Goal: Task Accomplishment & Management: Manage account settings

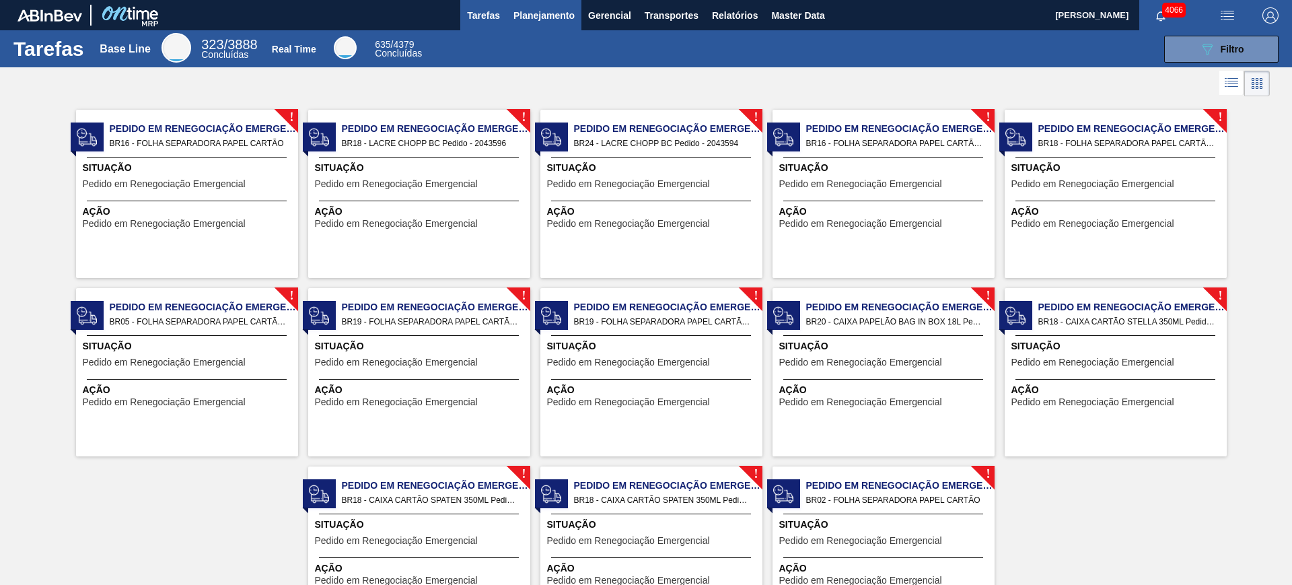
click at [554, 7] on span "Planejamento" at bounding box center [543, 15] width 61 height 16
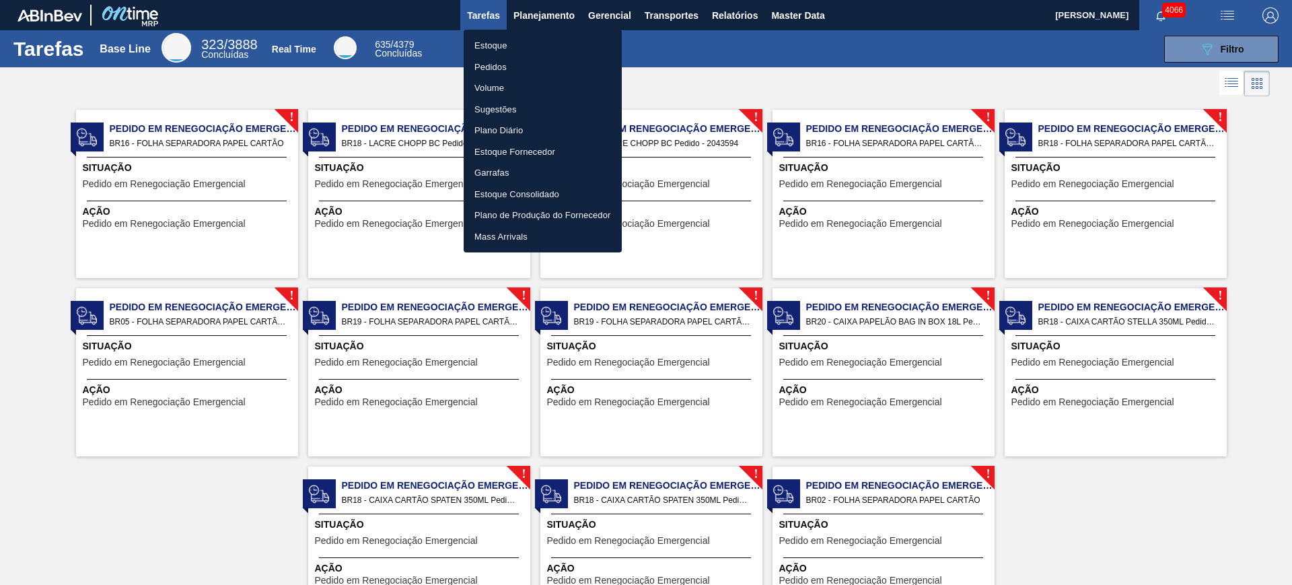
click at [554, 48] on li "Estoque" at bounding box center [542, 46] width 158 height 22
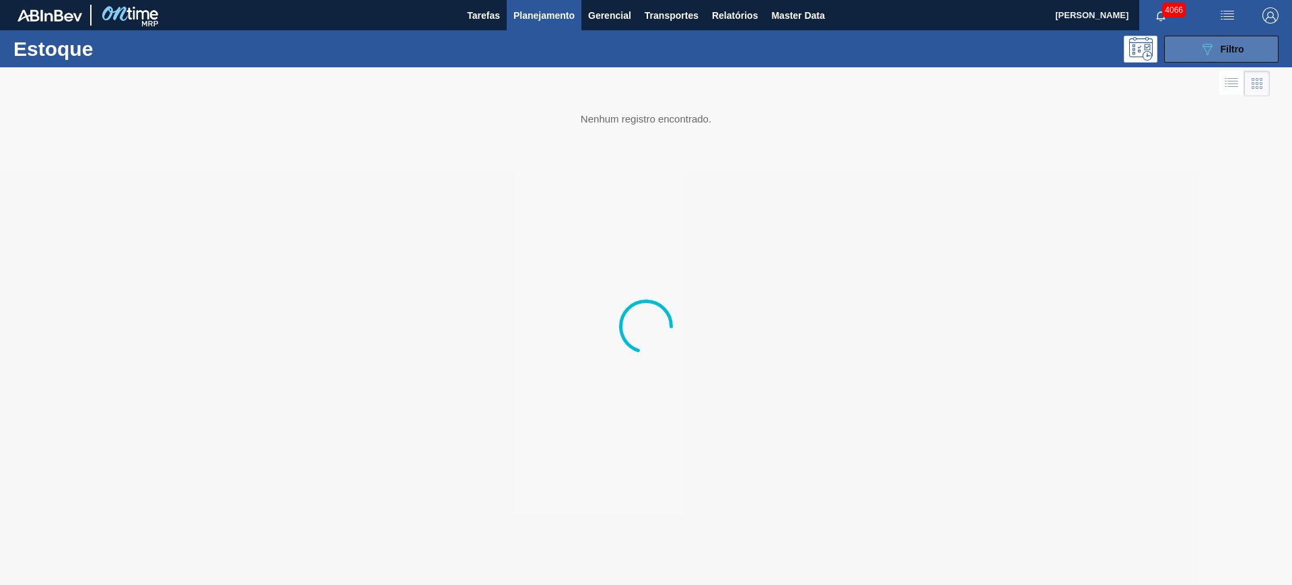
click at [1224, 44] on span "Filtro" at bounding box center [1232, 49] width 24 height 11
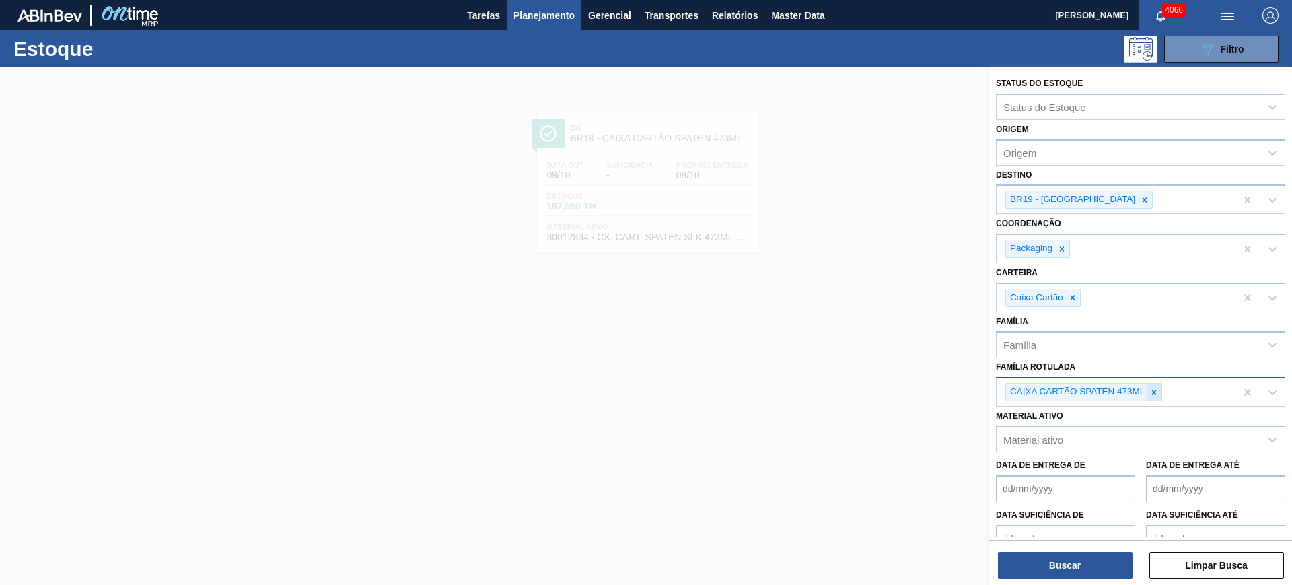
click at [1152, 398] on div at bounding box center [1153, 391] width 15 height 17
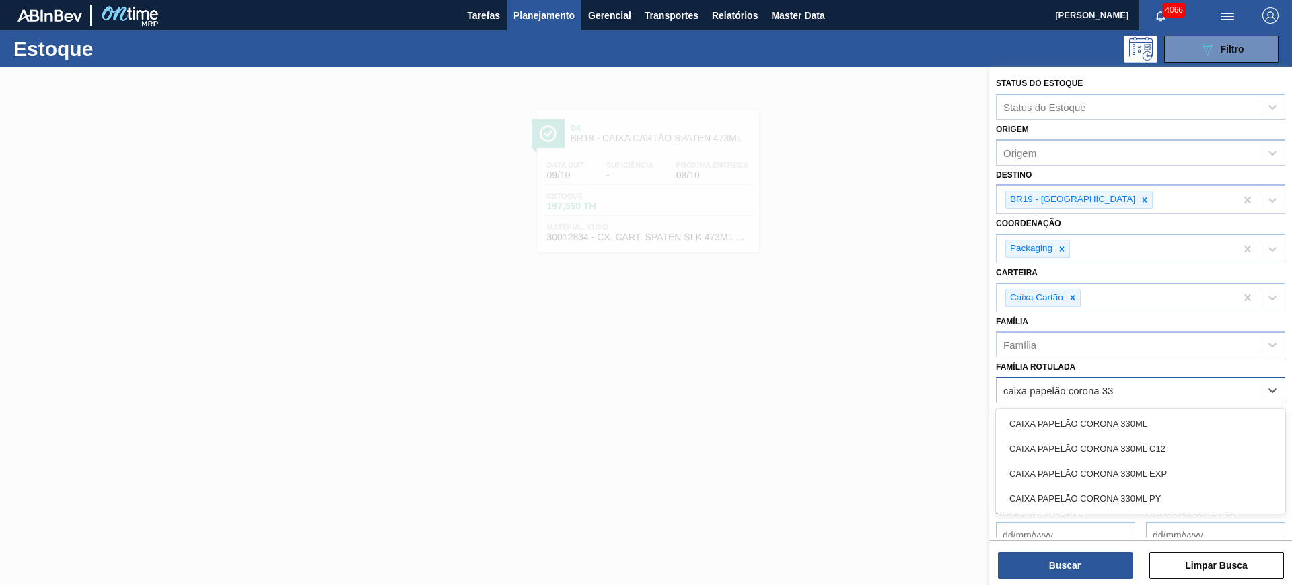
type Rotulada "caixa papelão corona 330"
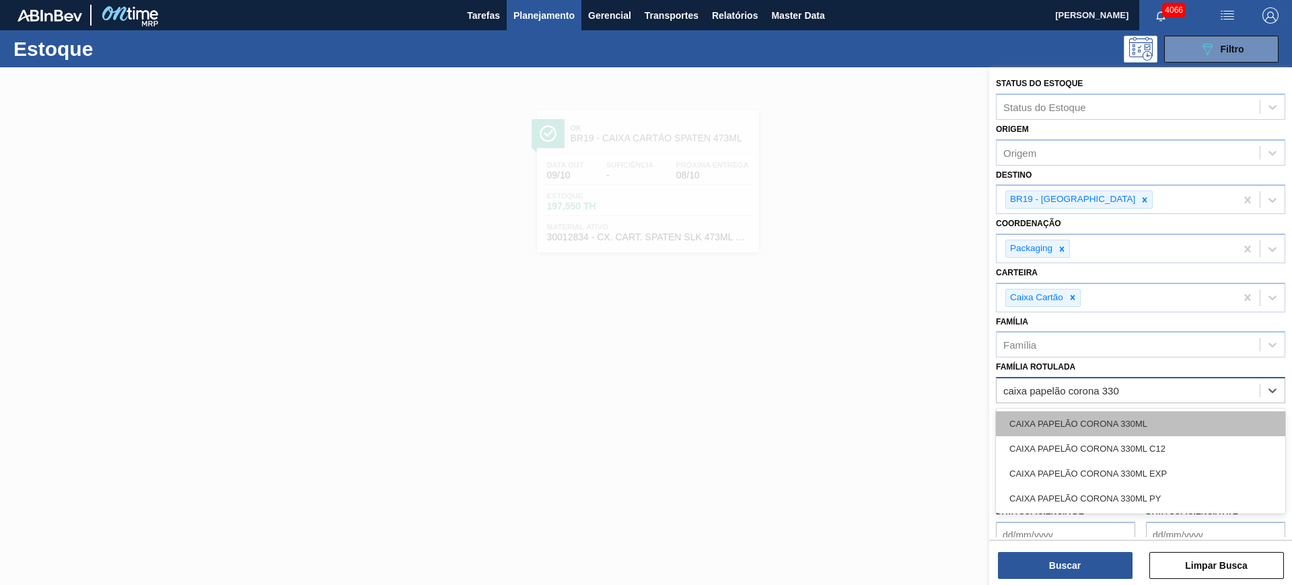
click at [1088, 414] on div "CAIXA PAPELÃO CORONA 330ML" at bounding box center [1140, 423] width 289 height 25
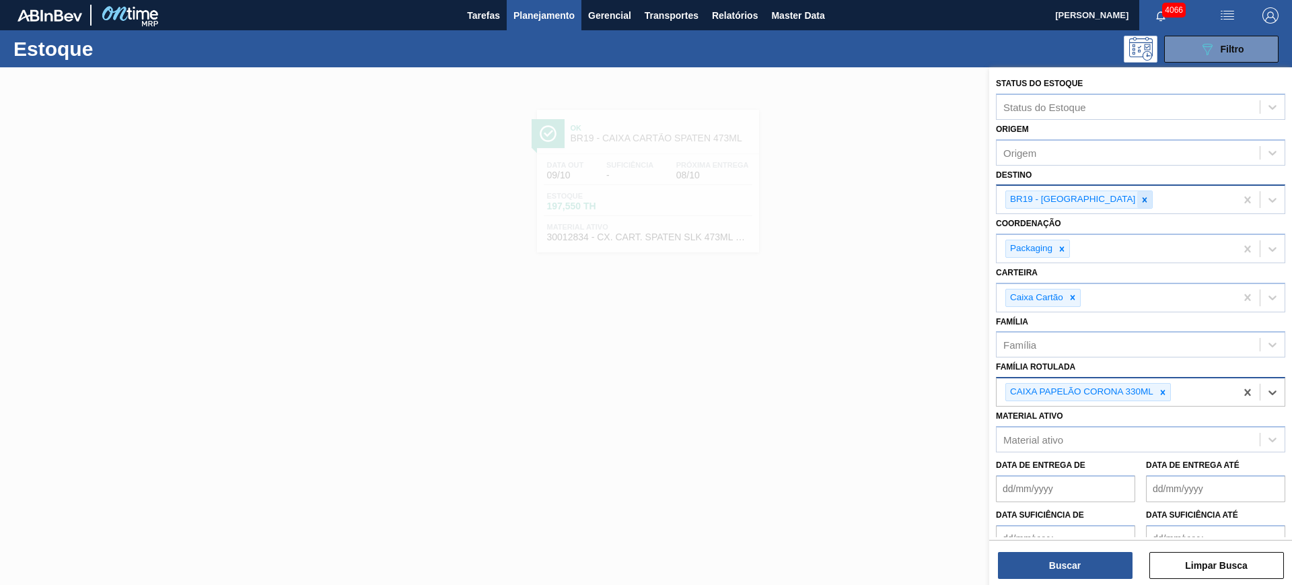
click at [1140, 198] on icon at bounding box center [1144, 199] width 9 height 9
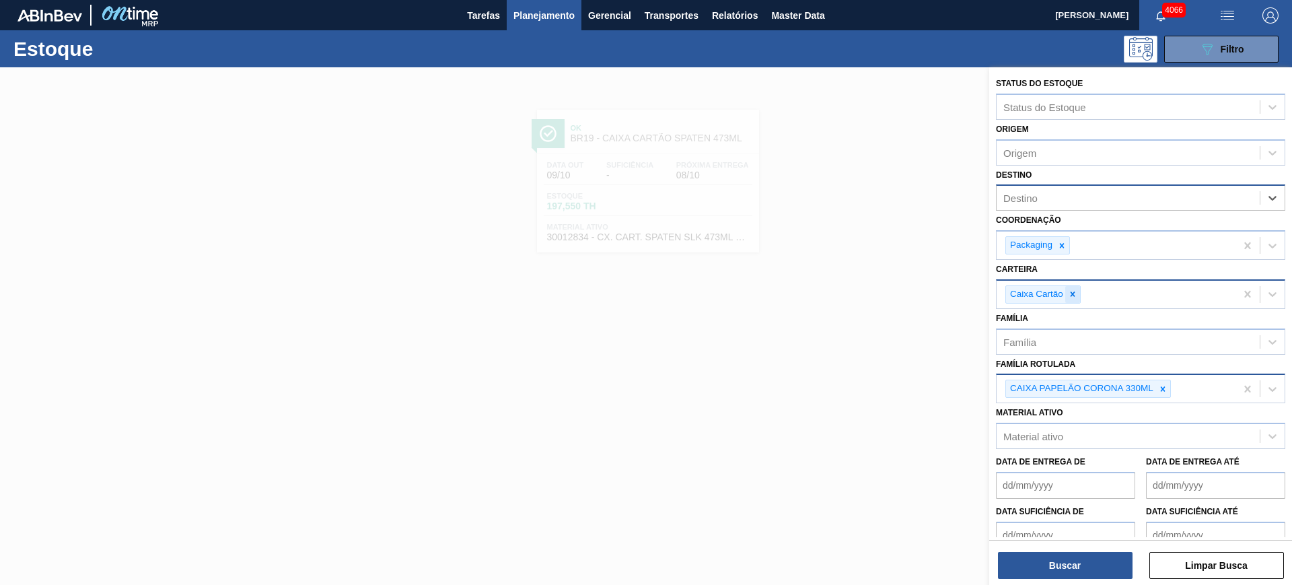
click at [1074, 296] on icon at bounding box center [1072, 294] width 5 height 5
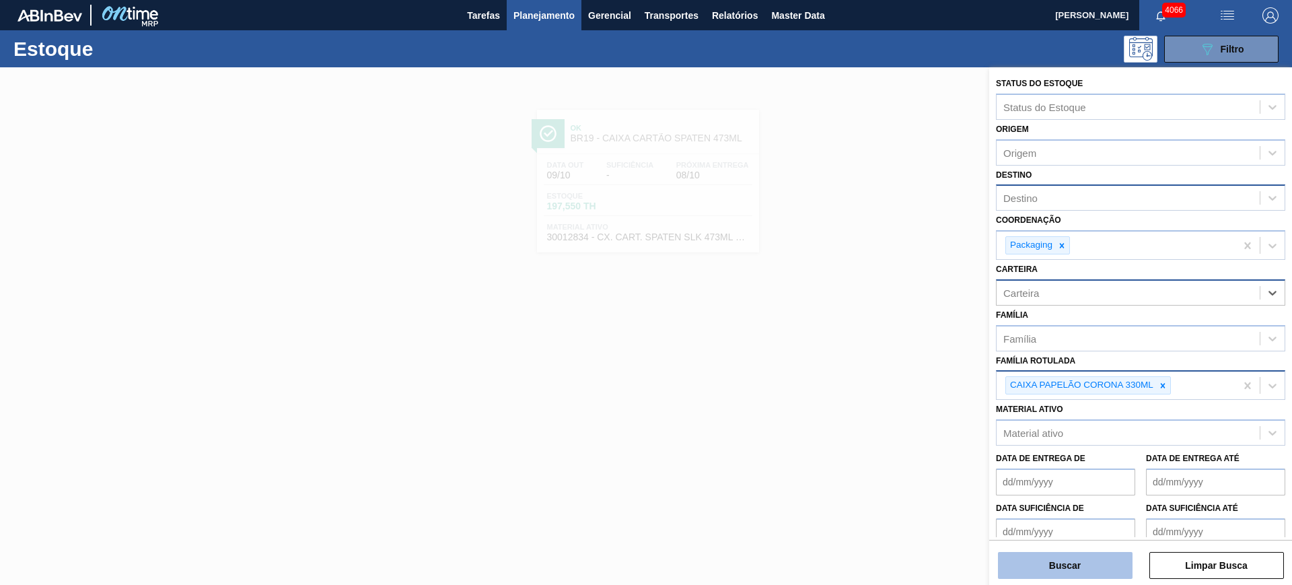
click at [1066, 564] on button "Buscar" at bounding box center [1065, 565] width 135 height 27
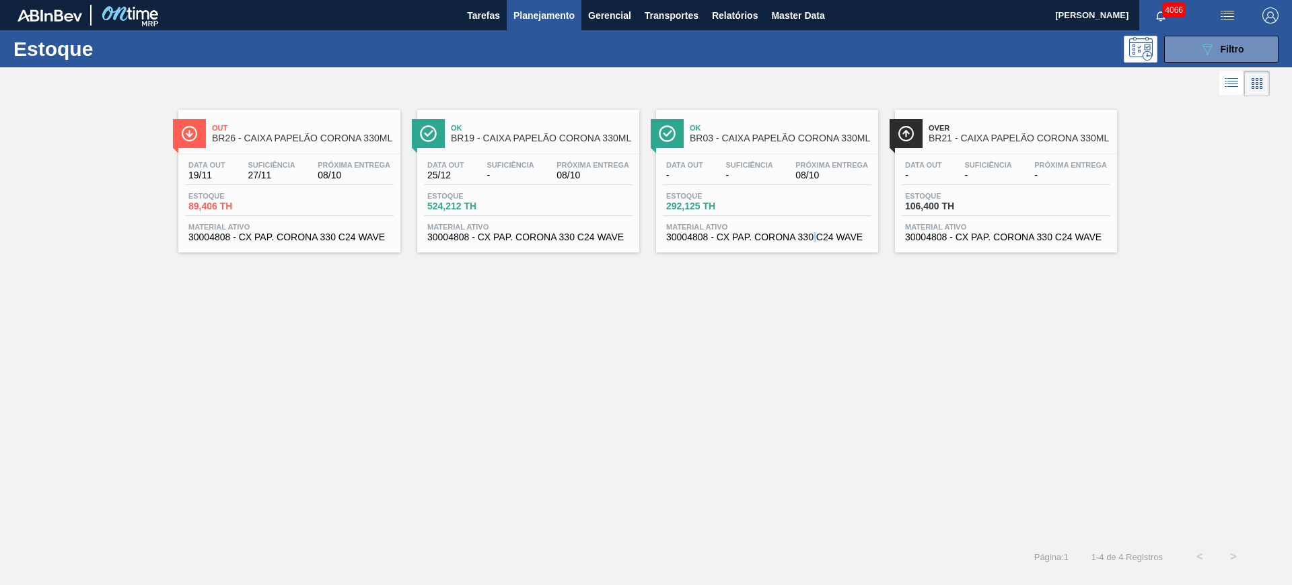
drag, startPoint x: 972, startPoint y: 178, endPoint x: 813, endPoint y: 357, distance: 239.7
click at [815, 370] on div "Out BR26 - CAIXA PAPELÃO CORONA 330ML Data out 19/11 Suficiência 27/11 Próxima …" at bounding box center [646, 320] width 1292 height 440
click at [489, 15] on span "Tarefas" at bounding box center [483, 15] width 33 height 16
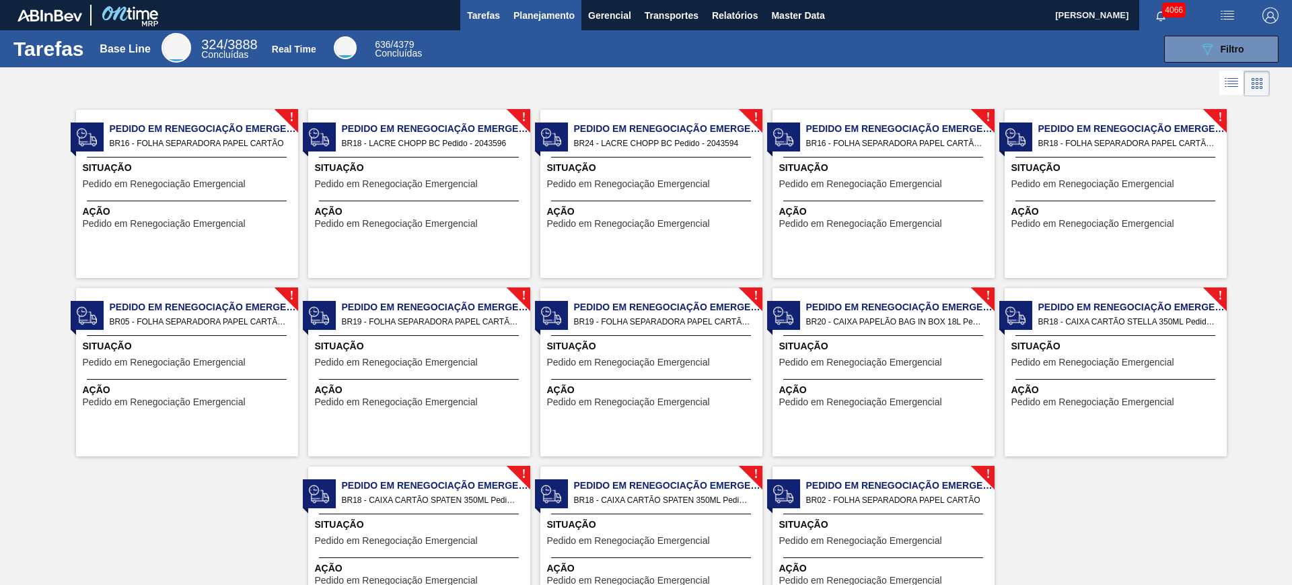
click at [529, 14] on span "Planejamento" at bounding box center [543, 15] width 61 height 16
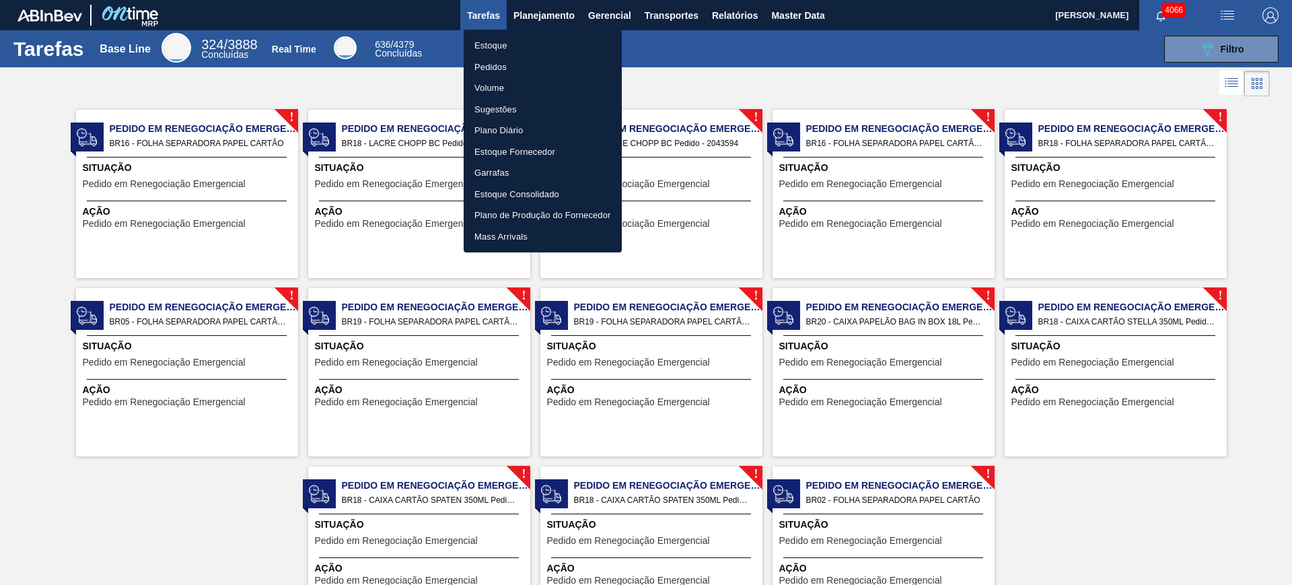
click at [522, 65] on li "Pedidos" at bounding box center [542, 68] width 158 height 22
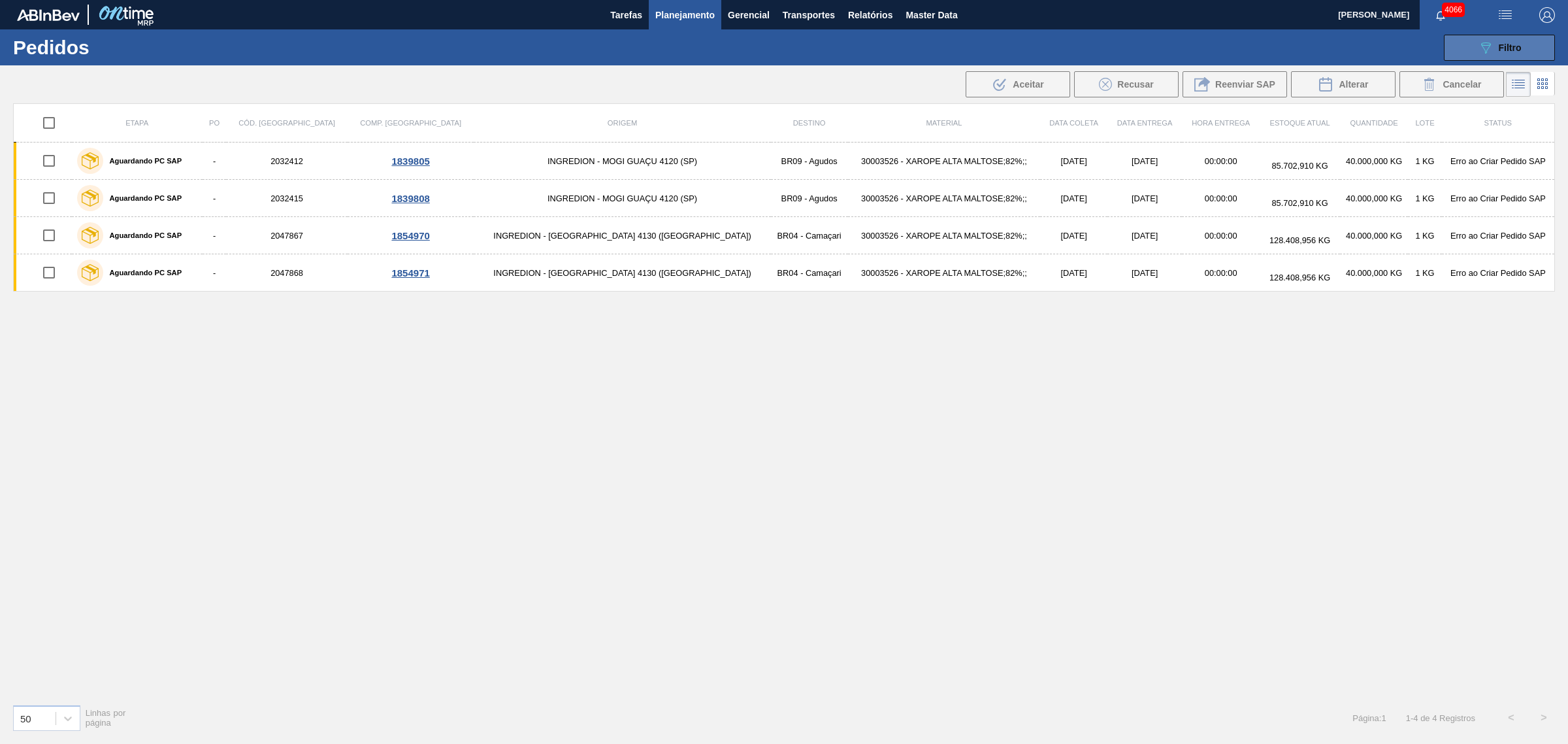
click at [1254, 48] on icon "089F7B8B-B2A5-4AFE-B5C0-19BA573D28AC" at bounding box center [1486, 48] width 16 height 16
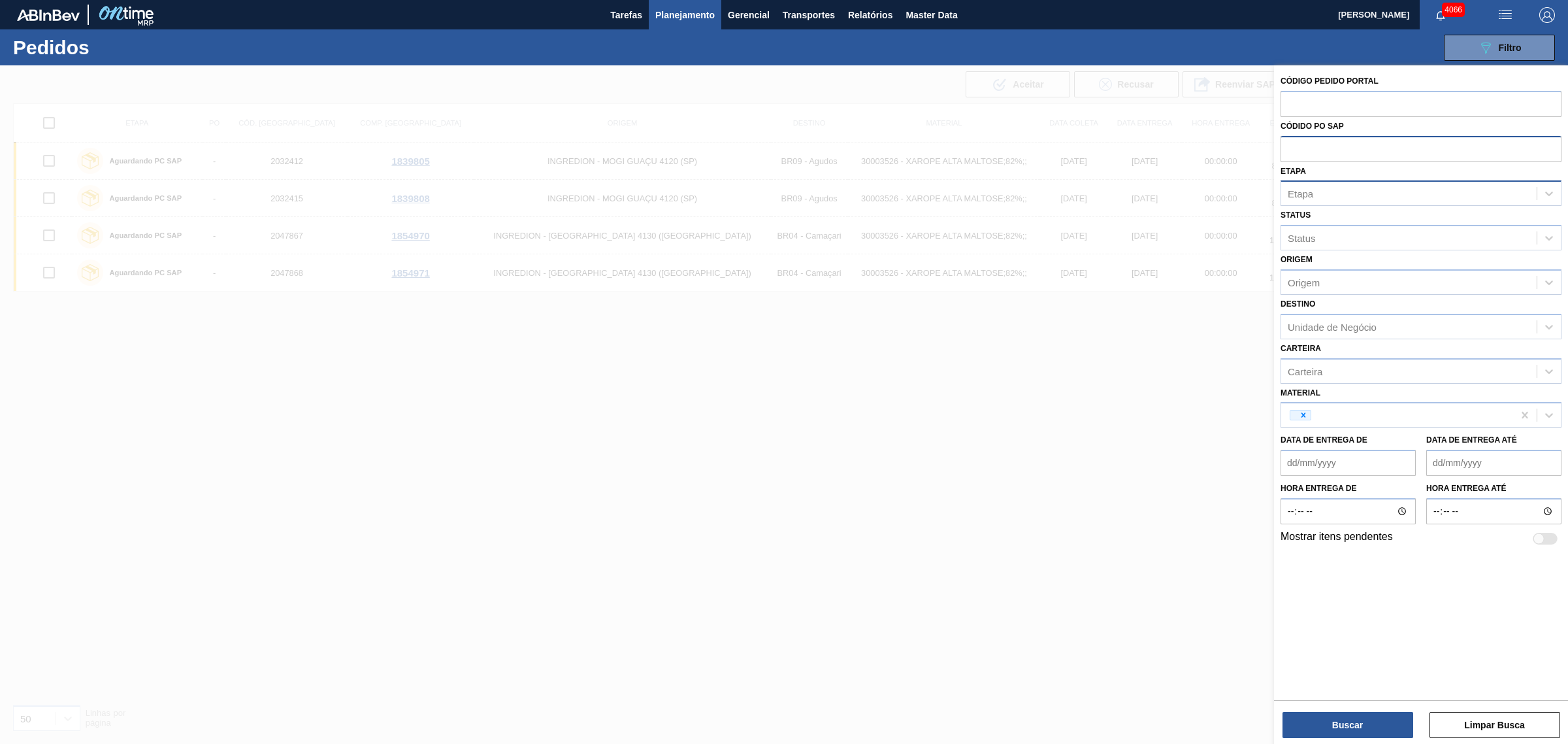
click at [1254, 148] on input "text" at bounding box center [1420, 149] width 281 height 25
paste input "5800375001"
type input "5800375001"
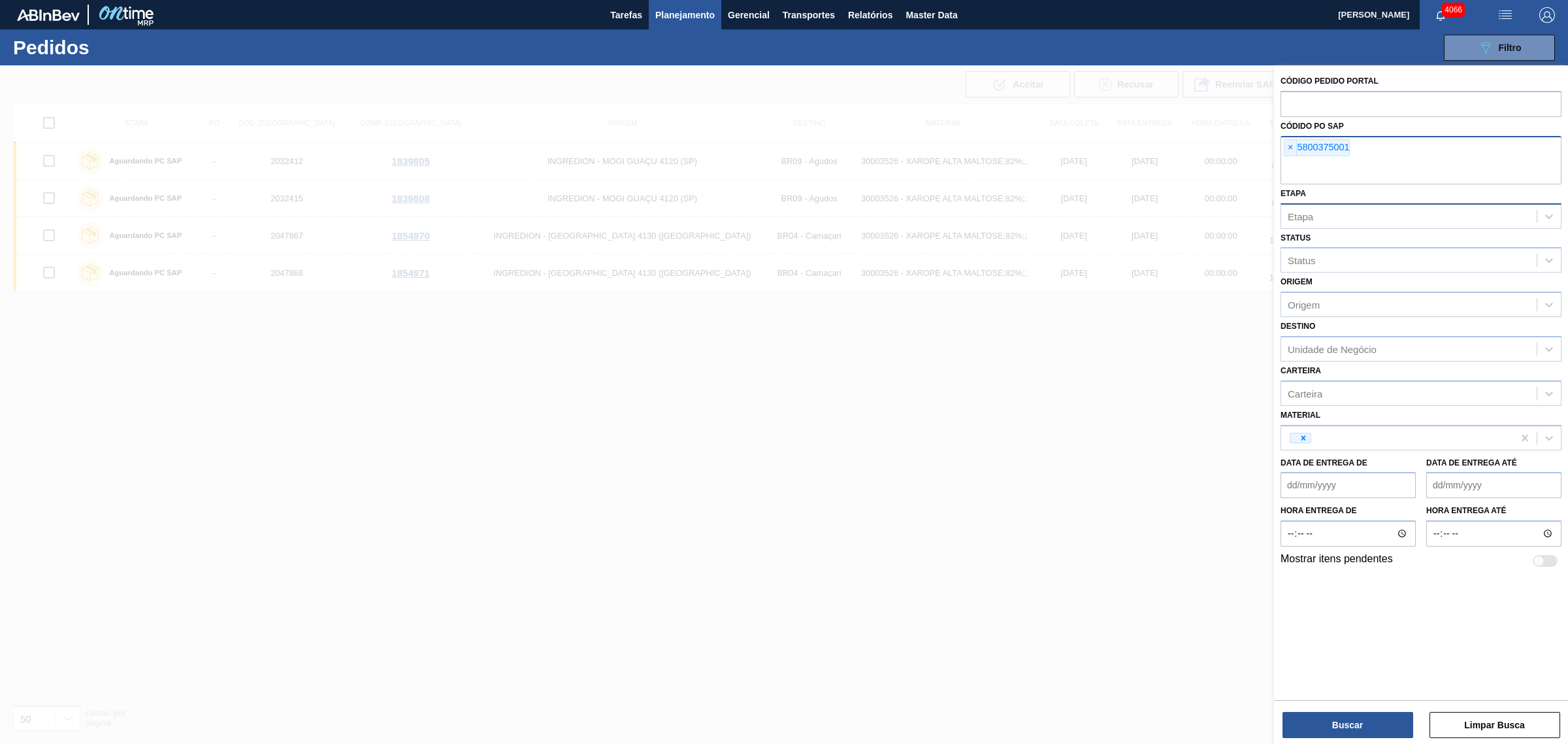
click at [1254, 177] on input "text" at bounding box center [1420, 172] width 281 height 25
paste input "5800379343"
type input "5800379343"
click at [1254, 173] on input "text" at bounding box center [1420, 172] width 281 height 25
paste input "5800379345"
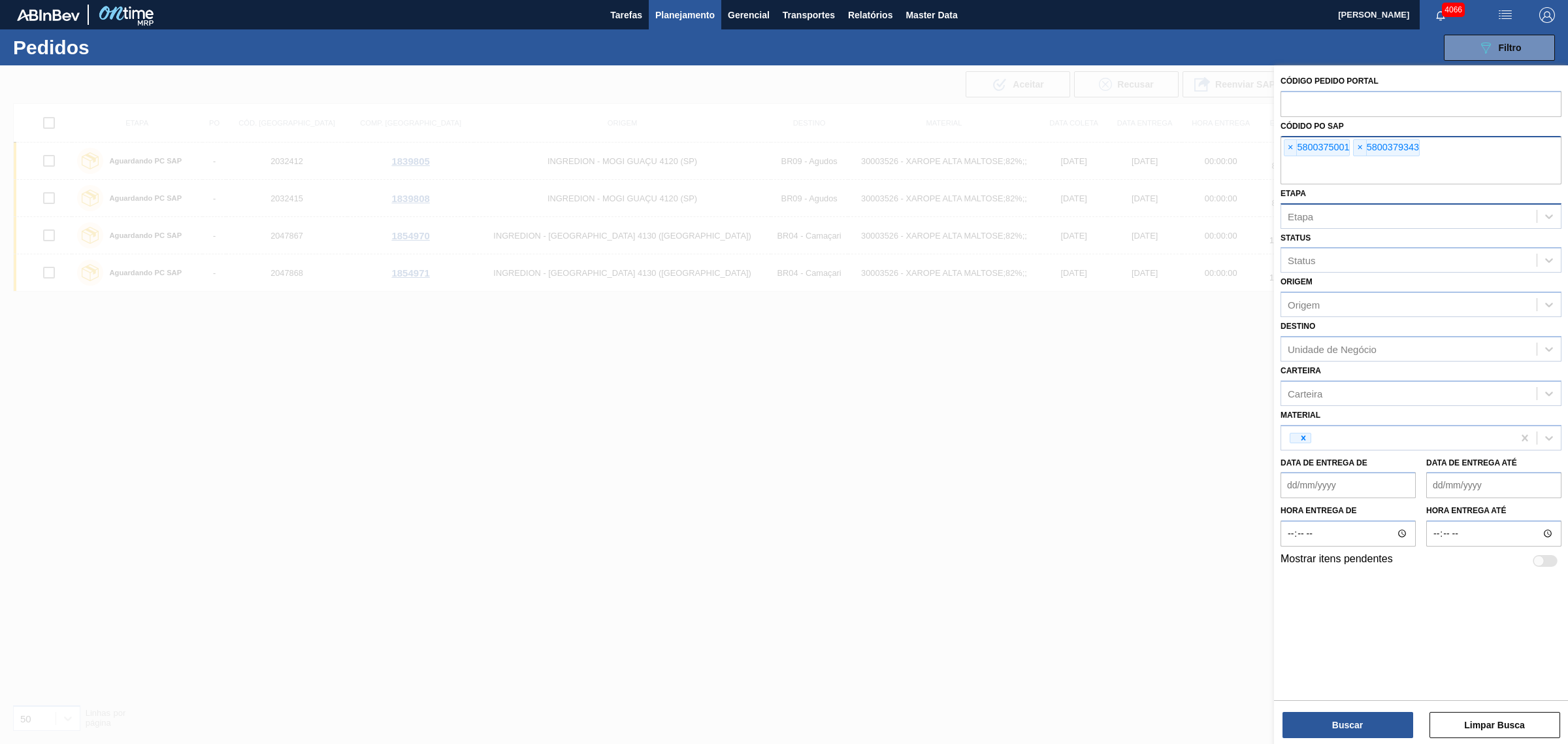
type input "5800379345"
click at [1254, 160] on input "text" at bounding box center [1420, 172] width 281 height 25
paste input "5800379345"
type input "5800379345"
click at [1254, 174] on input "text" at bounding box center [1420, 172] width 281 height 25
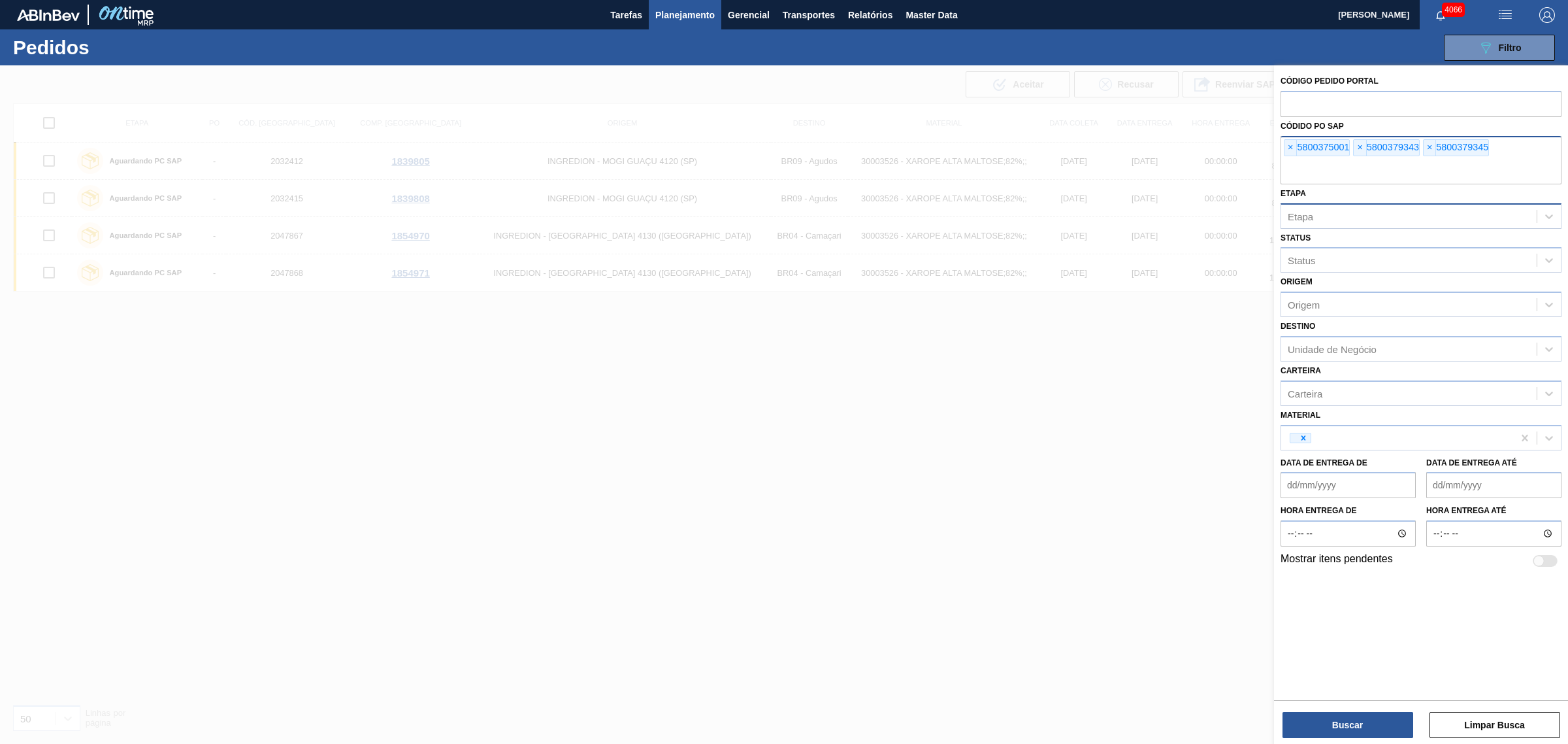
paste input "5800379346"
type input "5800379346"
click at [1254, 169] on input "text" at bounding box center [1420, 172] width 281 height 25
paste input "5800379349"
type input "5800379349"
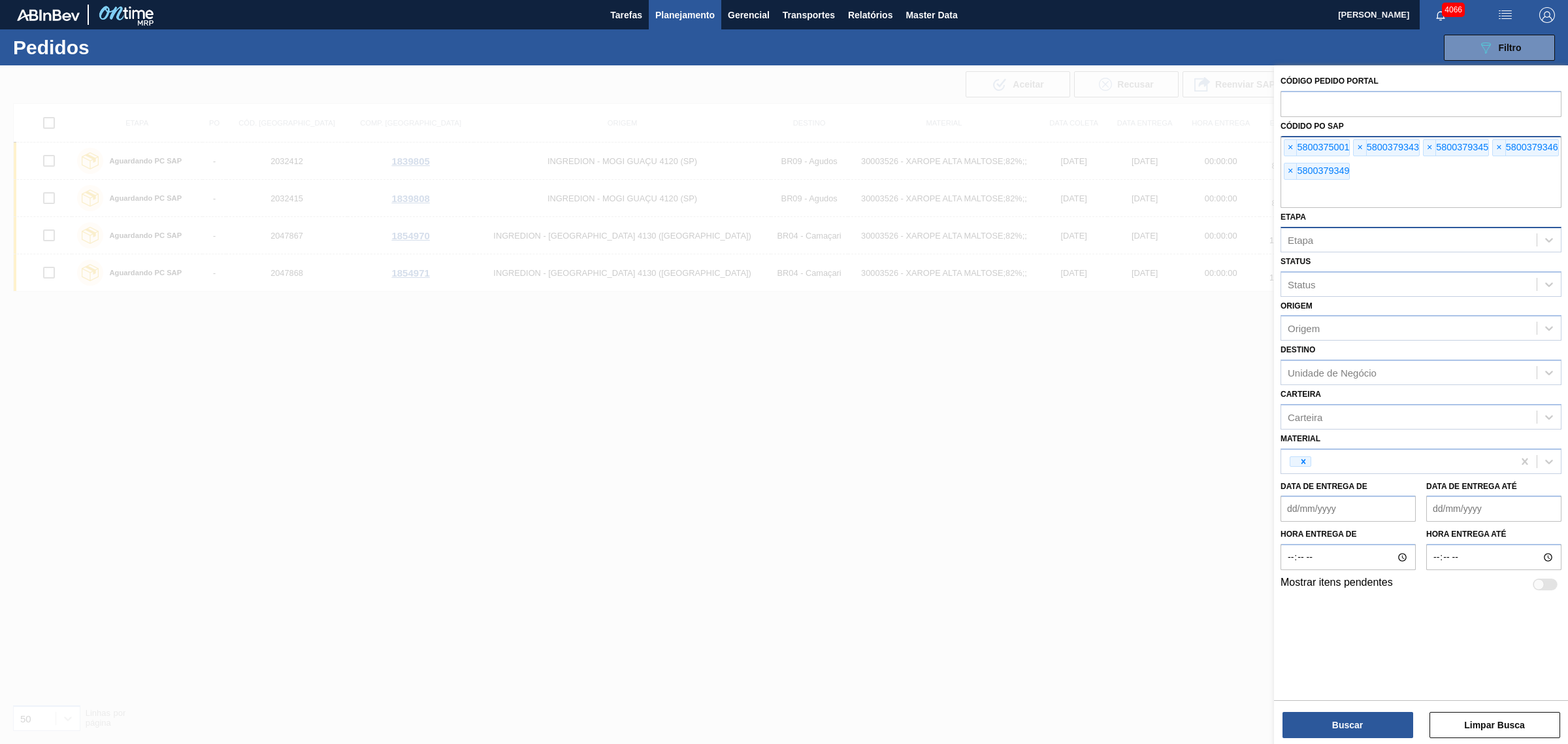
click at [1254, 190] on input "text" at bounding box center [1420, 195] width 281 height 25
paste input "5800379350"
type input "5800379350"
click at [1254, 186] on input "text" at bounding box center [1420, 195] width 281 height 25
paste input "5800375010"
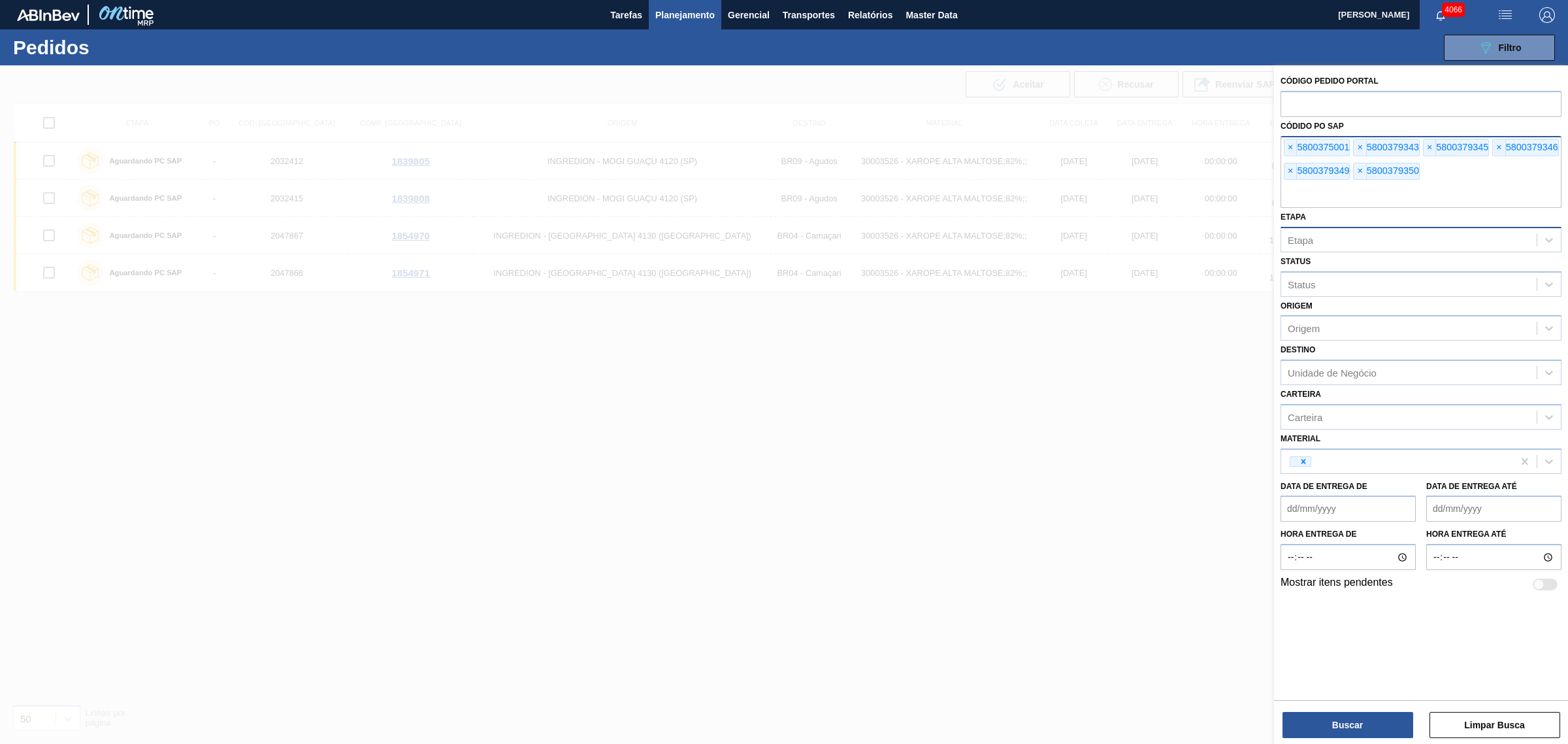
type input "5800375010"
click at [1254, 191] on input "text" at bounding box center [1420, 195] width 281 height 25
paste input "5800375018"
type input "5800375018"
click at [1254, 203] on input "text" at bounding box center [1420, 195] width 281 height 25
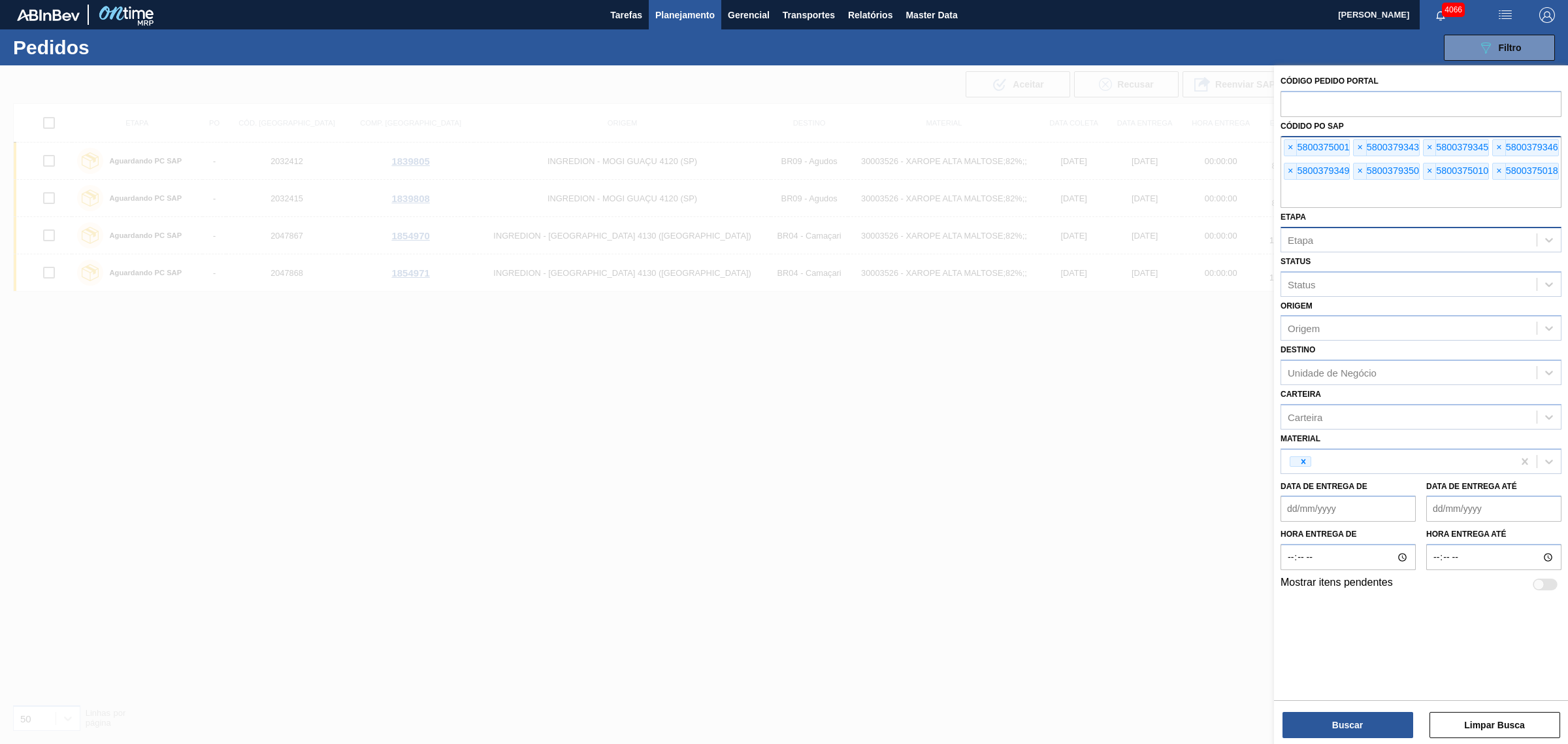
paste input "5800379358"
type input "5800379358"
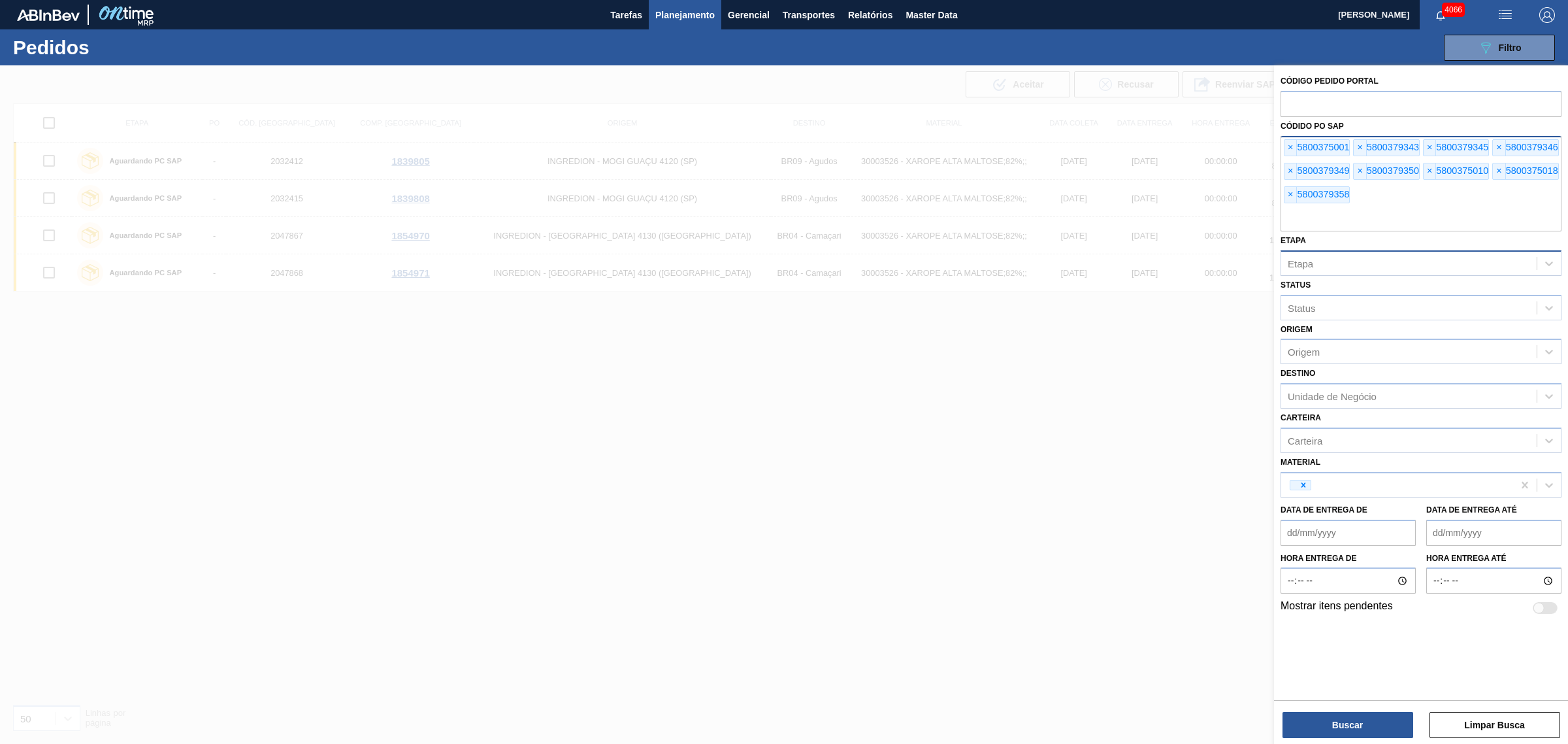
click at [1254, 219] on input "text" at bounding box center [1420, 220] width 281 height 25
click at [1254, 210] on input "text" at bounding box center [1420, 220] width 281 height 25
paste input "5800375025"
type input "5800375025"
click at [1254, 205] on div "× 5800375001 × 5800379343 × 5800379345 × 5800379346 × 5800379349 × 5800379350 ×…" at bounding box center [1420, 184] width 281 height 95
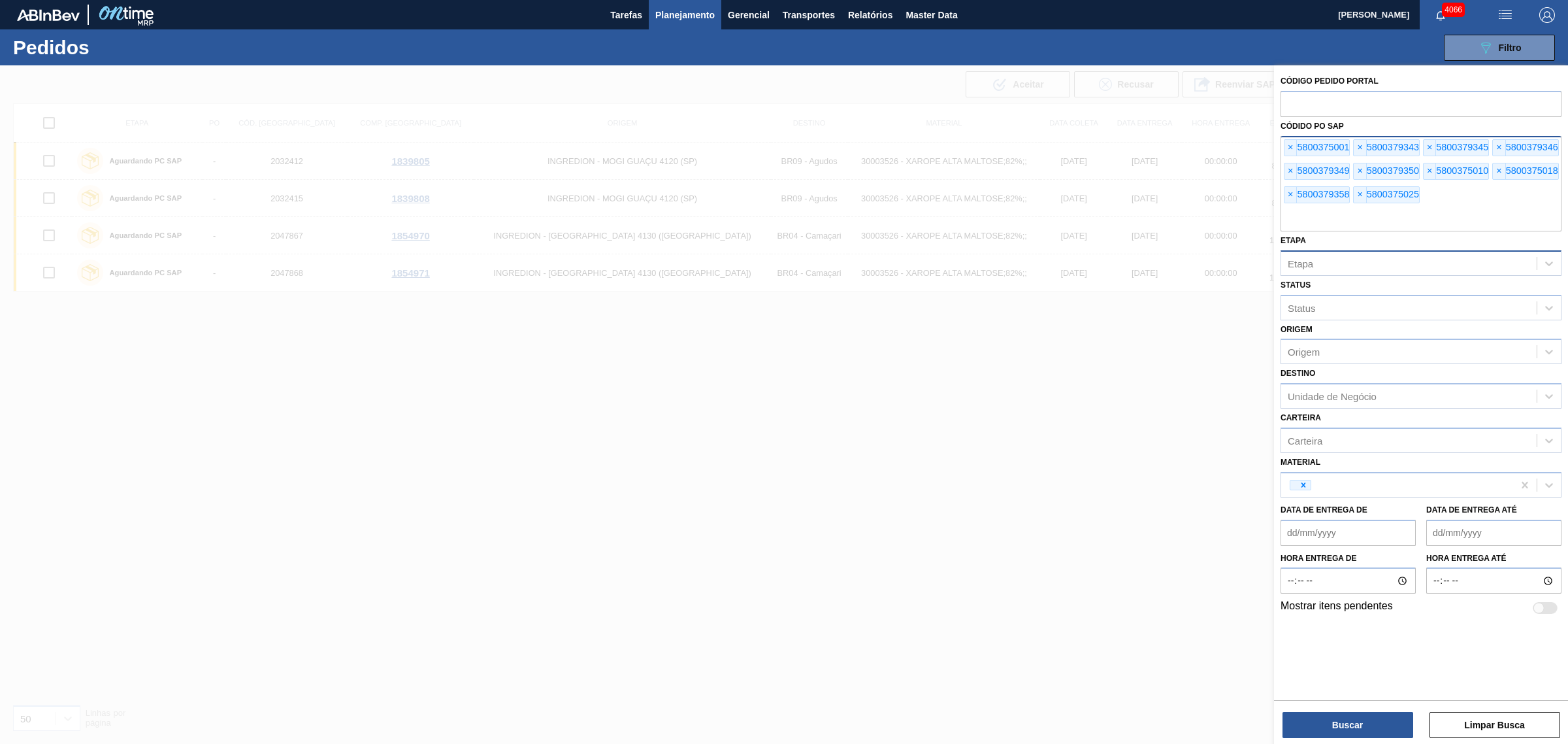
paste input "5800375032"
type input "5800375032"
click at [1254, 223] on input "text" at bounding box center [1420, 220] width 281 height 25
paste input "5800379372"
type input "5800379372"
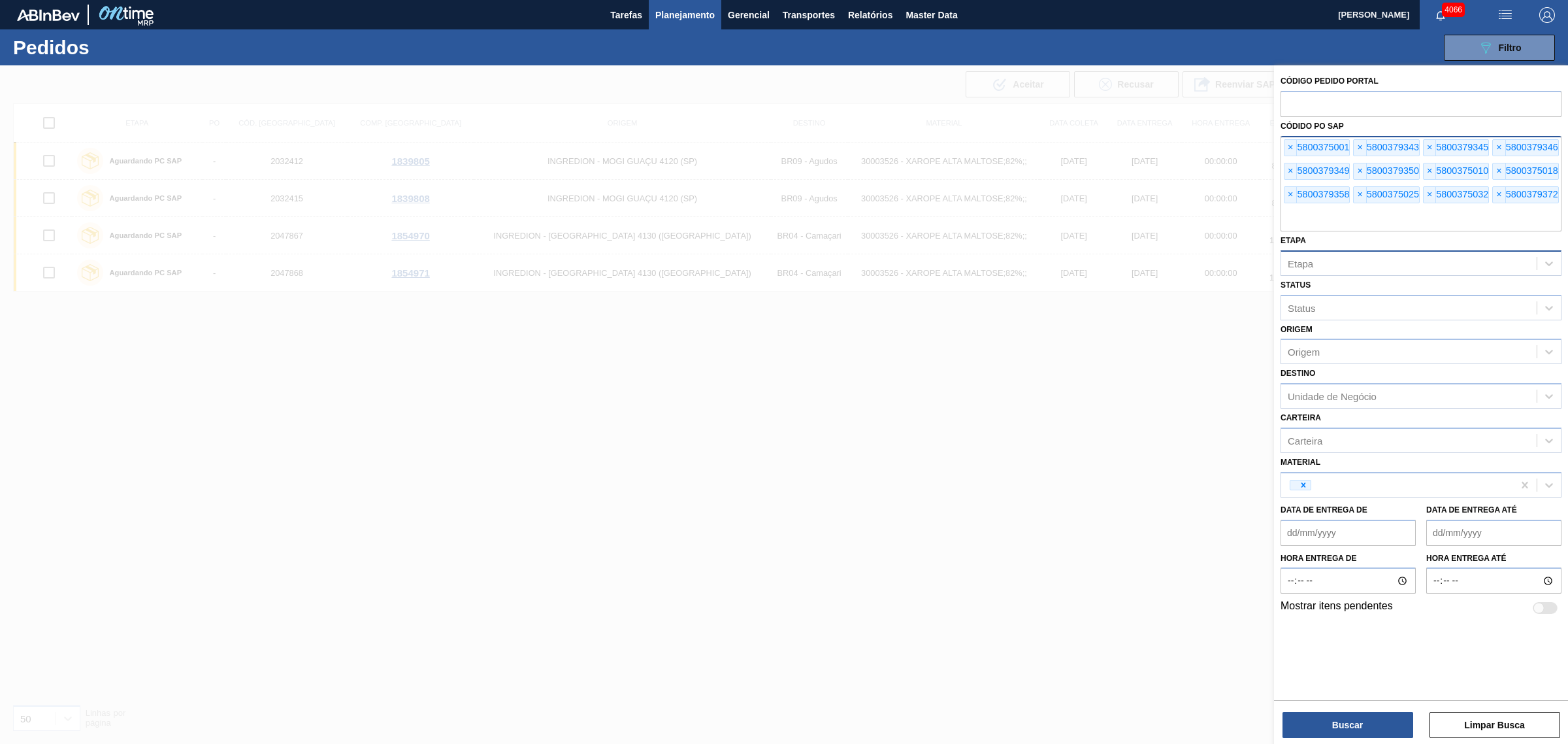
click at [1254, 223] on input "text" at bounding box center [1420, 220] width 281 height 25
paste input "5800375035"
type input "5800375035"
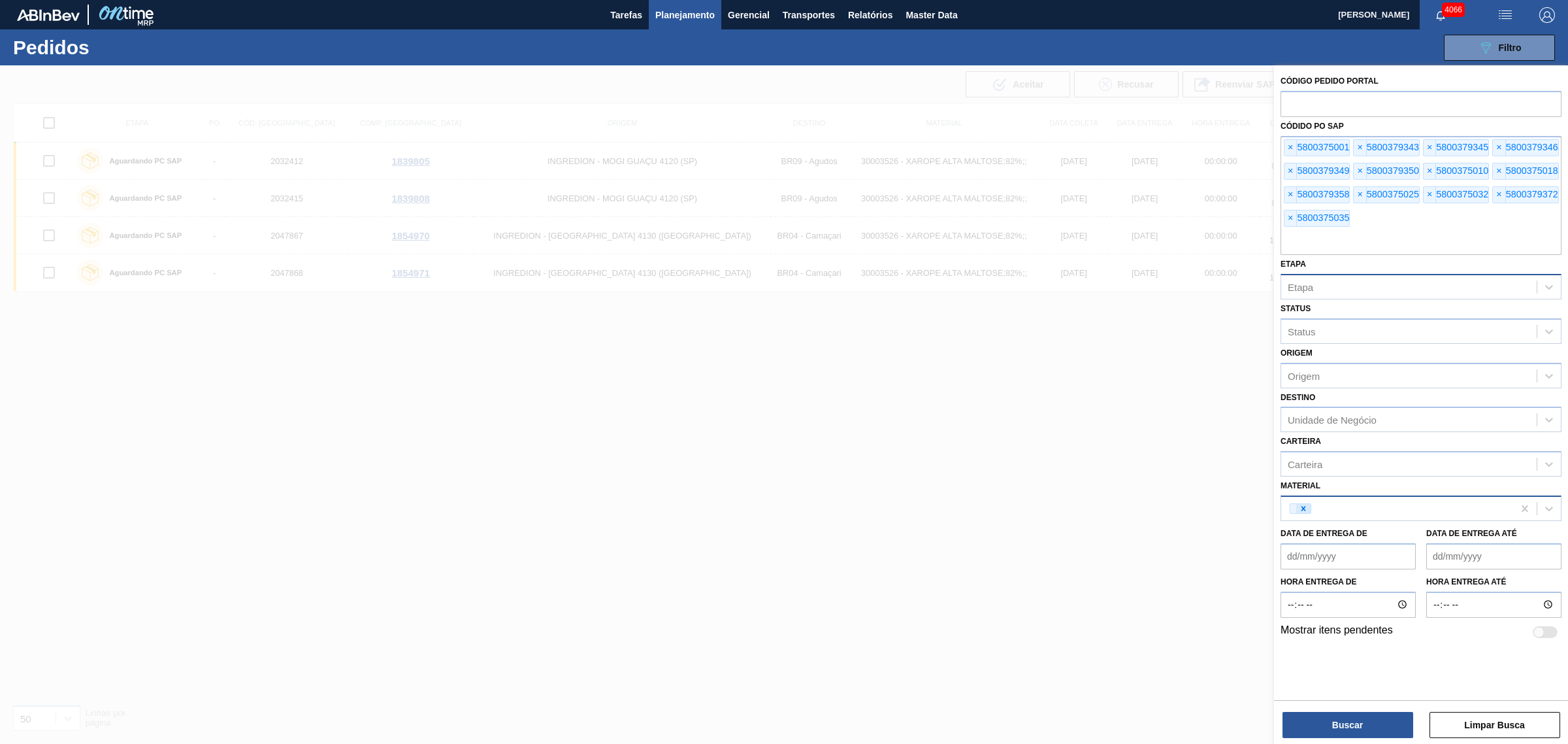
click at [1254, 510] on icon at bounding box center [1303, 508] width 9 height 9
click at [1254, 567] on button "Buscar" at bounding box center [1347, 725] width 131 height 26
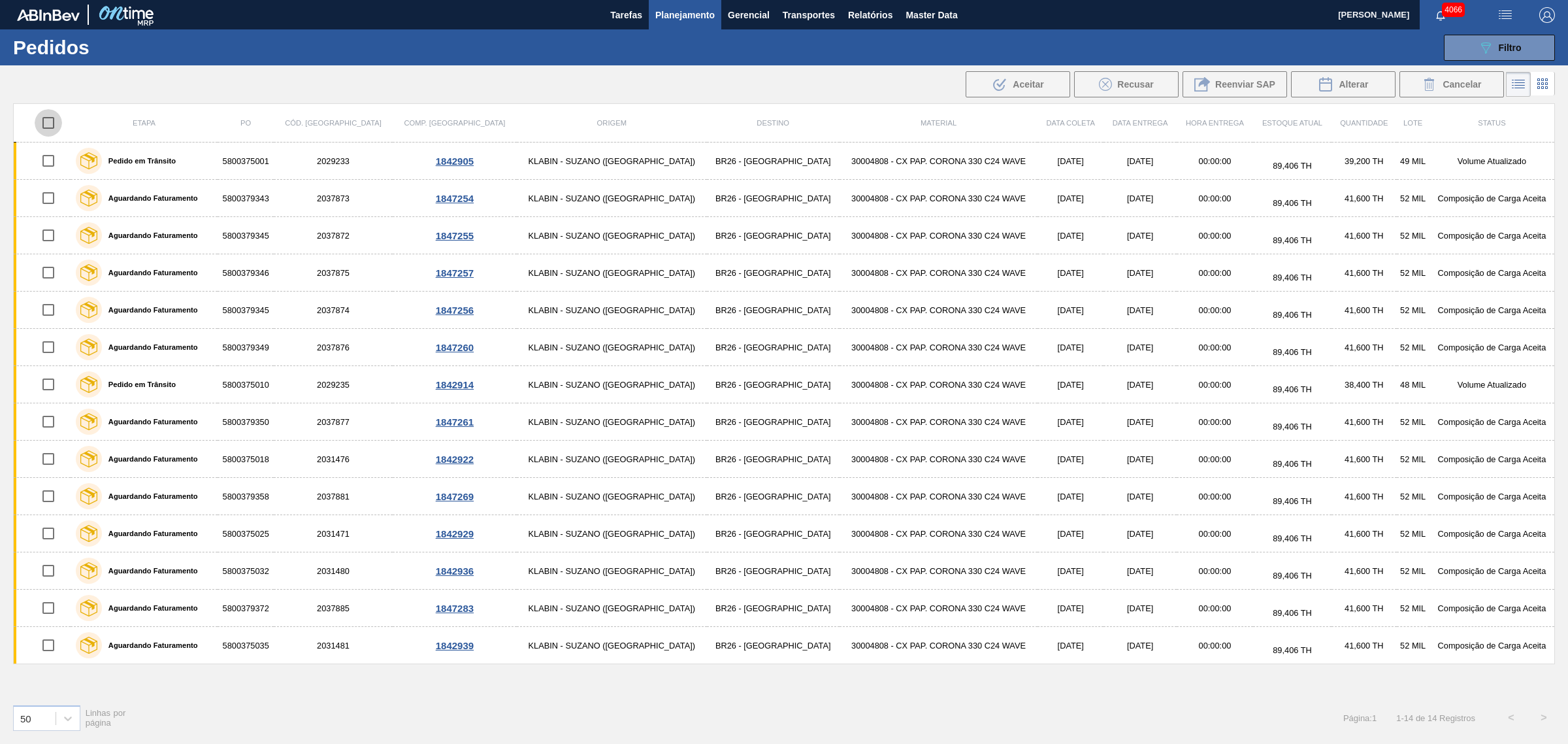
click at [52, 119] on input "checkbox" at bounding box center [49, 122] width 27 height 27
checkbox input "true"
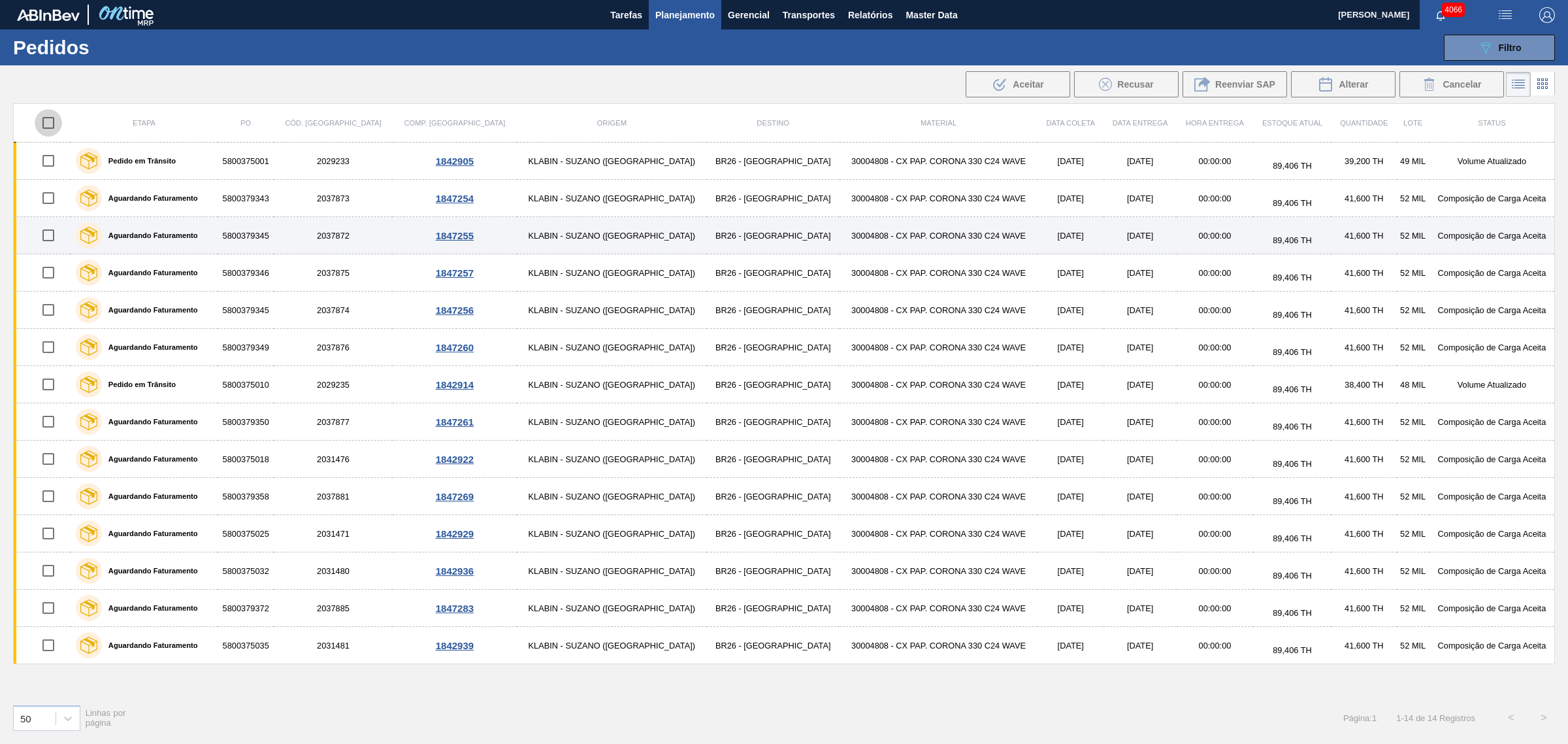
checkbox input "true"
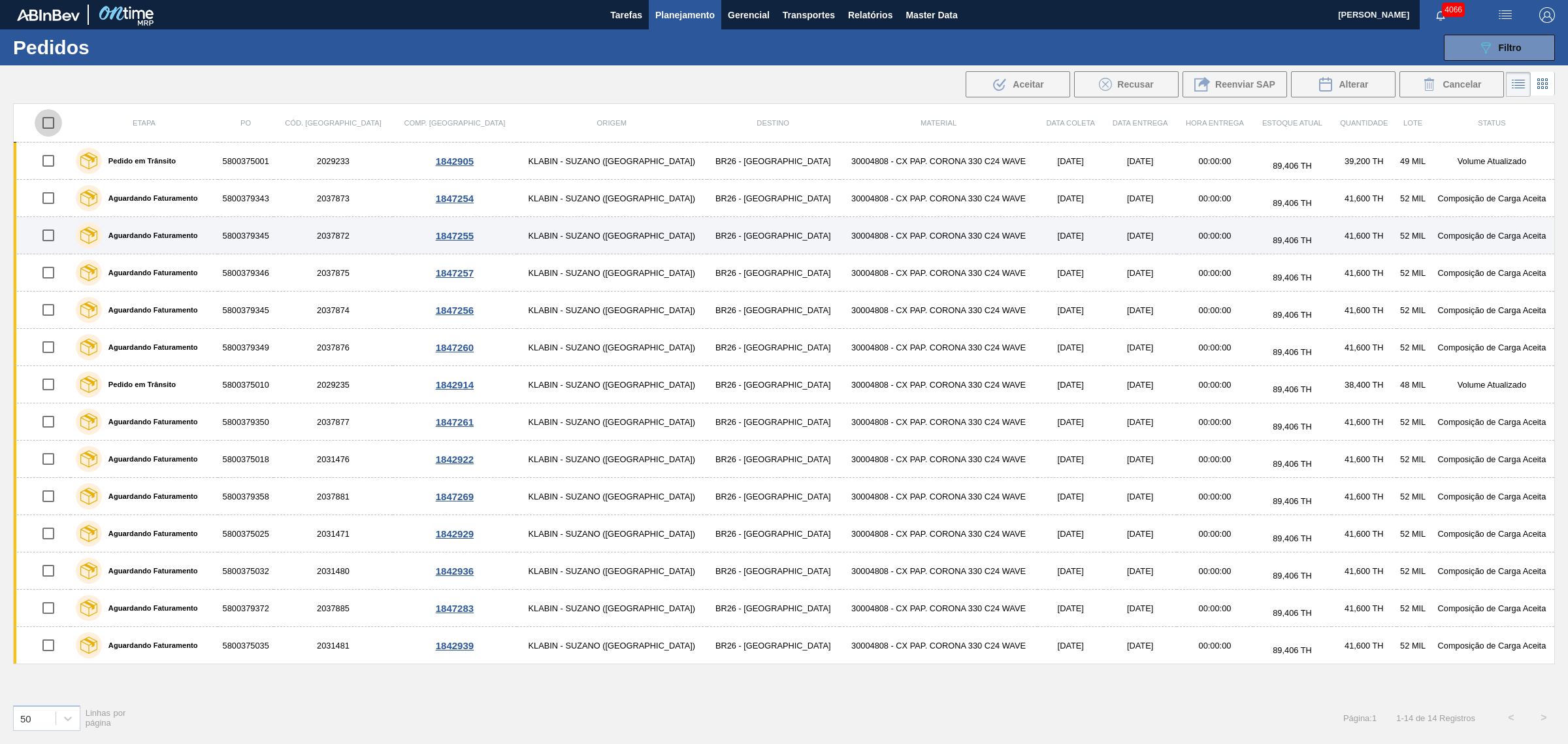
checkbox input "true"
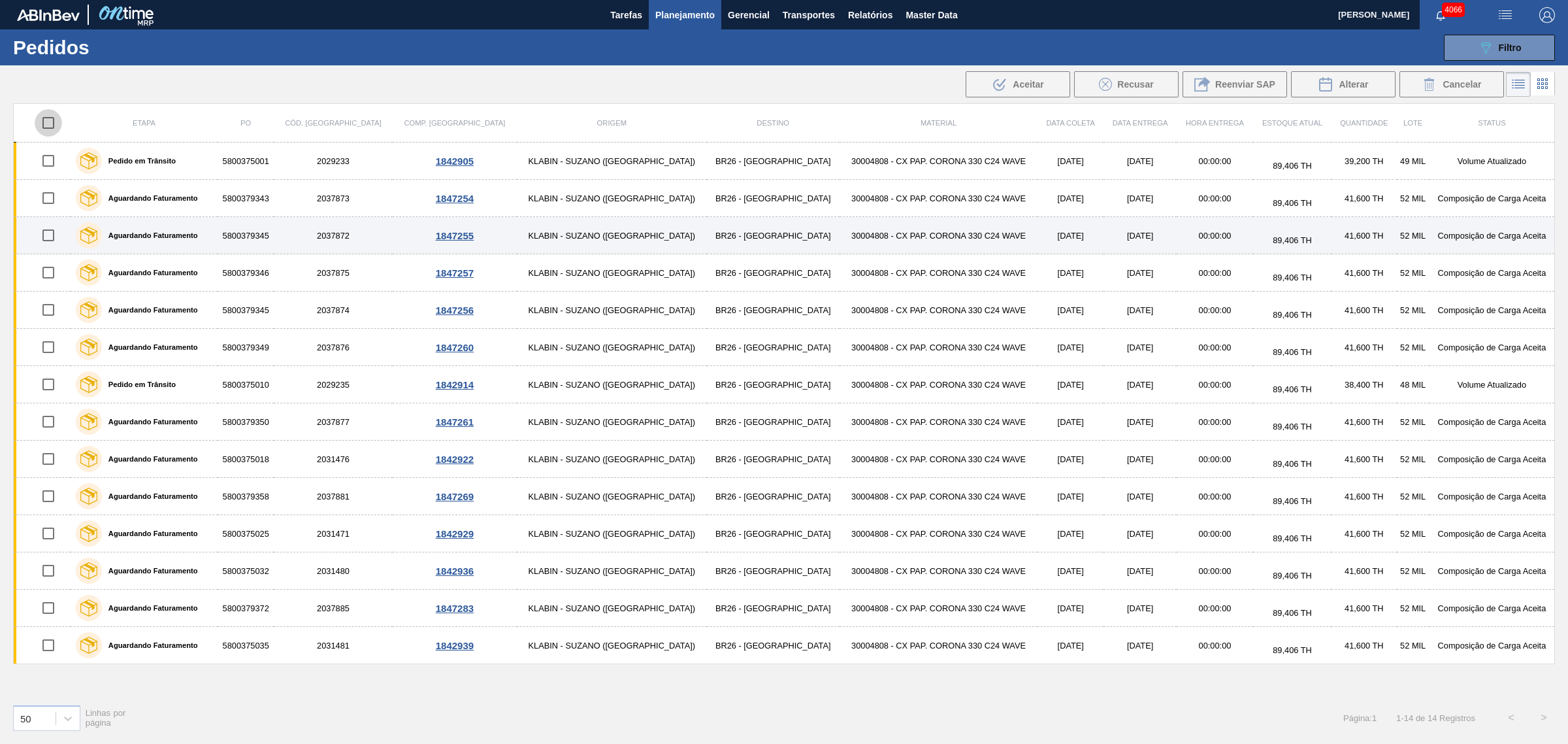
checkbox input "true"
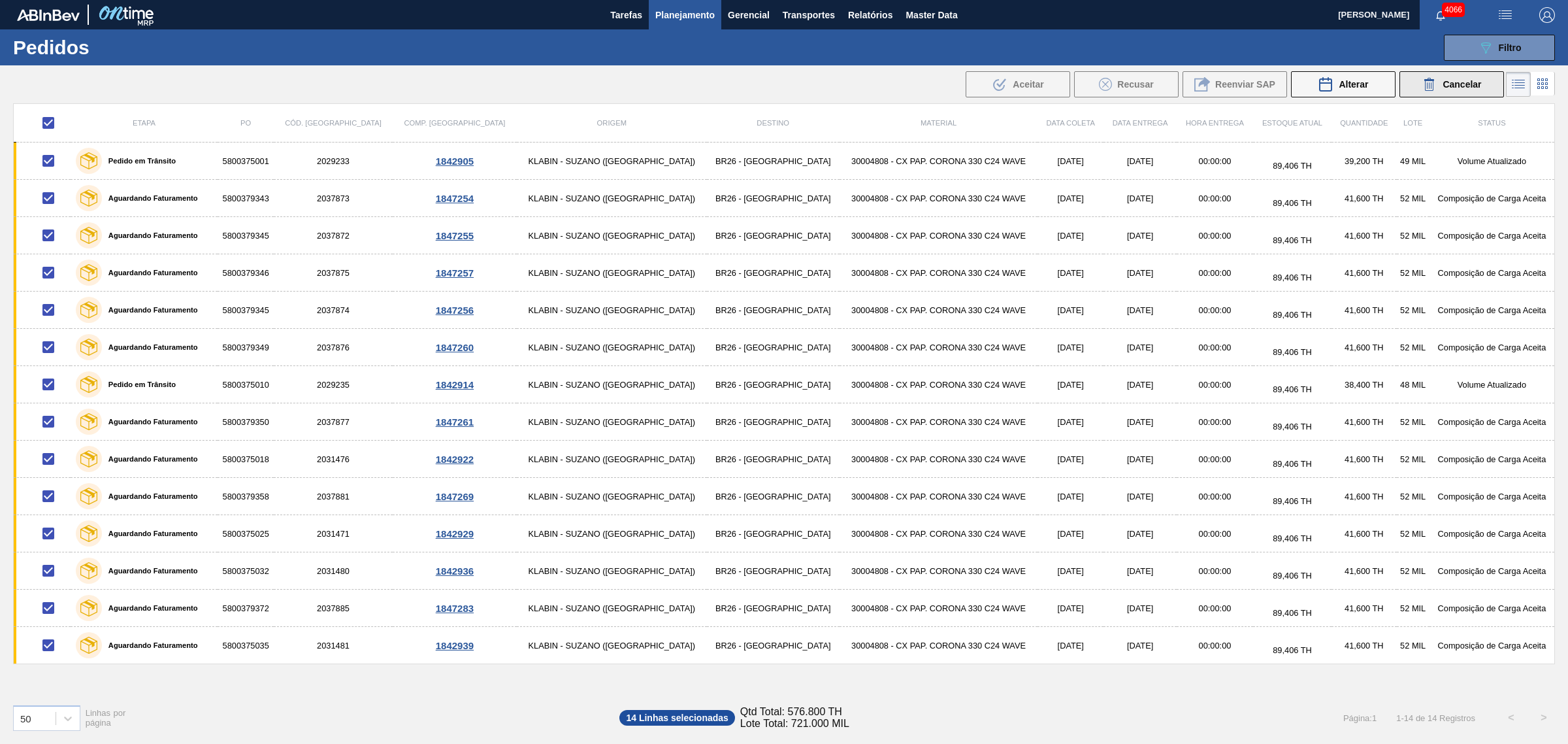
click at [1254, 79] on span "Cancelar" at bounding box center [1462, 84] width 39 height 11
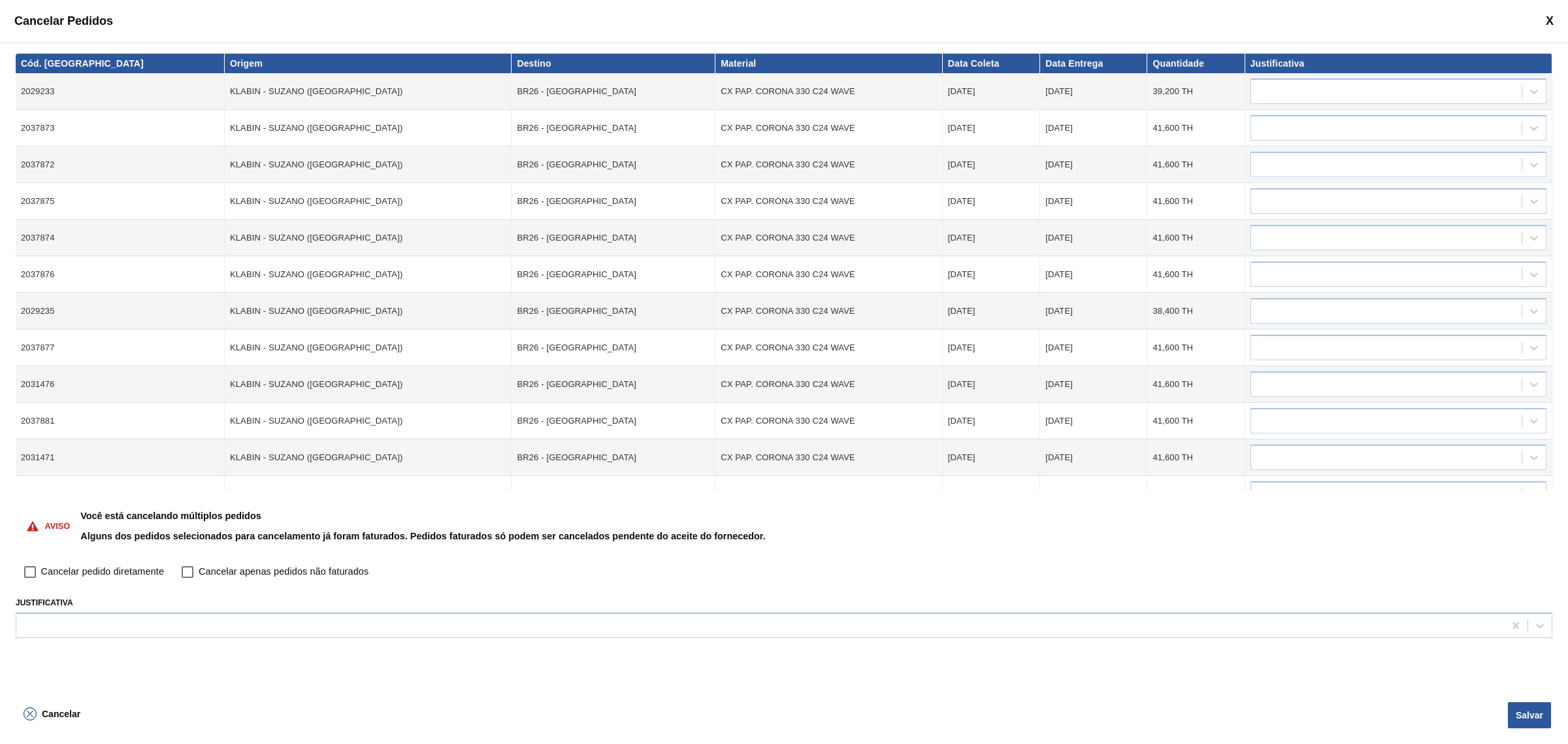
click at [43, 566] on span "Cancelar pedido diretamente" at bounding box center [102, 571] width 122 height 15
click at [41, 566] on input "Cancelar pedido diretamente" at bounding box center [30, 571] width 22 height 22
checkbox input "true"
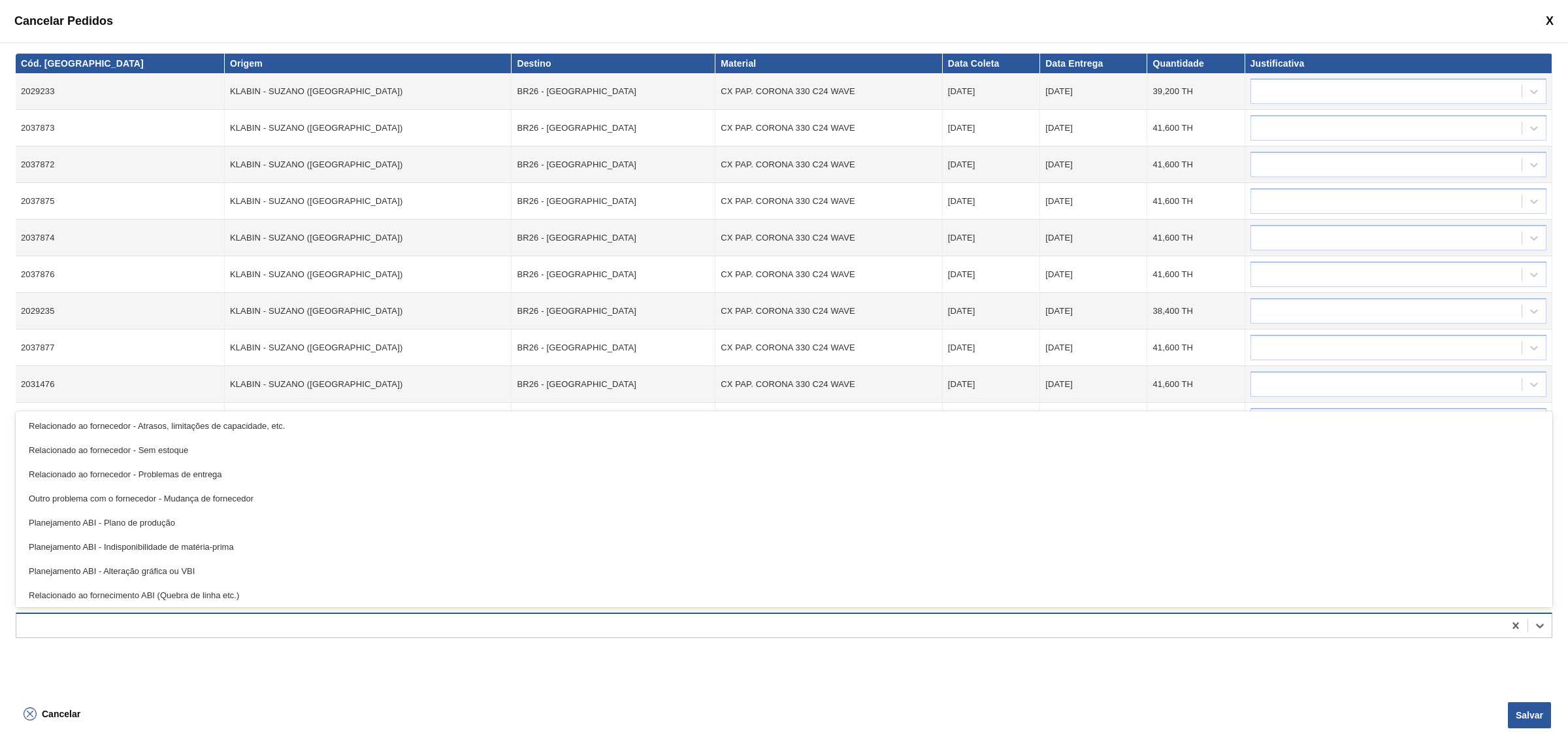
click at [77, 567] on div at bounding box center [761, 626] width 1488 height 19
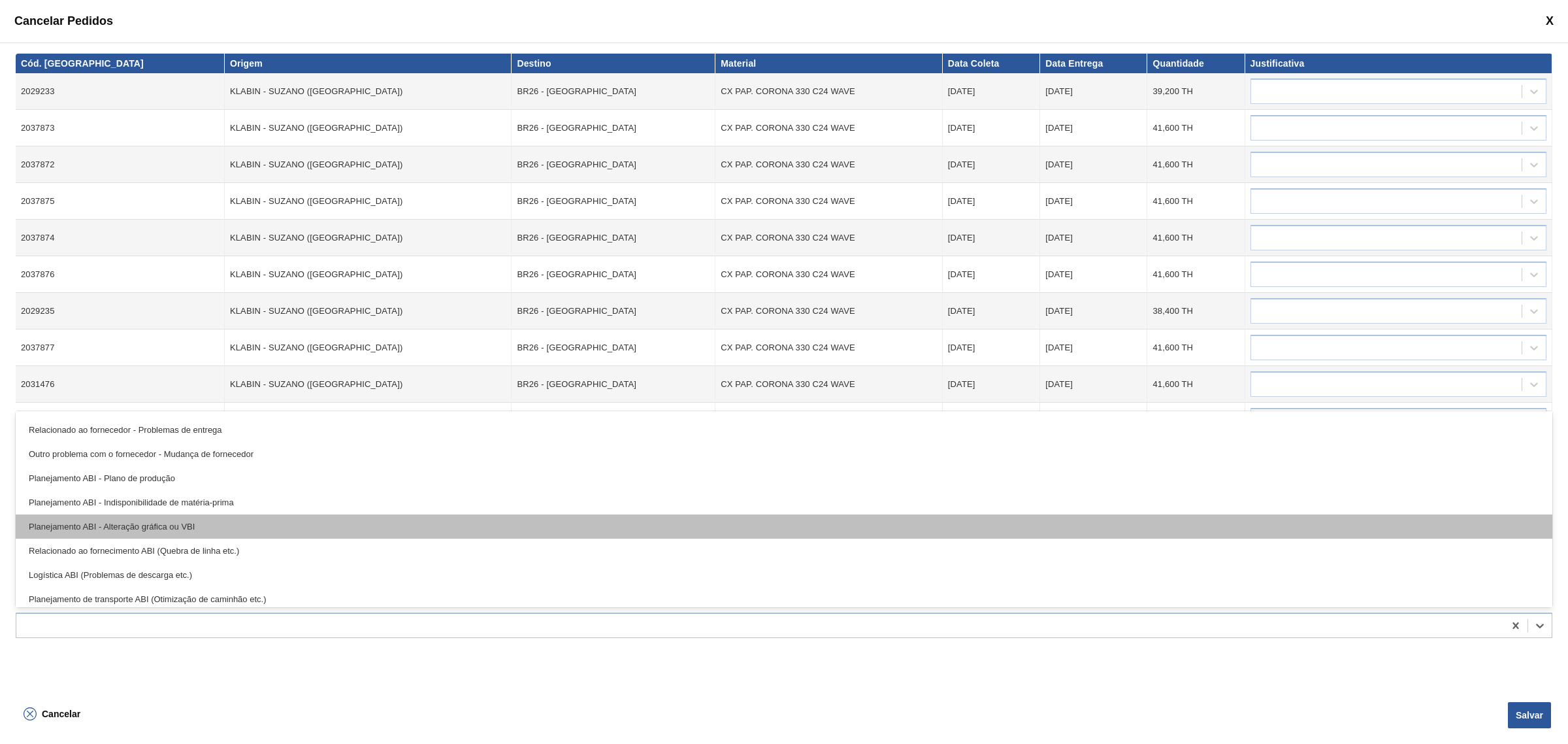
scroll to position [82, 0]
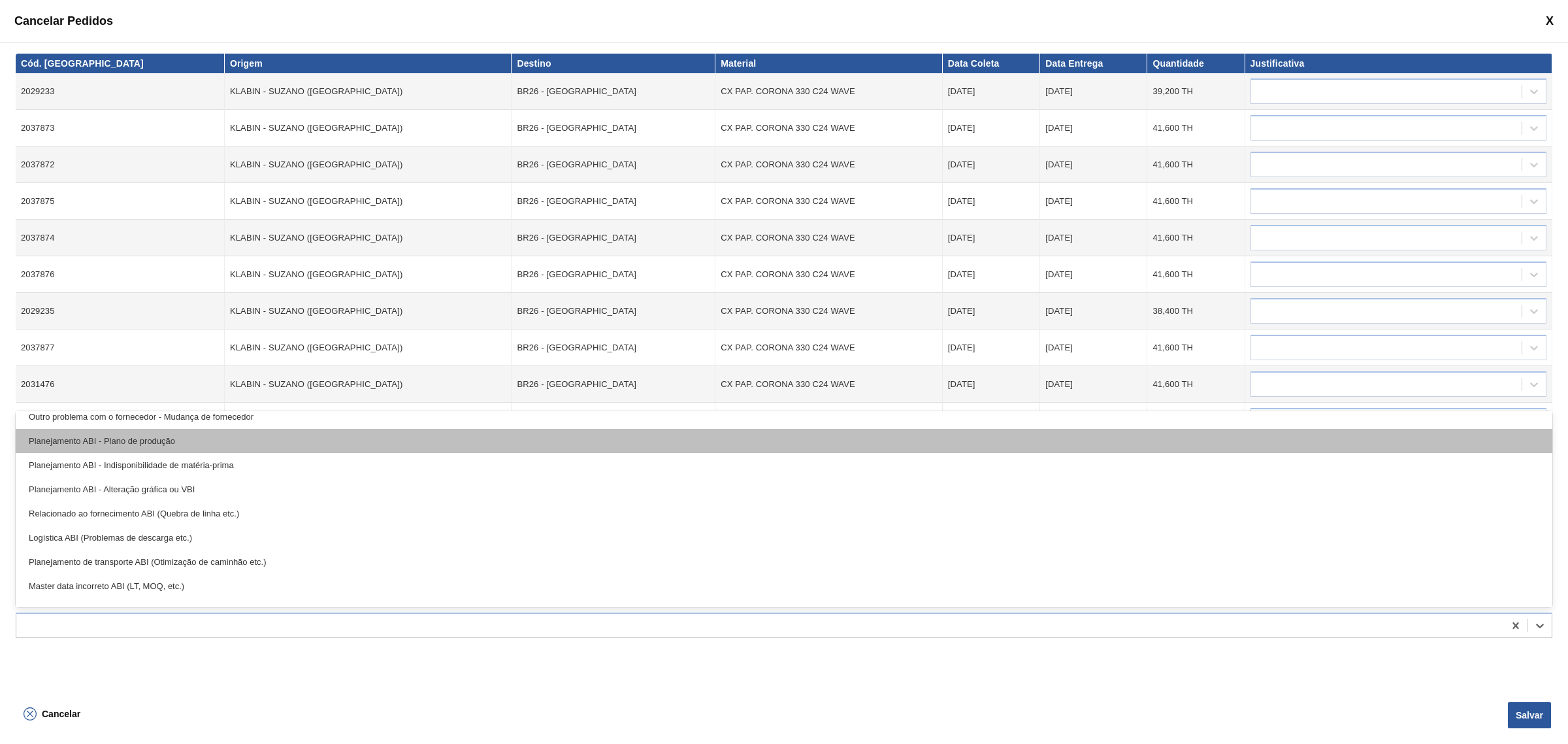
click at [217, 448] on div "Planejamento ABI - Plano de produção" at bounding box center [784, 440] width 1537 height 24
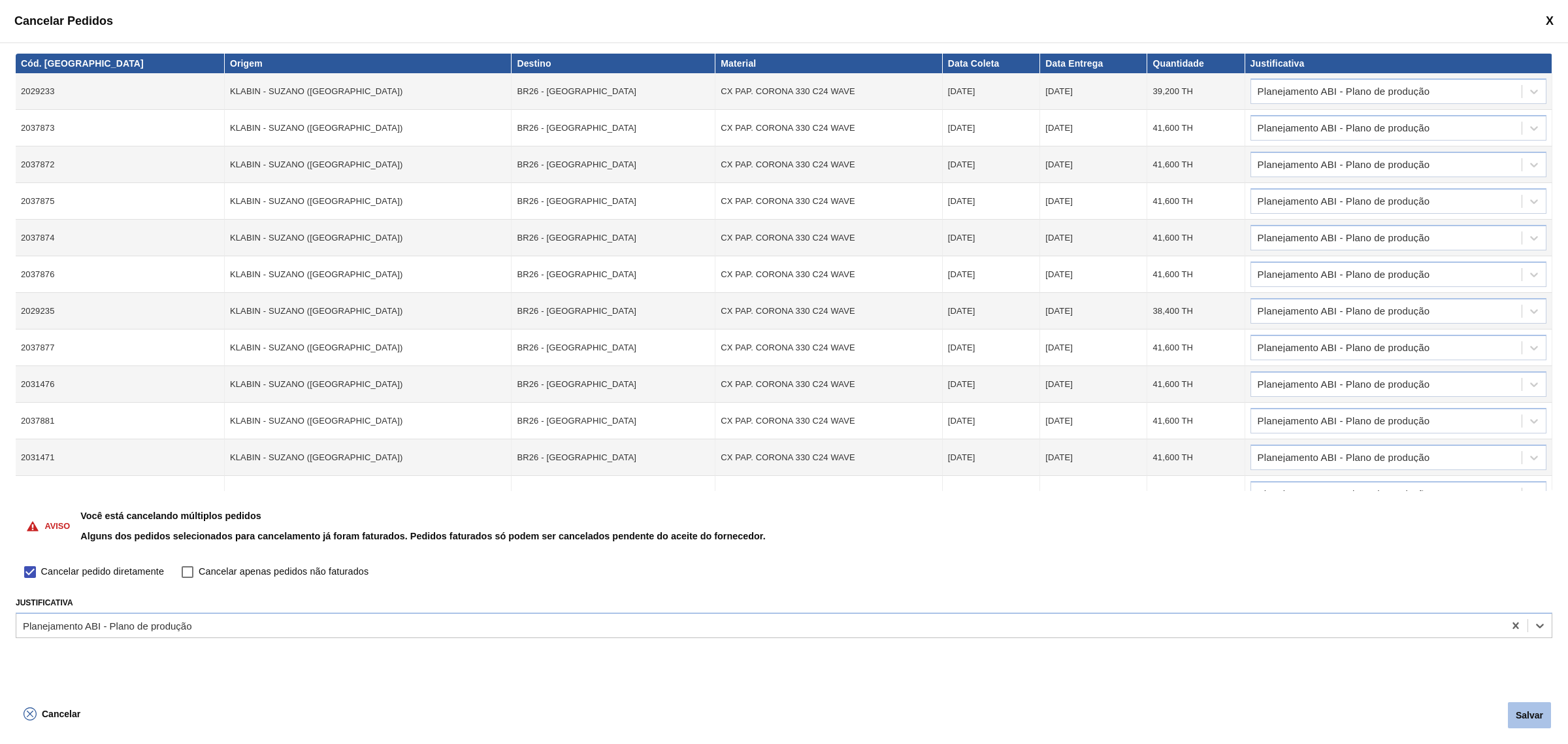
click at [1254, 567] on button "Salvar" at bounding box center [1530, 714] width 43 height 26
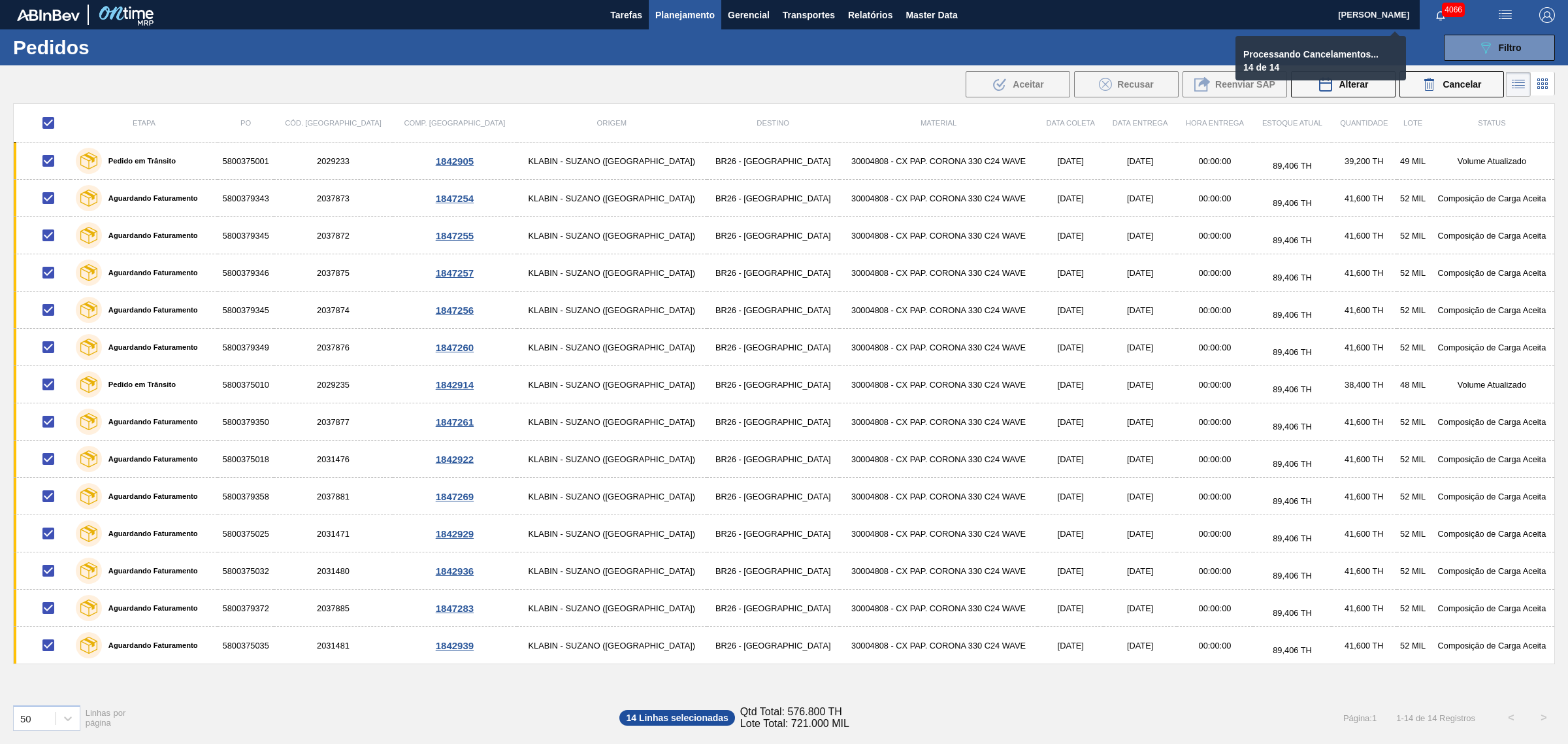
checkbox input "false"
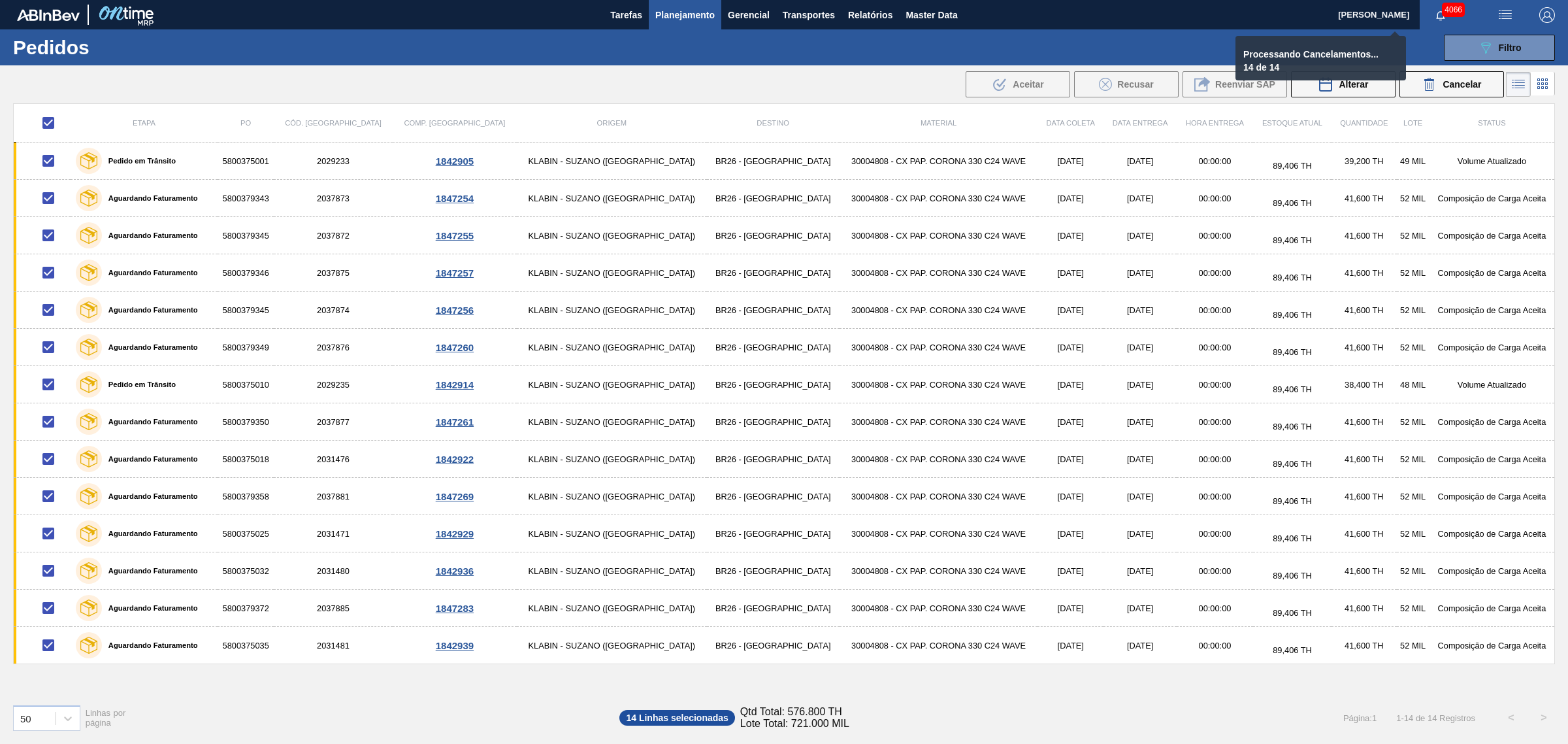
checkbox input "false"
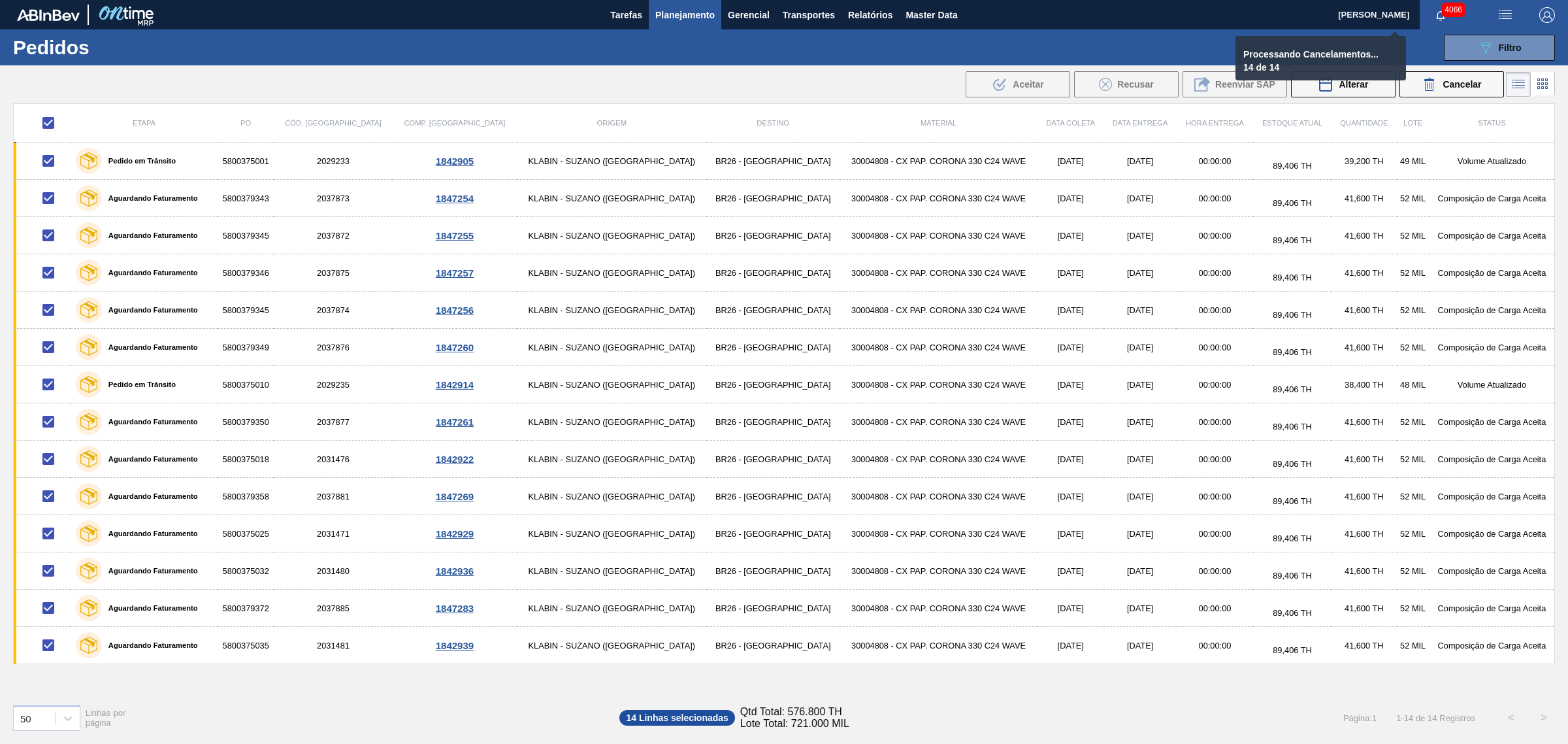
checkbox input "false"
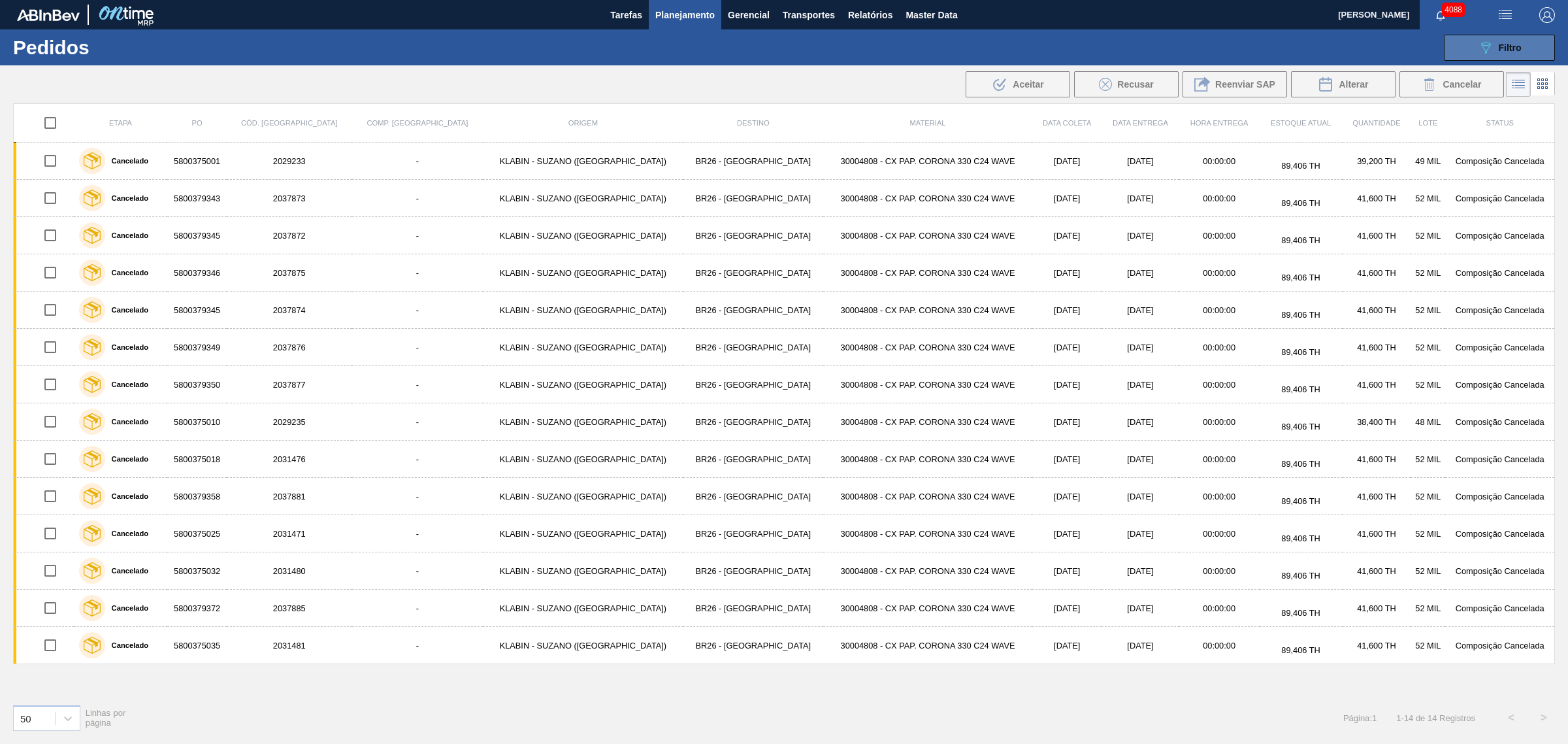
click at [1254, 40] on button "089F7B8B-B2A5-4AFE-B5C0-19BA573D28AC Filtro" at bounding box center [1500, 48] width 111 height 26
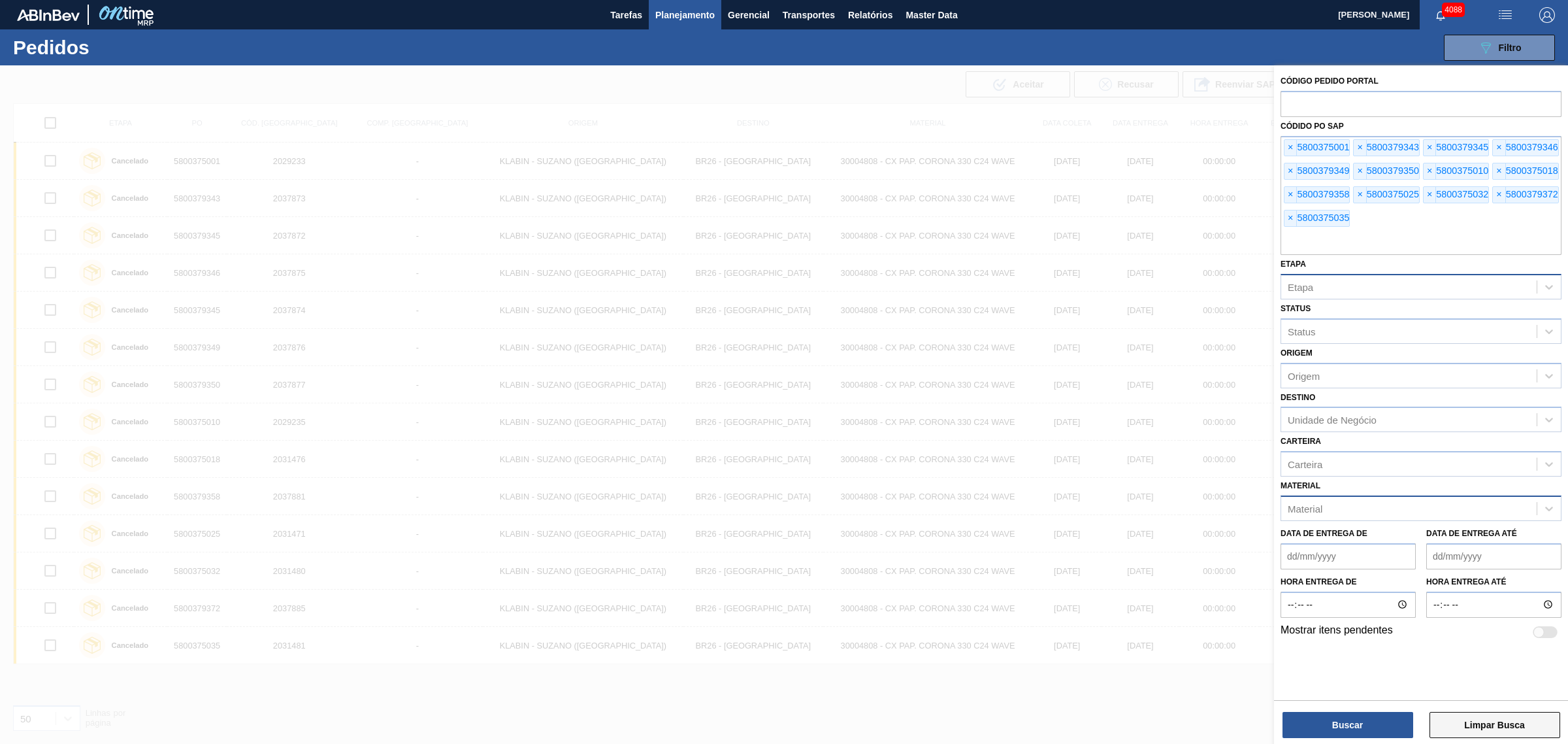
click at [1254, 567] on button "Limpar Busca" at bounding box center [1495, 725] width 131 height 26
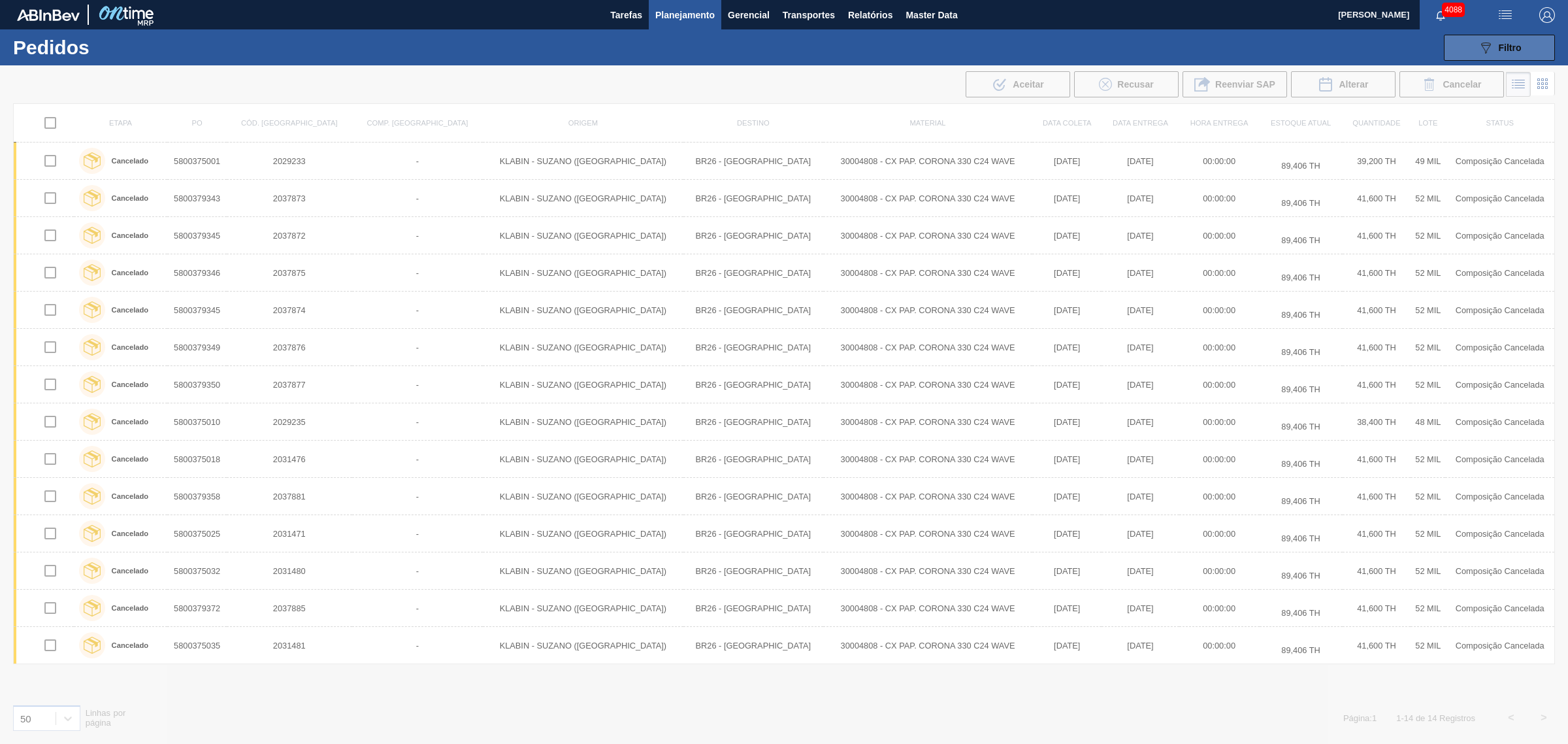
click at [1254, 40] on icon "089F7B8B-B2A5-4AFE-B5C0-19BA573D28AC" at bounding box center [1486, 48] width 16 height 16
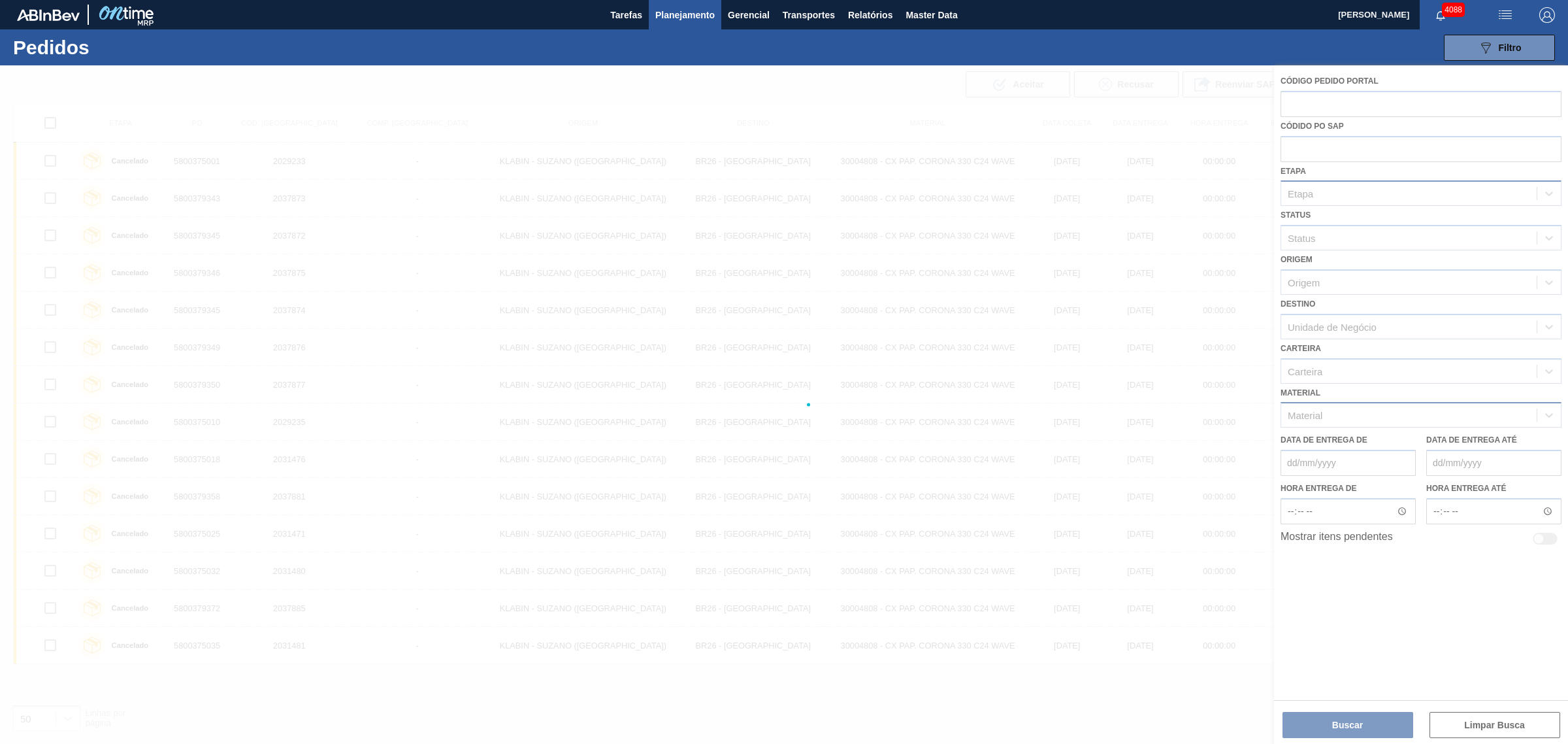
click at [1254, 151] on div at bounding box center [784, 404] width 1568 height 678
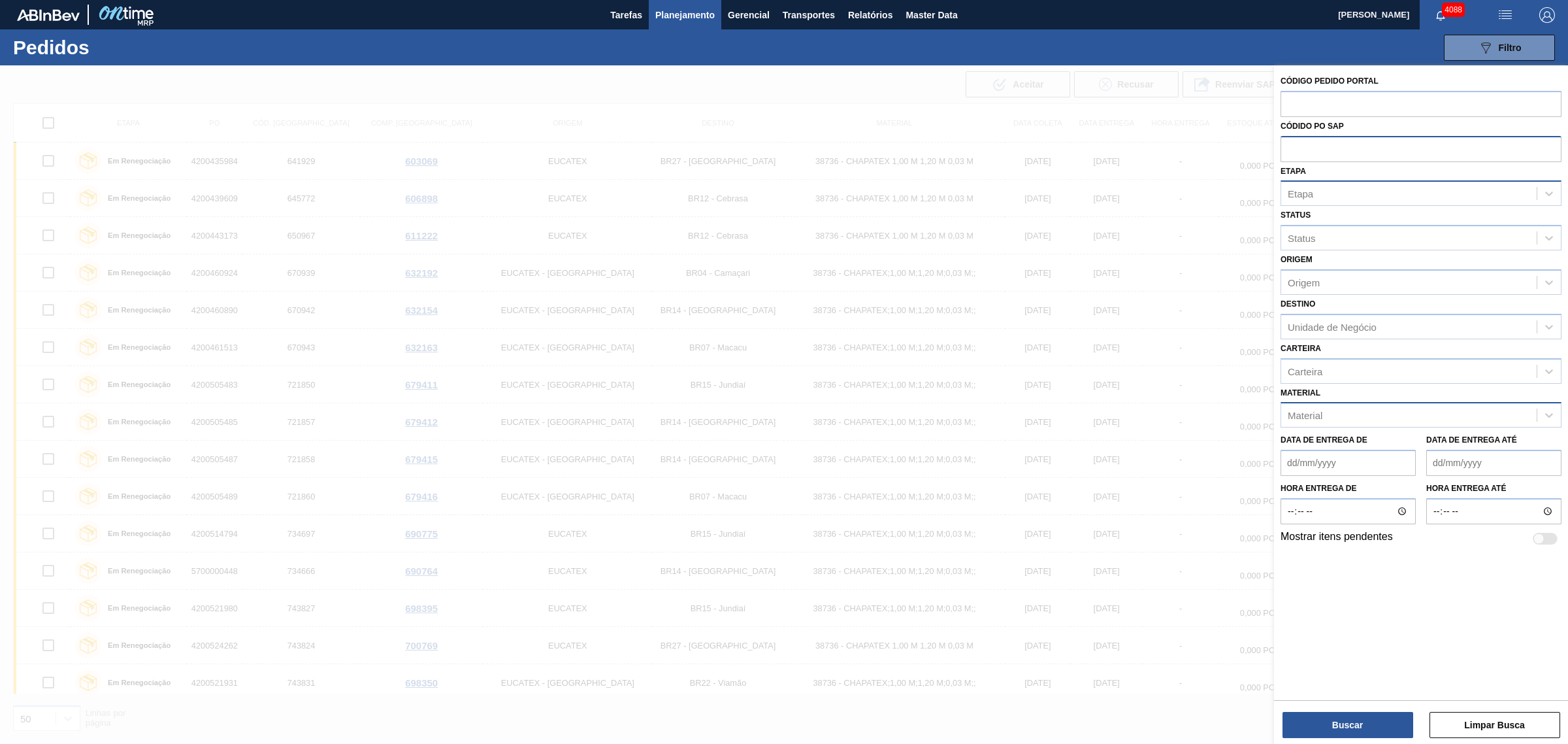
click at [1254, 148] on input "text" at bounding box center [1420, 149] width 281 height 25
paste input "5800372474"
type input "5800372474"
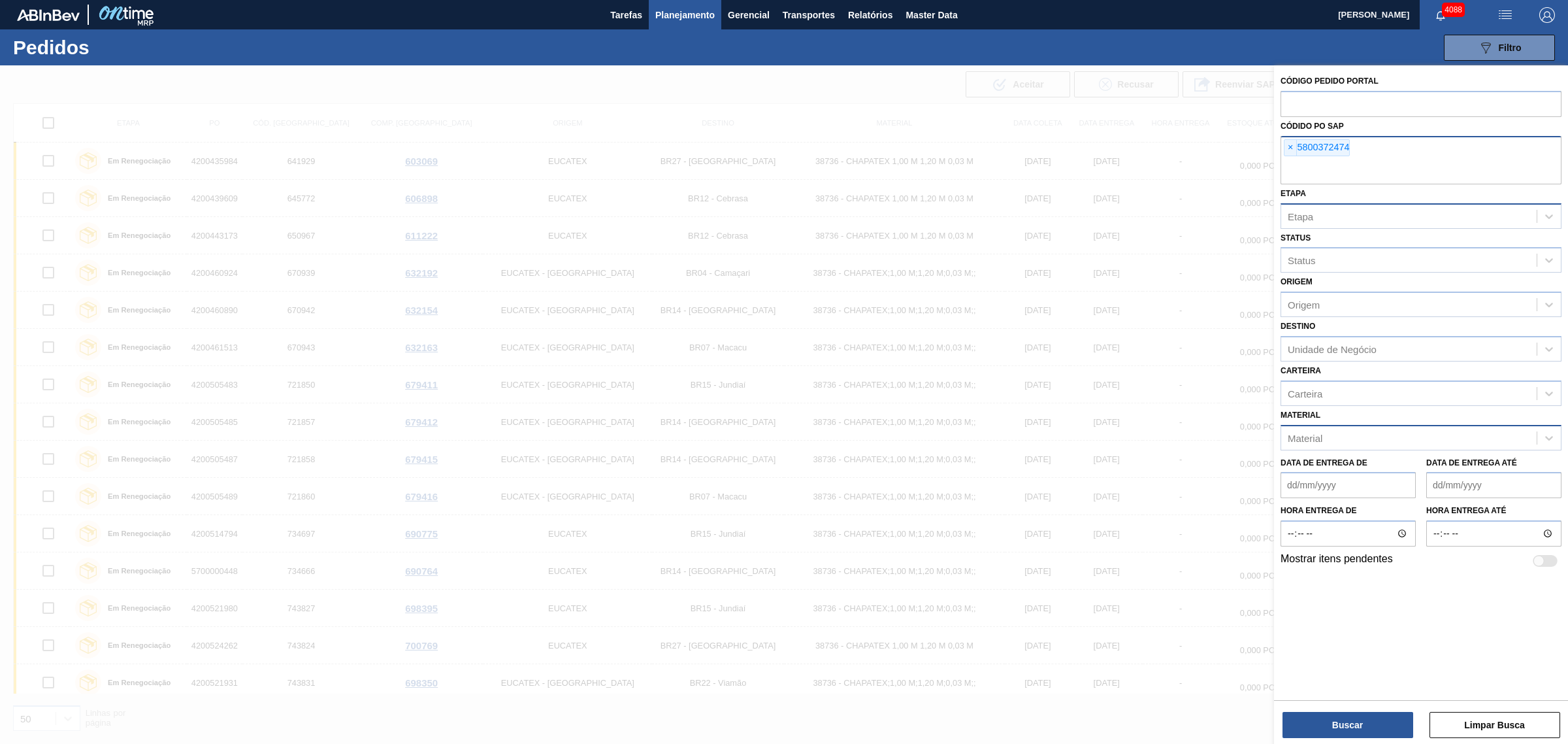
click at [1254, 164] on input "text" at bounding box center [1420, 172] width 281 height 25
paste input "5800372475"
type input "5800372475"
click at [1254, 177] on input "text" at bounding box center [1420, 172] width 281 height 25
paste input "5800373922"
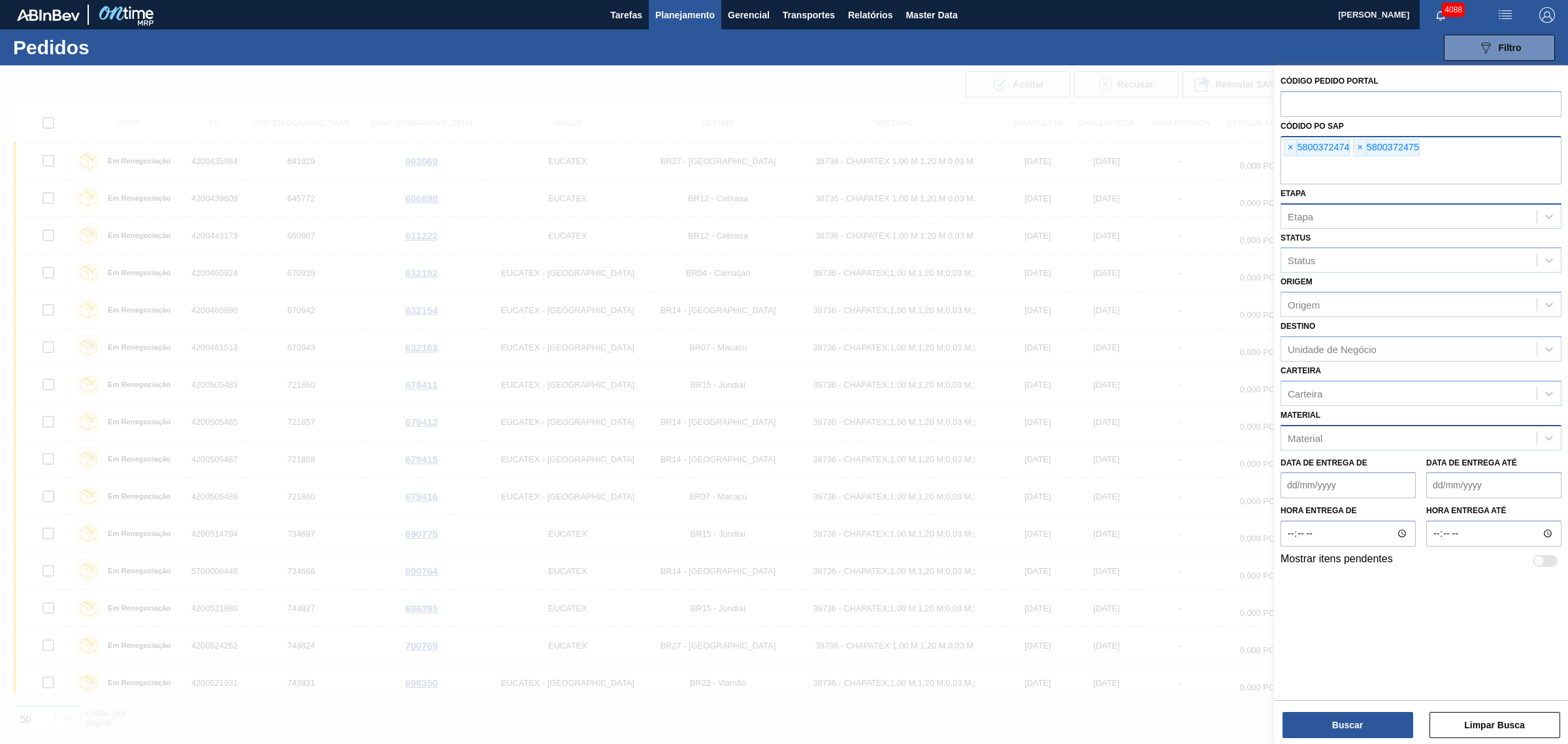
type input "5800373922"
click at [1254, 171] on input "text" at bounding box center [1420, 172] width 281 height 25
paste input "5800377928"
type input "5800377928"
drag, startPoint x: 1383, startPoint y: 172, endPoint x: 1375, endPoint y: 177, distance: 9.4
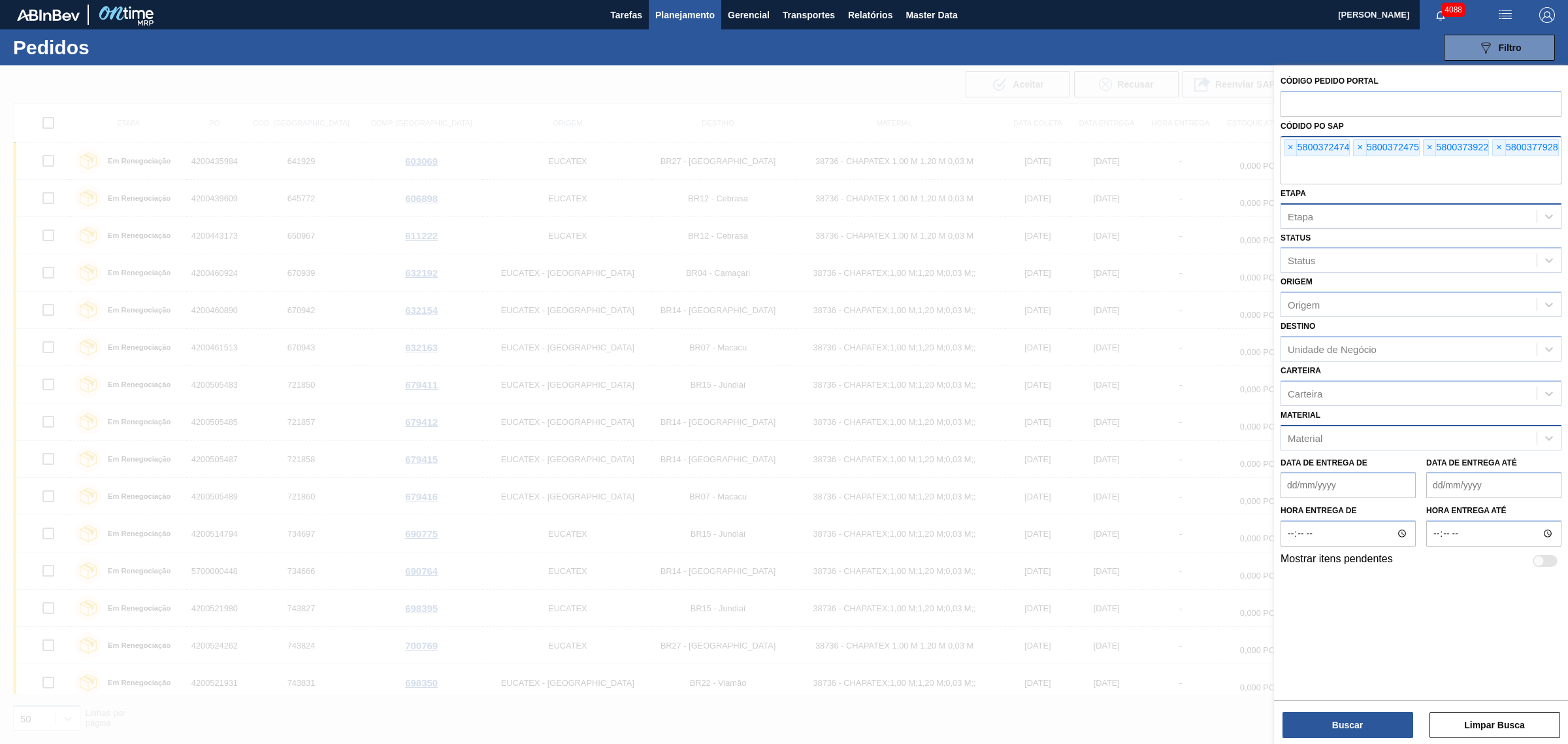
click at [1254, 173] on input "text" at bounding box center [1420, 172] width 281 height 25
paste input "5800377931"
type input "5800377931"
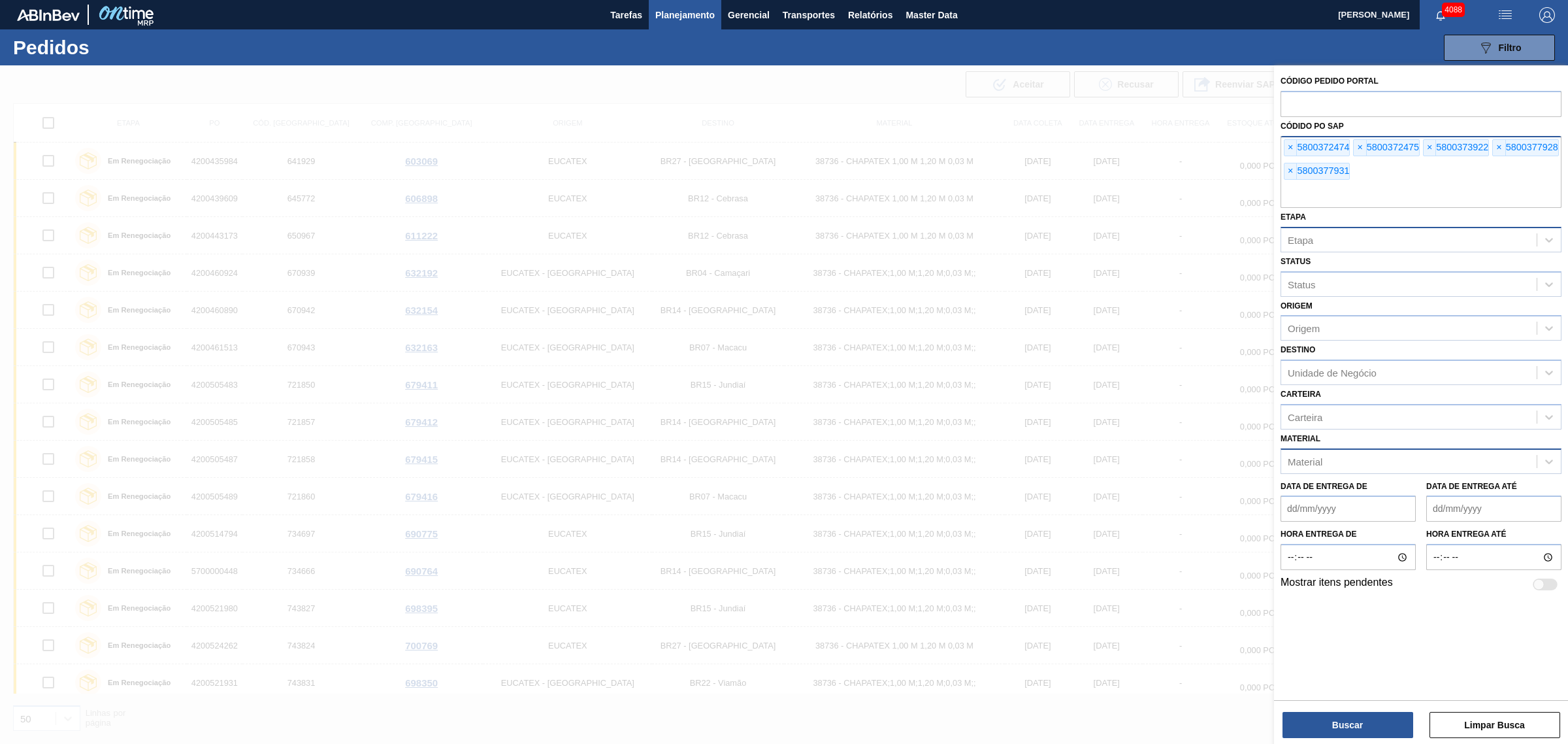
click at [1254, 196] on input "text" at bounding box center [1420, 195] width 281 height 25
paste input "5800377927"
type input "5800377927"
click at [1254, 567] on button "Buscar" at bounding box center [1347, 725] width 131 height 26
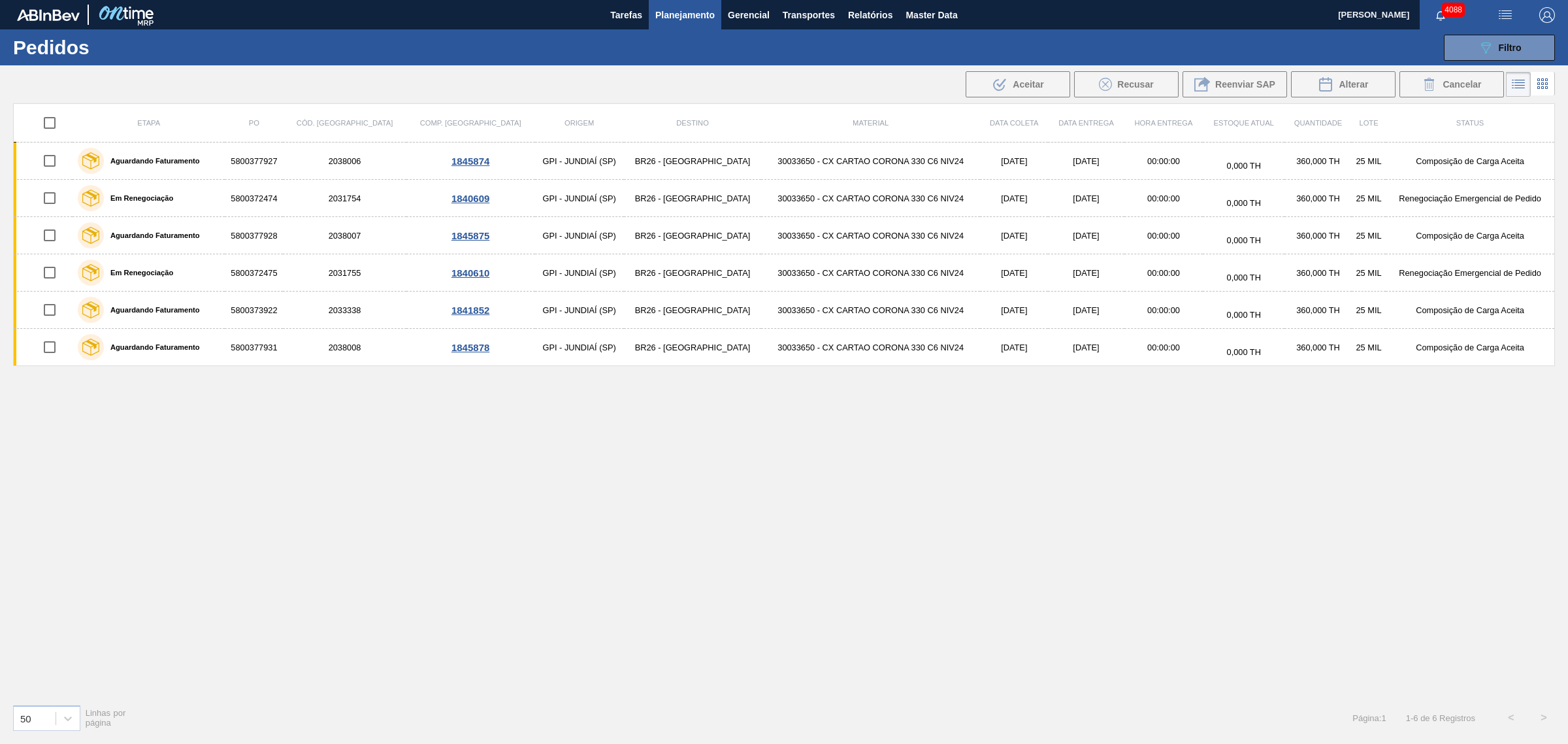
click at [55, 117] on input "checkbox" at bounding box center [50, 122] width 27 height 27
checkbox input "true"
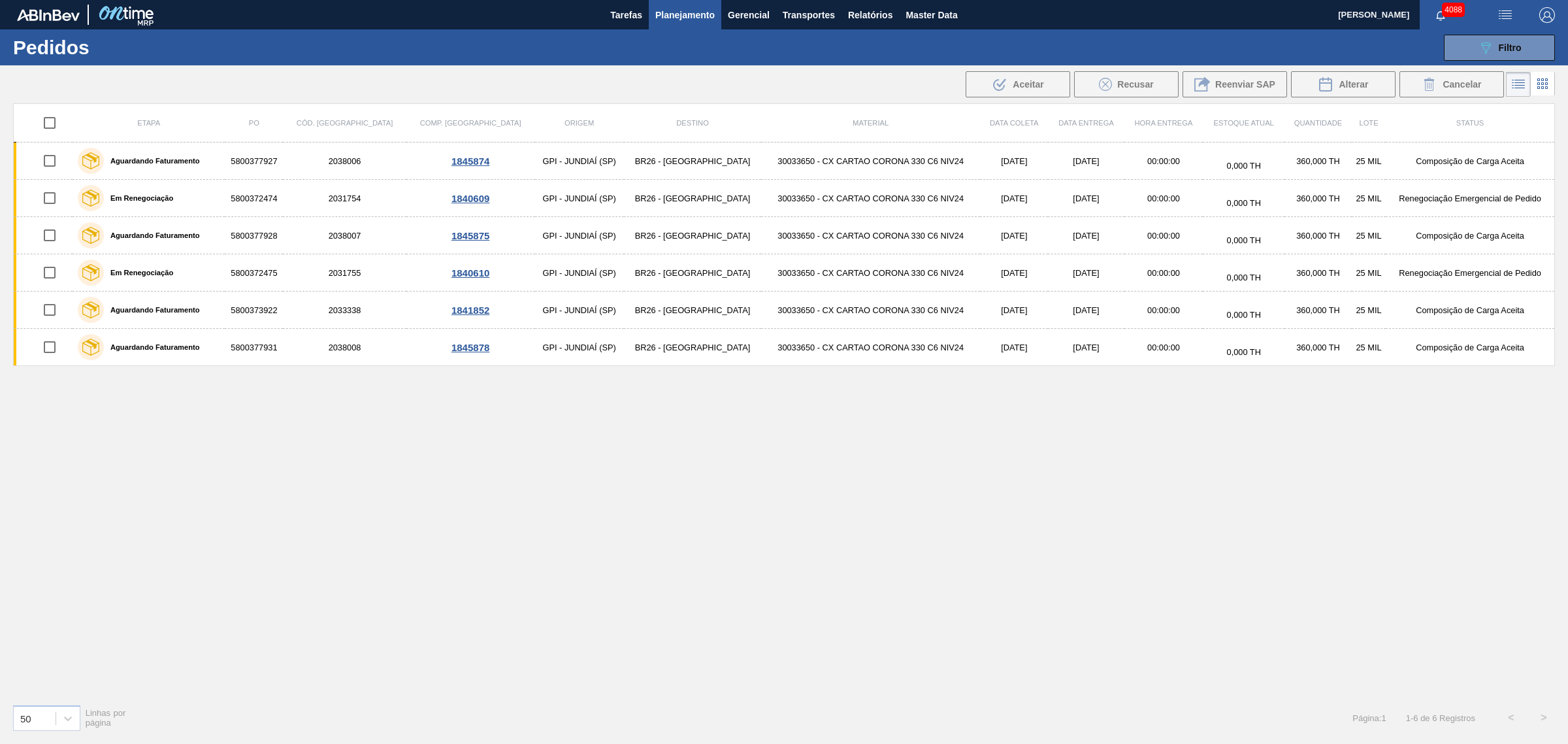
checkbox input "true"
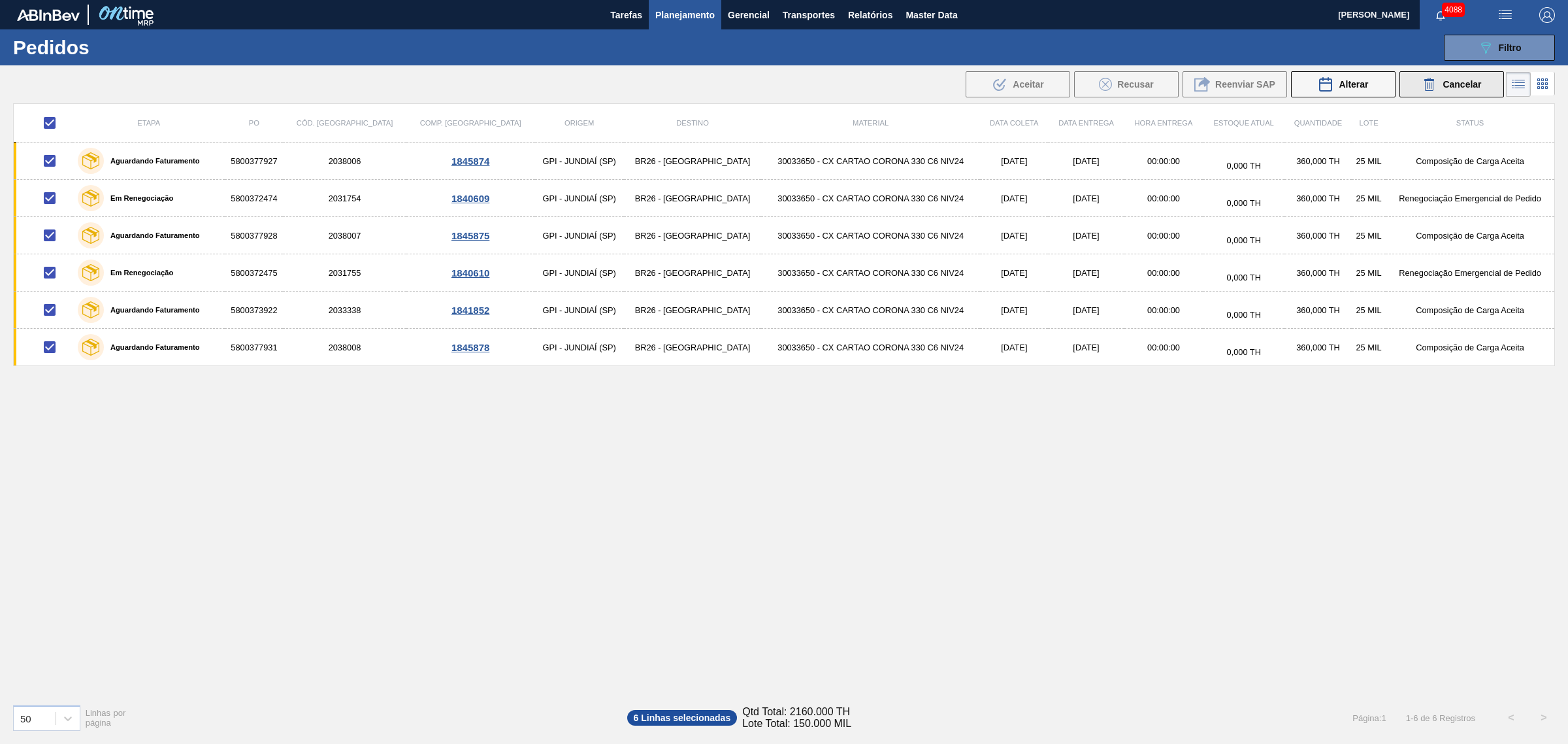
click at [1254, 83] on span "Cancelar" at bounding box center [1462, 84] width 39 height 11
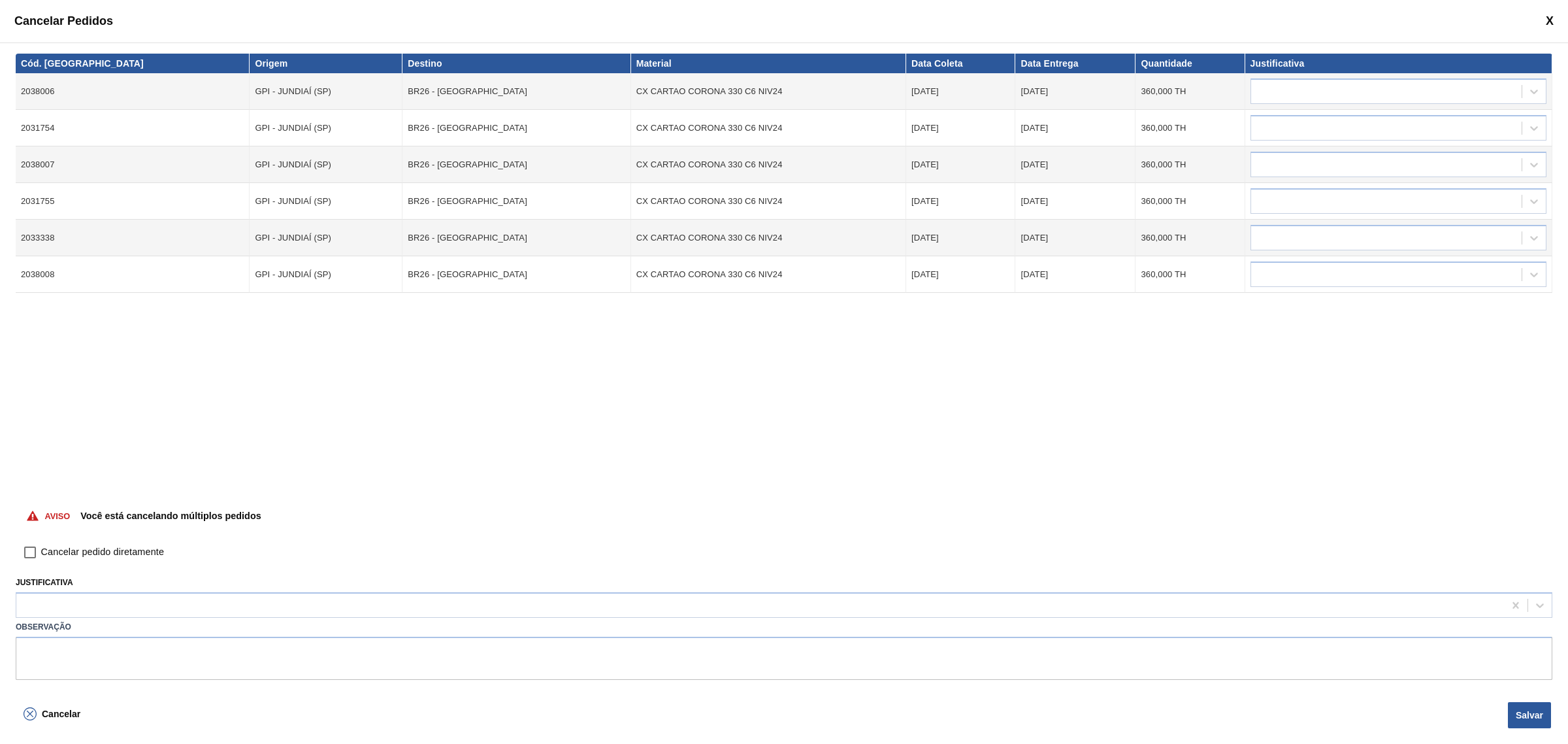
click at [67, 550] on span "Cancelar pedido diretamente" at bounding box center [102, 552] width 122 height 15
click at [41, 550] on input "Cancelar pedido diretamente" at bounding box center [30, 552] width 22 height 22
checkbox input "true"
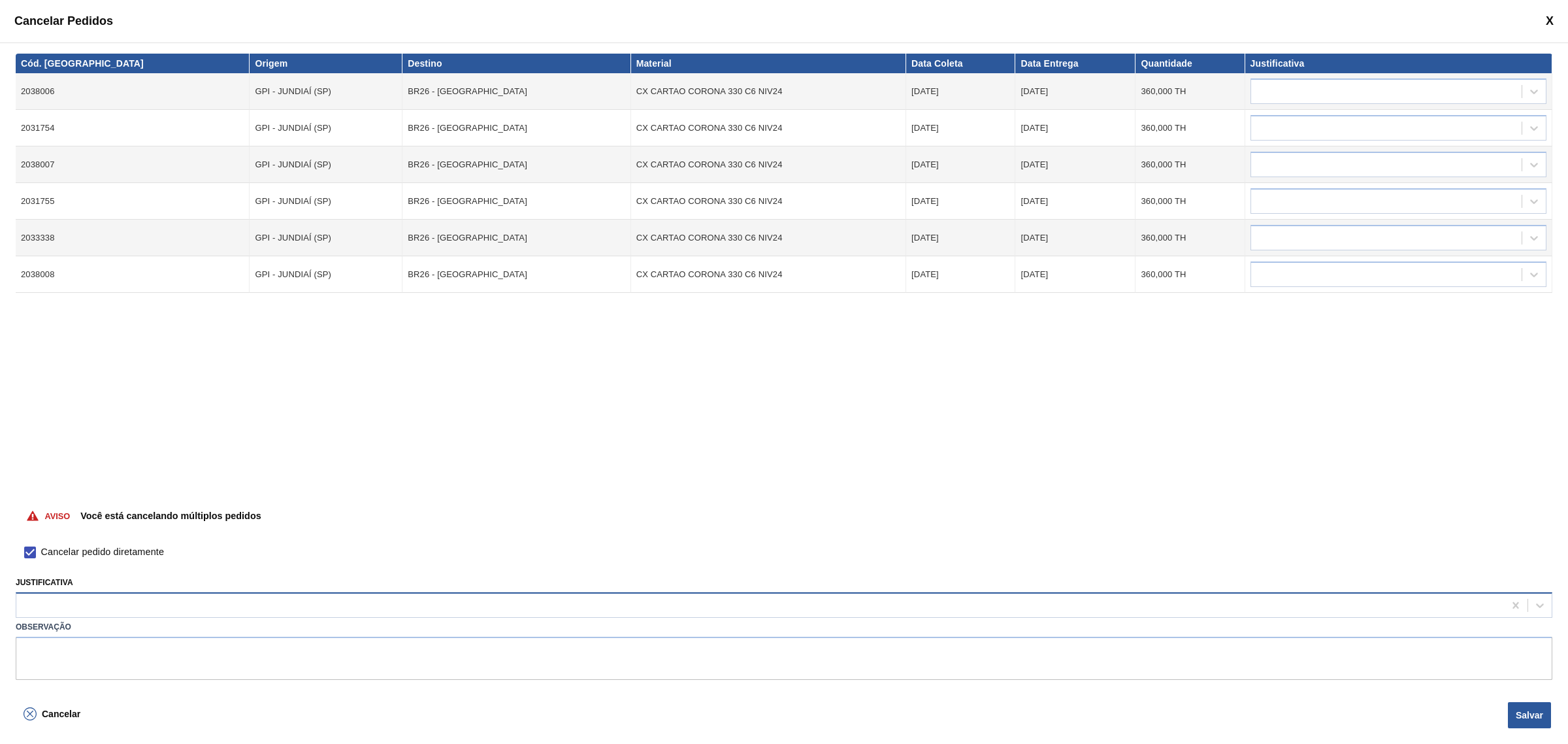
click at [73, 567] on div at bounding box center [761, 605] width 1488 height 19
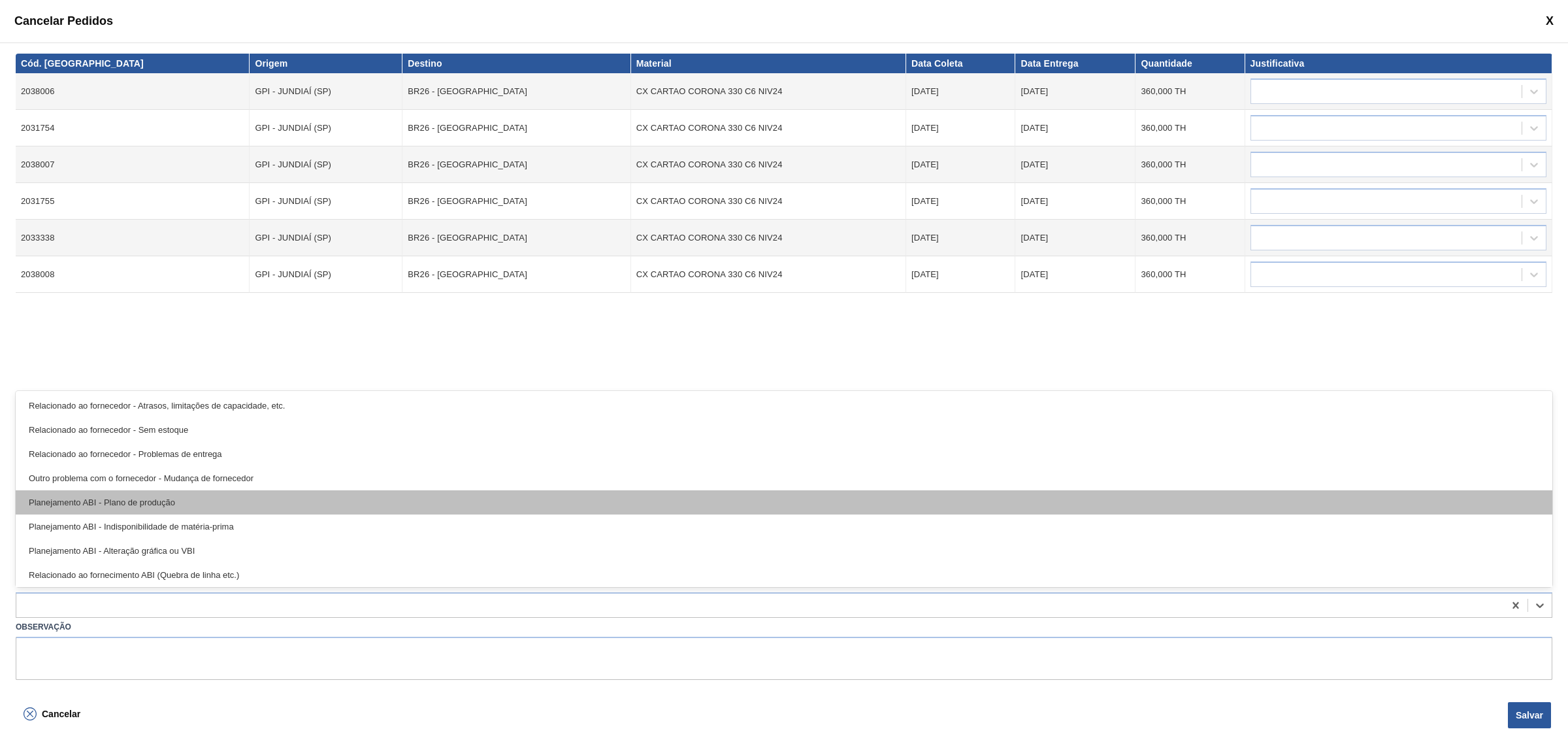
click at [243, 504] on div "Planejamento ABI - Plano de produção" at bounding box center [784, 502] width 1537 height 24
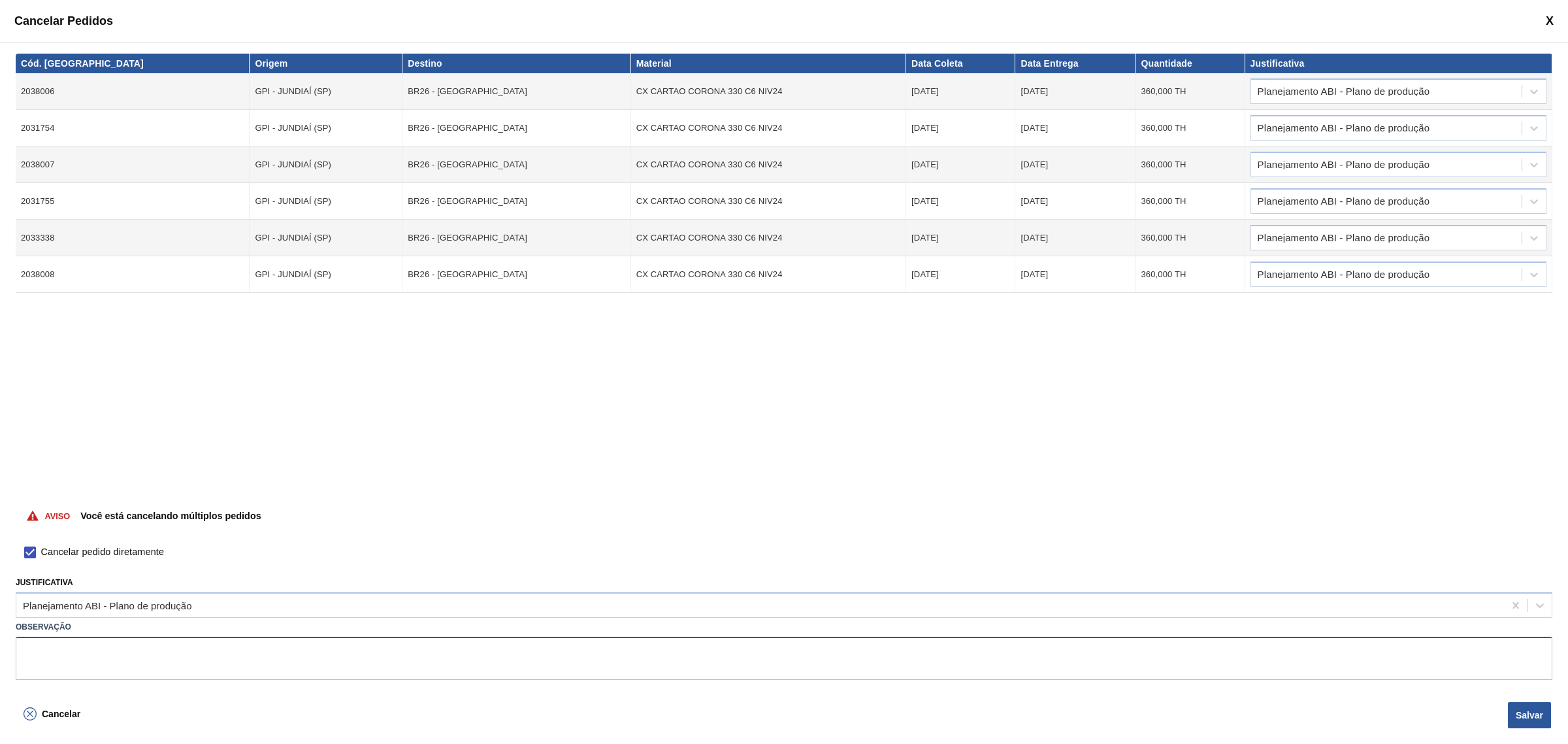
click at [230, 567] on textarea at bounding box center [784, 658] width 1537 height 43
type textarea "REDUÇÃO DA PROG DE UBERLANDIA - SINALIZADO PELO PCI"
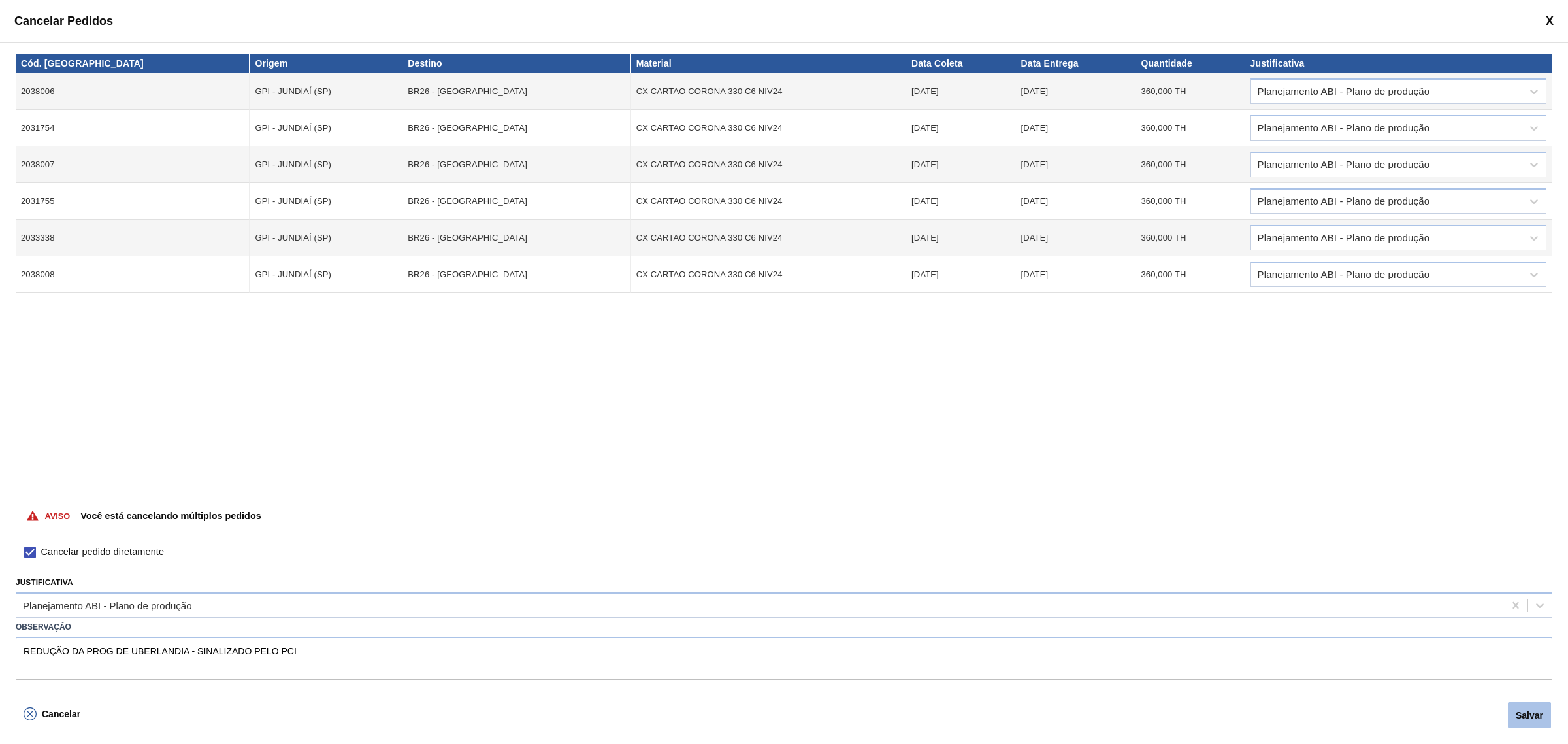
click at [1254, 567] on button "Salvar" at bounding box center [1530, 714] width 43 height 26
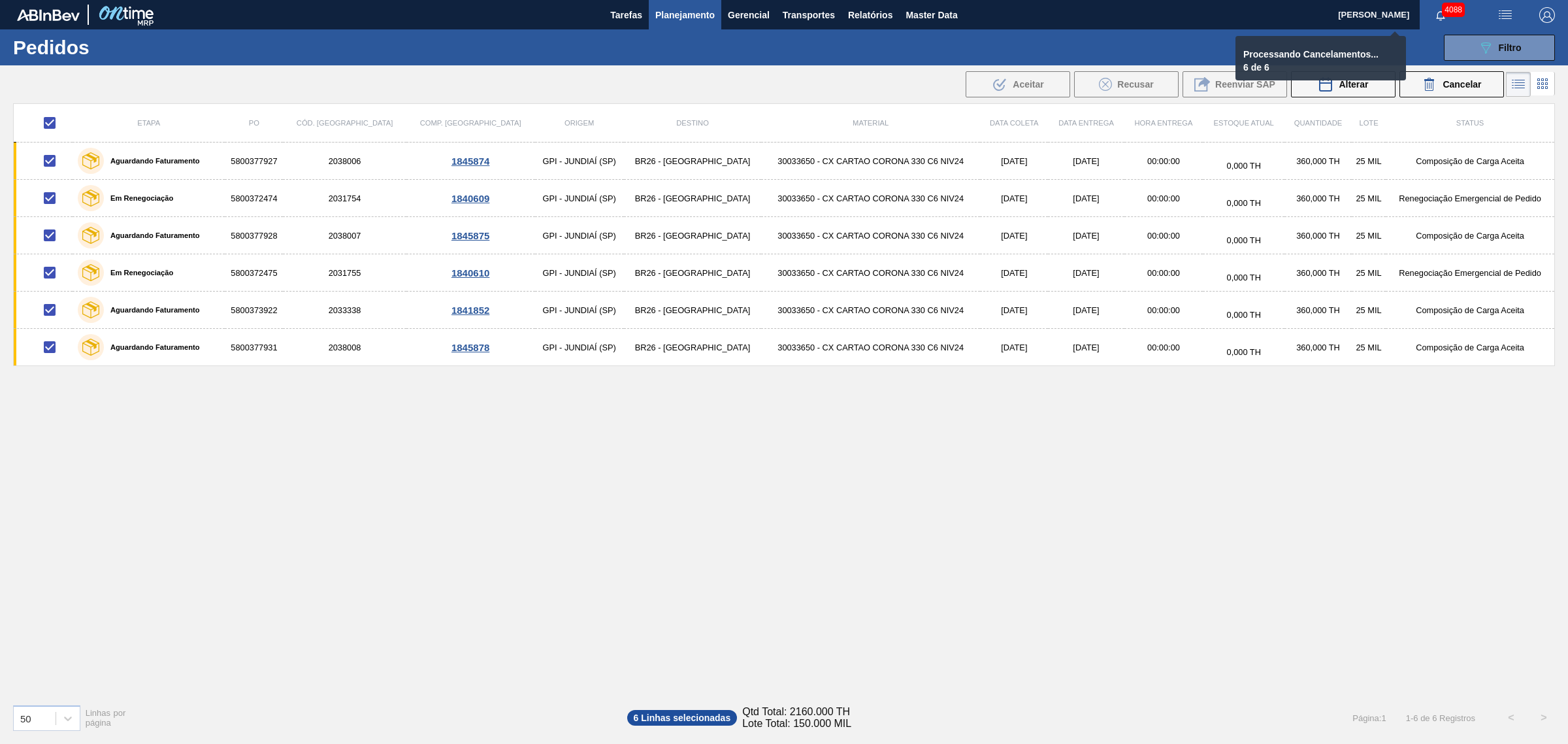
checkbox input "false"
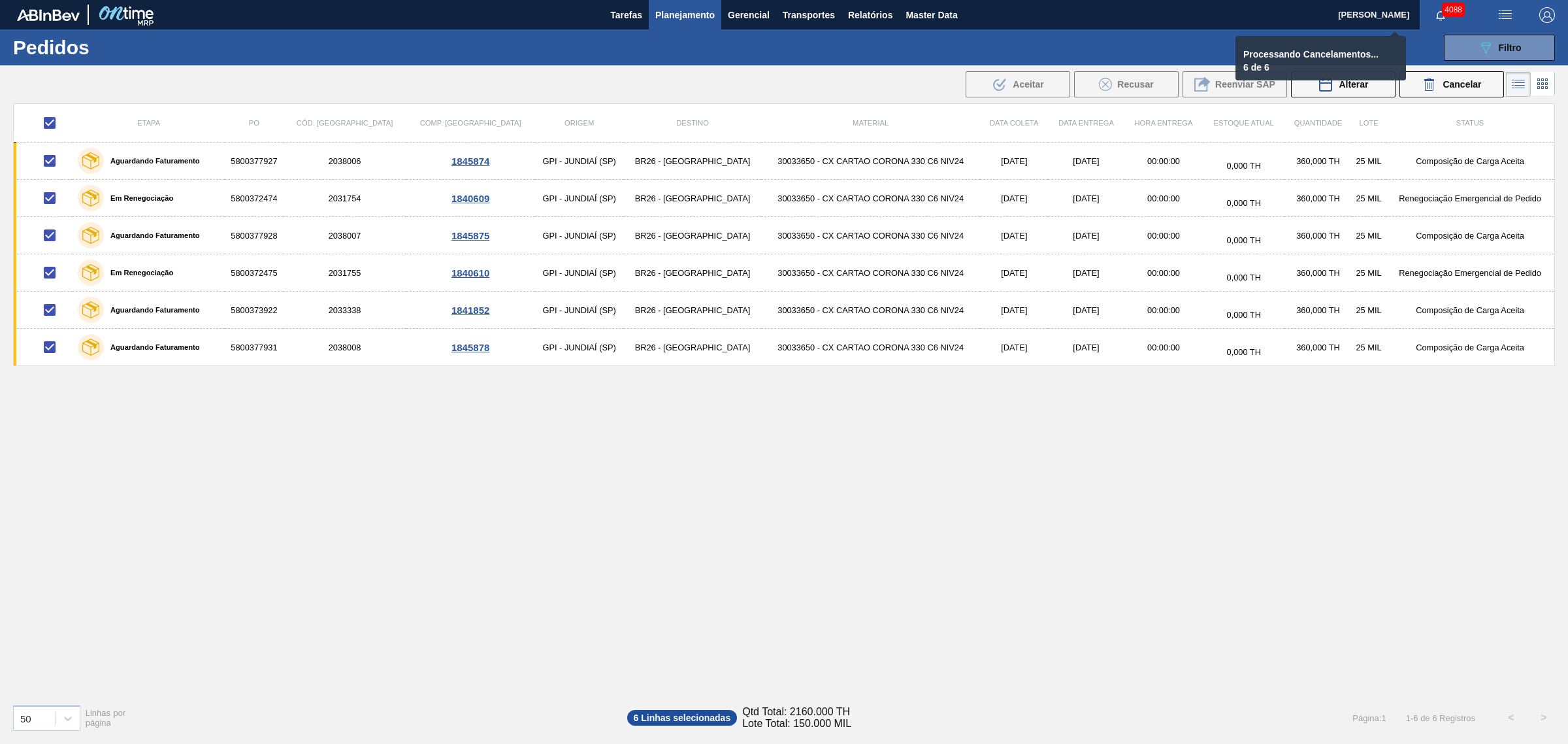
checkbox input "false"
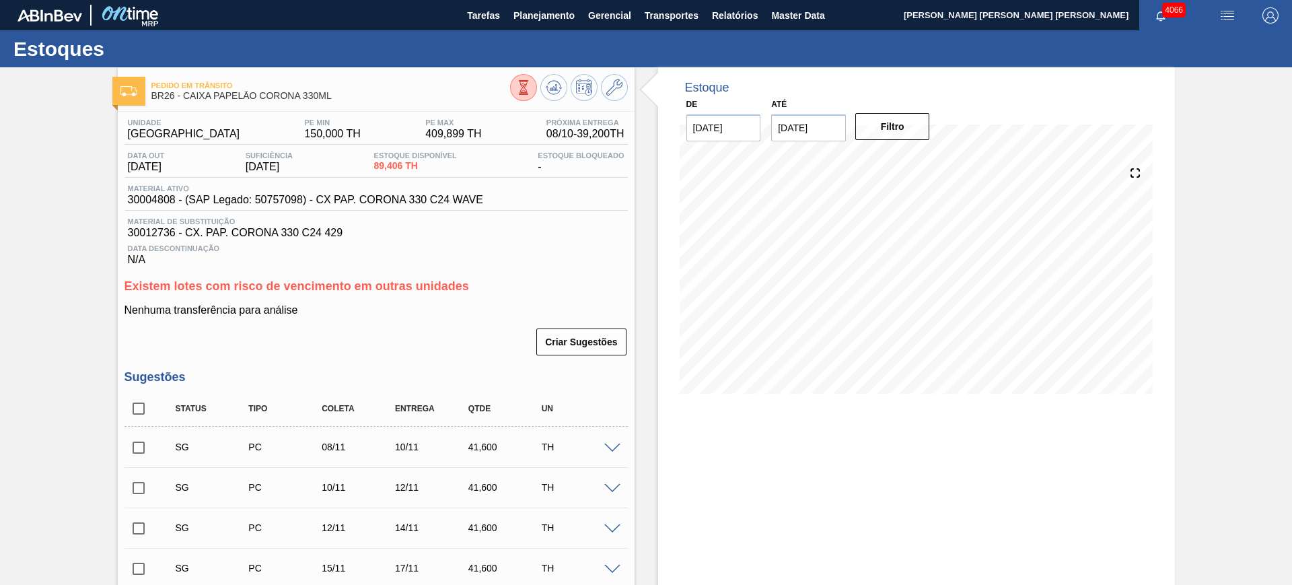
drag, startPoint x: 810, startPoint y: 126, endPoint x: 833, endPoint y: 128, distance: 23.0
click at [811, 126] on input "[DATE]" at bounding box center [808, 127] width 75 height 27
click at [922, 158] on button "Next Month" at bounding box center [921, 159] width 9 height 9
click at [919, 289] on div "3" at bounding box center [918, 290] width 18 height 18
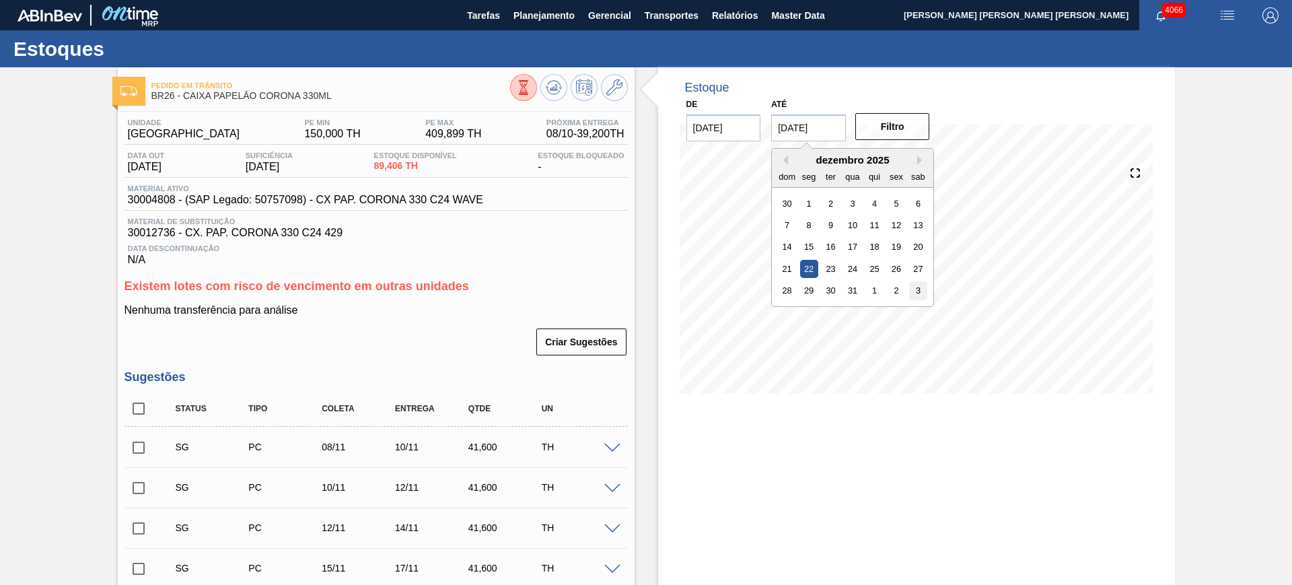
type input "[DATE]"
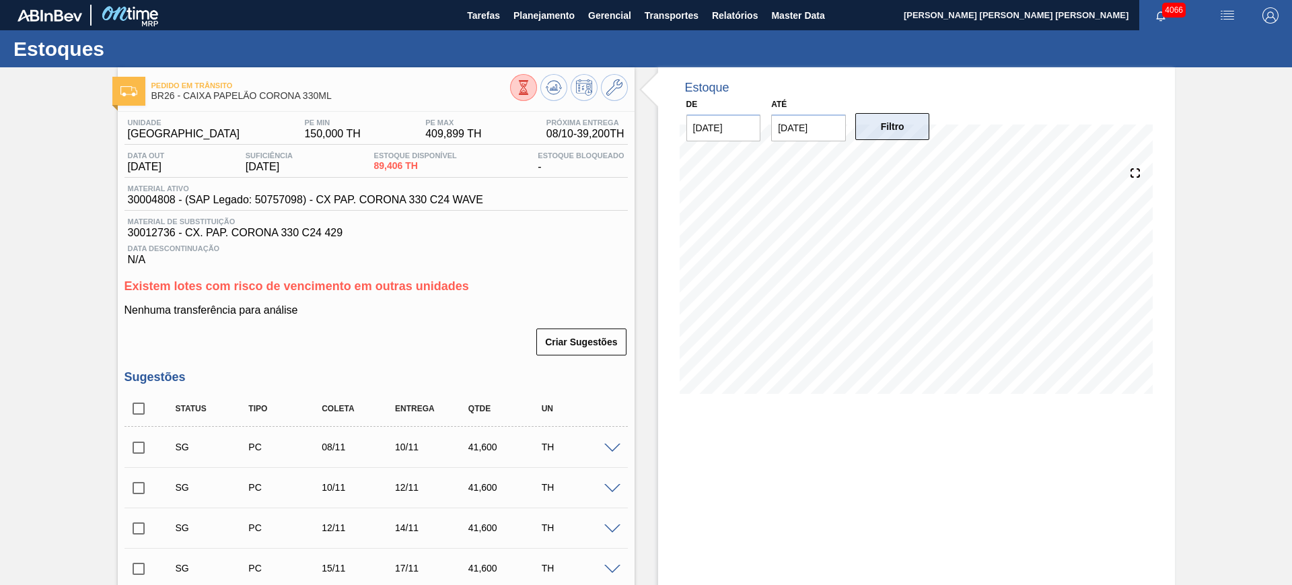
click at [885, 137] on button "Filtro" at bounding box center [892, 126] width 75 height 27
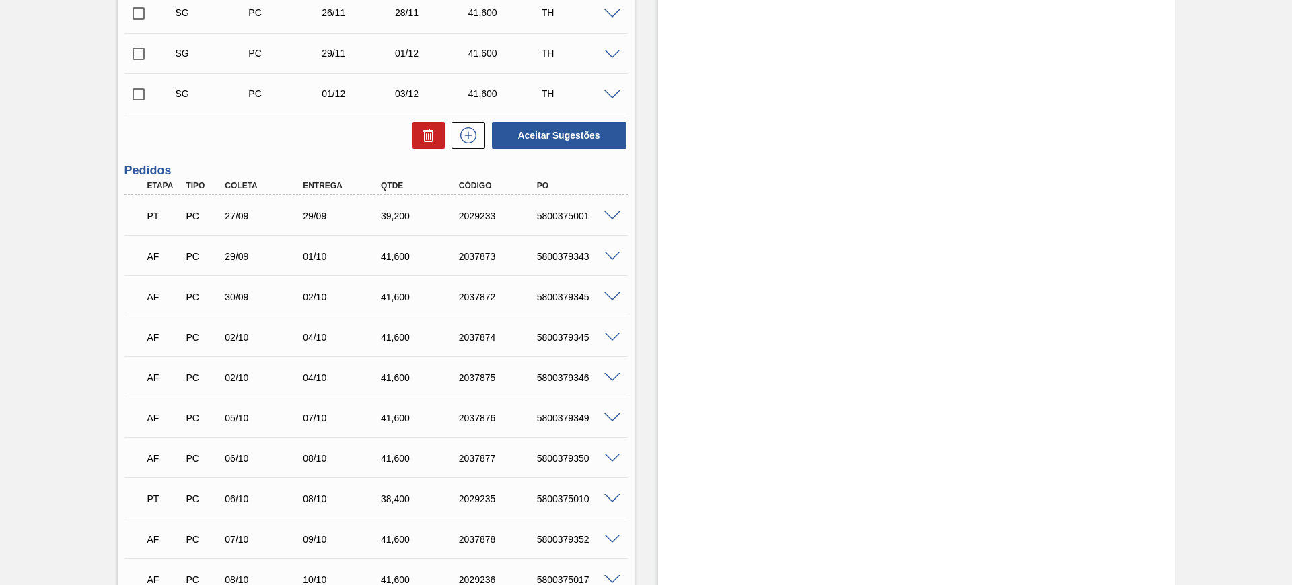
scroll to position [252, 0]
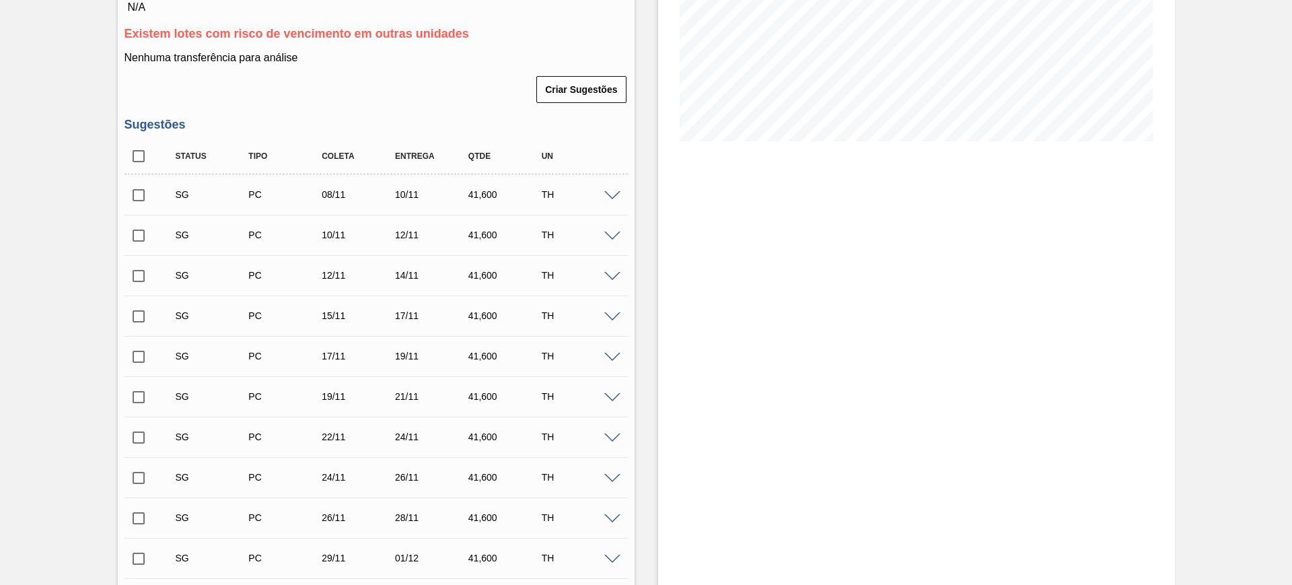
click at [140, 156] on input "checkbox" at bounding box center [138, 156] width 28 height 28
checkbox input "true"
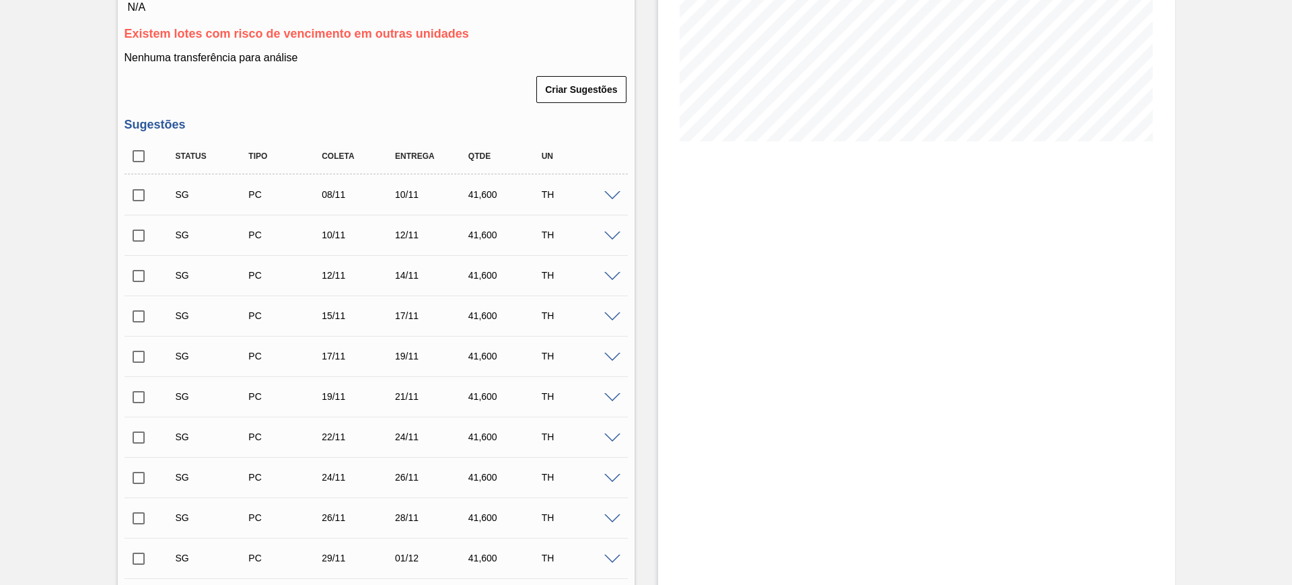
checkbox input "true"
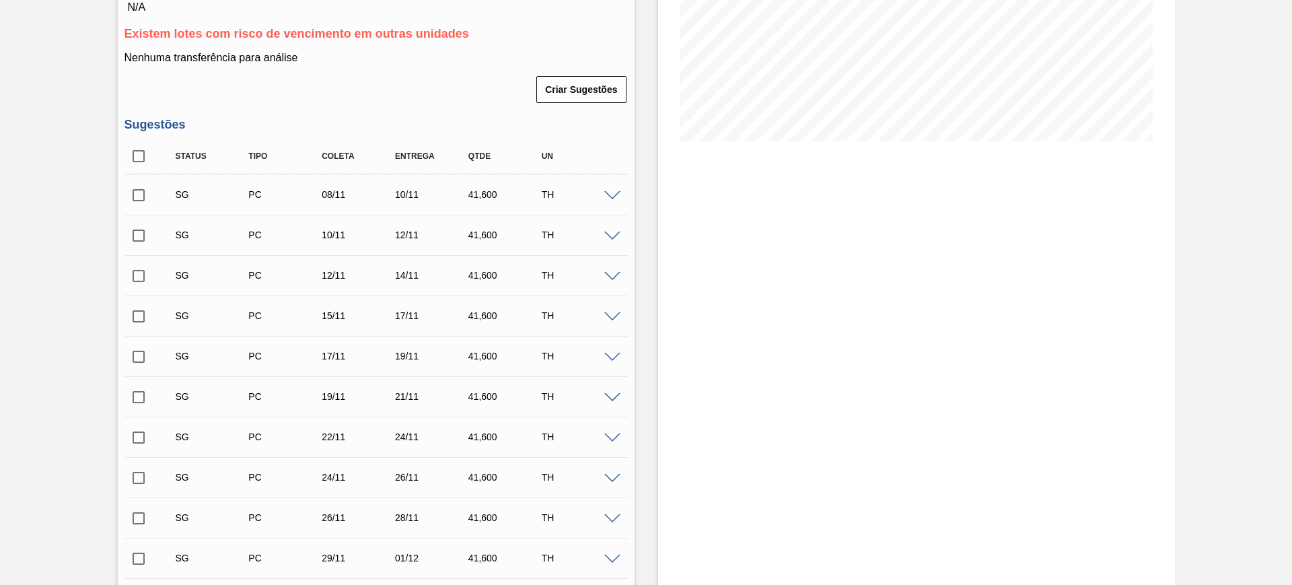
checkbox input "true"
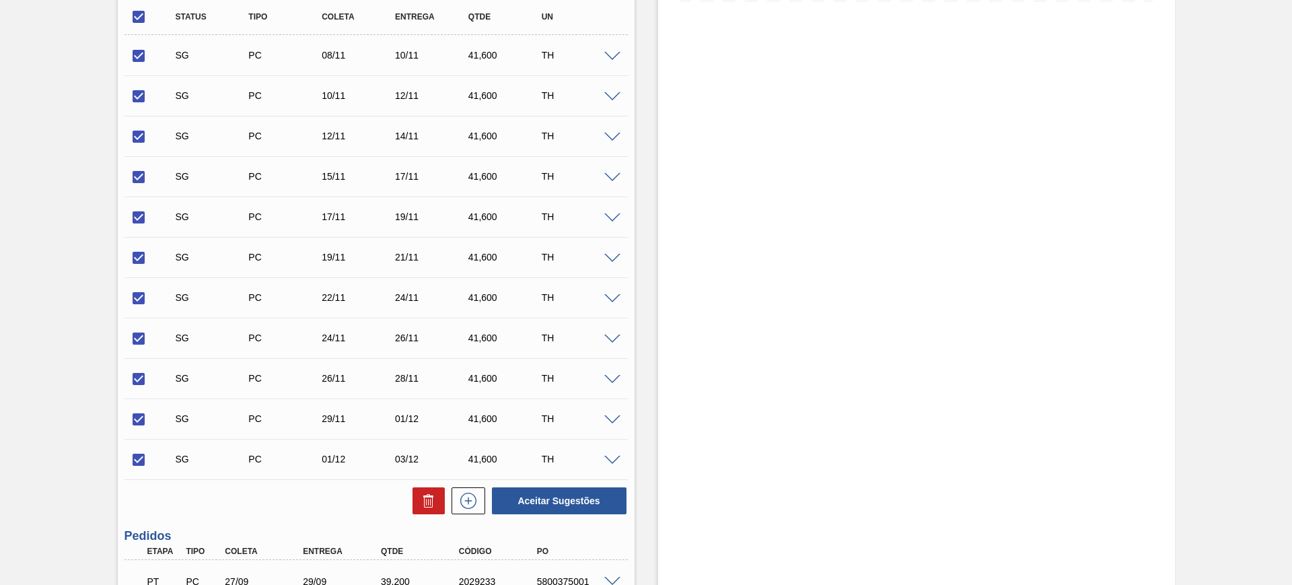
scroll to position [589, 0]
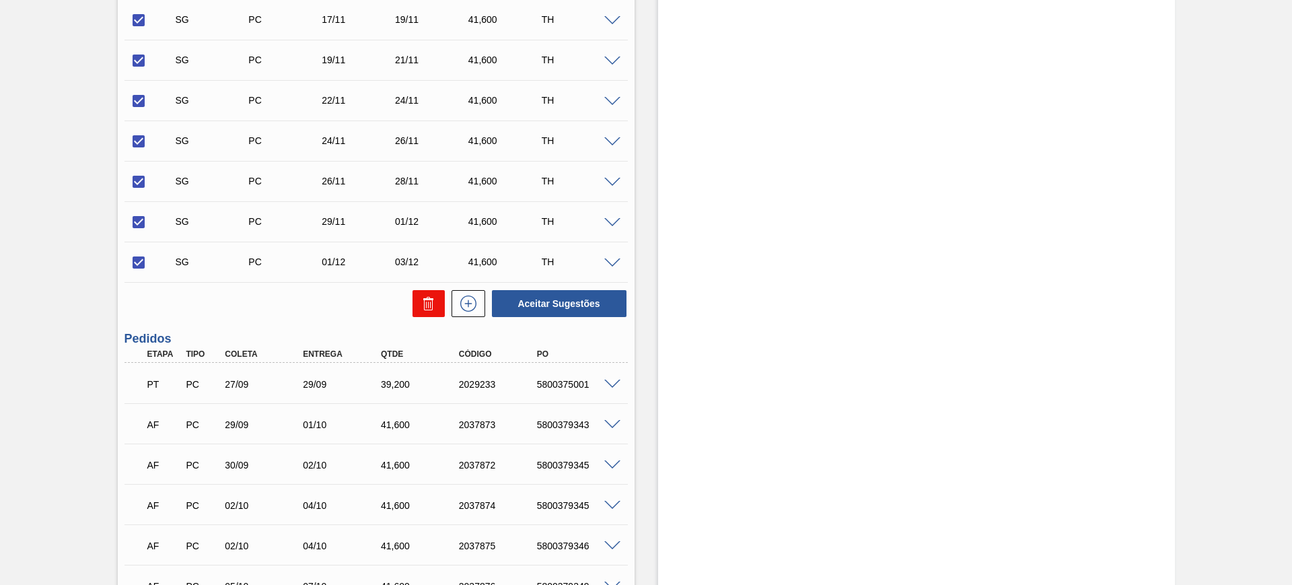
click at [429, 300] on icon at bounding box center [428, 303] width 16 height 16
checkbox input "false"
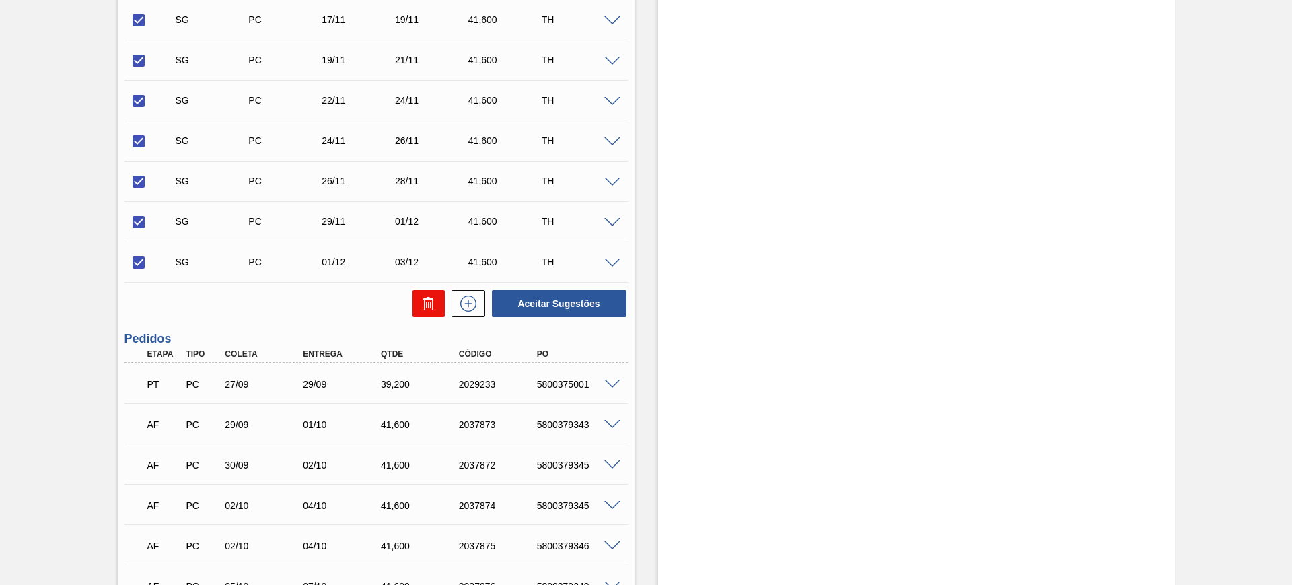
checkbox input "false"
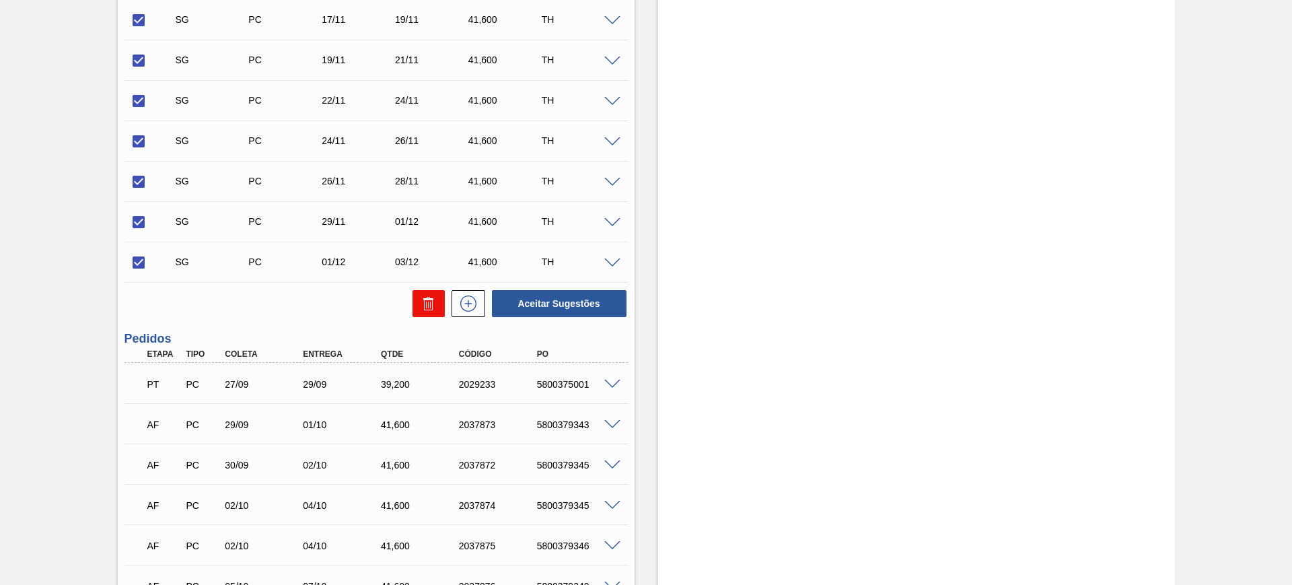
checkbox input "false"
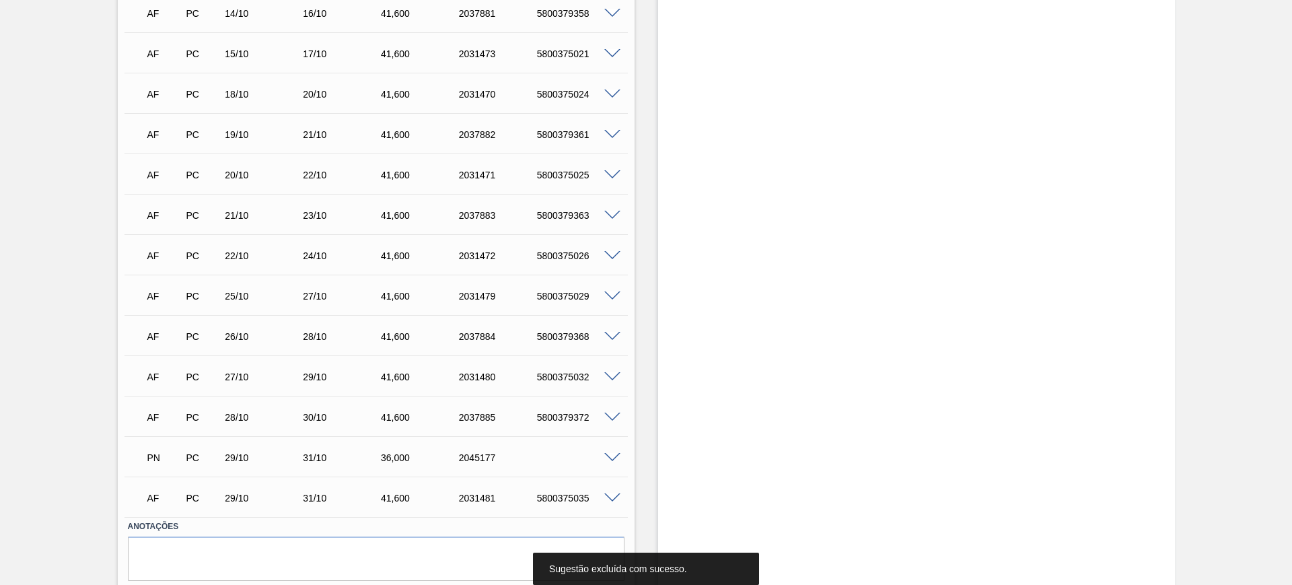
scroll to position [1067, 0]
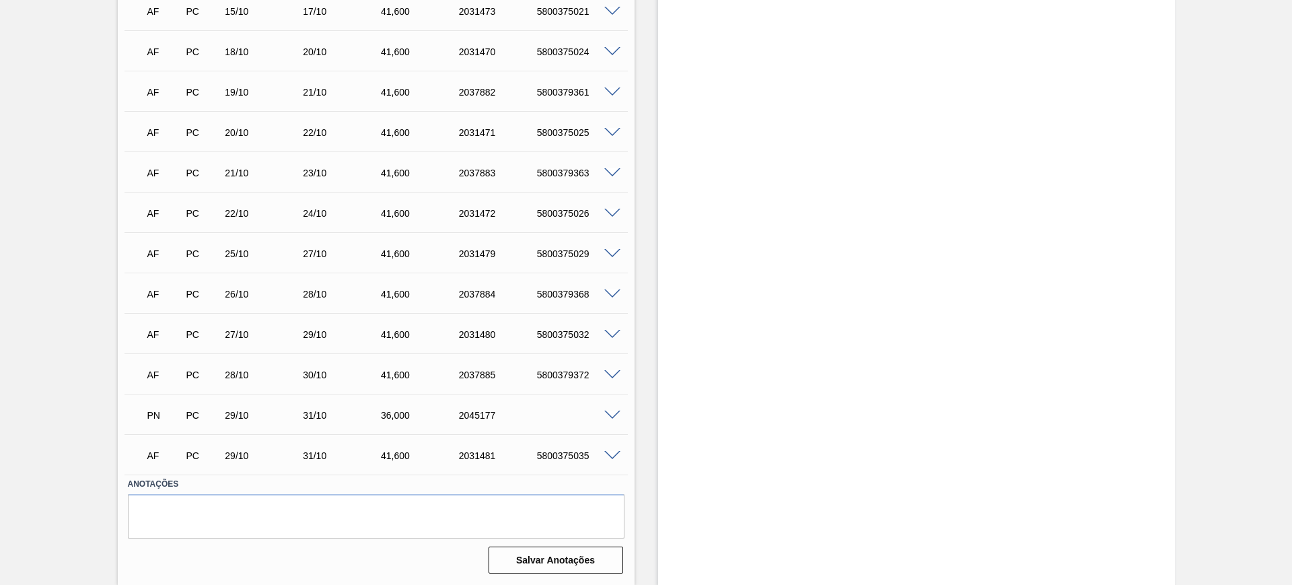
click at [613, 418] on span at bounding box center [612, 415] width 16 height 10
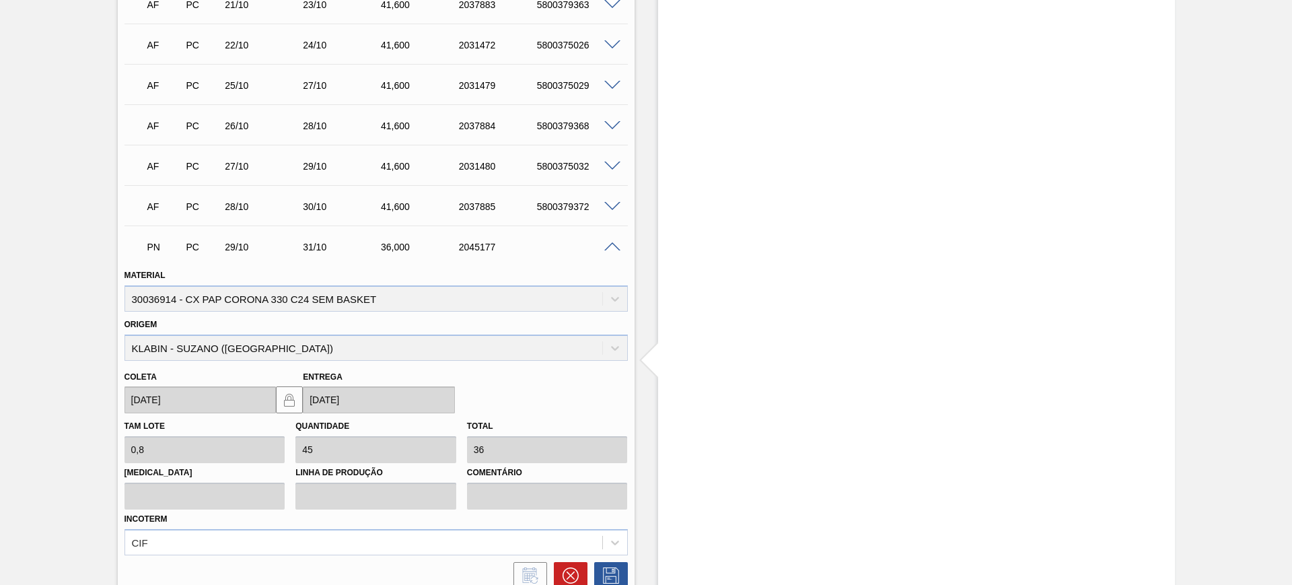
scroll to position [1319, 0]
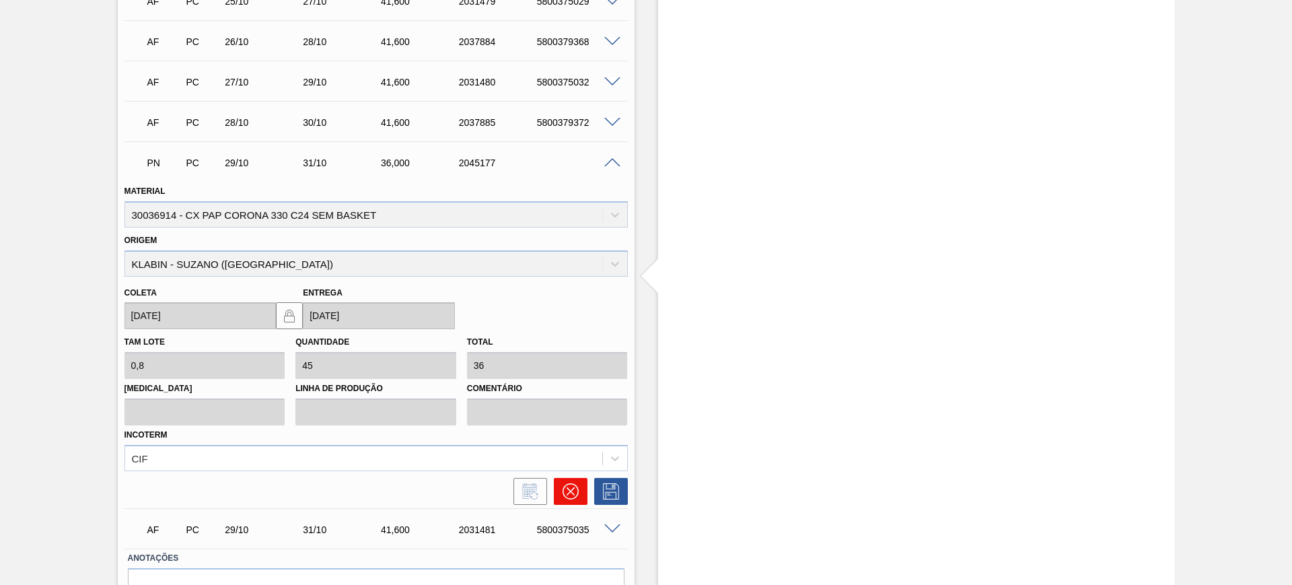
click at [577, 485] on button at bounding box center [571, 491] width 34 height 27
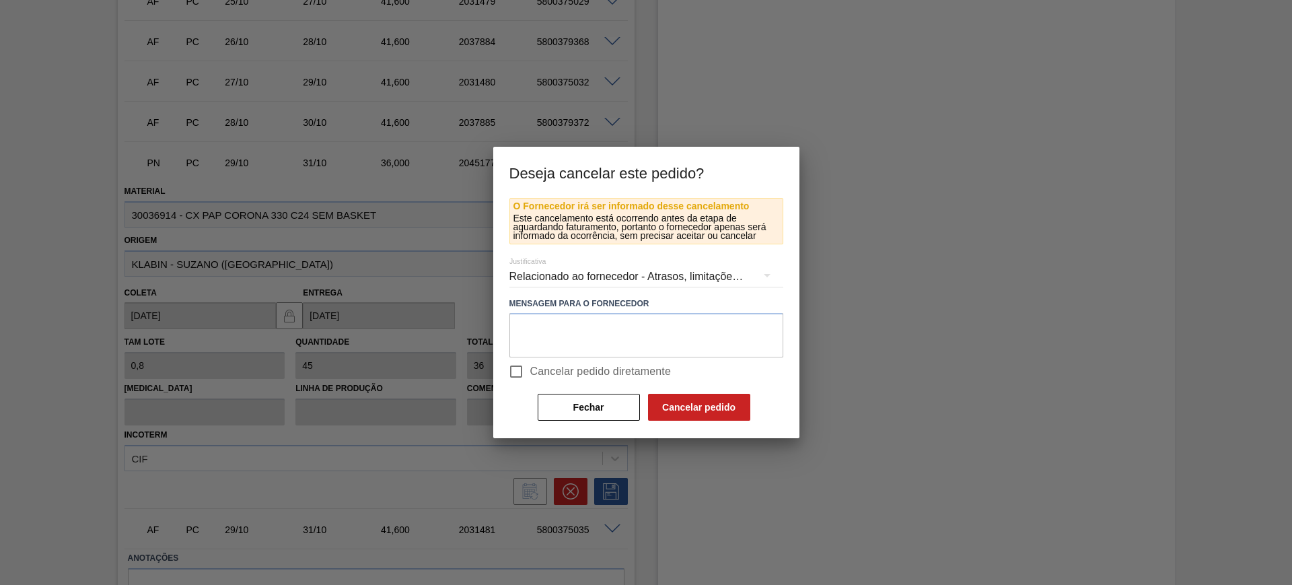
click at [554, 365] on span "Cancelar pedido diretamente" at bounding box center [600, 371] width 141 height 16
click at [530, 365] on input "Cancelar pedido diretamente" at bounding box center [516, 371] width 28 height 28
checkbox input "true"
click at [677, 418] on button "Cancelar pedido" at bounding box center [699, 407] width 102 height 27
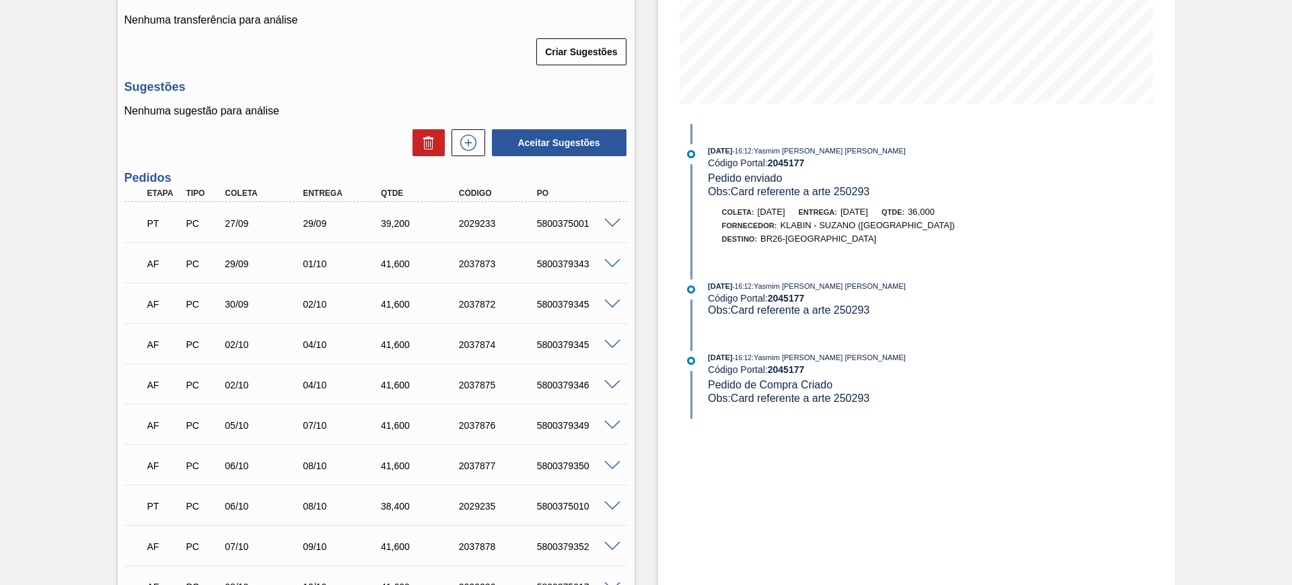
scroll to position [109, 0]
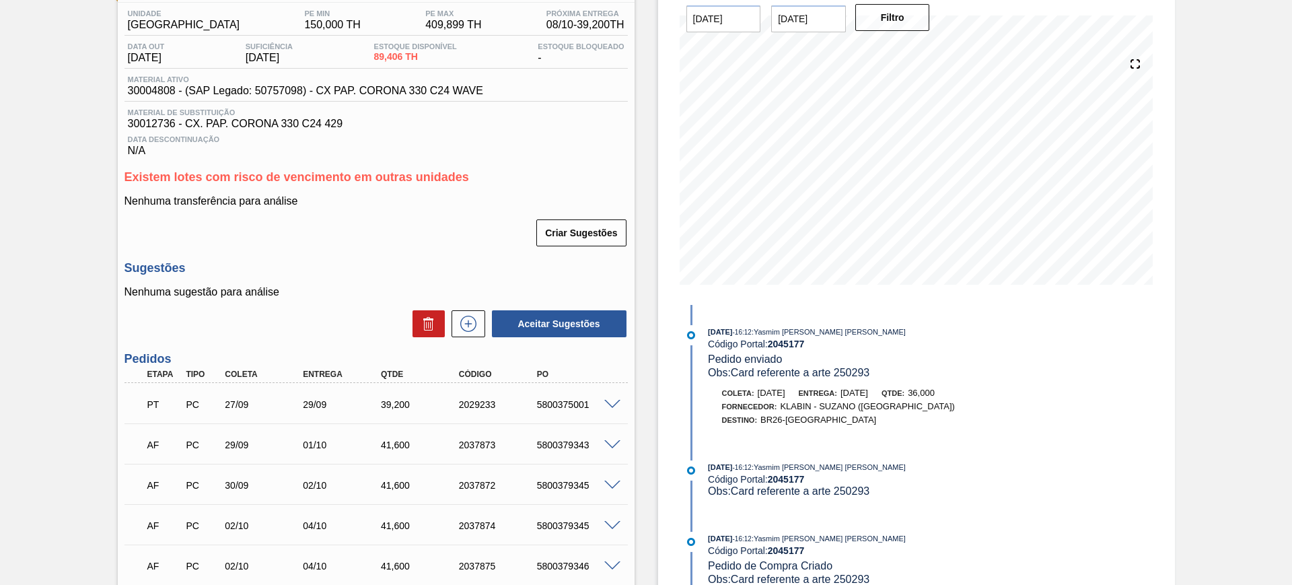
click at [578, 407] on div "5800375001" at bounding box center [576, 404] width 87 height 11
copy div "5800375001"
click at [566, 441] on div "5800379343" at bounding box center [576, 444] width 87 height 11
click at [565, 441] on div "5800379343" at bounding box center [576, 444] width 87 height 11
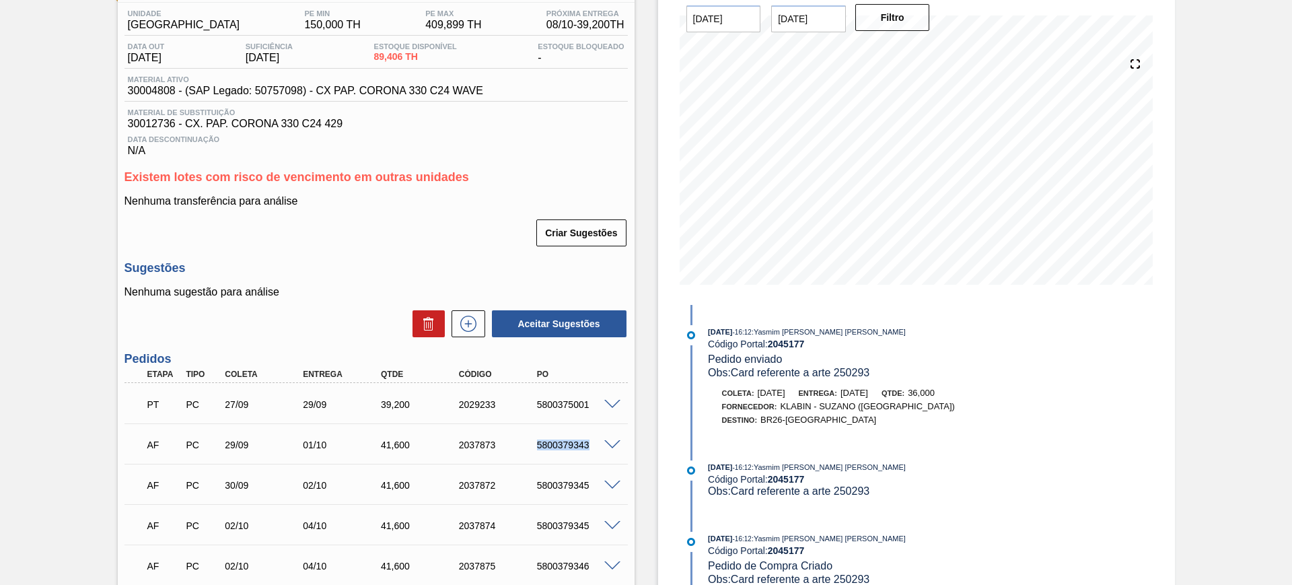
copy div "5800379343"
click at [562, 480] on div "5800379345" at bounding box center [576, 485] width 87 height 11
click at [560, 480] on div "5800379345" at bounding box center [576, 485] width 87 height 11
click at [565, 487] on div "5800379345" at bounding box center [576, 485] width 87 height 11
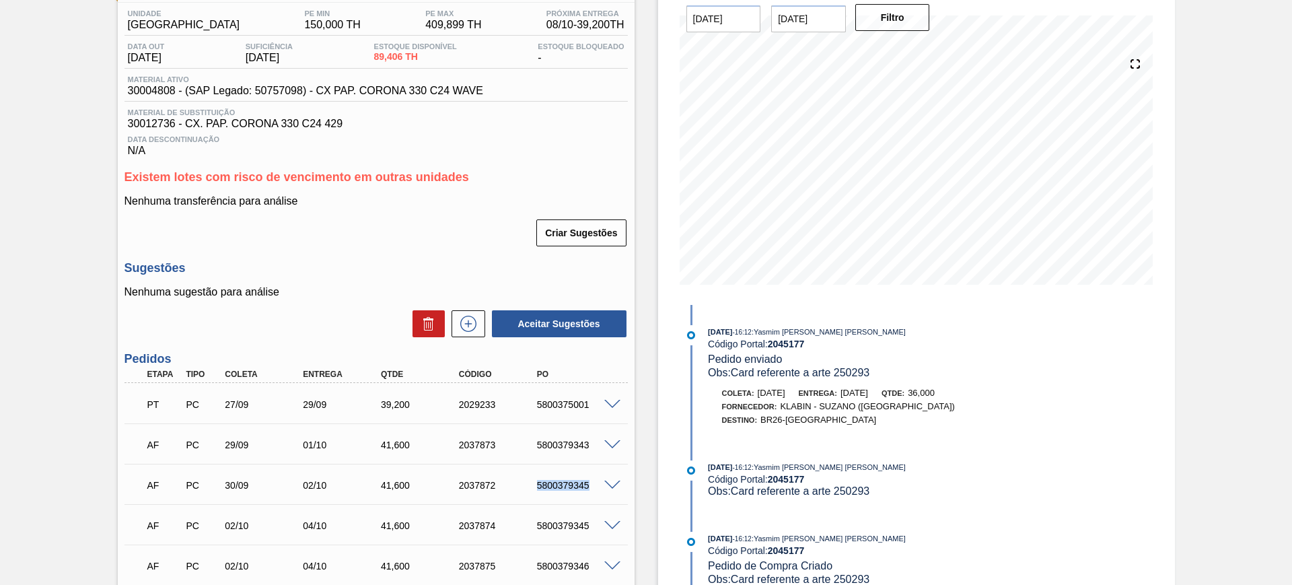
copy div "5800379345"
click at [547, 525] on div "5800379345" at bounding box center [576, 525] width 87 height 11
copy div "5800379345"
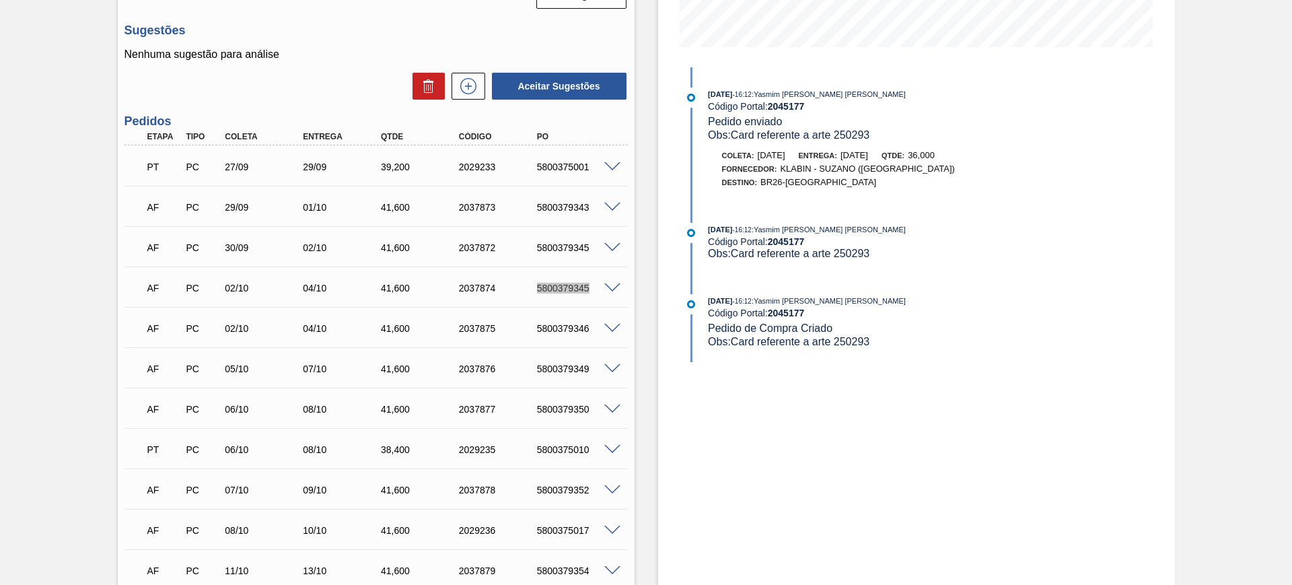
scroll to position [361, 0]
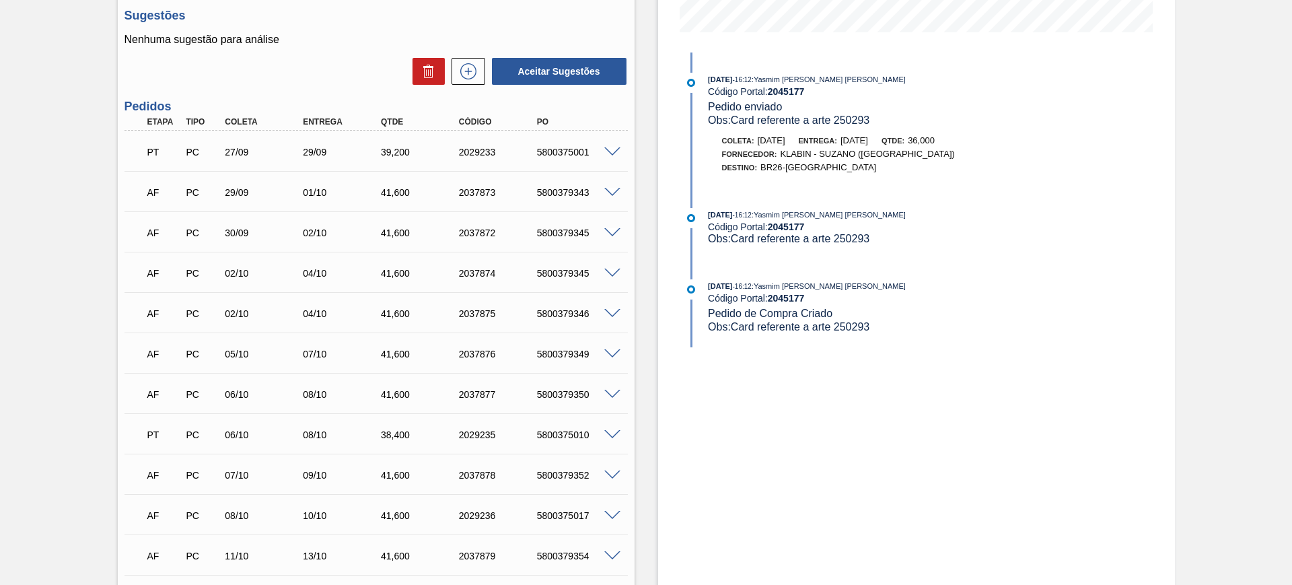
click at [562, 316] on div "5800379346" at bounding box center [576, 313] width 87 height 11
copy div "5800379346"
click at [576, 358] on div "5800379349" at bounding box center [576, 353] width 87 height 11
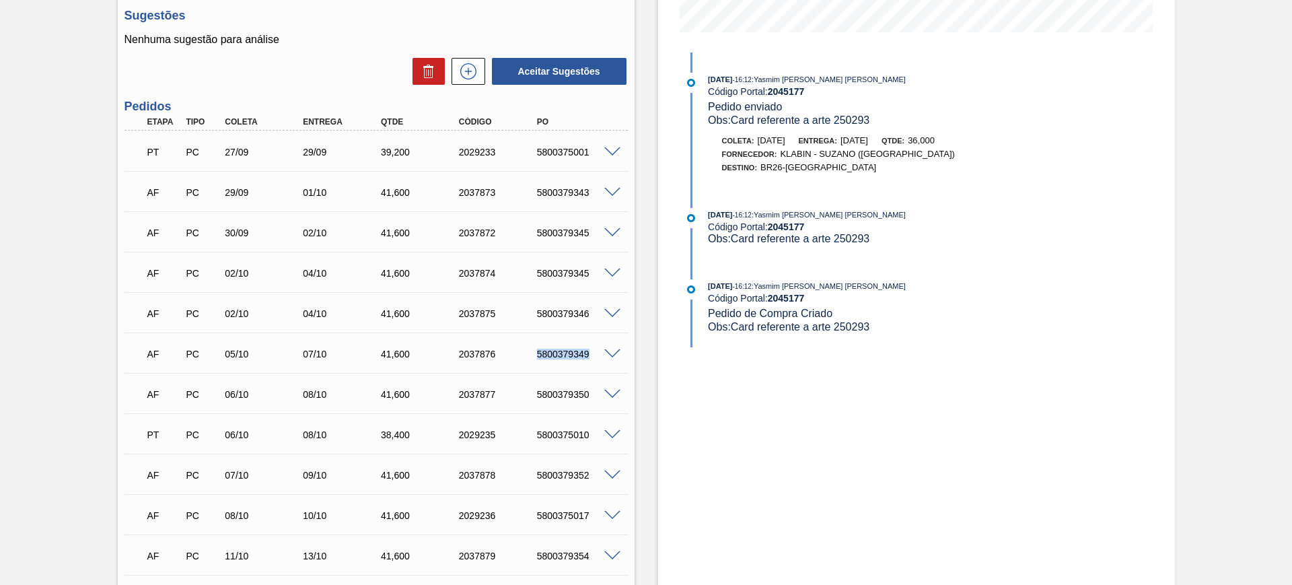
copy div "5800379349"
click at [565, 395] on div "5800379350" at bounding box center [576, 394] width 87 height 11
copy div "5800379350"
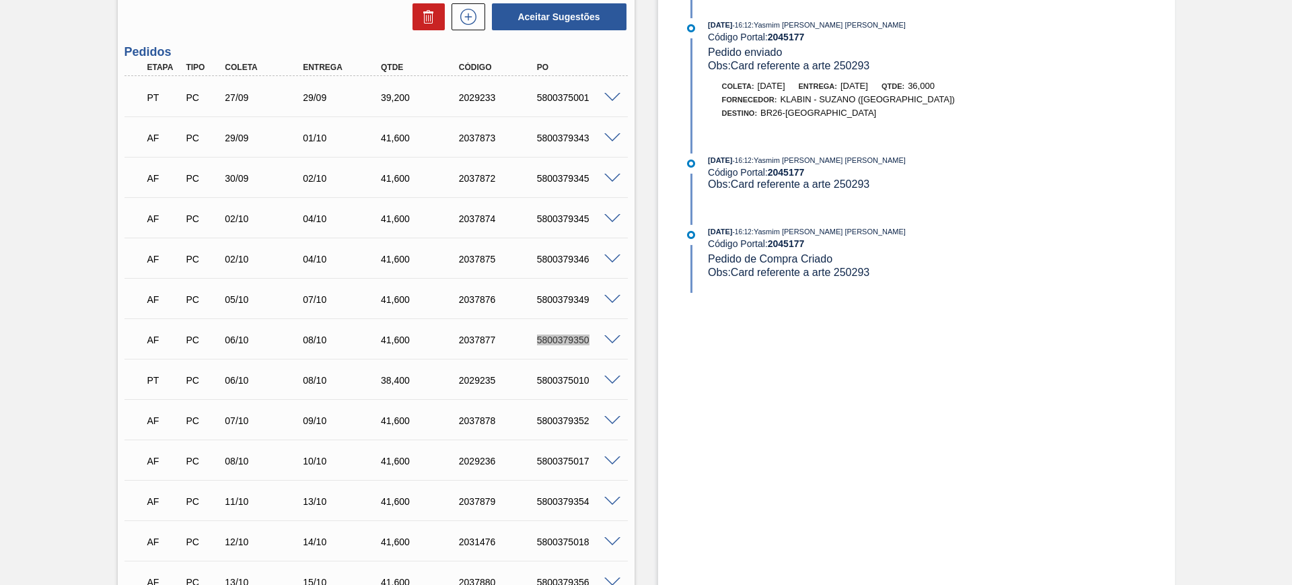
scroll to position [445, 0]
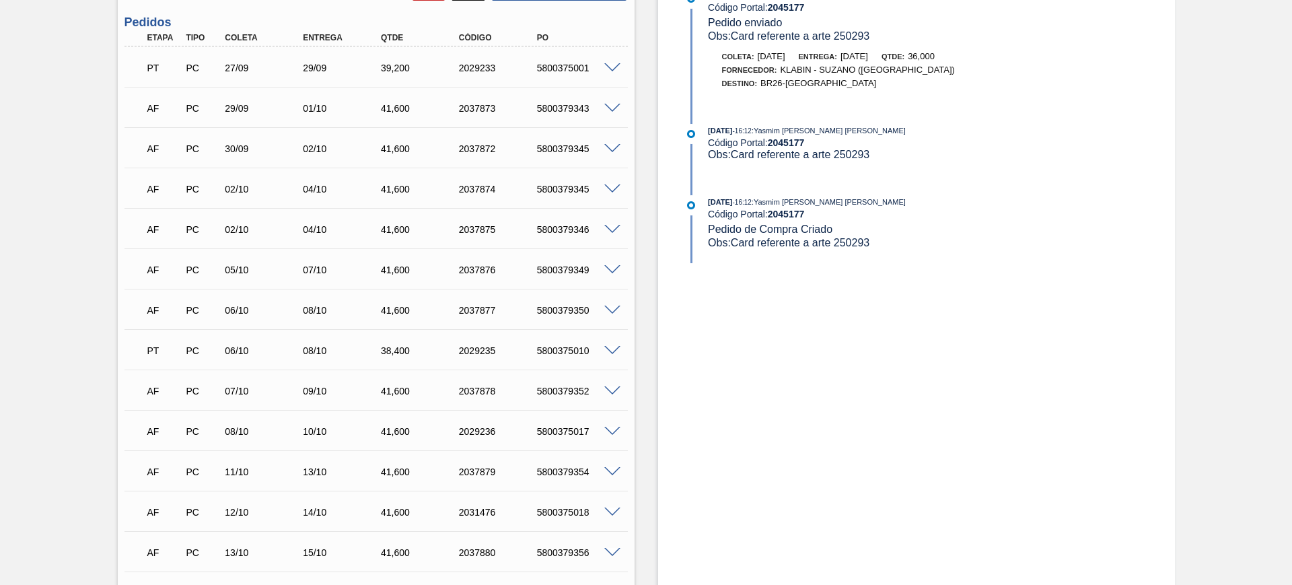
click at [548, 357] on div "PT PC 06/10 08/10 38,400 2029235 5800375010" at bounding box center [373, 349] width 468 height 27
copy div "5800375010"
click at [565, 510] on div "5800375018" at bounding box center [576, 512] width 87 height 11
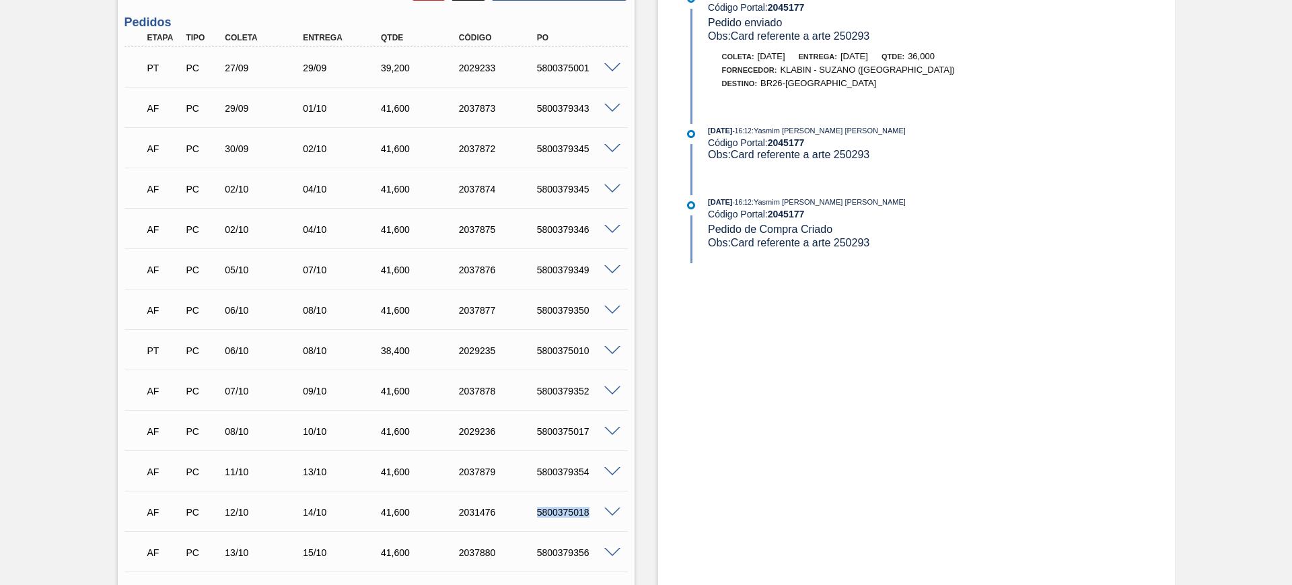
copy div "5800375018"
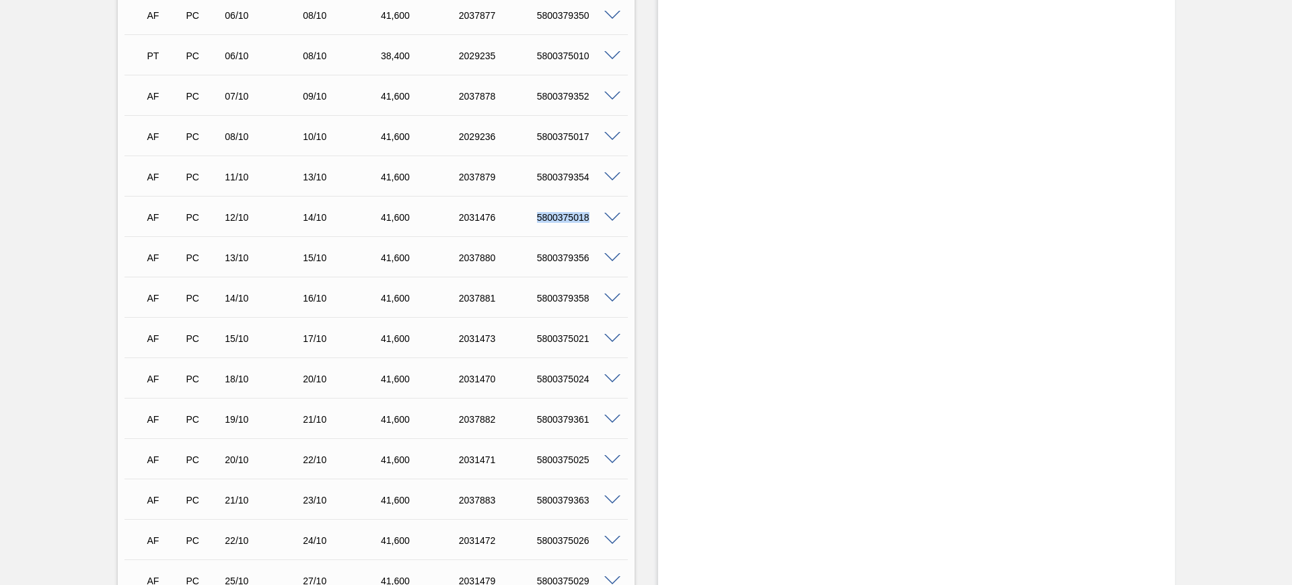
scroll to position [782, 0]
click at [568, 263] on div "AF PC 14/10 16/10 41,600 2037881 5800379358" at bounding box center [373, 254] width 468 height 27
copy div "5800379358"
click at [565, 335] on div "5800375024" at bounding box center [576, 337] width 87 height 11
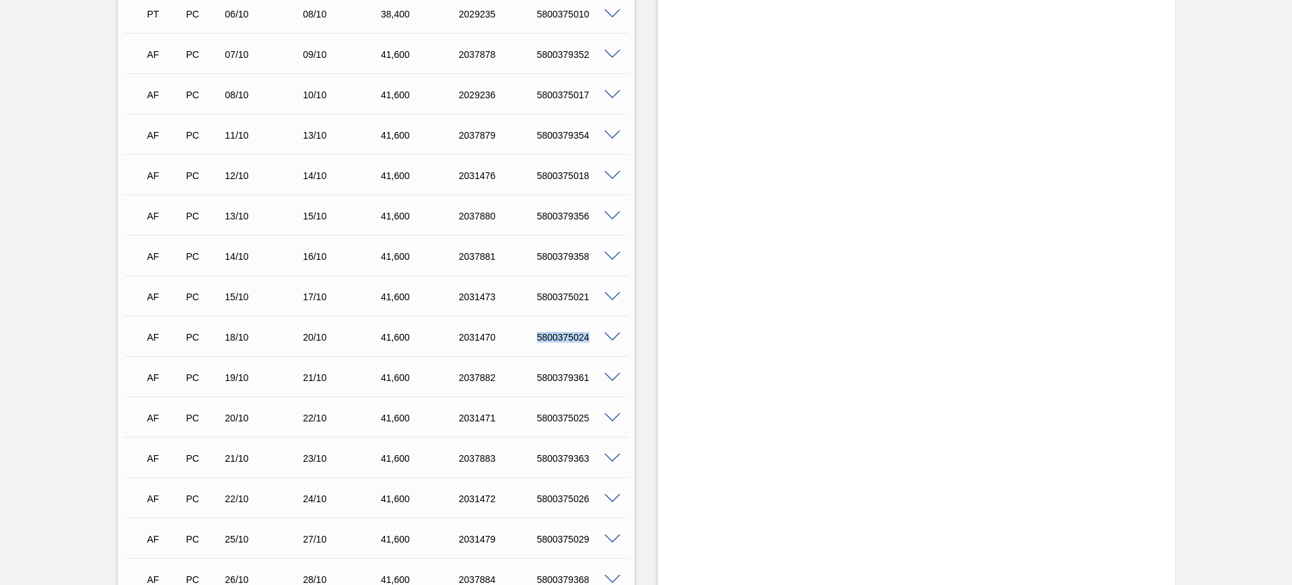
click at [565, 335] on div "5800375024" at bounding box center [576, 337] width 87 height 11
click at [616, 332] on span at bounding box center [612, 337] width 16 height 10
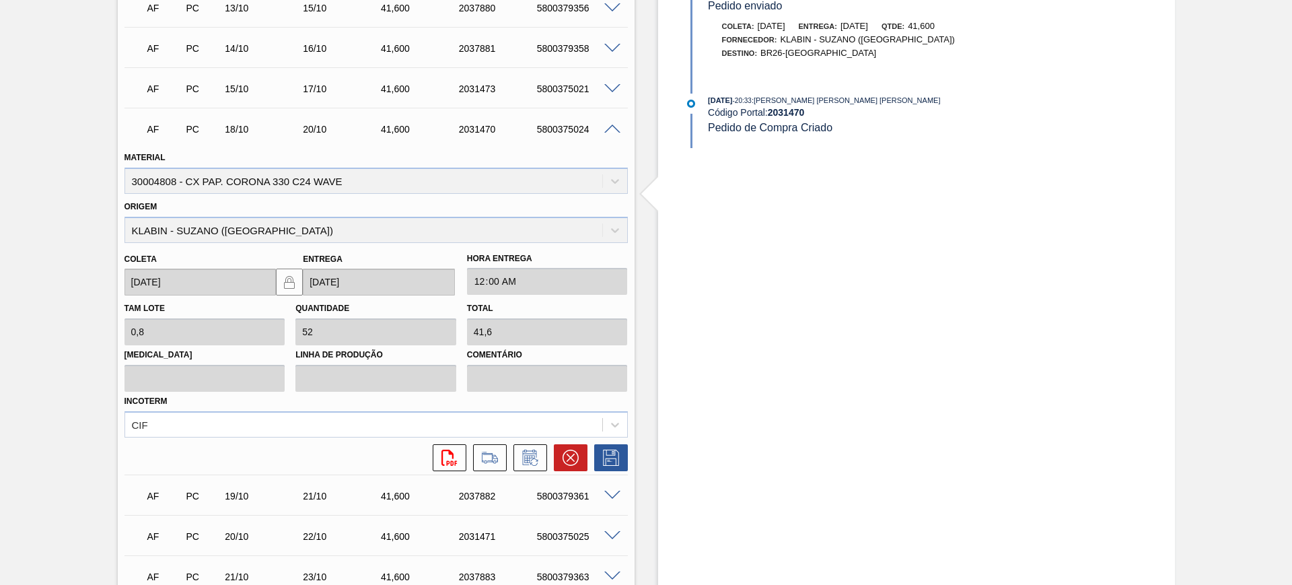
scroll to position [1034, 0]
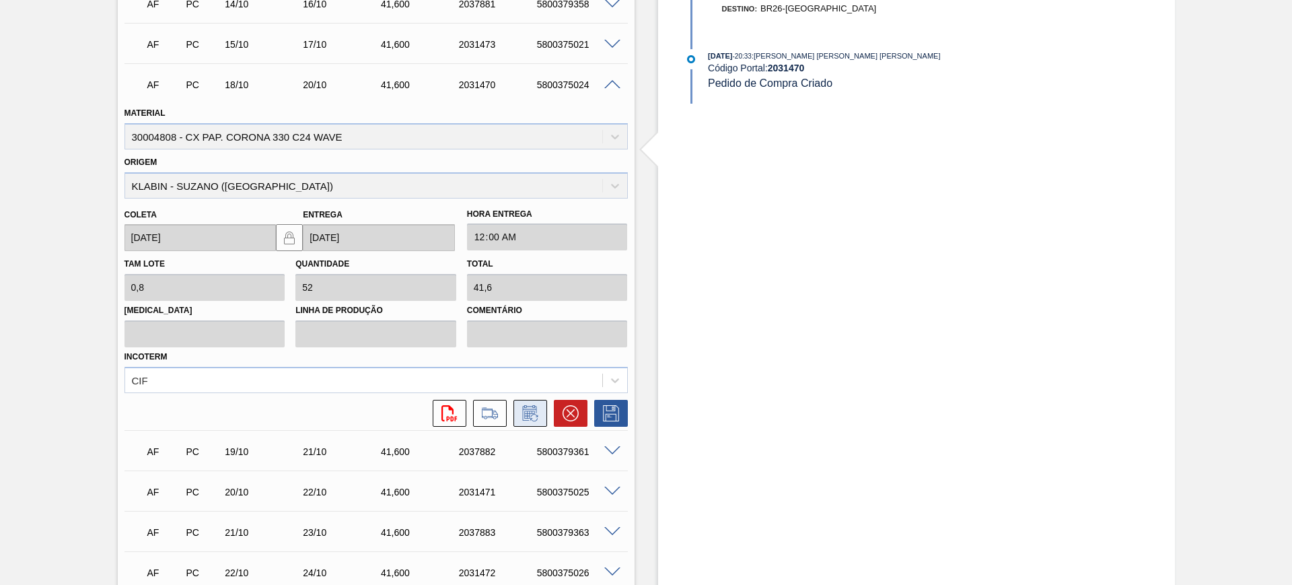
click at [529, 410] on icon at bounding box center [529, 414] width 10 height 8
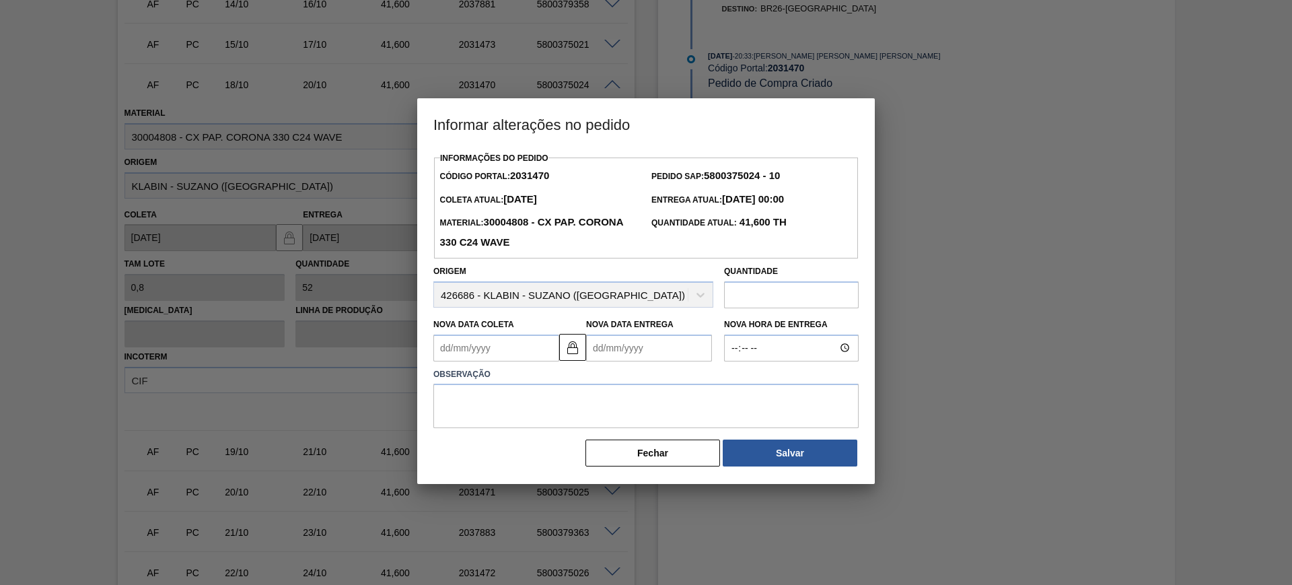
click at [614, 350] on Entrega2031470 "Nova Data Entrega" at bounding box center [649, 347] width 126 height 27
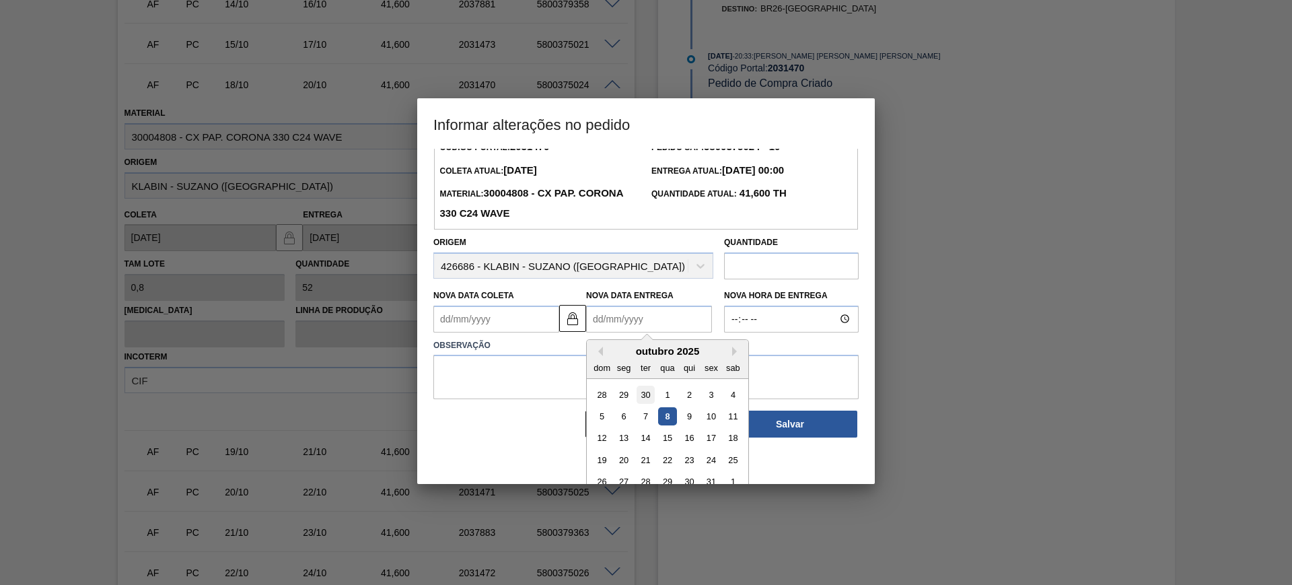
scroll to position [45, 0]
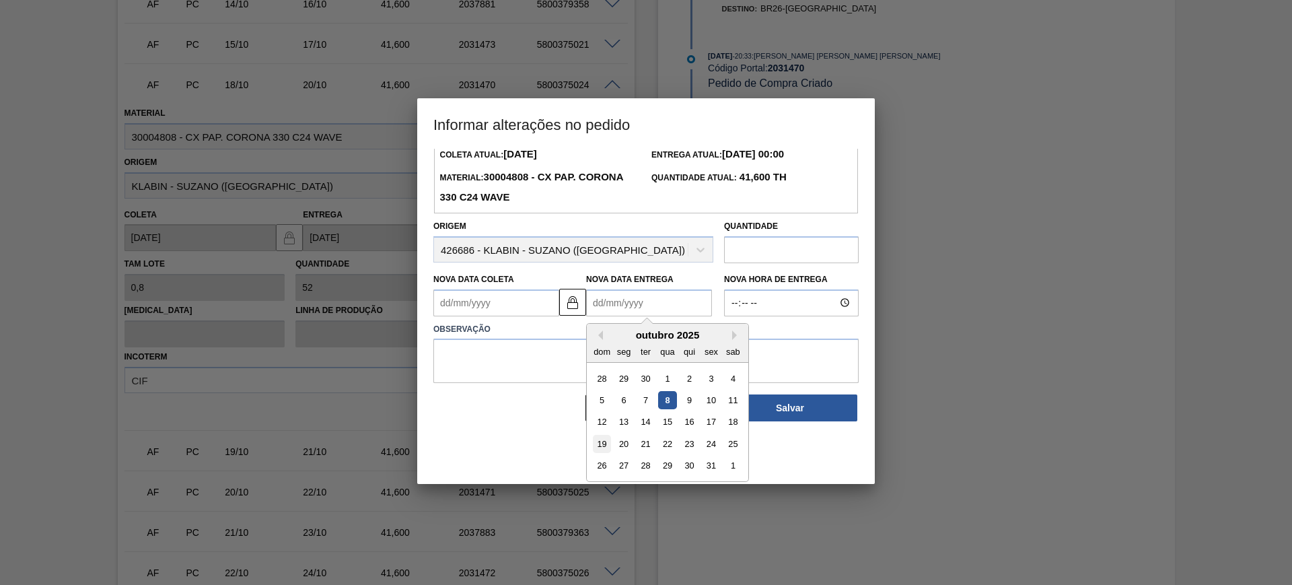
click at [602, 443] on div "19" at bounding box center [602, 444] width 18 height 18
type Coleta2031470 "[DATE]"
type Entrega2031470 "19/10/2025"
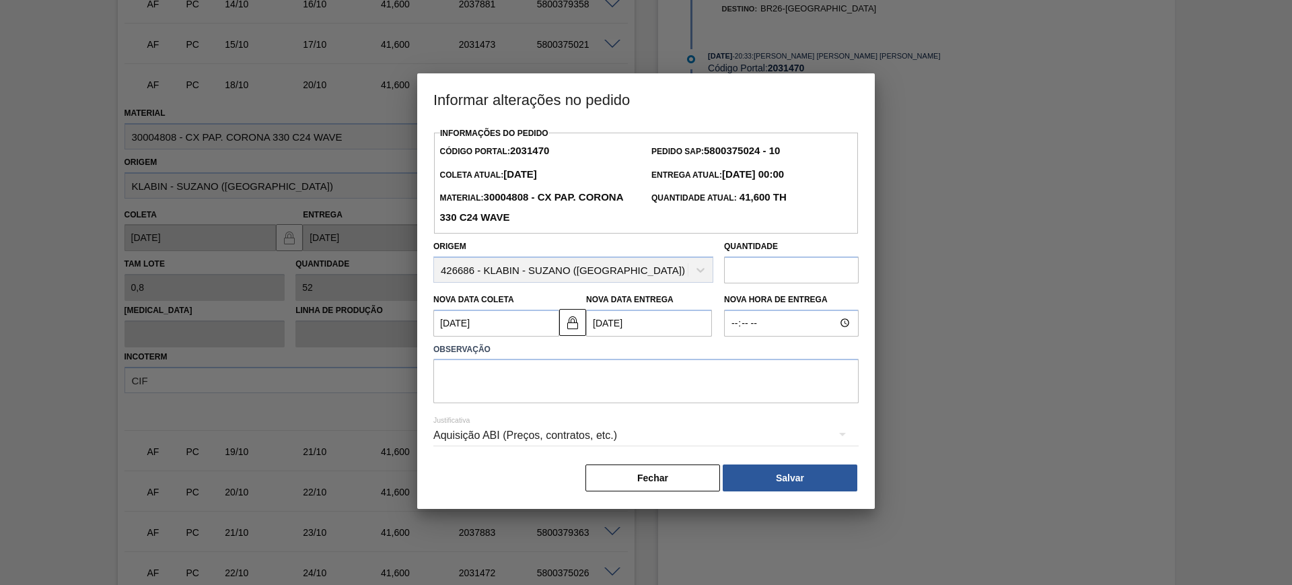
scroll to position [0, 0]
click at [566, 412] on div "Justificativa Aquisição ABI (Preços, contratos, etc.)" at bounding box center [645, 427] width 425 height 48
click at [562, 399] on textarea at bounding box center [645, 381] width 425 height 44
type textarea "AJUSTE DATA"
click at [544, 438] on div "Aquisição ABI (Preços, contratos, etc.)" at bounding box center [645, 435] width 425 height 38
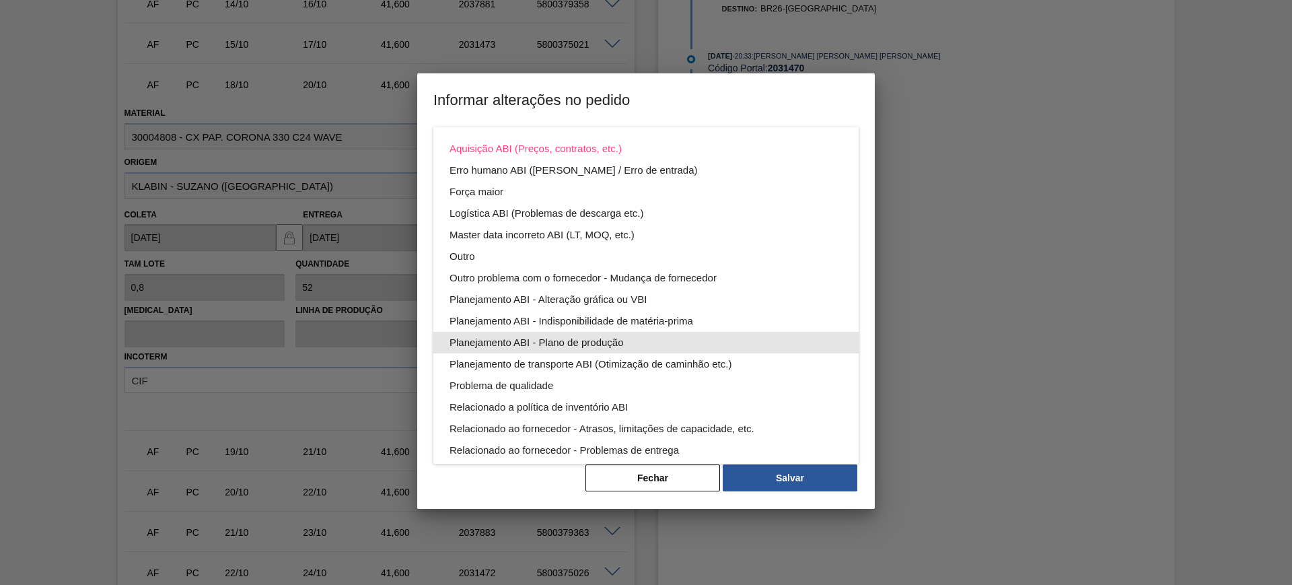
click at [670, 342] on div "Planejamento ABI - Plano de produção" at bounding box center [645, 343] width 393 height 22
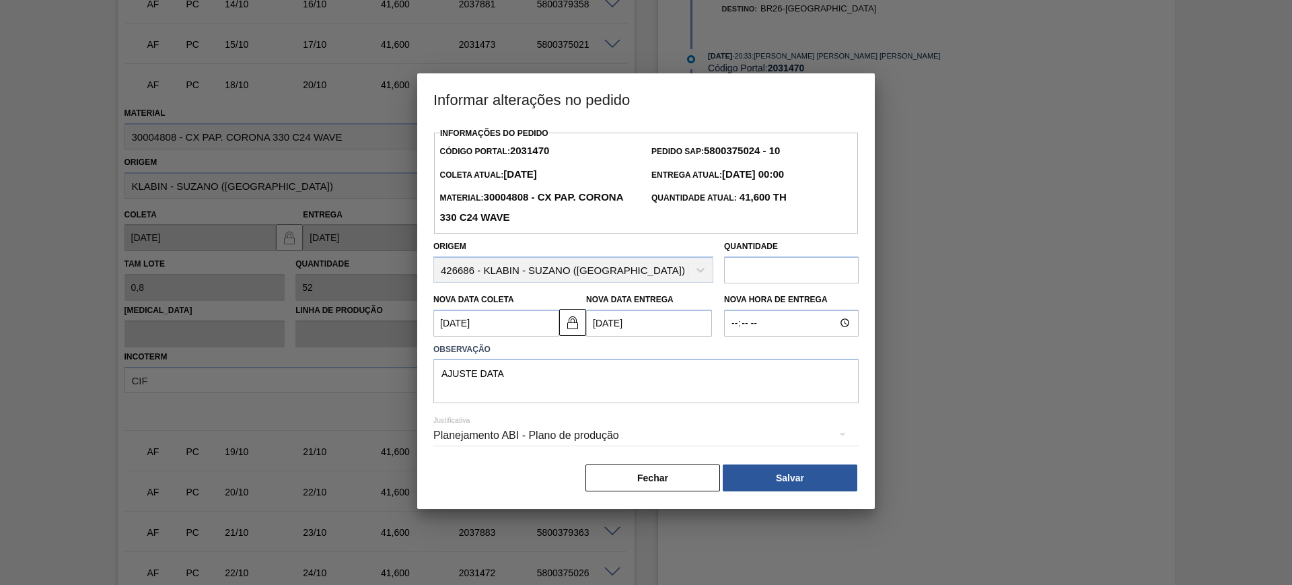
click at [819, 476] on button "Salvar" at bounding box center [789, 477] width 135 height 27
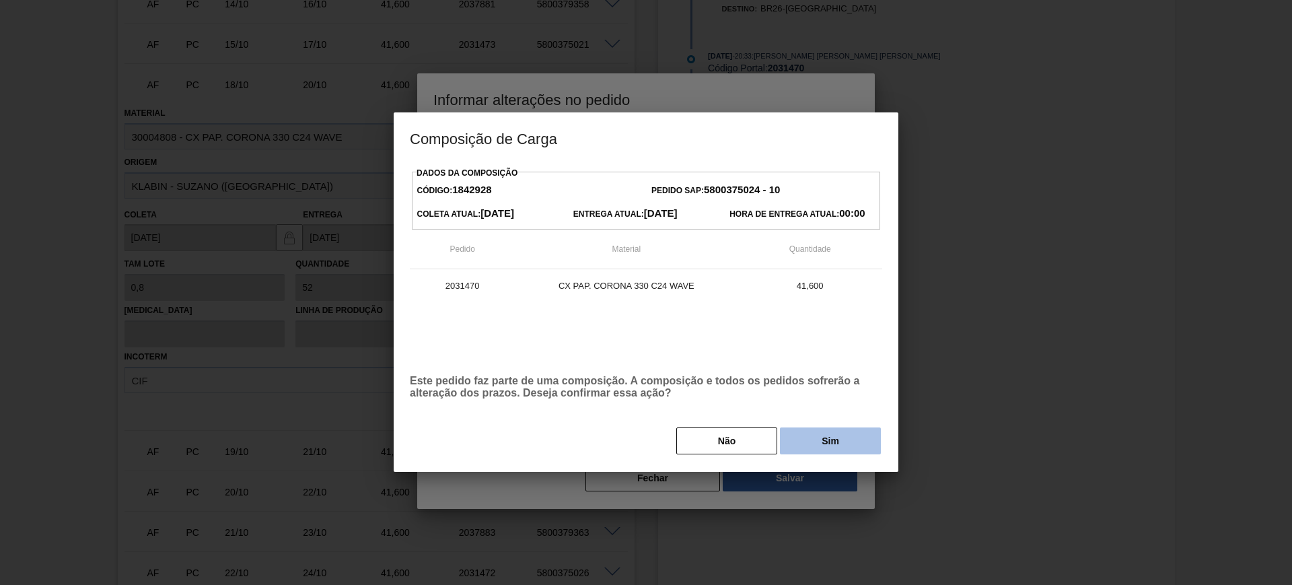
click at [829, 447] on button "Sim" at bounding box center [830, 440] width 101 height 27
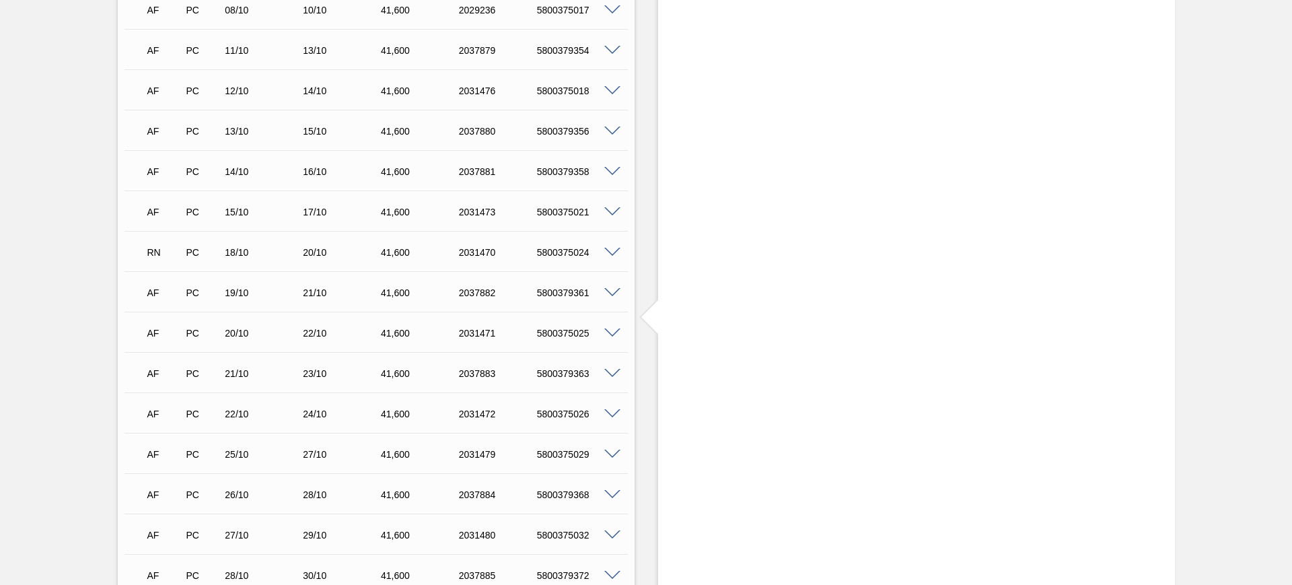
scroll to position [858, 0]
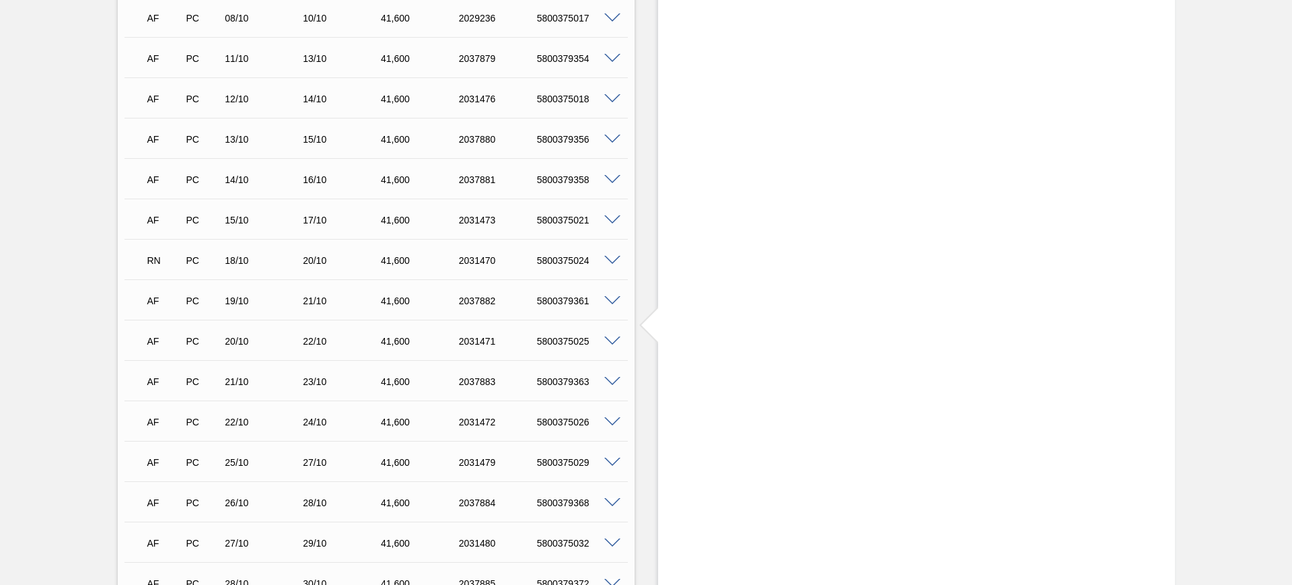
click at [543, 342] on div "5800375025" at bounding box center [576, 341] width 87 height 11
click at [609, 457] on span at bounding box center [612, 462] width 16 height 10
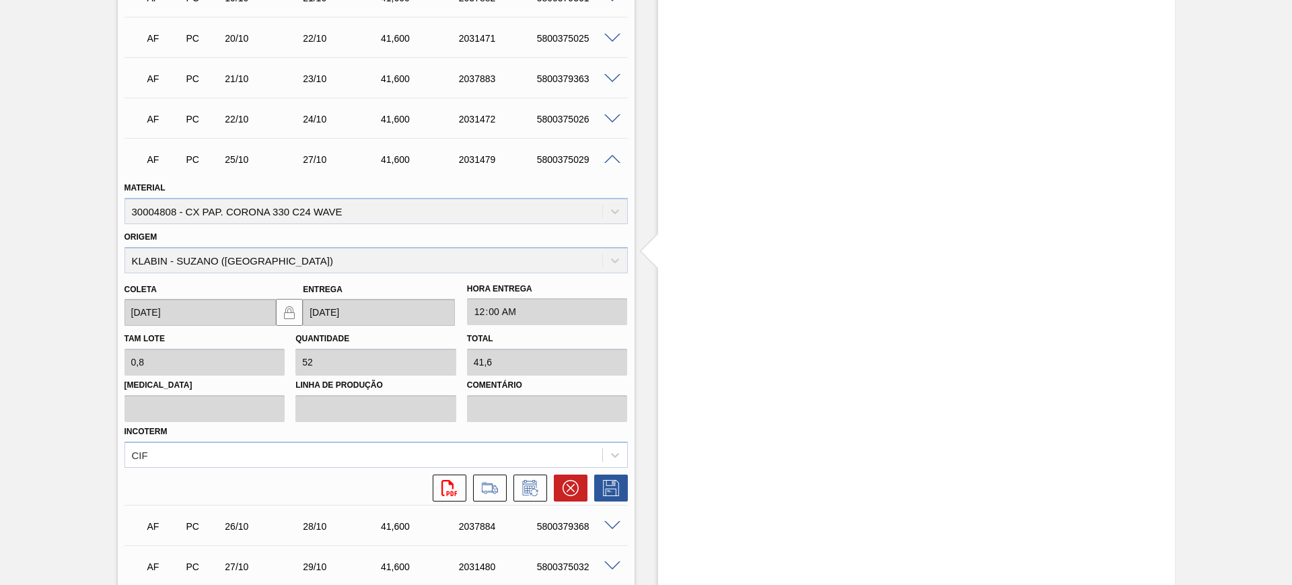
scroll to position [1195, 0]
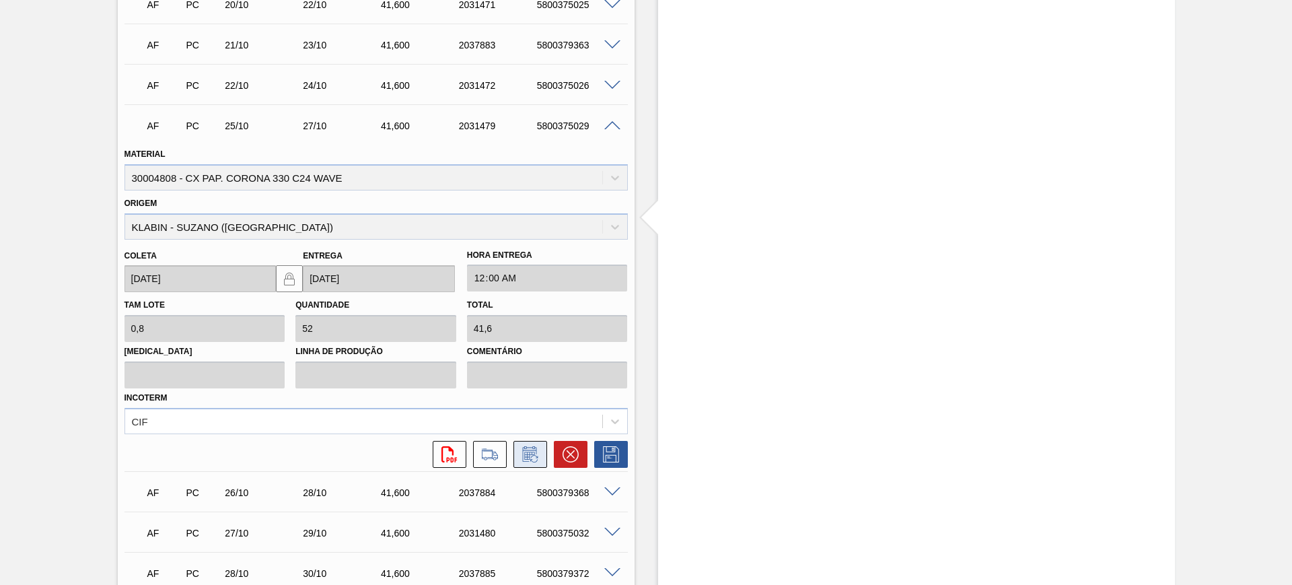
click at [532, 458] on icon at bounding box center [530, 454] width 22 height 16
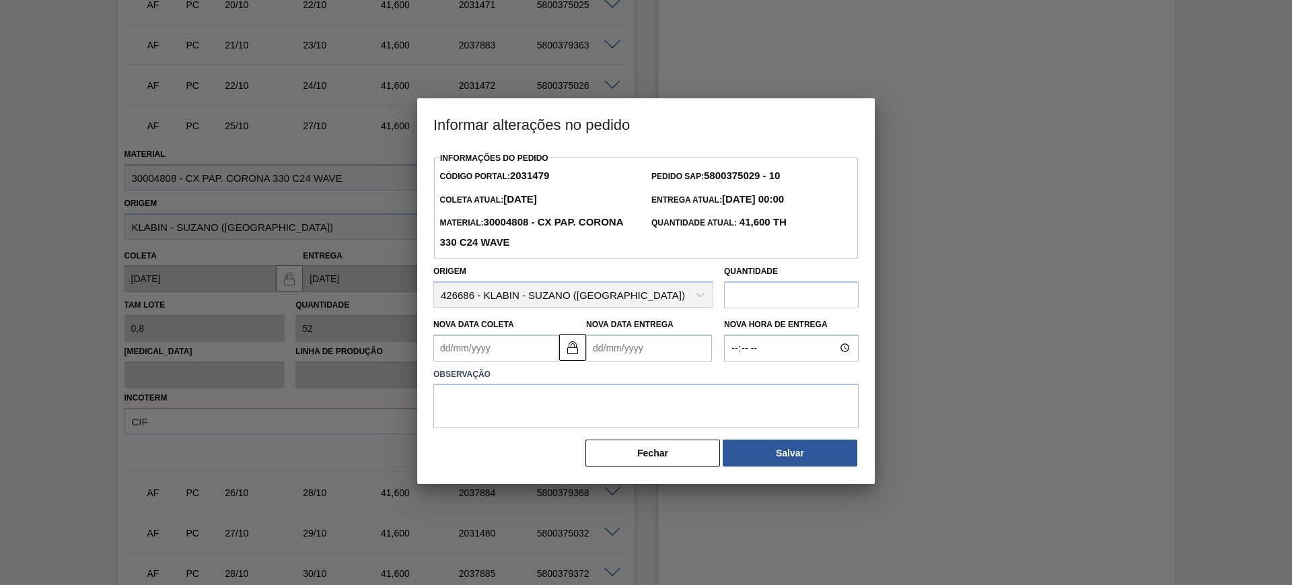
click at [618, 355] on Entrega2031479 "Nova Data Entrega" at bounding box center [649, 347] width 126 height 27
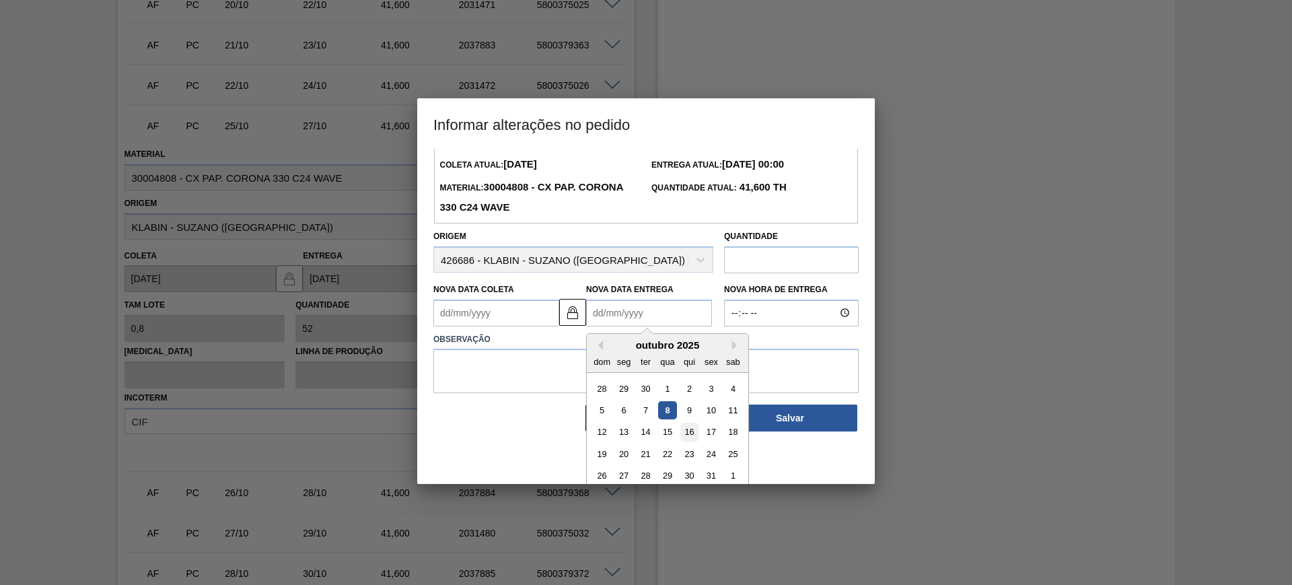
scroll to position [45, 0]
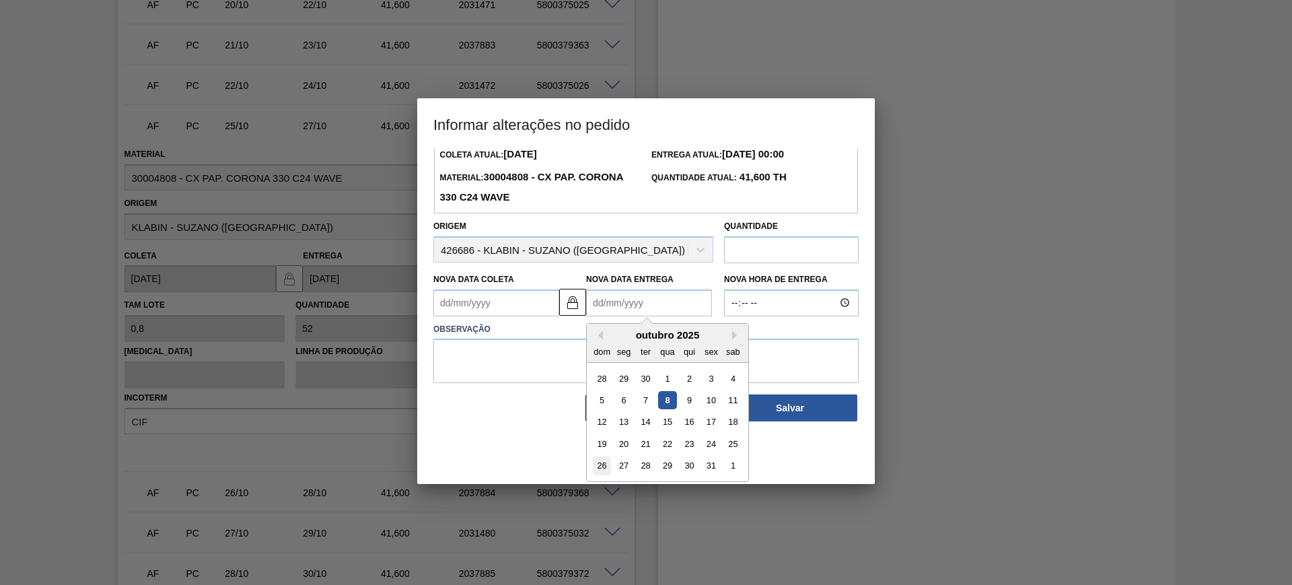
click at [598, 469] on div "26" at bounding box center [602, 465] width 18 height 18
type Coleta2031479 "24/10/2025"
type Entrega2031479 "[DATE]"
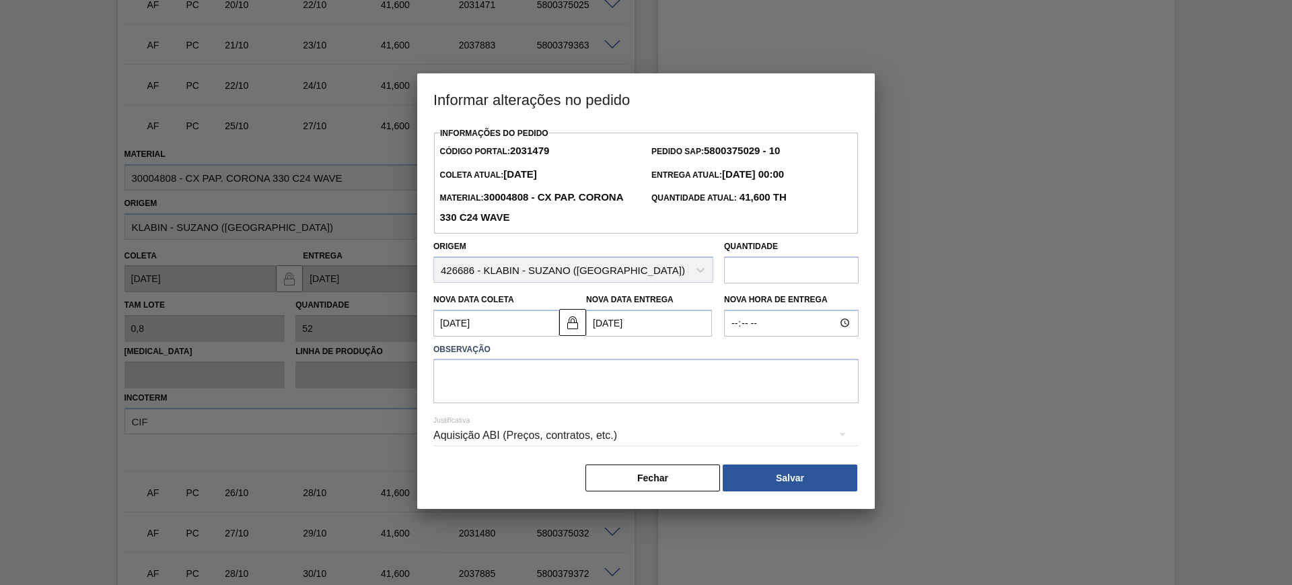
click at [568, 418] on div "Aquisição ABI (Preços, contratos, etc.)" at bounding box center [645, 436] width 425 height 48
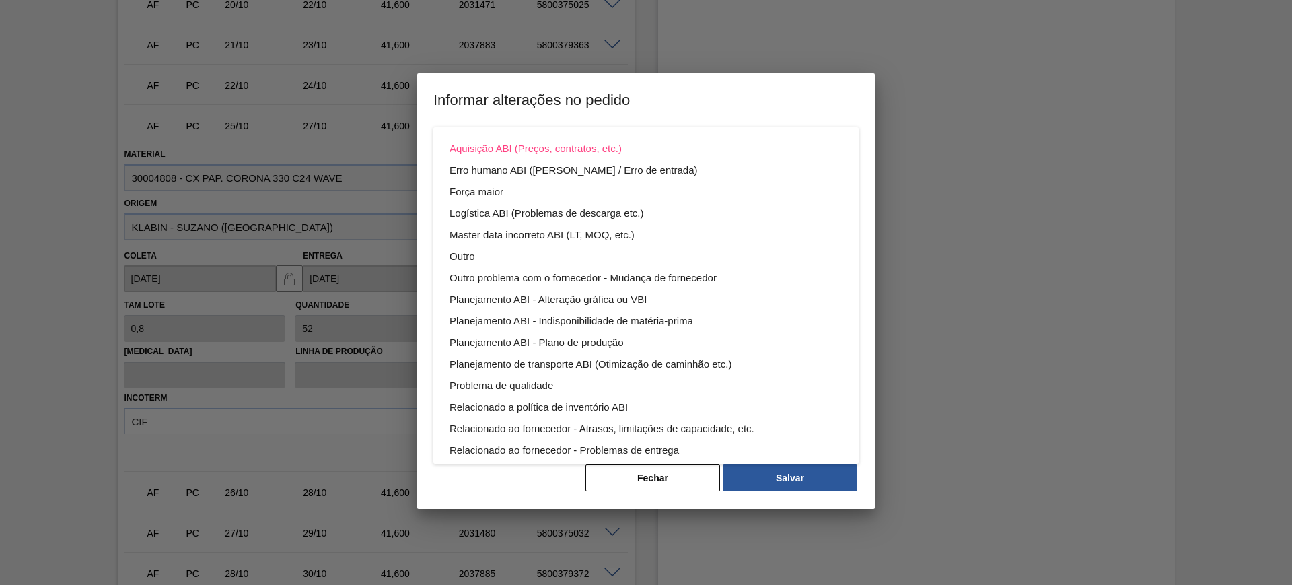
click at [557, 396] on div "Relacionado a política de inventório ABI" at bounding box center [645, 407] width 393 height 22
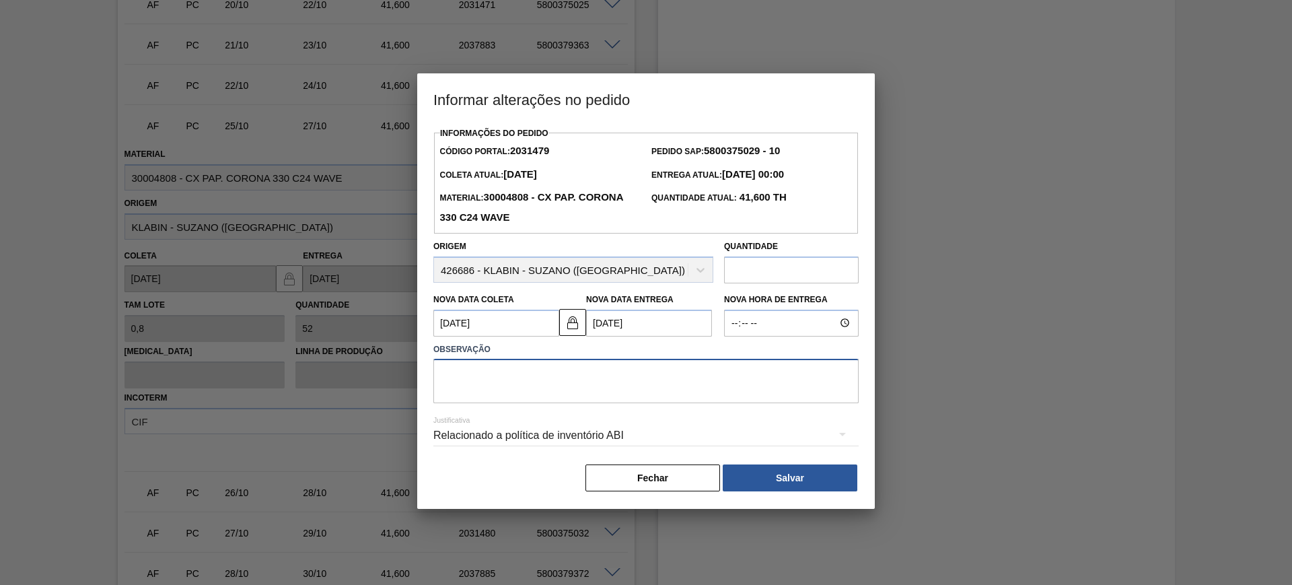
click at [557, 393] on textarea at bounding box center [645, 381] width 425 height 44
type textarea "a"
type textarea "AJUSTE DATA"
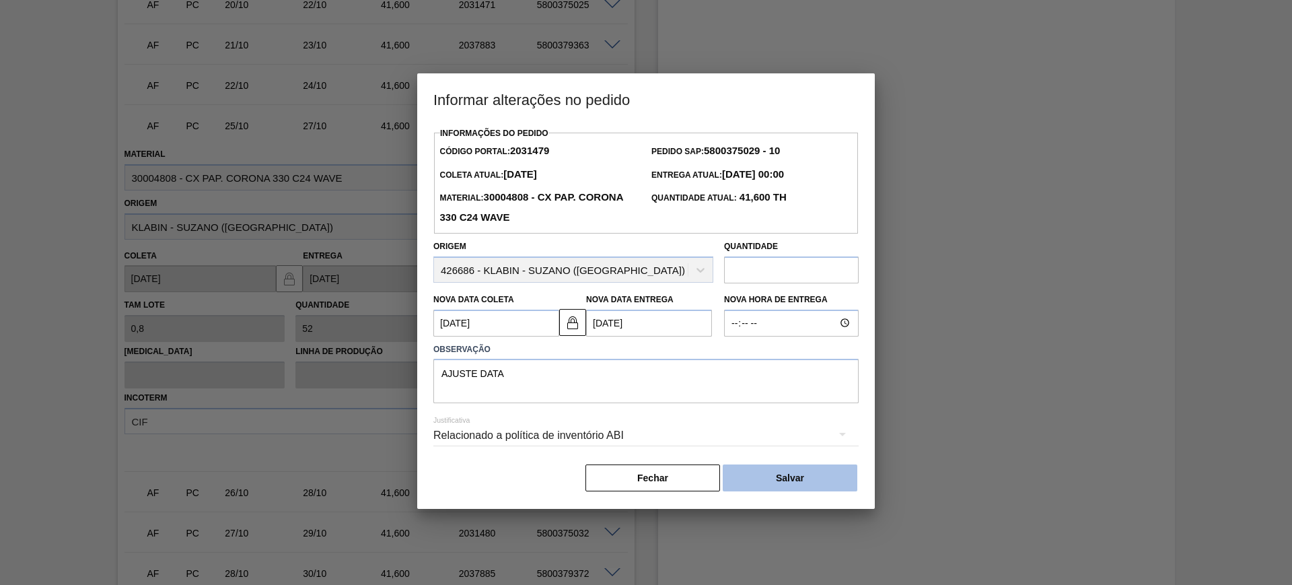
click at [807, 480] on button "Salvar" at bounding box center [789, 477] width 135 height 27
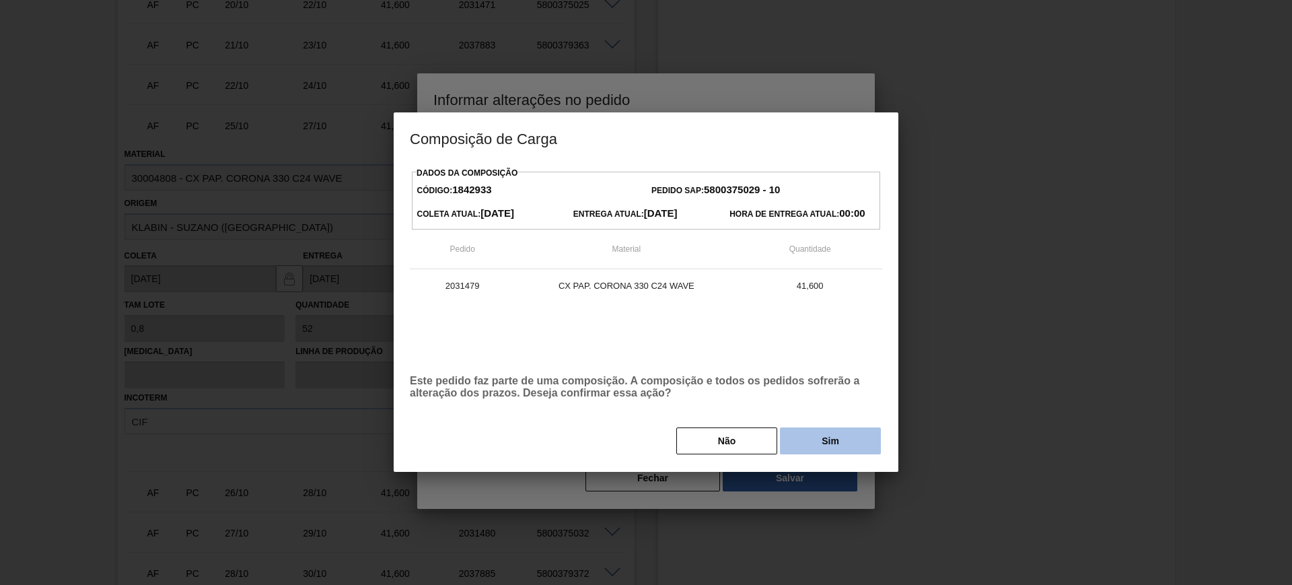
click at [831, 452] on button "Sim" at bounding box center [830, 440] width 101 height 27
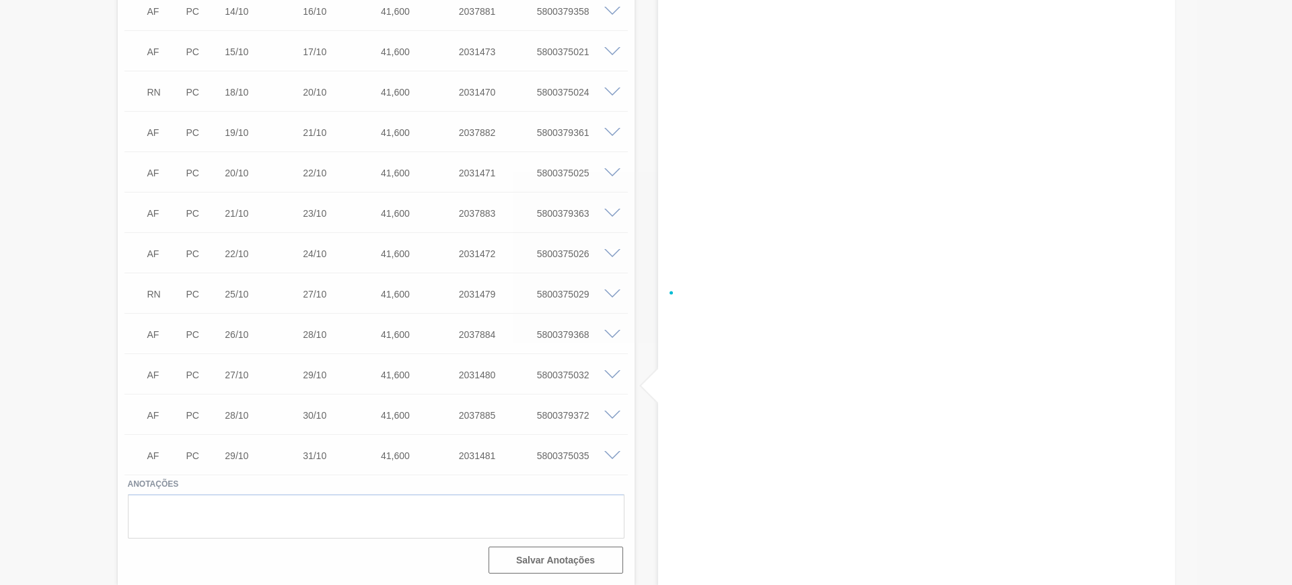
scroll to position [1027, 0]
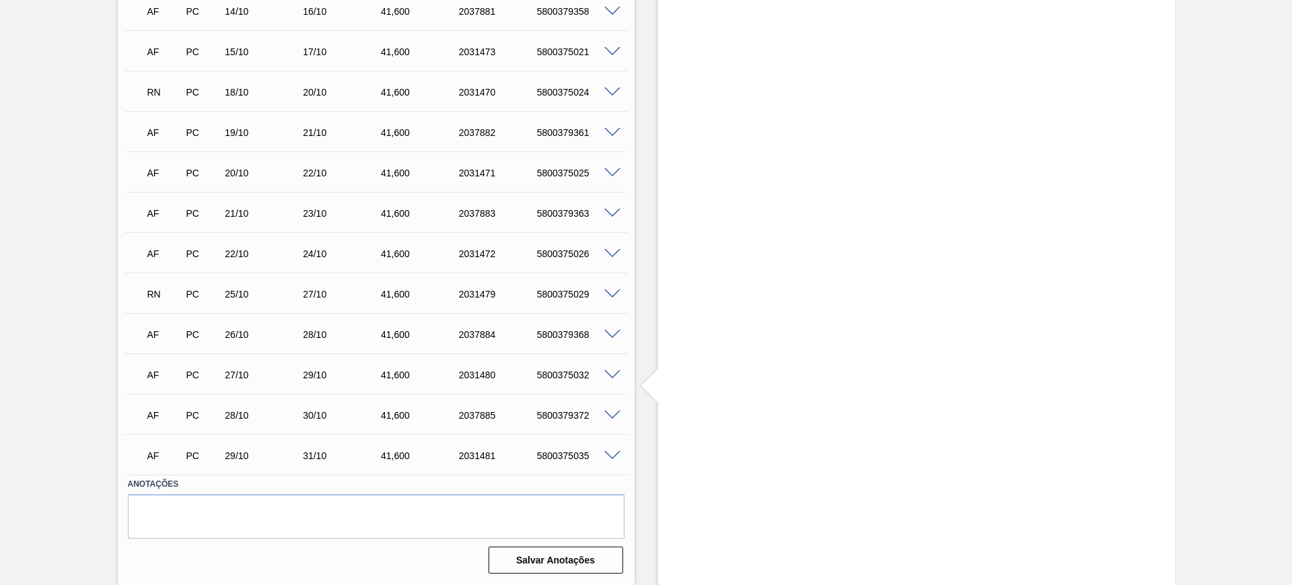
click at [613, 334] on span at bounding box center [612, 335] width 16 height 10
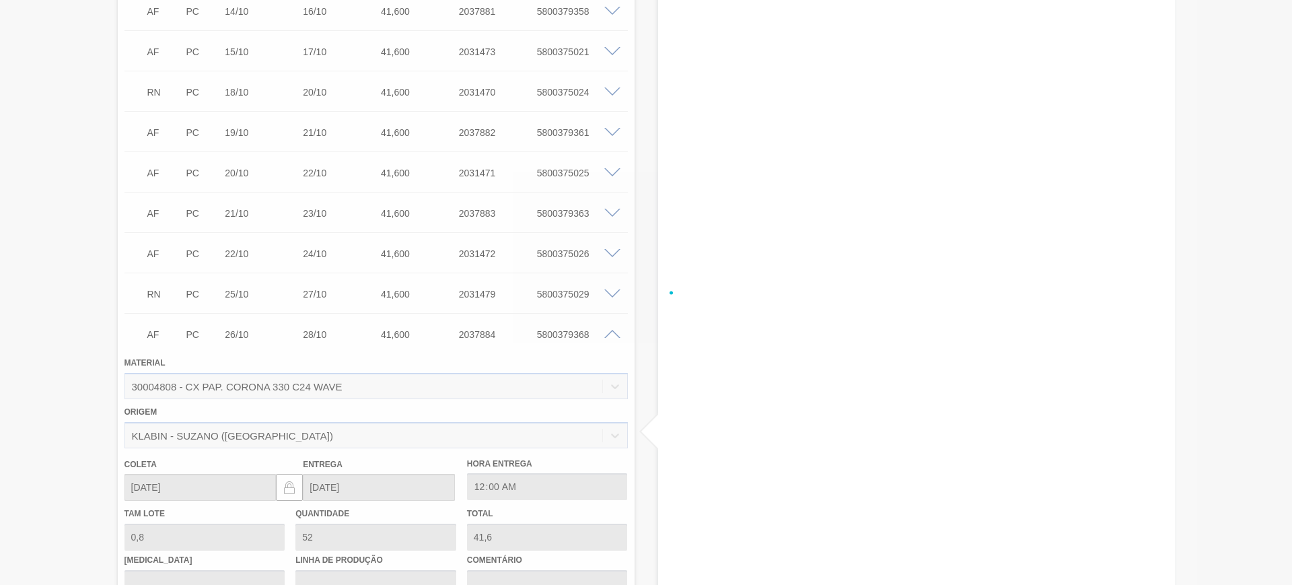
scroll to position [1195, 0]
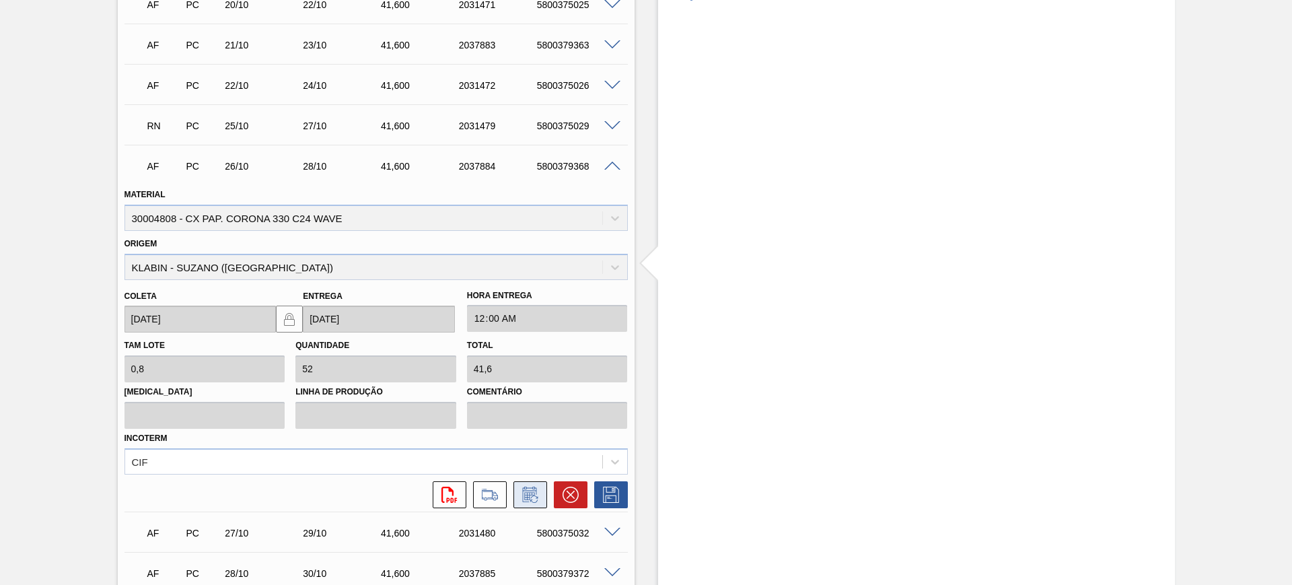
click at [525, 507] on button at bounding box center [530, 494] width 34 height 27
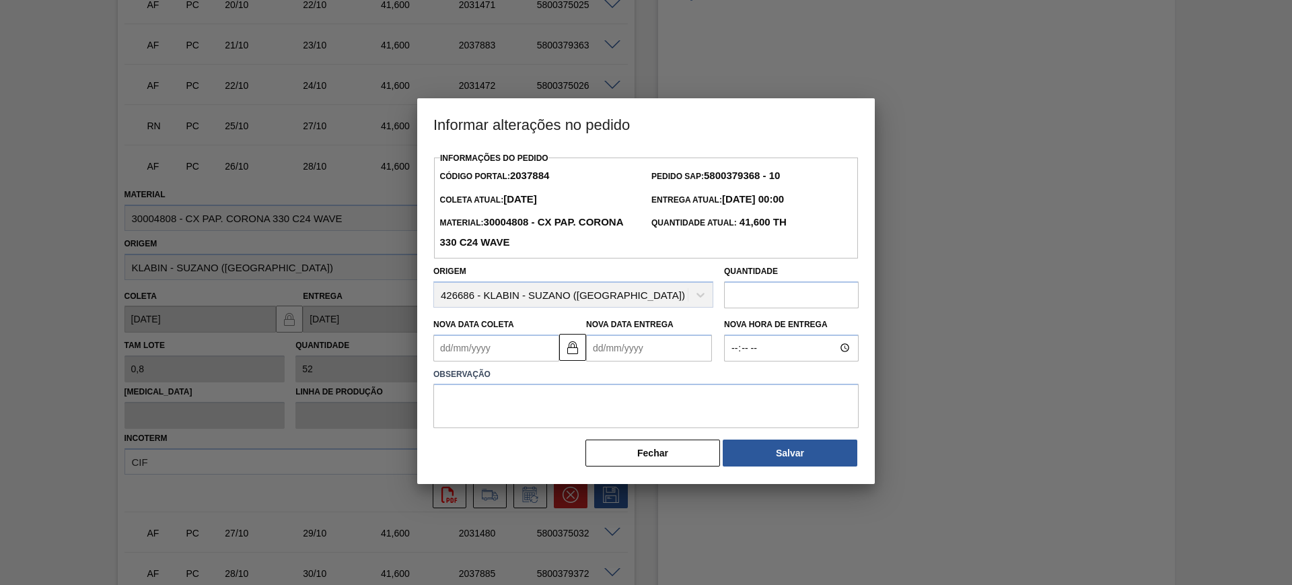
click at [663, 342] on Entrega2037884 "Nova Data Entrega" at bounding box center [649, 347] width 126 height 27
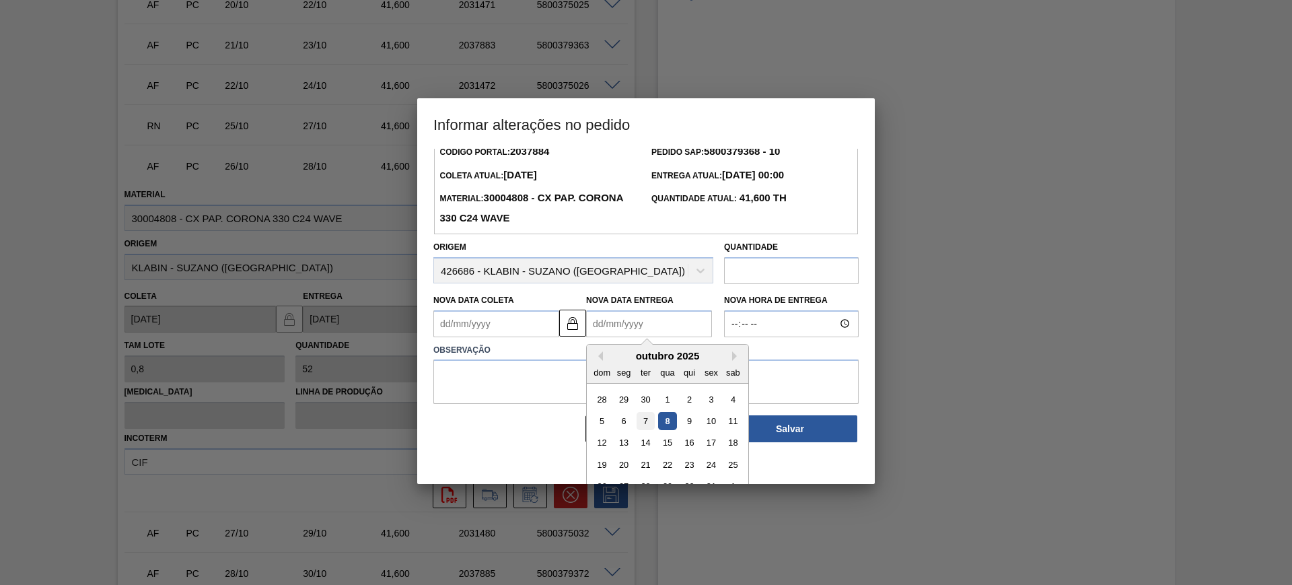
scroll to position [45, 0]
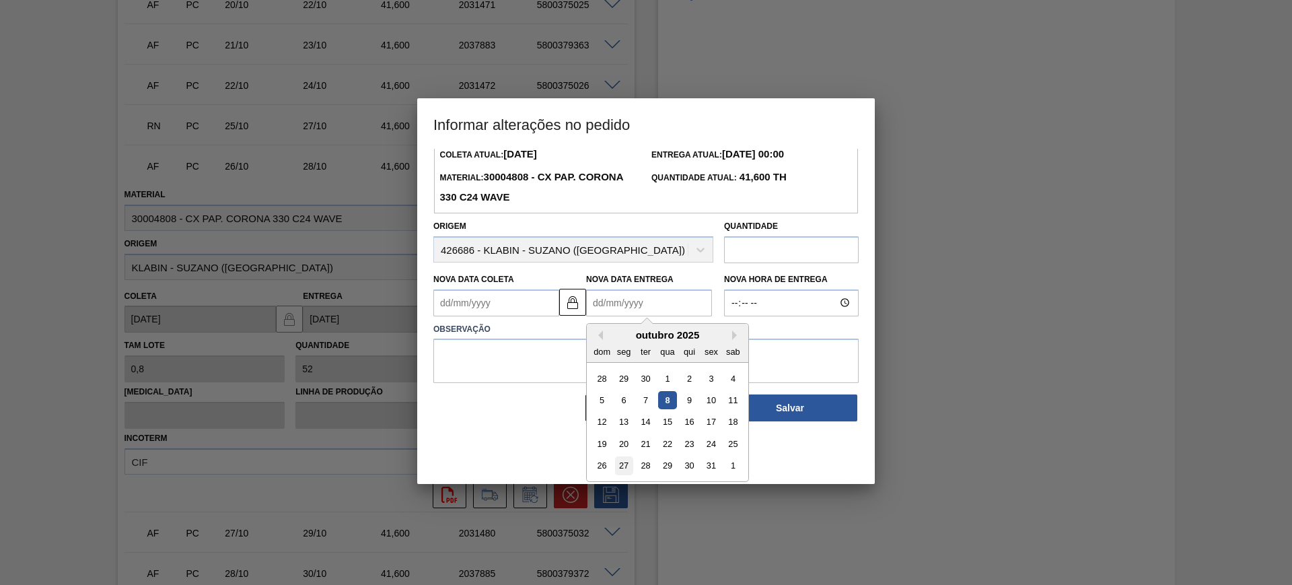
click at [625, 465] on div "27" at bounding box center [624, 465] width 18 height 18
type Coleta2037884 "[DATE]"
type Entrega2037884 "[DATE]"
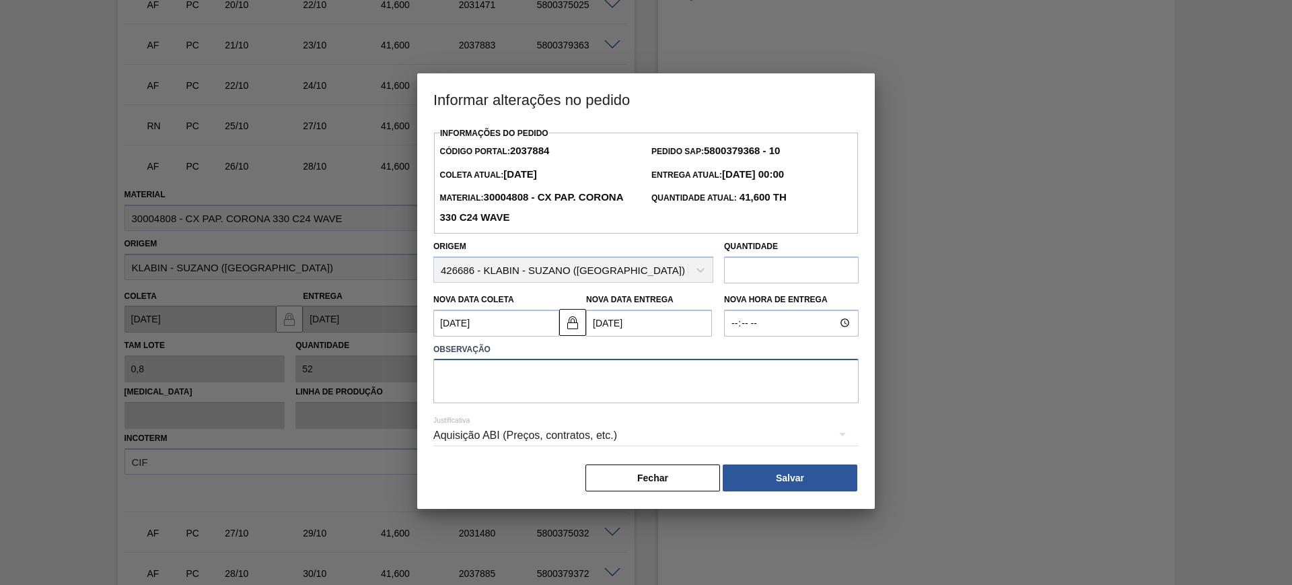
click at [579, 385] on textarea at bounding box center [645, 381] width 425 height 44
type textarea "AJUSTE DATA"
click at [683, 435] on div "Aquisição ABI (Preços, contratos, etc.)" at bounding box center [645, 435] width 425 height 38
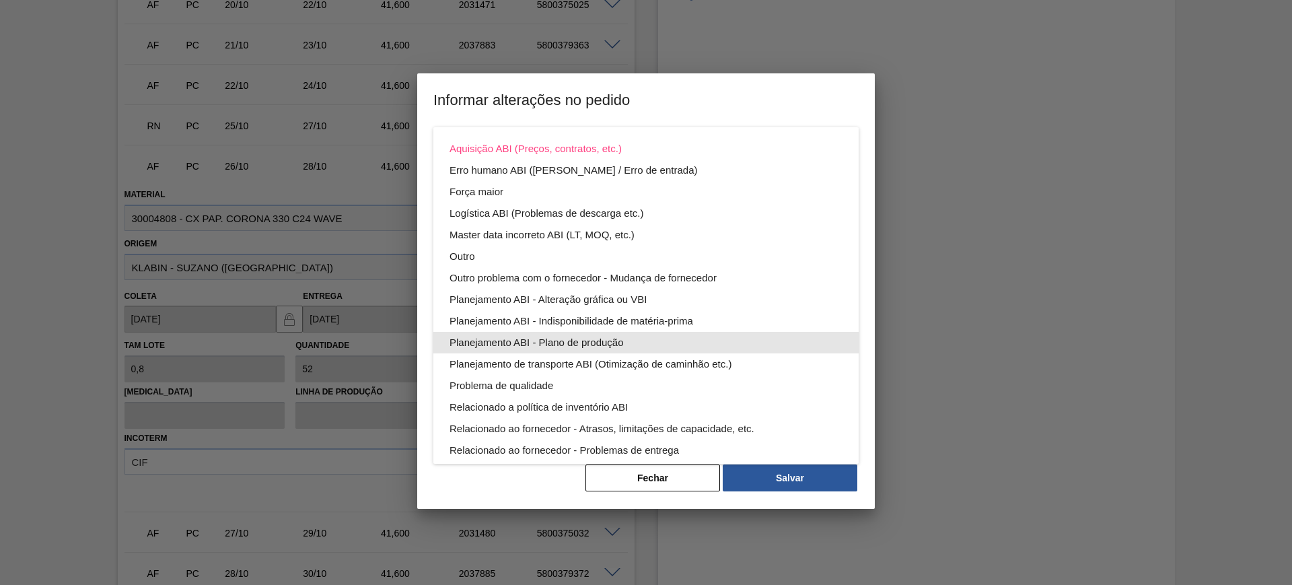
click at [632, 332] on div "Planejamento ABI - Plano de produção" at bounding box center [645, 343] width 393 height 22
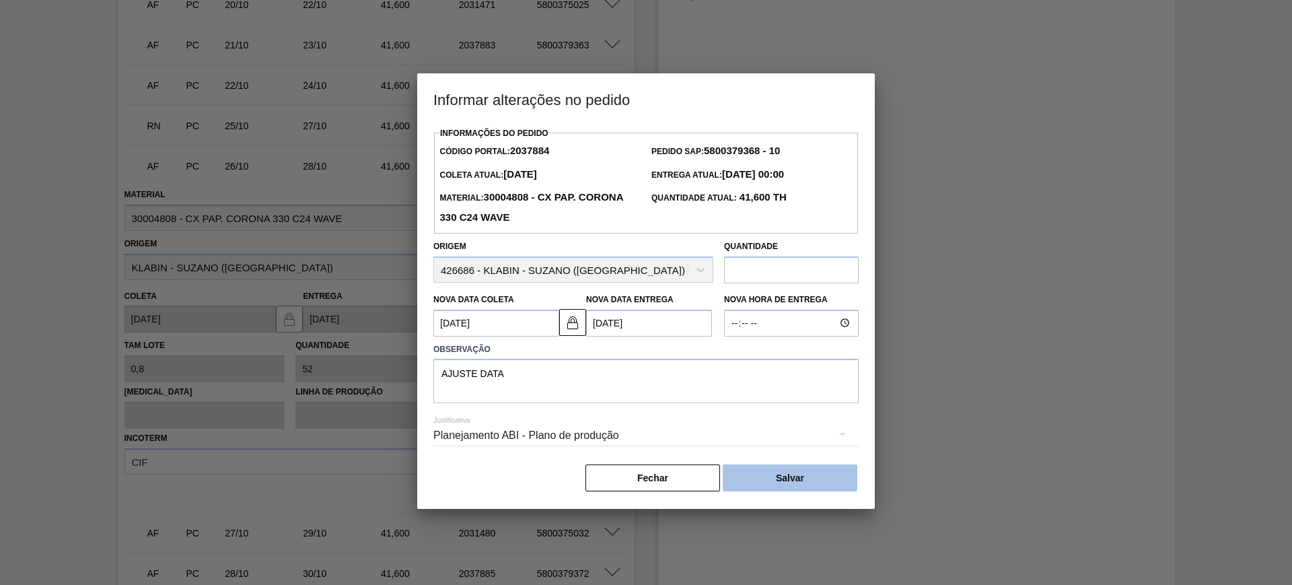
click at [821, 475] on button "Salvar" at bounding box center [789, 477] width 135 height 27
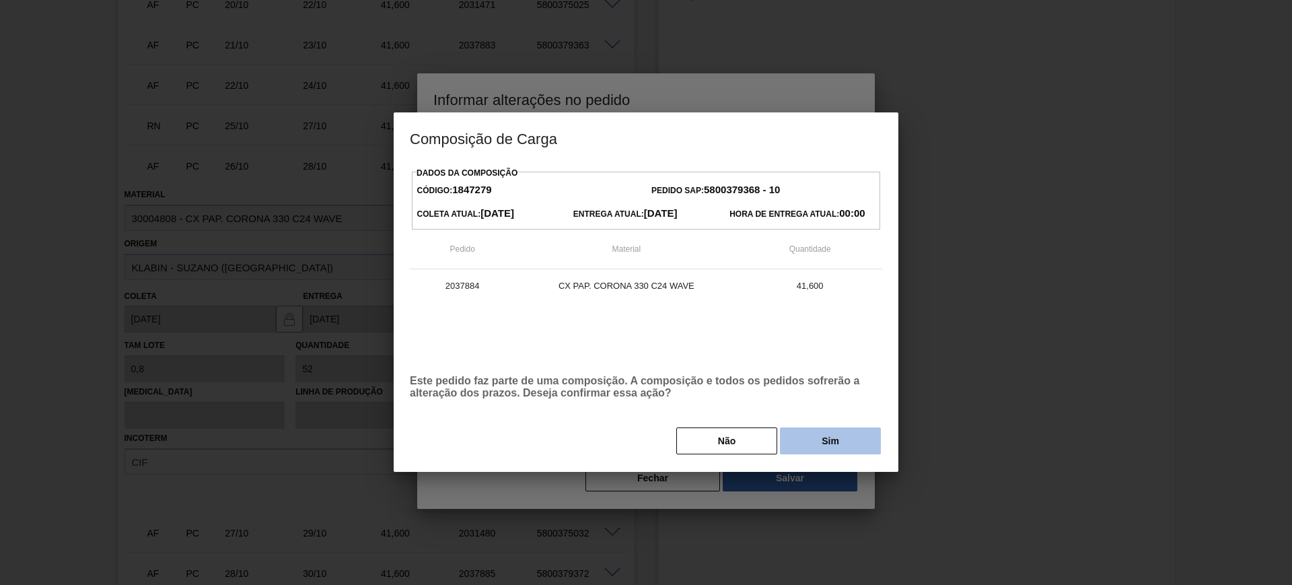
click at [818, 439] on button "Sim" at bounding box center [830, 440] width 101 height 27
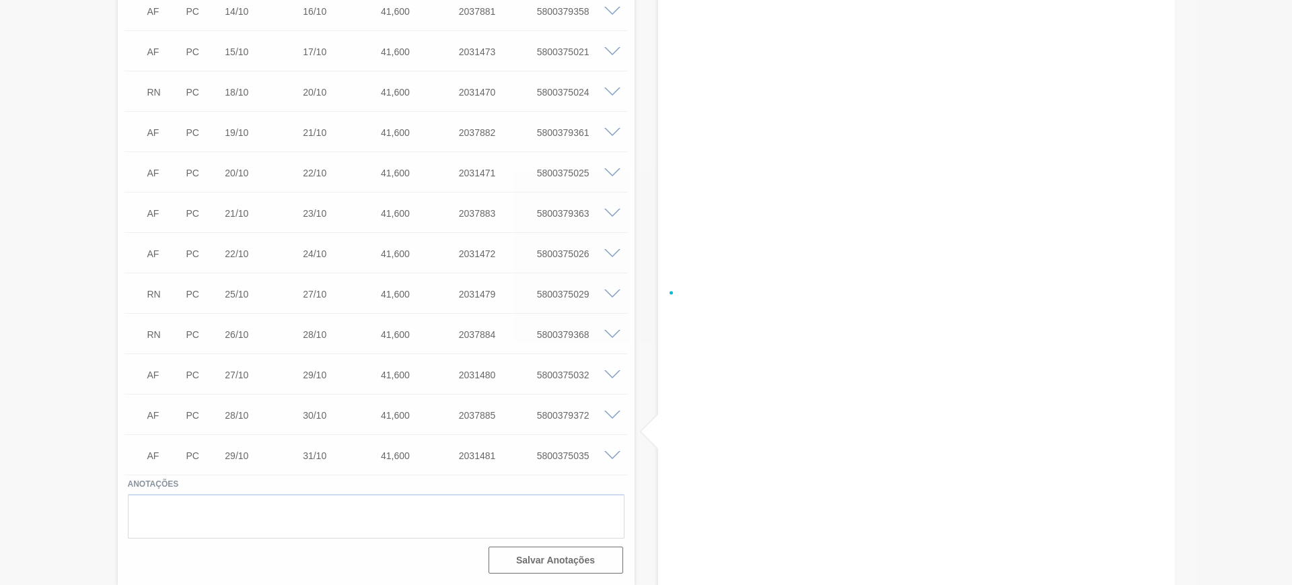
scroll to position [1027, 0]
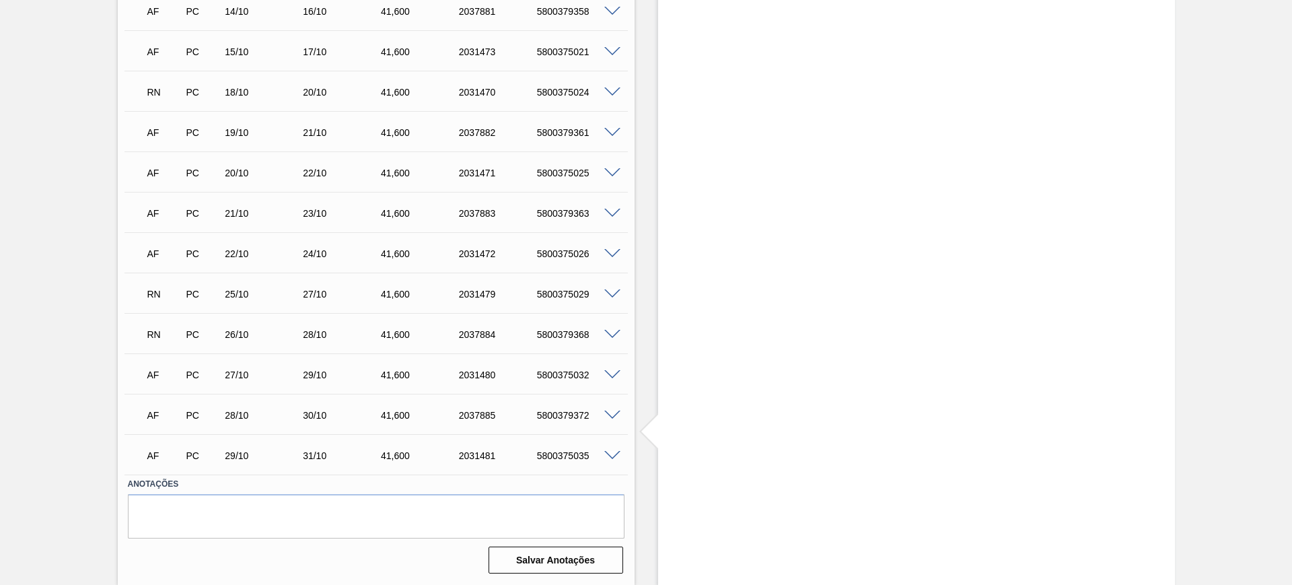
click at [548, 375] on div "5800375032" at bounding box center [576, 374] width 87 height 11
click at [551, 416] on div "5800379372" at bounding box center [576, 415] width 87 height 11
click at [611, 453] on span at bounding box center [612, 456] width 16 height 10
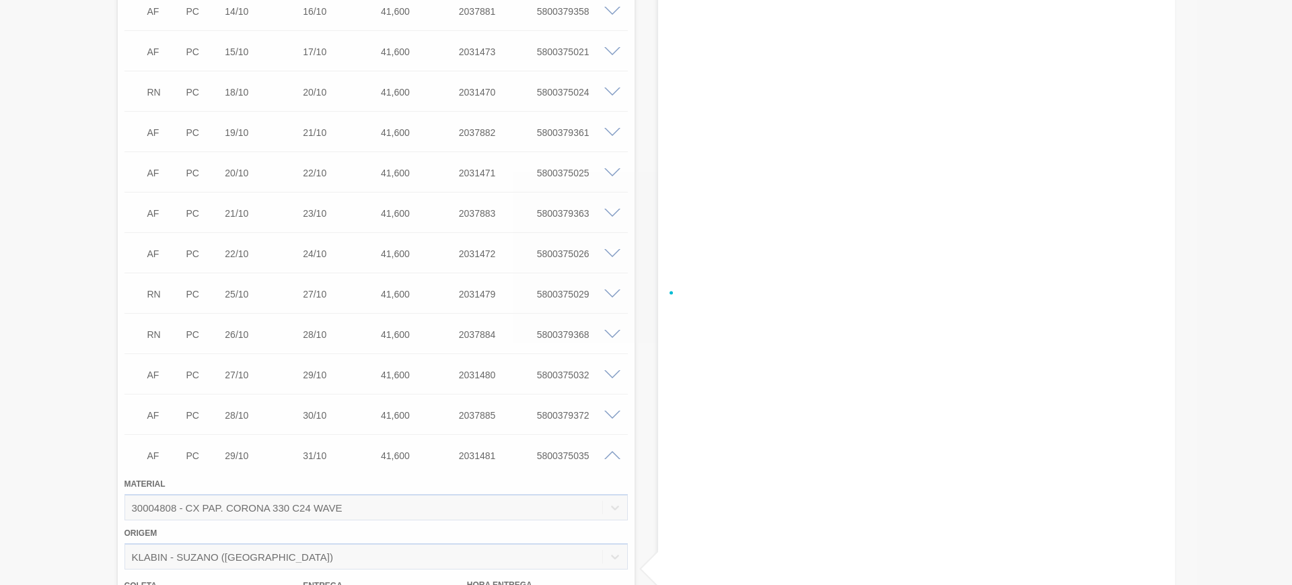
scroll to position [1195, 0]
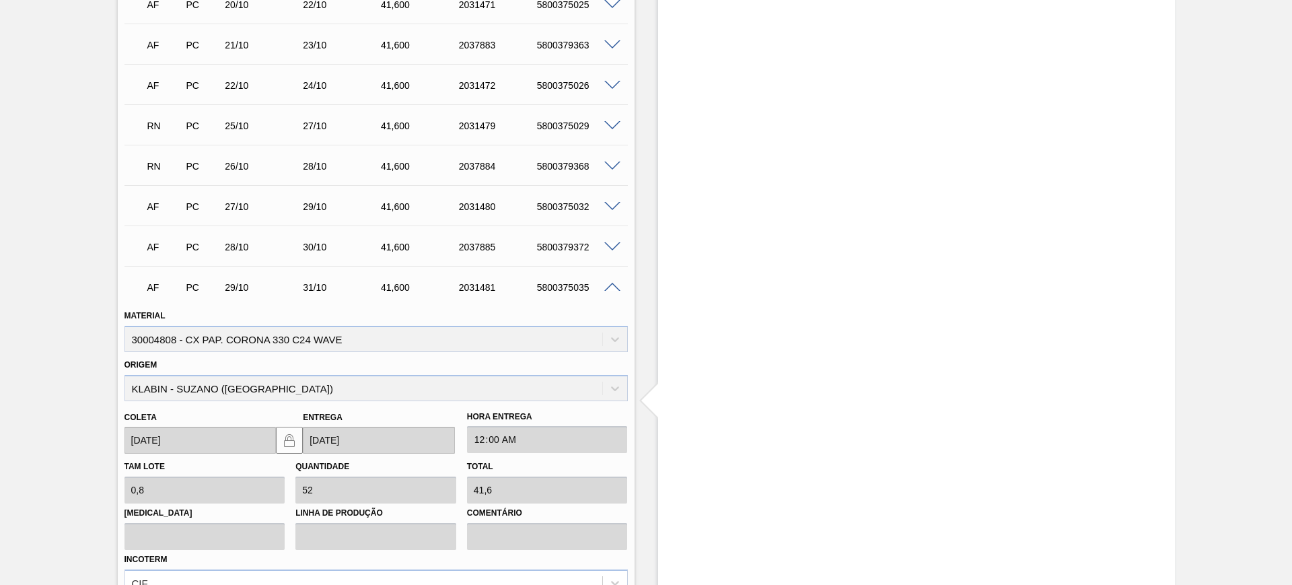
click at [568, 278] on div "AF PC 29/10 31/10 41,600 2031481 5800375035" at bounding box center [373, 285] width 468 height 27
click at [569, 281] on div "AF PC 29/10 31/10 41,600 2031481 5800375035" at bounding box center [373, 285] width 468 height 27
click at [569, 282] on div "5800375035" at bounding box center [576, 287] width 87 height 11
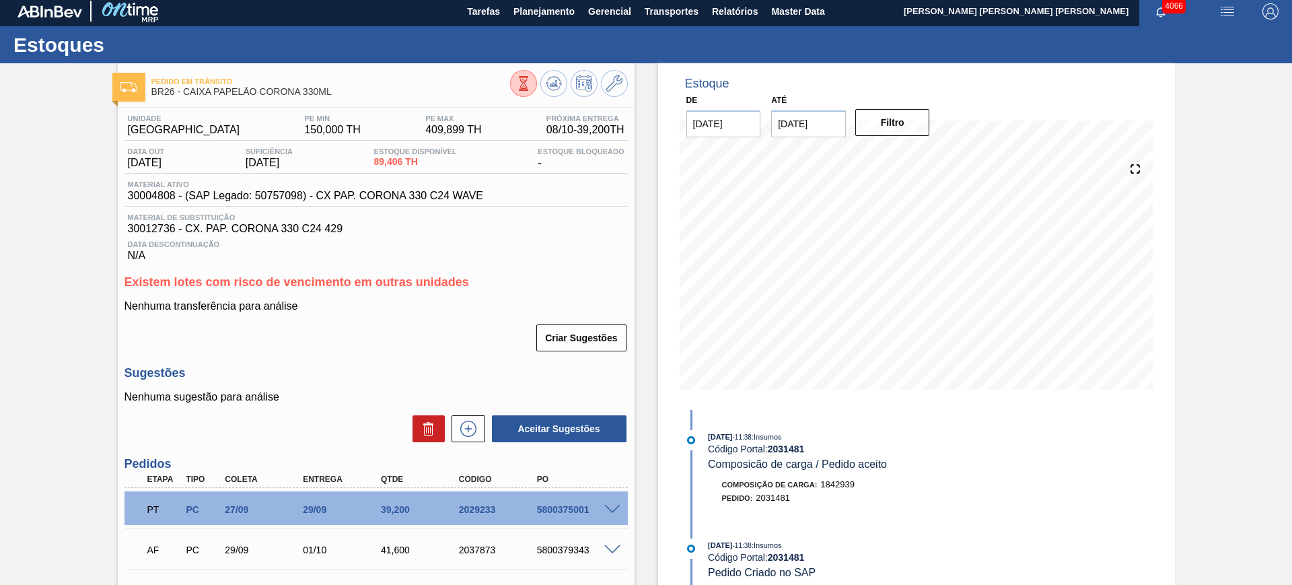
scroll to position [0, 0]
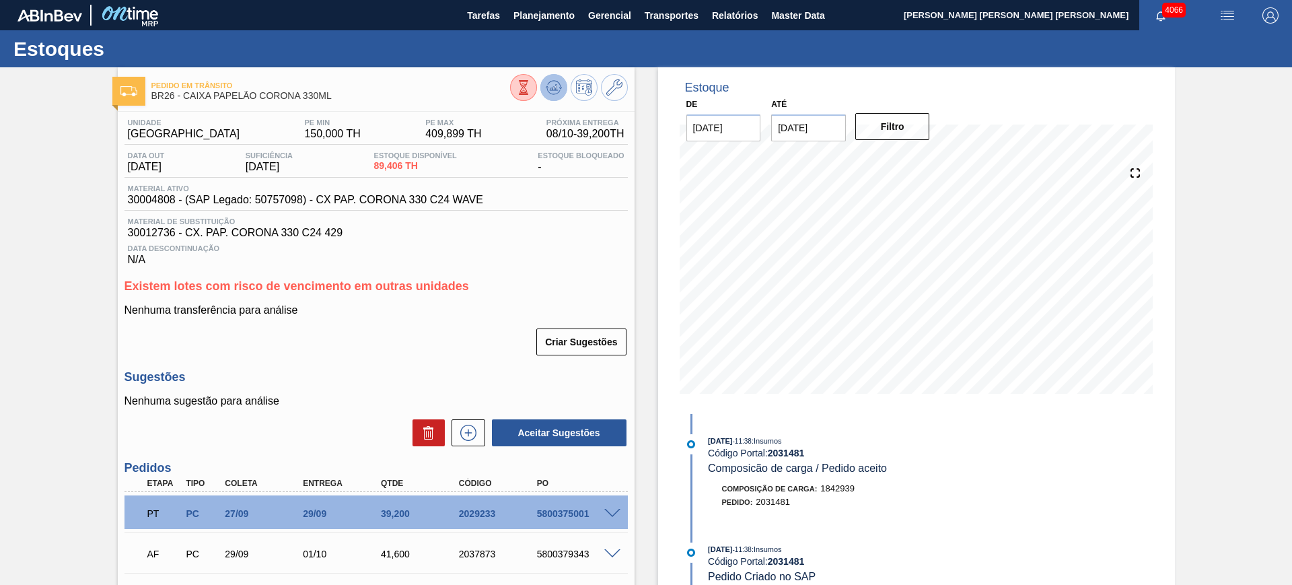
click at [548, 95] on icon at bounding box center [554, 87] width 16 height 16
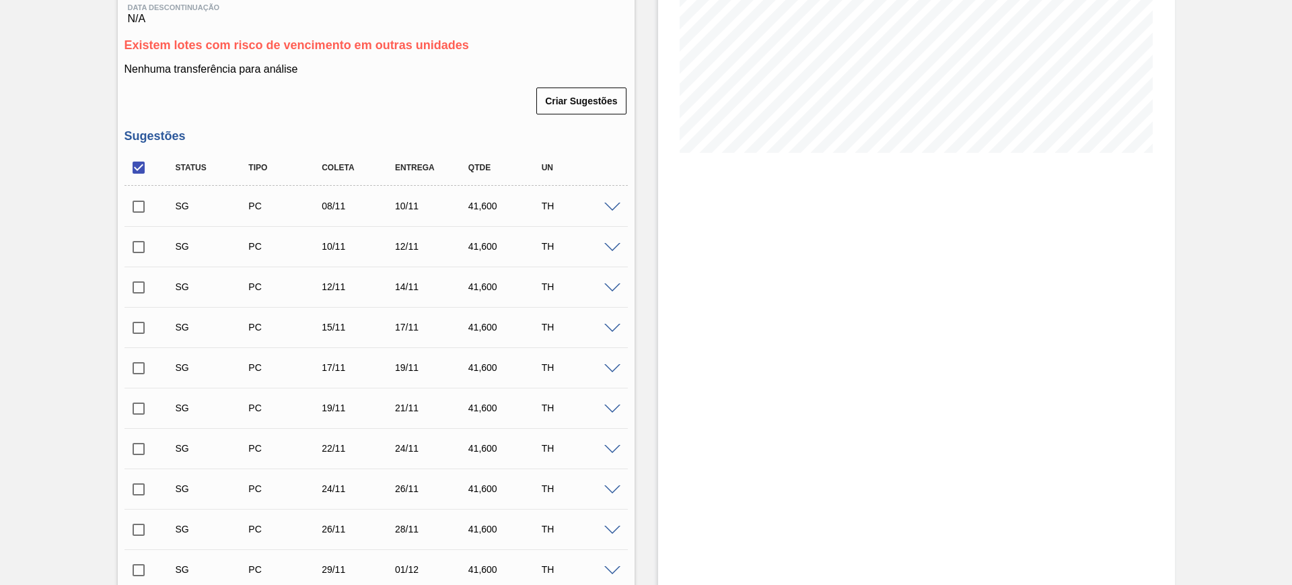
scroll to position [84, 0]
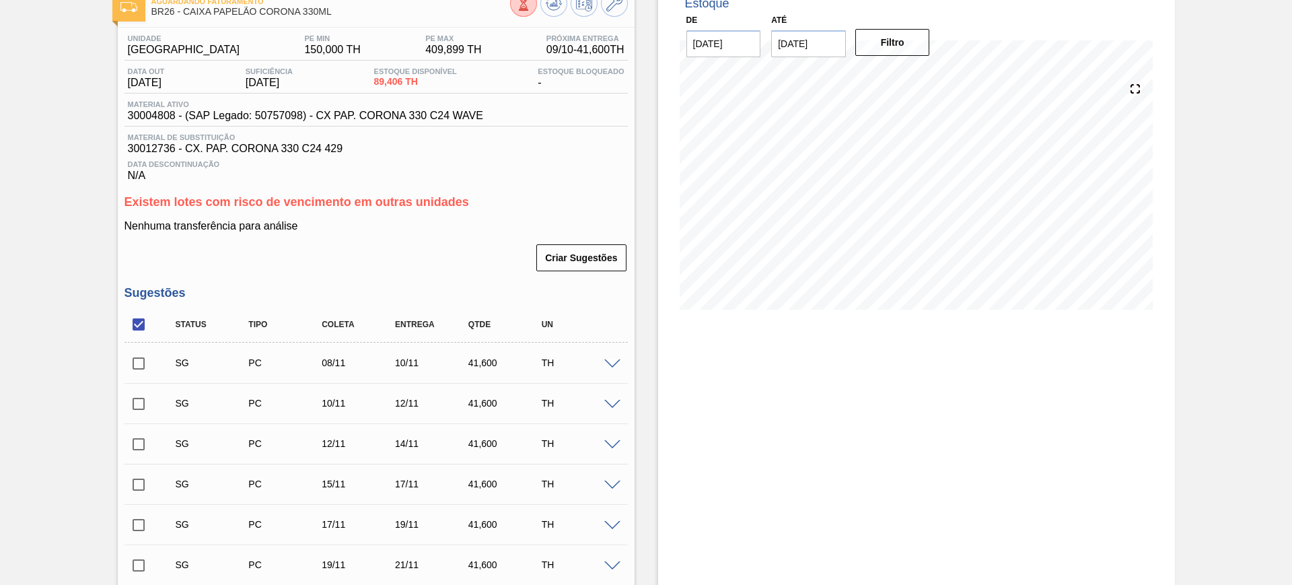
click at [613, 359] on span at bounding box center [612, 364] width 16 height 10
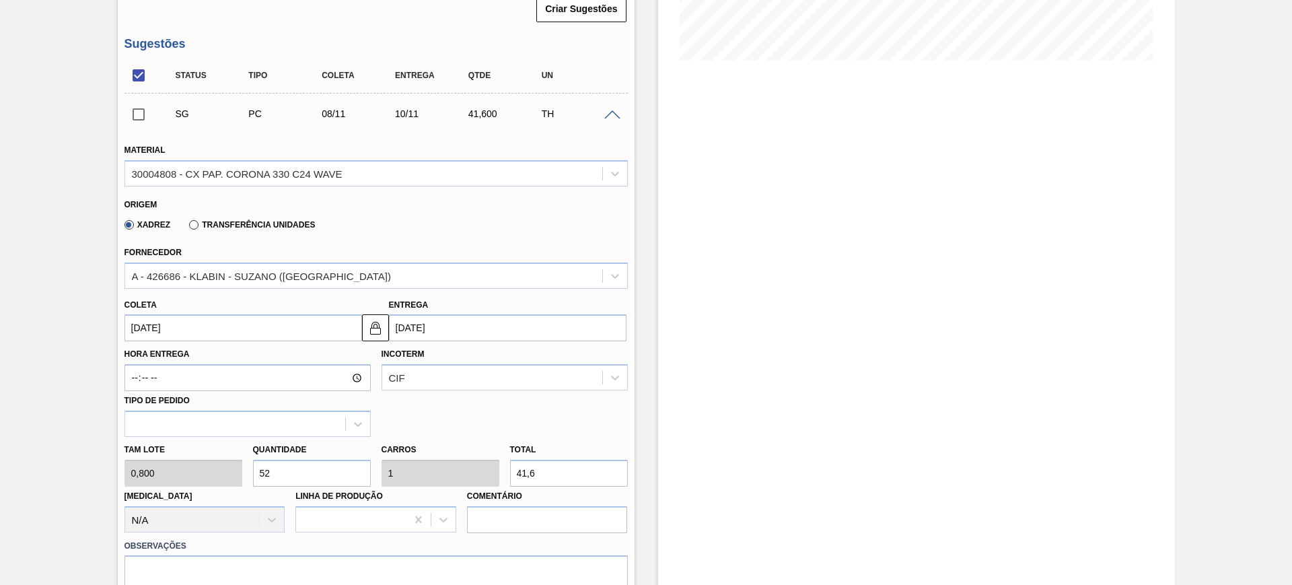
scroll to position [336, 0]
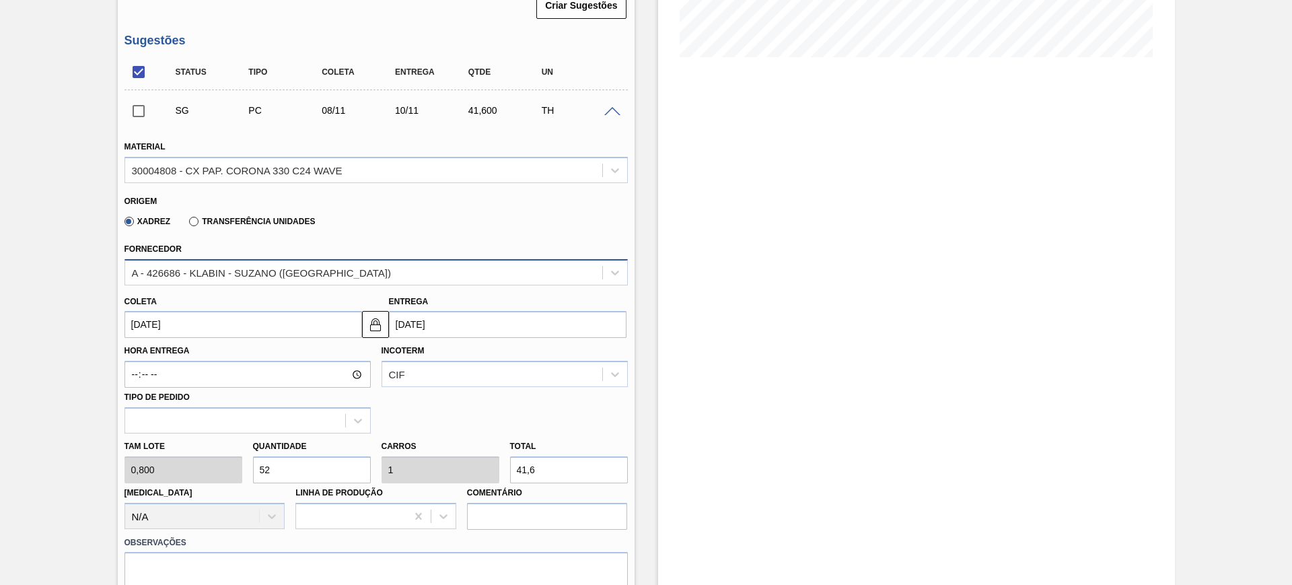
click at [360, 276] on div "A - 426686 - KLABIN - SUZANO (SP)" at bounding box center [363, 272] width 477 height 20
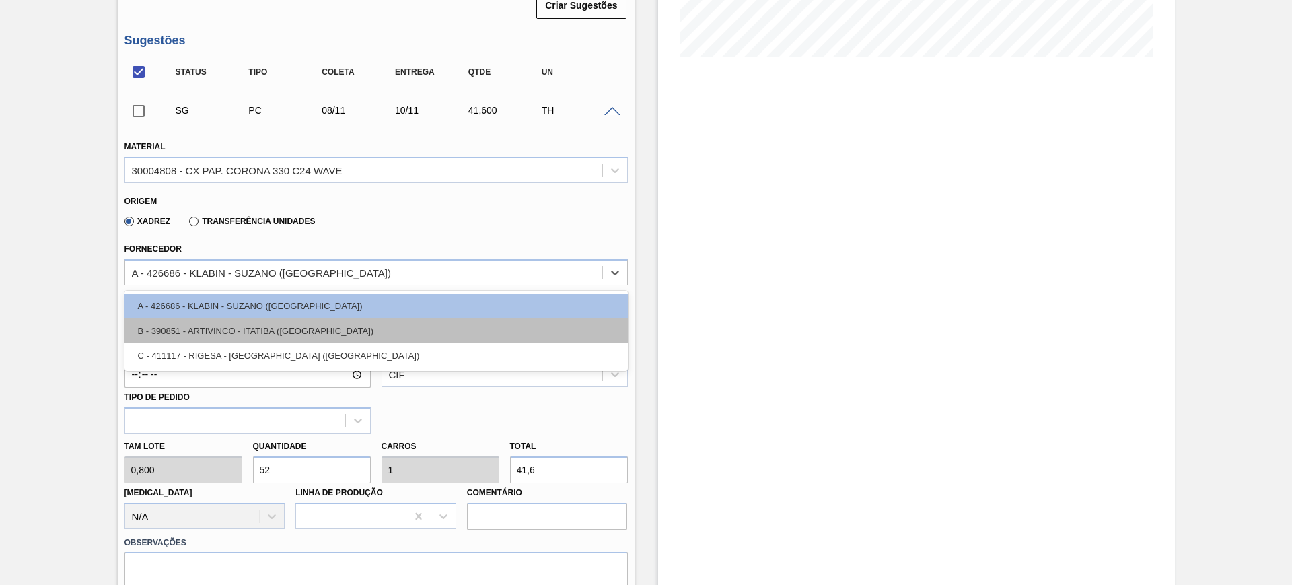
click at [295, 334] on div "B - 390851 - ARTIVINCO - ITATIBA ([GEOGRAPHIC_DATA])" at bounding box center [375, 330] width 503 height 25
type input "09/11/2025"
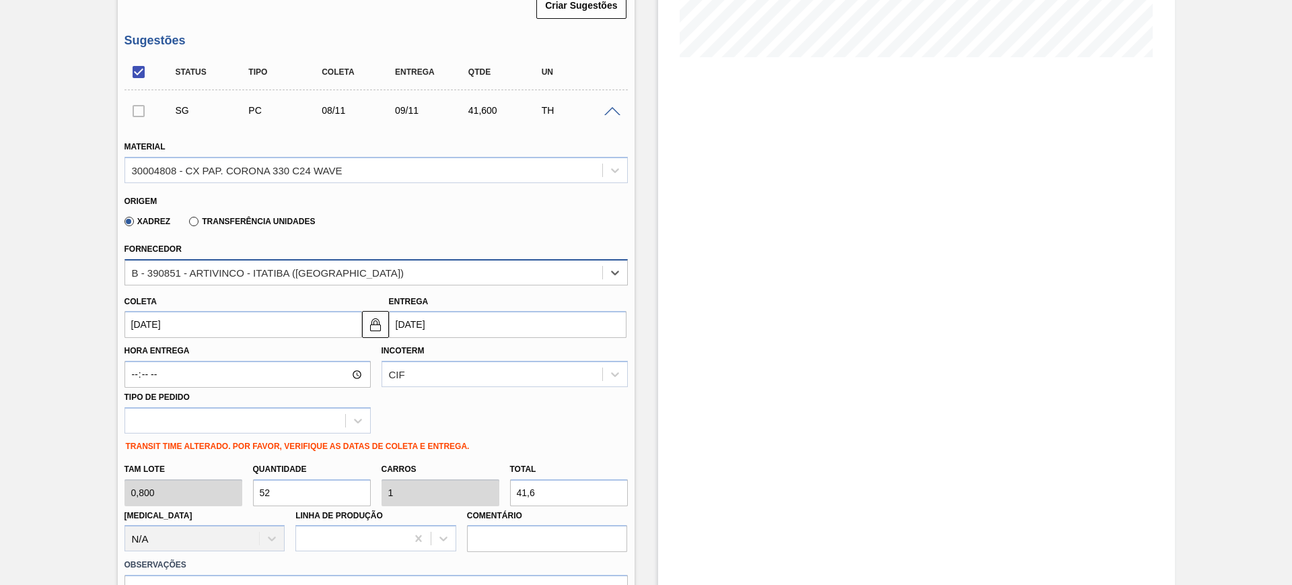
click at [340, 278] on div "B - 390851 - ARTIVINCO - ITATIBA ([GEOGRAPHIC_DATA])" at bounding box center [363, 272] width 477 height 20
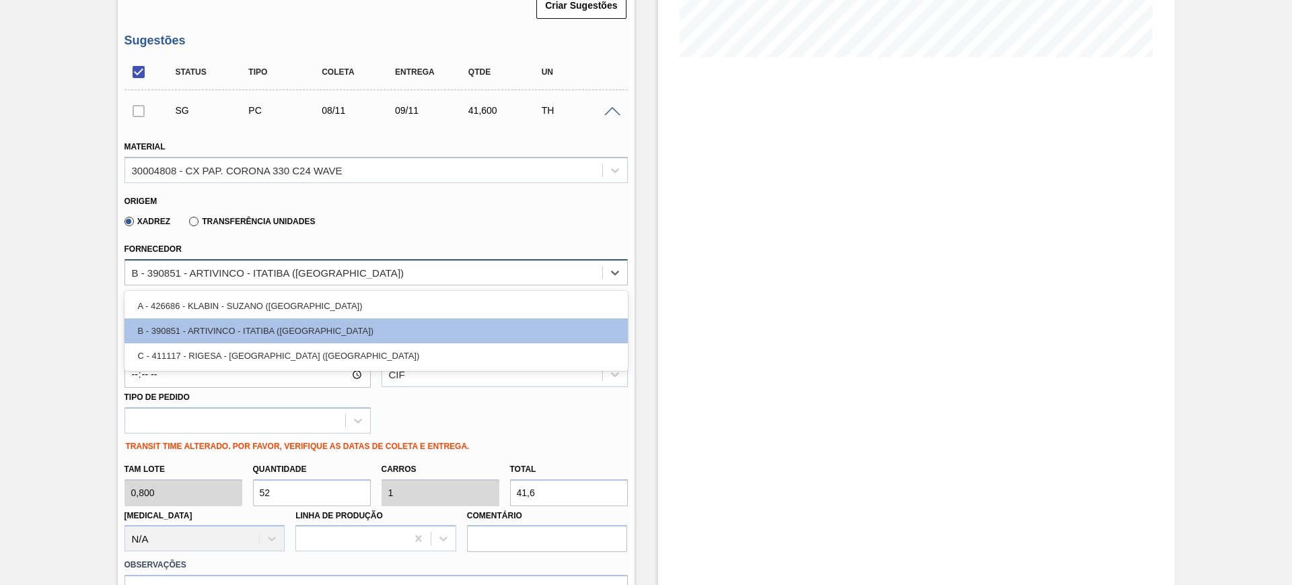
click at [340, 278] on div "B - 390851 - ARTIVINCO - ITATIBA ([GEOGRAPHIC_DATA])" at bounding box center [363, 272] width 477 height 20
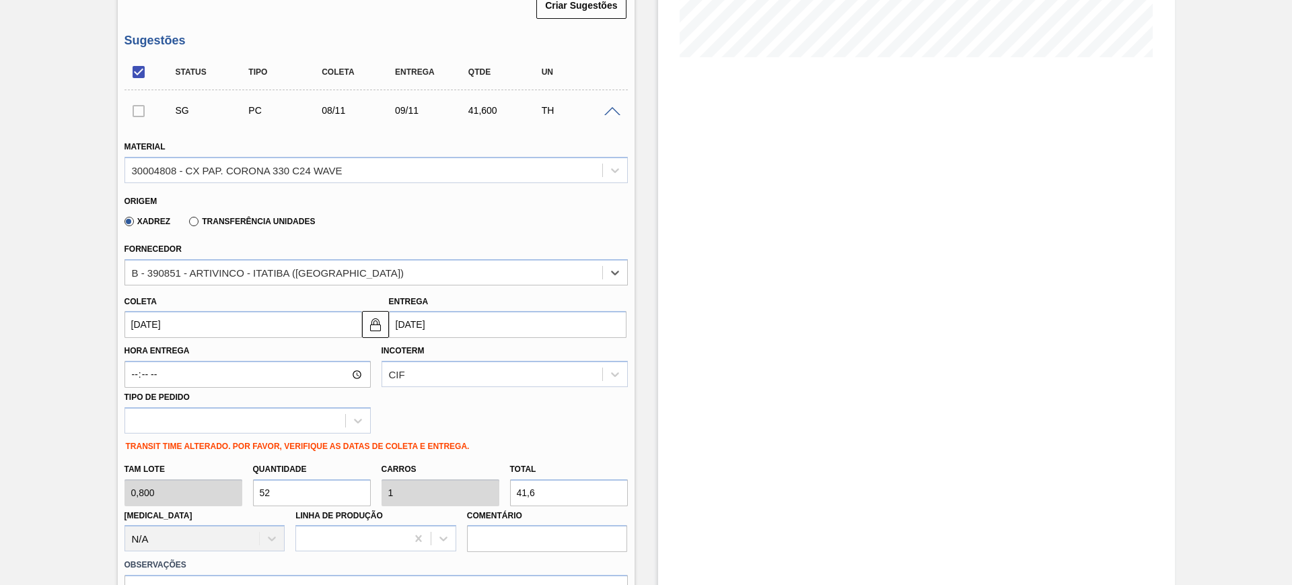
click at [463, 322] on input "09/11/2025" at bounding box center [507, 324] width 237 height 27
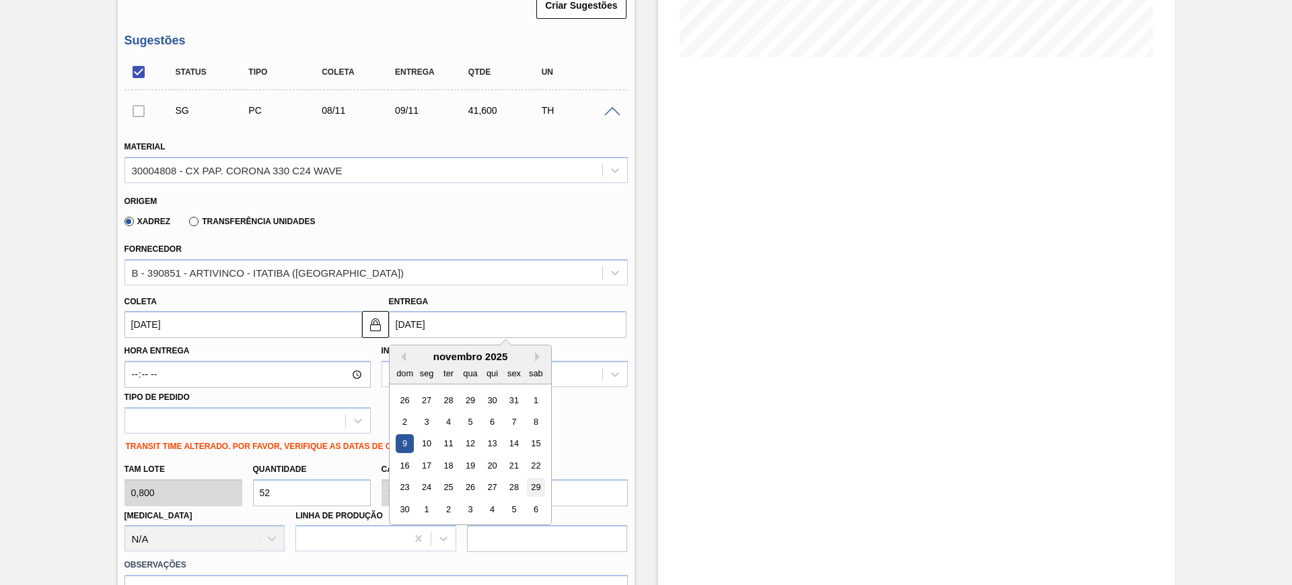
click at [534, 483] on div "29" at bounding box center [535, 487] width 18 height 18
type input "[DATE]"
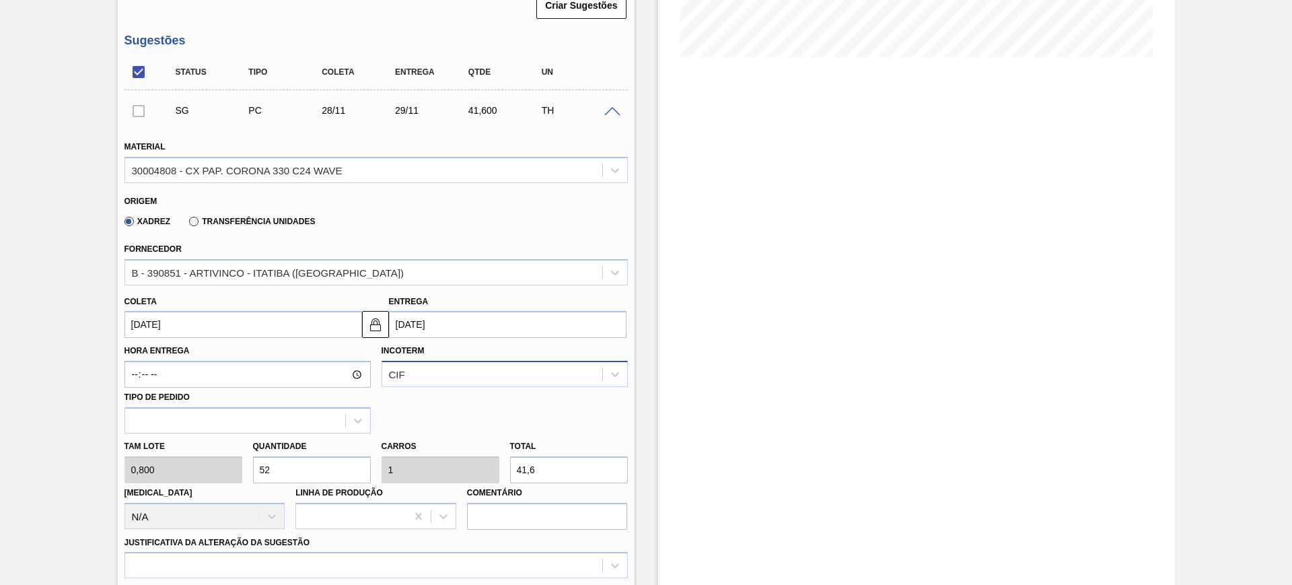
scroll to position [420, 0]
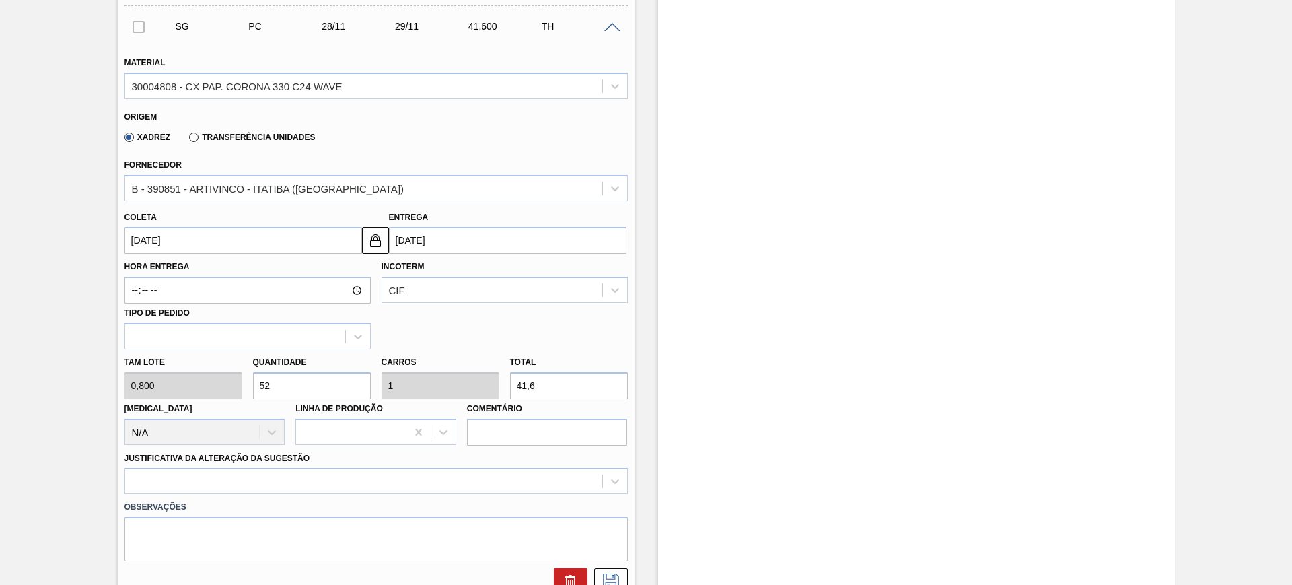
click at [439, 239] on input "29/11/2025" at bounding box center [507, 240] width 237 height 27
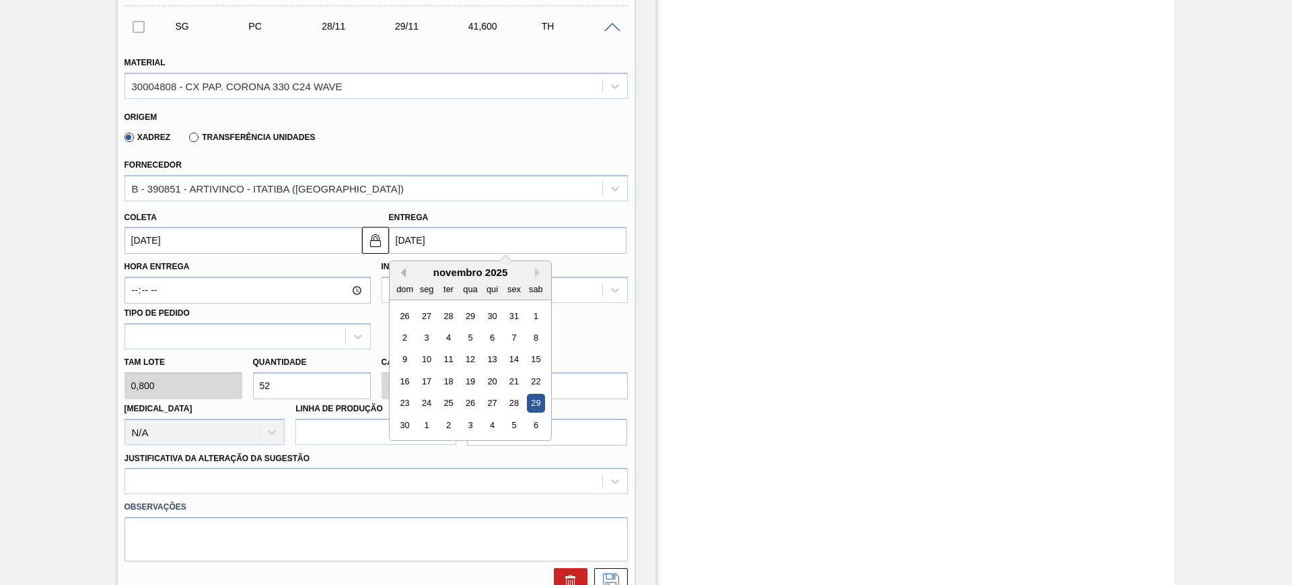
click at [399, 275] on button "Previous Month" at bounding box center [400, 272] width 9 height 9
click at [474, 403] on div "29" at bounding box center [470, 403] width 18 height 18
type input "28/10/2025"
type input "[DATE]"
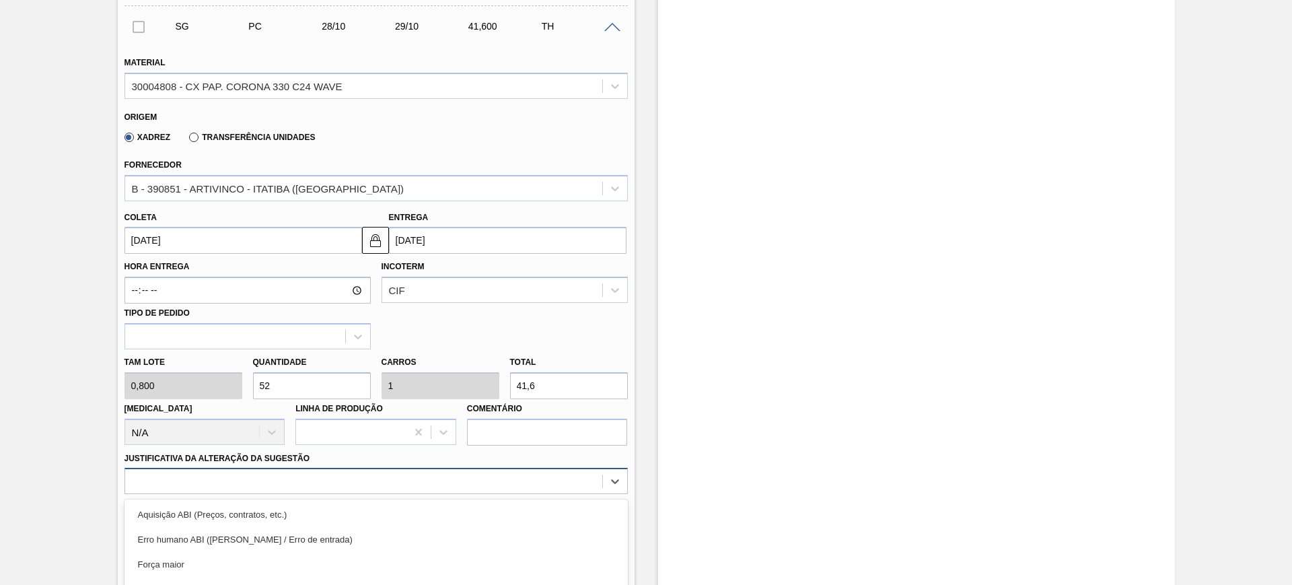
click at [393, 487] on div "option Master data incorreto ABI (LT, MOQ, etc.) focused, 5 of 18. 18 results a…" at bounding box center [375, 481] width 503 height 26
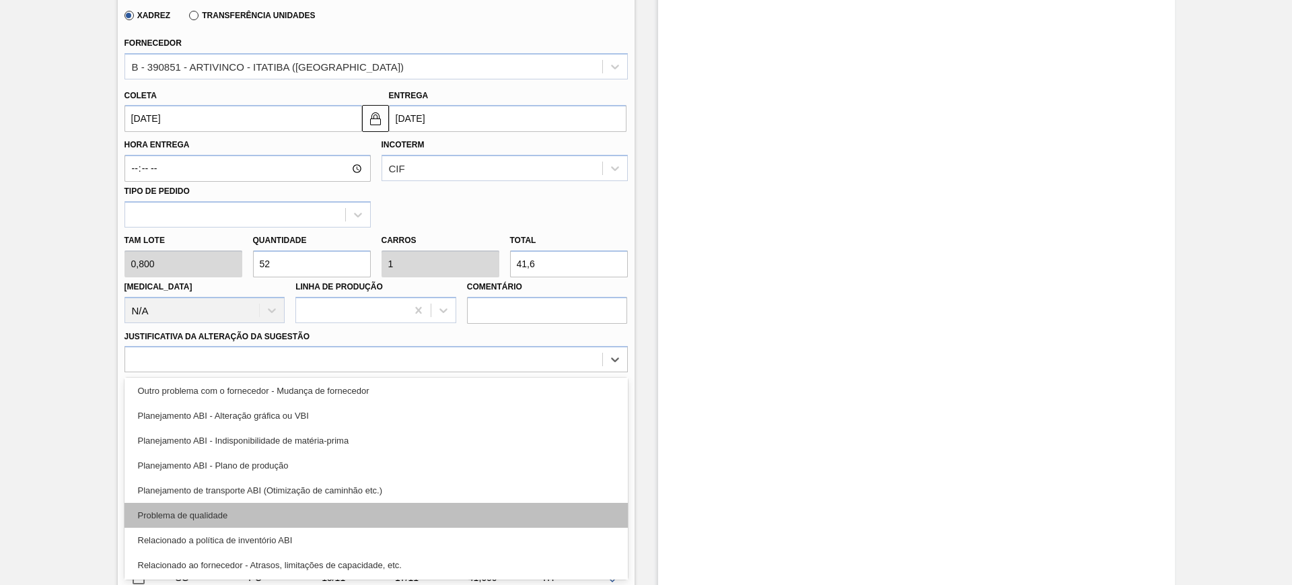
scroll to position [168, 0]
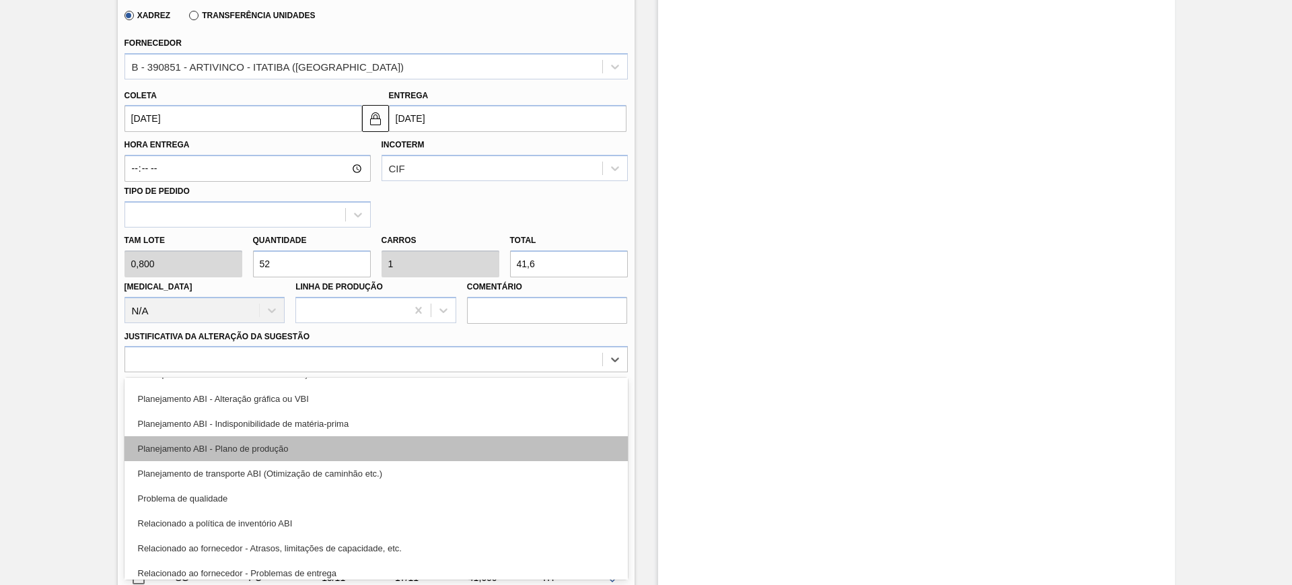
click at [397, 443] on div "Planejamento ABI - Plano de produção" at bounding box center [375, 448] width 503 height 25
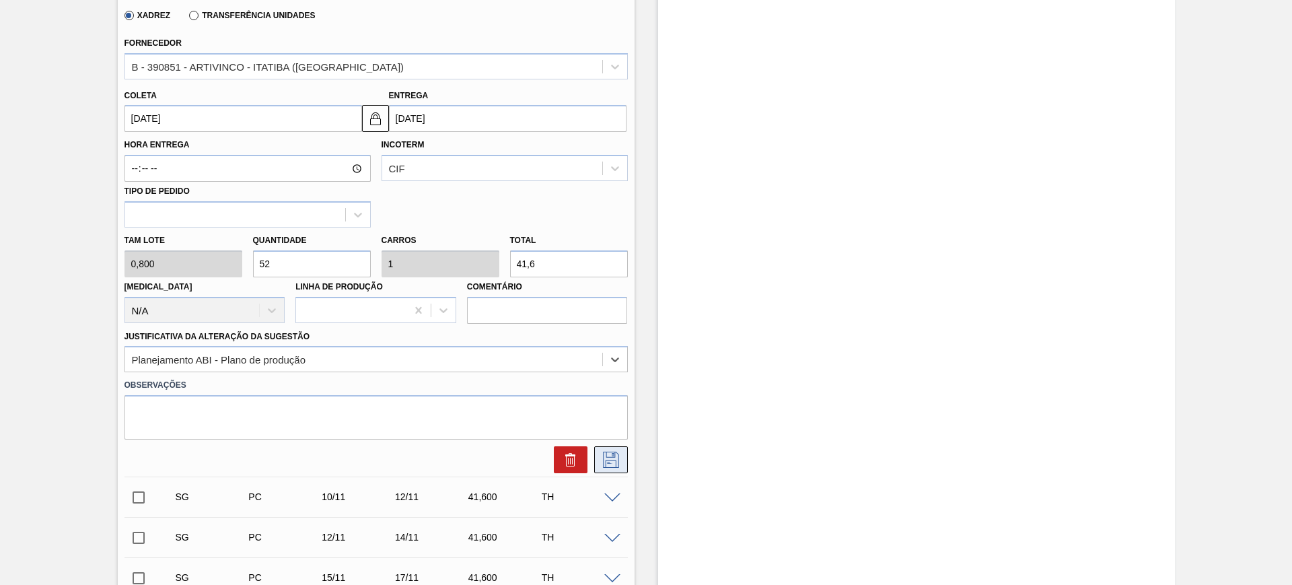
click at [603, 460] on icon at bounding box center [611, 459] width 22 height 16
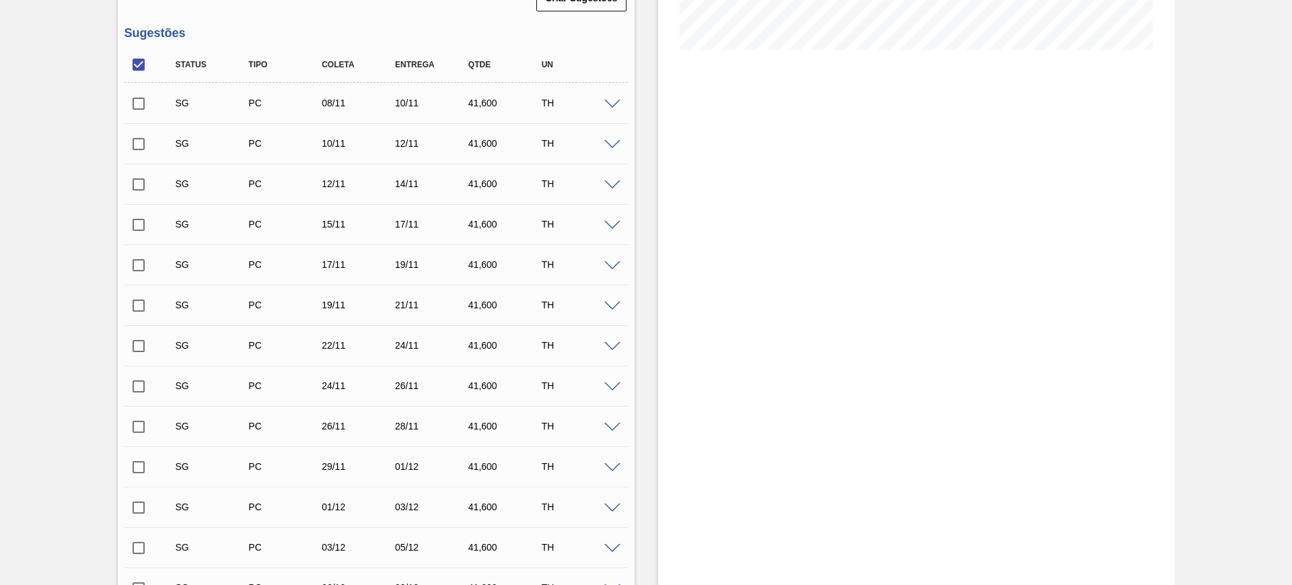
scroll to position [252, 0]
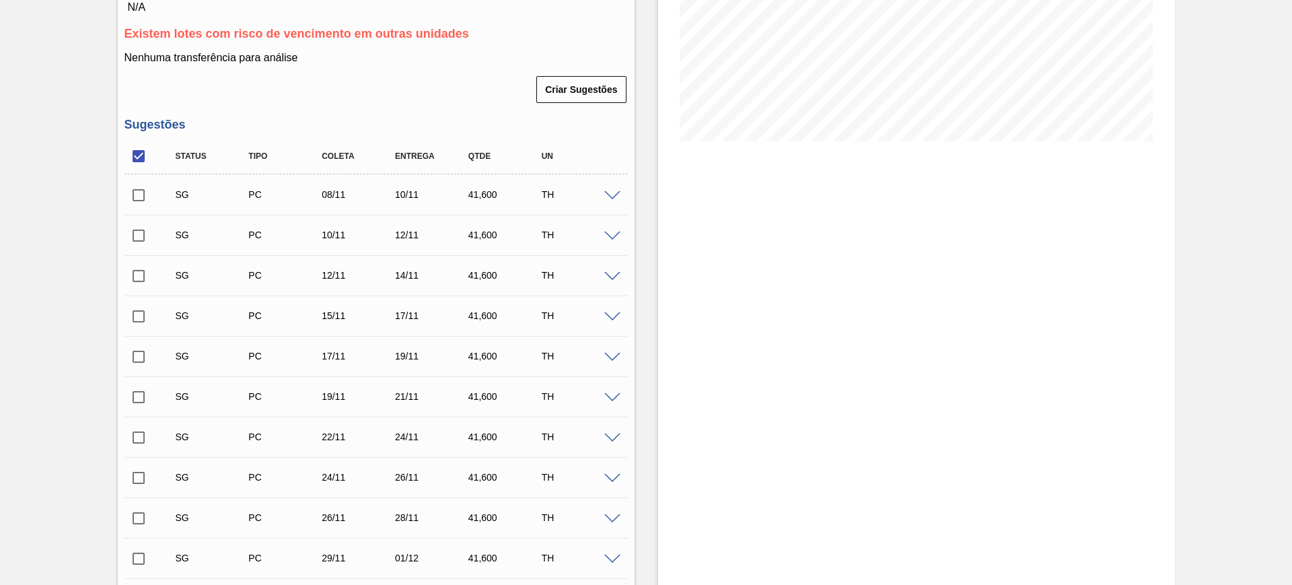
click at [613, 195] on span at bounding box center [612, 196] width 16 height 10
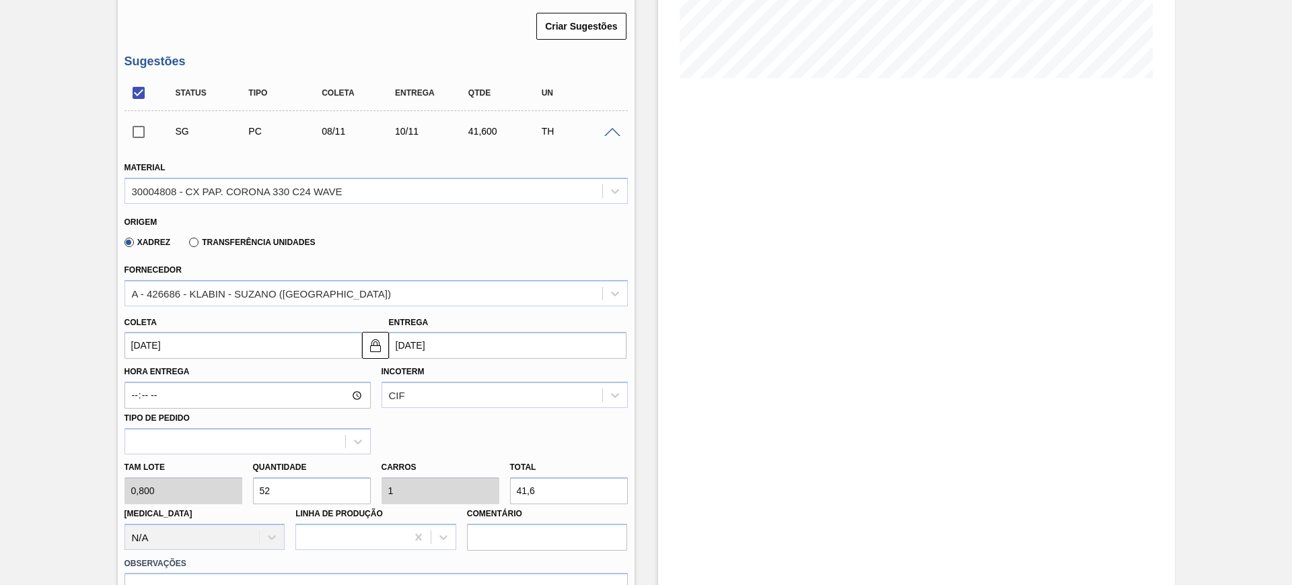
scroll to position [420, 0]
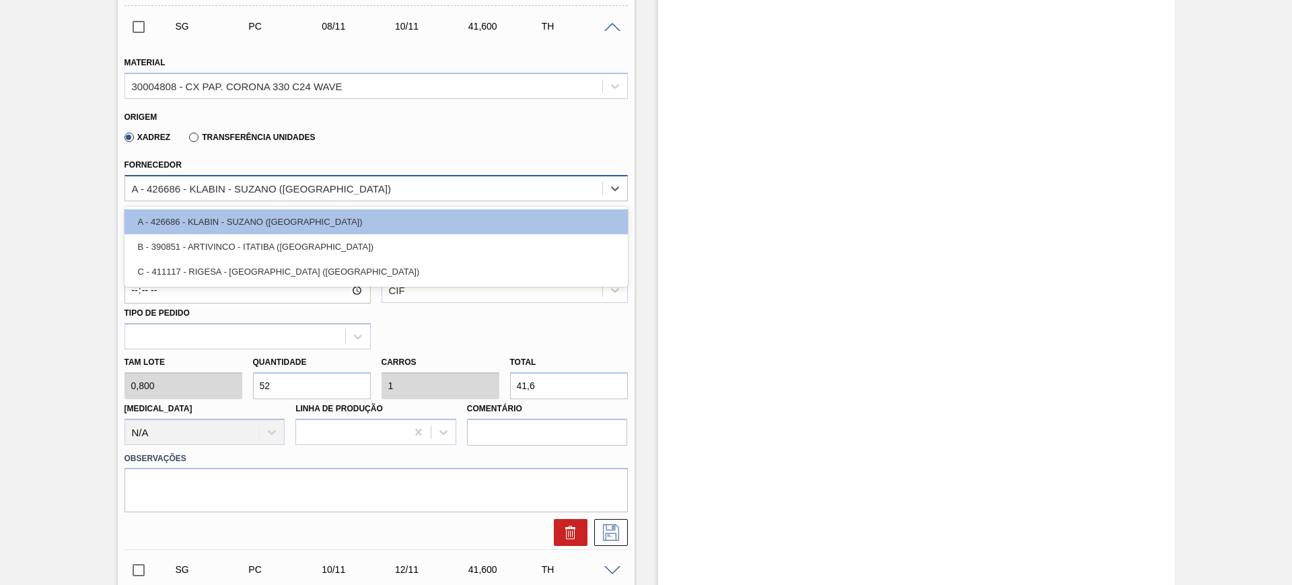
click at [344, 192] on div "A - 426686 - KLABIN - SUZANO (SP)" at bounding box center [363, 188] width 477 height 20
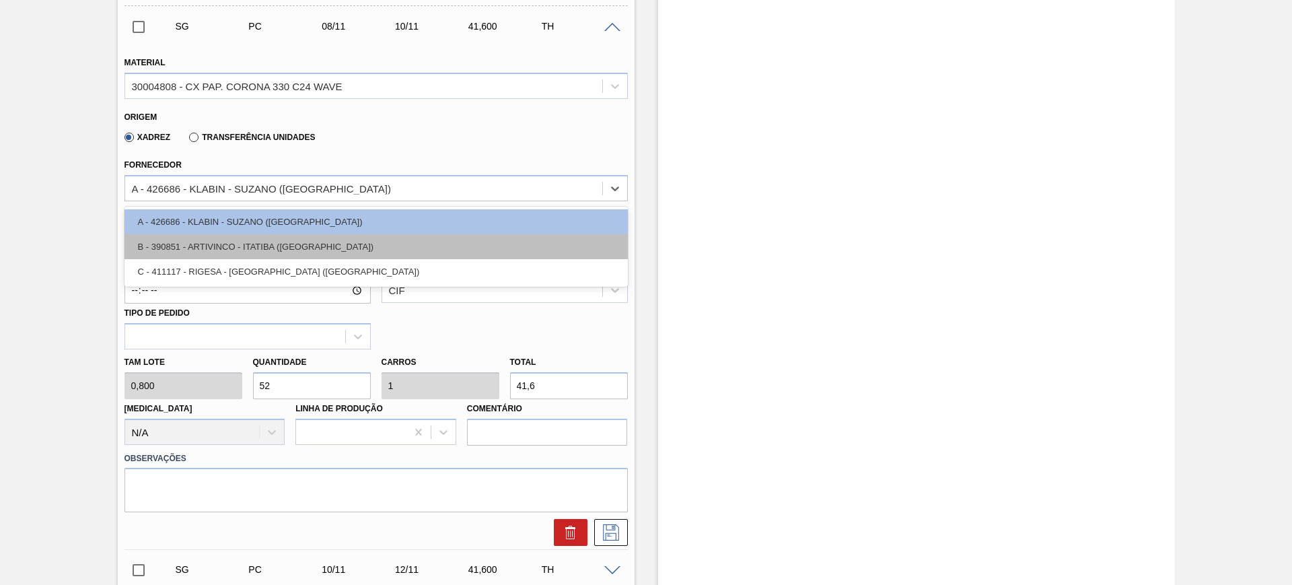
click at [342, 248] on div "B - 390851 - ARTIVINCO - ITATIBA (SP)" at bounding box center [375, 246] width 503 height 25
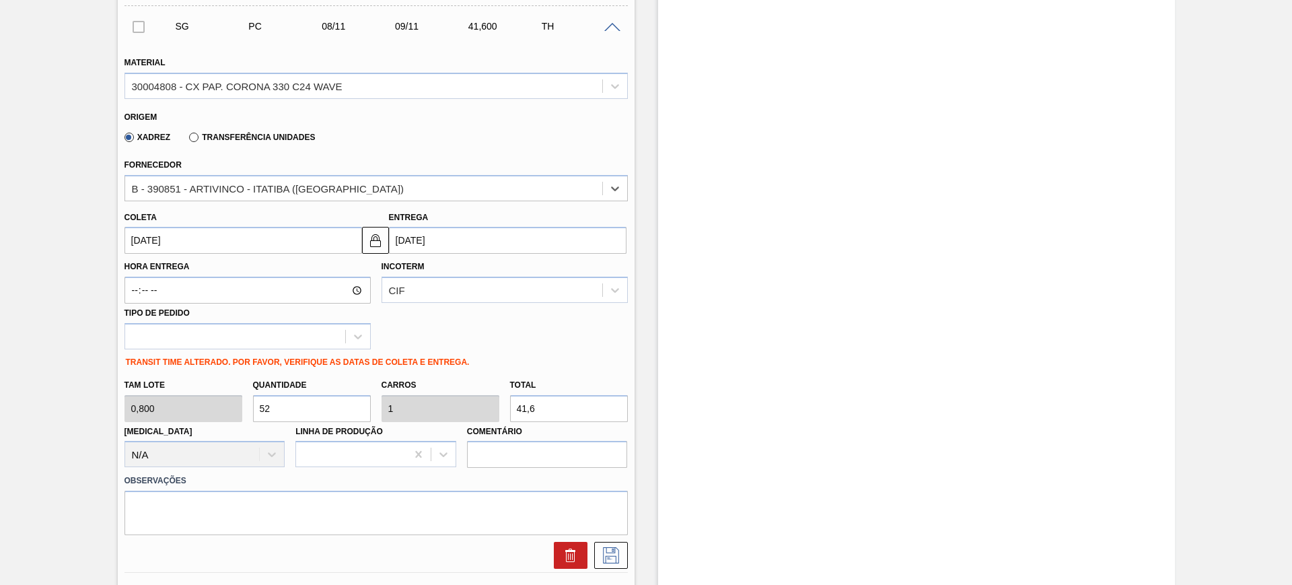
type input "09/11/2025"
click at [444, 237] on input "09/11/2025" at bounding box center [507, 240] width 237 height 27
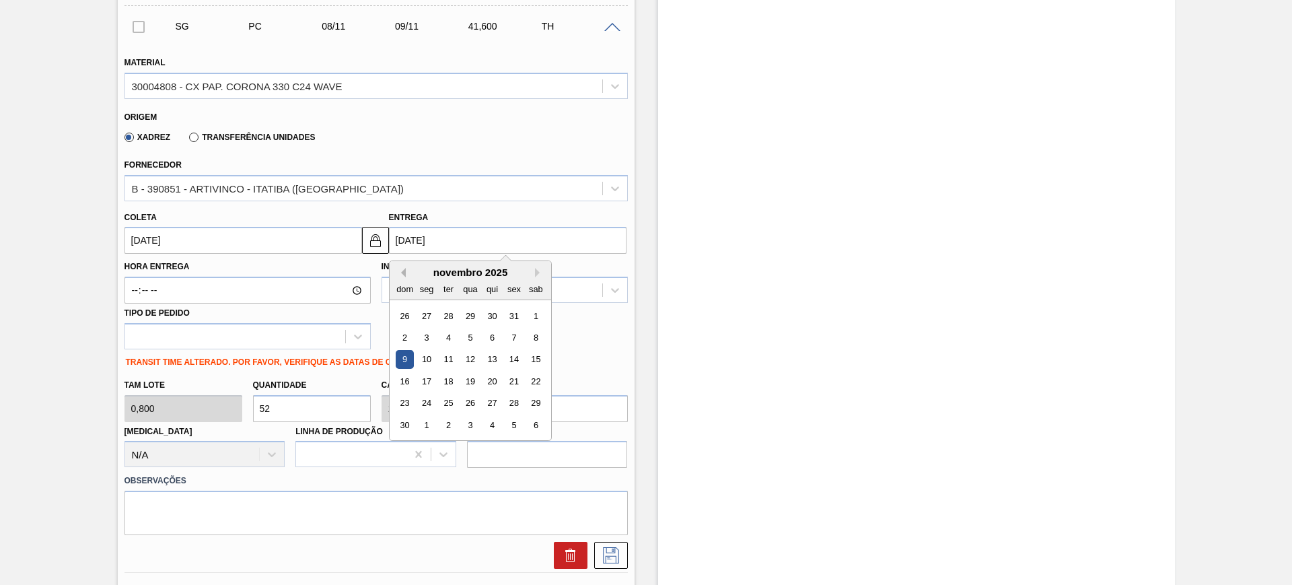
click at [403, 272] on button "Previous Month" at bounding box center [400, 272] width 9 height 9
click at [474, 403] on div "29" at bounding box center [470, 403] width 18 height 18
type input "[DATE]"
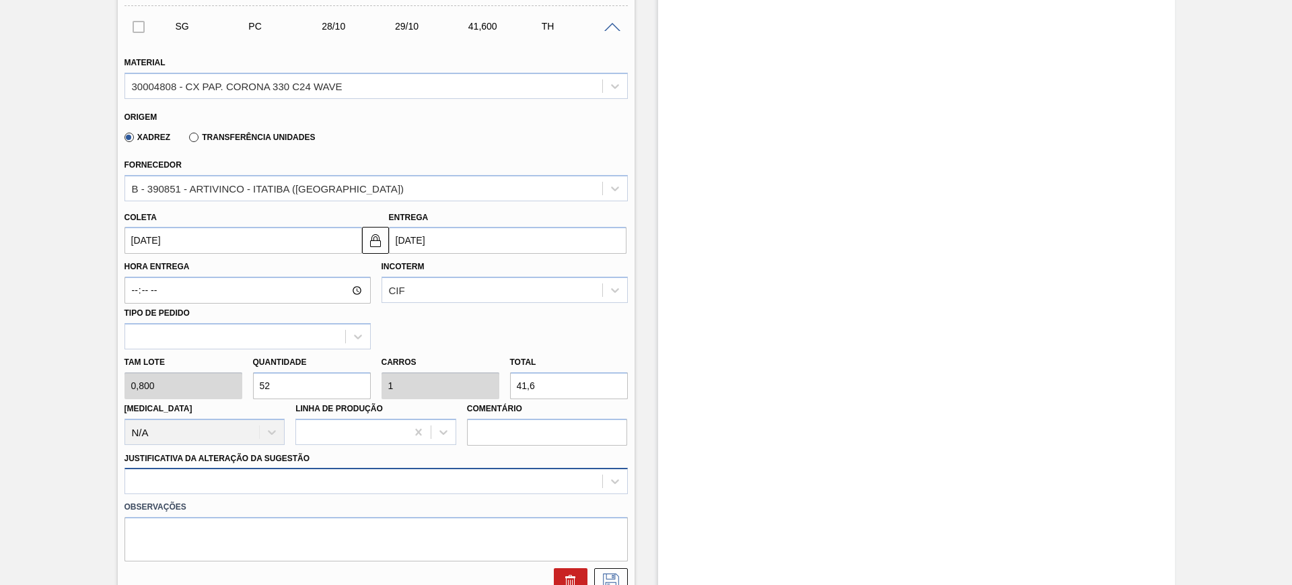
click at [426, 482] on div at bounding box center [375, 481] width 503 height 26
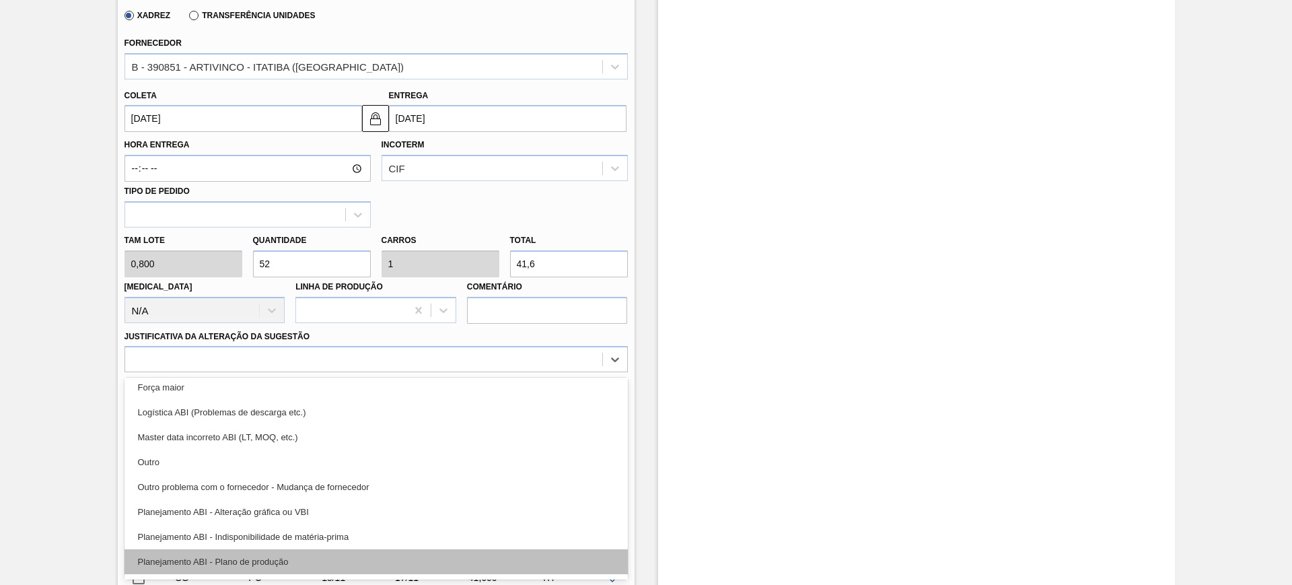
scroll to position [168, 0]
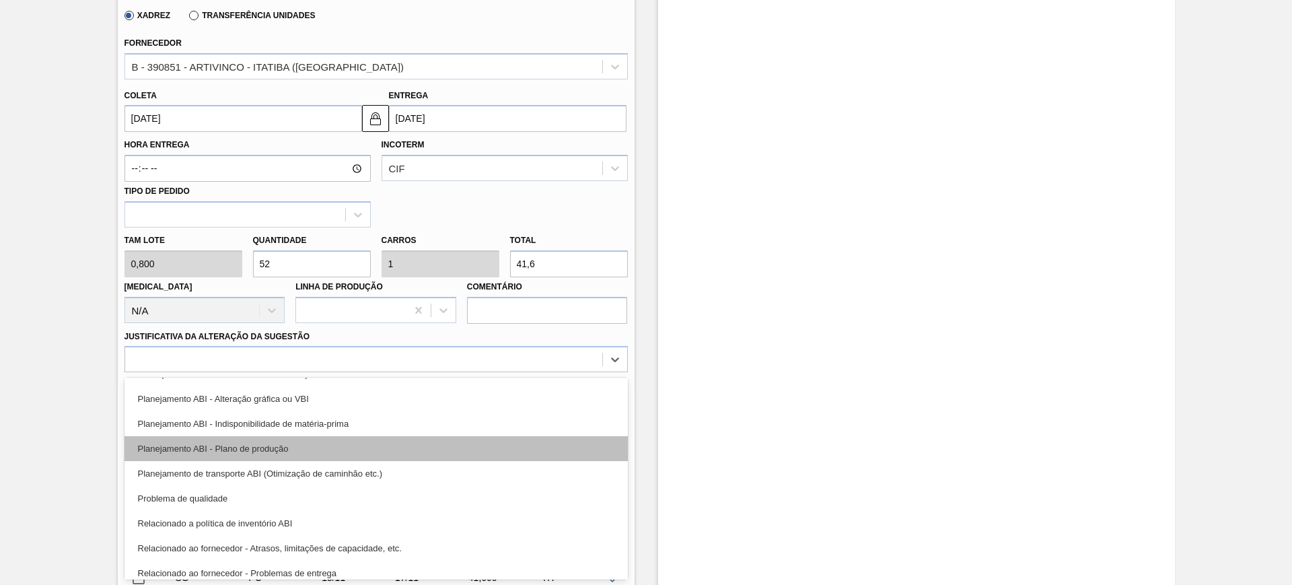
click at [383, 449] on div "Planejamento ABI - Plano de produção" at bounding box center [375, 448] width 503 height 25
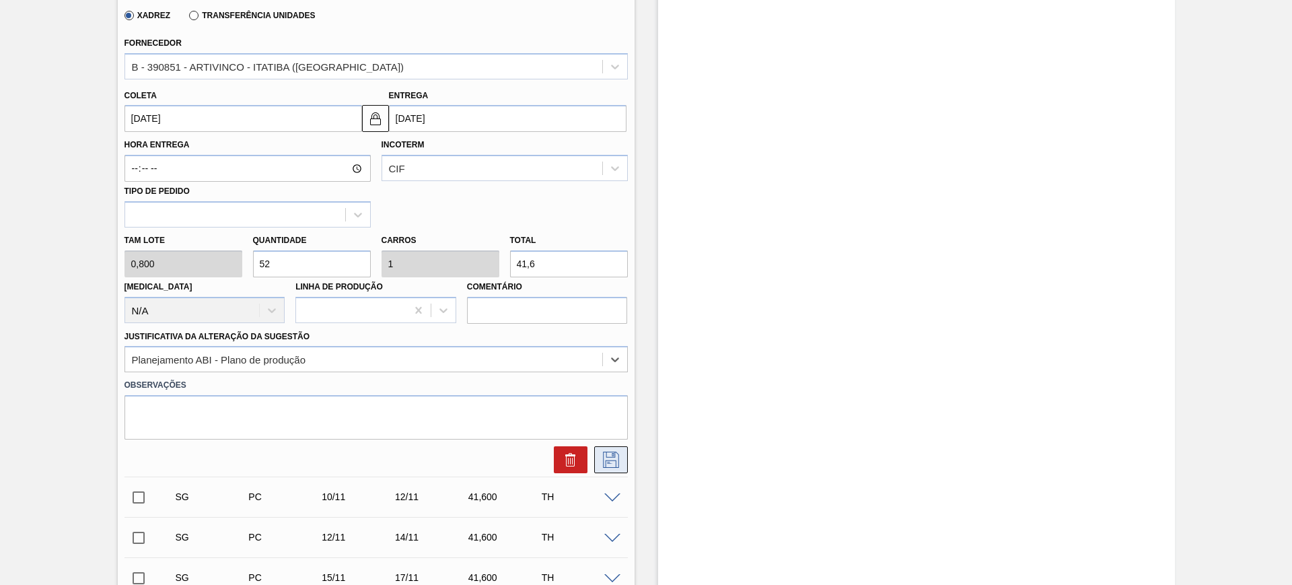
click at [603, 455] on icon at bounding box center [611, 459] width 22 height 16
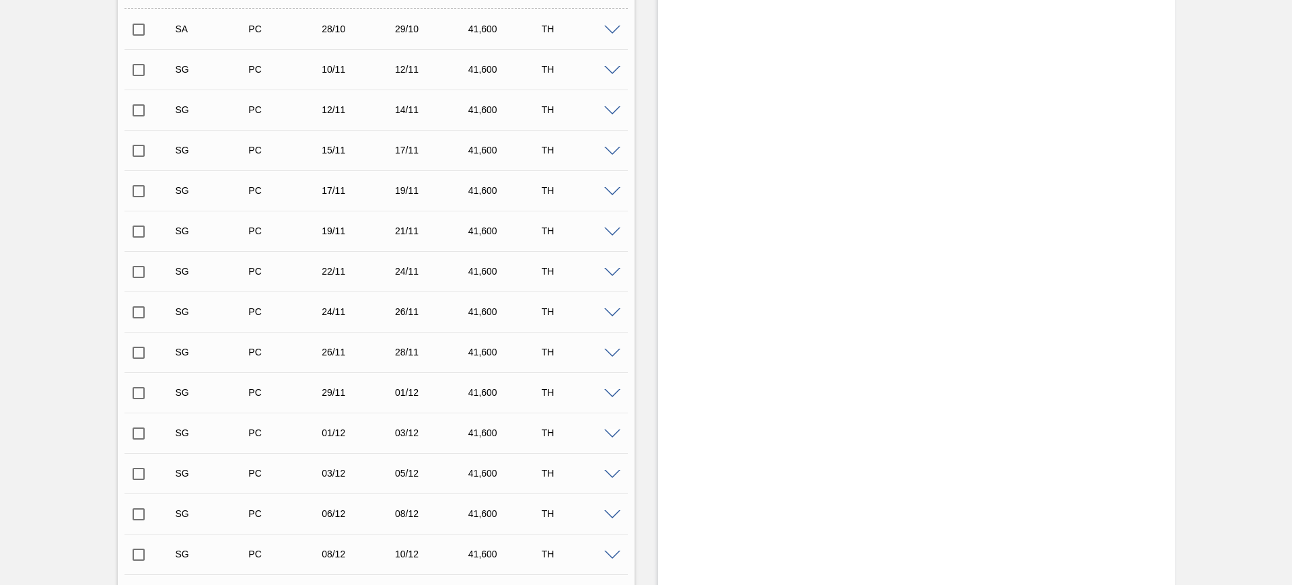
scroll to position [290, 0]
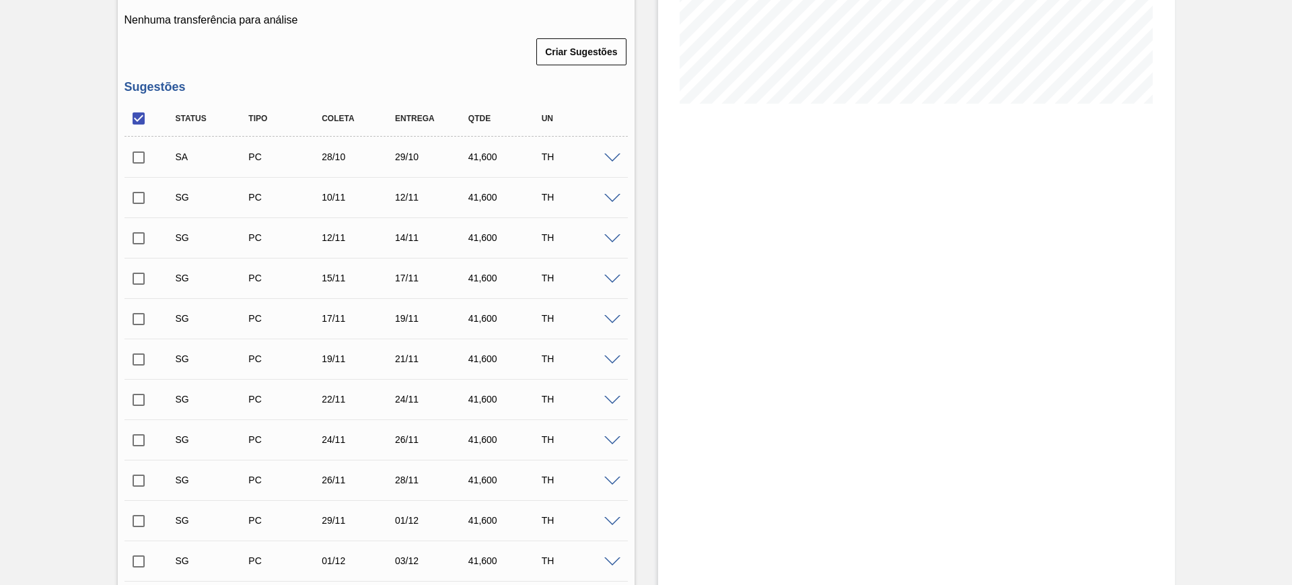
click at [614, 197] on span at bounding box center [612, 199] width 16 height 10
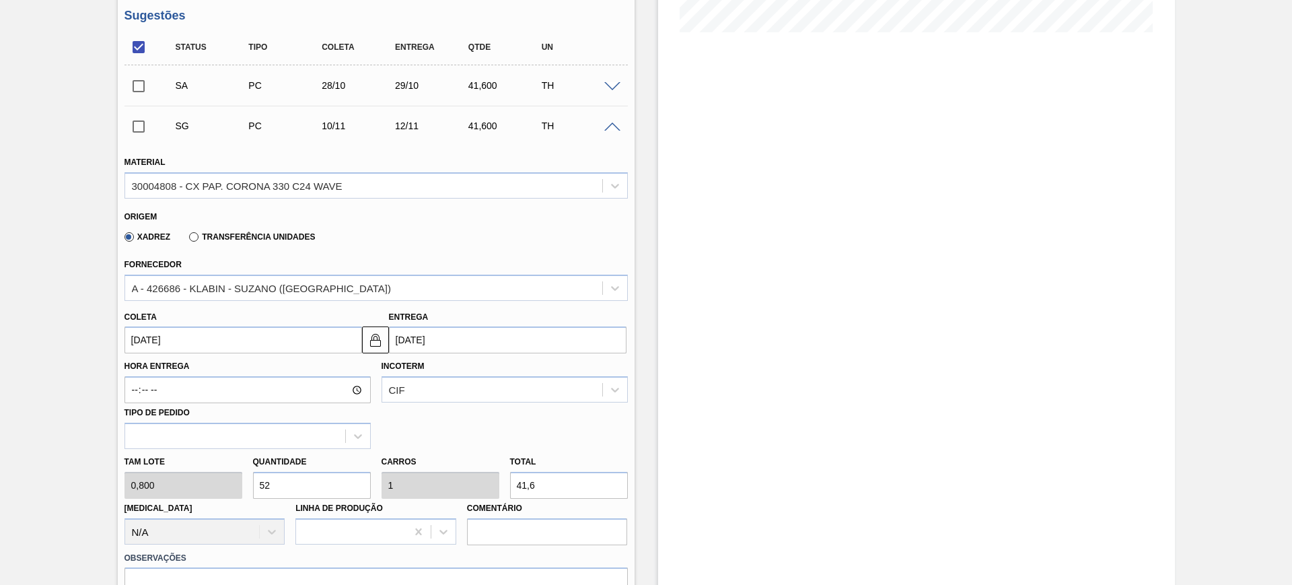
scroll to position [458, 0]
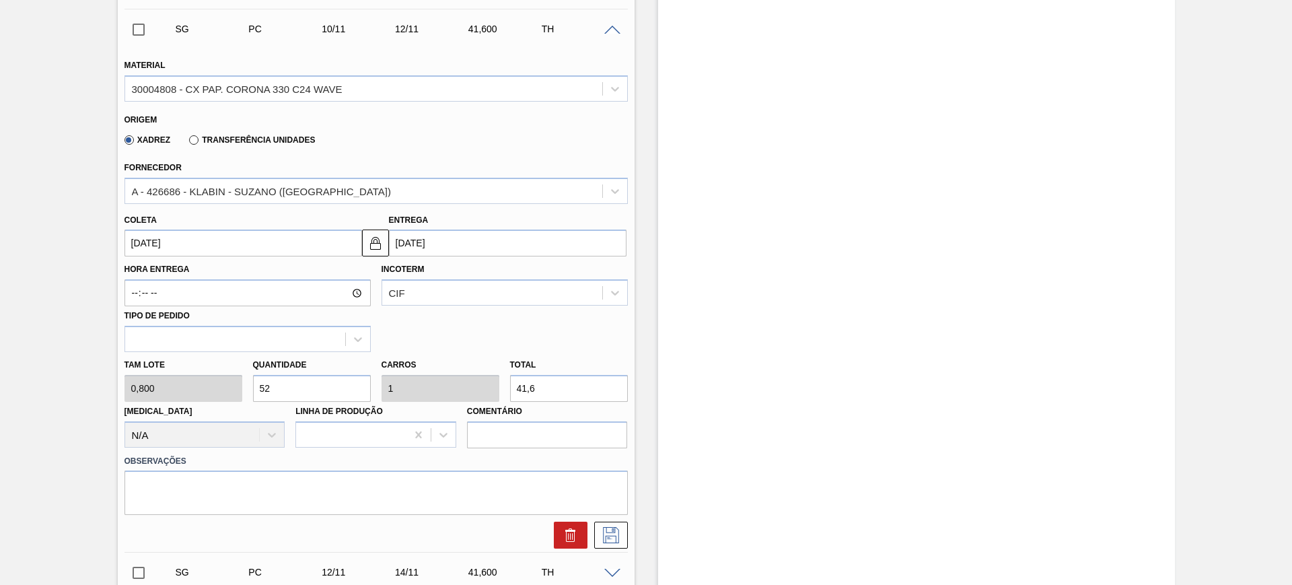
click at [447, 256] on input "12/11/2025" at bounding box center [507, 242] width 237 height 27
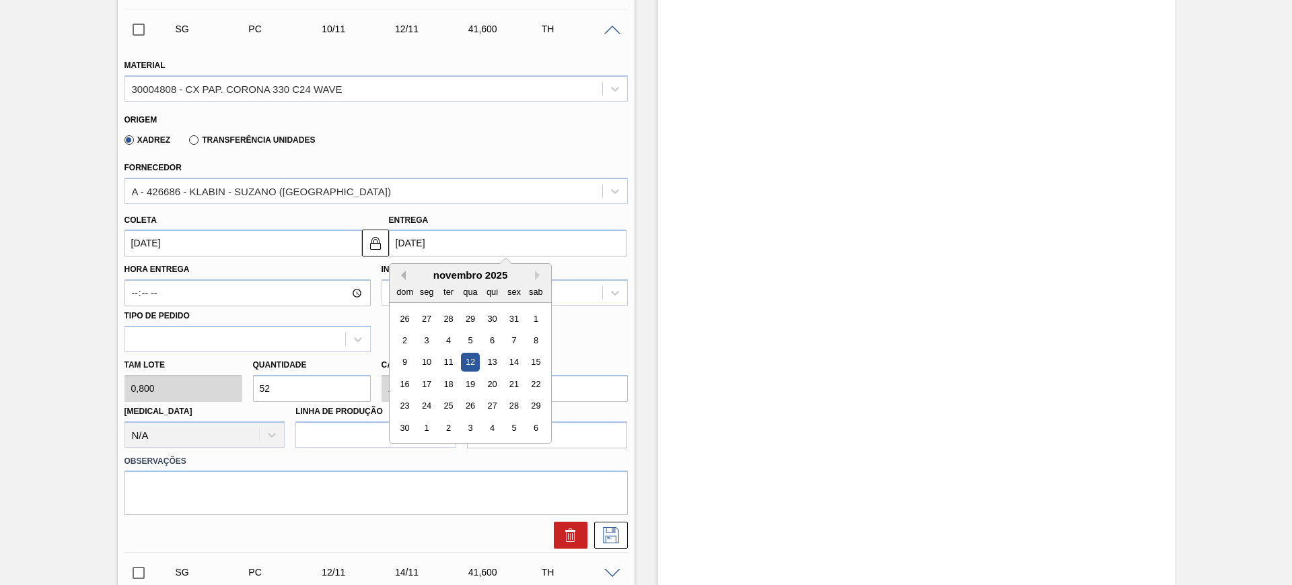
click at [403, 276] on button "Previous Month" at bounding box center [400, 274] width 9 height 9
click at [494, 412] on div "30" at bounding box center [491, 406] width 18 height 18
type input "28/10/2025"
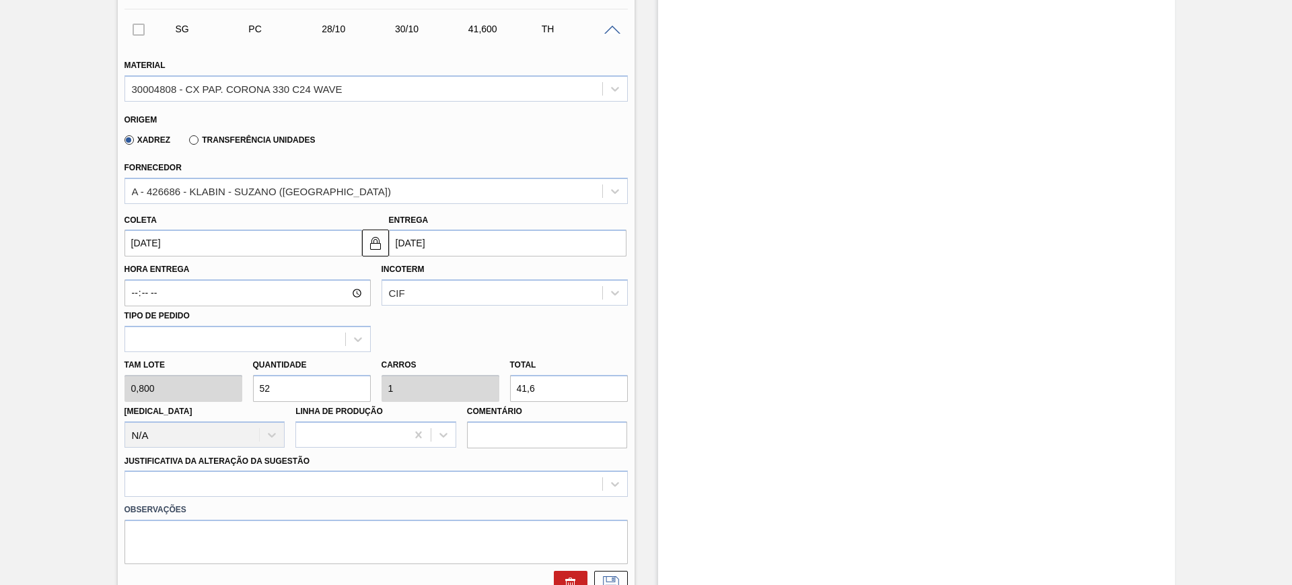
scroll to position [626, 0]
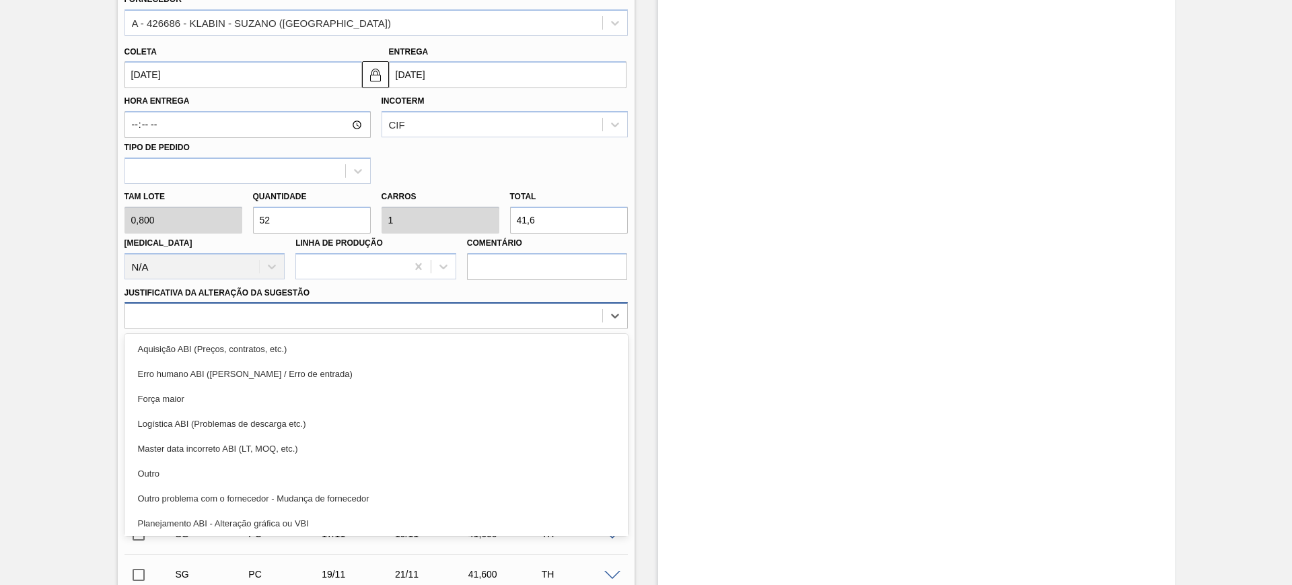
click at [393, 325] on div at bounding box center [363, 316] width 477 height 20
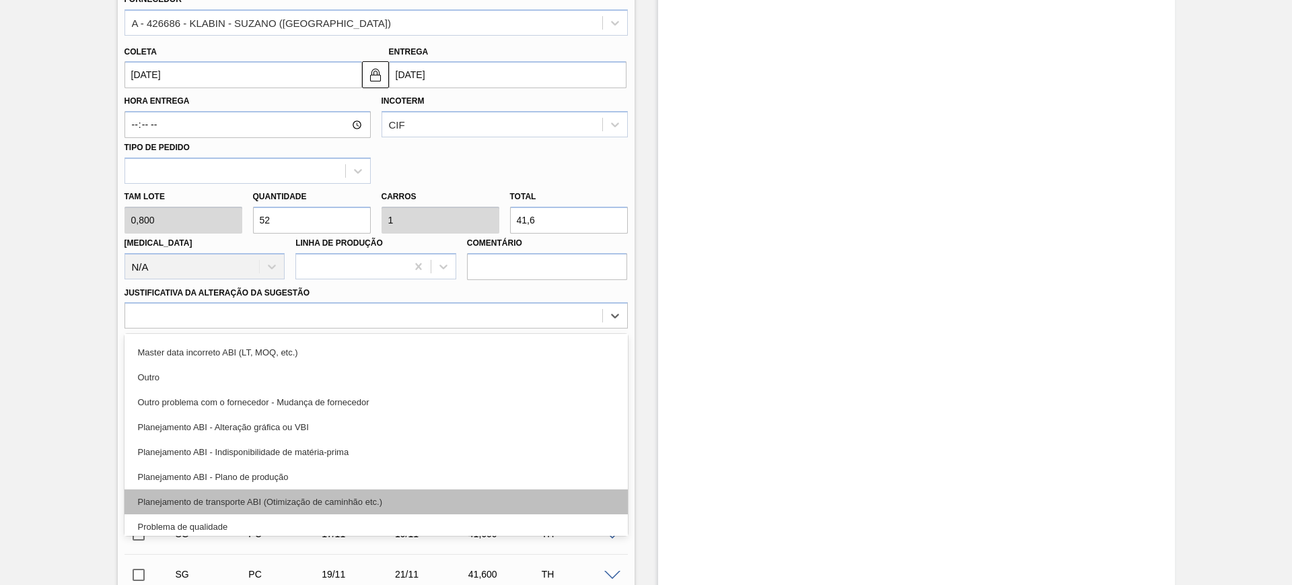
scroll to position [168, 0]
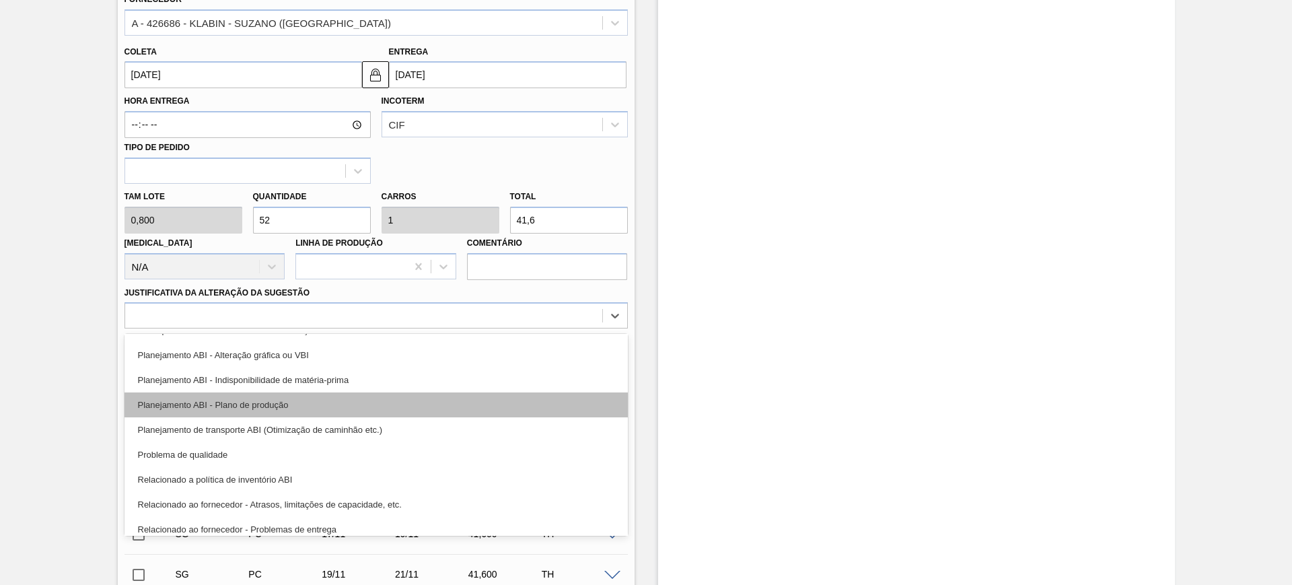
click at [371, 399] on div "Planejamento ABI - Plano de produção" at bounding box center [375, 404] width 503 height 25
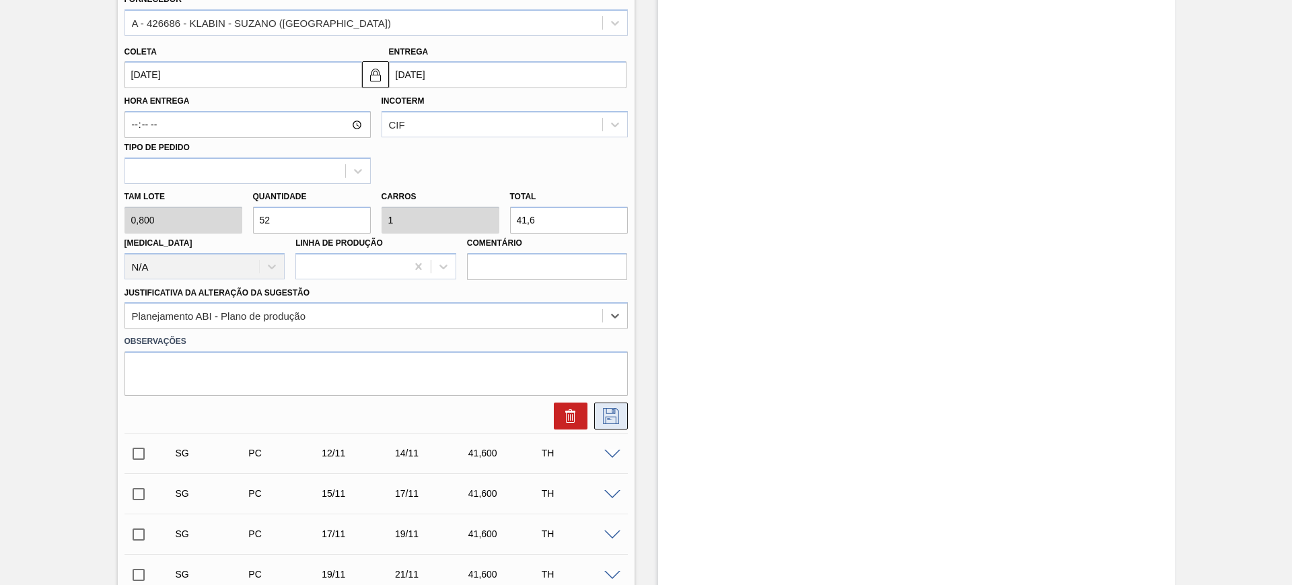
click at [611, 412] on icon at bounding box center [610, 414] width 7 height 11
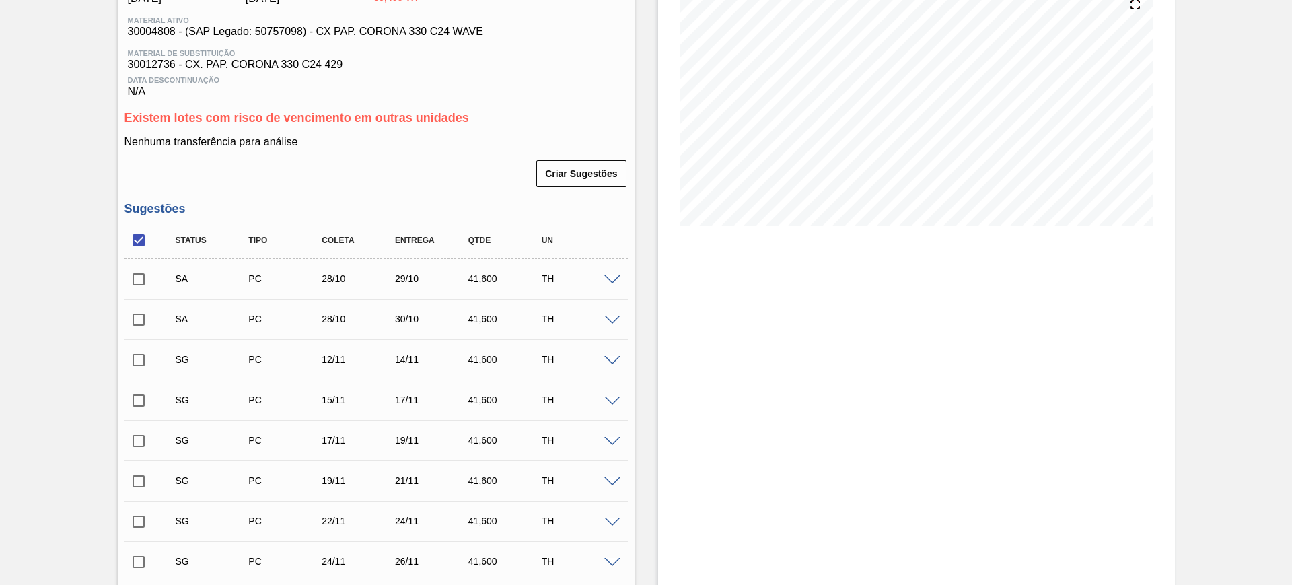
click at [607, 319] on span at bounding box center [612, 320] width 16 height 10
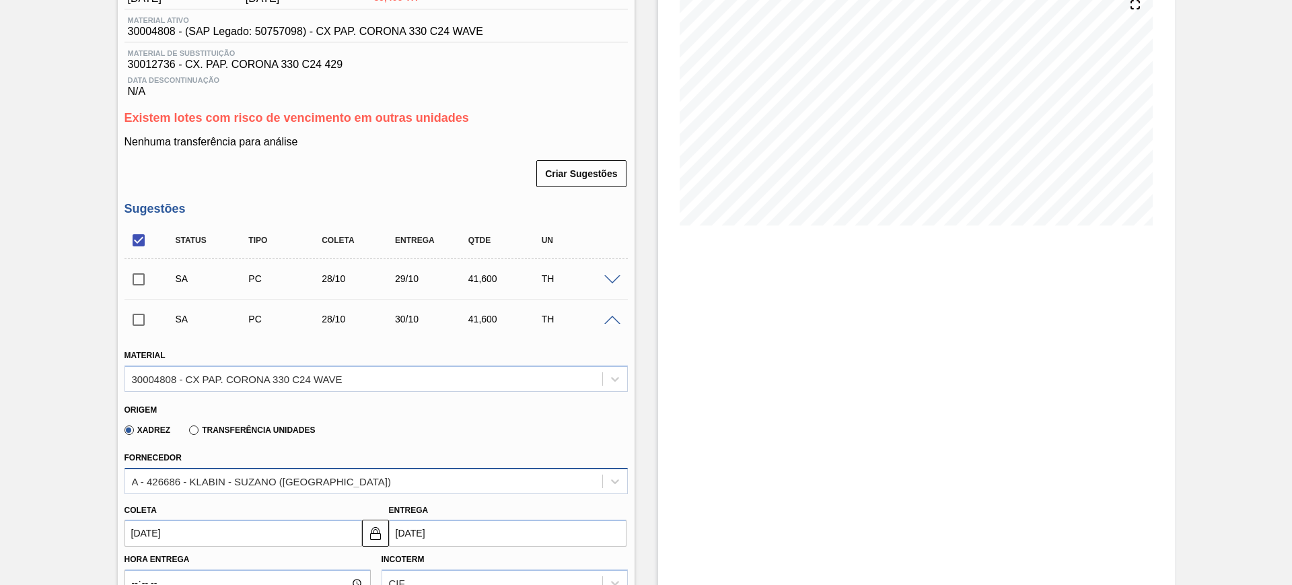
click at [395, 480] on div "A - 426686 - KLABIN - SUZANO (SP)" at bounding box center [363, 481] width 477 height 20
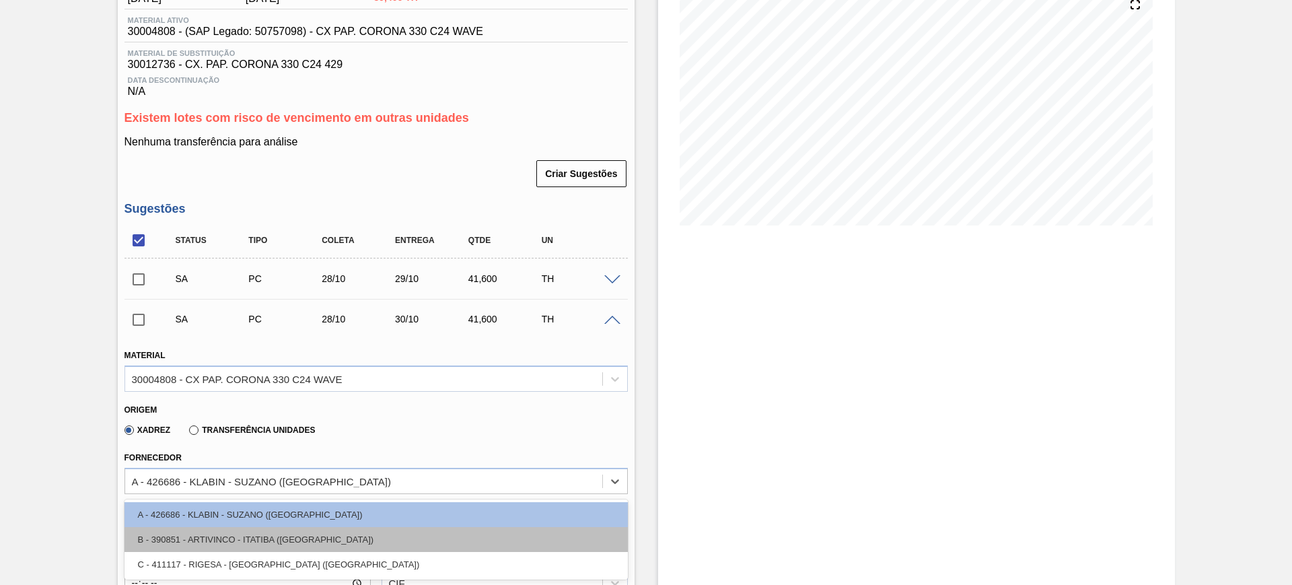
click at [346, 529] on div "B - 390851 - ARTIVINCO - ITATIBA (SP)" at bounding box center [375, 539] width 503 height 25
type input "[DATE]"
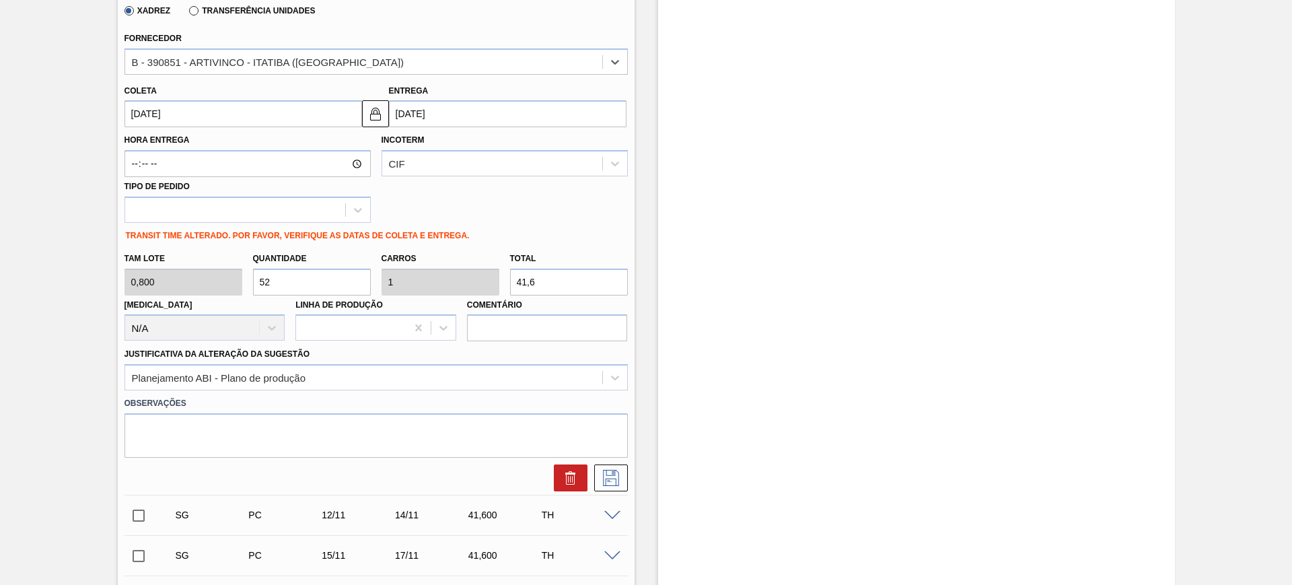
scroll to position [589, 0]
click at [455, 108] on input "[DATE]" at bounding box center [507, 112] width 237 height 27
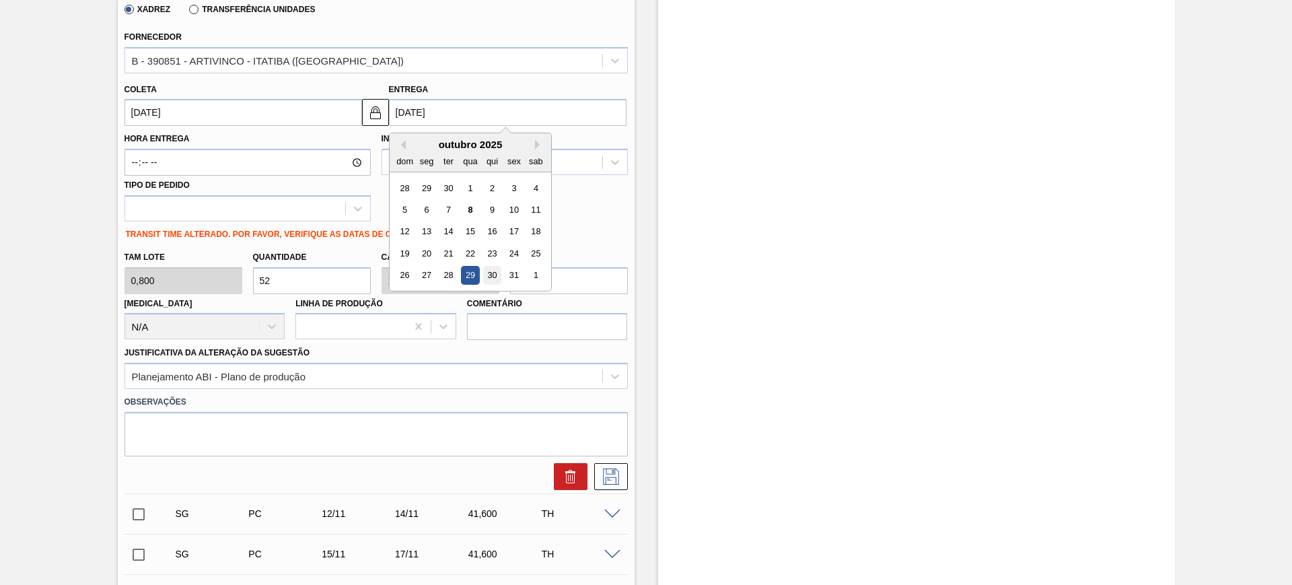
click at [500, 271] on div "30" at bounding box center [491, 275] width 18 height 18
type input "[DATE]"
type input "30/10/2025"
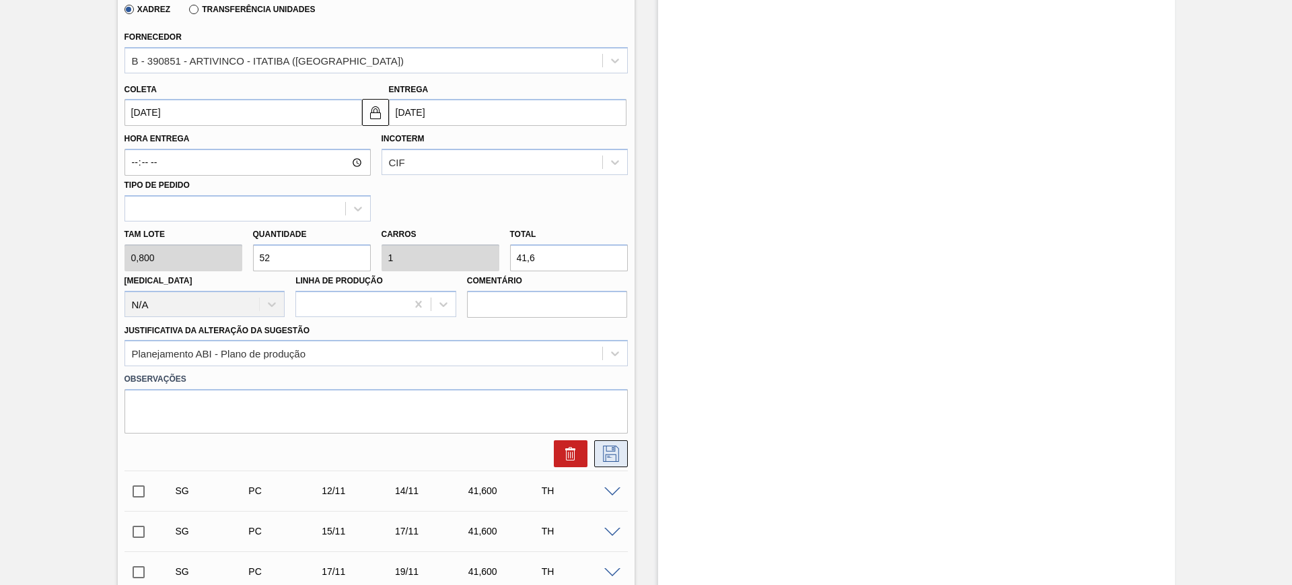
click at [614, 453] on icon at bounding box center [611, 453] width 22 height 16
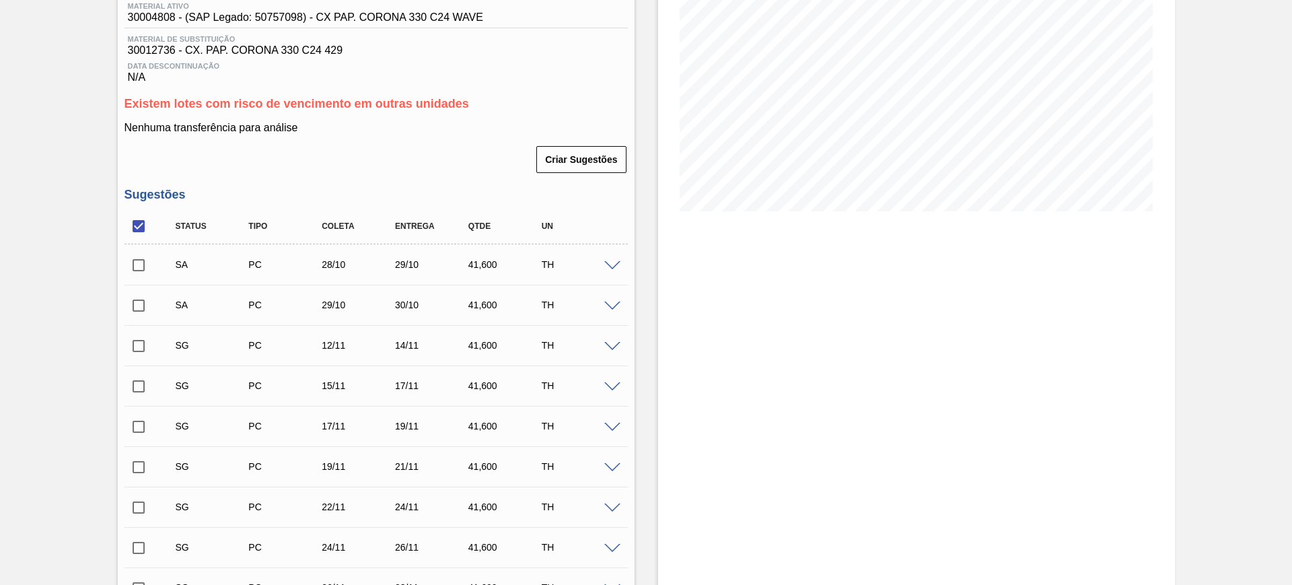
scroll to position [168, 0]
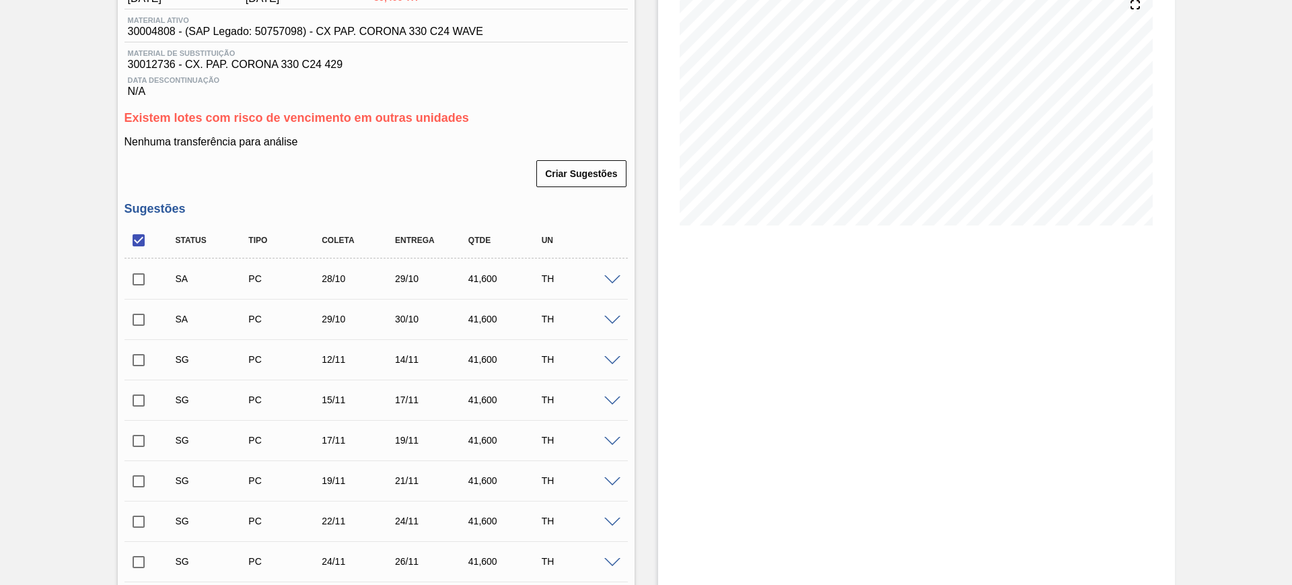
click at [606, 280] on span at bounding box center [612, 280] width 16 height 10
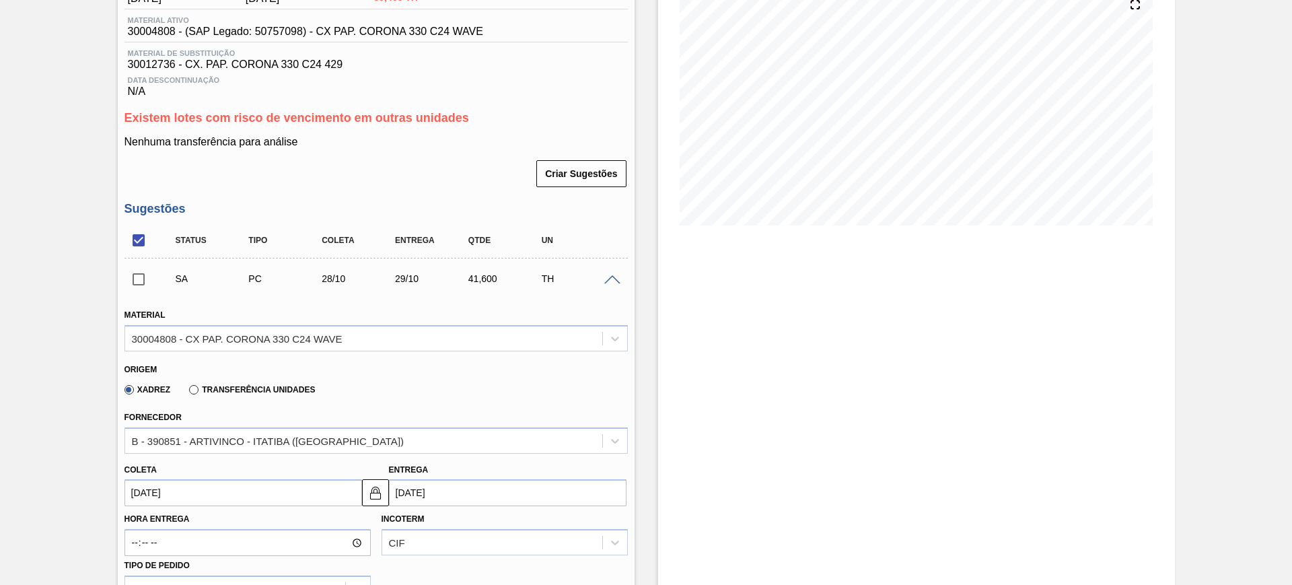
click at [606, 280] on span at bounding box center [612, 280] width 16 height 10
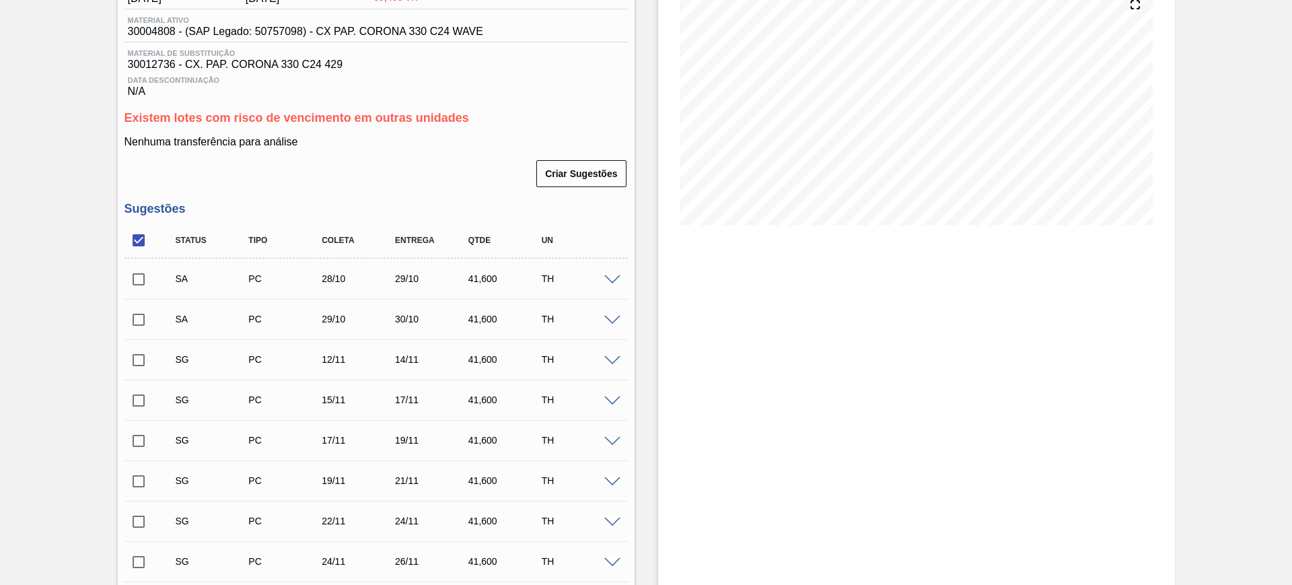
click at [609, 316] on span at bounding box center [612, 320] width 16 height 10
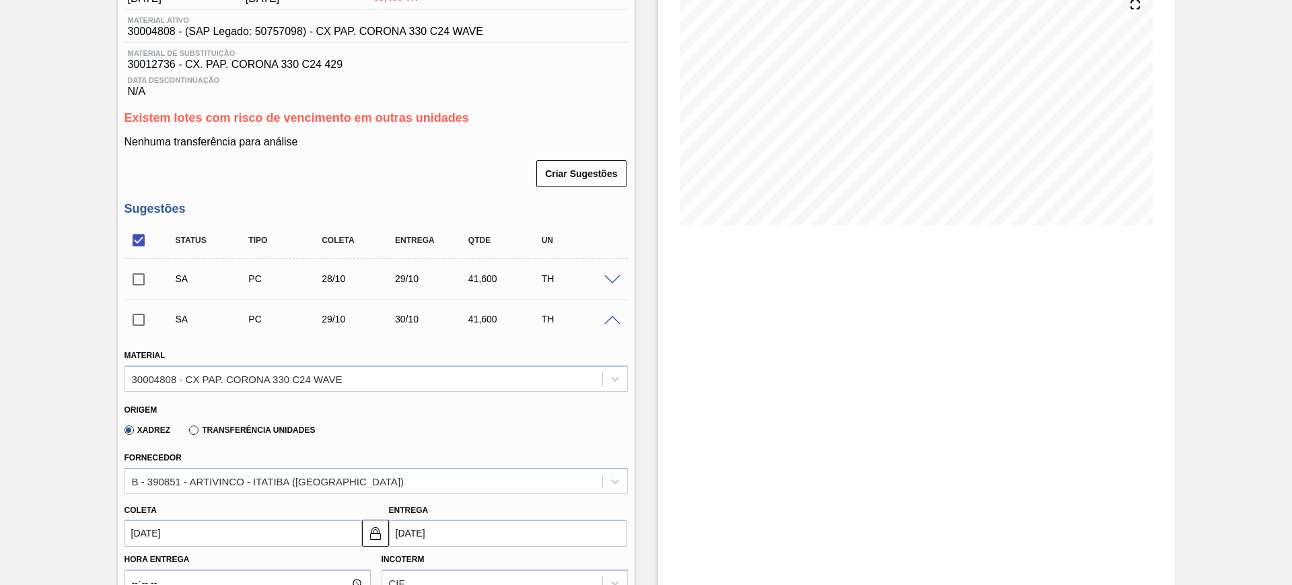
click at [610, 315] on span at bounding box center [612, 320] width 16 height 10
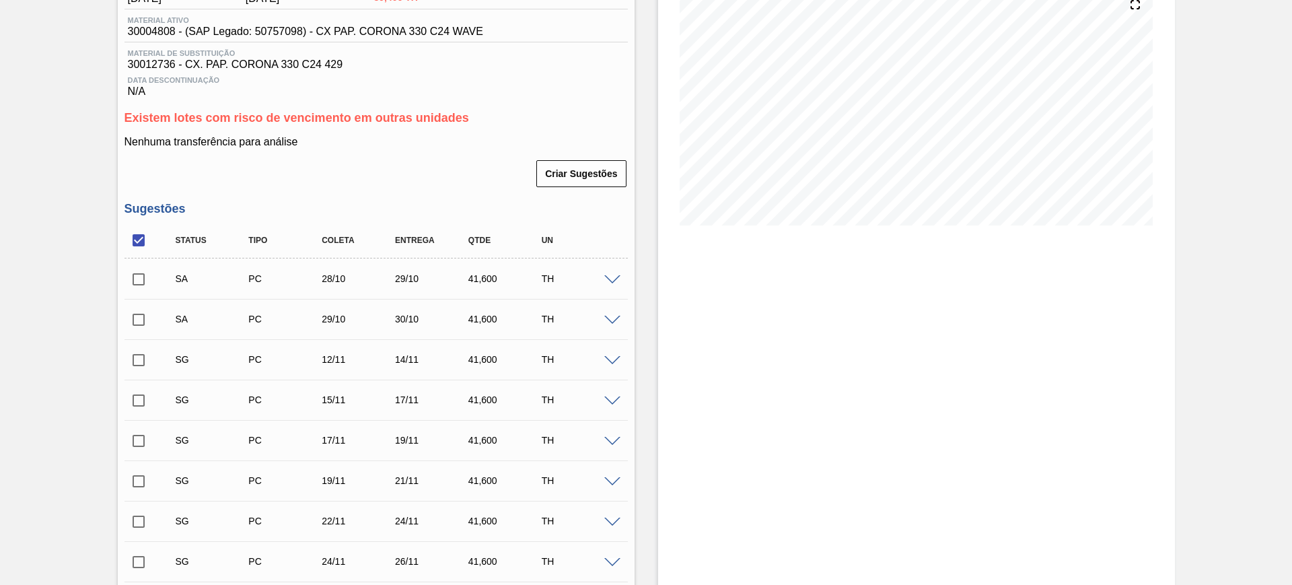
click at [611, 355] on div at bounding box center [614, 360] width 27 height 10
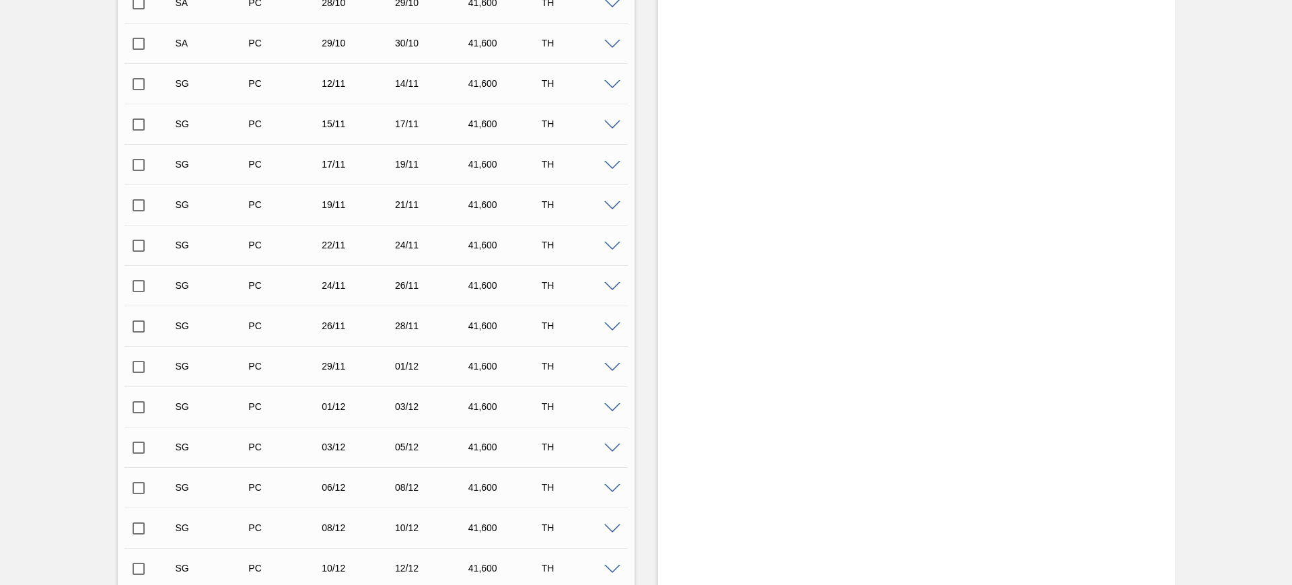
scroll to position [336, 0]
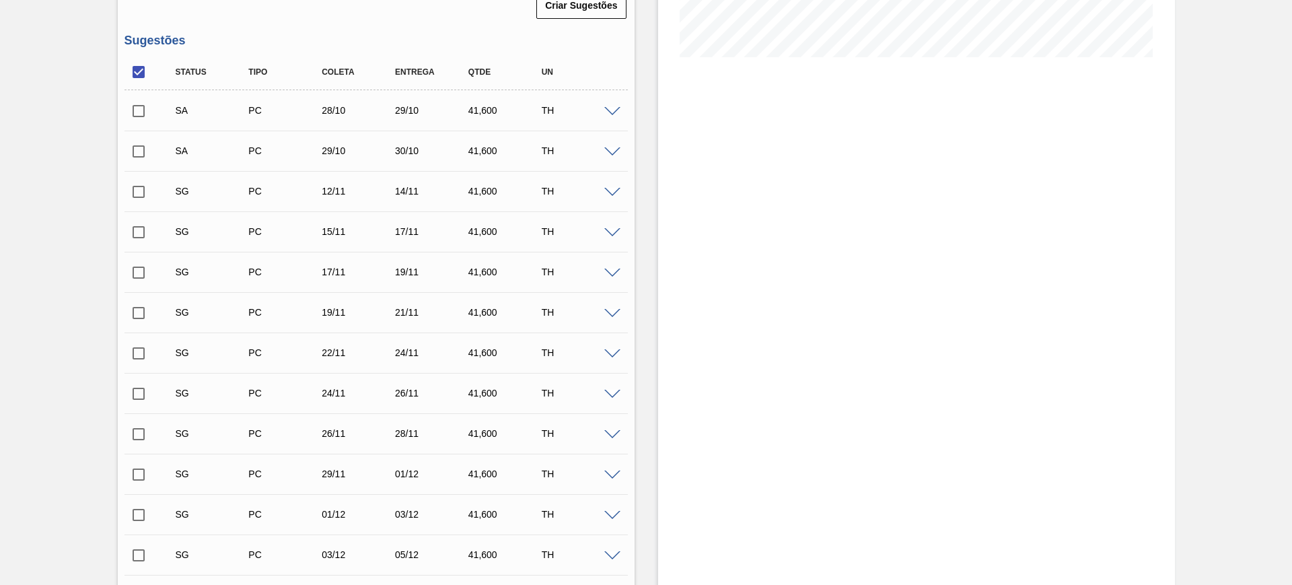
click at [609, 198] on div "SG PC 12/11 14/11 41,600 TH" at bounding box center [375, 191] width 503 height 34
click at [610, 196] on div "SG PC 12/11 14/11 41,600 TH" at bounding box center [375, 191] width 503 height 34
click at [610, 194] on span at bounding box center [612, 193] width 16 height 10
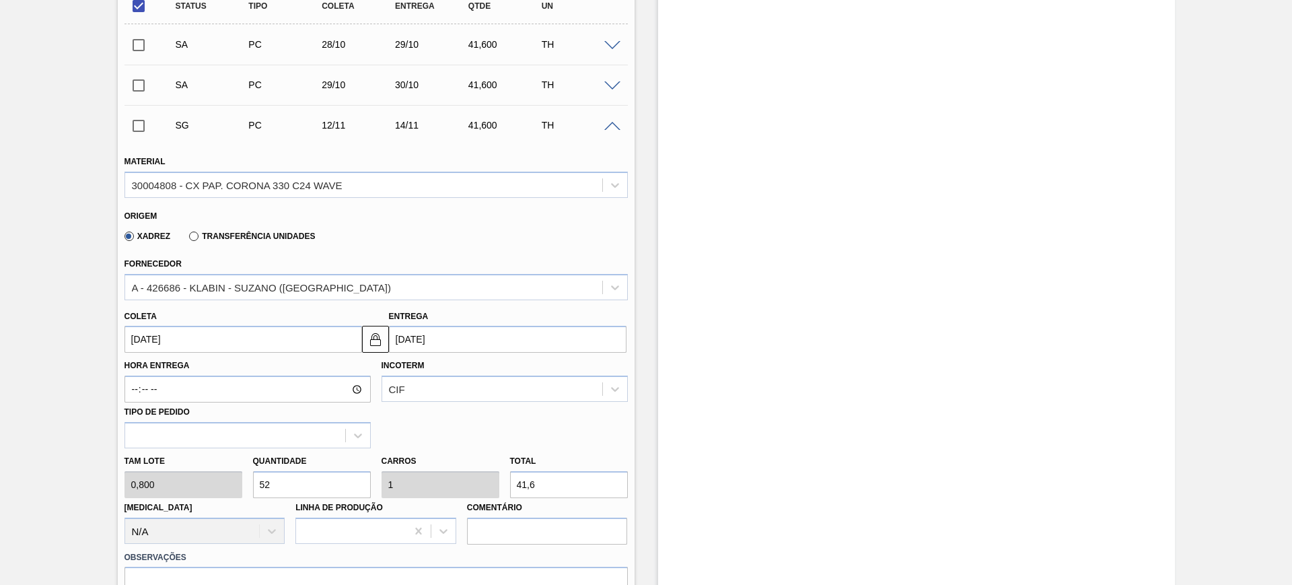
scroll to position [505, 0]
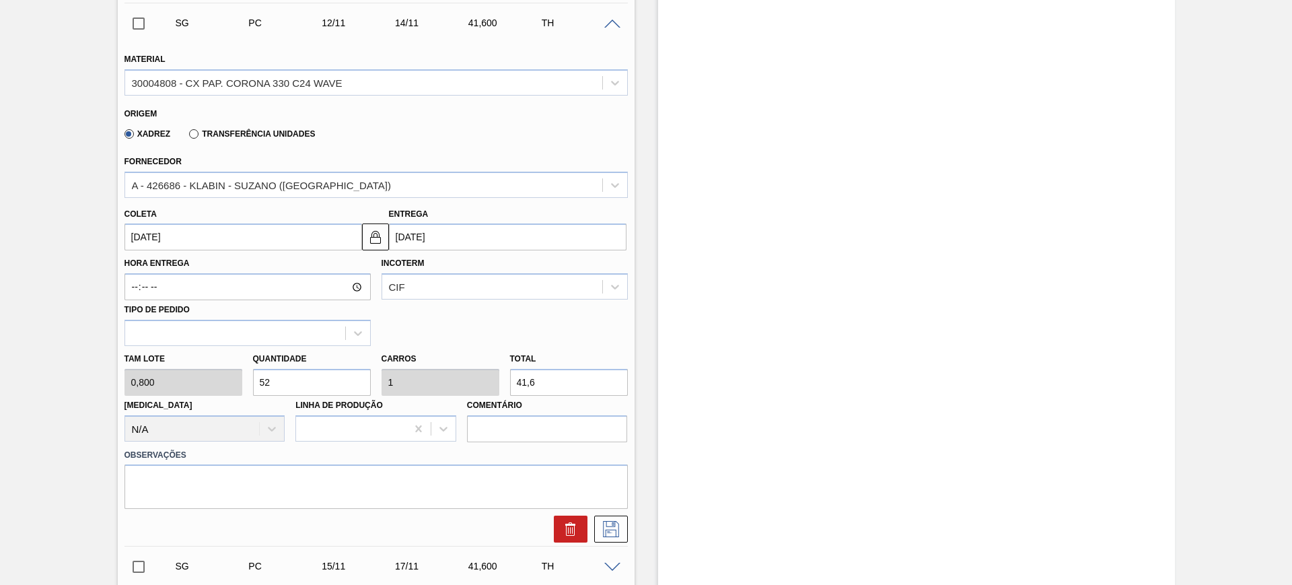
click at [427, 235] on input "14/11/2025" at bounding box center [507, 236] width 237 height 27
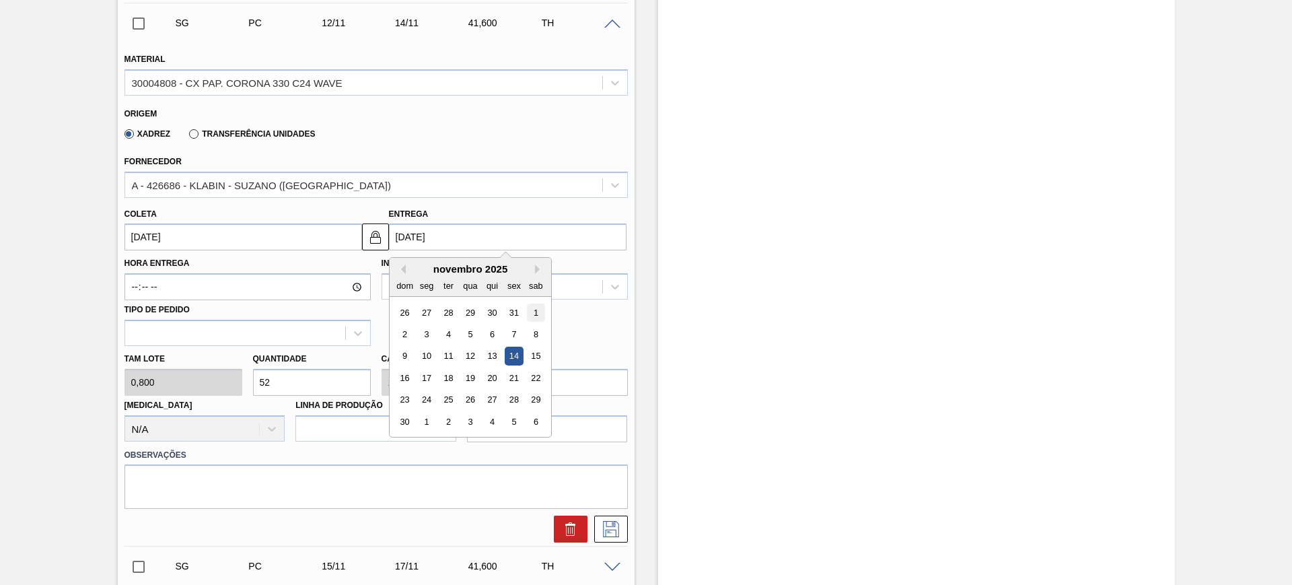
click at [536, 306] on div "1" at bounding box center [535, 312] width 18 height 18
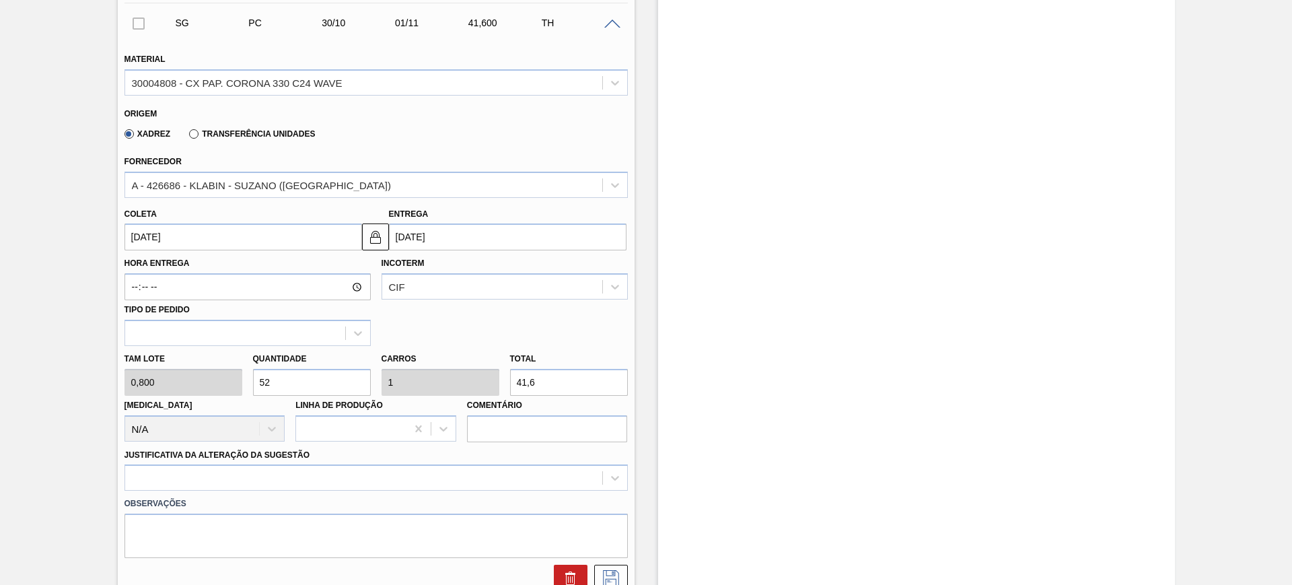
type input "30/10/2025"
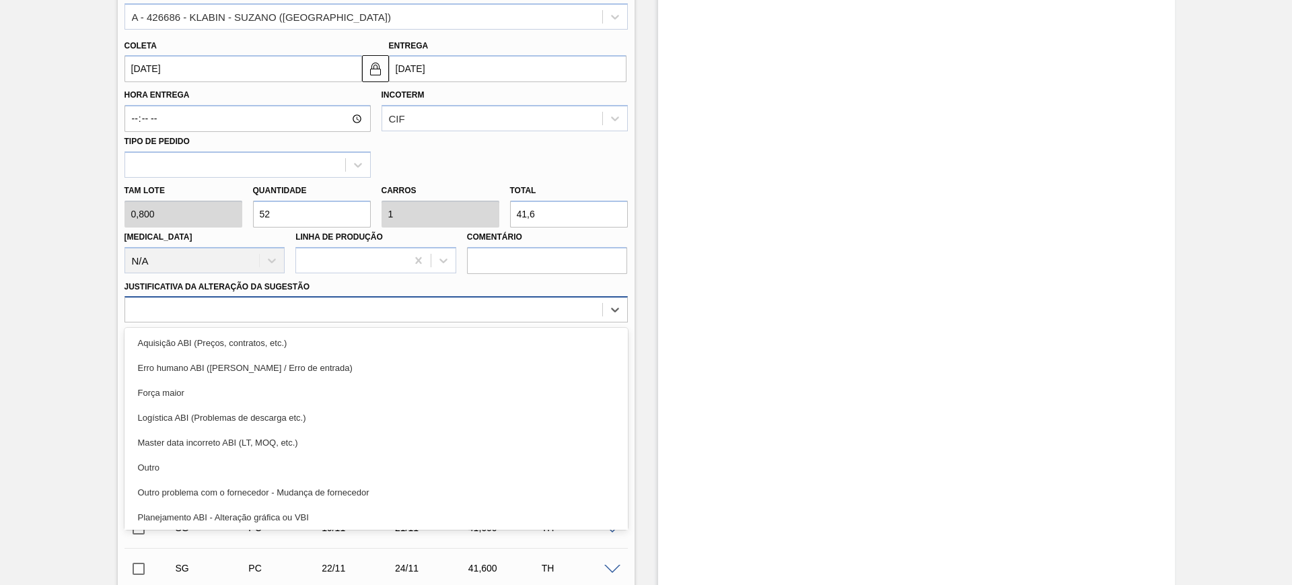
click at [451, 313] on div at bounding box center [363, 310] width 477 height 20
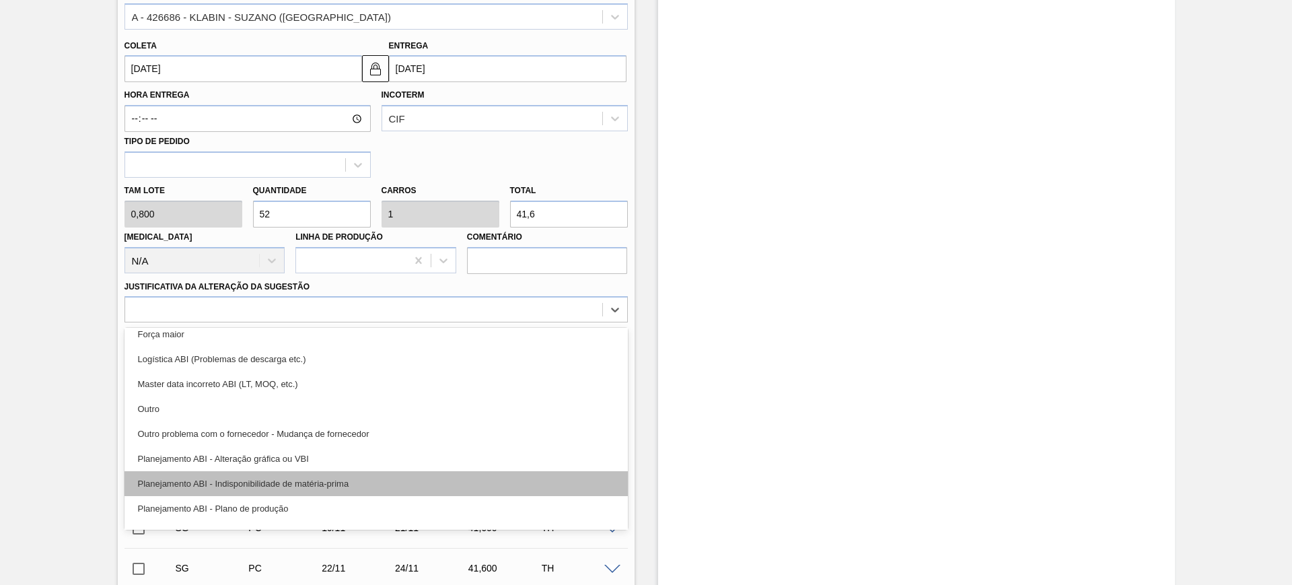
scroll to position [84, 0]
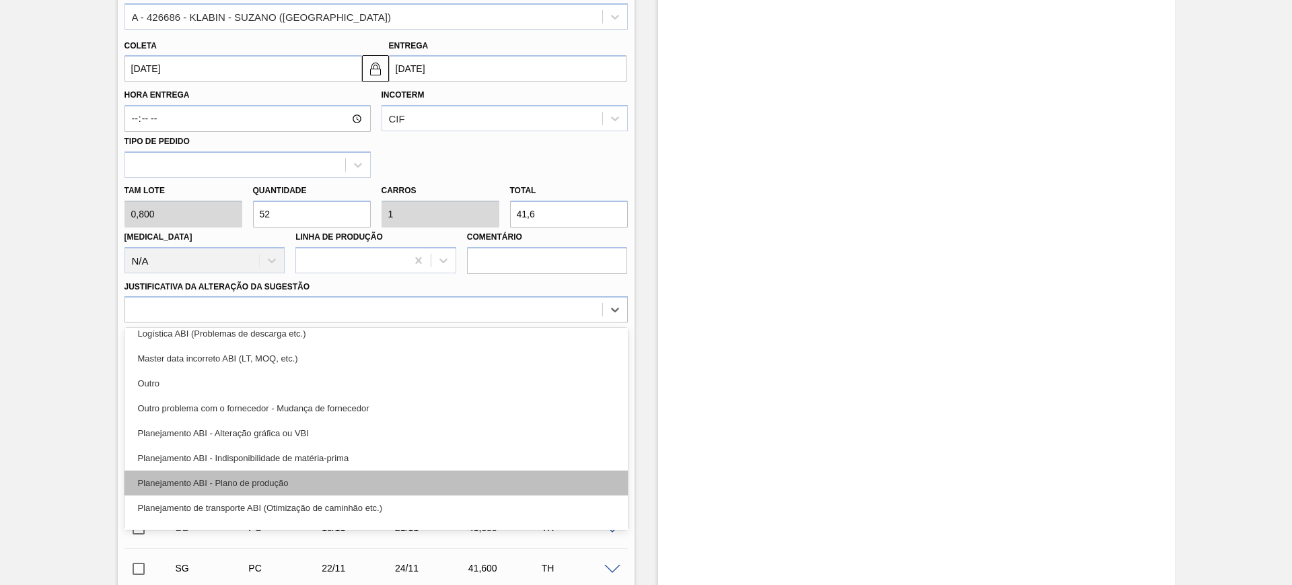
click at [424, 478] on div "Planejamento ABI - Plano de produção" at bounding box center [375, 482] width 503 height 25
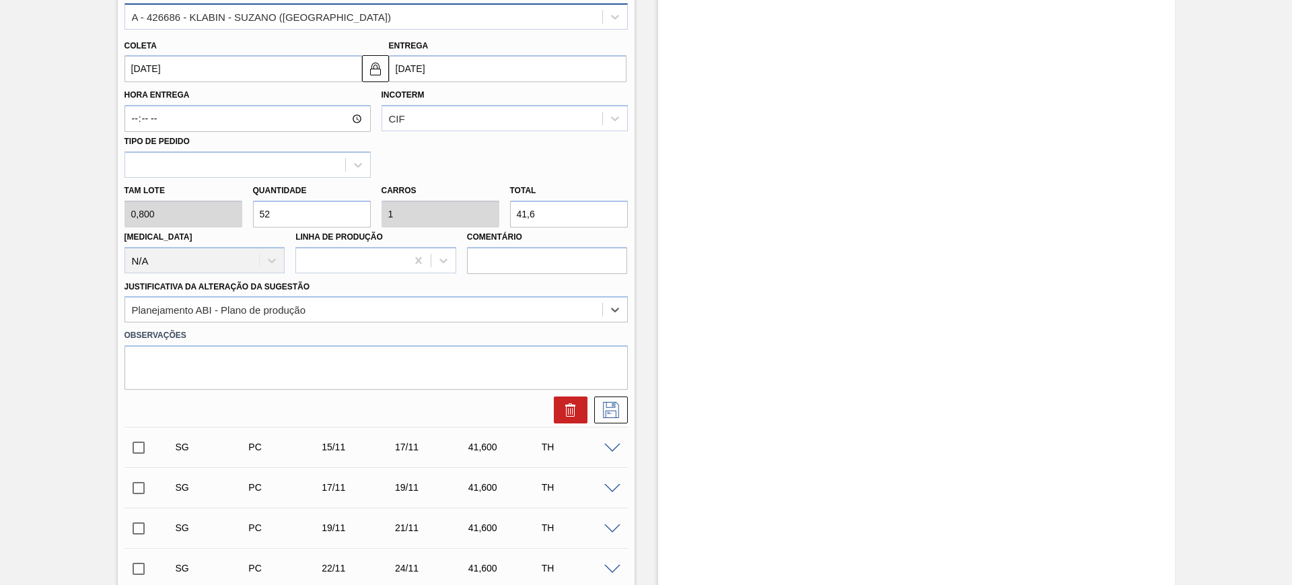
click at [424, 20] on div "A - 426686 - KLABIN - SUZANO (SP)" at bounding box center [363, 17] width 477 height 20
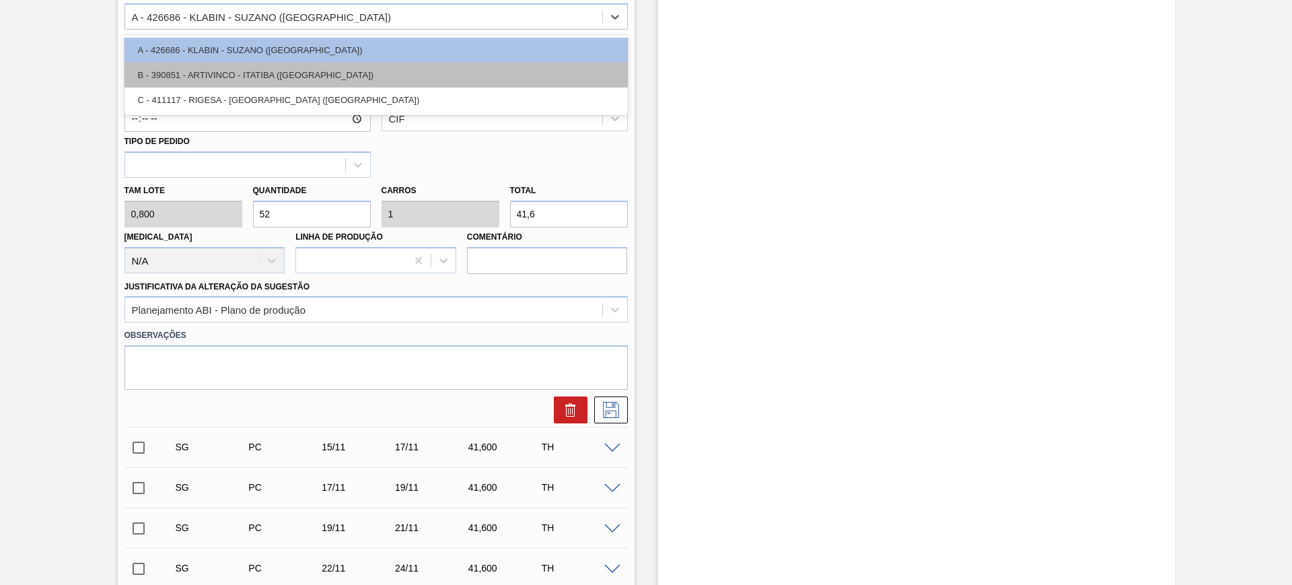
click at [327, 78] on div "B - 390851 - ARTIVINCO - ITATIBA (SP)" at bounding box center [375, 75] width 503 height 25
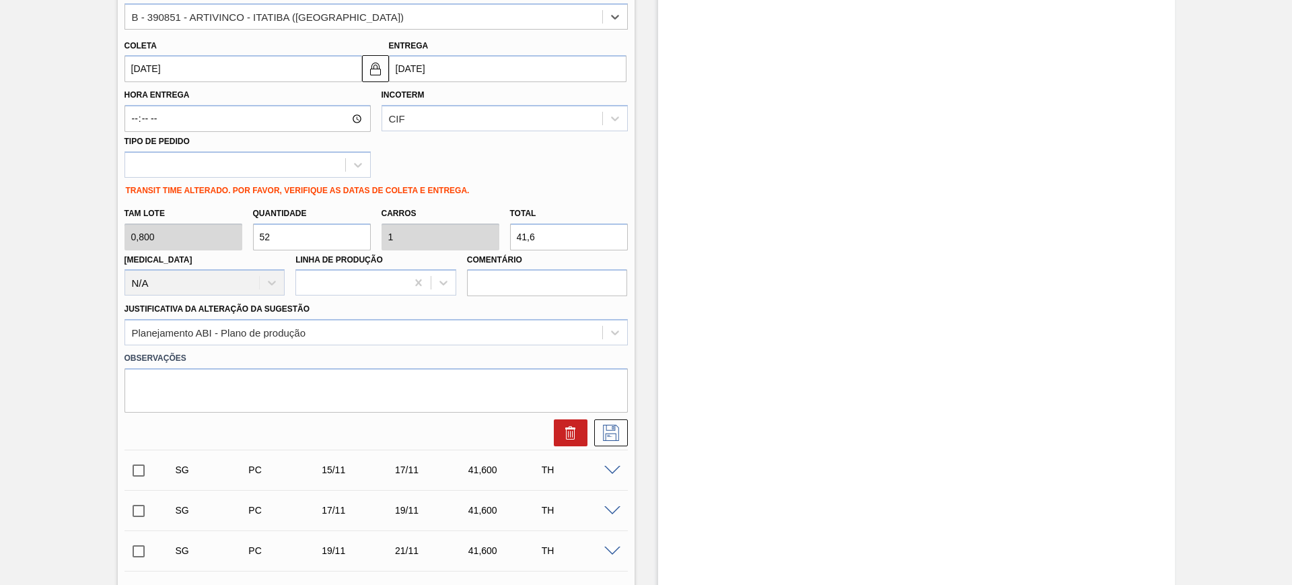
type input "31/10/2025"
click at [472, 74] on input "31/10/2025" at bounding box center [507, 68] width 237 height 27
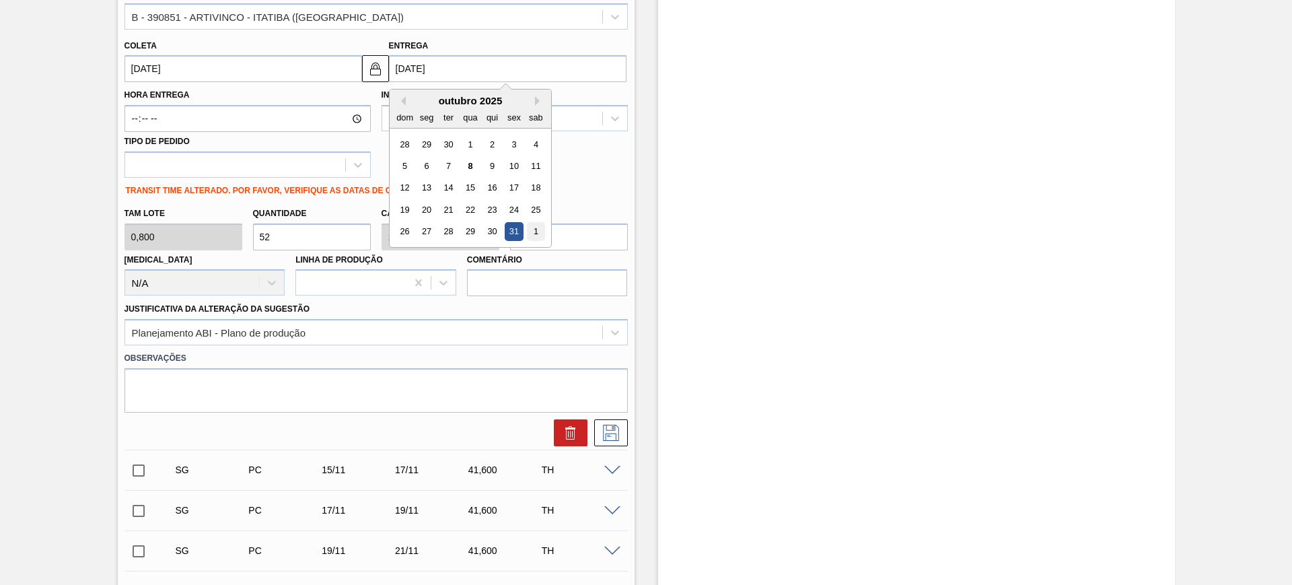
click at [529, 229] on div "1" at bounding box center [535, 232] width 18 height 18
type input "31/10/2025"
type input "01/11/2025"
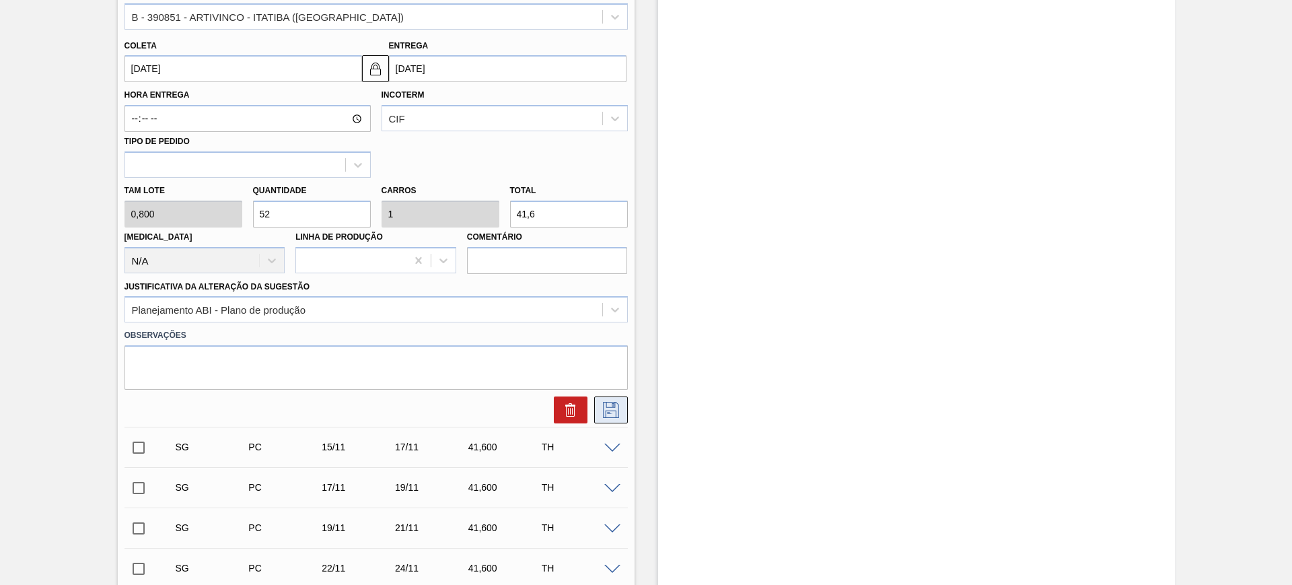
click at [611, 414] on icon at bounding box center [611, 410] width 22 height 16
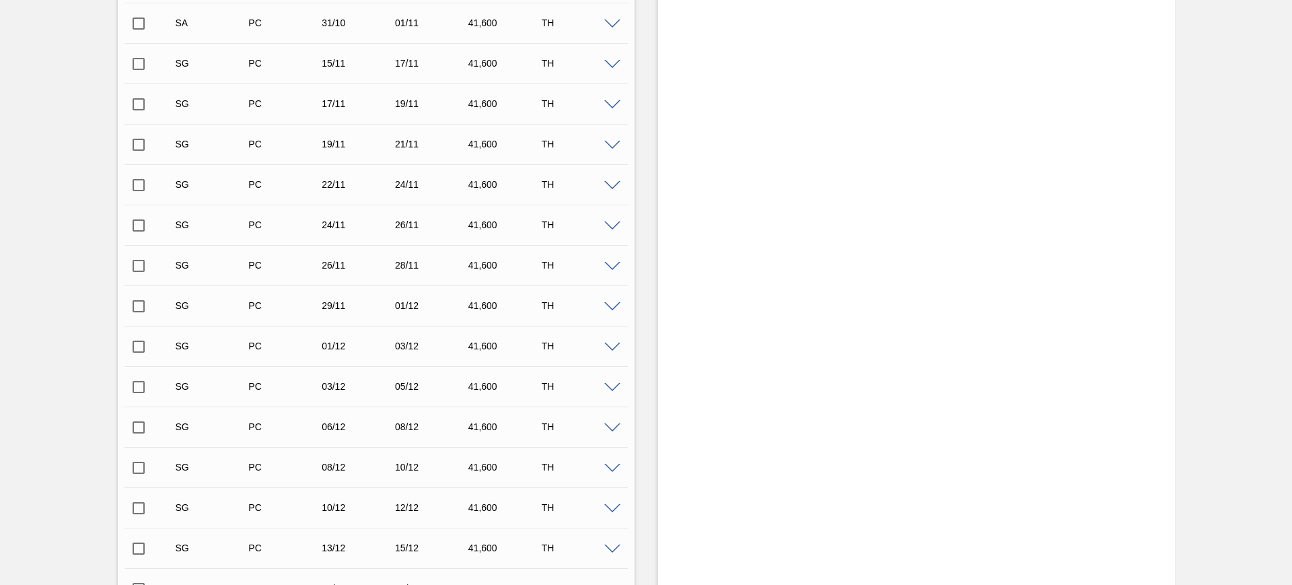
scroll to position [336, 0]
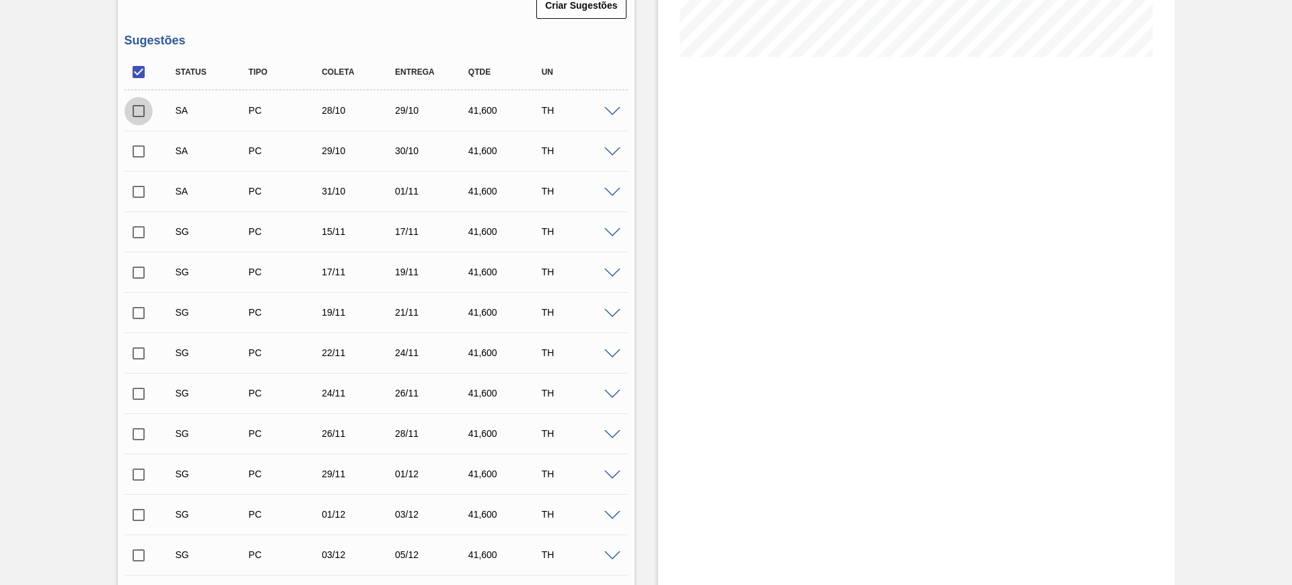
click at [145, 108] on input "checkbox" at bounding box center [138, 111] width 28 height 28
checkbox input "true"
click at [139, 151] on input "checkbox" at bounding box center [138, 151] width 28 height 28
checkbox input "true"
click at [144, 194] on input "checkbox" at bounding box center [138, 192] width 28 height 28
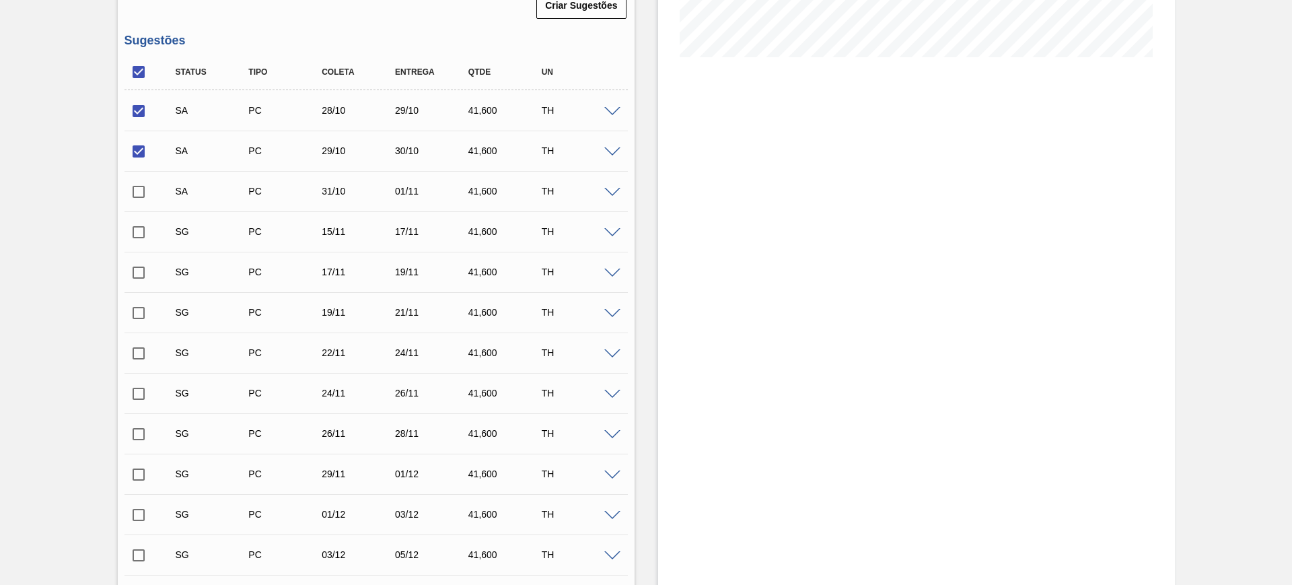
checkbox input "true"
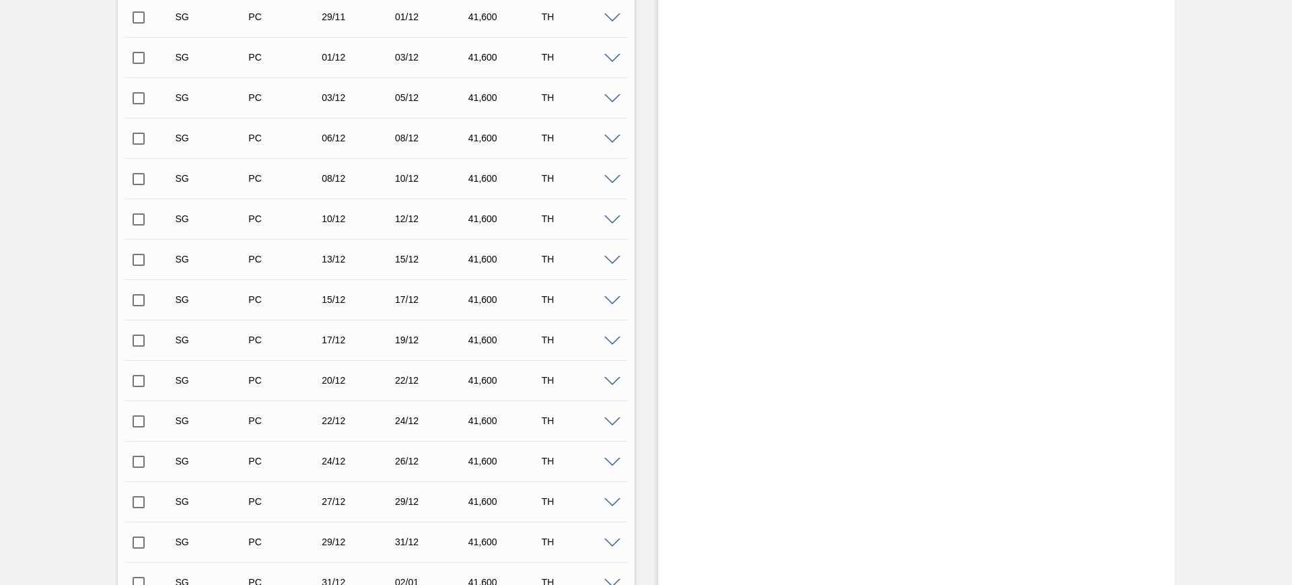
scroll to position [925, 0]
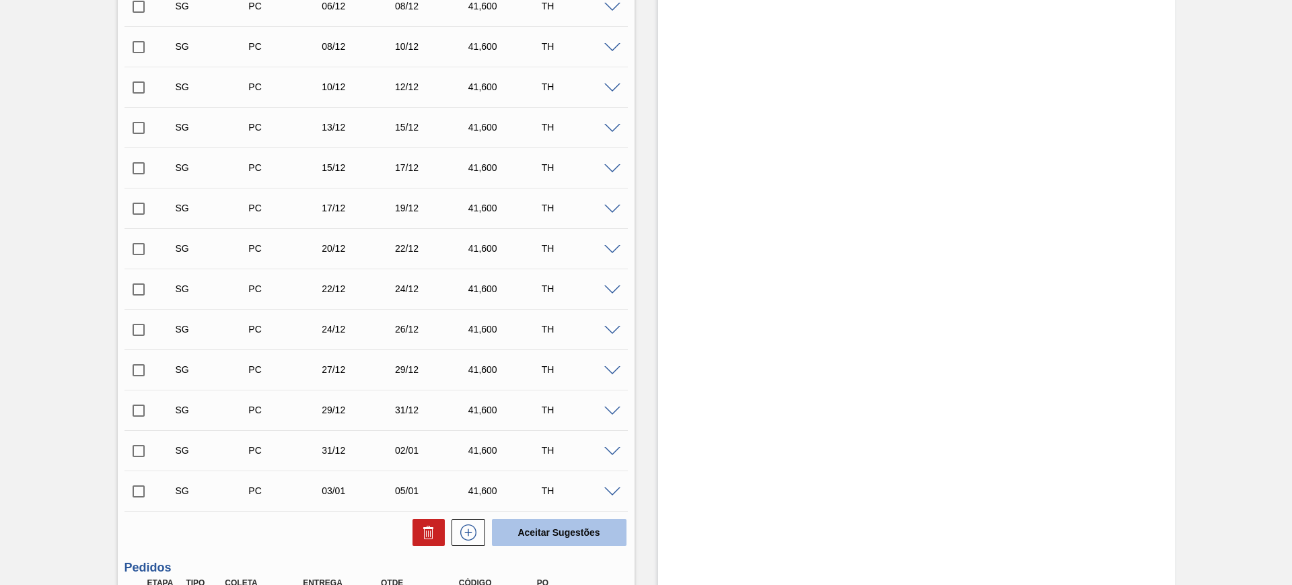
click at [568, 523] on button "Aceitar Sugestões" at bounding box center [559, 532] width 135 height 27
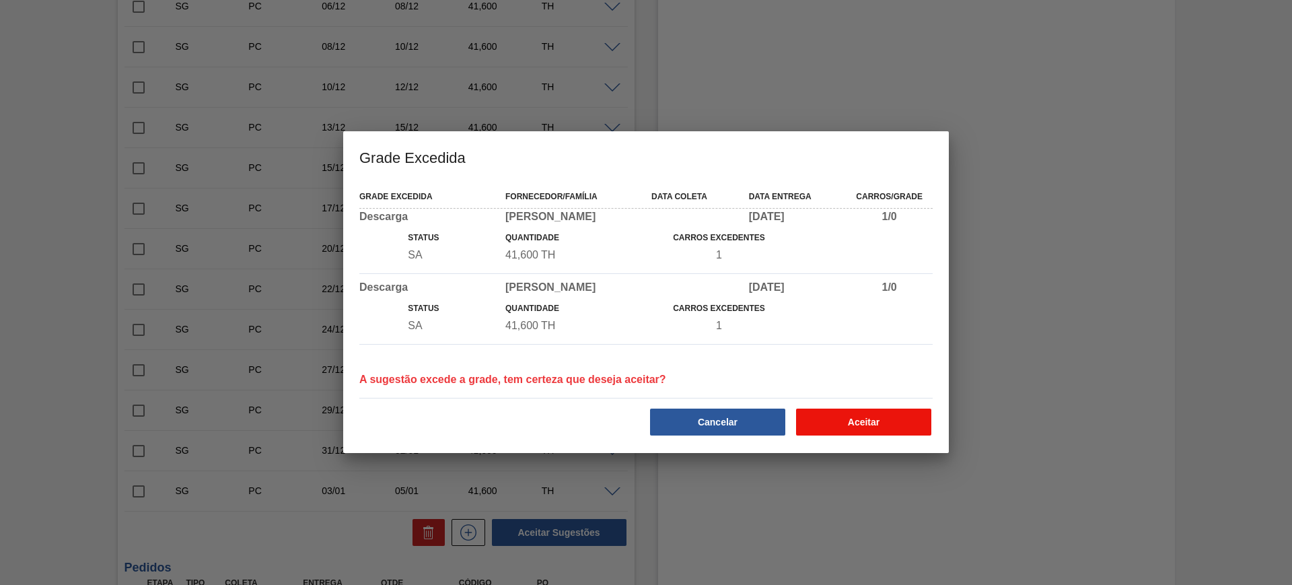
click at [825, 418] on button "Aceitar" at bounding box center [863, 421] width 135 height 27
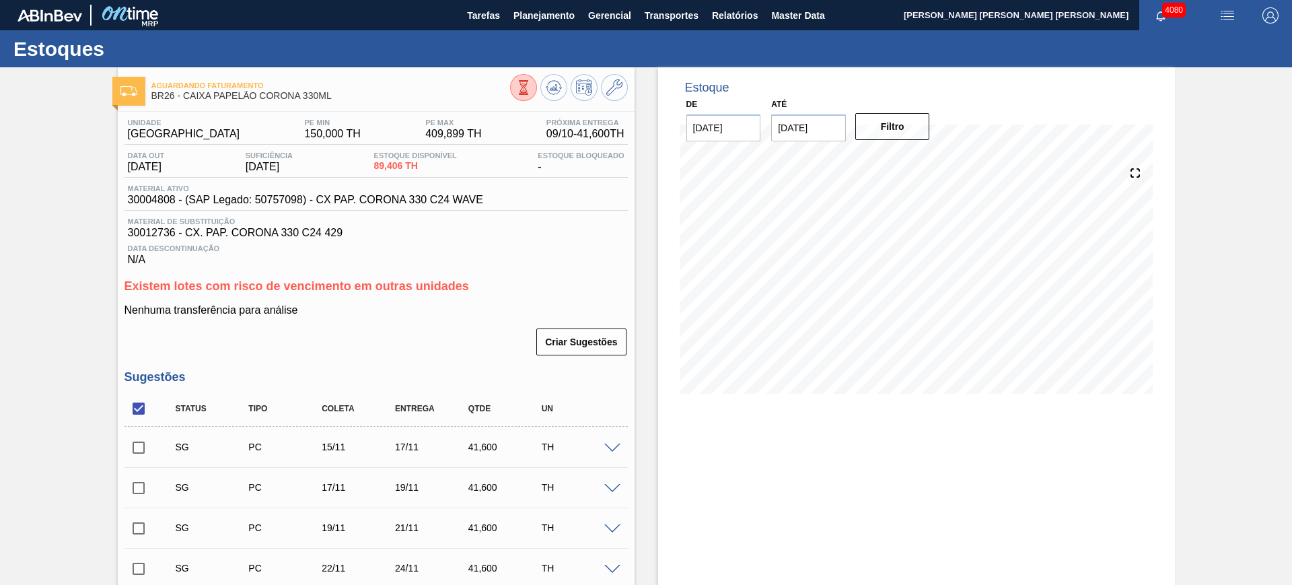
scroll to position [84, 0]
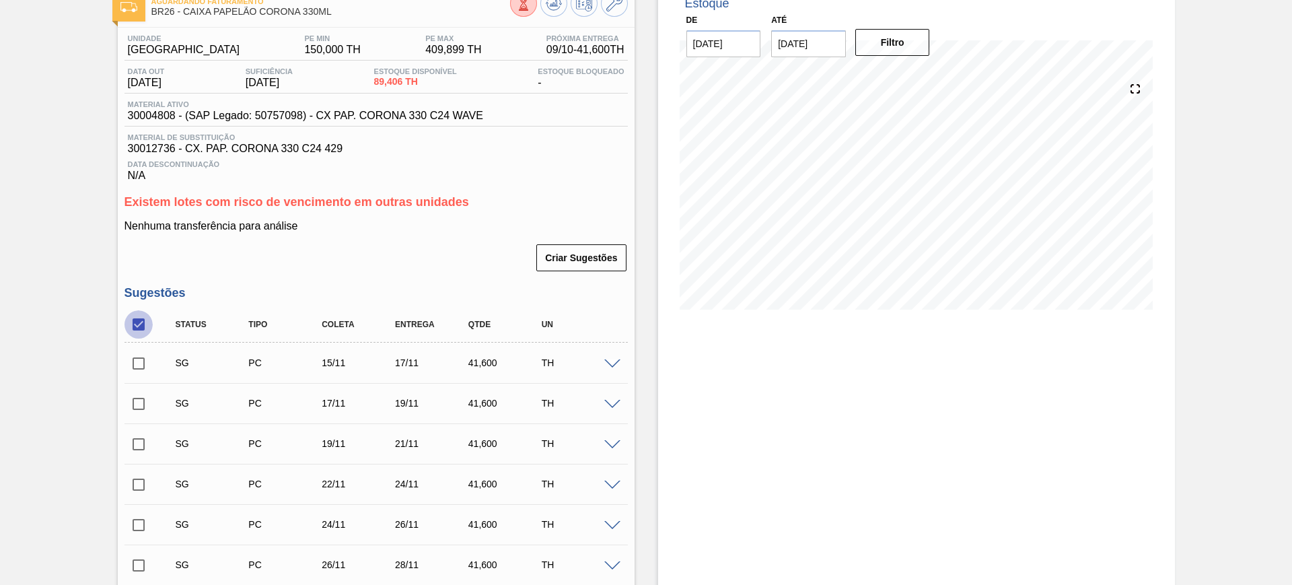
click at [139, 323] on input "checkbox" at bounding box center [138, 324] width 28 height 28
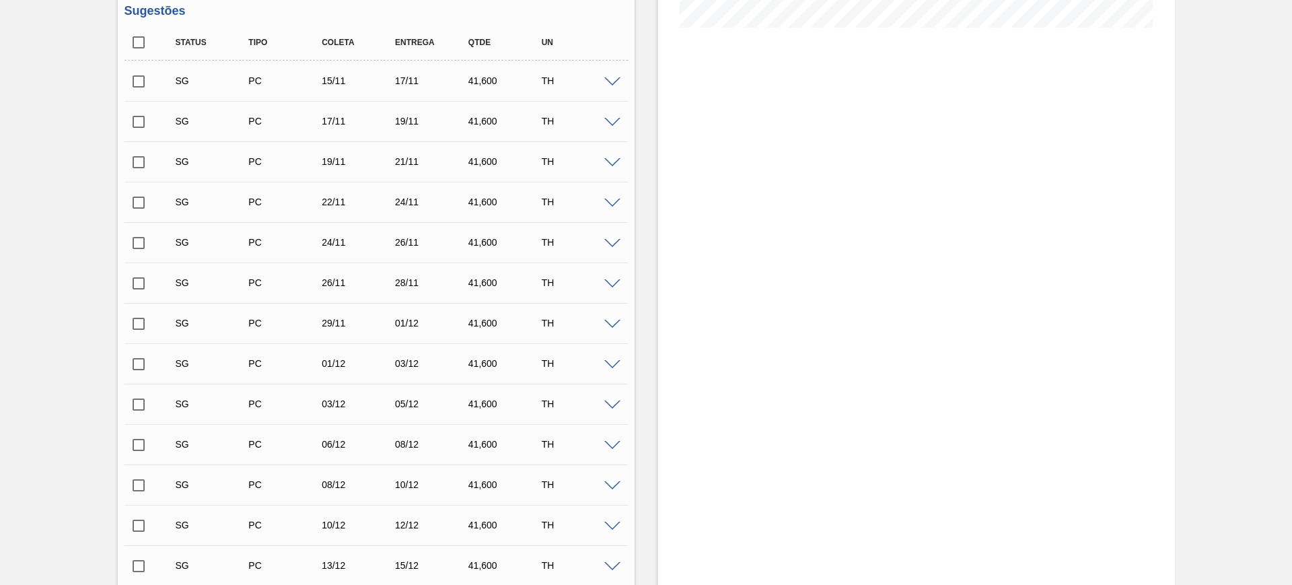
scroll to position [336, 0]
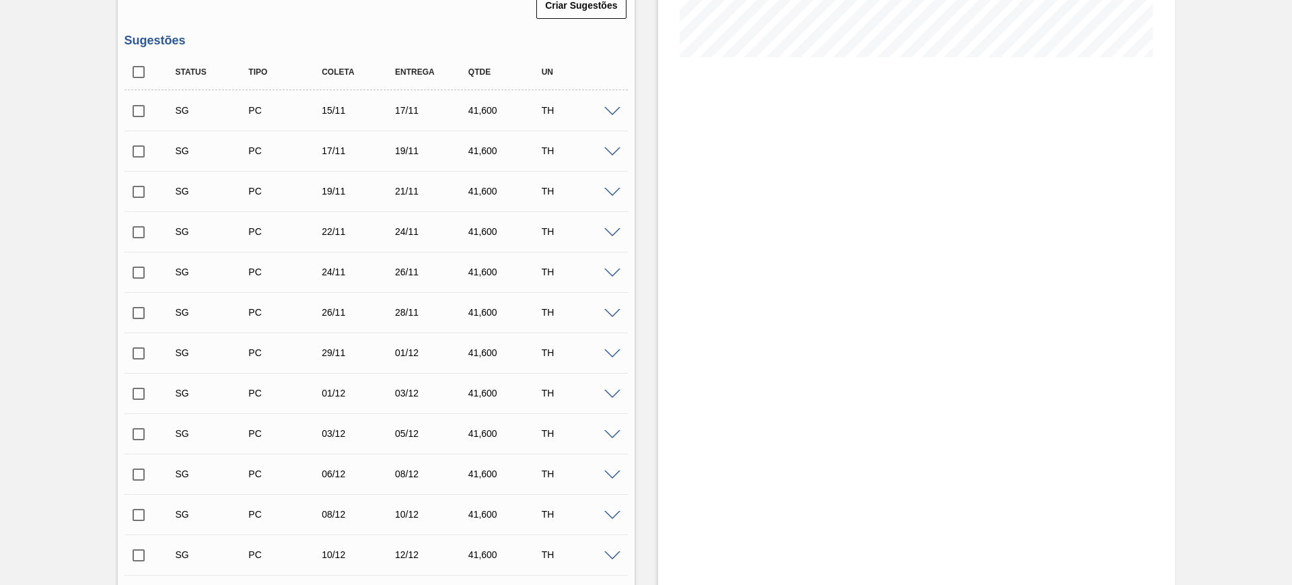
click at [143, 69] on input "checkbox" at bounding box center [138, 72] width 28 height 28
checkbox input "true"
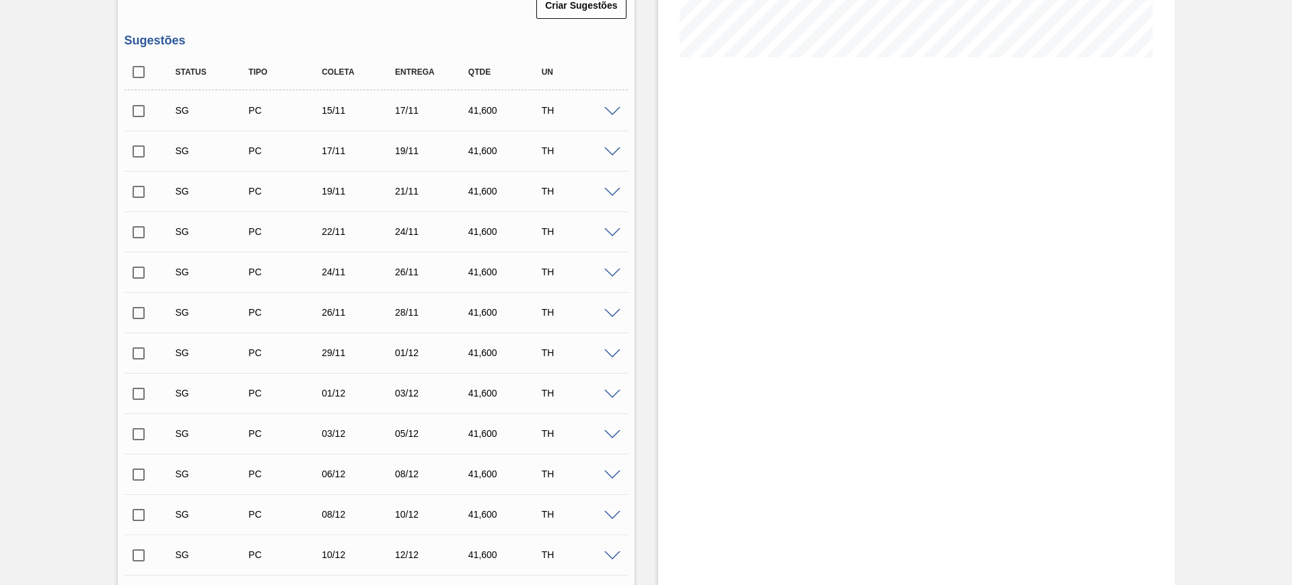
checkbox input "true"
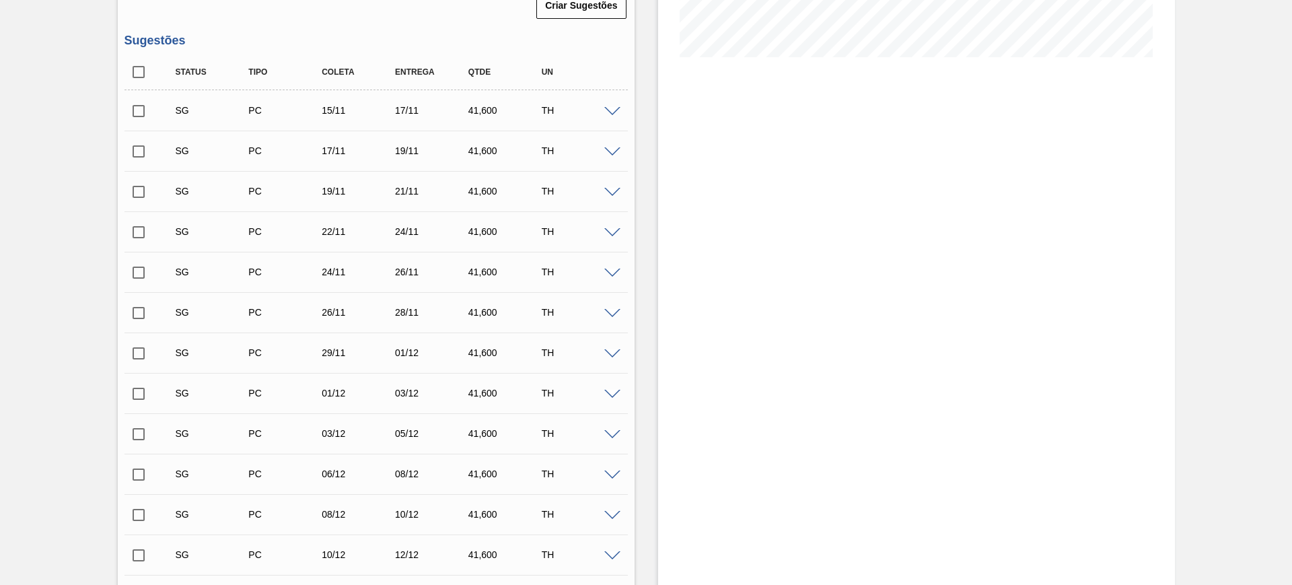
checkbox input "true"
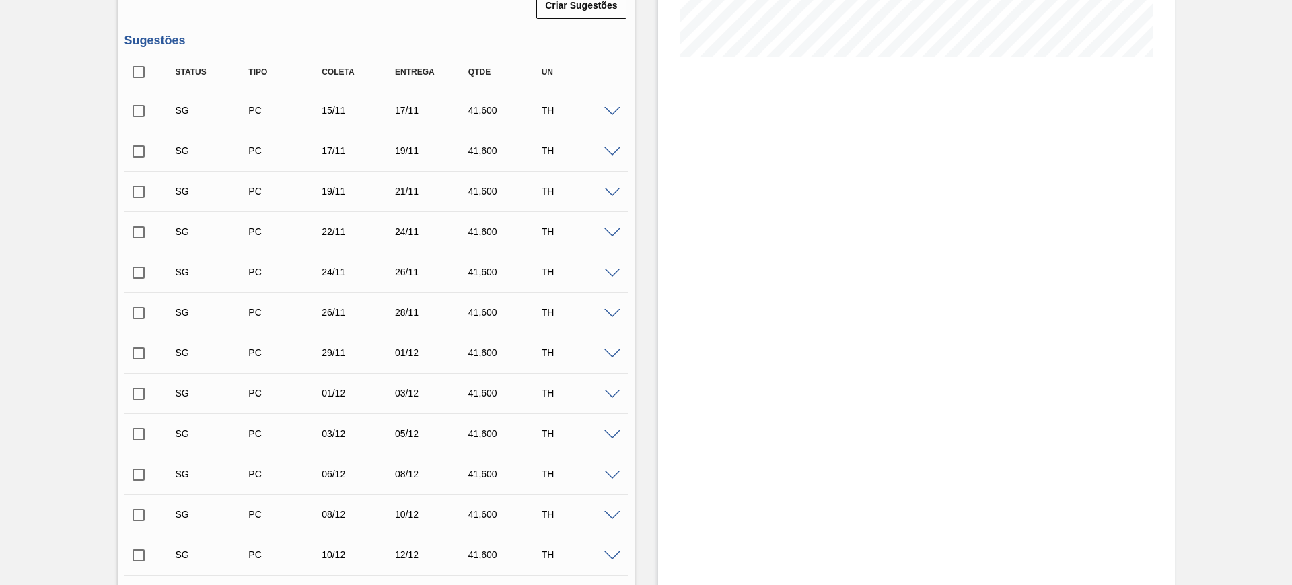
checkbox input "true"
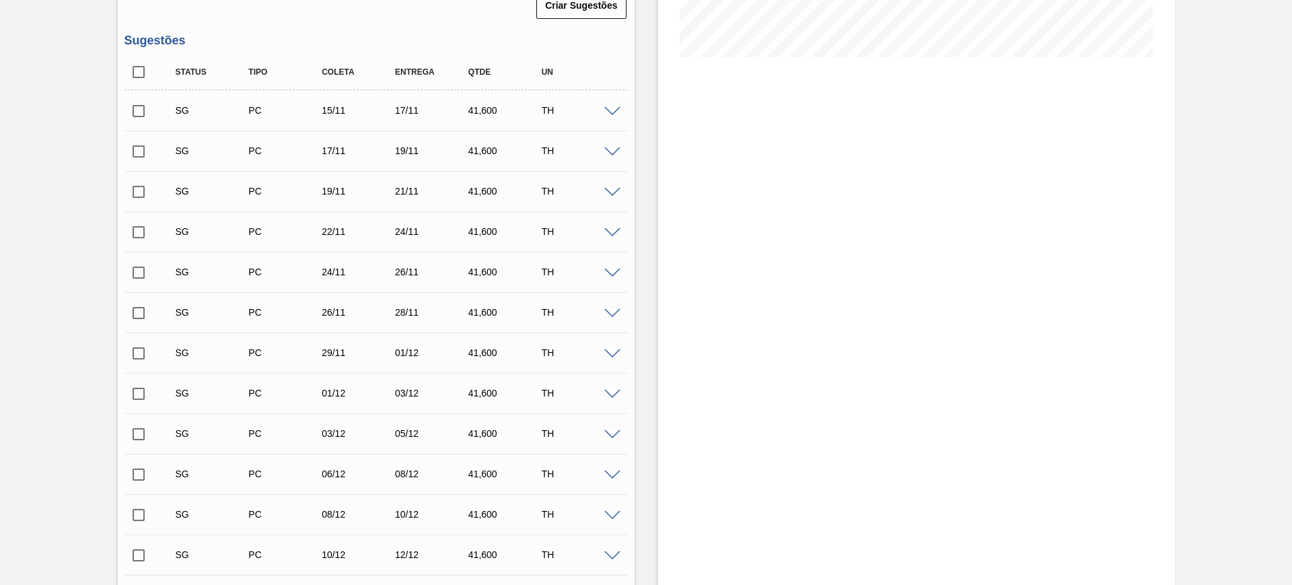
checkbox input "true"
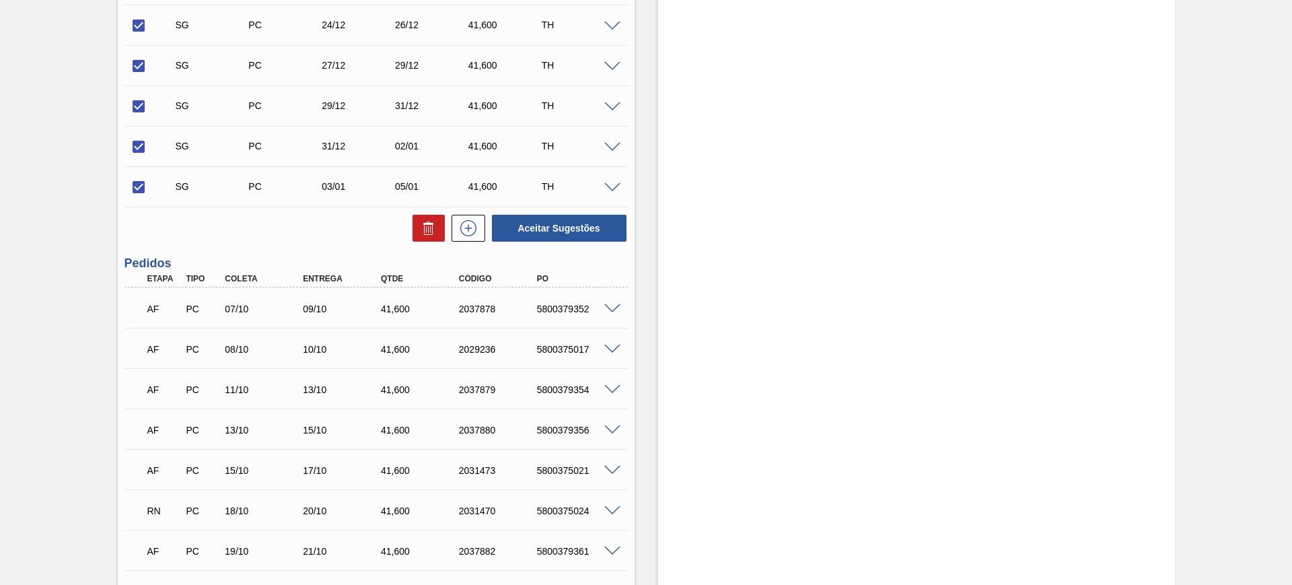
scroll to position [1177, 0]
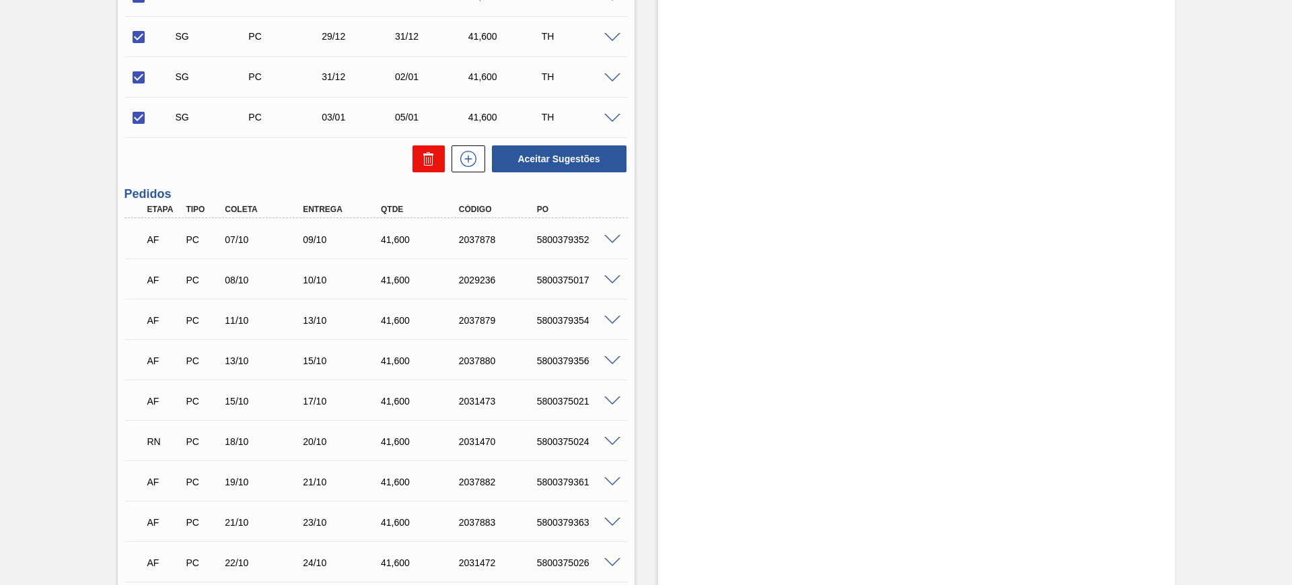
click at [428, 159] on icon at bounding box center [428, 160] width 1 height 7
checkbox input "false"
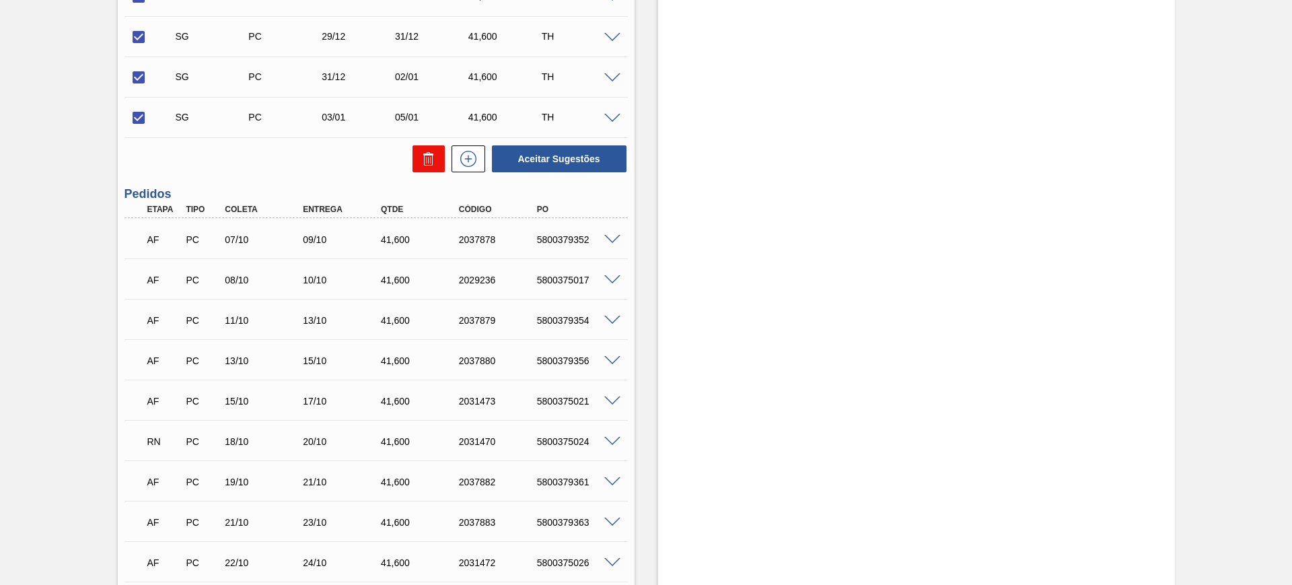
checkbox input "false"
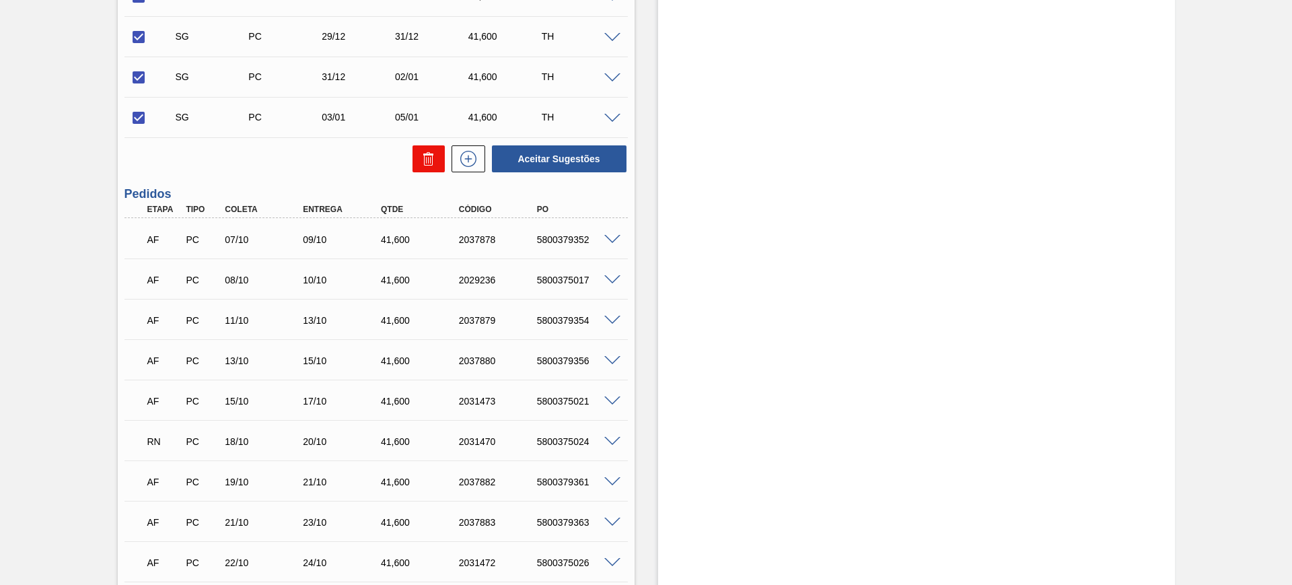
checkbox input "false"
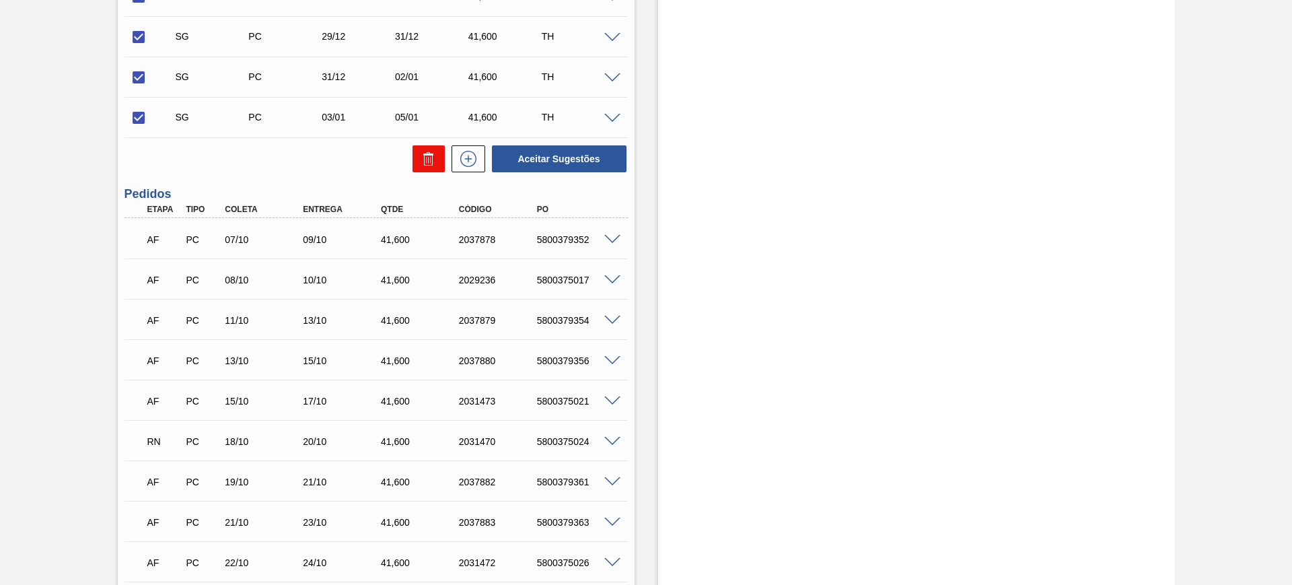
checkbox input "false"
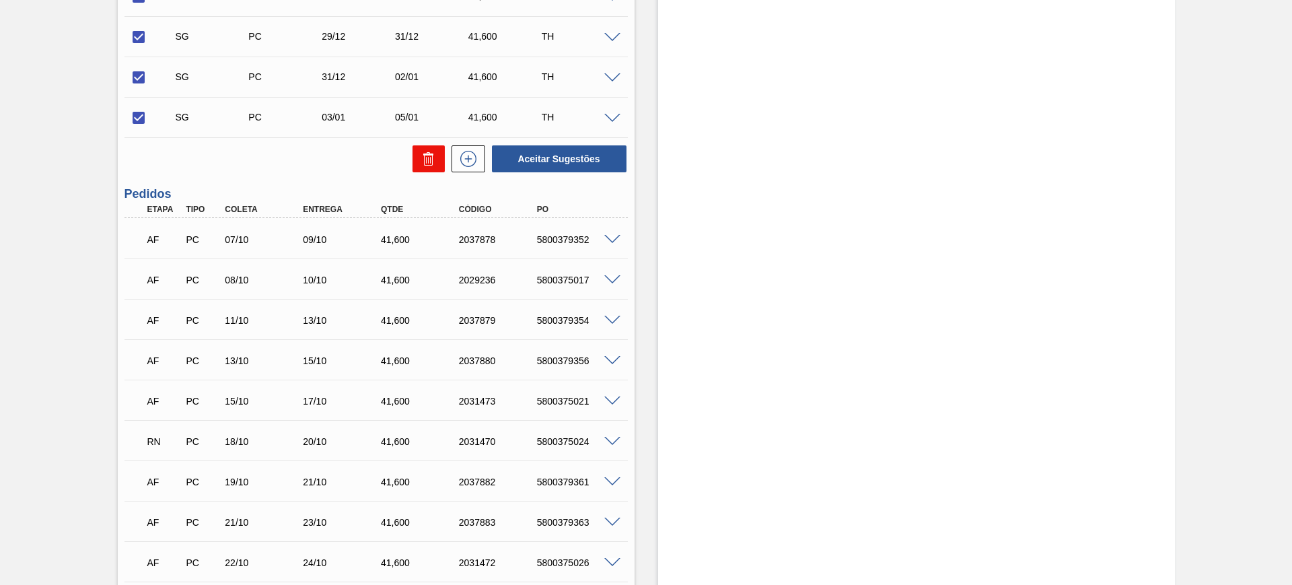
checkbox input "false"
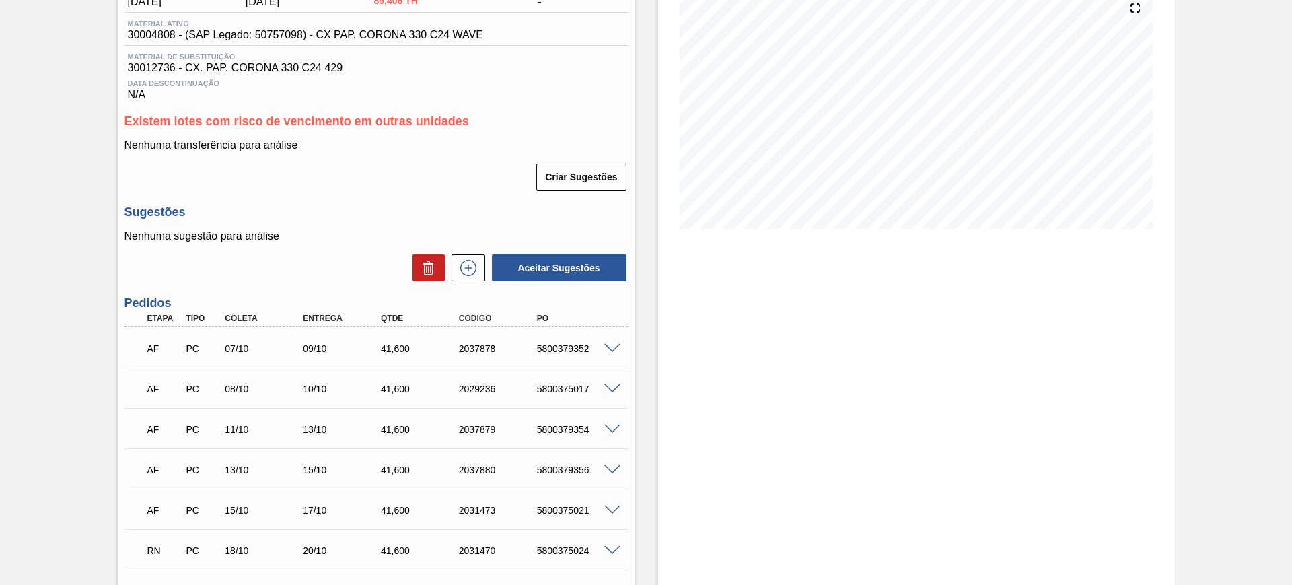
scroll to position [168, 0]
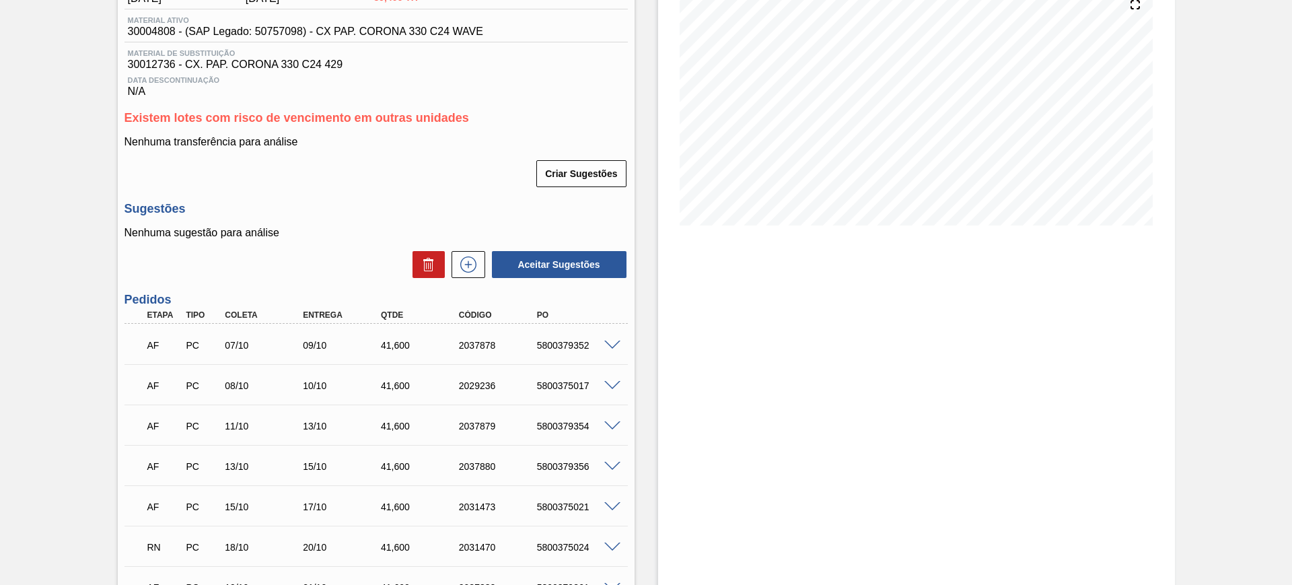
click at [609, 344] on span at bounding box center [612, 345] width 16 height 10
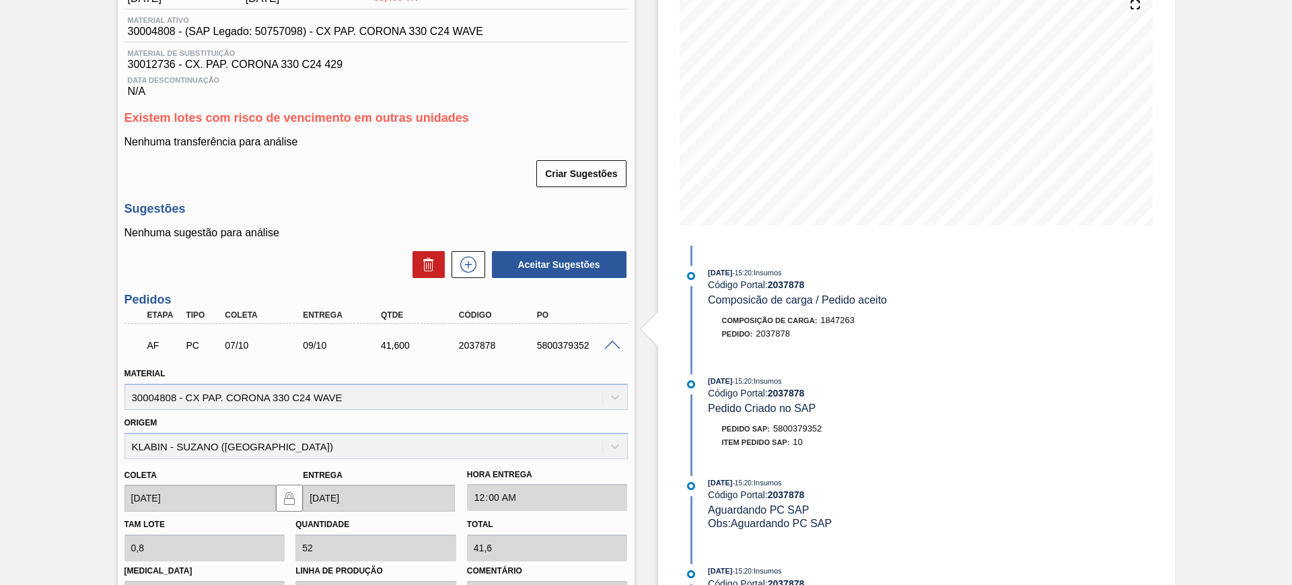
click at [609, 344] on span at bounding box center [612, 345] width 16 height 10
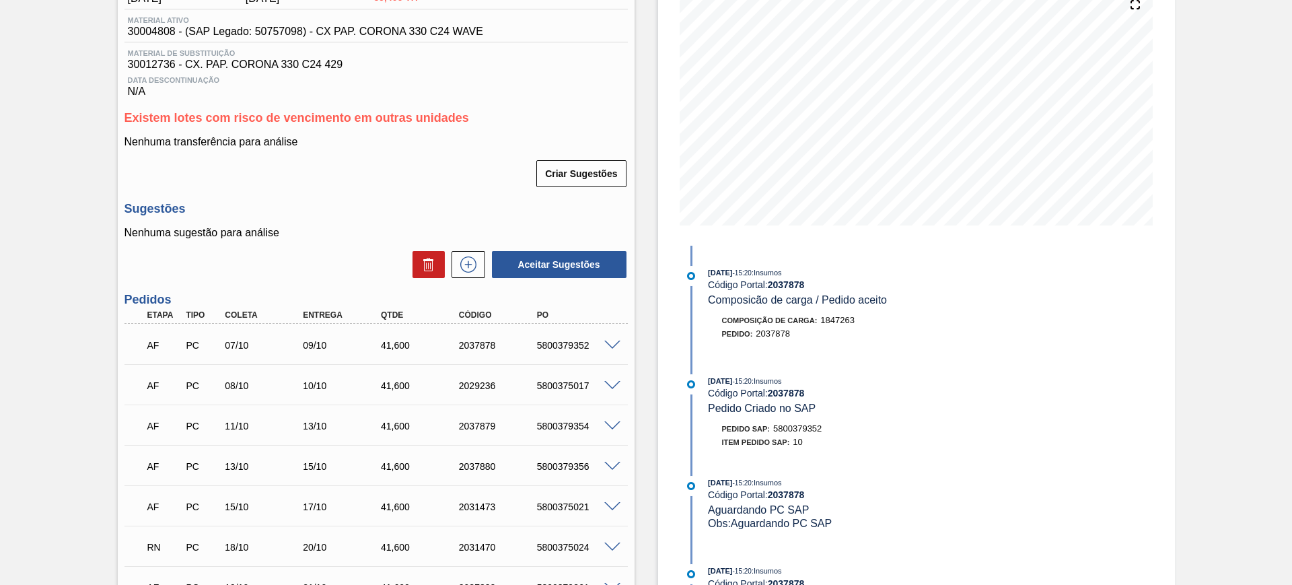
click at [606, 344] on span at bounding box center [612, 345] width 16 height 10
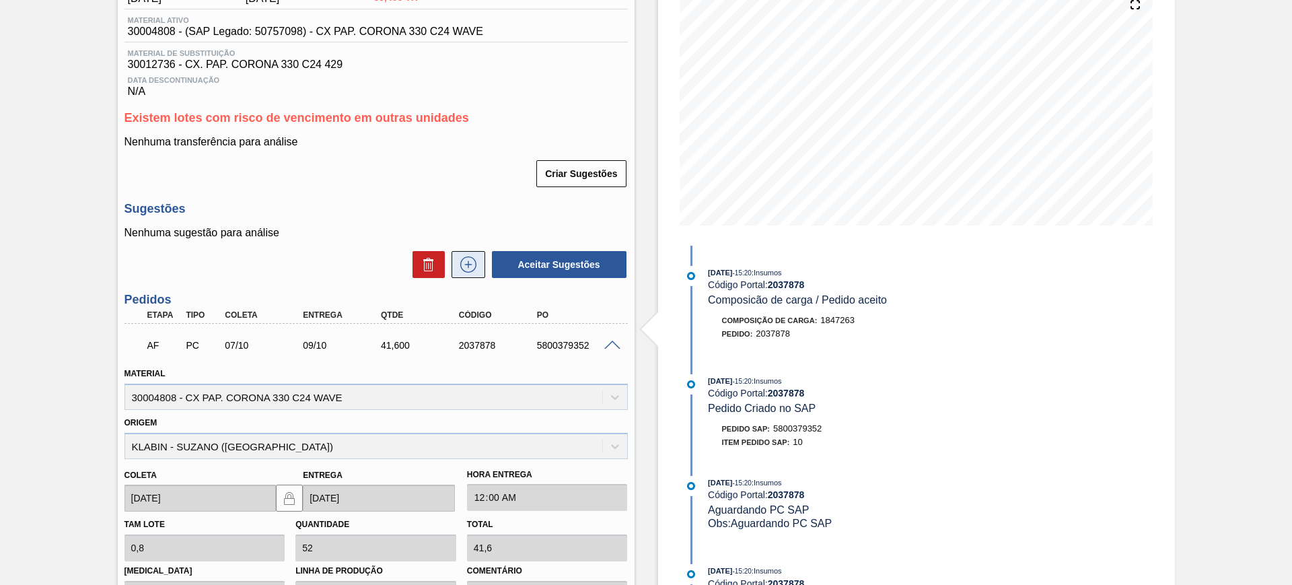
click at [473, 266] on icon at bounding box center [468, 264] width 22 height 16
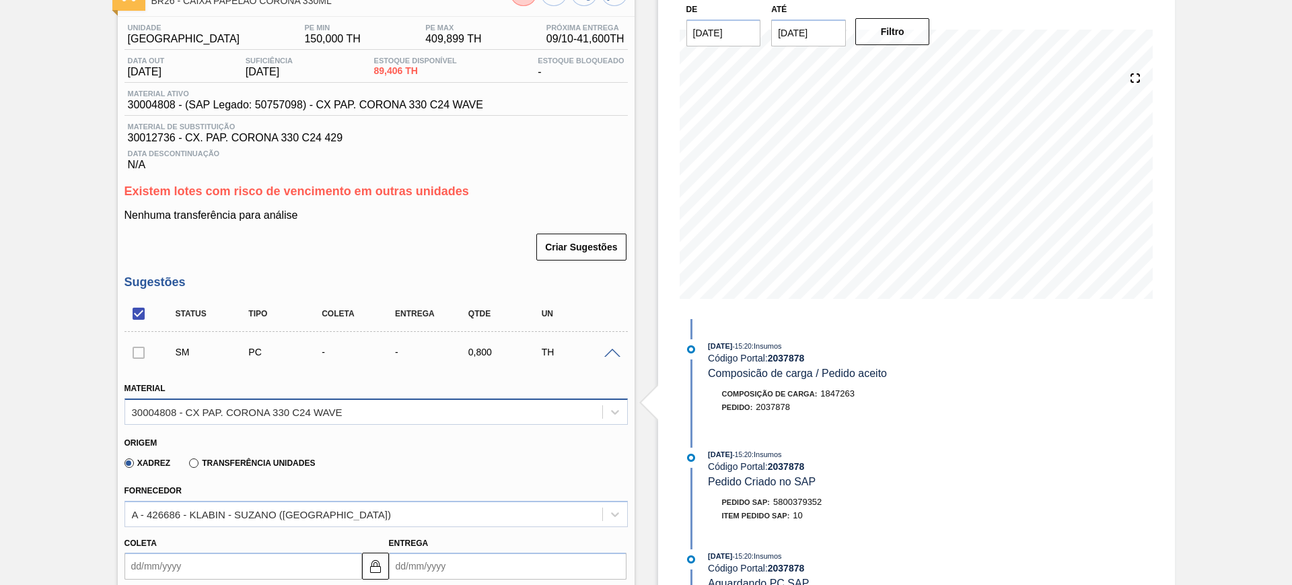
scroll to position [84, 0]
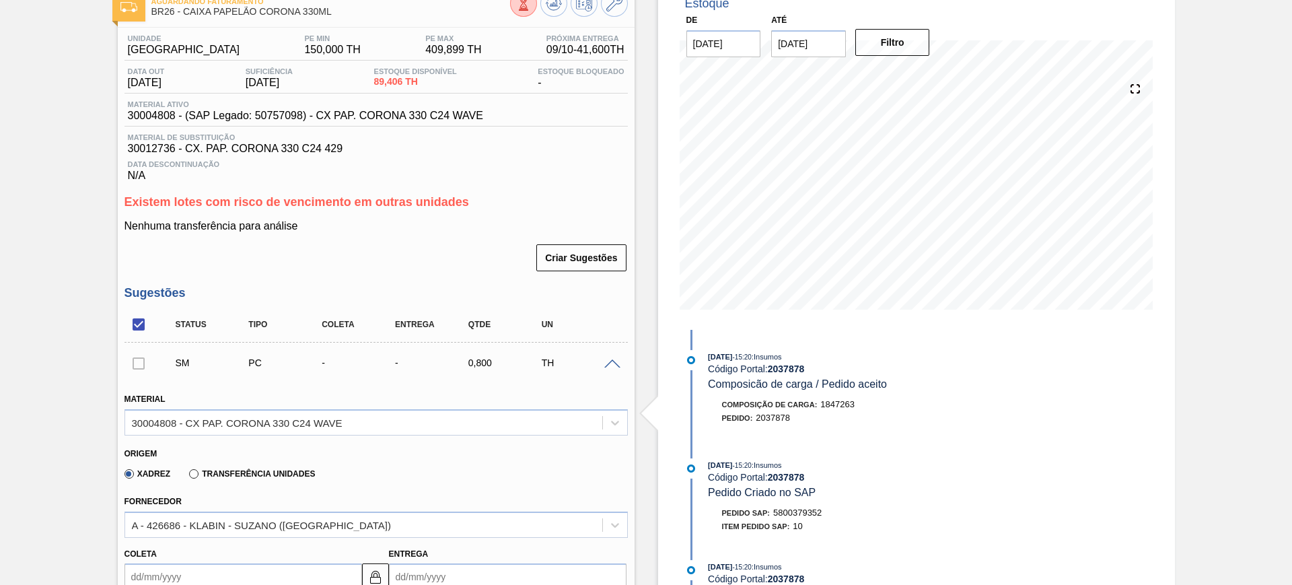
click at [618, 362] on span at bounding box center [612, 364] width 16 height 10
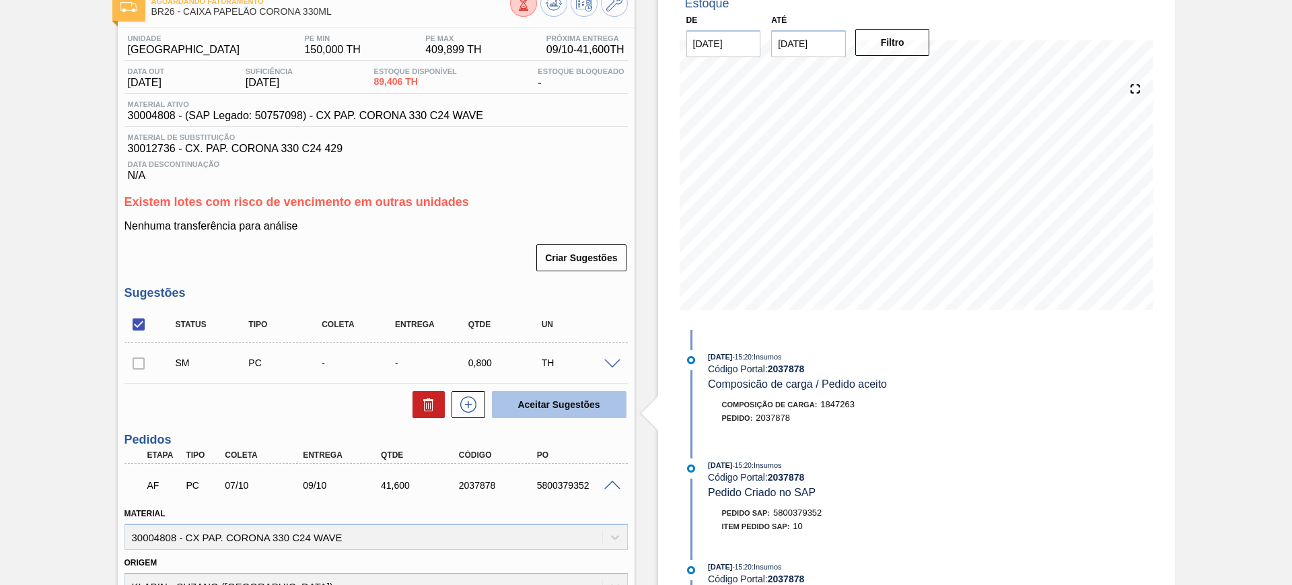
scroll to position [0, 0]
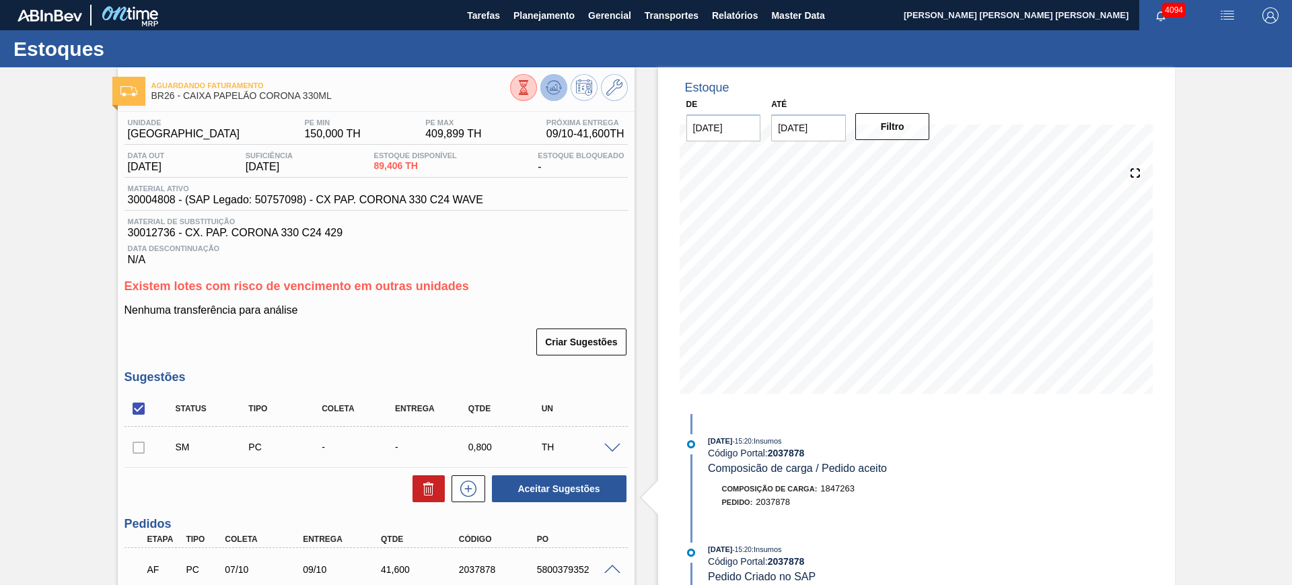
click at [556, 90] on icon at bounding box center [554, 87] width 16 height 16
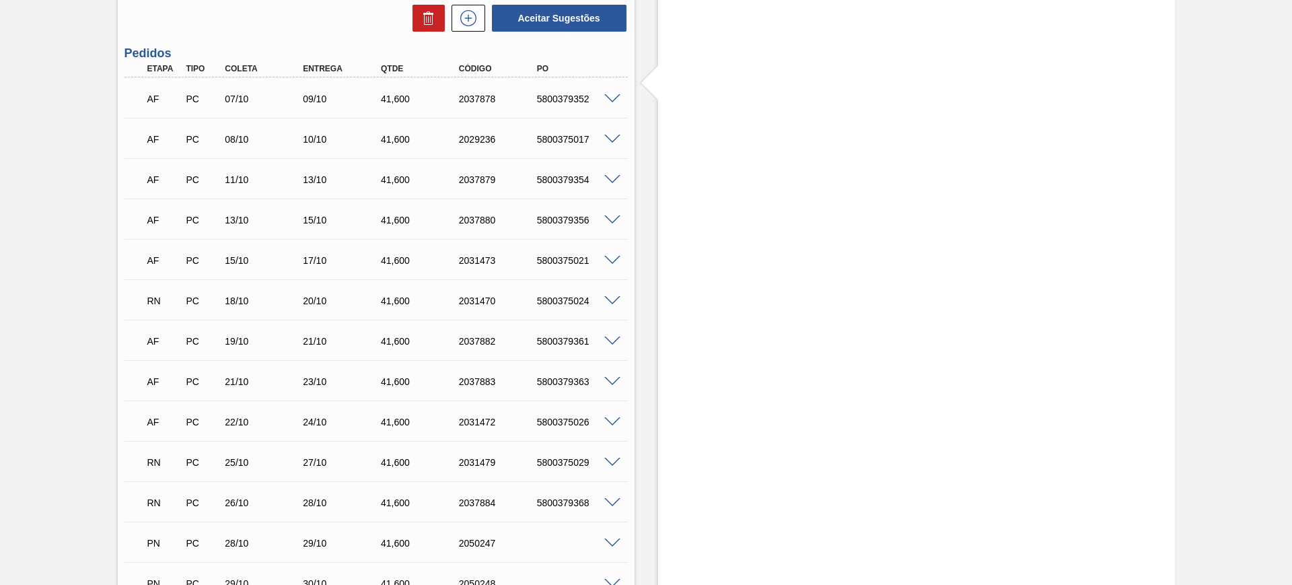
scroll to position [1402, 0]
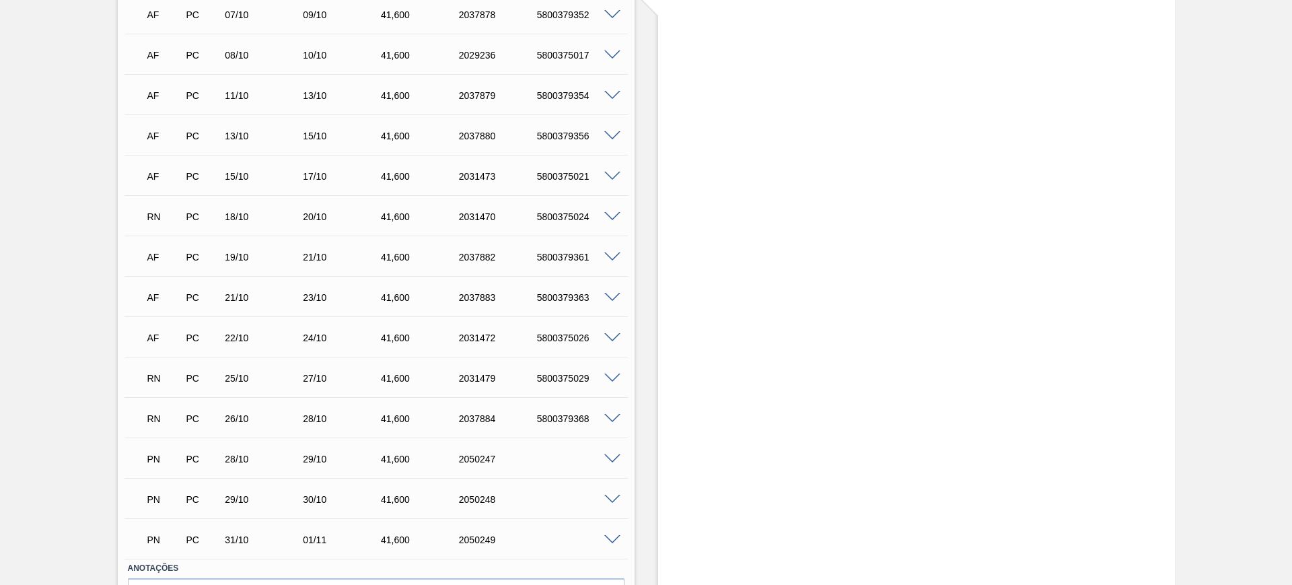
drag, startPoint x: 1288, startPoint y: 408, endPoint x: 1291, endPoint y: 392, distance: 16.4
click at [1291, 392] on main "Tarefas Planejamento Gerencial Transportes Relatórios Master Data CEZAR LEAO PE…" at bounding box center [646, 292] width 1292 height 585
drag, startPoint x: 1286, startPoint y: 405, endPoint x: 1289, endPoint y: 391, distance: 14.5
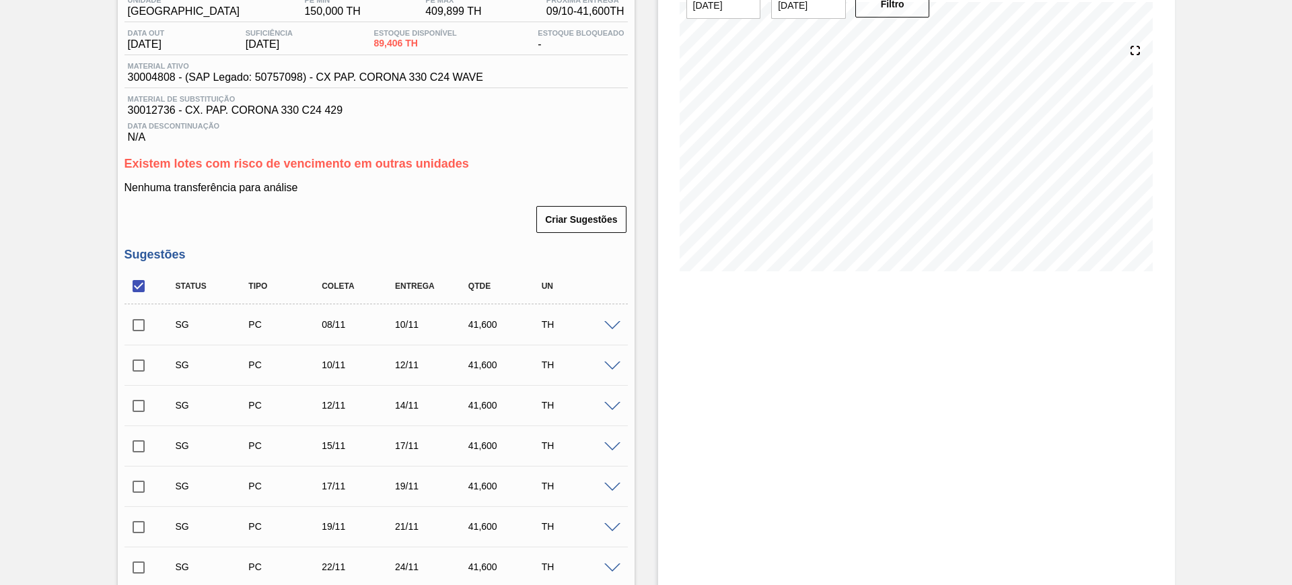
scroll to position [0, 0]
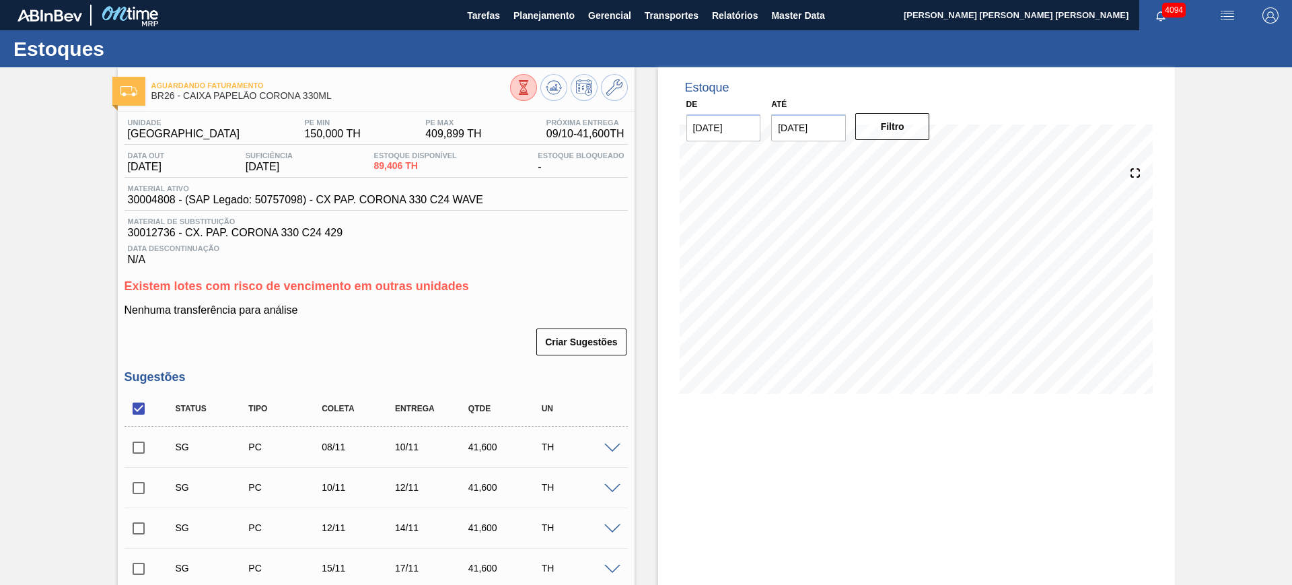
click at [145, 406] on input "checkbox" at bounding box center [138, 408] width 28 height 28
drag, startPoint x: 145, startPoint y: 406, endPoint x: 208, endPoint y: 437, distance: 69.8
click at [145, 406] on input "checkbox" at bounding box center [138, 408] width 28 height 28
checkbox input "true"
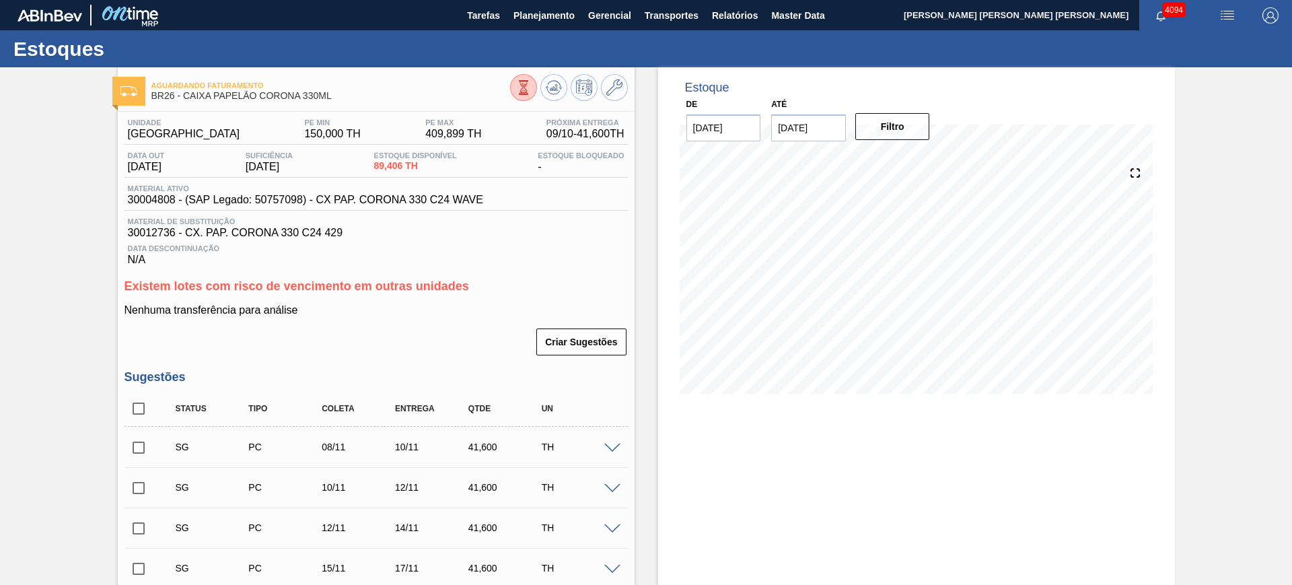
checkbox input "true"
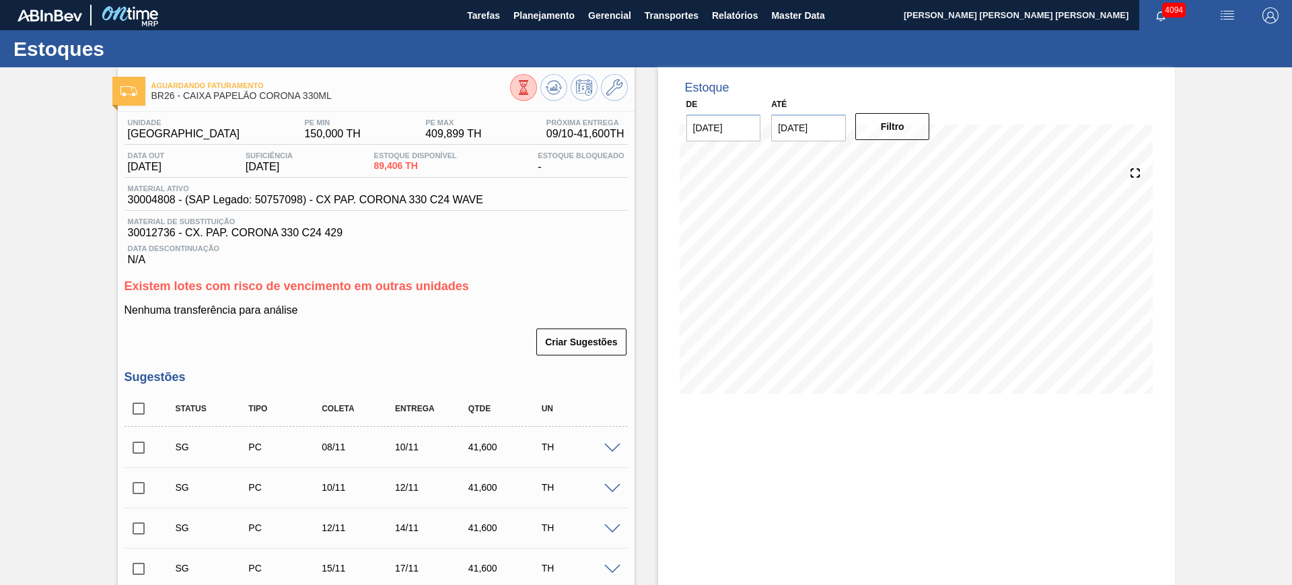
checkbox input "true"
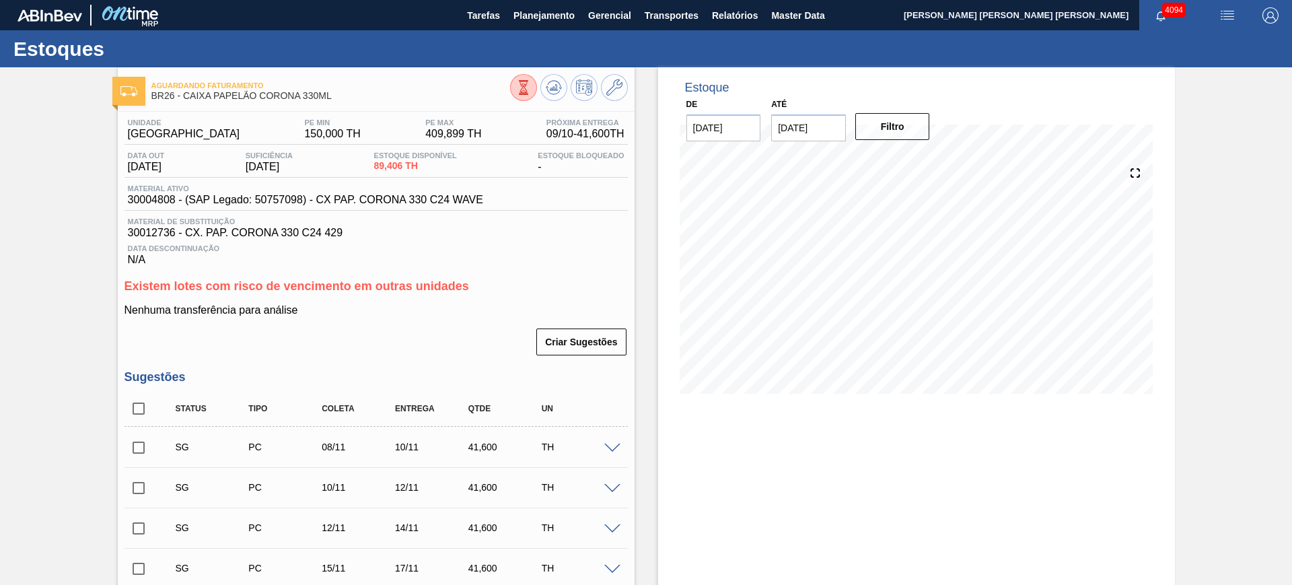
checkbox input "true"
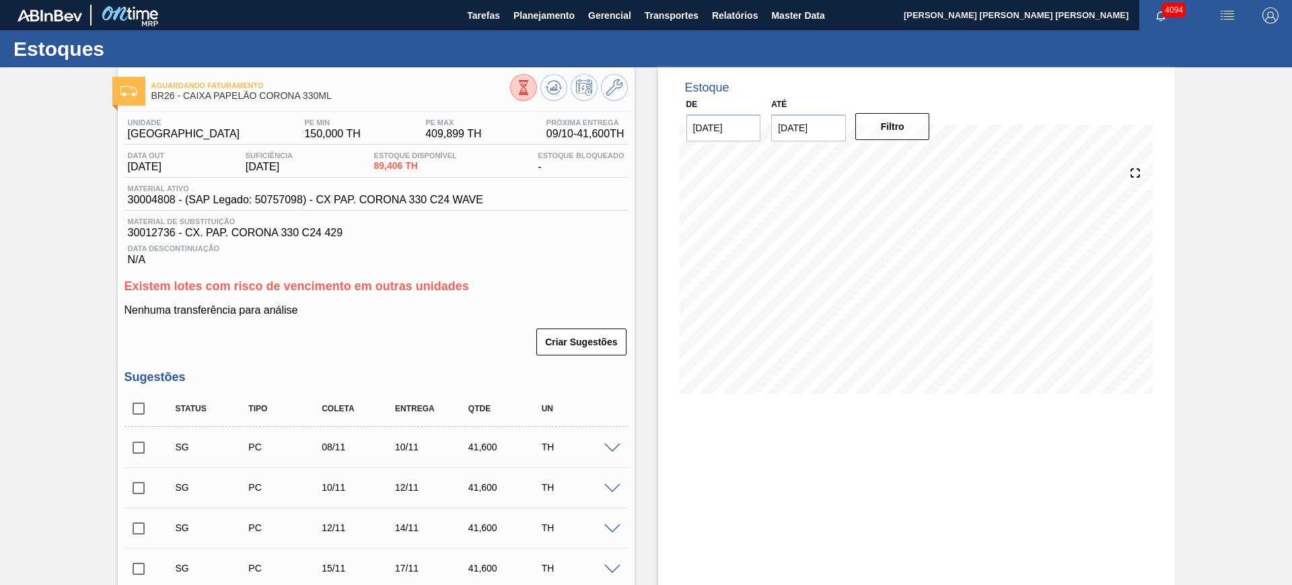
checkbox input "true"
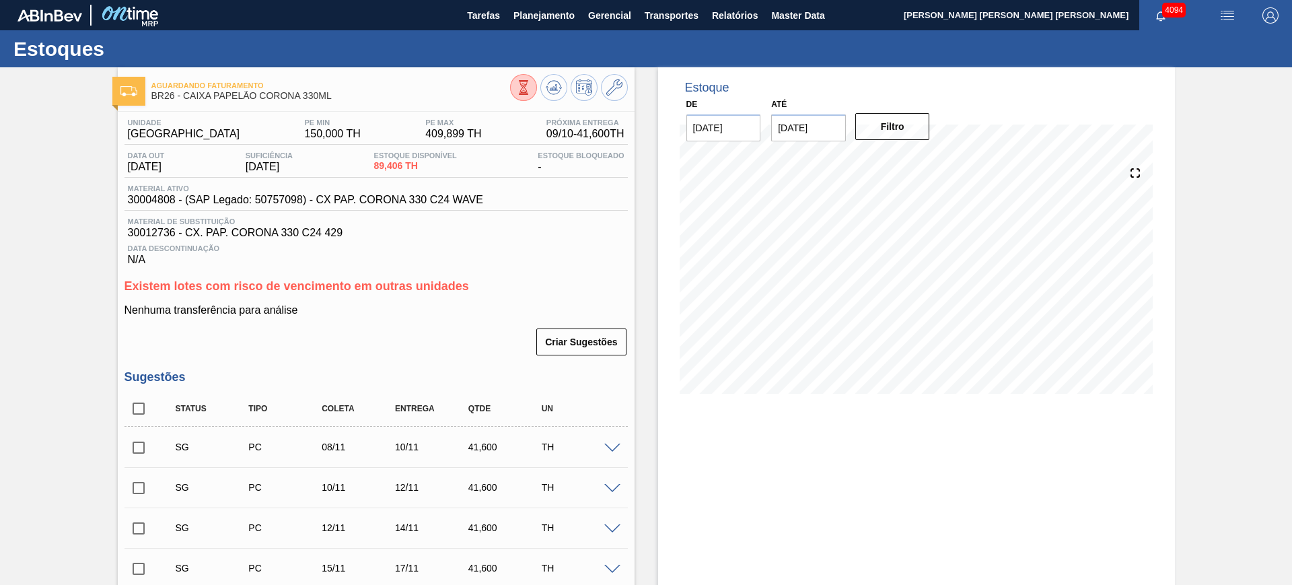
checkbox input "true"
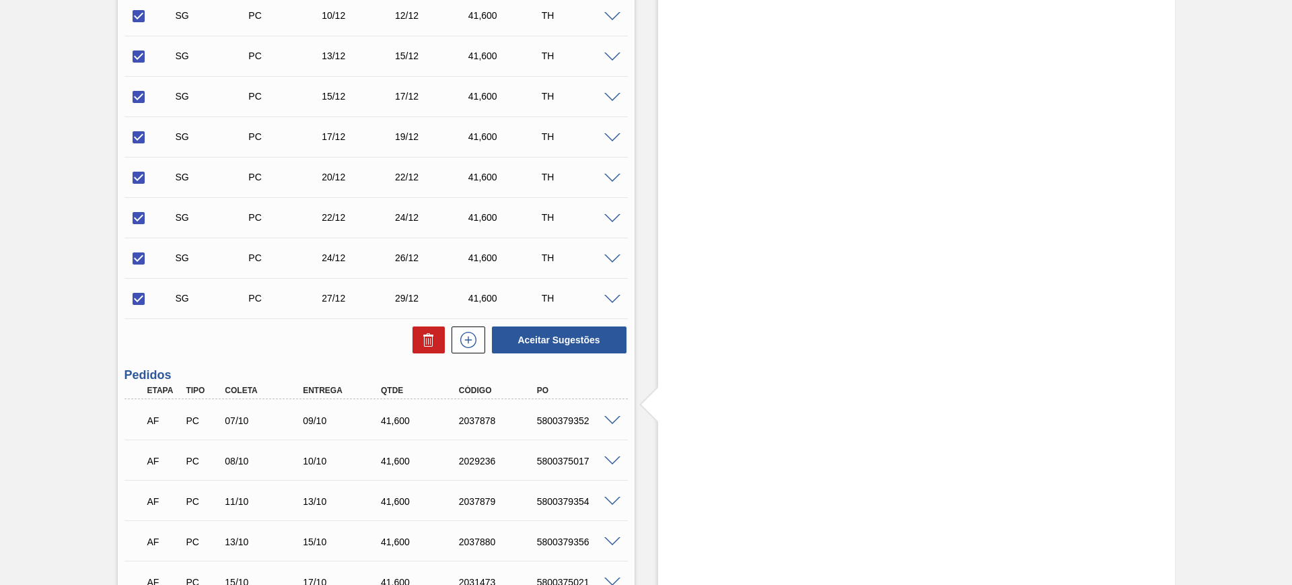
scroll to position [1093, 0]
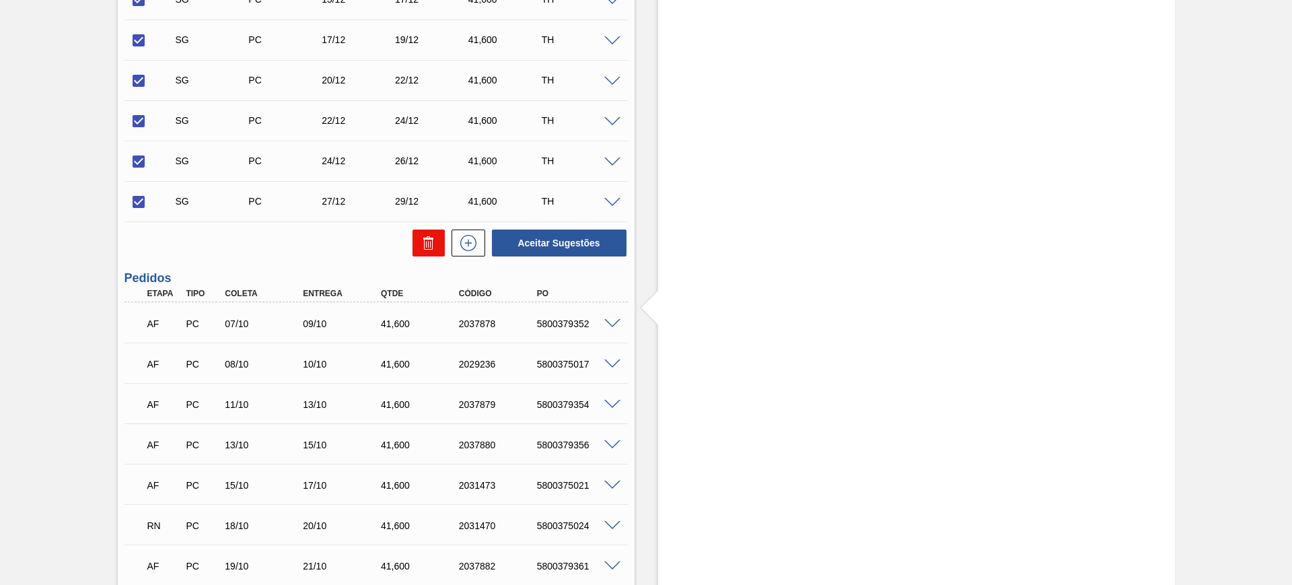
click at [432, 246] on icon at bounding box center [428, 243] width 16 height 16
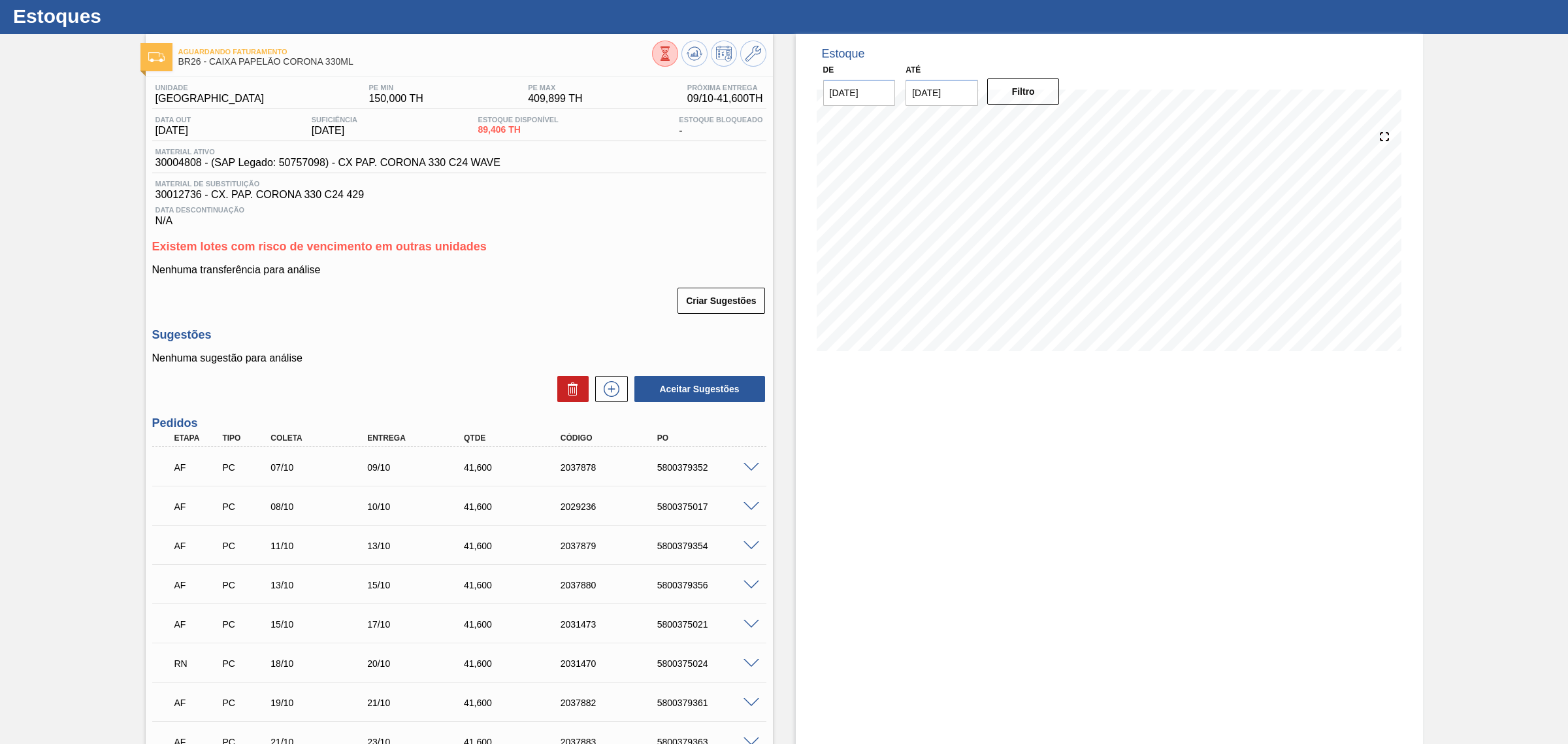
scroll to position [0, 0]
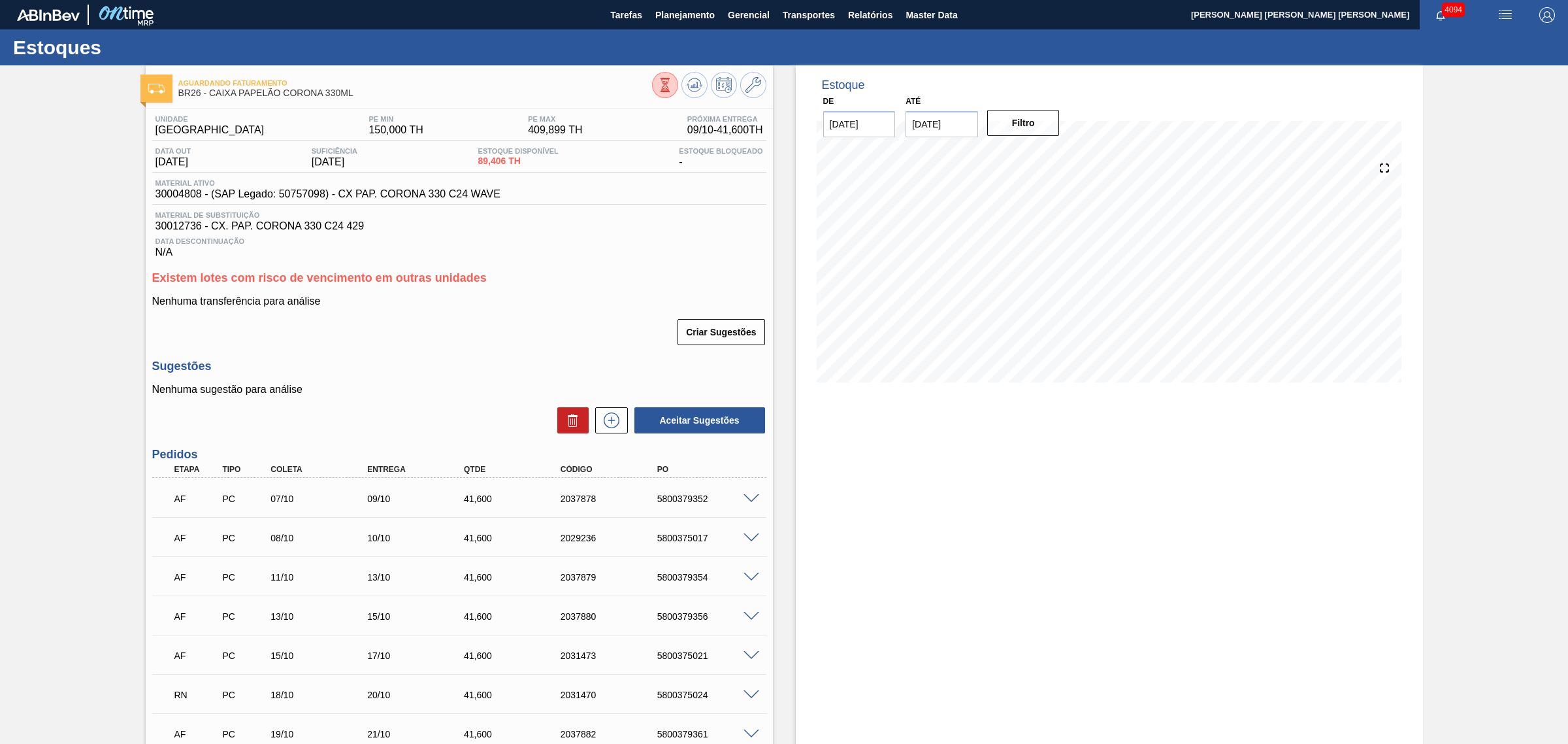
click at [1027, 467] on div "Estoque De 08/10/2025 Até 03/01/2026 Filtro 10/10 Projeção de Estoque 96.847 Ne…" at bounding box center [1109, 599] width 628 height 1068
click at [1137, 422] on div "Estoque De 08/10/2025 Até 03/01/2026 Filtro 17/10 Projeção de Estoque 62.555 Ne…" at bounding box center [1109, 599] width 628 height 1068
click at [692, 86] on icon at bounding box center [694, 85] width 9 height 6
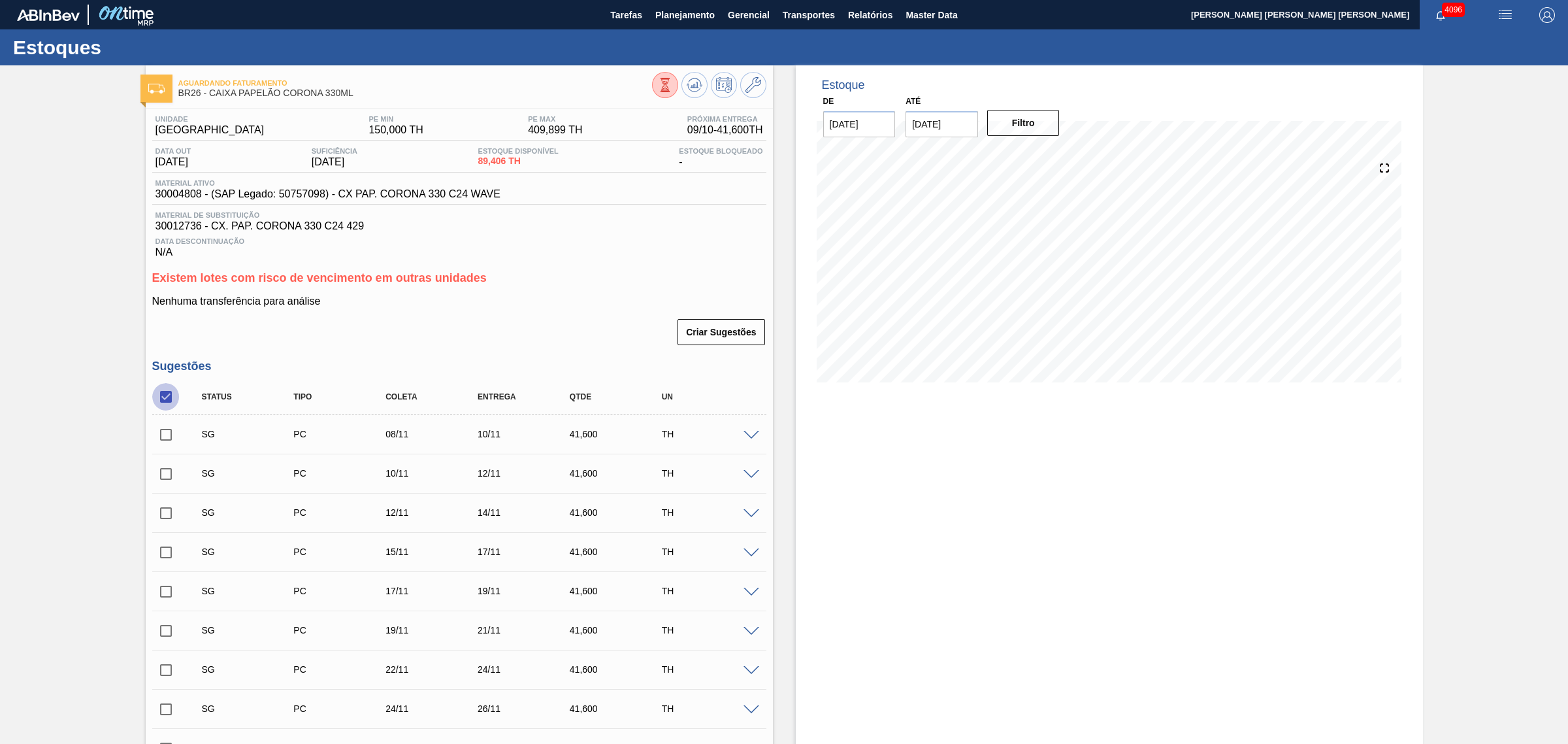
click at [165, 396] on input "checkbox" at bounding box center [166, 396] width 27 height 27
checkbox input "true"
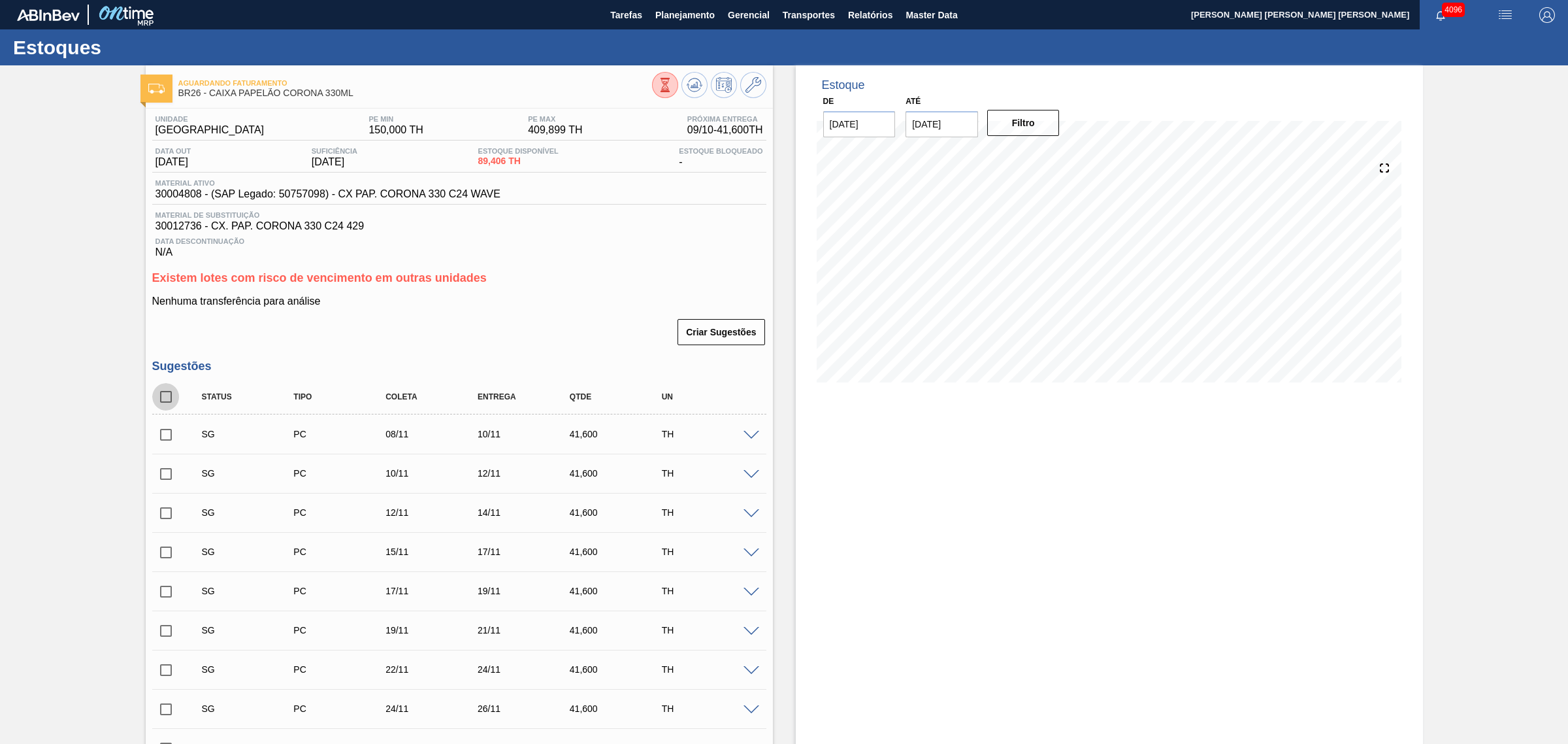
checkbox input "true"
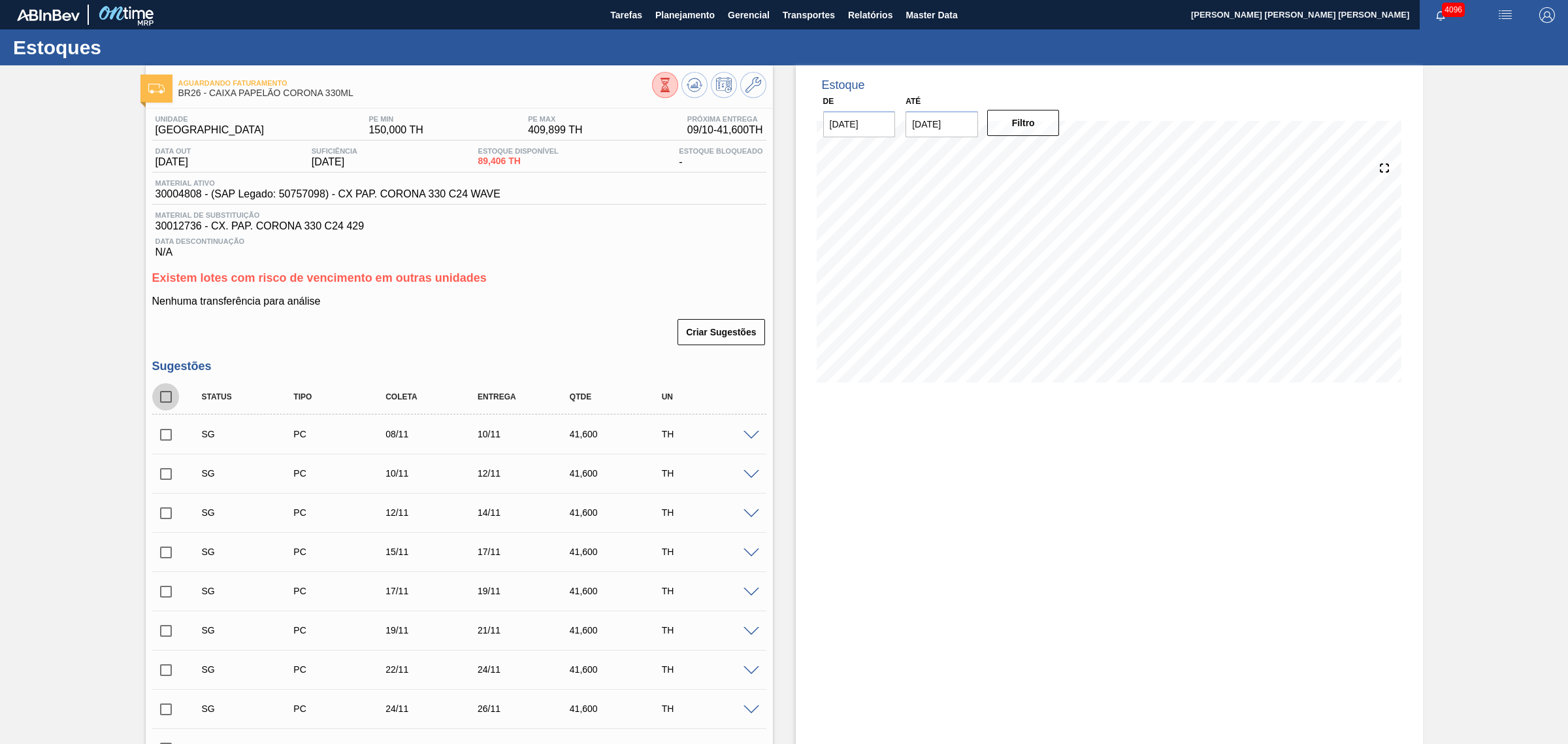
checkbox input "true"
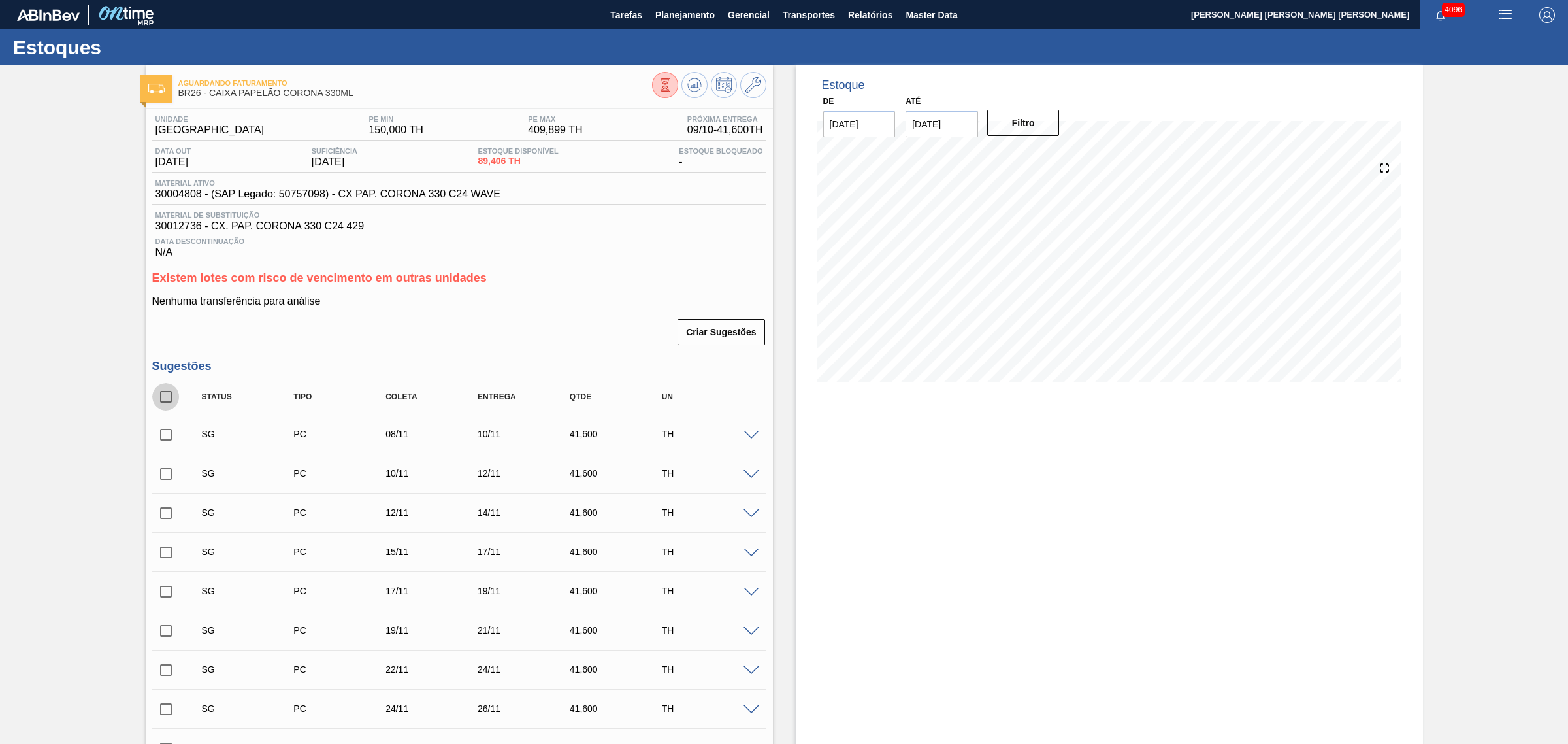
checkbox input "true"
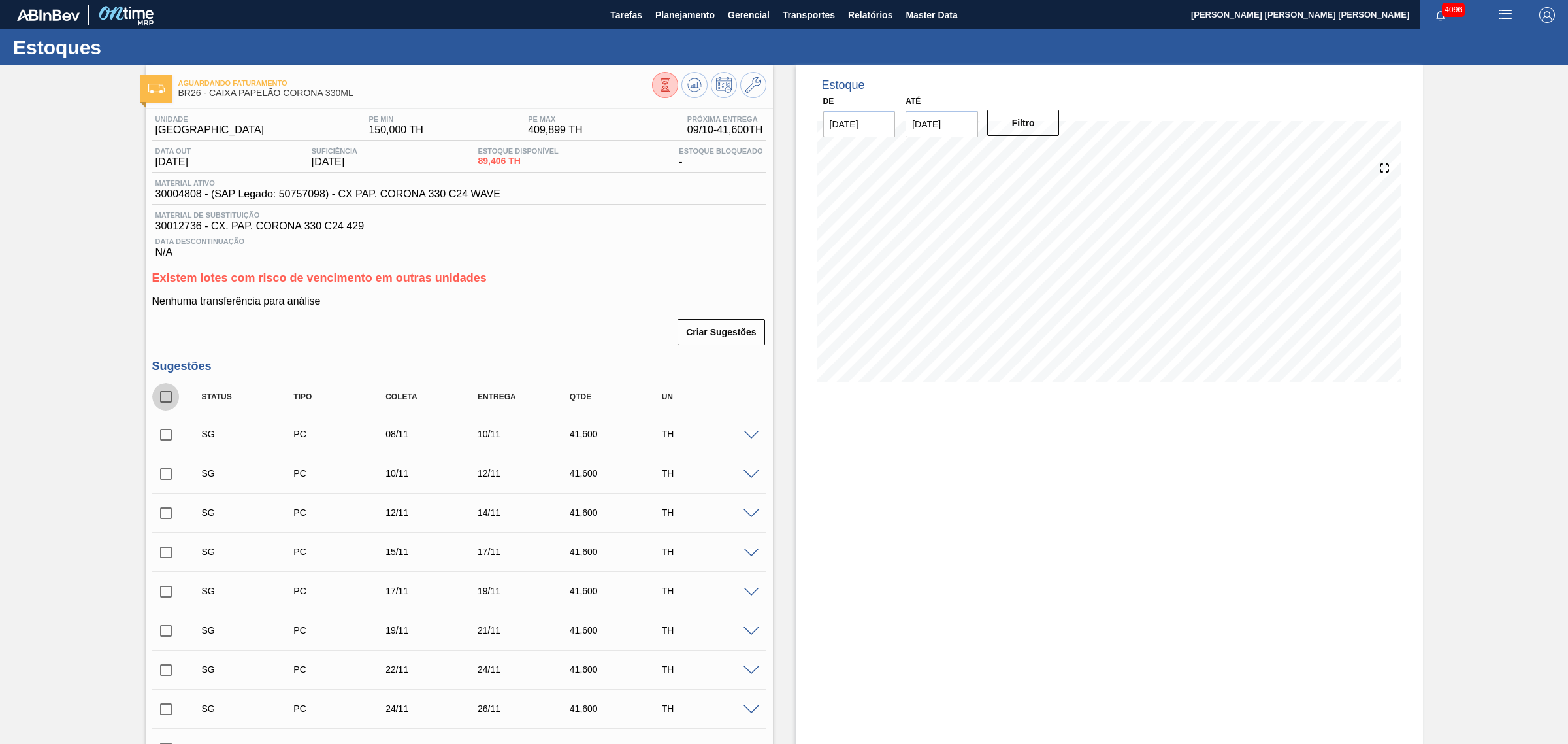
checkbox input "true"
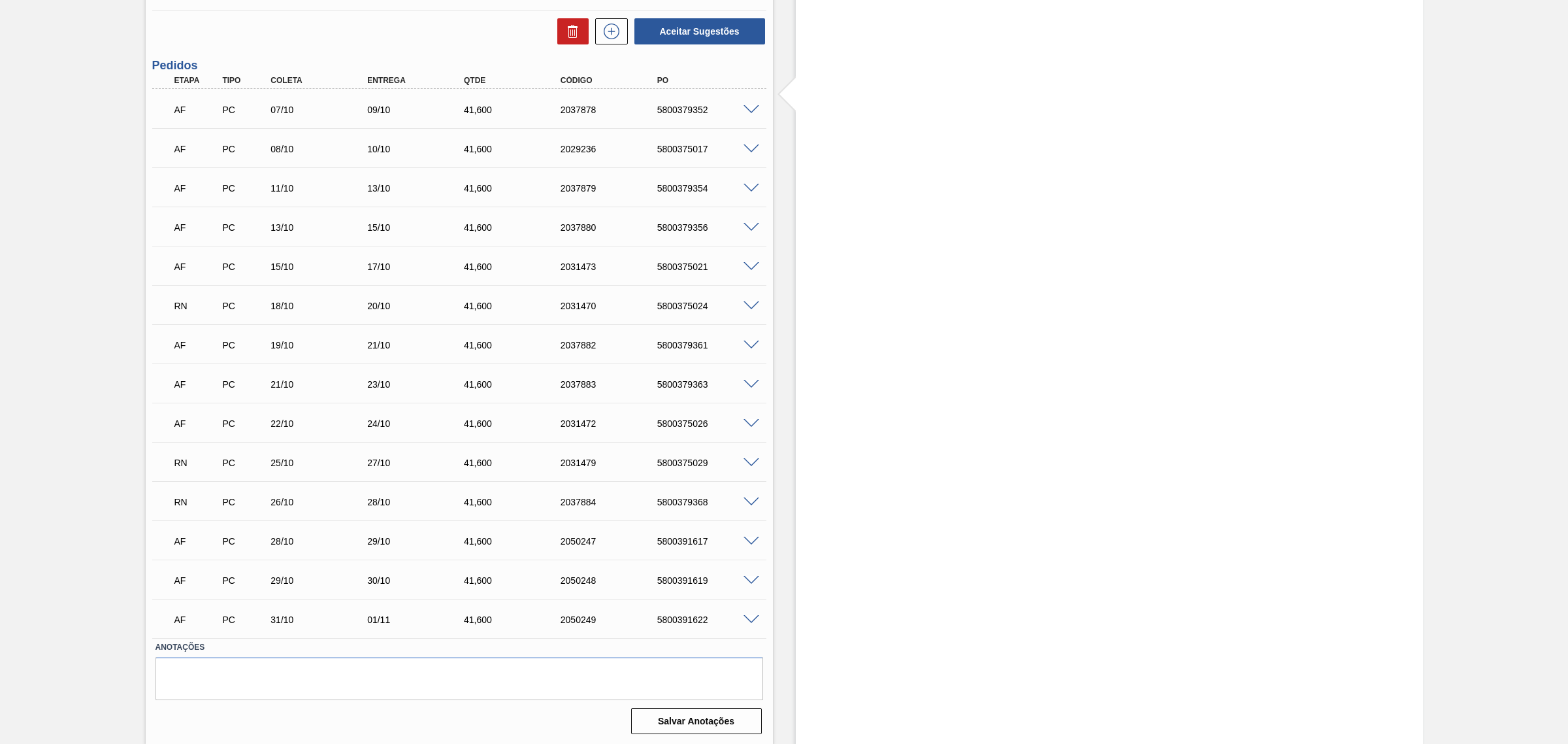
scroll to position [1269, 0]
click at [748, 540] on span at bounding box center [752, 540] width 16 height 10
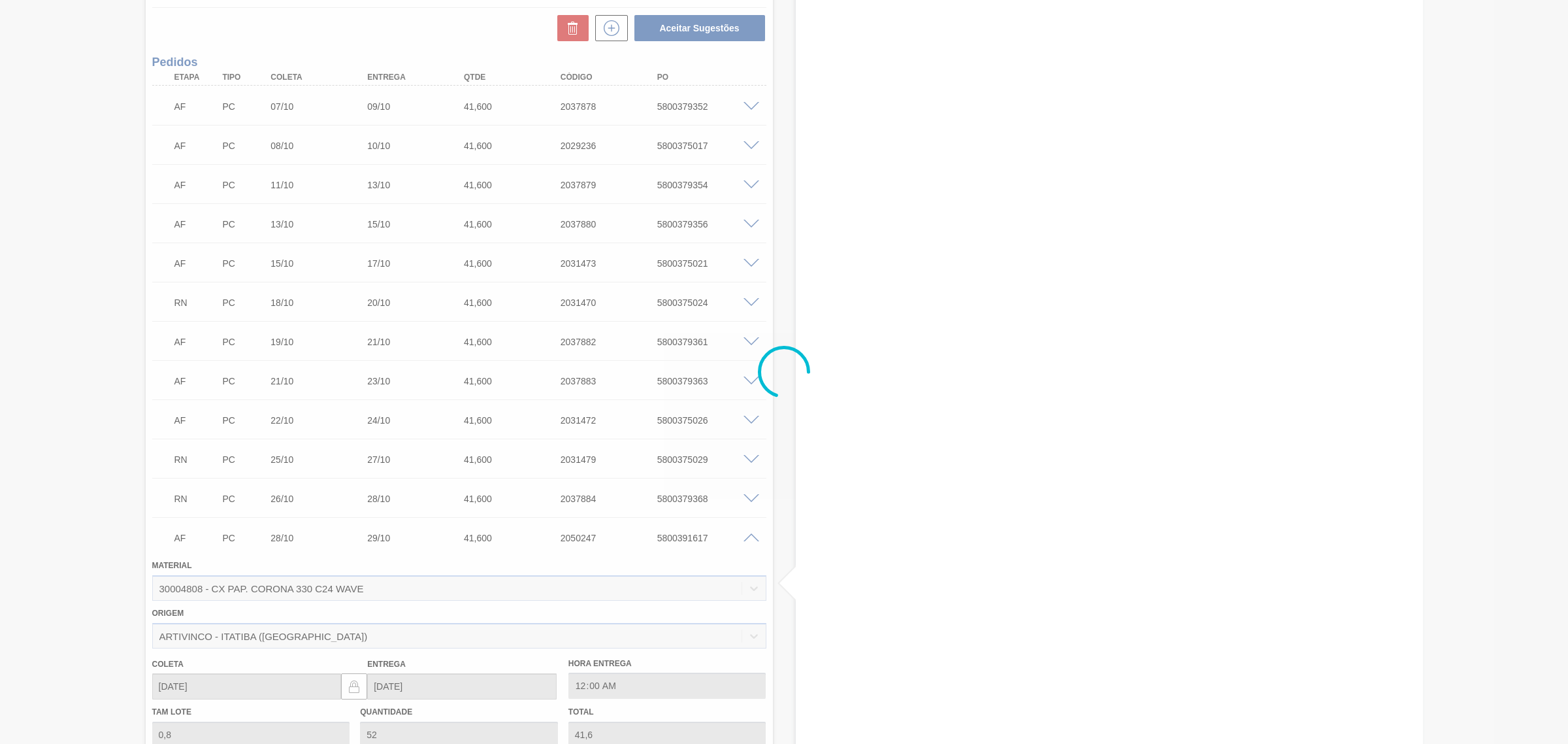
click at [748, 540] on div at bounding box center [784, 372] width 1568 height 744
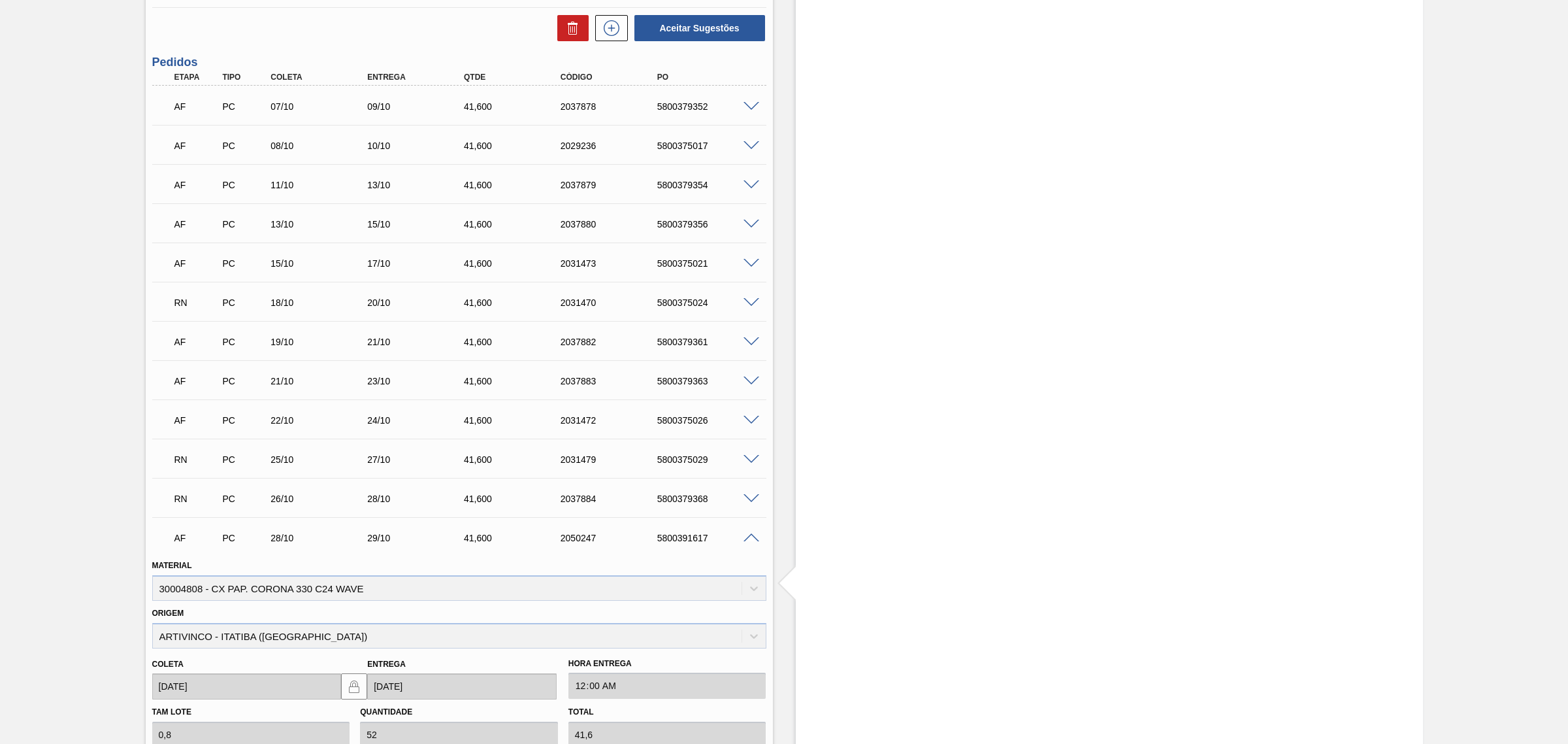
click at [750, 534] on div at bounding box center [753, 537] width 26 height 10
click at [749, 536] on span at bounding box center [752, 538] width 16 height 10
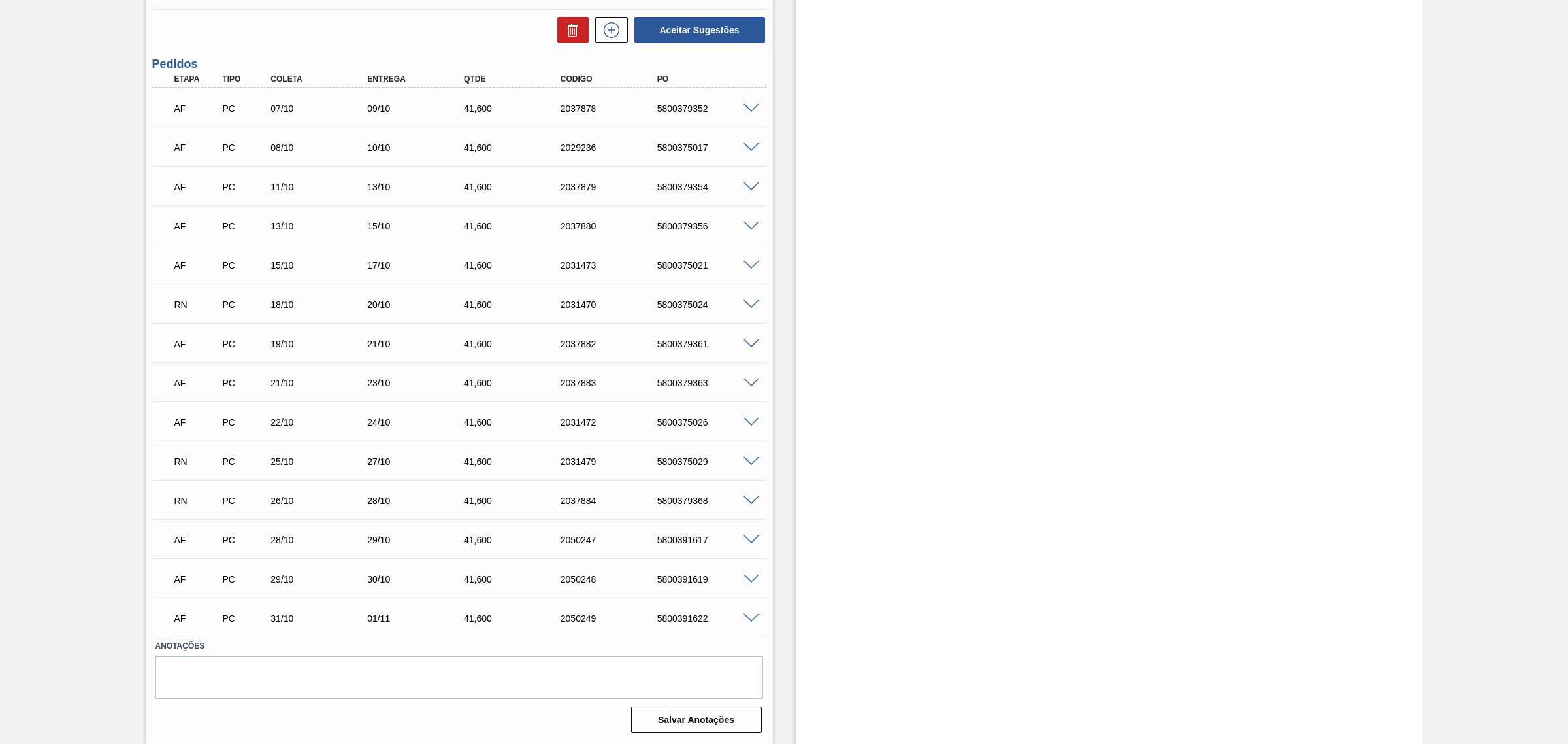
click at [746, 301] on span at bounding box center [752, 305] width 16 height 10
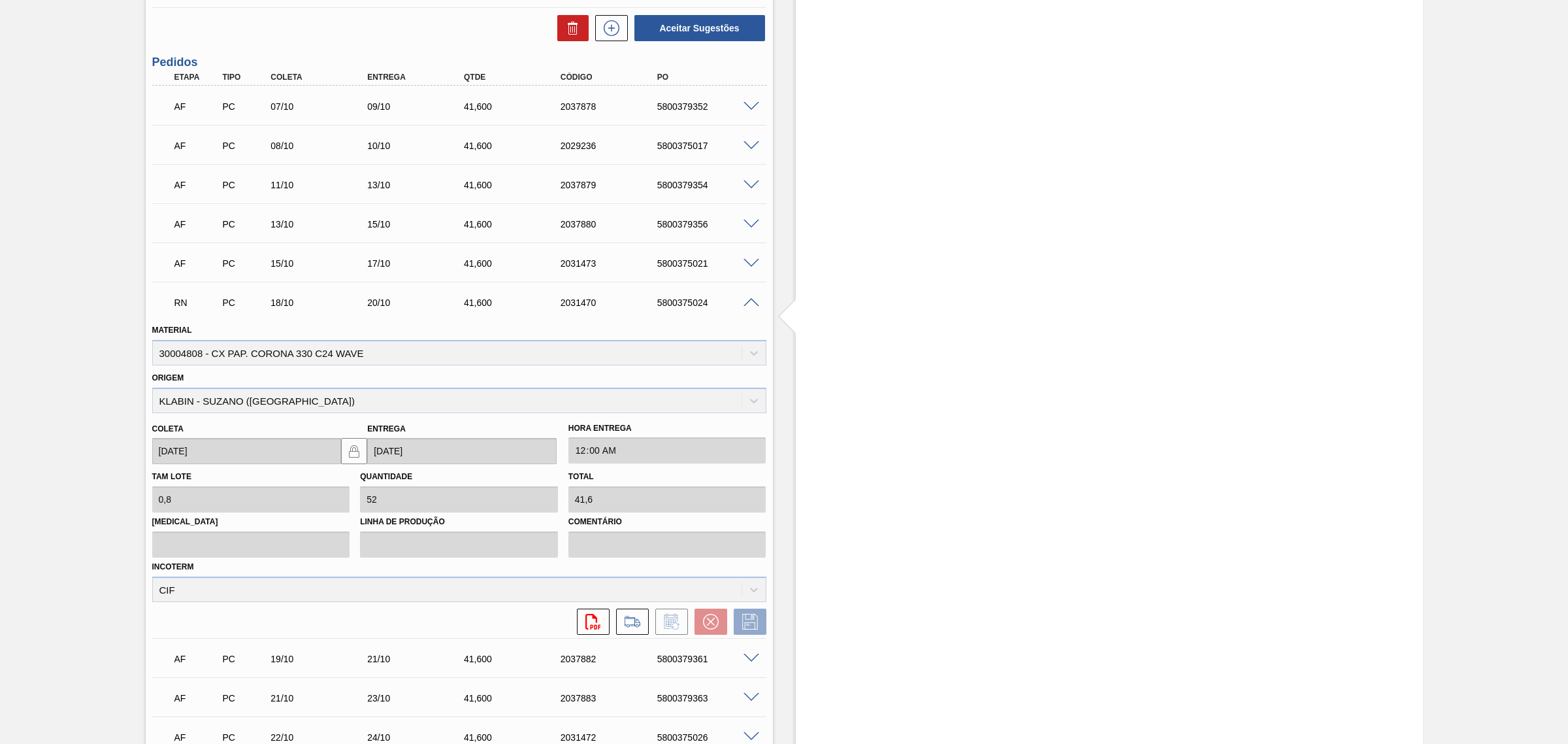
click at [747, 301] on span at bounding box center [752, 303] width 16 height 10
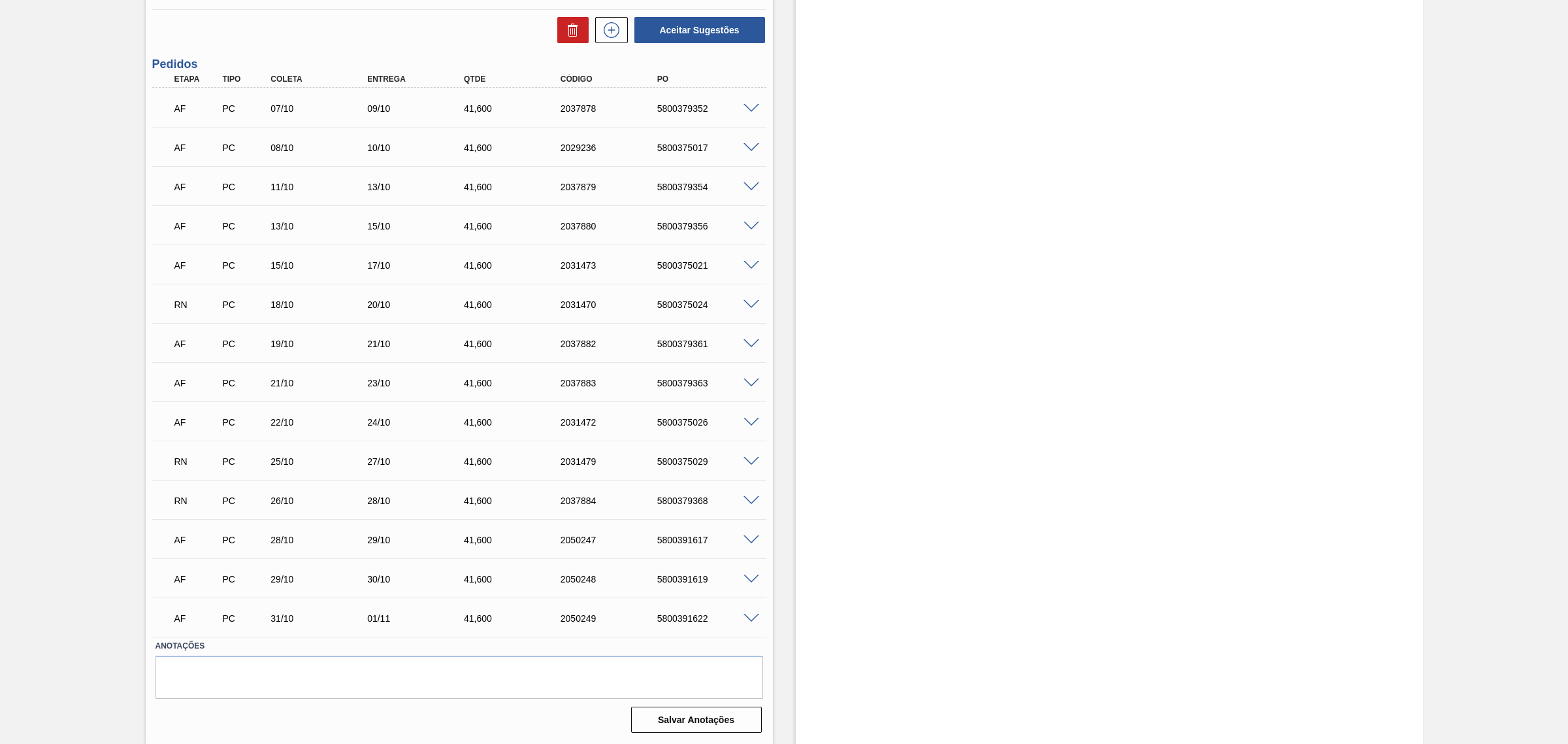
click at [750, 304] on span at bounding box center [752, 305] width 16 height 10
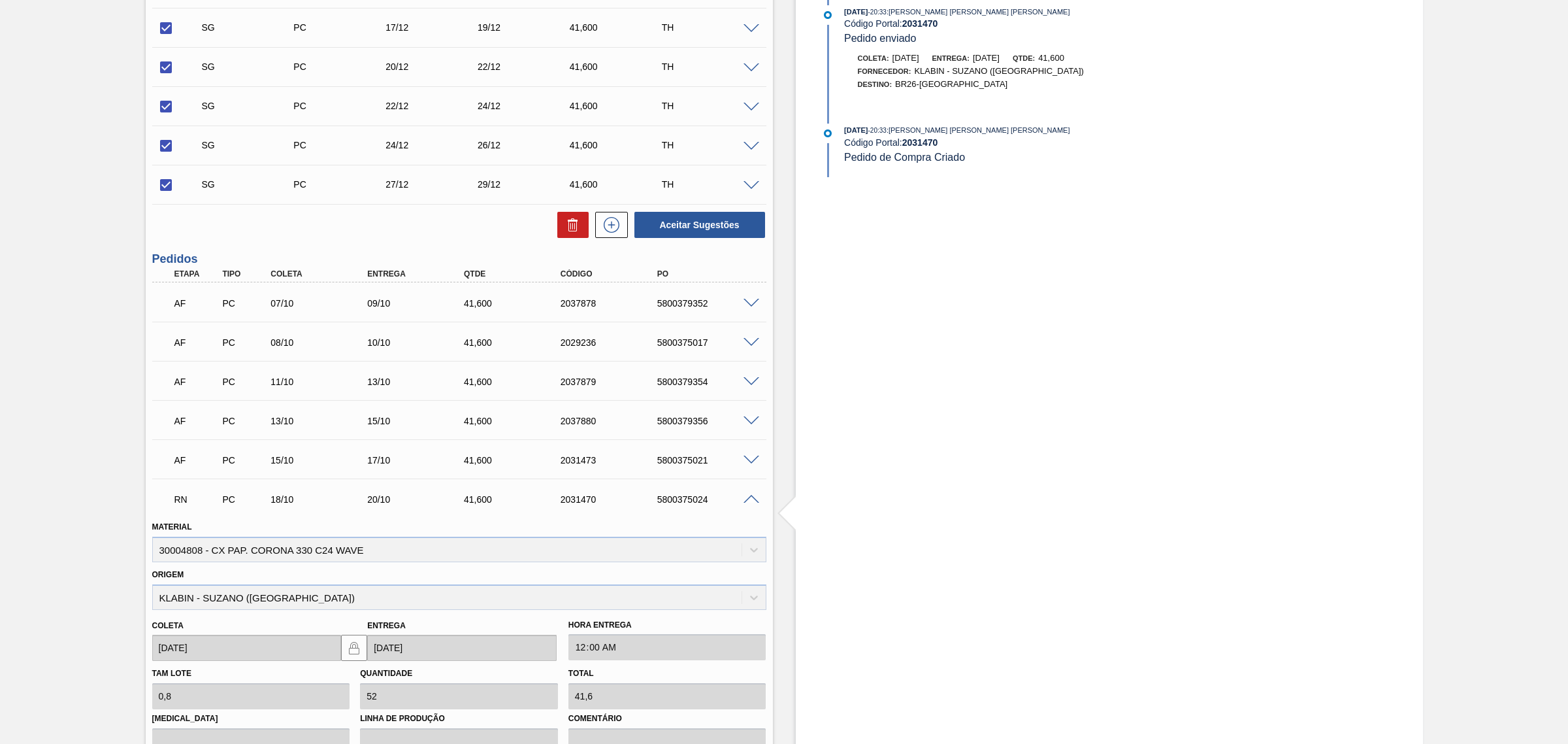
scroll to position [1106, 0]
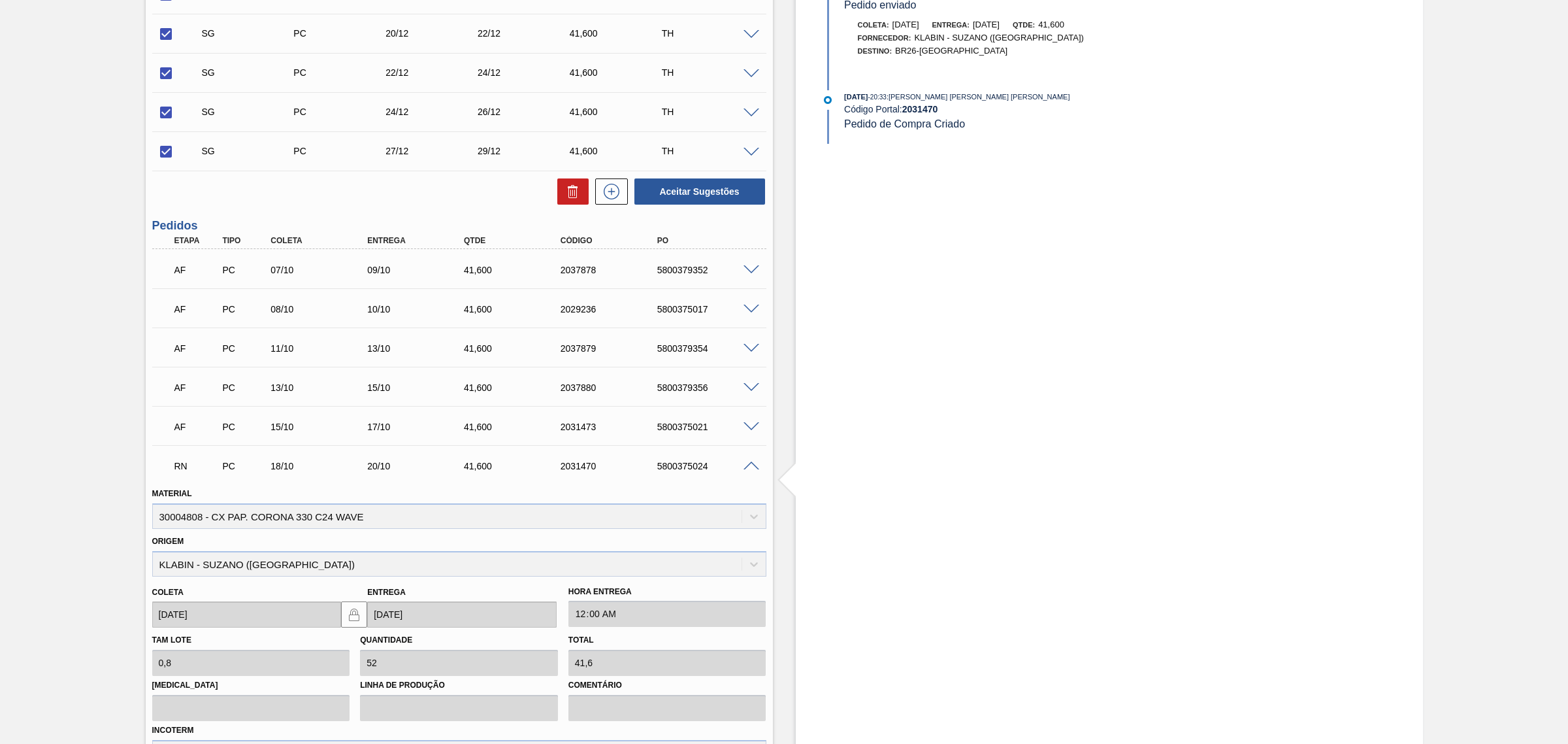
click at [745, 464] on span at bounding box center [752, 466] width 16 height 10
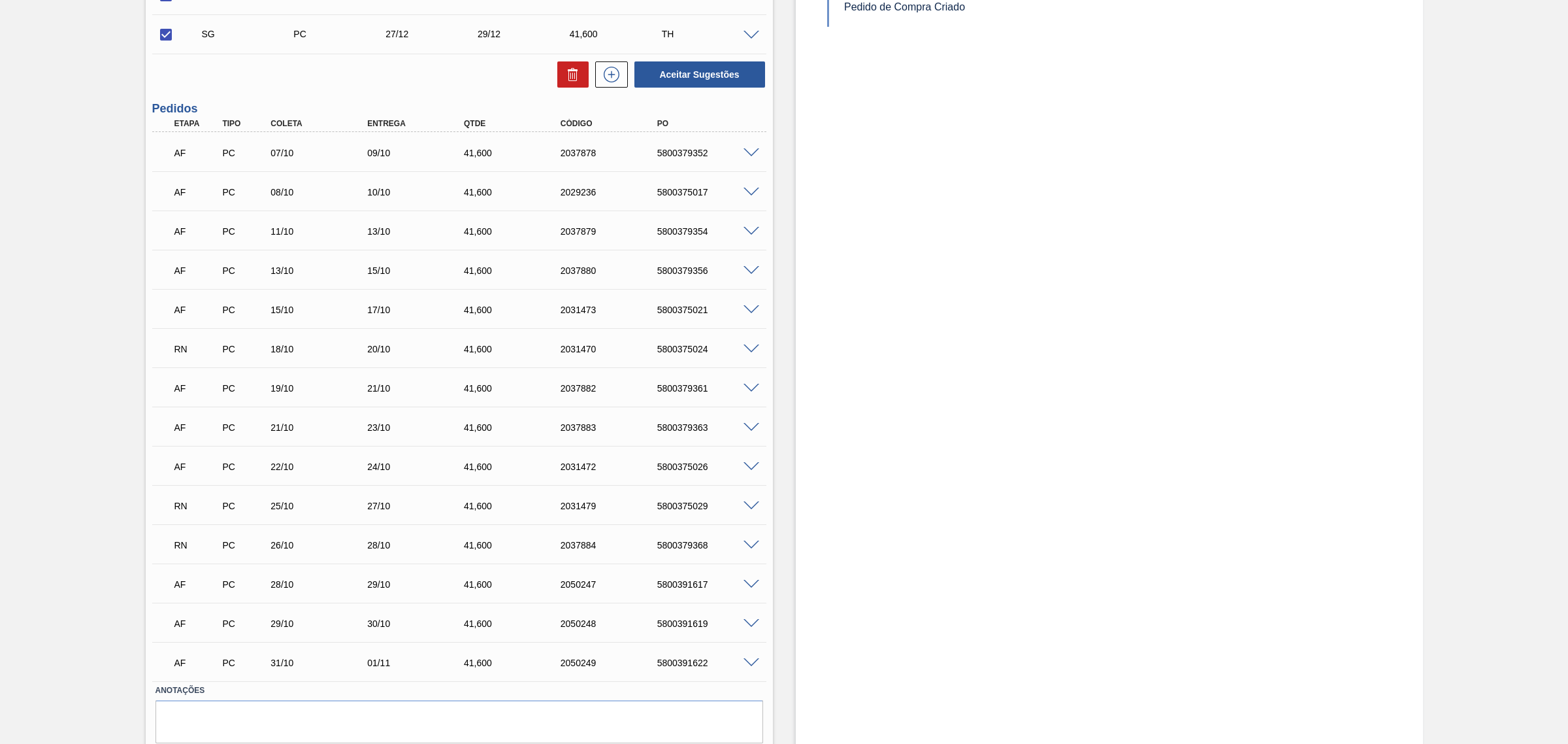
scroll to position [1269, 0]
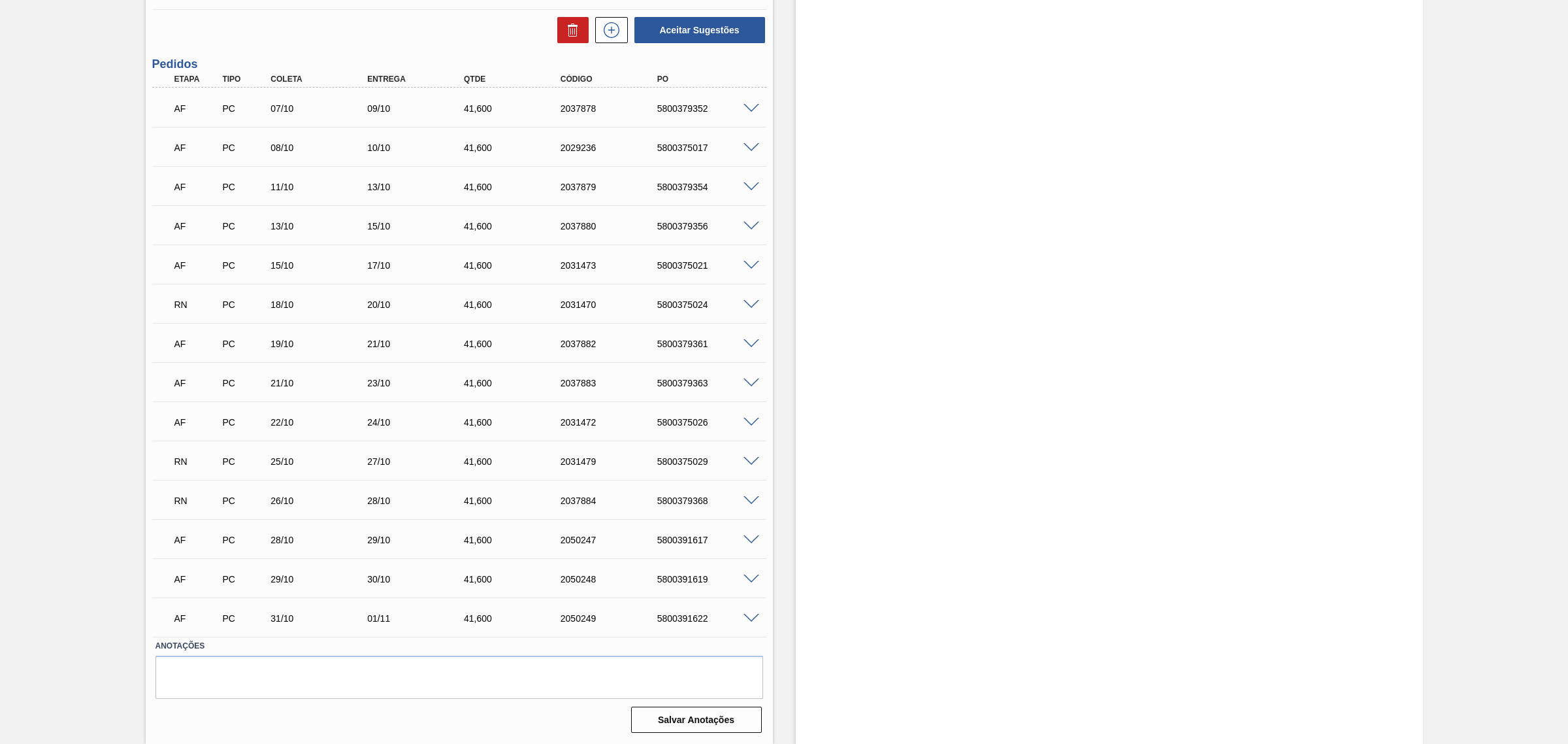
click at [750, 458] on span at bounding box center [752, 461] width 16 height 10
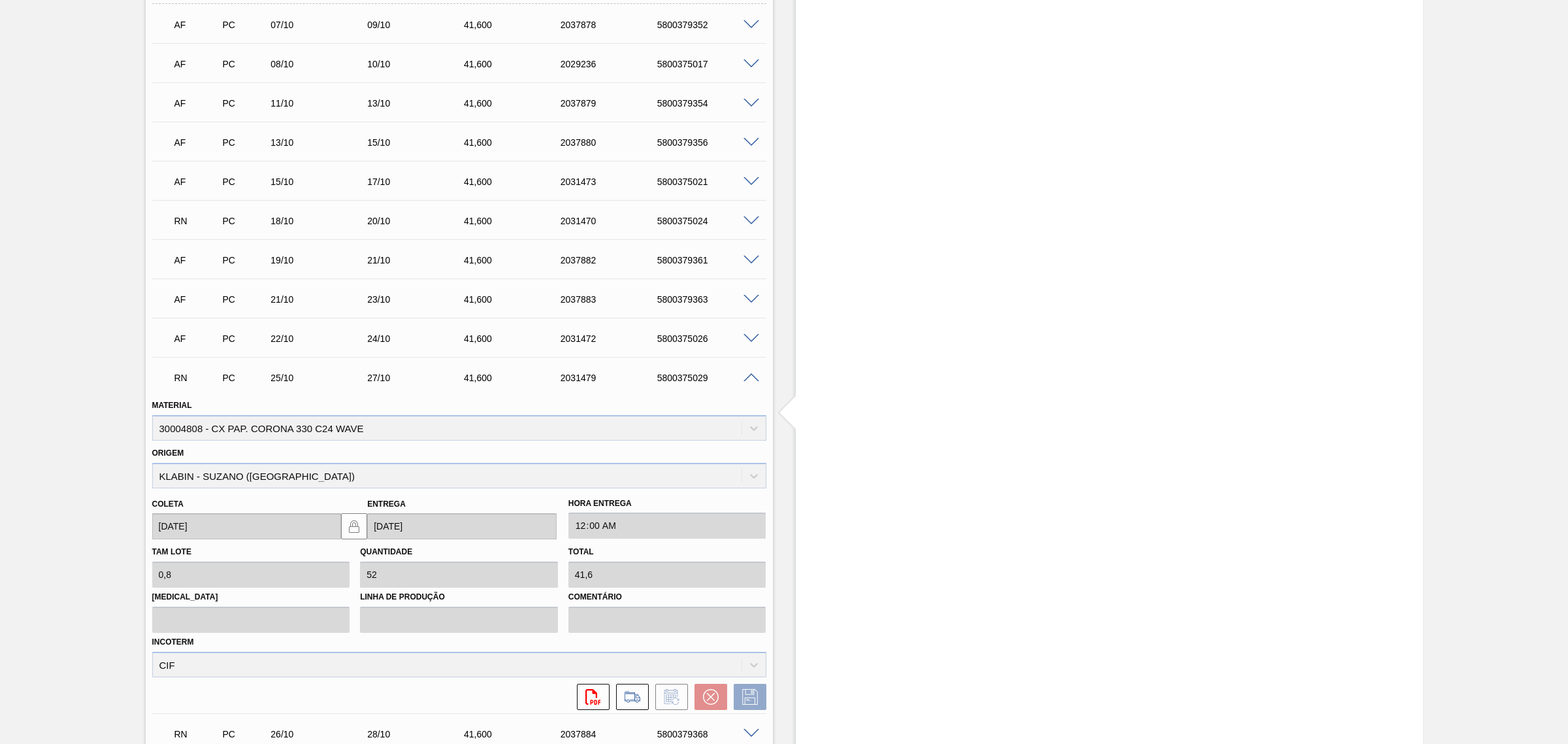
click at [754, 376] on span at bounding box center [752, 378] width 16 height 10
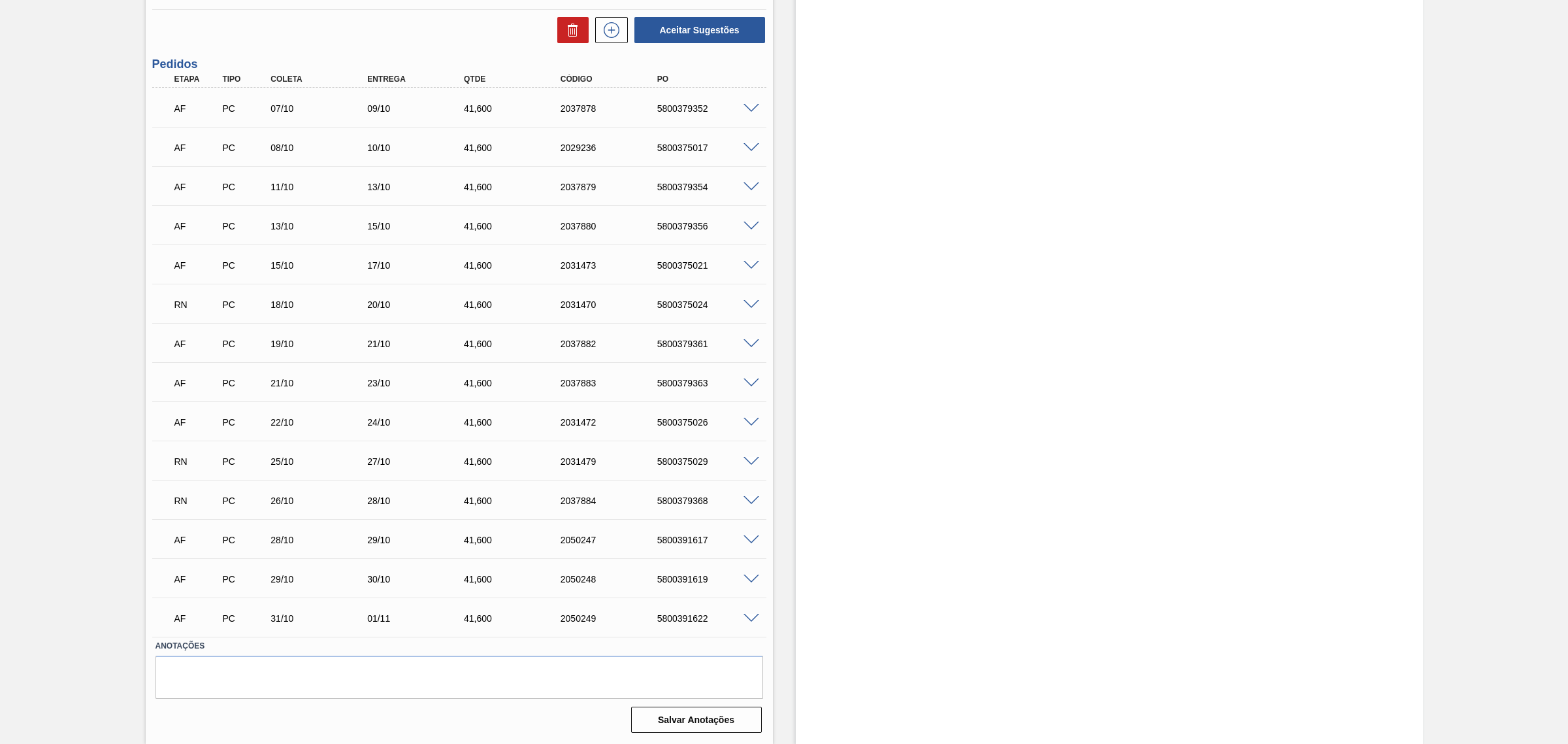
click at [753, 496] on span at bounding box center [752, 501] width 16 height 10
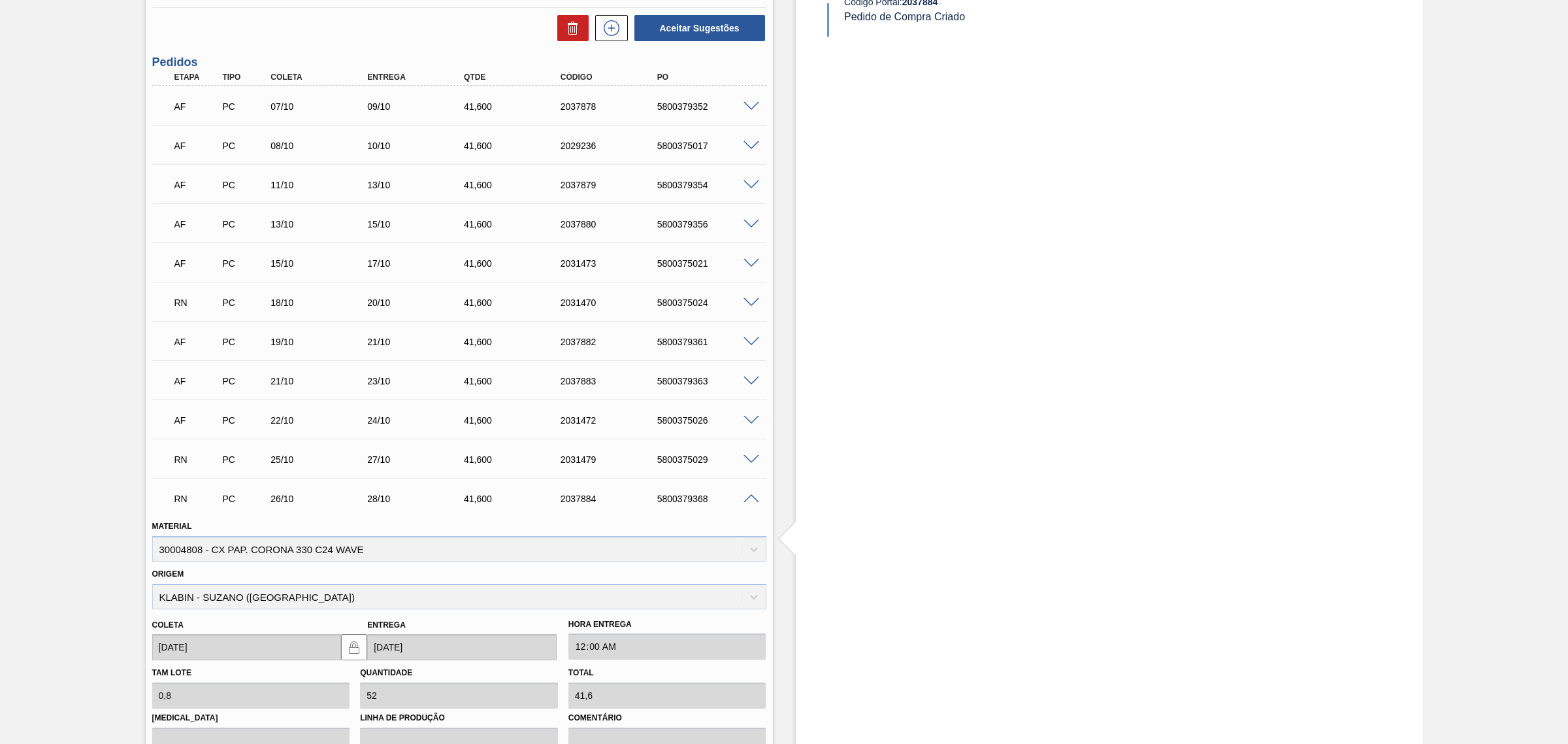
click at [744, 502] on span at bounding box center [752, 499] width 16 height 10
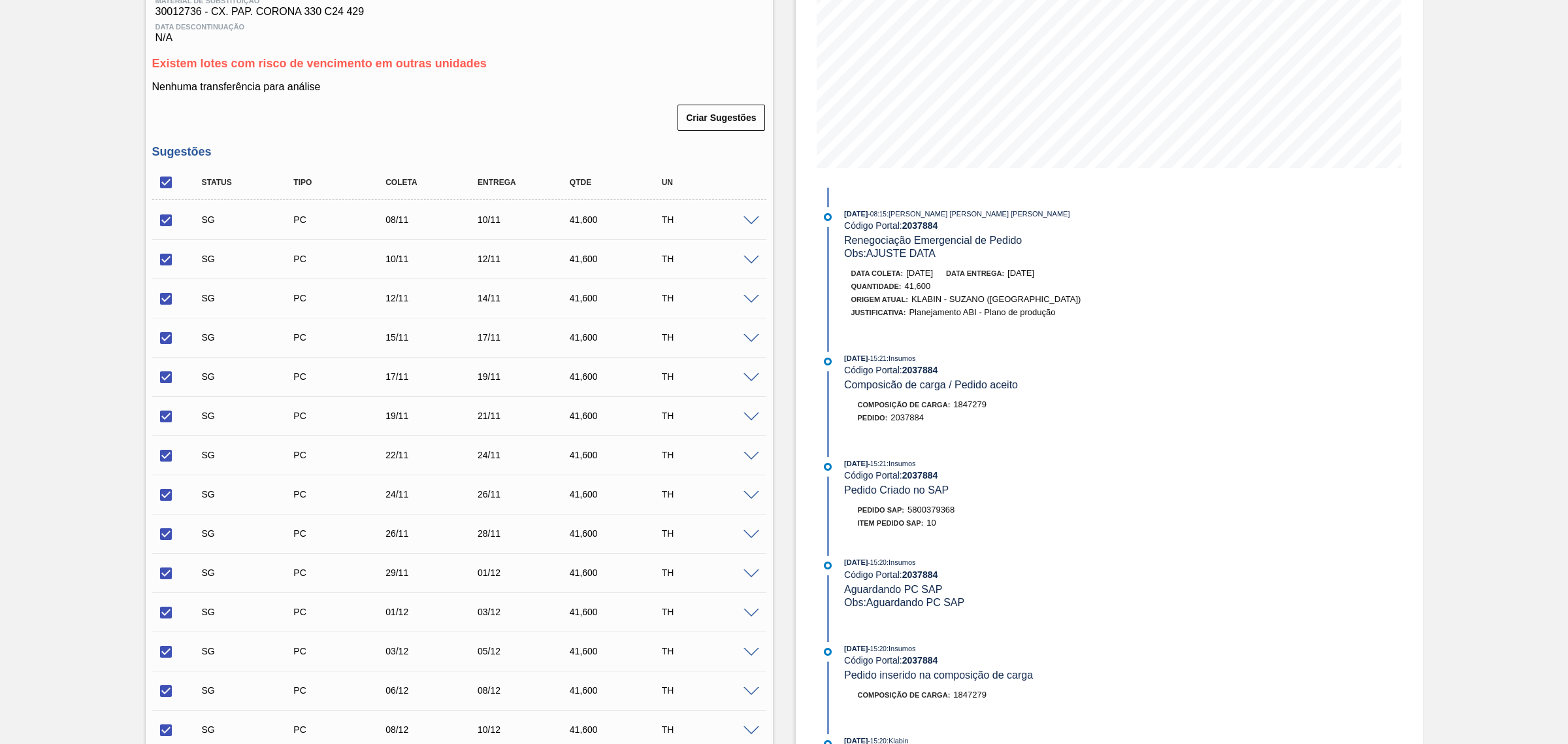
scroll to position [163, 0]
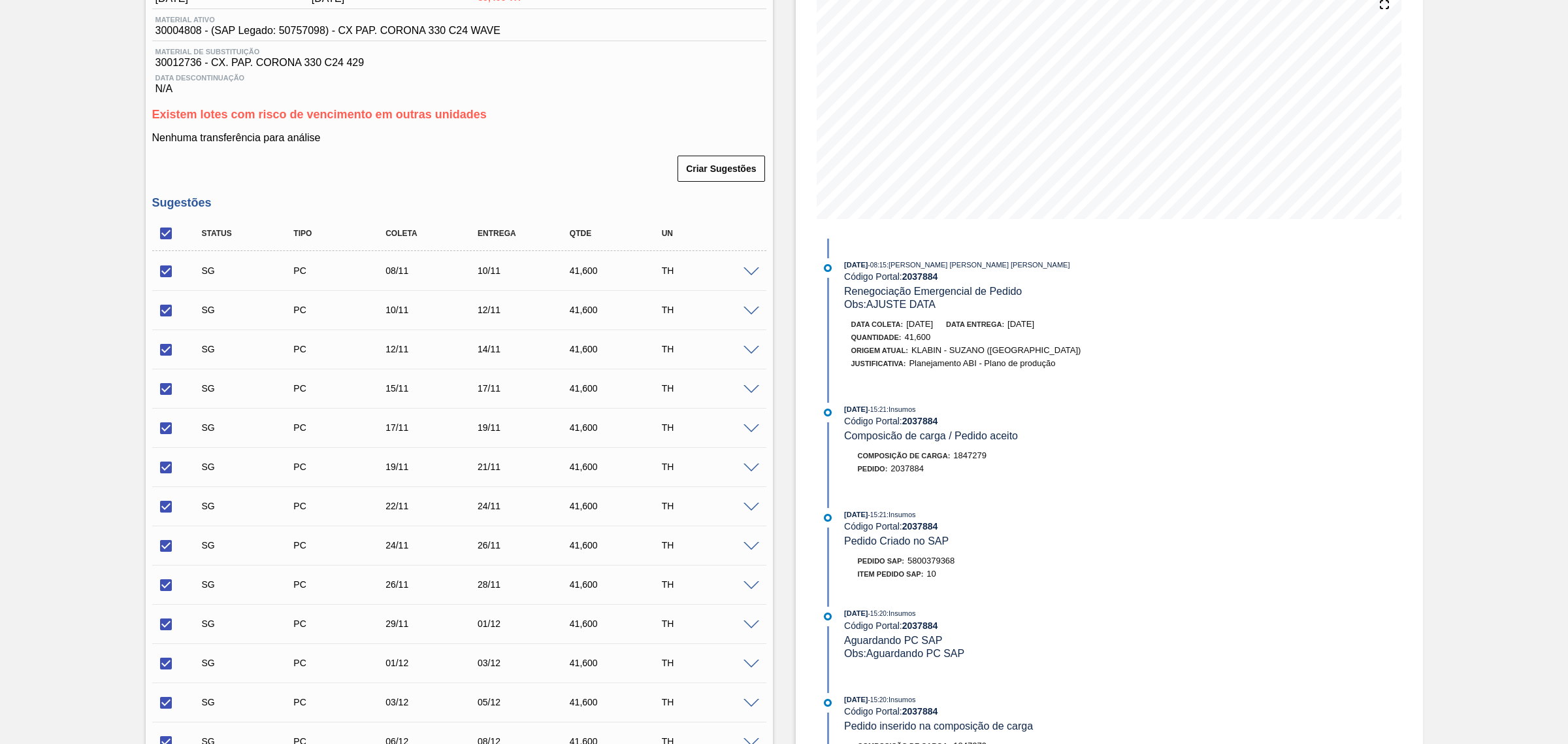
drag, startPoint x: 173, startPoint y: 230, endPoint x: 652, endPoint y: 419, distance: 514.9
click at [173, 230] on input "checkbox" at bounding box center [166, 233] width 27 height 27
checkbox input "false"
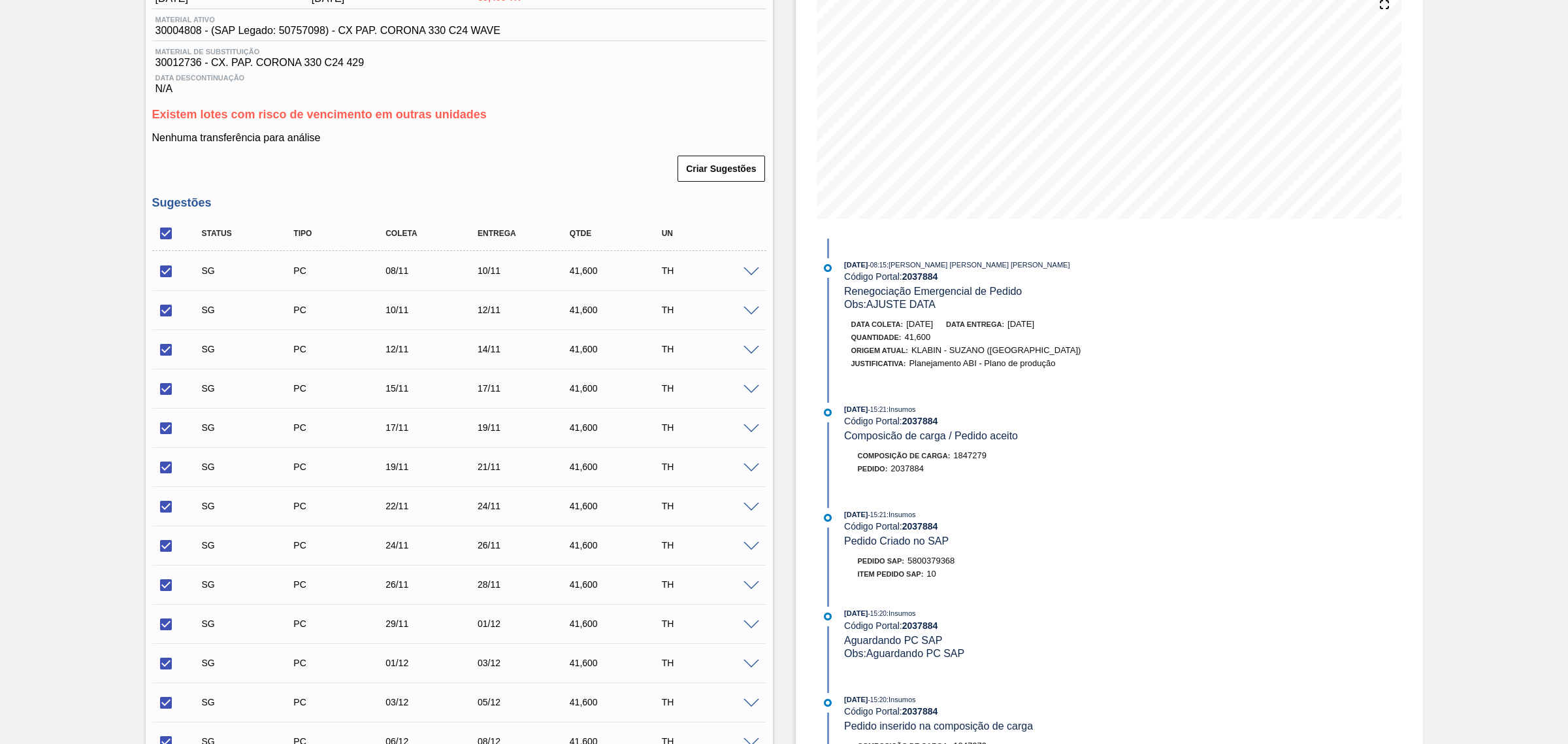
checkbox input "false"
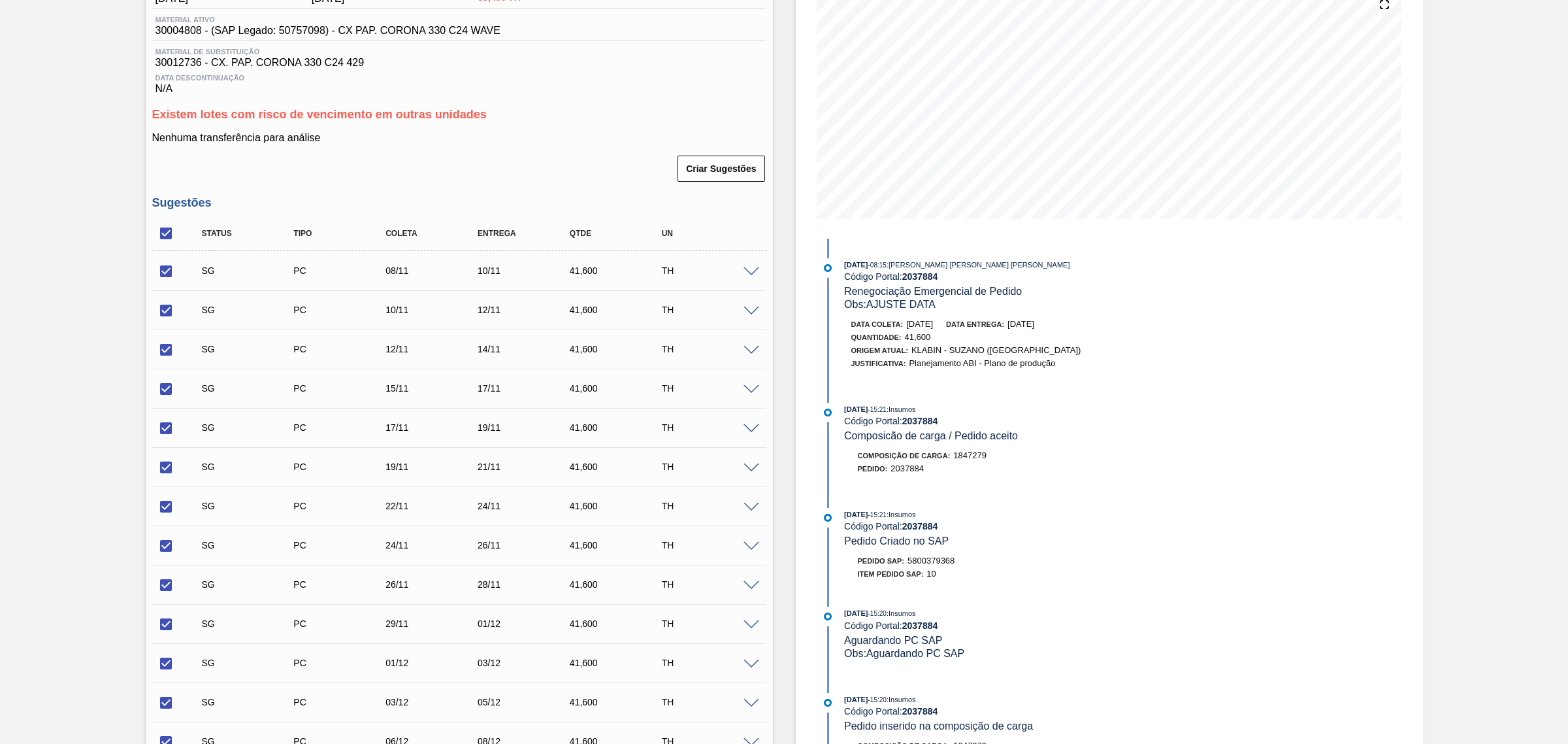
checkbox input "false"
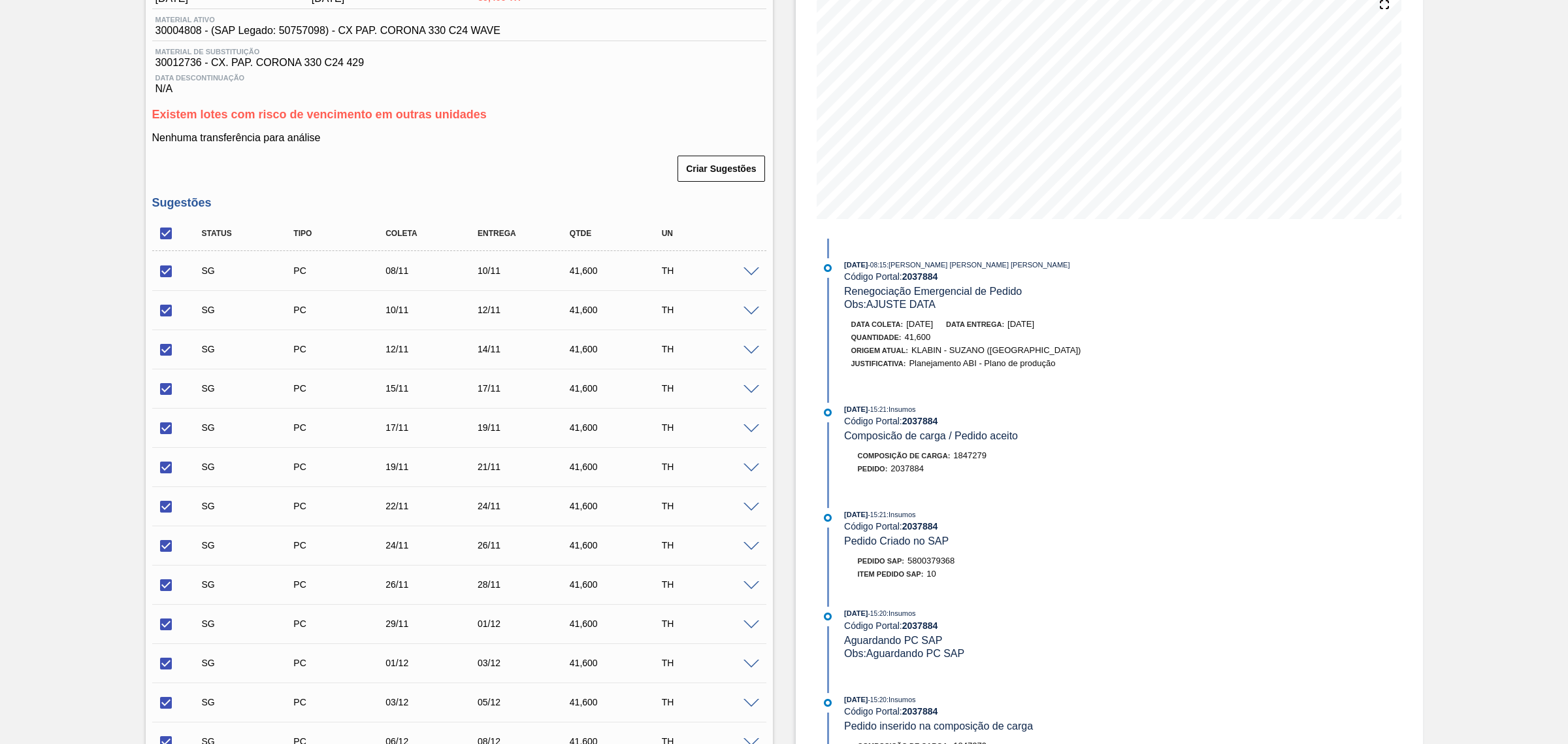
checkbox input "false"
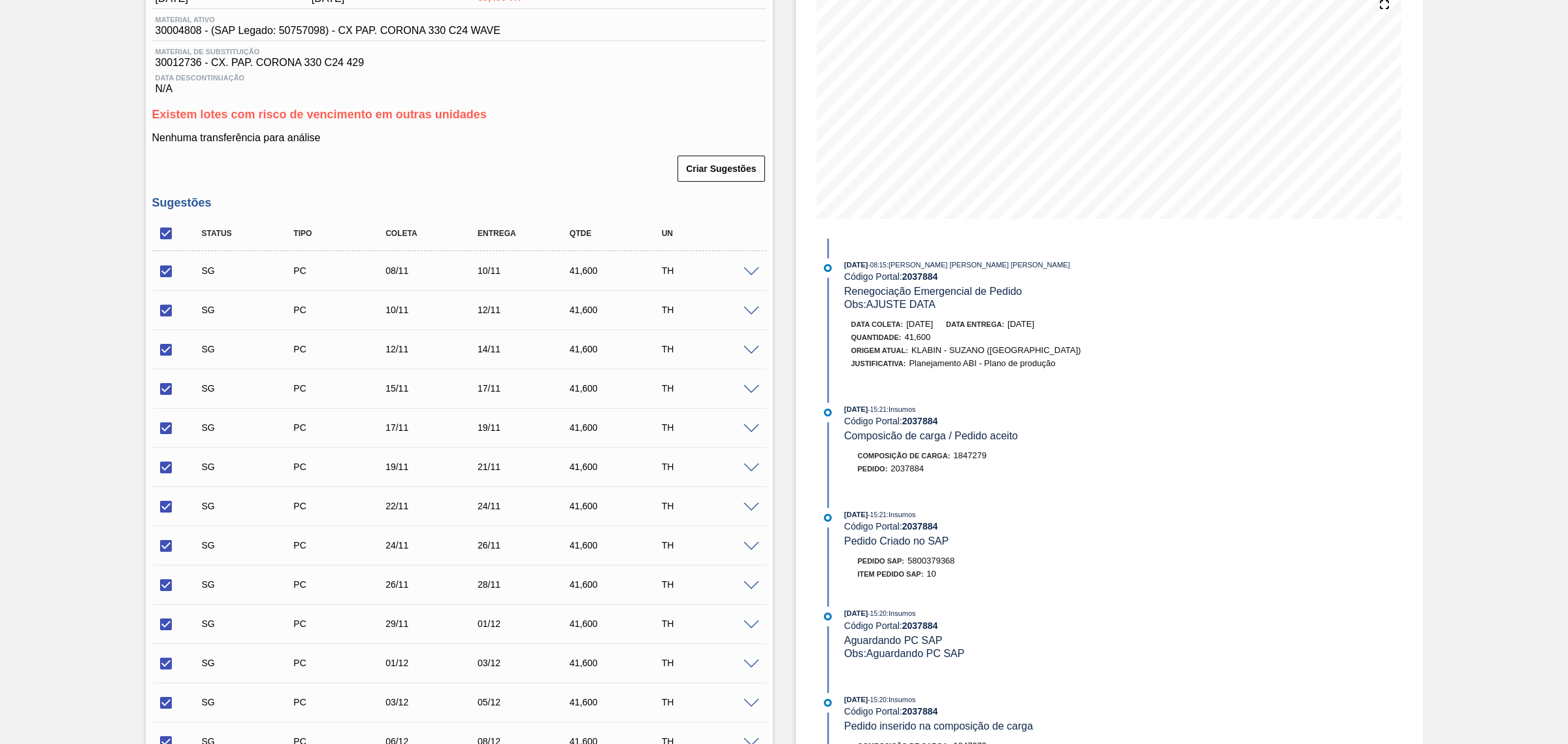
checkbox input "false"
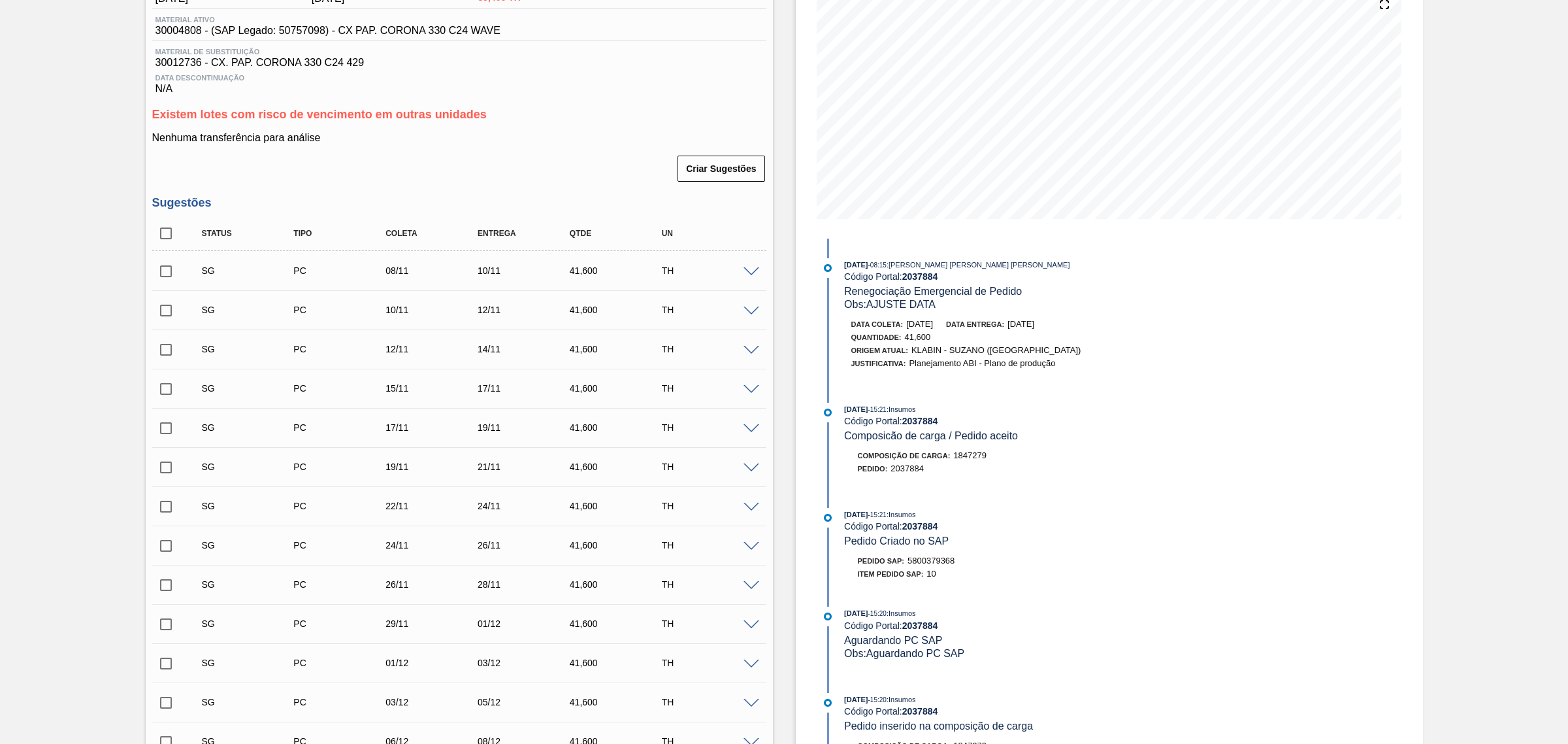
click at [749, 390] on span at bounding box center [752, 389] width 16 height 10
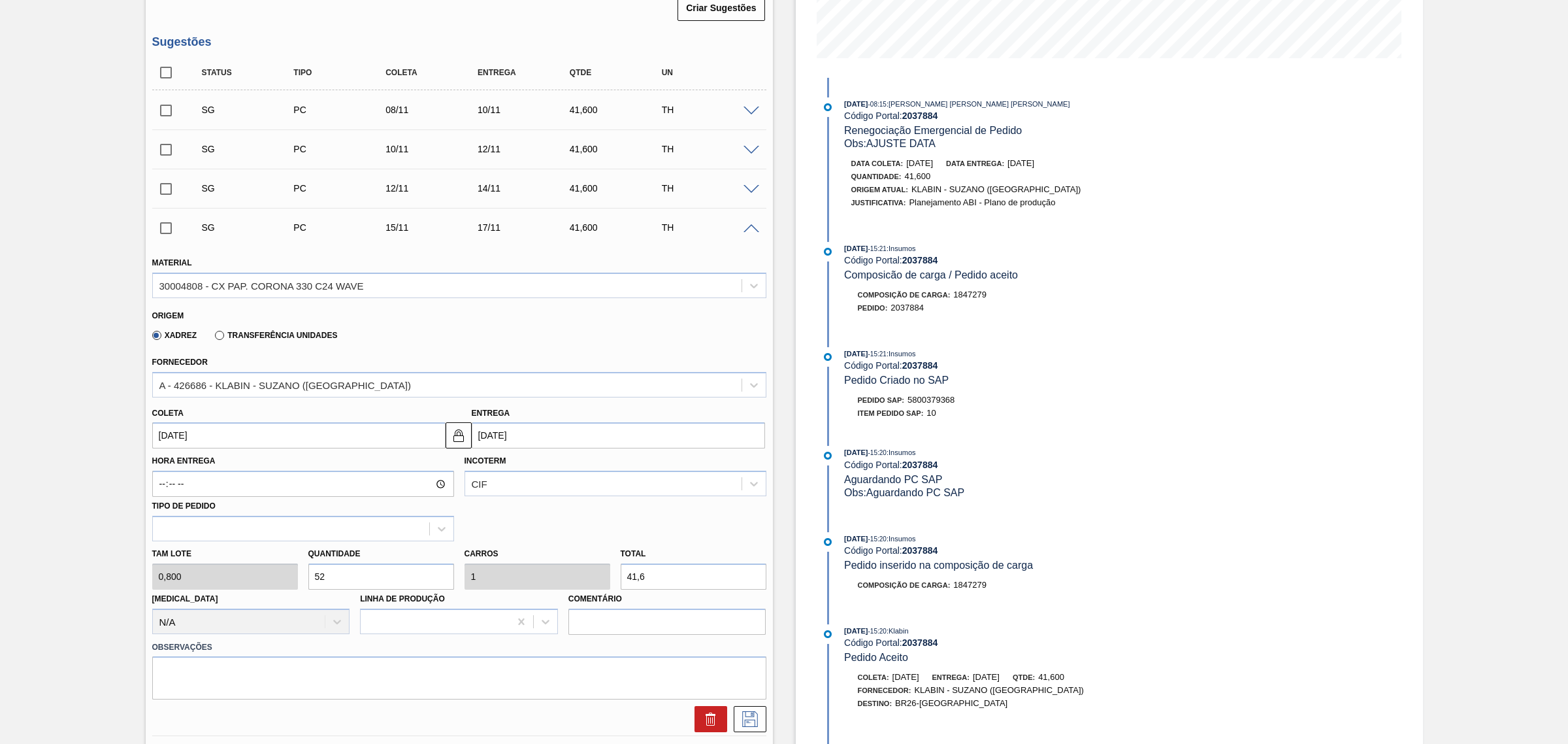
scroll to position [326, 0]
click at [542, 439] on input "17/11/2025" at bounding box center [619, 432] width 293 height 26
click at [482, 467] on button "Previous Month" at bounding box center [483, 463] width 9 height 9
click at [578, 551] on div "16" at bounding box center [571, 549] width 17 height 17
type input "14/10/2025"
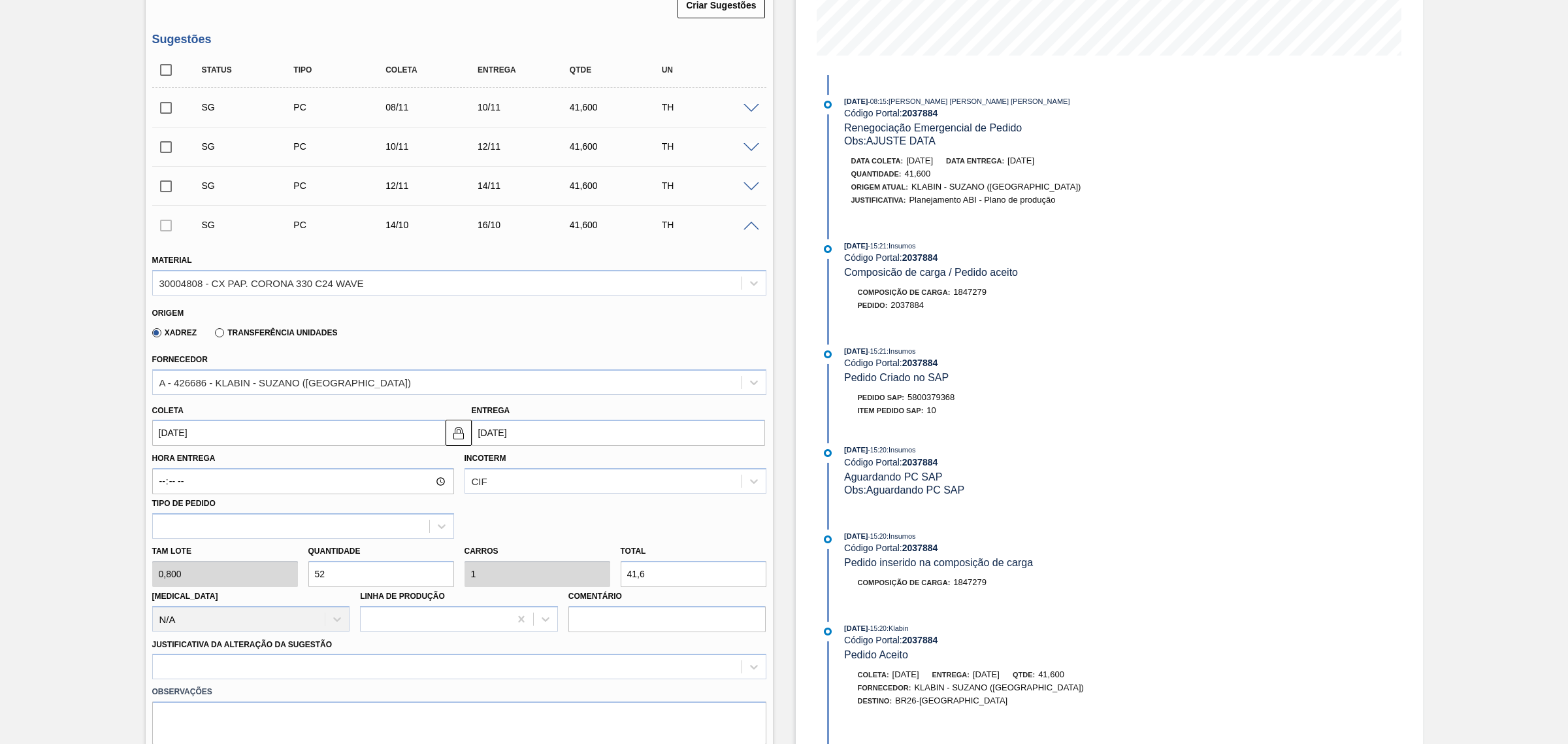
type input "16/10/2025"
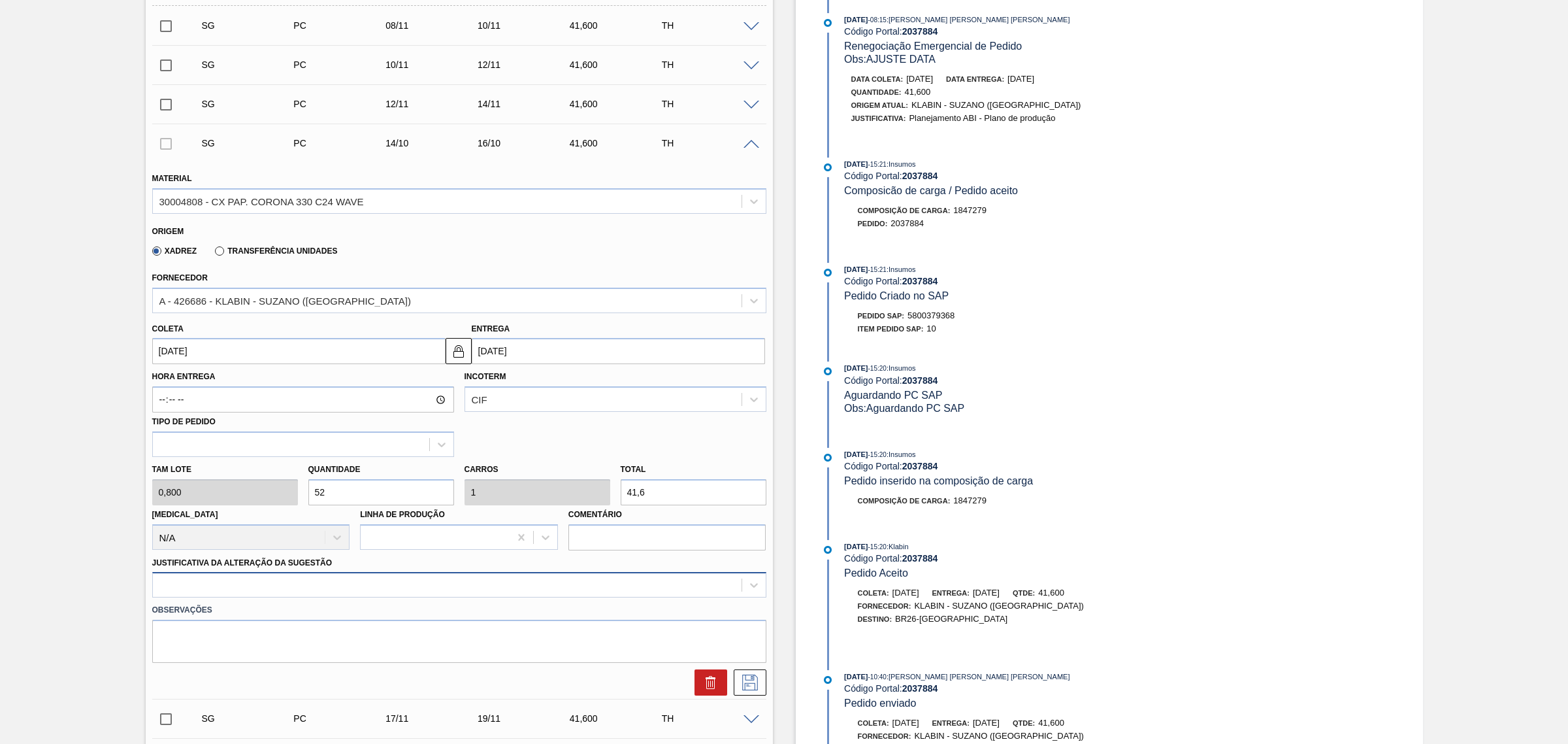
click at [436, 567] on div at bounding box center [460, 585] width 614 height 25
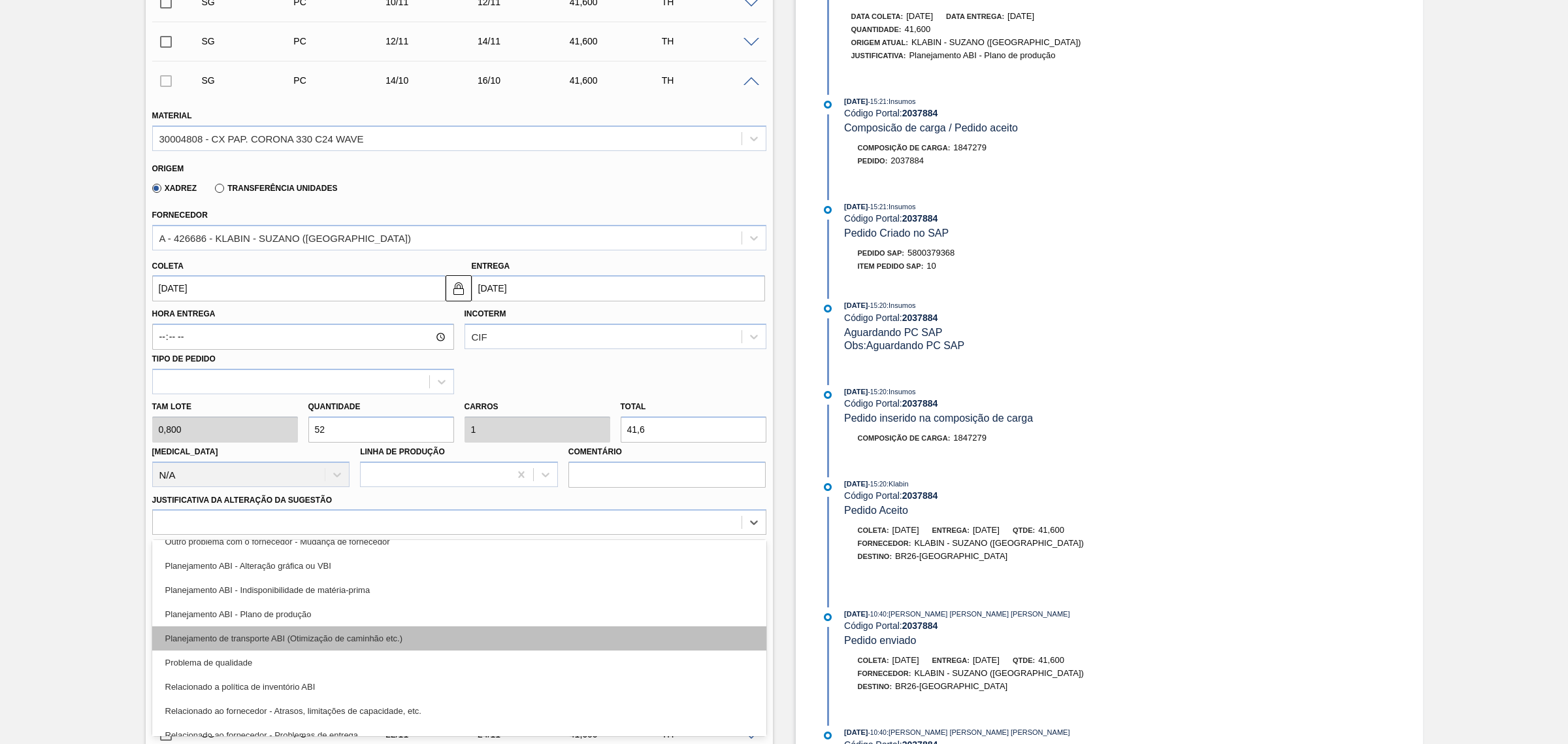
scroll to position [163, 0]
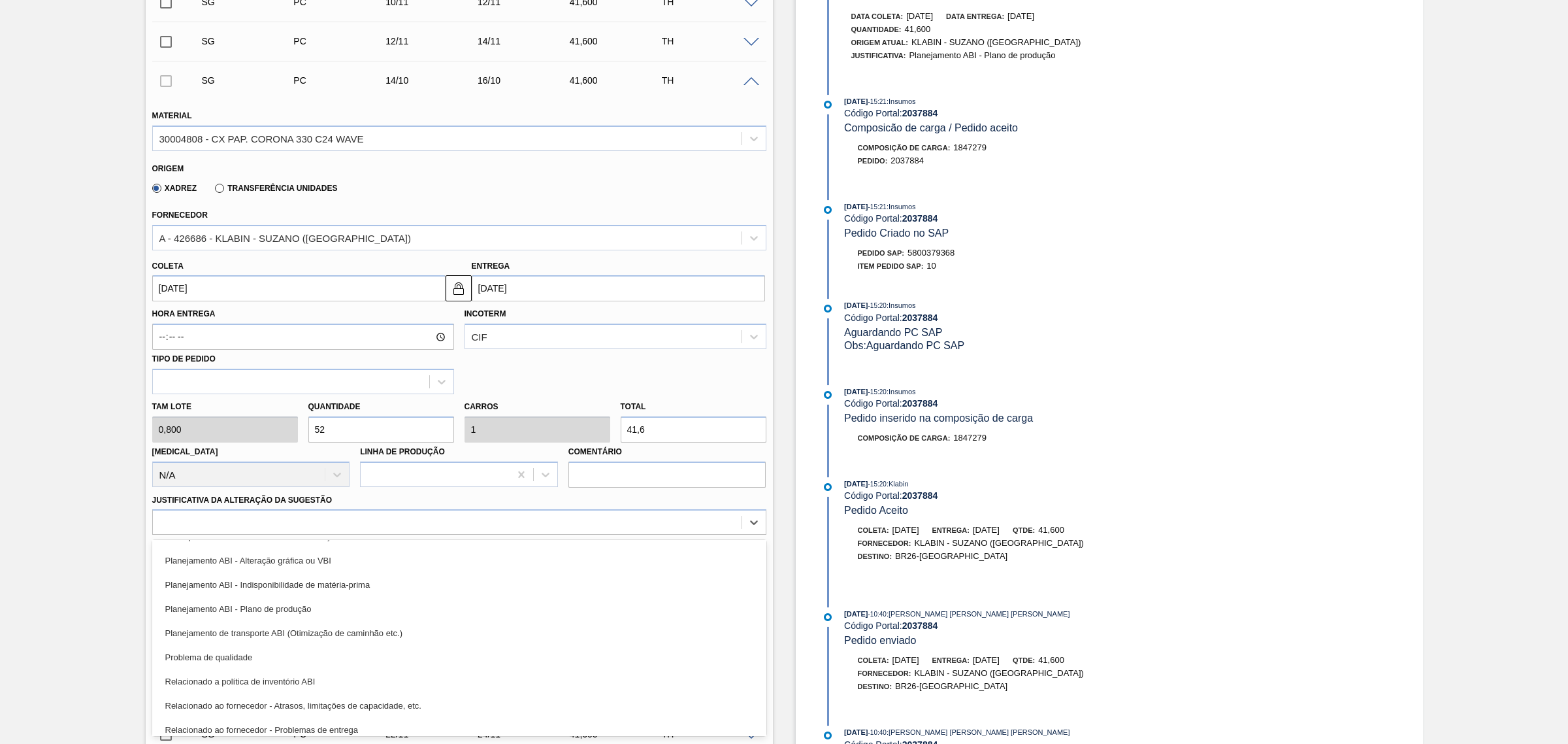
click at [379, 567] on div "Planejamento ABI - Plano de produção" at bounding box center [460, 608] width 614 height 24
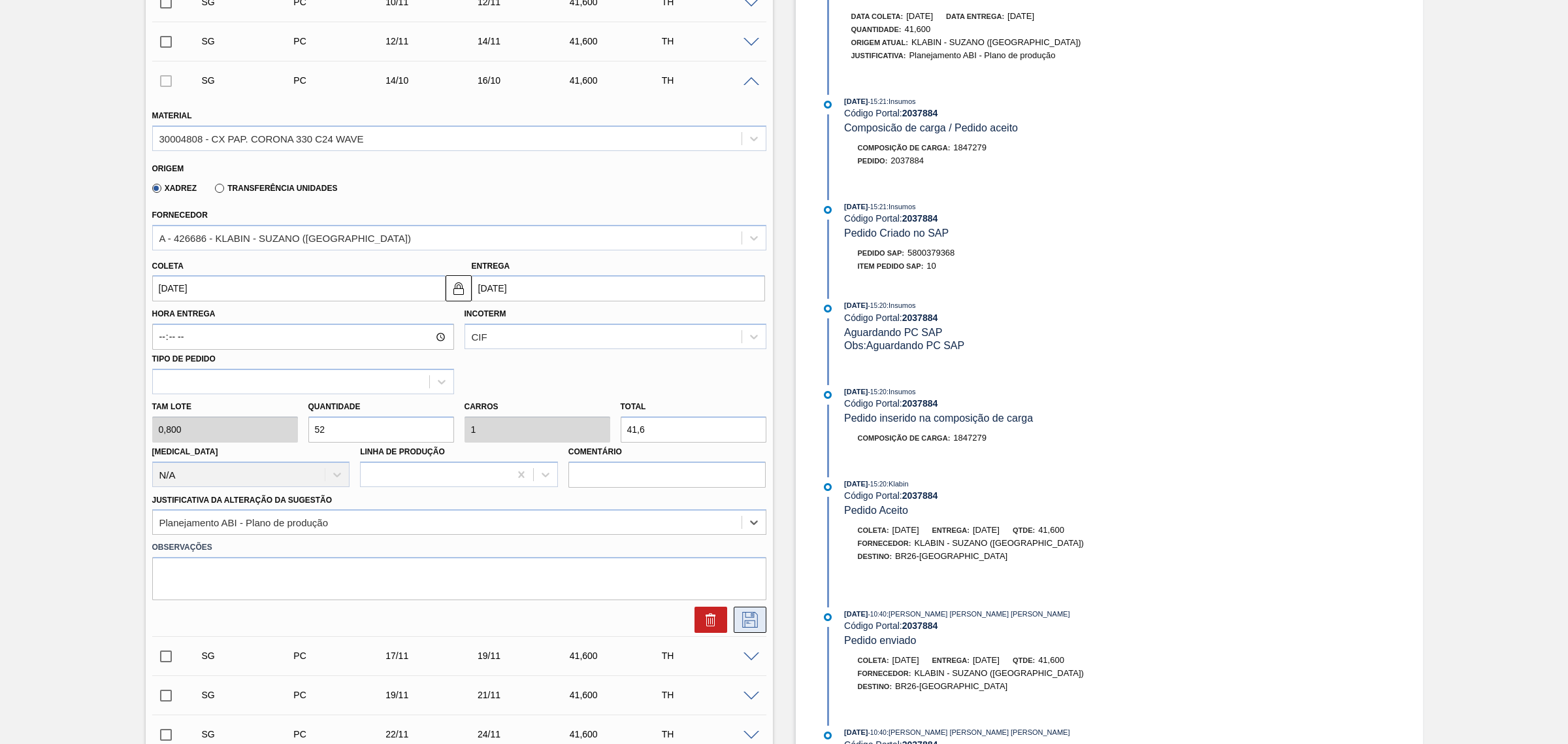
click at [755, 567] on icon at bounding box center [750, 620] width 21 height 16
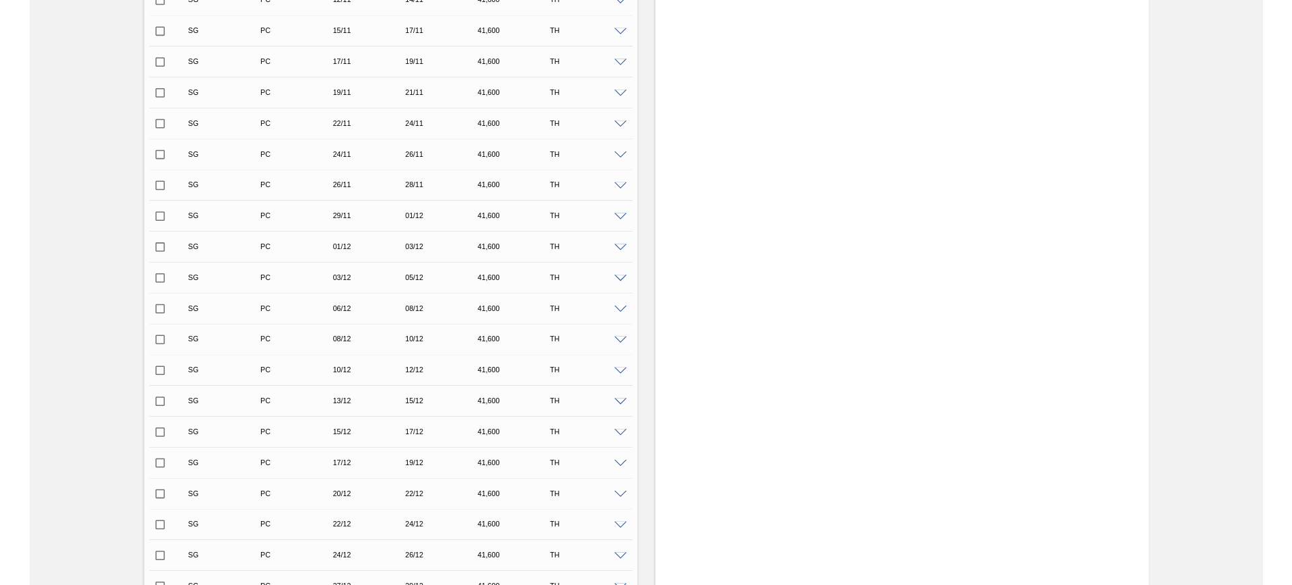
scroll to position [589, 0]
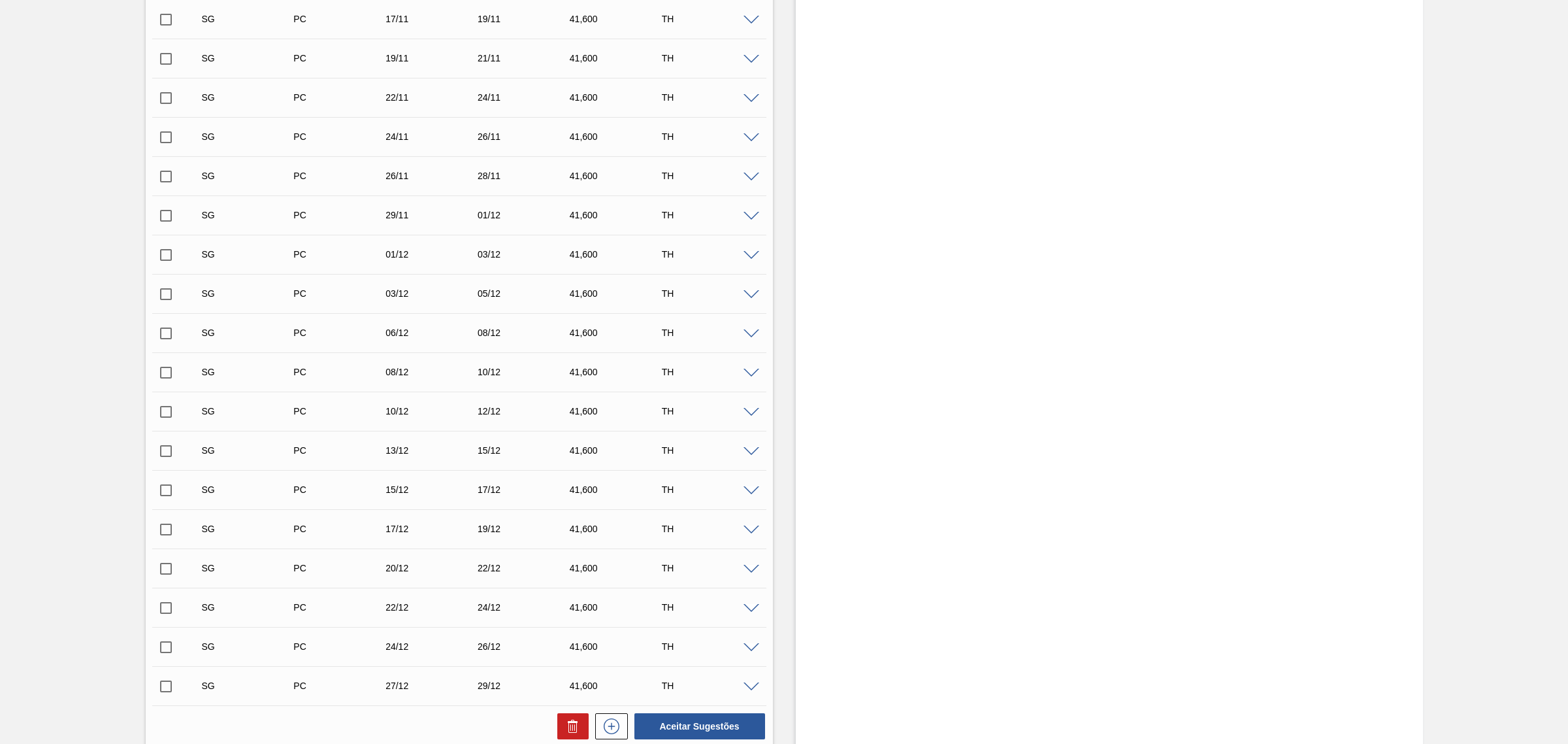
click at [919, 485] on div "Estoque De 08/10/2025 Até 03/01/2026 Filtro 19/10 Projeção de Estoque 14.575 Ne…" at bounding box center [1109, 466] width 628 height 1945
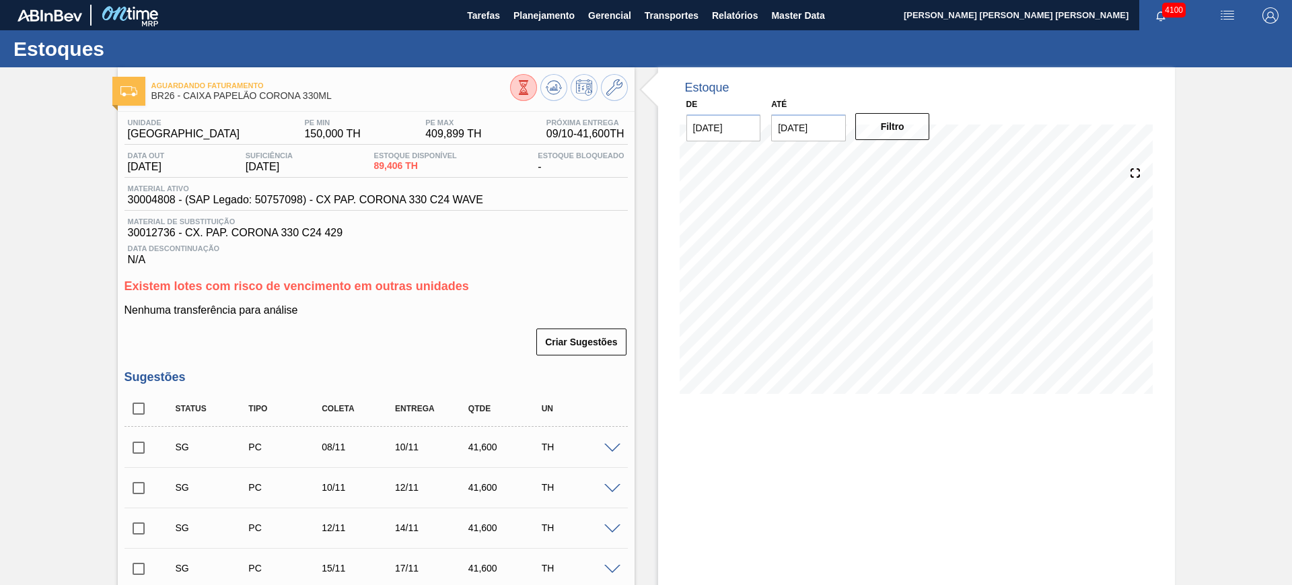
scroll to position [0, 0]
click at [527, 9] on span "Planejamento" at bounding box center [543, 15] width 61 height 16
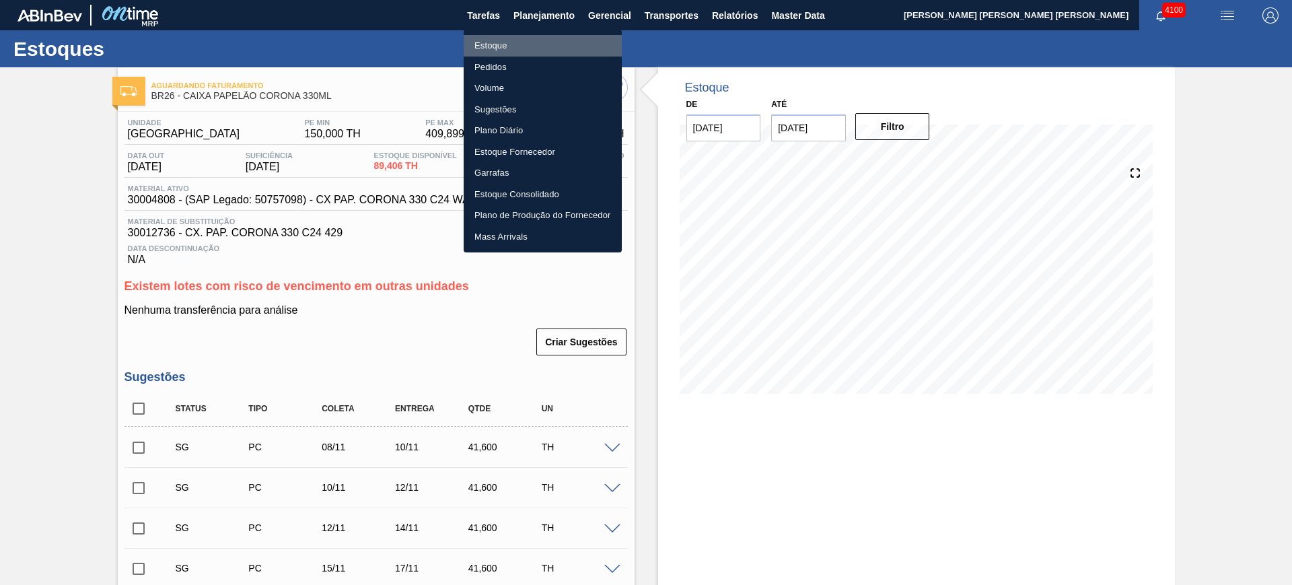
click at [570, 43] on li "Estoque" at bounding box center [542, 46] width 158 height 22
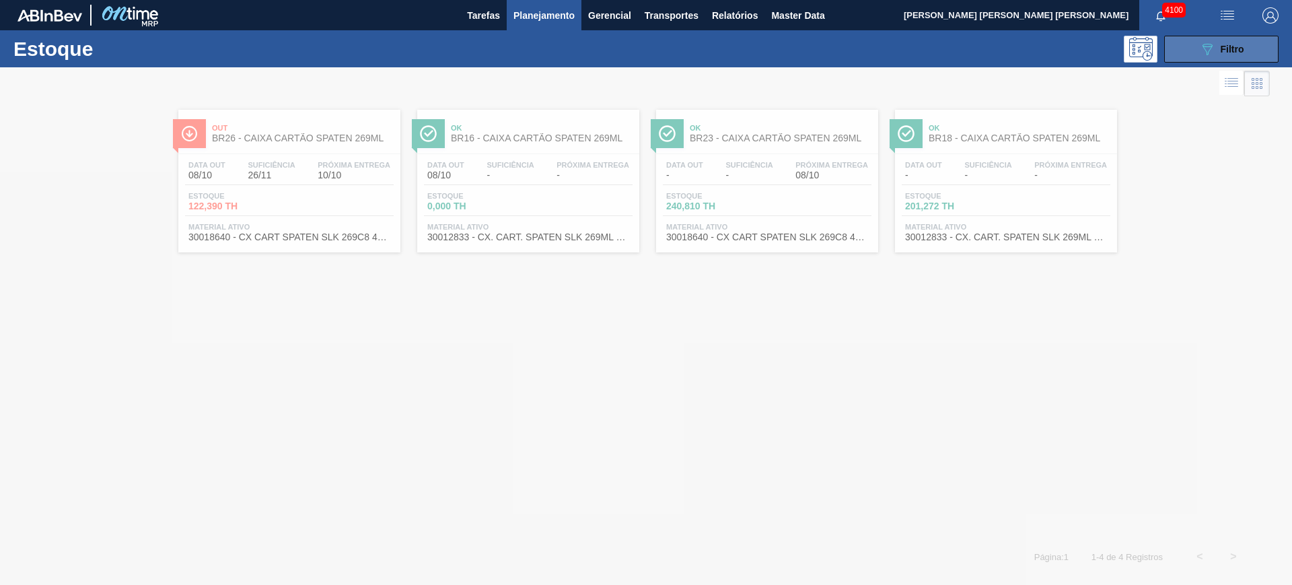
click at [1240, 53] on span "Filtro" at bounding box center [1232, 49] width 24 height 11
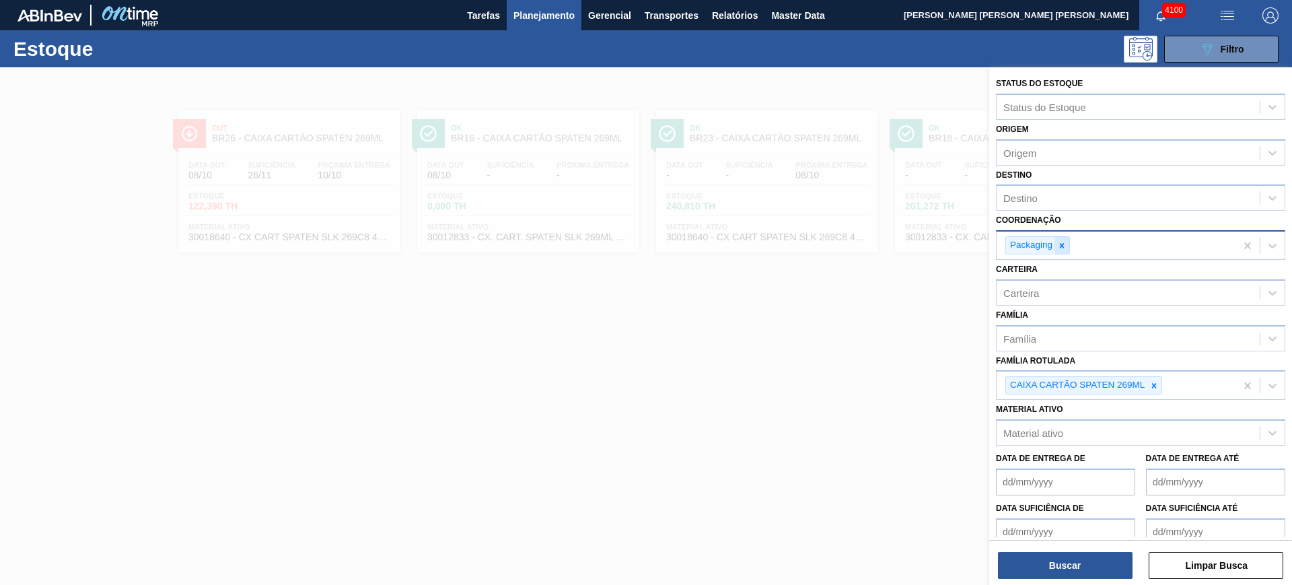
click at [1063, 244] on icon at bounding box center [1061, 245] width 5 height 5
click at [1154, 378] on div at bounding box center [1153, 385] width 15 height 17
click at [1065, 242] on icon at bounding box center [1061, 245] width 9 height 9
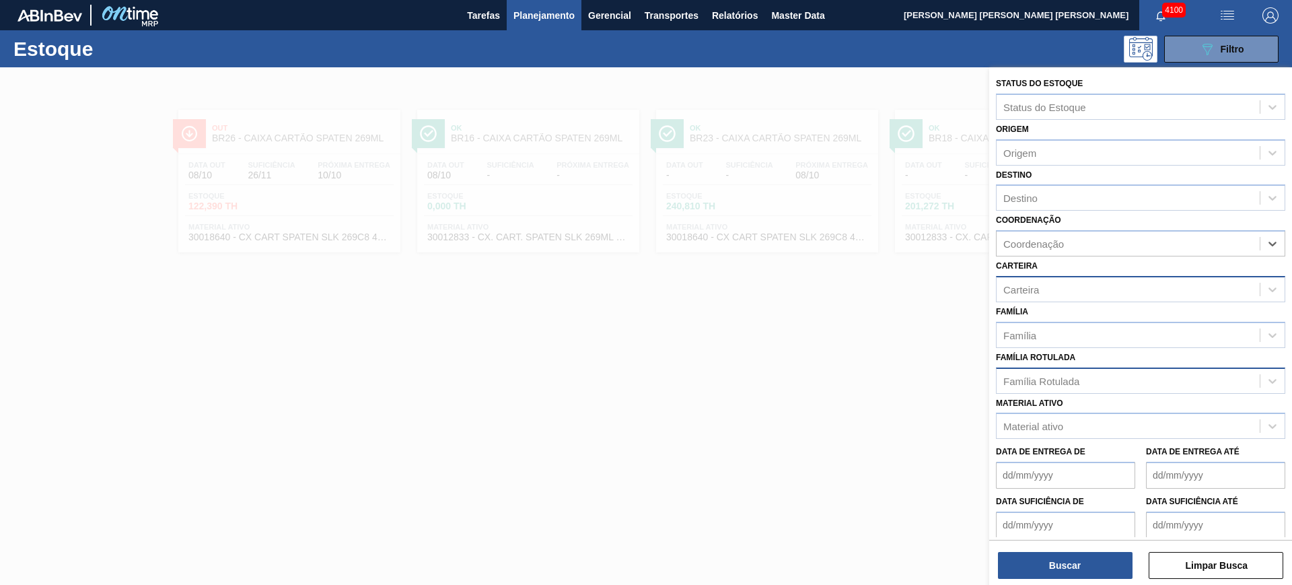
click at [1062, 298] on div "Carteira" at bounding box center [1127, 289] width 263 height 20
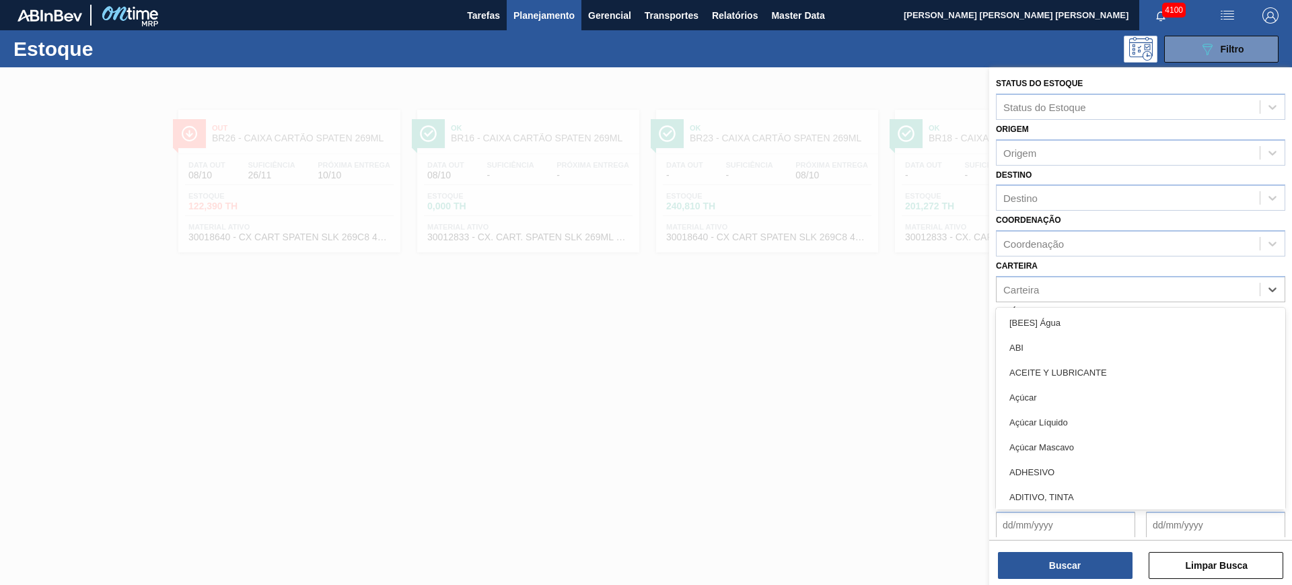
click at [1055, 268] on div "Carteira option [BEES] Água focused, 1 of 101. 101 results available. Use Up an…" at bounding box center [1140, 279] width 289 height 46
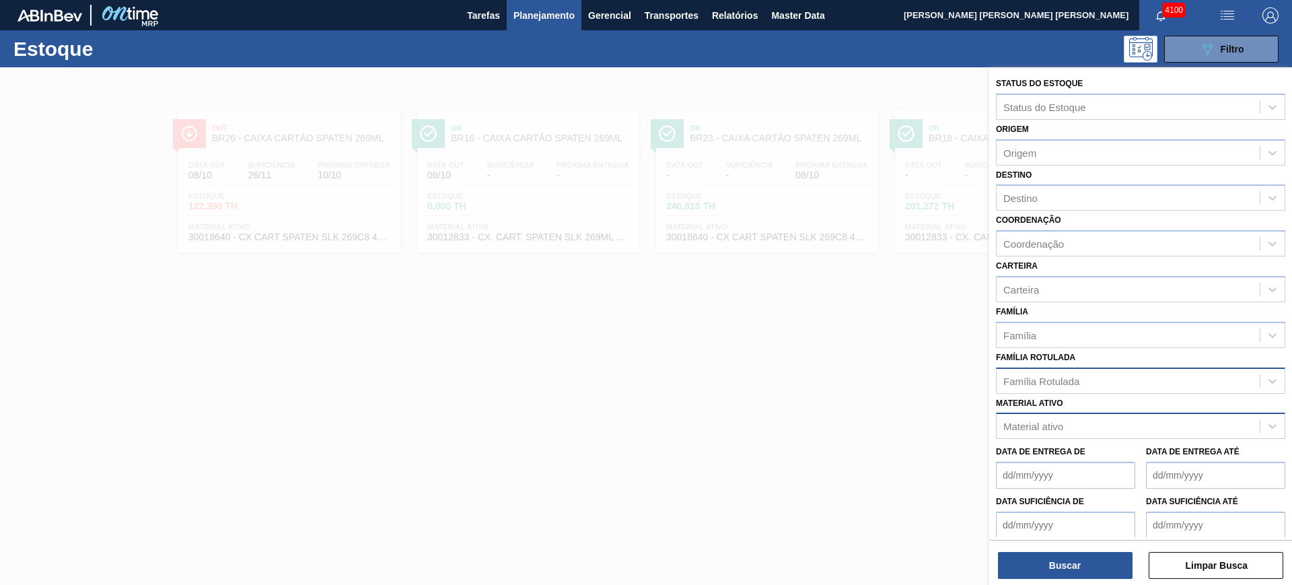
click at [1051, 431] on div "Material ativo" at bounding box center [1033, 425] width 60 height 11
type ativo "x"
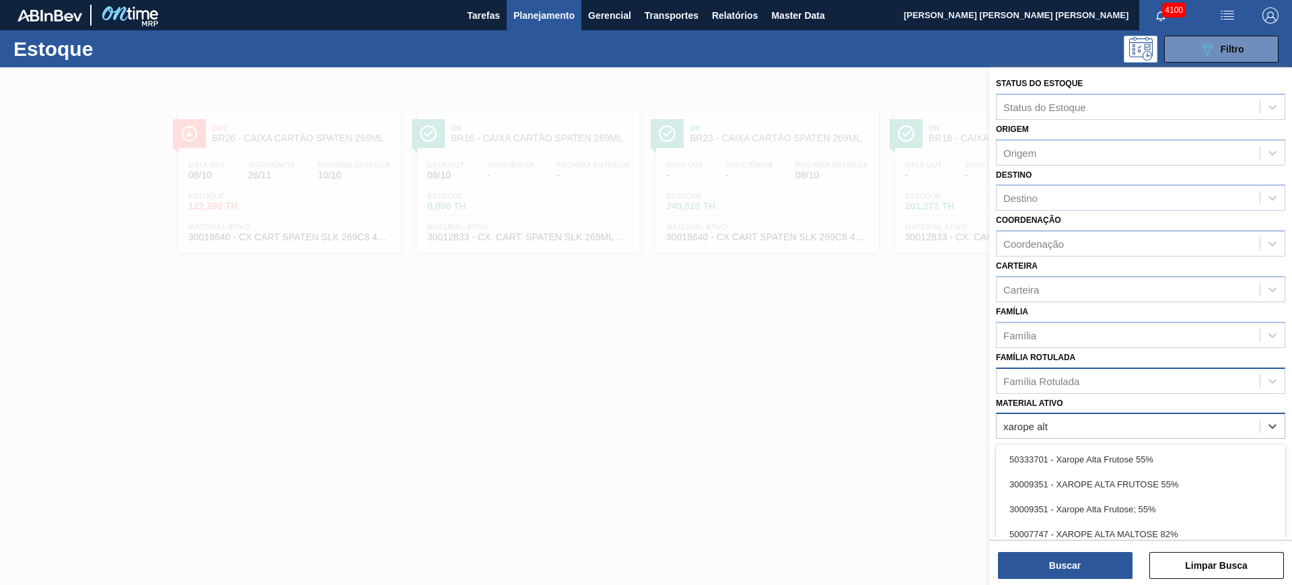
type ativo "xarope alta"
click at [1216, 526] on div "50007747 - XAROPE ALTA MALTOSE 82%" at bounding box center [1140, 533] width 289 height 25
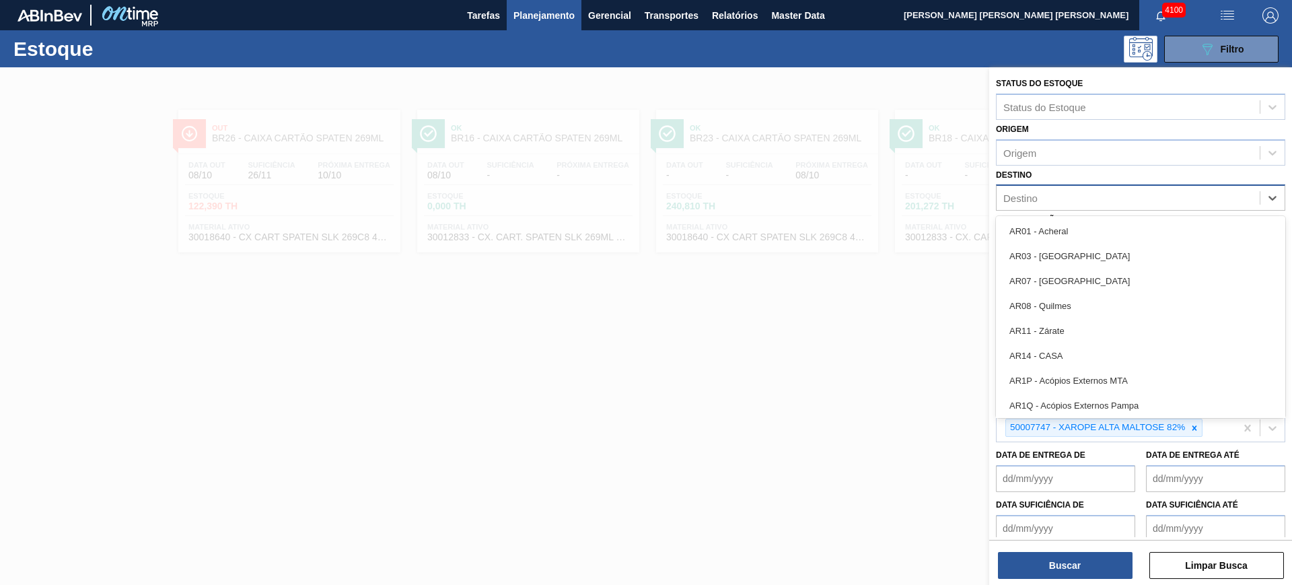
click at [1045, 194] on div "Destino" at bounding box center [1127, 198] width 263 height 20
type input "mana"
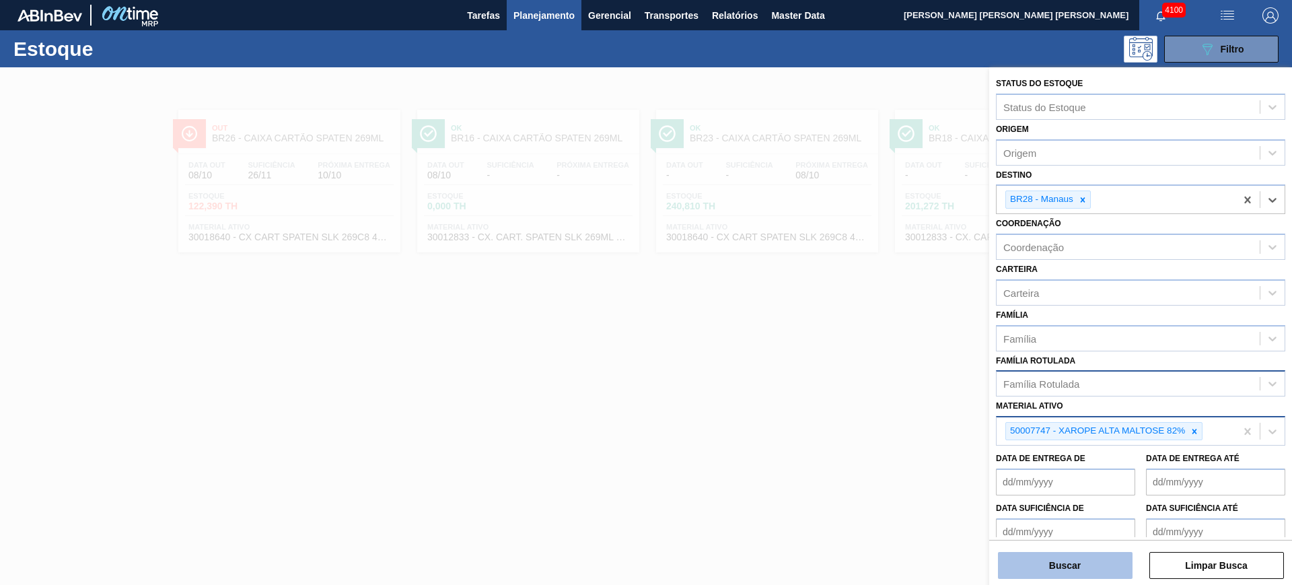
click at [1071, 569] on button "Buscar" at bounding box center [1065, 565] width 135 height 27
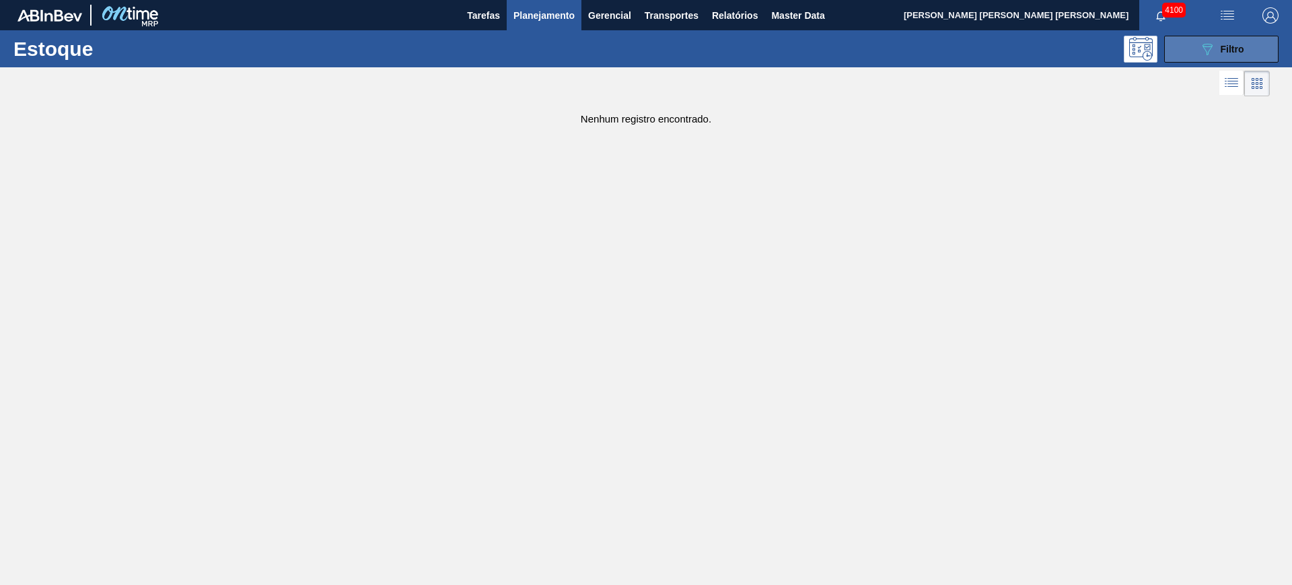
click at [1220, 50] on span "Filtro" at bounding box center [1232, 49] width 24 height 11
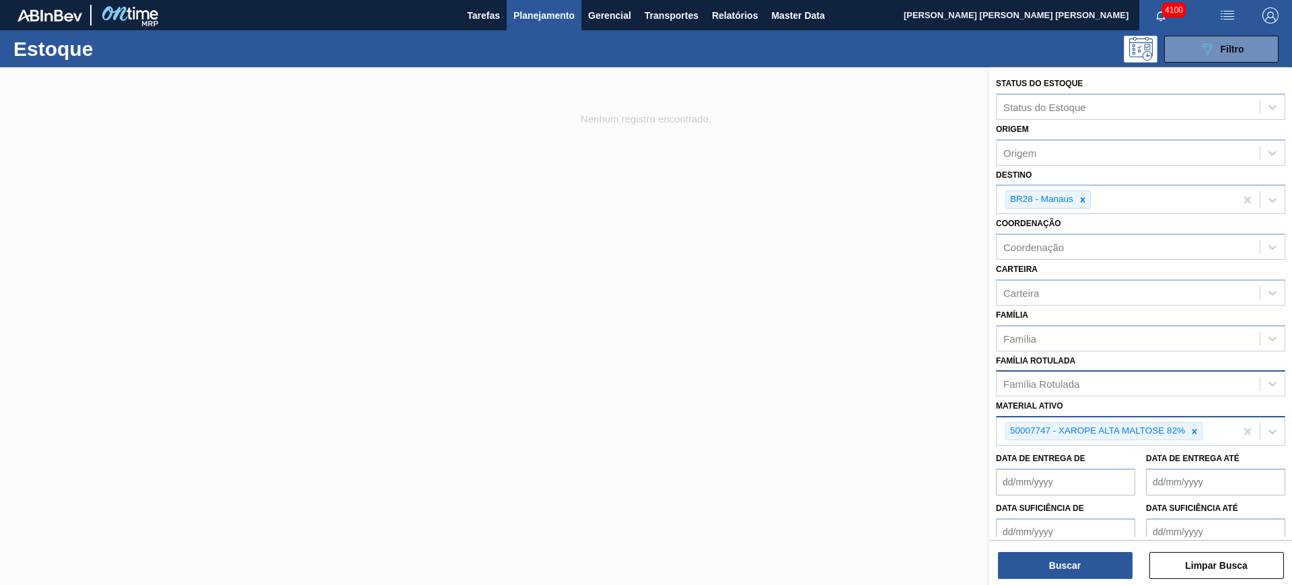
click at [1223, 433] on div "50007747 - XAROPE ALTA MALTOSE 82%" at bounding box center [1115, 431] width 239 height 28
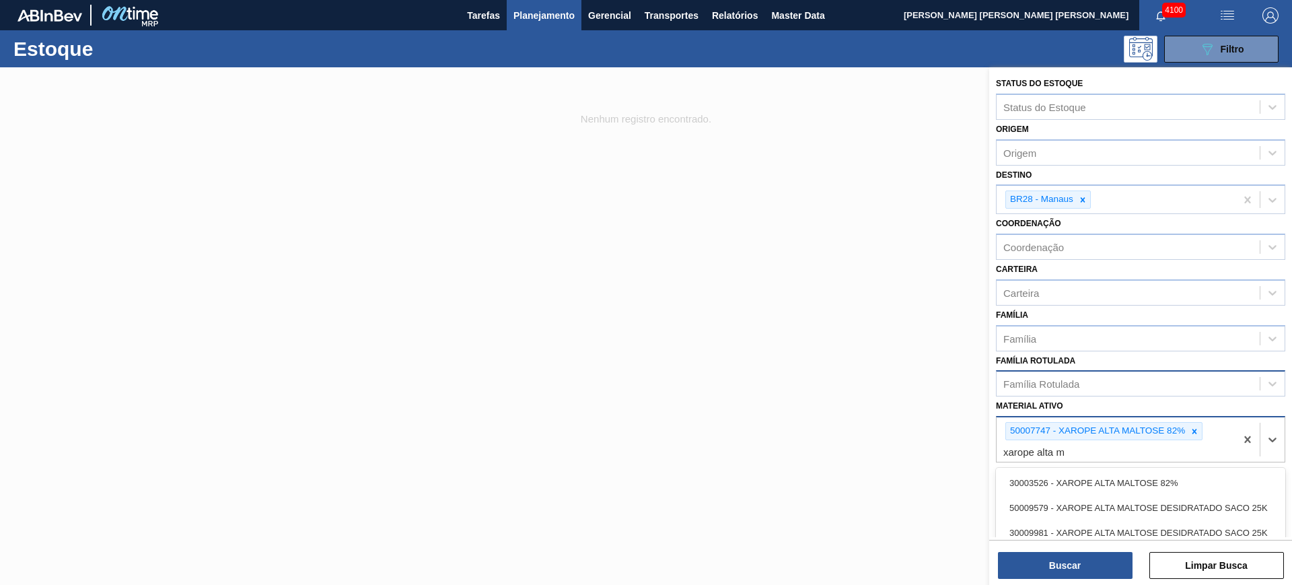
type ativo "xarope alta ma"
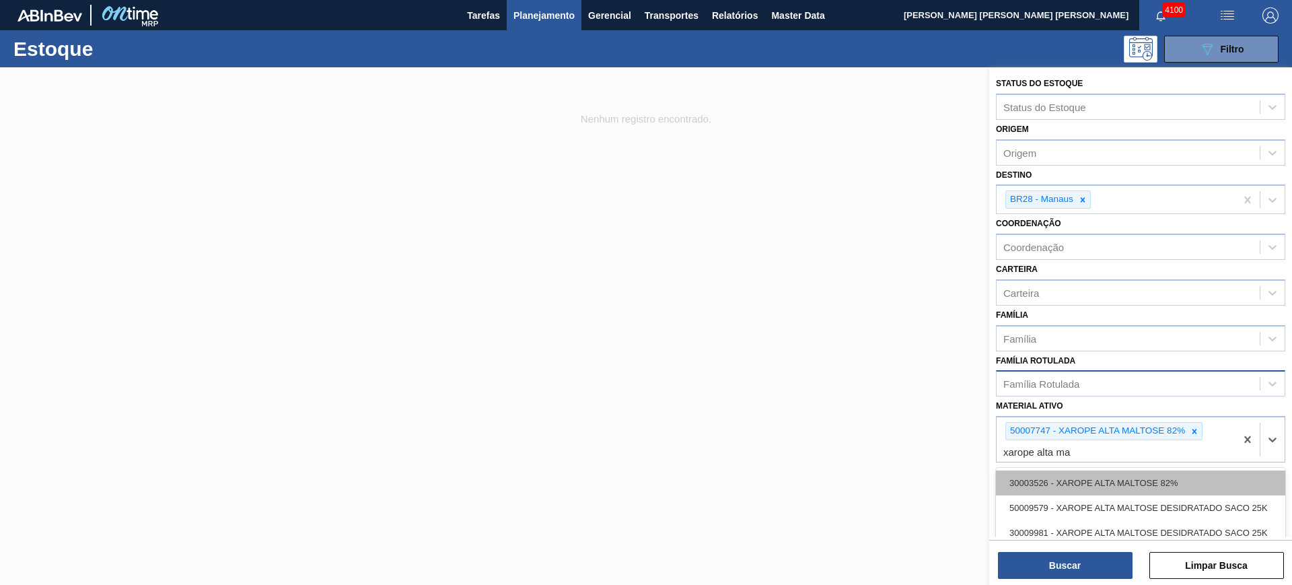
click at [1136, 482] on div "30003526 - XAROPE ALTA MALTOSE 82%" at bounding box center [1140, 482] width 289 height 25
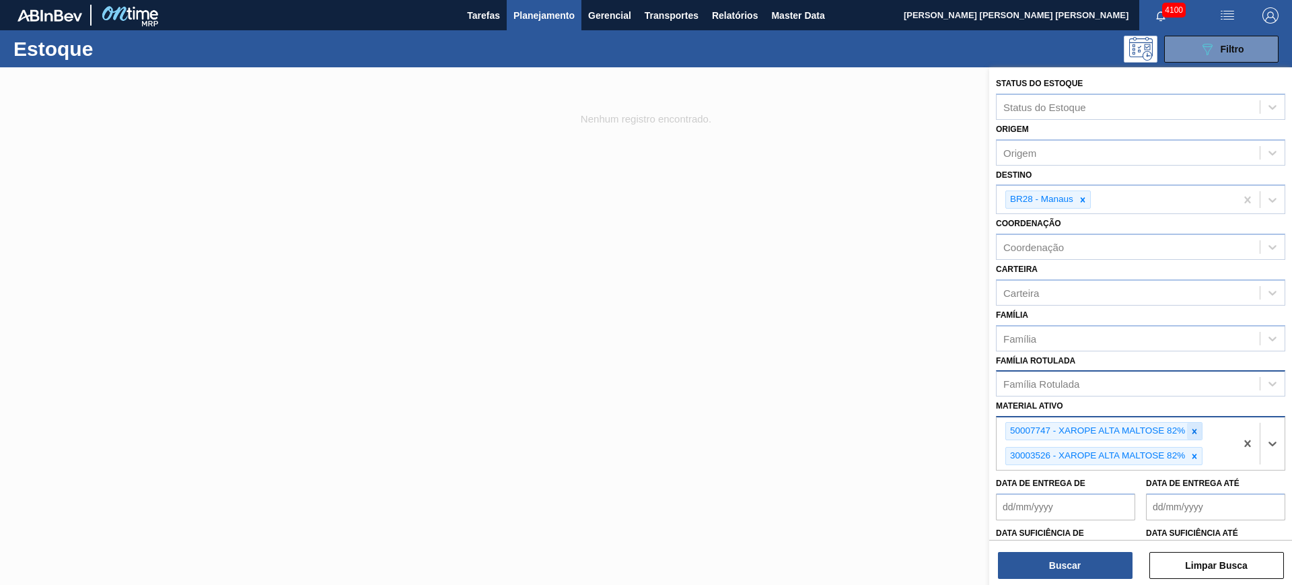
click at [1190, 430] on icon at bounding box center [1193, 430] width 9 height 9
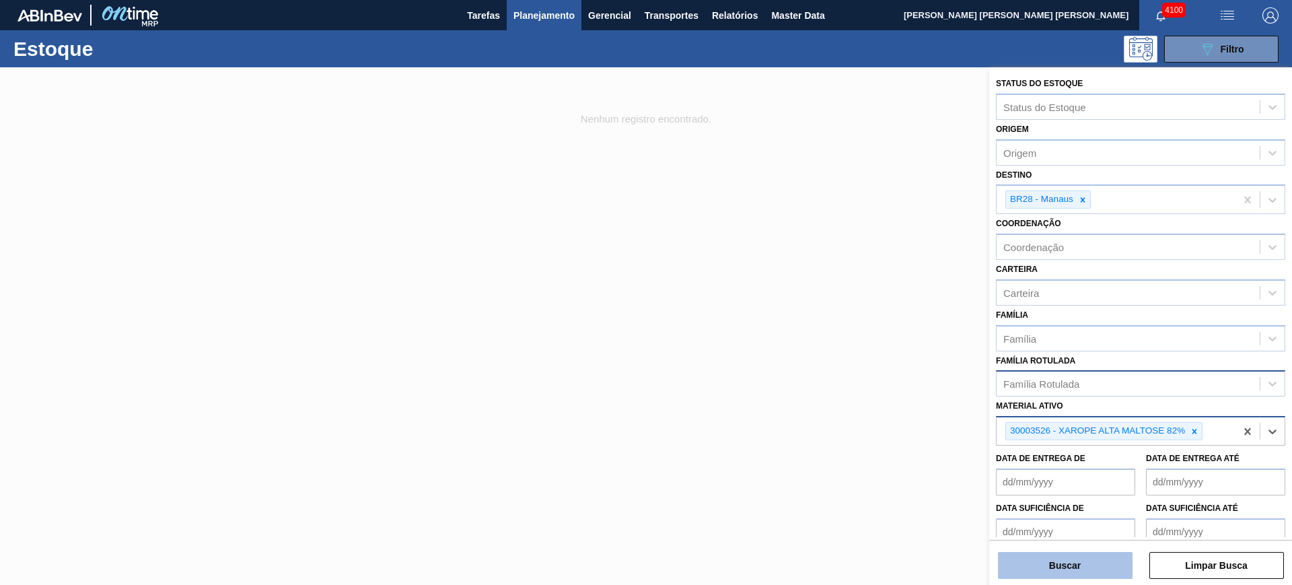
click at [1099, 570] on button "Buscar" at bounding box center [1065, 565] width 135 height 27
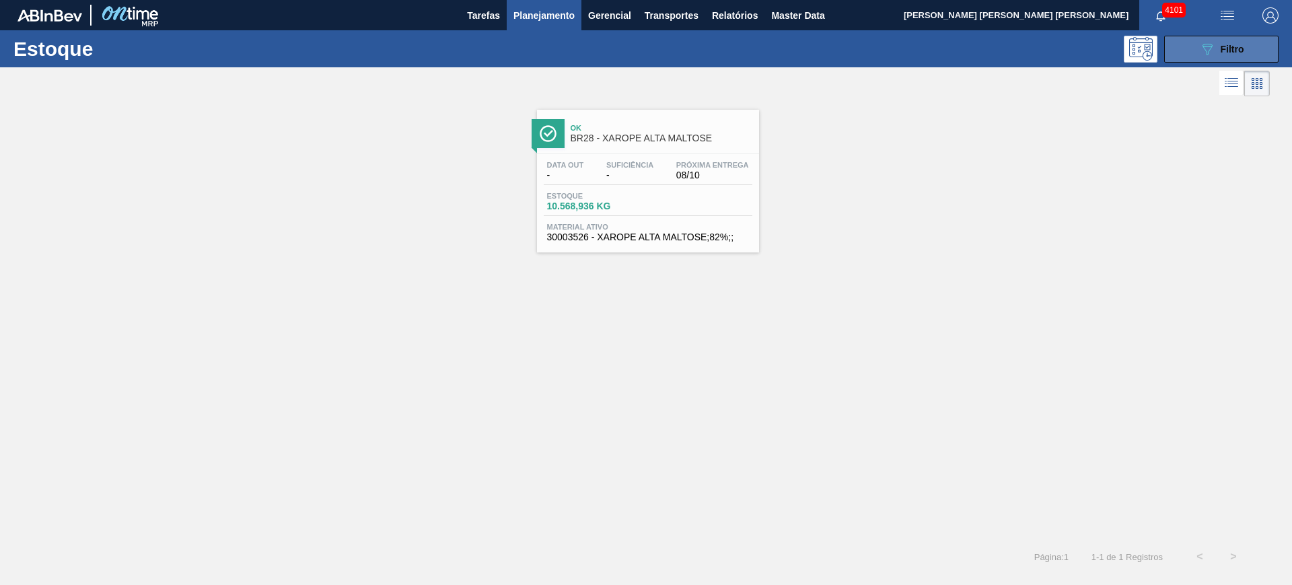
click at [1204, 53] on icon "089F7B8B-B2A5-4AFE-B5C0-19BA573D28AC" at bounding box center [1207, 49] width 16 height 16
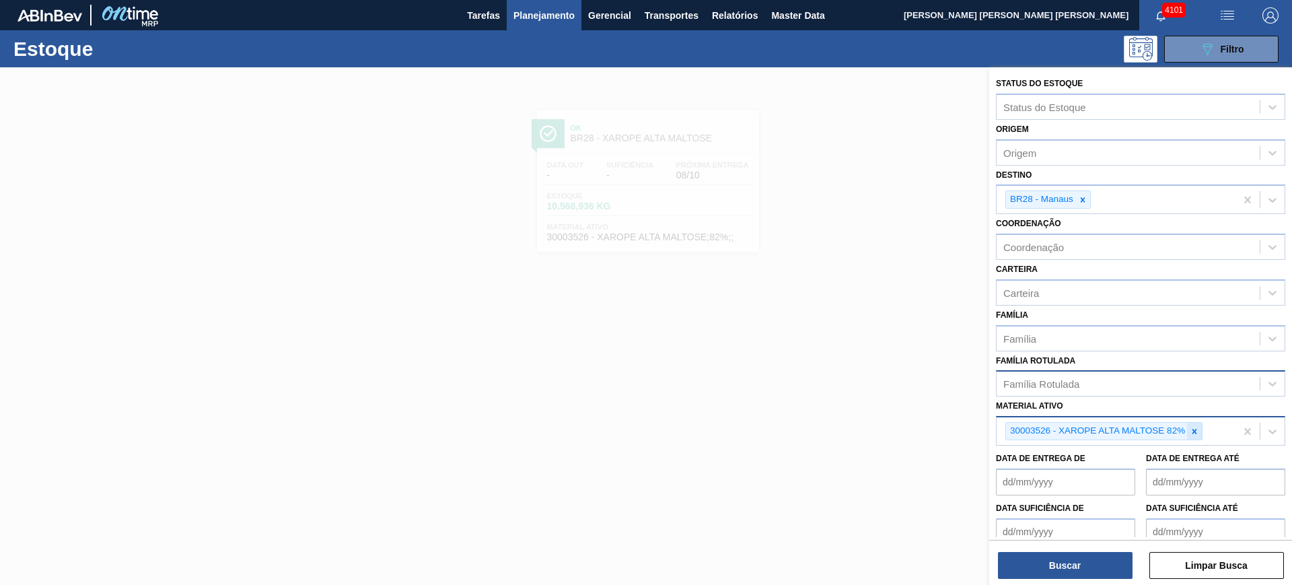
click at [1195, 427] on icon at bounding box center [1193, 430] width 9 height 9
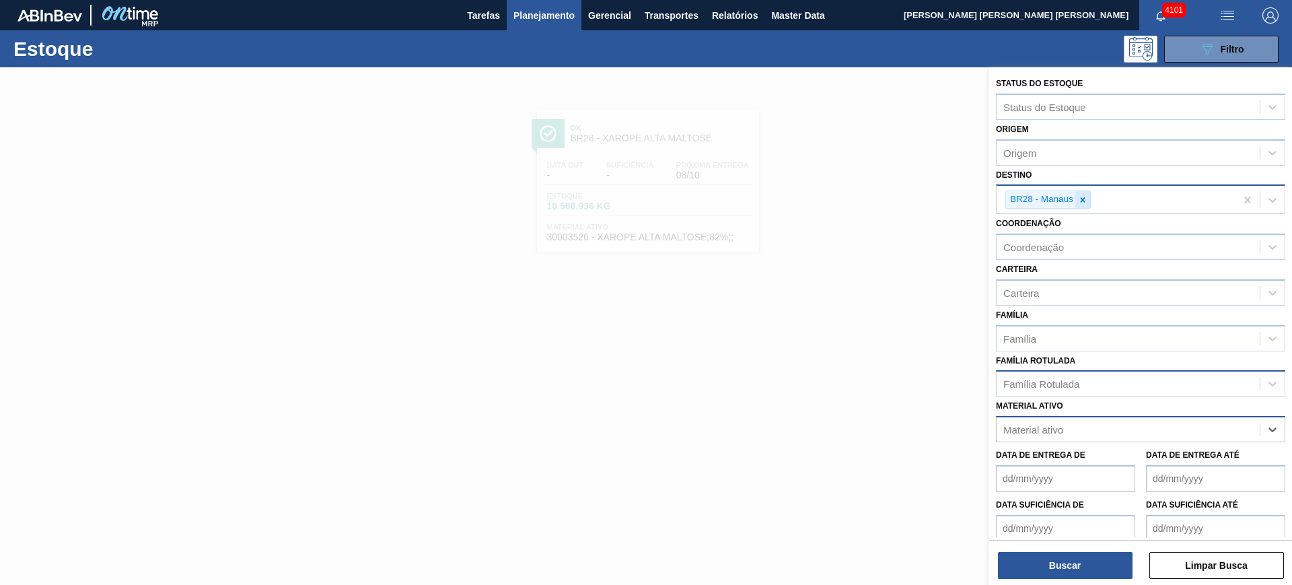
click at [1088, 200] on div at bounding box center [1082, 199] width 15 height 17
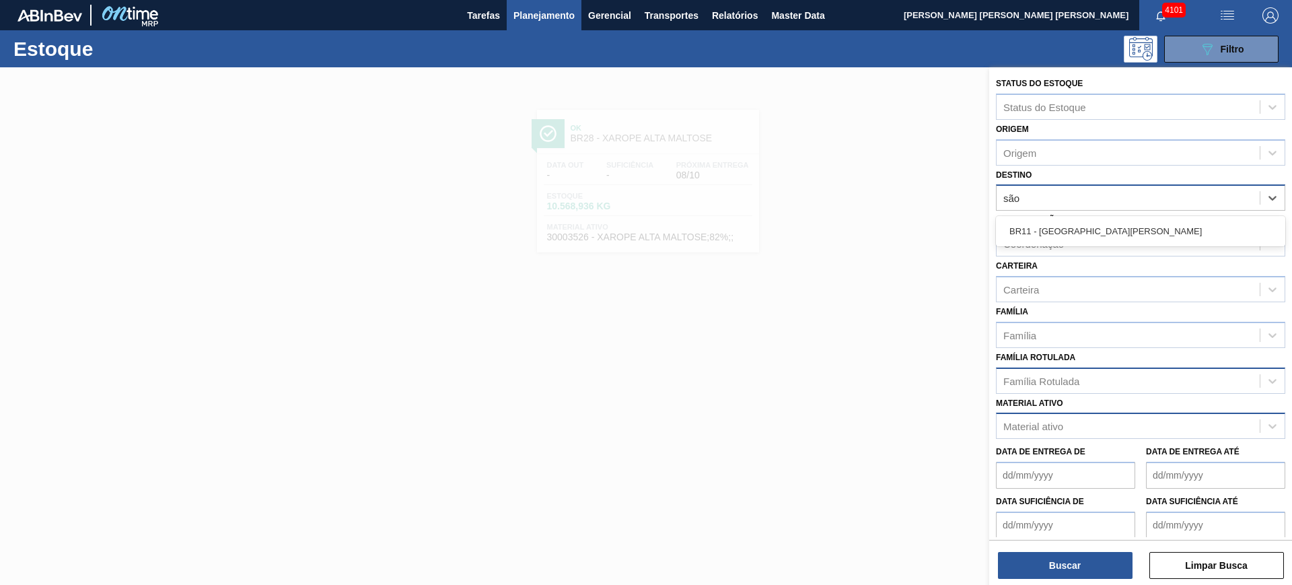
type input "são l"
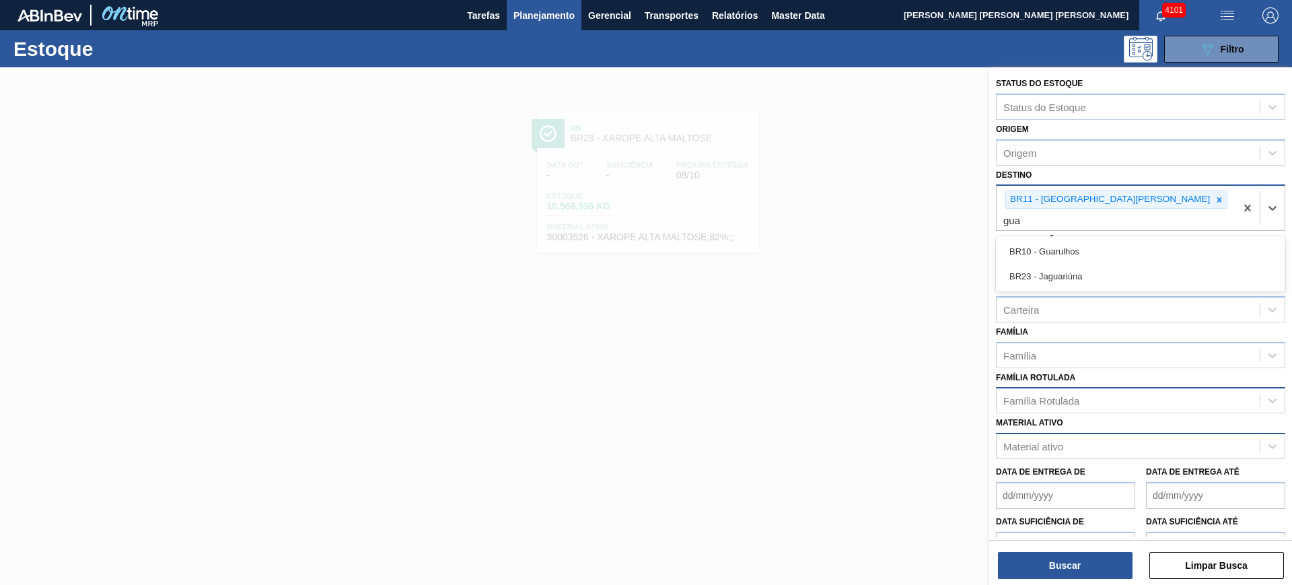
type input "guar"
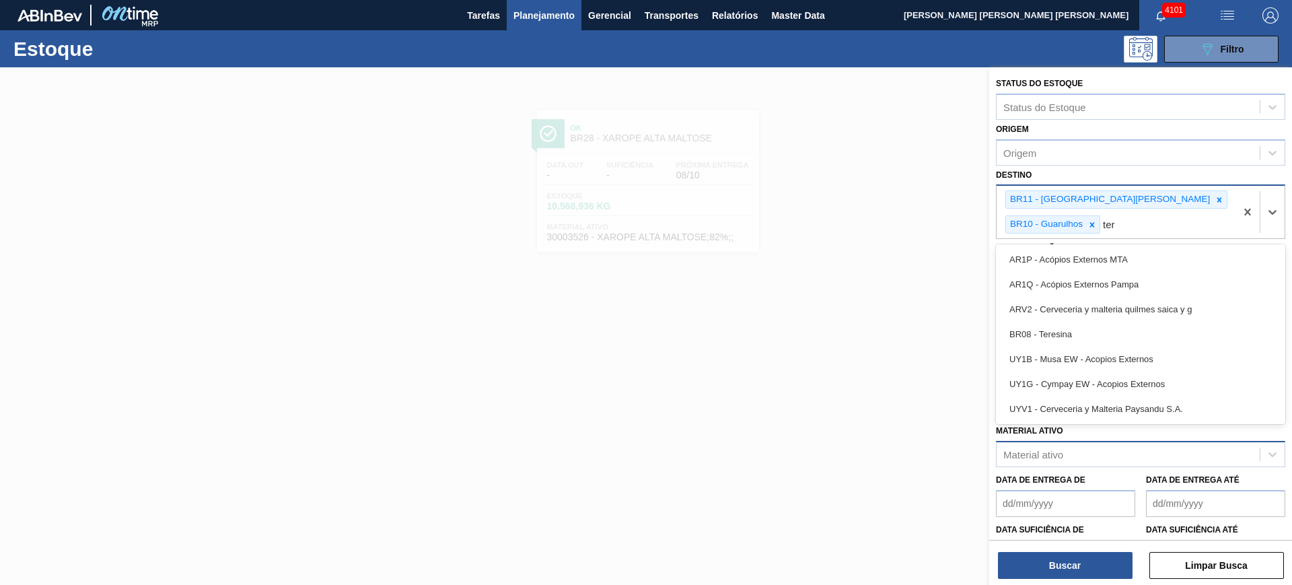
type input "tere"
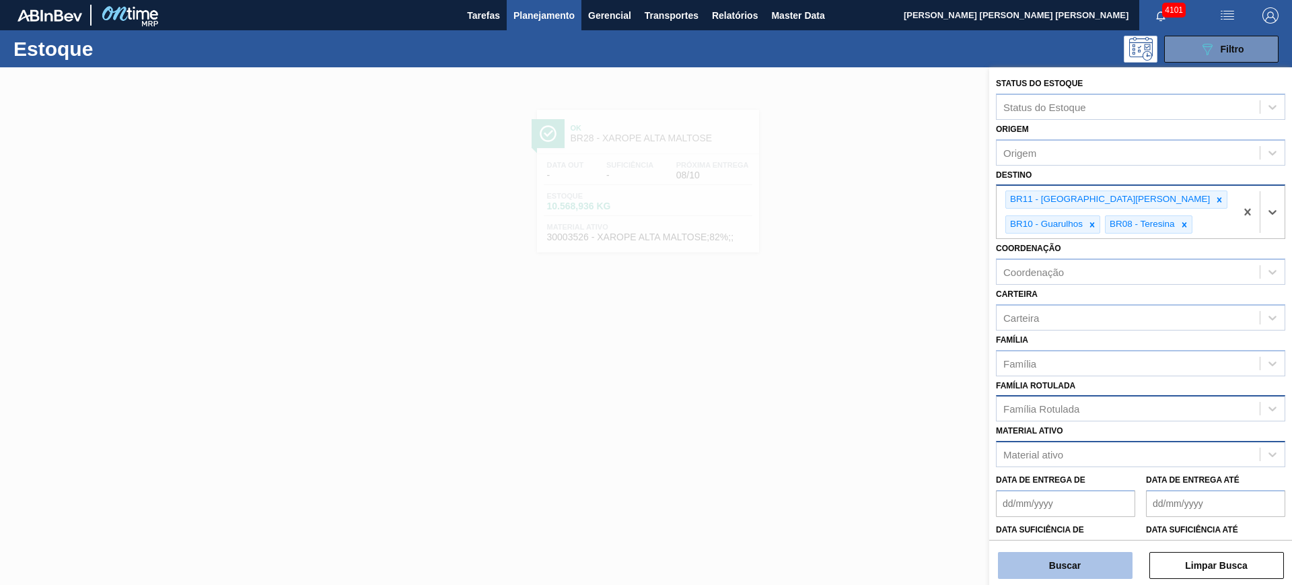
click at [1018, 567] on button "Buscar" at bounding box center [1065, 565] width 135 height 27
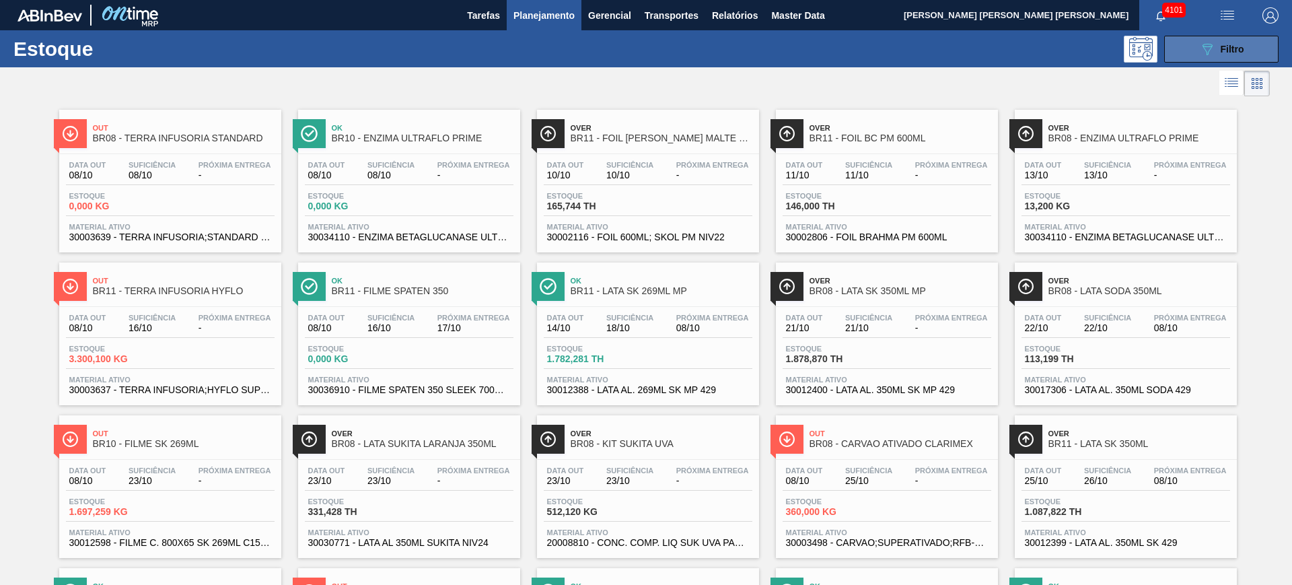
click at [1180, 46] on button "089F7B8B-B2A5-4AFE-B5C0-19BA573D28AC Filtro" at bounding box center [1221, 49] width 114 height 27
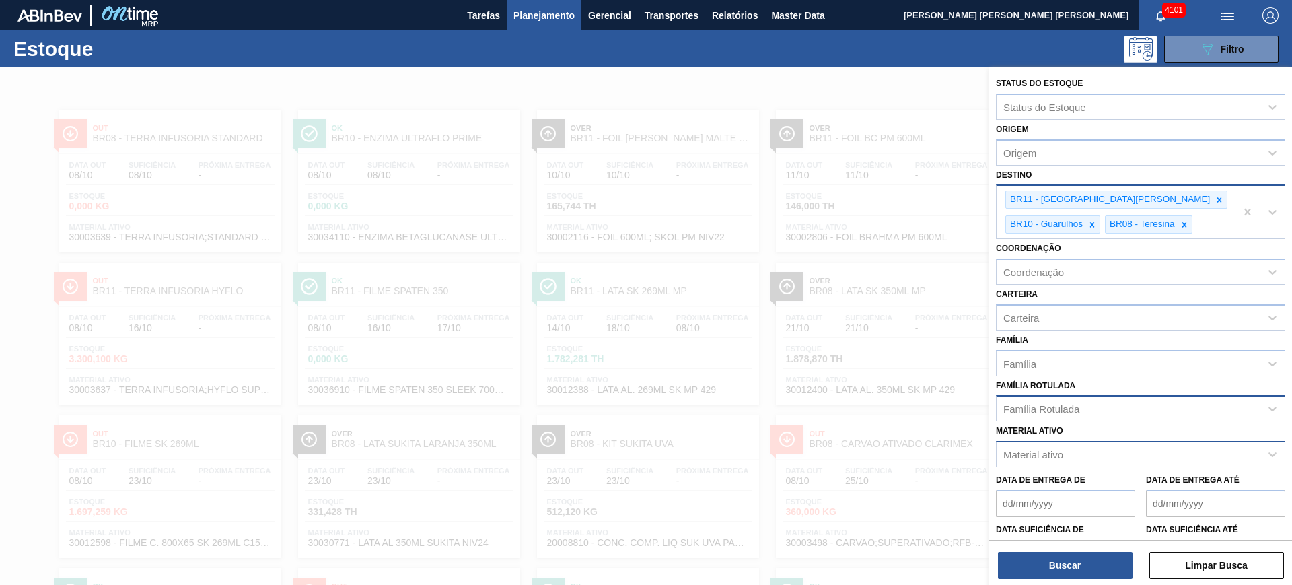
click at [1072, 406] on div "Família Rotulada" at bounding box center [1041, 408] width 76 height 11
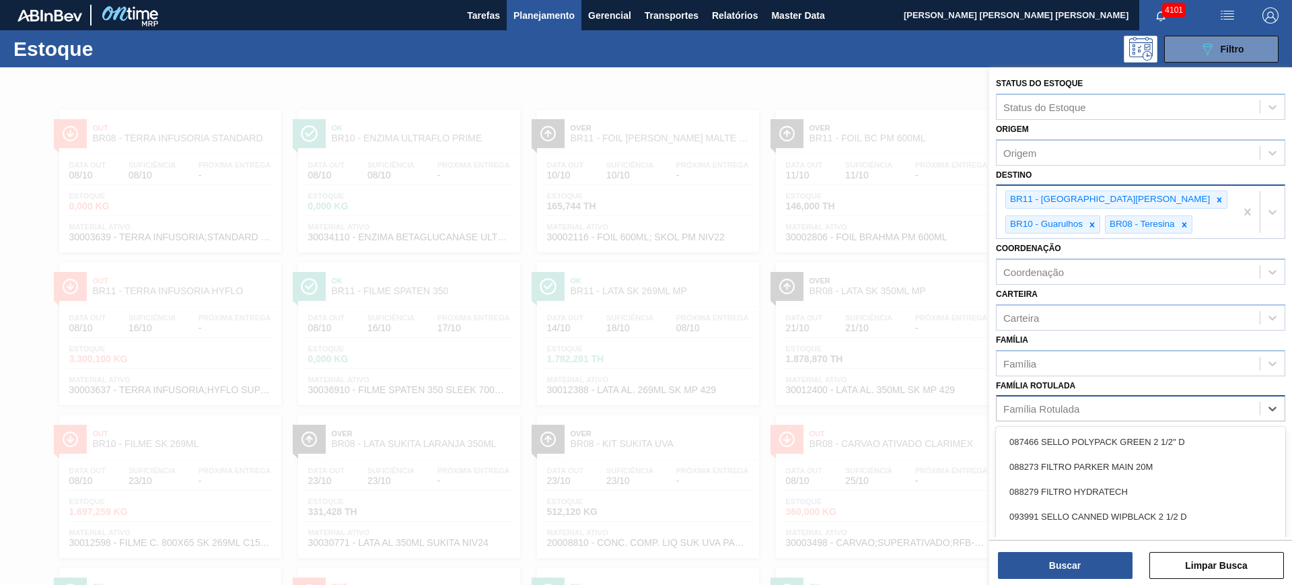
scroll to position [49, 0]
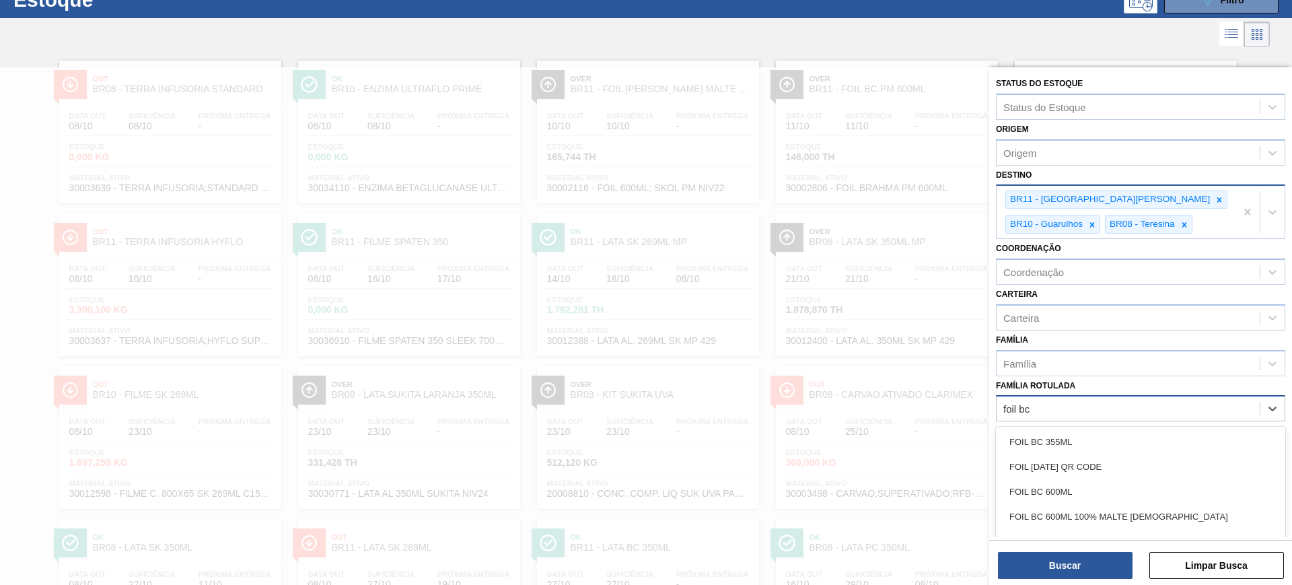
type Rotulada "foil bc p"
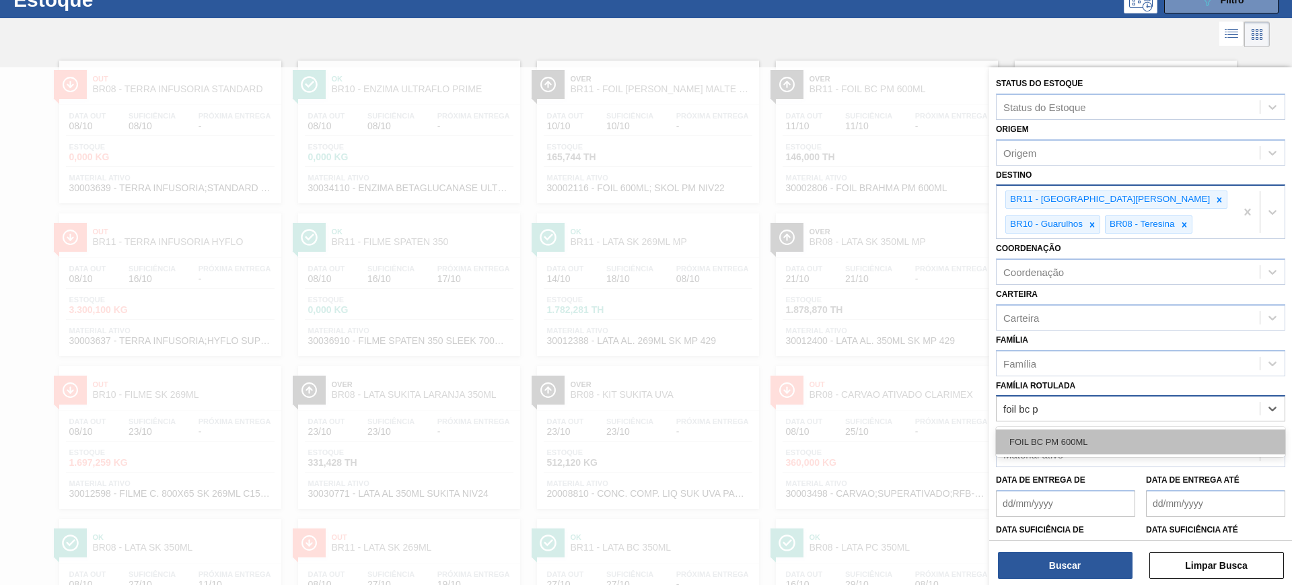
click at [1125, 437] on div "FOIL BC PM 600ML" at bounding box center [1140, 441] width 289 height 25
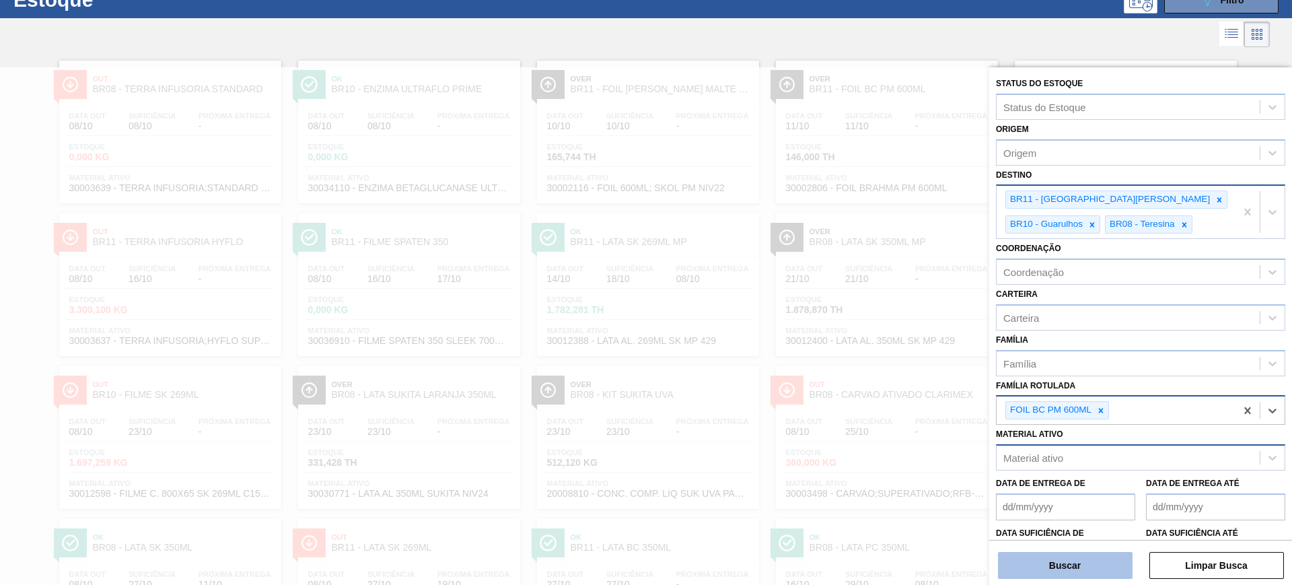
click at [1097, 560] on button "Buscar" at bounding box center [1065, 565] width 135 height 27
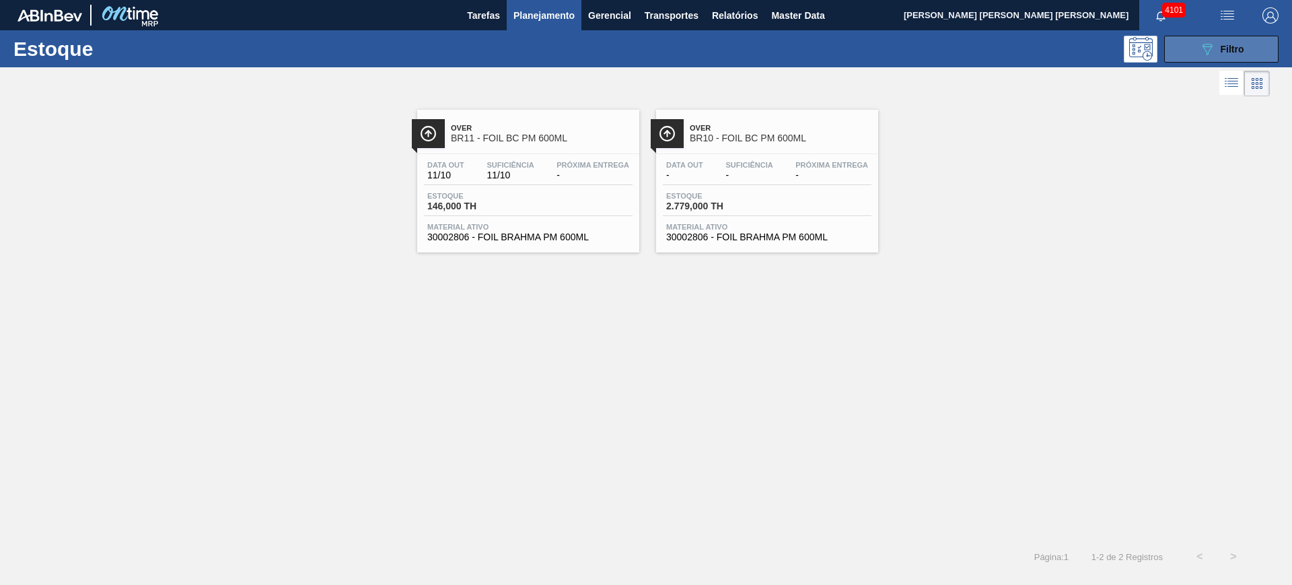
click at [1228, 41] on div "089F7B8B-B2A5-4AFE-B5C0-19BA573D28AC Filtro" at bounding box center [1221, 49] width 45 height 16
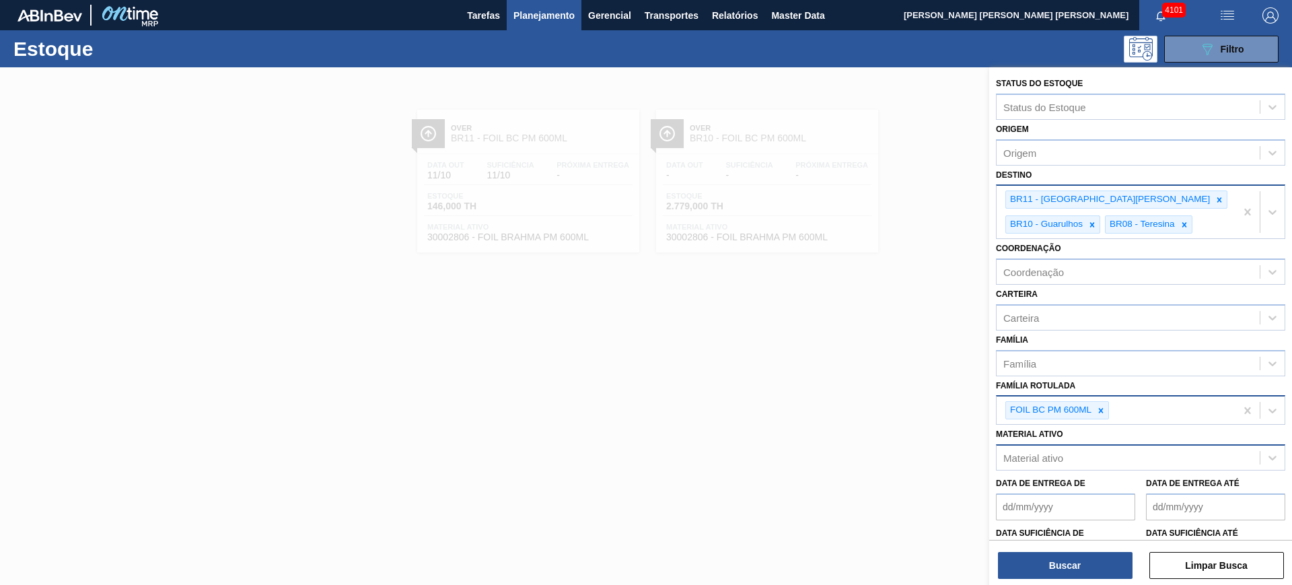
click at [692, 433] on div at bounding box center [646, 359] width 1292 height 585
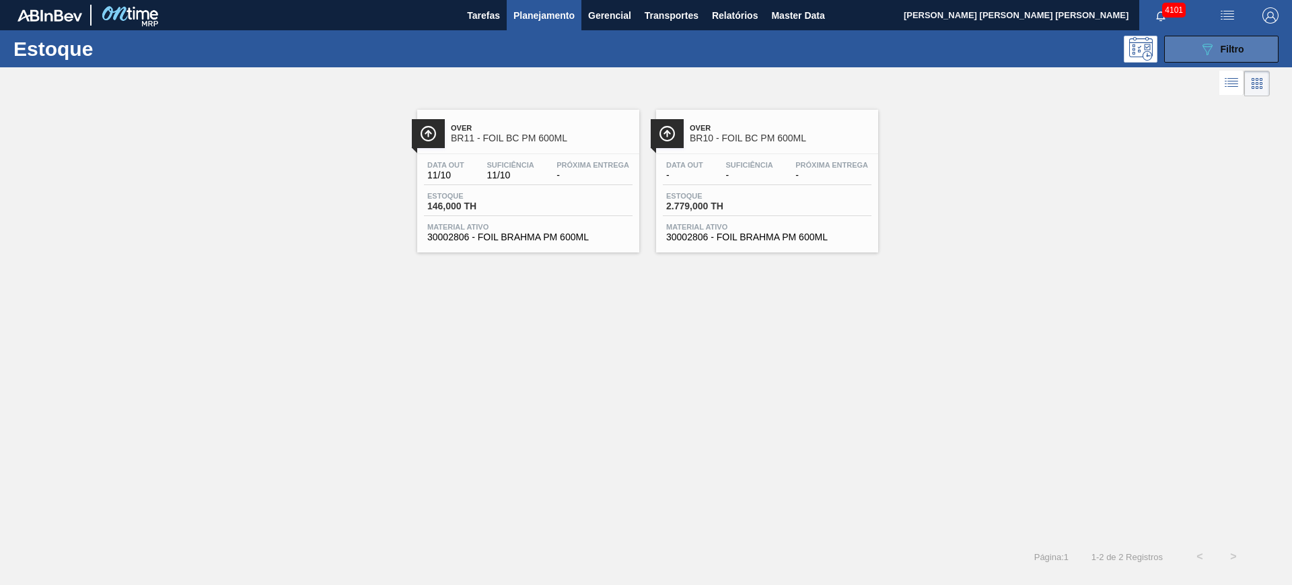
click at [1204, 48] on icon "089F7B8B-B2A5-4AFE-B5C0-19BA573D28AC" at bounding box center [1207, 49] width 16 height 16
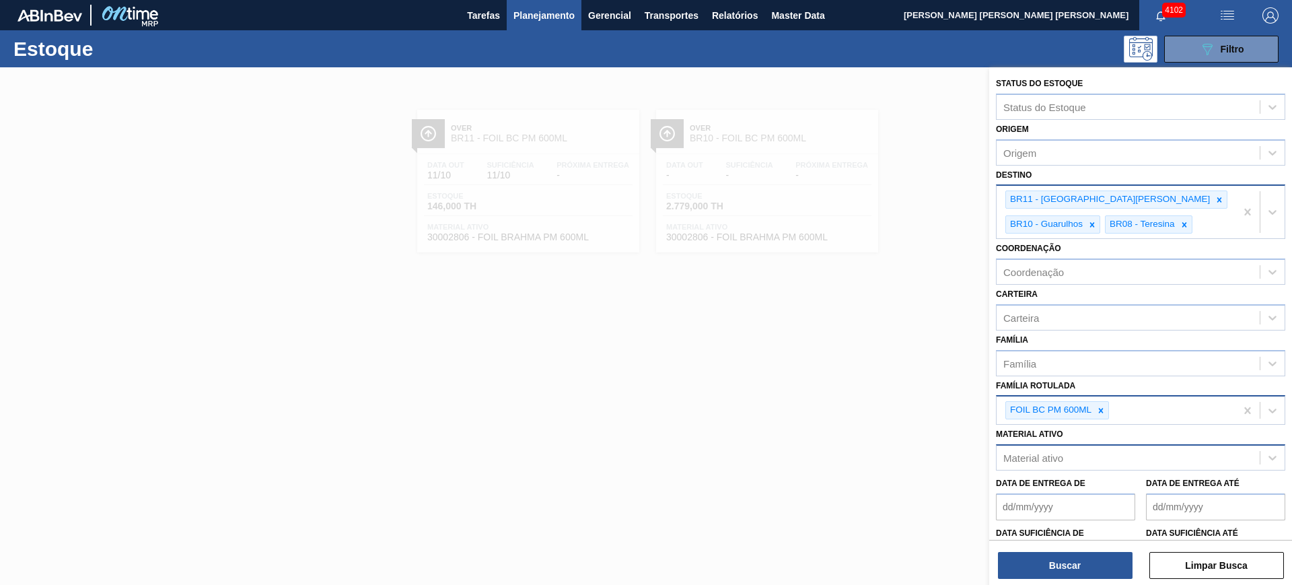
click at [883, 400] on div at bounding box center [646, 359] width 1292 height 585
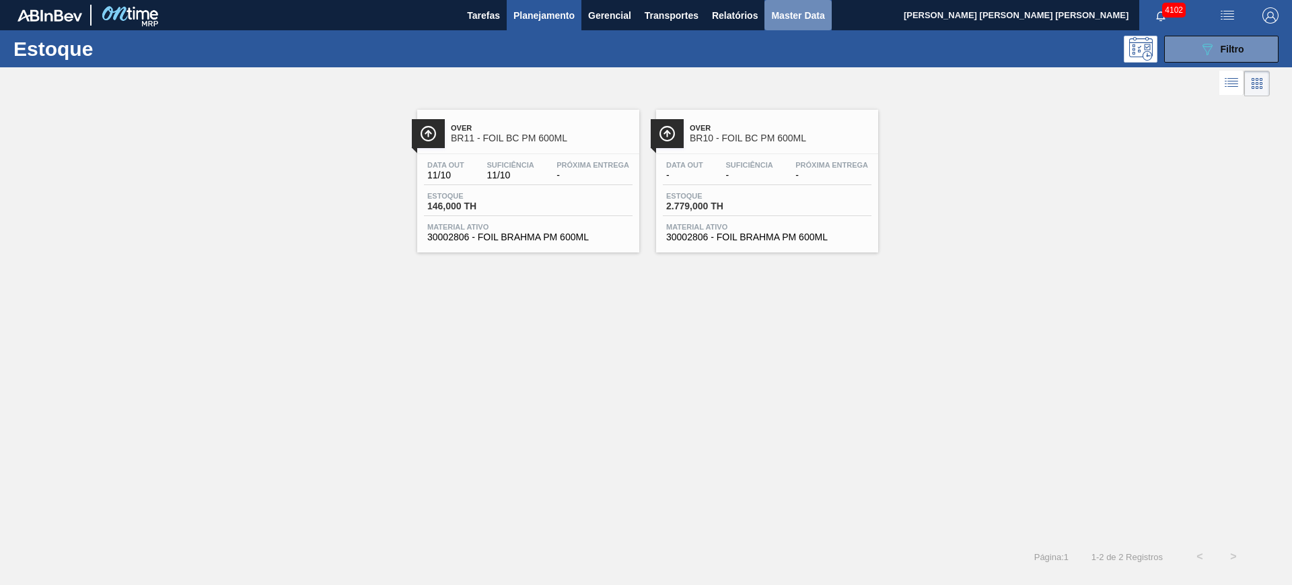
click at [783, 17] on span "Master Data" at bounding box center [797, 15] width 53 height 16
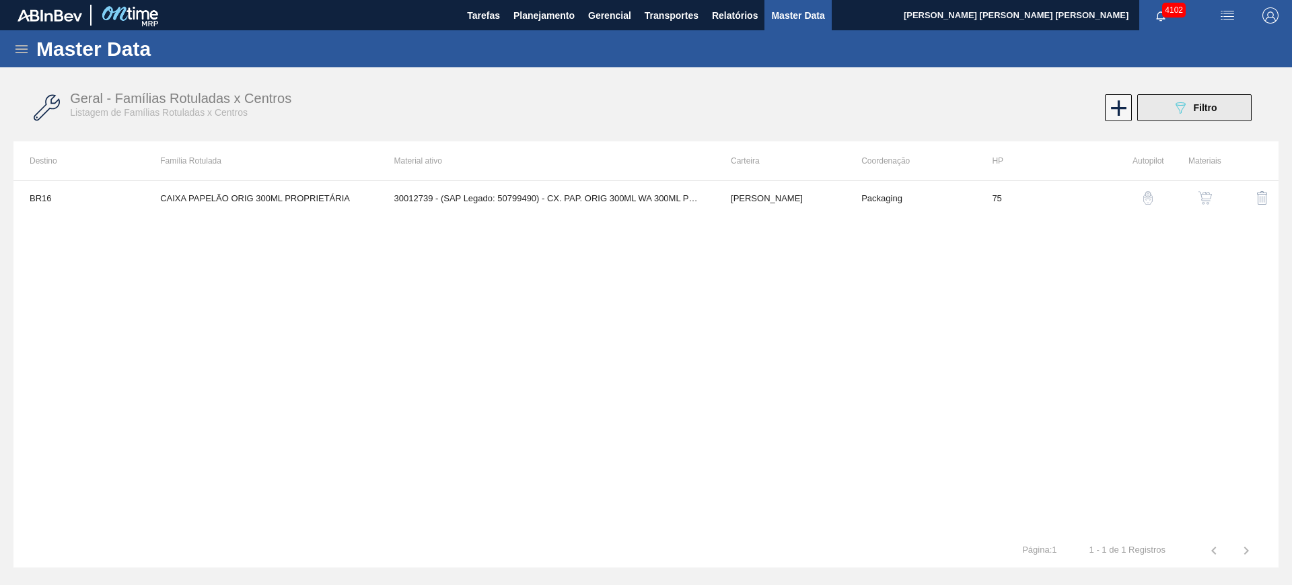
click at [1188, 112] on div "089F7B8B-B2A5-4AFE-B5C0-19BA573D28AC Filtro" at bounding box center [1194, 108] width 45 height 16
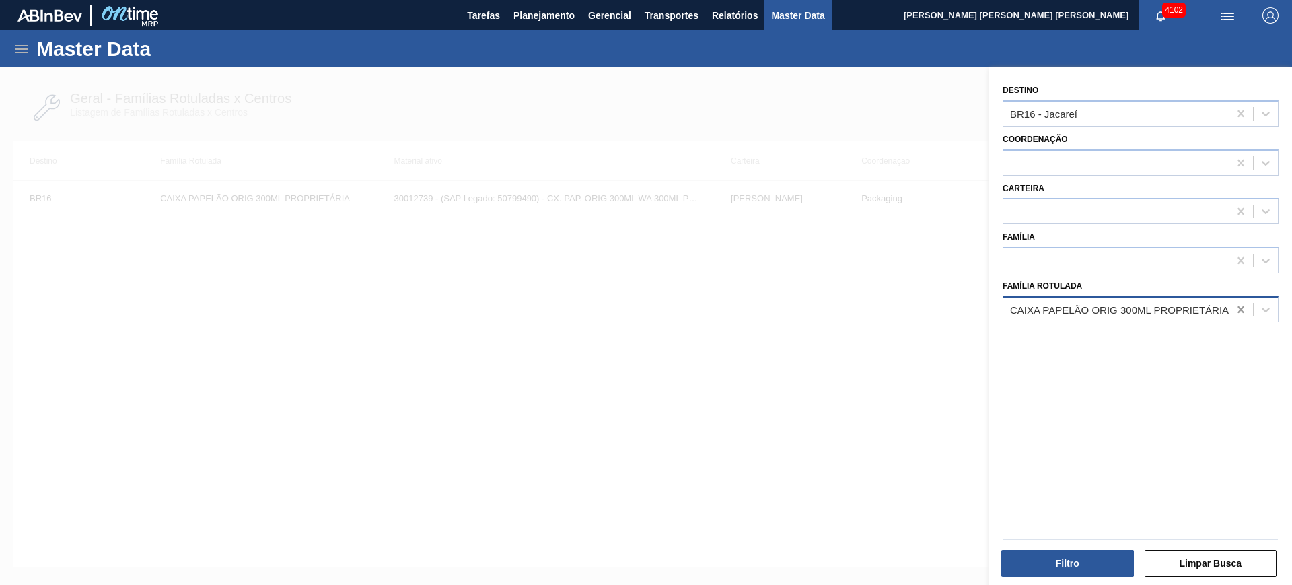
click at [1244, 304] on icon at bounding box center [1240, 309] width 13 height 13
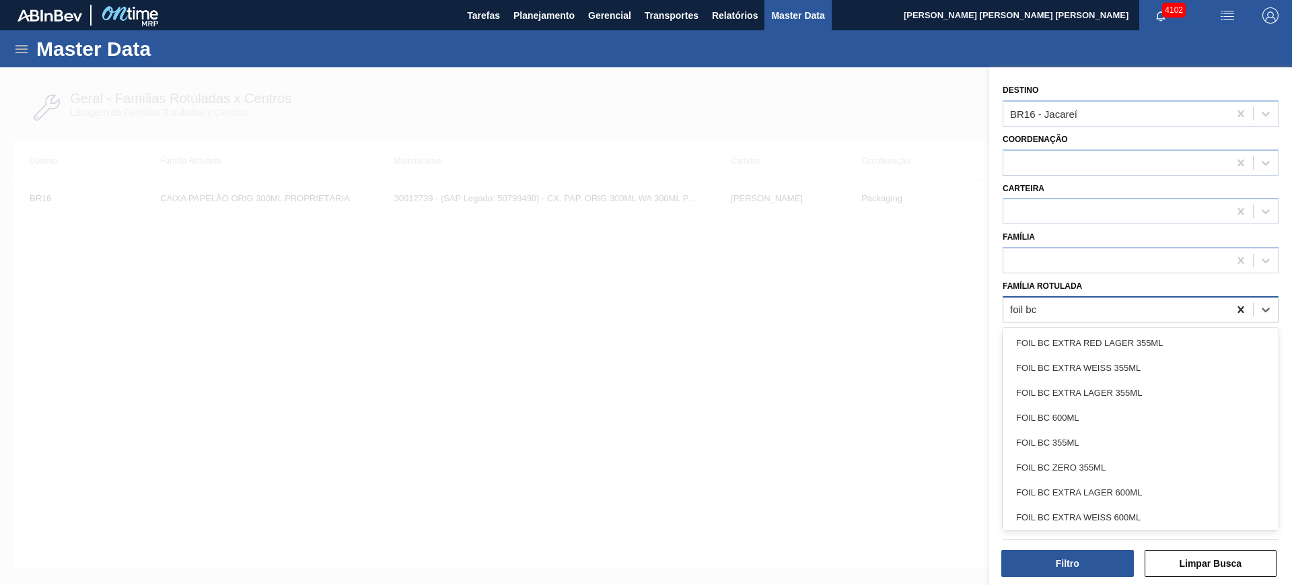
type Rotulada "foil bc p"
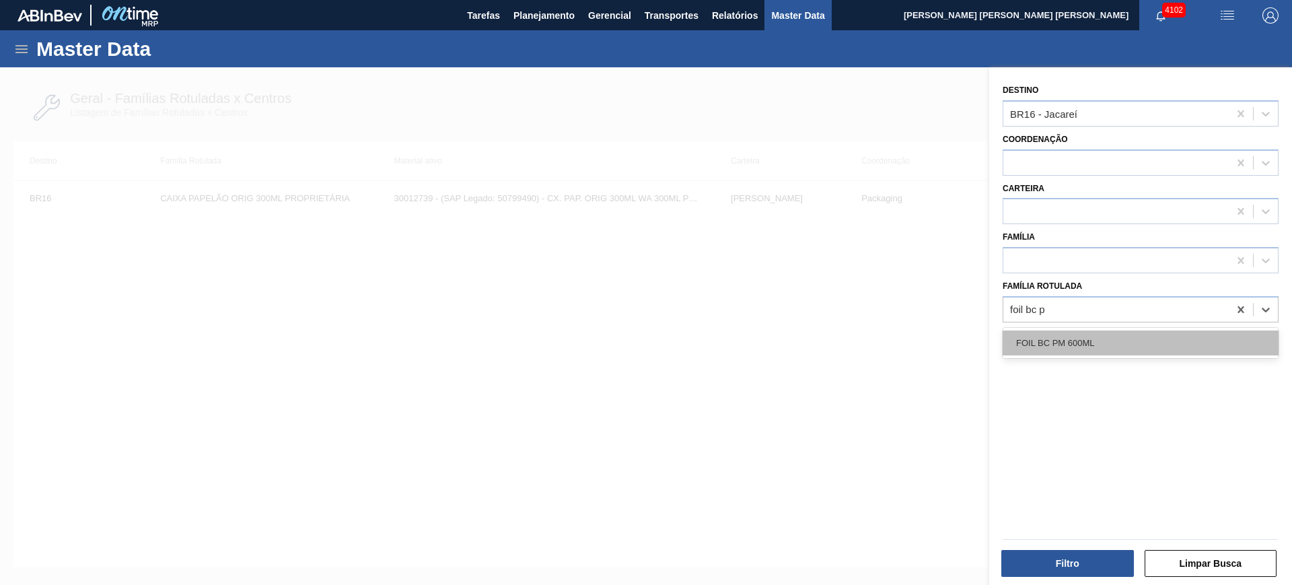
click at [1177, 346] on div "FOIL BC PM 600ML" at bounding box center [1140, 342] width 276 height 25
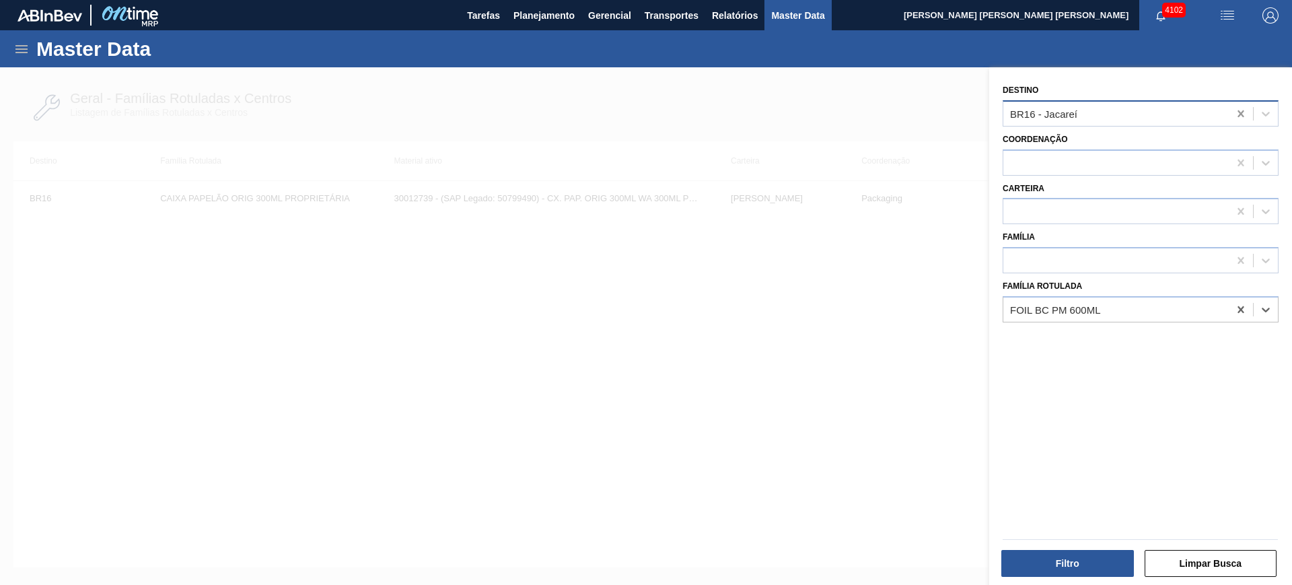
click at [1237, 114] on icon at bounding box center [1240, 113] width 6 height 7
click at [1094, 566] on button "Filtro" at bounding box center [1067, 563] width 133 height 27
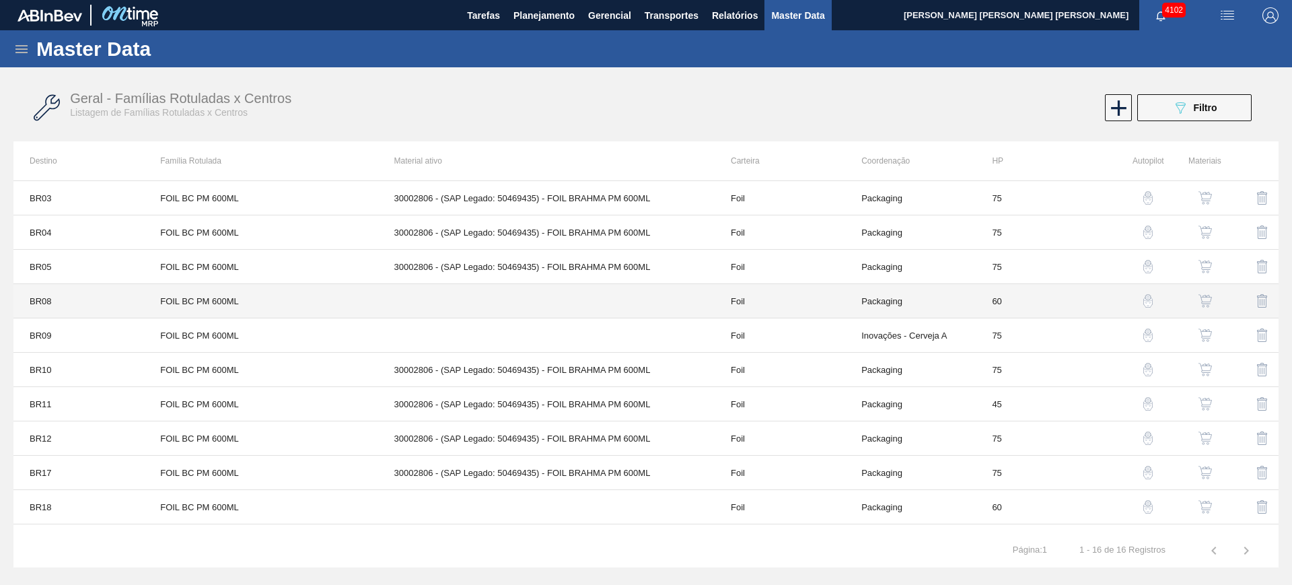
click at [258, 295] on td "FOIL BC PM 600ML" at bounding box center [260, 301] width 233 height 34
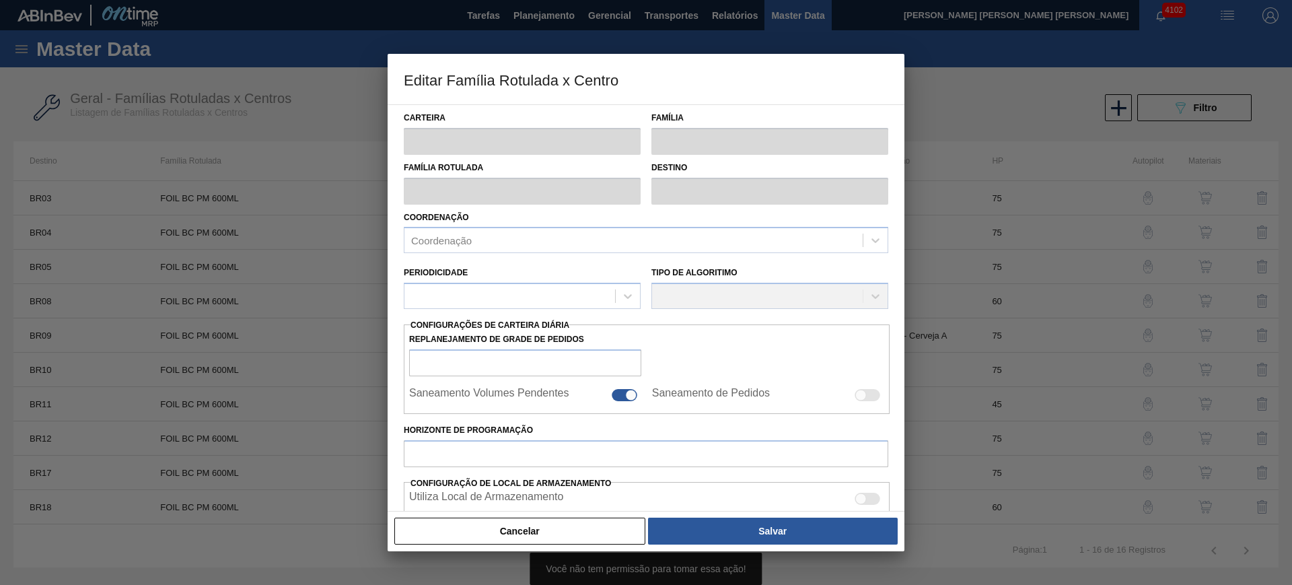
type input "Foil"
type input "FOIL BC PM 600ML"
type input "BR08 - Teresina"
type input "60"
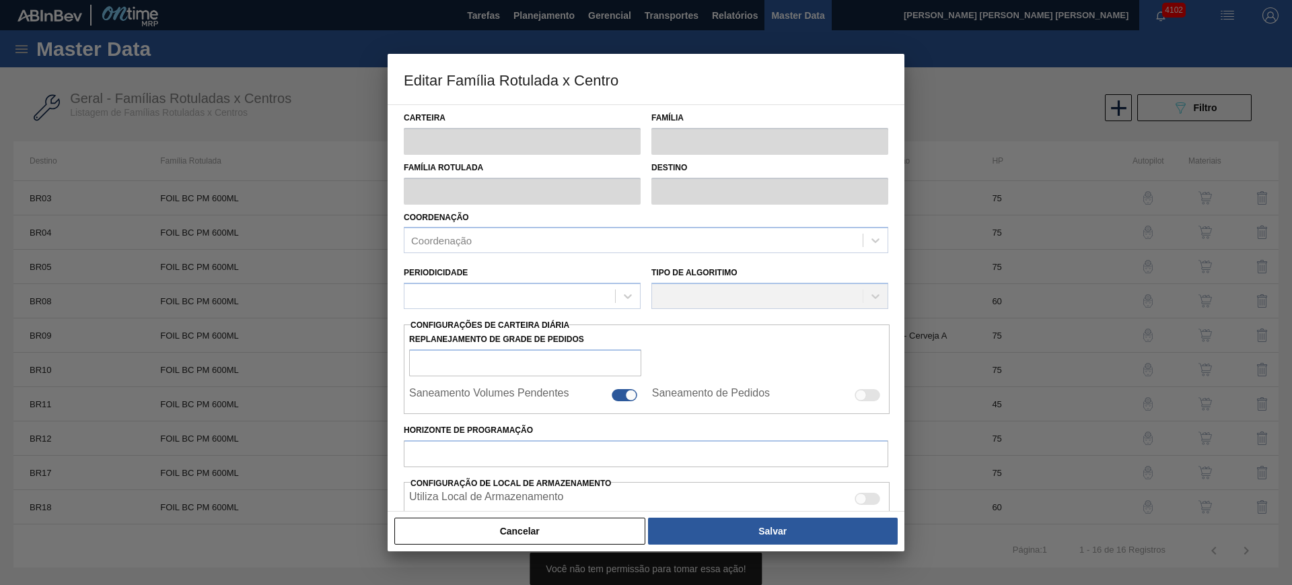
type input "0"
type input "100"
type input "0,000"
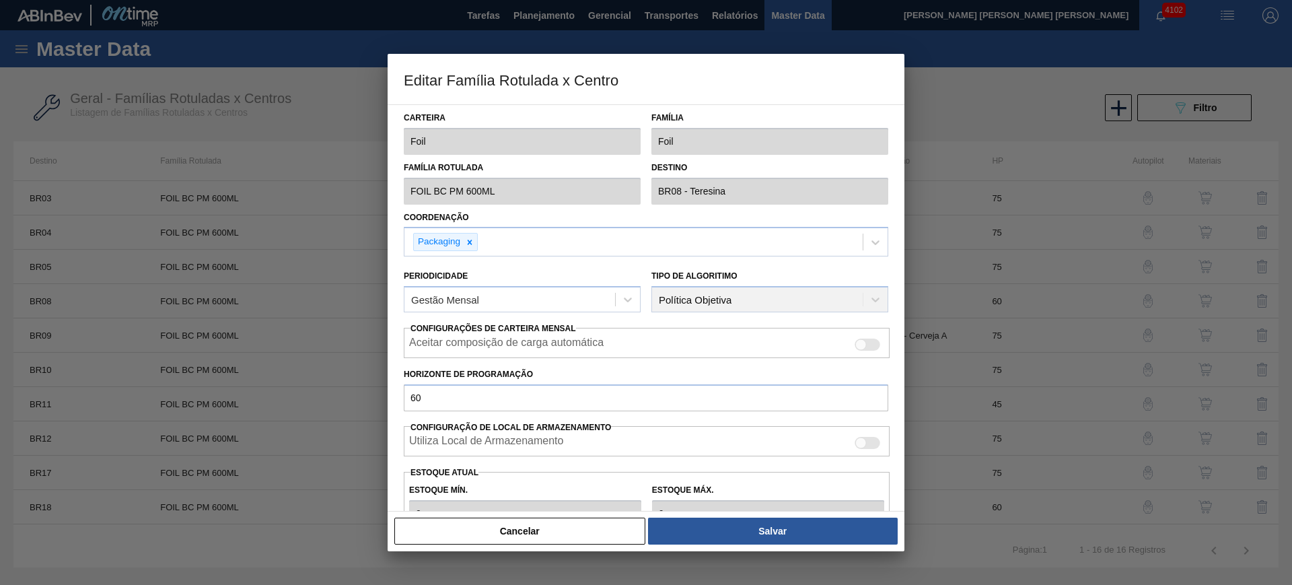
click at [548, 525] on button "Cancelar" at bounding box center [519, 530] width 251 height 27
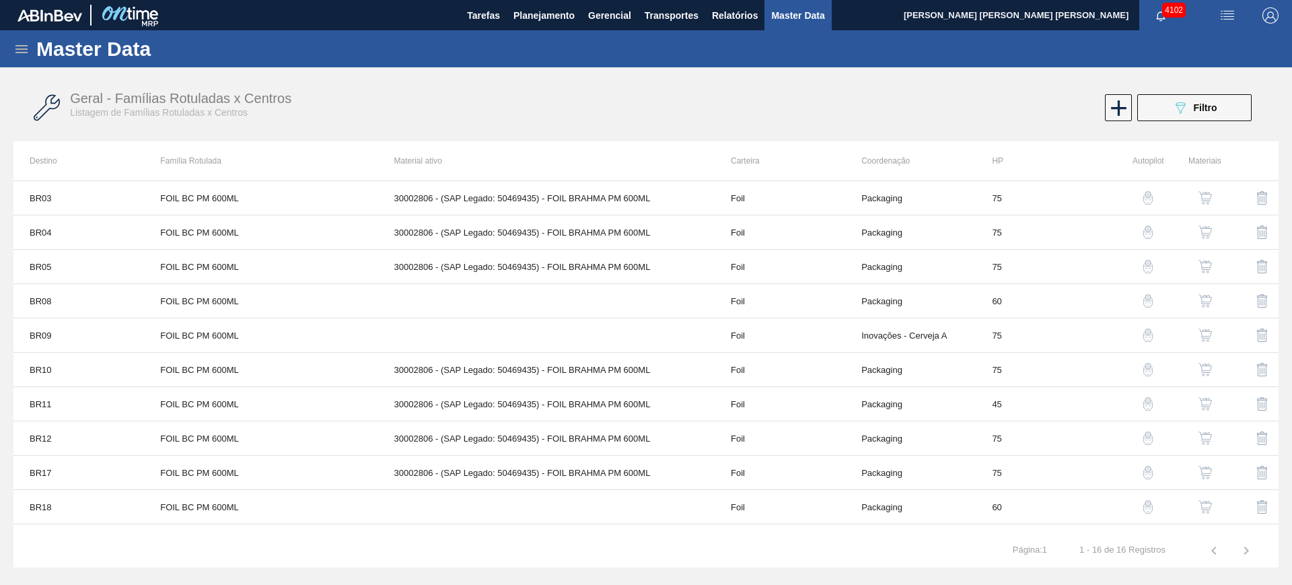
click at [1199, 293] on button "button" at bounding box center [1205, 301] width 32 height 32
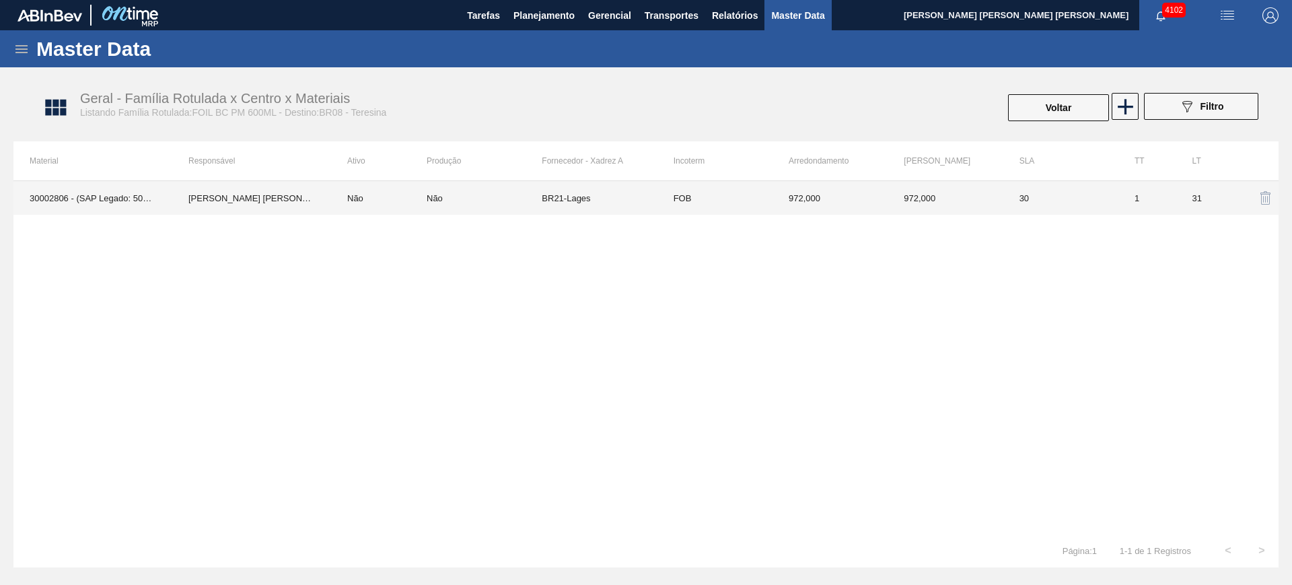
click at [537, 195] on div "Não" at bounding box center [483, 198] width 115 height 10
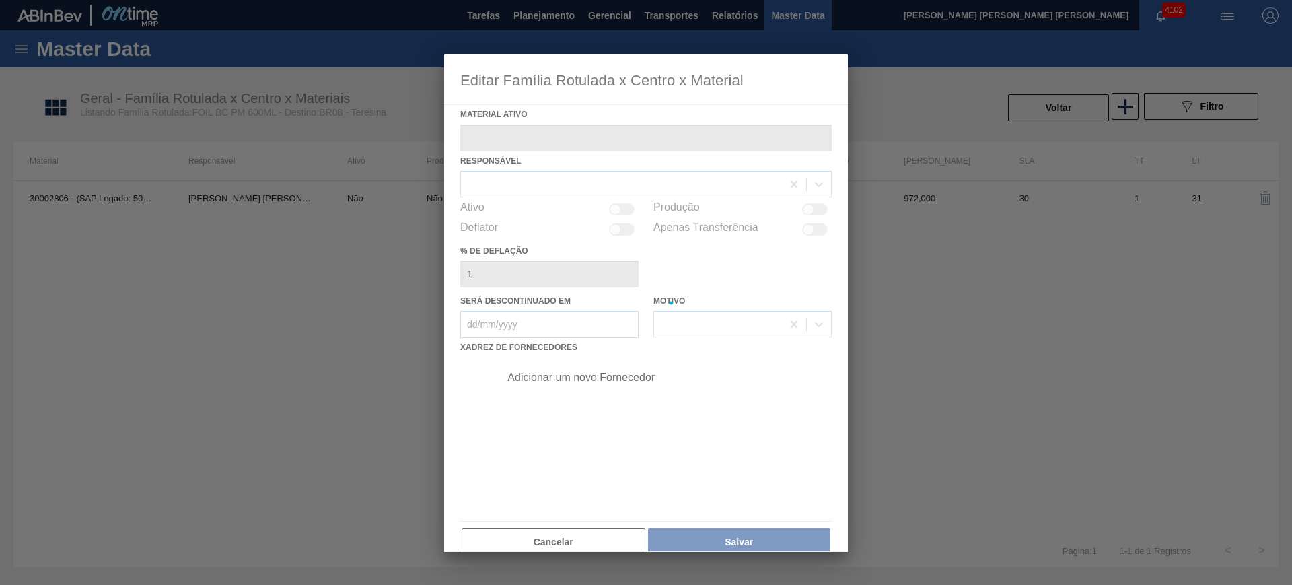
type ativo "30002806 - (SAP Legado: 50469435) - FOIL BRAHMA PM 600ML"
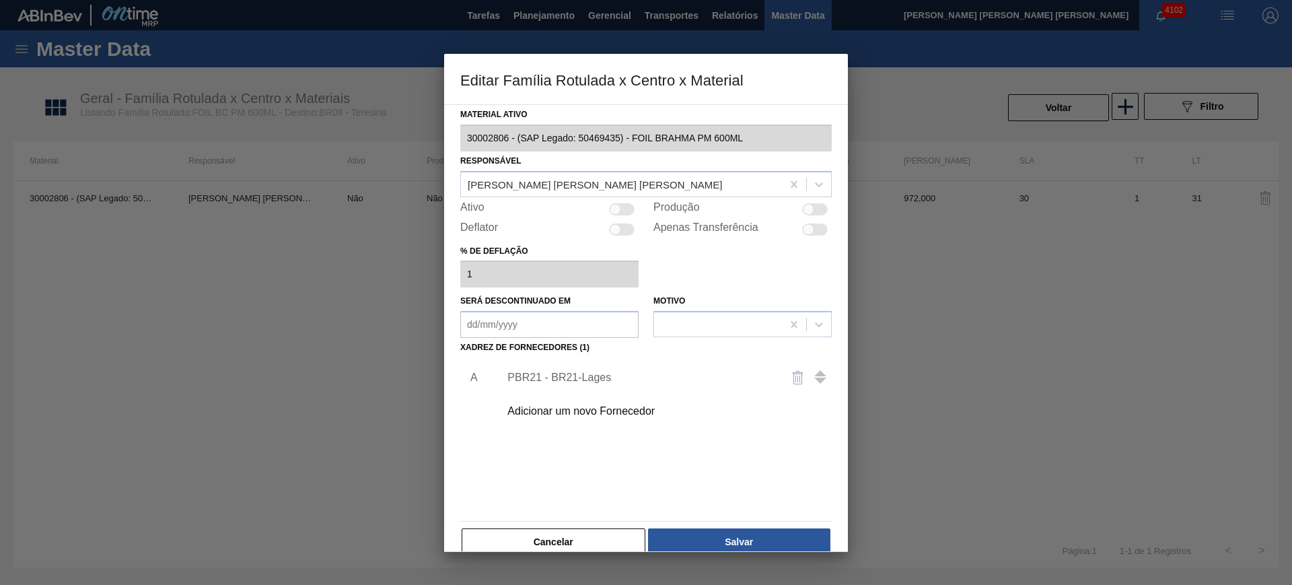
click at [816, 210] on div at bounding box center [815, 209] width 26 height 12
checkbox input "true"
click at [629, 211] on div at bounding box center [622, 209] width 26 height 12
checkbox input "true"
click at [646, 405] on div "Adicionar um novo Fornecedor" at bounding box center [639, 411] width 264 height 12
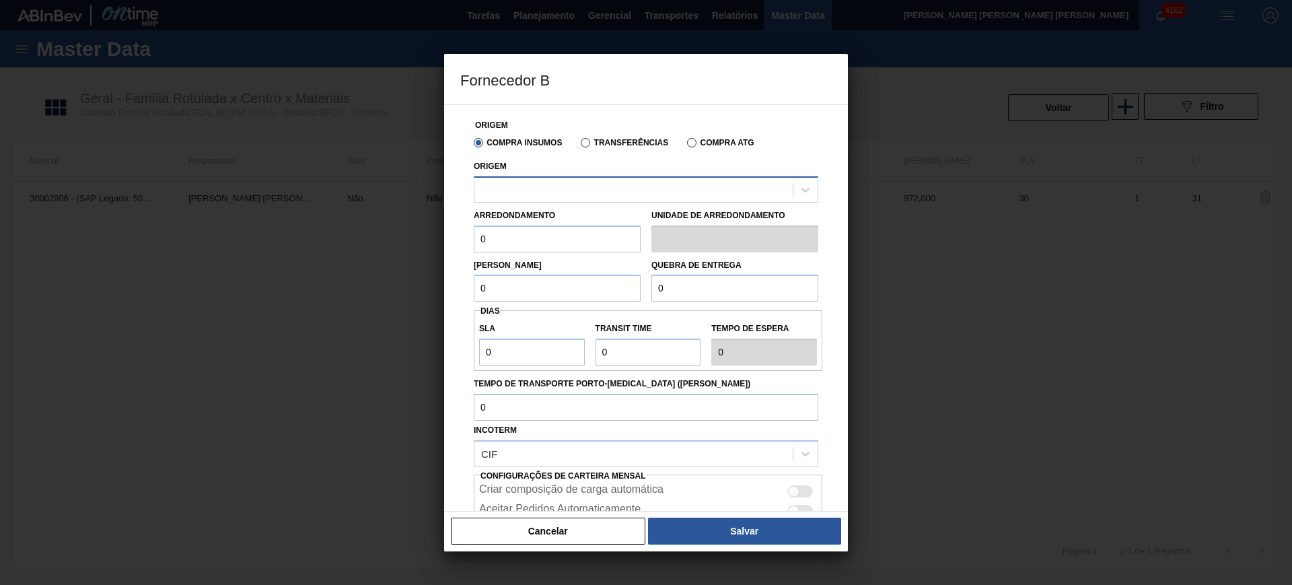
click at [576, 177] on div at bounding box center [646, 189] width 344 height 26
click at [583, 148] on div "Compra Insumos Transferências Compra ATG" at bounding box center [645, 142] width 355 height 23
click at [591, 194] on div at bounding box center [633, 190] width 318 height 20
click at [599, 533] on button "Cancelar" at bounding box center [548, 530] width 194 height 27
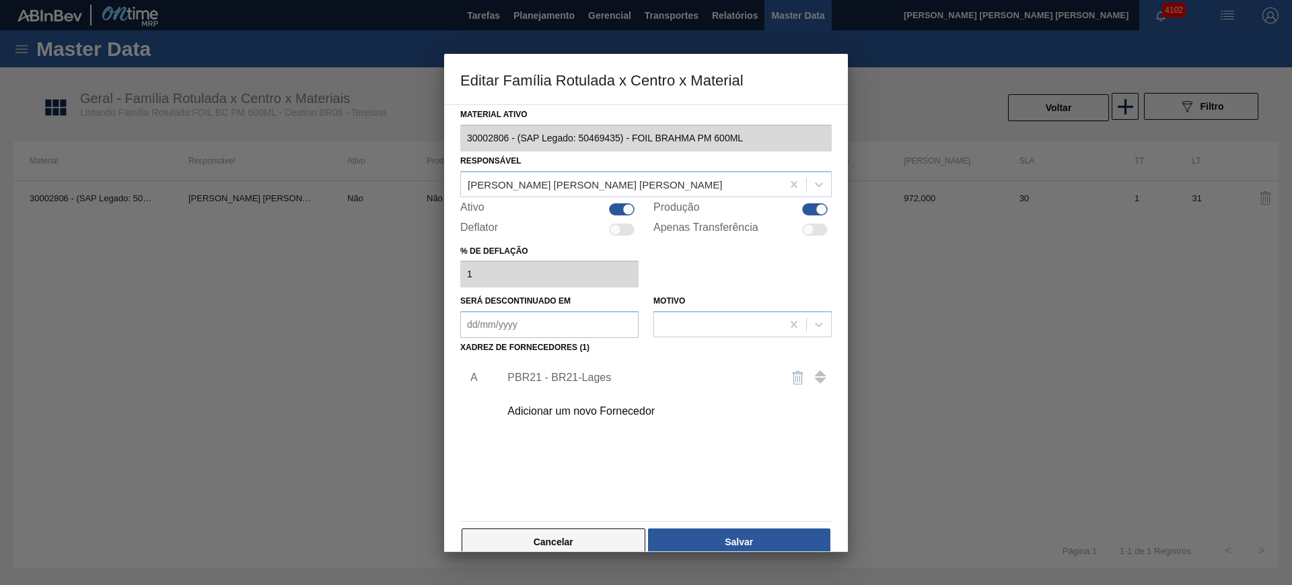
click at [587, 544] on button "Cancelar" at bounding box center [553, 541] width 184 height 27
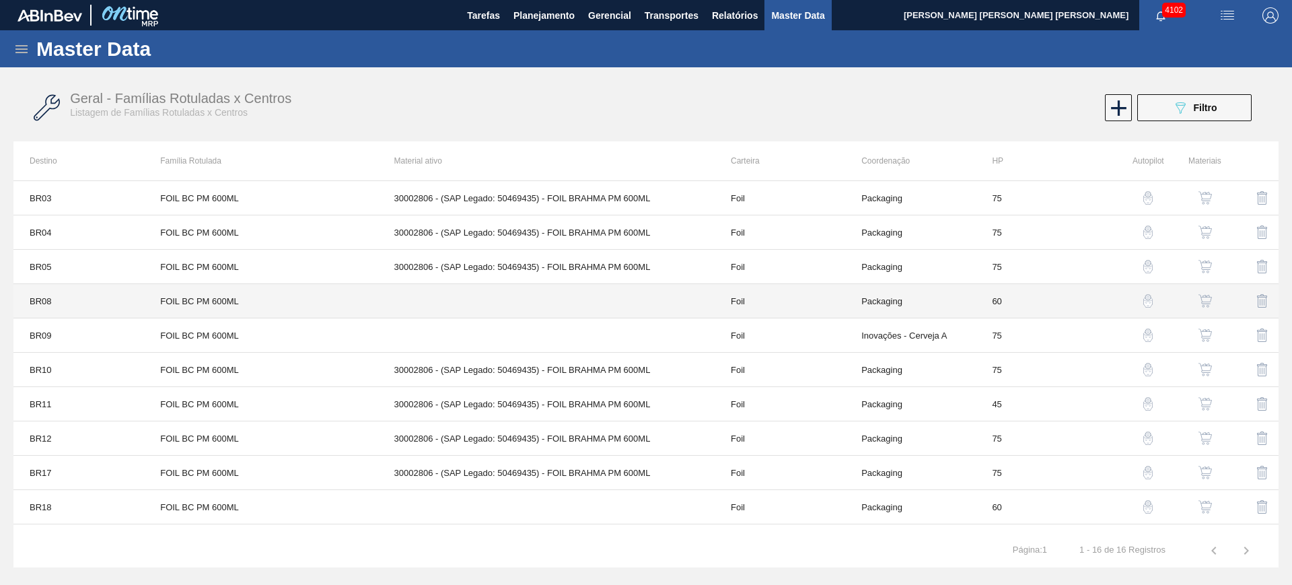
click at [553, 304] on td at bounding box center [546, 301] width 336 height 34
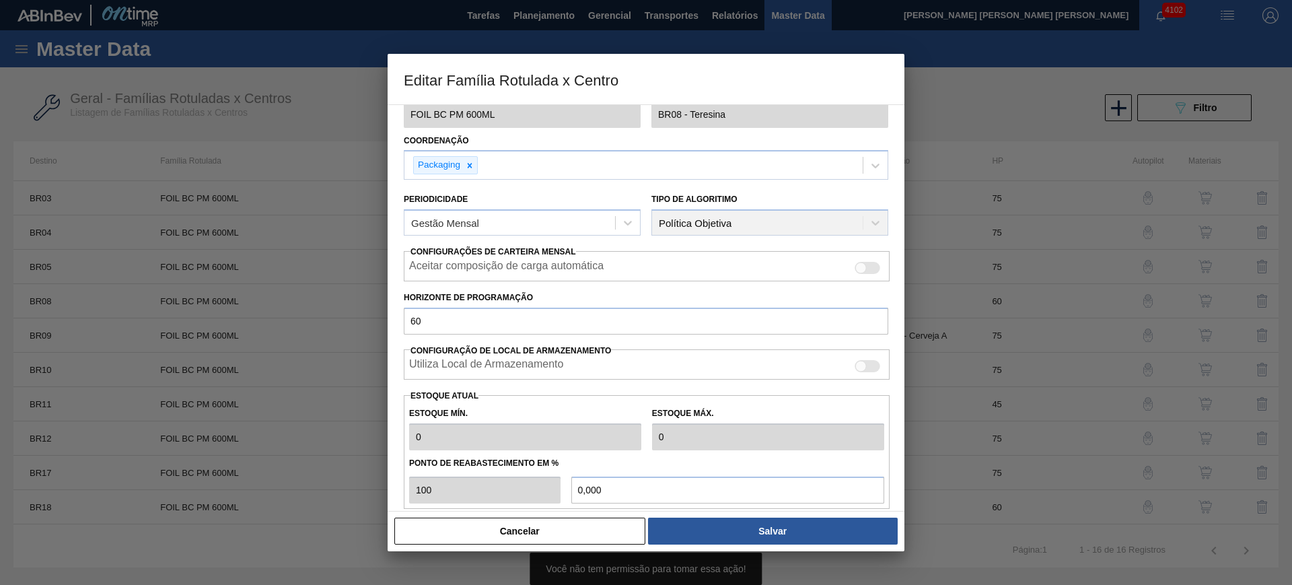
scroll to position [168, 0]
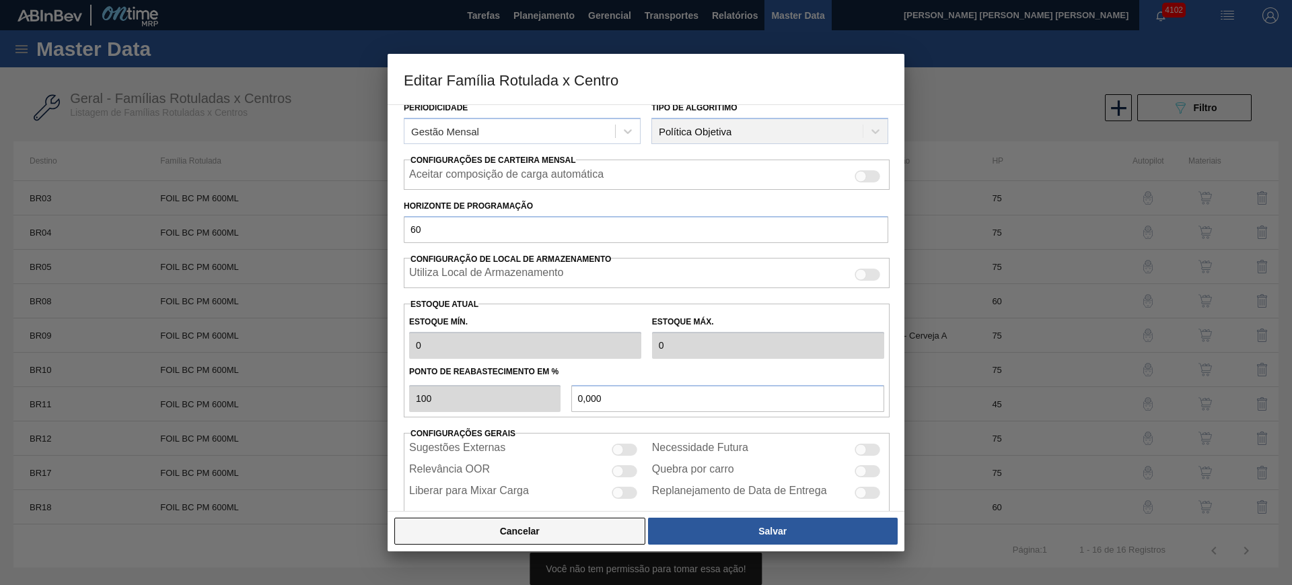
click at [595, 527] on button "Cancelar" at bounding box center [519, 530] width 251 height 27
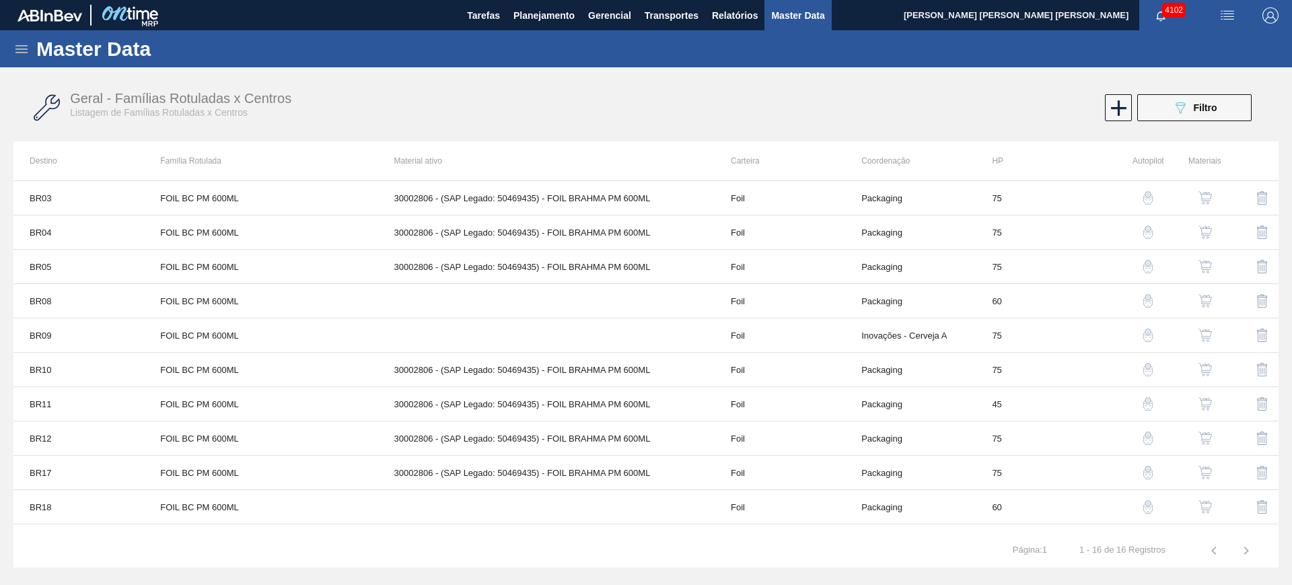
click at [1211, 303] on button "button" at bounding box center [1205, 301] width 32 height 32
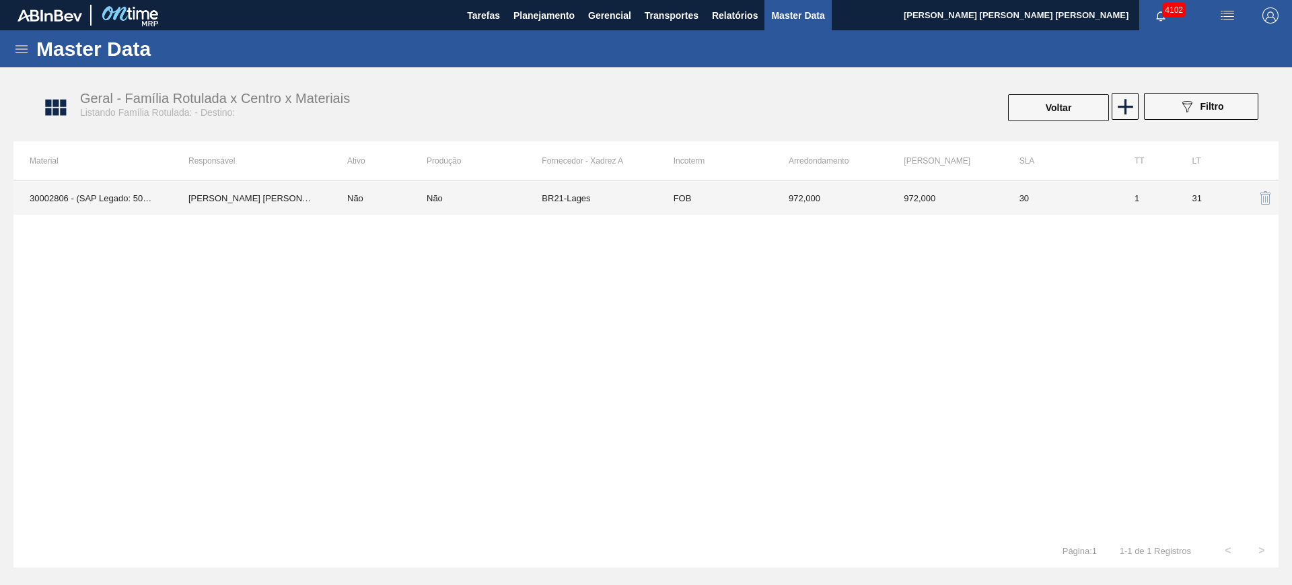
click at [589, 203] on td "BR21-Lages" at bounding box center [599, 198] width 115 height 34
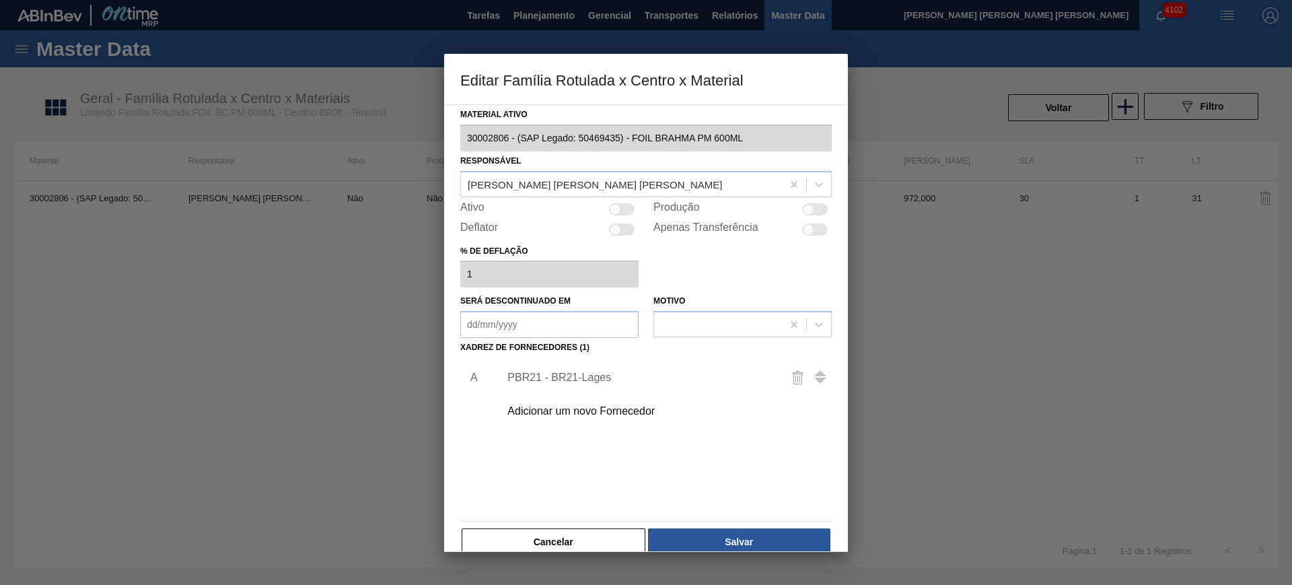
click at [814, 204] on div at bounding box center [815, 209] width 26 height 12
click at [626, 213] on div at bounding box center [622, 209] width 26 height 12
click at [737, 537] on button "Salvar" at bounding box center [739, 541] width 182 height 27
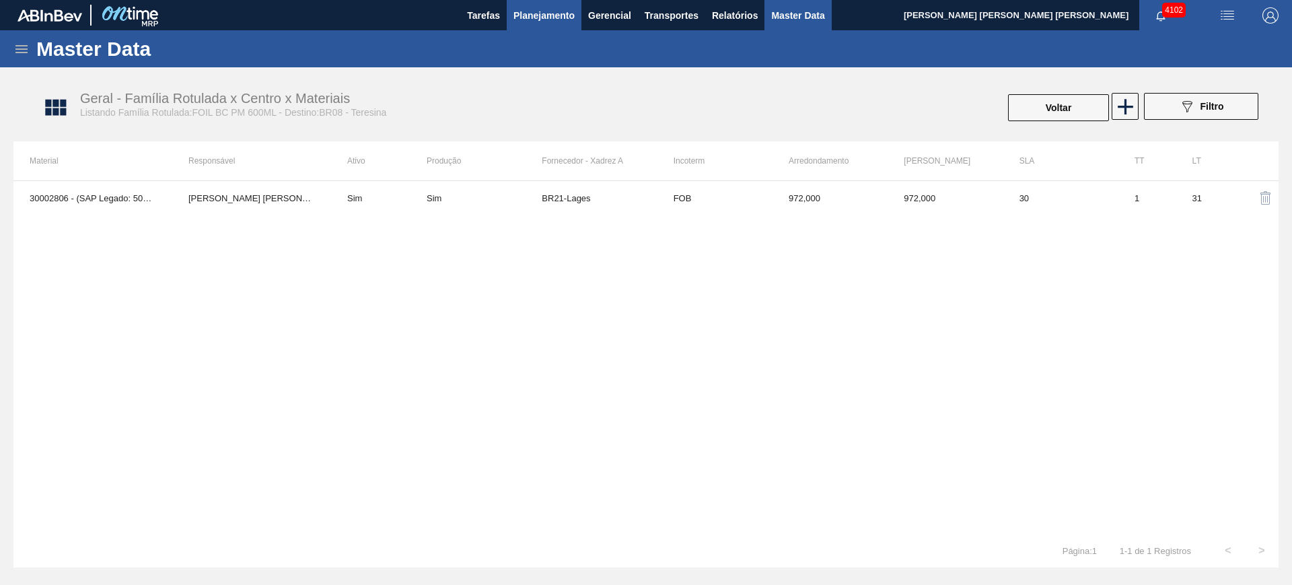
click at [542, 21] on span "Planejamento" at bounding box center [543, 15] width 61 height 16
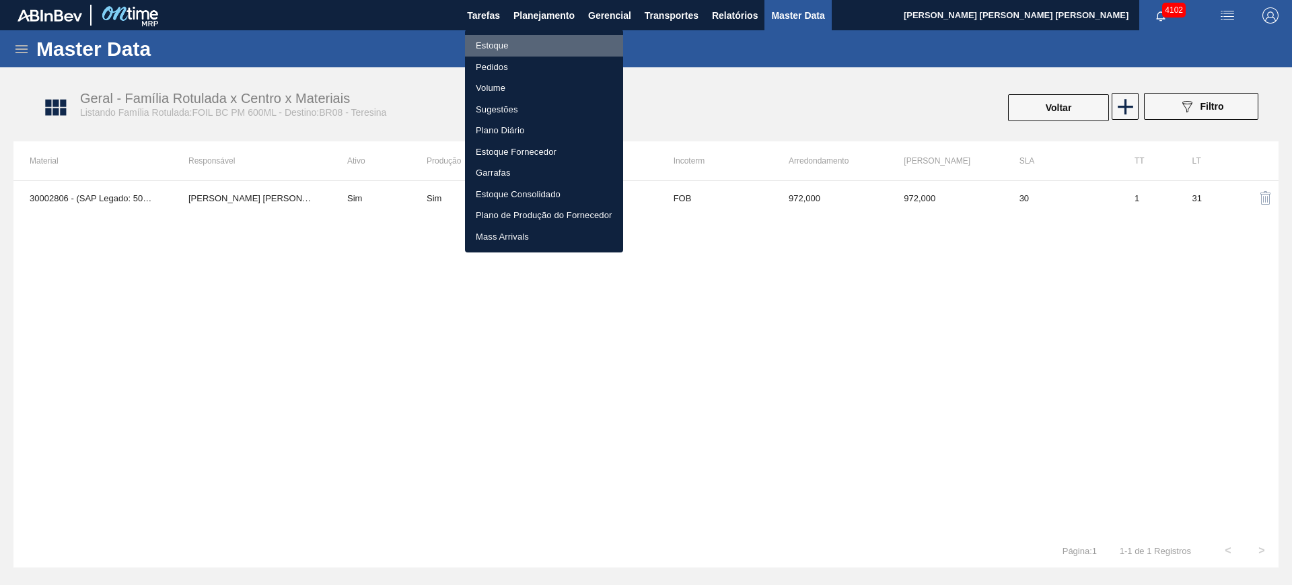
click at [500, 44] on li "Estoque" at bounding box center [544, 46] width 158 height 22
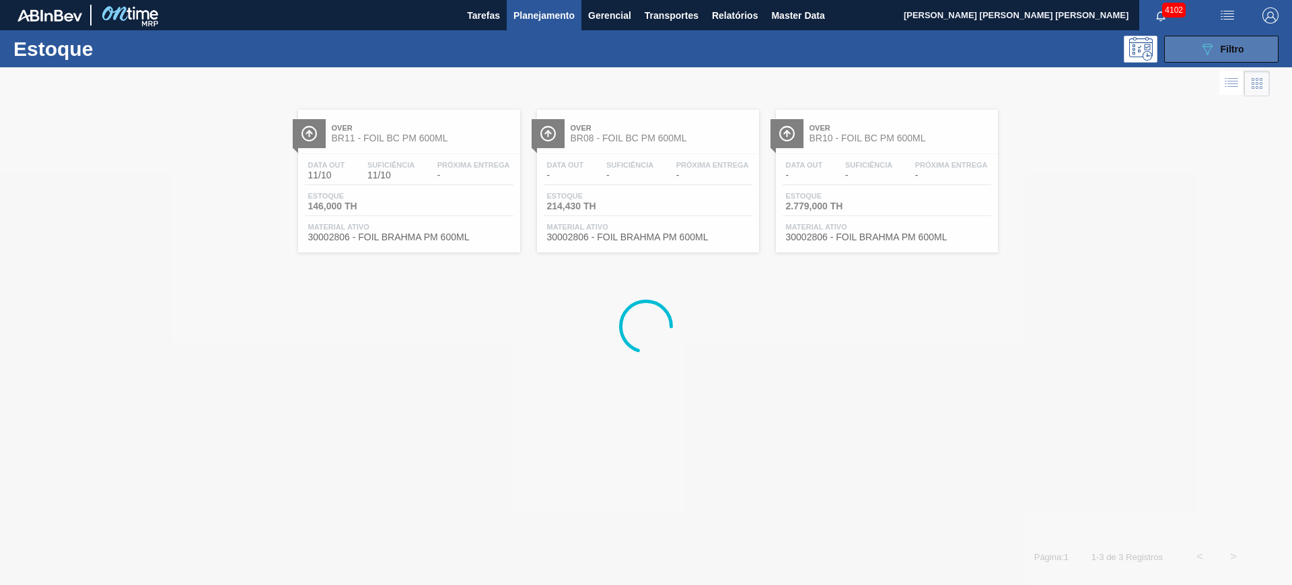
click at [1196, 52] on button "089F7B8B-B2A5-4AFE-B5C0-19BA573D28AC Filtro" at bounding box center [1221, 49] width 114 height 27
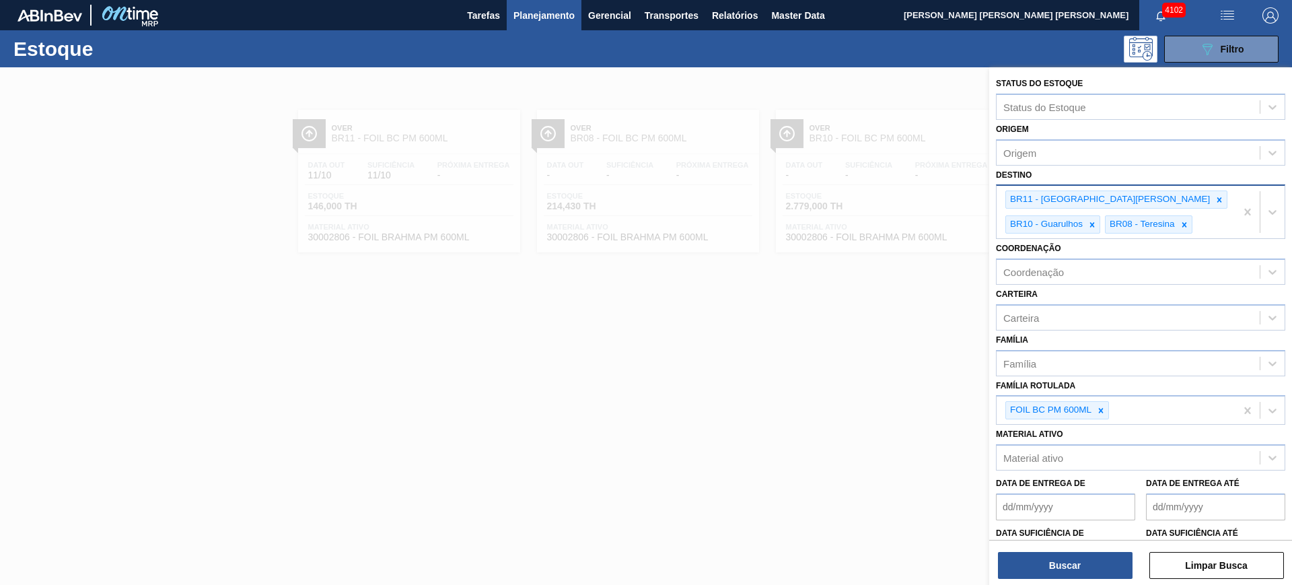
click at [1107, 225] on div "BR11 - São Luís BR10 - Guarulhos BR08 - Teresina" at bounding box center [1115, 212] width 239 height 52
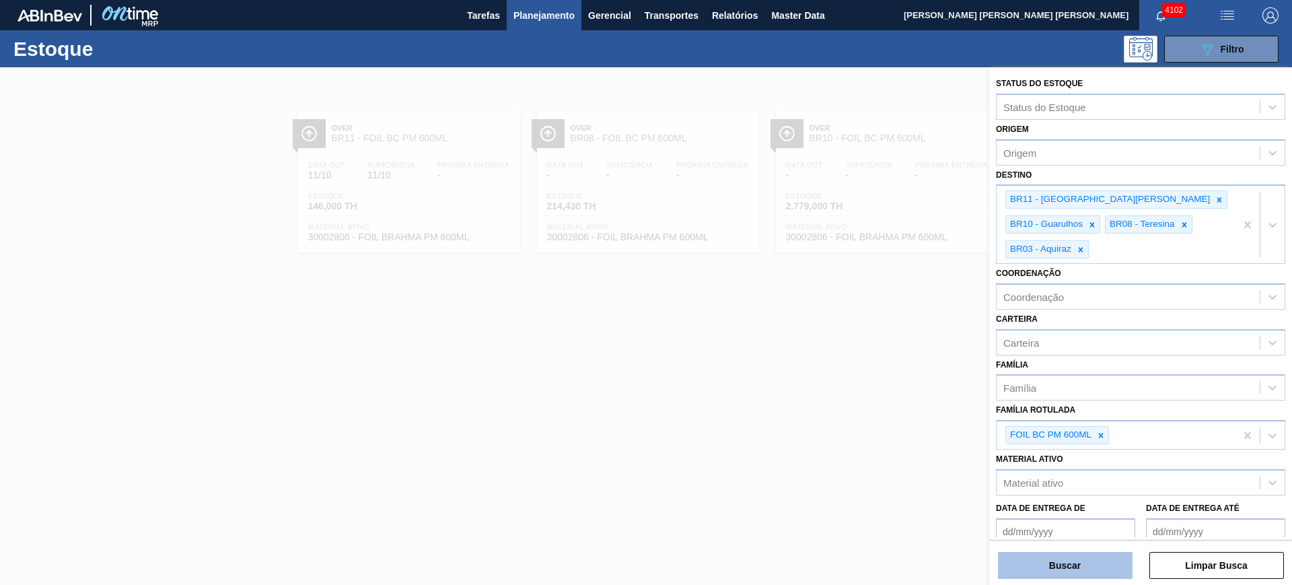
click at [1075, 558] on button "Buscar" at bounding box center [1065, 565] width 135 height 27
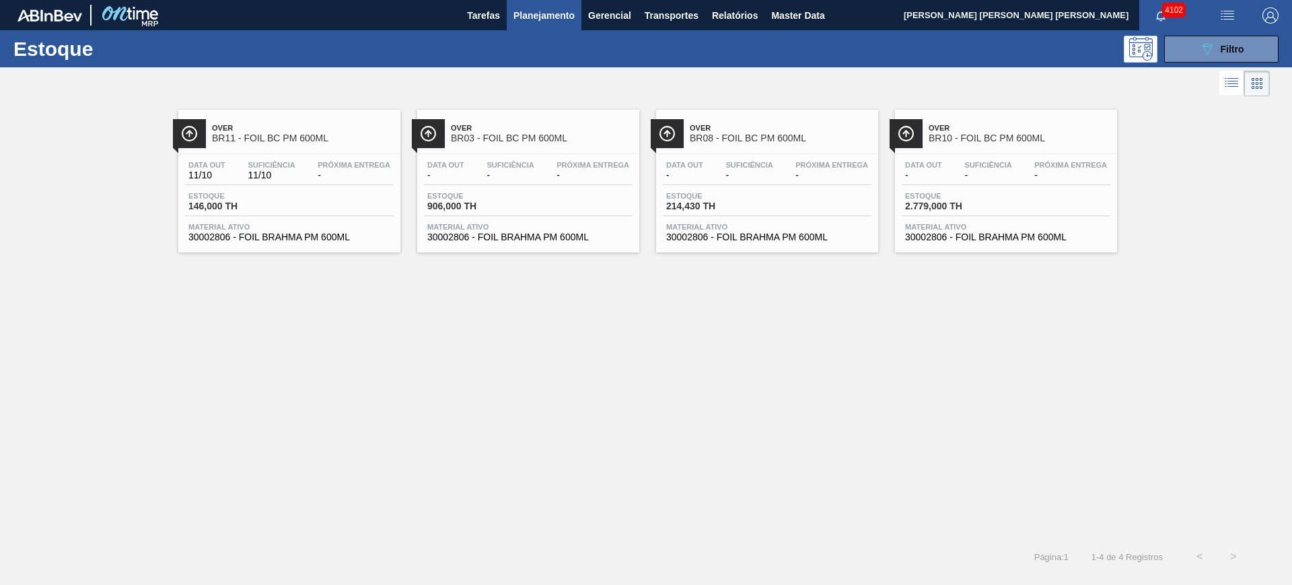
drag, startPoint x: 499, startPoint y: 172, endPoint x: 293, endPoint y: 358, distance: 277.7
click at [293, 358] on div "Over BR11 - FOIL BC PM 600ML Data out 11/10 Suficiência 11/10 Próxima Entrega -…" at bounding box center [646, 320] width 1292 height 440
click at [1201, 41] on icon "089F7B8B-B2A5-4AFE-B5C0-19BA573D28AC" at bounding box center [1207, 49] width 16 height 16
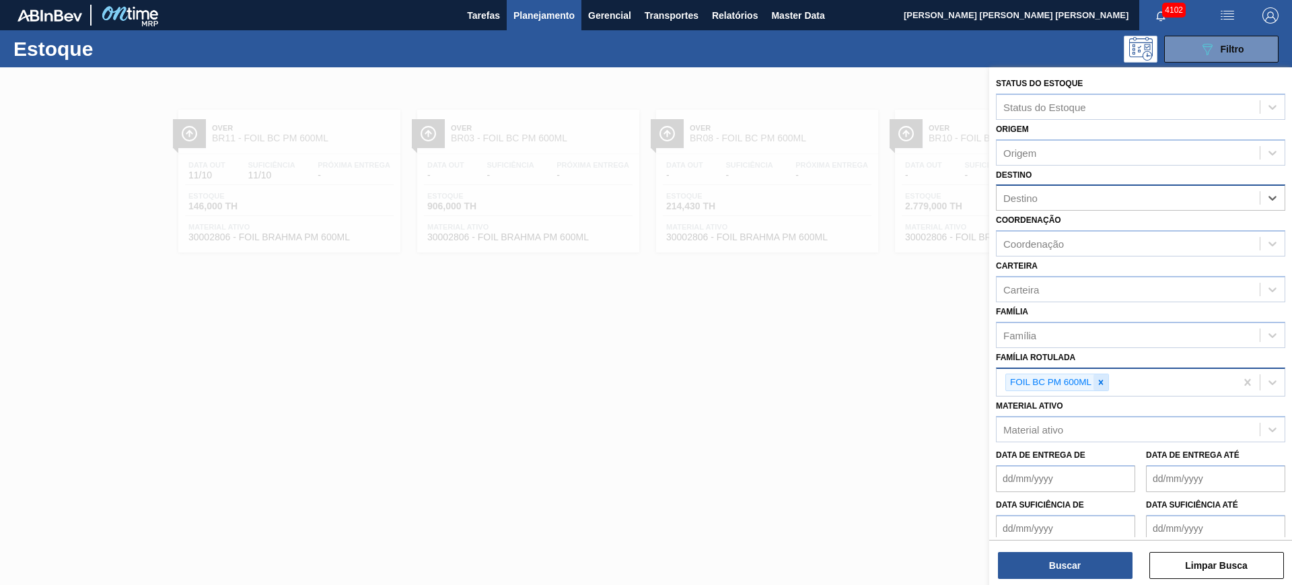
click at [1103, 381] on icon at bounding box center [1100, 381] width 9 height 9
click at [1053, 244] on div "Coordenação" at bounding box center [1033, 243] width 61 height 11
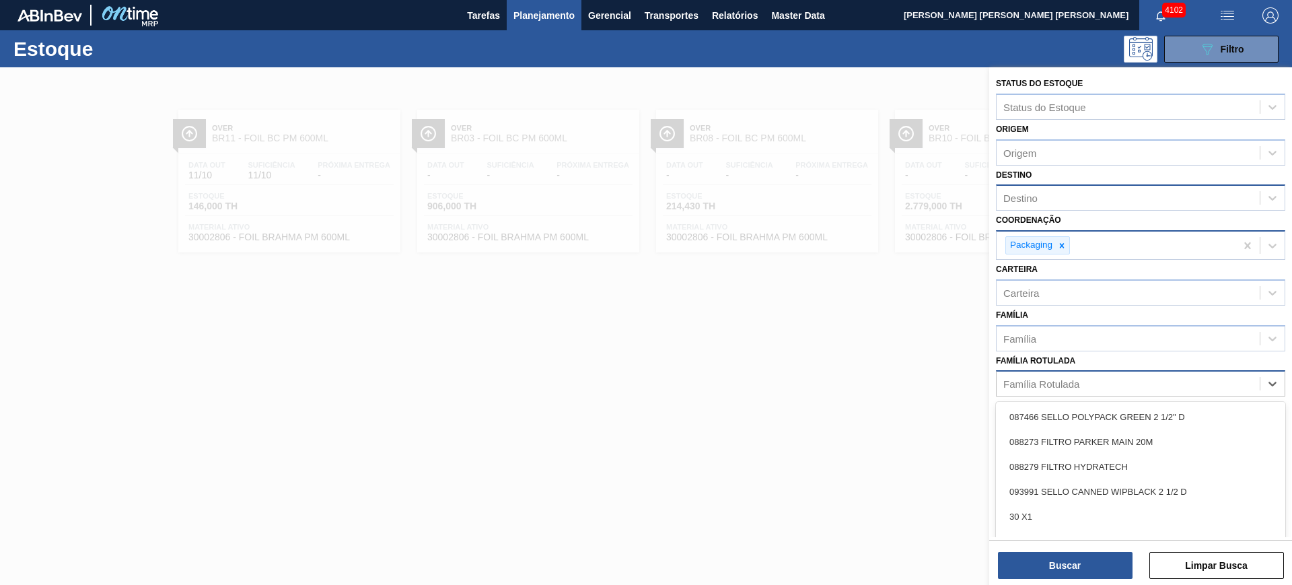
click at [1040, 390] on div "Família Rotulada" at bounding box center [1127, 384] width 263 height 20
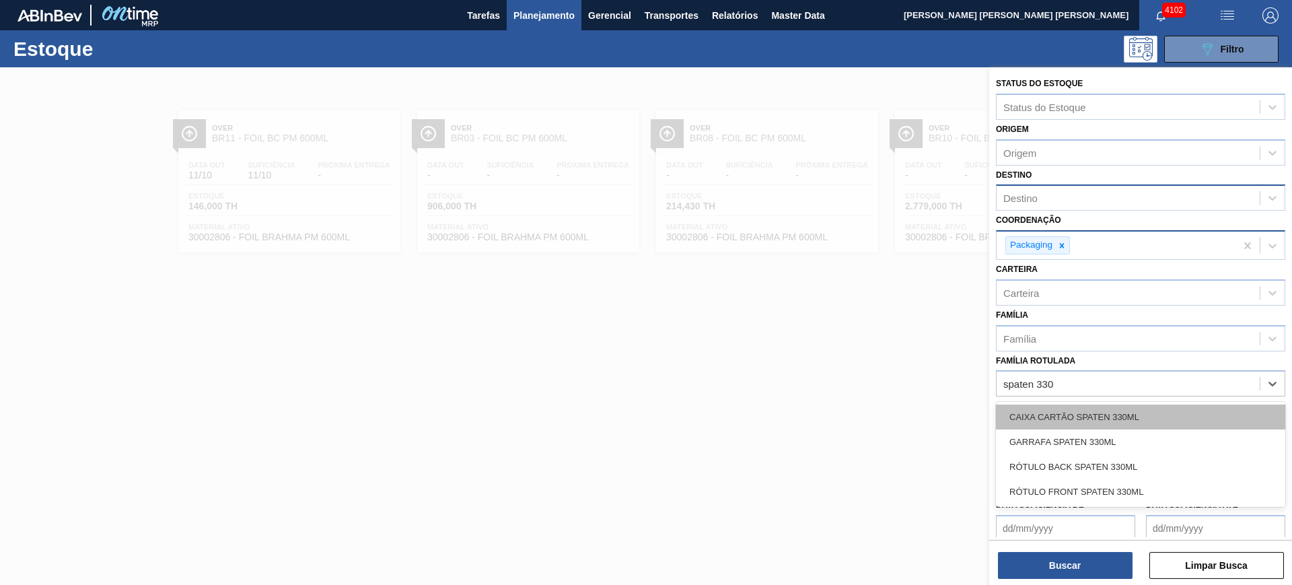
click at [1130, 417] on div "CAIXA CARTÃO SPATEN 330ML" at bounding box center [1140, 416] width 289 height 25
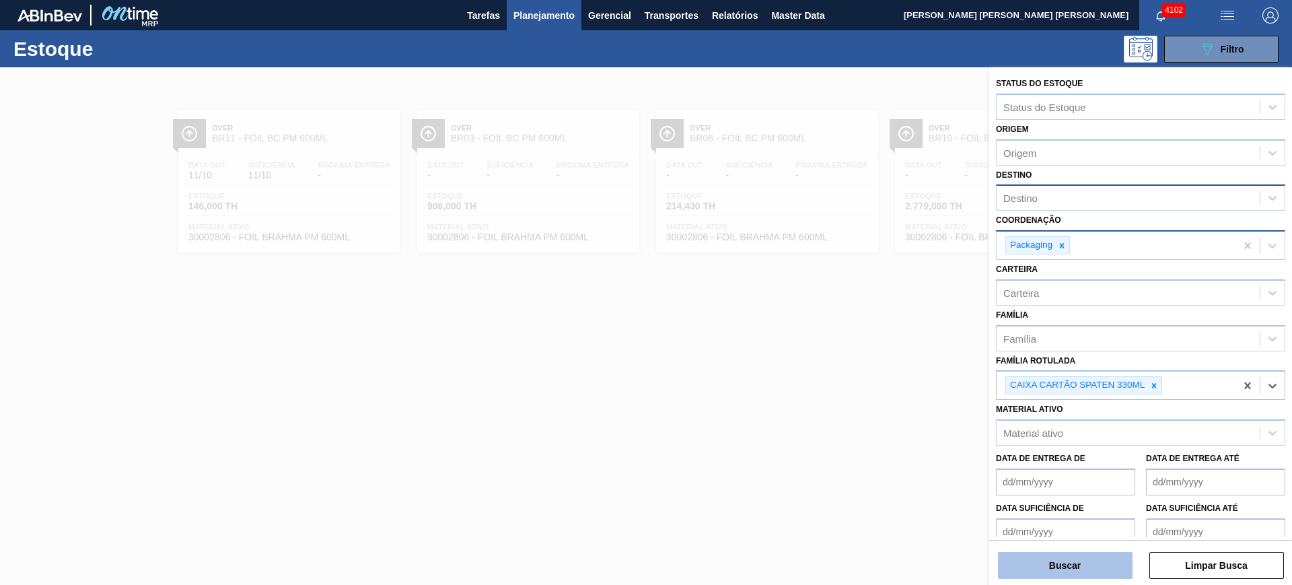
click at [1089, 566] on button "Buscar" at bounding box center [1065, 565] width 135 height 27
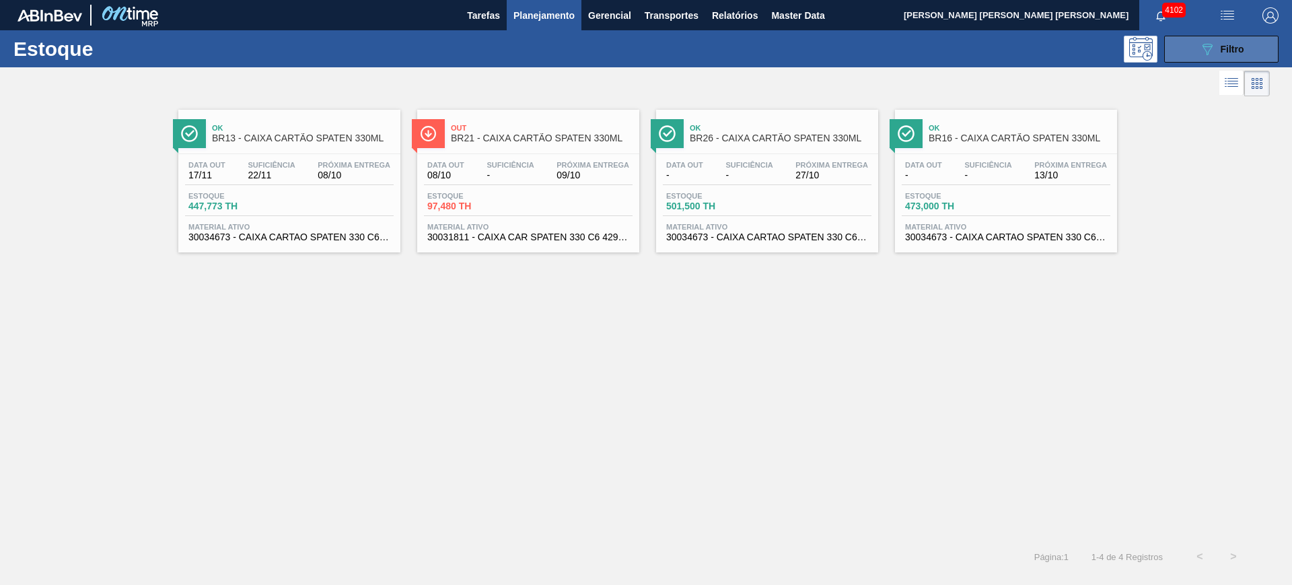
click at [1208, 45] on icon "089F7B8B-B2A5-4AFE-B5C0-19BA573D28AC" at bounding box center [1207, 49] width 16 height 16
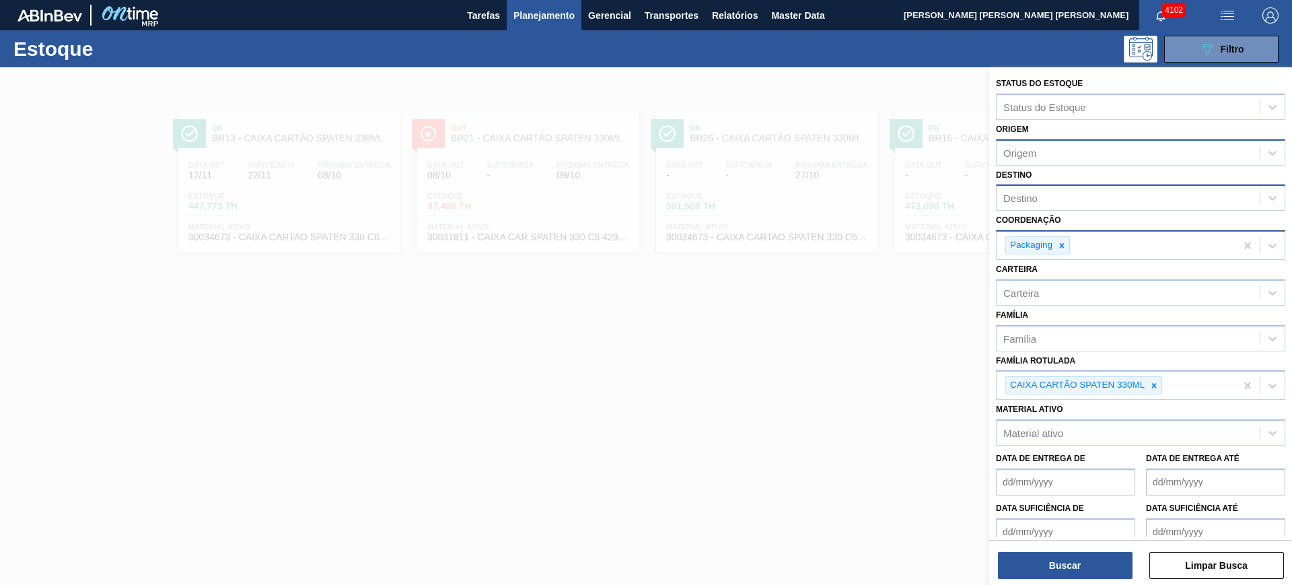
click at [1027, 145] on div "Origem" at bounding box center [1127, 153] width 263 height 20
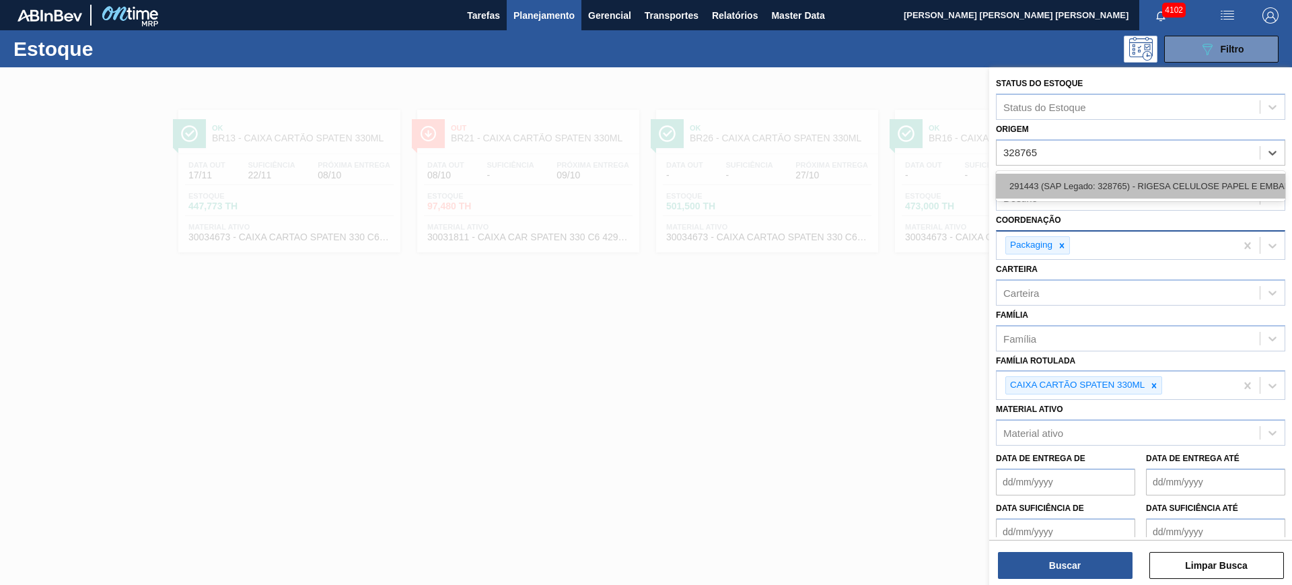
click at [1049, 180] on div "291443 (SAP Legado: 328765) - RIGESA CELULOSE PAPEL E EMBALAGENS" at bounding box center [1140, 186] width 289 height 25
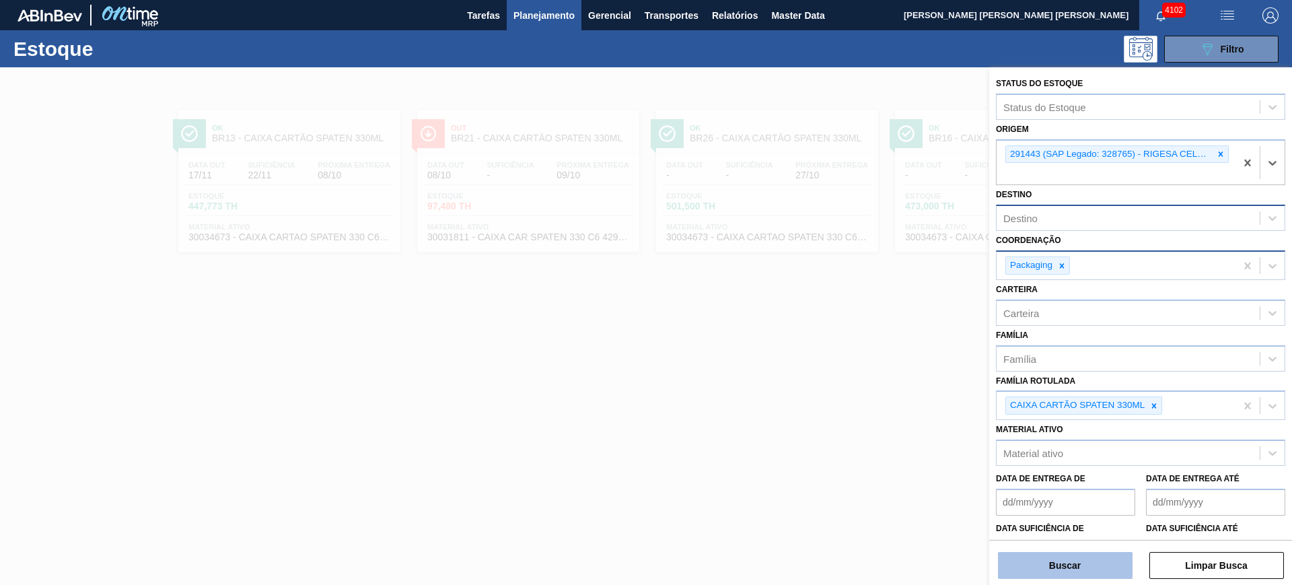
click at [1101, 566] on button "Buscar" at bounding box center [1065, 565] width 135 height 27
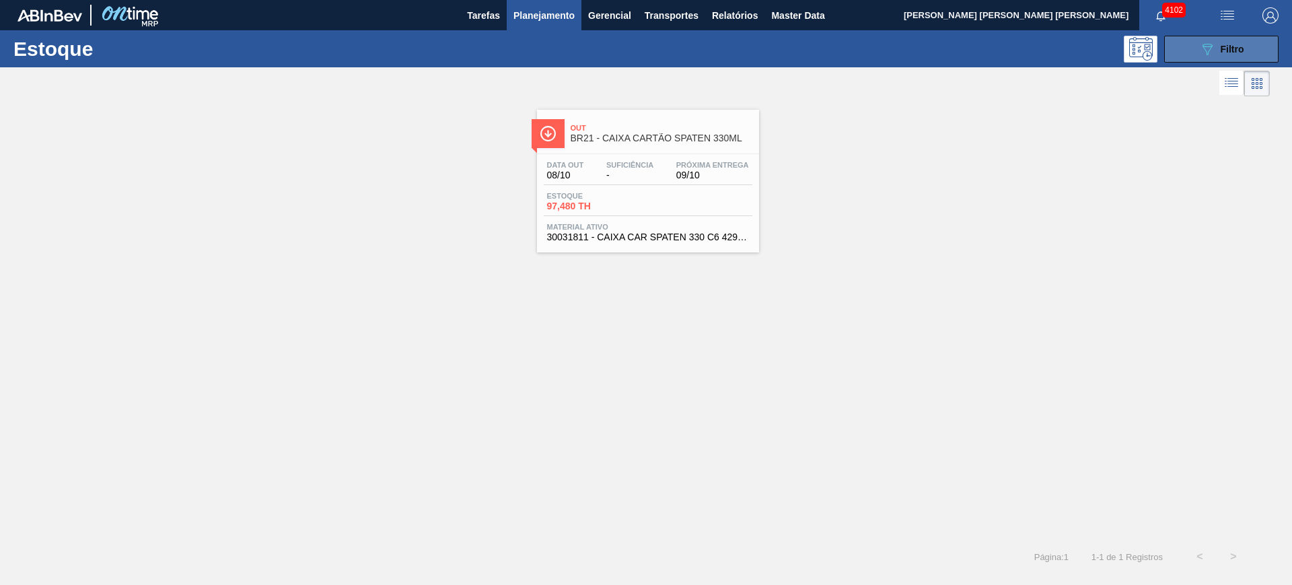
click at [1227, 45] on span "Filtro" at bounding box center [1232, 49] width 24 height 11
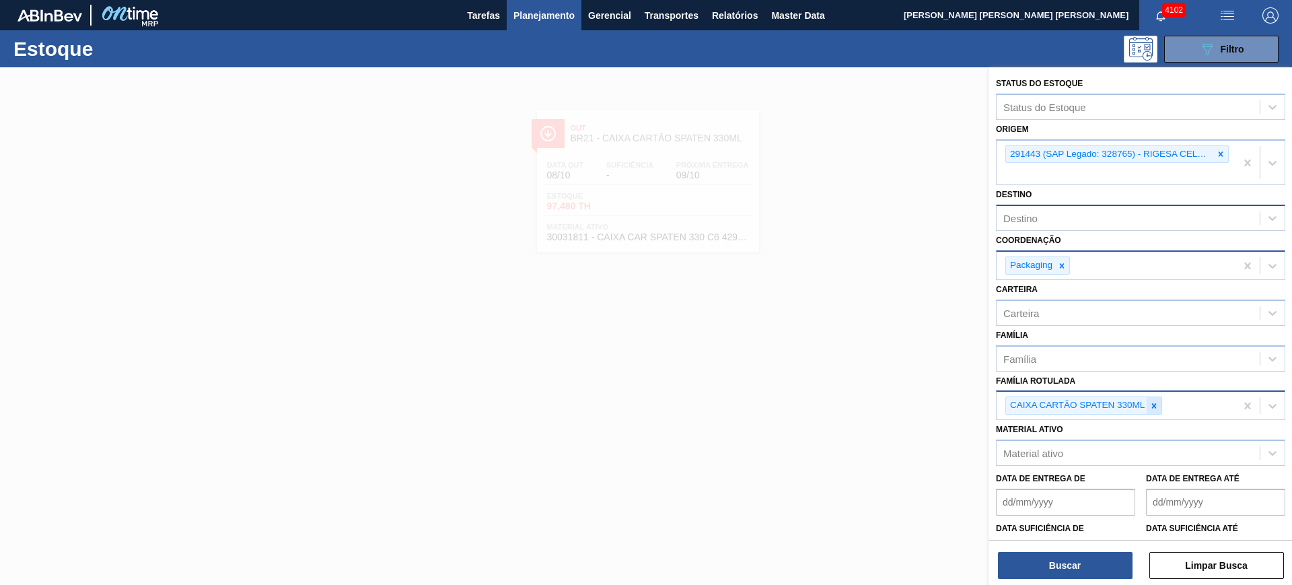
click at [1157, 402] on icon at bounding box center [1153, 405] width 9 height 9
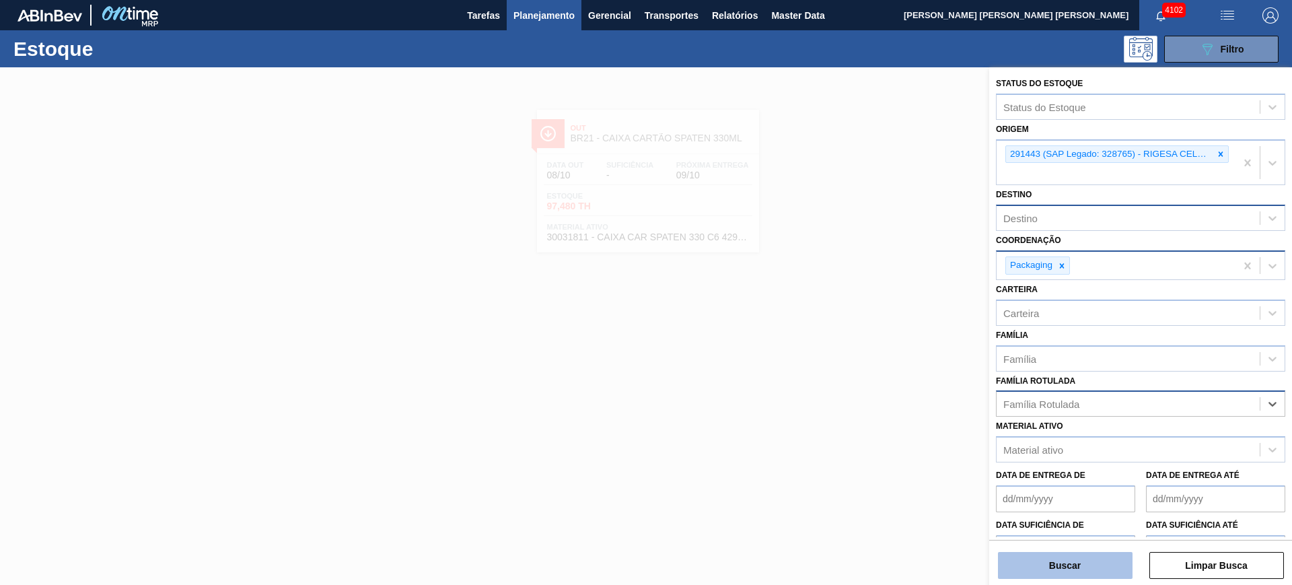
click at [1100, 570] on button "Buscar" at bounding box center [1065, 565] width 135 height 27
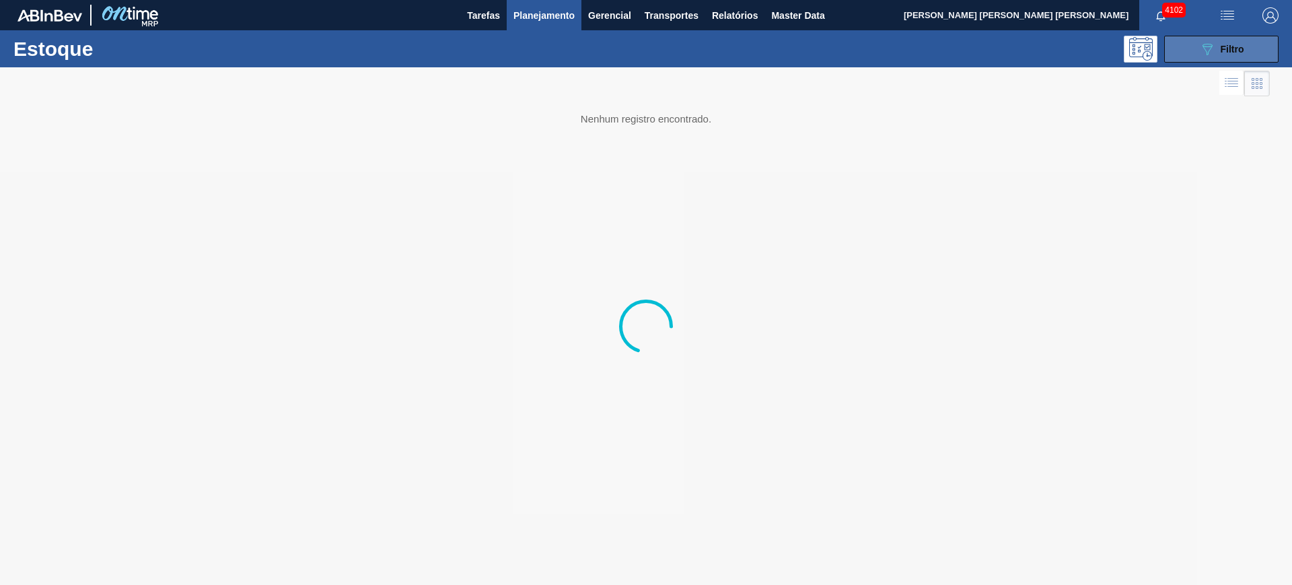
click at [1212, 37] on button "089F7B8B-B2A5-4AFE-B5C0-19BA573D28AC Filtro" at bounding box center [1221, 49] width 114 height 27
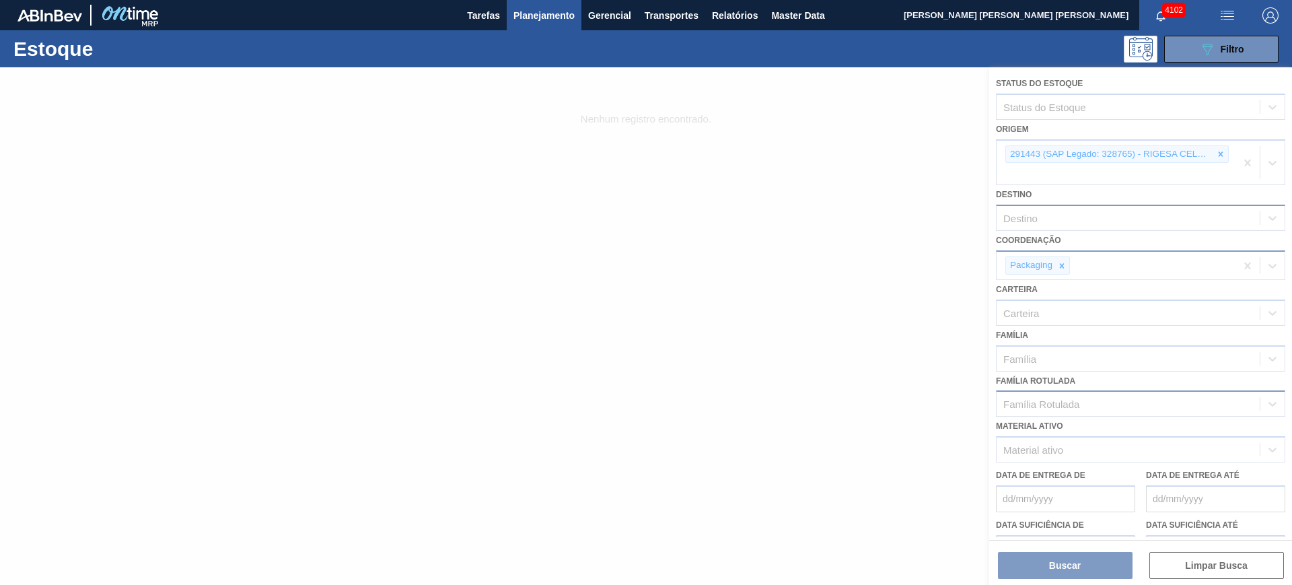
click at [848, 360] on div at bounding box center [646, 325] width 1292 height 517
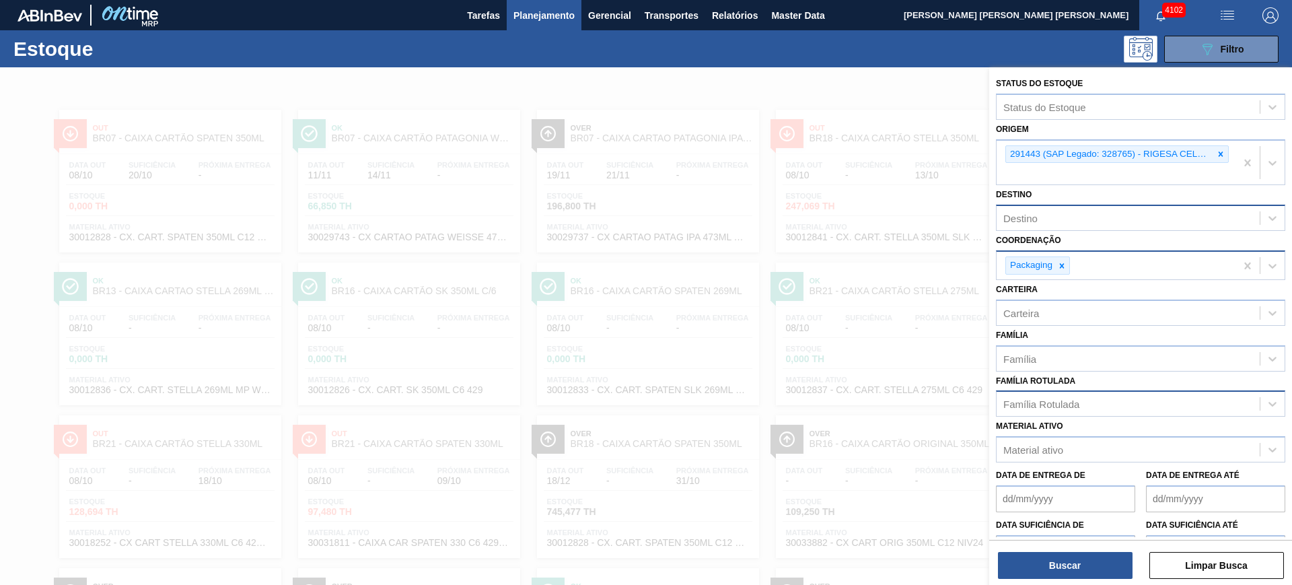
click at [873, 91] on div at bounding box center [646, 359] width 1292 height 585
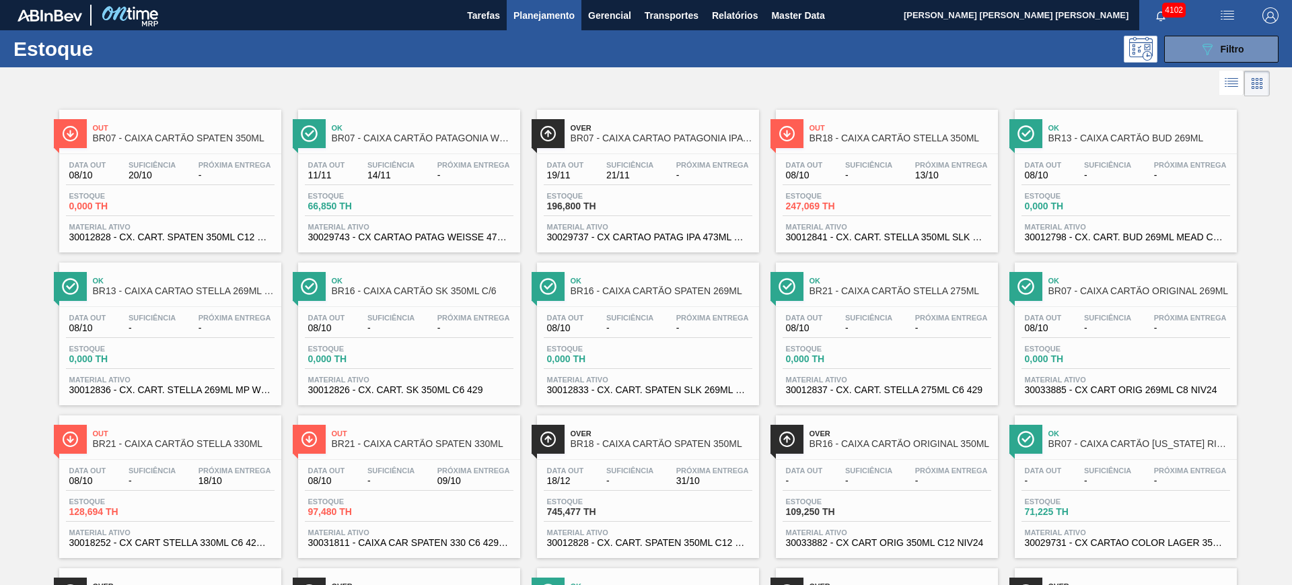
drag, startPoint x: 201, startPoint y: 154, endPoint x: 241, endPoint y: 85, distance: 79.6
click at [246, 79] on div at bounding box center [634, 83] width 1269 height 32
drag, startPoint x: 425, startPoint y: 174, endPoint x: 484, endPoint y: 192, distance: 62.1
click at [484, 192] on div "Estoque 66,850 TH" at bounding box center [409, 204] width 209 height 24
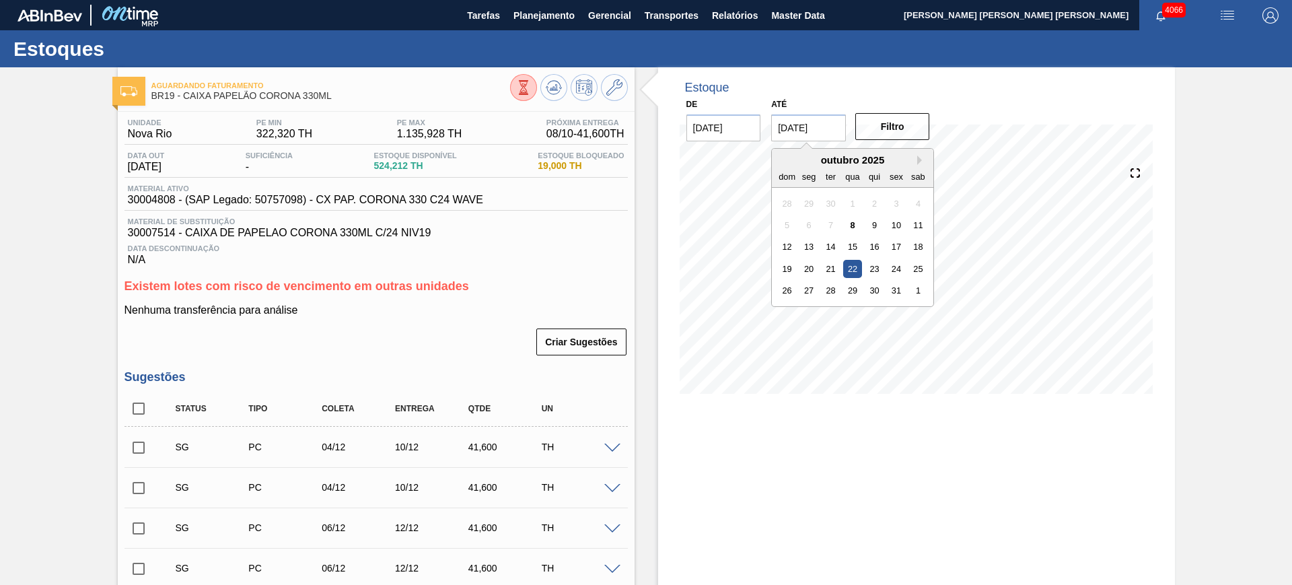
click at [798, 123] on input "[DATE]" at bounding box center [808, 127] width 75 height 27
click at [917, 163] on button "Next Month" at bounding box center [921, 159] width 9 height 9
click at [915, 284] on div "3" at bounding box center [918, 290] width 18 height 18
type input "[DATE]"
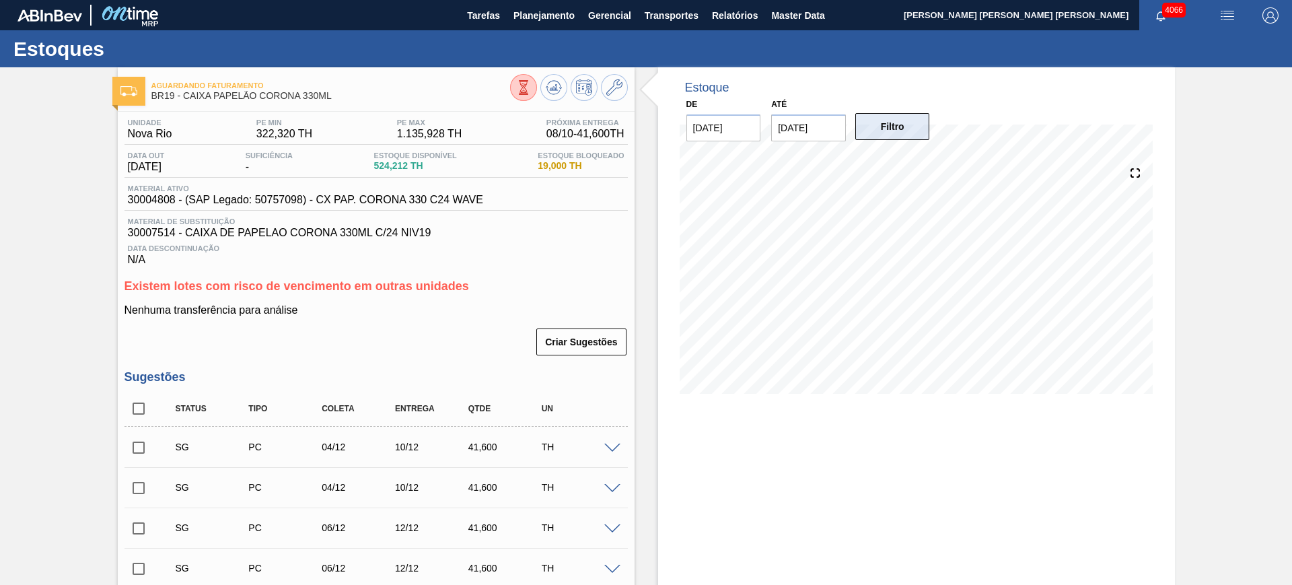
click at [885, 131] on button "Filtro" at bounding box center [892, 126] width 75 height 27
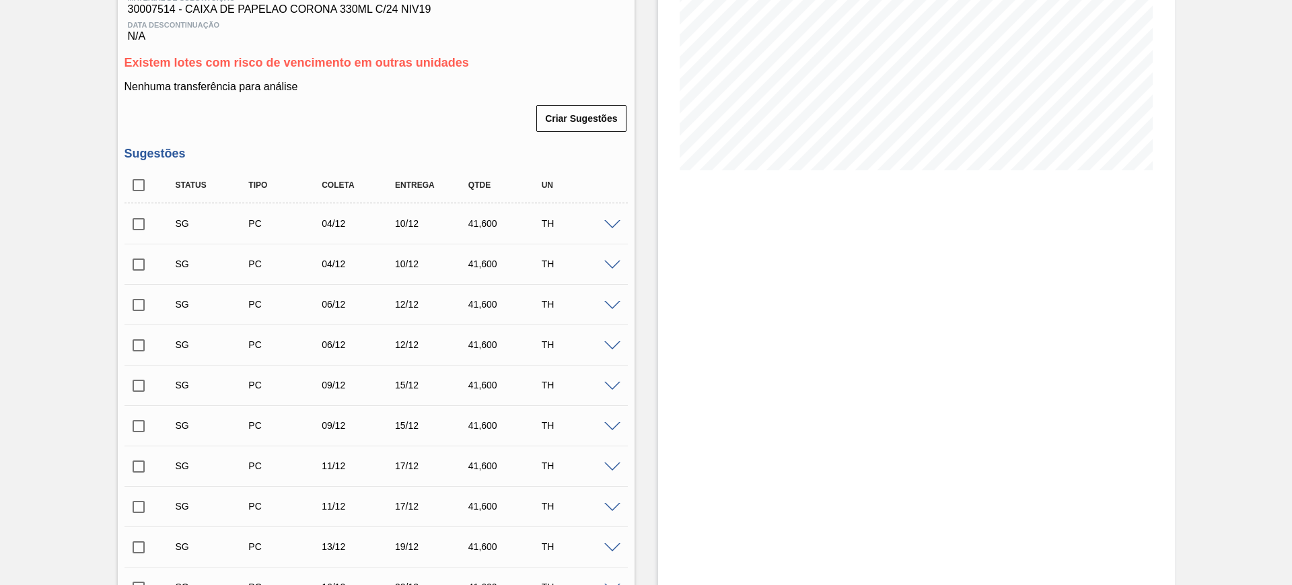
scroll to position [84, 0]
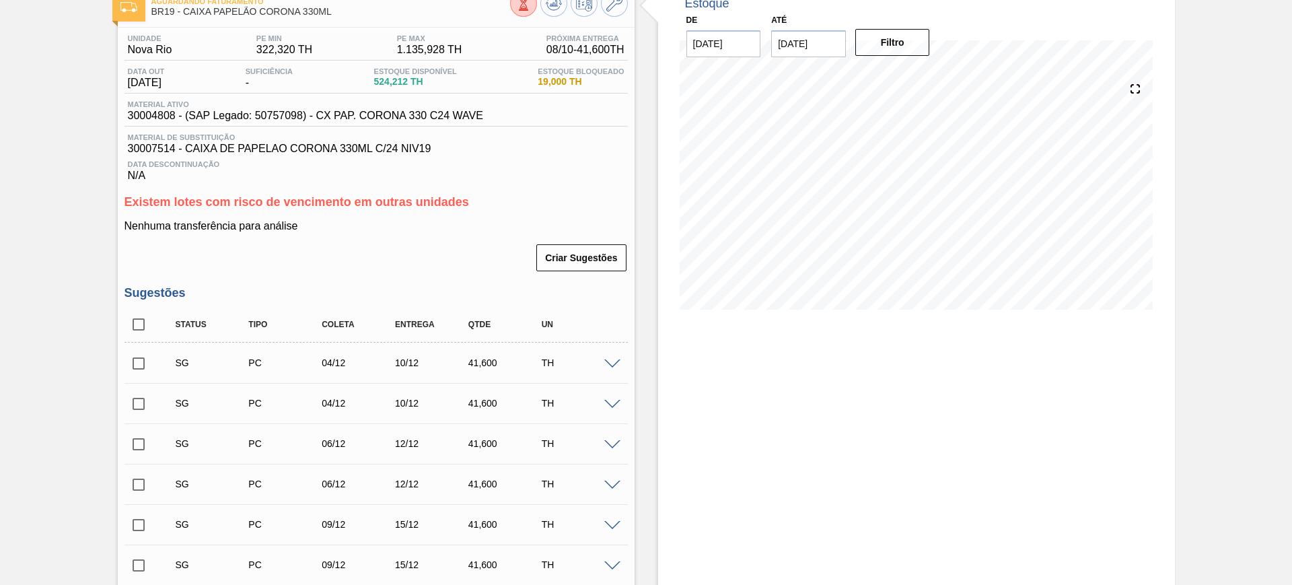
click at [137, 317] on input "checkbox" at bounding box center [138, 324] width 28 height 28
checkbox input "true"
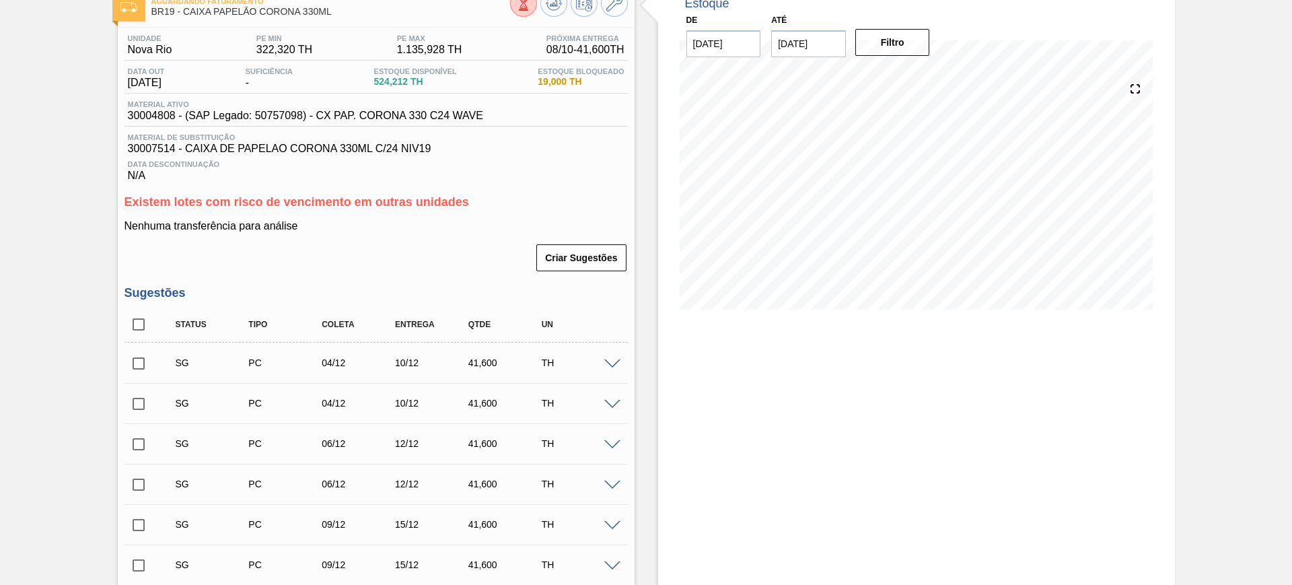
checkbox input "true"
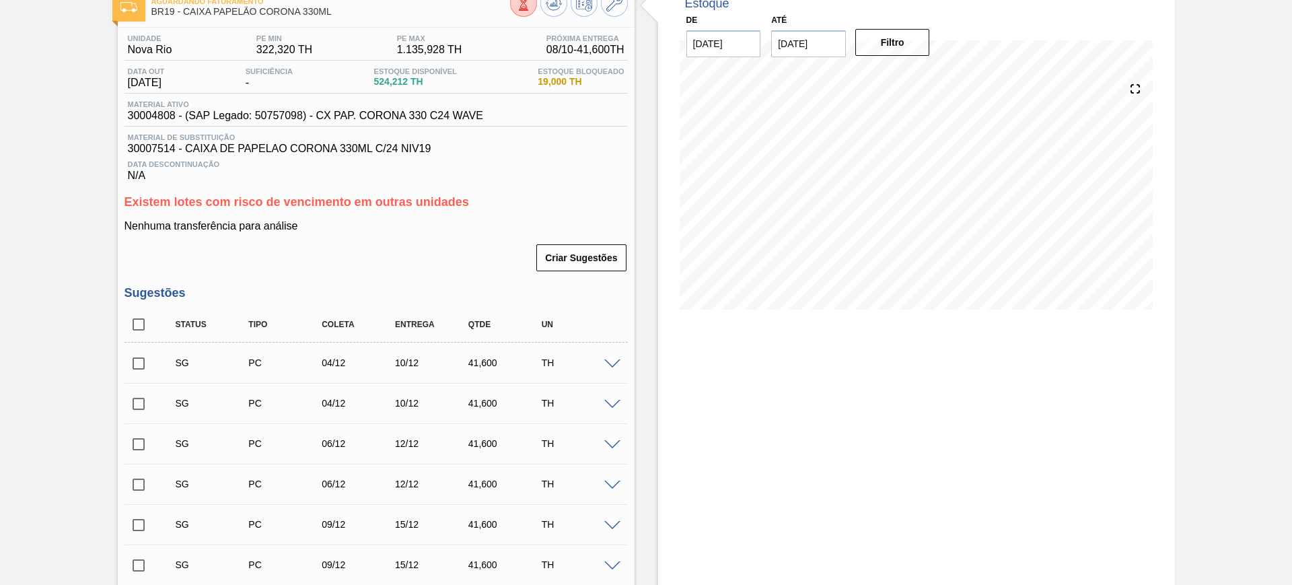
checkbox input "true"
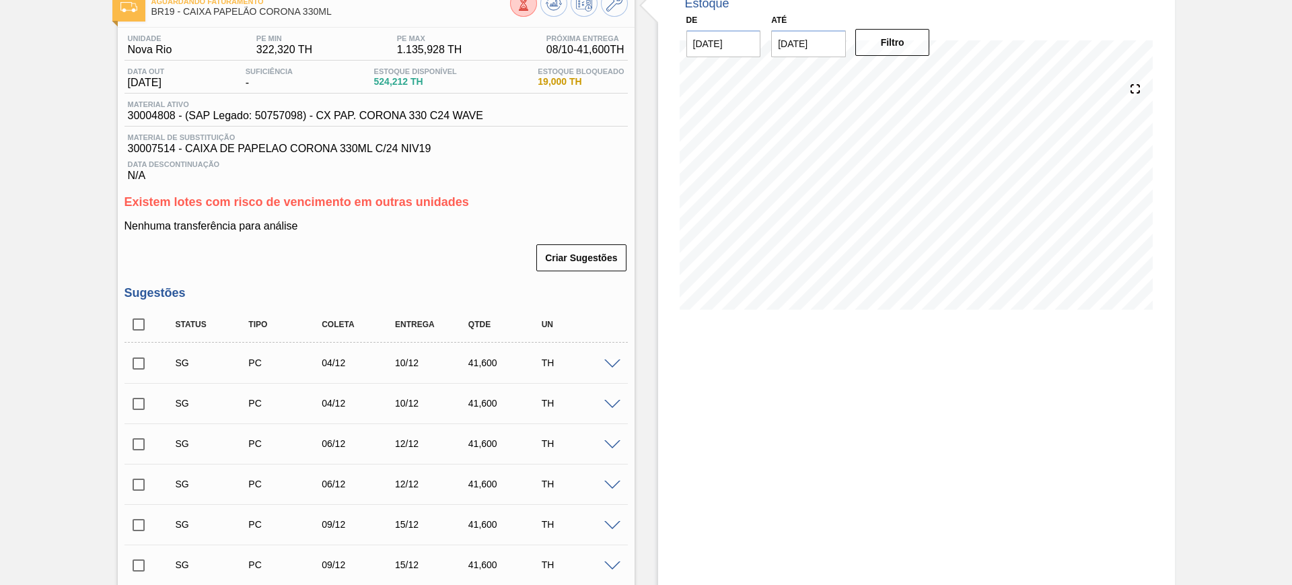
checkbox input "true"
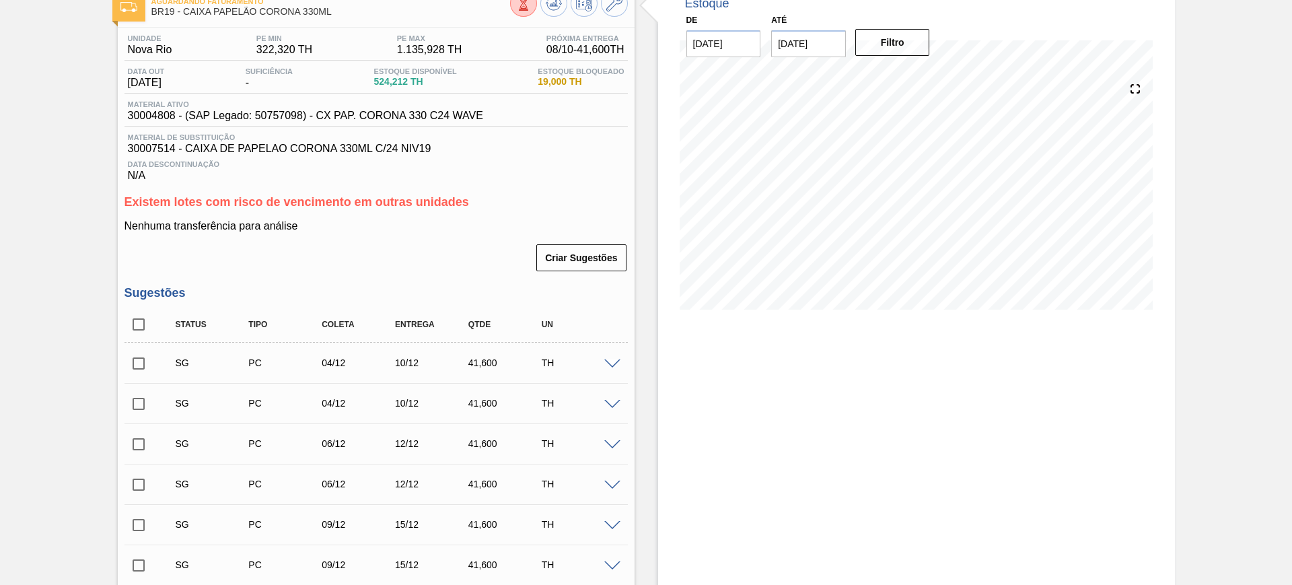
checkbox input "true"
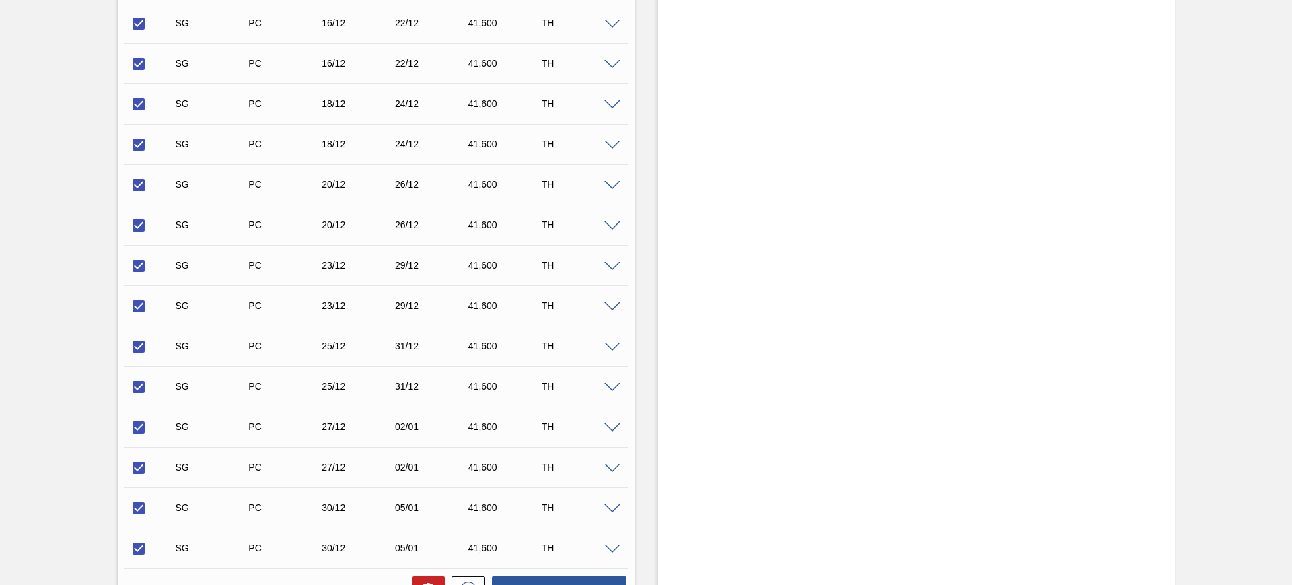
scroll to position [925, 0]
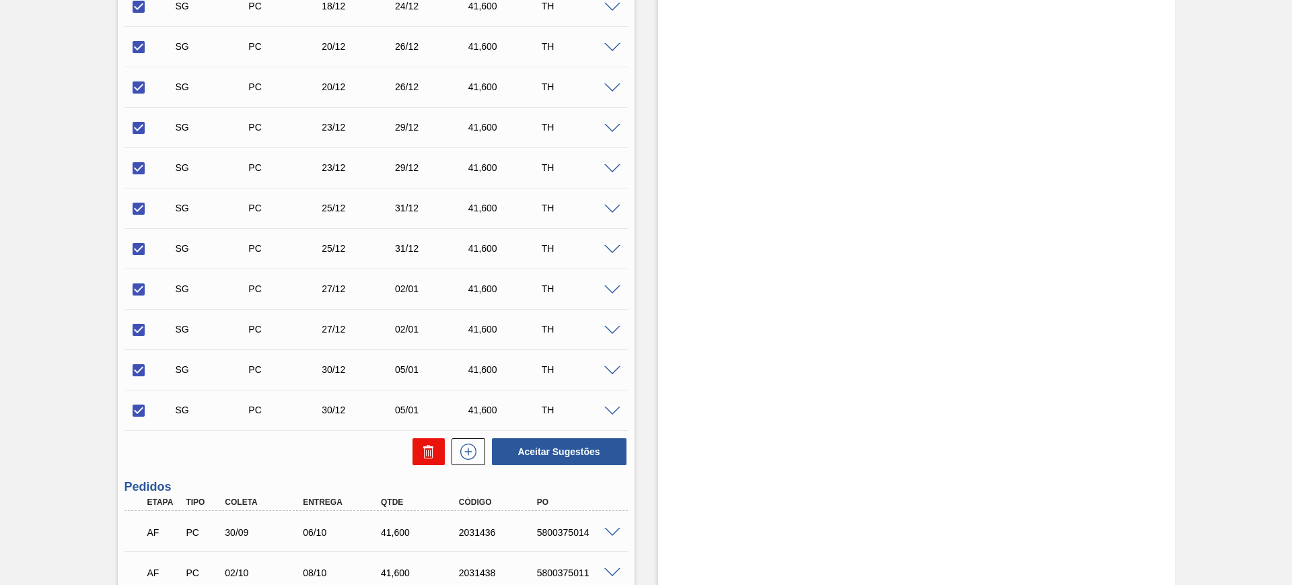
click at [421, 454] on icon at bounding box center [428, 451] width 16 height 16
checkbox input "false"
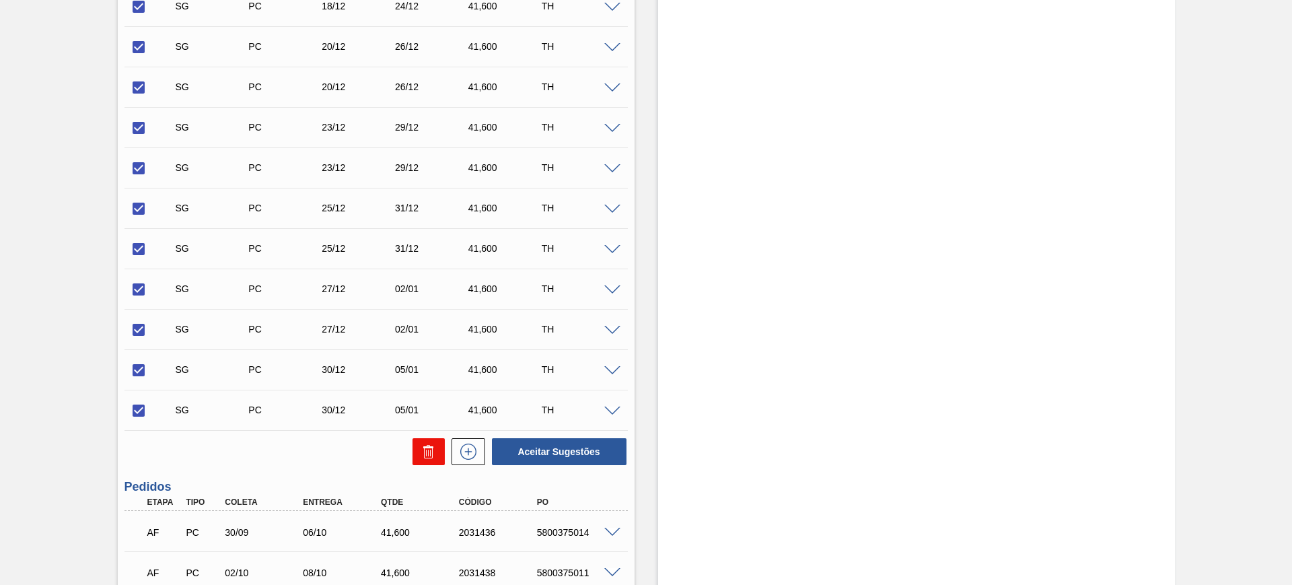
checkbox input "false"
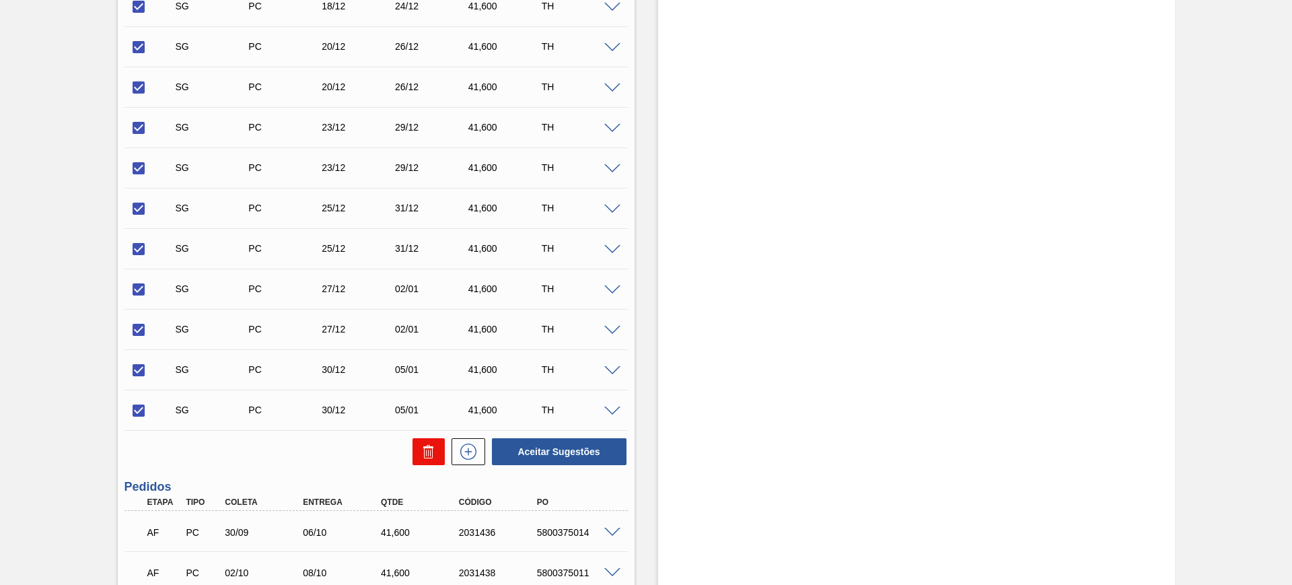
checkbox input "false"
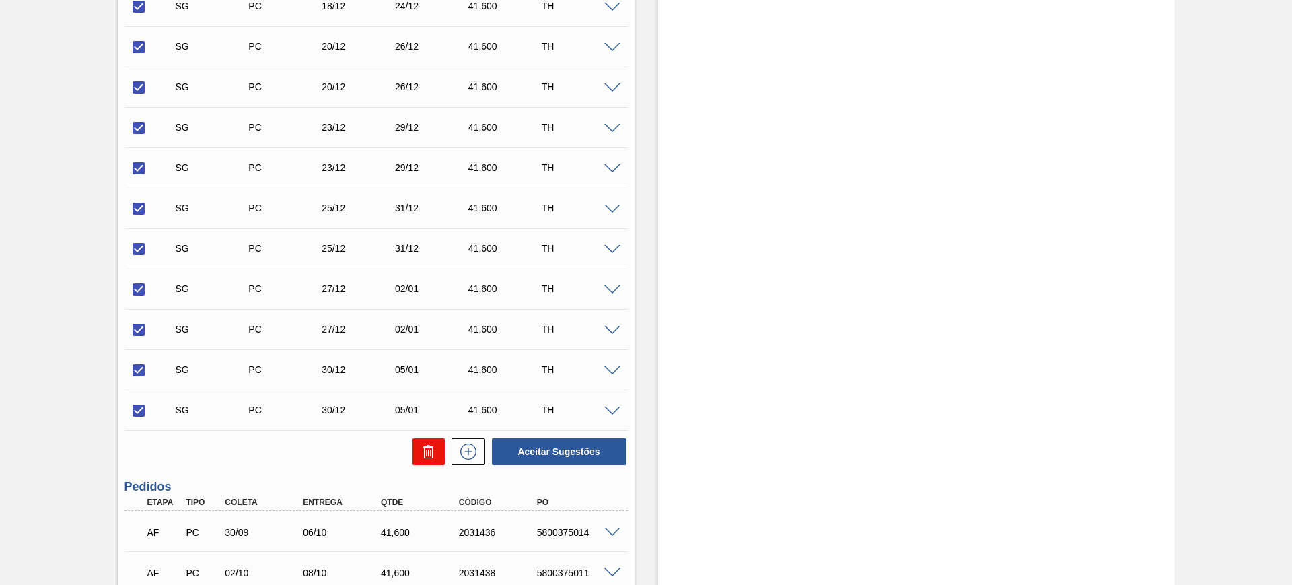
checkbox input "false"
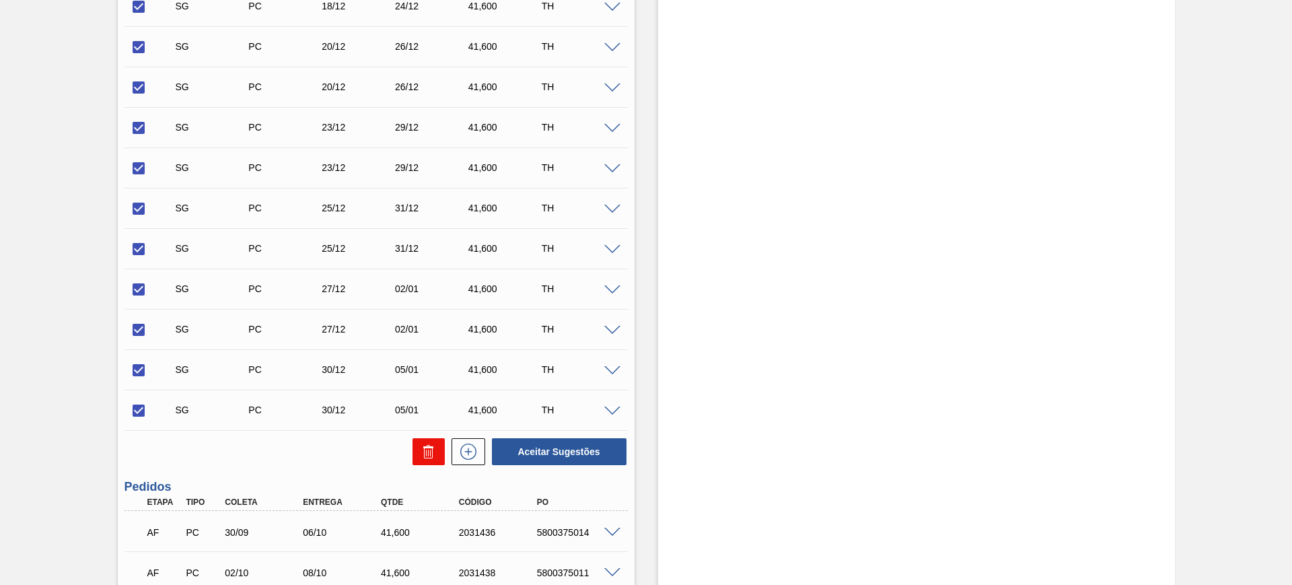
checkbox input "false"
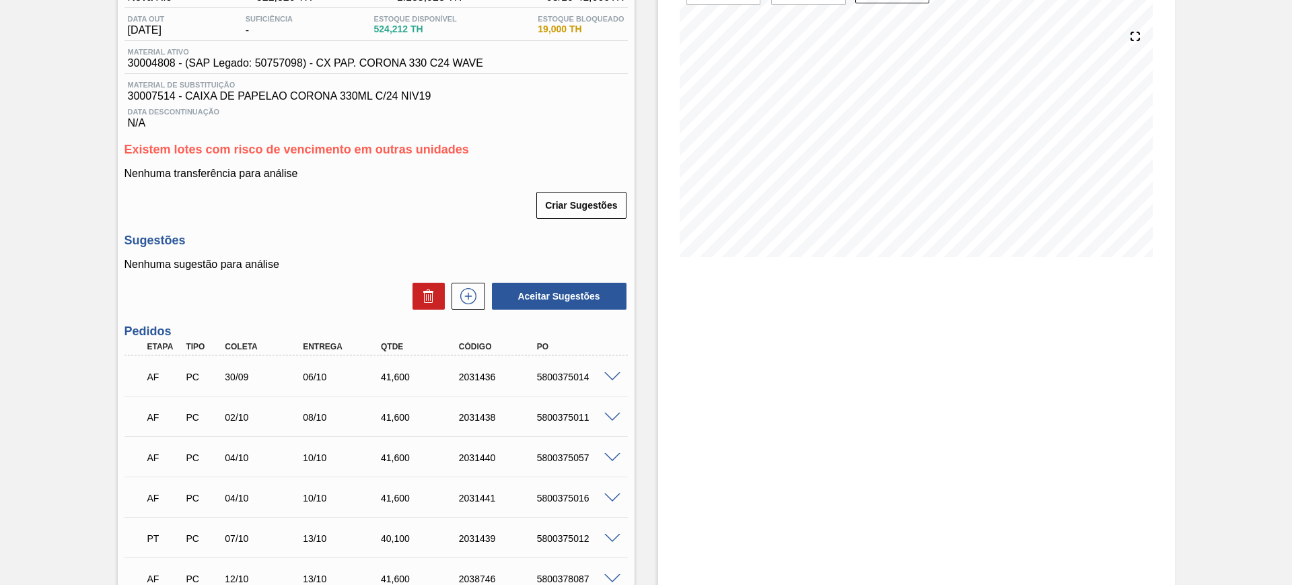
scroll to position [0, 0]
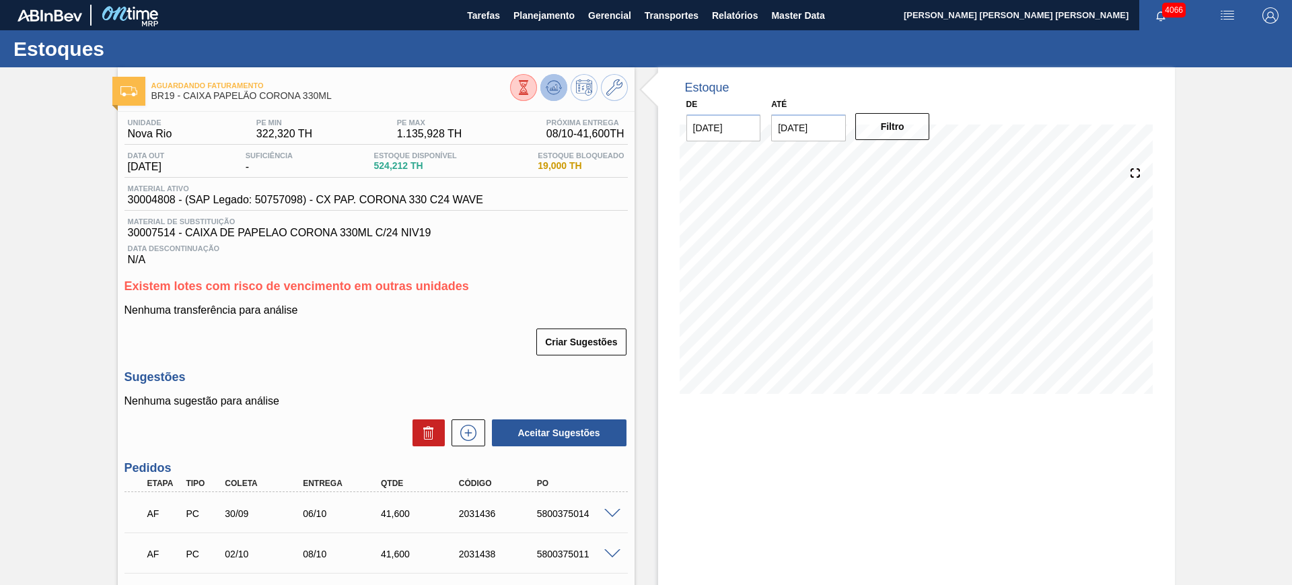
click at [554, 89] on icon at bounding box center [553, 87] width 9 height 6
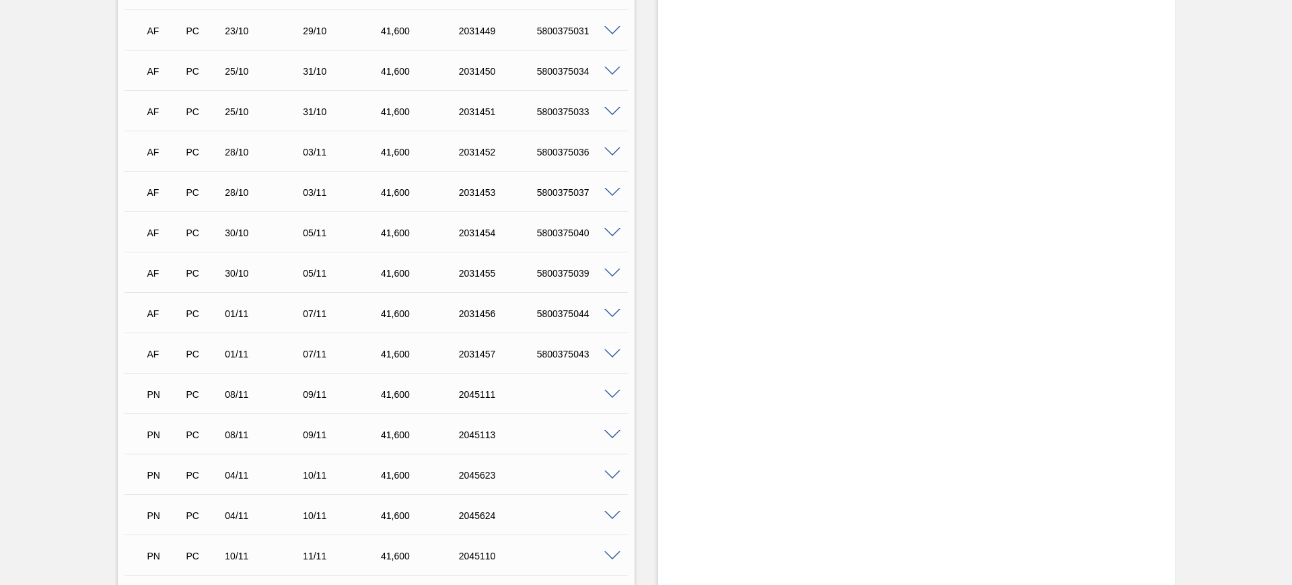
scroll to position [2691, 0]
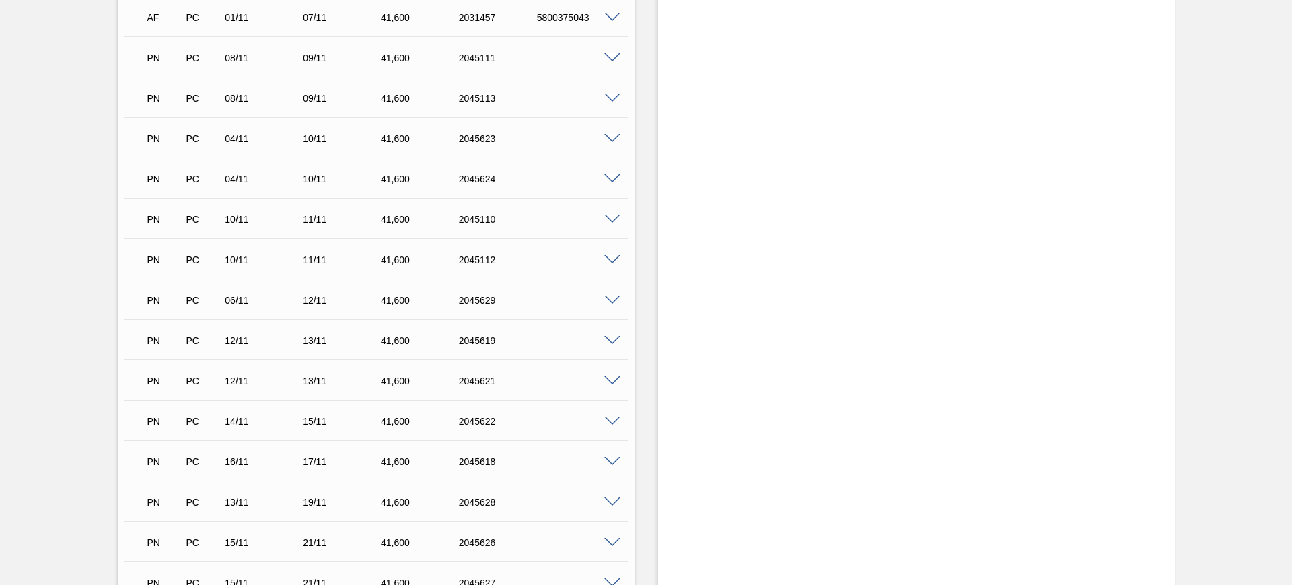
click at [611, 262] on span at bounding box center [612, 260] width 16 height 10
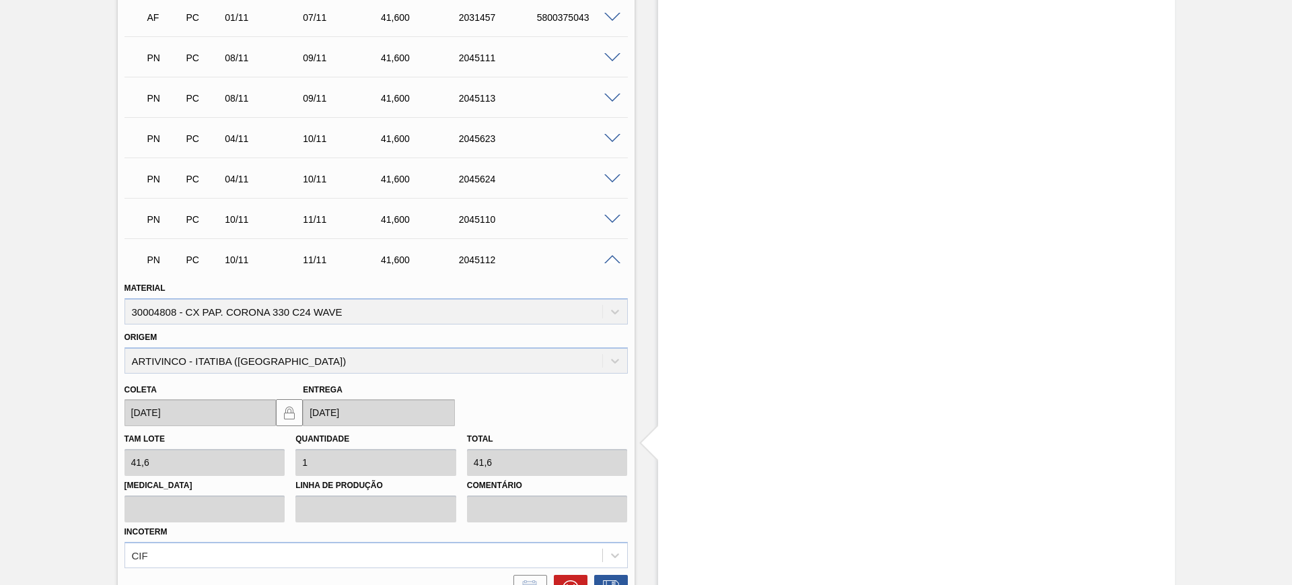
click at [611, 262] on span at bounding box center [612, 260] width 16 height 10
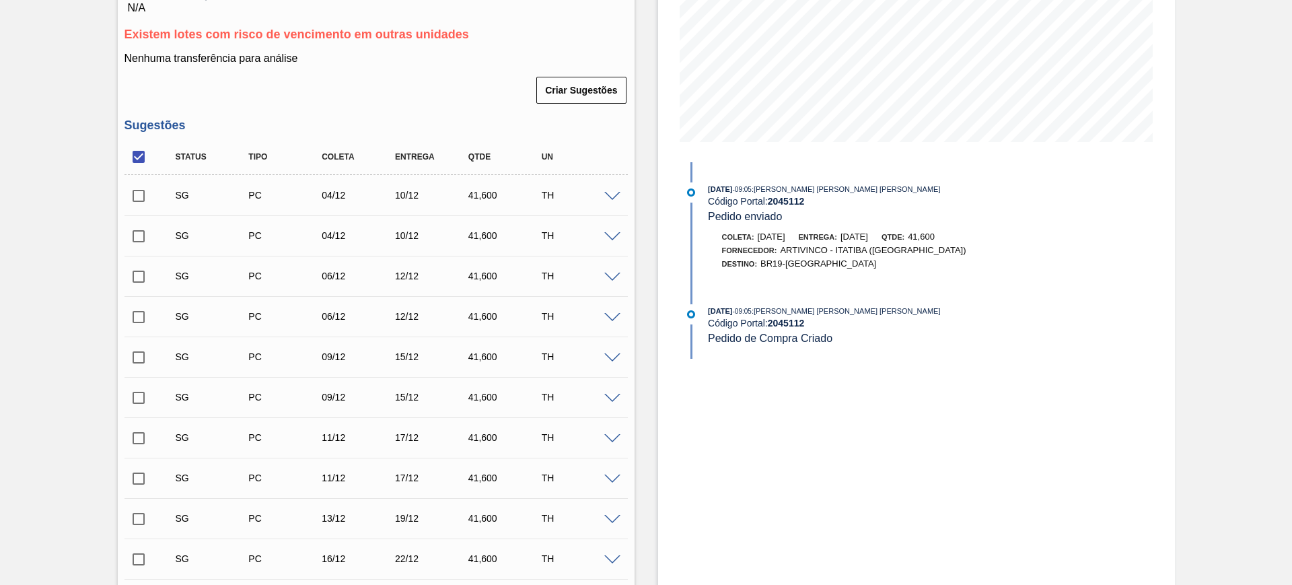
scroll to position [0, 0]
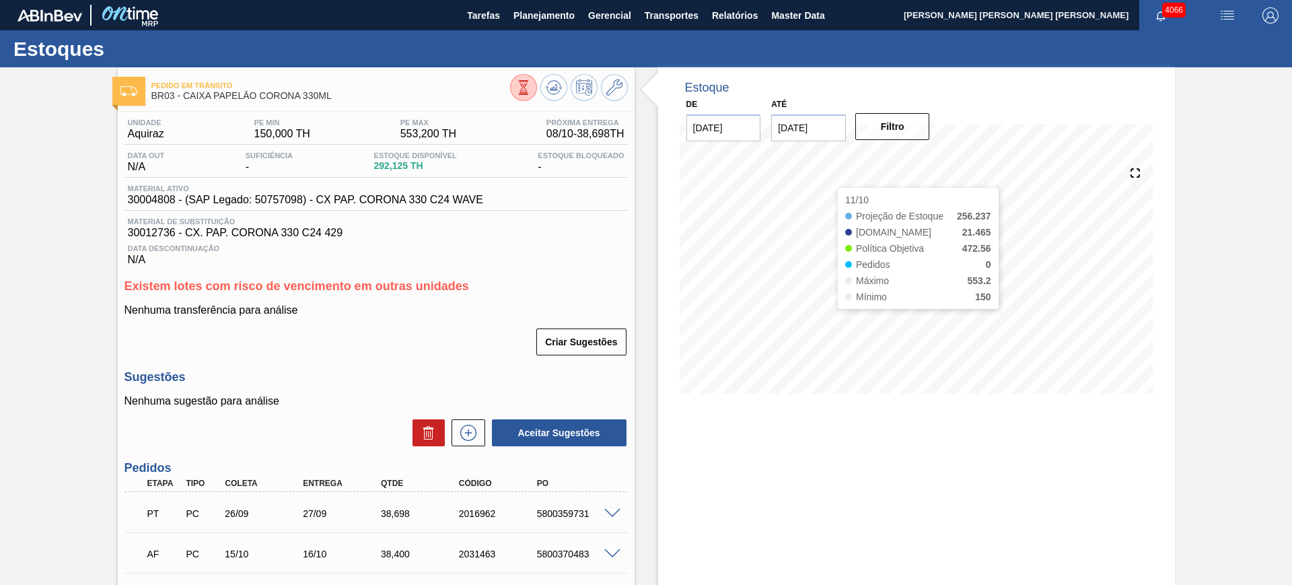
click at [819, 139] on input "[DATE]" at bounding box center [808, 127] width 75 height 27
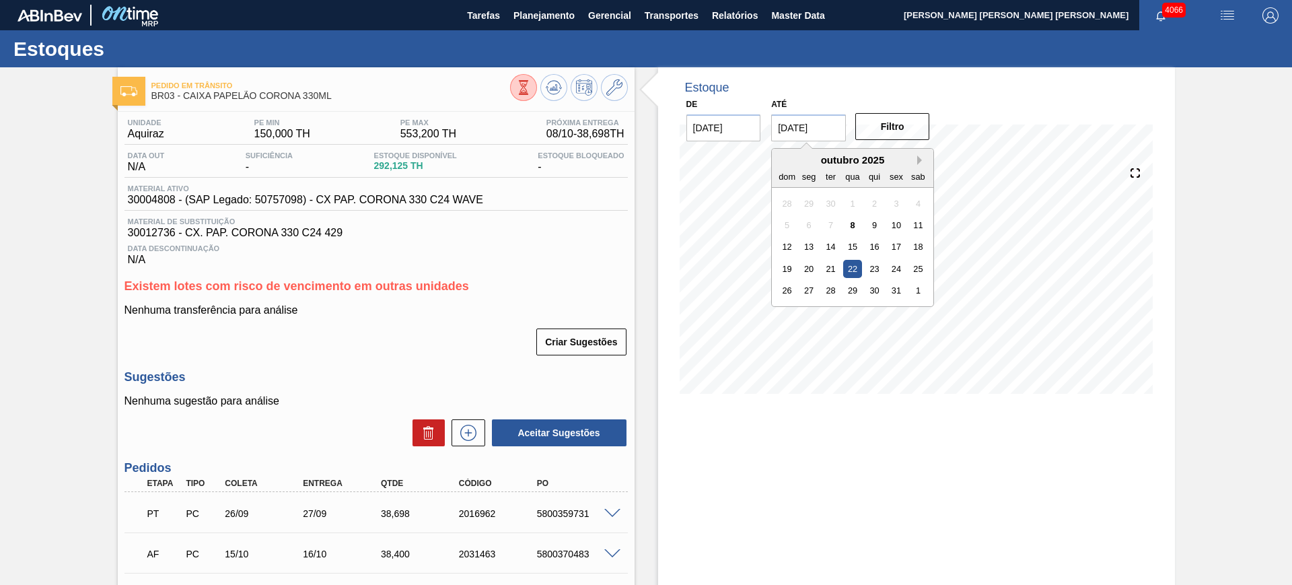
click at [917, 159] on button "Next Month" at bounding box center [921, 159] width 9 height 9
click at [916, 301] on div "28 29 30 31 1 2 3" at bounding box center [852, 291] width 153 height 22
click at [918, 289] on div "3" at bounding box center [918, 290] width 18 height 18
type input "[DATE]"
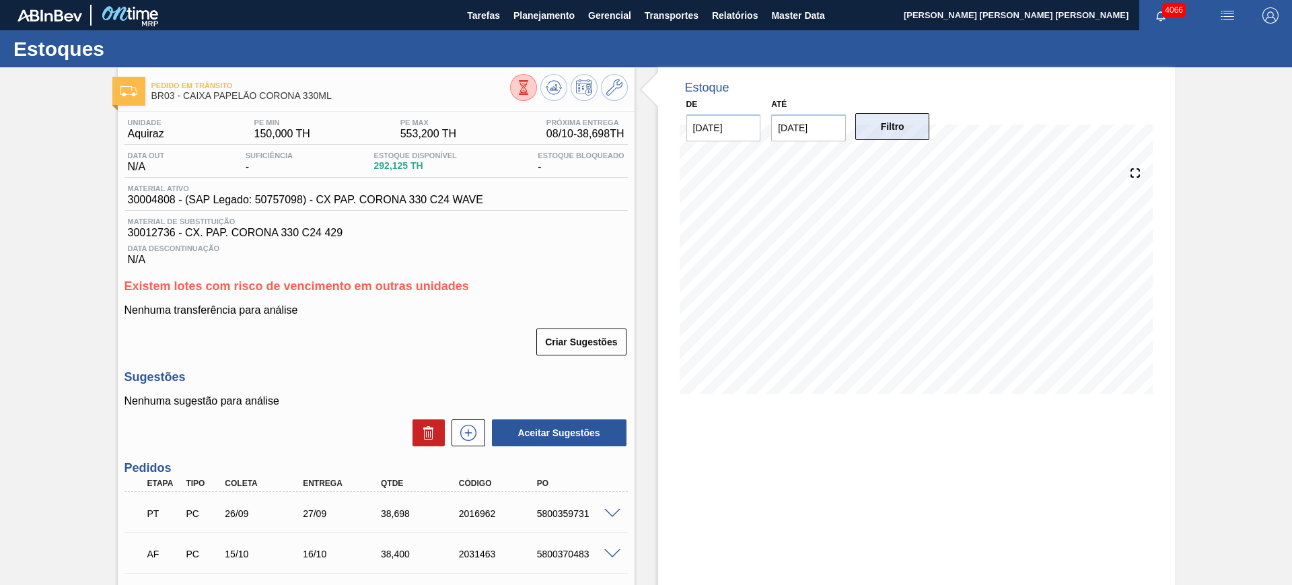
click at [888, 132] on button "Filtro" at bounding box center [892, 126] width 75 height 27
click at [621, 85] on button at bounding box center [614, 87] width 27 height 27
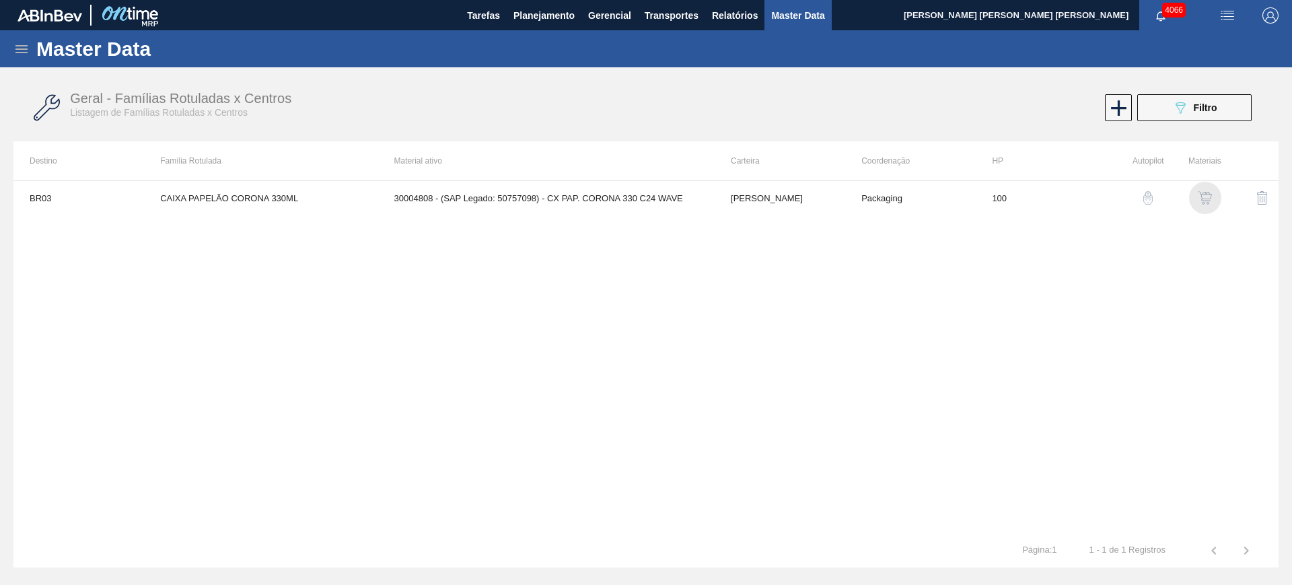
click at [1202, 197] on img "button" at bounding box center [1204, 197] width 13 height 13
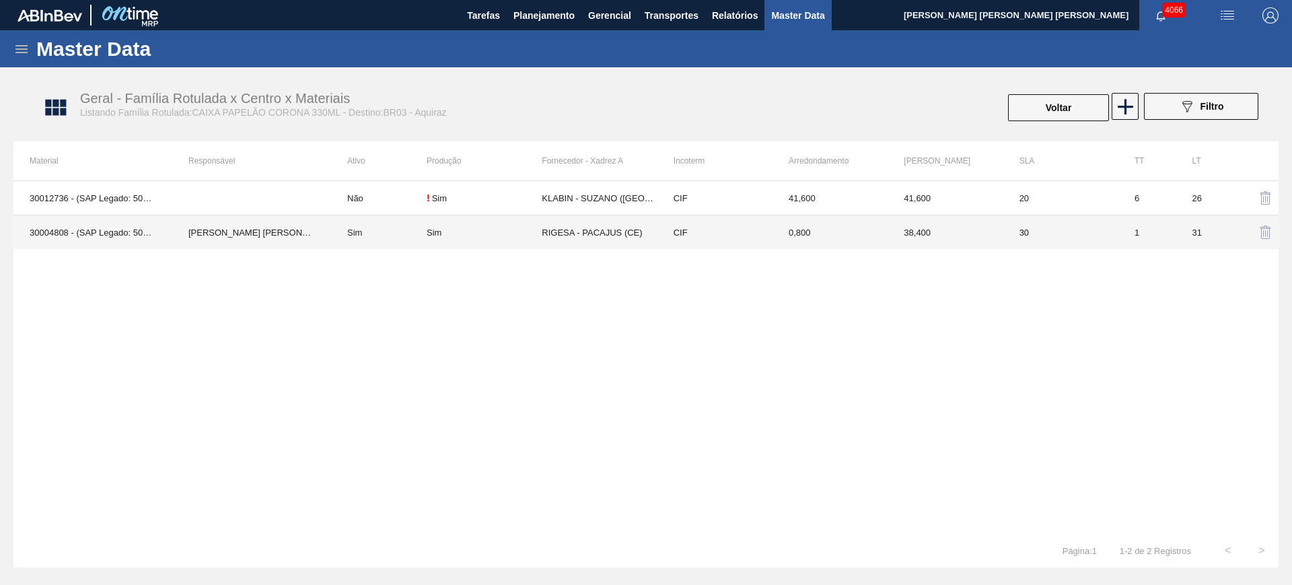
click at [429, 234] on div "Sim" at bounding box center [433, 232] width 15 height 10
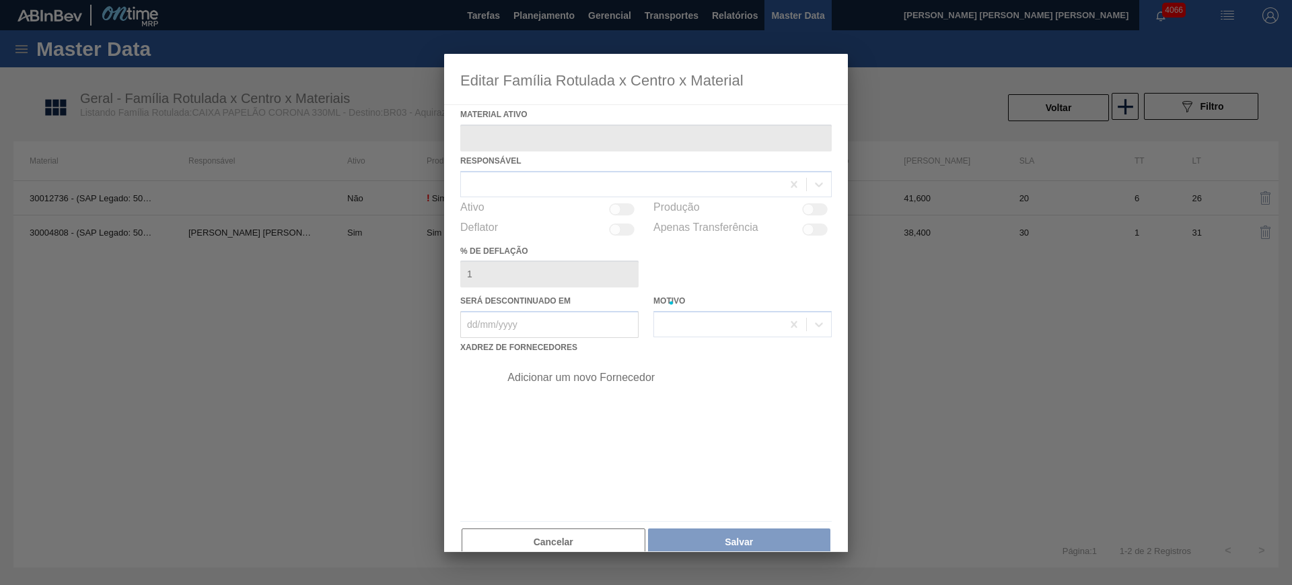
type ativo "30004808 - (SAP Legado: 50757098) - CX PAP. CORONA 330 C24 WAVE"
checkbox input "true"
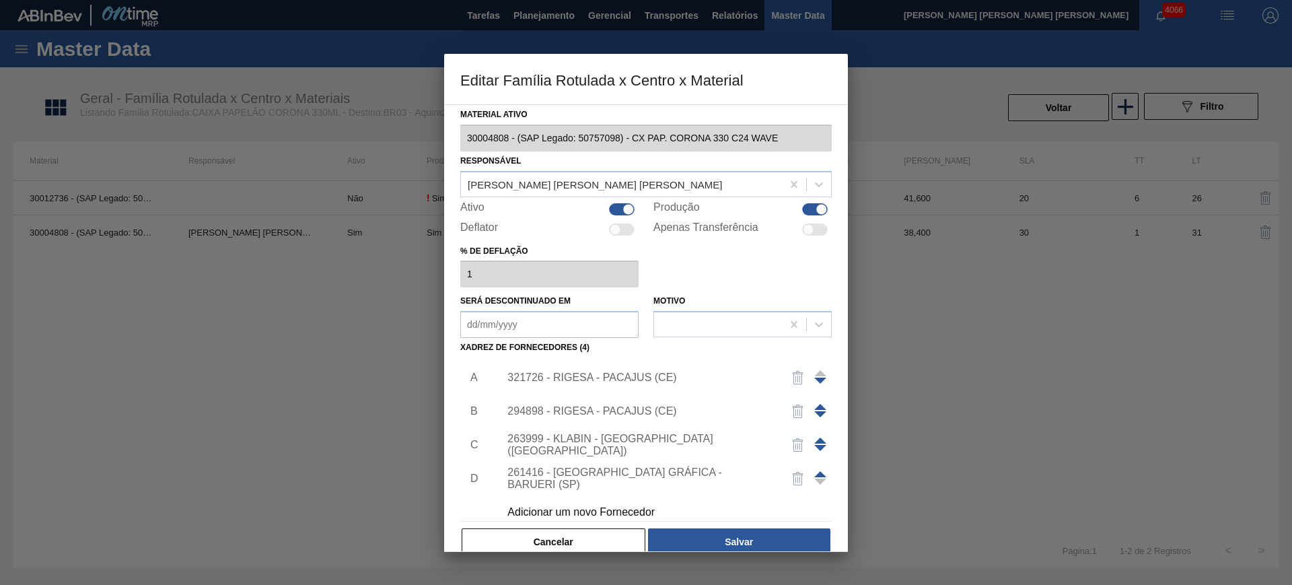
click at [605, 511] on div "Adicionar um novo Fornecedor" at bounding box center [639, 512] width 264 height 12
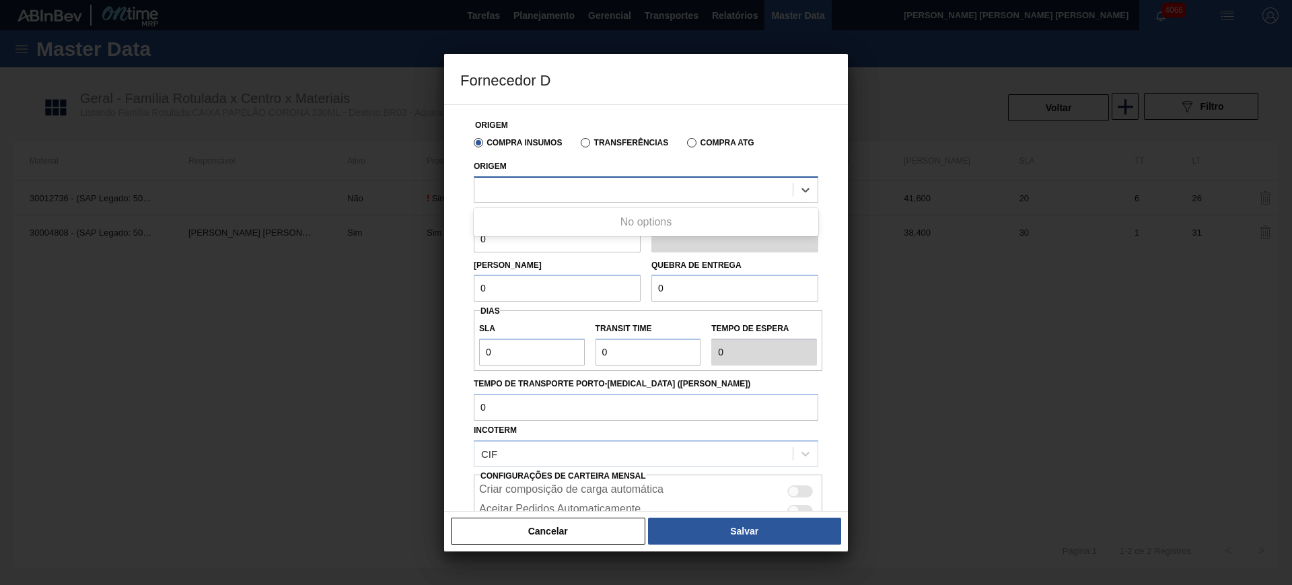
click at [538, 200] on div at bounding box center [646, 189] width 344 height 26
click at [581, 178] on div at bounding box center [646, 189] width 344 height 26
click at [587, 190] on div at bounding box center [633, 190] width 318 height 20
click at [585, 186] on div at bounding box center [633, 190] width 318 height 20
click at [942, 160] on div at bounding box center [646, 292] width 1292 height 585
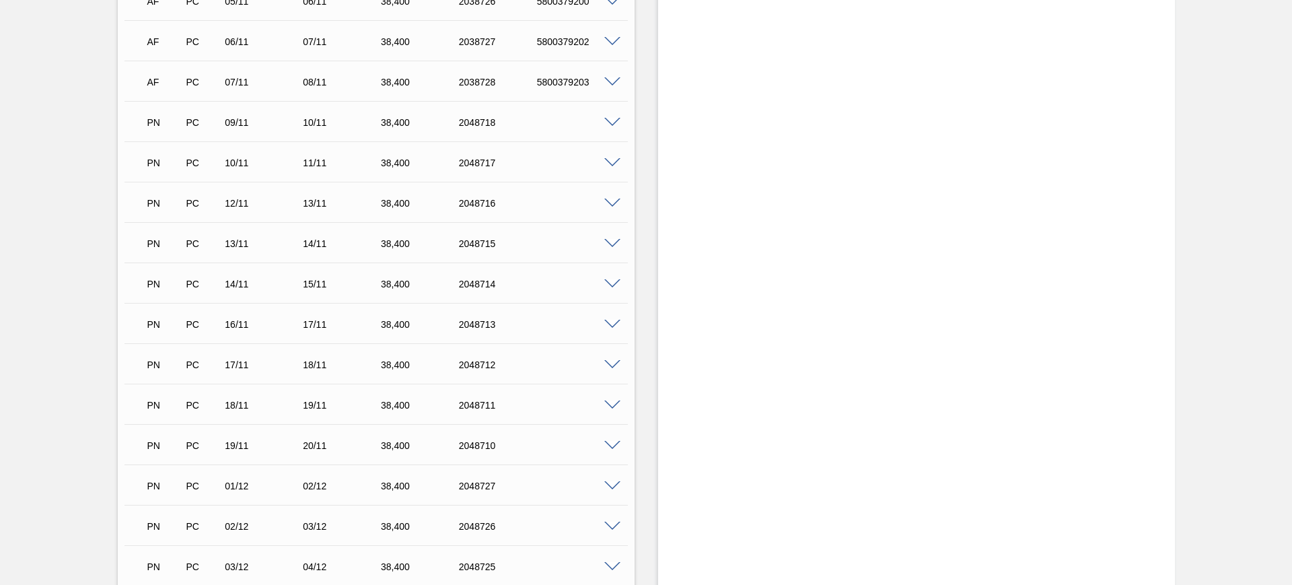
scroll to position [1261, 0]
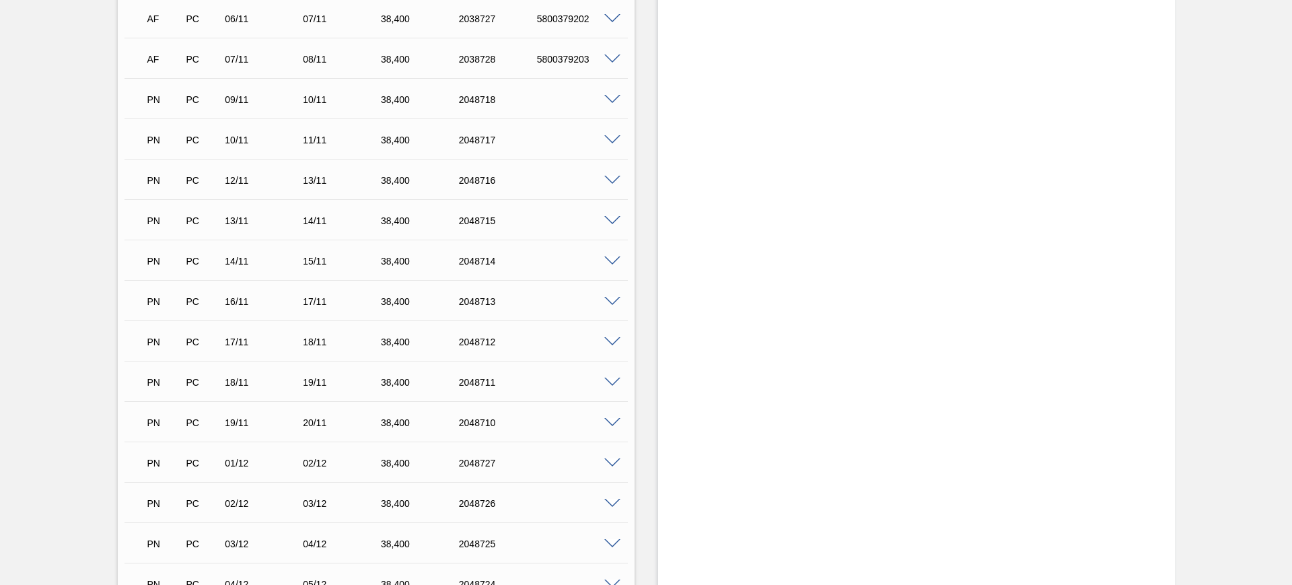
click at [607, 303] on span at bounding box center [612, 302] width 16 height 10
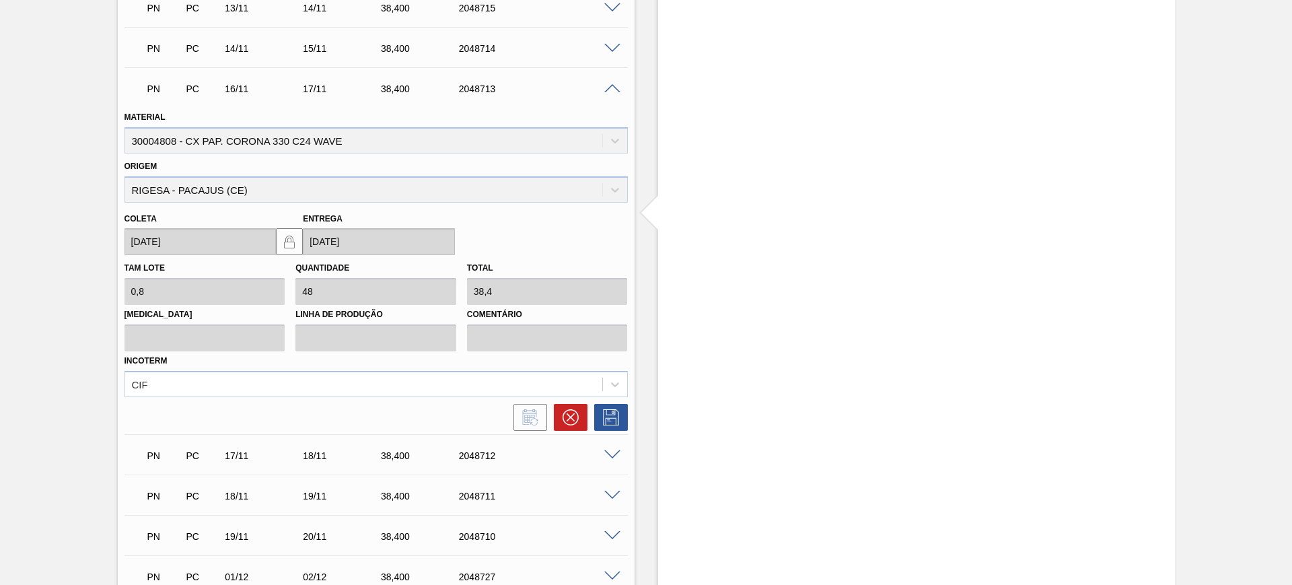
scroll to position [1514, 0]
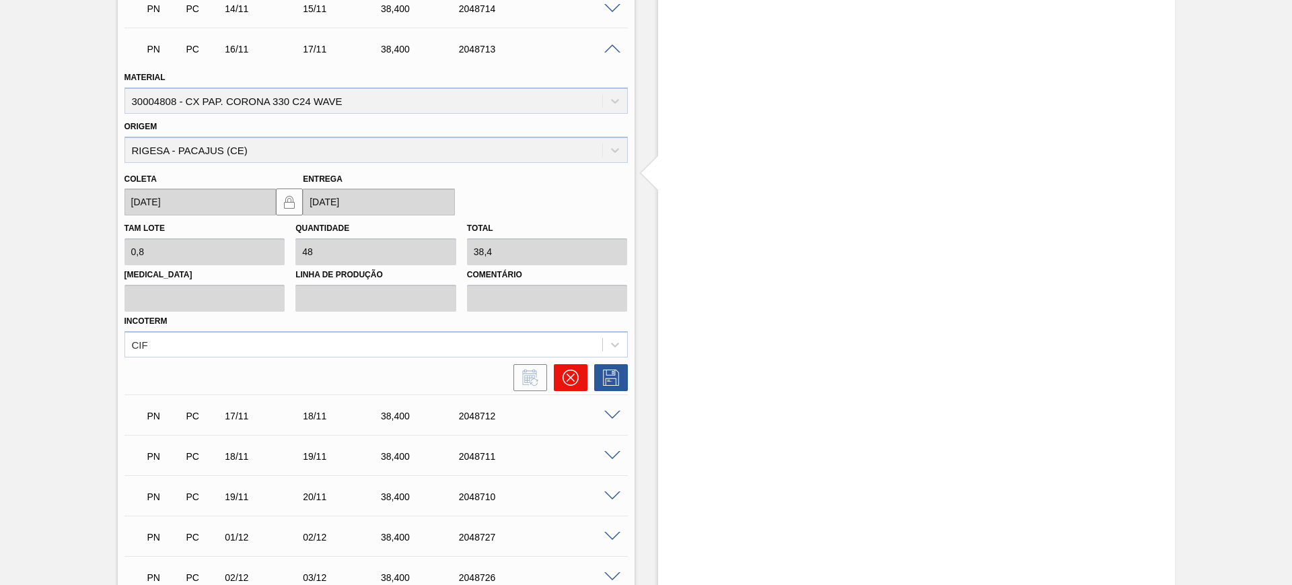
click at [569, 380] on icon at bounding box center [570, 377] width 16 height 16
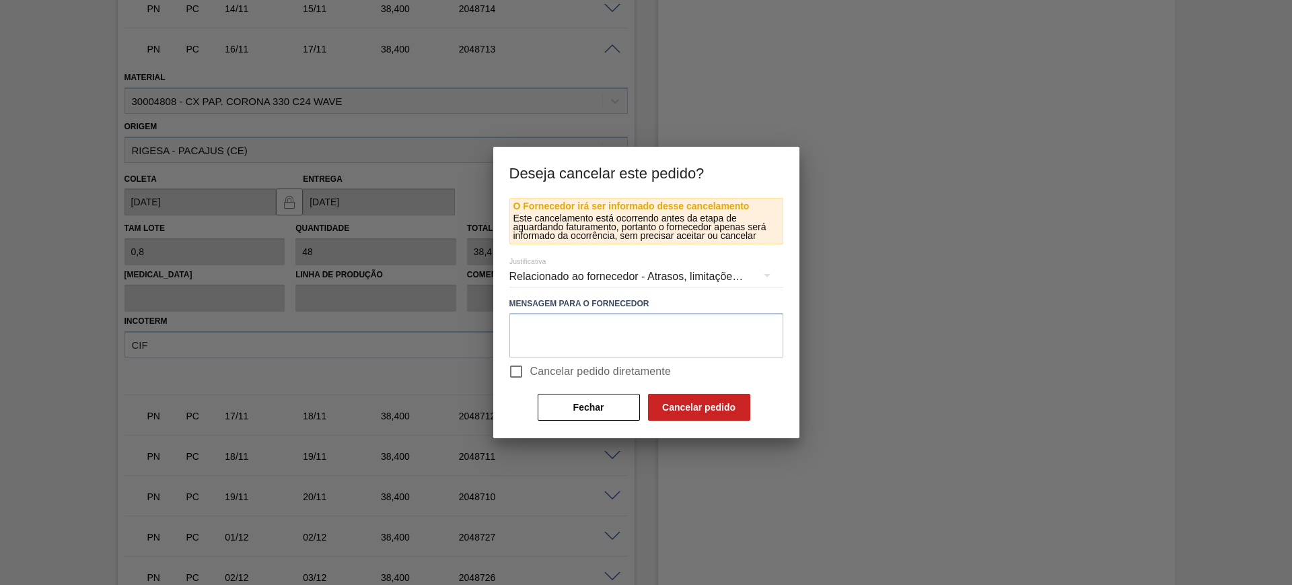
click at [558, 381] on label "Cancelar pedido diretamente" at bounding box center [587, 371] width 170 height 28
click at [530, 381] on input "Cancelar pedido diretamente" at bounding box center [516, 371] width 28 height 28
checkbox input "true"
click at [698, 408] on button "Cancelar pedido" at bounding box center [699, 407] width 102 height 27
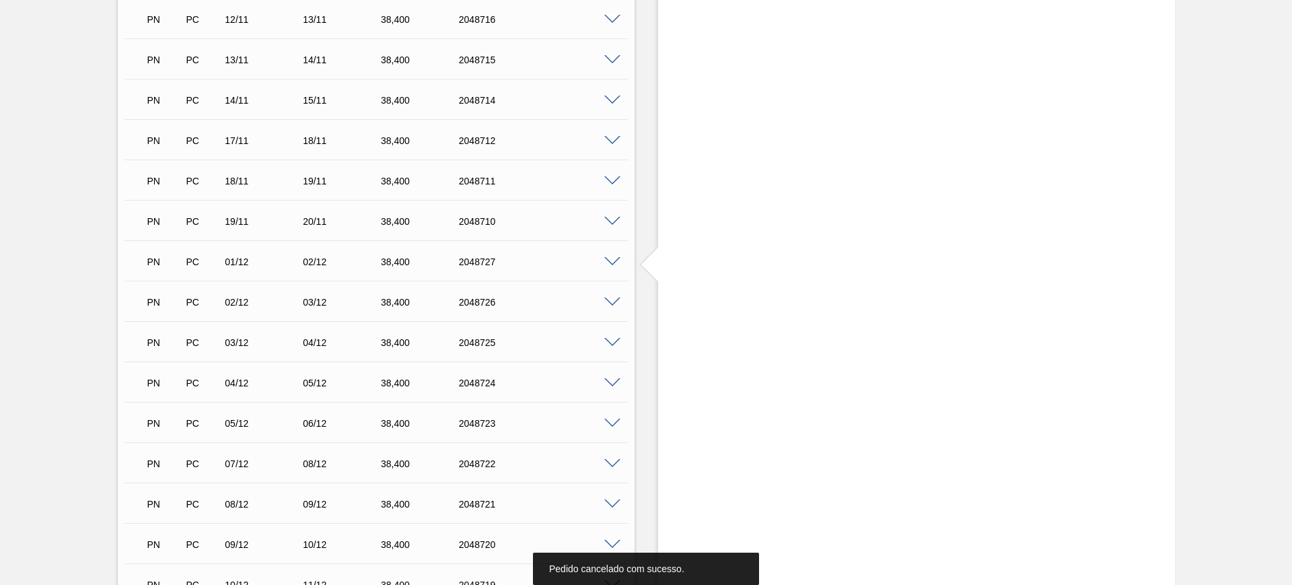
scroll to position [1261, 0]
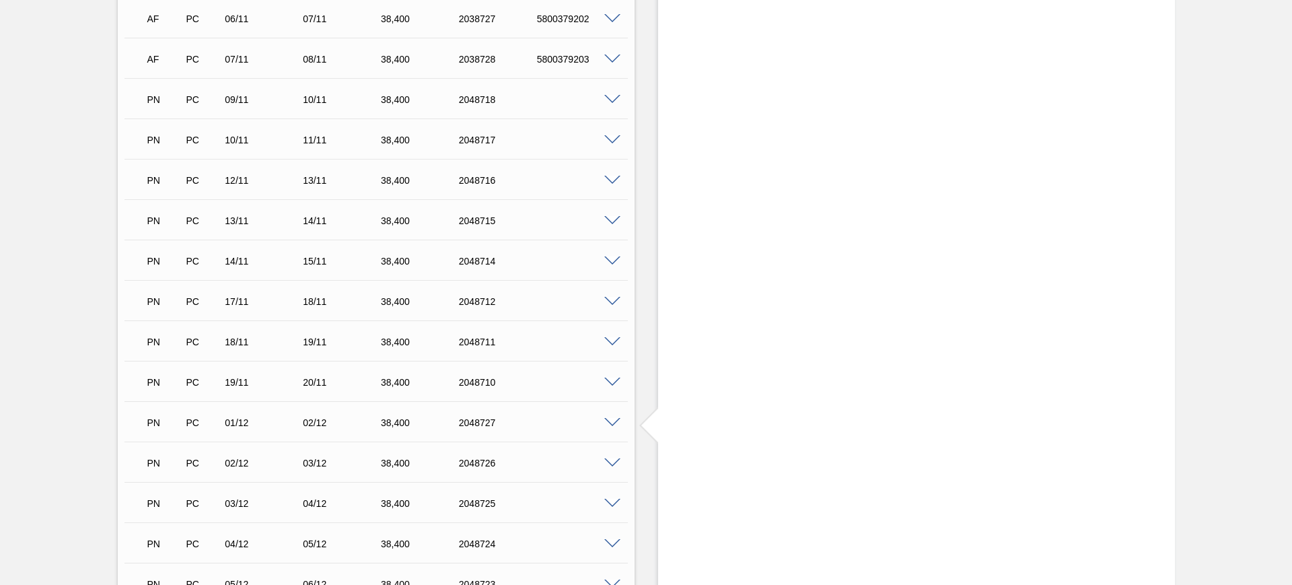
click at [612, 139] on span at bounding box center [612, 140] width 16 height 10
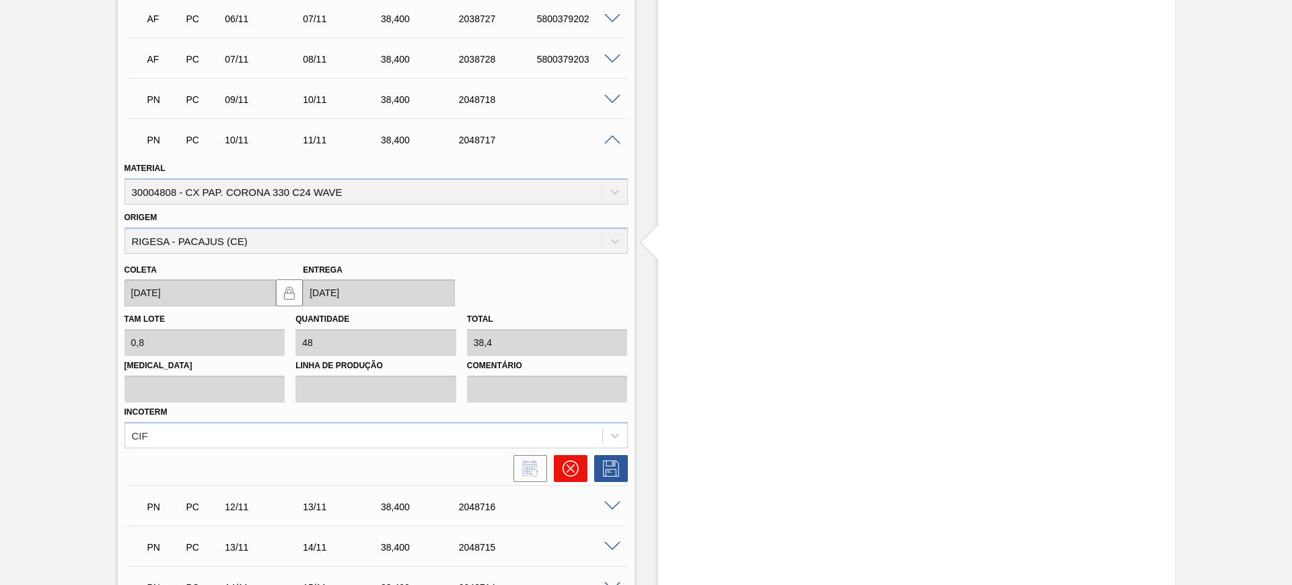
click at [571, 466] on icon at bounding box center [570, 468] width 16 height 16
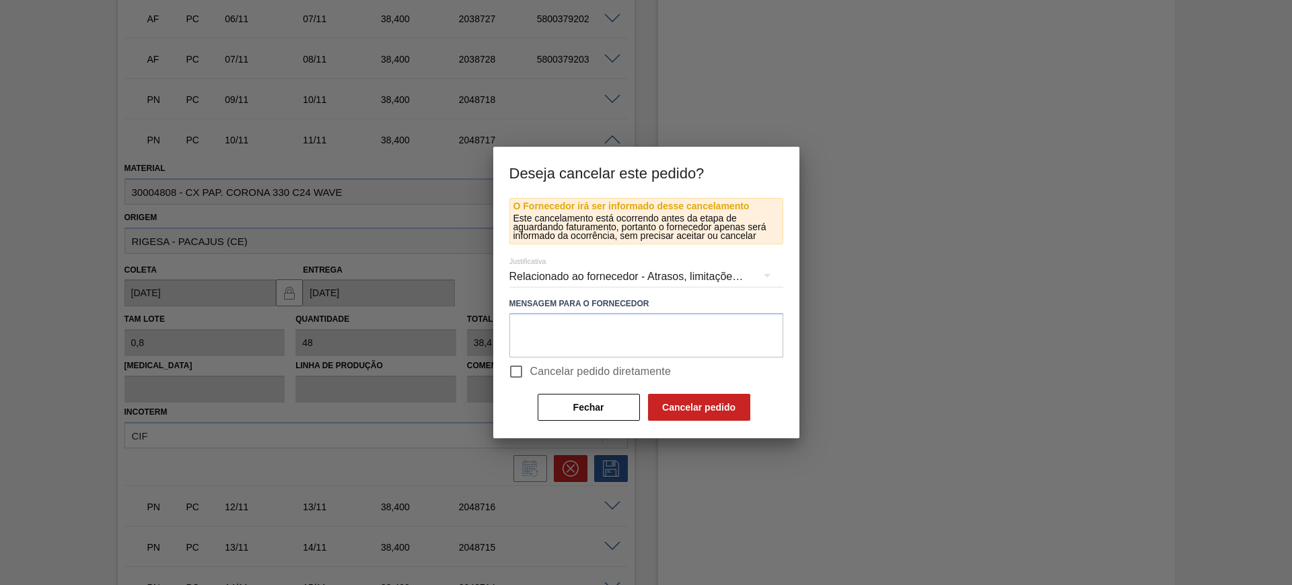
click at [581, 377] on span "Cancelar pedido diretamente" at bounding box center [600, 371] width 141 height 16
click at [530, 377] on input "Cancelar pedido diretamente" at bounding box center [516, 371] width 28 height 28
checkbox input "true"
click at [694, 402] on button "Cancelar pedido" at bounding box center [699, 407] width 102 height 27
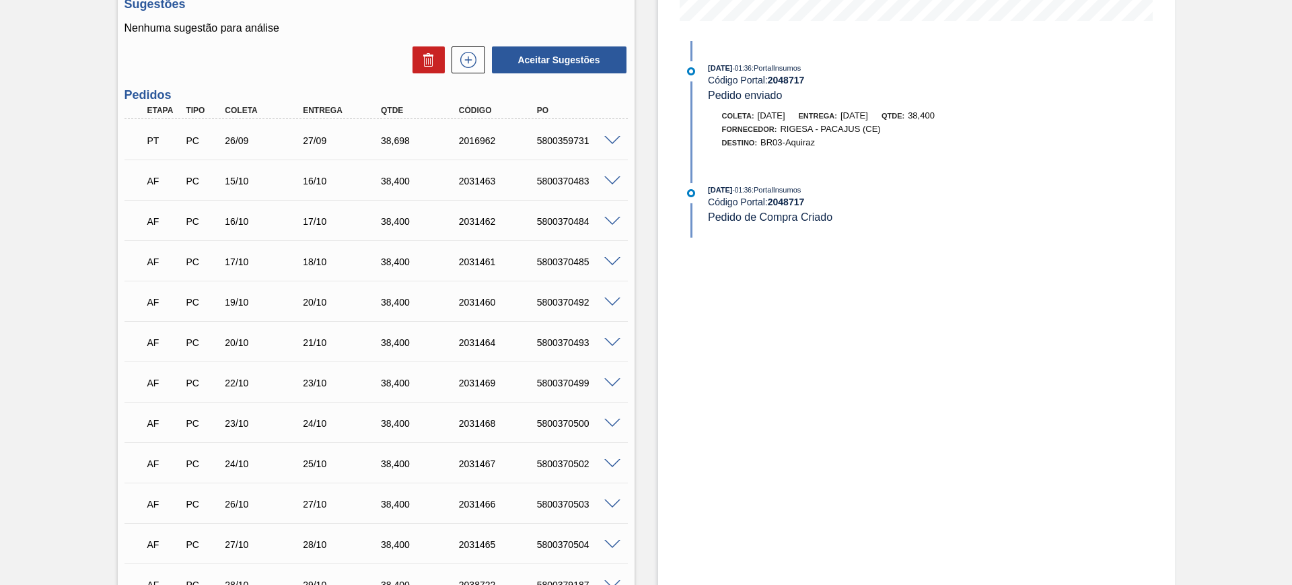
scroll to position [420, 0]
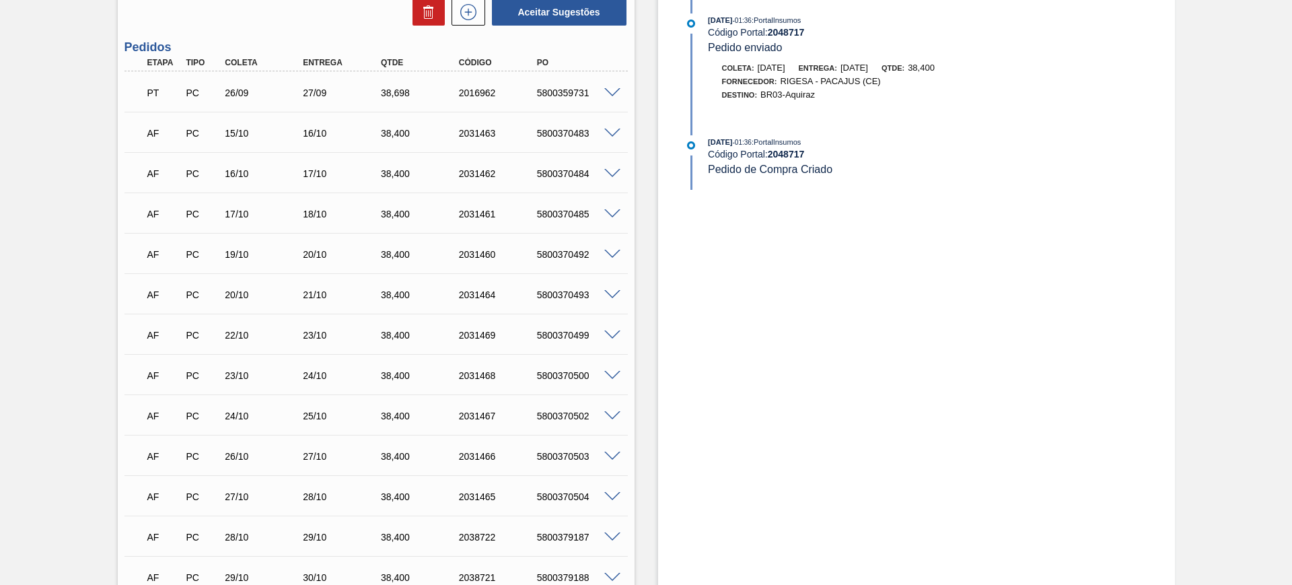
click at [609, 174] on span at bounding box center [612, 174] width 16 height 10
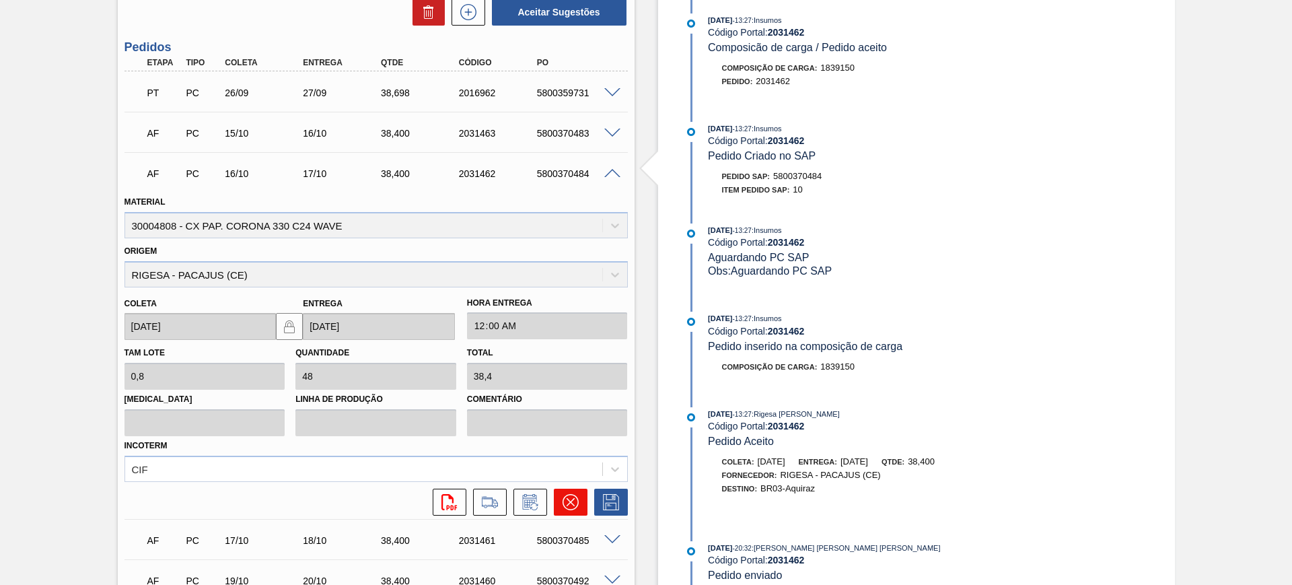
click at [572, 504] on icon at bounding box center [570, 502] width 8 height 8
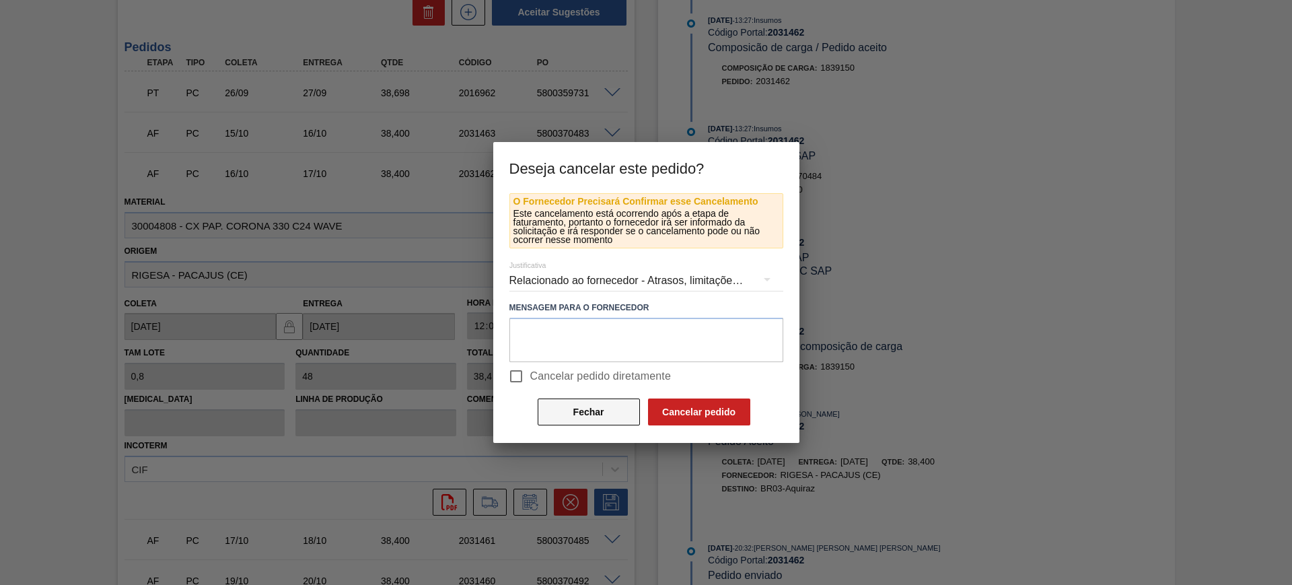
click at [586, 422] on button "Fechar" at bounding box center [588, 411] width 102 height 27
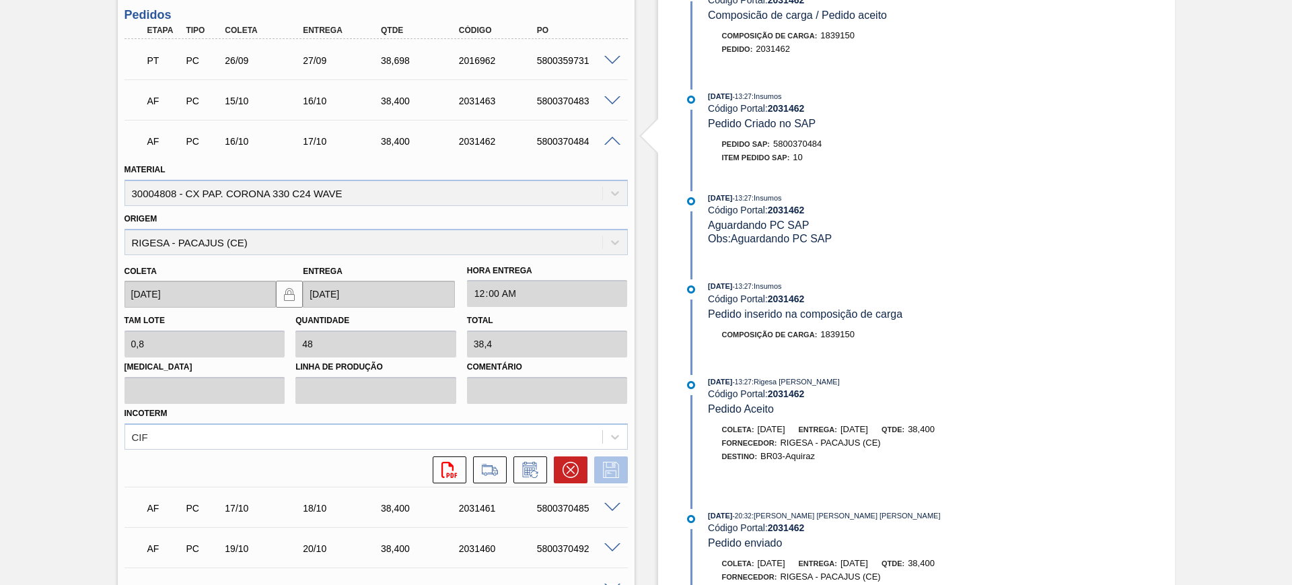
scroll to position [505, 0]
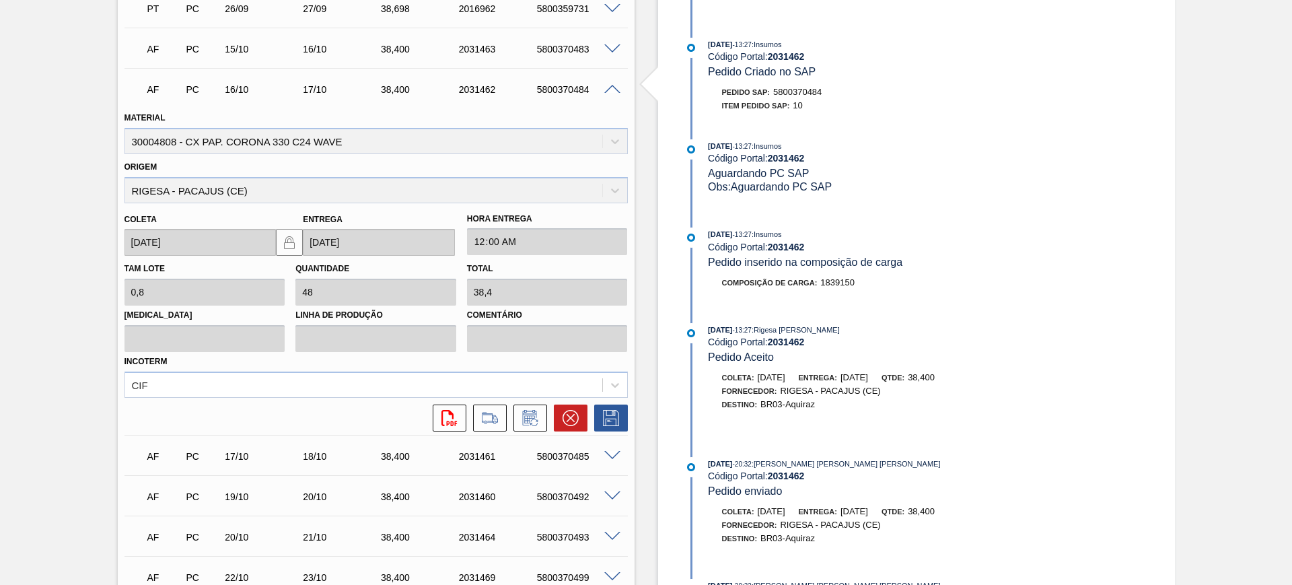
click at [616, 85] on span at bounding box center [612, 90] width 16 height 10
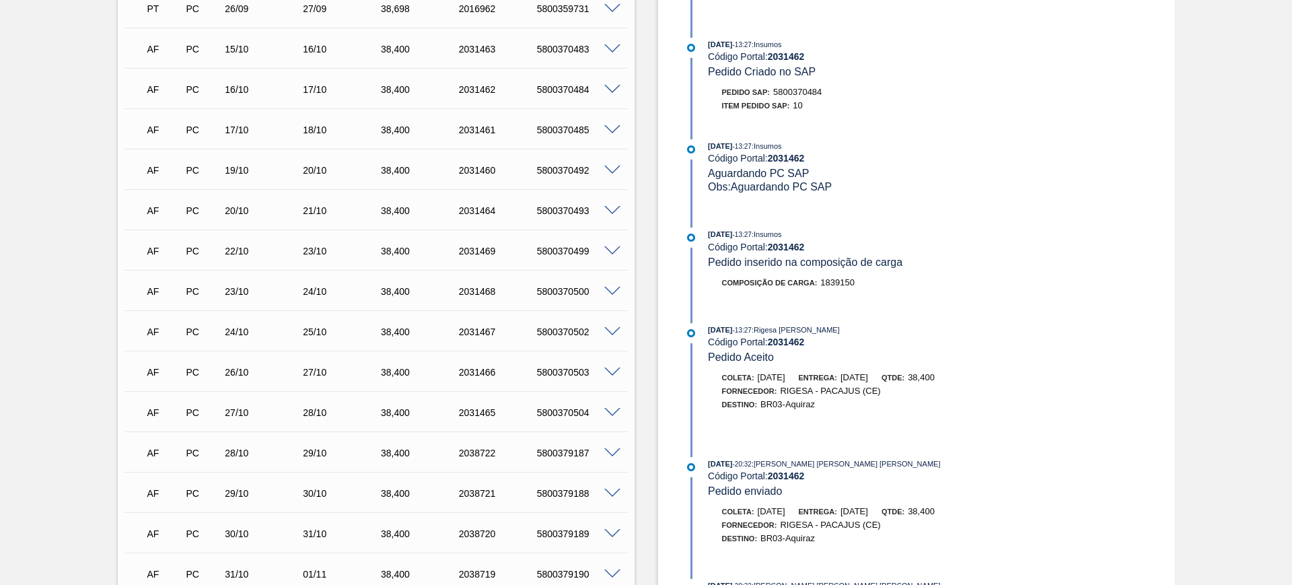
click at [609, 207] on span at bounding box center [612, 211] width 16 height 10
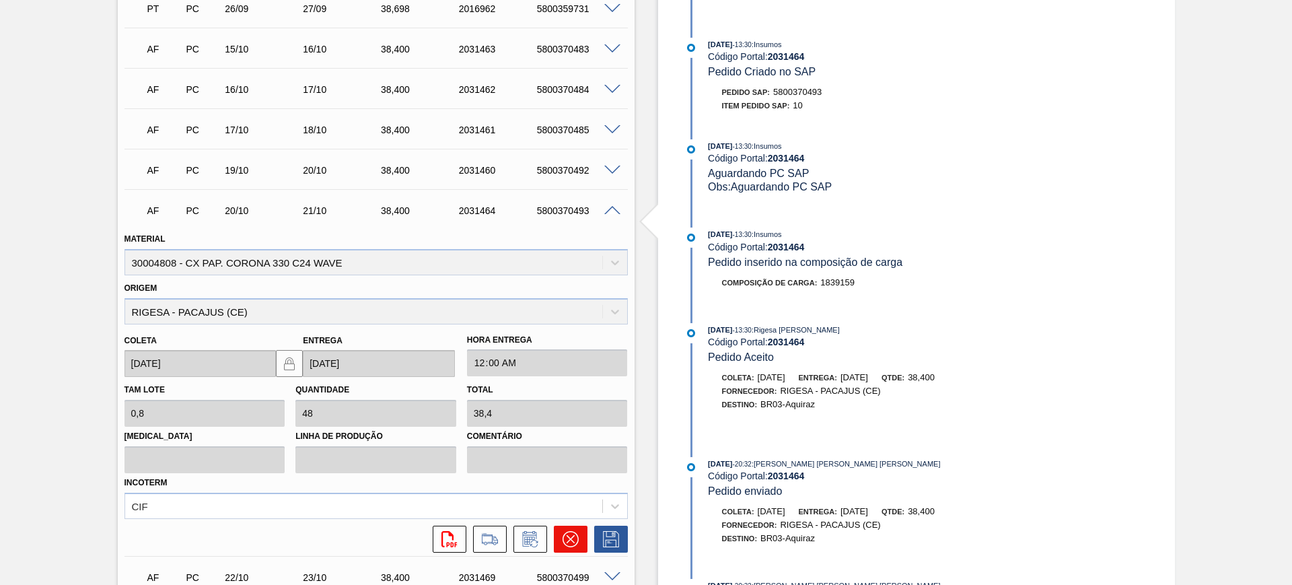
click at [568, 526] on button at bounding box center [571, 538] width 34 height 27
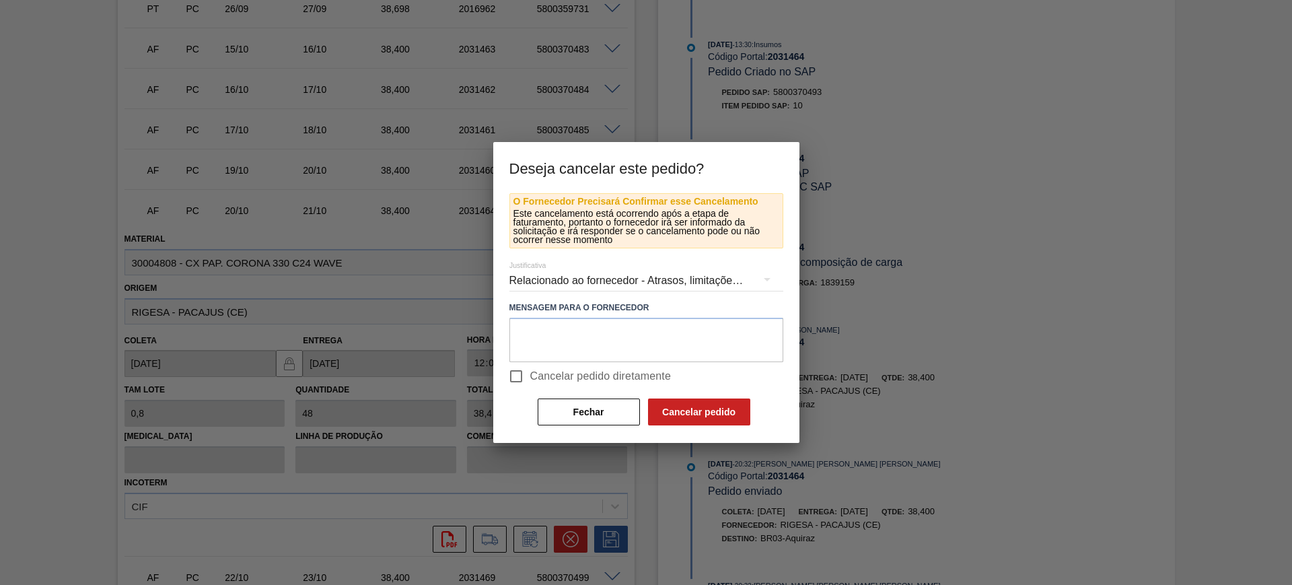
click at [548, 374] on span "Cancelar pedido diretamente" at bounding box center [600, 376] width 141 height 16
click at [530, 374] on input "Cancelar pedido diretamente" at bounding box center [516, 376] width 28 height 28
checkbox input "true"
click at [671, 408] on button "Cancelar pedido" at bounding box center [699, 411] width 102 height 27
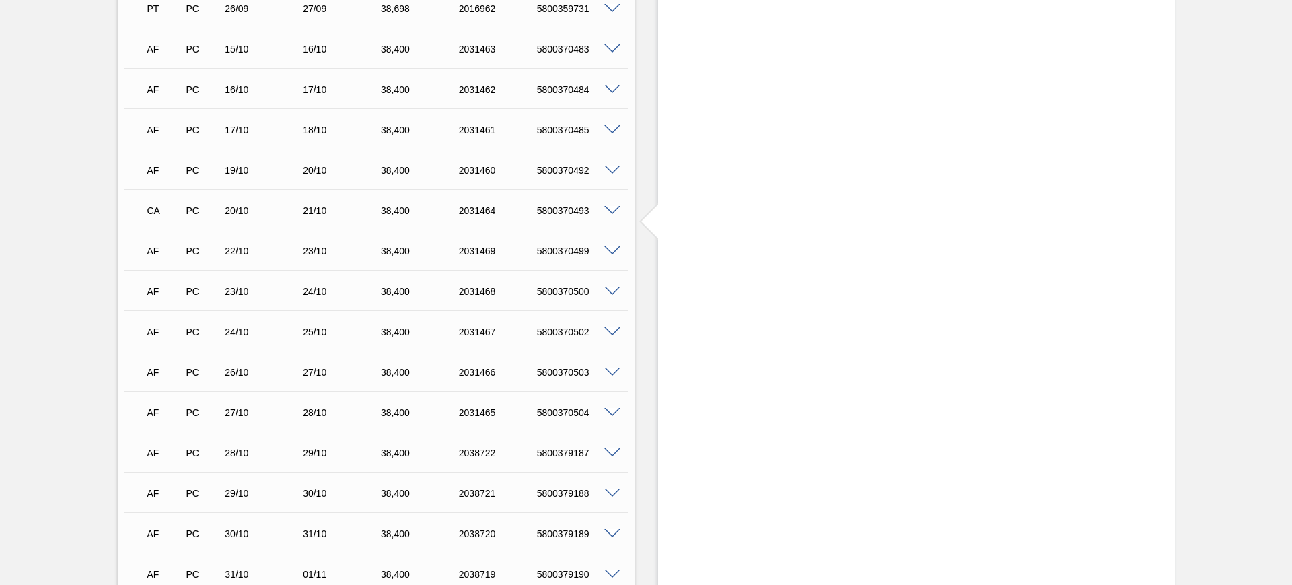
click at [613, 285] on div at bounding box center [614, 290] width 27 height 10
click at [613, 289] on span at bounding box center [612, 292] width 16 height 10
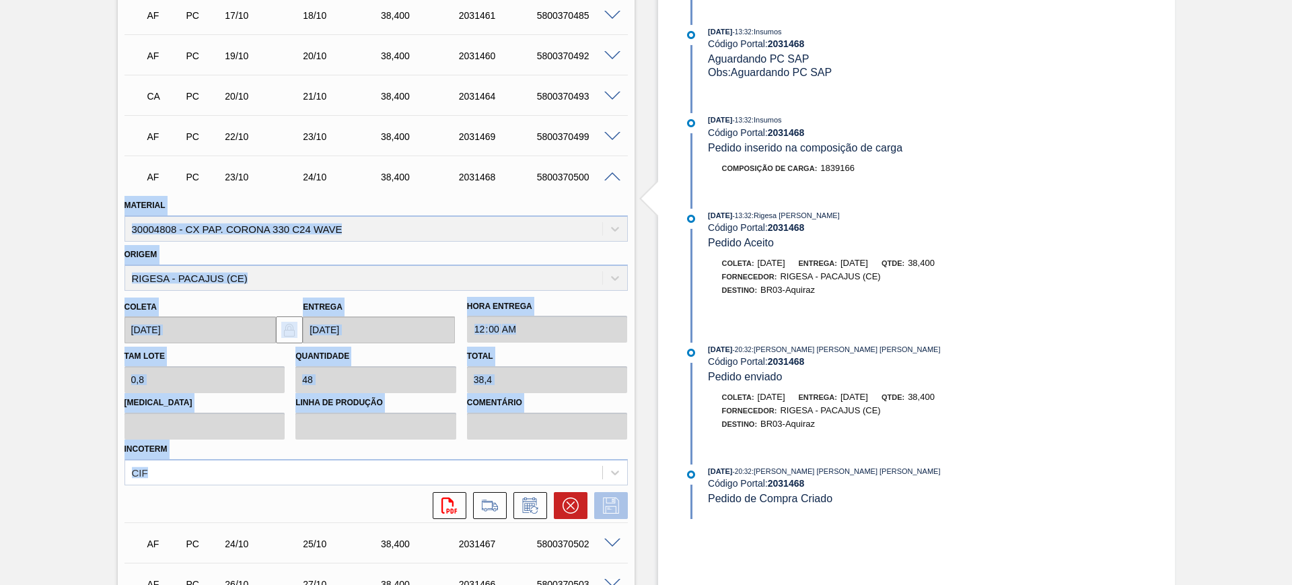
scroll to position [757, 0]
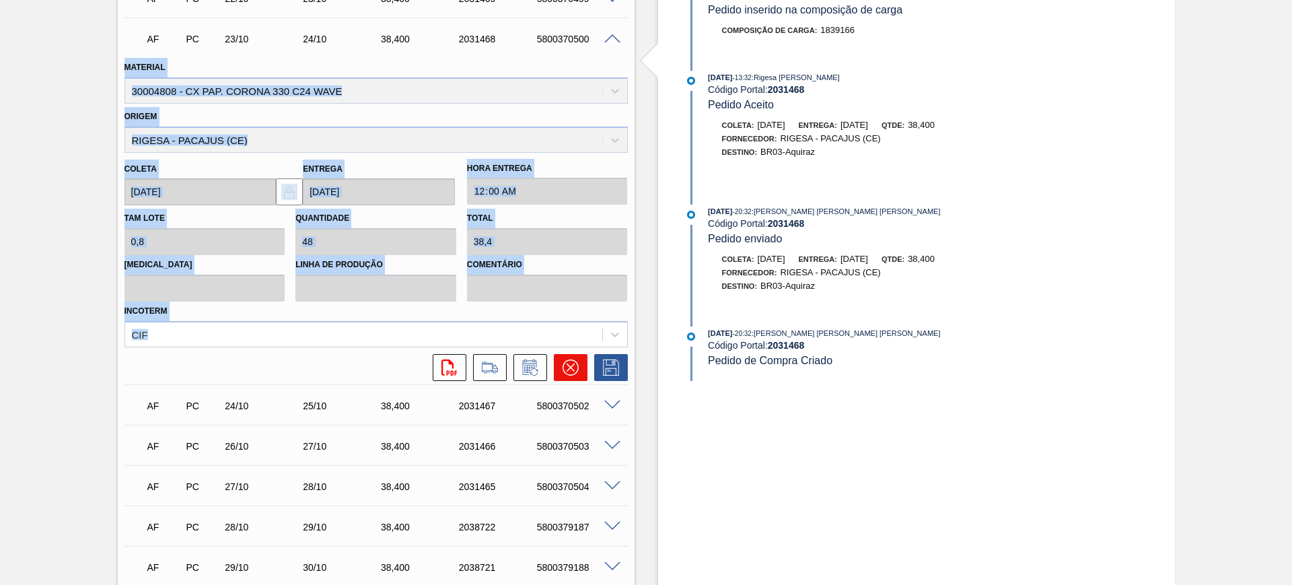
click at [568, 365] on icon at bounding box center [570, 367] width 16 height 16
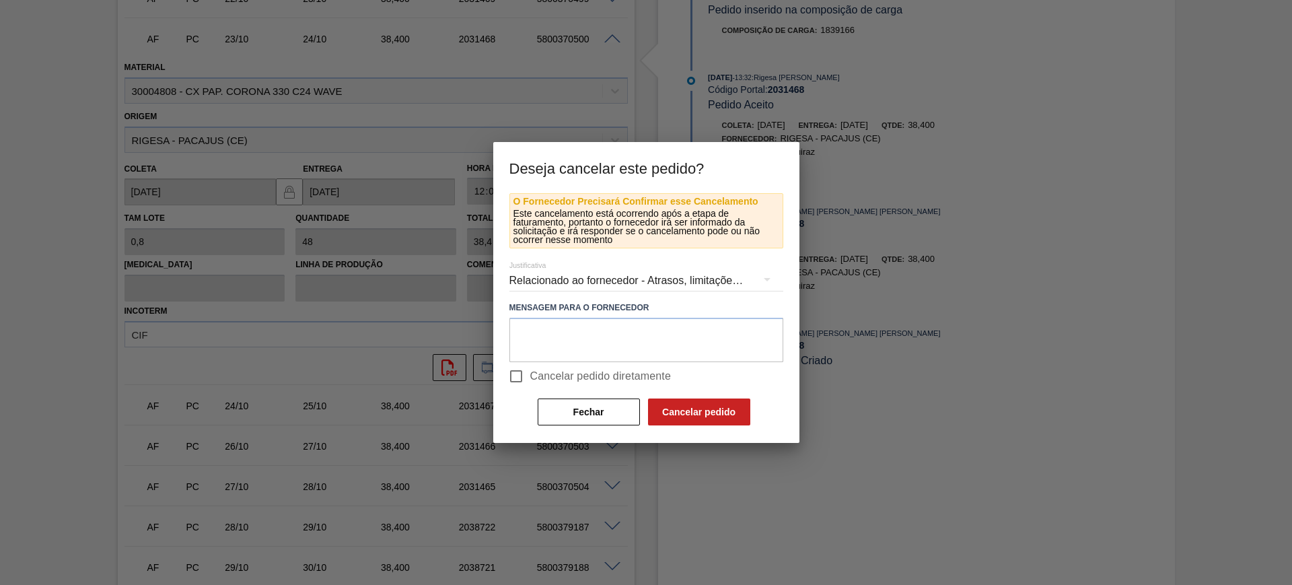
click at [576, 372] on span "Cancelar pedido diretamente" at bounding box center [600, 376] width 141 height 16
click at [530, 372] on input "Cancelar pedido diretamente" at bounding box center [516, 376] width 28 height 28
checkbox input "true"
click at [679, 411] on button "Cancelar pedido" at bounding box center [699, 411] width 102 height 27
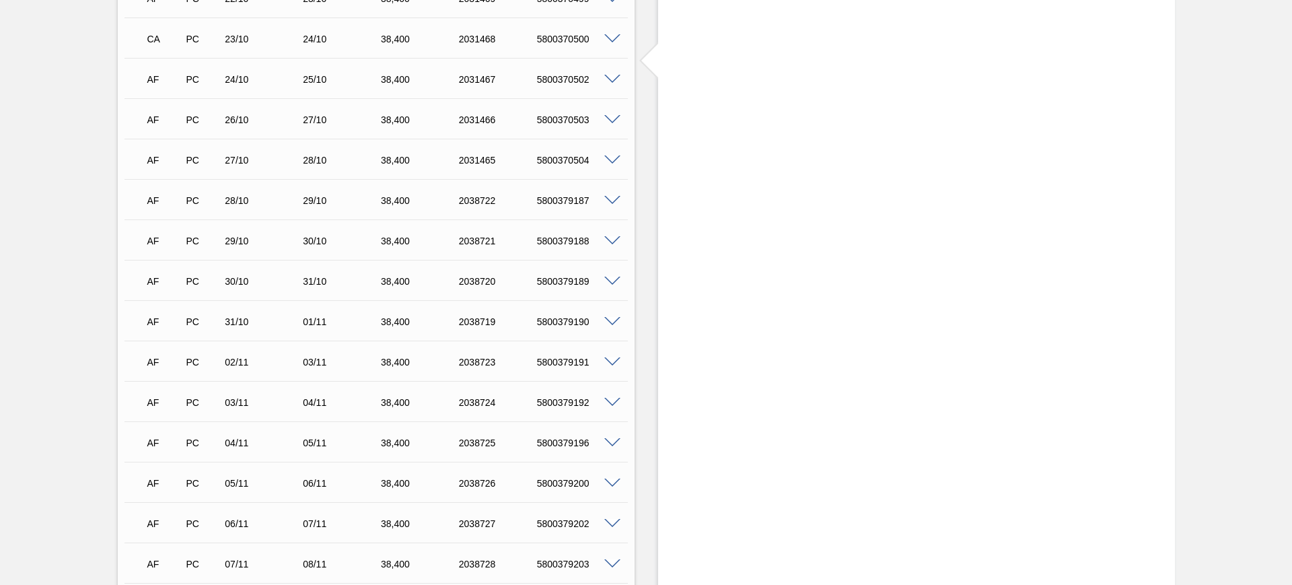
click at [613, 163] on span at bounding box center [612, 160] width 16 height 10
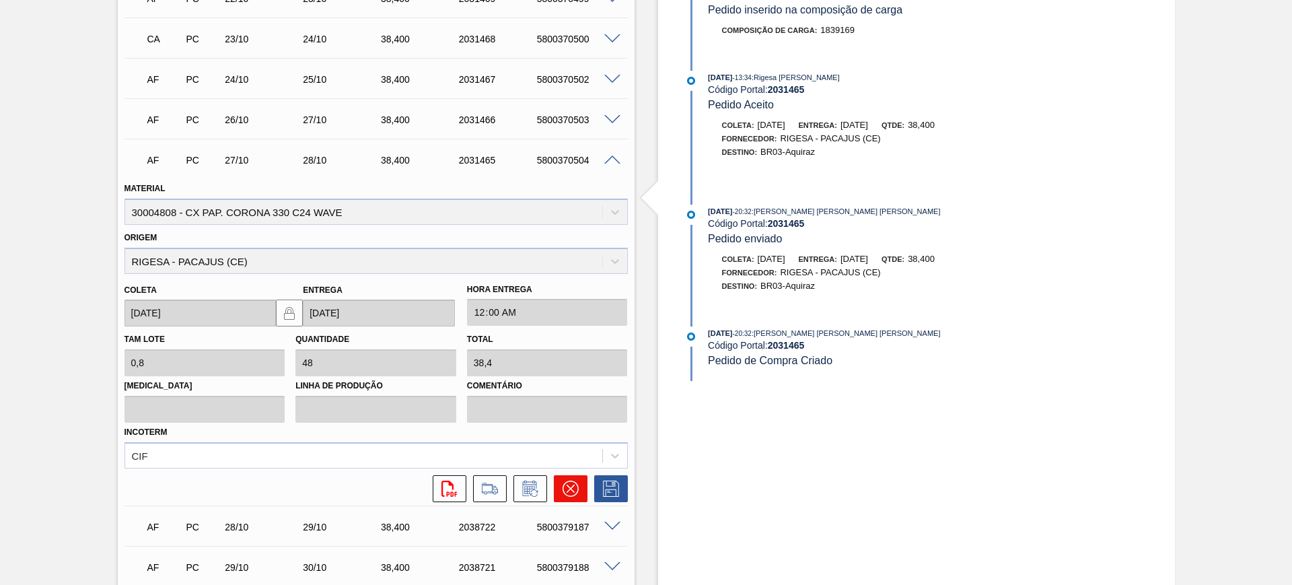
click at [565, 492] on icon at bounding box center [570, 488] width 16 height 16
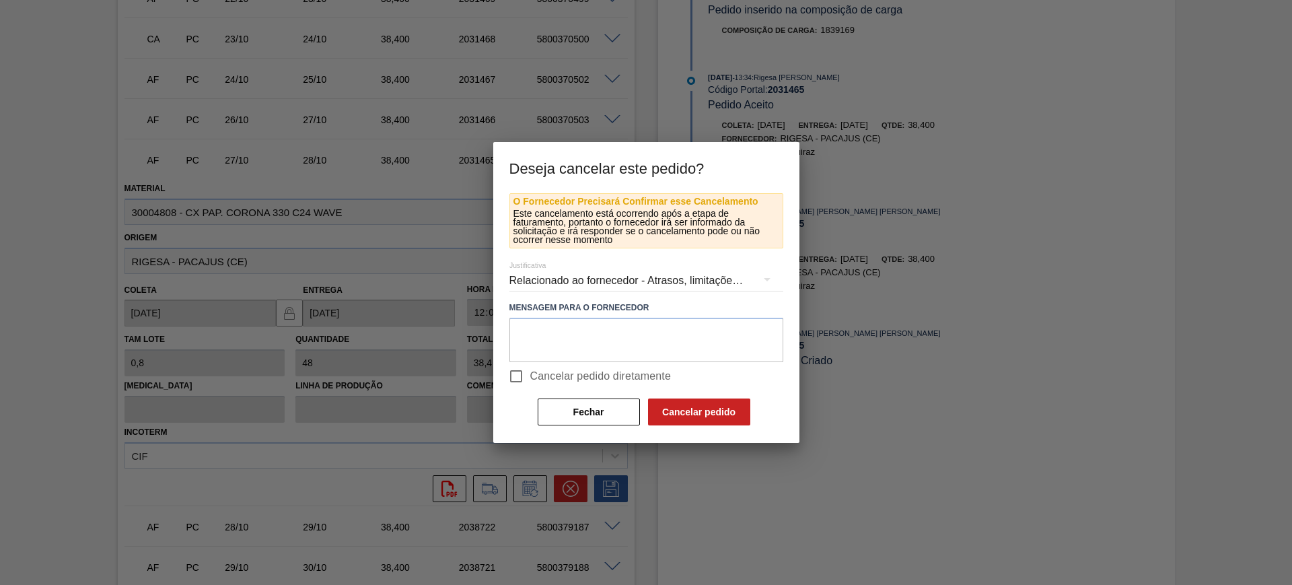
click at [552, 375] on span "Cancelar pedido diretamente" at bounding box center [600, 376] width 141 height 16
click at [530, 375] on input "Cancelar pedido diretamente" at bounding box center [516, 376] width 28 height 28
checkbox input "true"
click at [696, 409] on button "Cancelar pedido" at bounding box center [699, 411] width 102 height 27
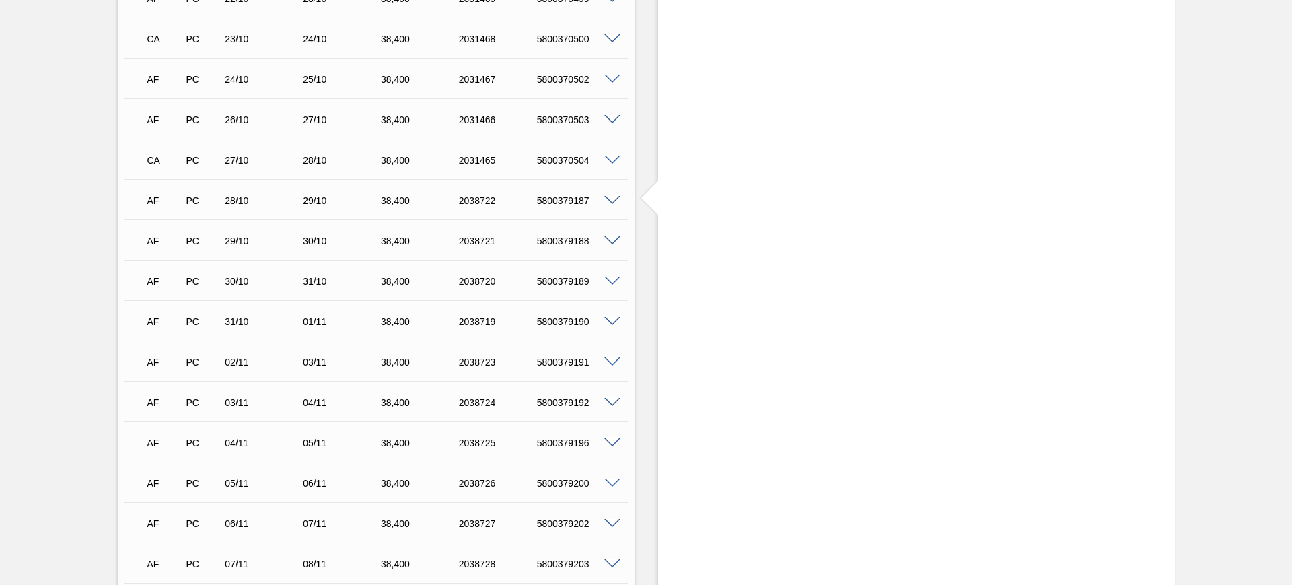
click at [605, 244] on span at bounding box center [612, 241] width 16 height 10
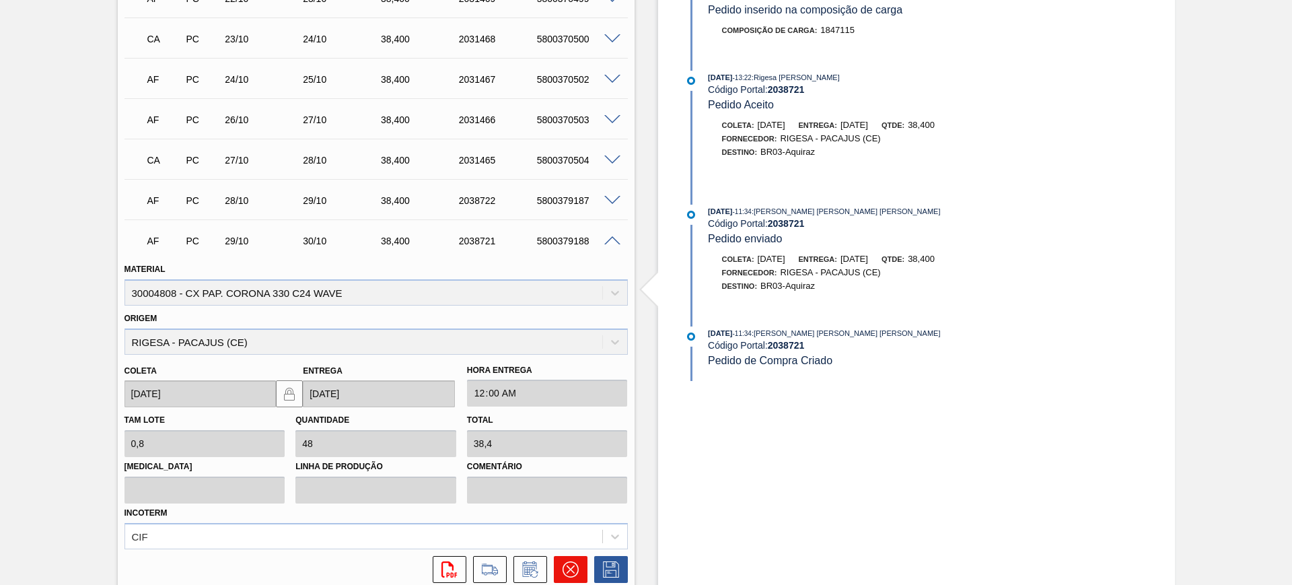
click at [564, 563] on icon at bounding box center [570, 569] width 16 height 16
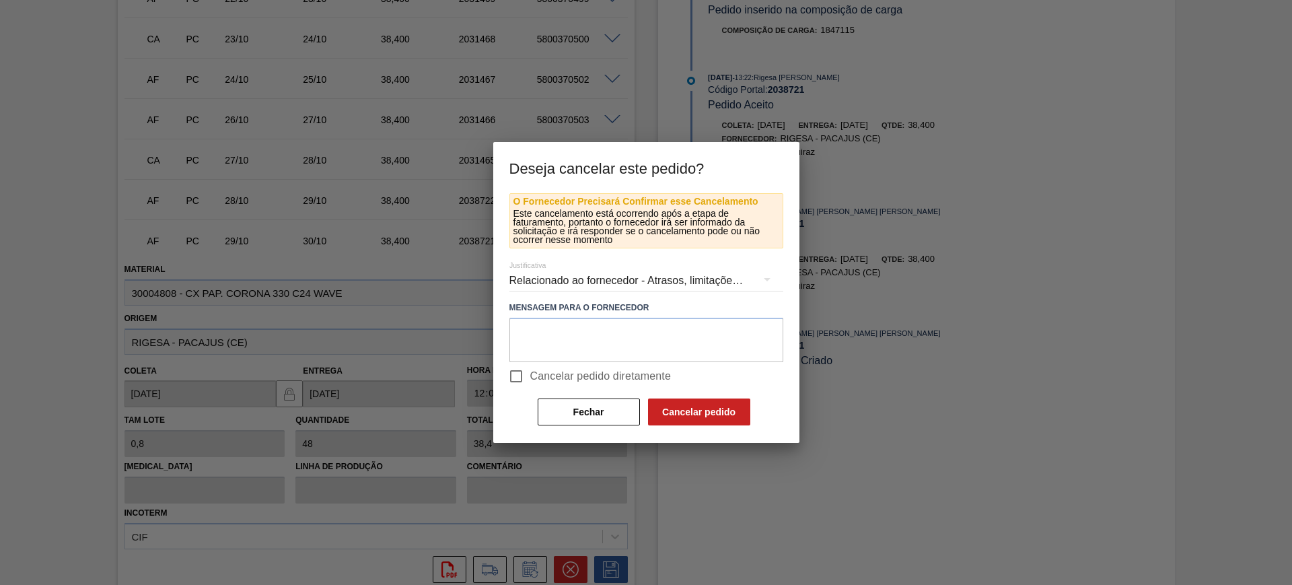
click at [546, 375] on span "Cancelar pedido diretamente" at bounding box center [600, 376] width 141 height 16
click at [530, 375] on input "Cancelar pedido diretamente" at bounding box center [516, 376] width 28 height 28
checkbox input "true"
click at [670, 409] on button "Cancelar pedido" at bounding box center [699, 411] width 102 height 27
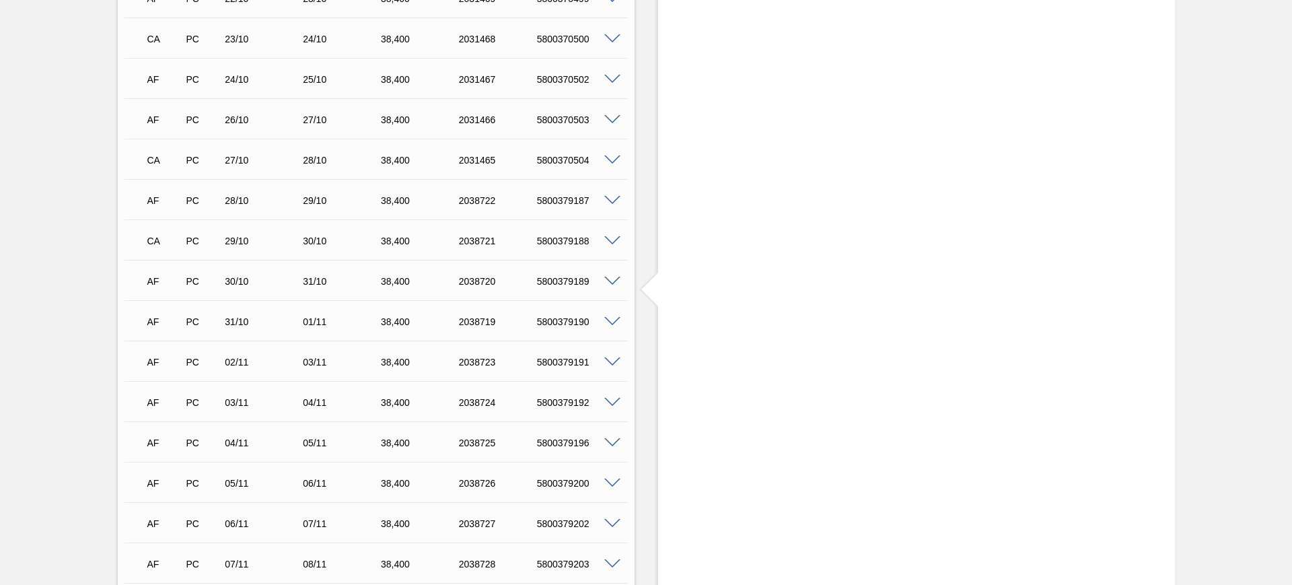
click at [612, 318] on span at bounding box center [612, 322] width 16 height 10
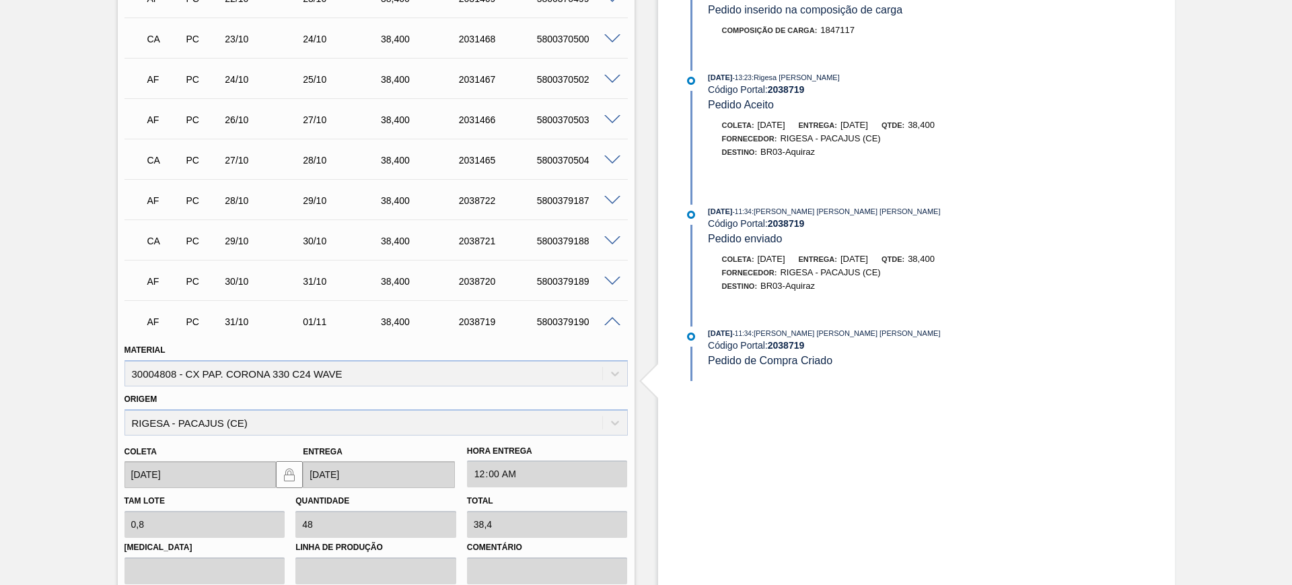
scroll to position [1009, 0]
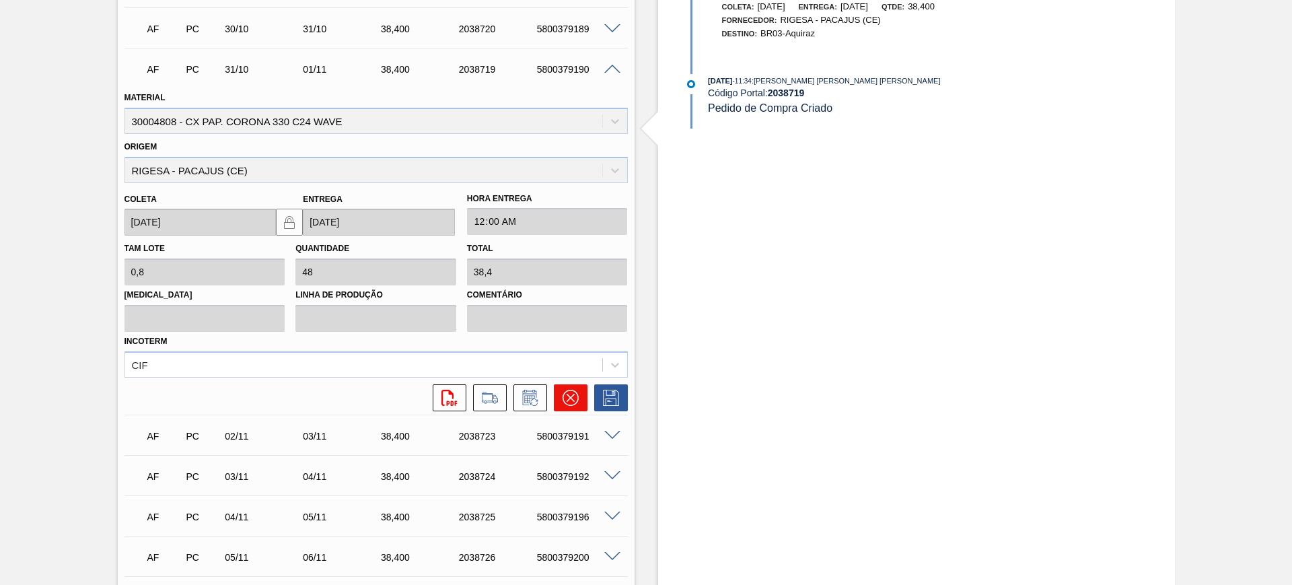
click at [574, 403] on icon at bounding box center [570, 397] width 16 height 16
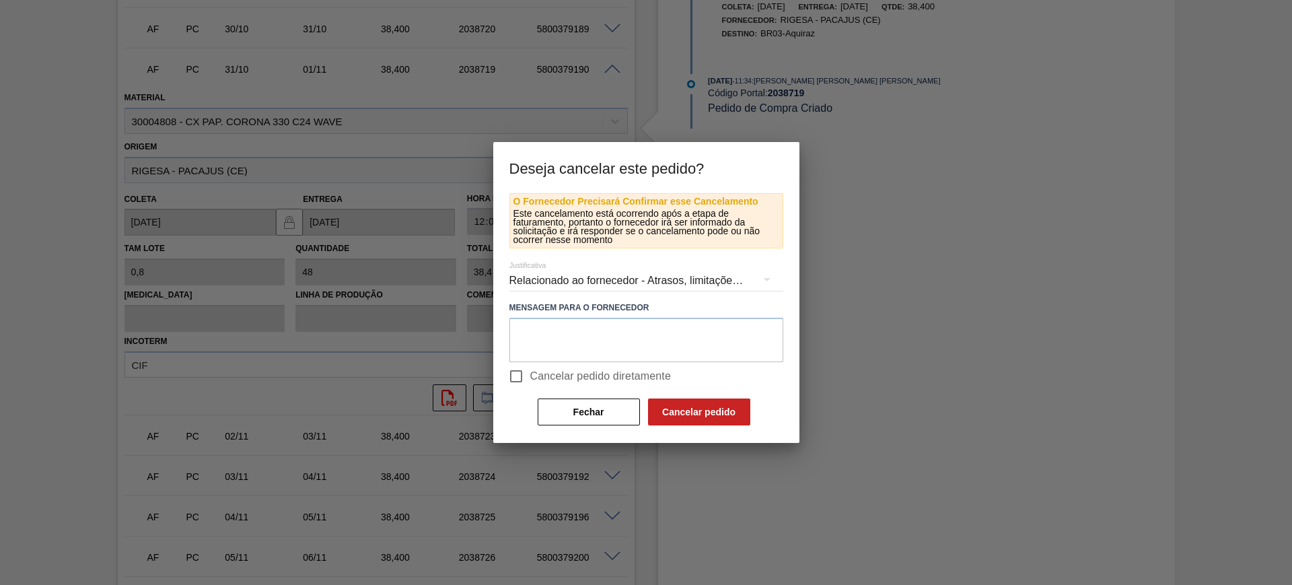
click at [559, 378] on span "Cancelar pedido diretamente" at bounding box center [600, 376] width 141 height 16
click at [530, 378] on input "Cancelar pedido diretamente" at bounding box center [516, 376] width 28 height 28
checkbox input "true"
click at [661, 404] on button "Cancelar pedido" at bounding box center [699, 411] width 102 height 27
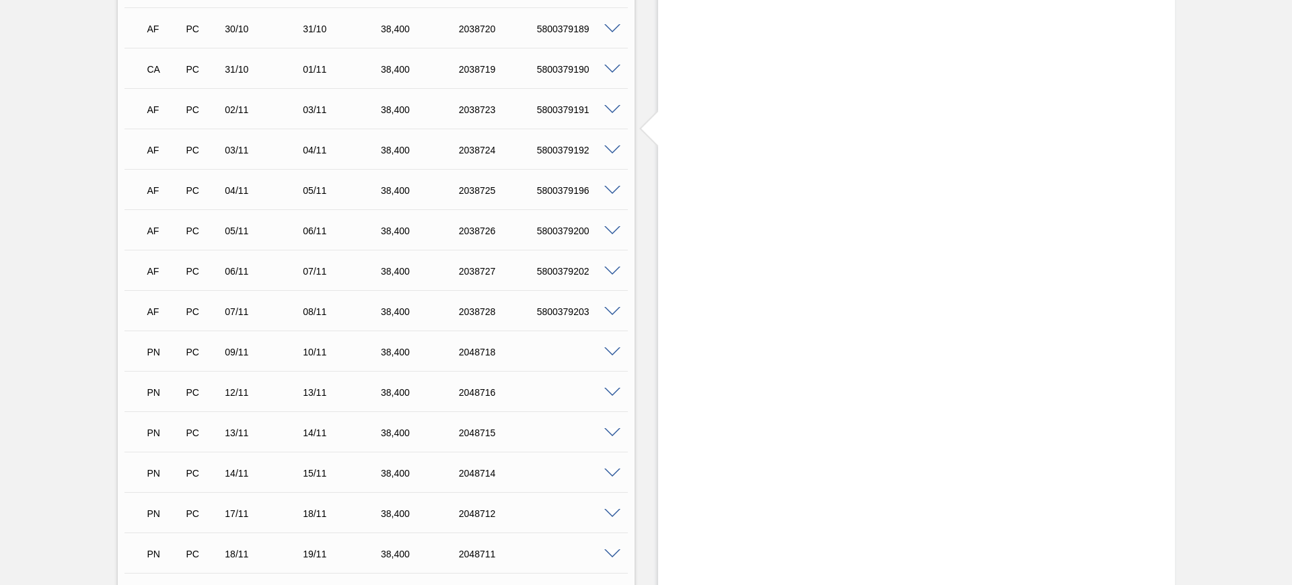
click at [611, 149] on span at bounding box center [612, 150] width 16 height 10
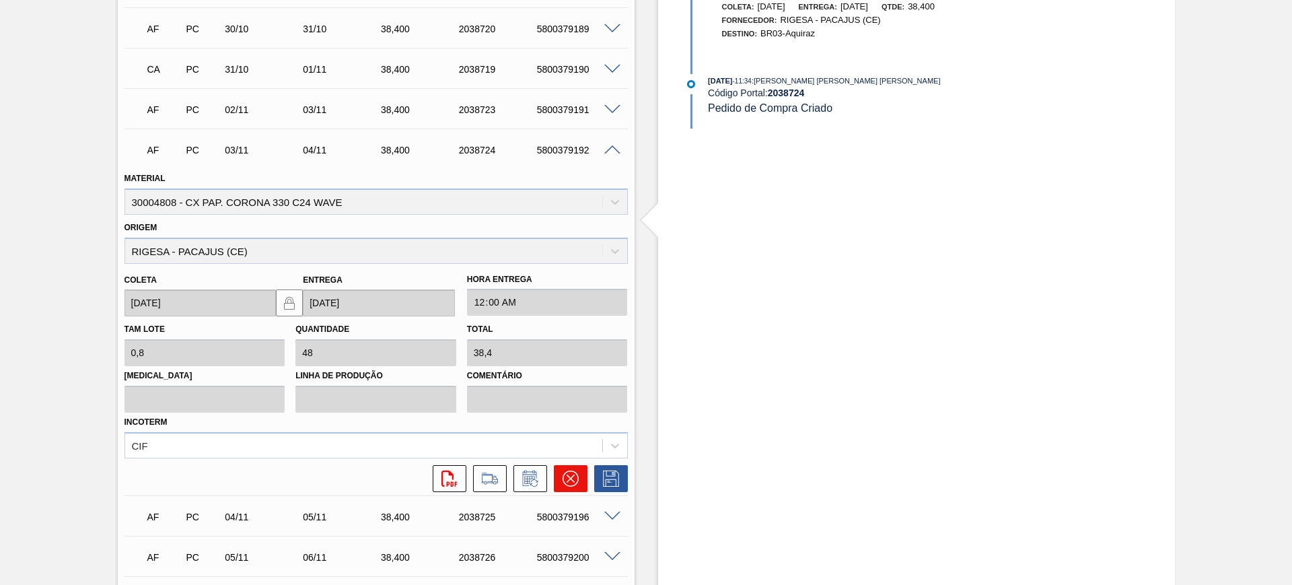
click at [570, 485] on icon at bounding box center [570, 478] width 16 height 16
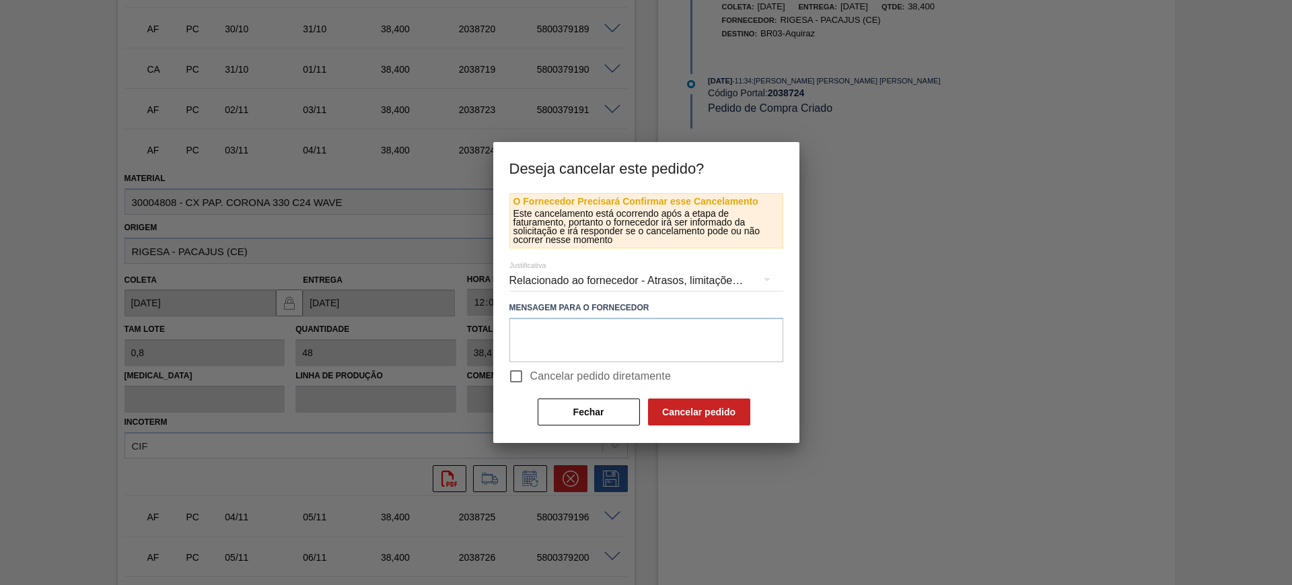
click at [580, 371] on span "Cancelar pedido diretamente" at bounding box center [600, 376] width 141 height 16
click at [530, 371] on input "Cancelar pedido diretamente" at bounding box center [516, 376] width 28 height 28
checkbox input "true"
click at [696, 408] on button "Cancelar pedido" at bounding box center [699, 411] width 102 height 27
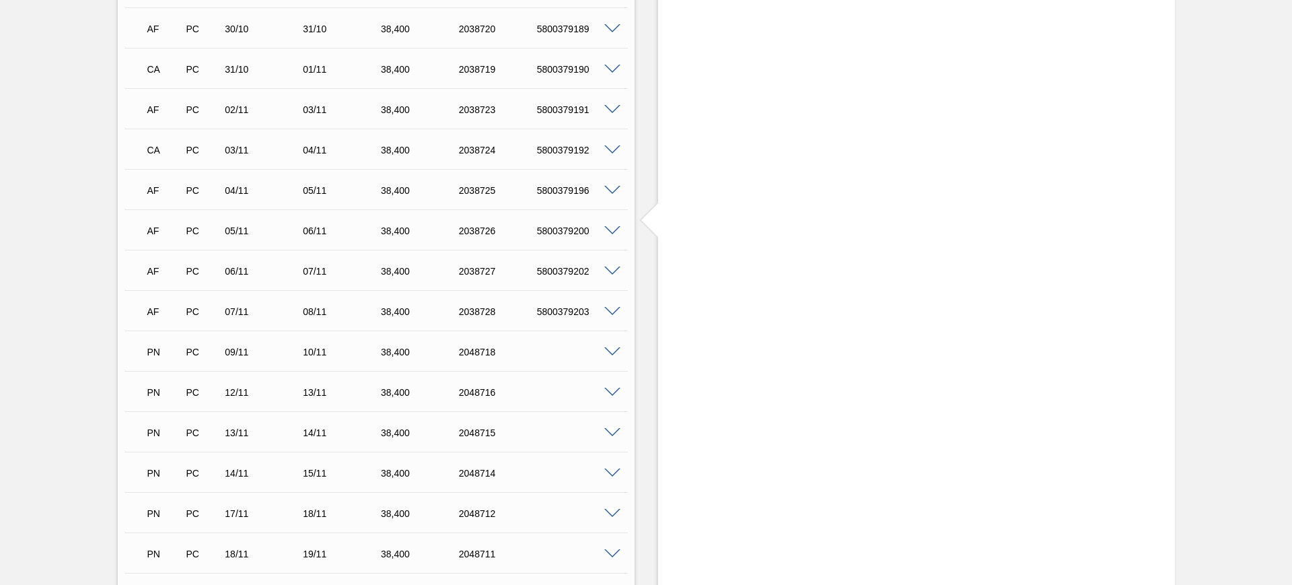
click at [607, 228] on span at bounding box center [612, 231] width 16 height 10
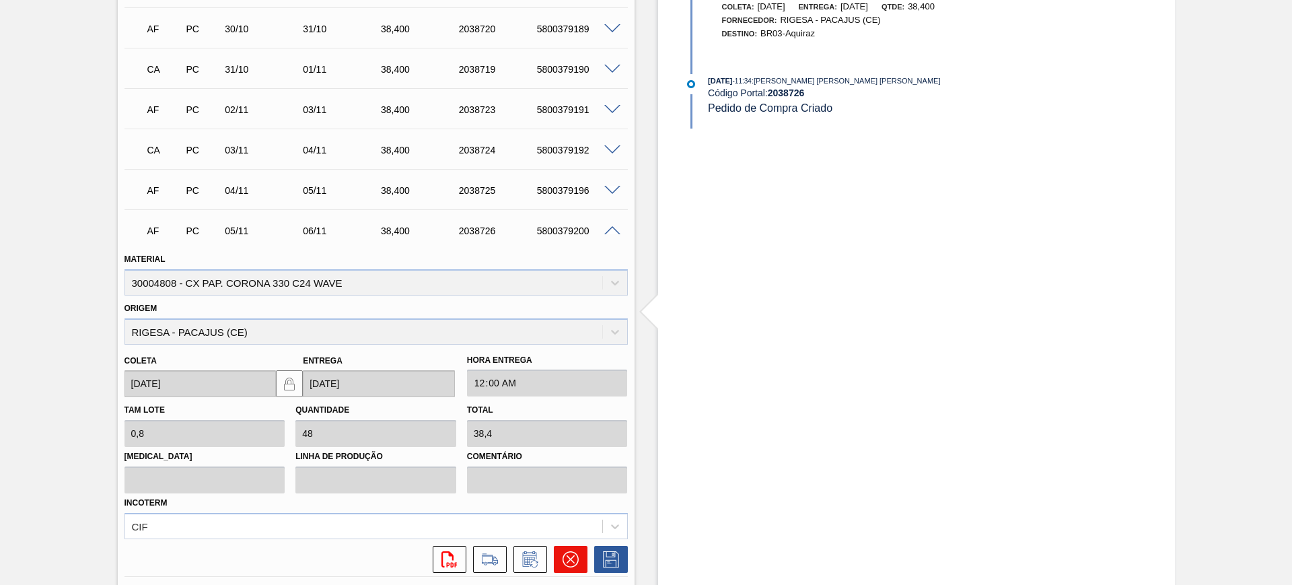
click at [572, 568] on button at bounding box center [571, 559] width 34 height 27
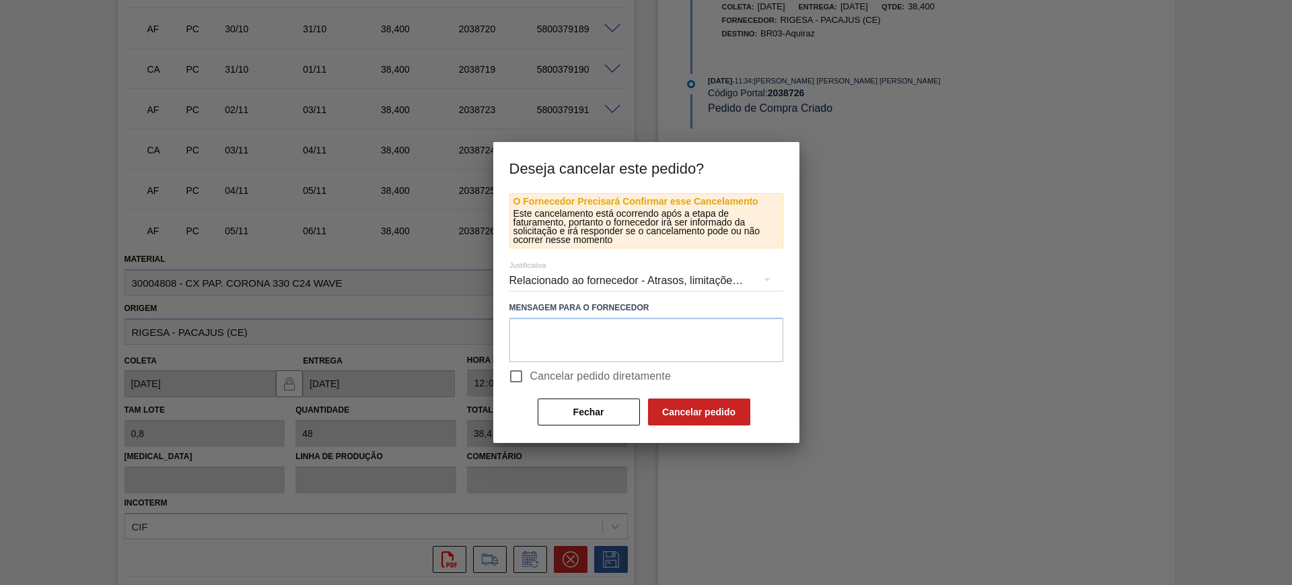
click at [537, 379] on span "Cancelar pedido diretamente" at bounding box center [600, 376] width 141 height 16
click at [530, 379] on input "Cancelar pedido diretamente" at bounding box center [516, 376] width 28 height 28
checkbox input "true"
click at [689, 405] on button "Cancelar pedido" at bounding box center [699, 411] width 102 height 27
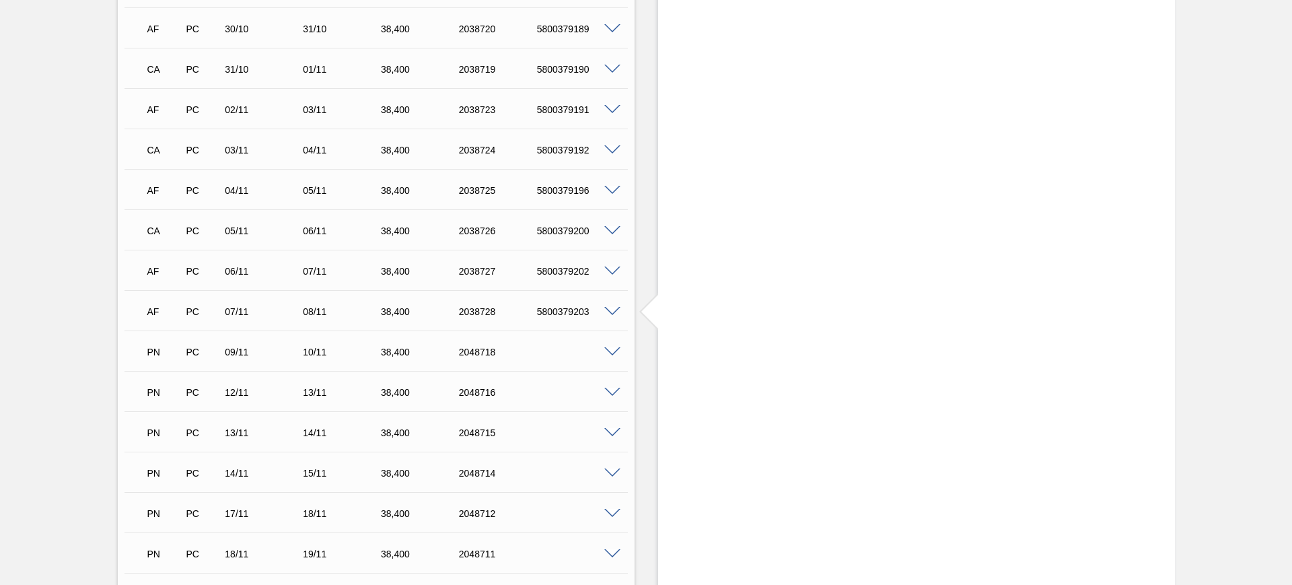
click at [610, 307] on span at bounding box center [612, 312] width 16 height 10
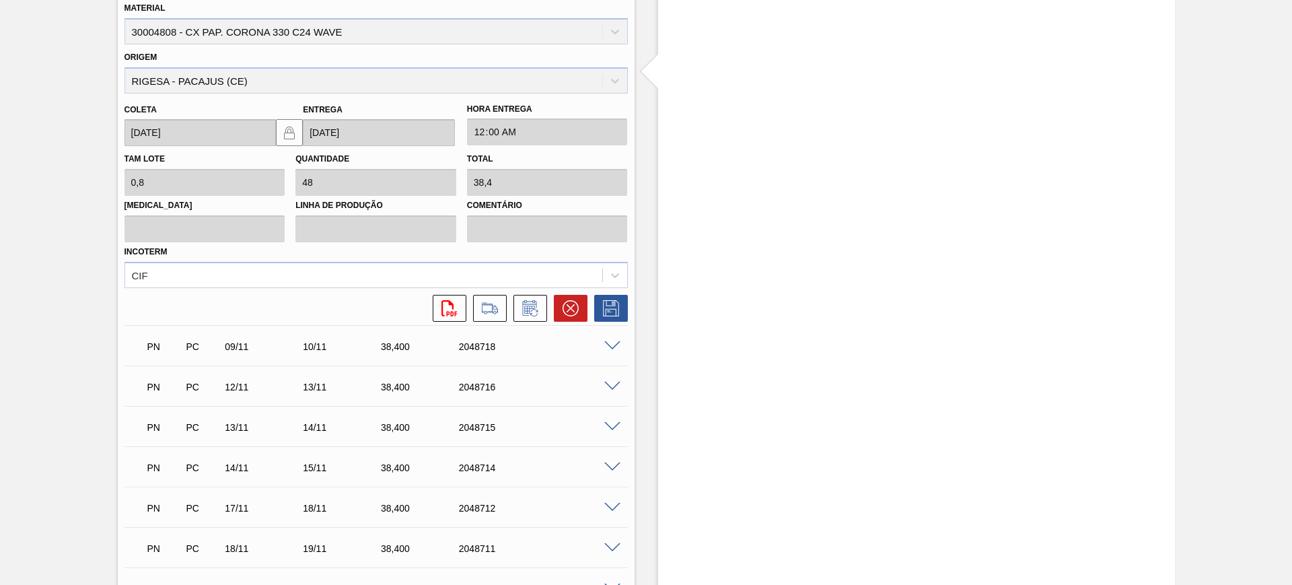
scroll to position [1345, 0]
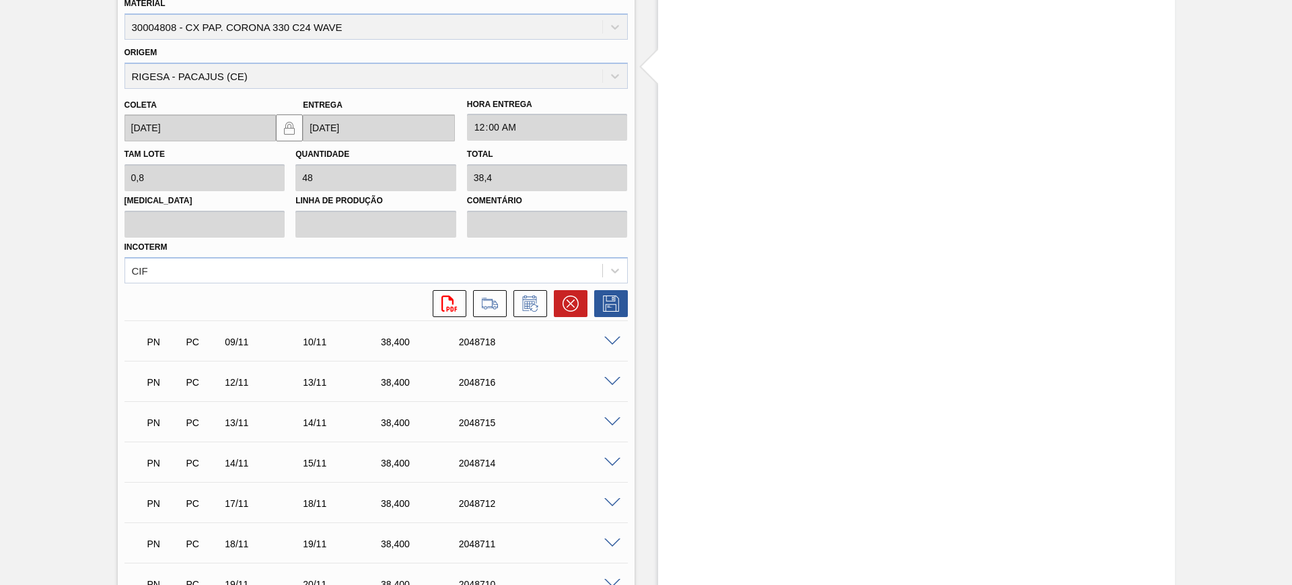
click at [565, 317] on div "AF PC 07/11 08/11 38,400 2038728 5800379203 Material 30004808 - CX PAP. CORONA …" at bounding box center [375, 137] width 503 height 367
click at [566, 312] on button at bounding box center [571, 303] width 34 height 27
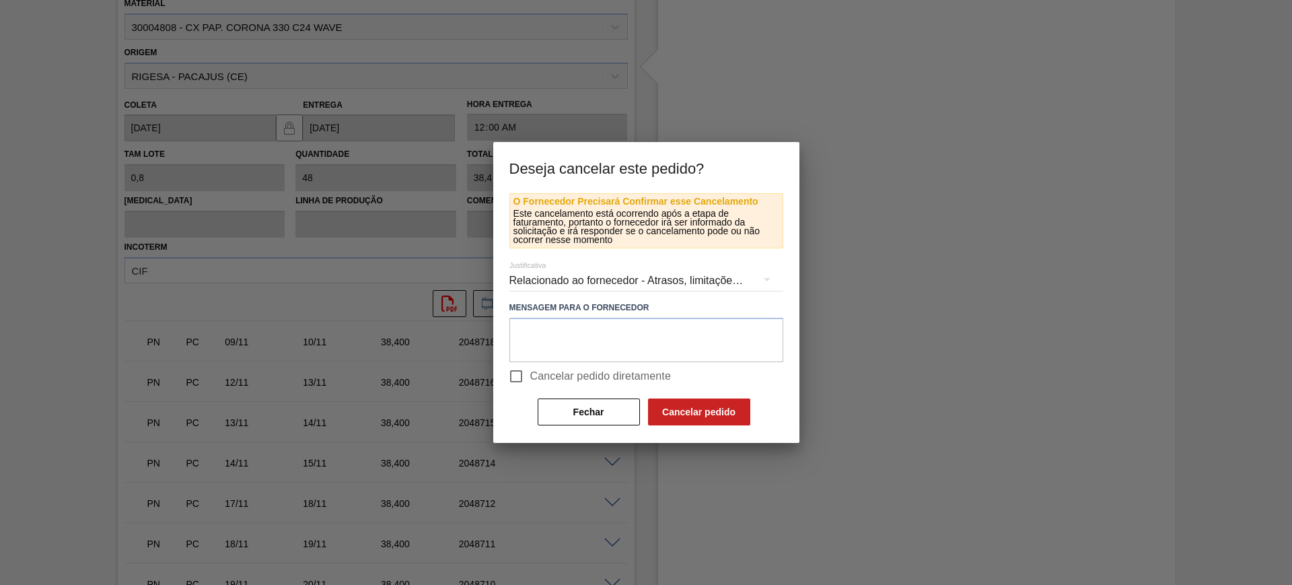
click at [554, 375] on span "Cancelar pedido diretamente" at bounding box center [600, 376] width 141 height 16
click at [530, 375] on input "Cancelar pedido diretamente" at bounding box center [516, 376] width 28 height 28
checkbox input "true"
click at [683, 422] on button "Cancelar pedido" at bounding box center [699, 411] width 102 height 27
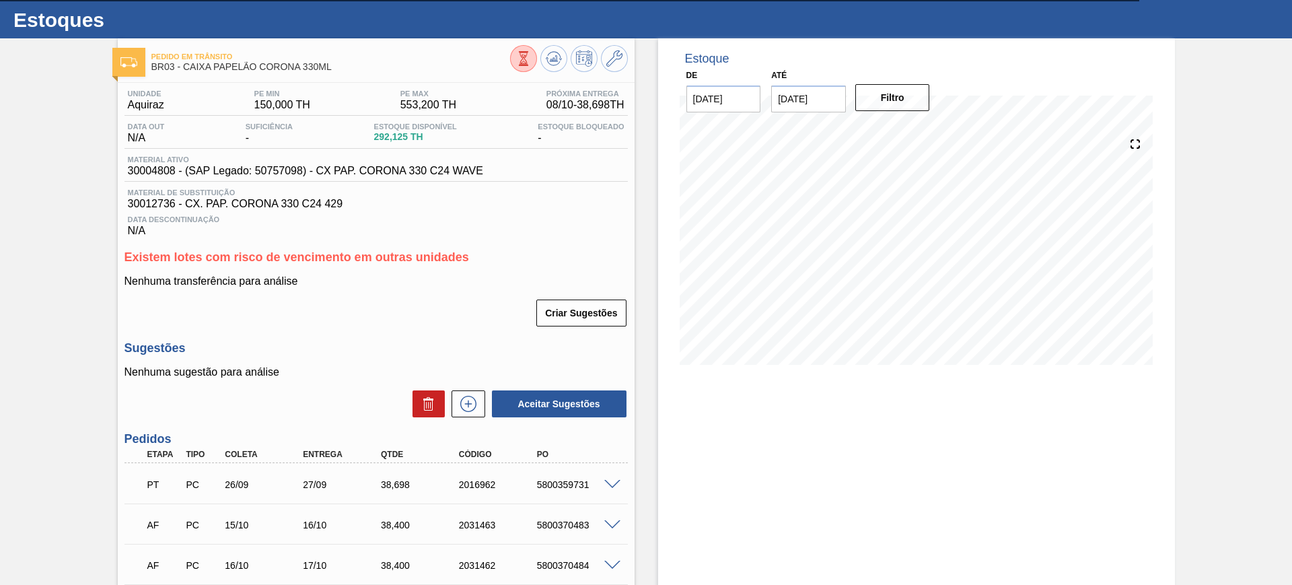
scroll to position [0, 0]
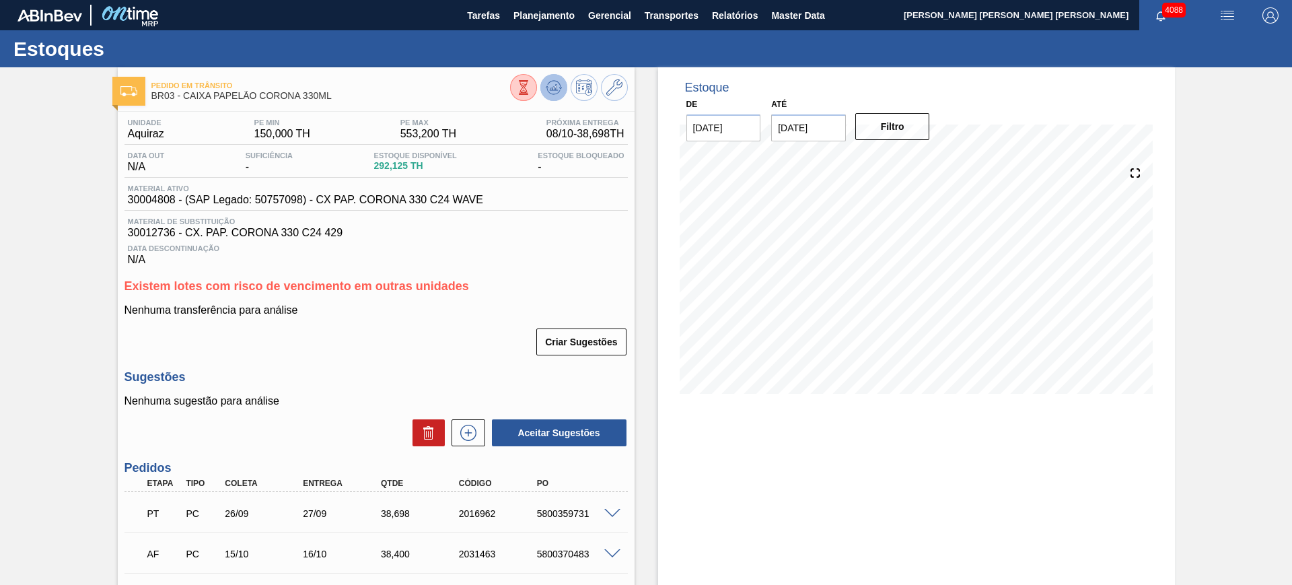
click at [550, 100] on button at bounding box center [553, 87] width 27 height 27
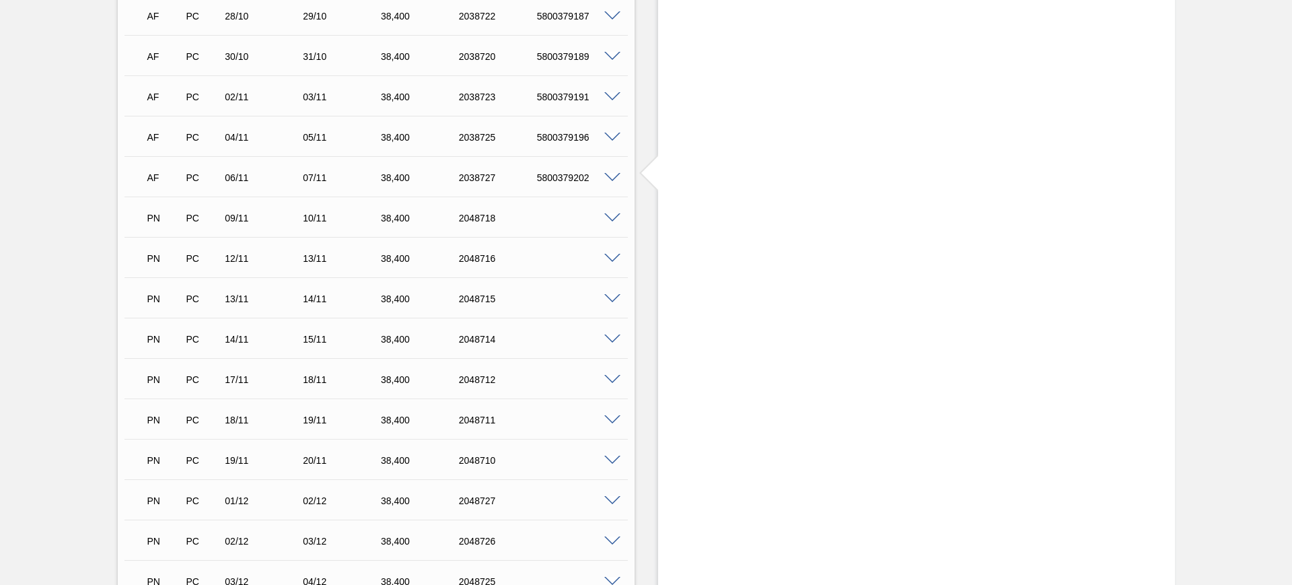
scroll to position [1261, 0]
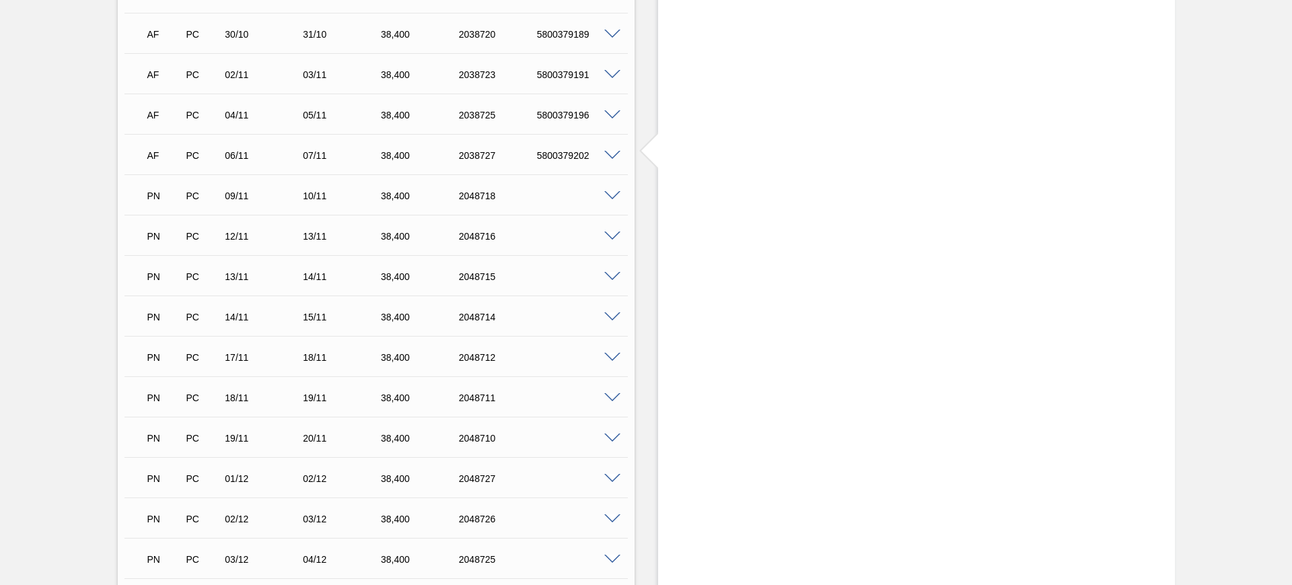
click at [608, 273] on span at bounding box center [612, 277] width 16 height 10
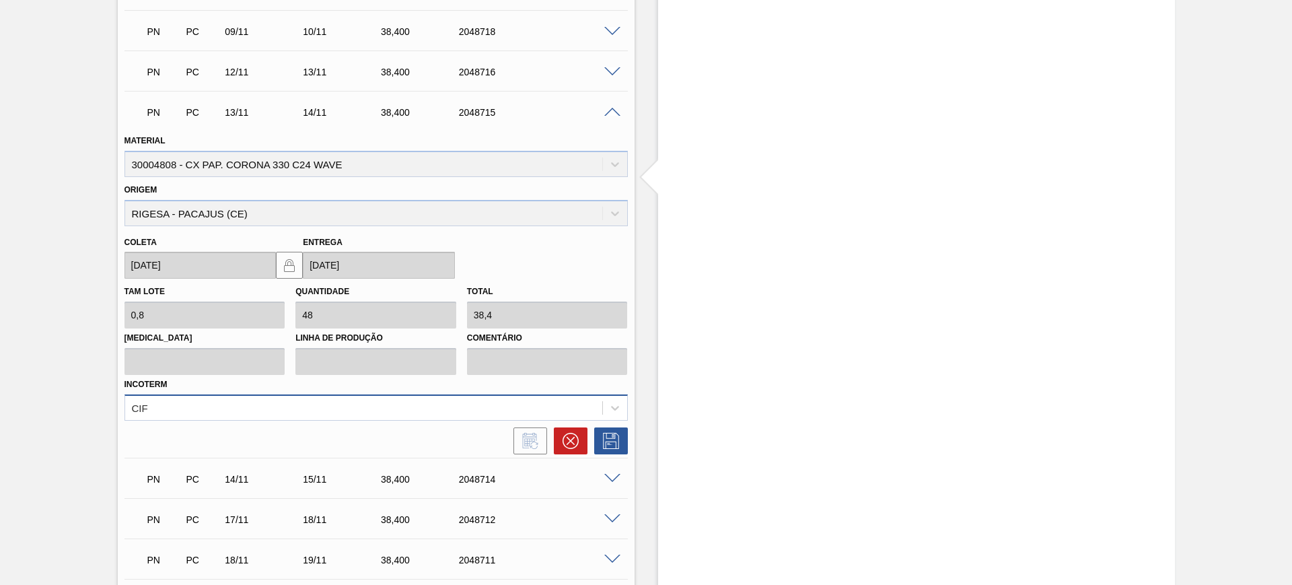
scroll to position [1429, 0]
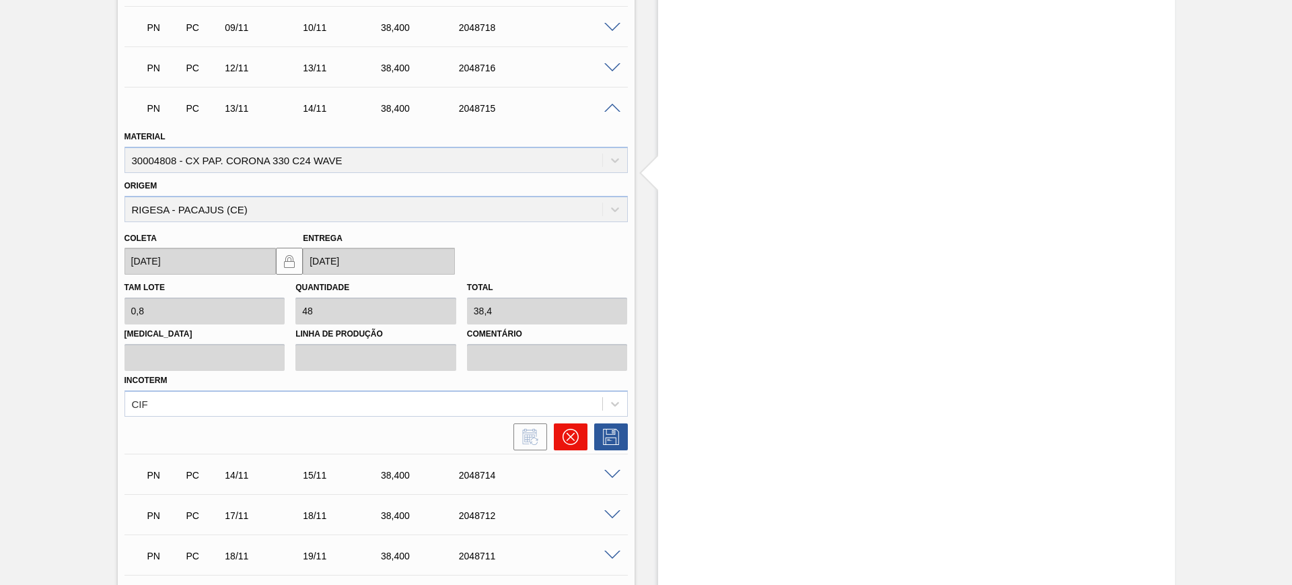
click at [571, 435] on icon at bounding box center [570, 437] width 16 height 16
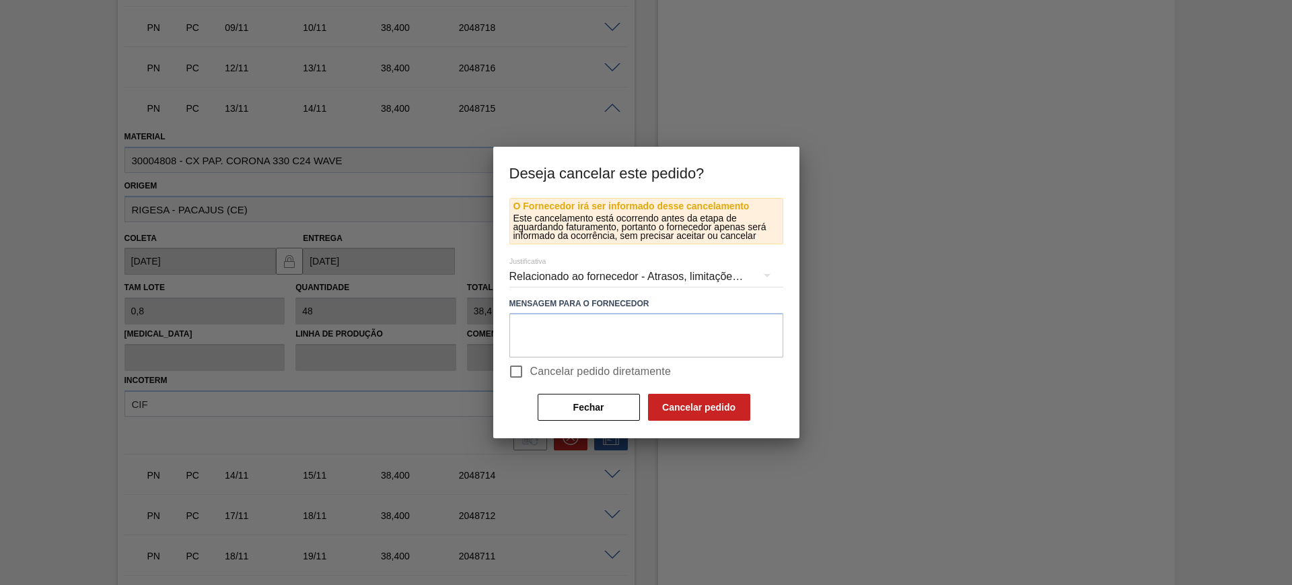
click at [550, 365] on span "Cancelar pedido diretamente" at bounding box center [600, 371] width 141 height 16
click at [530, 365] on input "Cancelar pedido diretamente" at bounding box center [516, 371] width 28 height 28
checkbox input "true"
click at [669, 395] on button "Cancelar pedido" at bounding box center [699, 407] width 102 height 27
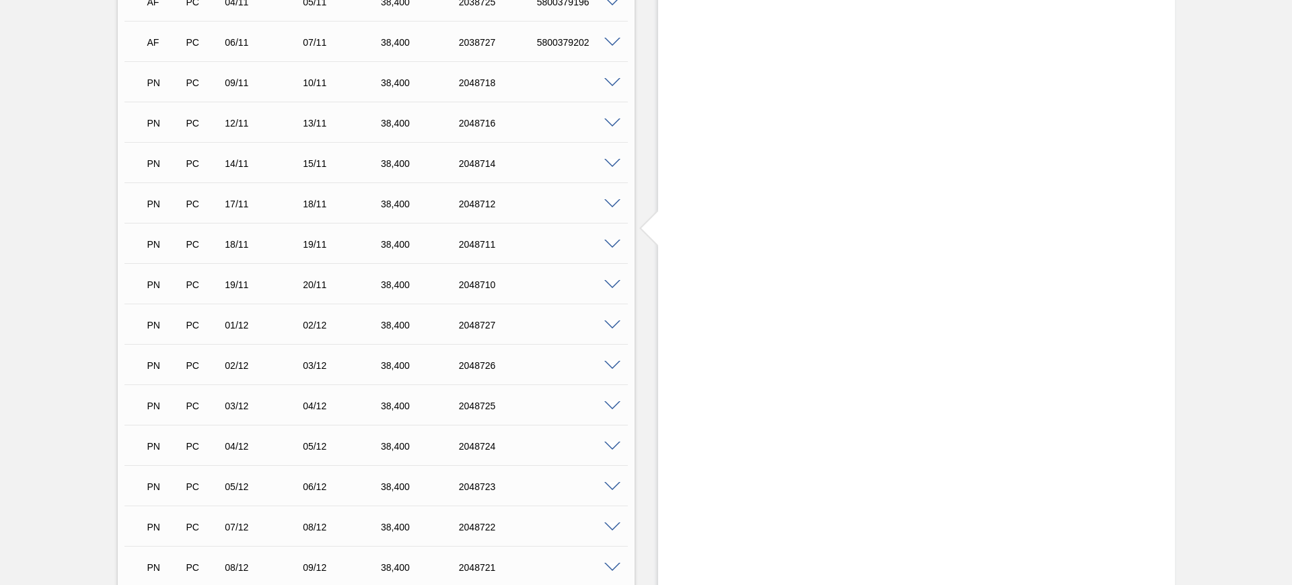
scroll to position [1345, 0]
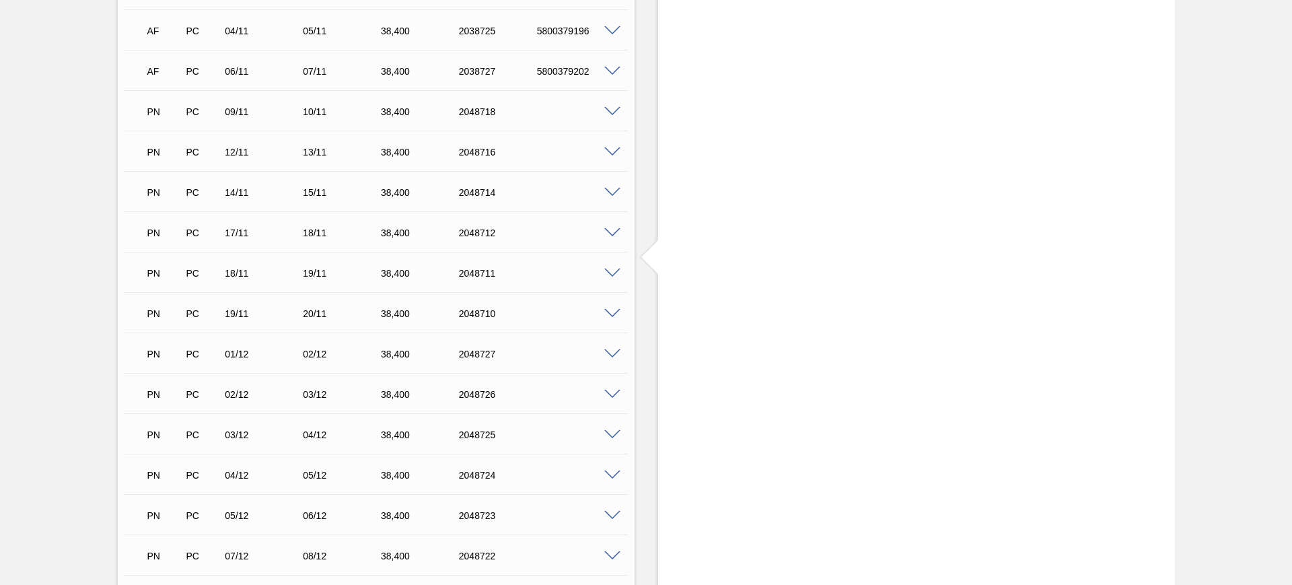
click at [612, 270] on span at bounding box center [612, 273] width 16 height 10
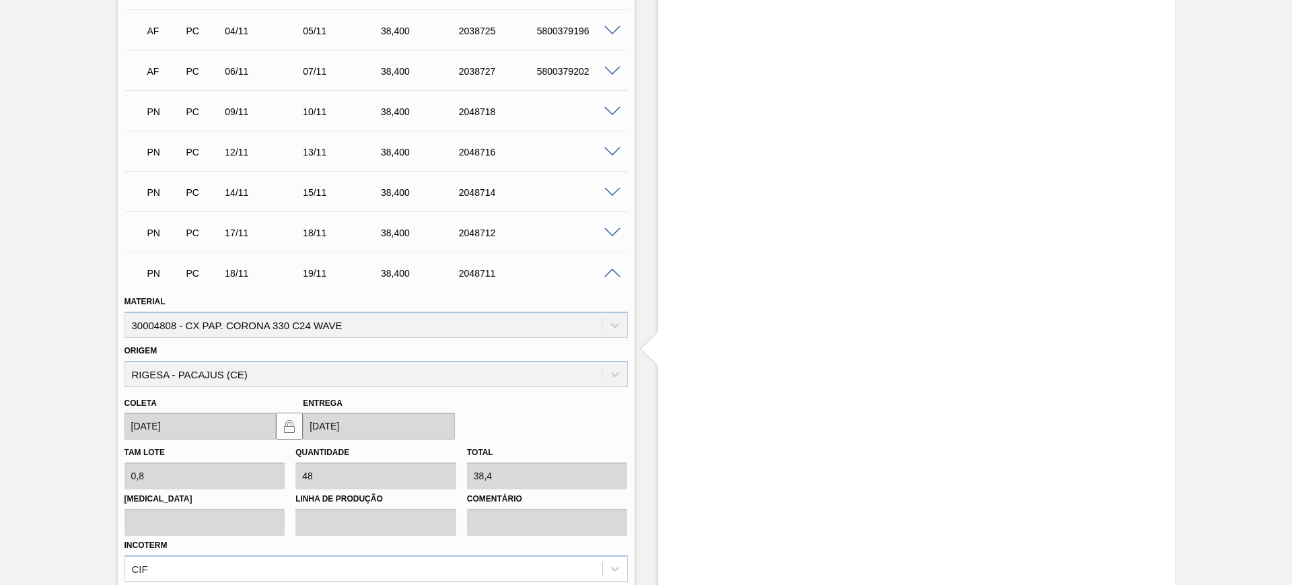
scroll to position [1514, 0]
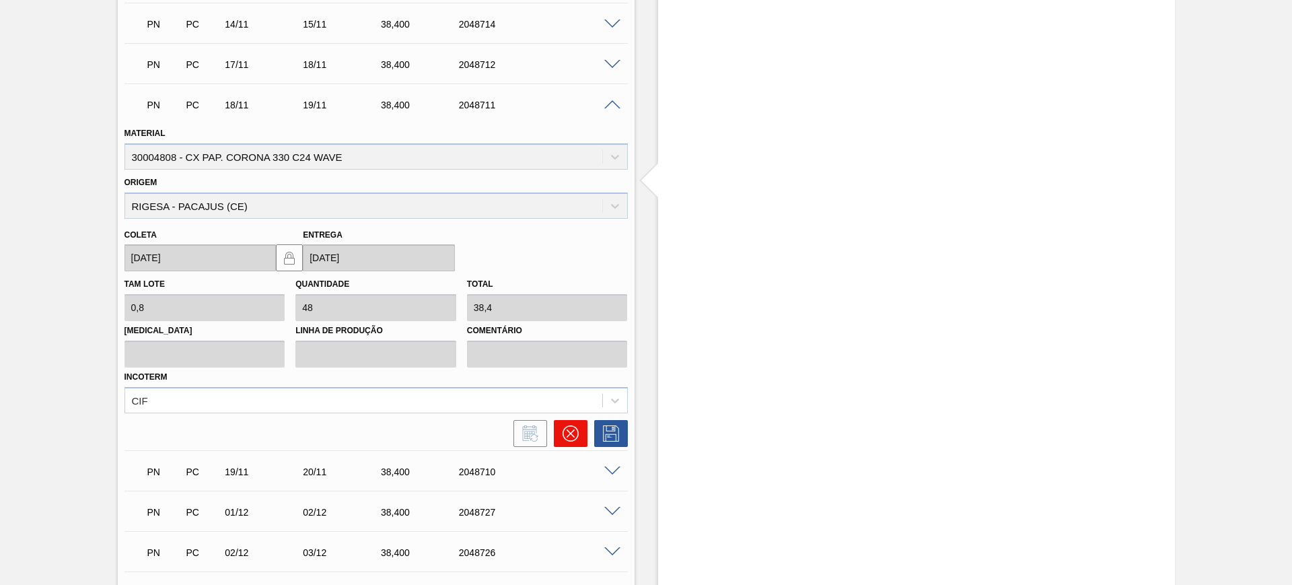
click at [581, 434] on button at bounding box center [571, 433] width 34 height 27
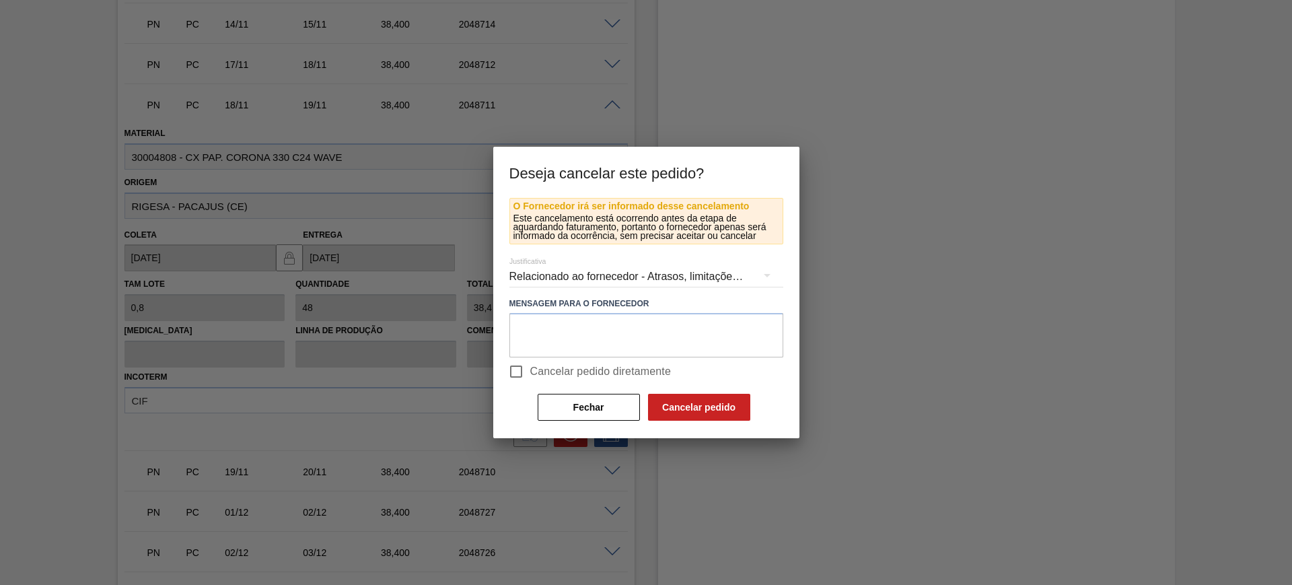
click at [547, 377] on span "Cancelar pedido diretamente" at bounding box center [600, 371] width 141 height 16
click at [530, 377] on input "Cancelar pedido diretamente" at bounding box center [516, 371] width 28 height 28
checkbox input "true"
click at [680, 404] on button "Cancelar pedido" at bounding box center [699, 407] width 102 height 27
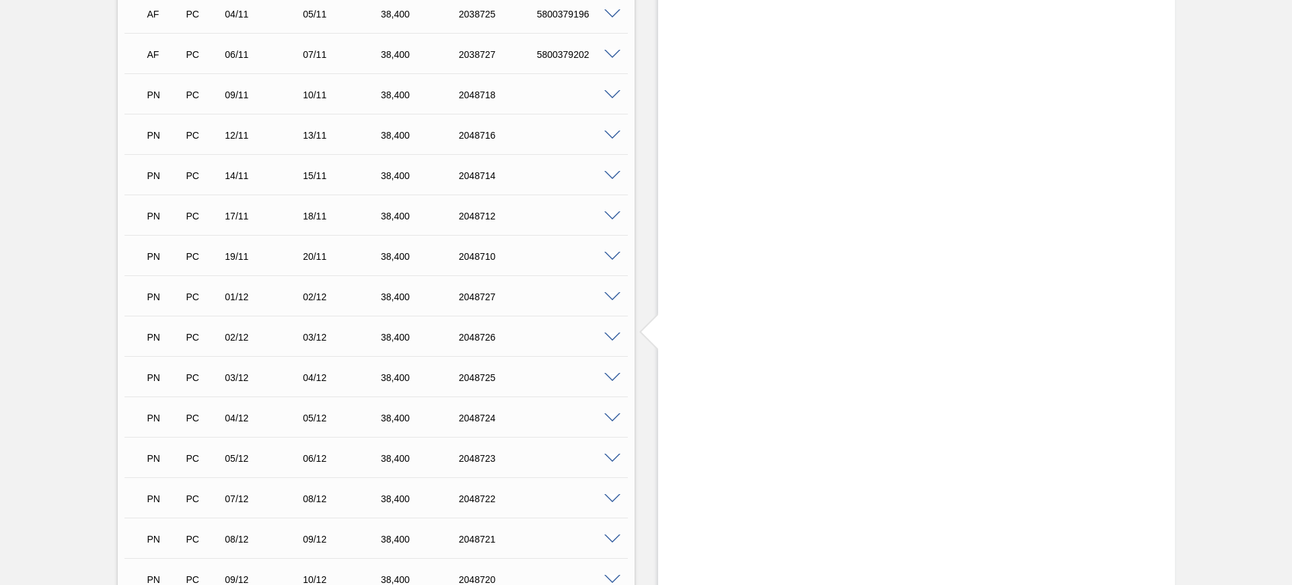
scroll to position [1345, 0]
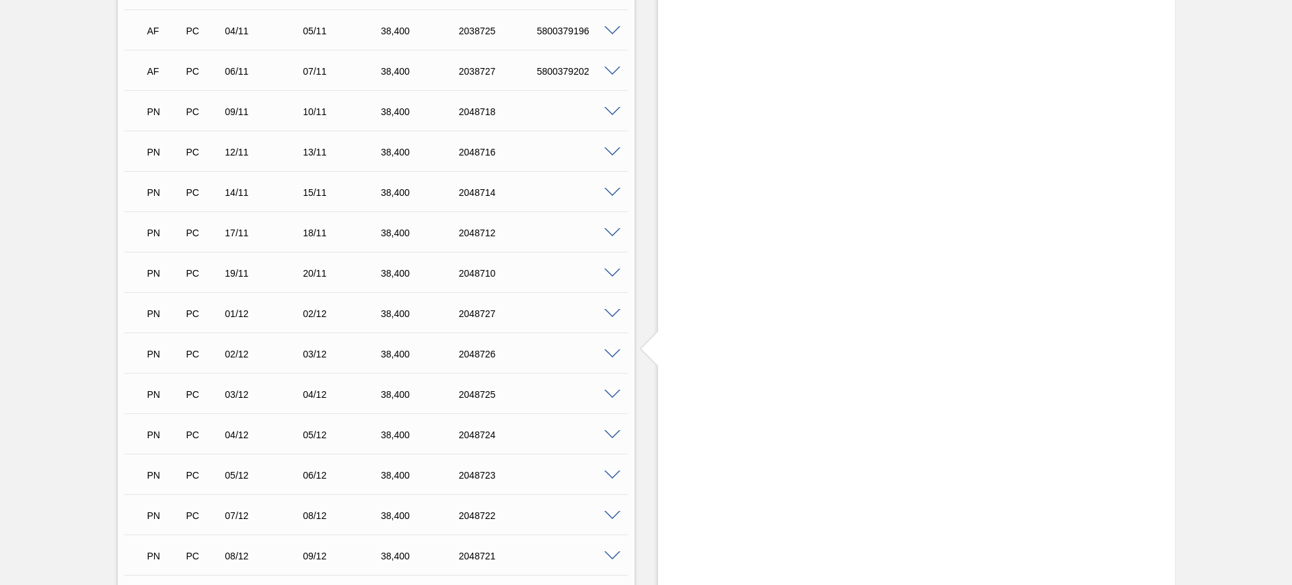
click at [614, 350] on span at bounding box center [612, 354] width 16 height 10
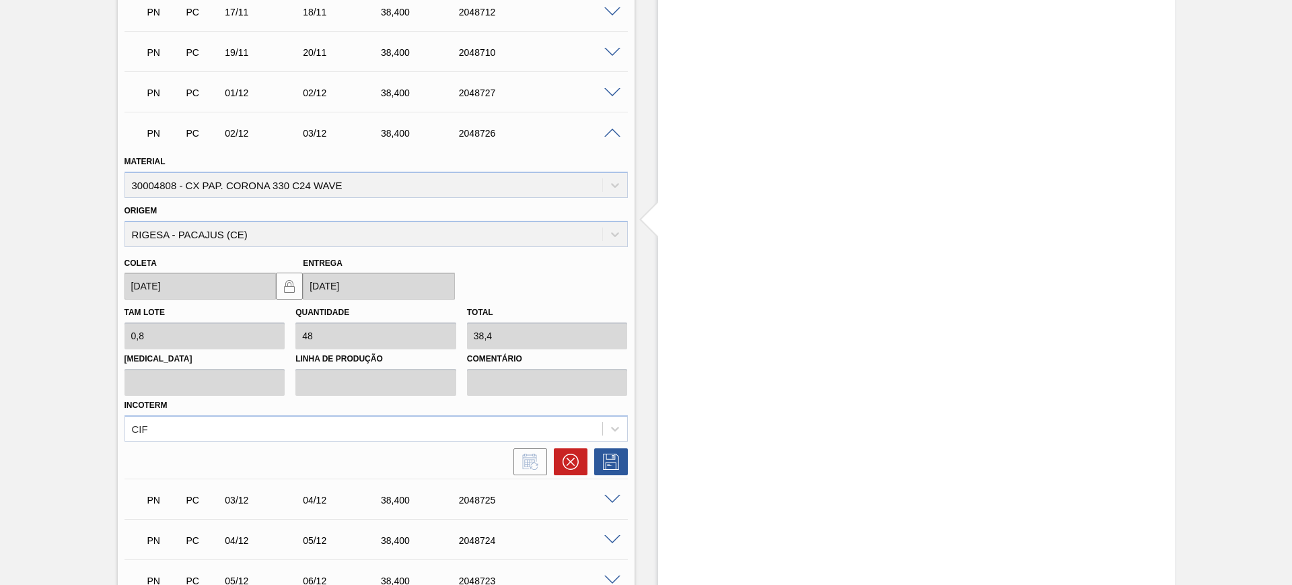
scroll to position [1598, 0]
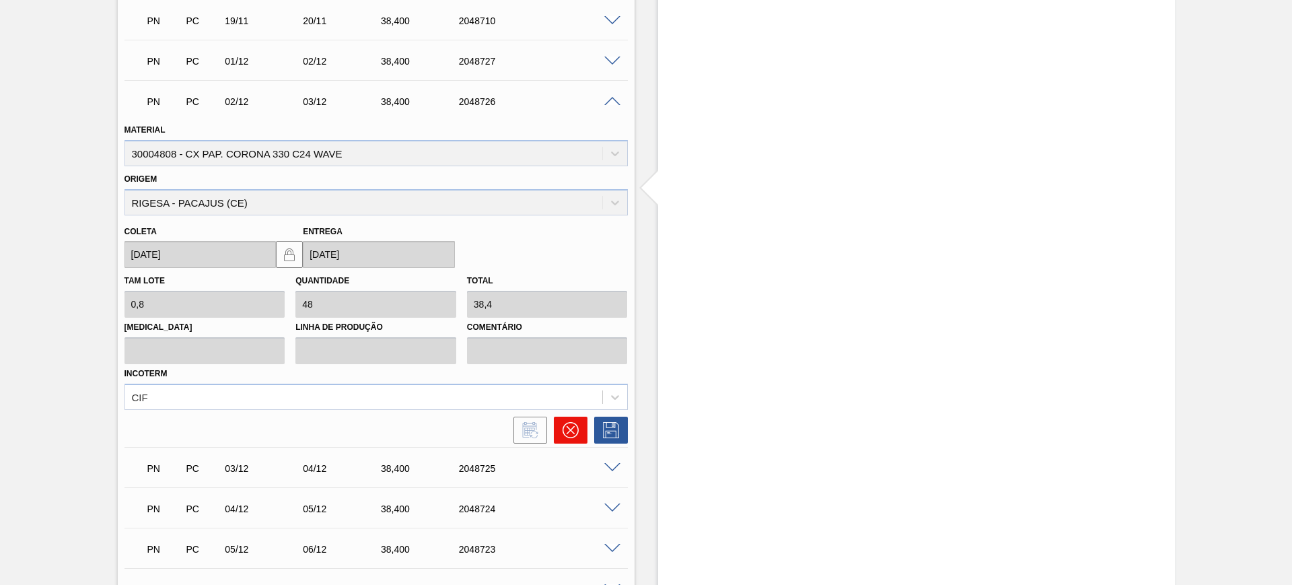
click at [569, 429] on icon at bounding box center [570, 430] width 8 height 8
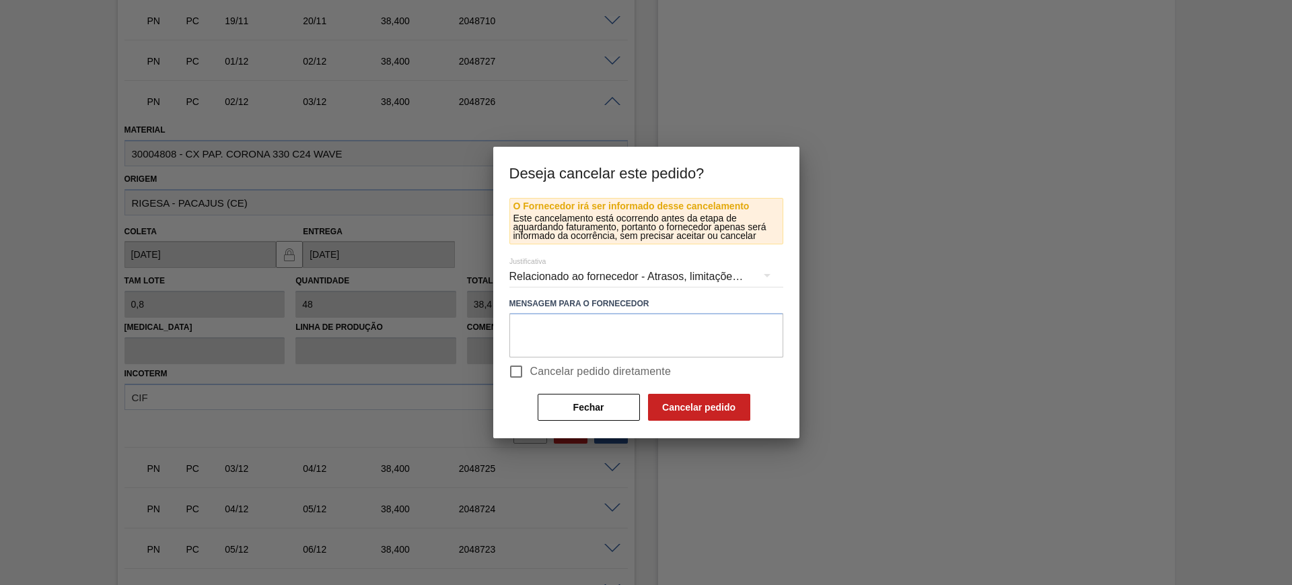
click at [552, 376] on span "Cancelar pedido diretamente" at bounding box center [600, 371] width 141 height 16
click at [530, 376] on input "Cancelar pedido diretamente" at bounding box center [516, 371] width 28 height 28
checkbox input "true"
click at [685, 402] on button "Cancelar pedido" at bounding box center [699, 407] width 102 height 27
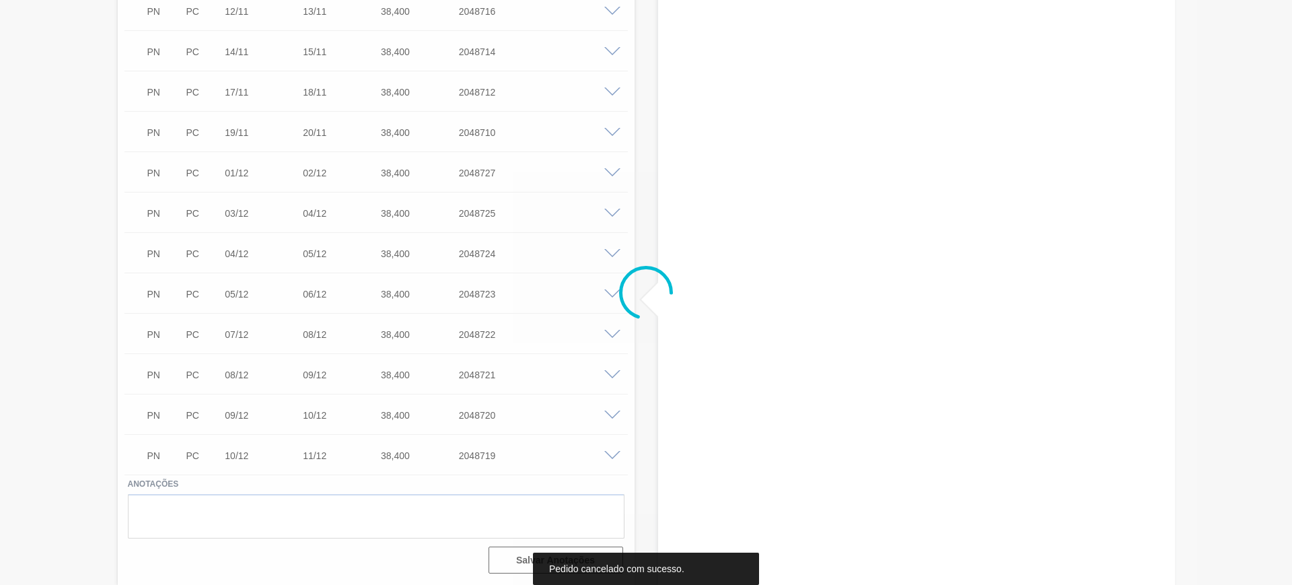
scroll to position [1486, 0]
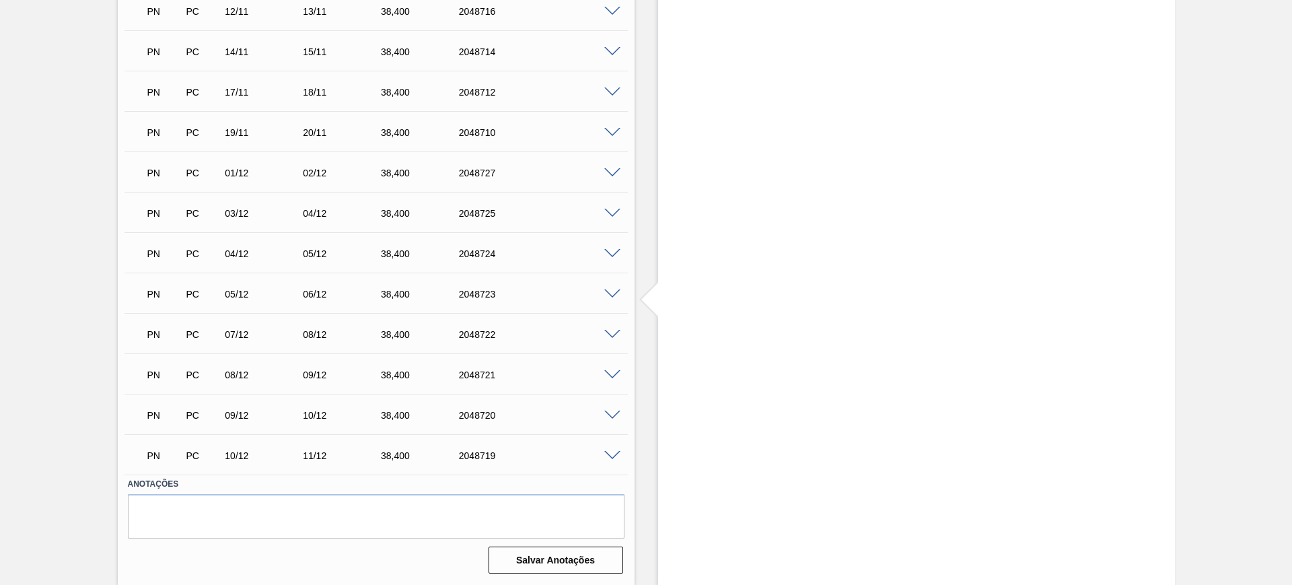
click at [612, 250] on span at bounding box center [612, 254] width 16 height 10
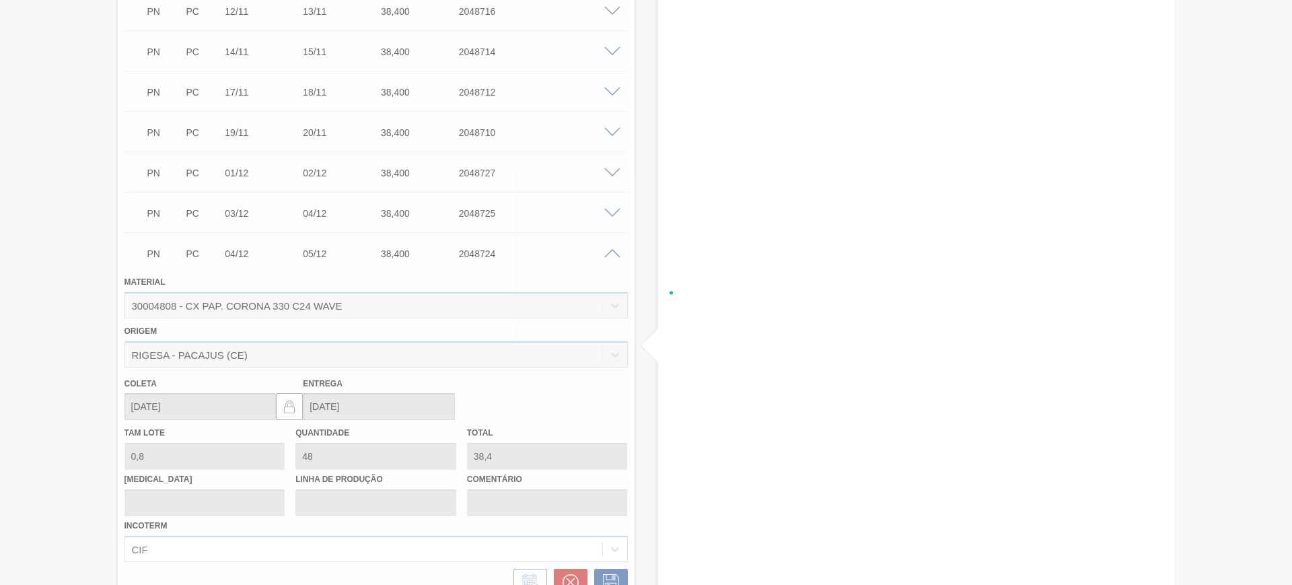
scroll to position [1598, 0]
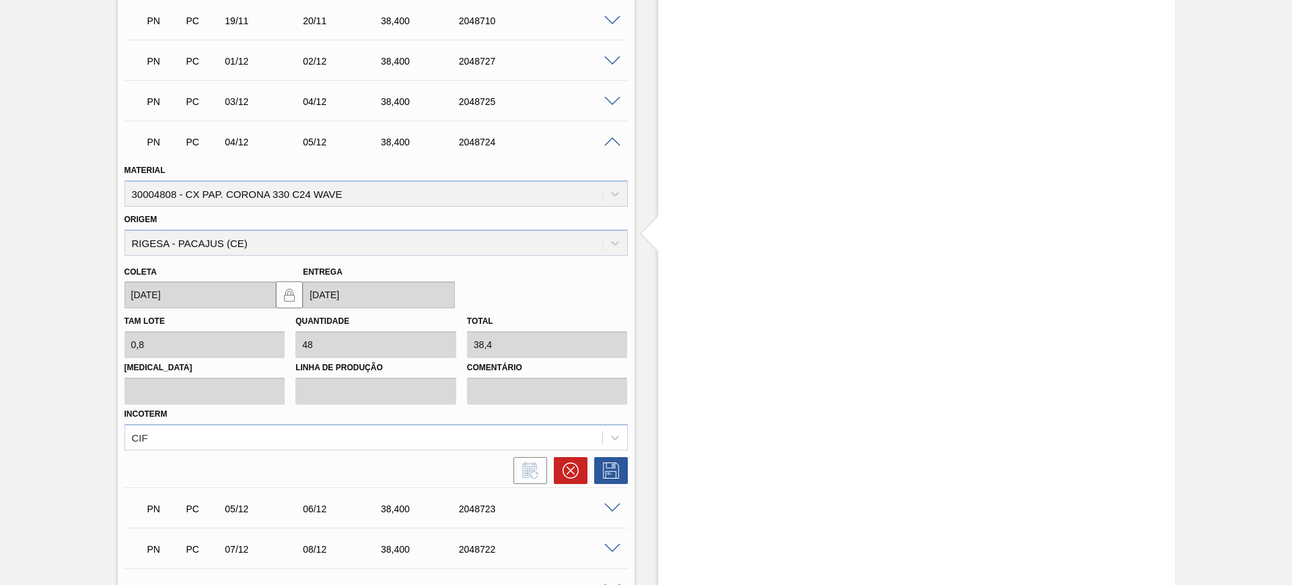
click at [554, 453] on div at bounding box center [376, 467] width 514 height 34
click at [561, 459] on button at bounding box center [571, 470] width 34 height 27
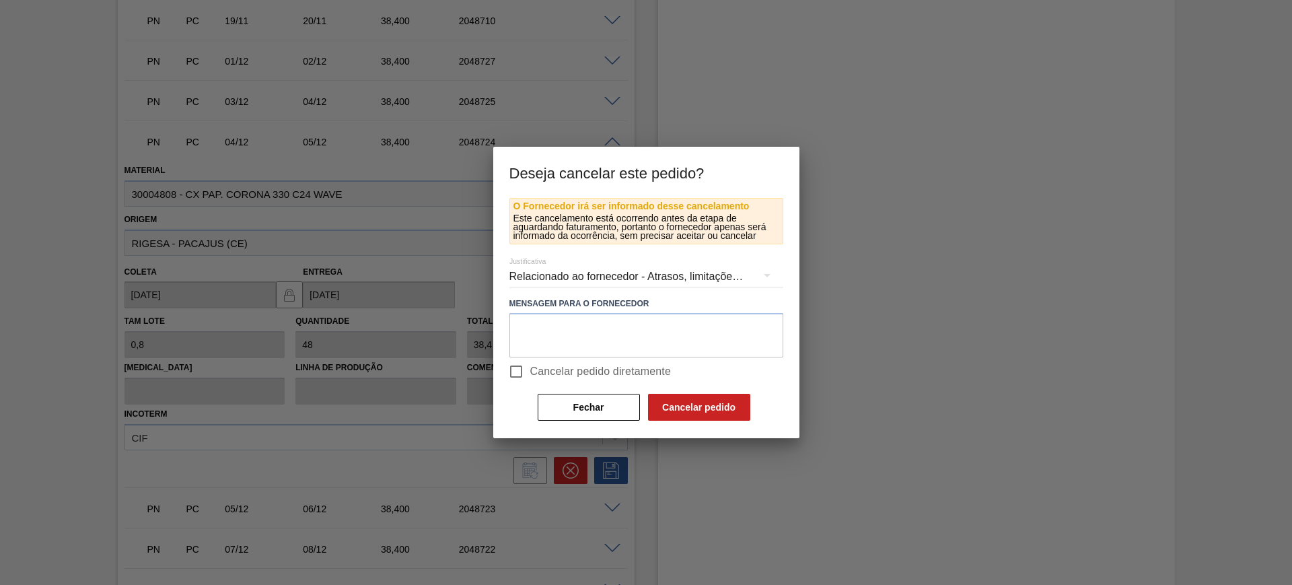
click at [550, 372] on span "Cancelar pedido diretamente" at bounding box center [600, 371] width 141 height 16
click at [530, 372] on input "Cancelar pedido diretamente" at bounding box center [516, 371] width 28 height 28
checkbox input "true"
click at [687, 404] on button "Cancelar pedido" at bounding box center [699, 407] width 102 height 27
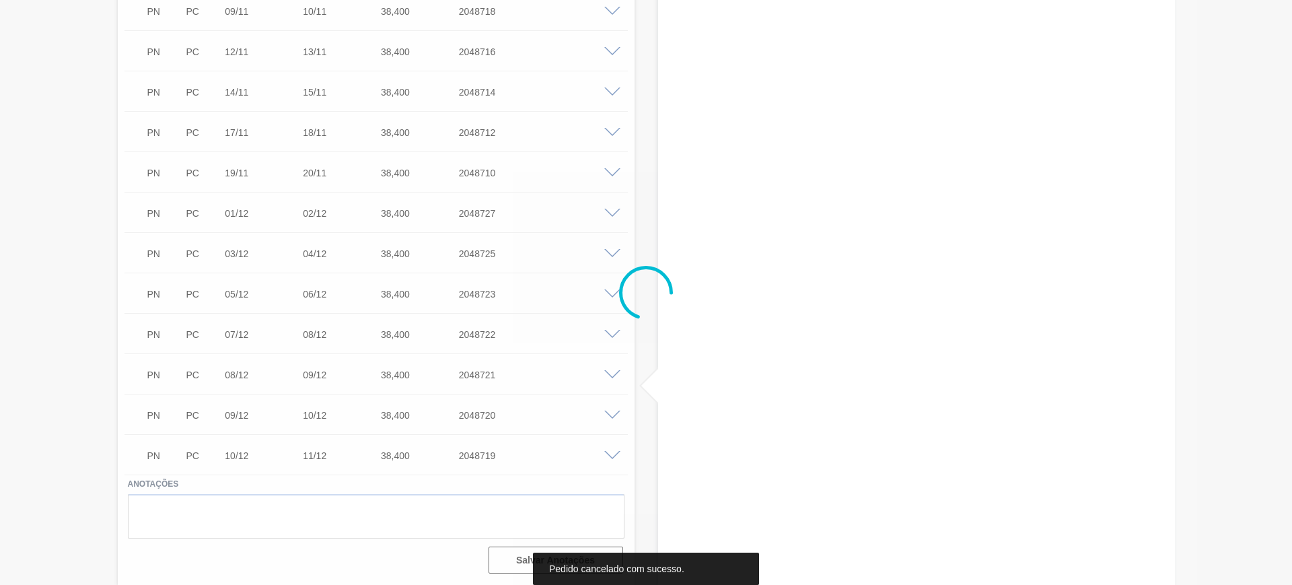
scroll to position [1446, 0]
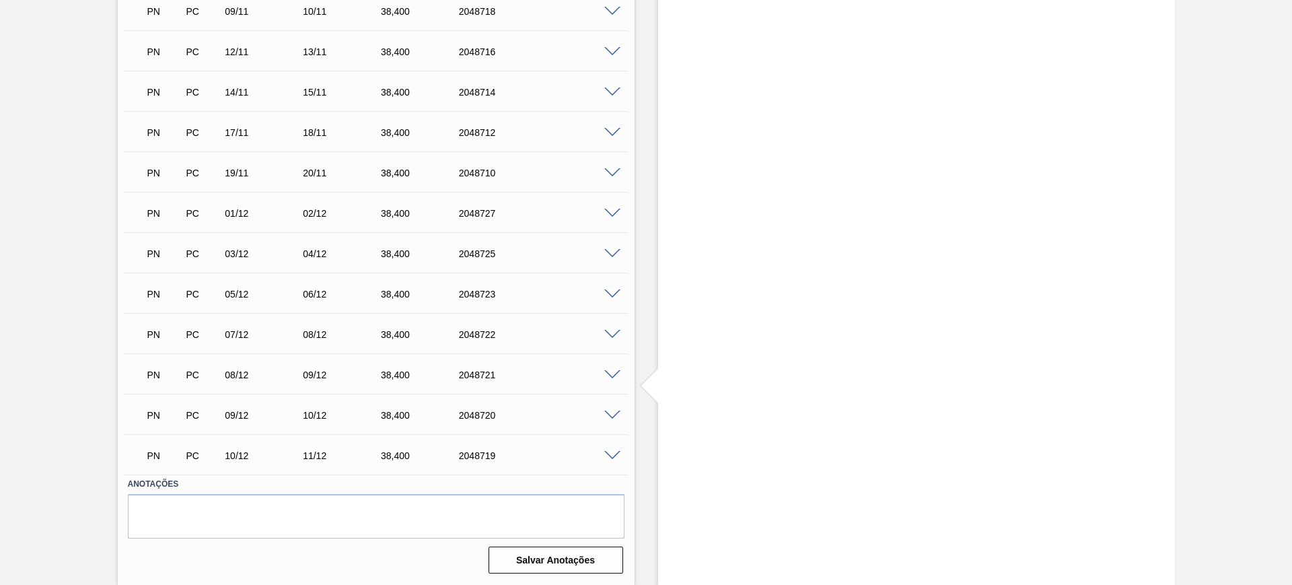
click at [611, 371] on span at bounding box center [612, 375] width 16 height 10
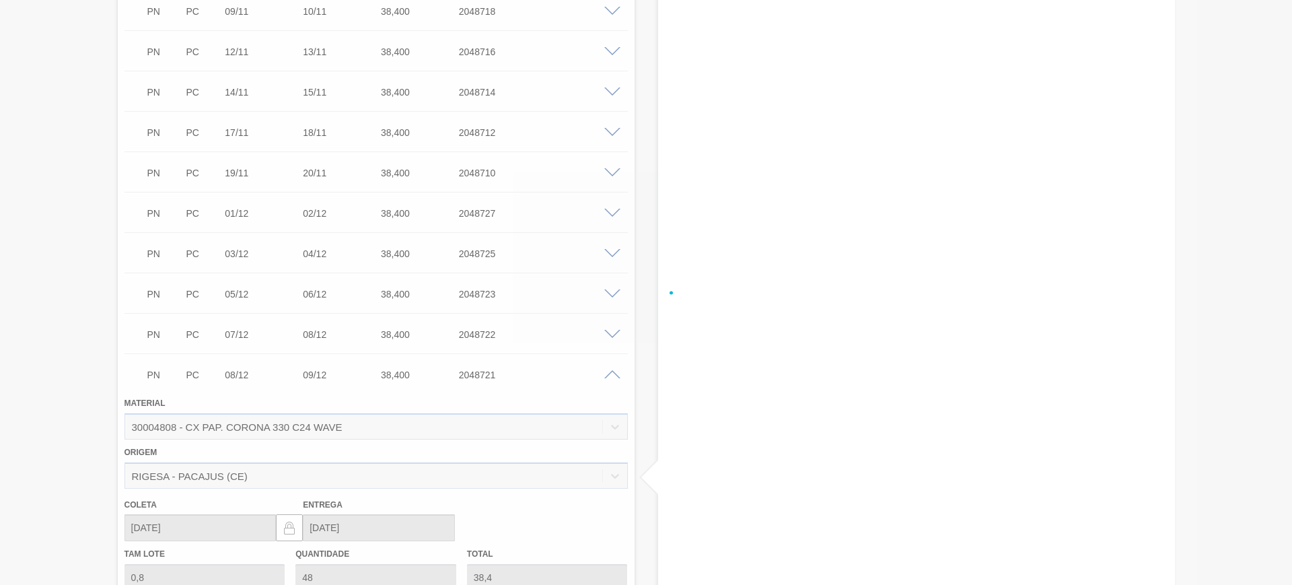
scroll to position [1598, 0]
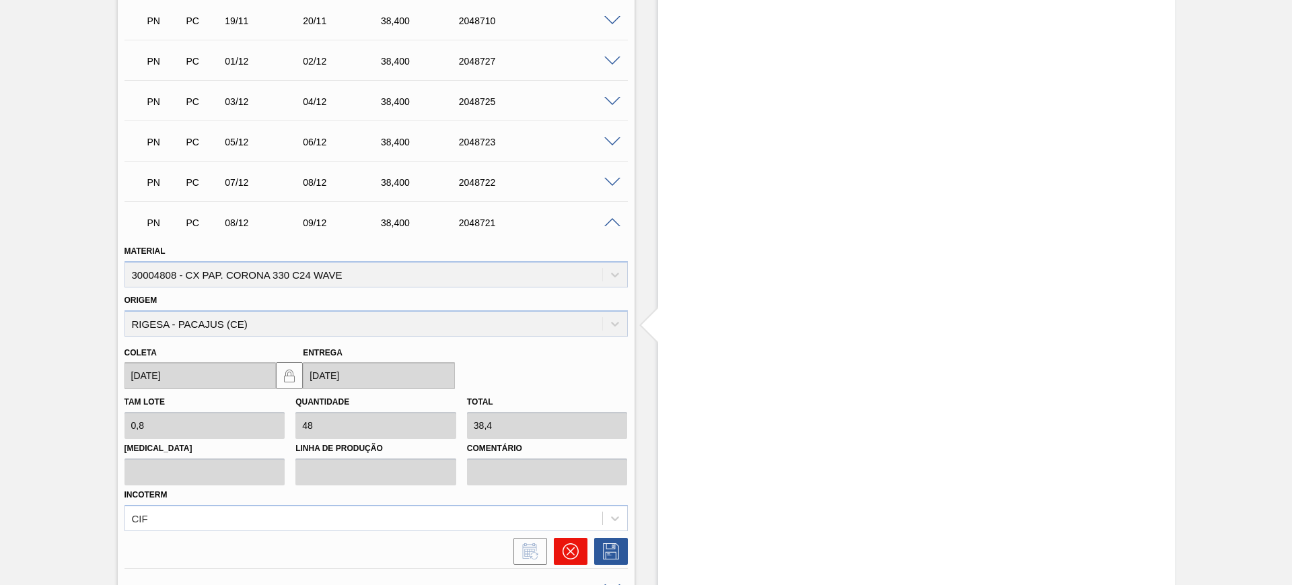
click at [574, 544] on icon at bounding box center [570, 551] width 16 height 16
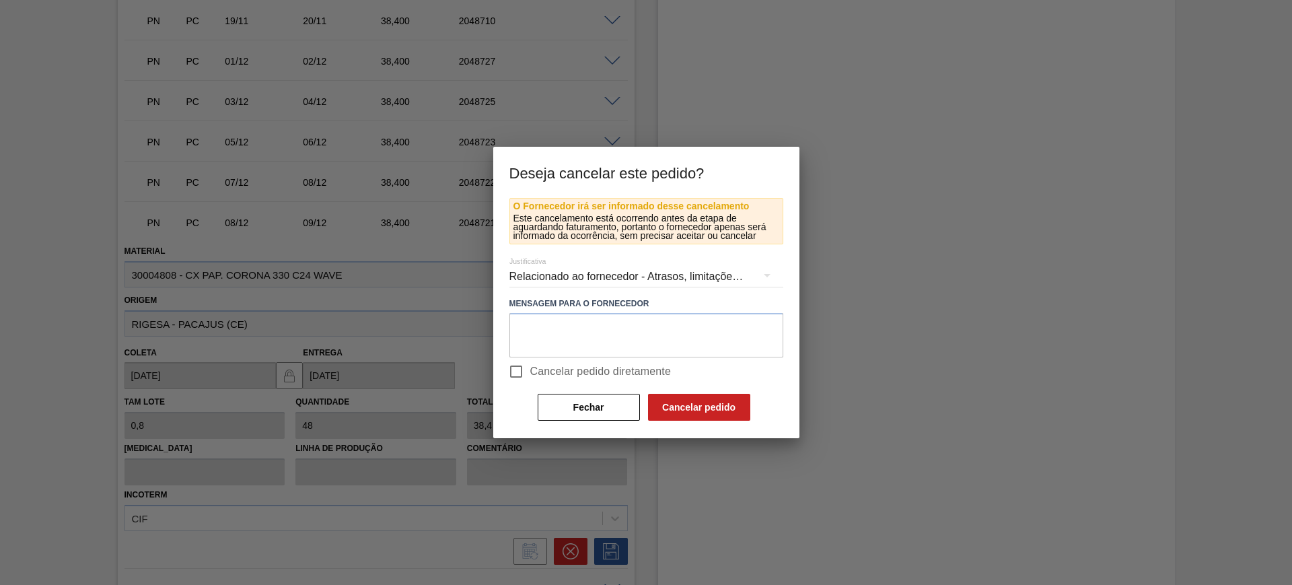
click at [530, 369] on span "Cancelar pedido diretamente" at bounding box center [600, 371] width 141 height 16
click at [530, 369] on input "Cancelar pedido diretamente" at bounding box center [516, 371] width 28 height 28
checkbox input "true"
click at [685, 404] on button "Cancelar pedido" at bounding box center [699, 407] width 102 height 27
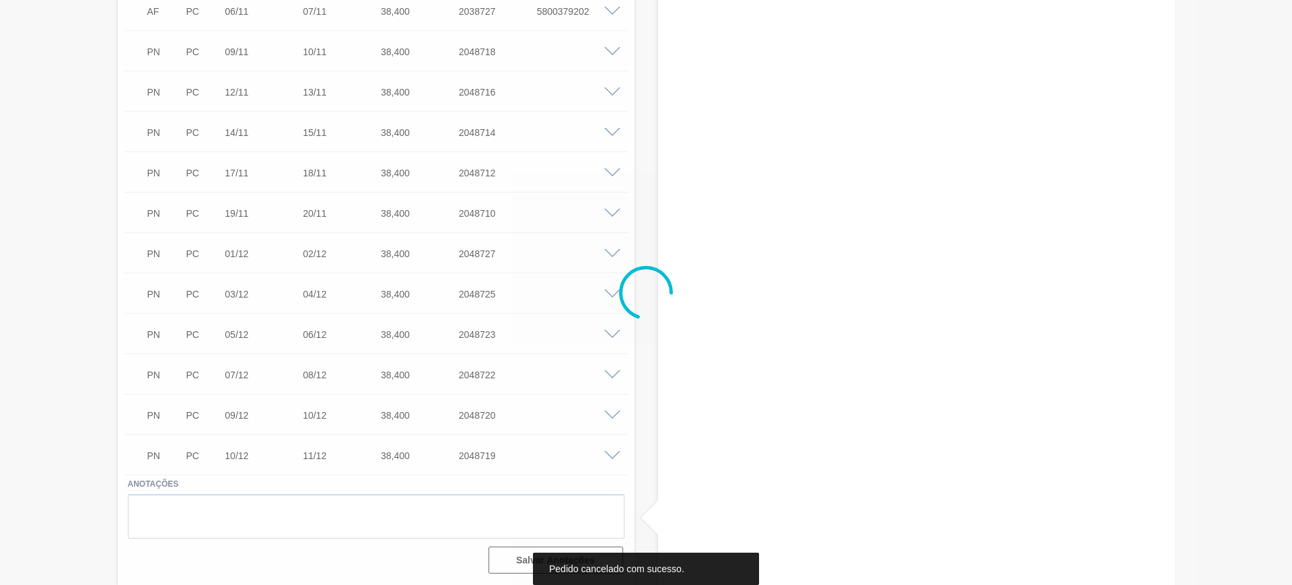
scroll to position [1405, 0]
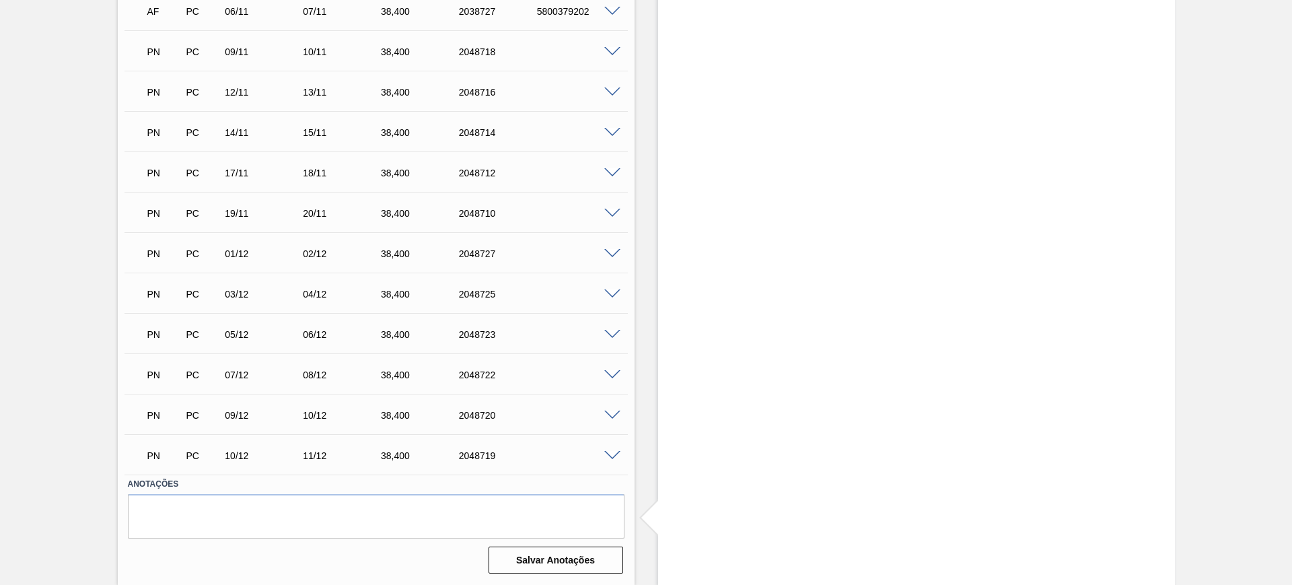
click at [610, 451] on span at bounding box center [612, 456] width 16 height 10
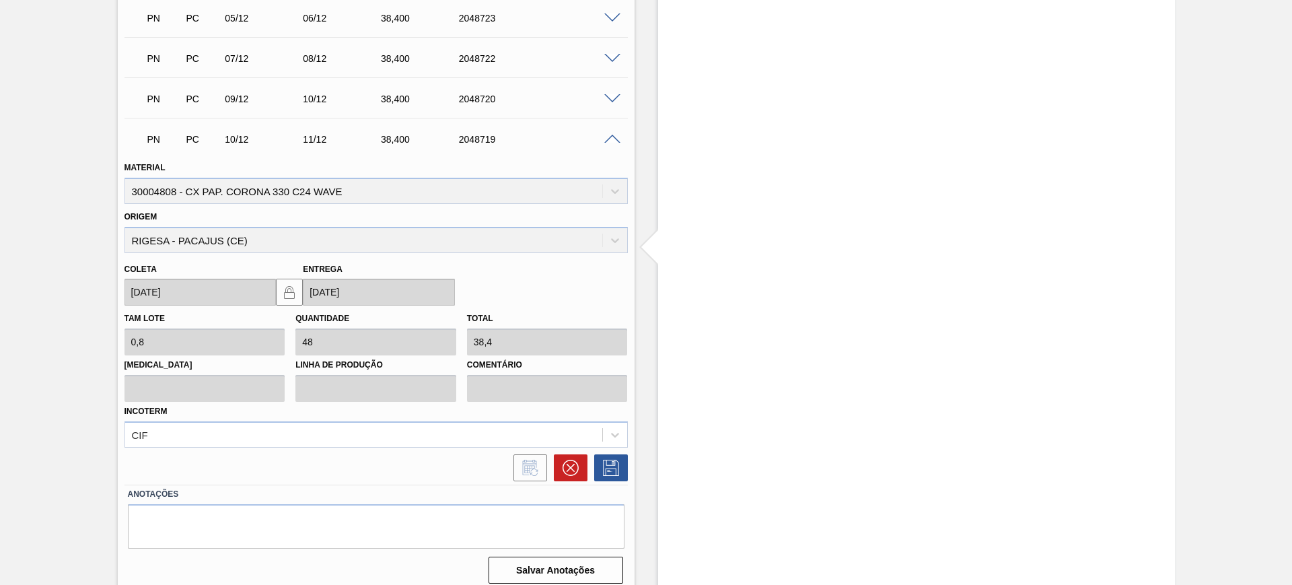
scroll to position [1731, 0]
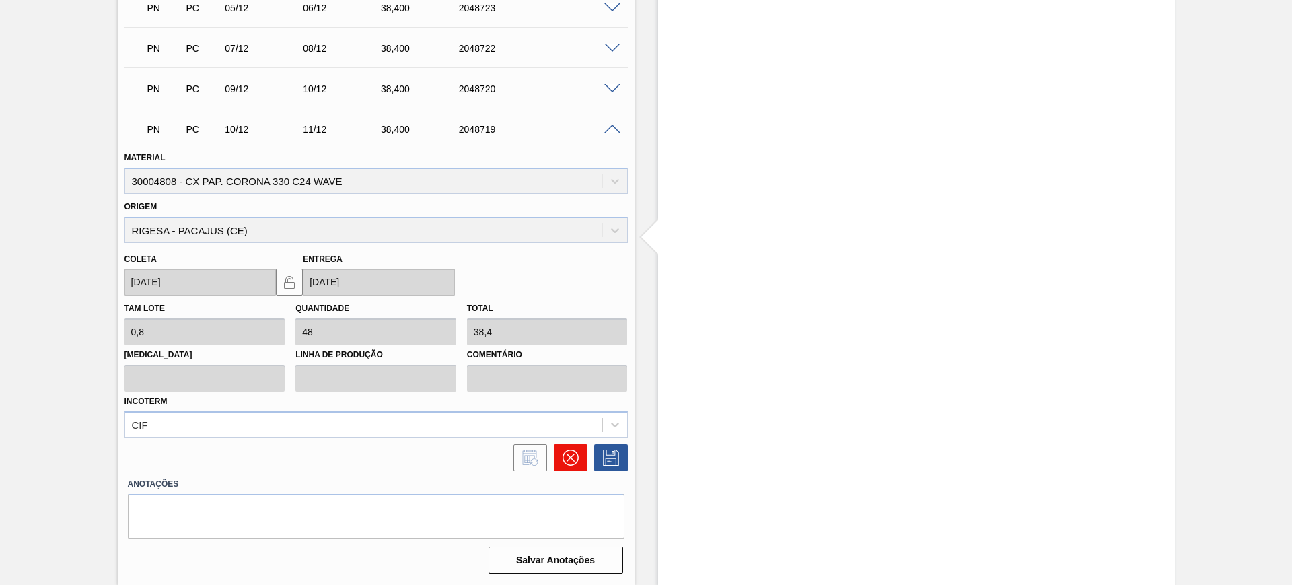
click at [574, 463] on icon at bounding box center [570, 457] width 16 height 16
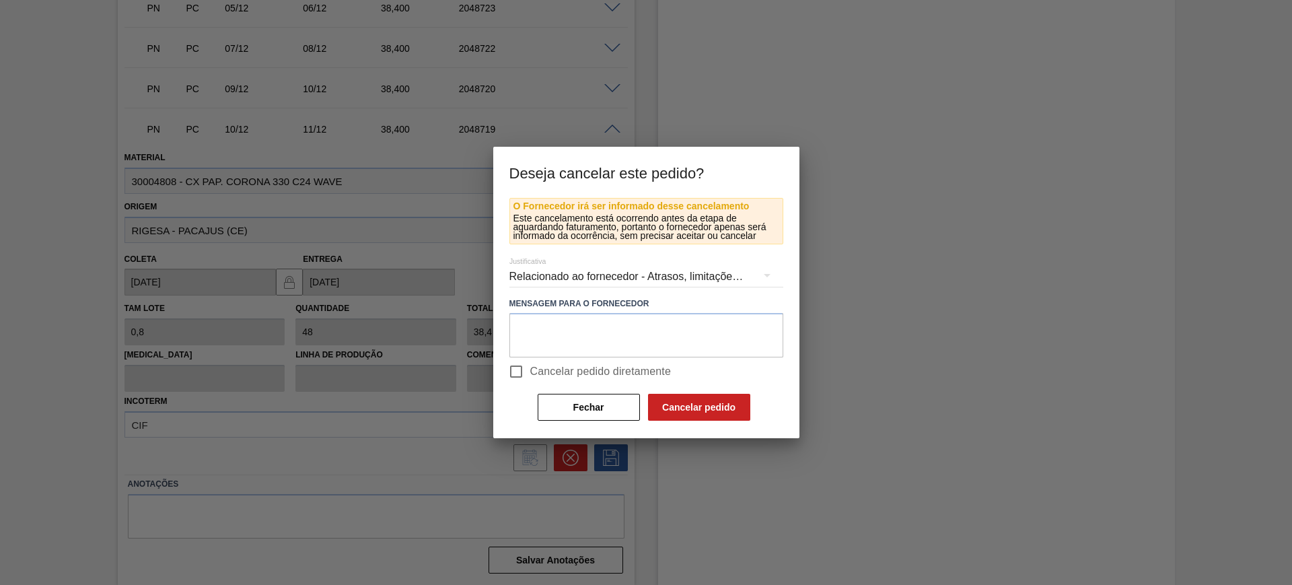
click at [554, 375] on span "Cancelar pedido diretamente" at bounding box center [600, 371] width 141 height 16
click at [530, 375] on input "Cancelar pedido diretamente" at bounding box center [516, 371] width 28 height 28
checkbox input "true"
click at [672, 411] on button "Cancelar pedido" at bounding box center [699, 407] width 102 height 27
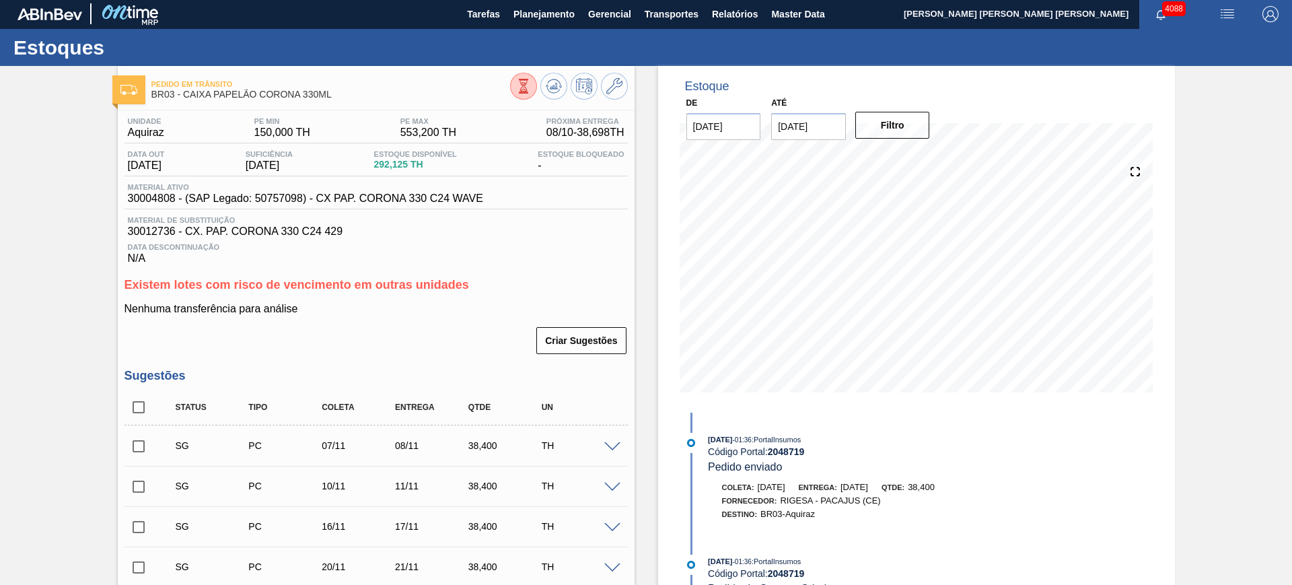
scroll to position [0, 0]
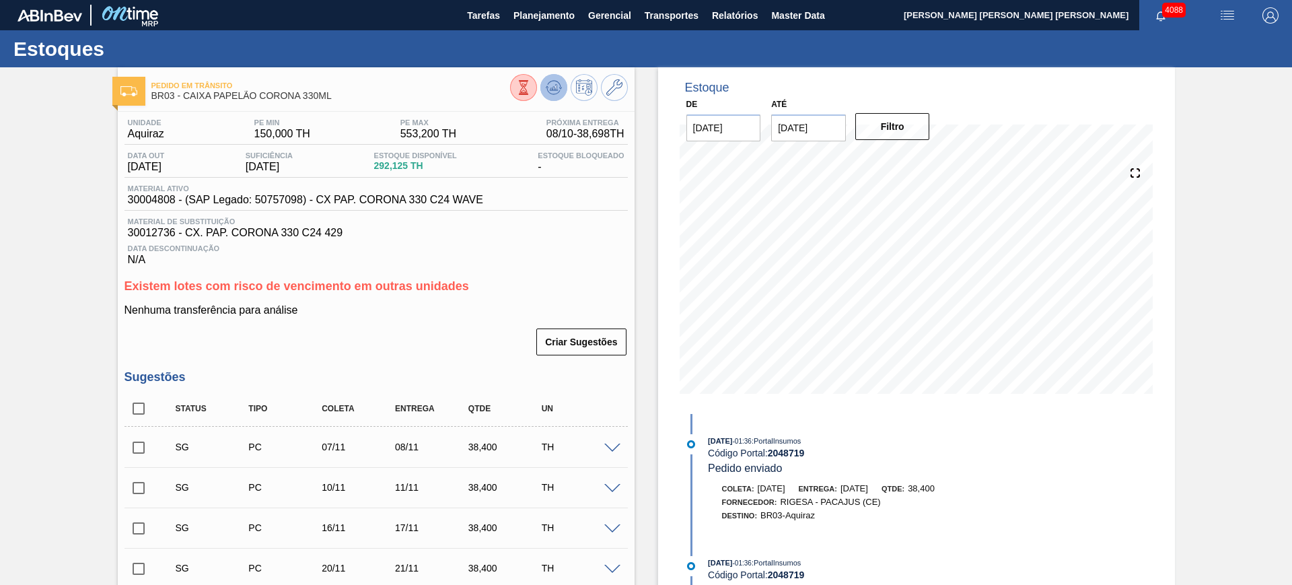
click at [561, 83] on button at bounding box center [553, 87] width 27 height 27
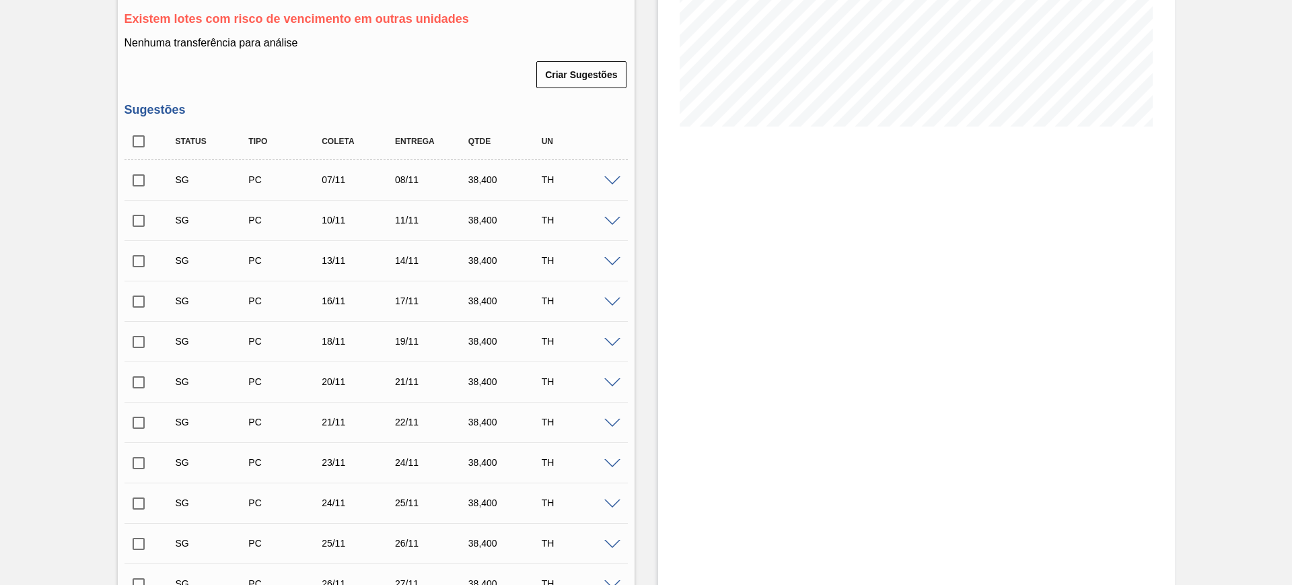
scroll to position [265, 0]
click at [130, 265] on input "checkbox" at bounding box center [138, 263] width 28 height 28
checkbox input "true"
click at [139, 297] on input "checkbox" at bounding box center [138, 303] width 28 height 28
checkbox input "true"
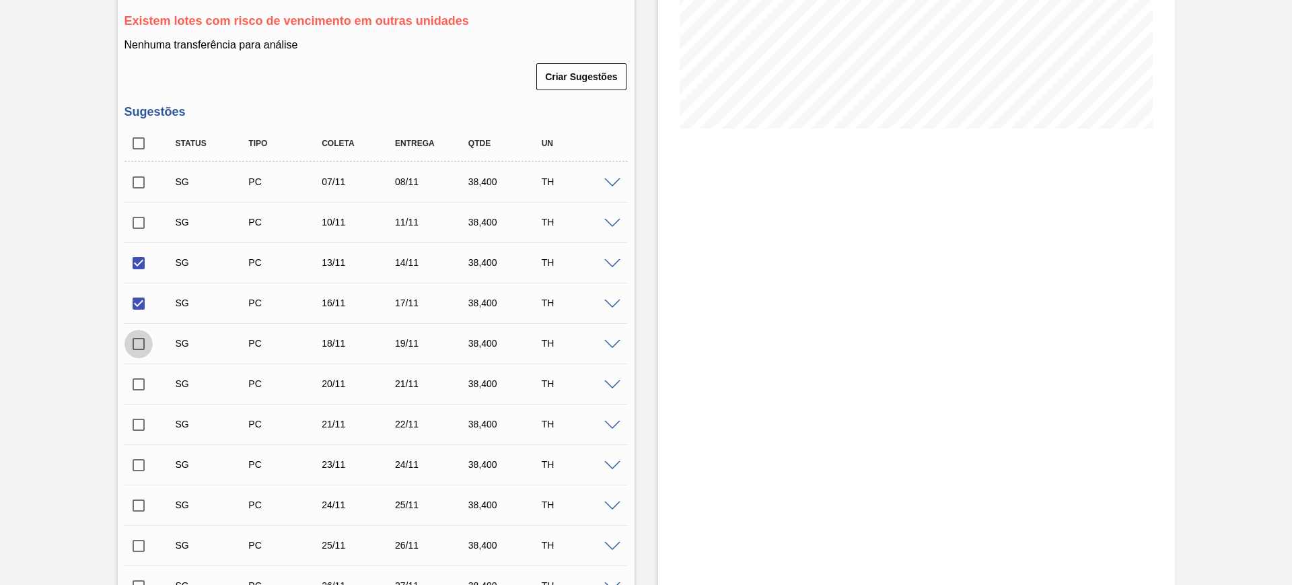
click at [143, 349] on input "checkbox" at bounding box center [138, 344] width 28 height 28
checkbox input "true"
click at [140, 373] on input "checkbox" at bounding box center [138, 384] width 28 height 28
checkbox input "true"
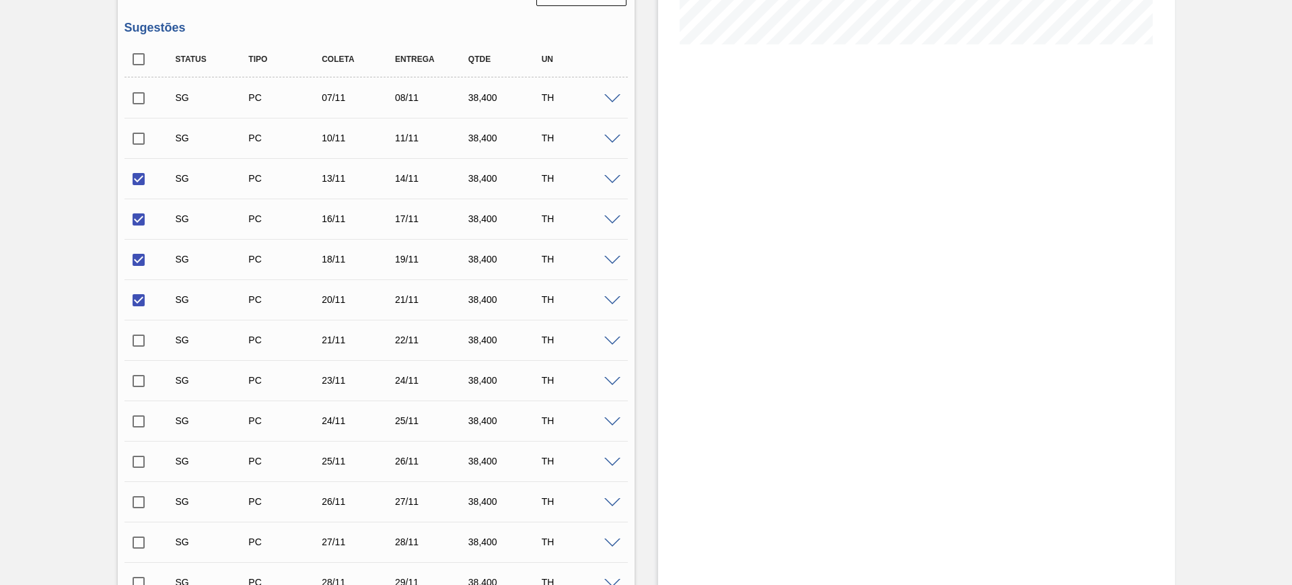
click at [141, 388] on input "checkbox" at bounding box center [138, 381] width 28 height 28
checkbox input "true"
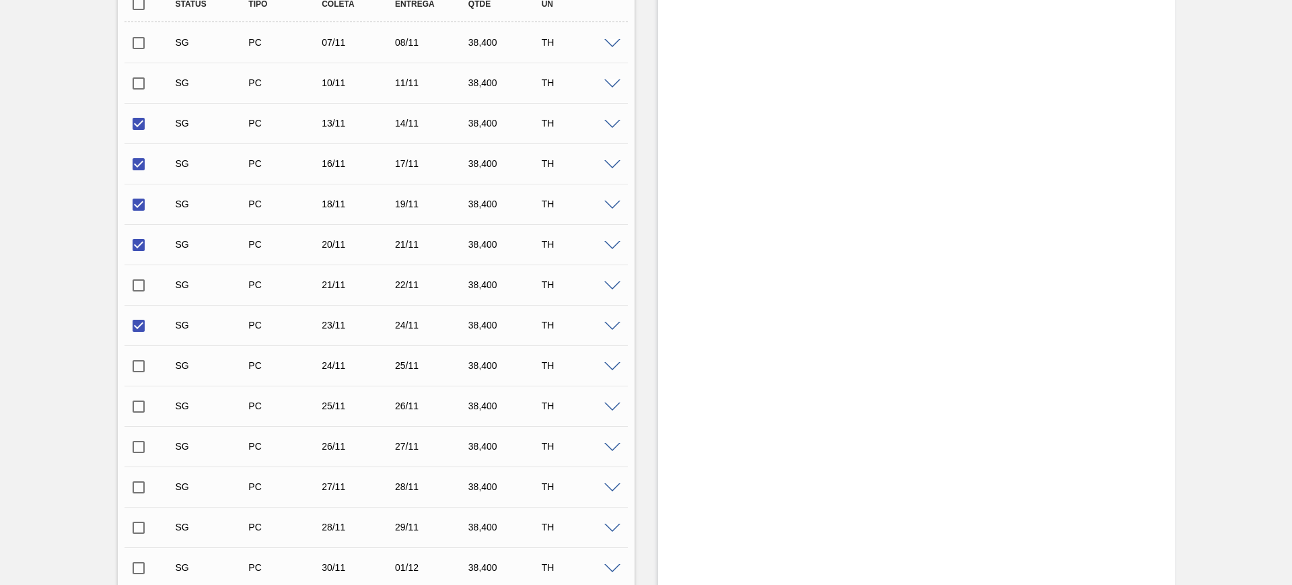
scroll to position [433, 0]
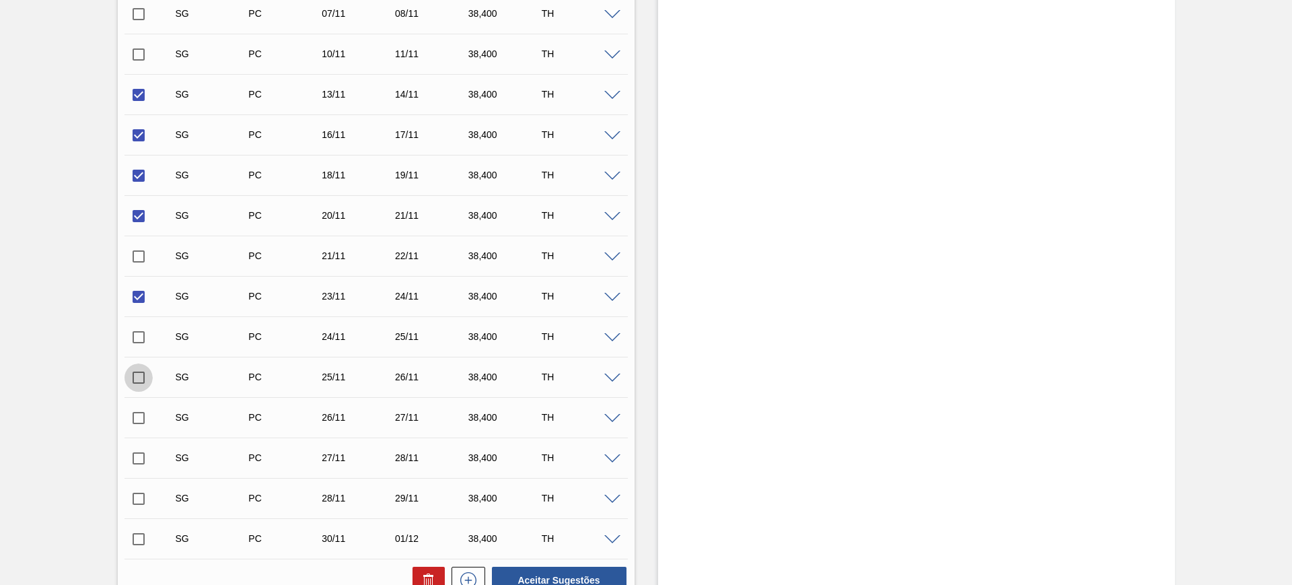
click at [133, 377] on input "checkbox" at bounding box center [138, 377] width 28 height 28
checkbox input "true"
click at [143, 454] on input "checkbox" at bounding box center [138, 458] width 28 height 28
checkbox input "true"
click at [141, 502] on input "checkbox" at bounding box center [138, 498] width 28 height 28
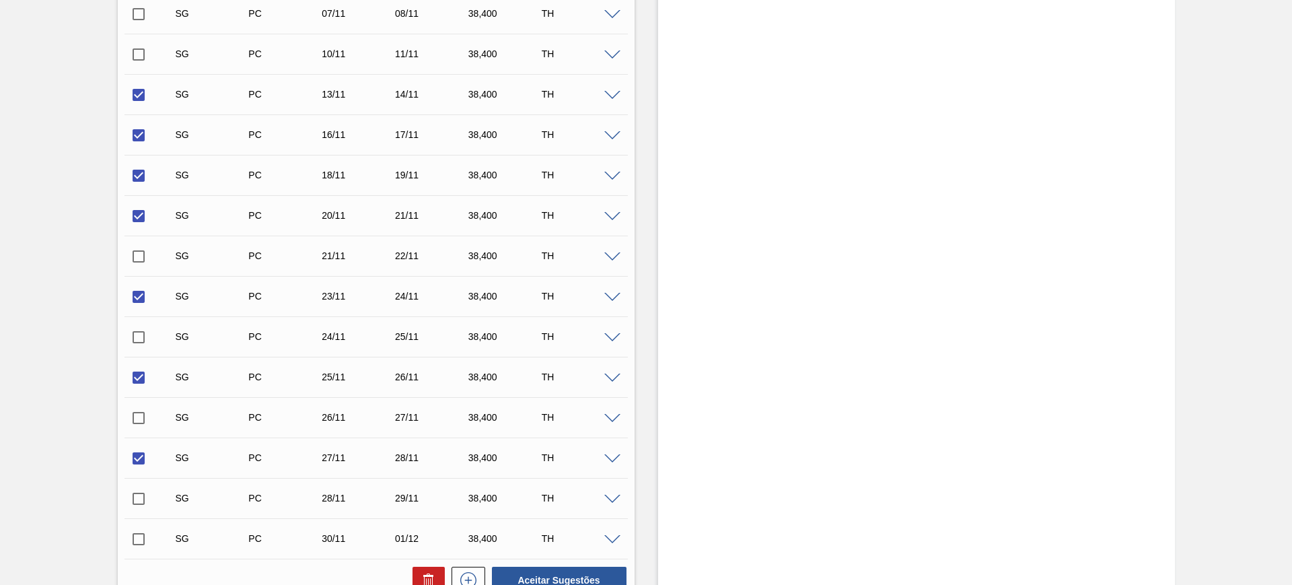
checkbox input "true"
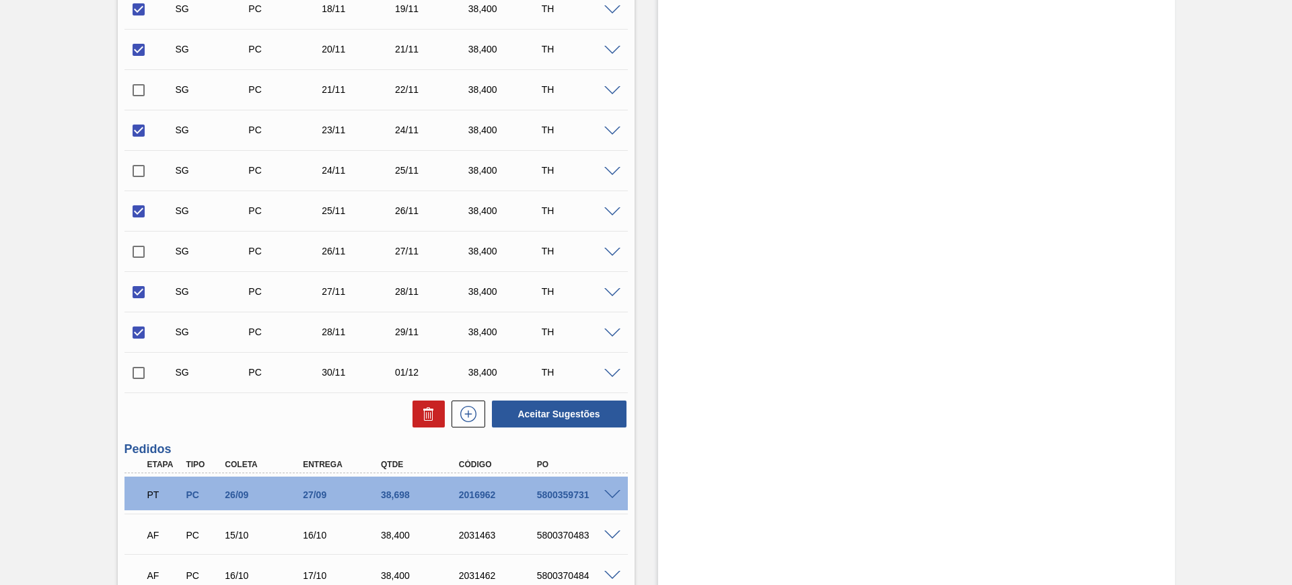
scroll to position [601, 0]
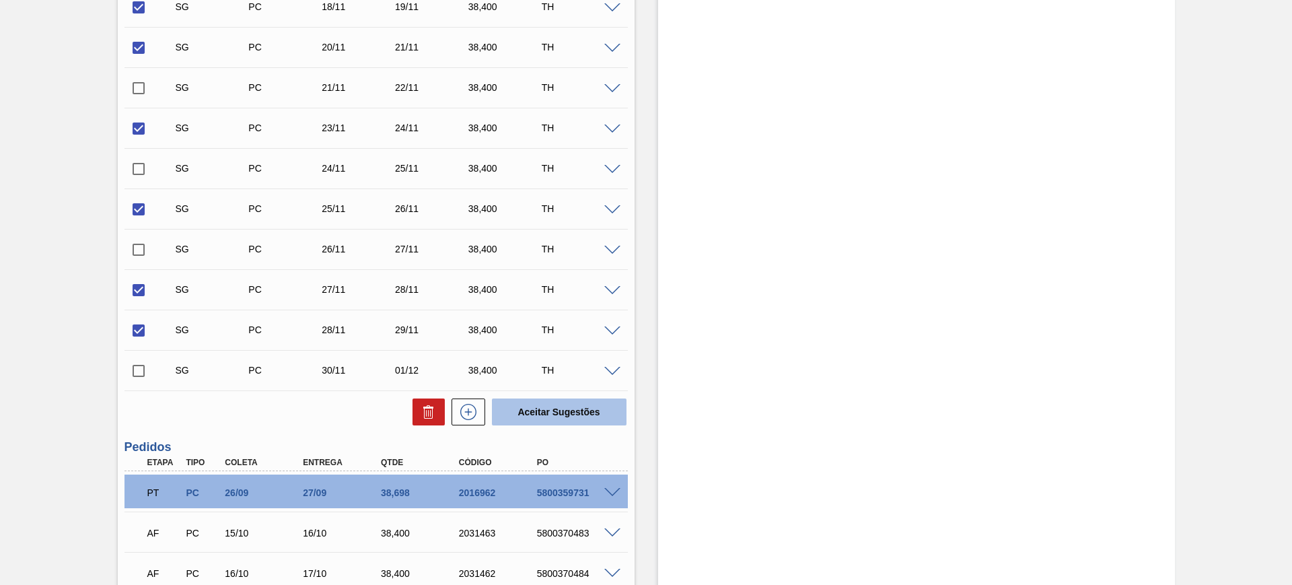
click at [535, 412] on button "Aceitar Sugestões" at bounding box center [559, 411] width 135 height 27
checkbox input "false"
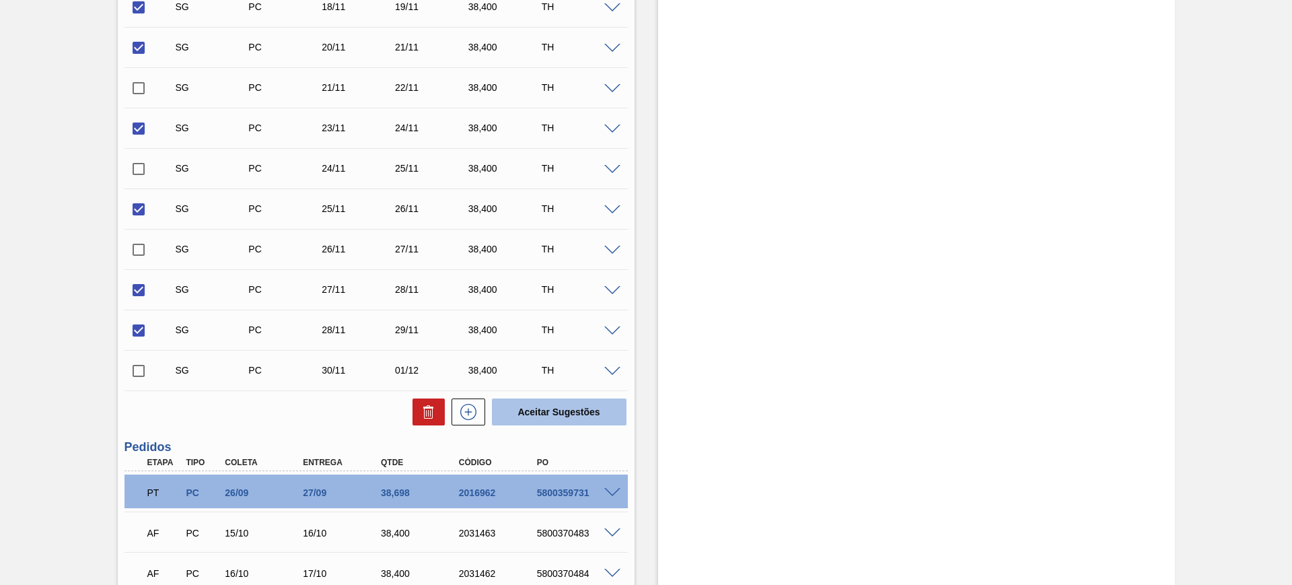
checkbox input "false"
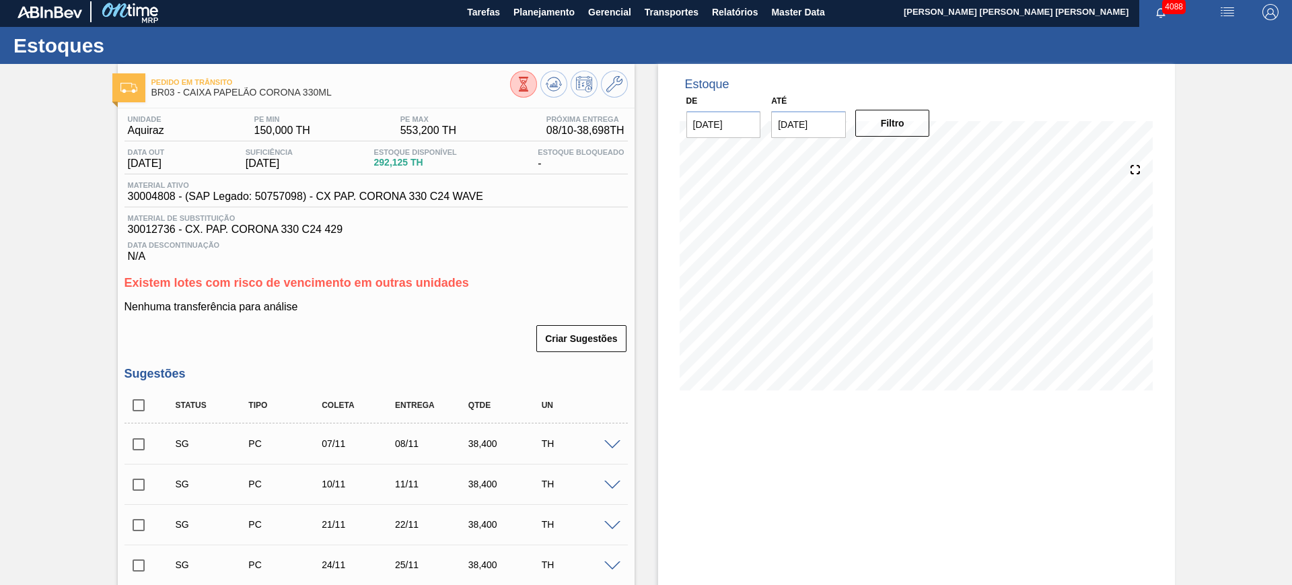
scroll to position [0, 0]
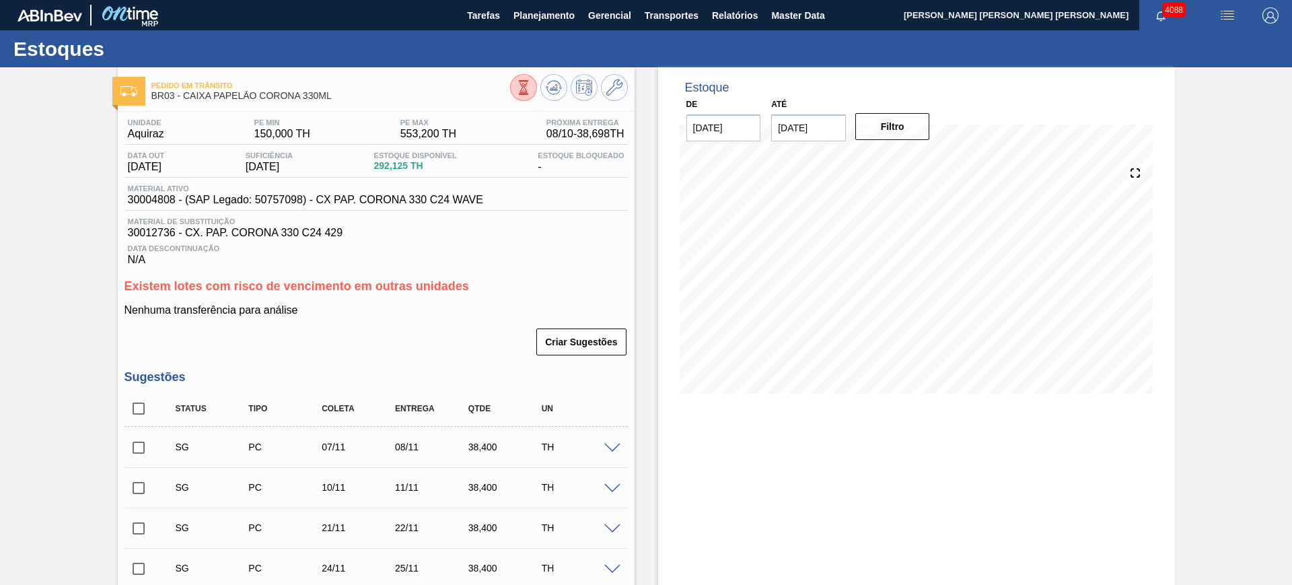
click at [520, 14] on span "Planejamento" at bounding box center [543, 15] width 61 height 16
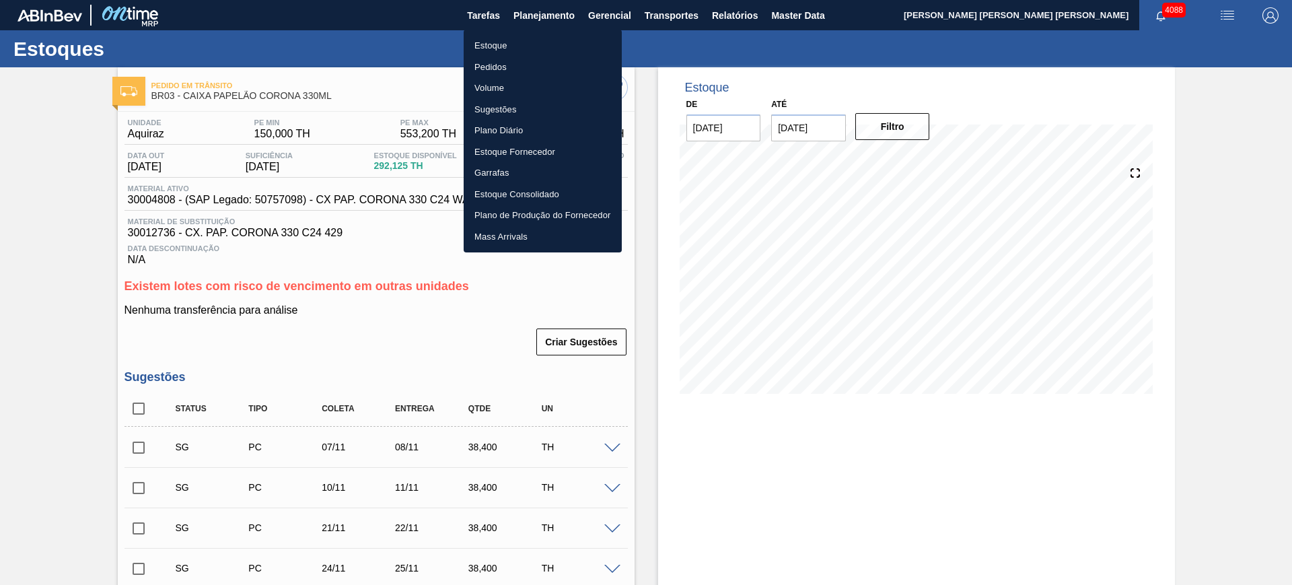
click at [523, 40] on li "Estoque" at bounding box center [542, 46] width 158 height 22
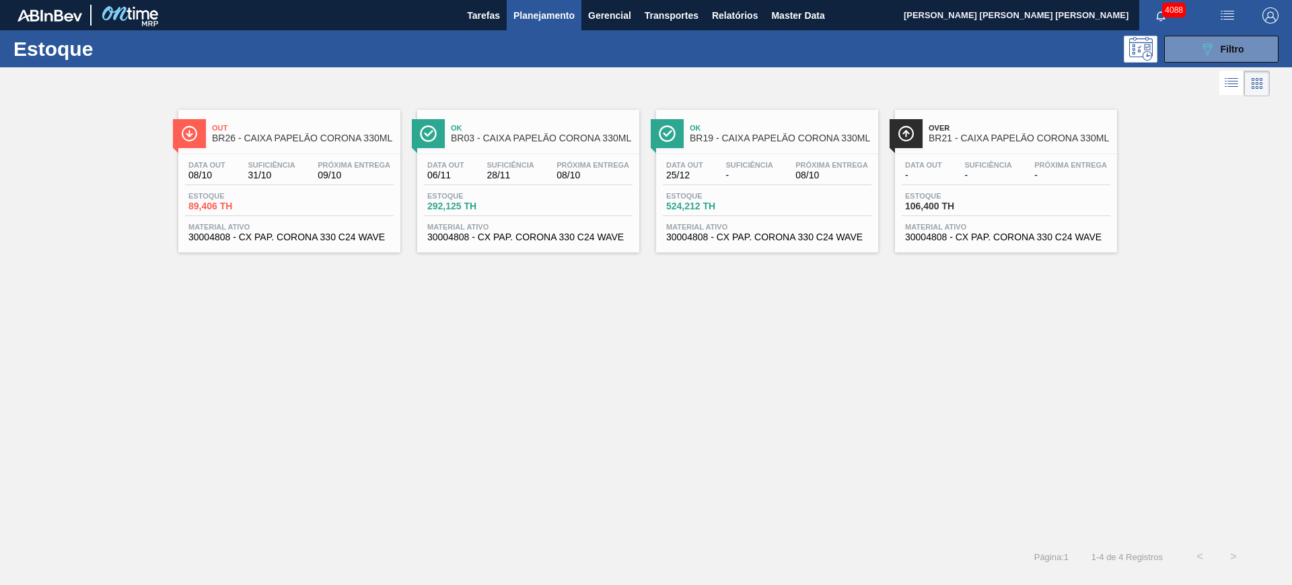
drag, startPoint x: 1197, startPoint y: 45, endPoint x: 1194, endPoint y: 69, distance: 23.8
click at [1197, 46] on button "089F7B8B-B2A5-4AFE-B5C0-19BA573D28AC Filtro" at bounding box center [1221, 49] width 114 height 27
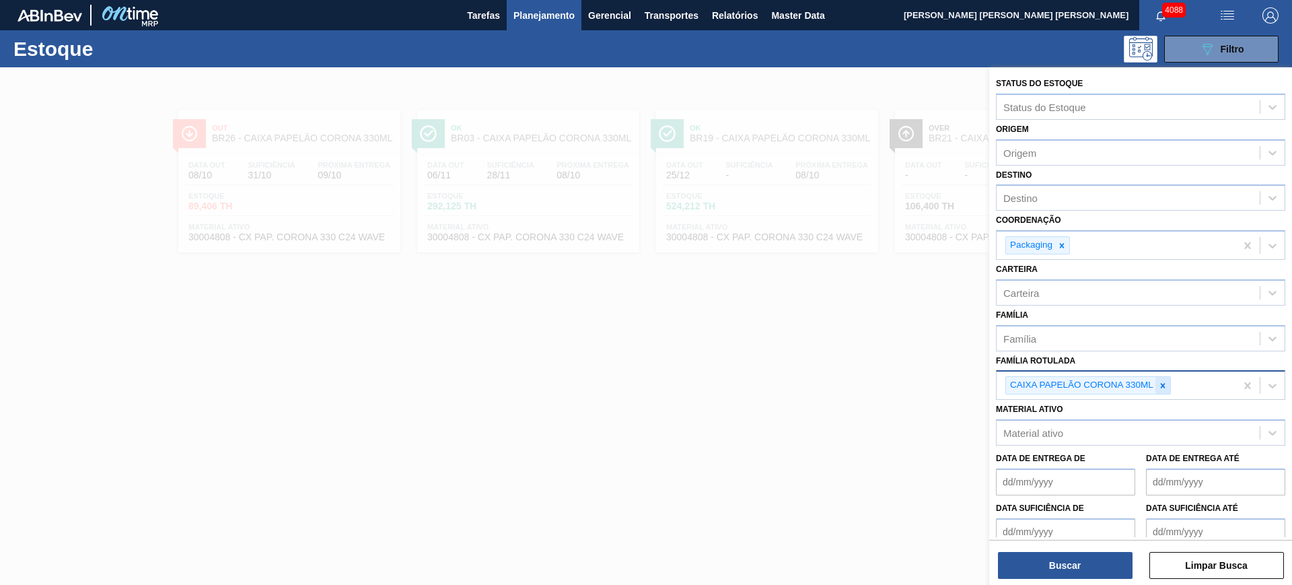
click at [1163, 383] on icon at bounding box center [1162, 385] width 5 height 5
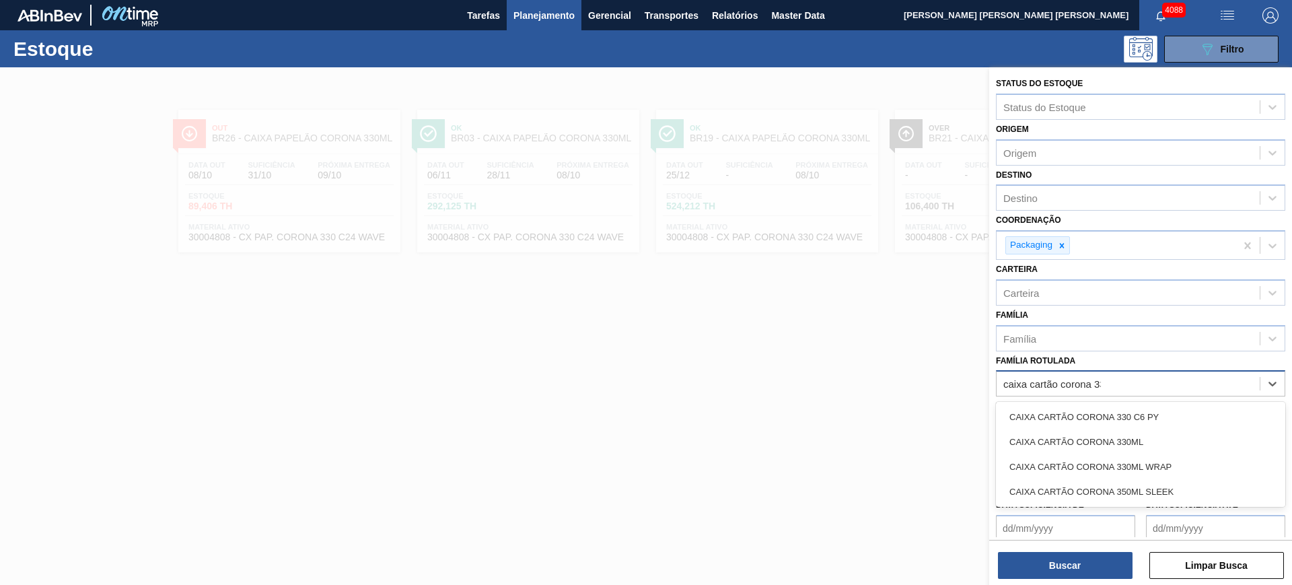
type Rotulada "caixa cartão corona 330"
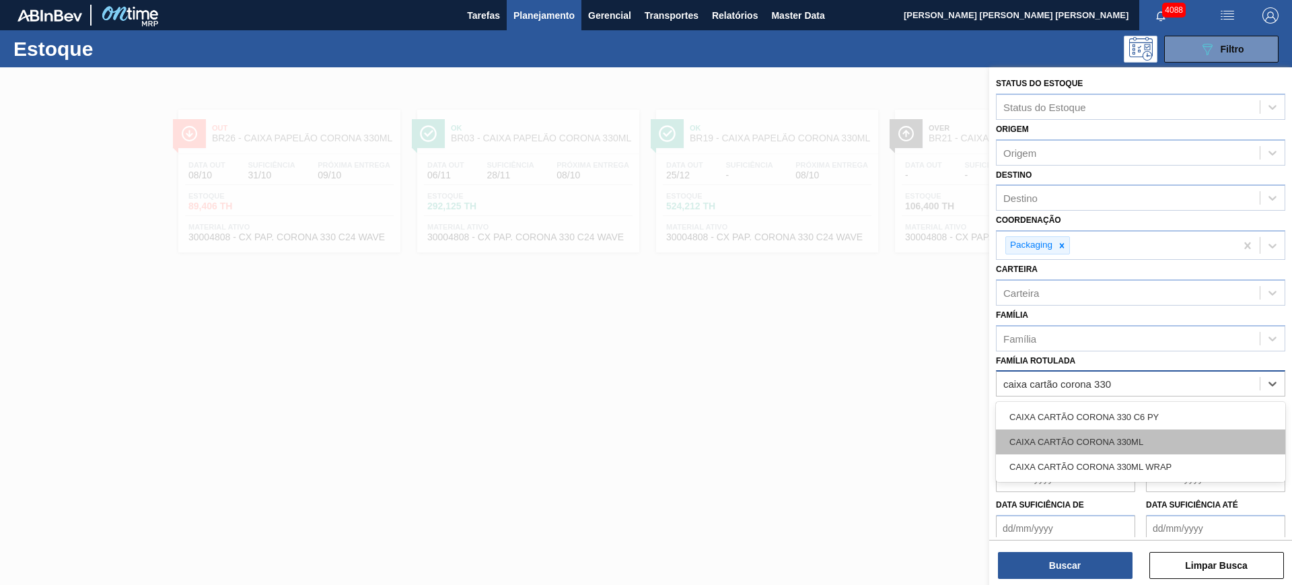
click at [1175, 434] on div "CAIXA CARTÃO CORONA 330ML" at bounding box center [1140, 441] width 289 height 25
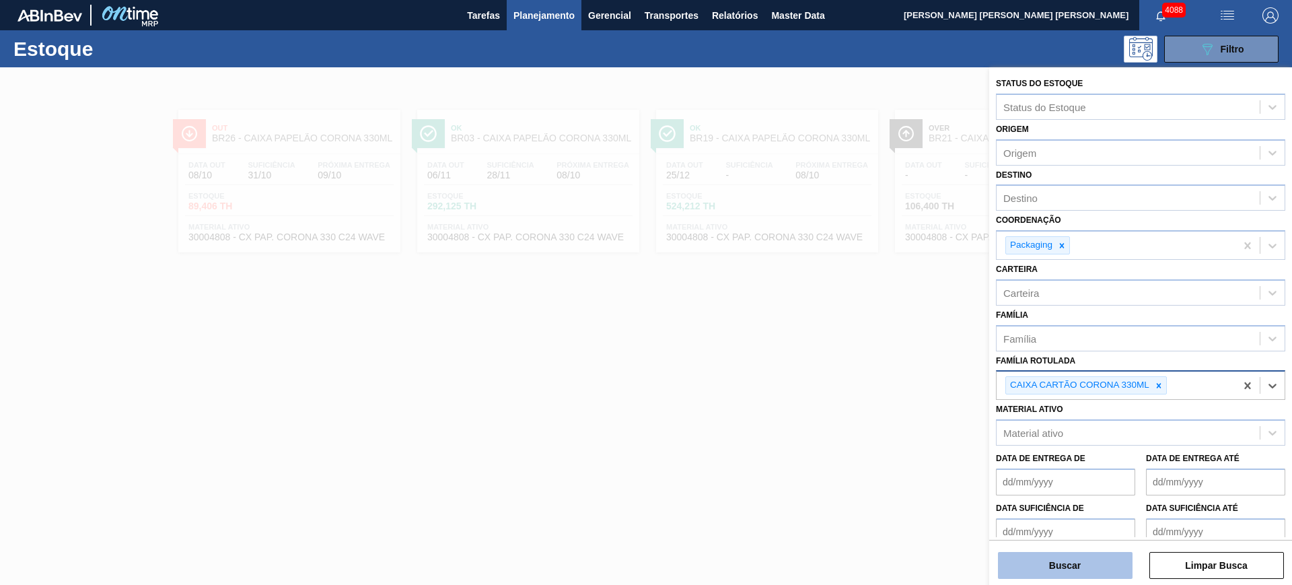
click at [1094, 562] on button "Buscar" at bounding box center [1065, 565] width 135 height 27
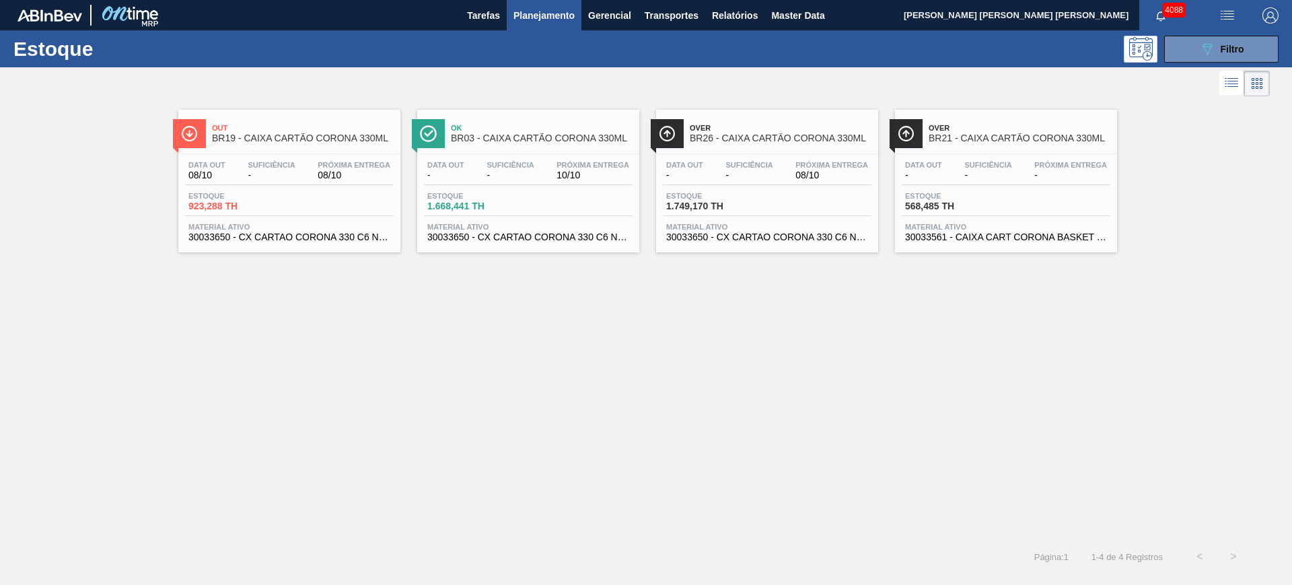
drag, startPoint x: 957, startPoint y: 204, endPoint x: 857, endPoint y: 344, distance: 172.1
click at [862, 355] on div "Out BR19 - CAIXA CARTÃO CORONA 330ML Data out 08/10 Suficiência - Próxima Entre…" at bounding box center [646, 320] width 1292 height 440
click at [1229, 46] on span "Filtro" at bounding box center [1232, 49] width 24 height 11
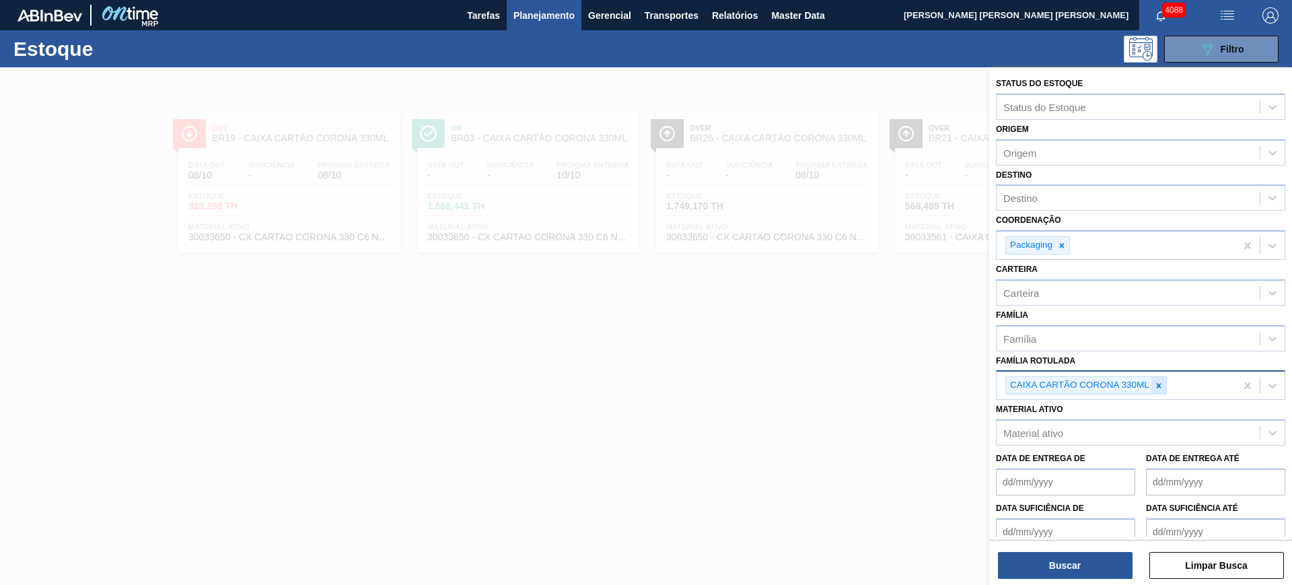
click at [1158, 387] on icon at bounding box center [1158, 385] width 9 height 9
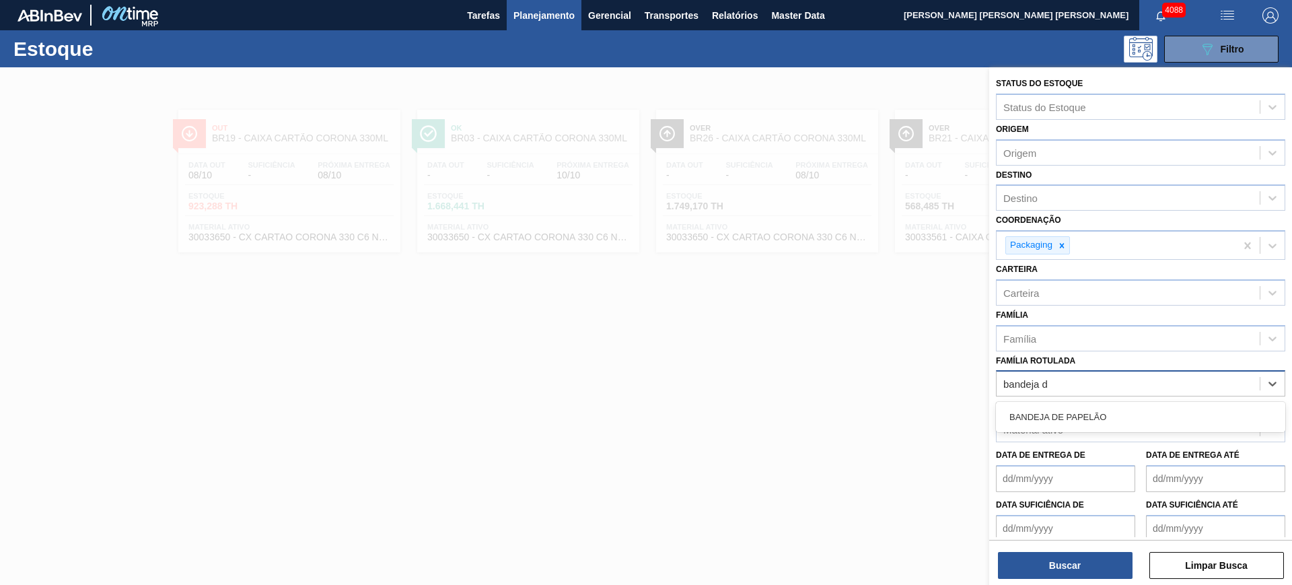
type Rotulada "bandeja de"
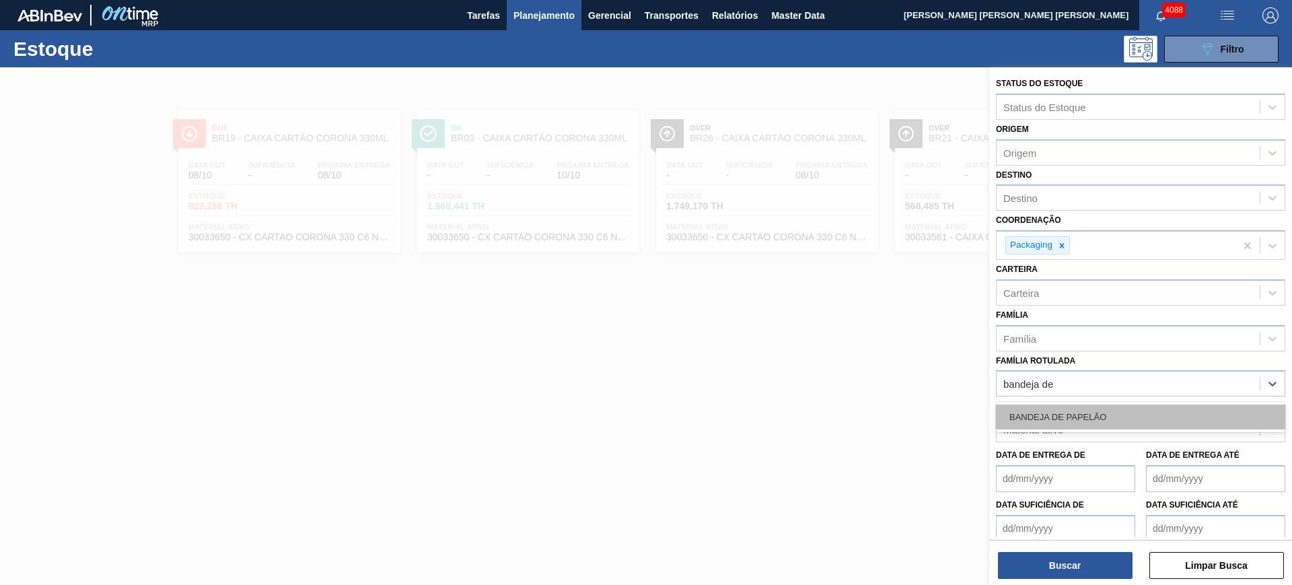
click at [1162, 413] on div "BANDEJA DE PAPELÃO" at bounding box center [1140, 416] width 289 height 25
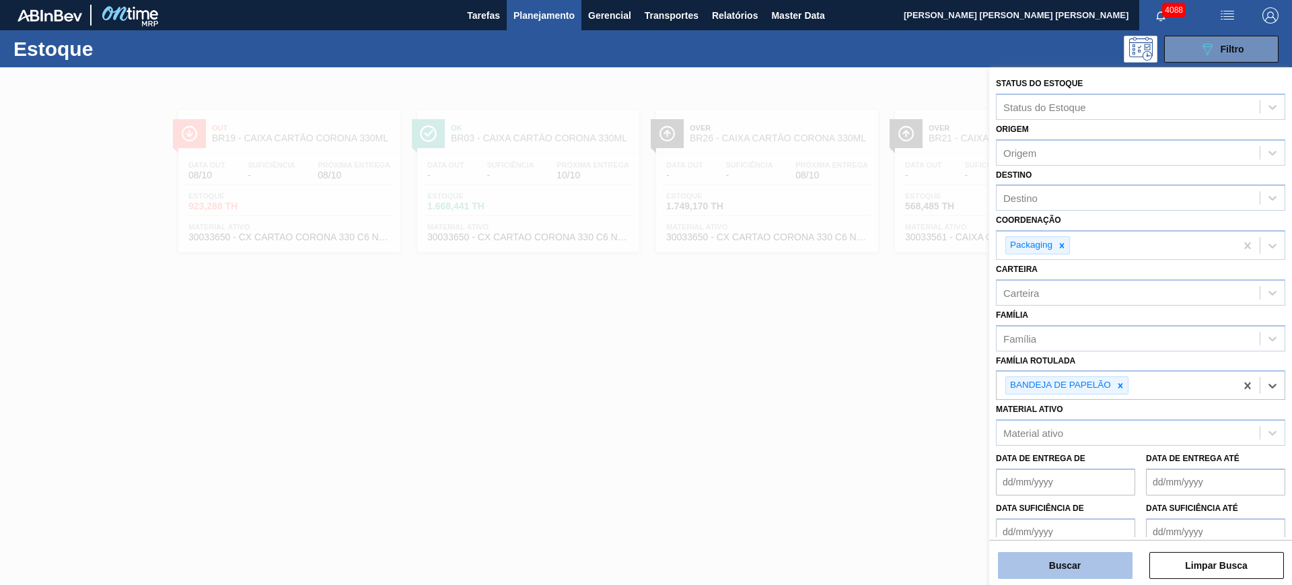
click at [1107, 556] on button "Buscar" at bounding box center [1065, 565] width 135 height 27
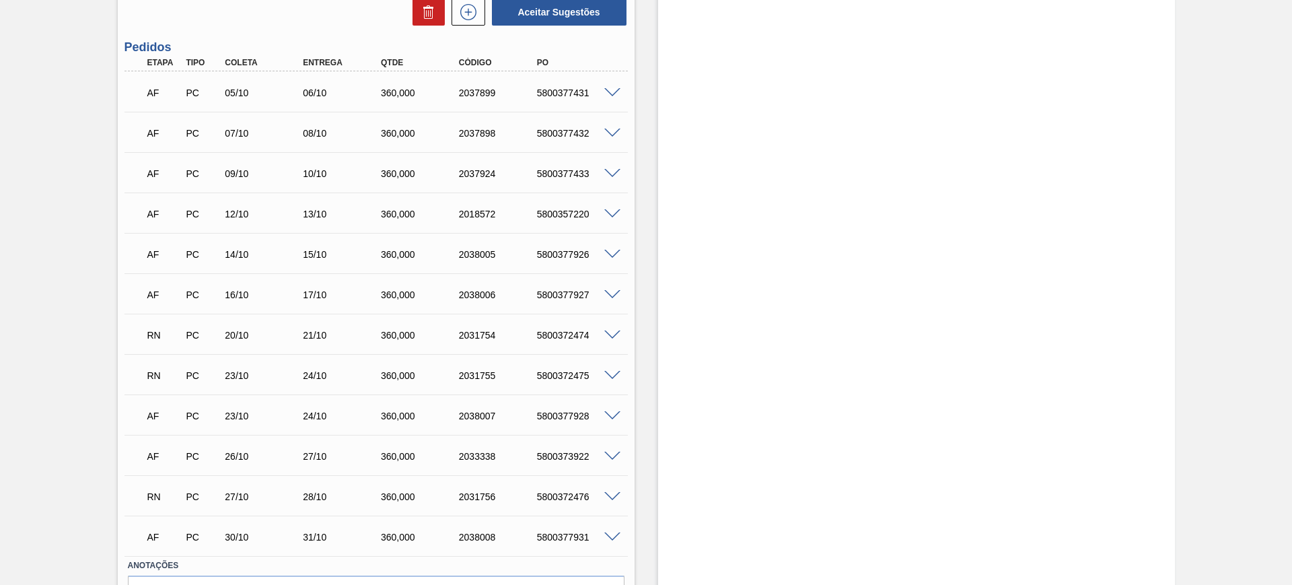
scroll to position [502, 0]
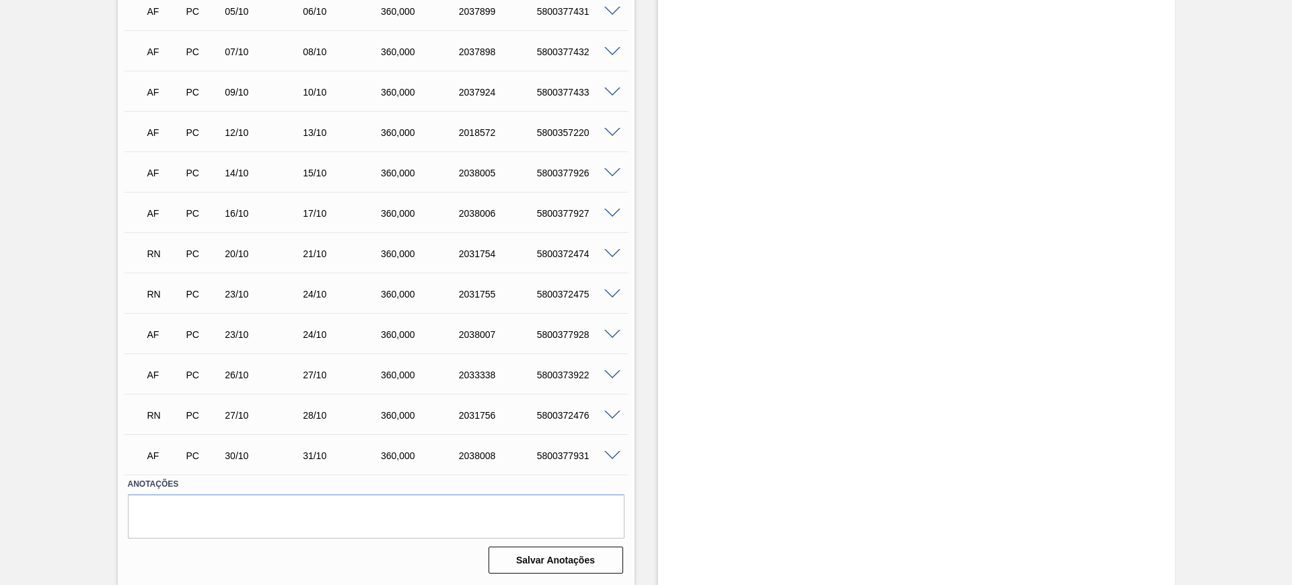
click at [613, 255] on span at bounding box center [612, 254] width 16 height 10
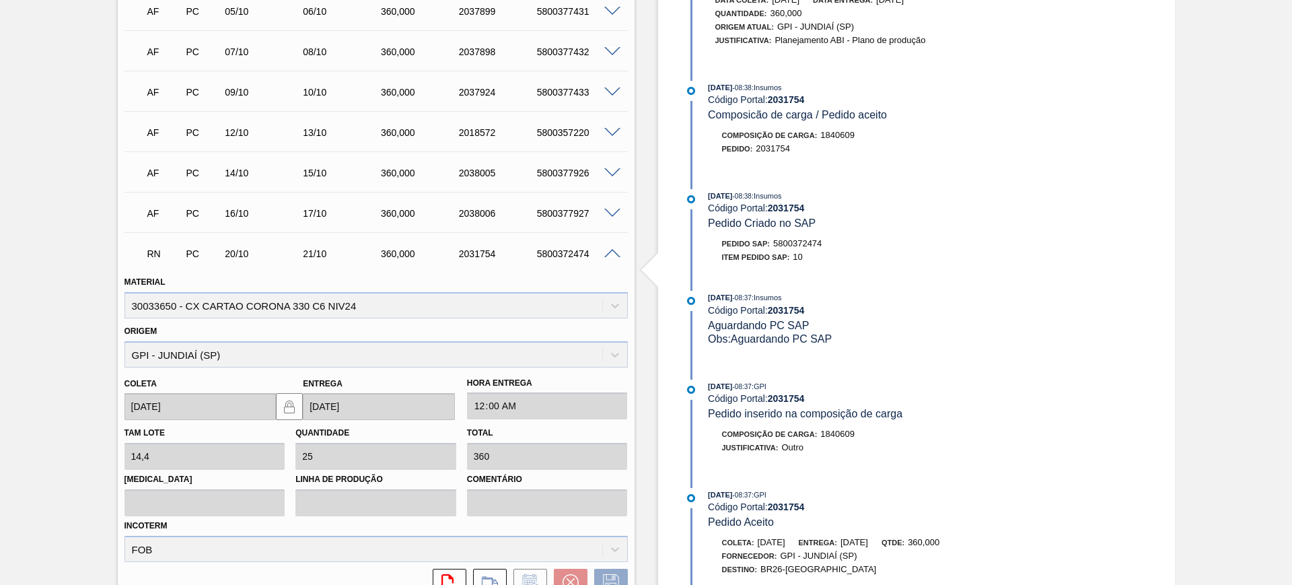
click at [607, 257] on div "5800372474" at bounding box center [576, 253] width 87 height 11
click at [623, 254] on div at bounding box center [614, 253] width 27 height 10
click at [610, 251] on span at bounding box center [612, 254] width 16 height 10
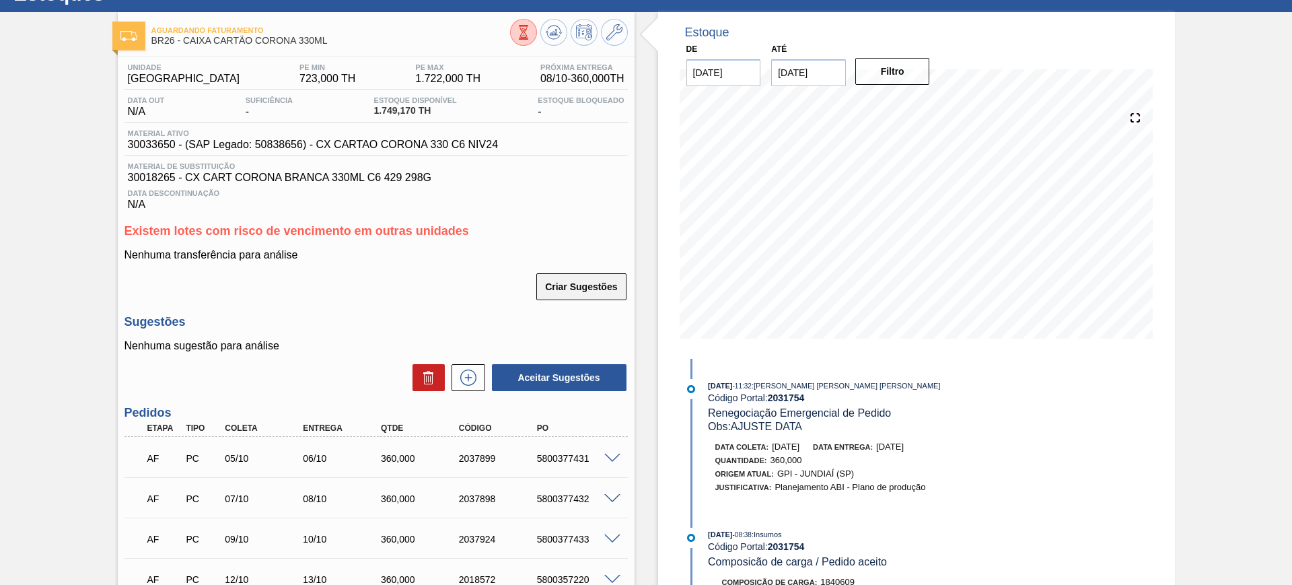
scroll to position [84, 0]
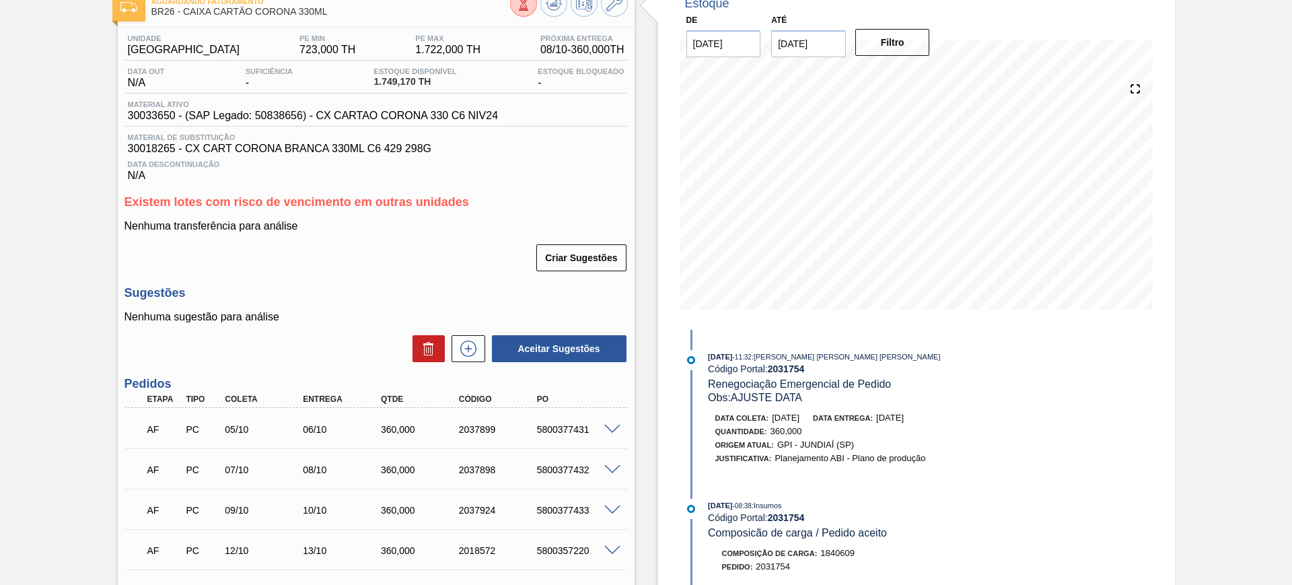
click at [607, 433] on div "5800377431" at bounding box center [576, 429] width 87 height 11
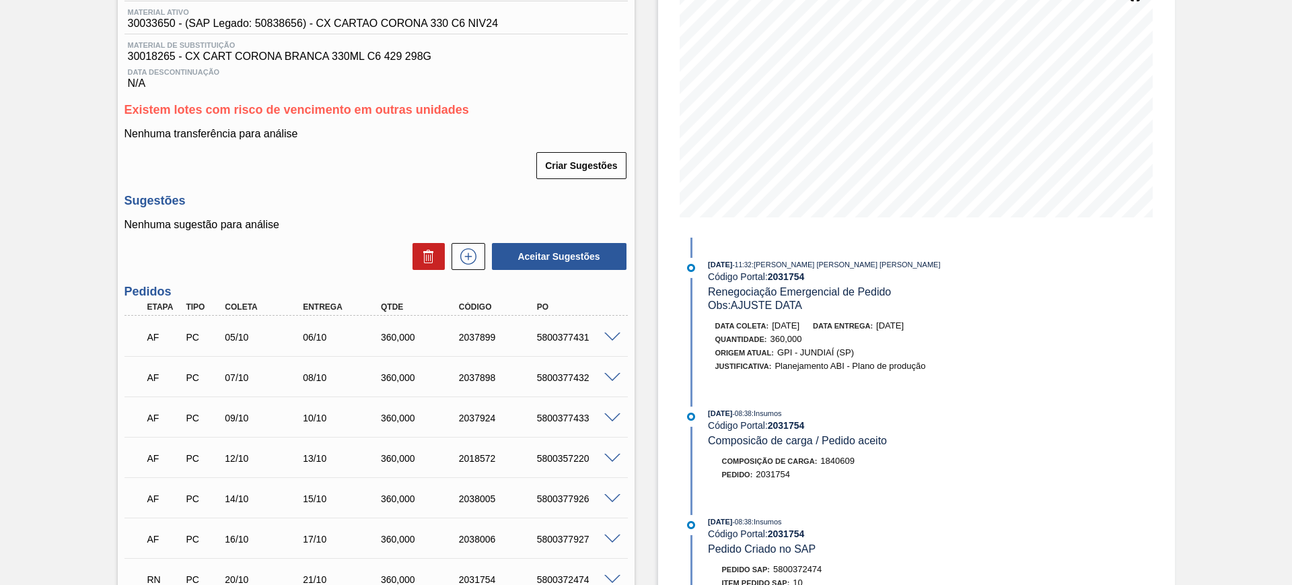
scroll to position [168, 0]
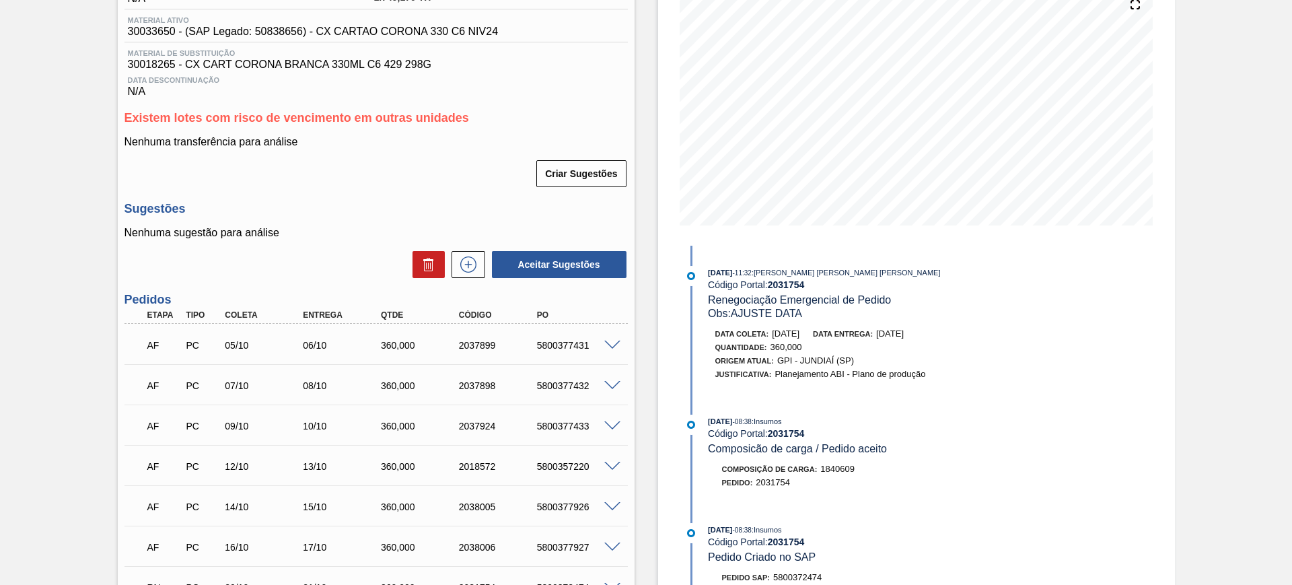
click at [564, 341] on div "5800377431" at bounding box center [576, 345] width 87 height 11
copy div "5800377431"
click at [612, 343] on span at bounding box center [612, 345] width 16 height 10
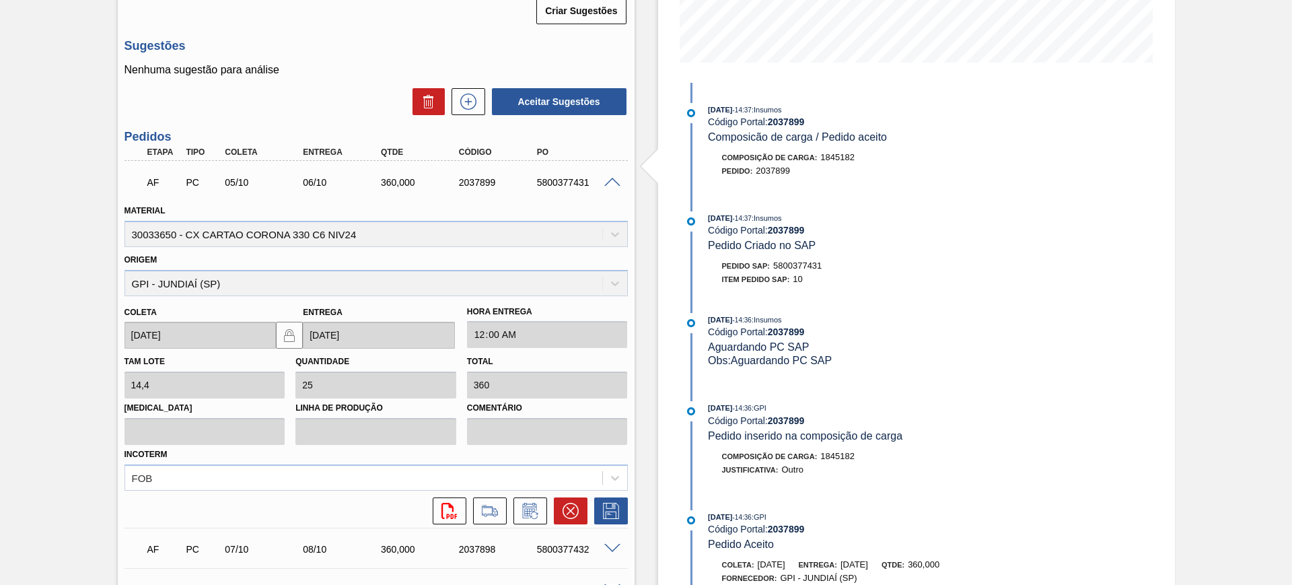
scroll to position [420, 0]
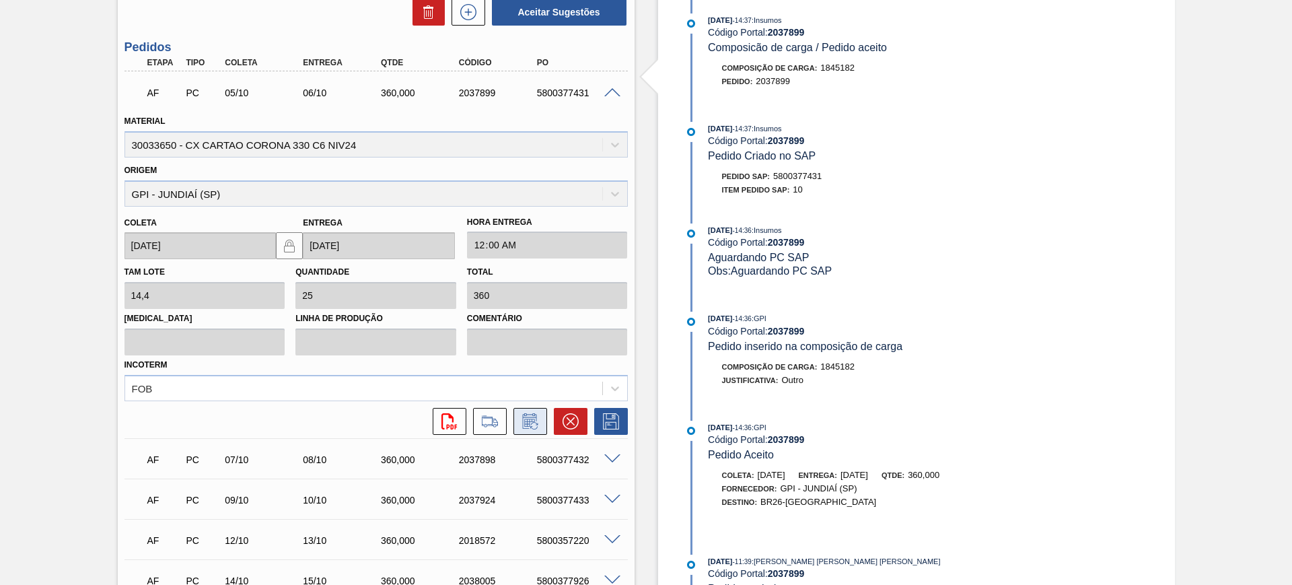
click at [527, 424] on icon at bounding box center [530, 421] width 22 height 16
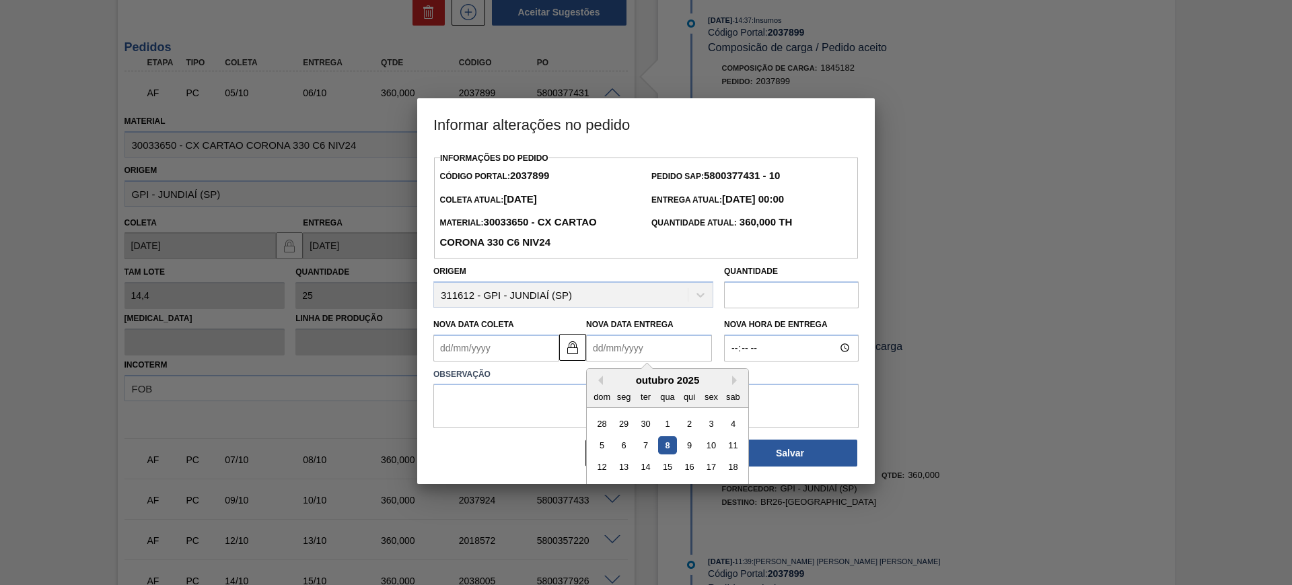
click at [624, 350] on Entrega2037899 "Nova Data Entrega" at bounding box center [649, 347] width 126 height 27
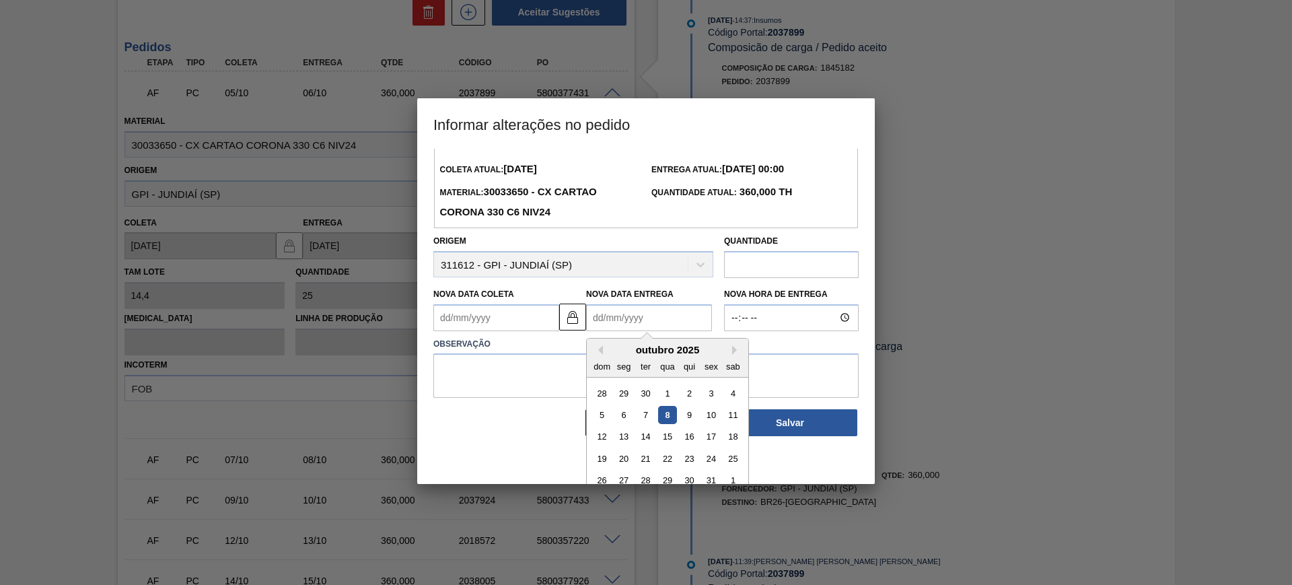
scroll to position [45, 0]
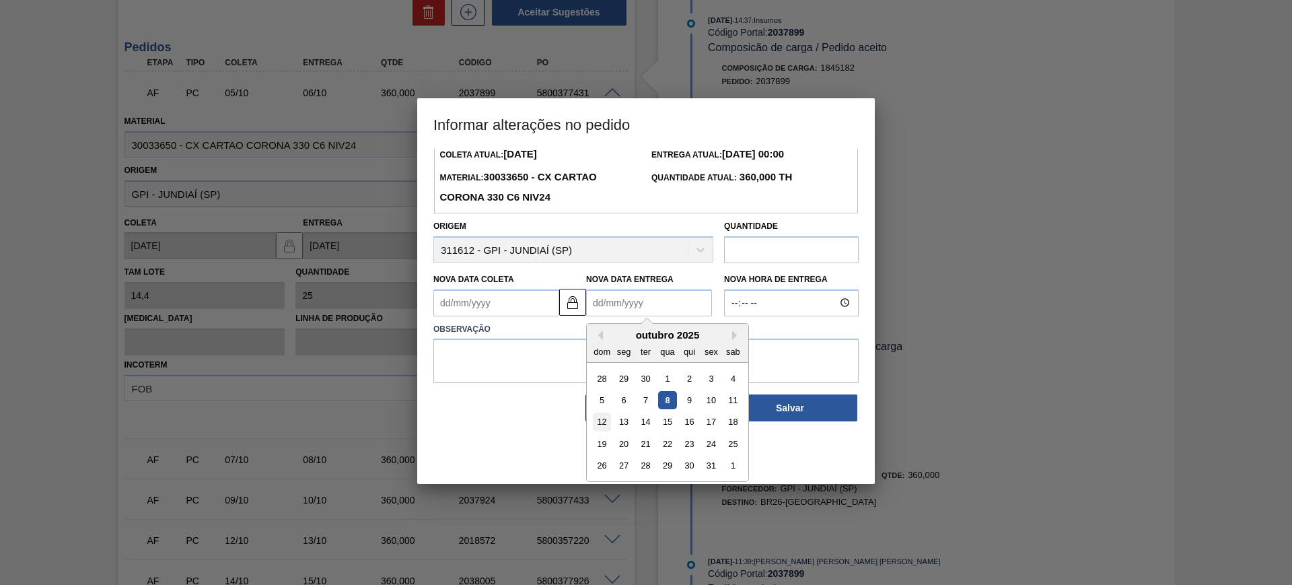
click at [606, 423] on div "12" at bounding box center [602, 421] width 18 height 18
type Coleta2037899 "11/10/2025"
type Entrega2037899 "12/10/2025"
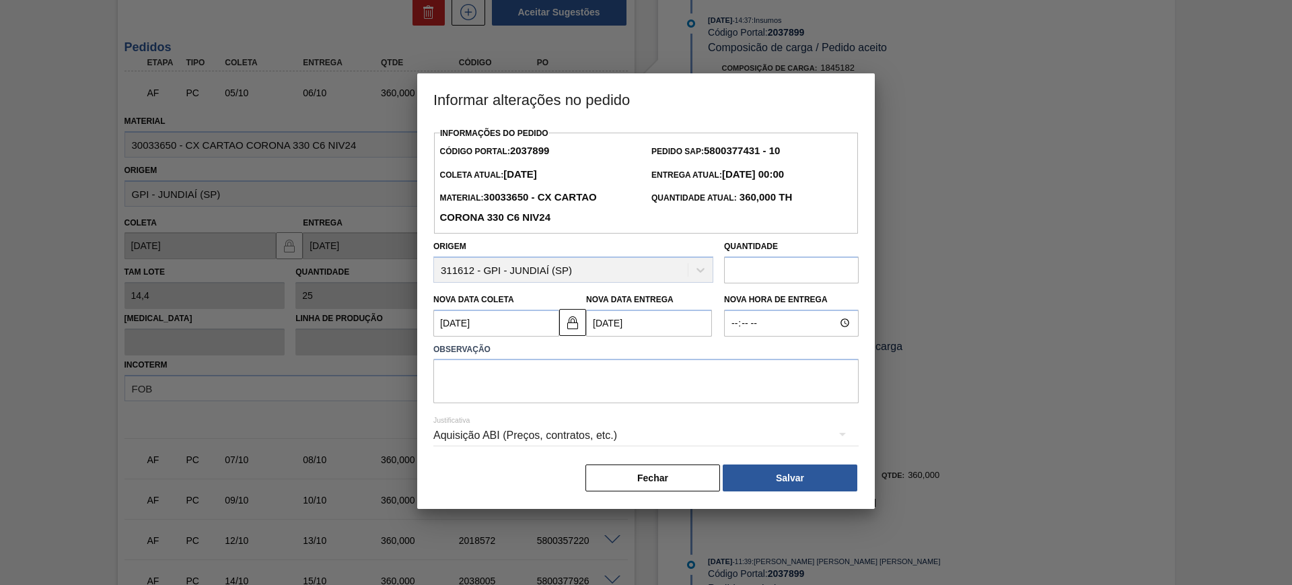
scroll to position [0, 0]
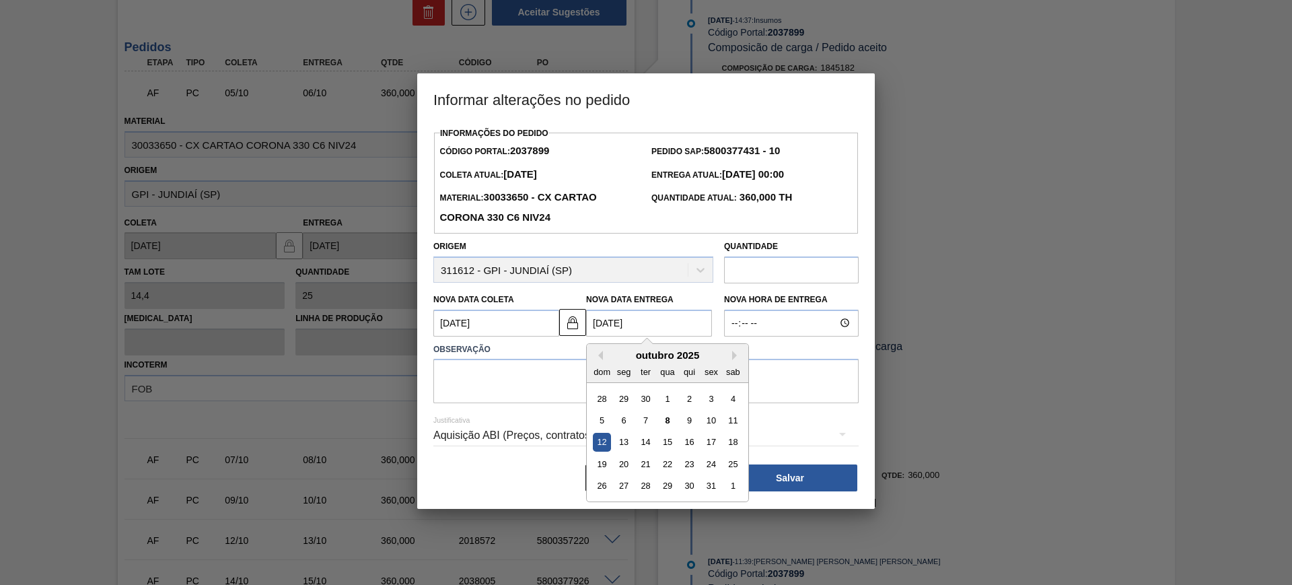
click at [600, 330] on Entrega2037899 "12/10/2025" at bounding box center [649, 322] width 126 height 27
click at [521, 375] on textarea at bounding box center [645, 381] width 425 height 44
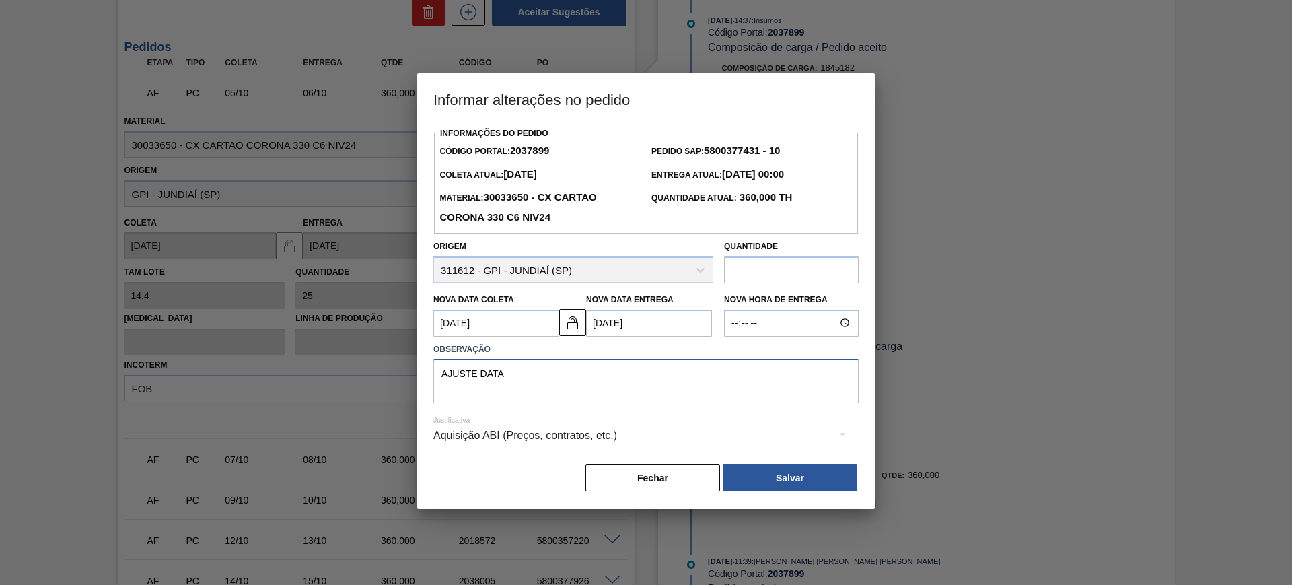
type textarea "AJUSTE DATA"
click at [502, 430] on div "Aquisição ABI (Preços, contratos, etc.)" at bounding box center [645, 435] width 425 height 38
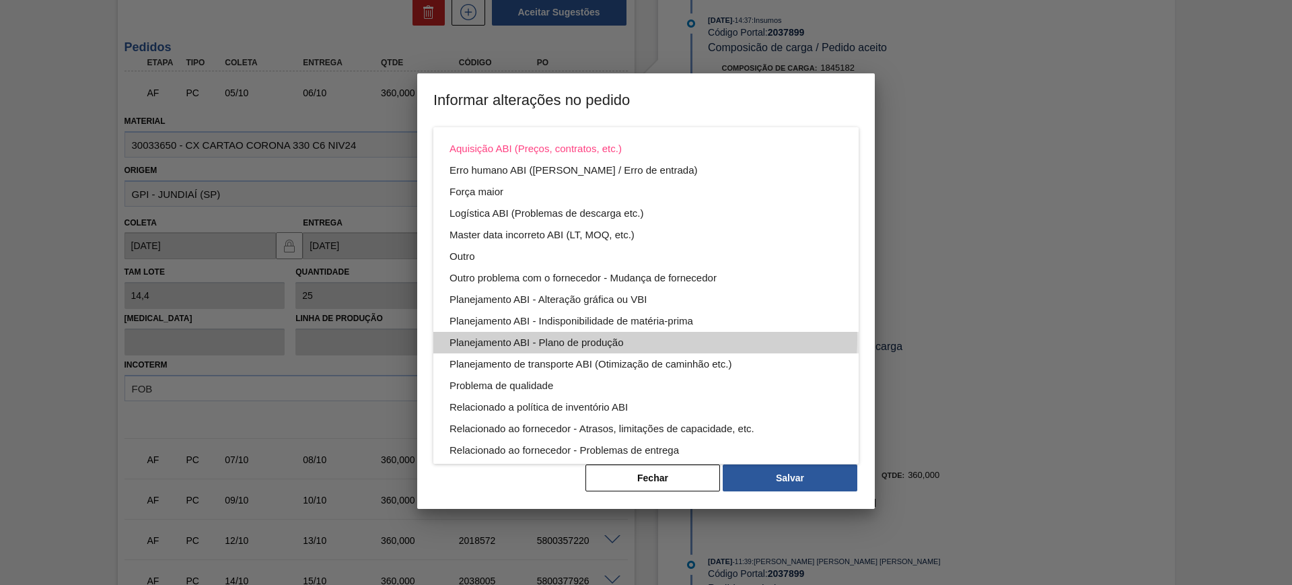
click at [632, 338] on div "Planejamento ABI - Plano de produção" at bounding box center [645, 343] width 393 height 22
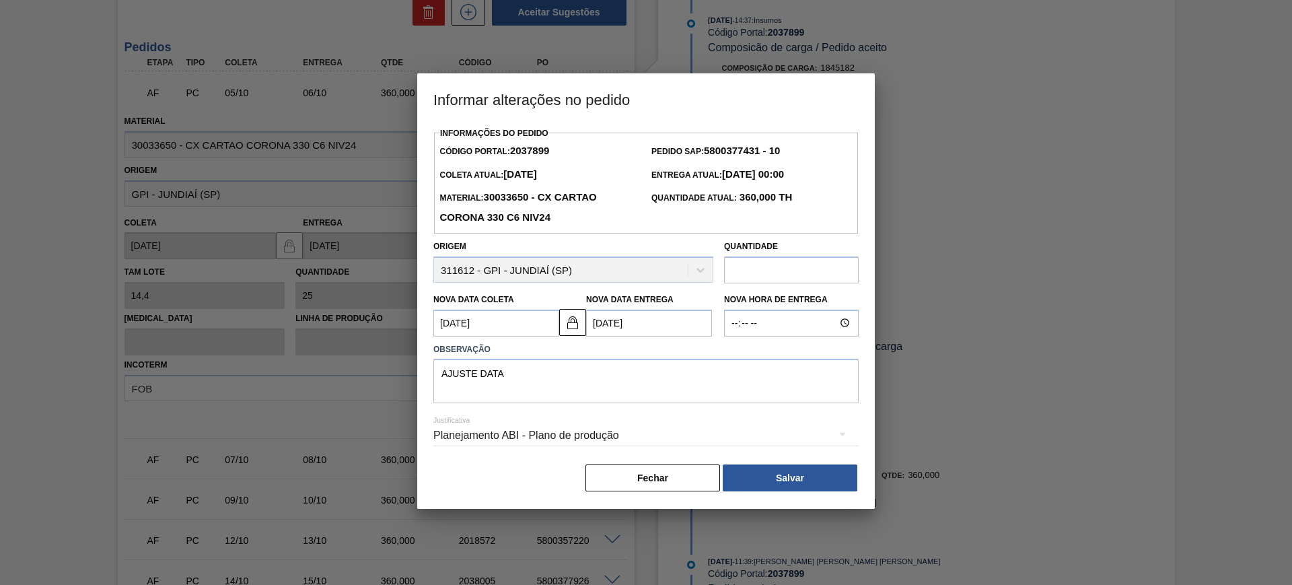
click at [817, 474] on button "Salvar" at bounding box center [789, 477] width 135 height 27
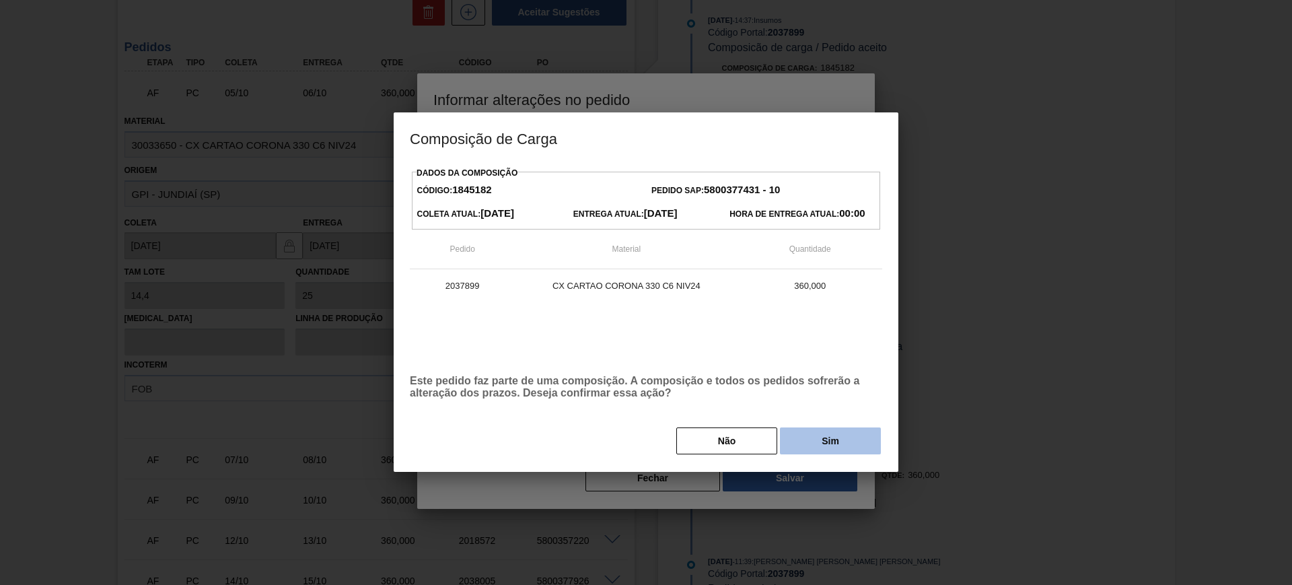
click at [809, 431] on button "Sim" at bounding box center [830, 440] width 101 height 27
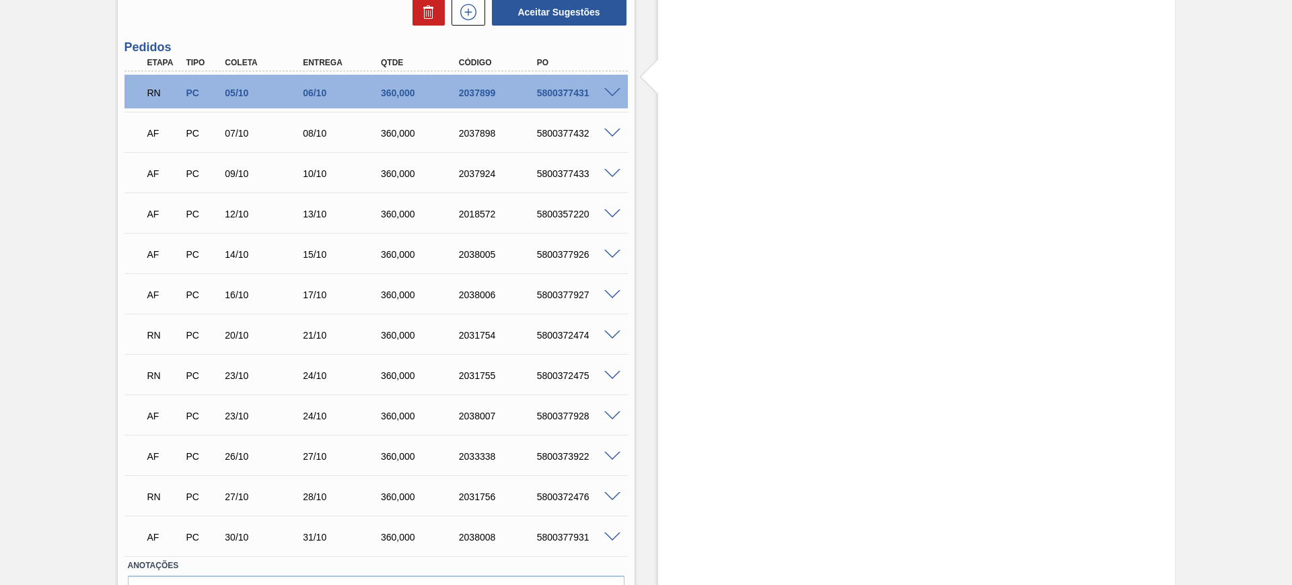
click at [607, 131] on span at bounding box center [612, 133] width 16 height 10
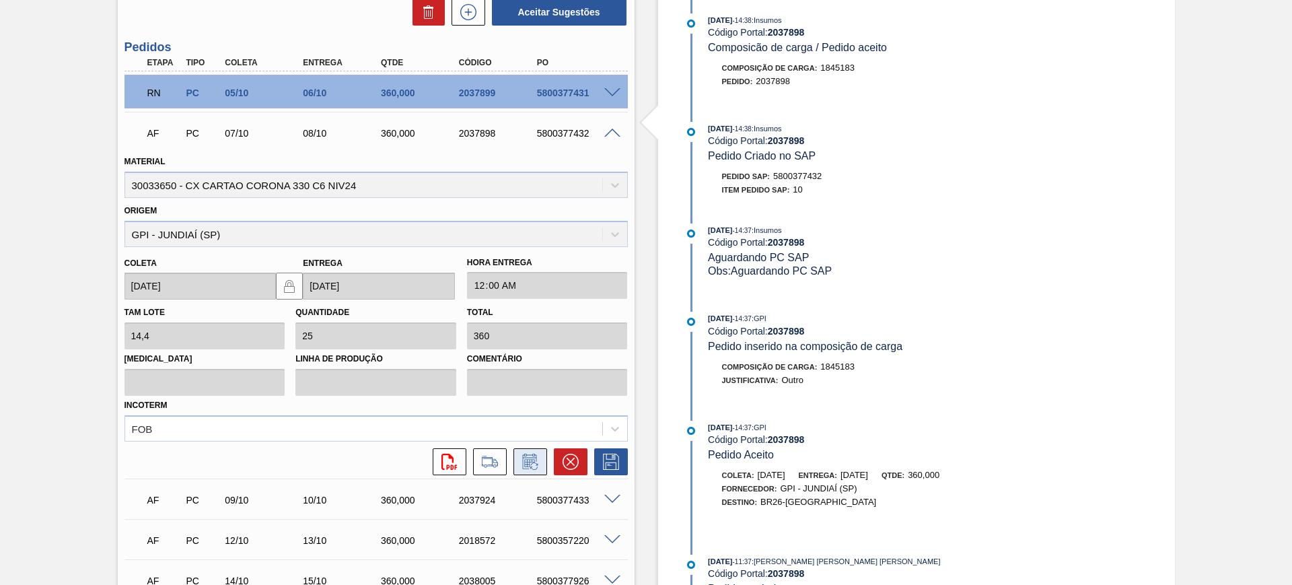
click at [531, 463] on icon at bounding box center [533, 465] width 7 height 7
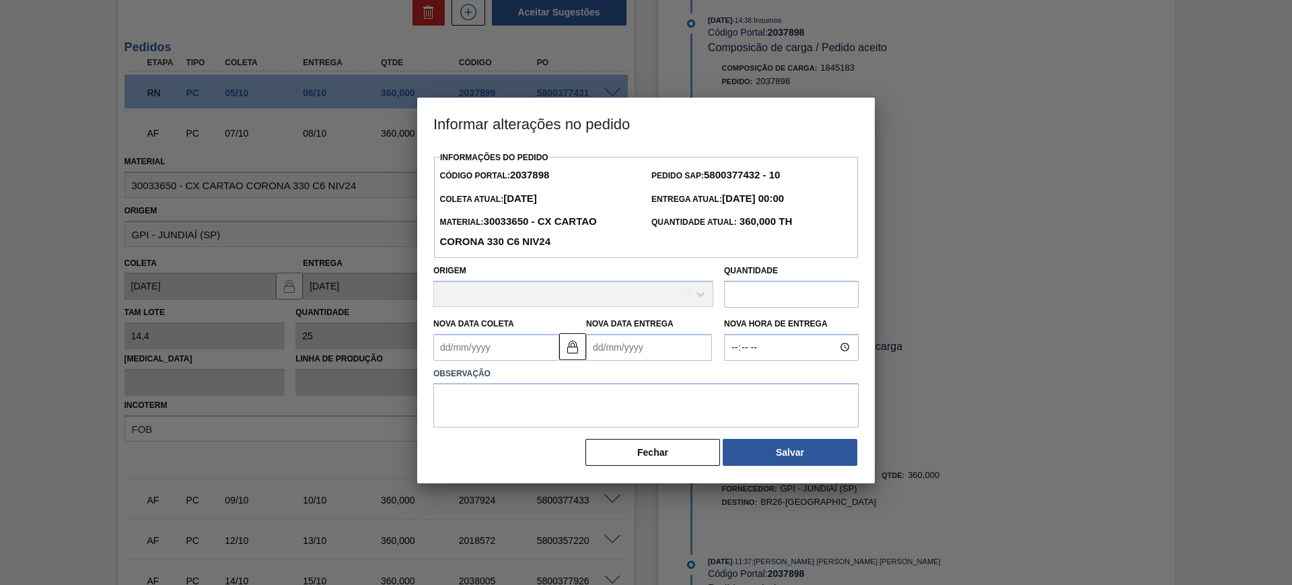
click at [619, 340] on Entrega2037898 "Nova Data Entrega" at bounding box center [649, 347] width 126 height 27
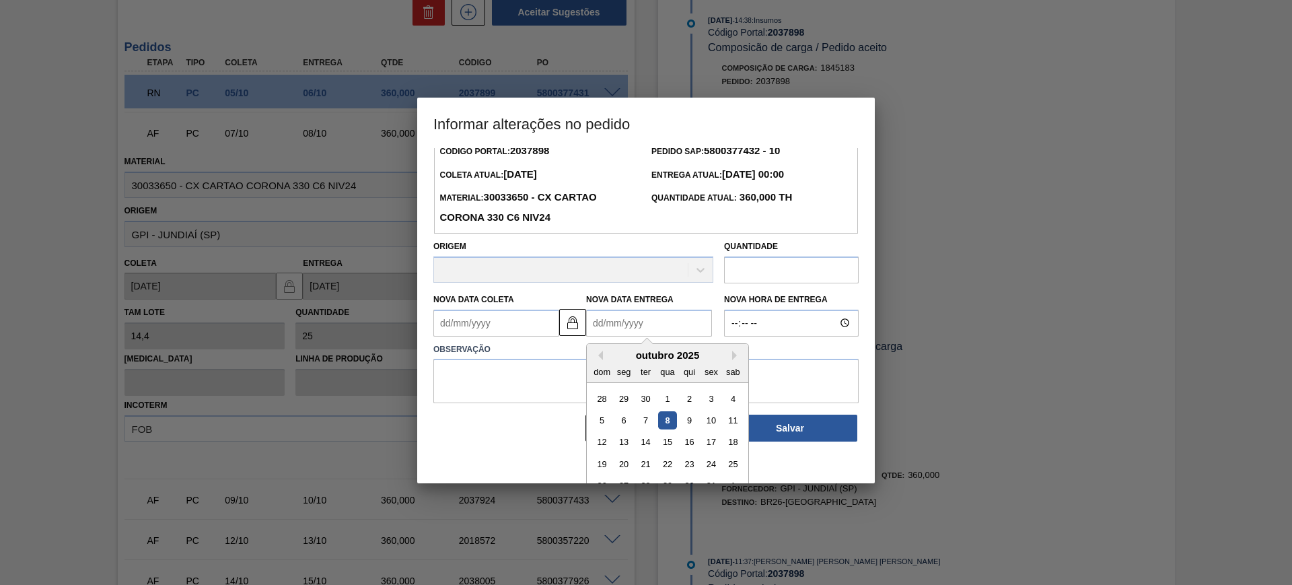
scroll to position [45, 0]
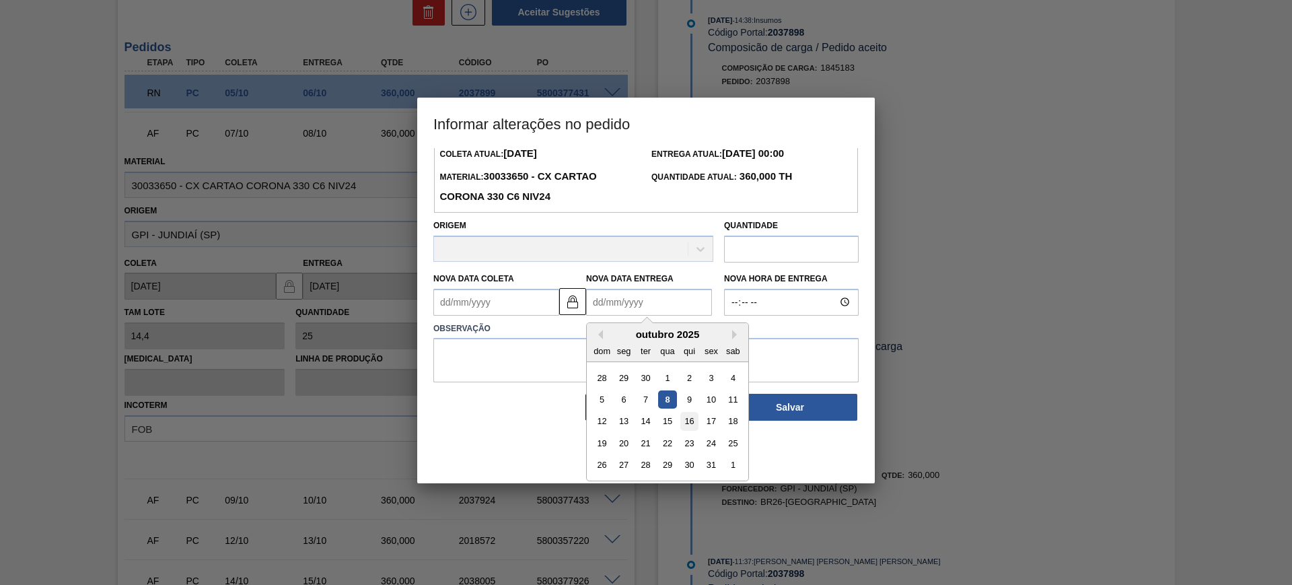
click at [695, 425] on div "16" at bounding box center [689, 421] width 18 height 18
type Coleta2037898 "[DATE]"
type Entrega2037898 "[DATE]"
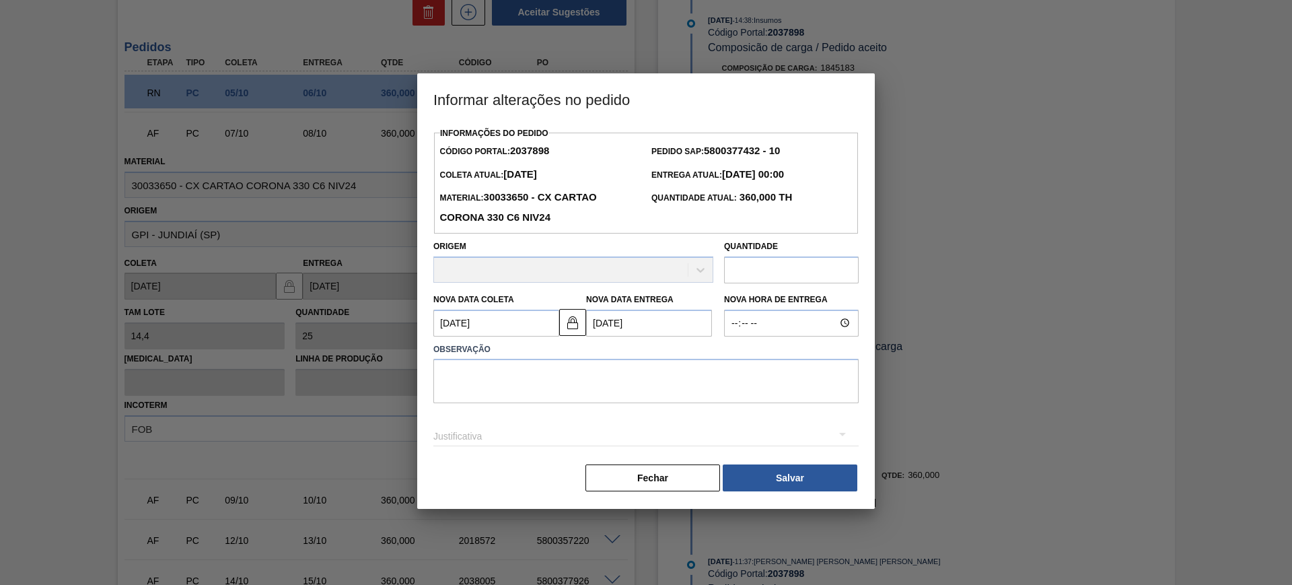
scroll to position [0, 0]
click at [637, 392] on textarea at bounding box center [645, 381] width 425 height 44
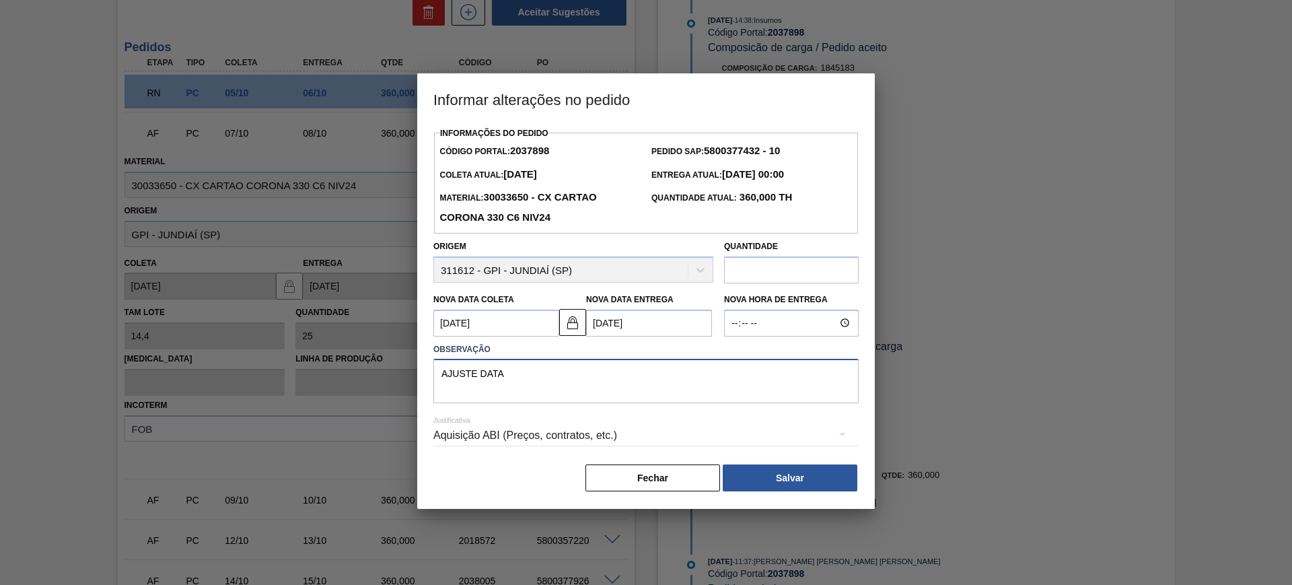
type textarea "AJUSTE DATA"
click at [599, 431] on div "Aquisição ABI (Preços, contratos, etc.)" at bounding box center [645, 435] width 425 height 38
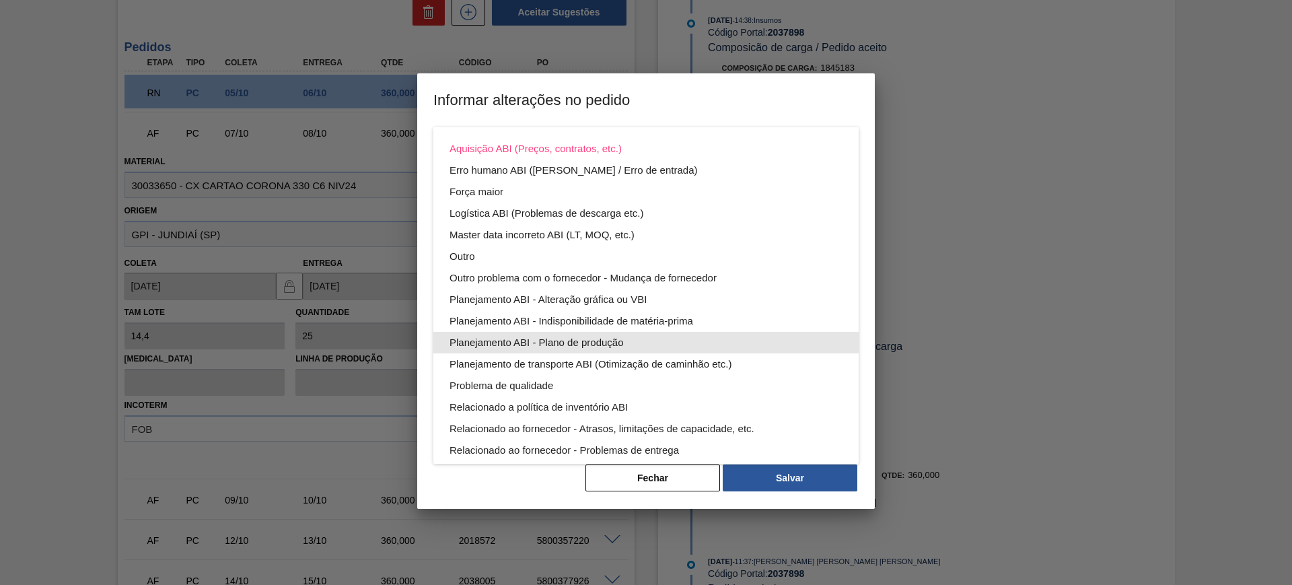
click at [622, 340] on div "Planejamento ABI - Plano de produção" at bounding box center [645, 343] width 393 height 22
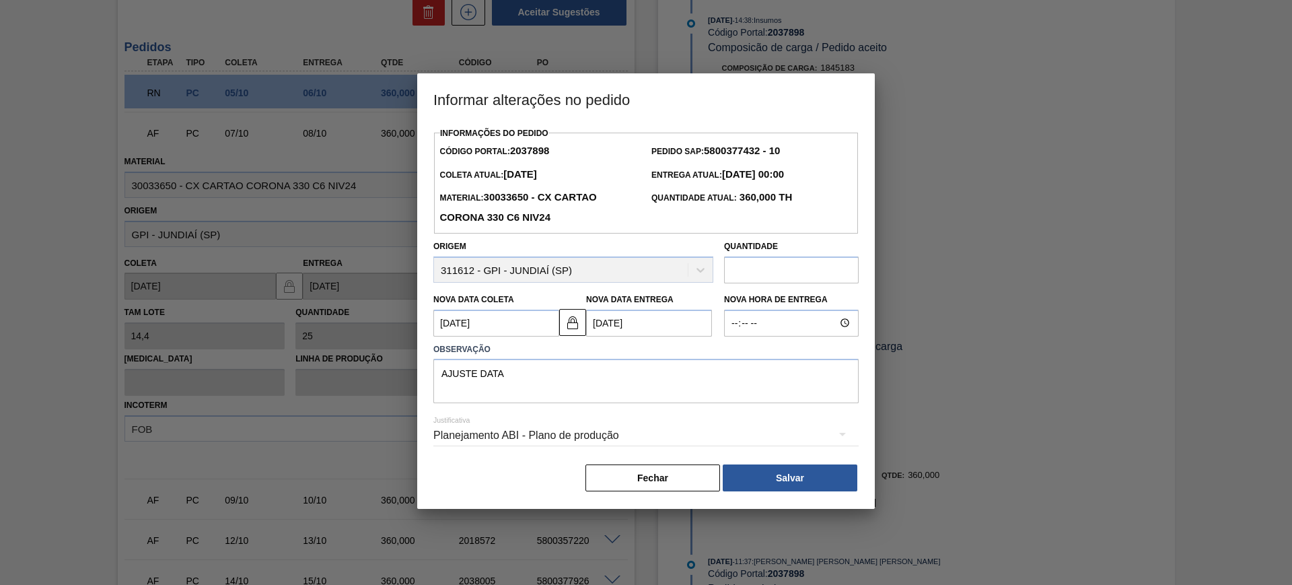
click at [819, 480] on button "Salvar" at bounding box center [789, 477] width 135 height 27
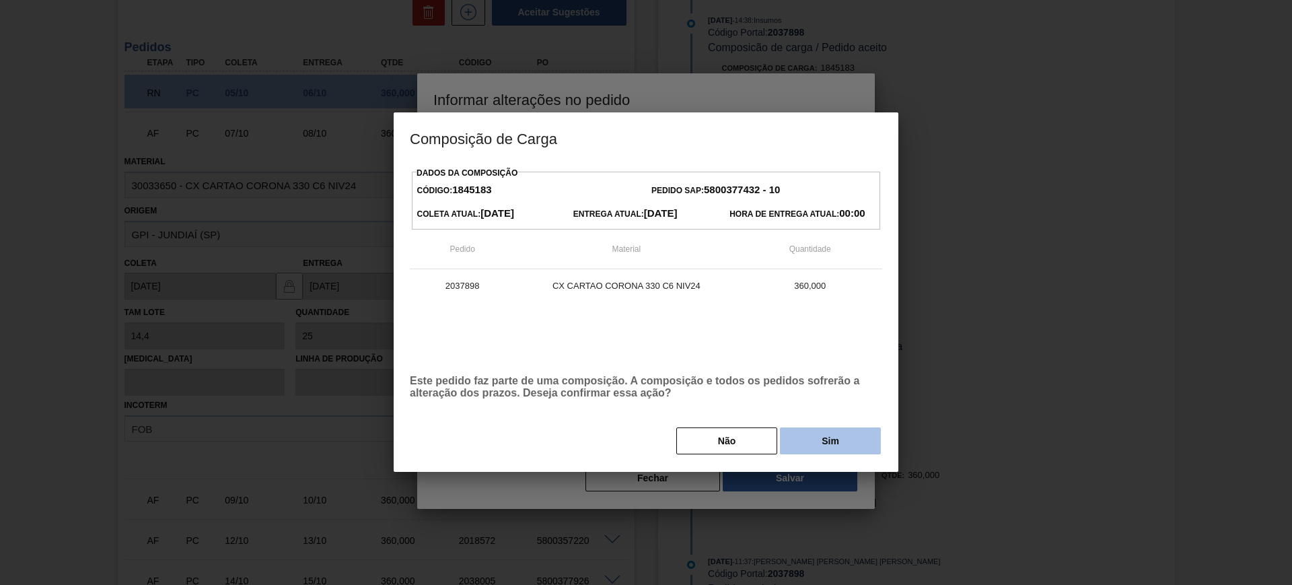
click at [831, 452] on button "Sim" at bounding box center [830, 440] width 101 height 27
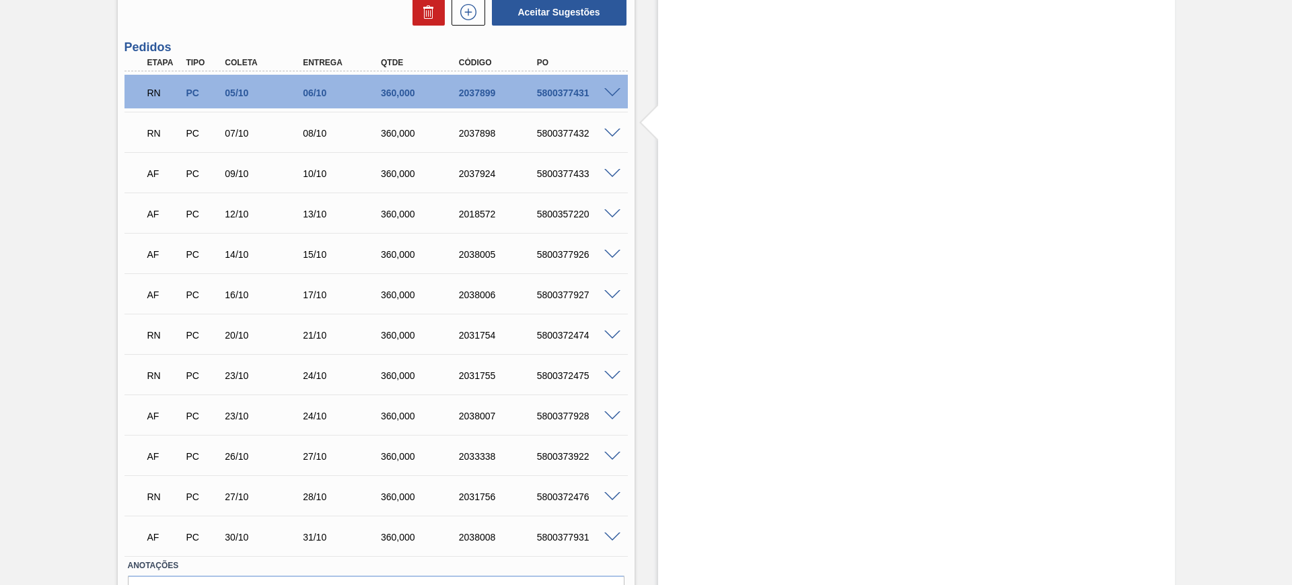
click at [611, 174] on span at bounding box center [612, 174] width 16 height 10
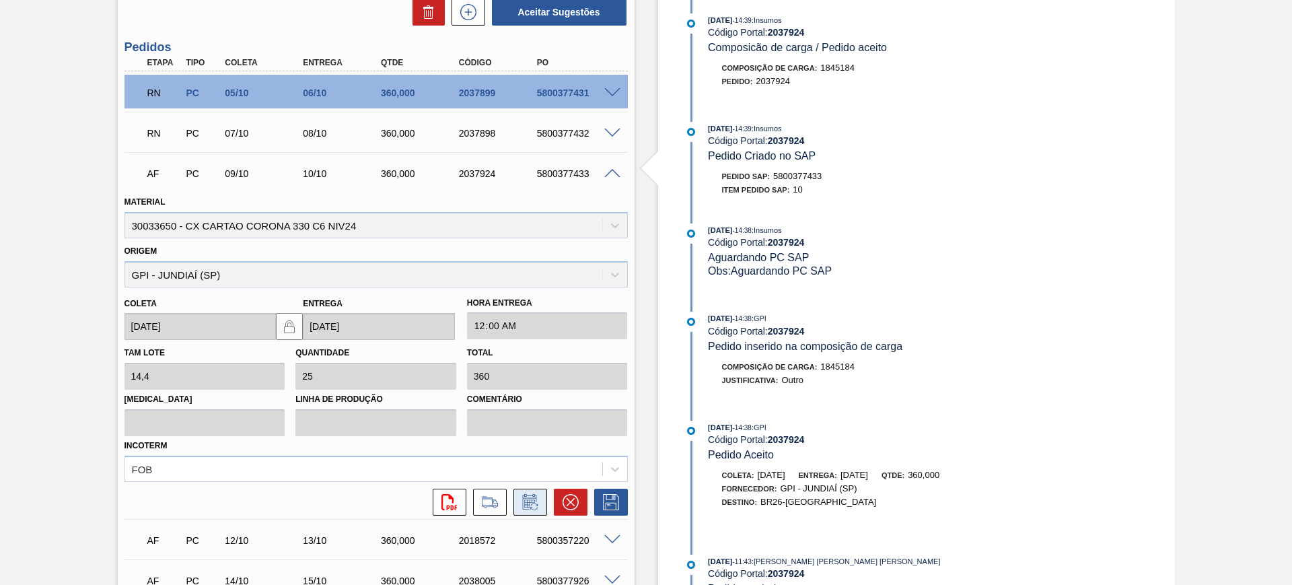
click at [539, 494] on button at bounding box center [530, 501] width 34 height 27
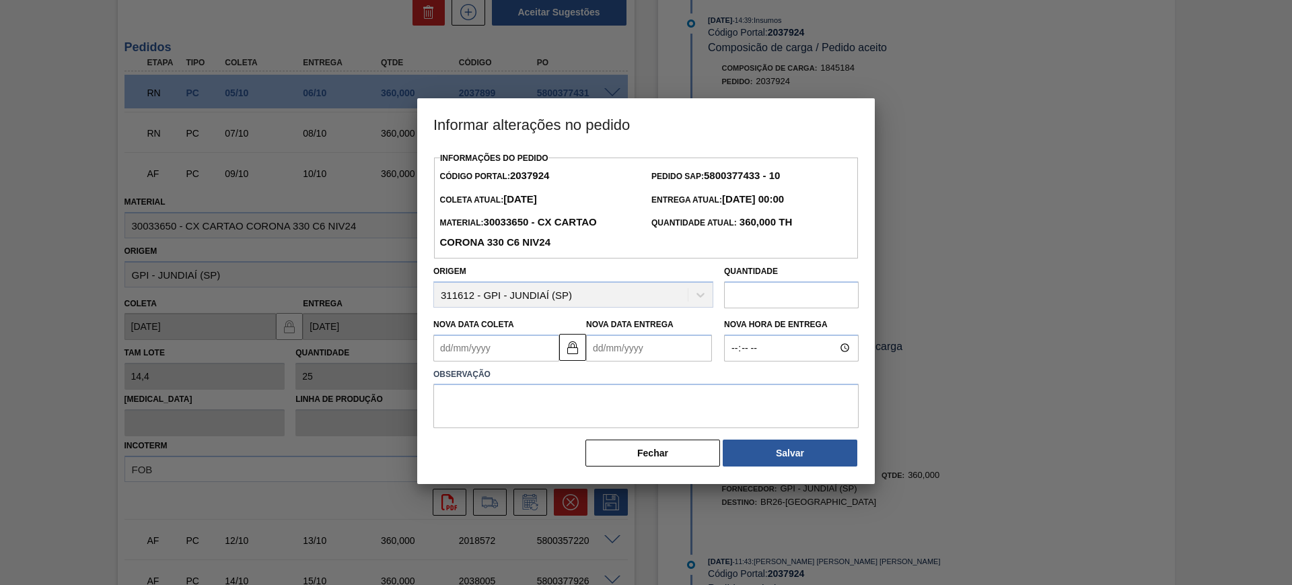
click at [599, 354] on Entrega2037924 "Nova Data Entrega" at bounding box center [649, 347] width 126 height 27
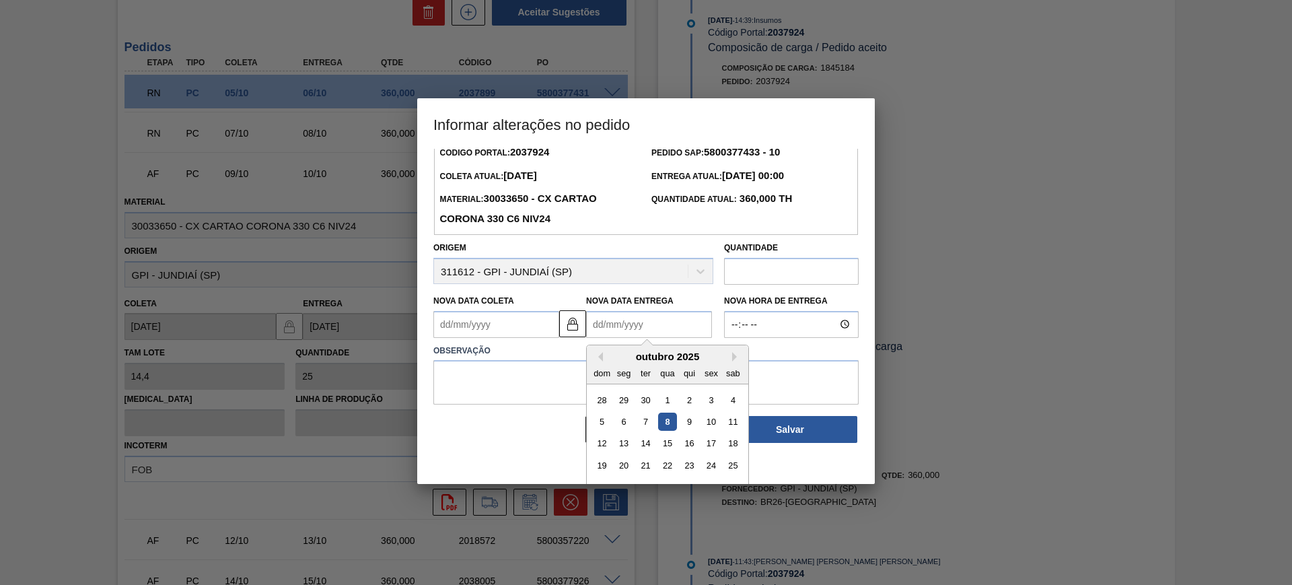
scroll to position [45, 0]
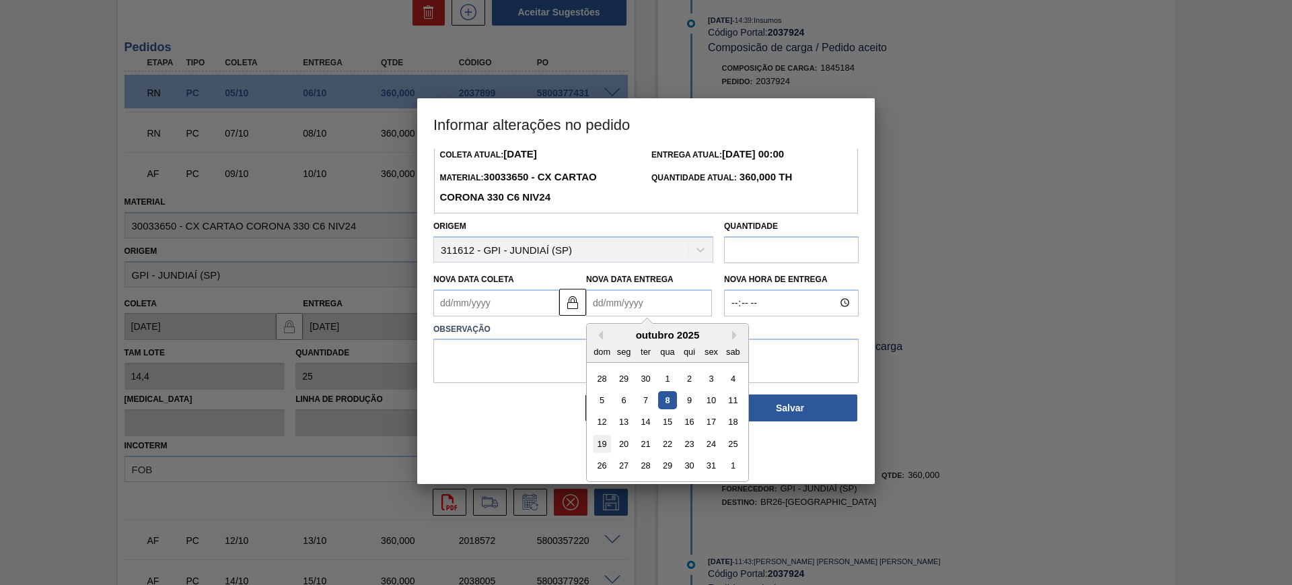
click at [606, 449] on div "19" at bounding box center [602, 444] width 18 height 18
type Coleta2037924 "18/10/2025"
type Entrega2037924 "19/10/2025"
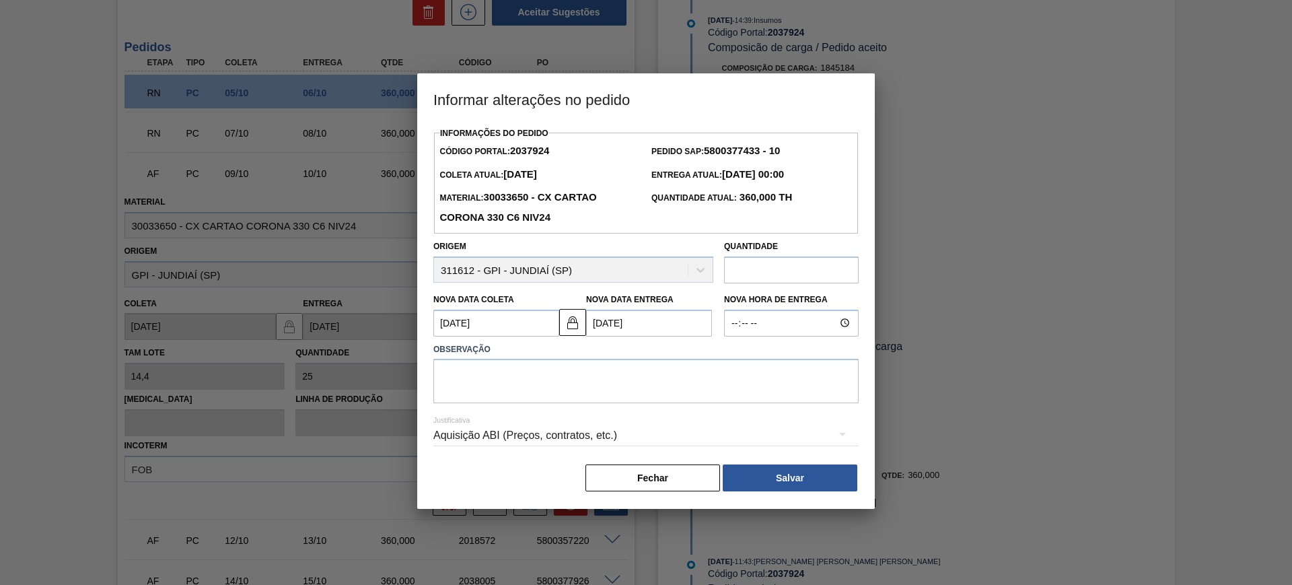
scroll to position [0, 0]
click at [634, 380] on textarea at bounding box center [645, 381] width 425 height 44
type textarea "AJUSTE DATA"
click at [642, 436] on div "Aquisição ABI (Preços, contratos, etc.)" at bounding box center [645, 435] width 425 height 38
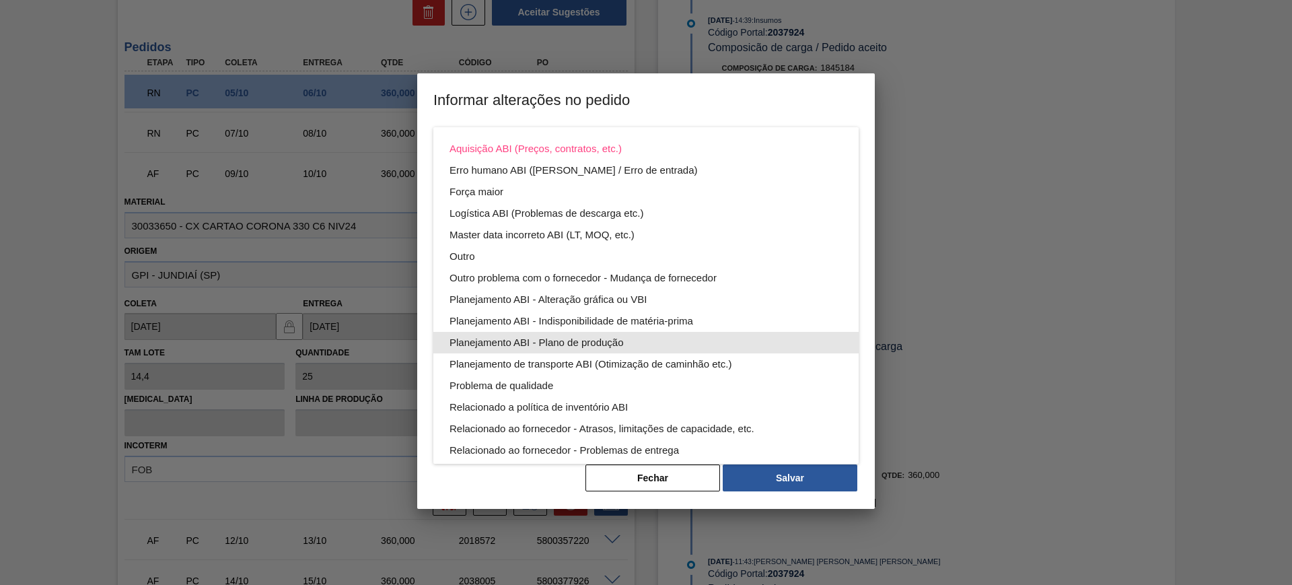
click at [633, 334] on div "Planejamento ABI - Plano de produção" at bounding box center [645, 343] width 393 height 22
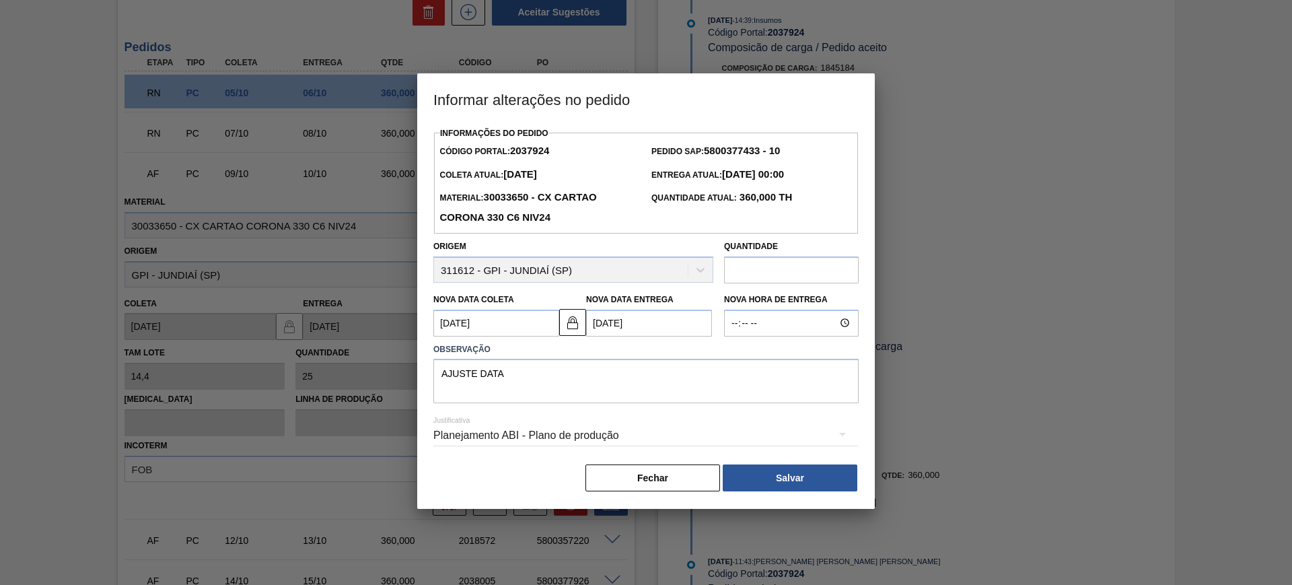
click at [807, 481] on button "Salvar" at bounding box center [789, 477] width 135 height 27
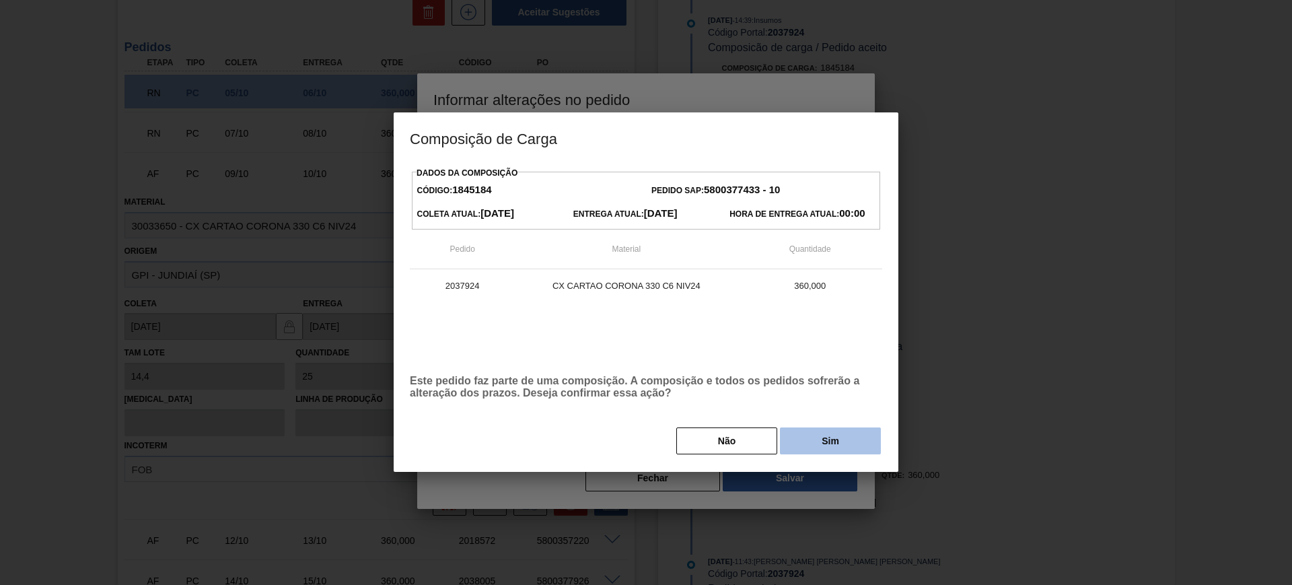
click at [800, 441] on button "Sim" at bounding box center [830, 440] width 101 height 27
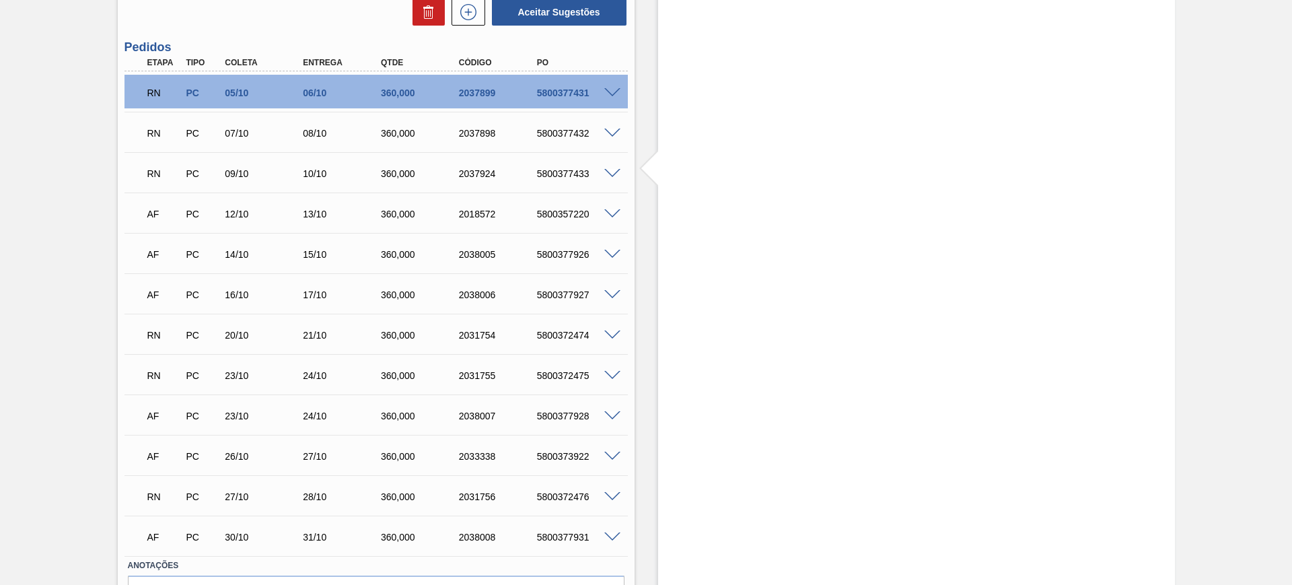
click at [612, 211] on span at bounding box center [612, 214] width 16 height 10
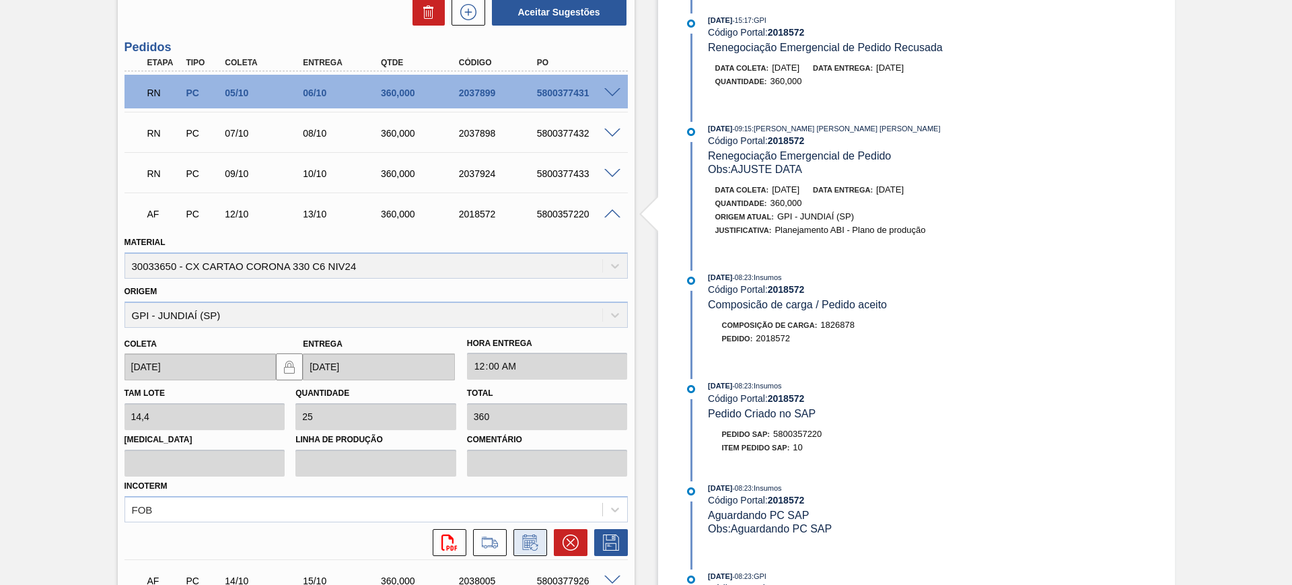
click at [531, 540] on icon at bounding box center [530, 542] width 22 height 16
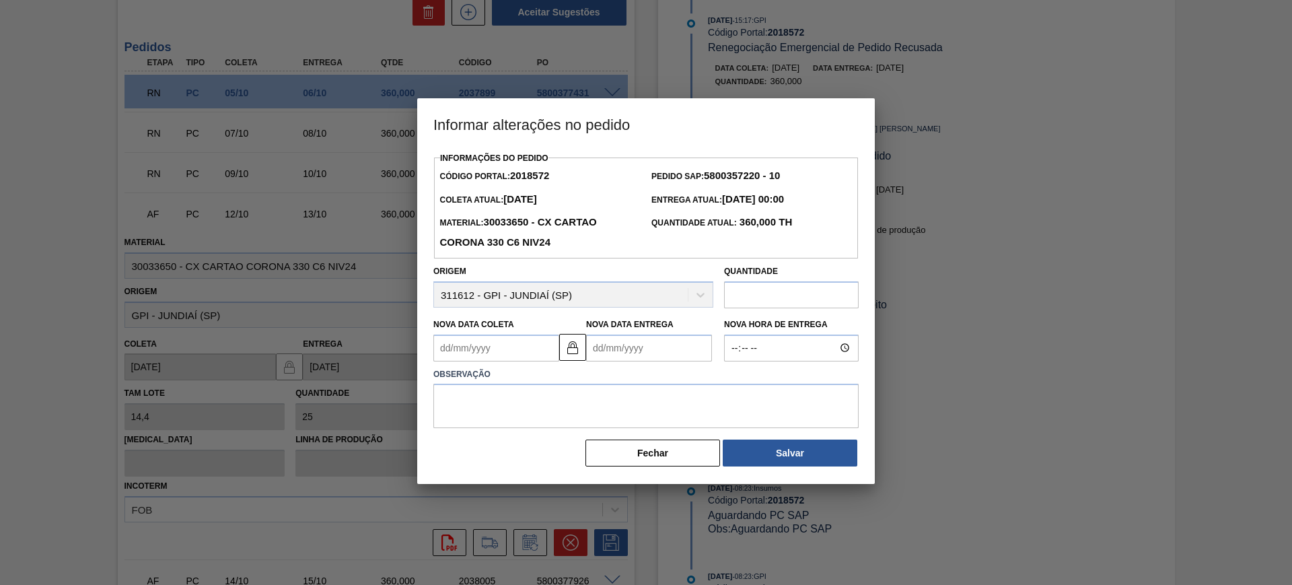
click at [618, 352] on Entrega2018572 "Nova Data Entrega" at bounding box center [649, 347] width 126 height 27
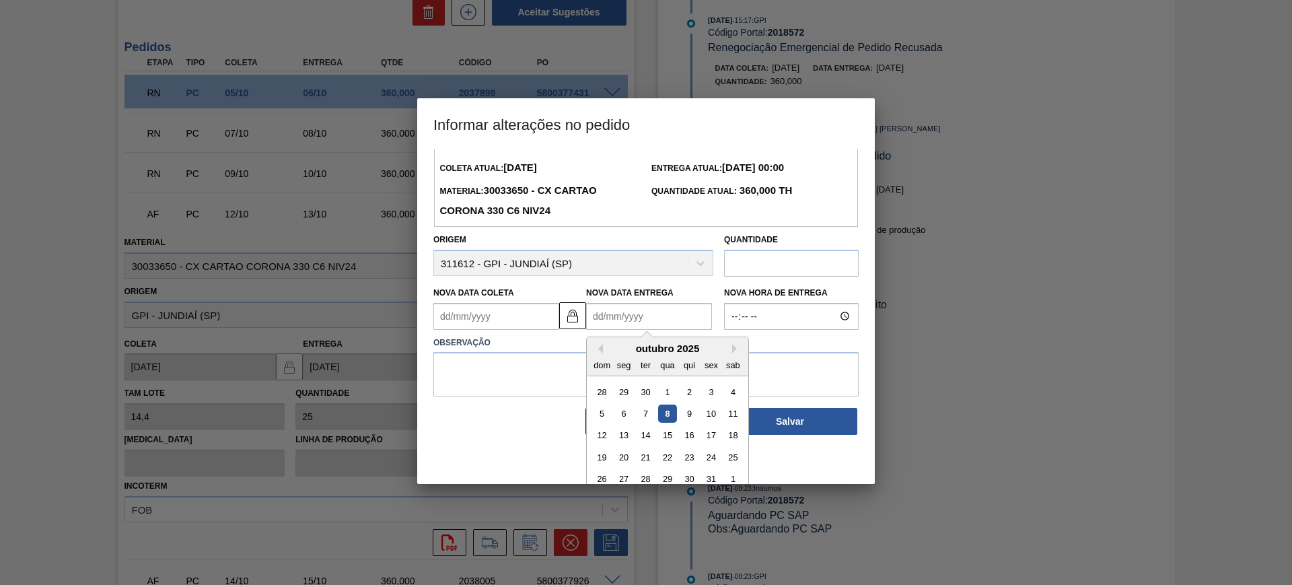
scroll to position [45, 0]
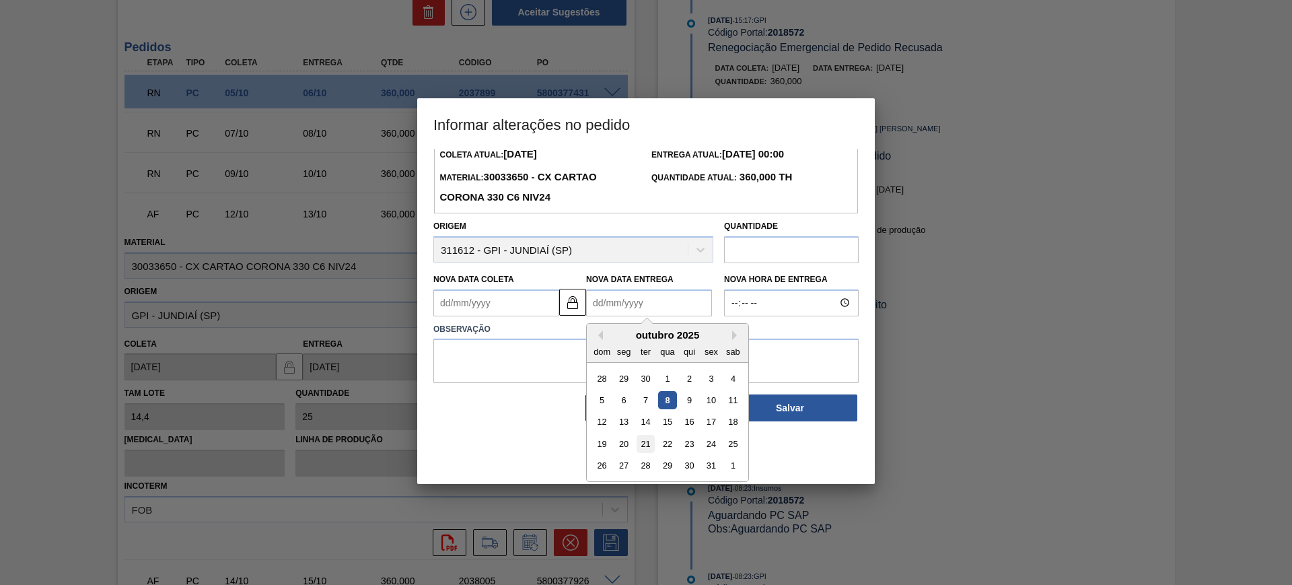
click at [641, 449] on div "21" at bounding box center [645, 444] width 18 height 18
type Coleta2018572 "[DATE]"
type Entrega2018572 "[DATE]"
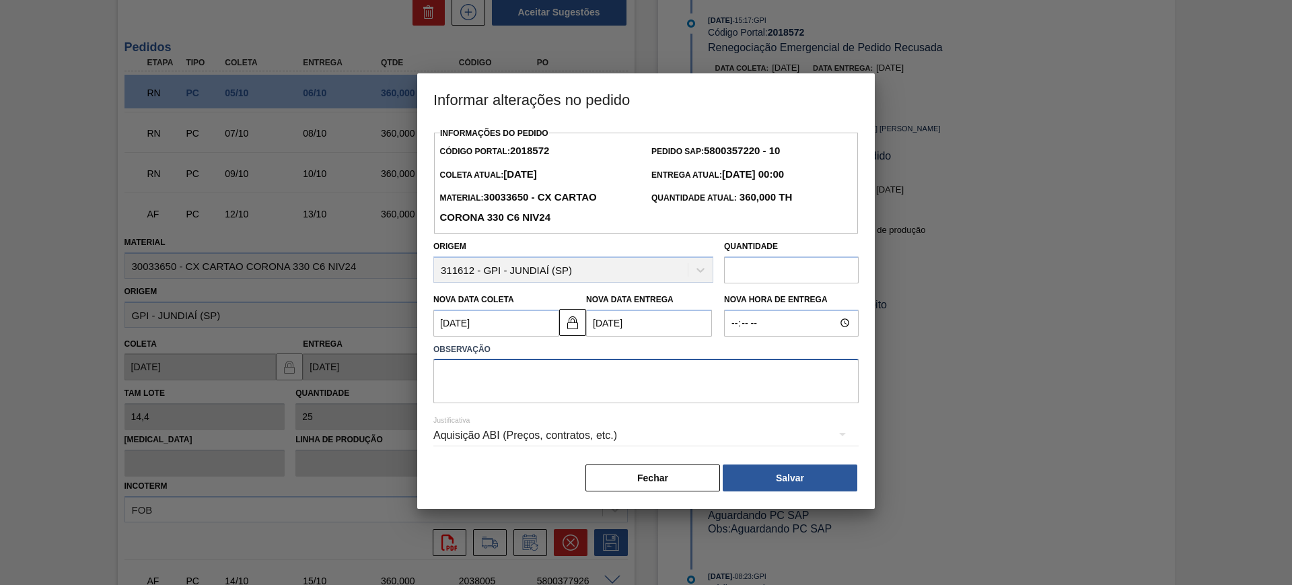
click at [566, 397] on textarea at bounding box center [645, 381] width 425 height 44
paste textarea "AJUSTE DATA"
type textarea "AJUSTE DATA"
click at [575, 424] on div "Aquisição ABI (Preços, contratos, etc.)" at bounding box center [645, 435] width 425 height 38
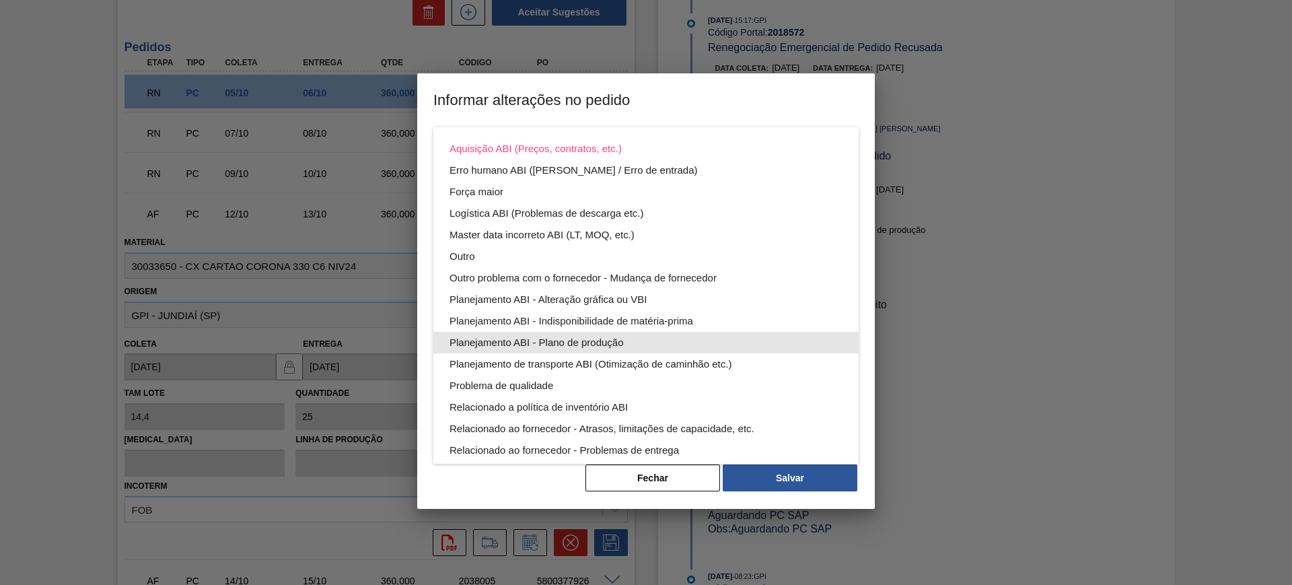
click at [601, 333] on div "Planejamento ABI - Plano de produção" at bounding box center [645, 343] width 393 height 22
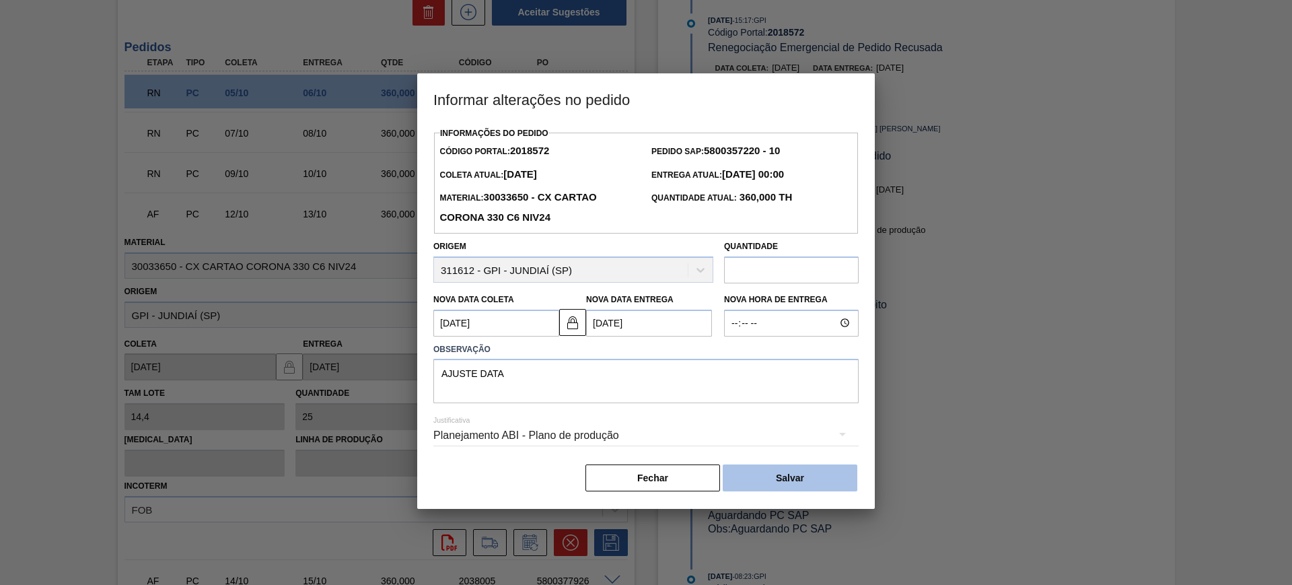
click at [775, 475] on button "Salvar" at bounding box center [789, 477] width 135 height 27
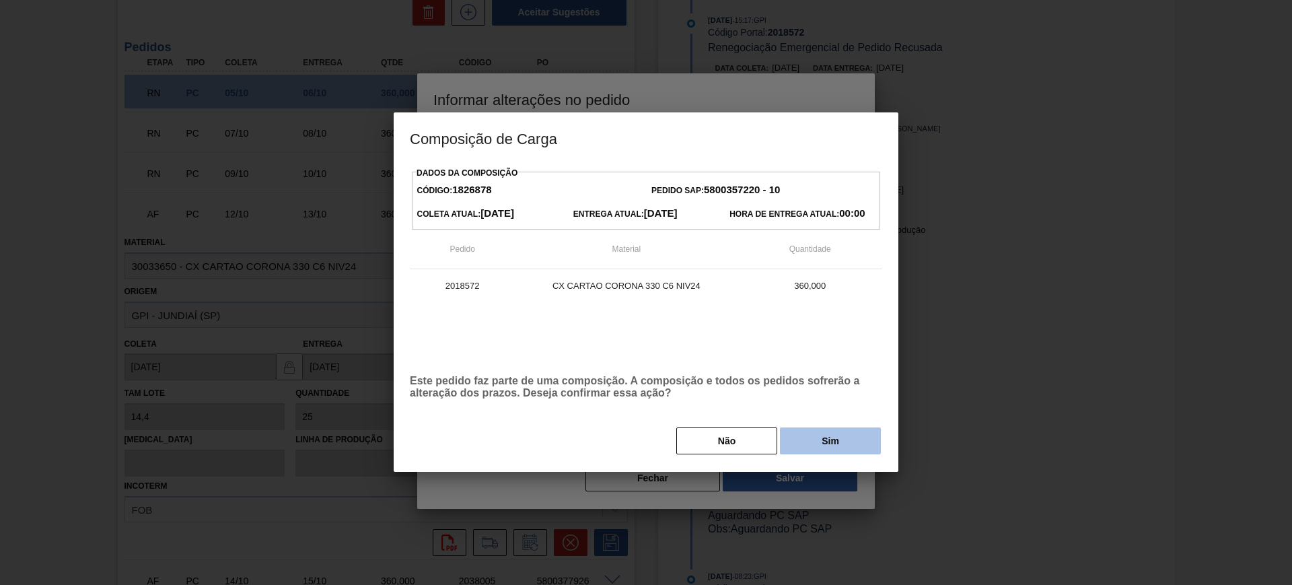
click at [793, 444] on button "Sim" at bounding box center [830, 440] width 101 height 27
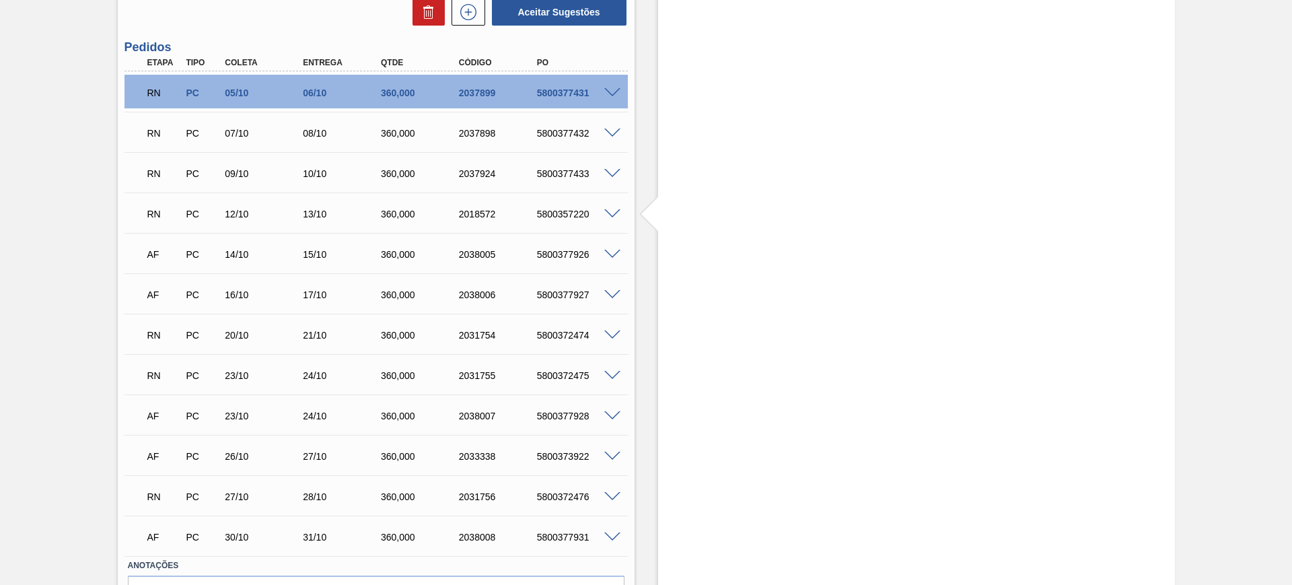
click at [624, 249] on div at bounding box center [614, 253] width 27 height 10
click at [609, 254] on span at bounding box center [612, 255] width 16 height 10
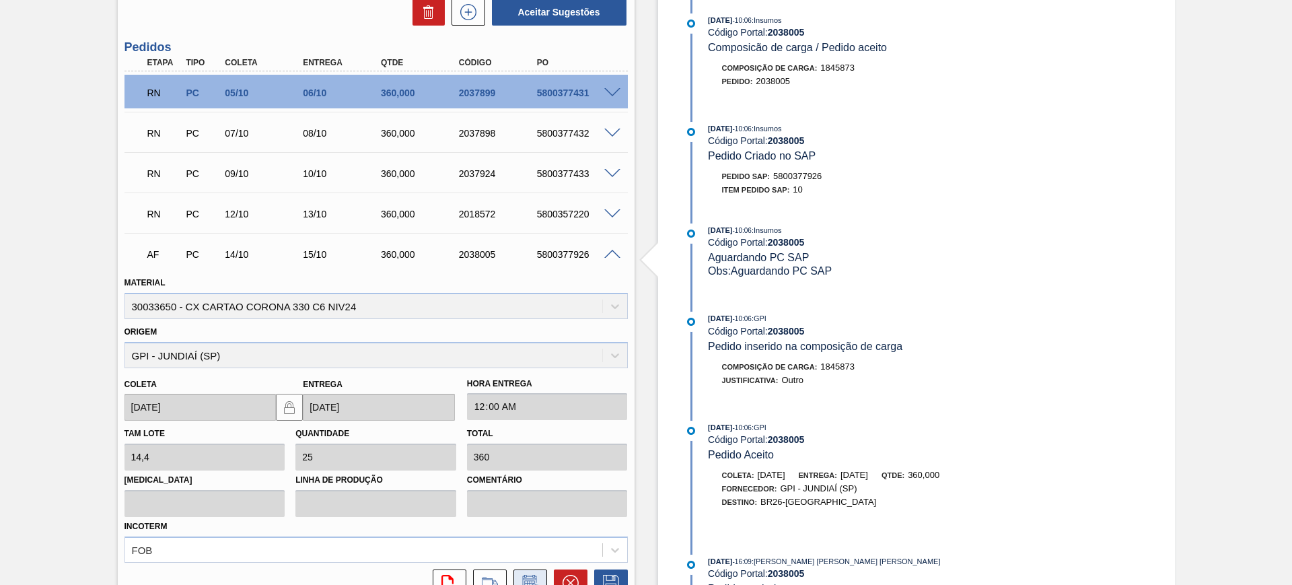
click at [523, 581] on icon at bounding box center [530, 582] width 22 height 16
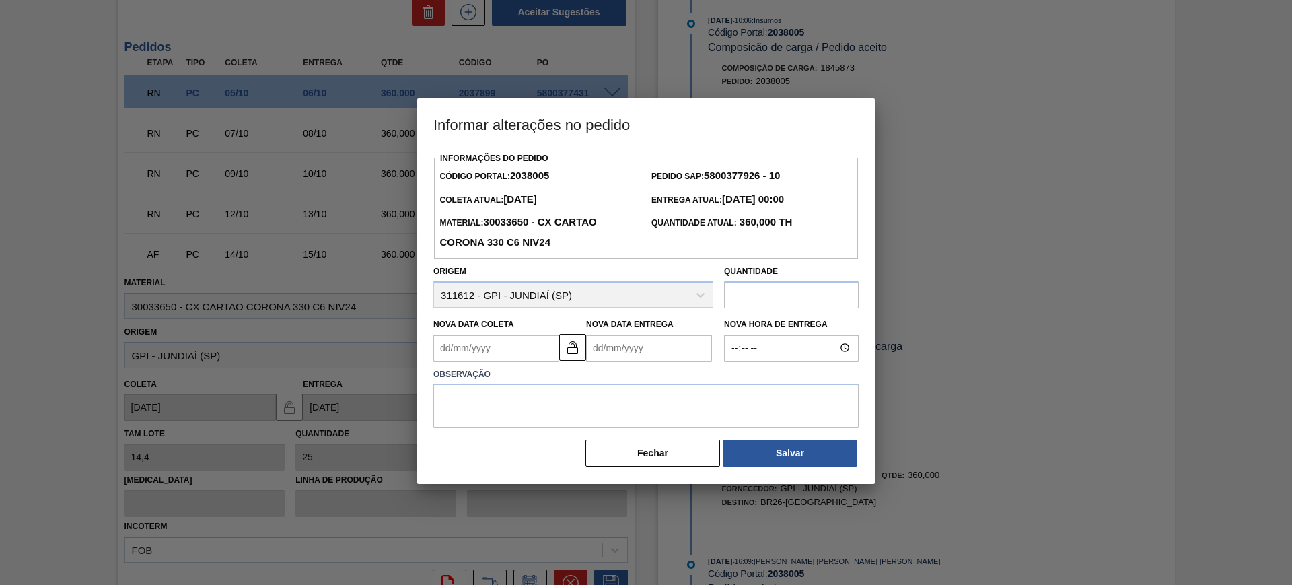
click at [614, 327] on label "Nova Data Entrega" at bounding box center [629, 324] width 87 height 9
click at [614, 334] on Entrega2038005 "Nova Data Entrega" at bounding box center [649, 347] width 126 height 27
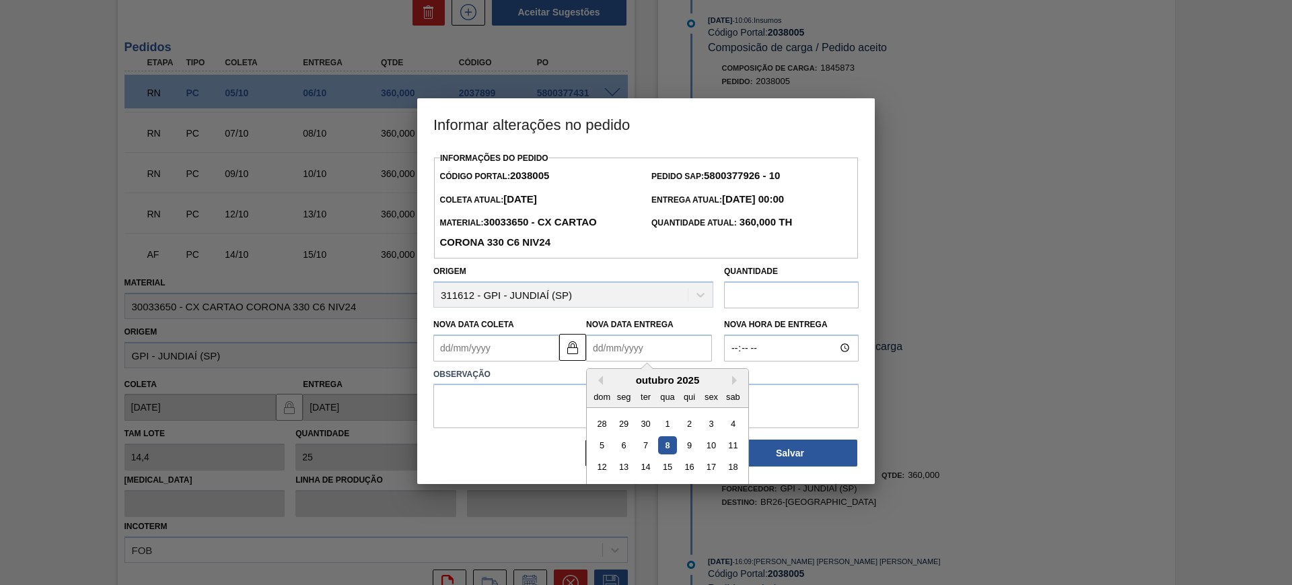
click at [620, 340] on Entrega2038005 "Nova Data Entrega" at bounding box center [649, 347] width 126 height 27
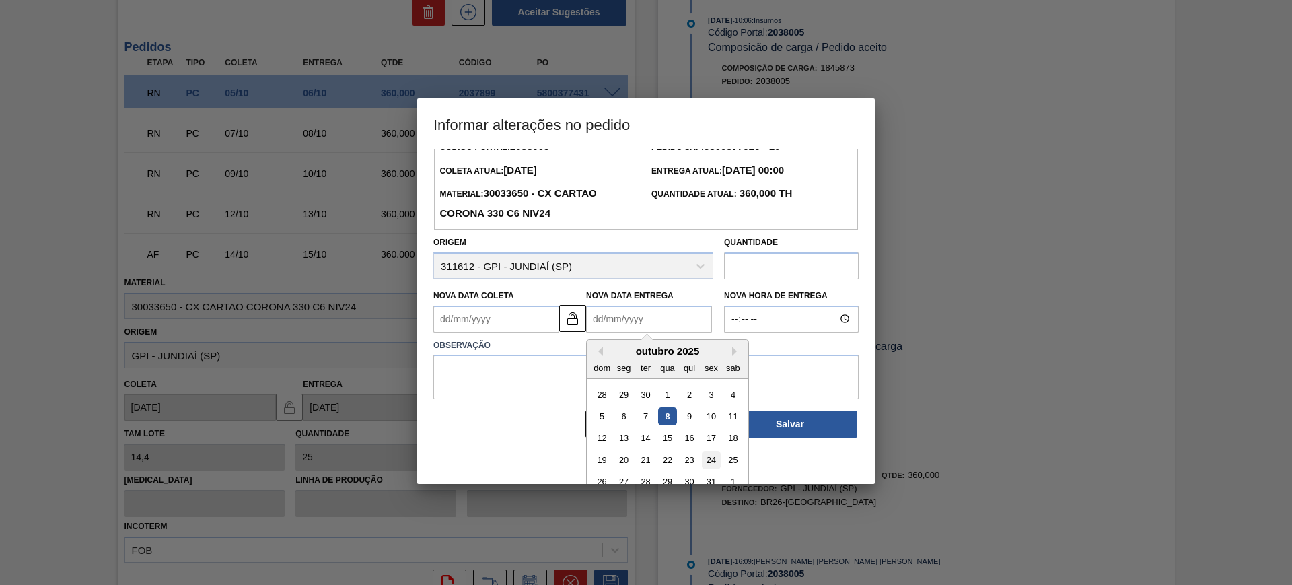
scroll to position [45, 0]
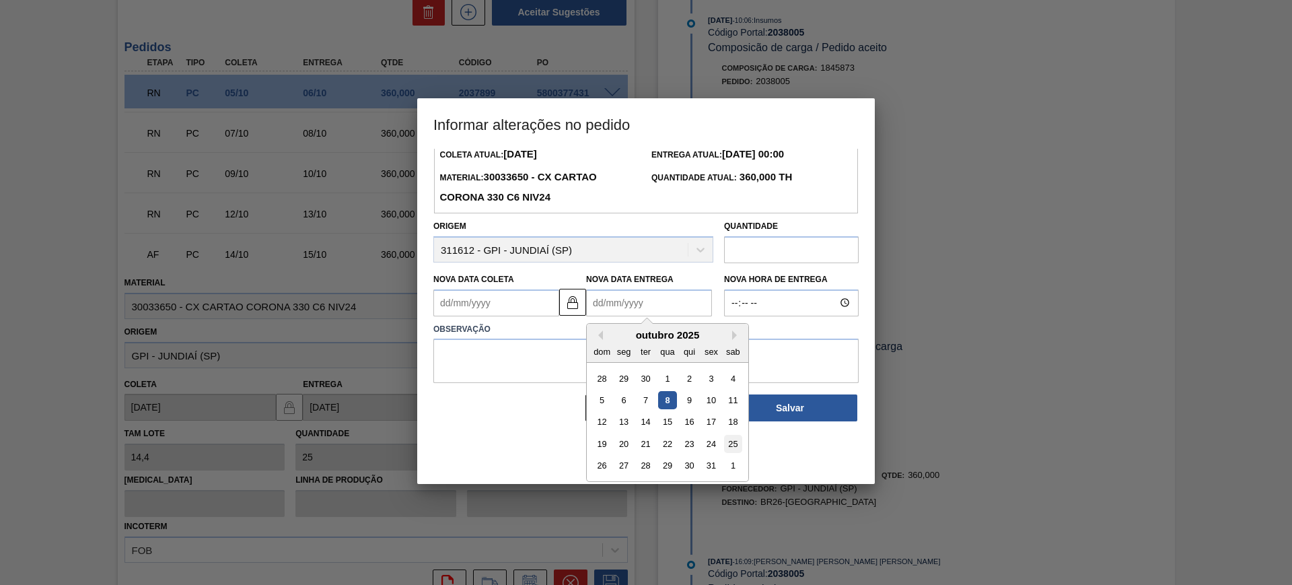
click at [733, 446] on div "25" at bounding box center [733, 444] width 18 height 18
type Coleta2038005 "[DATE]"
type Entrega2038005 "[DATE]"
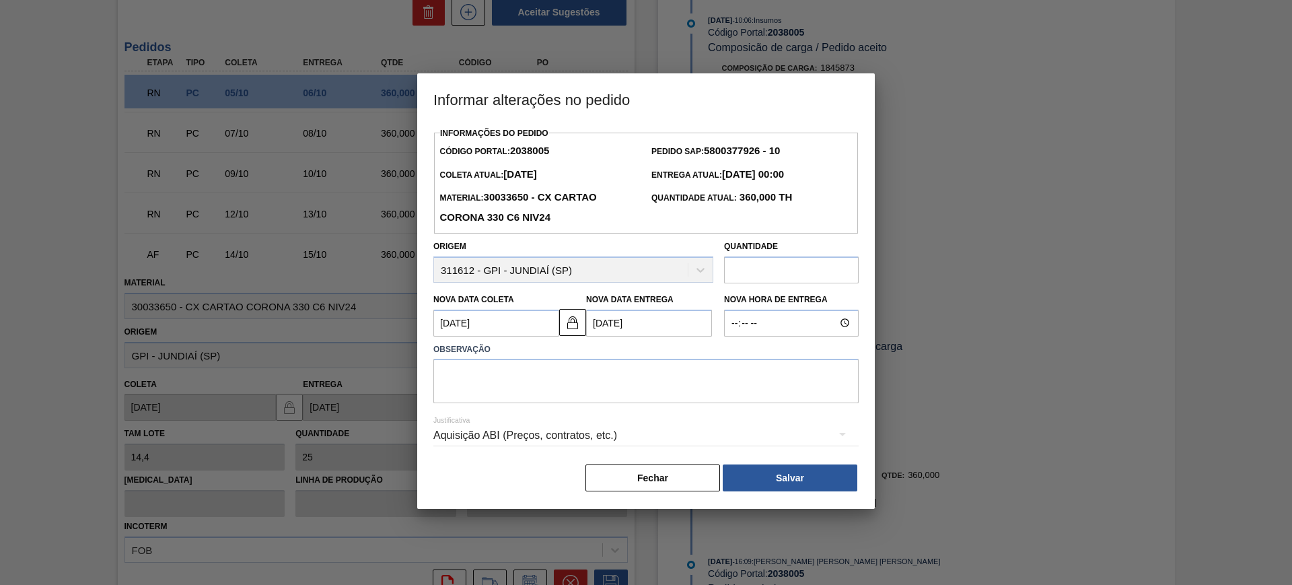
scroll to position [0, 0]
click at [633, 382] on textarea at bounding box center [645, 381] width 425 height 44
paste textarea "AJUSTE DATA"
type textarea "AJUSTE DATA"
click at [552, 445] on div "Aquisição ABI (Preços, contratos, etc.)" at bounding box center [645, 435] width 425 height 38
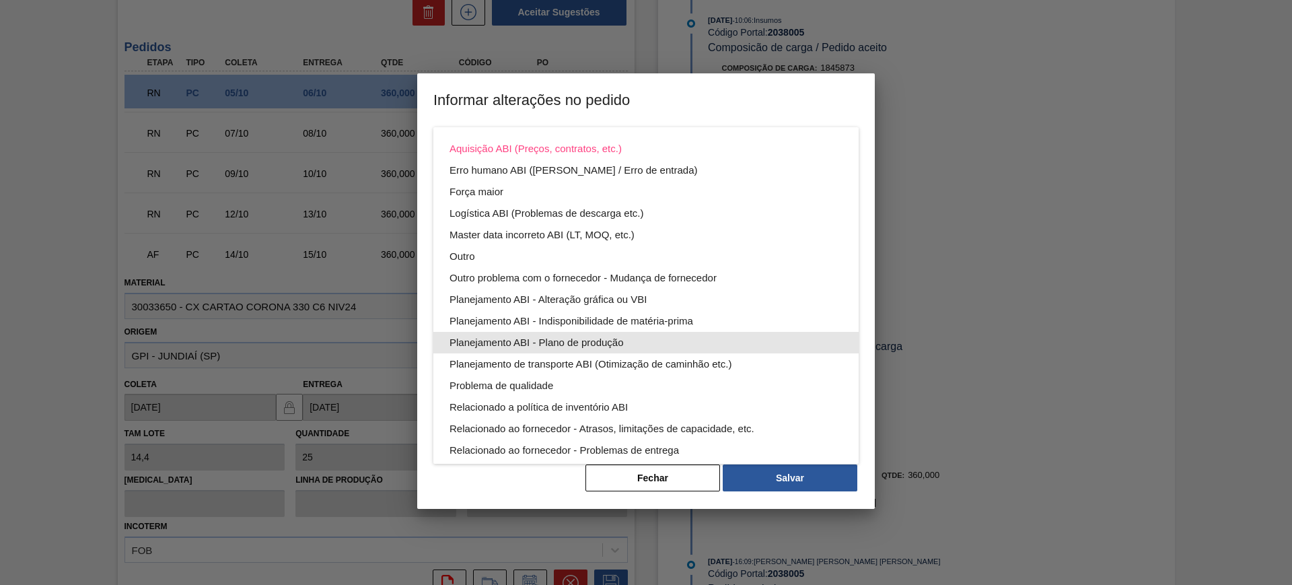
click at [587, 345] on div "Planejamento ABI - Plano de produção" at bounding box center [645, 343] width 393 height 22
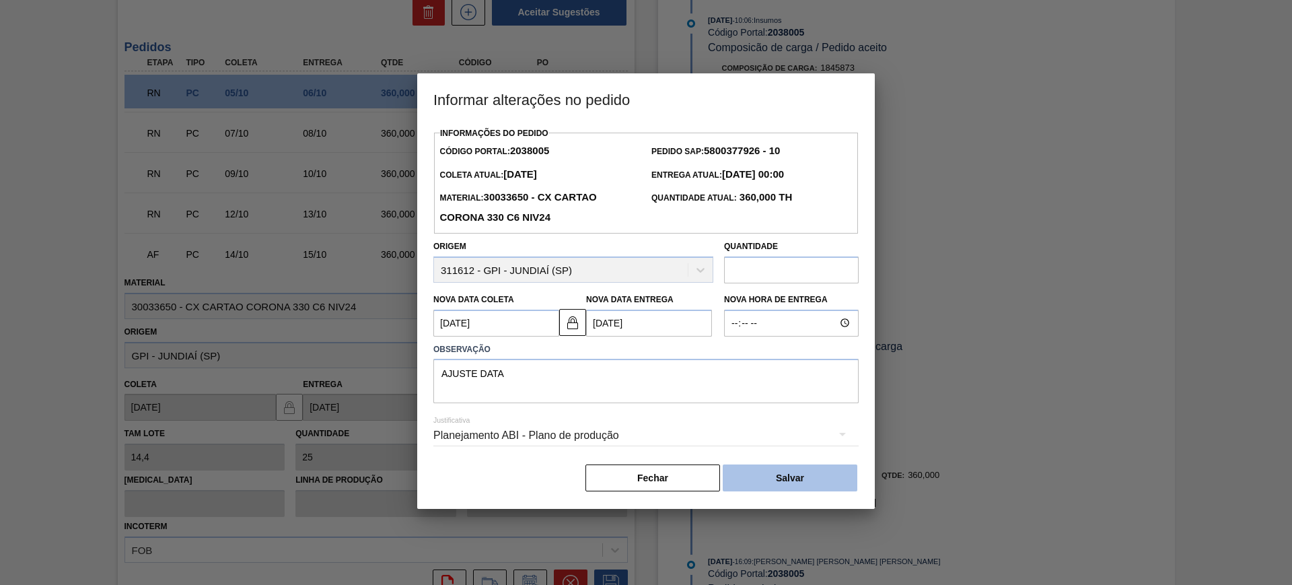
click at [794, 473] on button "Salvar" at bounding box center [789, 477] width 135 height 27
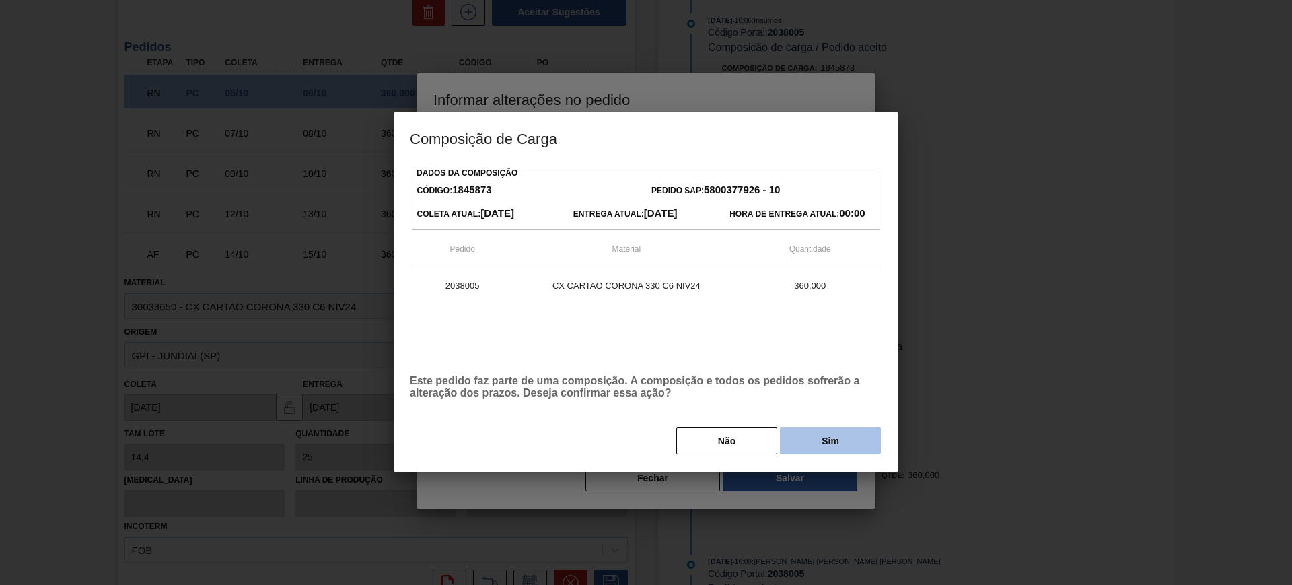
click at [822, 440] on button "Sim" at bounding box center [830, 440] width 101 height 27
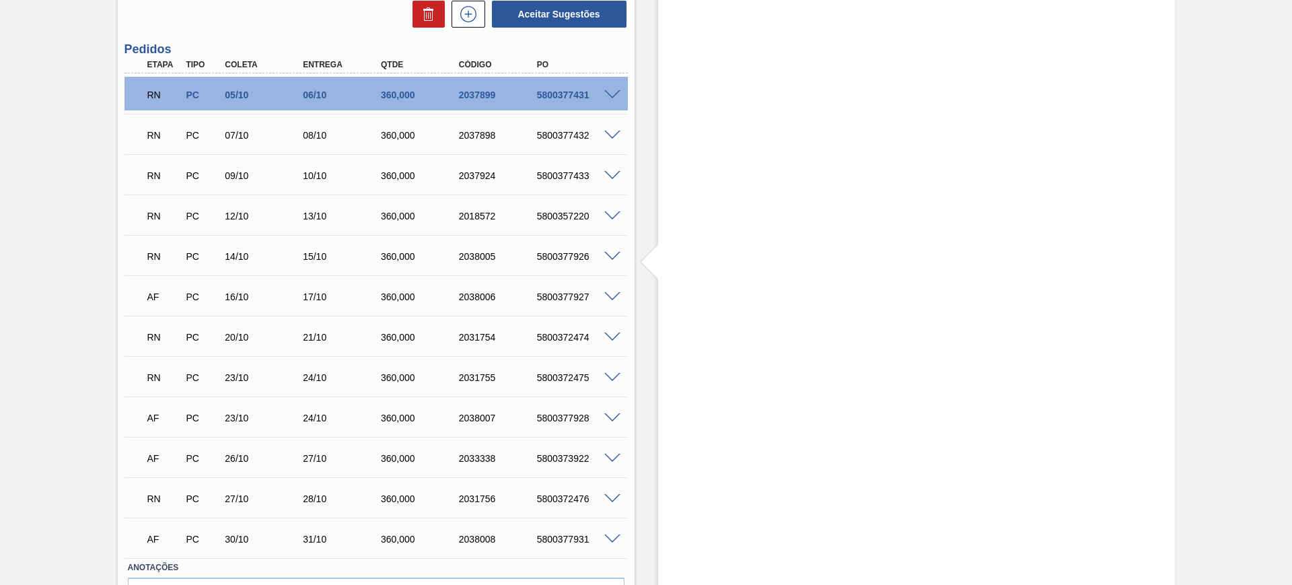
scroll to position [420, 0]
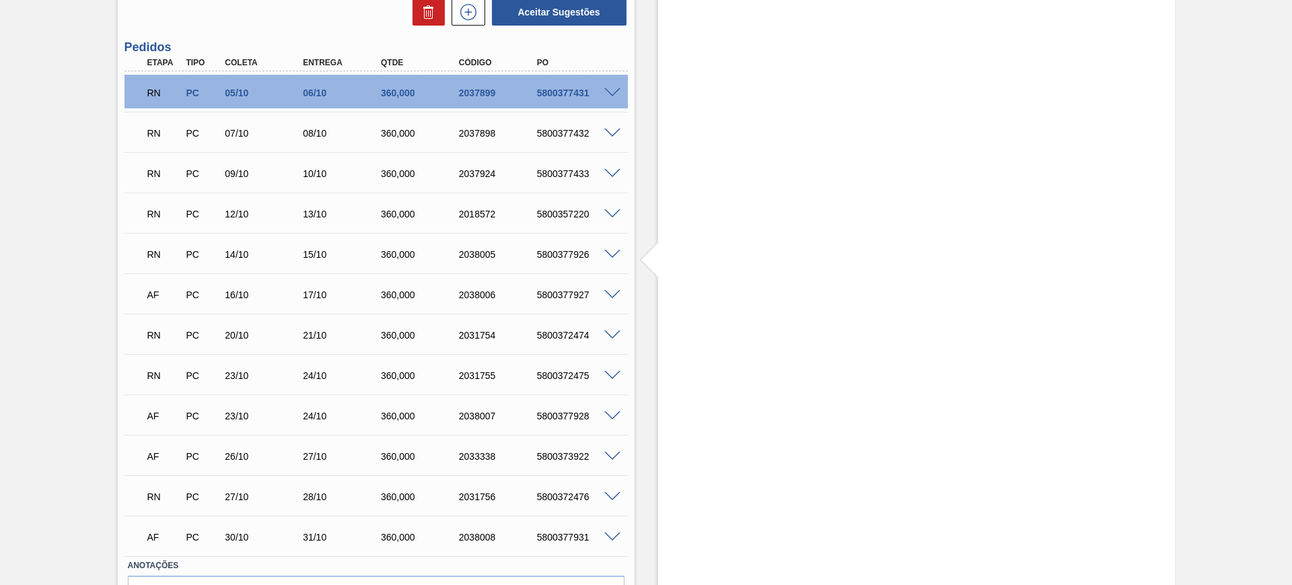
click at [554, 335] on div "5800372474" at bounding box center [576, 335] width 87 height 11
copy div "5800372474"
click at [562, 374] on div "5800372475" at bounding box center [576, 375] width 87 height 11
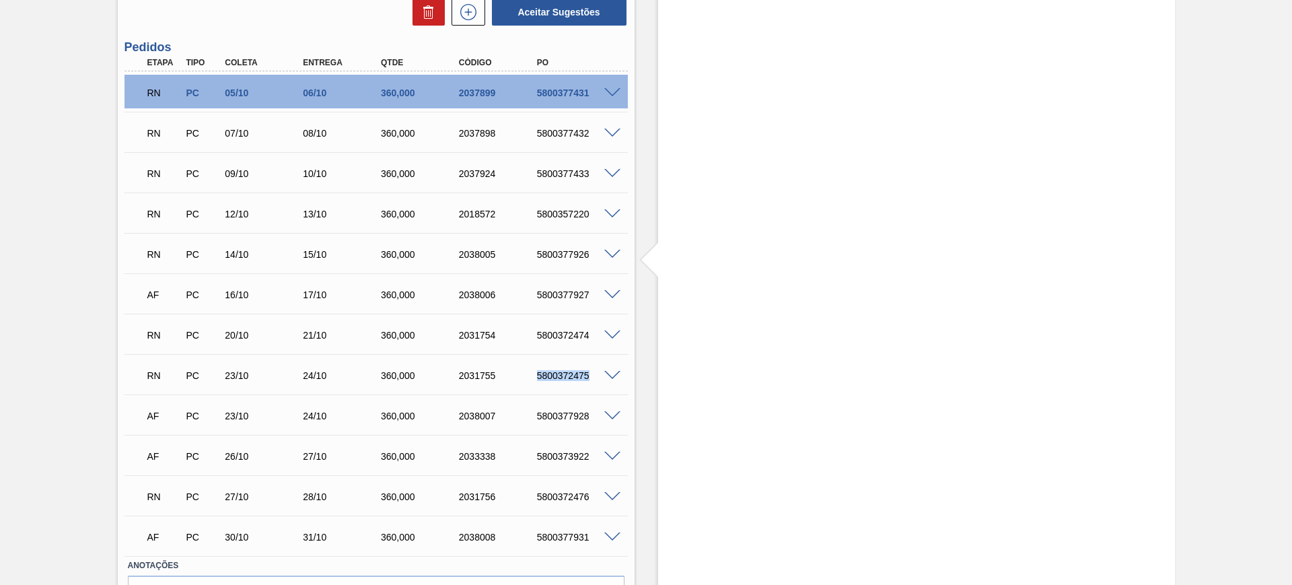
copy div "5800372475"
click at [554, 453] on div "5800373922" at bounding box center [576, 456] width 87 height 11
copy div "5800373922"
click at [578, 416] on div "5800377928" at bounding box center [576, 415] width 87 height 11
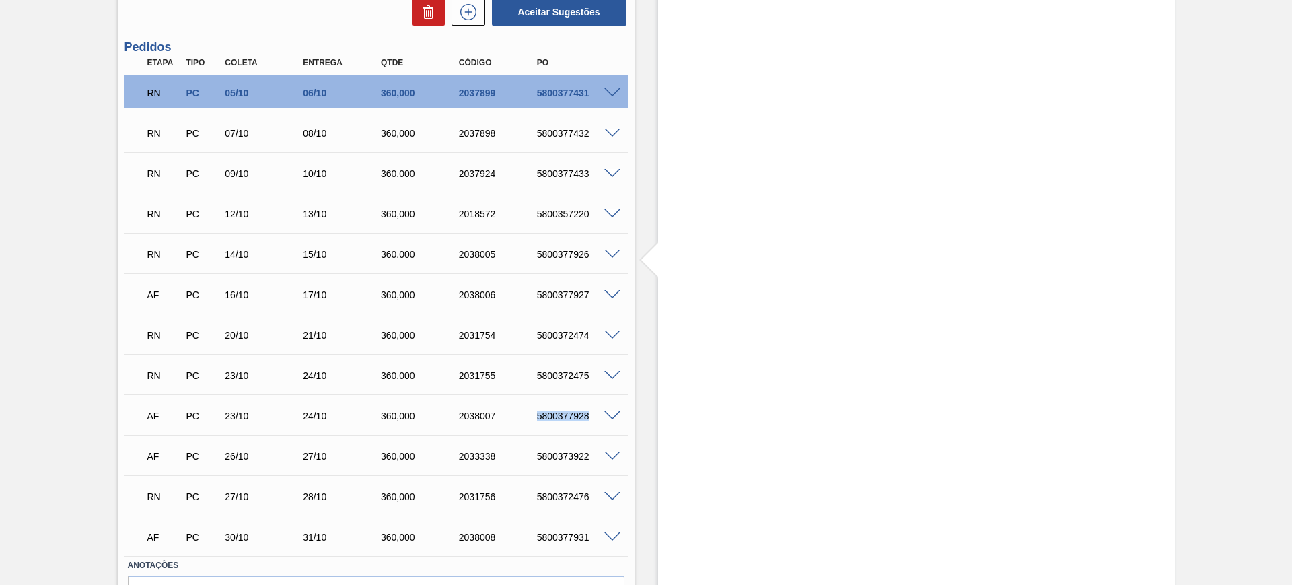
click at [578, 416] on div "5800377928" at bounding box center [576, 415] width 87 height 11
copy div "5800377928"
click at [561, 535] on div "5800377931" at bounding box center [576, 536] width 87 height 11
copy div "5800377931"
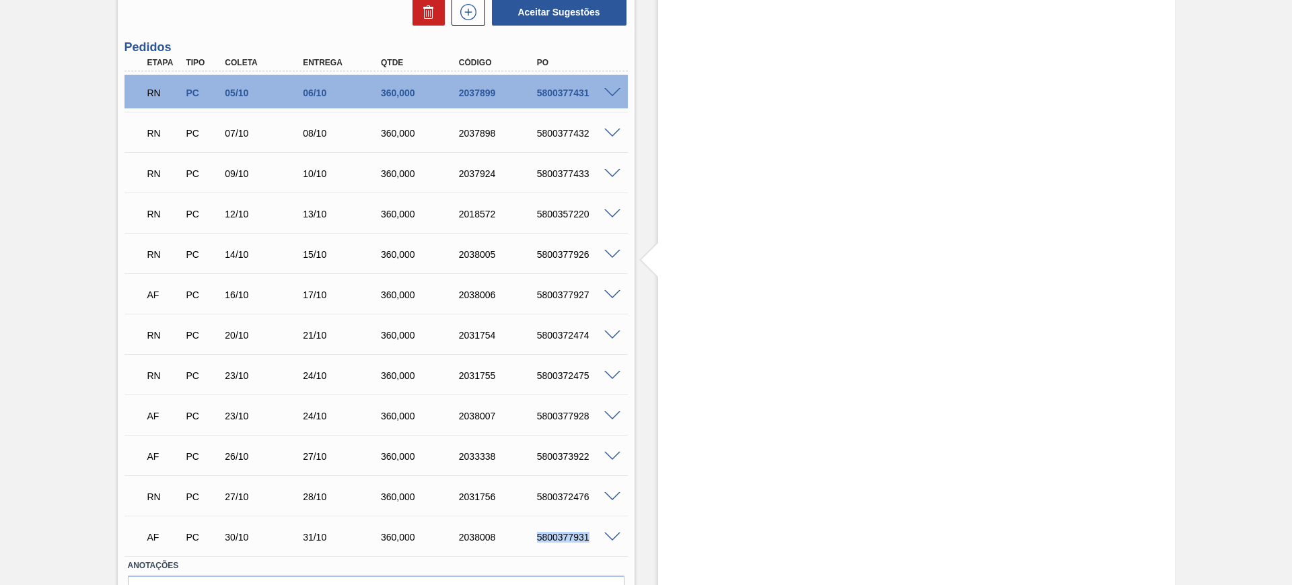
click at [569, 295] on div "5800377927" at bounding box center [576, 294] width 87 height 11
copy div "5800377927"
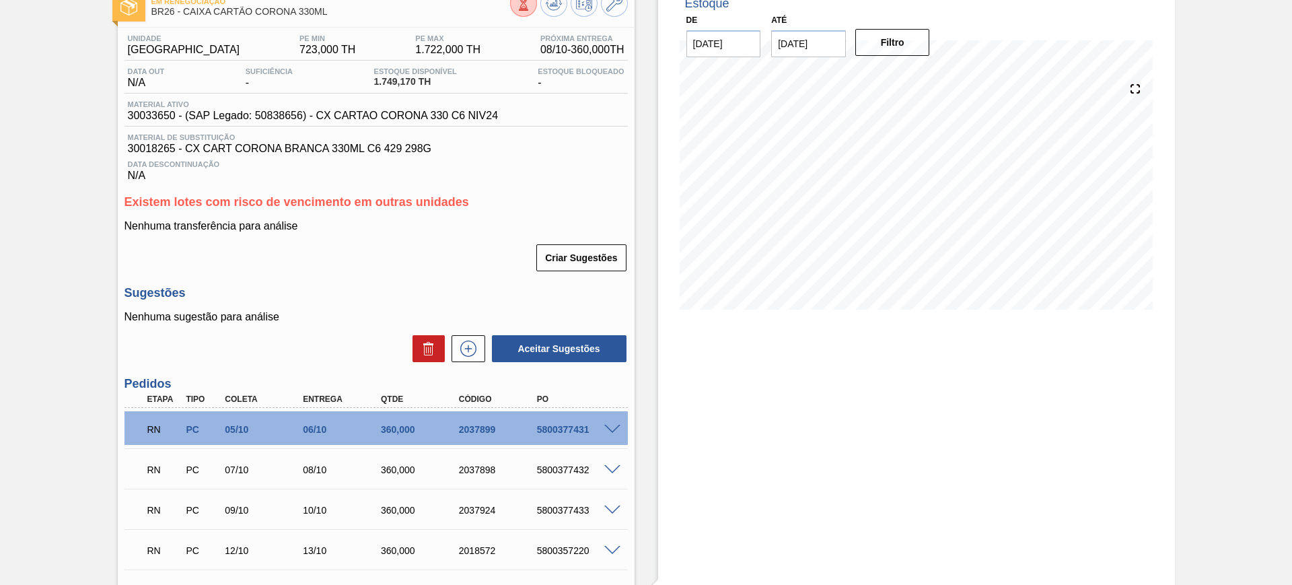
scroll to position [0, 0]
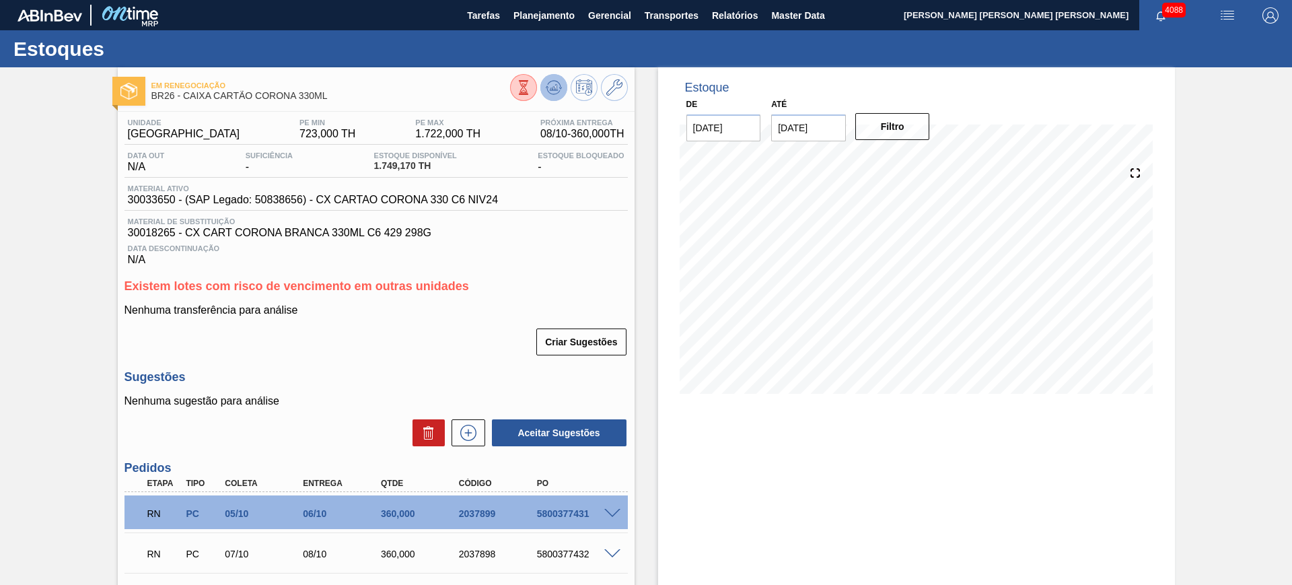
click at [561, 79] on button at bounding box center [553, 87] width 27 height 27
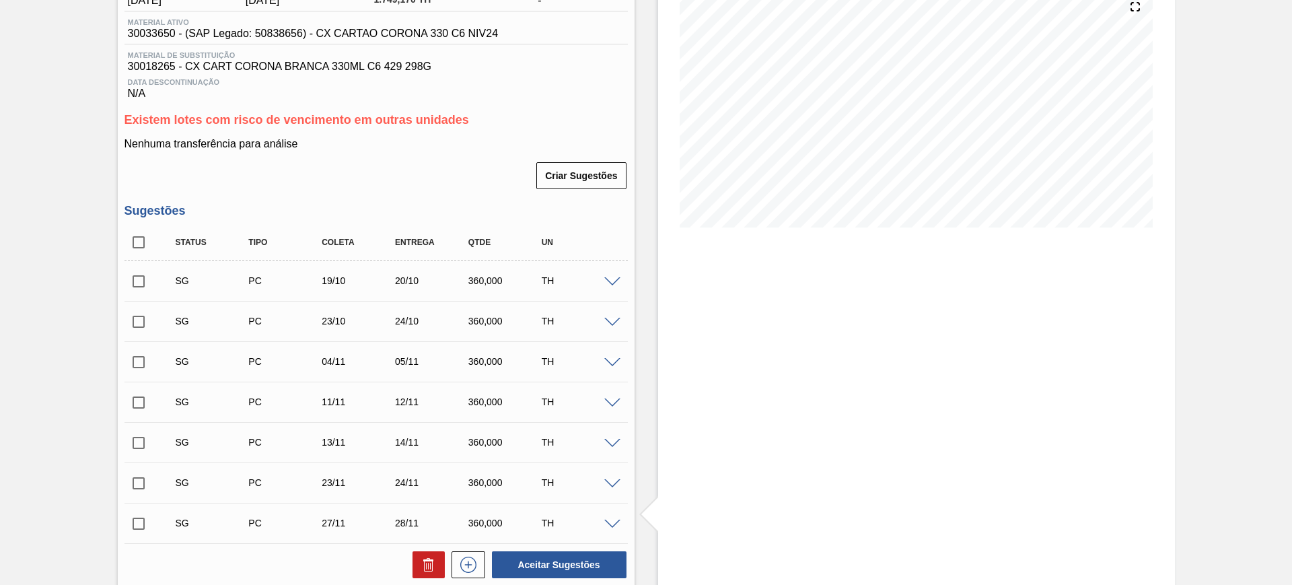
scroll to position [168, 0]
click at [139, 246] on input "checkbox" at bounding box center [138, 240] width 28 height 28
checkbox input "true"
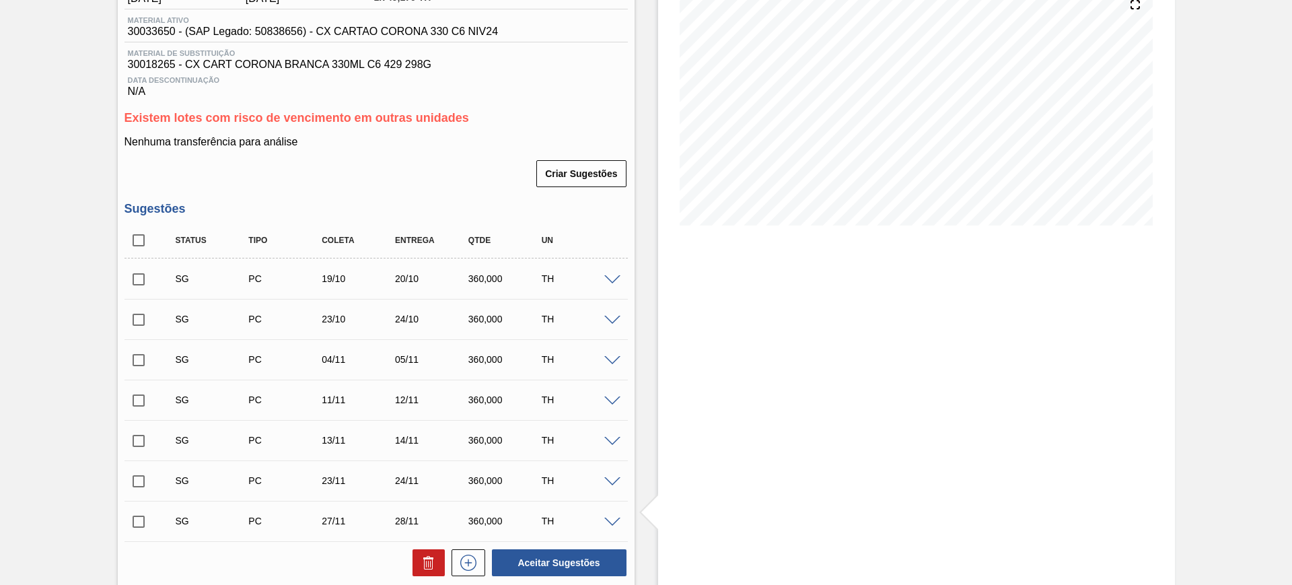
checkbox input "true"
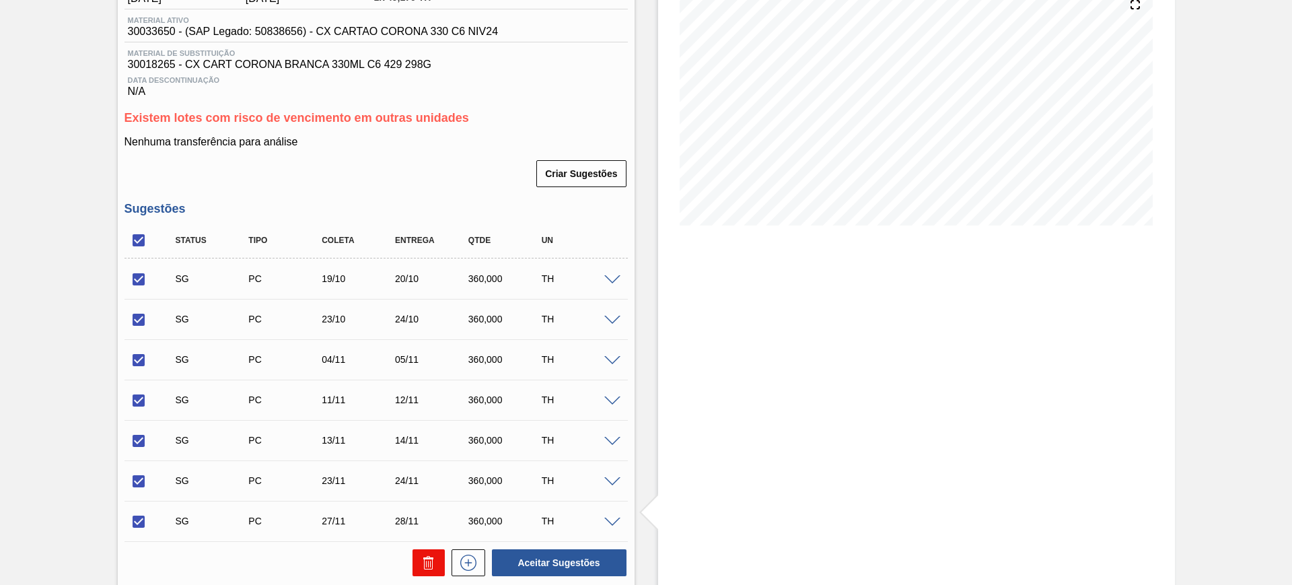
click at [420, 560] on icon at bounding box center [428, 562] width 16 height 16
checkbox input "false"
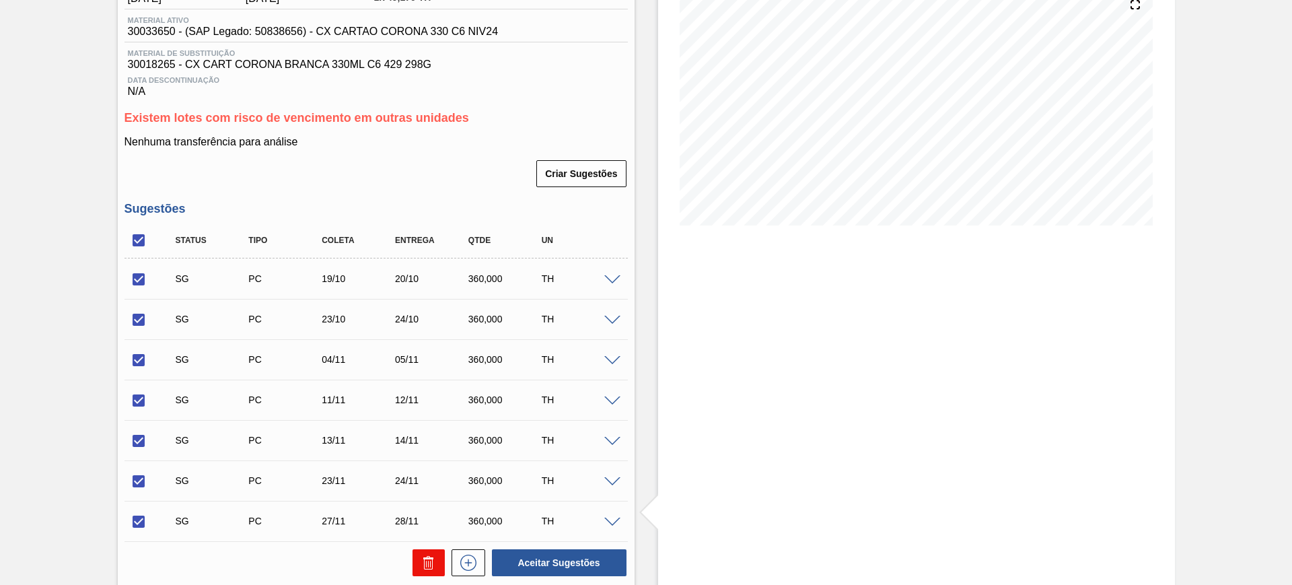
checkbox input "false"
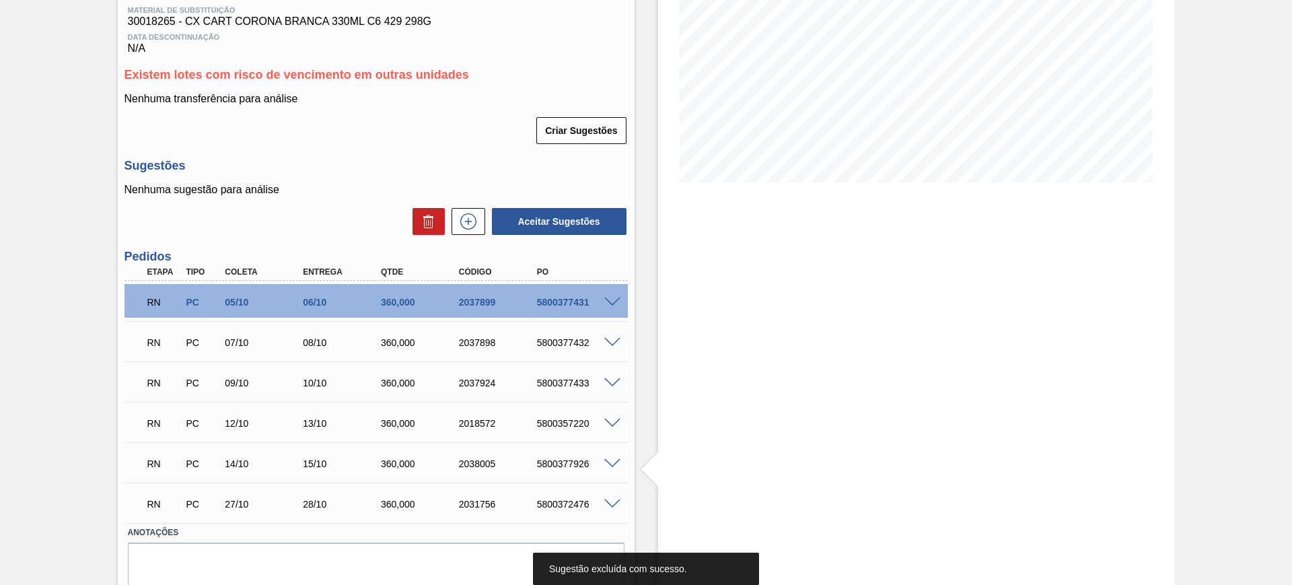
scroll to position [252, 0]
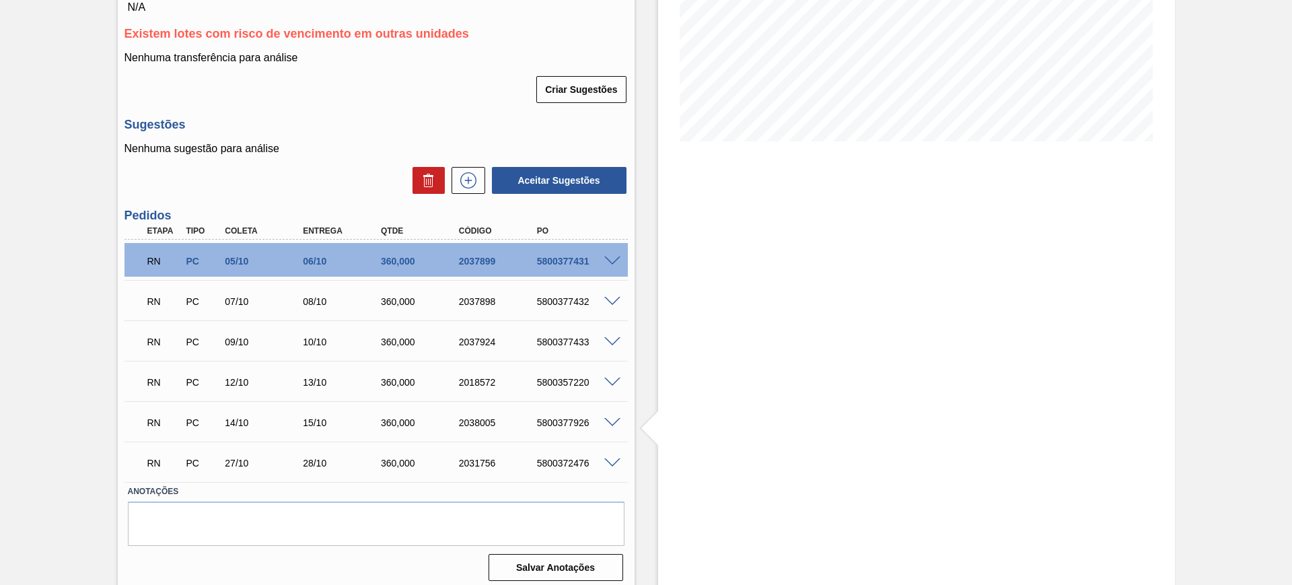
click at [793, 371] on div "Estoque De 08/10/2025 Até 03/01/2026 Filtro" at bounding box center [916, 203] width 517 height 777
click at [607, 258] on span at bounding box center [612, 261] width 16 height 10
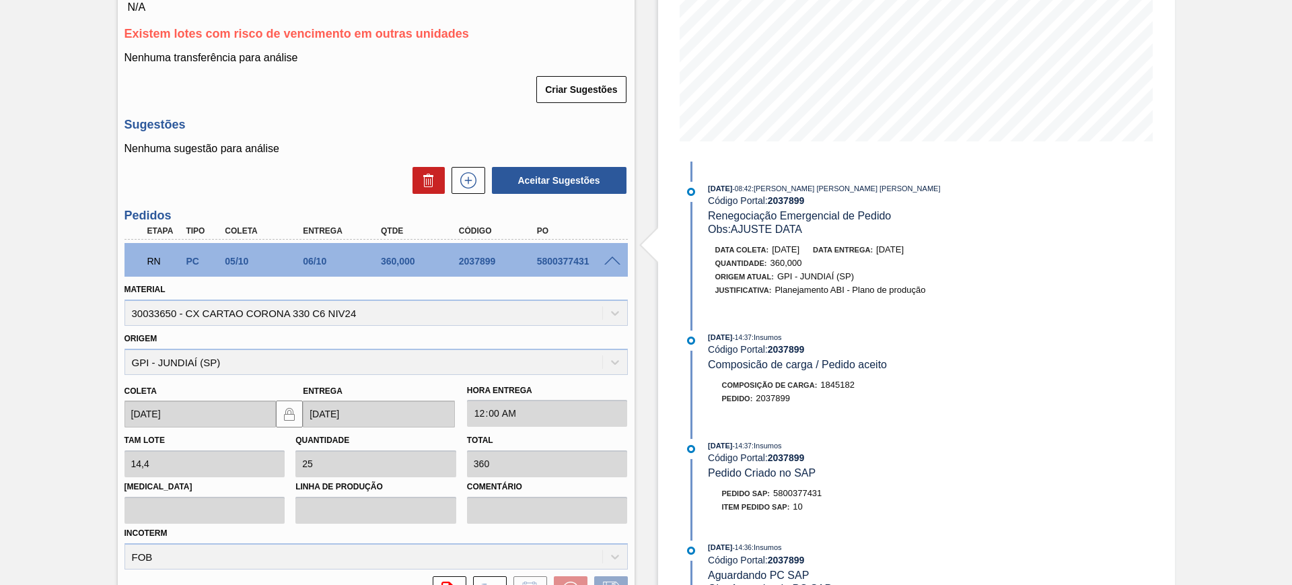
click at [607, 258] on span at bounding box center [612, 261] width 16 height 10
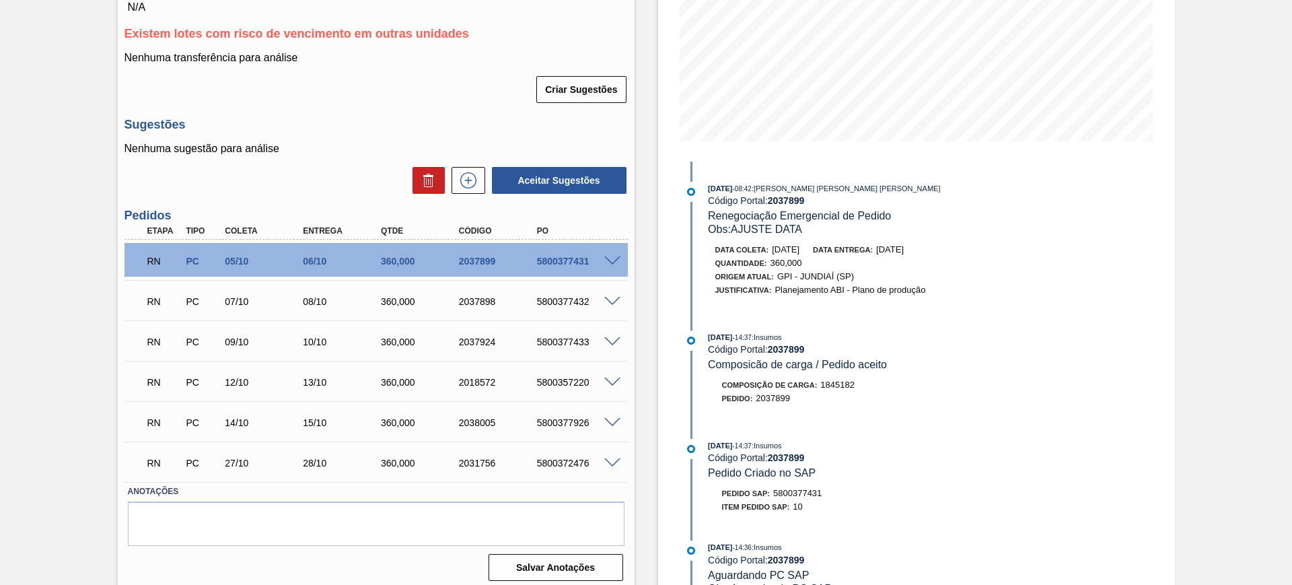
click at [616, 299] on span at bounding box center [612, 302] width 16 height 10
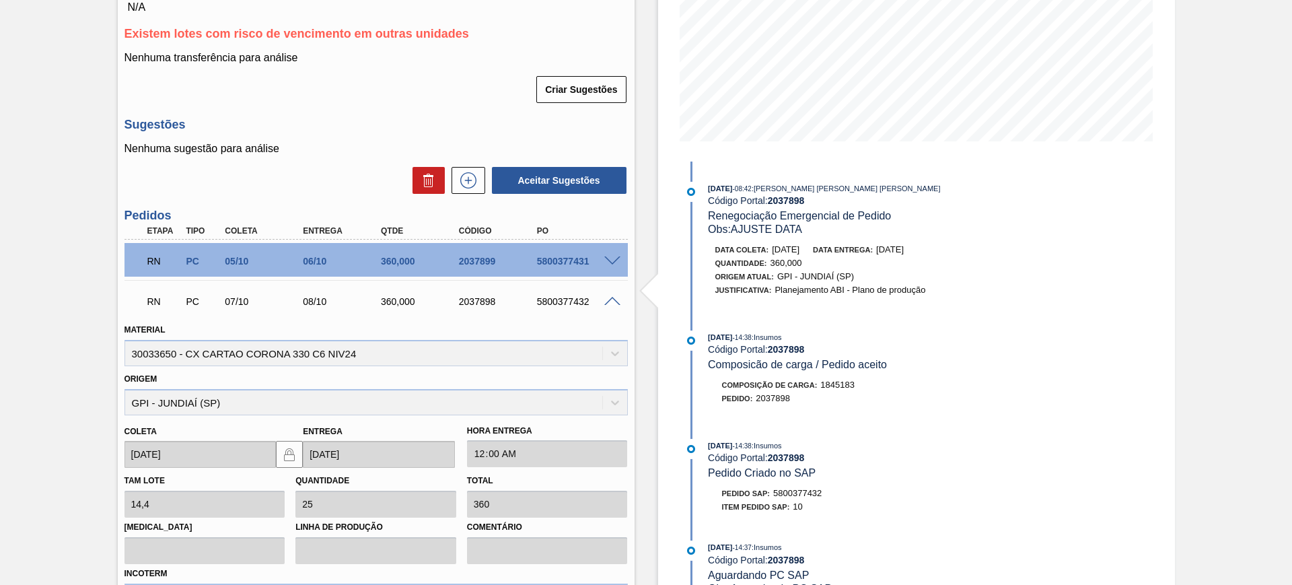
click at [616, 299] on span at bounding box center [612, 302] width 16 height 10
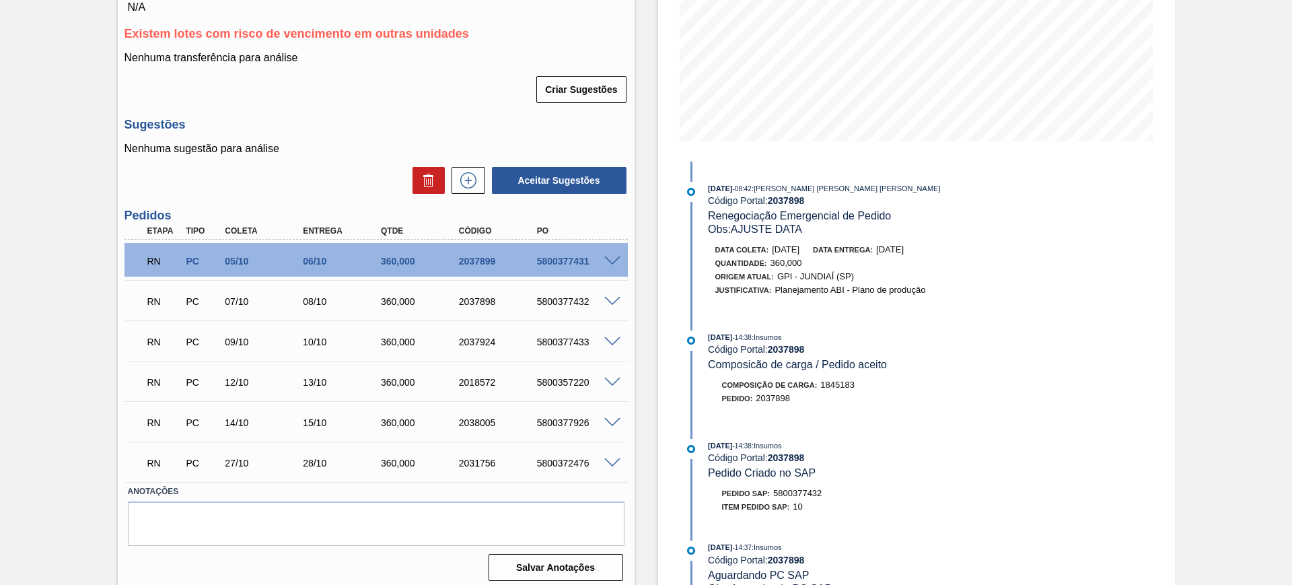
click at [607, 342] on span at bounding box center [612, 342] width 16 height 10
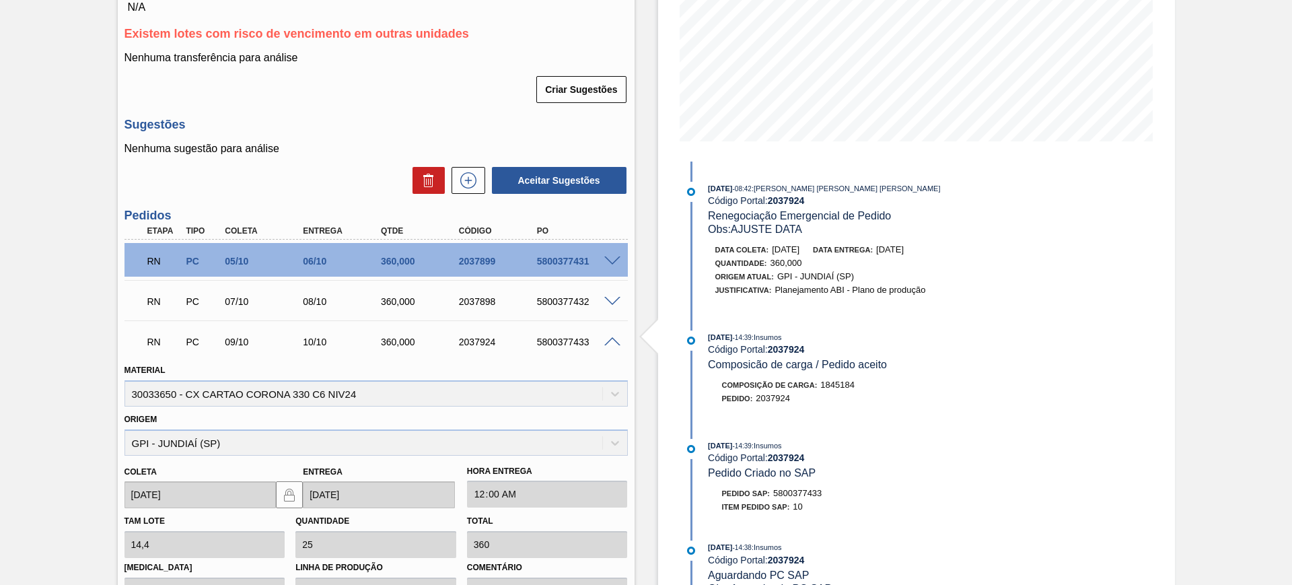
click at [609, 342] on span at bounding box center [612, 342] width 16 height 10
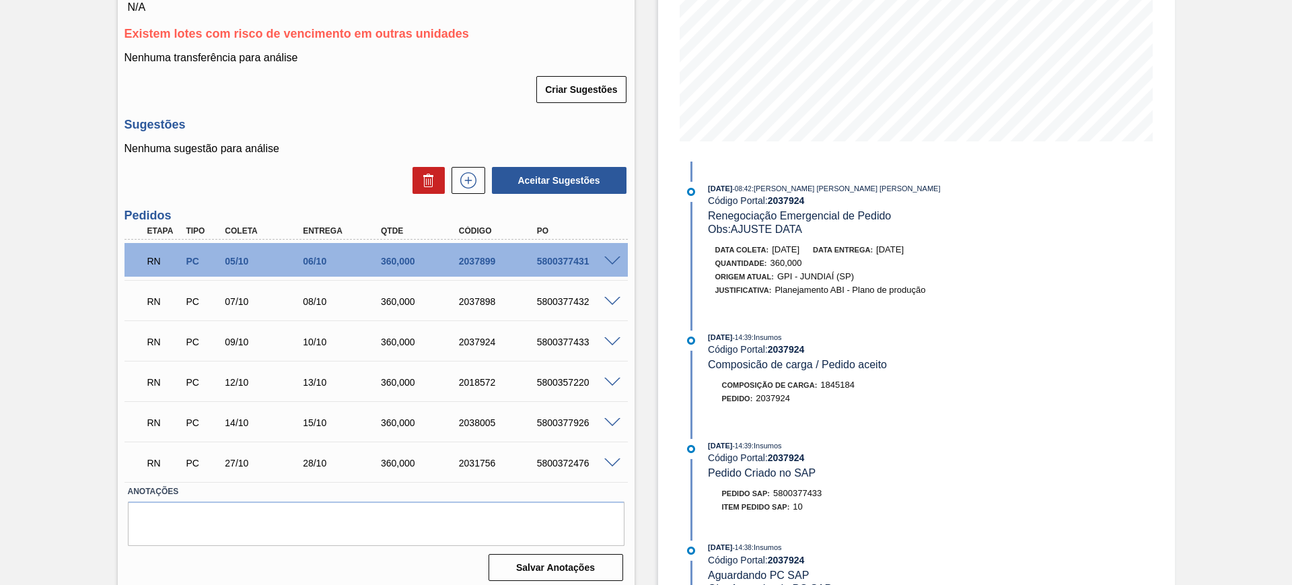
click at [618, 376] on div at bounding box center [614, 381] width 27 height 10
click at [613, 381] on span at bounding box center [612, 382] width 16 height 10
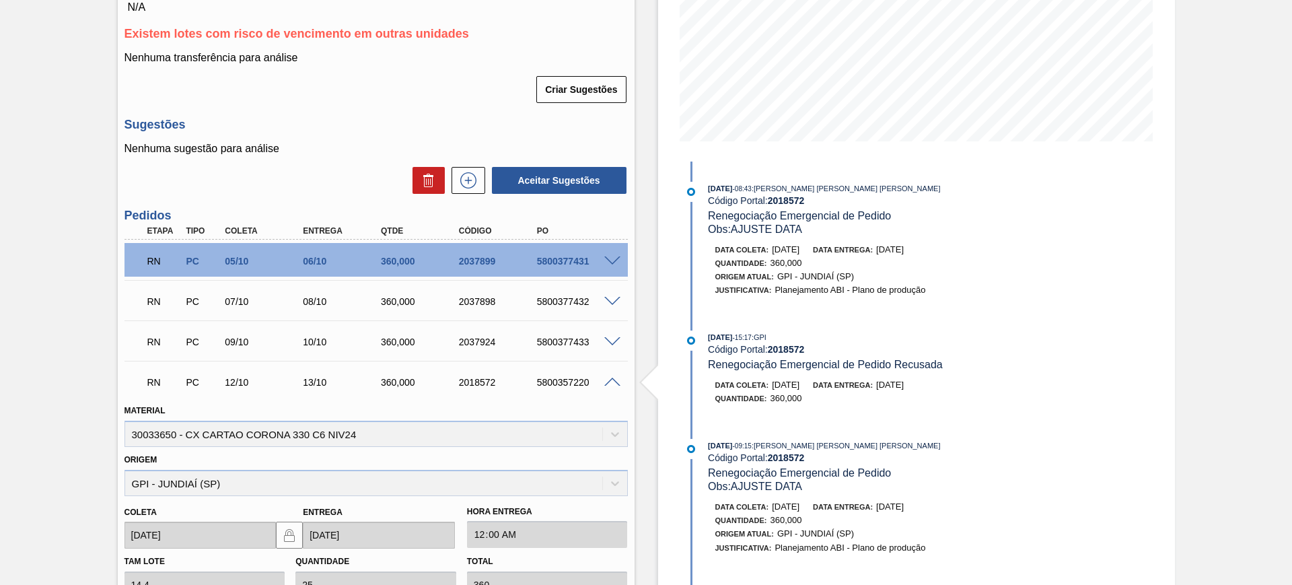
click at [613, 381] on span at bounding box center [612, 382] width 16 height 10
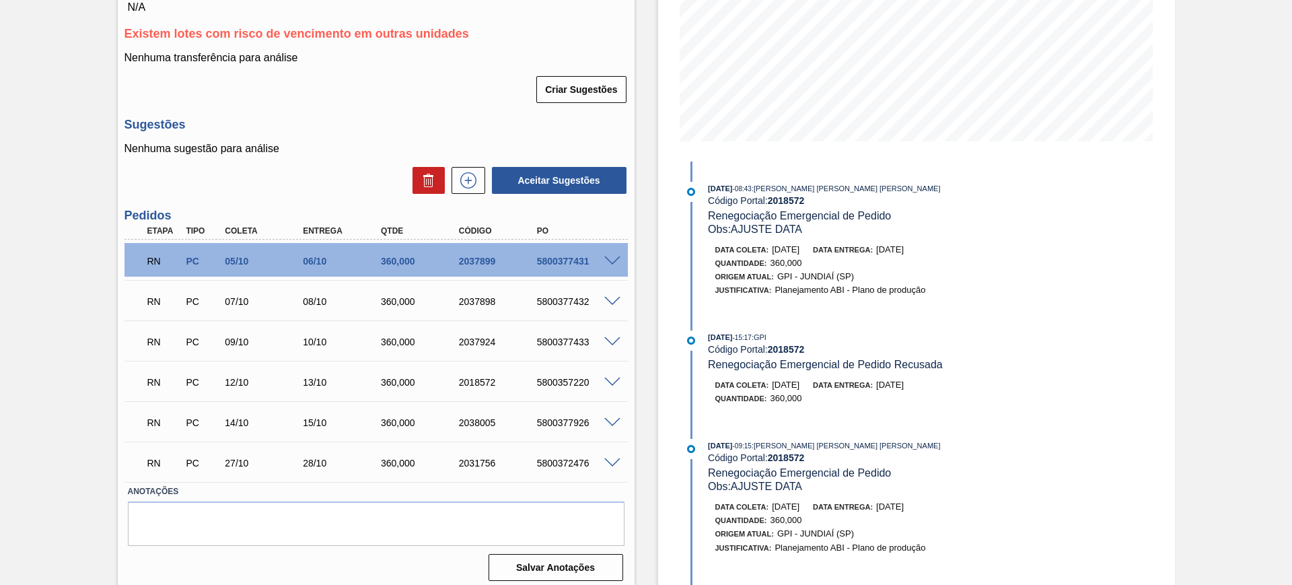
click at [610, 426] on div "5800377926" at bounding box center [576, 422] width 87 height 11
click at [611, 420] on span at bounding box center [612, 423] width 16 height 10
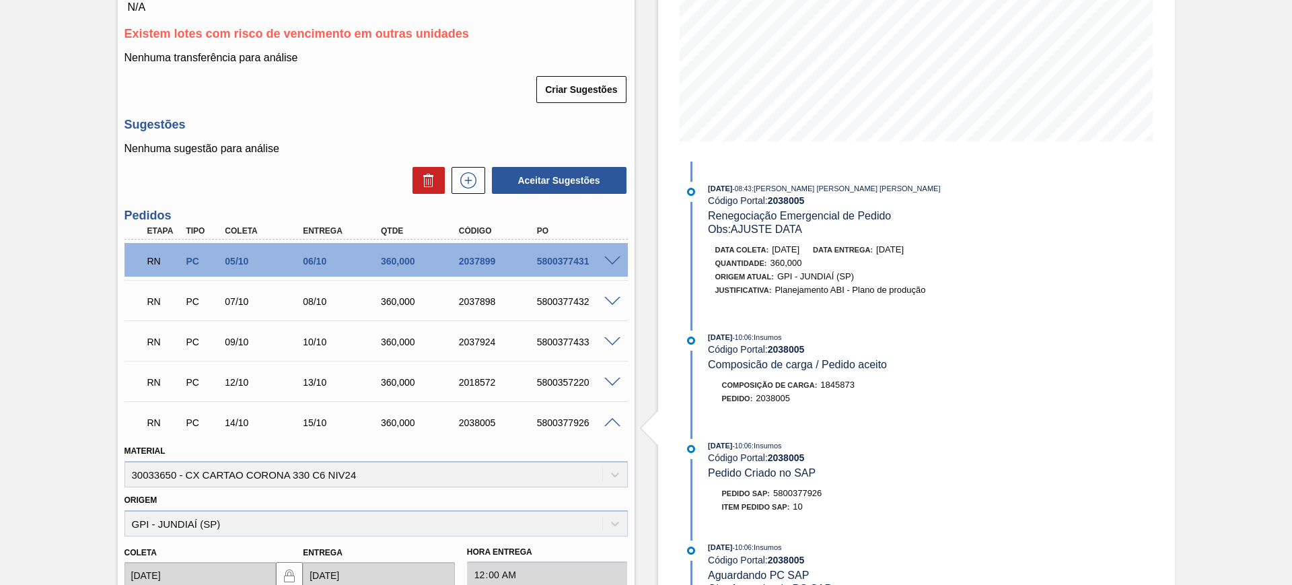
click at [611, 420] on span at bounding box center [612, 423] width 16 height 10
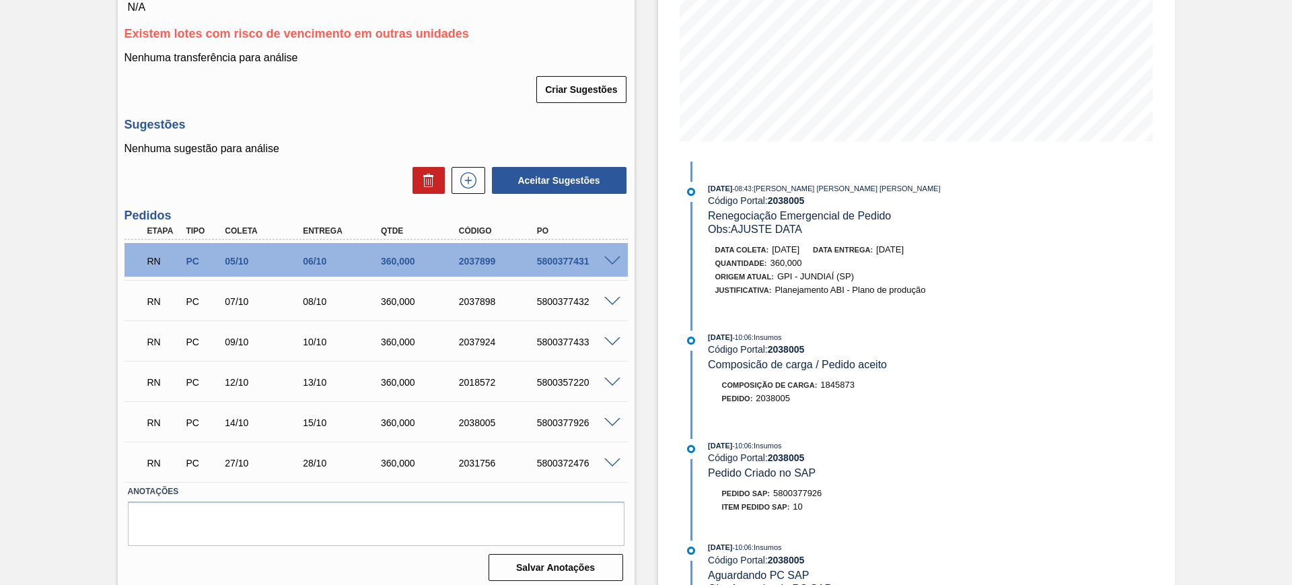
click at [614, 383] on span at bounding box center [612, 382] width 16 height 10
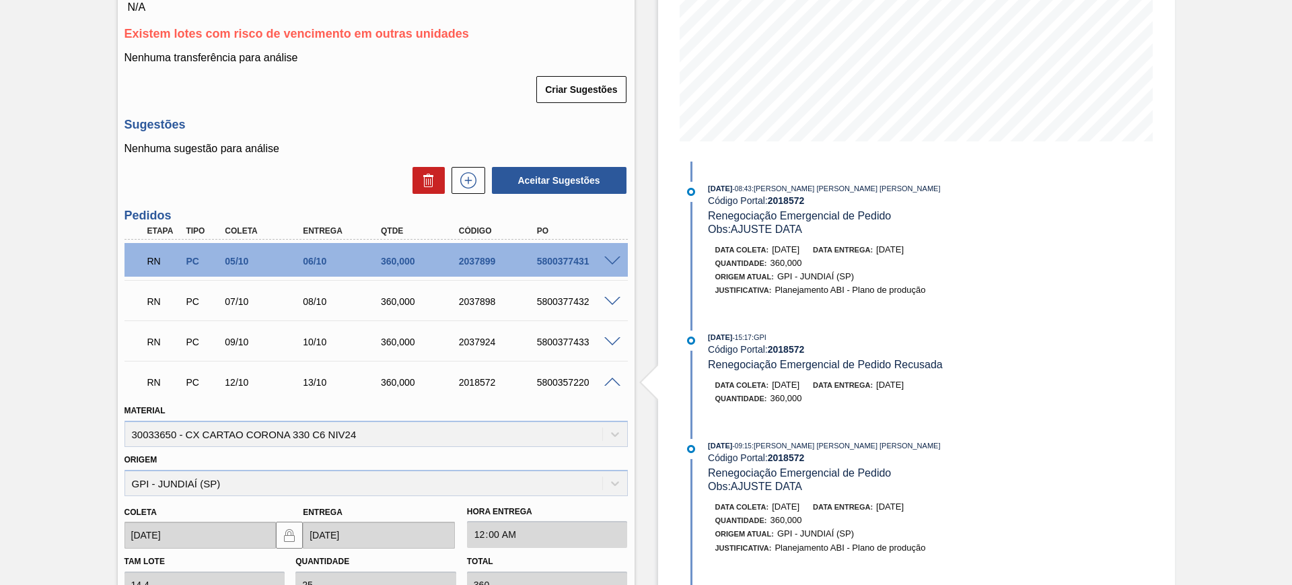
click at [614, 383] on span at bounding box center [612, 382] width 16 height 10
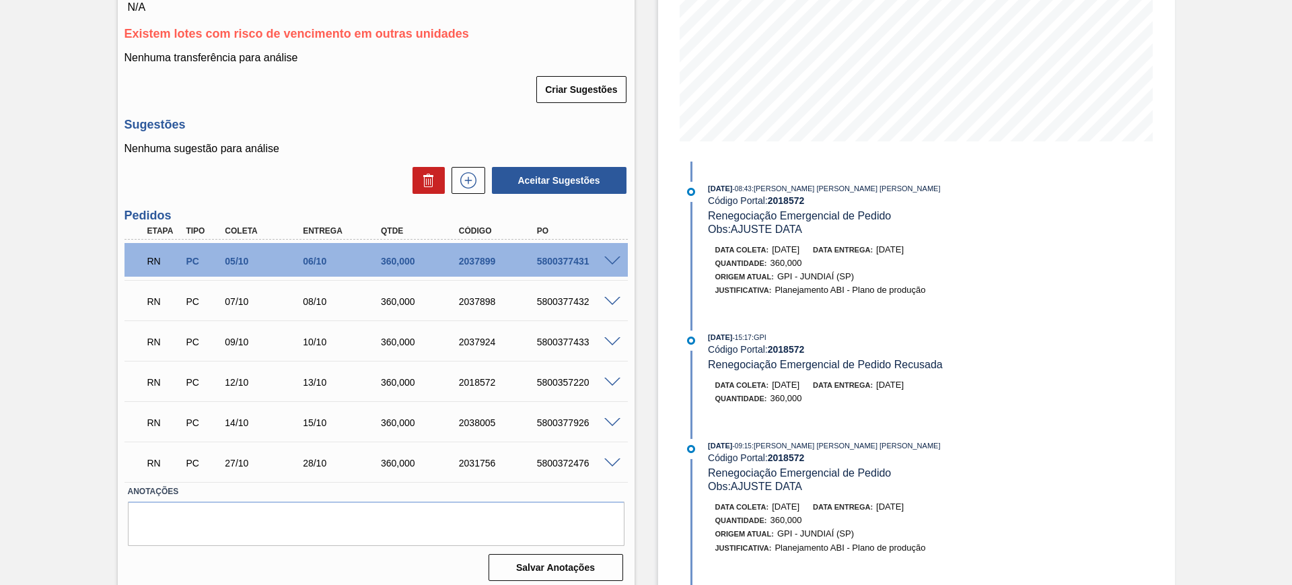
click at [613, 464] on span at bounding box center [612, 463] width 16 height 10
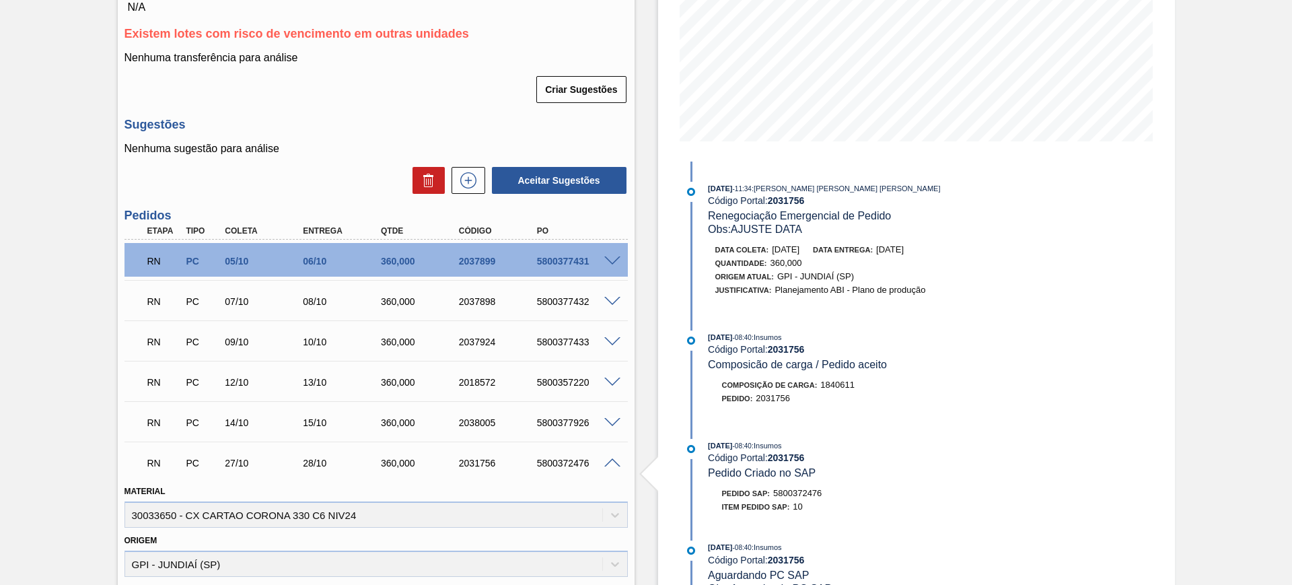
click at [613, 464] on span at bounding box center [612, 463] width 16 height 10
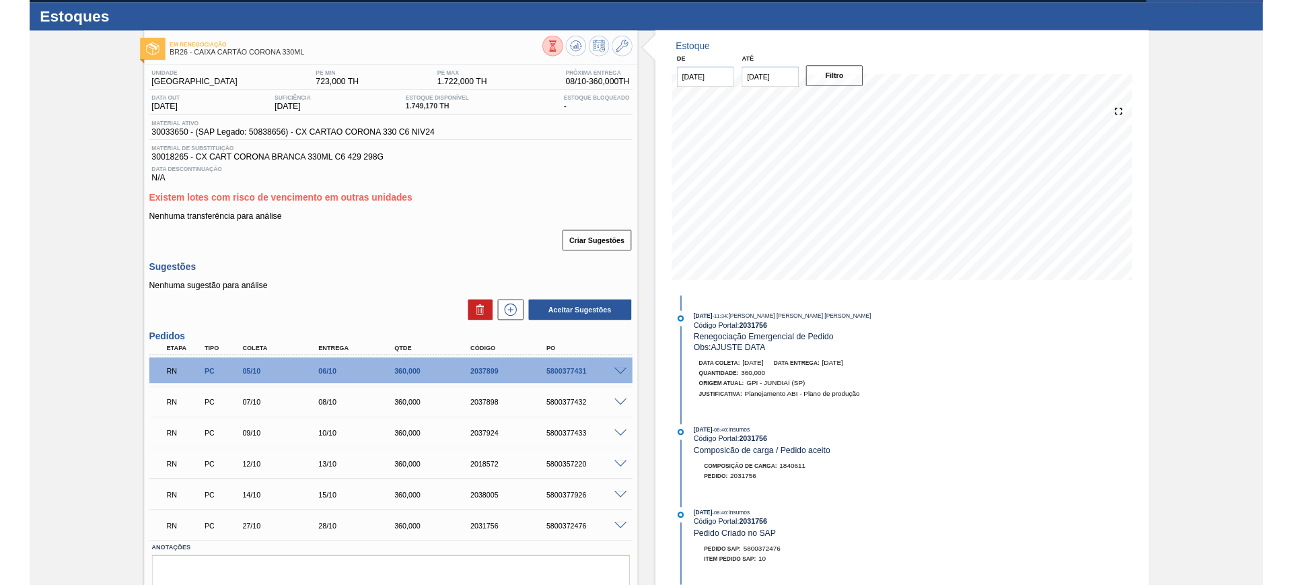
scroll to position [0, 0]
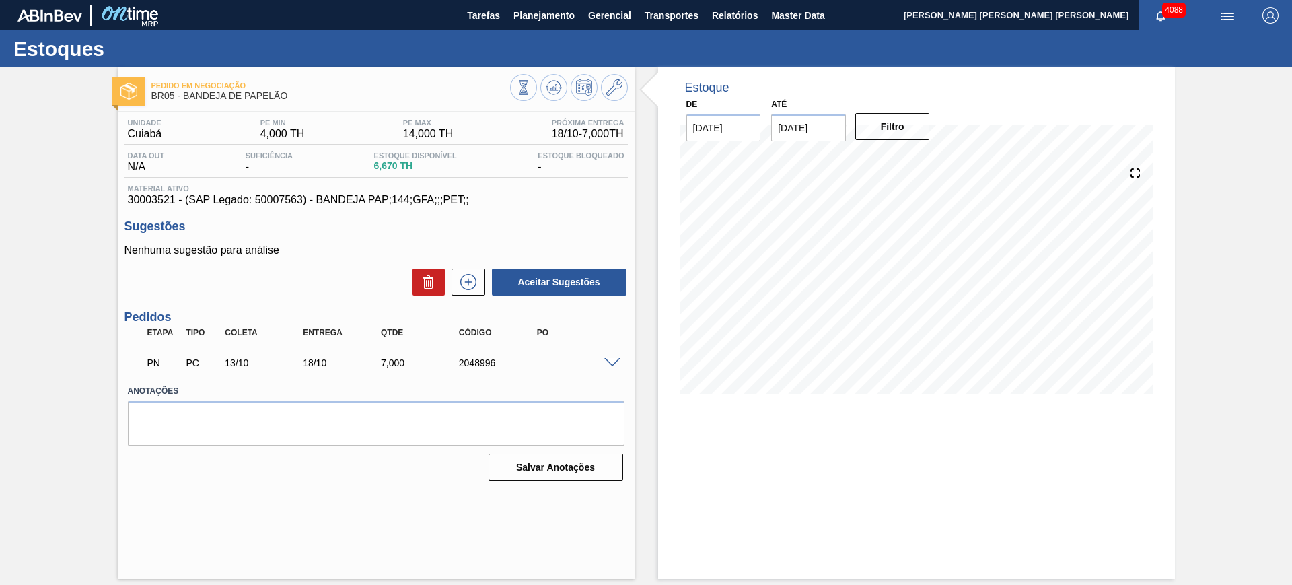
click at [610, 359] on span at bounding box center [612, 363] width 16 height 10
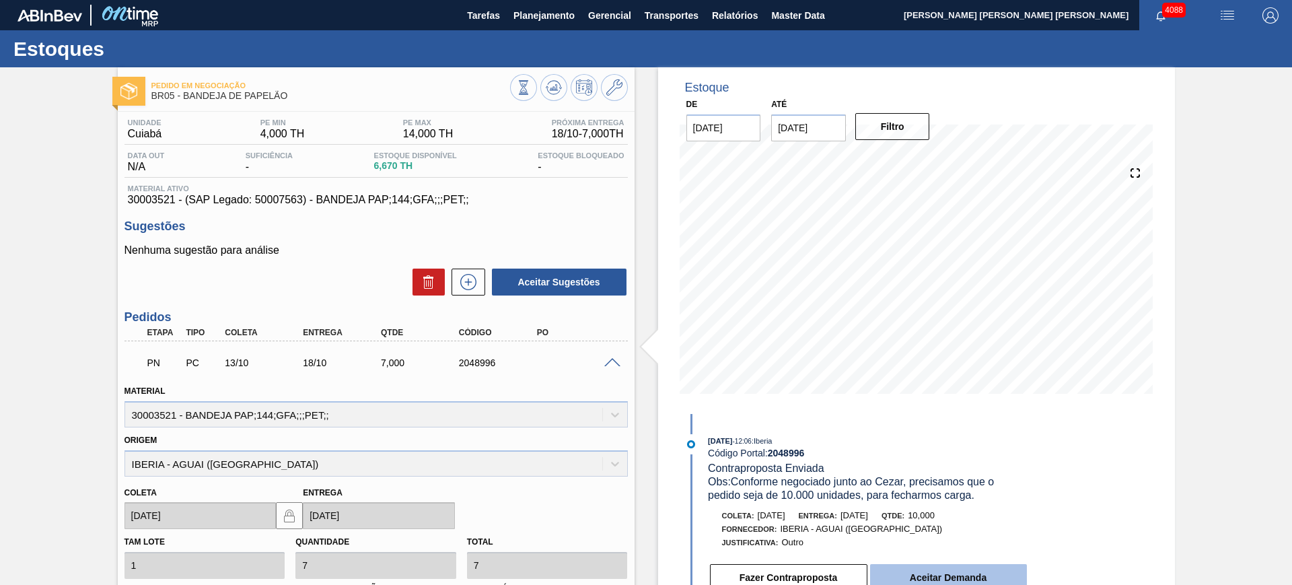
click at [944, 582] on button "Aceitar Demanda" at bounding box center [948, 577] width 157 height 27
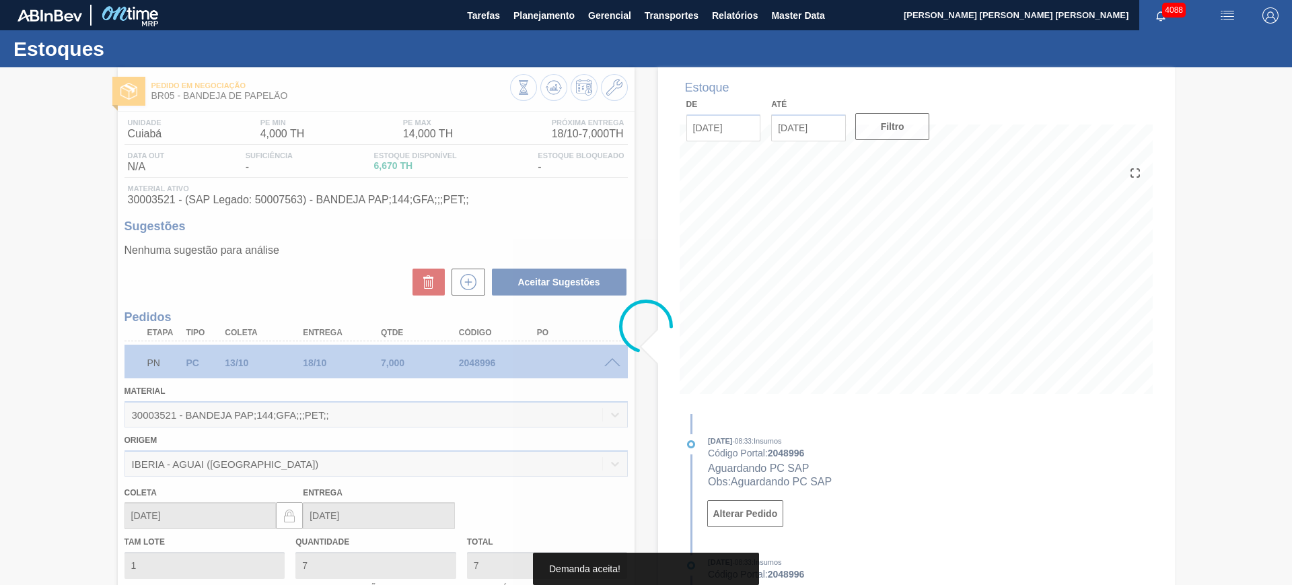
type input "10"
type input "[DATE]"
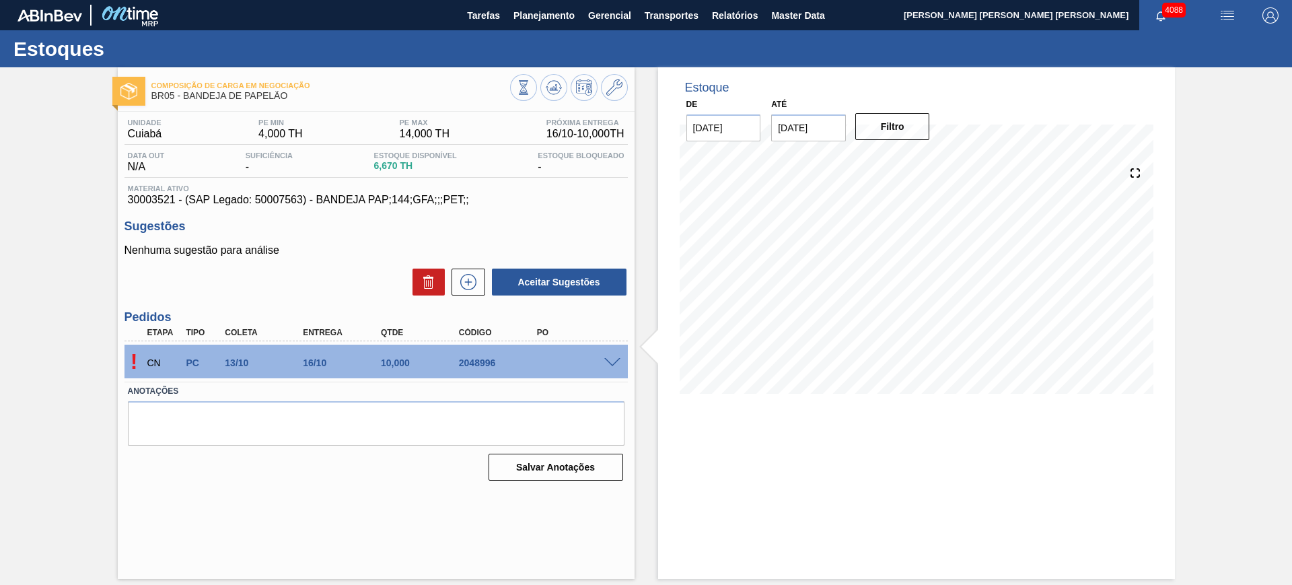
click at [613, 358] on span at bounding box center [612, 363] width 16 height 10
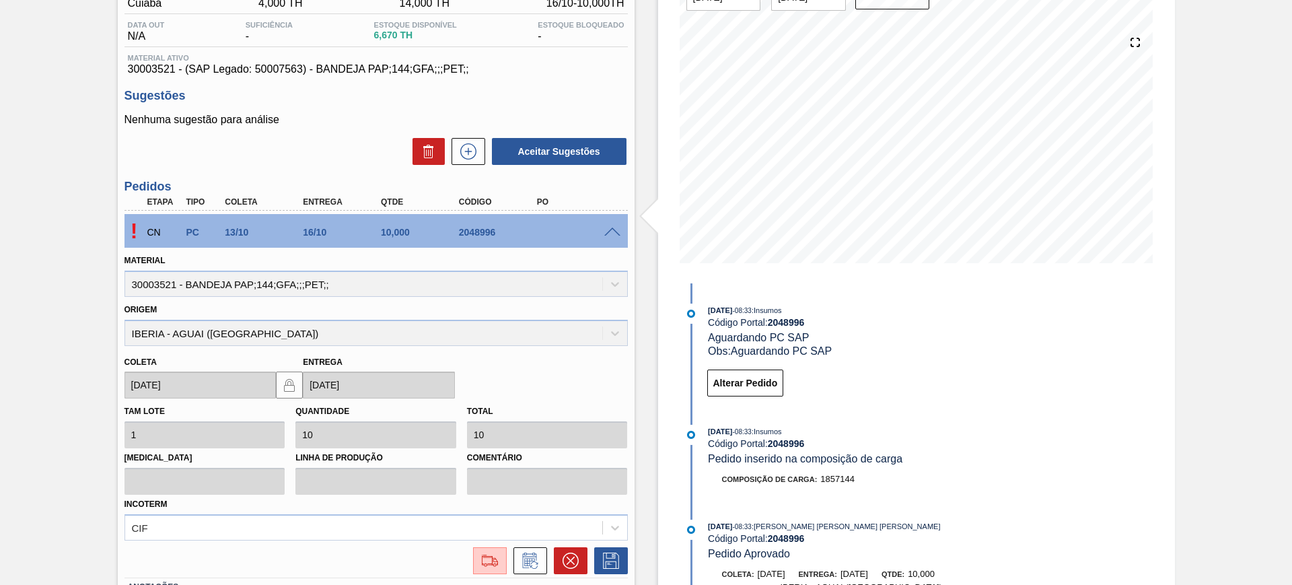
scroll to position [233, 0]
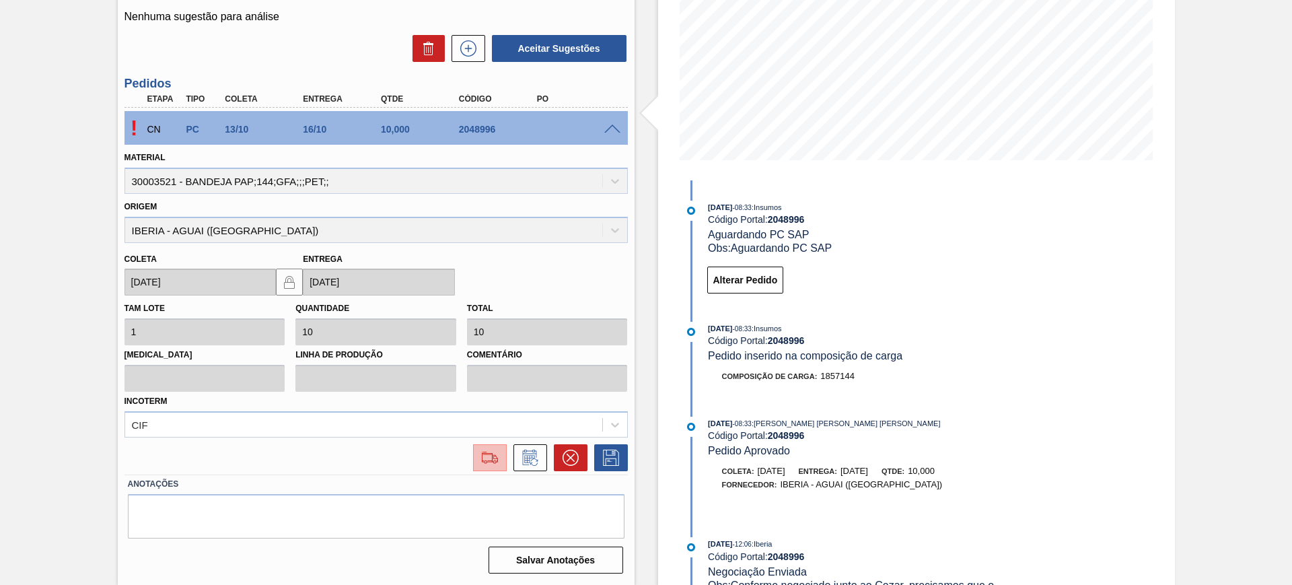
click at [482, 472] on div "! CN PC 13/10 16/10 10,000 2048996 Material 30003521 - BANDEJA PAP;144;GFA;;;PE…" at bounding box center [375, 291] width 503 height 367
click at [484, 465] on button at bounding box center [490, 457] width 34 height 27
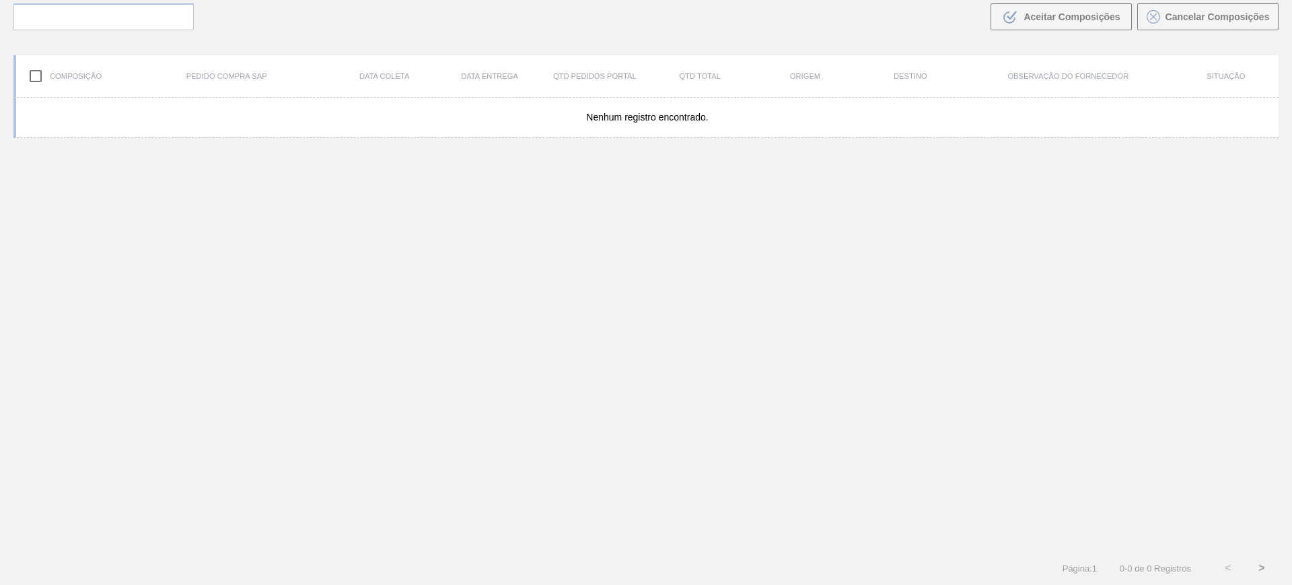
scroll to position [97, 0]
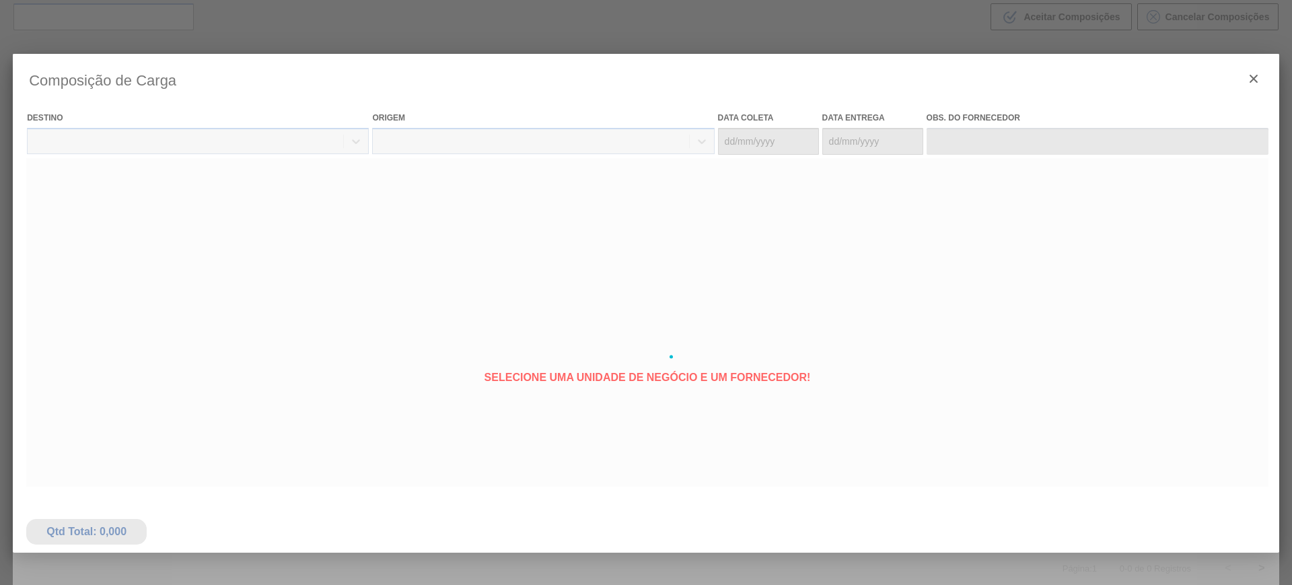
type coleta "[DATE]"
type Entrega "[DATE]"
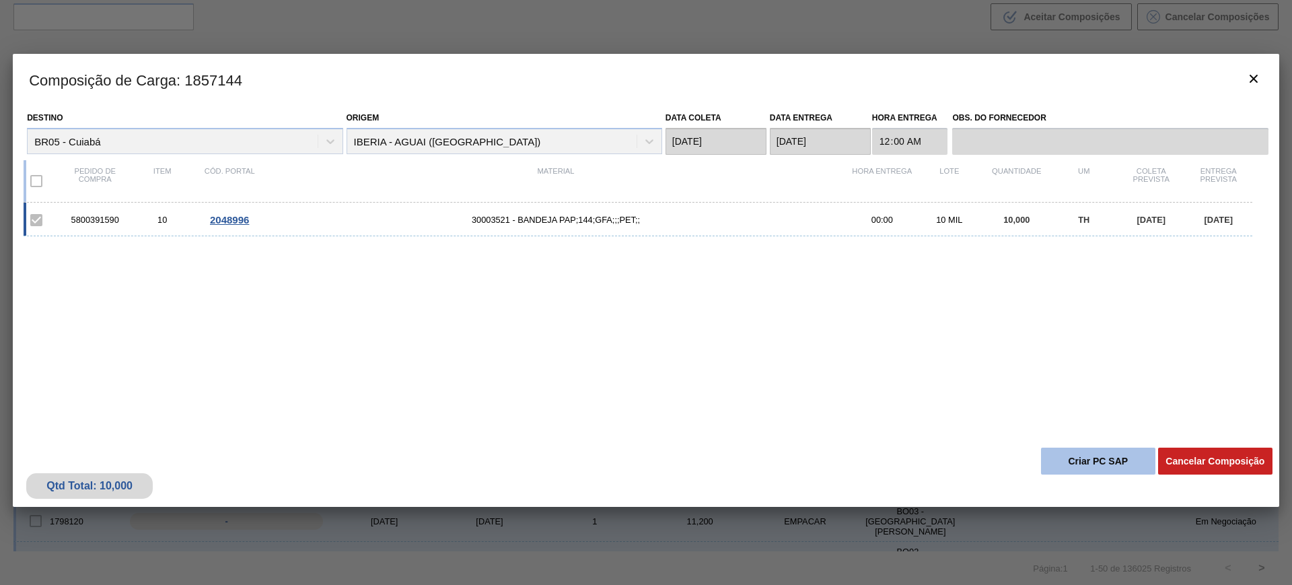
click at [1102, 462] on button "Criar PC SAP" at bounding box center [1098, 460] width 114 height 27
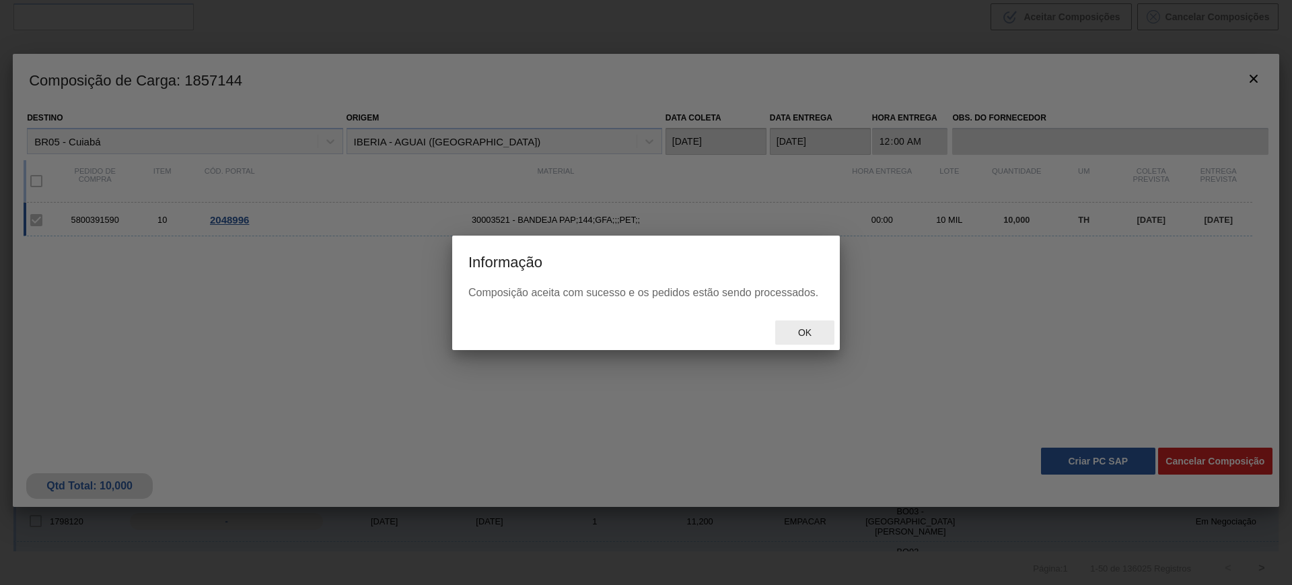
click at [809, 332] on span "Ok" at bounding box center [804, 332] width 35 height 11
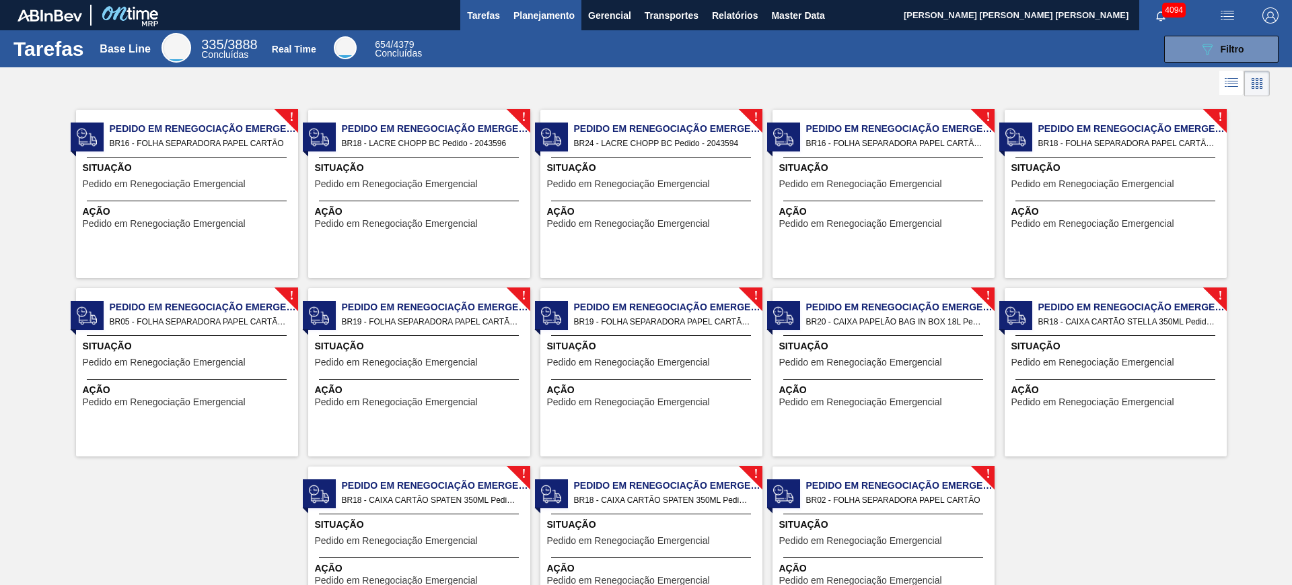
click at [562, 15] on span "Planejamento" at bounding box center [543, 15] width 61 height 16
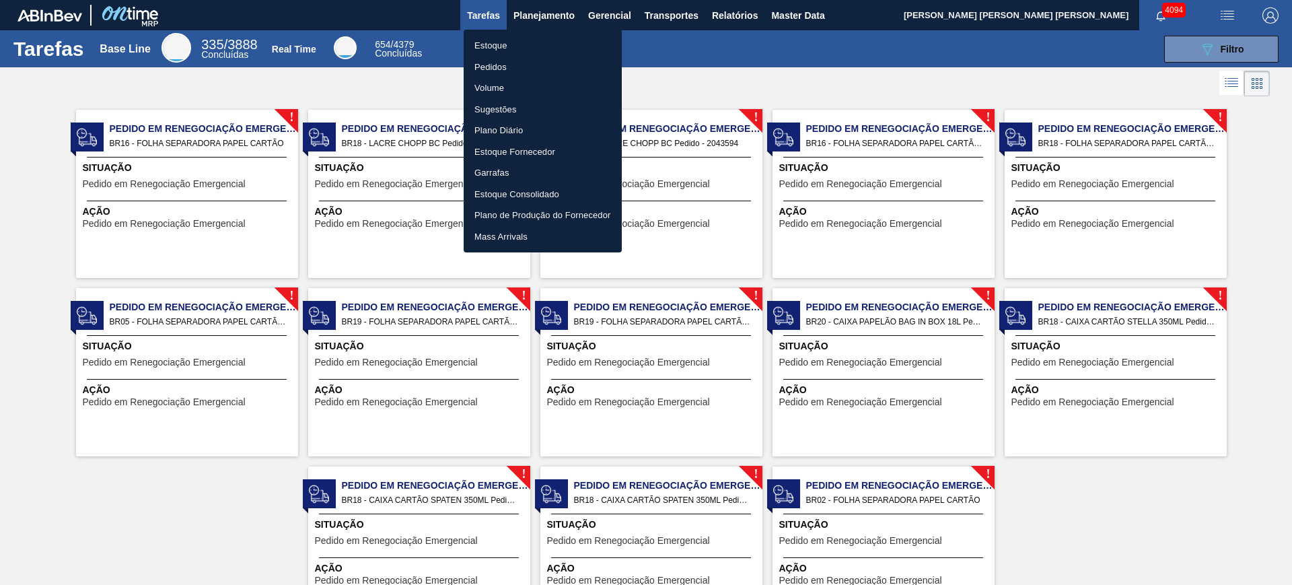
click at [550, 38] on li "Estoque" at bounding box center [542, 46] width 158 height 22
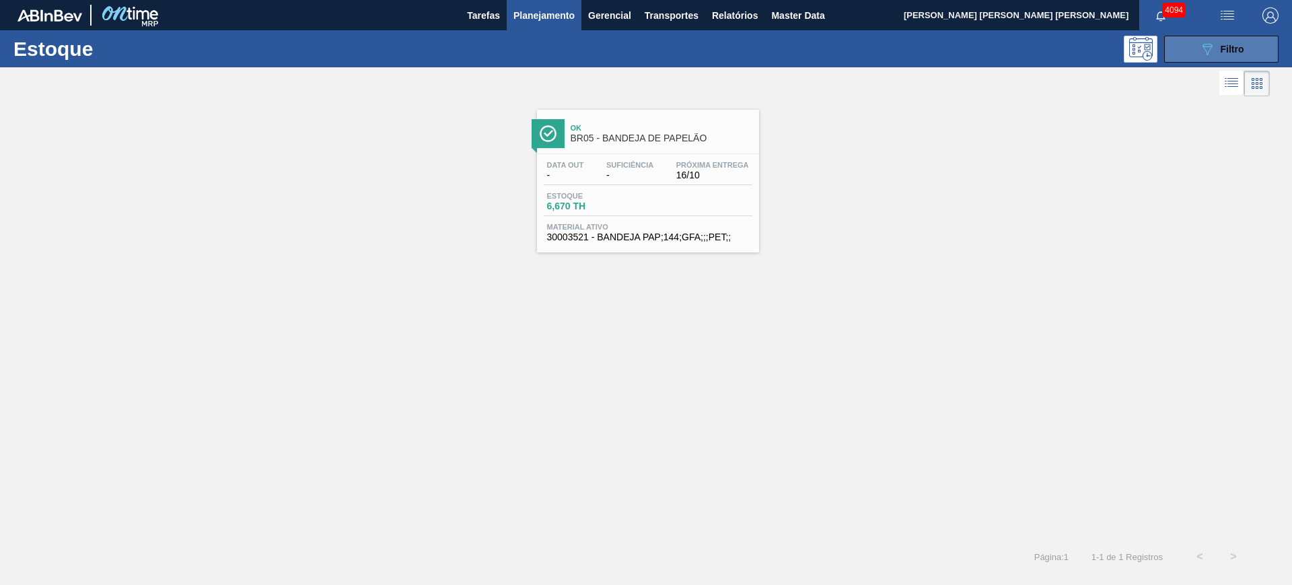
click at [1205, 48] on icon "089F7B8B-B2A5-4AFE-B5C0-19BA573D28AC" at bounding box center [1207, 49] width 16 height 16
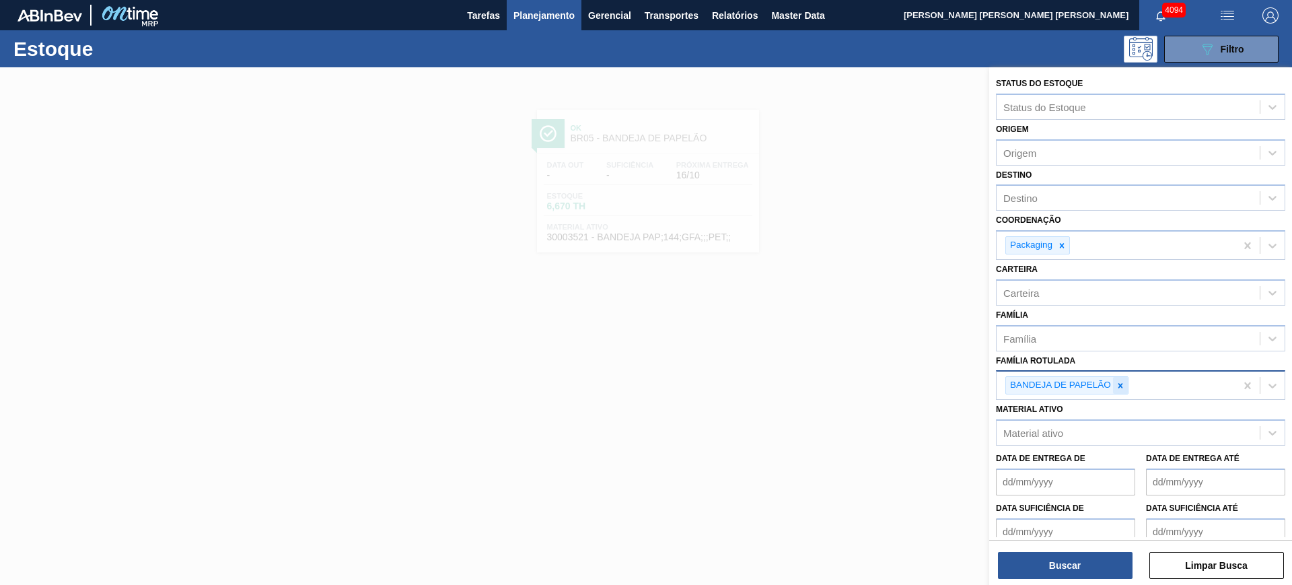
click at [1117, 385] on icon at bounding box center [1119, 385] width 9 height 9
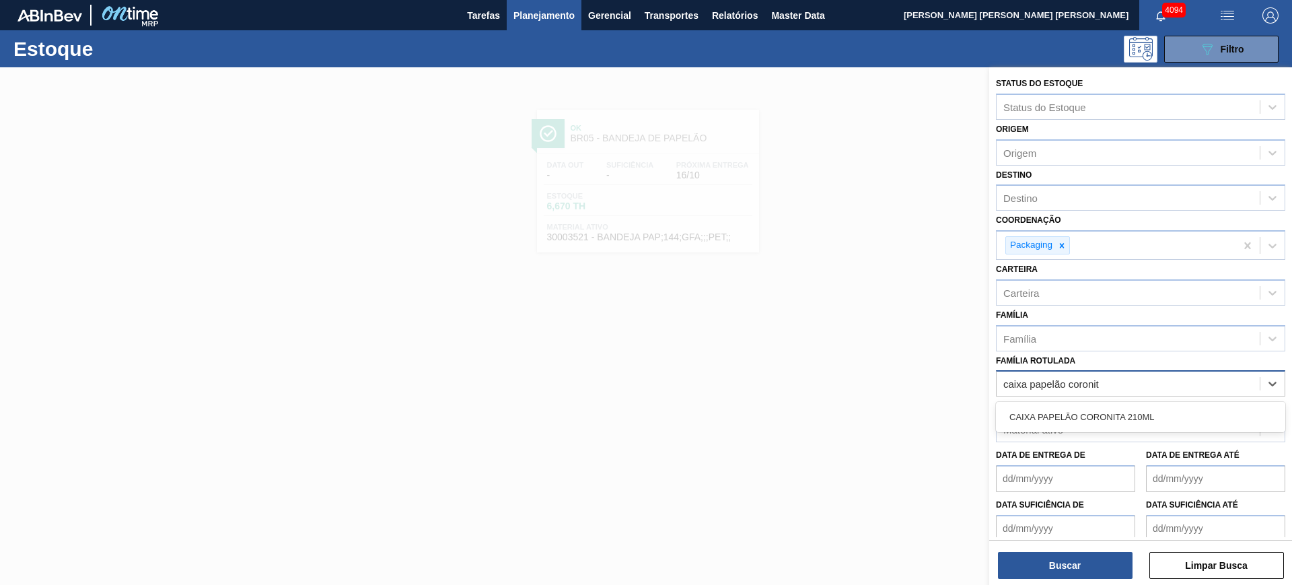
type Rotulada "caixa papelão coronita"
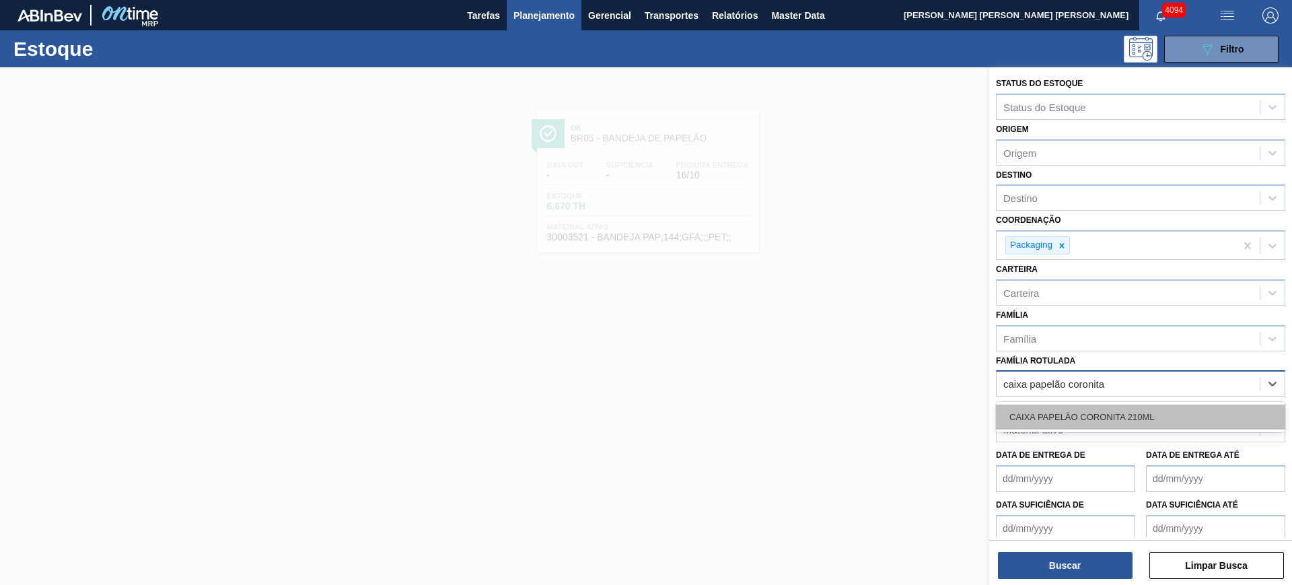
click at [1118, 415] on div "CAIXA PAPELÃO CORONITA 210ML" at bounding box center [1140, 416] width 289 height 25
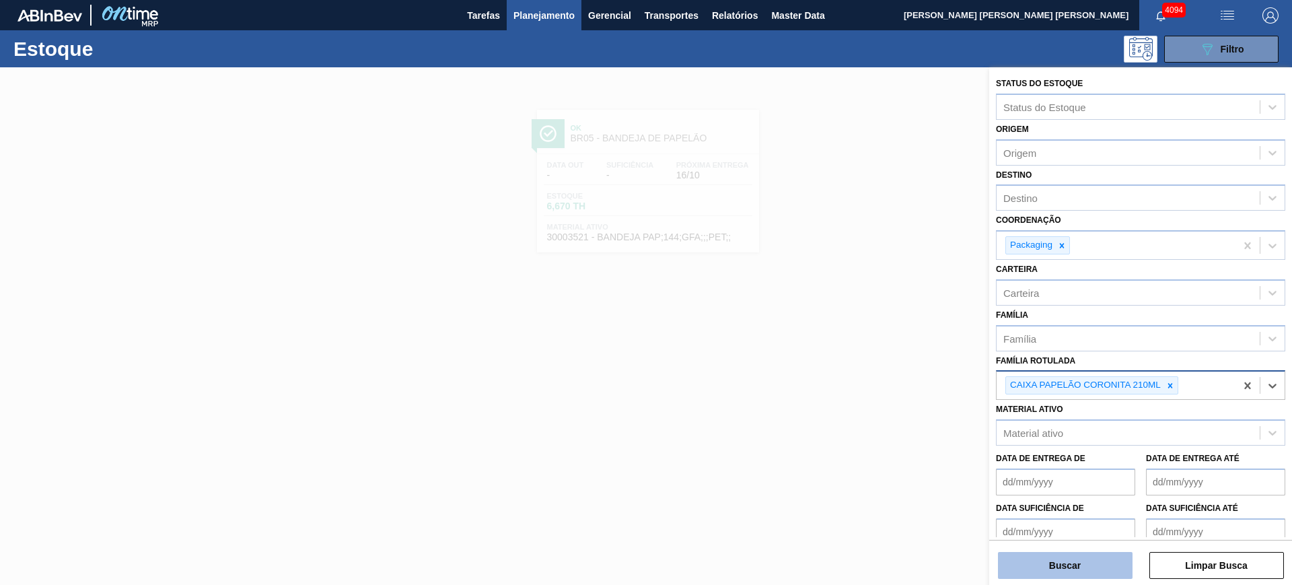
click at [1086, 560] on button "Buscar" at bounding box center [1065, 565] width 135 height 27
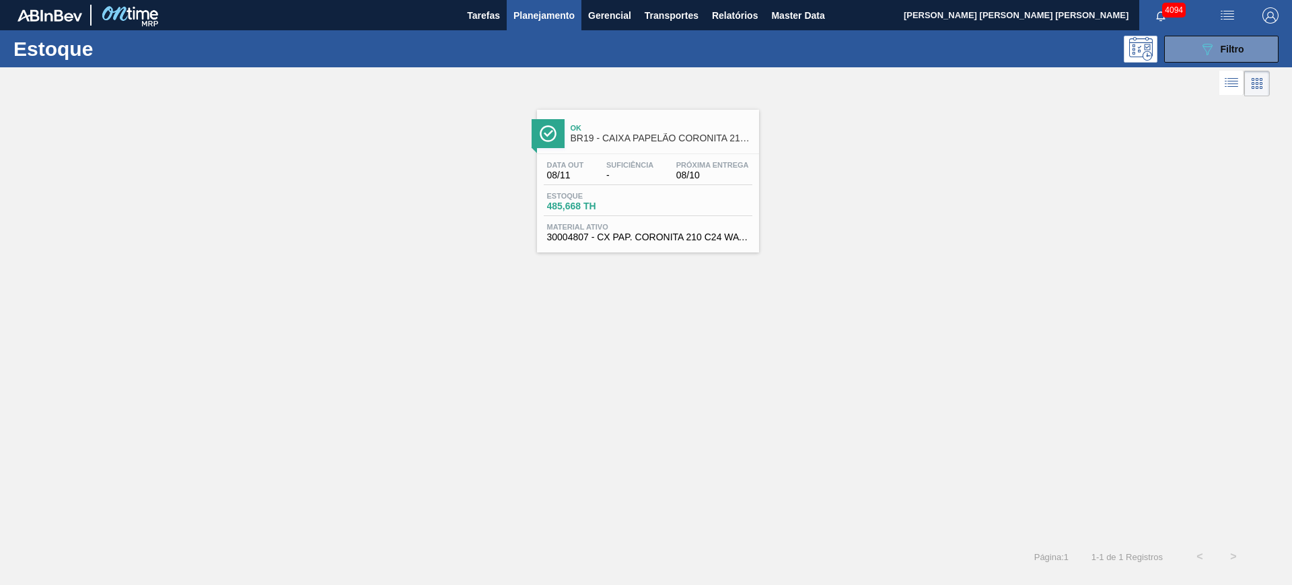
drag, startPoint x: 689, startPoint y: 135, endPoint x: 749, endPoint y: 144, distance: 61.3
click at [749, 144] on div "Ok BR19 - CAIXA PAPELÃO CORONITA 210ML" at bounding box center [661, 133] width 182 height 30
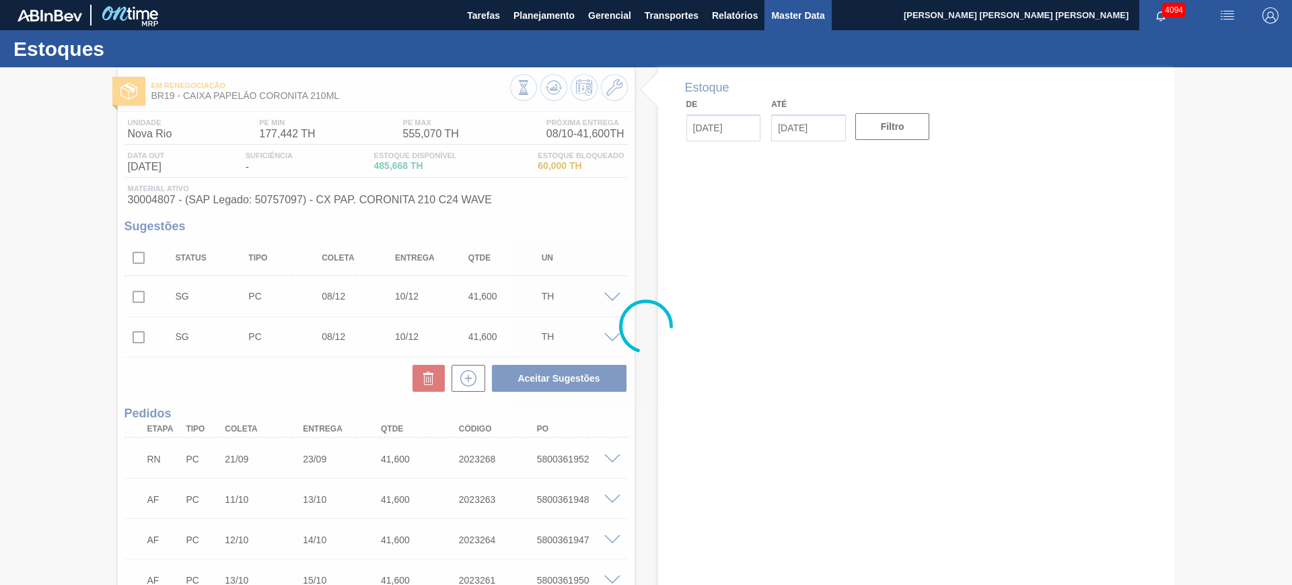
type input "[DATE]"
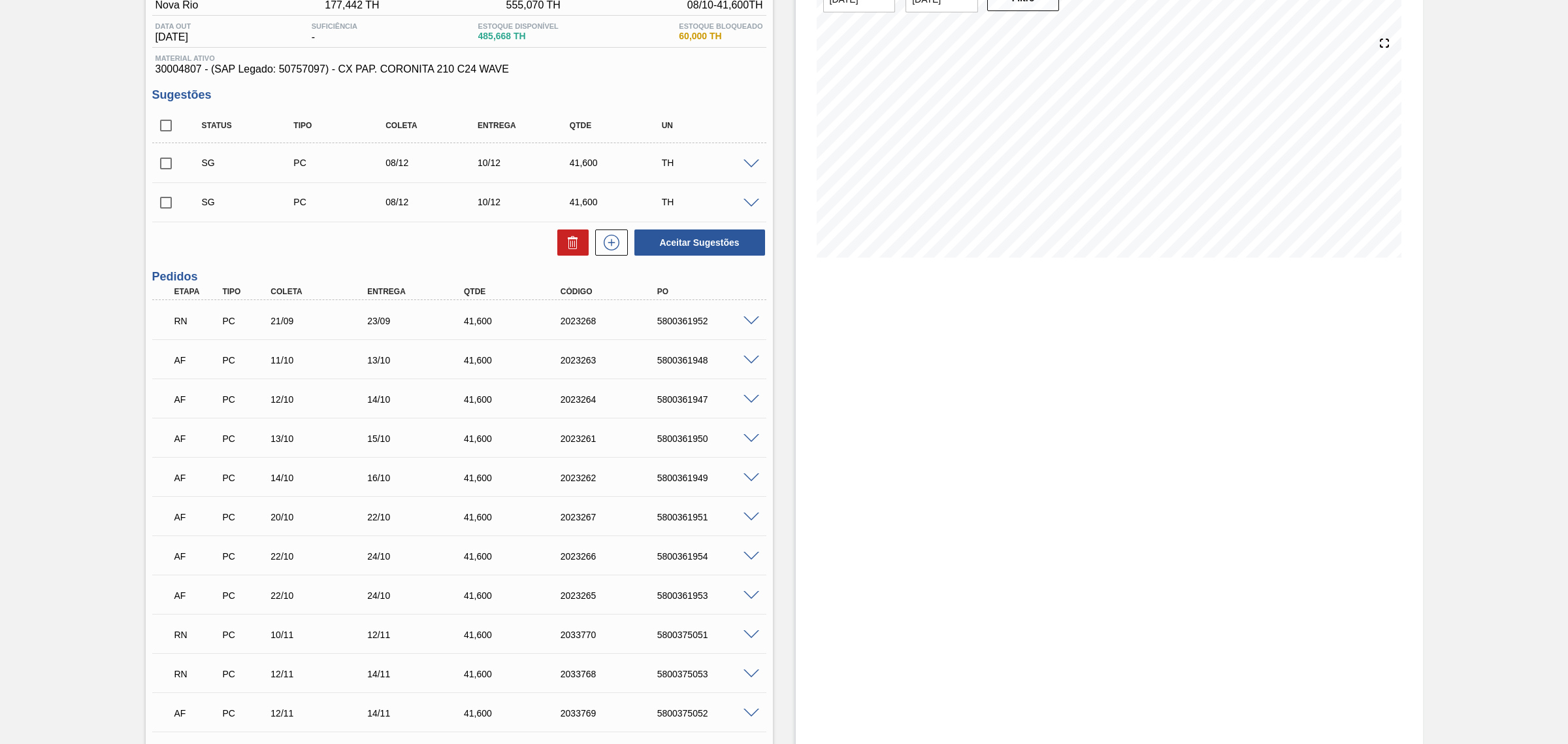
scroll to position [73, 0]
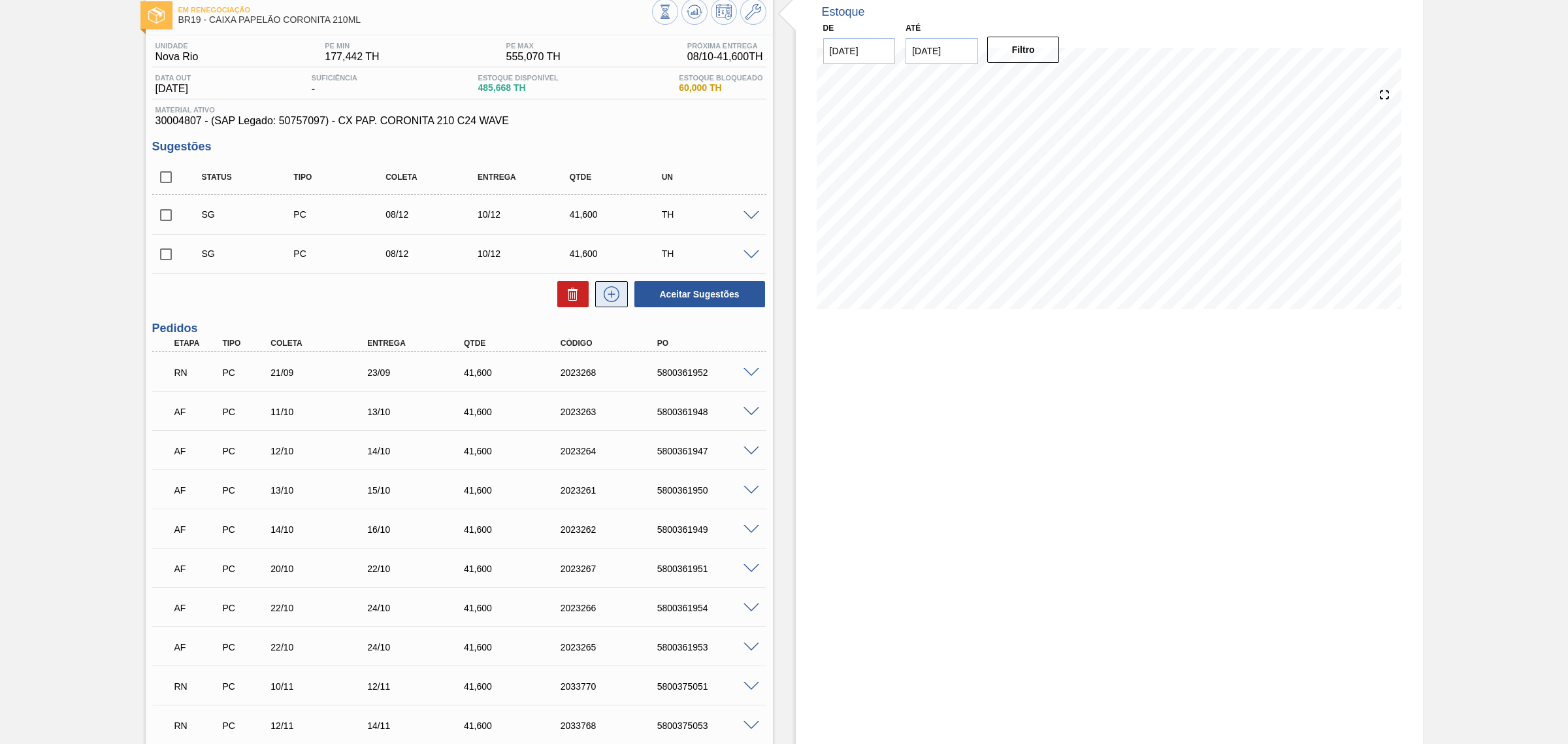
click at [612, 297] on icon at bounding box center [612, 294] width 21 height 16
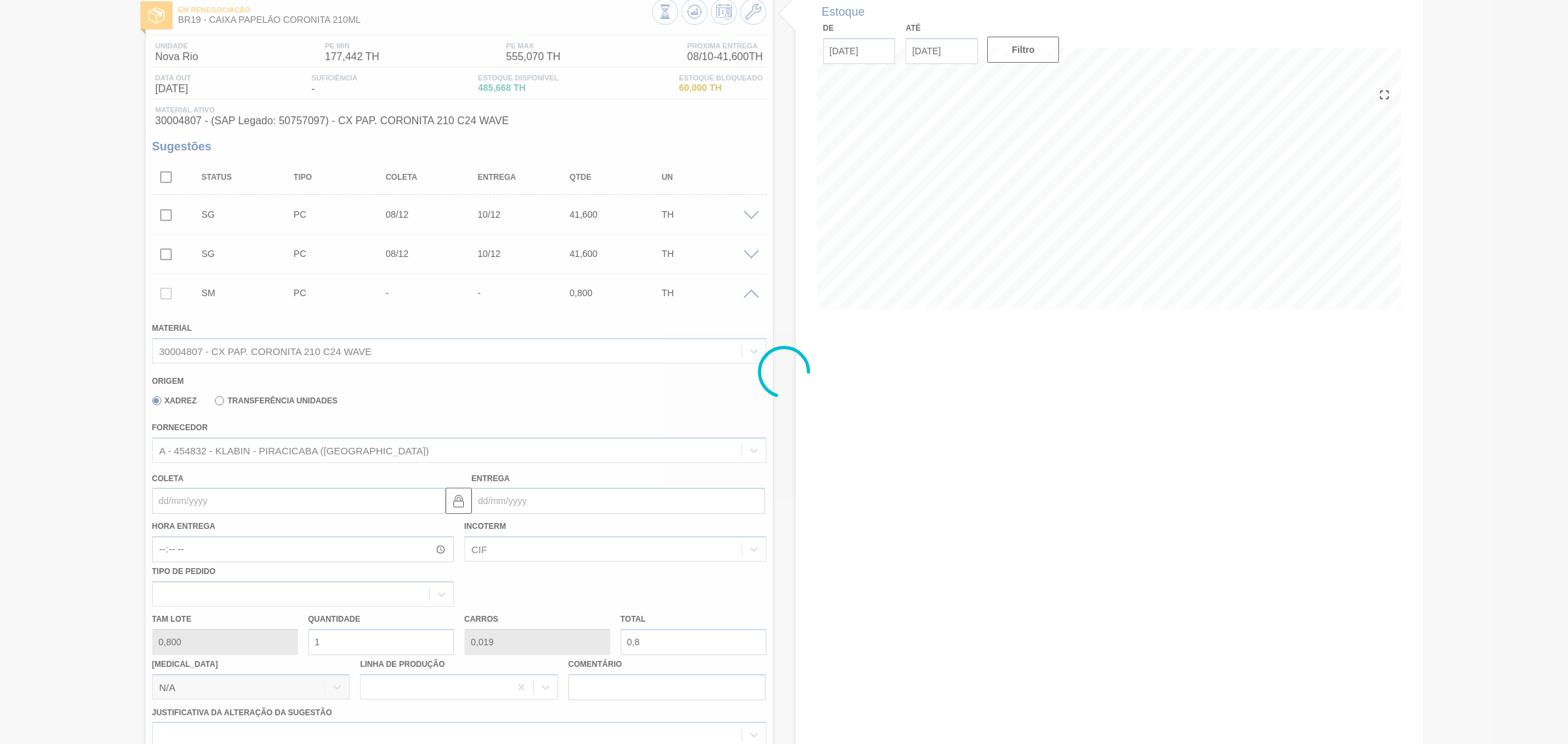
click at [309, 448] on div at bounding box center [784, 372] width 1568 height 744
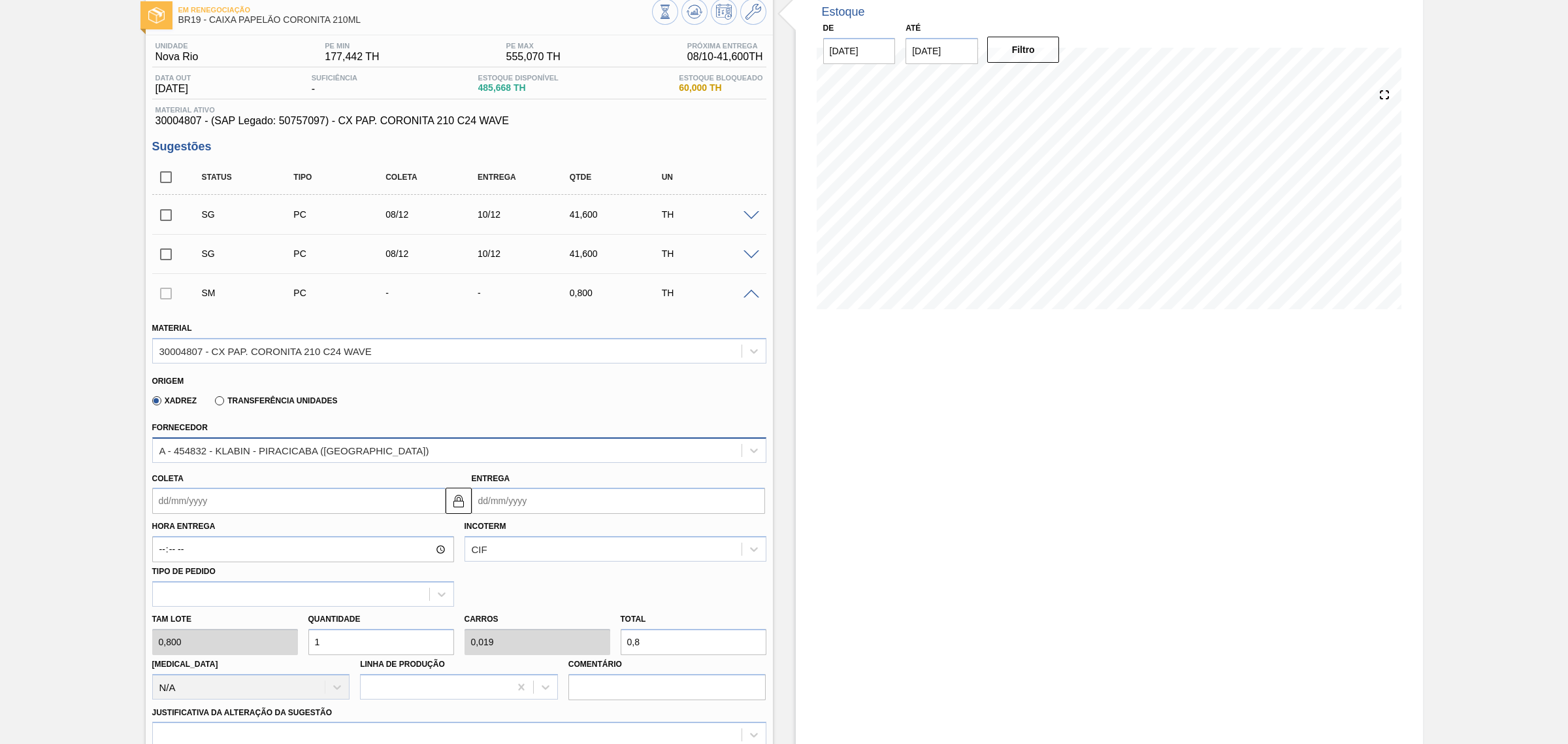
click at [311, 448] on div "A - 454832 - KLABIN - PIRACICABA ([GEOGRAPHIC_DATA])" at bounding box center [294, 449] width 270 height 11
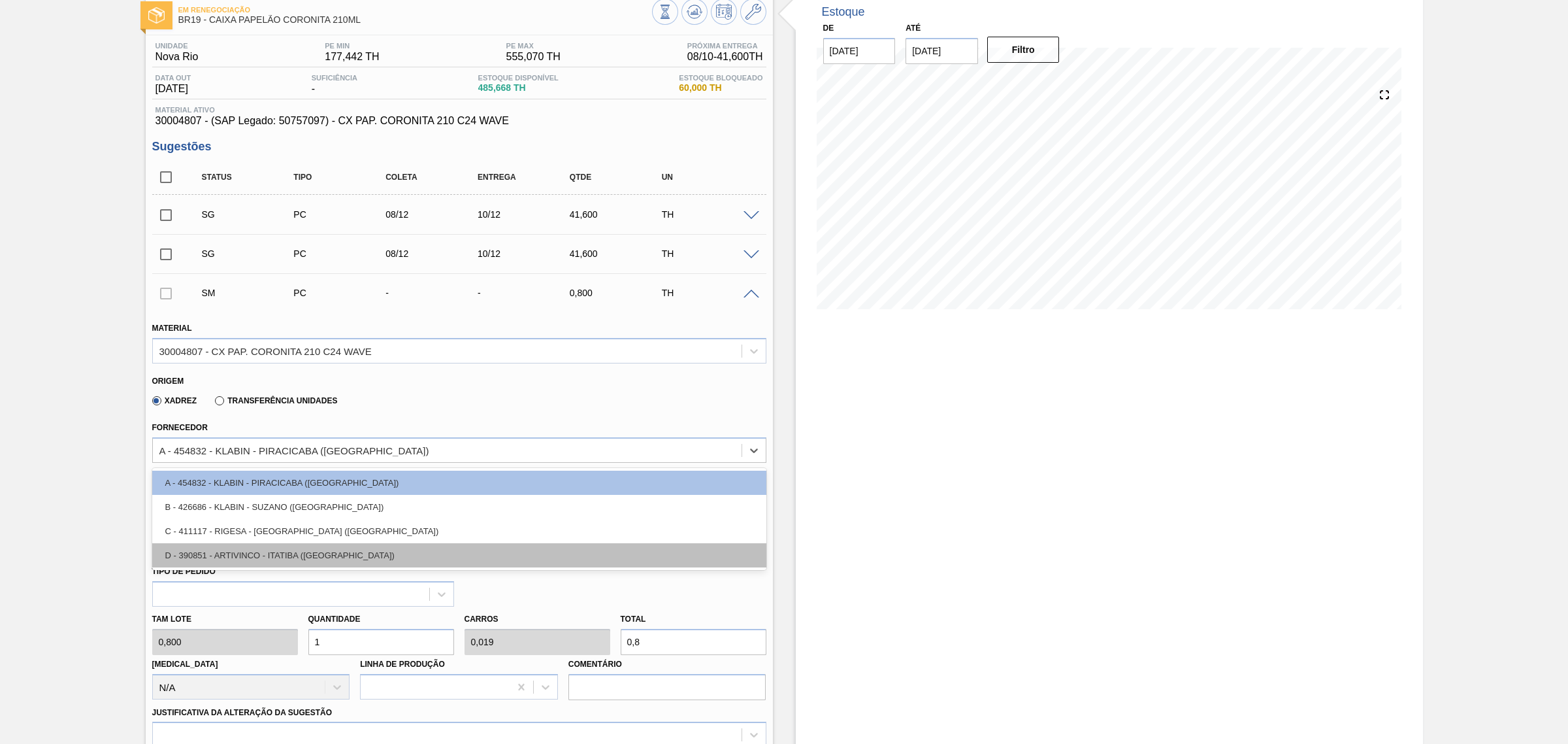
click at [307, 550] on div "D - 390851 - ARTIVINCO - ITATIBA ([GEOGRAPHIC_DATA])" at bounding box center [460, 555] width 614 height 24
type input "41,600"
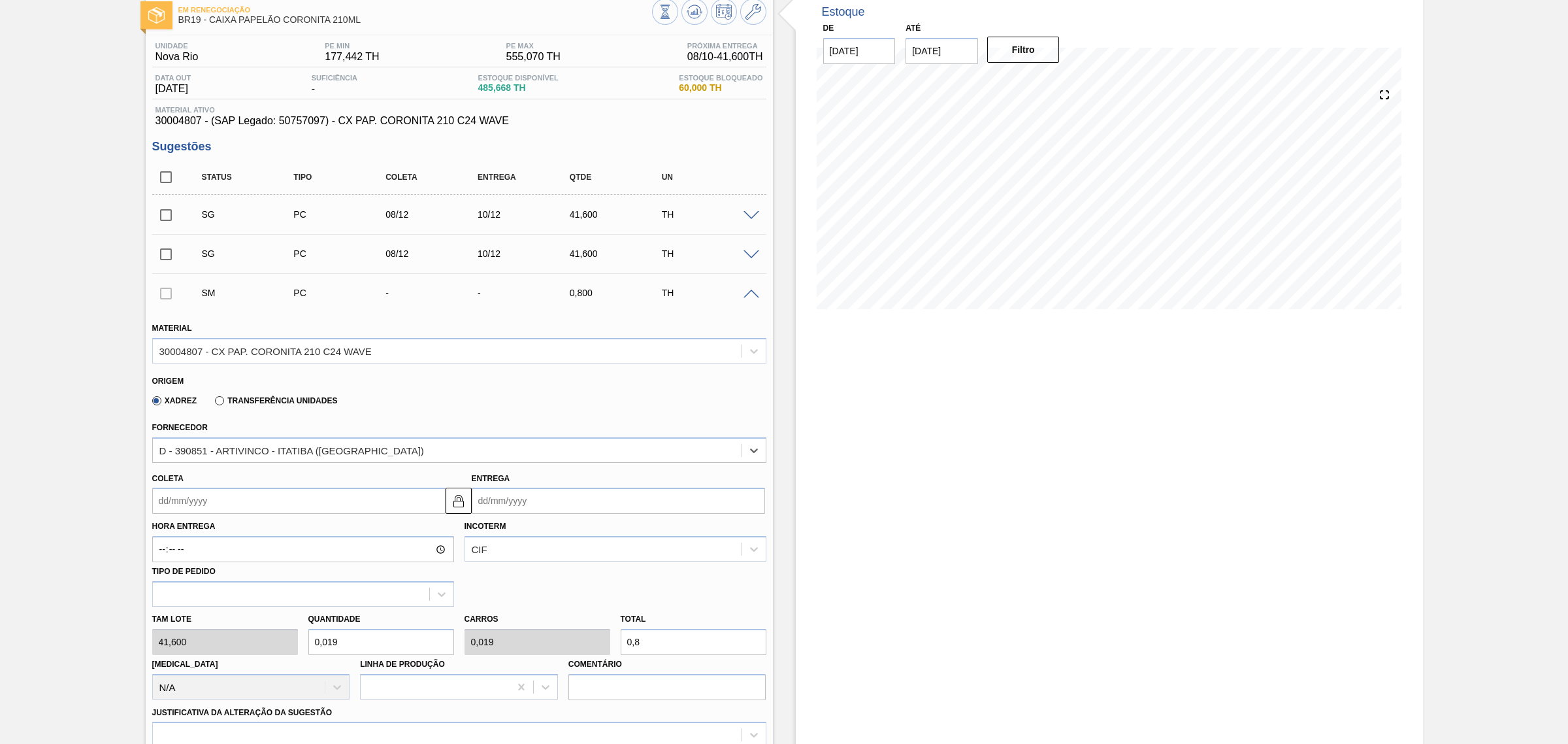
click at [657, 567] on label "Comentário" at bounding box center [667, 664] width 198 height 19
click at [0, 0] on input "Comentário" at bounding box center [0, 0] width 0 height 0
click at [648, 567] on input "0,8" at bounding box center [694, 641] width 146 height 26
type input "0,12"
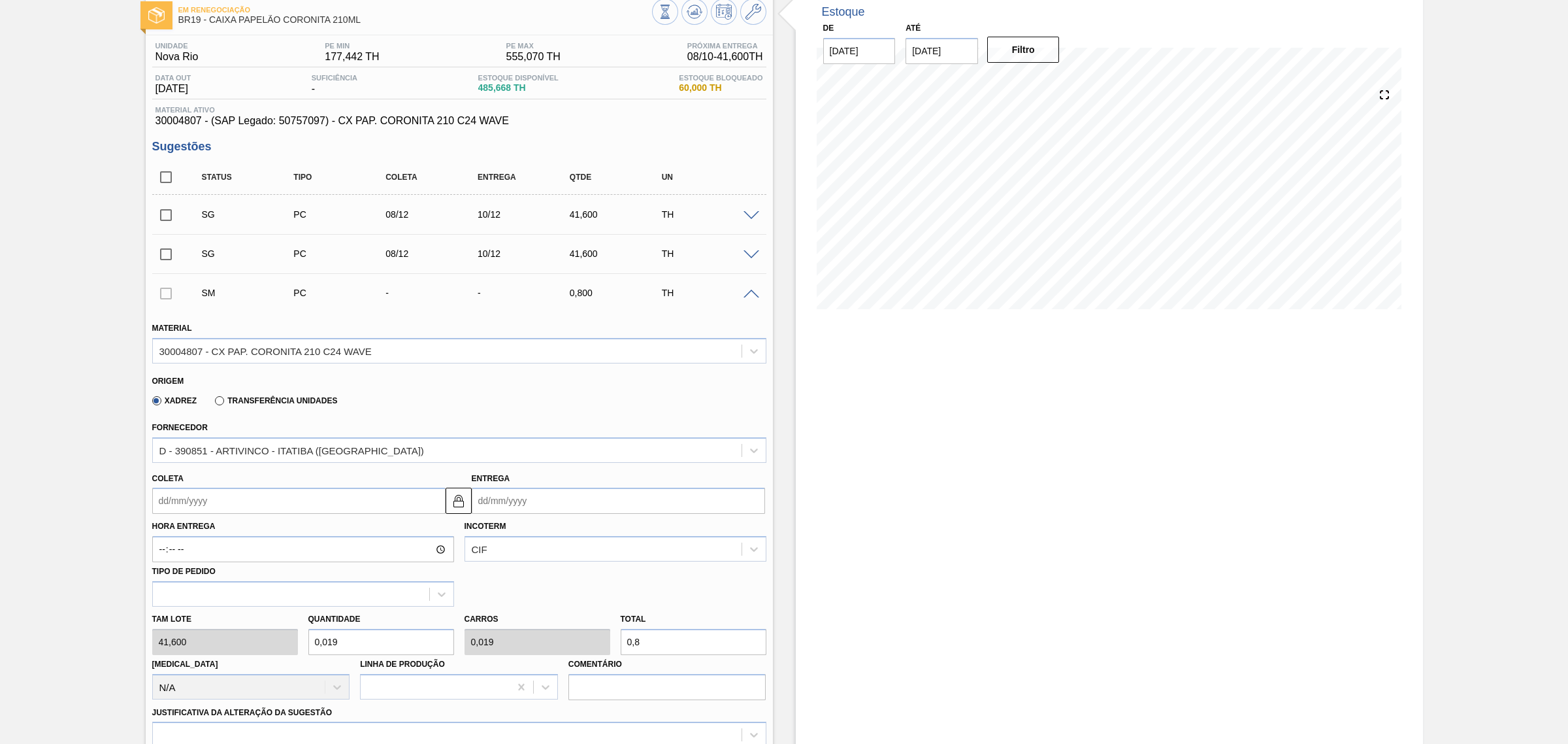
type input "0,12"
type input "5"
click at [500, 498] on input "Entrega" at bounding box center [619, 500] width 293 height 26
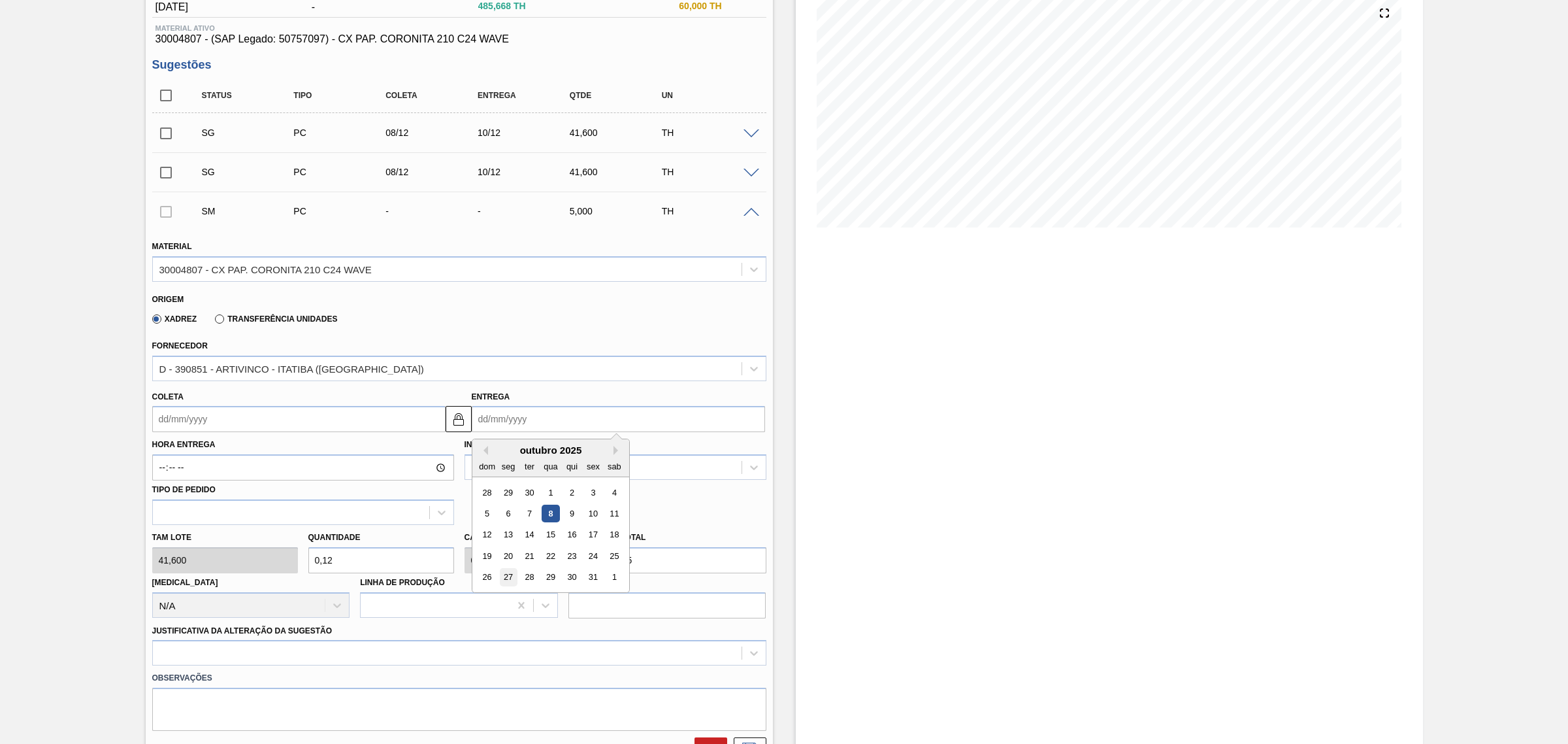
click at [506, 567] on div "27" at bounding box center [508, 577] width 17 height 17
type input "[DATE]"
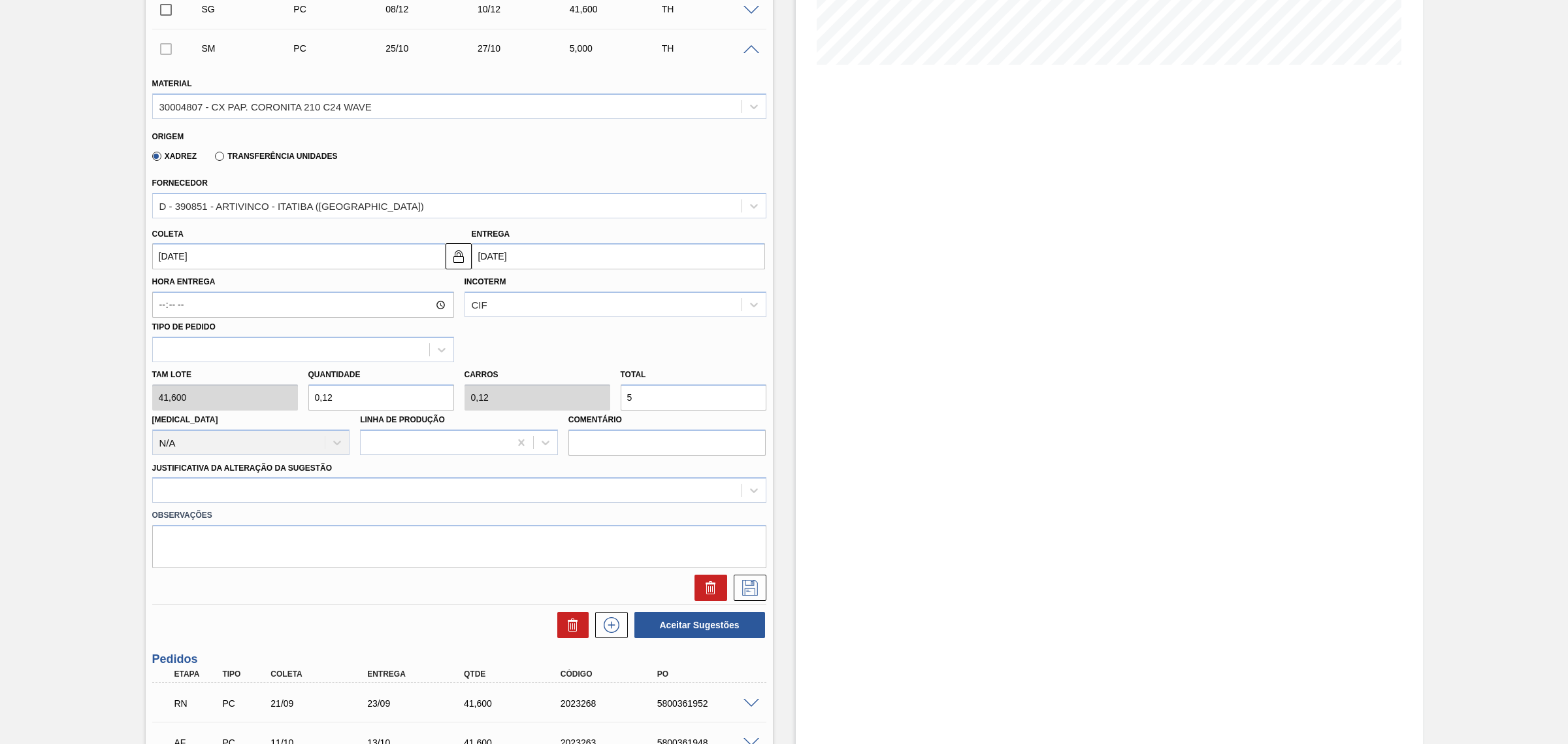
scroll to position [319, 0]
click at [402, 486] on div at bounding box center [447, 490] width 589 height 19
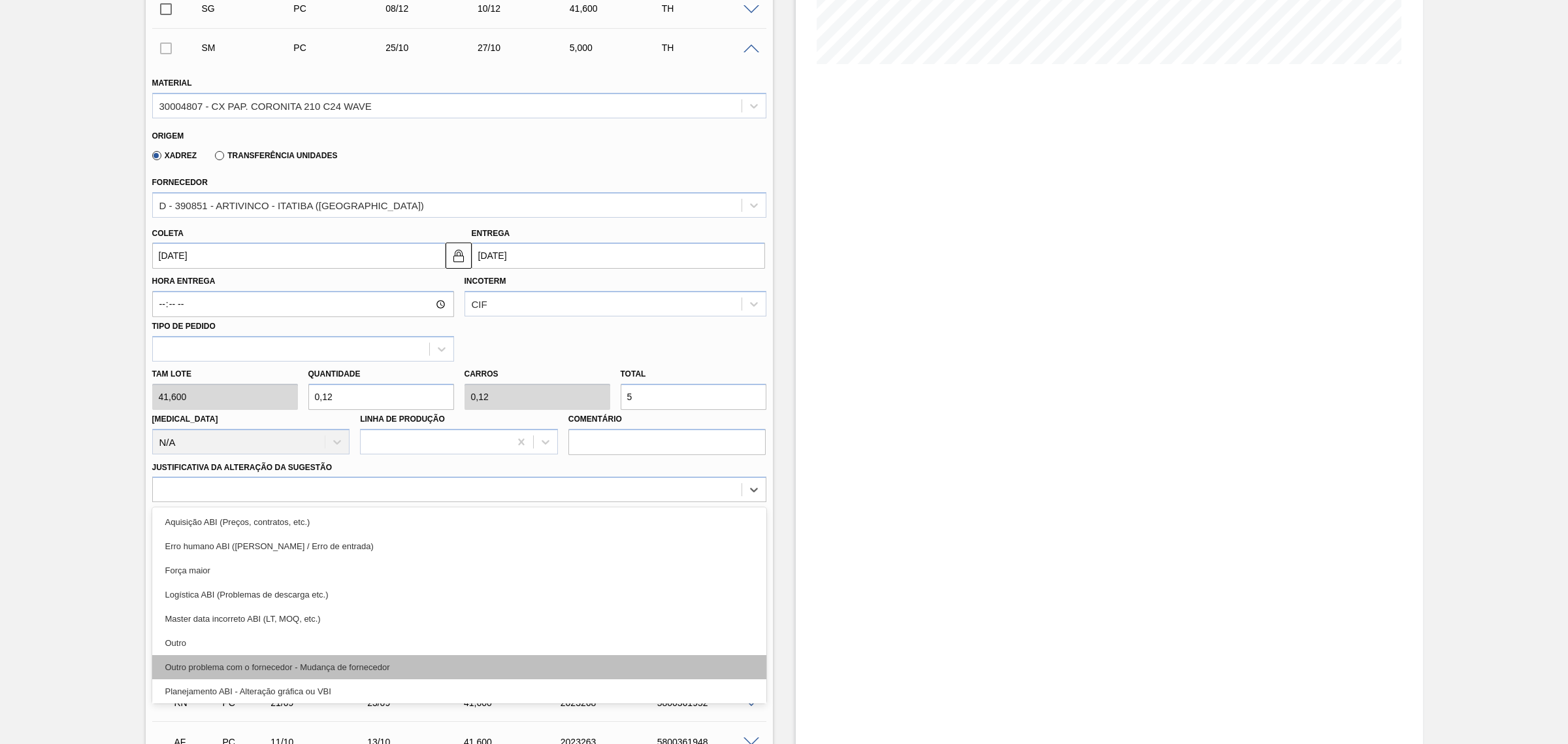
click at [415, 567] on div "Outro problema com o fornecedor - Mudança de fornecedor" at bounding box center [460, 666] width 614 height 24
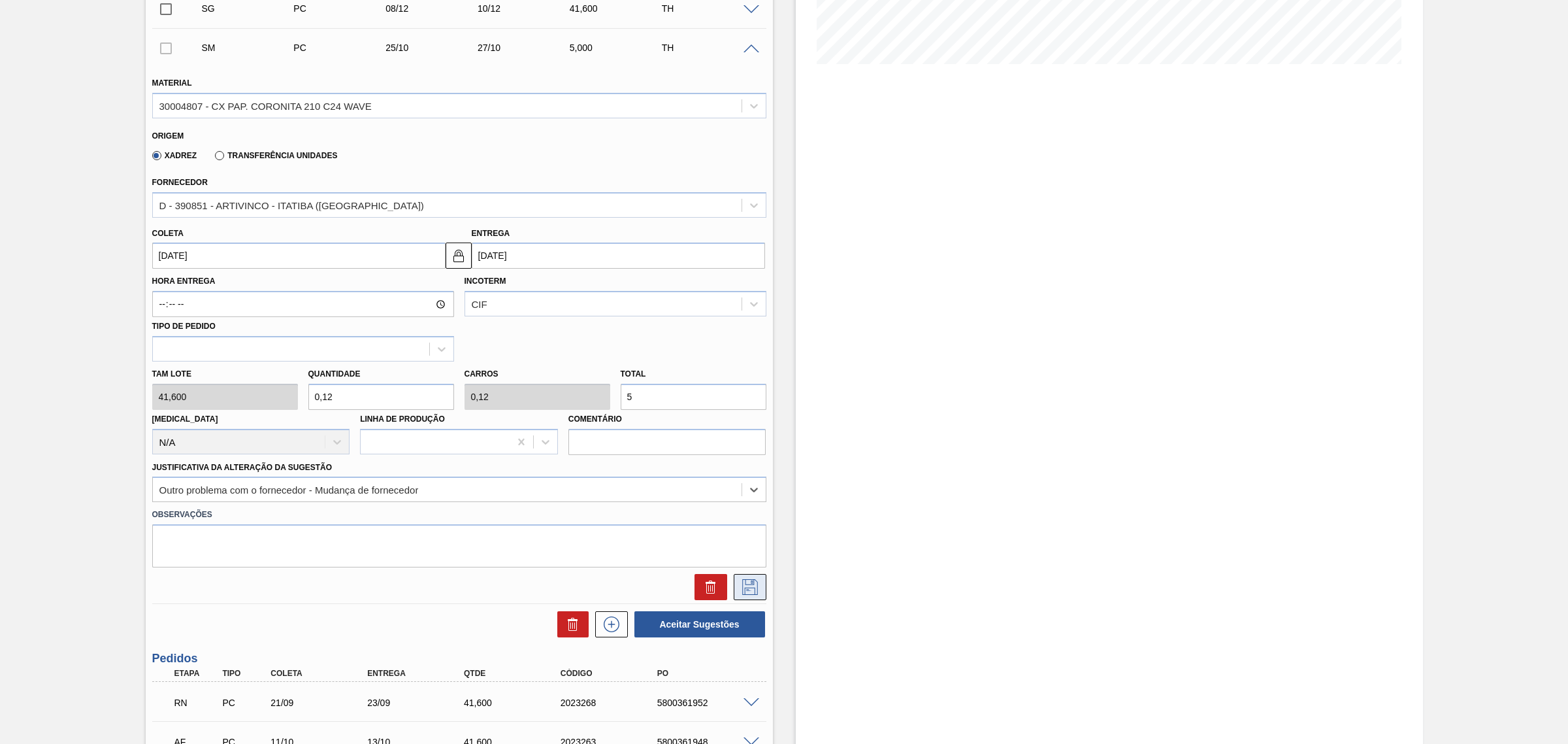
click at [756, 567] on icon at bounding box center [750, 587] width 21 height 16
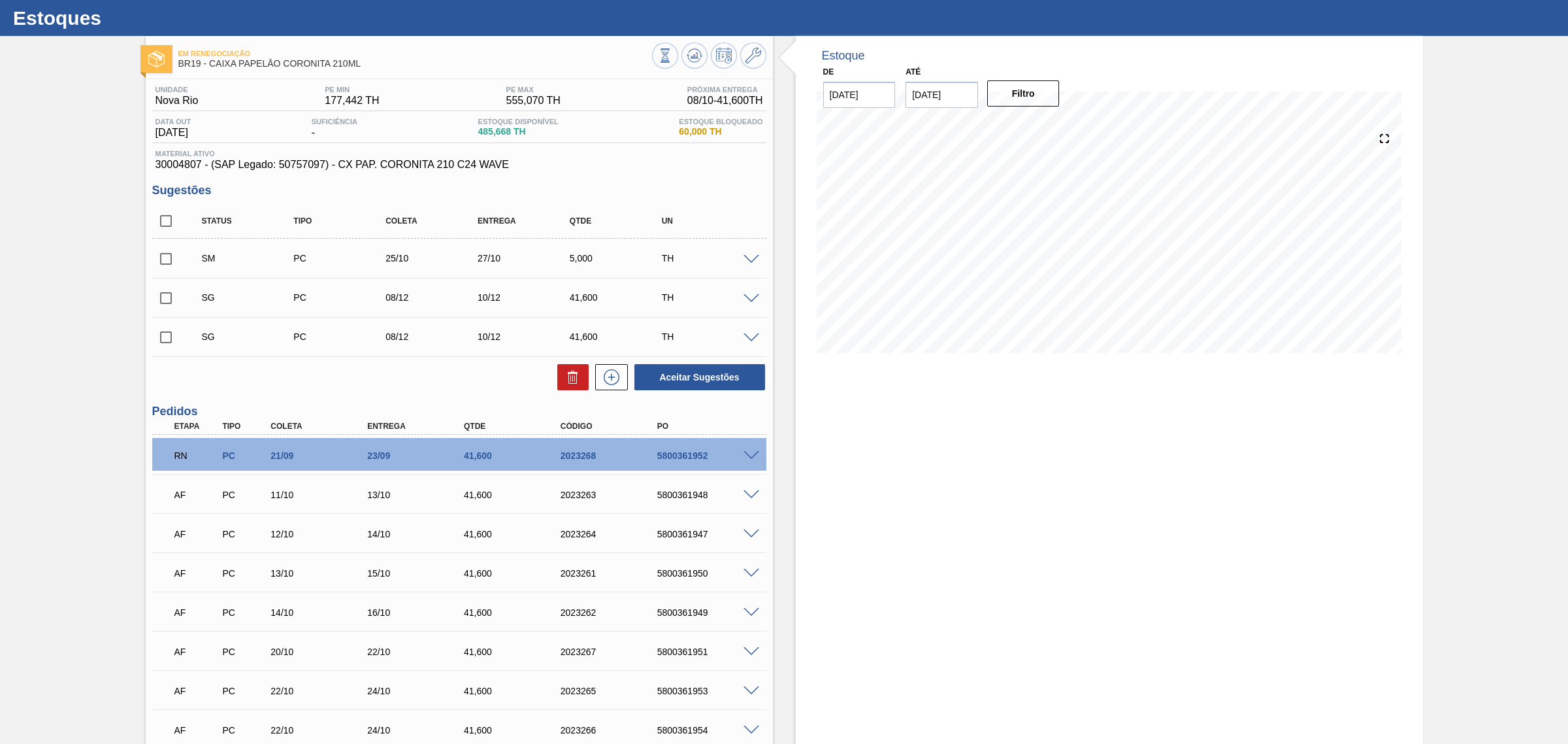
scroll to position [0, 0]
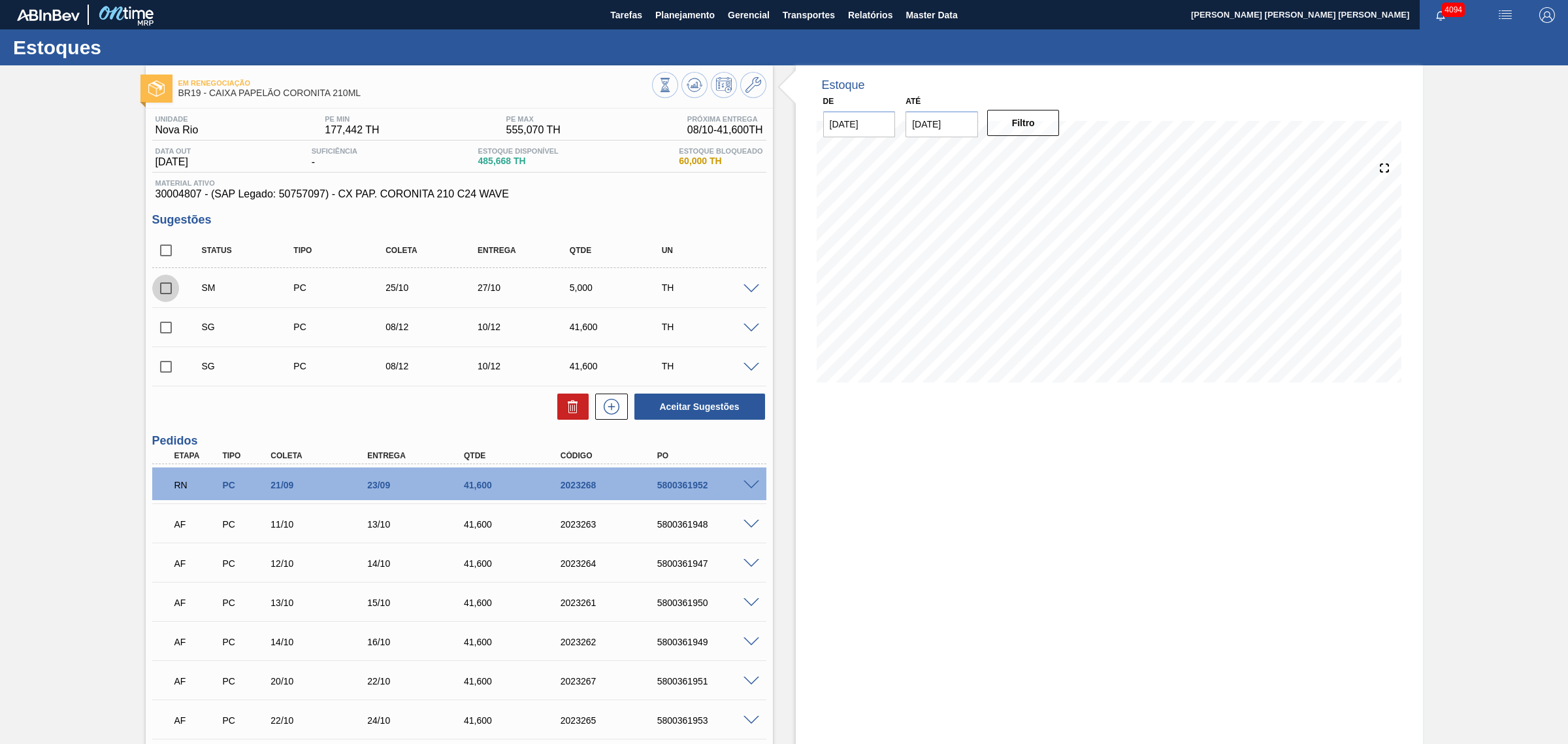
click at [162, 292] on input "checkbox" at bounding box center [166, 288] width 27 height 27
click at [700, 412] on button "Aceitar Sugestões" at bounding box center [699, 406] width 131 height 26
click at [165, 289] on input "checkbox" at bounding box center [166, 288] width 27 height 27
click at [161, 294] on input "checkbox" at bounding box center [166, 288] width 27 height 27
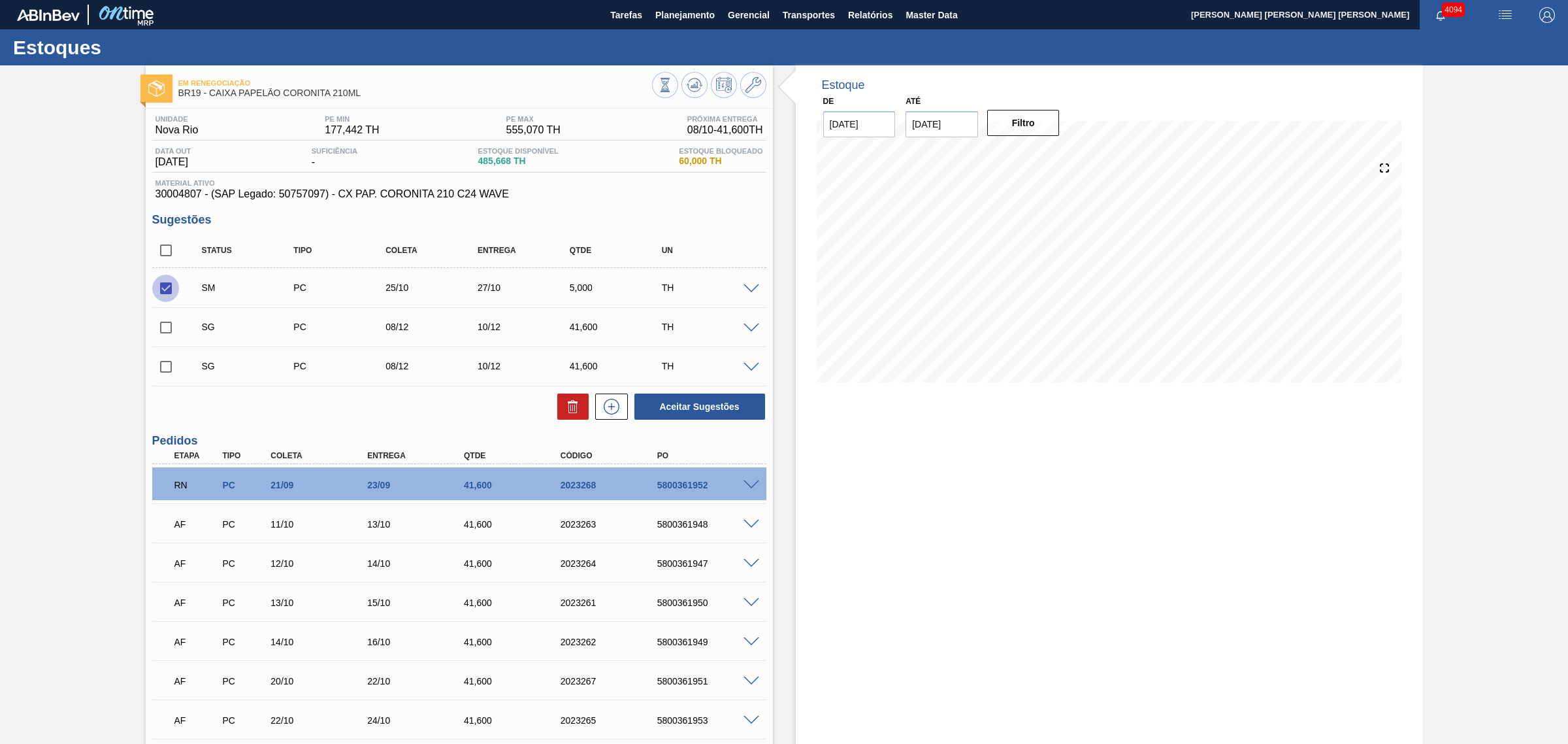
checkbox input "false"
click at [165, 330] on input "checkbox" at bounding box center [166, 327] width 27 height 27
checkbox input "true"
click at [170, 363] on input "checkbox" at bounding box center [166, 366] width 27 height 27
checkbox input "true"
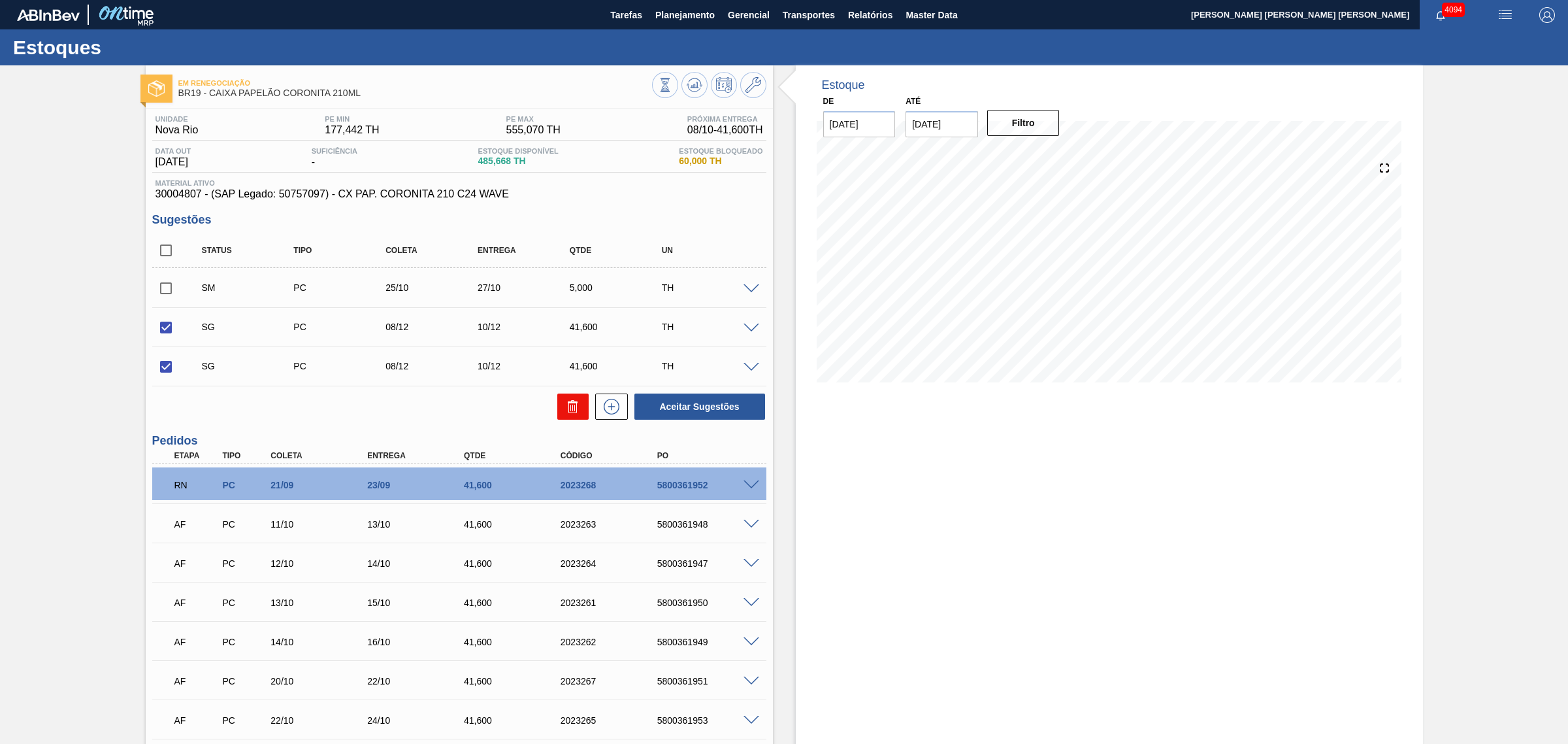
click at [576, 410] on icon at bounding box center [573, 406] width 16 height 16
checkbox input "false"
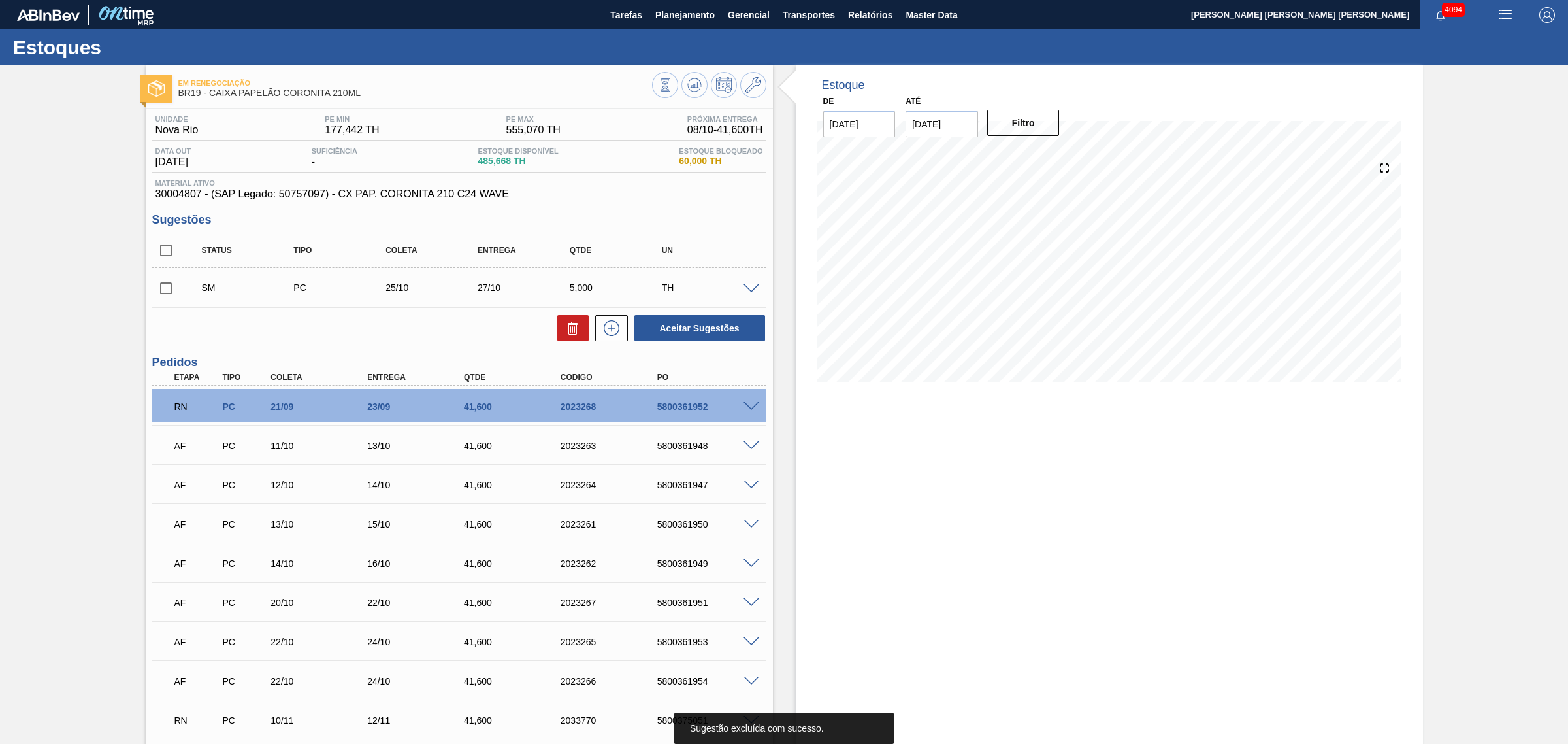
click at [165, 291] on input "checkbox" at bounding box center [166, 288] width 27 height 27
checkbox input "true"
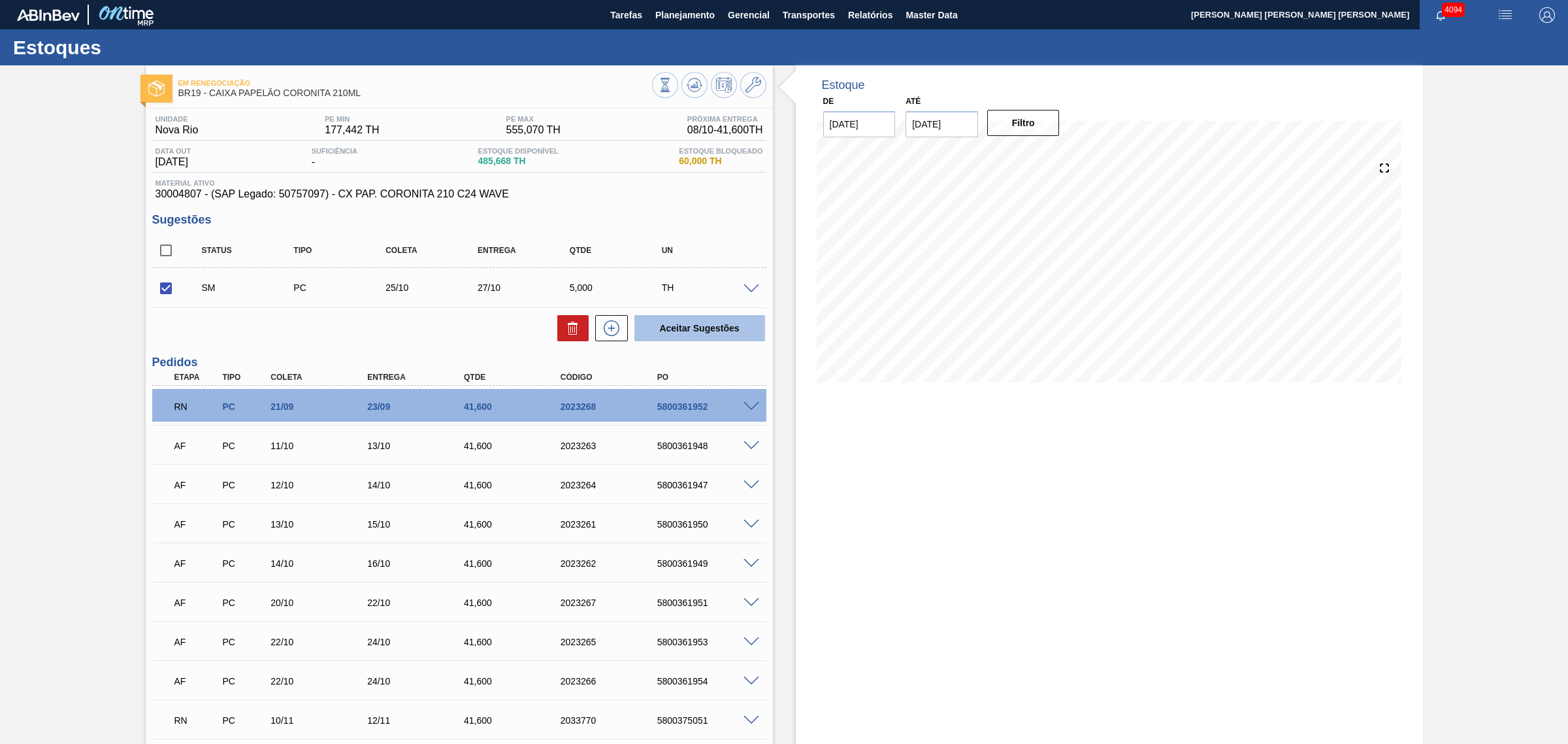
click at [704, 335] on button "Aceitar Sugestões" at bounding box center [699, 327] width 131 height 26
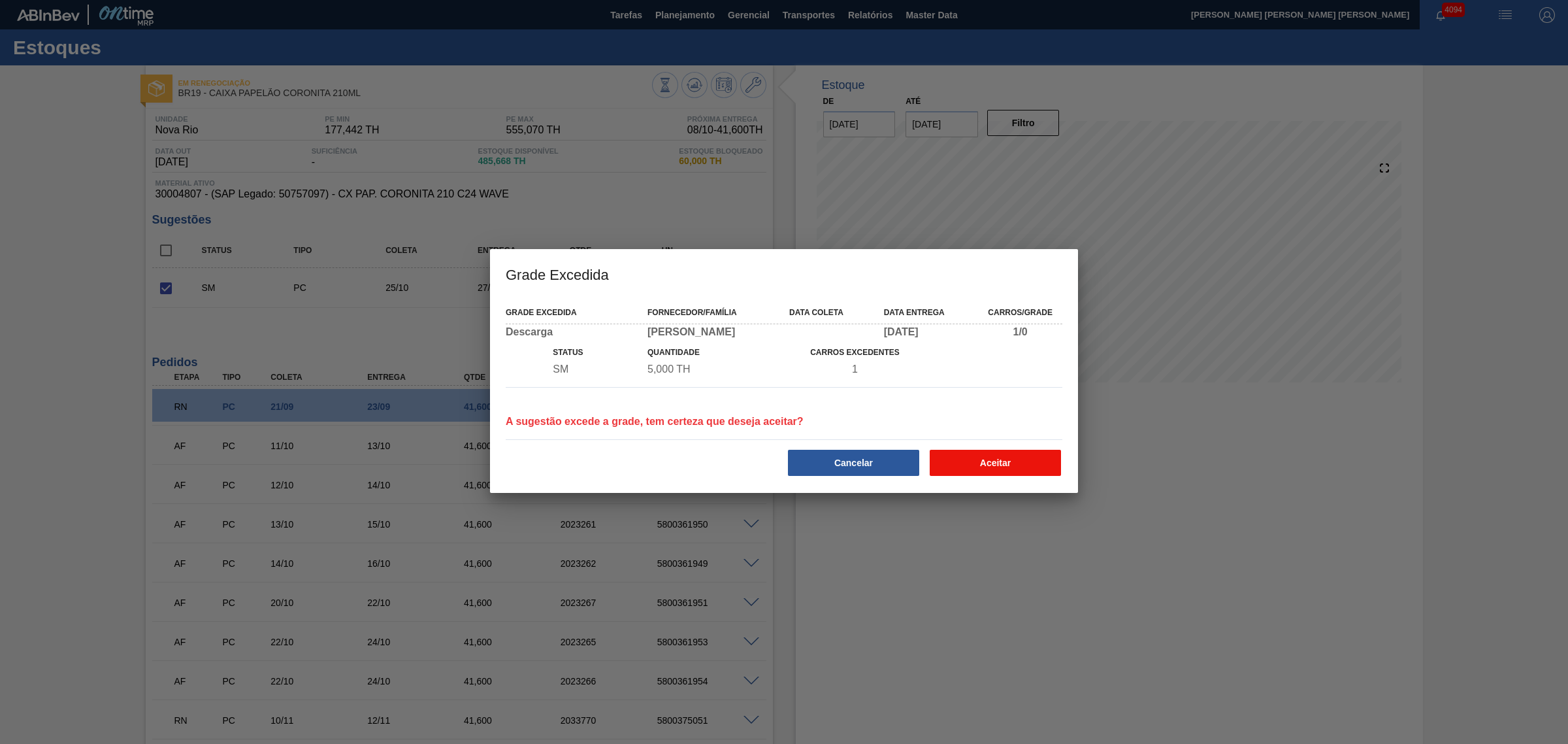
click at [985, 464] on button "Aceitar" at bounding box center [995, 462] width 131 height 26
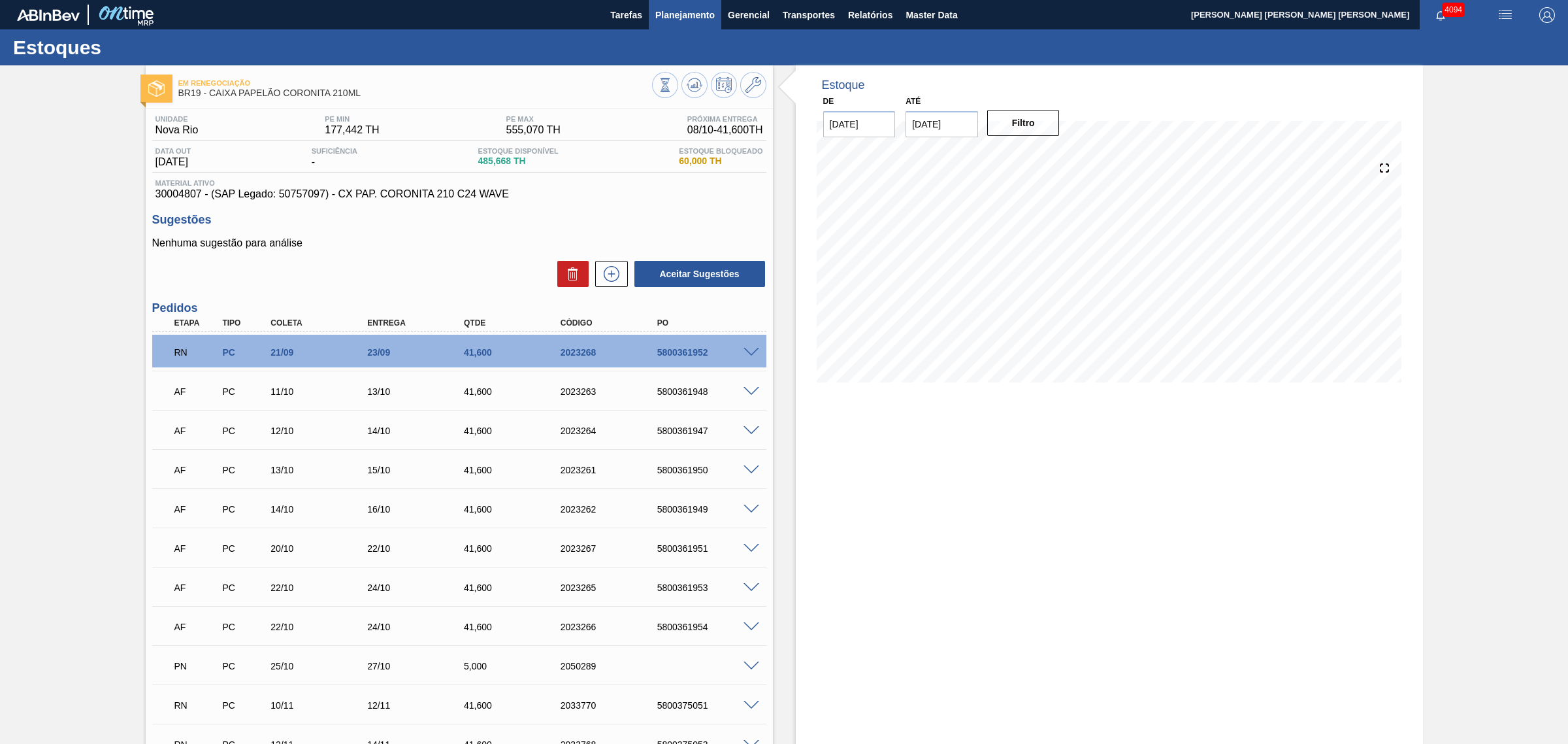
click at [694, 9] on span "Planejamento" at bounding box center [685, 15] width 59 height 16
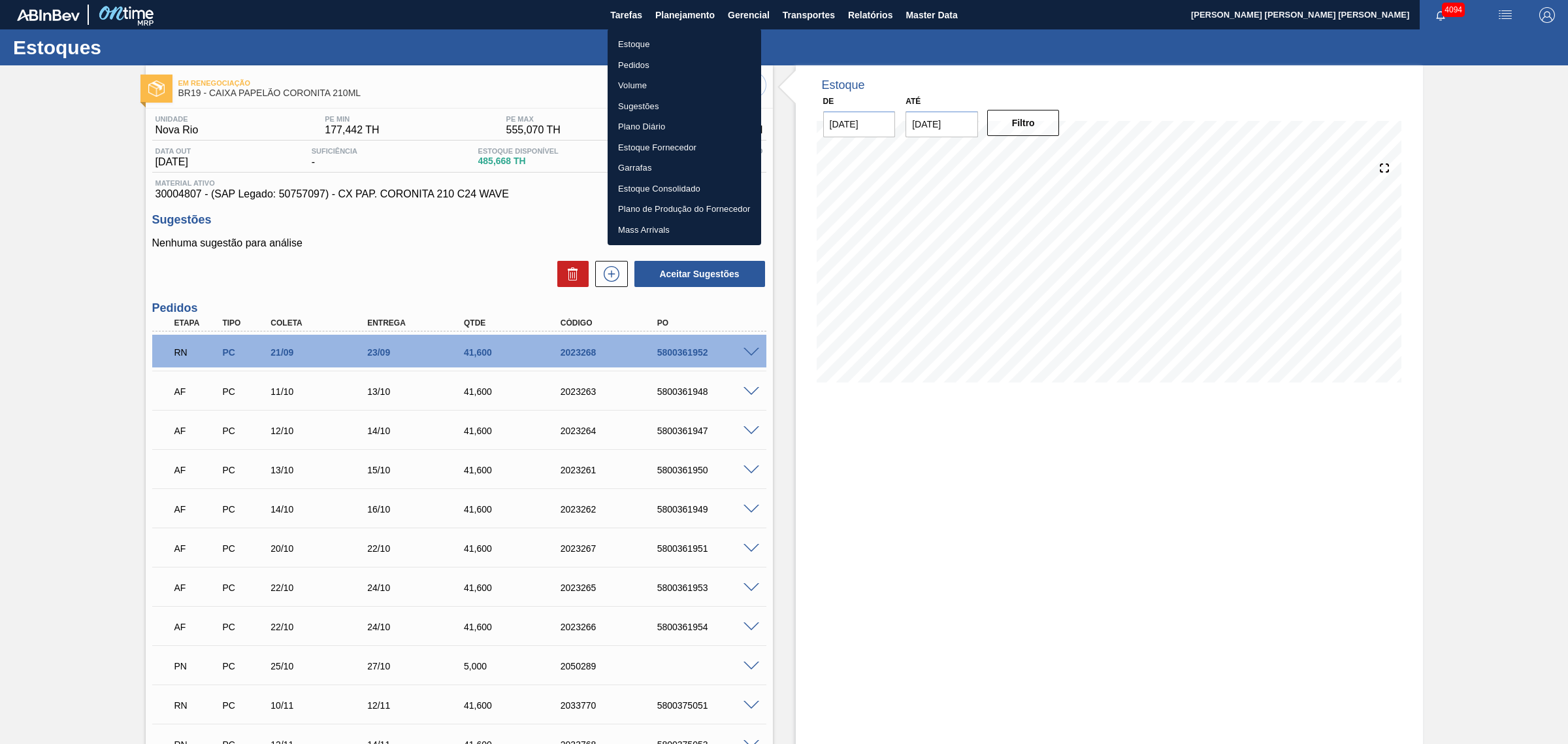
click at [665, 46] on li "Estoque" at bounding box center [685, 45] width 153 height 21
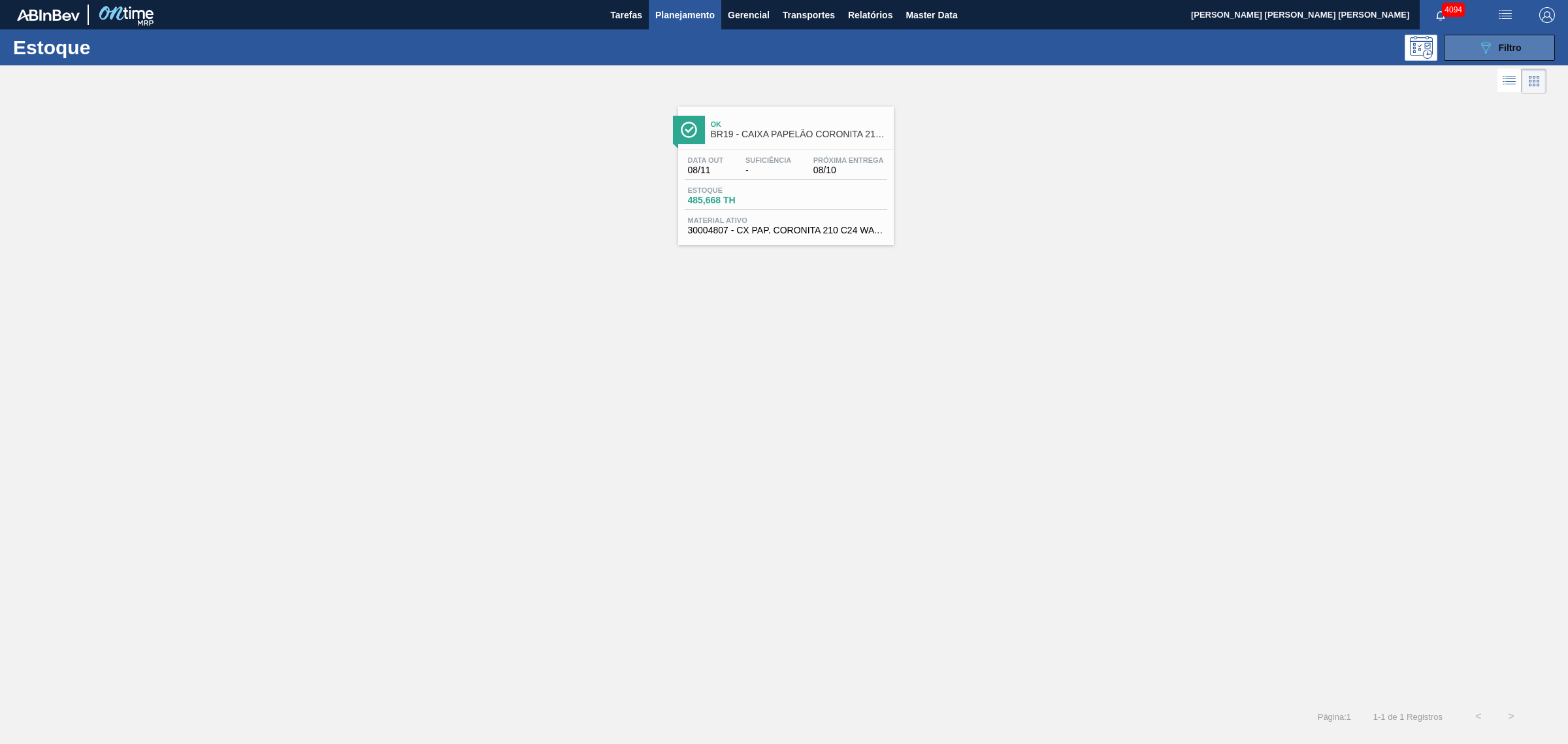
click at [1254, 44] on button "089F7B8B-B2A5-4AFE-B5C0-19BA573D28AC Filtro" at bounding box center [1500, 48] width 111 height 26
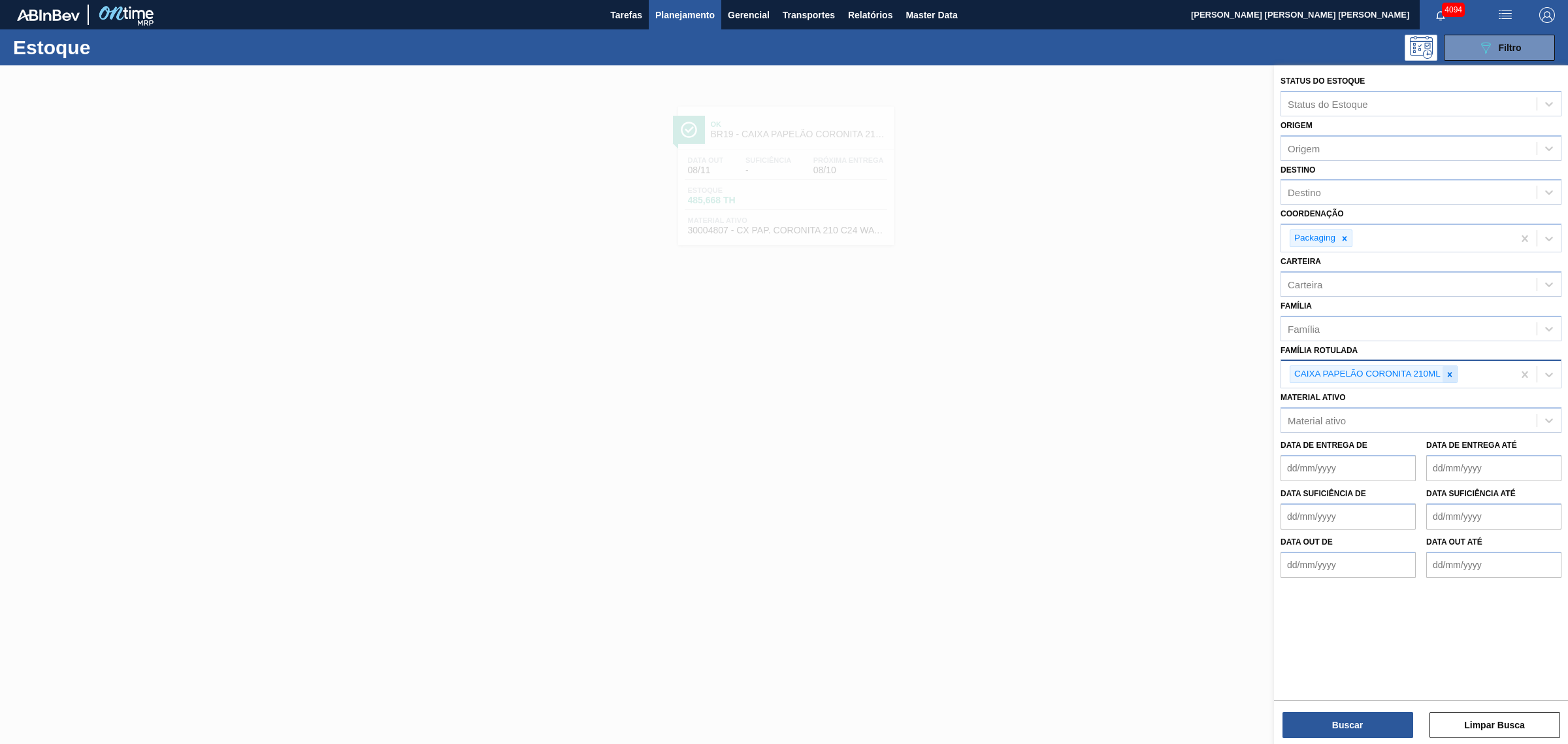
click at [1254, 373] on icon at bounding box center [1450, 374] width 5 height 5
type Rotulada "orig 300"
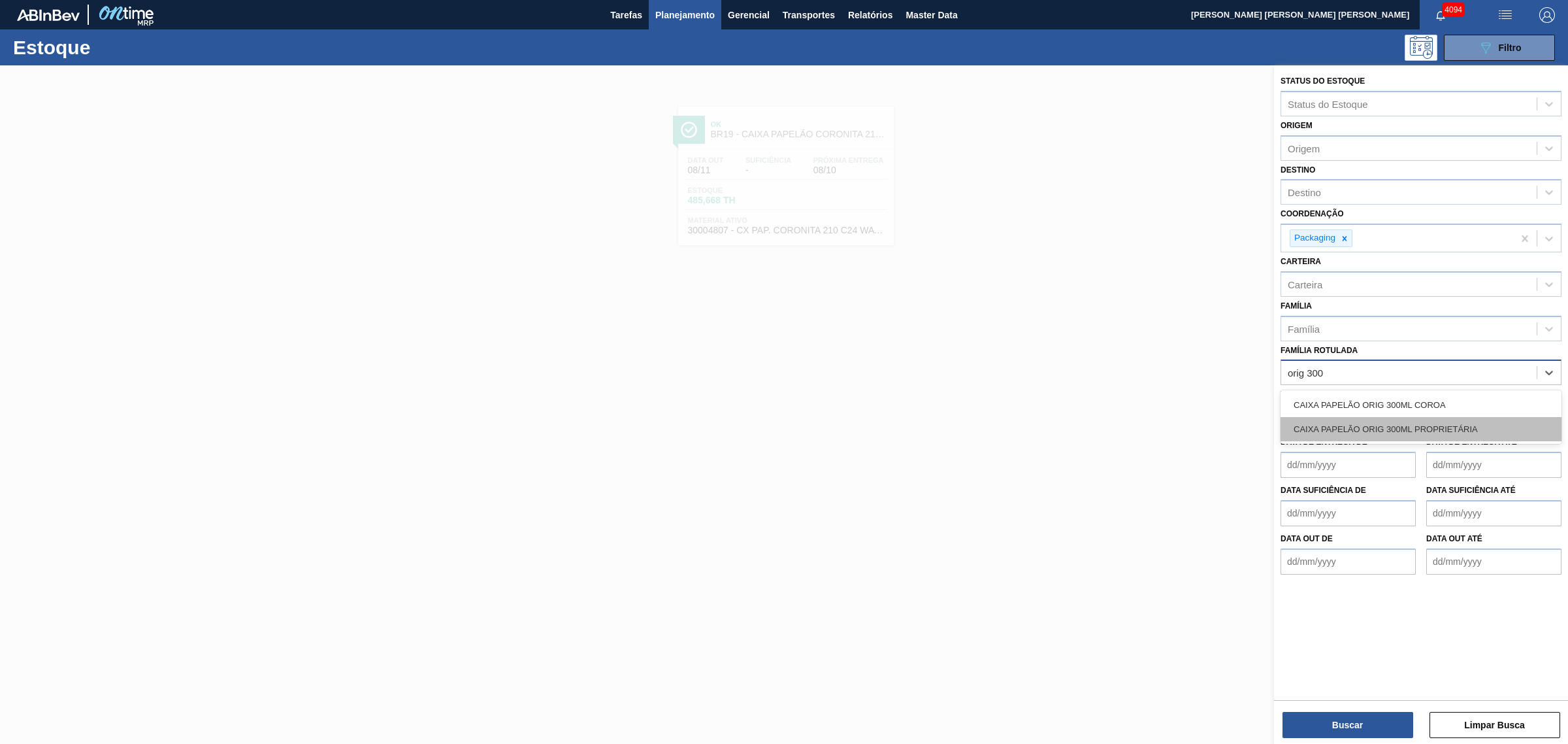
click at [1254, 423] on div "CAIXA PAPELÃO ORIG 300ML PROPRIETÁRIA" at bounding box center [1420, 428] width 281 height 24
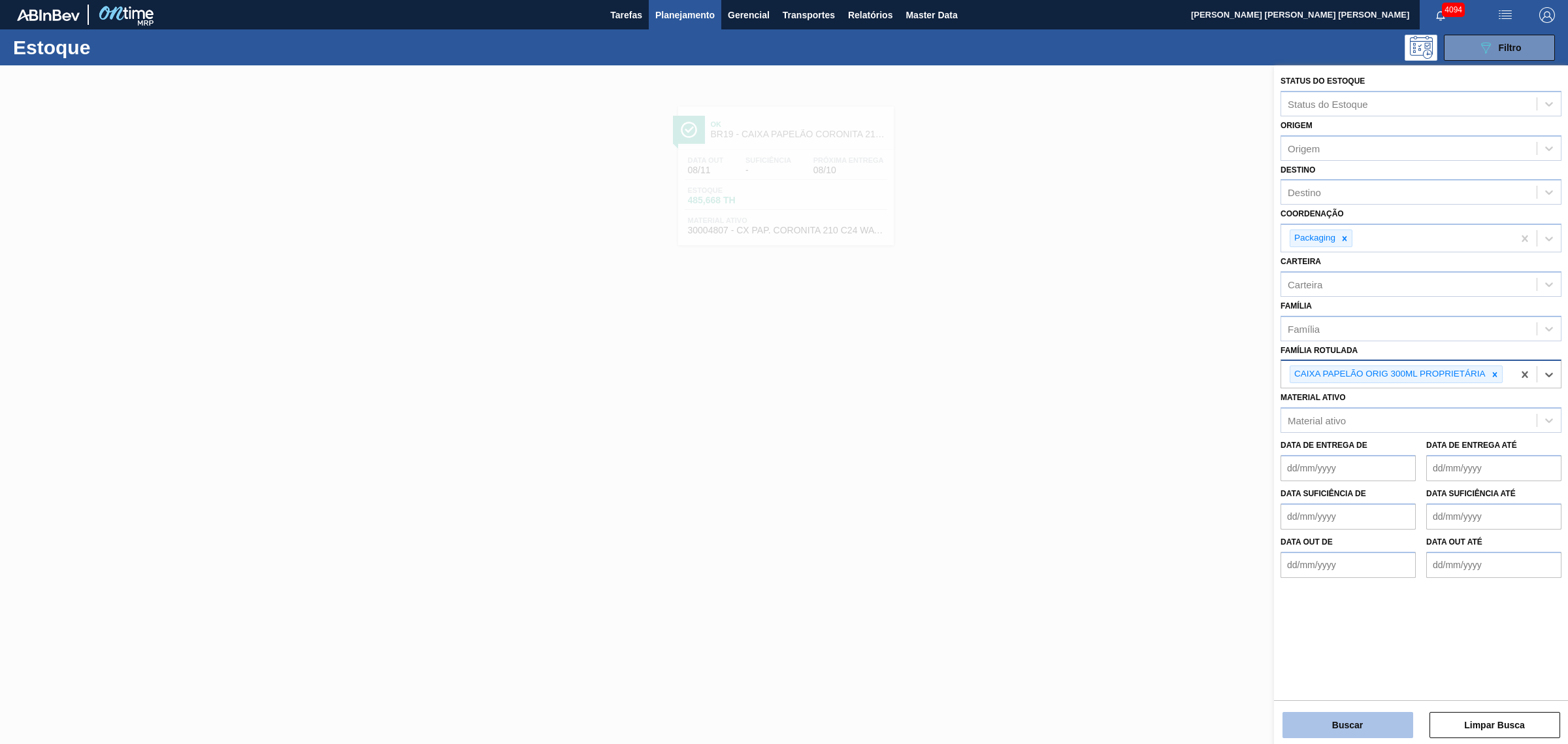
click at [1254, 567] on button "Buscar" at bounding box center [1347, 725] width 131 height 26
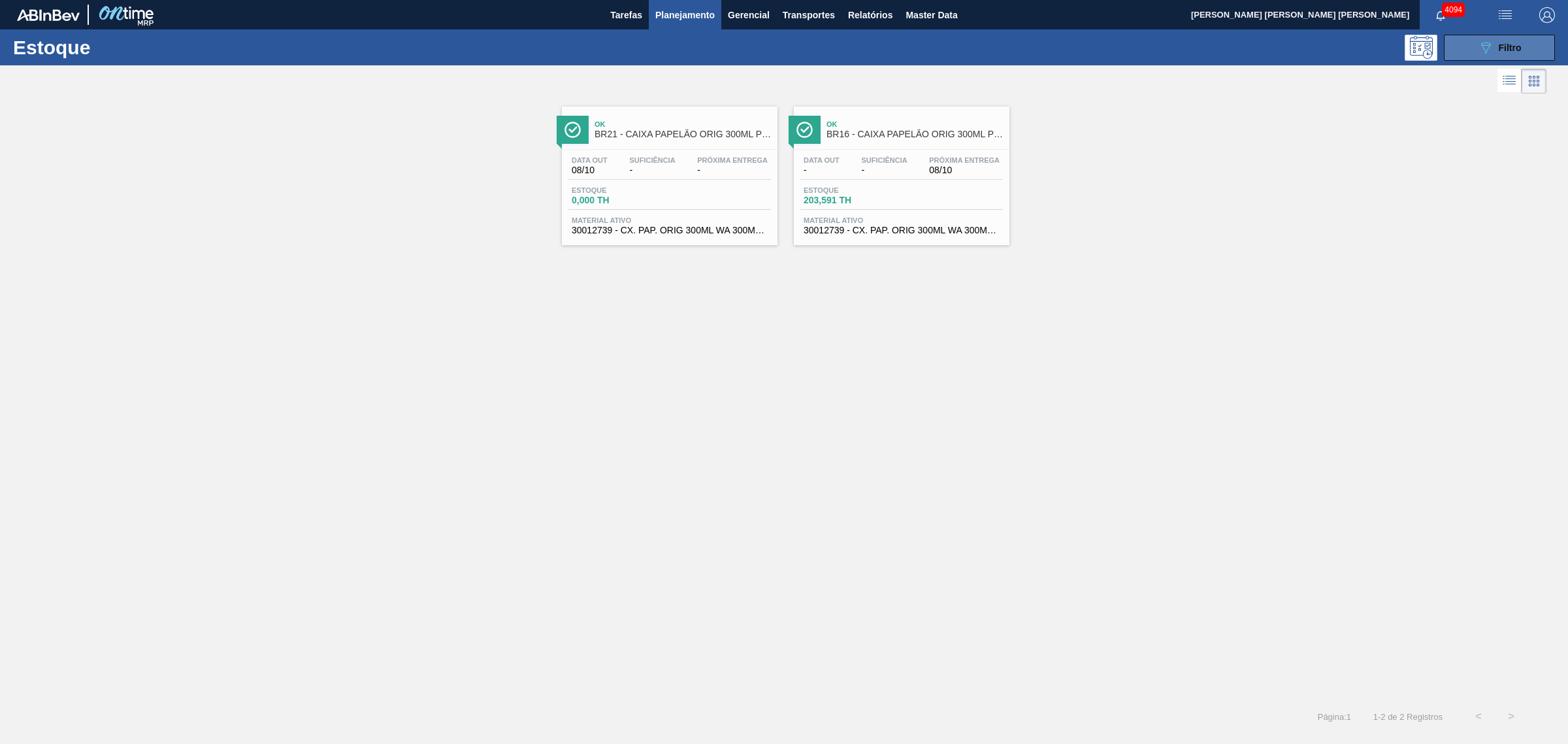
click at [1254, 43] on span "Filtro" at bounding box center [1511, 48] width 23 height 11
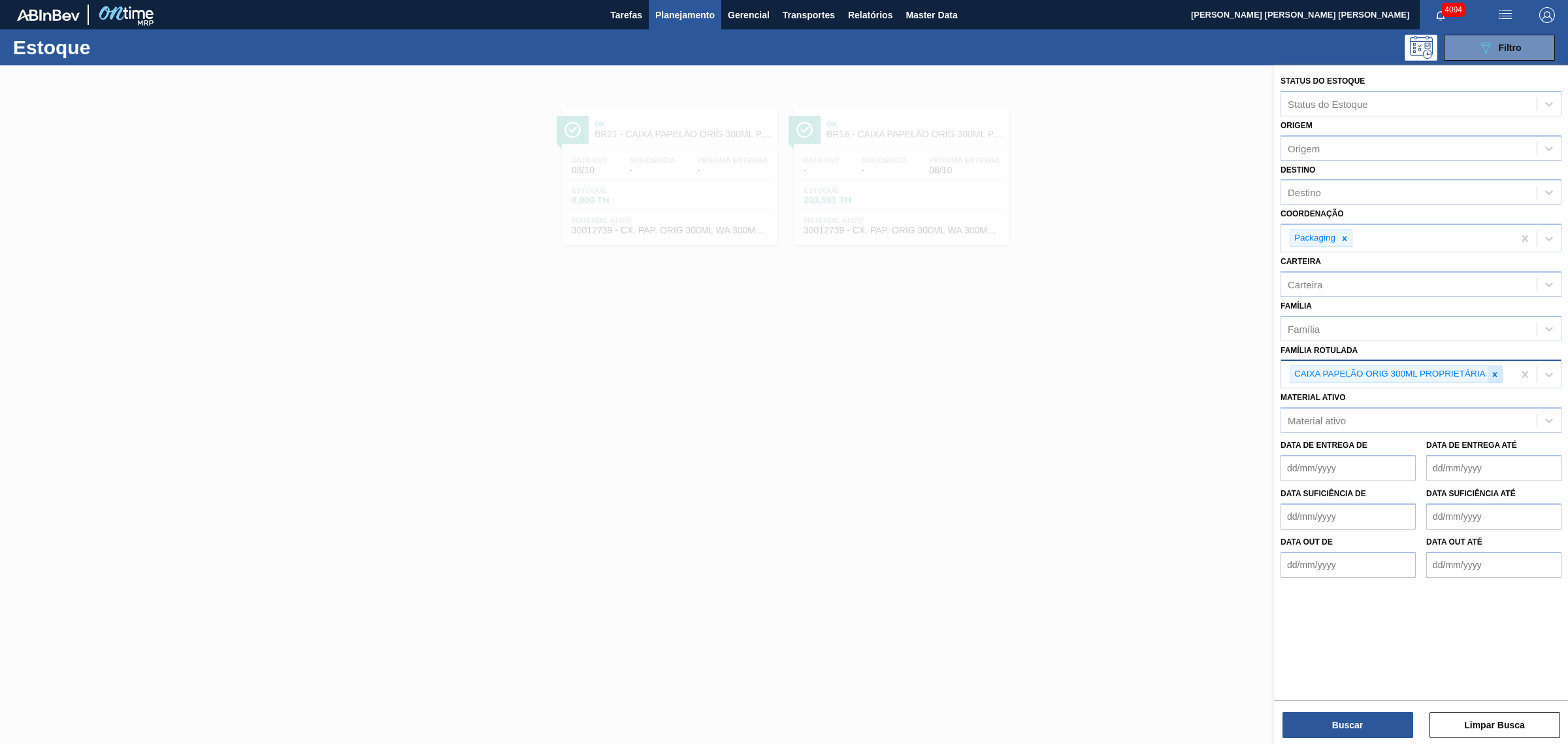
click at [1254, 370] on icon at bounding box center [1494, 374] width 9 height 9
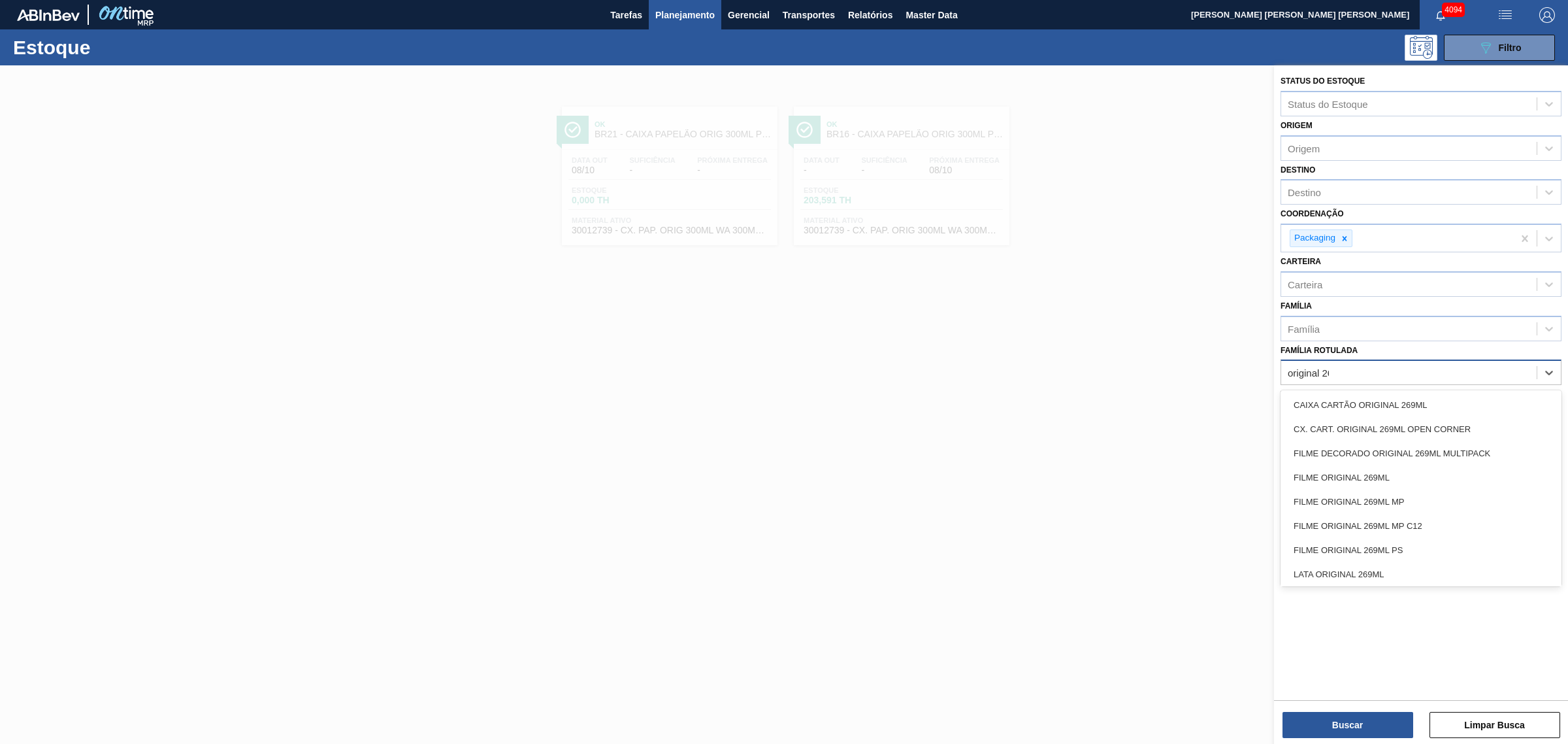
type Rotulada "original 269"
click at [1254, 407] on div "CAIXA CARTÃO ORIGINAL 269ML" at bounding box center [1420, 404] width 281 height 24
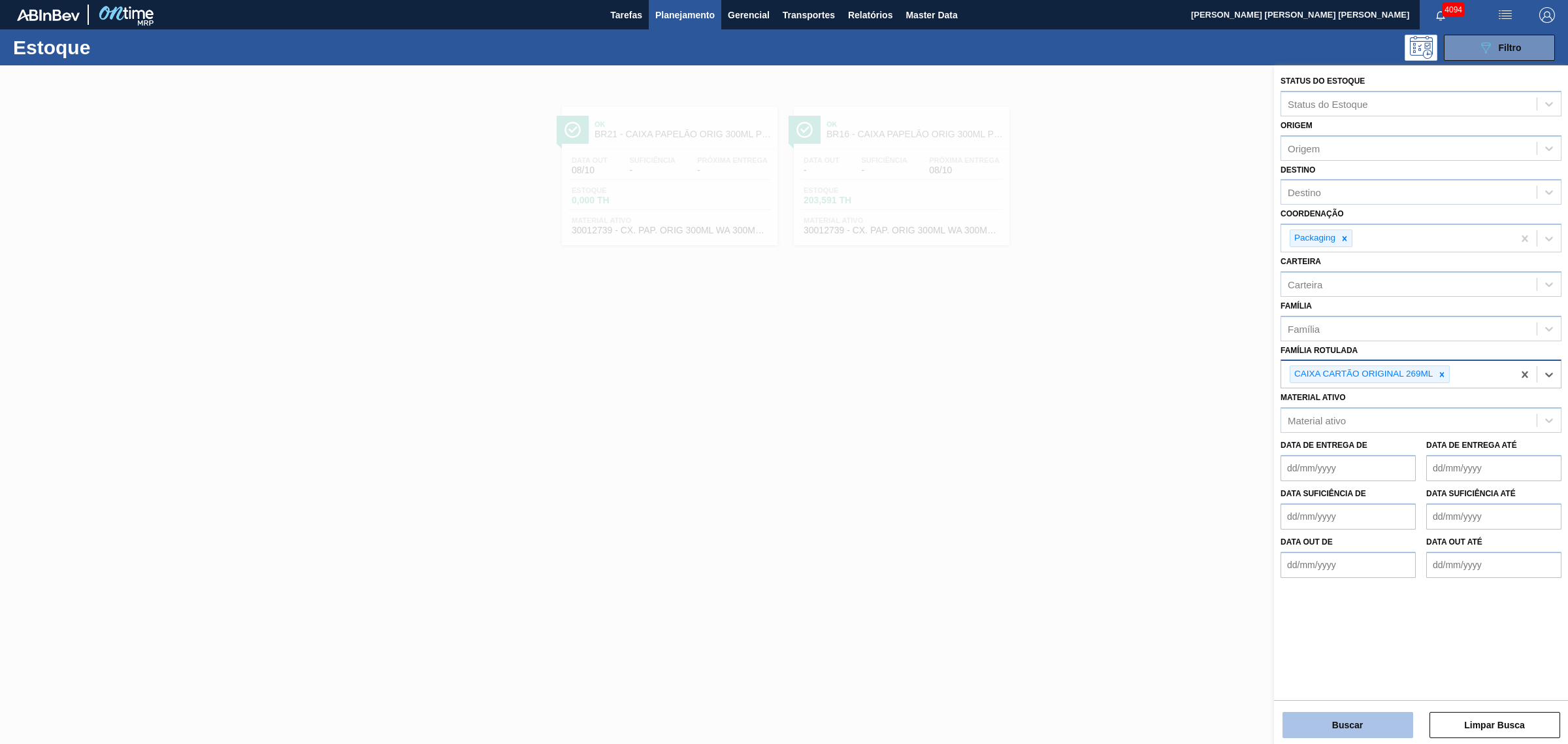
click at [1254, 567] on button "Buscar" at bounding box center [1347, 725] width 131 height 26
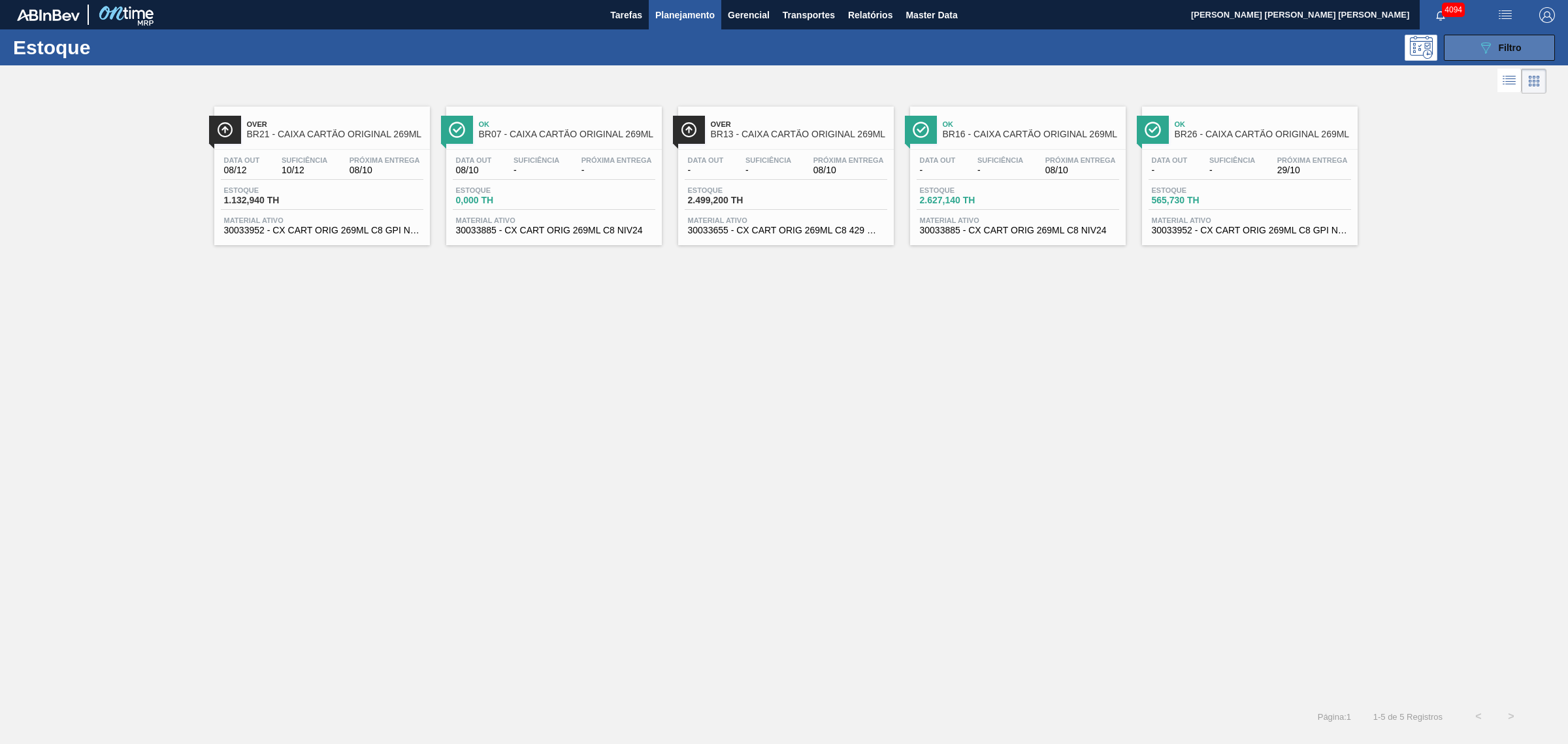
click at [1254, 52] on button "089F7B8B-B2A5-4AFE-B5C0-19BA573D28AC Filtro" at bounding box center [1500, 48] width 111 height 26
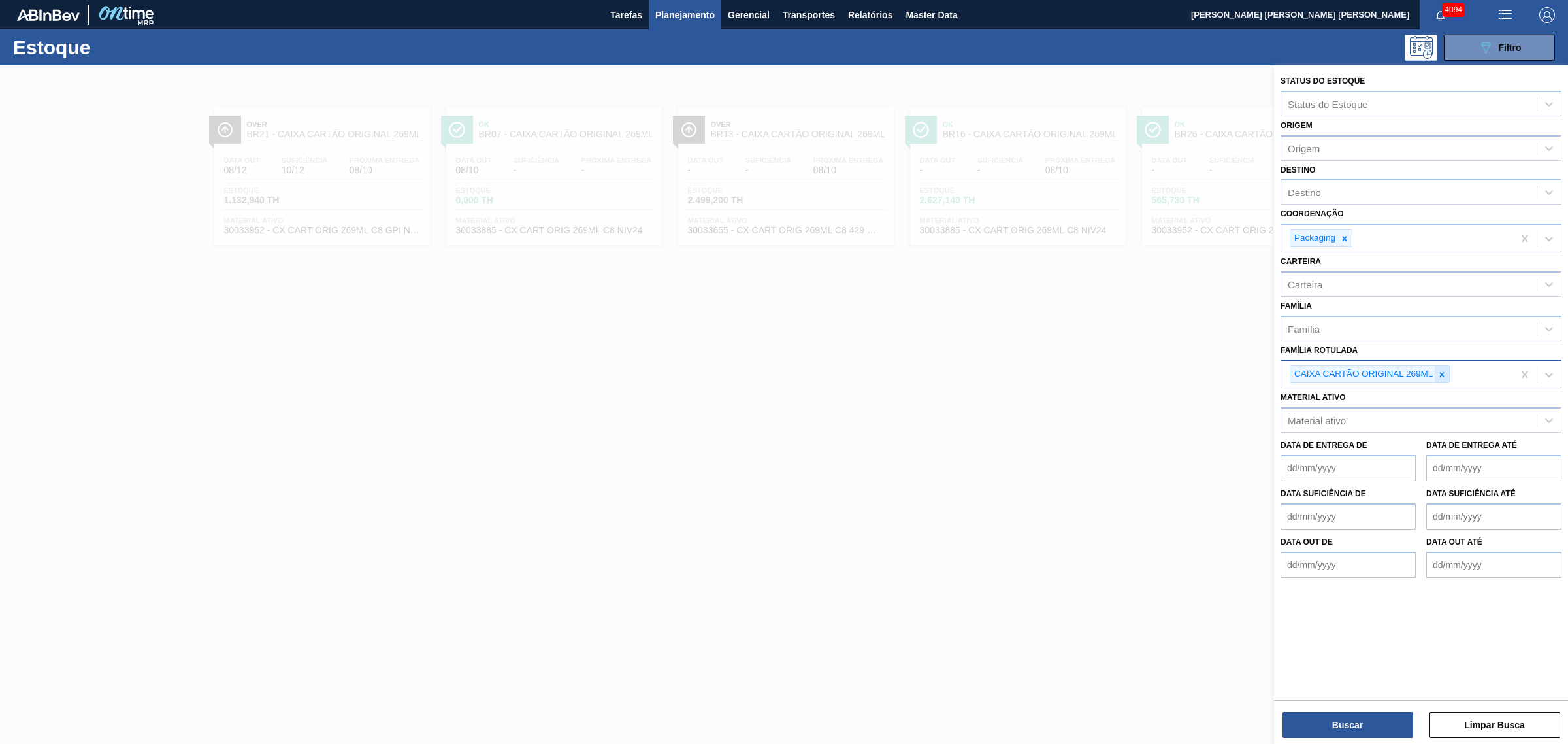
click at [1254, 374] on icon at bounding box center [1442, 374] width 9 height 9
type Rotulada "spaten 269"
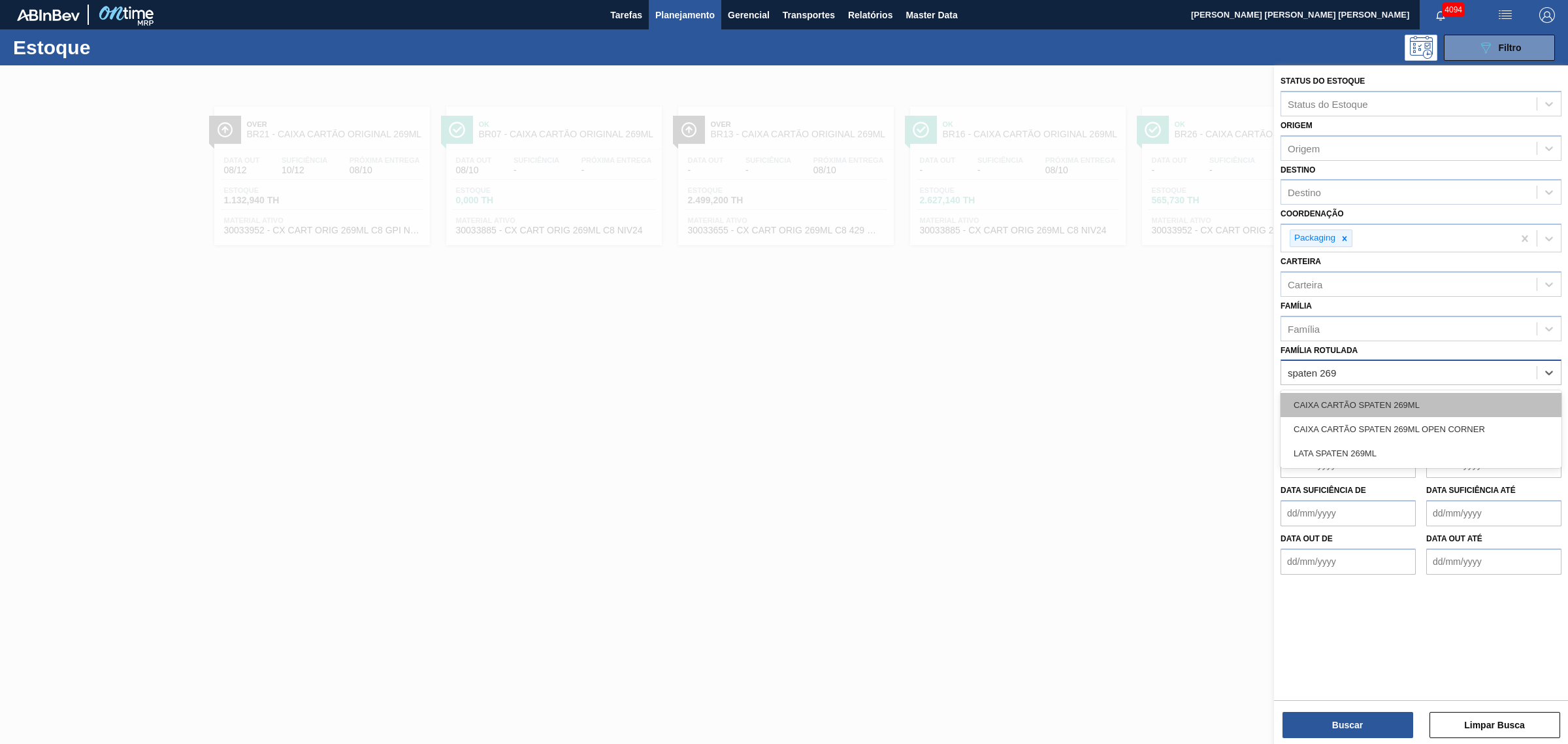
click at [1254, 399] on div "CAIXA CARTÃO SPATEN 269ML" at bounding box center [1420, 404] width 281 height 24
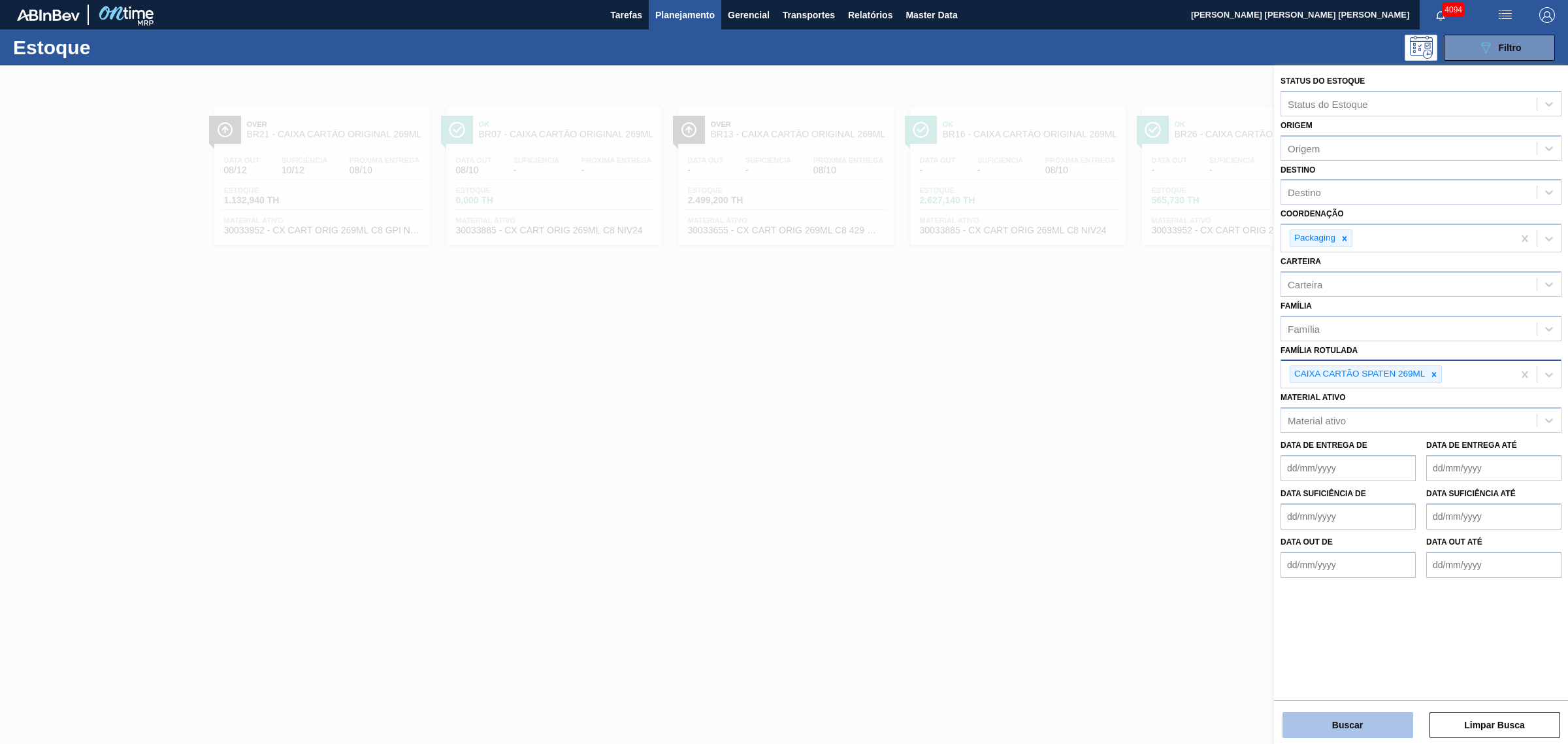
click at [1254, 567] on button "Buscar" at bounding box center [1347, 725] width 131 height 26
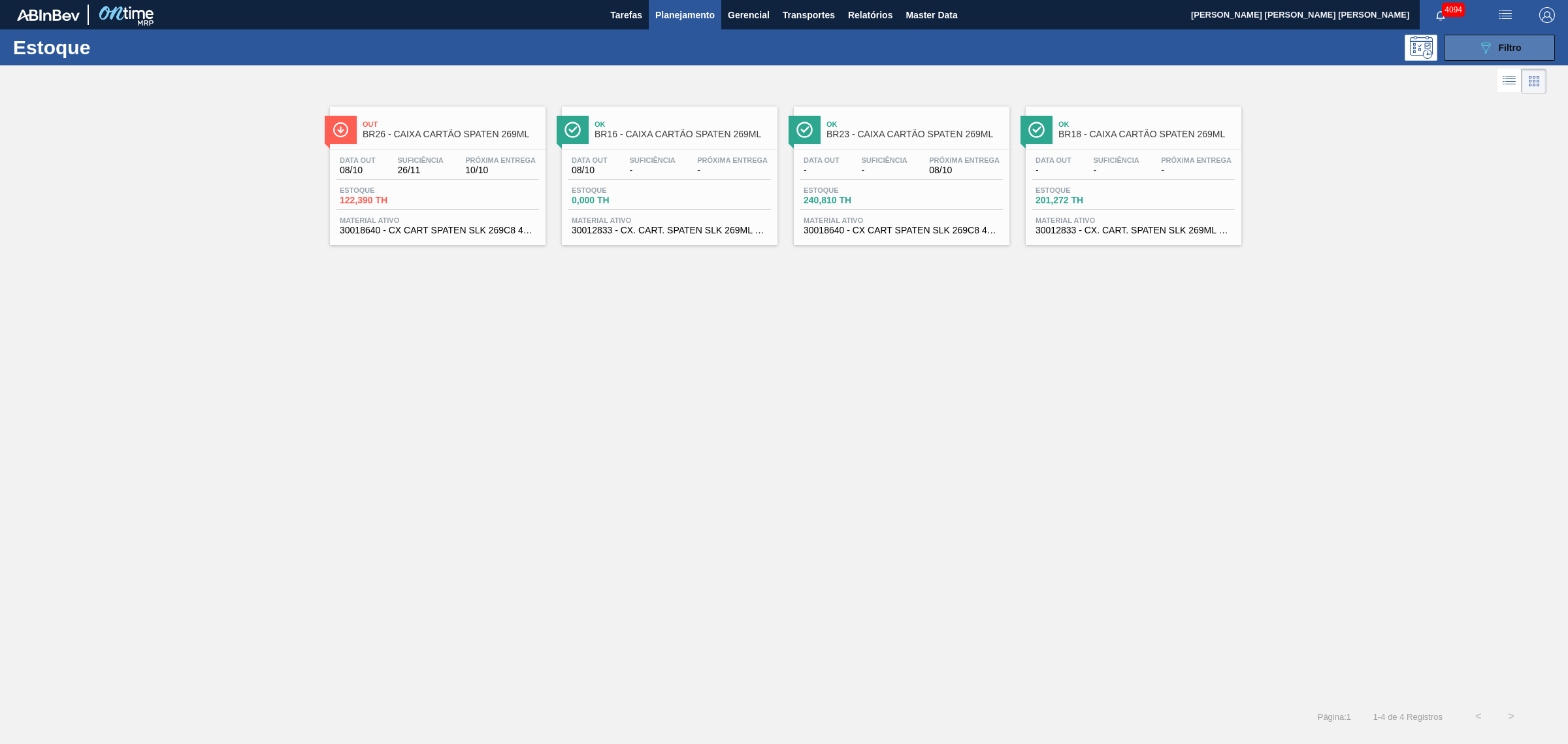
click at [1254, 52] on button "089F7B8B-B2A5-4AFE-B5C0-19BA573D28AC Filtro" at bounding box center [1500, 48] width 111 height 26
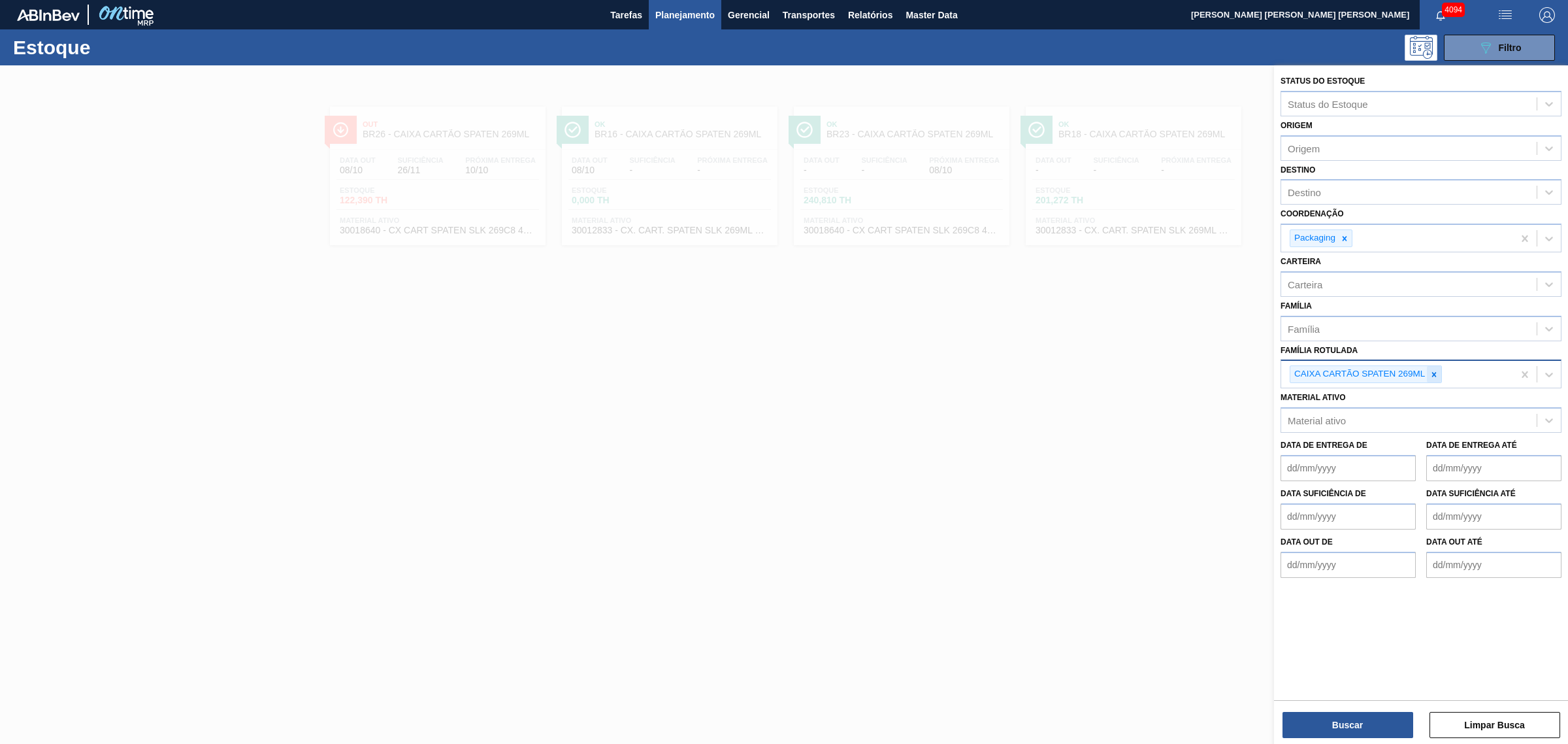
click at [1254, 370] on div at bounding box center [1434, 374] width 15 height 17
paste Rotulada "CAIXA CARTÃO STELLA 330ML"
type Rotulada "CAIXA CARTÃO STELLA 330ML"
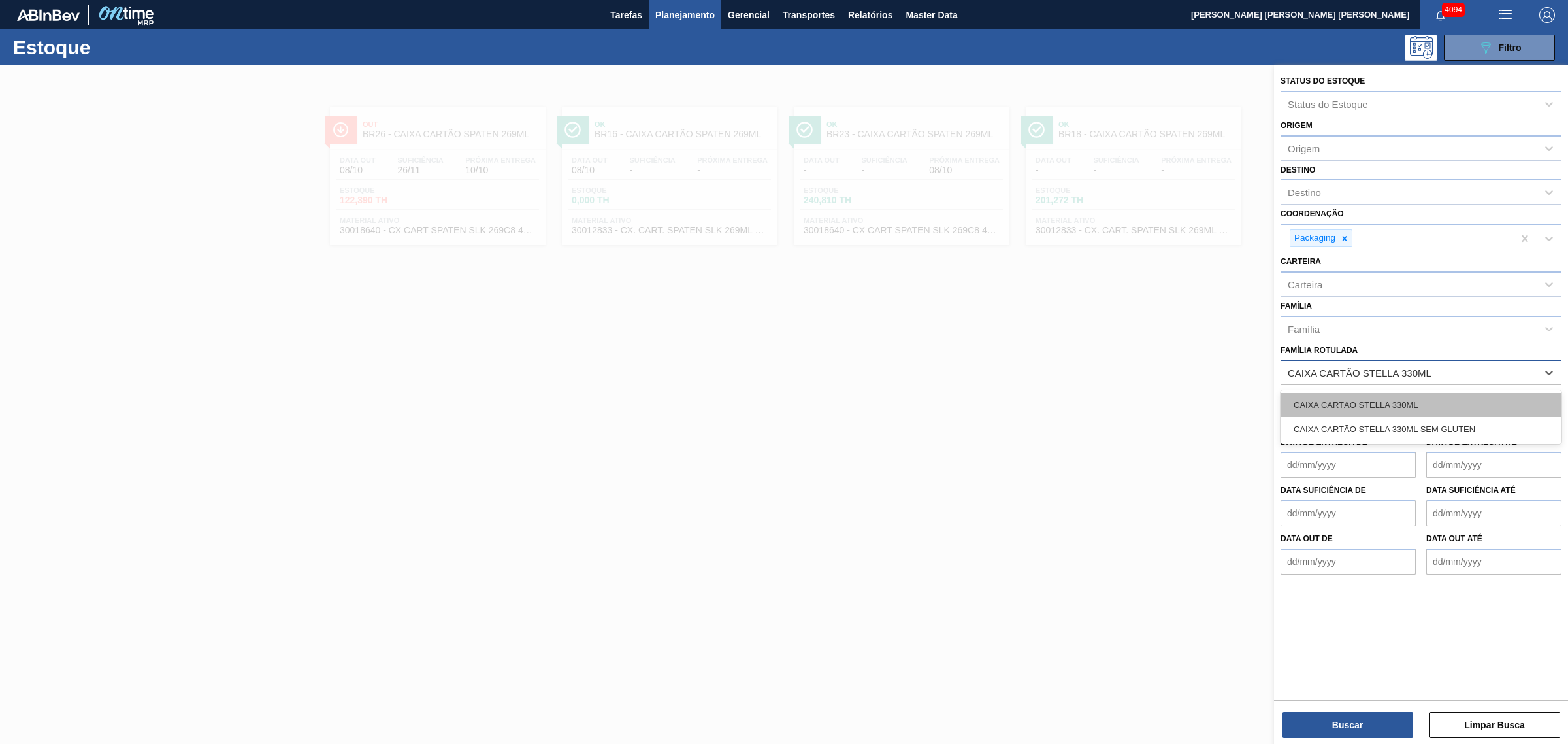
click at [1254, 402] on div "CAIXA CARTÃO STELLA 330ML" at bounding box center [1420, 404] width 281 height 24
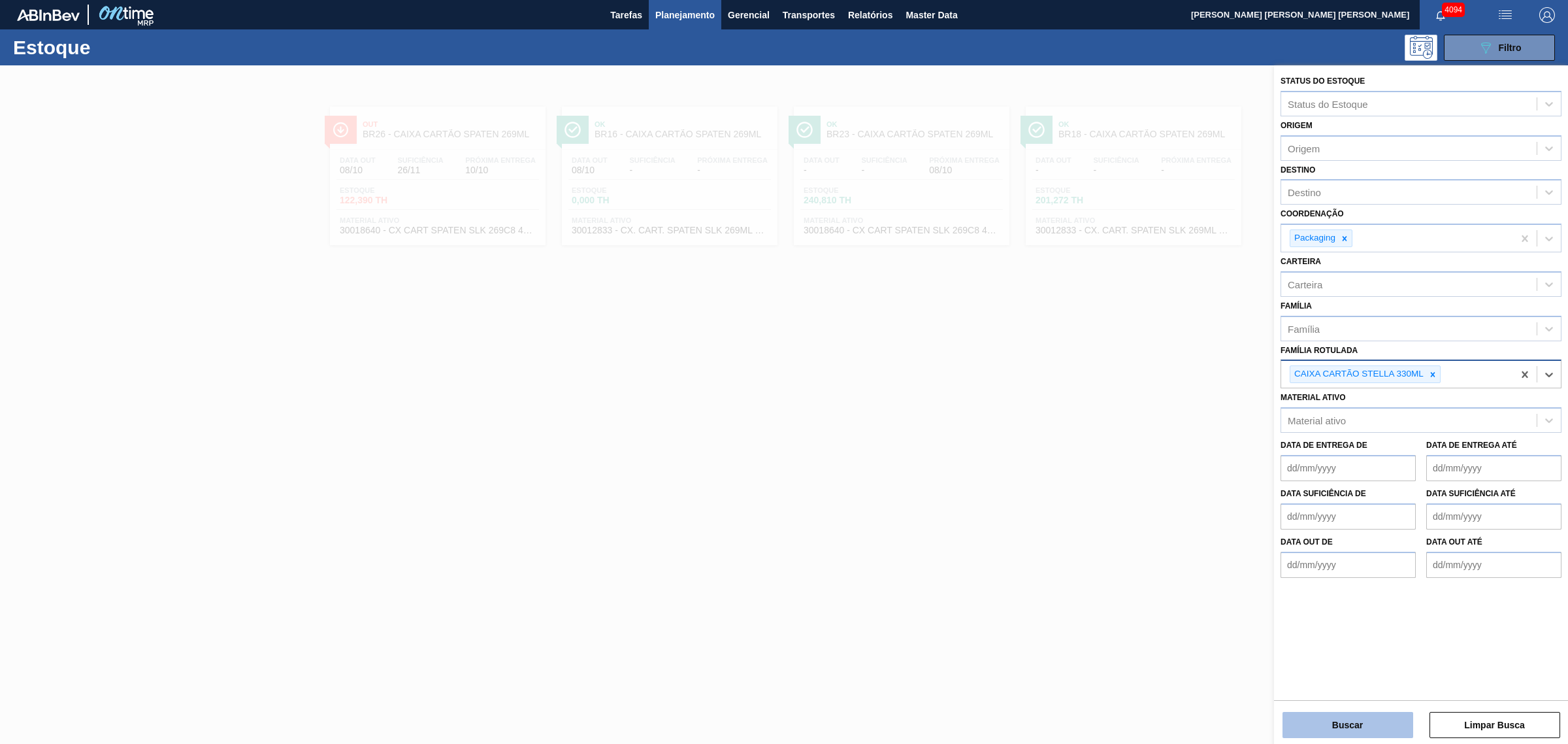
click at [1254, 567] on button "Buscar" at bounding box center [1347, 725] width 131 height 26
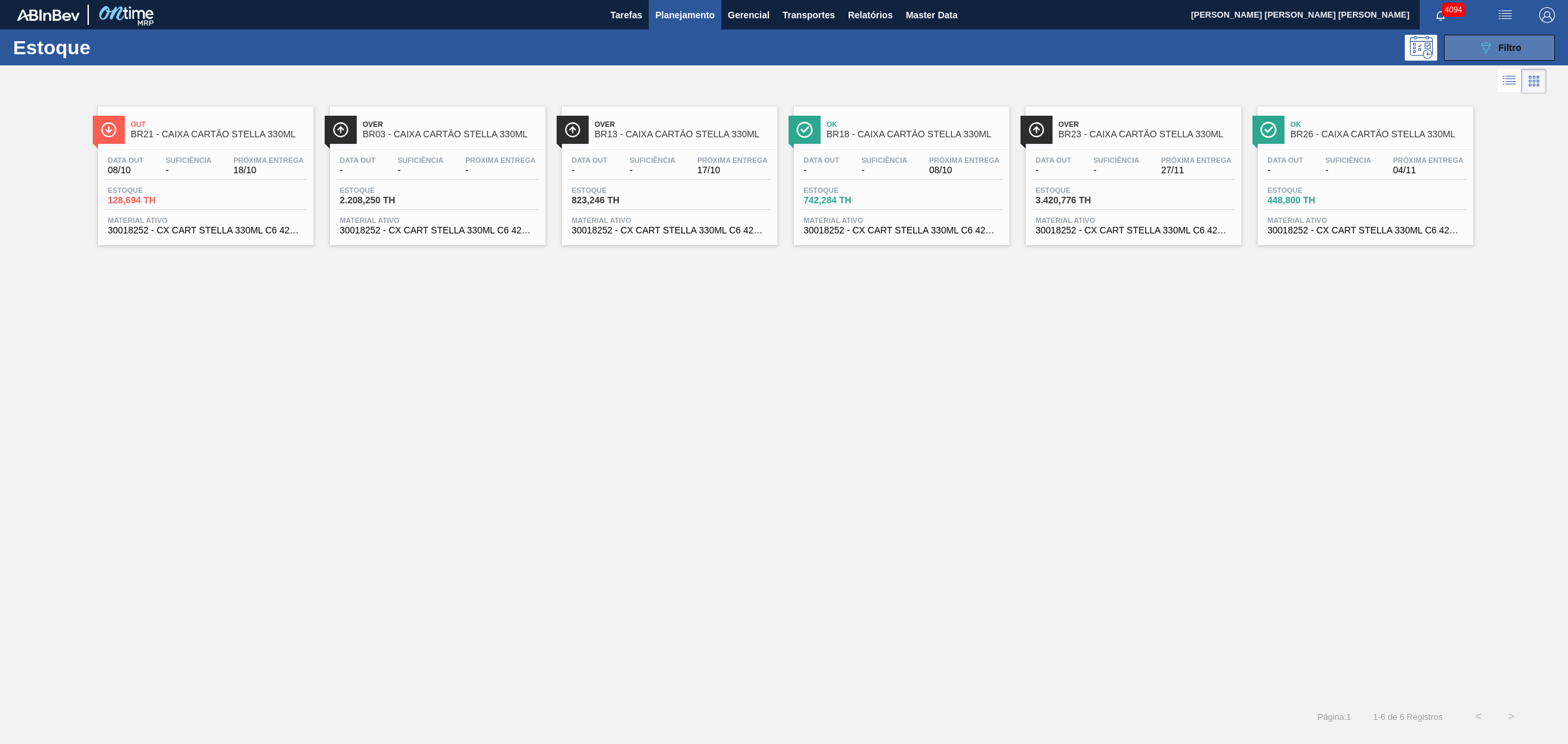
click at [1254, 51] on icon "089F7B8B-B2A5-4AFE-B5C0-19BA573D28AC" at bounding box center [1486, 48] width 16 height 16
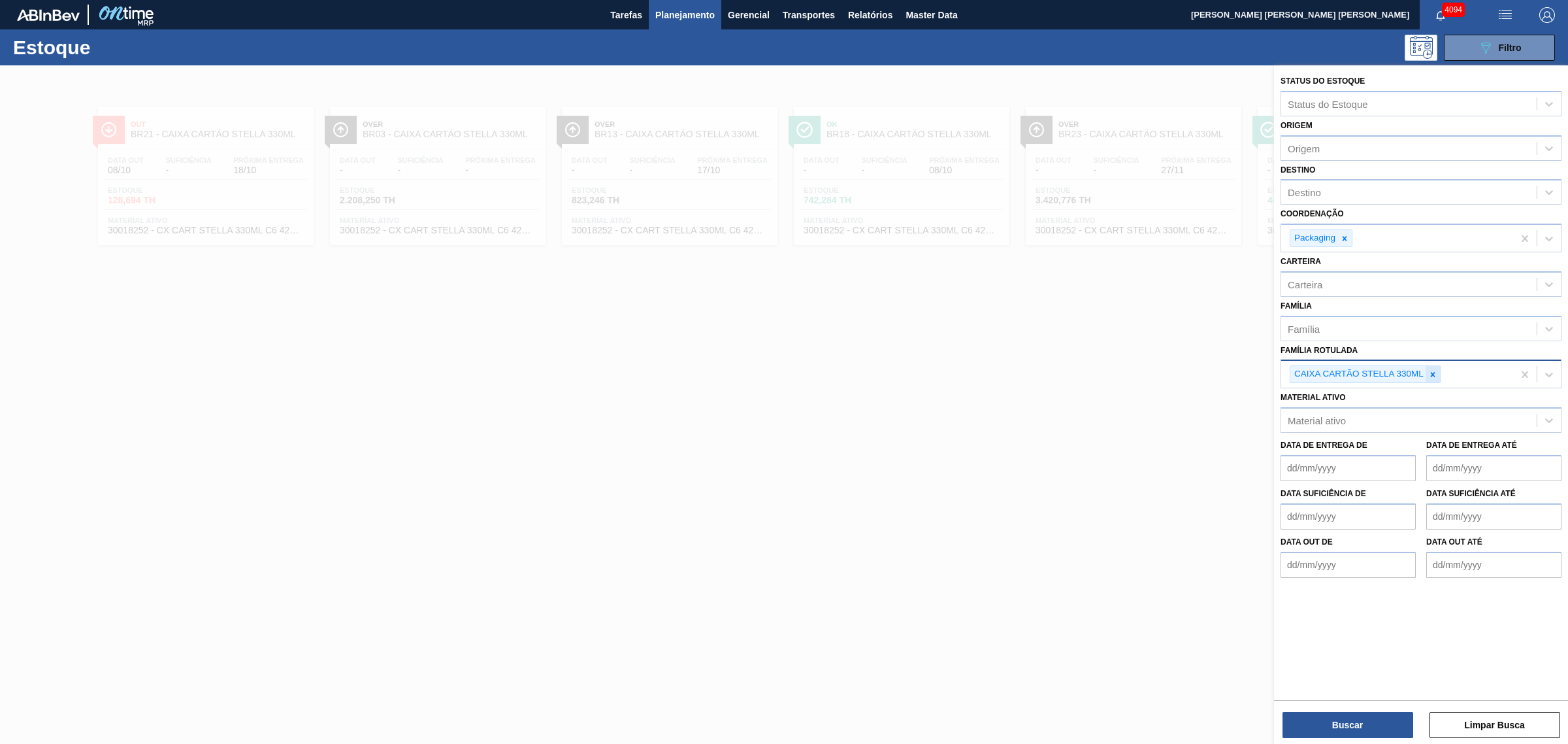
click at [1254, 376] on icon at bounding box center [1432, 374] width 9 height 9
type Rotulada "spaten 269"
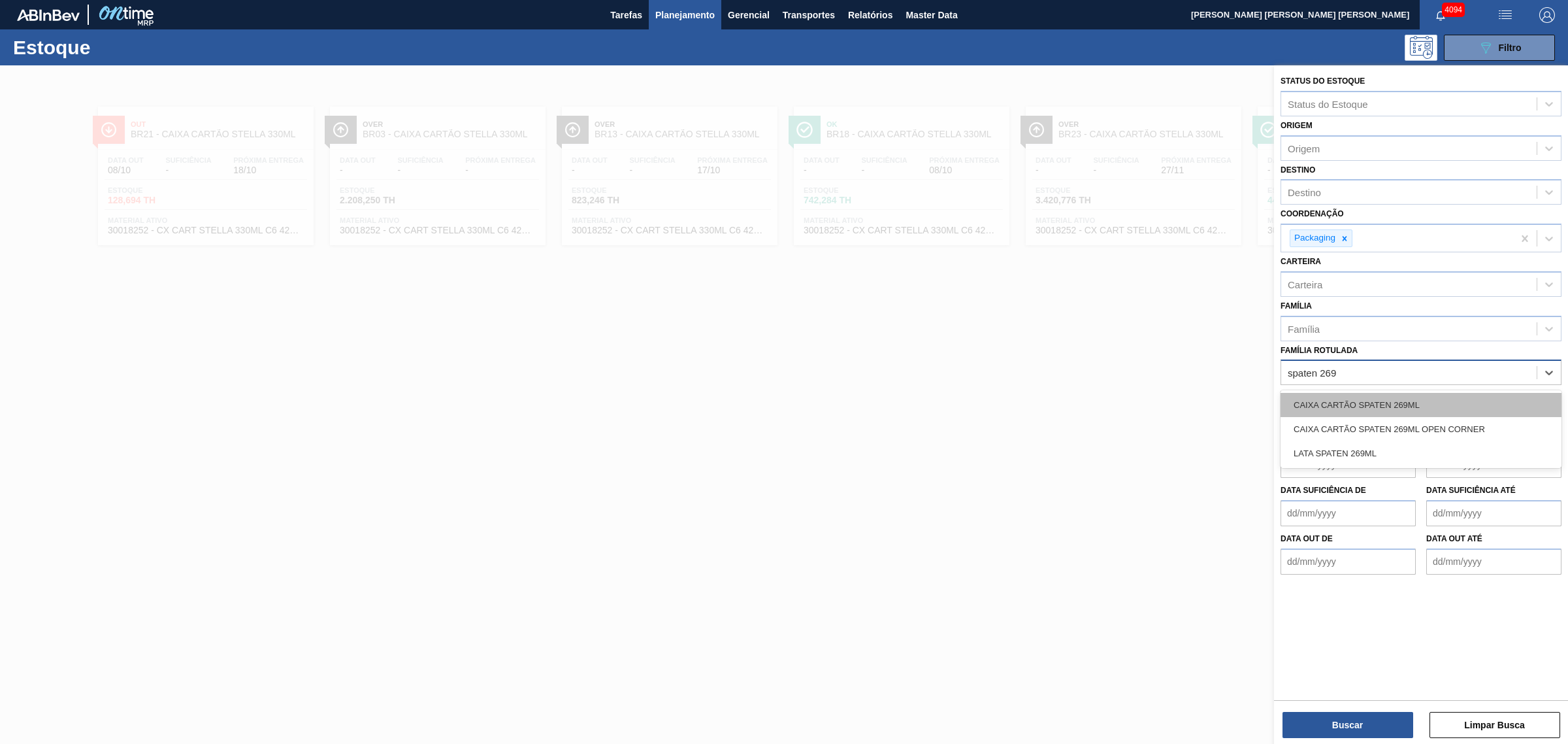
click at [1254, 400] on div "CAIXA CARTÃO SPATEN 269ML" at bounding box center [1420, 404] width 281 height 24
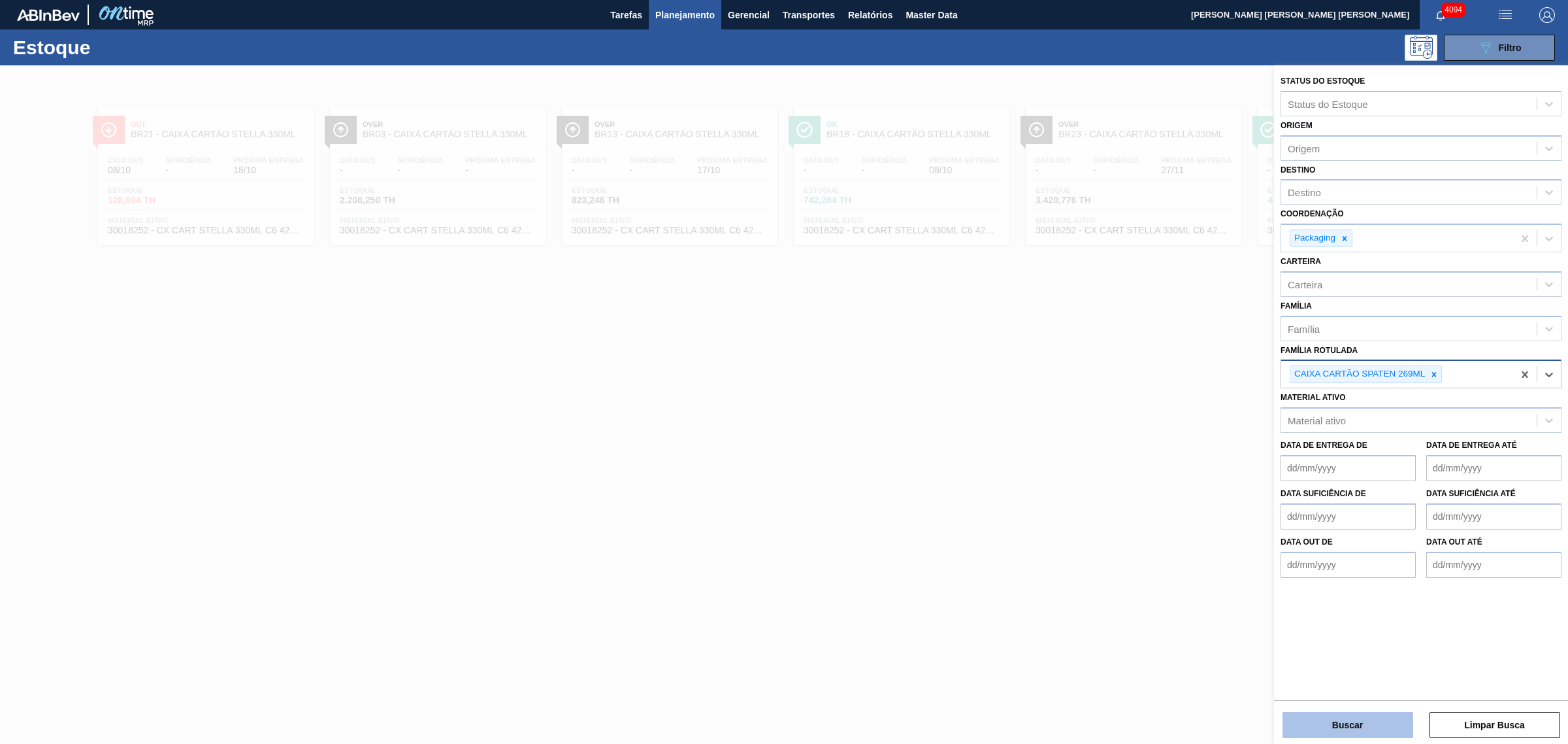
click at [1254, 567] on button "Buscar" at bounding box center [1347, 725] width 131 height 26
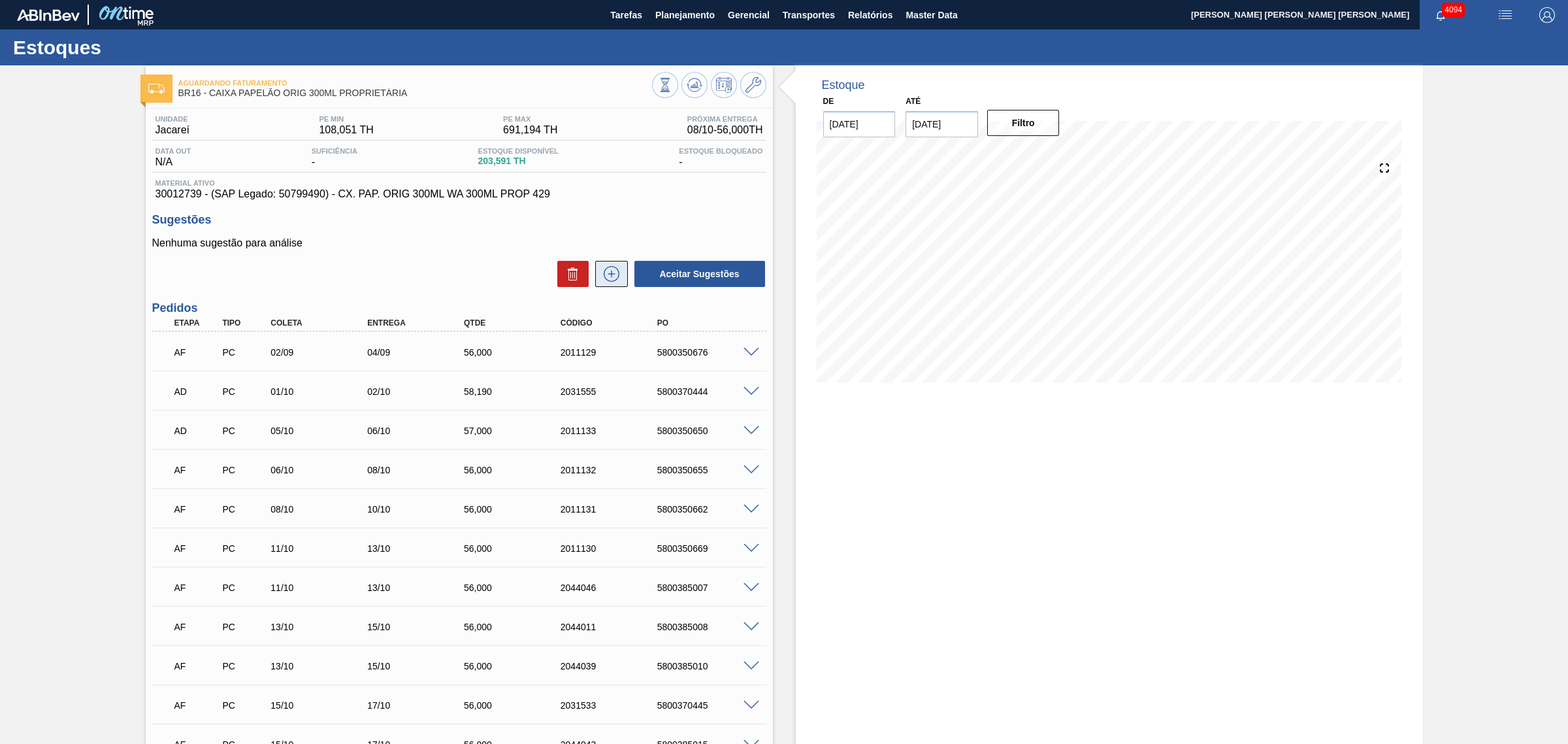
click at [608, 281] on icon at bounding box center [612, 274] width 21 height 16
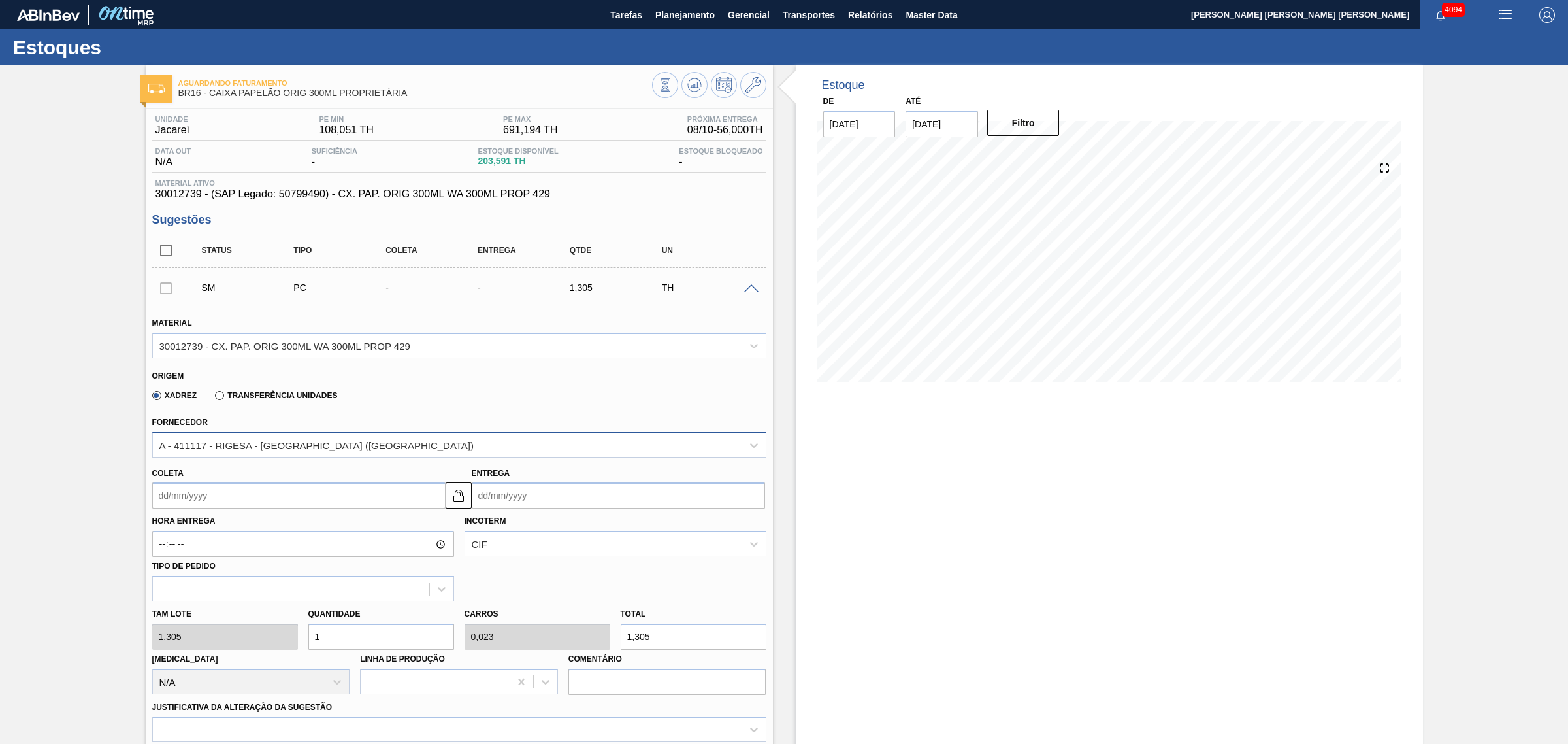
click at [414, 439] on div "A - 411117 - RIGESA - [GEOGRAPHIC_DATA] ([GEOGRAPHIC_DATA])" at bounding box center [447, 445] width 589 height 19
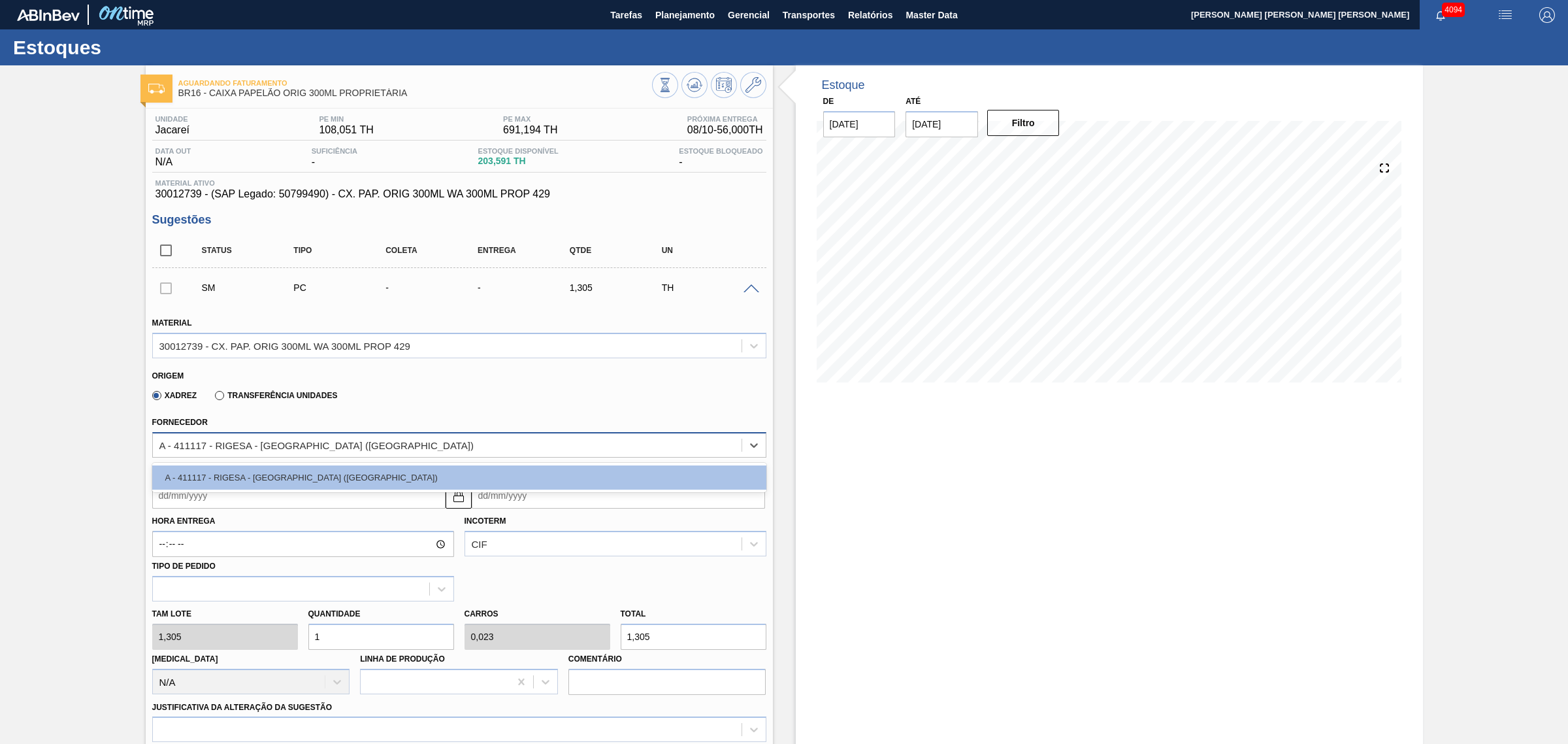
click at [414, 439] on div "A - 411117 - RIGESA - [GEOGRAPHIC_DATA] ([GEOGRAPHIC_DATA])" at bounding box center [447, 445] width 589 height 19
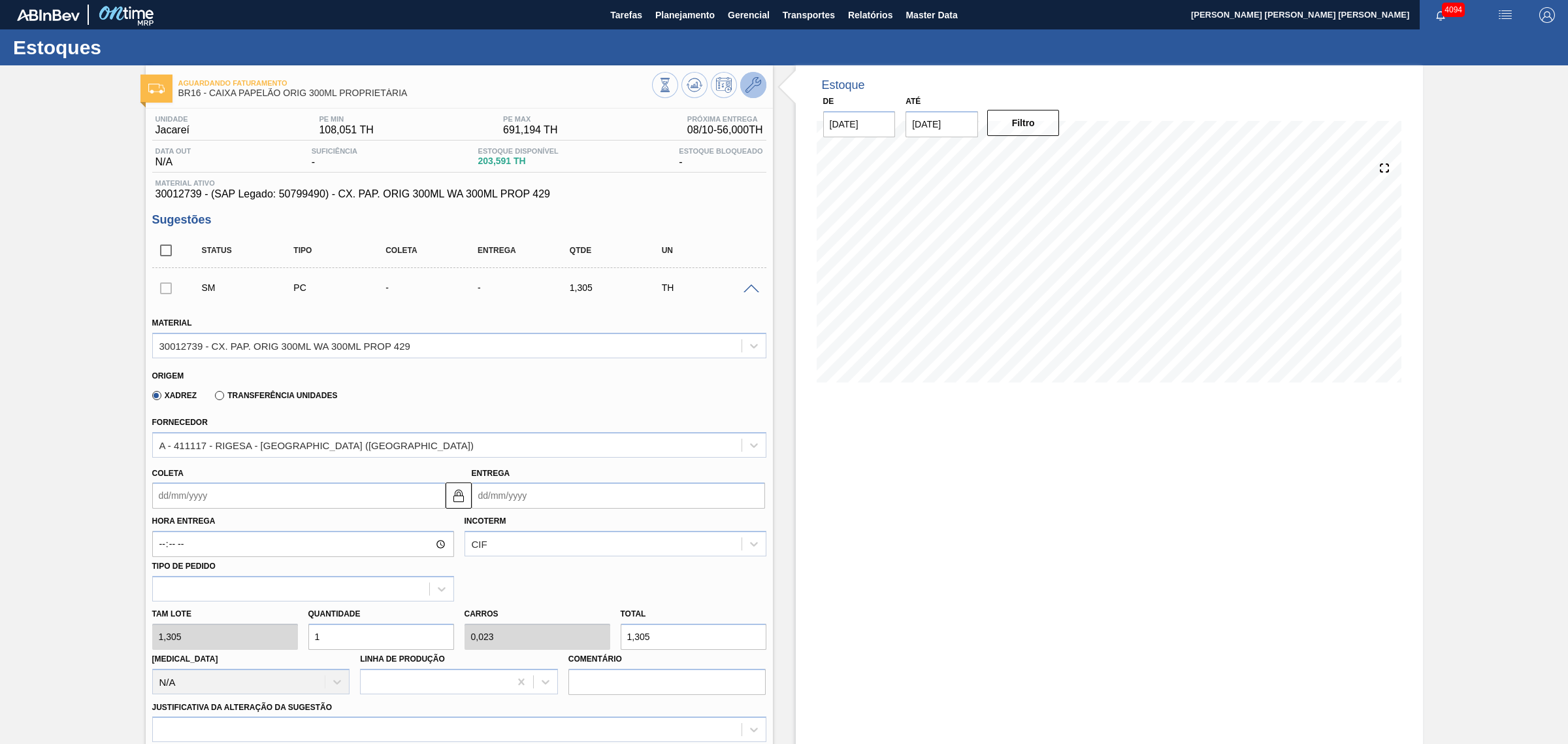
click at [753, 75] on button at bounding box center [753, 85] width 26 height 26
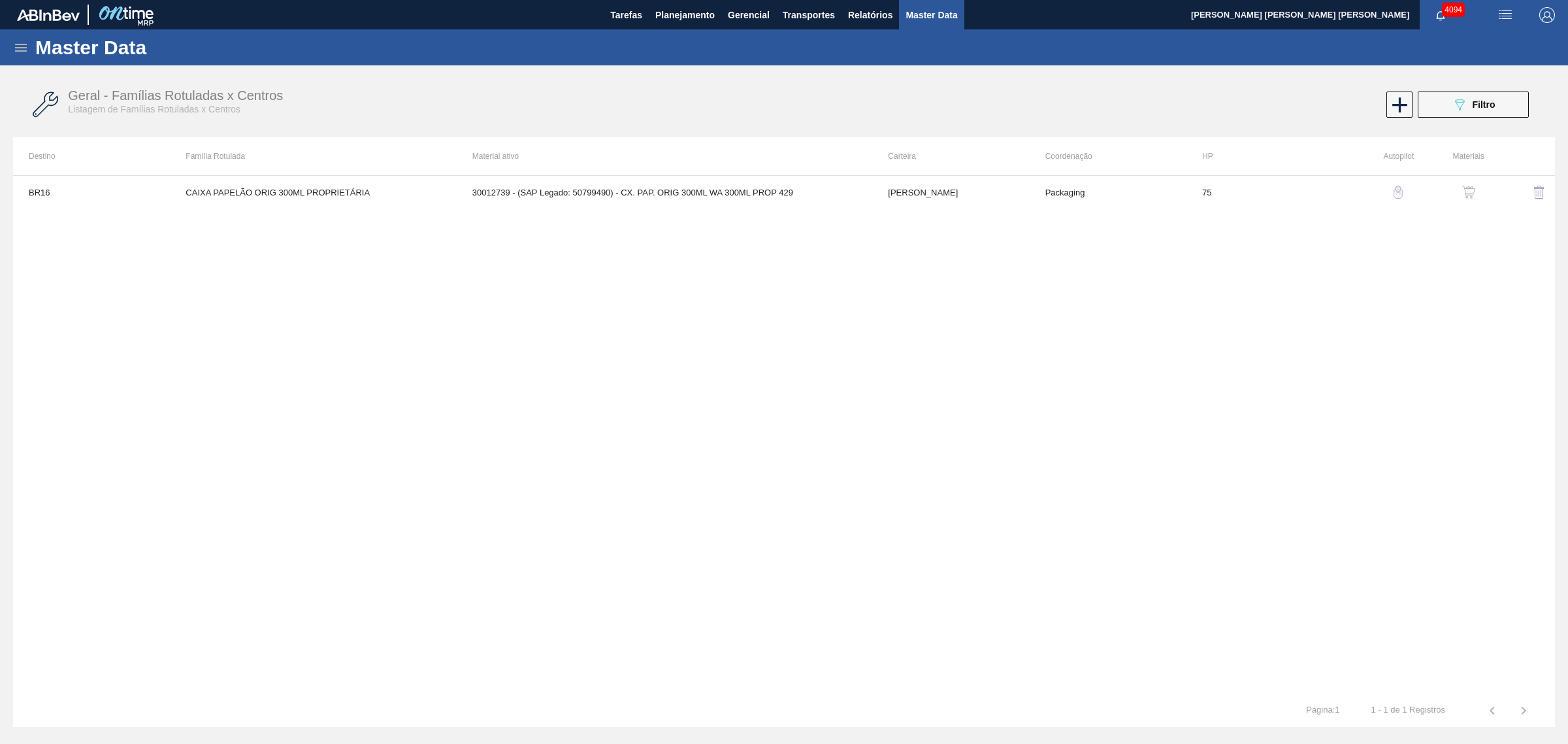
click at [1471, 191] on img "button" at bounding box center [1468, 191] width 13 height 13
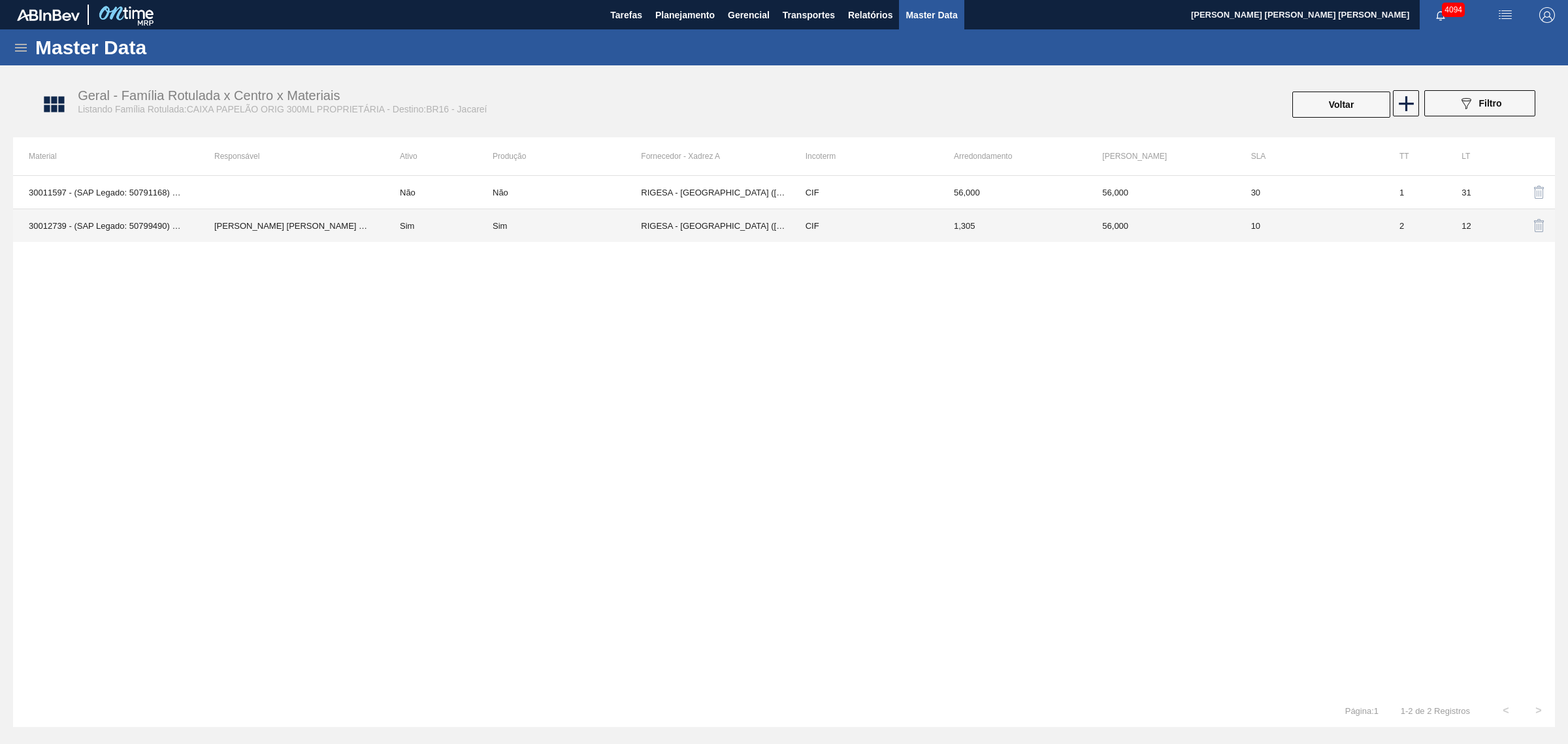
click at [430, 232] on td "Sim" at bounding box center [439, 225] width 109 height 33
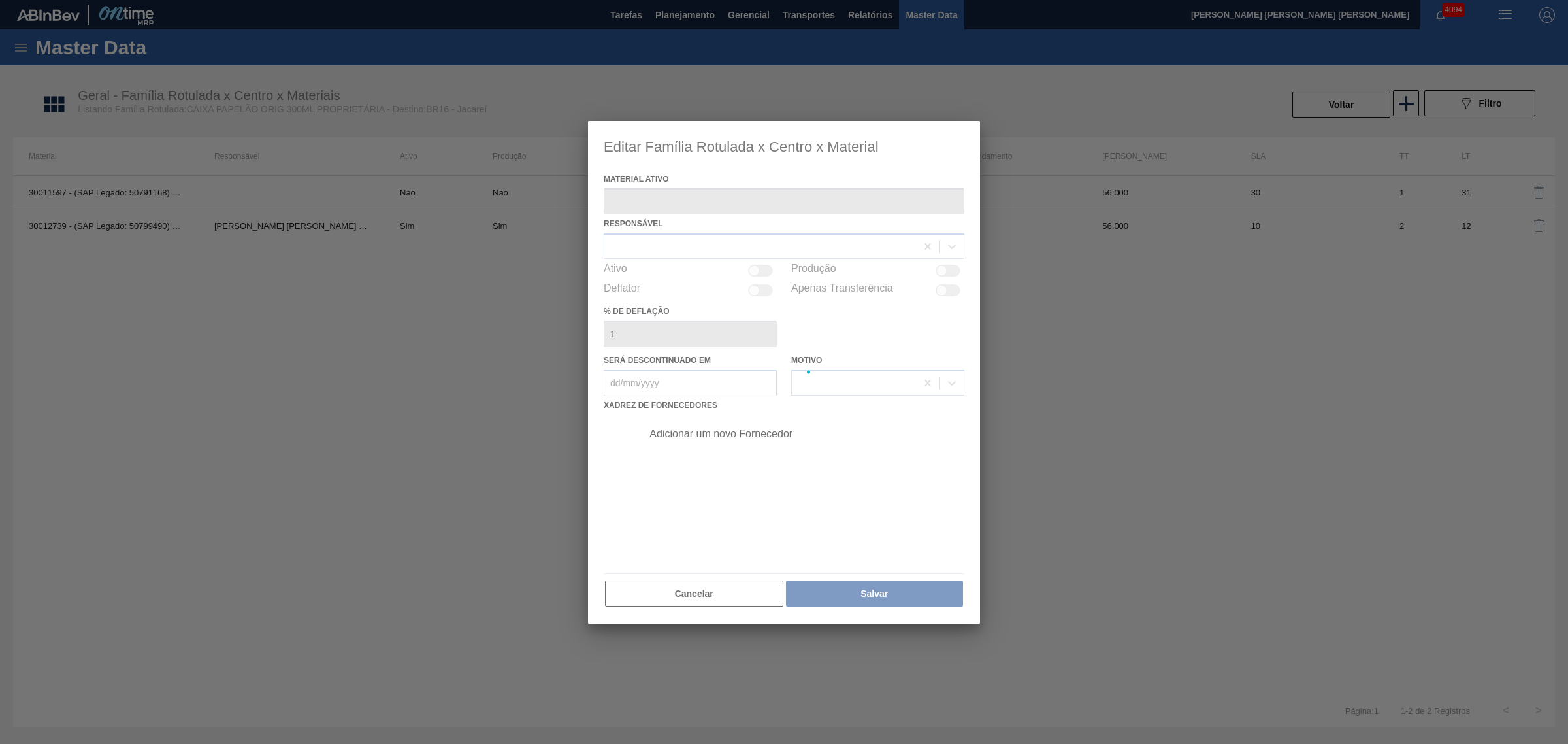
type ativo "30012739 - (SAP Legado: 50799490) - CX. PAP. ORIG 300ML WA 300ML PROP 429"
checkbox input "true"
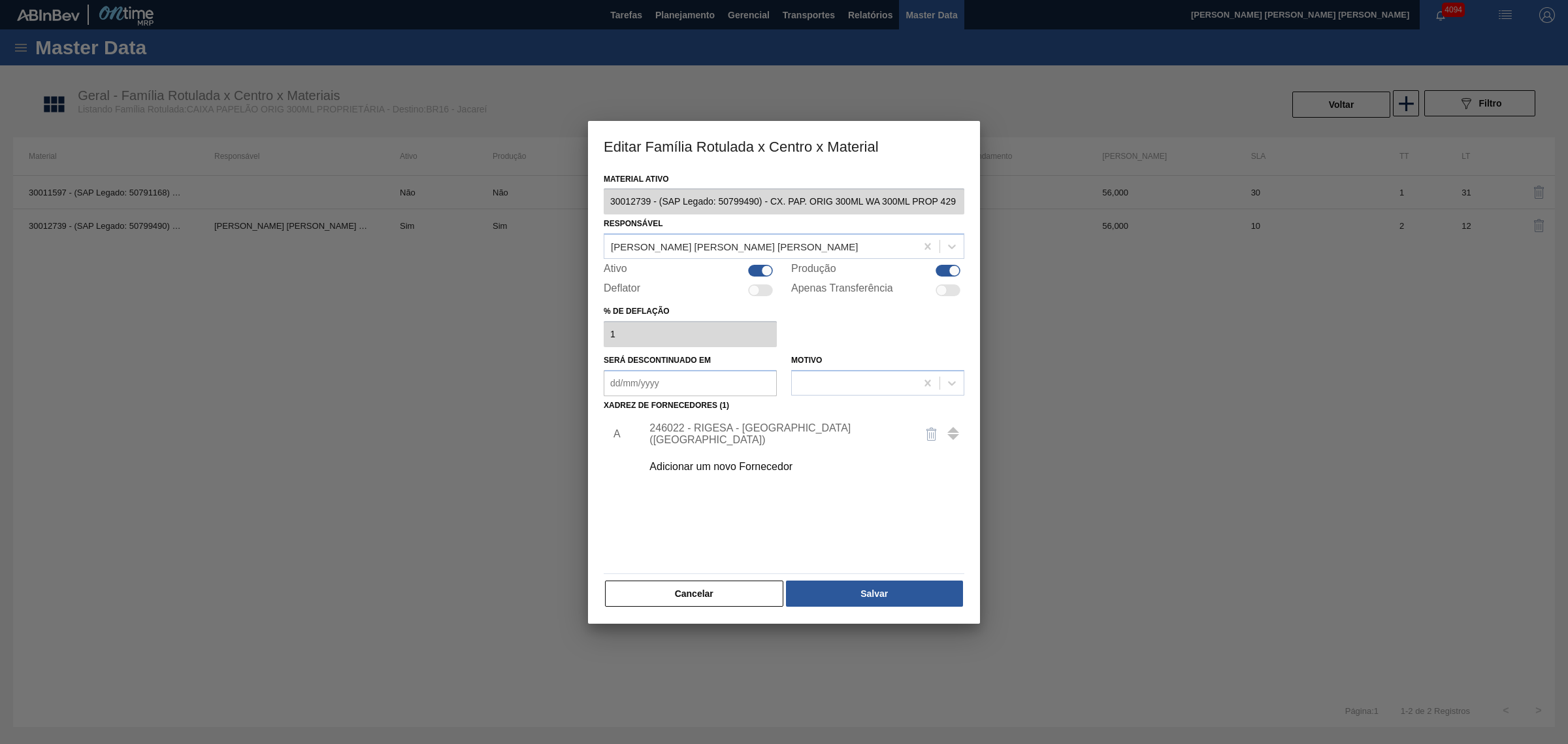
click at [730, 458] on div "Adicionar um novo Fornecedor" at bounding box center [800, 466] width 330 height 33
click at [759, 468] on div "Adicionar um novo Fornecedor" at bounding box center [778, 466] width 256 height 12
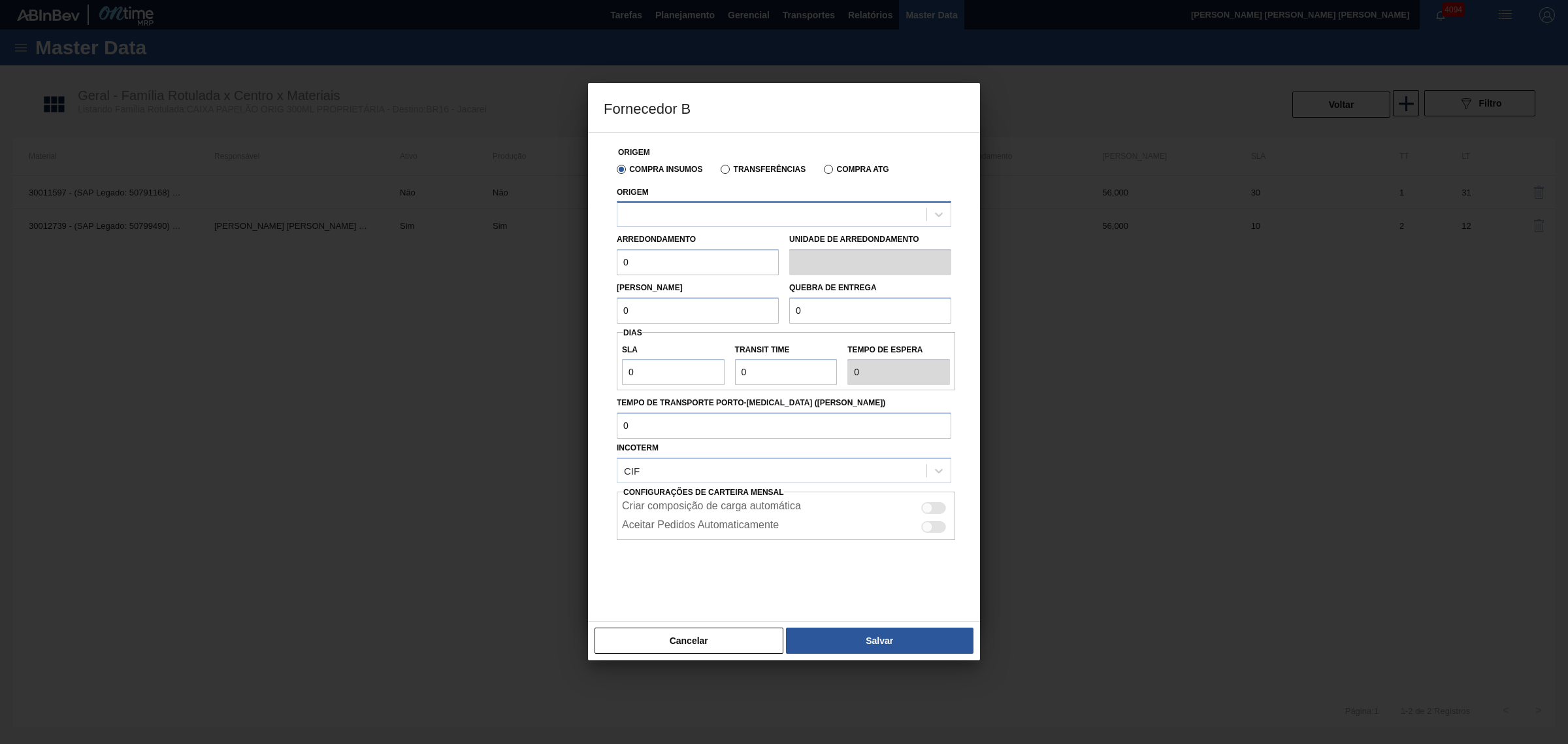
click at [680, 214] on div at bounding box center [772, 215] width 309 height 19
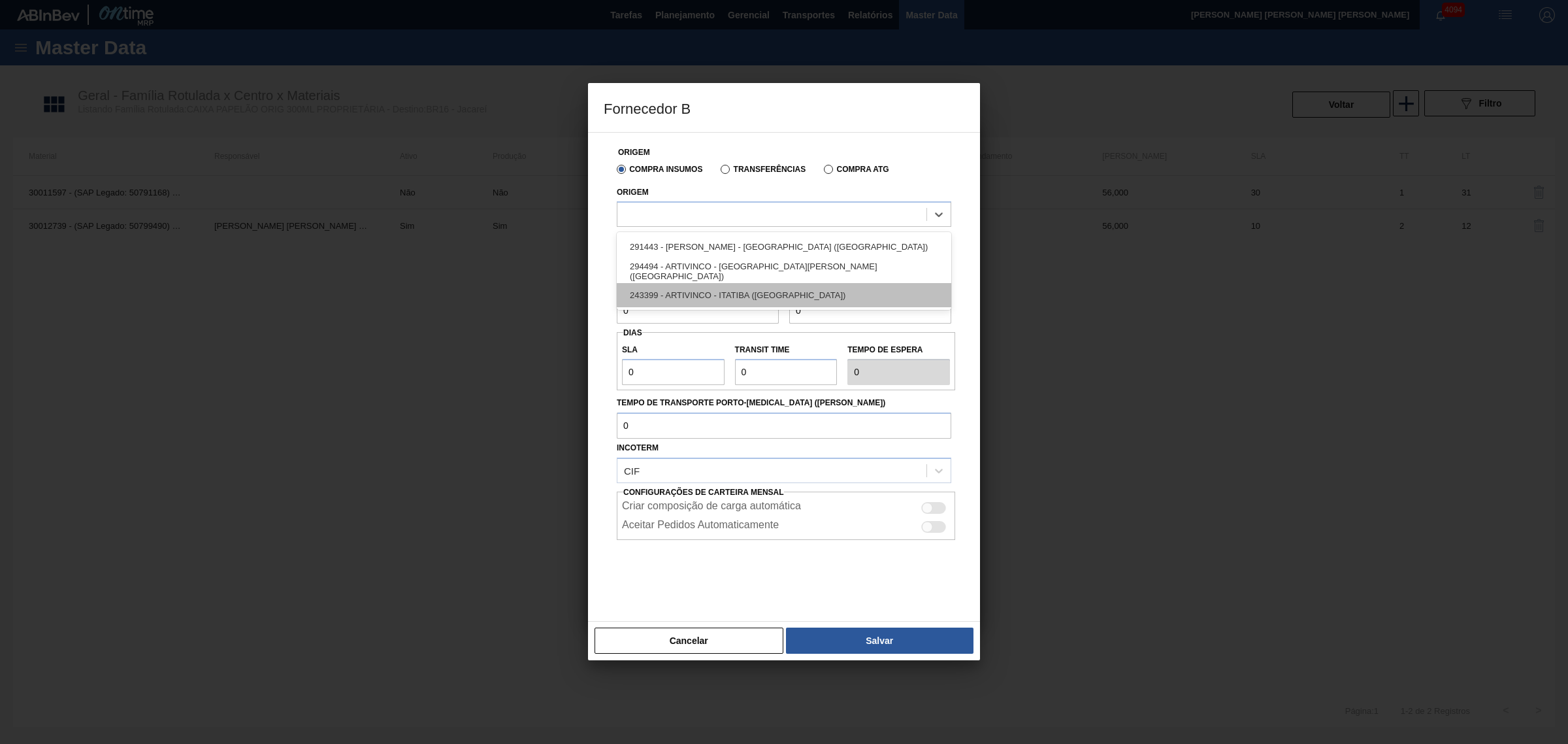
click at [776, 294] on div "243399 - ARTIVINCO - ITATIBA ([GEOGRAPHIC_DATA])" at bounding box center [784, 294] width 334 height 24
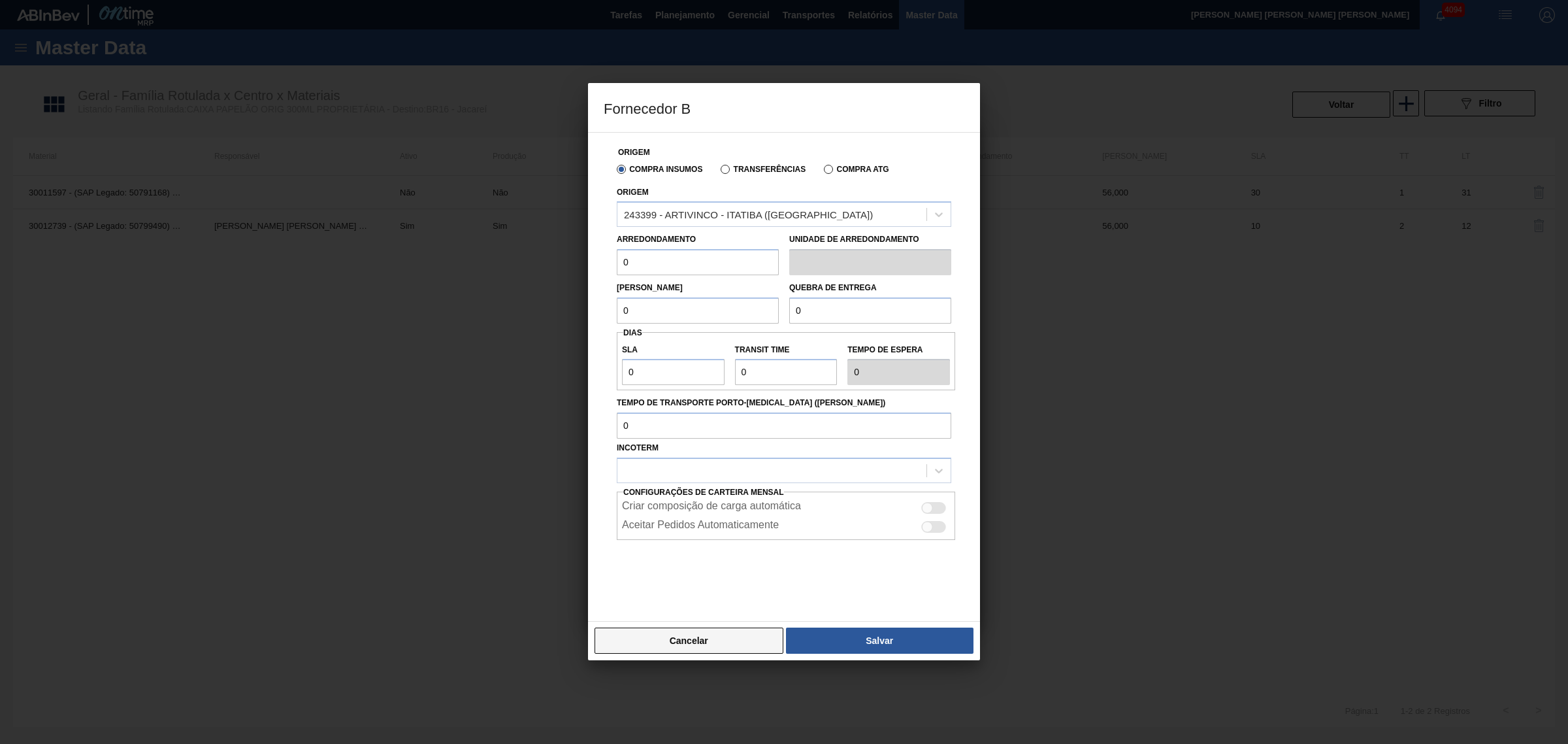
click at [686, 642] on button "Cancelar" at bounding box center [689, 640] width 188 height 26
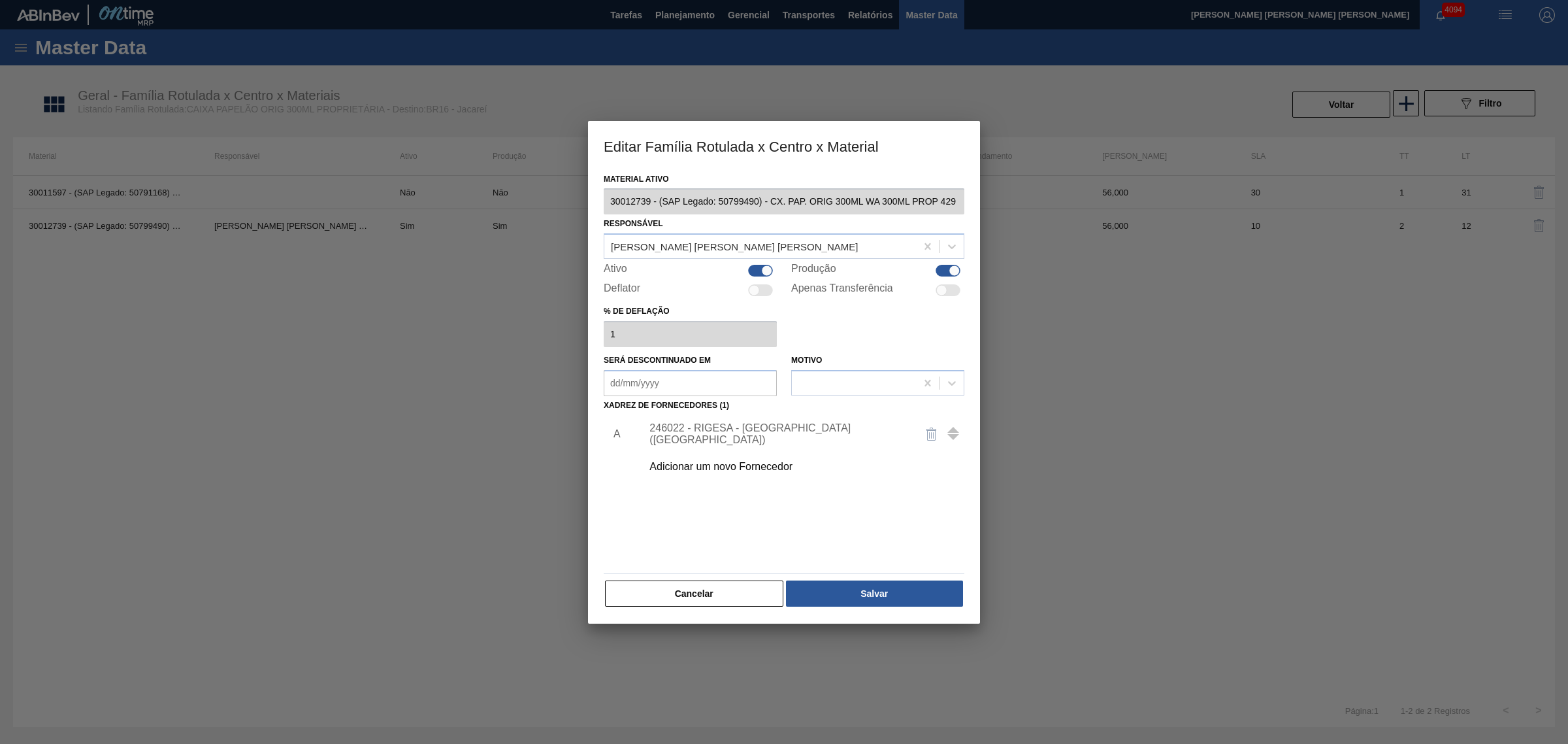
click at [712, 436] on div "246022 - RIGESA - [GEOGRAPHIC_DATA] ([GEOGRAPHIC_DATA])" at bounding box center [778, 434] width 256 height 23
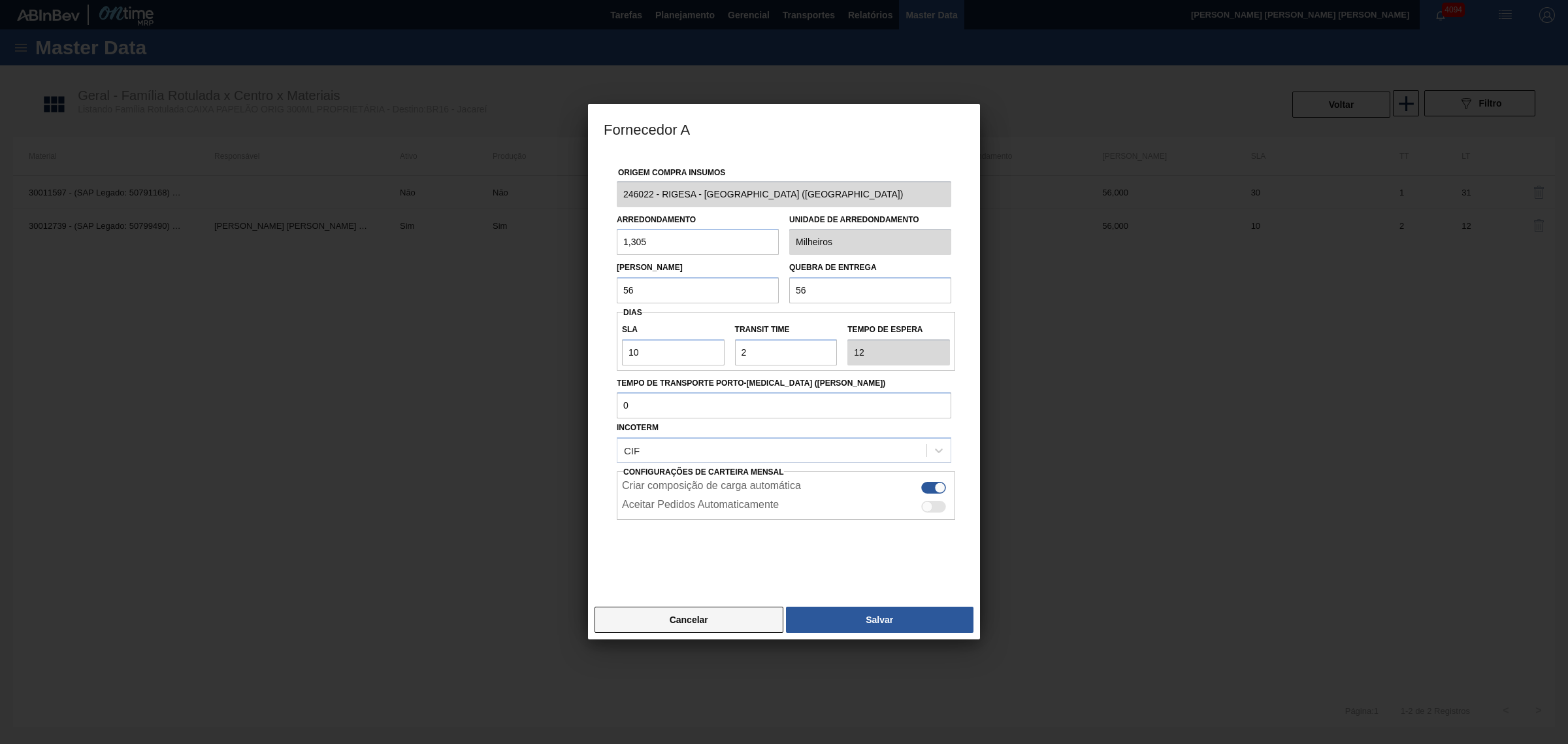
click at [694, 618] on button "Cancelar" at bounding box center [689, 619] width 188 height 26
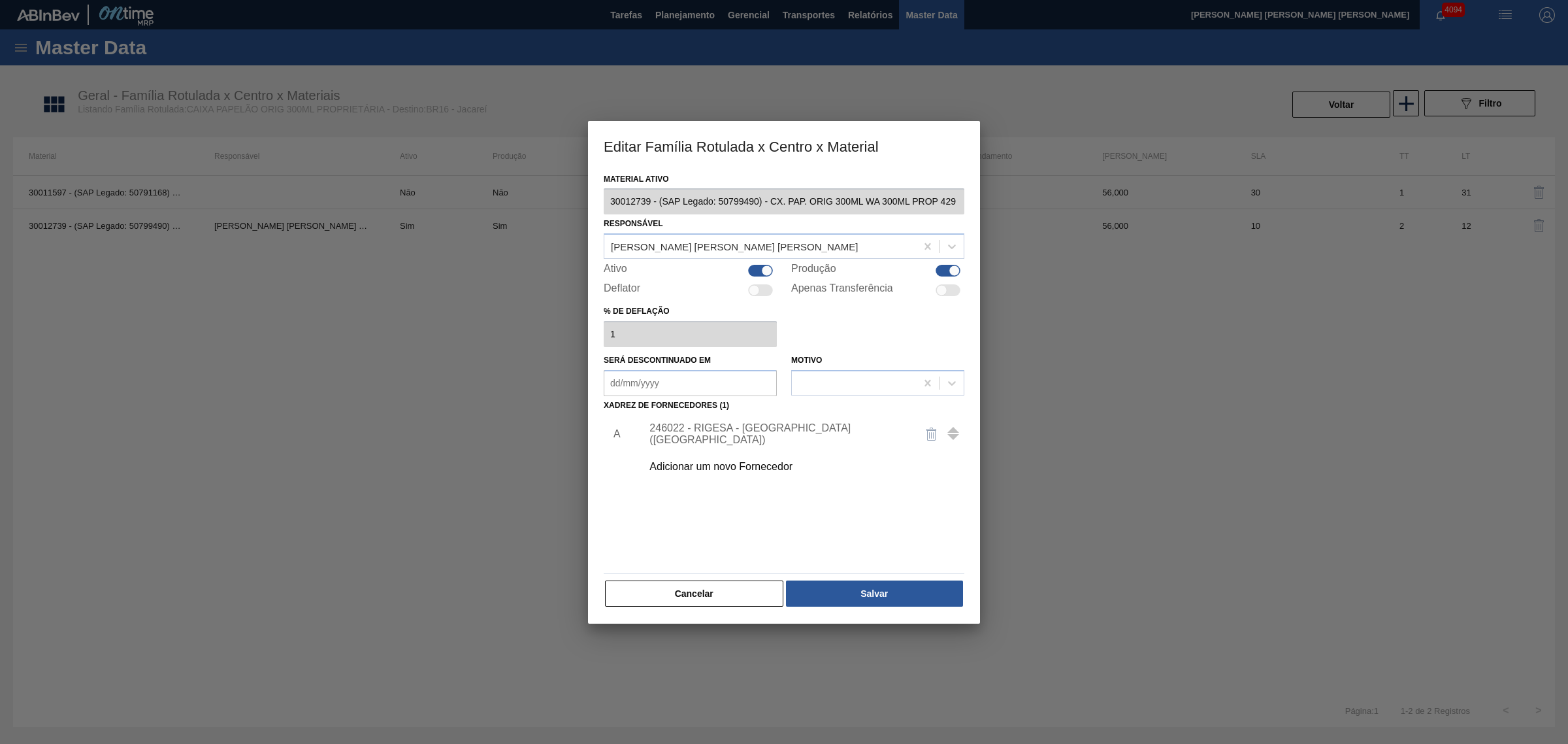
click at [724, 464] on div "Adicionar um novo Fornecedor" at bounding box center [778, 466] width 256 height 12
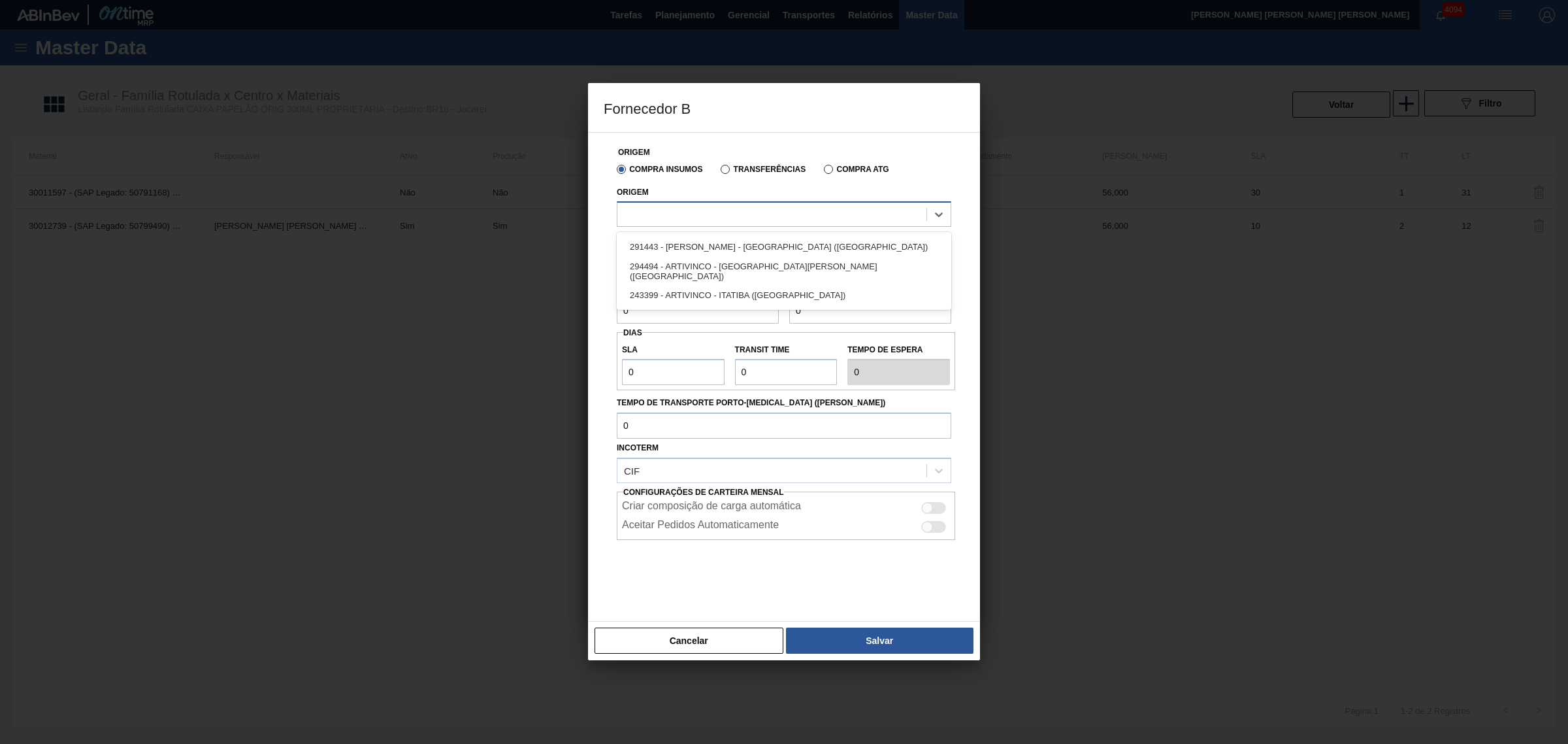
click at [648, 220] on div at bounding box center [772, 215] width 309 height 19
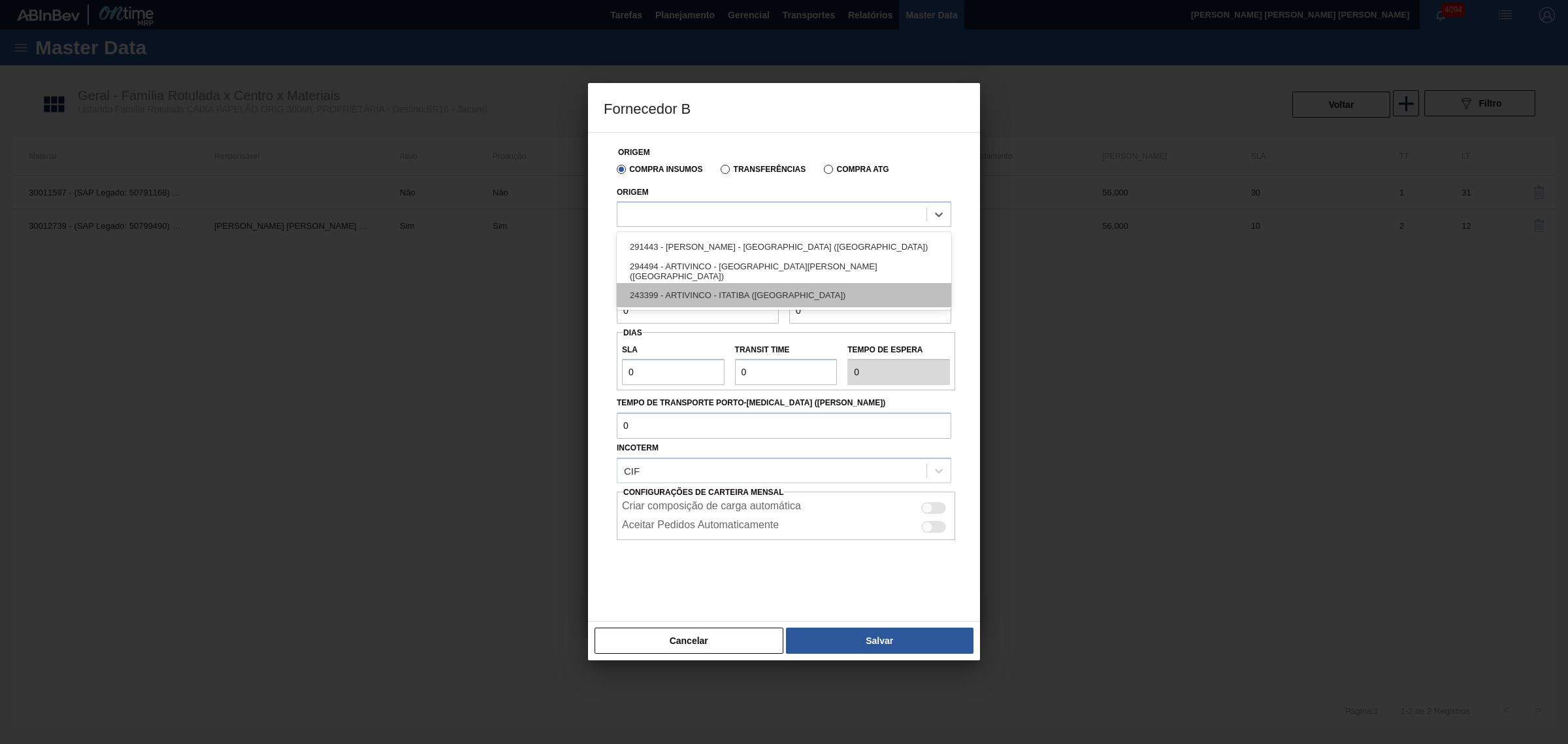
click at [690, 288] on div "243399 - ARTIVINCO - ITATIBA ([GEOGRAPHIC_DATA])" at bounding box center [784, 294] width 334 height 24
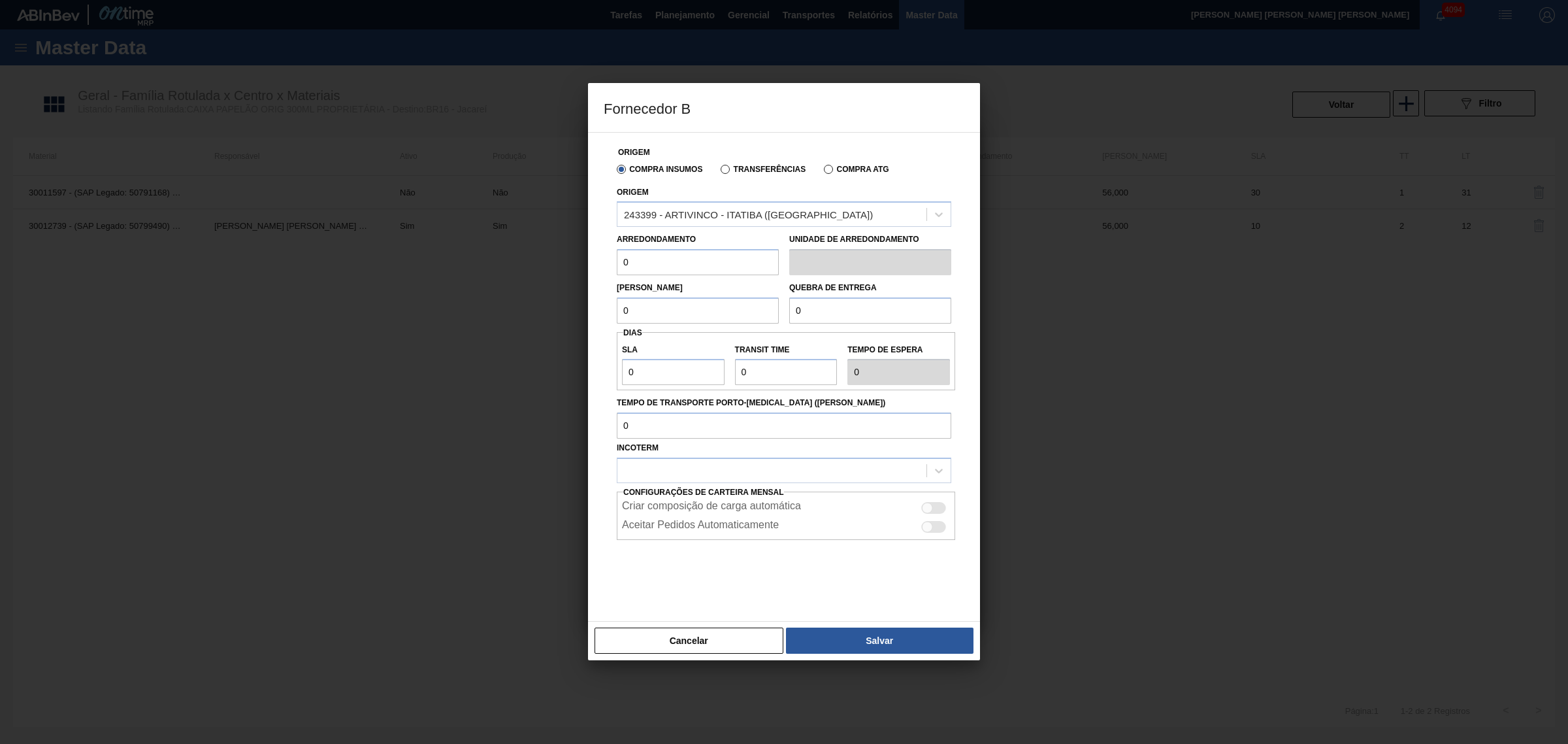
click at [664, 264] on input "0" at bounding box center [698, 261] width 162 height 26
type input "1,305"
click at [634, 315] on input "0" at bounding box center [698, 310] width 162 height 26
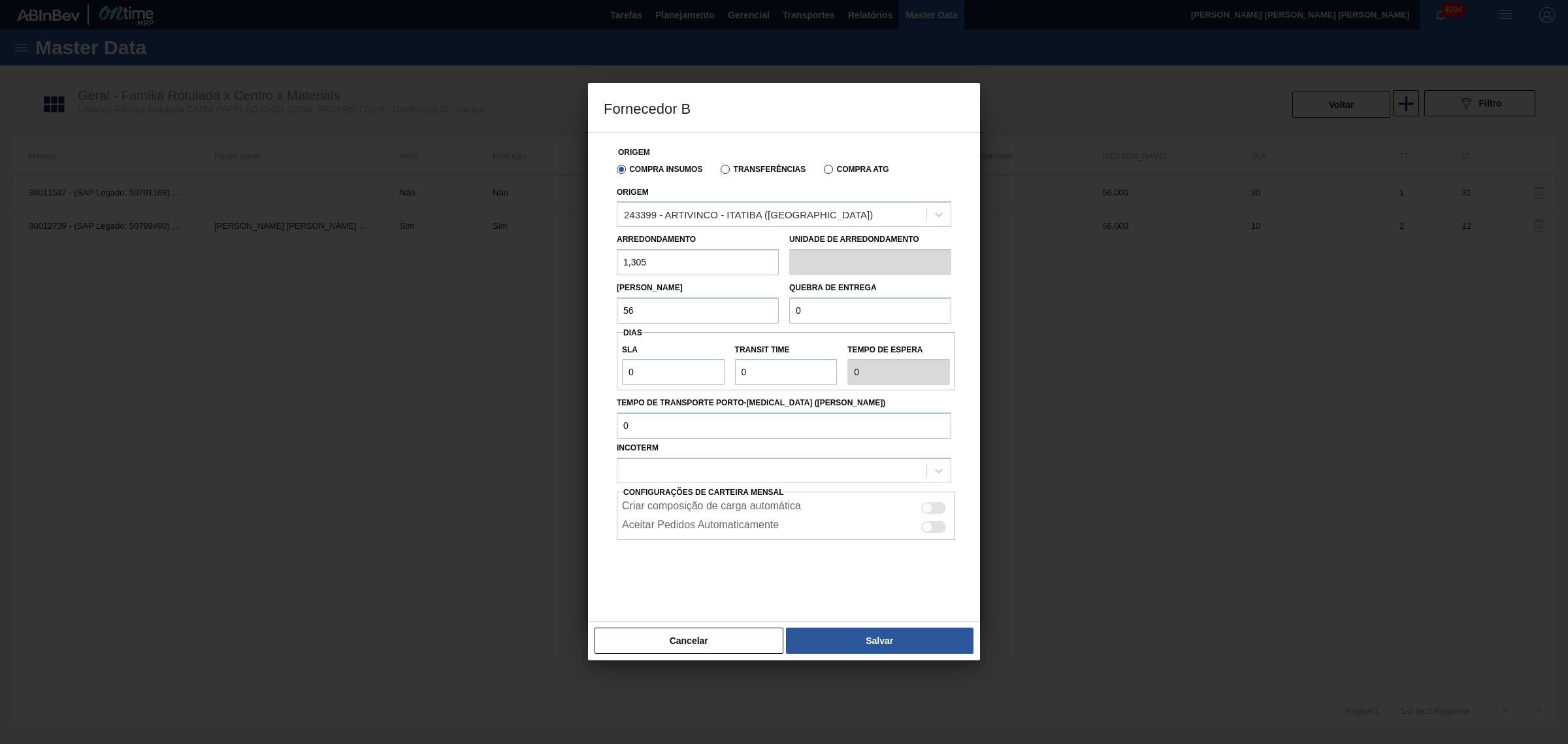
type input "56"
click at [854, 322] on input "0" at bounding box center [870, 310] width 162 height 26
type input "56"
click at [698, 370] on input "0" at bounding box center [673, 371] width 103 height 26
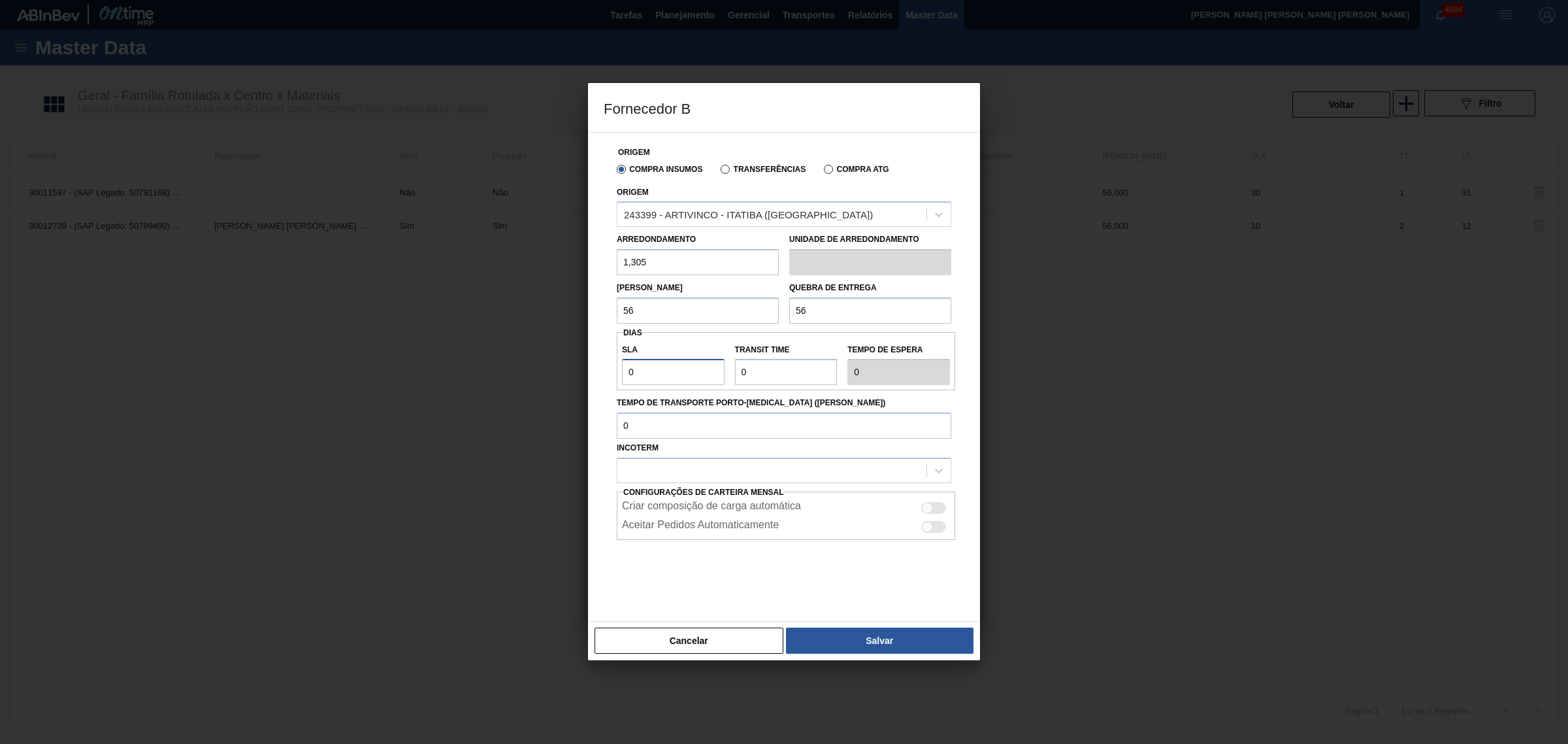
click at [698, 370] on input "0" at bounding box center [673, 371] width 103 height 26
type input "3"
type input "39"
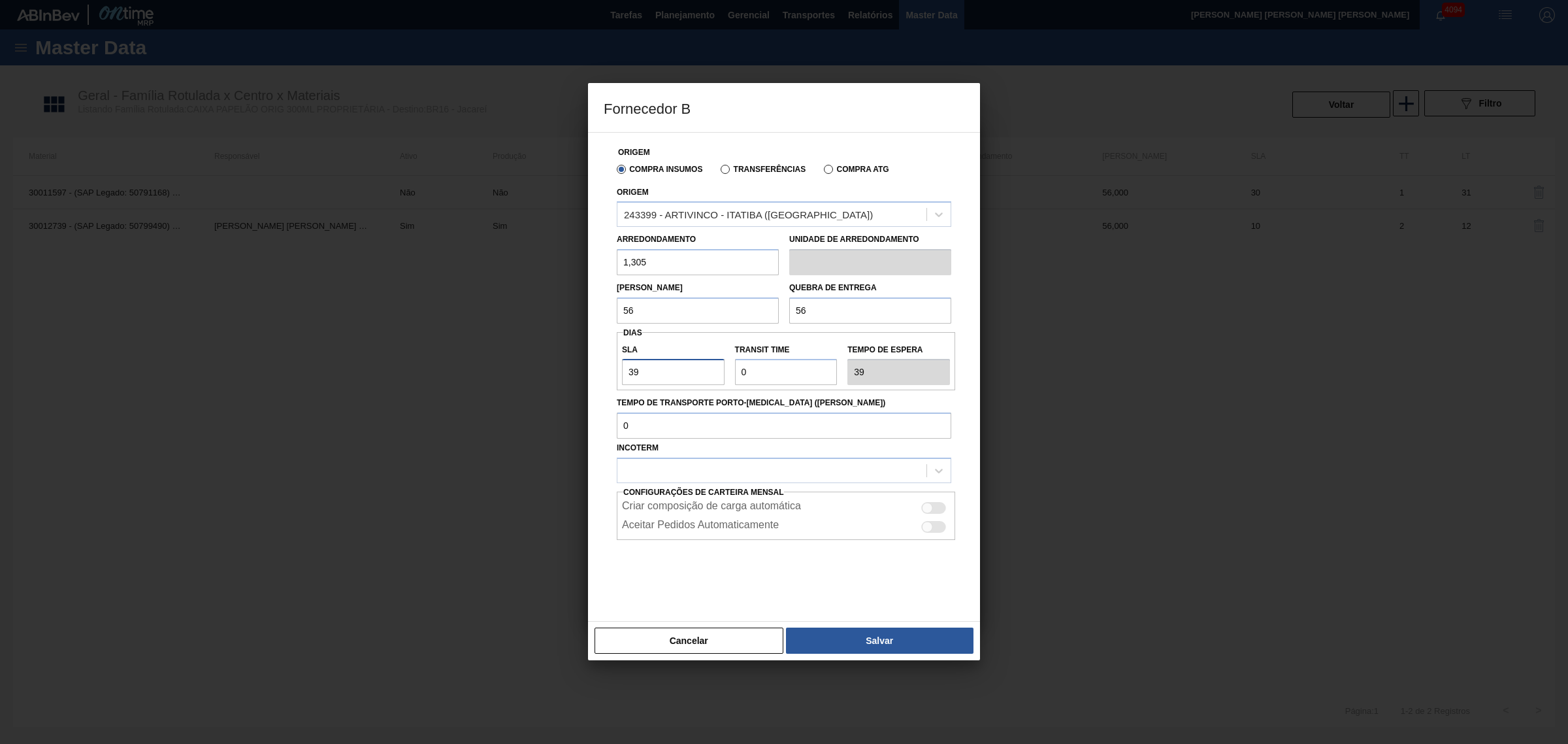
type input "39"
type input "1"
type input "40"
type input "1"
click at [936, 504] on div at bounding box center [934, 508] width 25 height 12
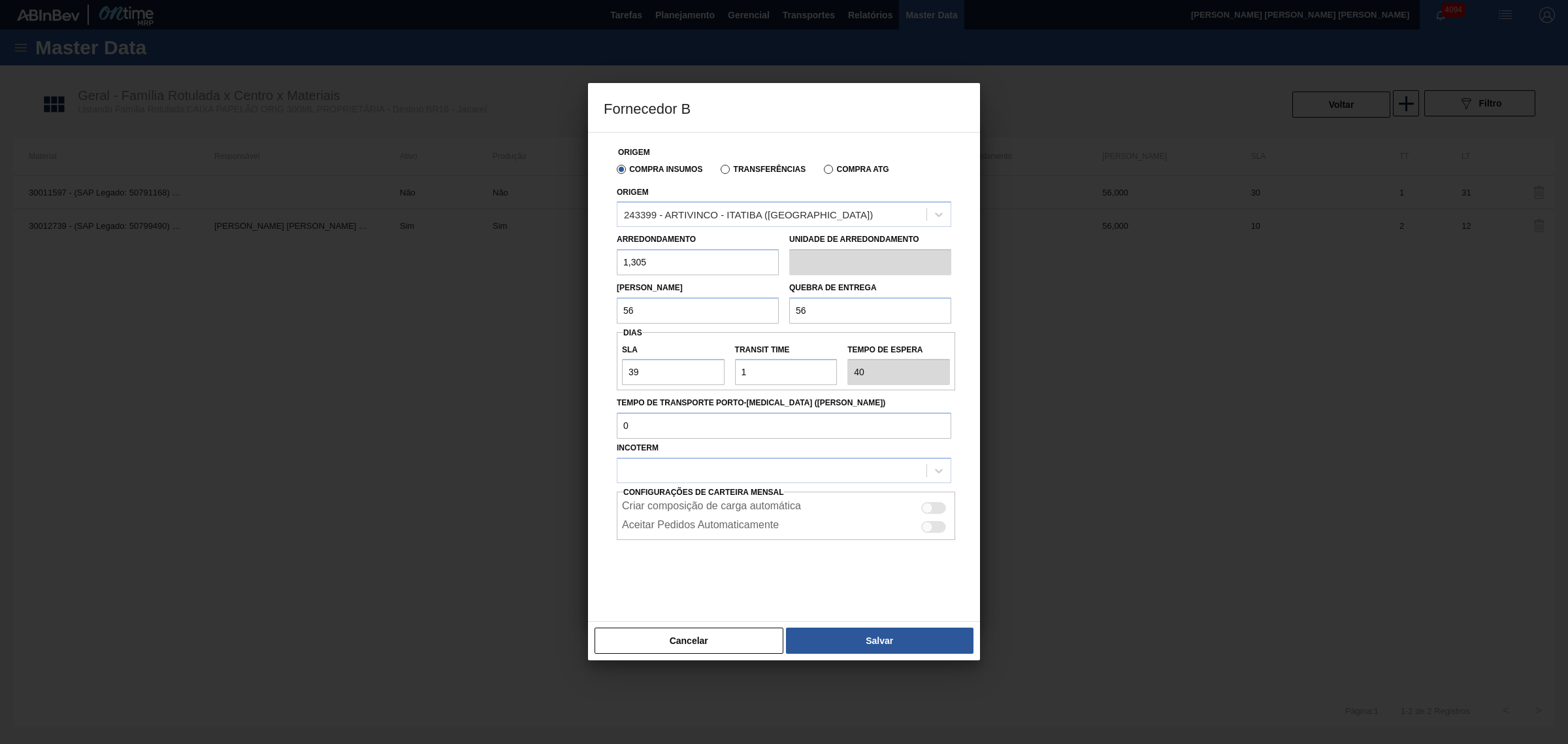
checkbox input "true"
click at [912, 631] on button "Salvar" at bounding box center [879, 640] width 187 height 26
type input "Milheiros"
click at [737, 433] on input "Tempo de Transporte Porto-[MEDICAL_DATA] ([PERSON_NAME])" at bounding box center [784, 424] width 334 height 26
click at [670, 373] on input "39" at bounding box center [673, 371] width 103 height 26
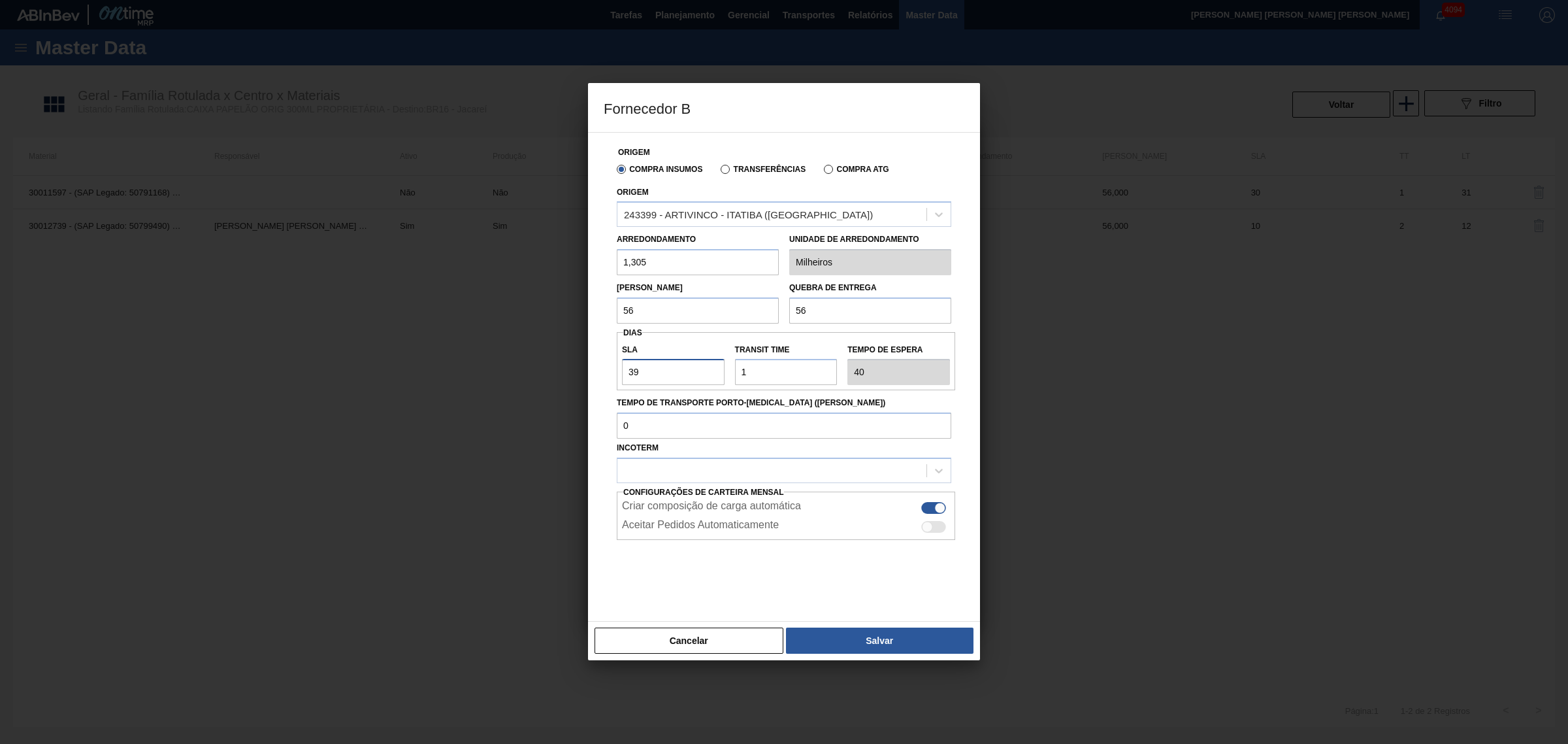
click at [670, 373] on input "39" at bounding box center [673, 371] width 103 height 26
type input "3"
type input "4"
type input "30"
type input "31"
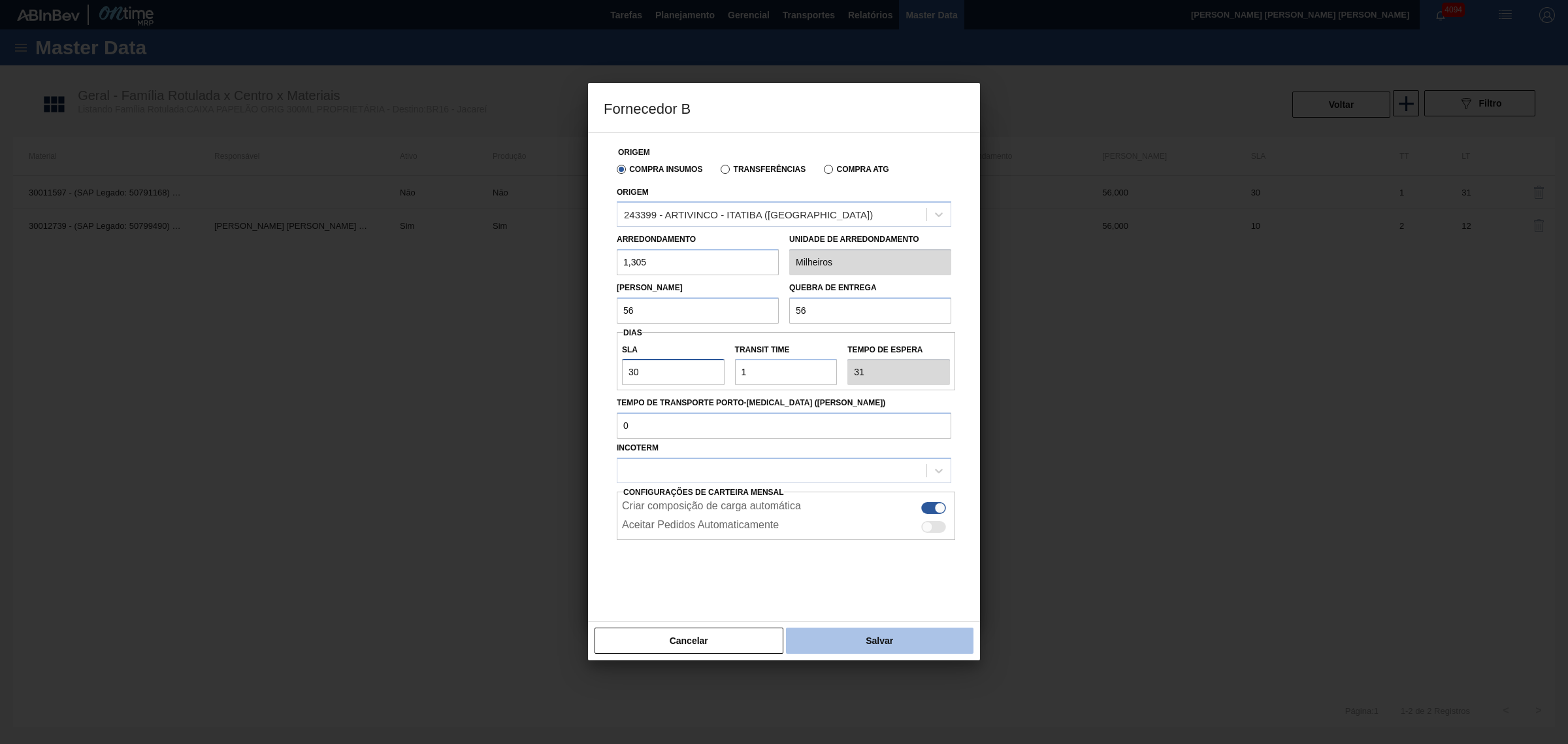
type input "30"
click at [890, 638] on button "Salvar" at bounding box center [879, 640] width 187 height 26
click at [698, 432] on input "Tempo de Transporte Porto-[MEDICAL_DATA] ([PERSON_NAME])" at bounding box center [784, 424] width 334 height 26
click at [697, 432] on input "Tempo de Transporte Porto-[MEDICAL_DATA] ([PERSON_NAME])" at bounding box center [784, 424] width 334 height 26
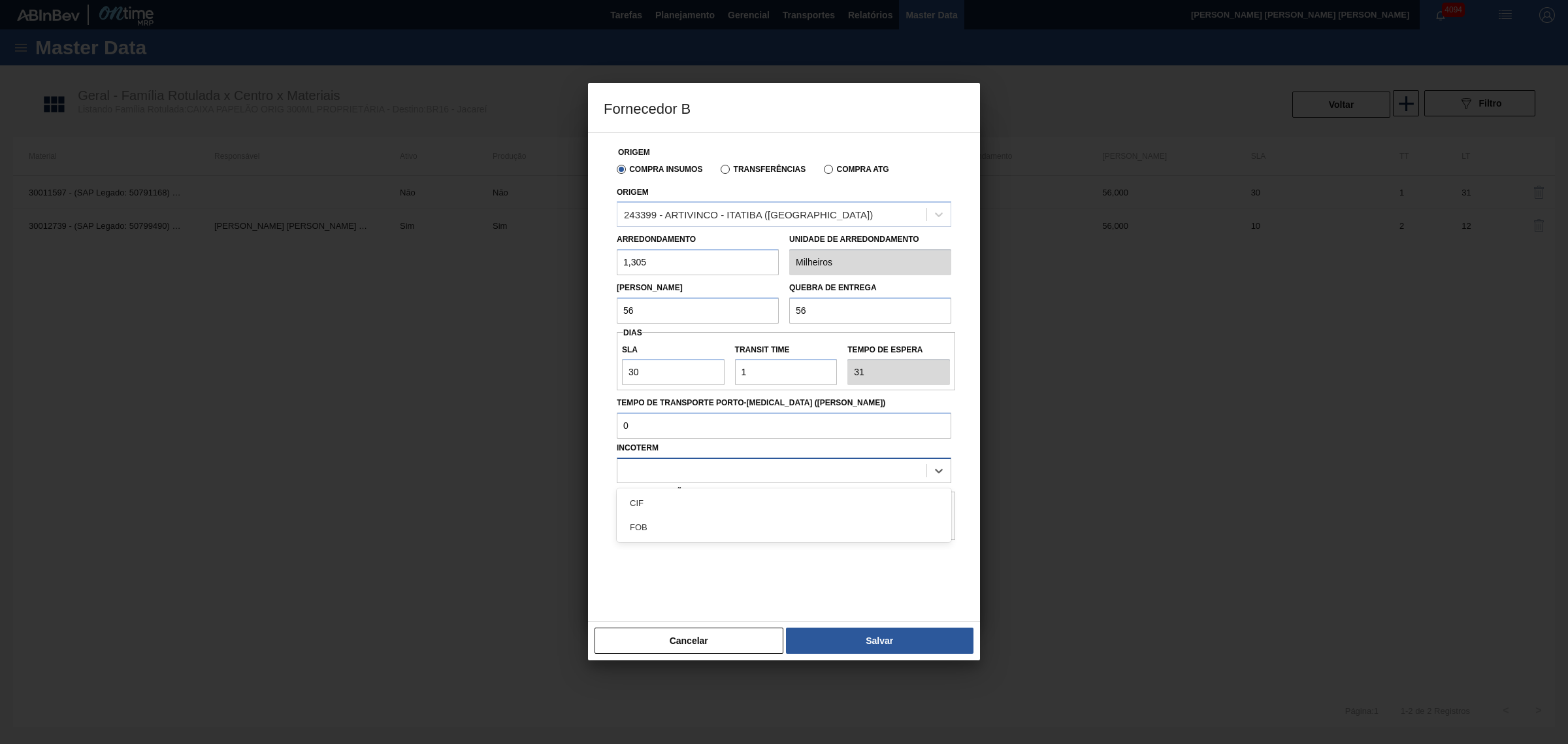
click at [733, 468] on div at bounding box center [772, 471] width 309 height 19
click at [698, 503] on div "CIF" at bounding box center [784, 502] width 334 height 24
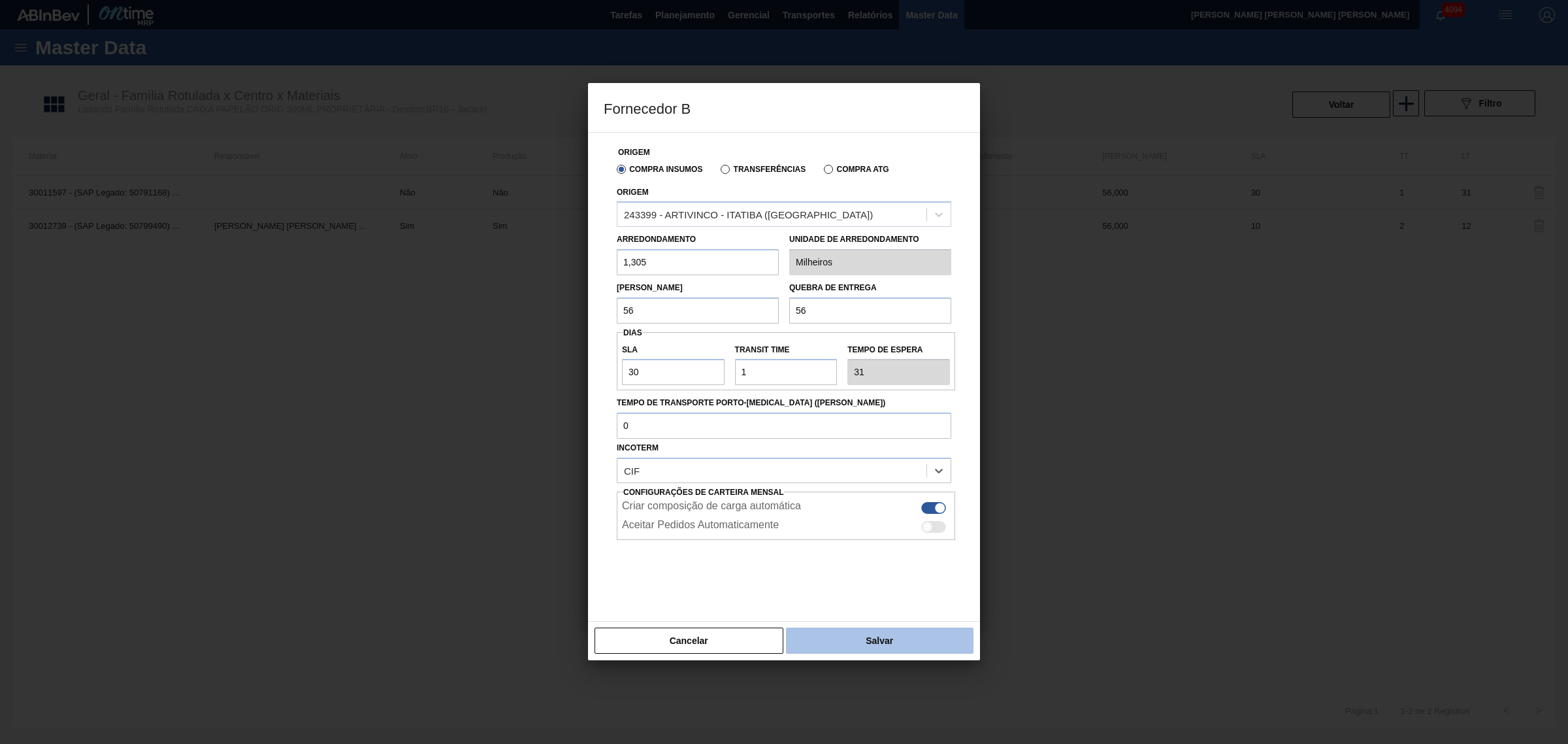
click at [854, 638] on button "Salvar" at bounding box center [879, 640] width 187 height 26
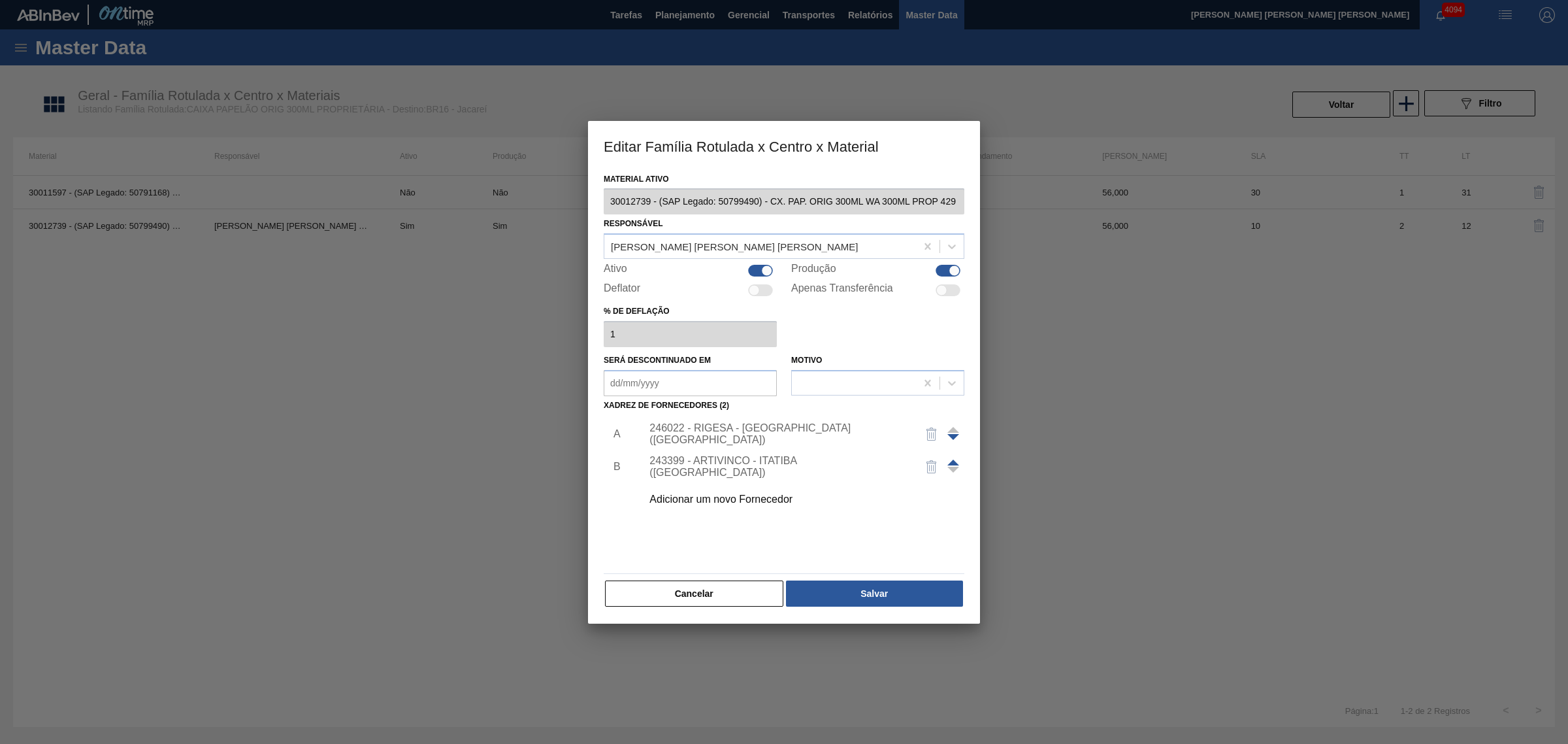
click at [714, 468] on div "243399 - ARTIVINCO - ITATIBA ([GEOGRAPHIC_DATA])" at bounding box center [778, 466] width 256 height 23
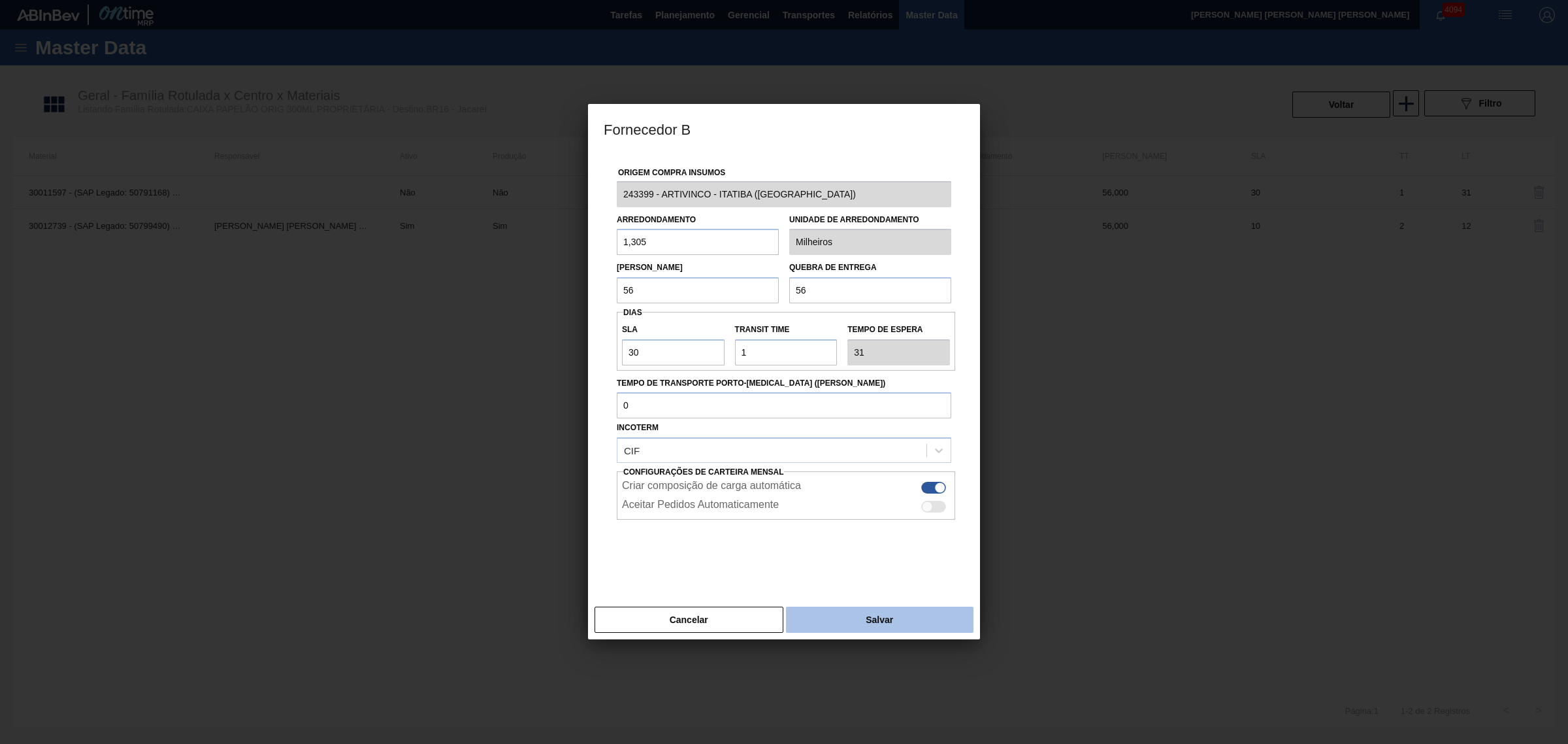
click at [873, 632] on button "Salvar" at bounding box center [879, 619] width 187 height 26
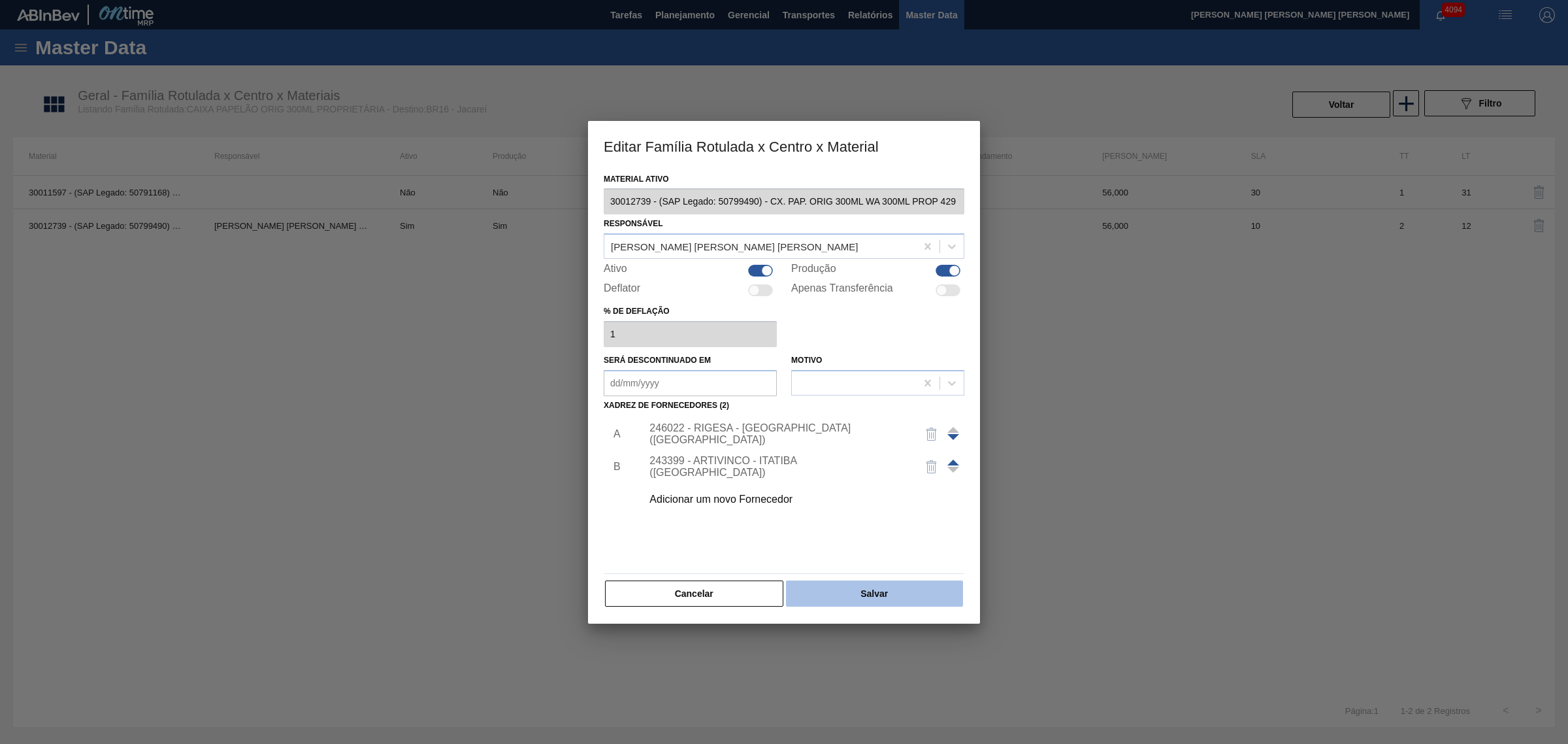
click at [873, 602] on button "Salvar" at bounding box center [874, 592] width 177 height 26
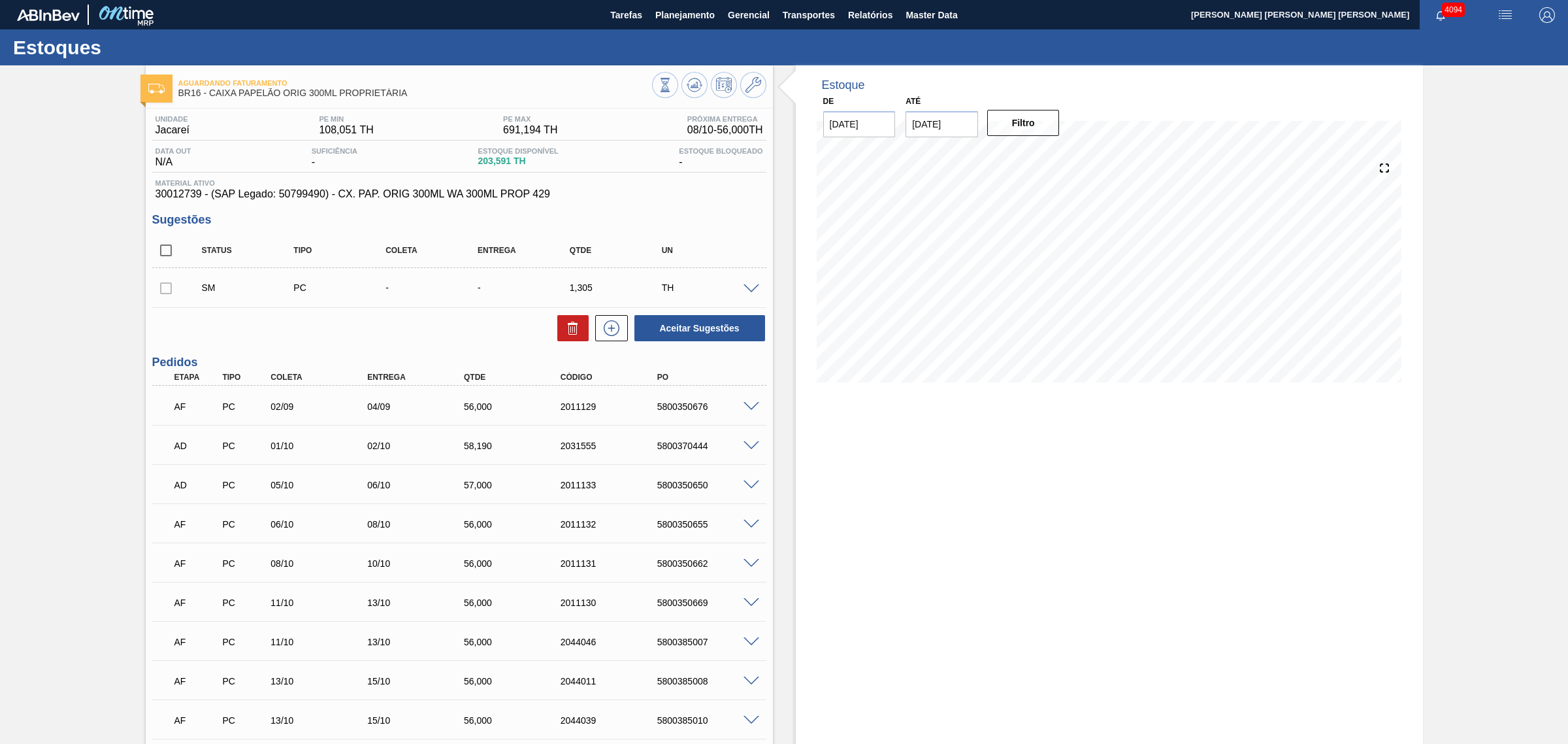
click at [745, 288] on span at bounding box center [752, 289] width 16 height 10
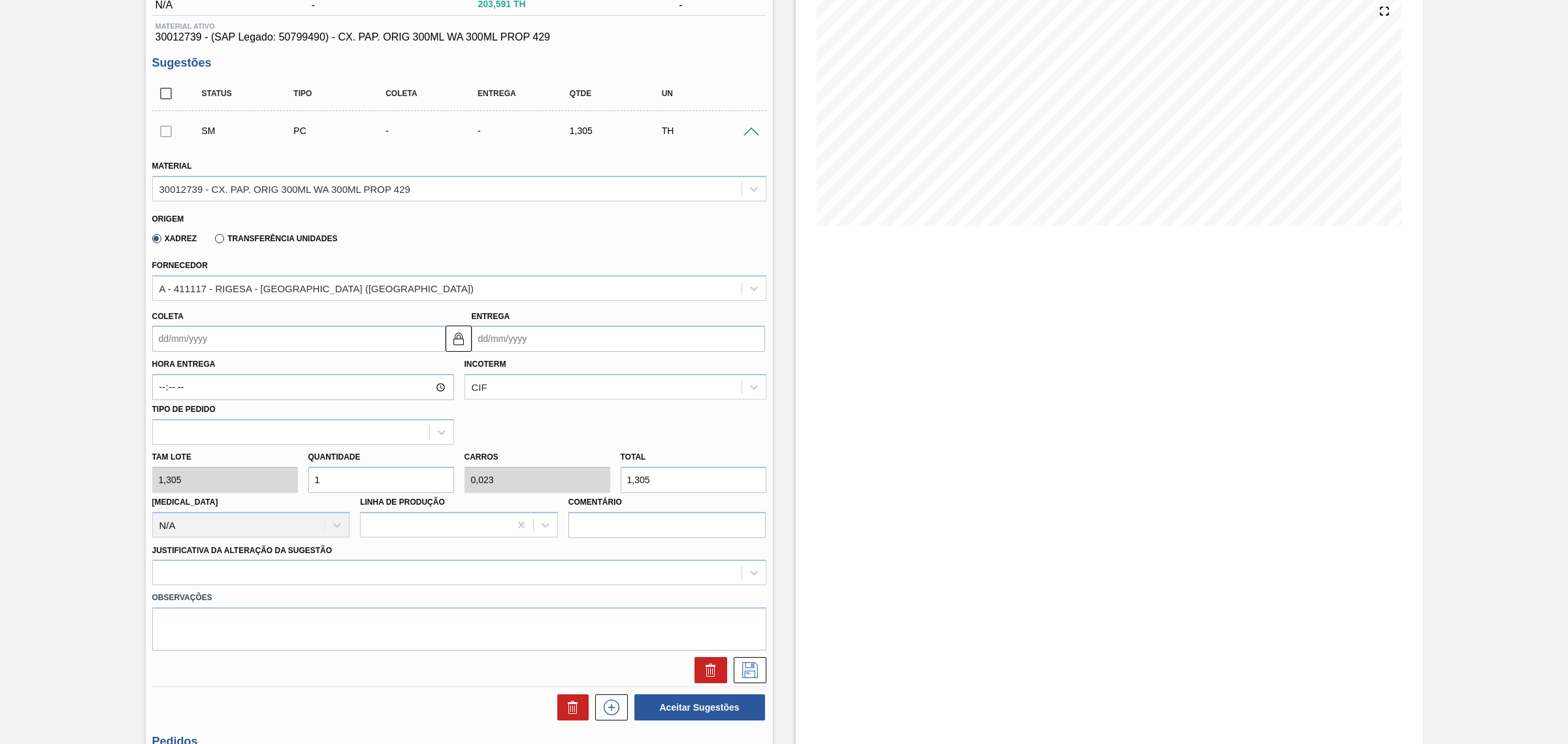
scroll to position [163, 0]
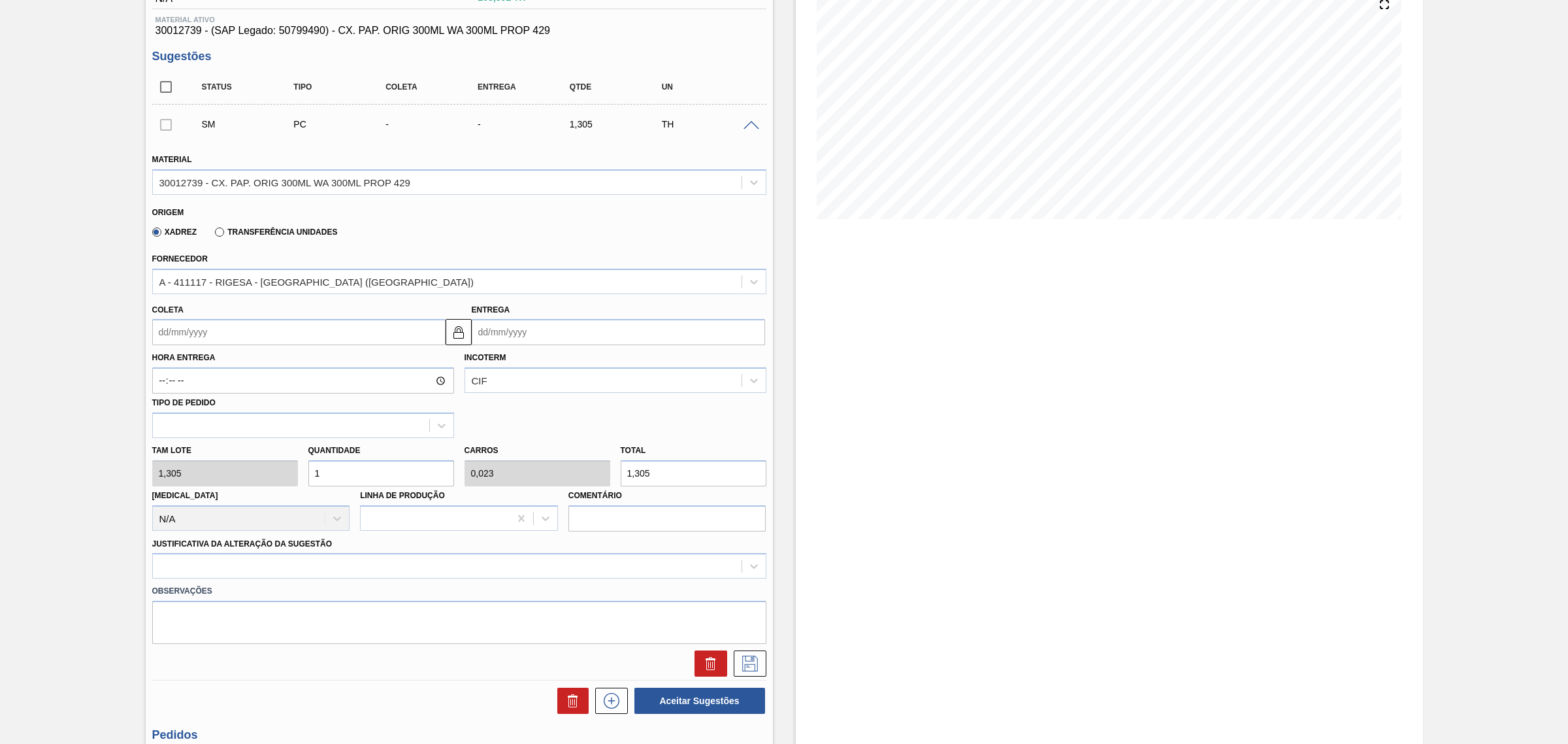
click at [664, 474] on input "1,305" at bounding box center [694, 473] width 146 height 26
type input "1,533"
type input "0,036"
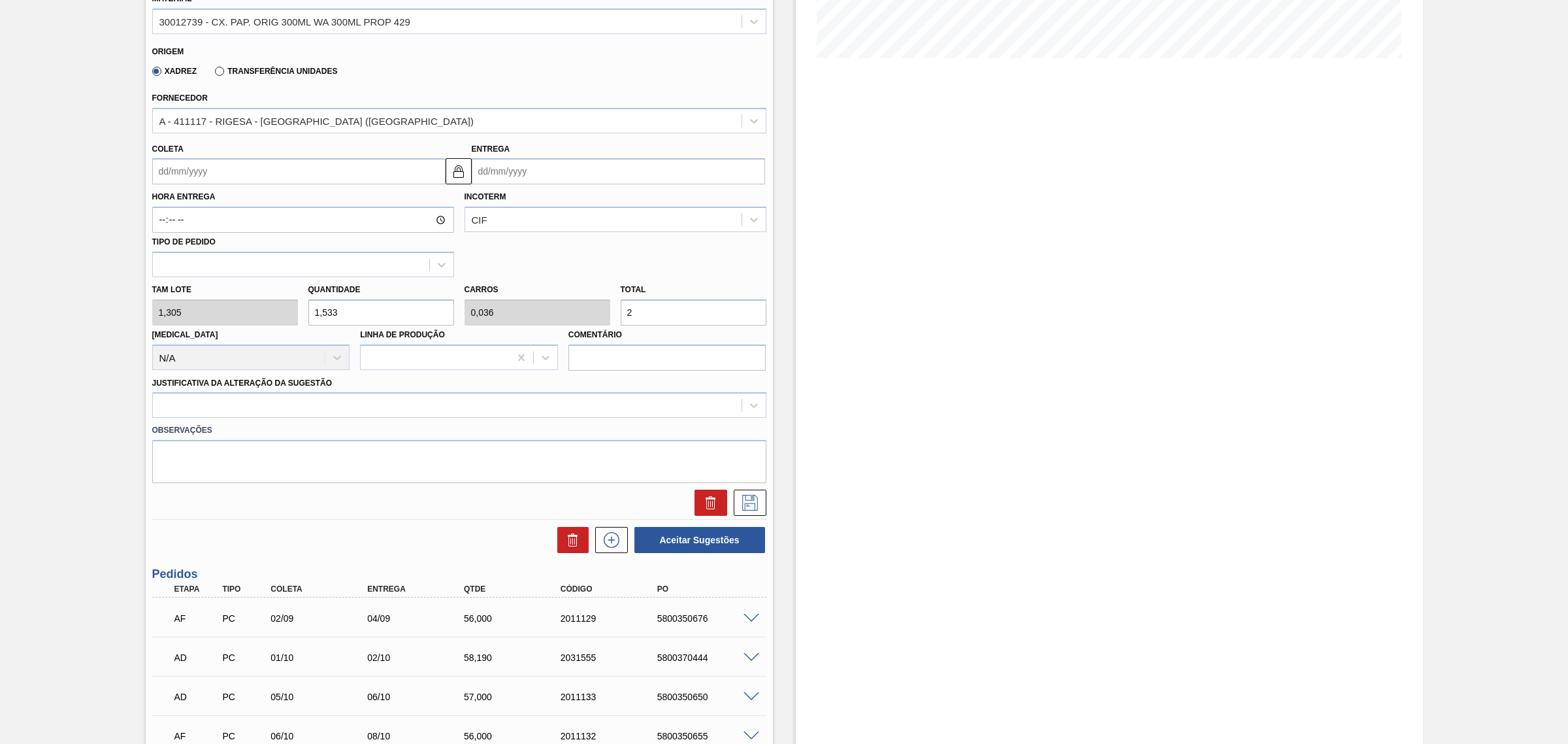
scroll to position [326, 0]
type input "2"
click at [305, 412] on div at bounding box center [447, 403] width 589 height 19
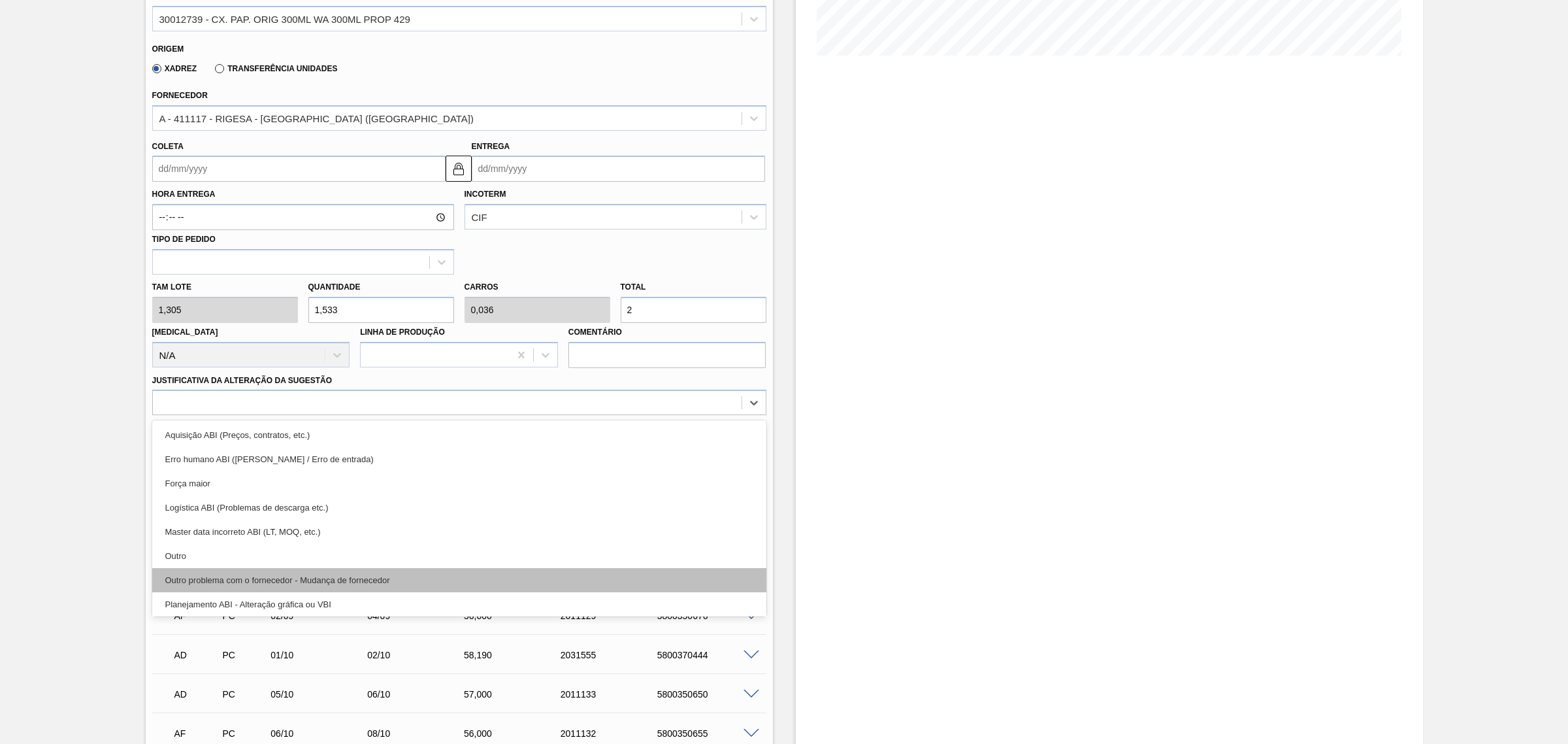
scroll to position [82, 0]
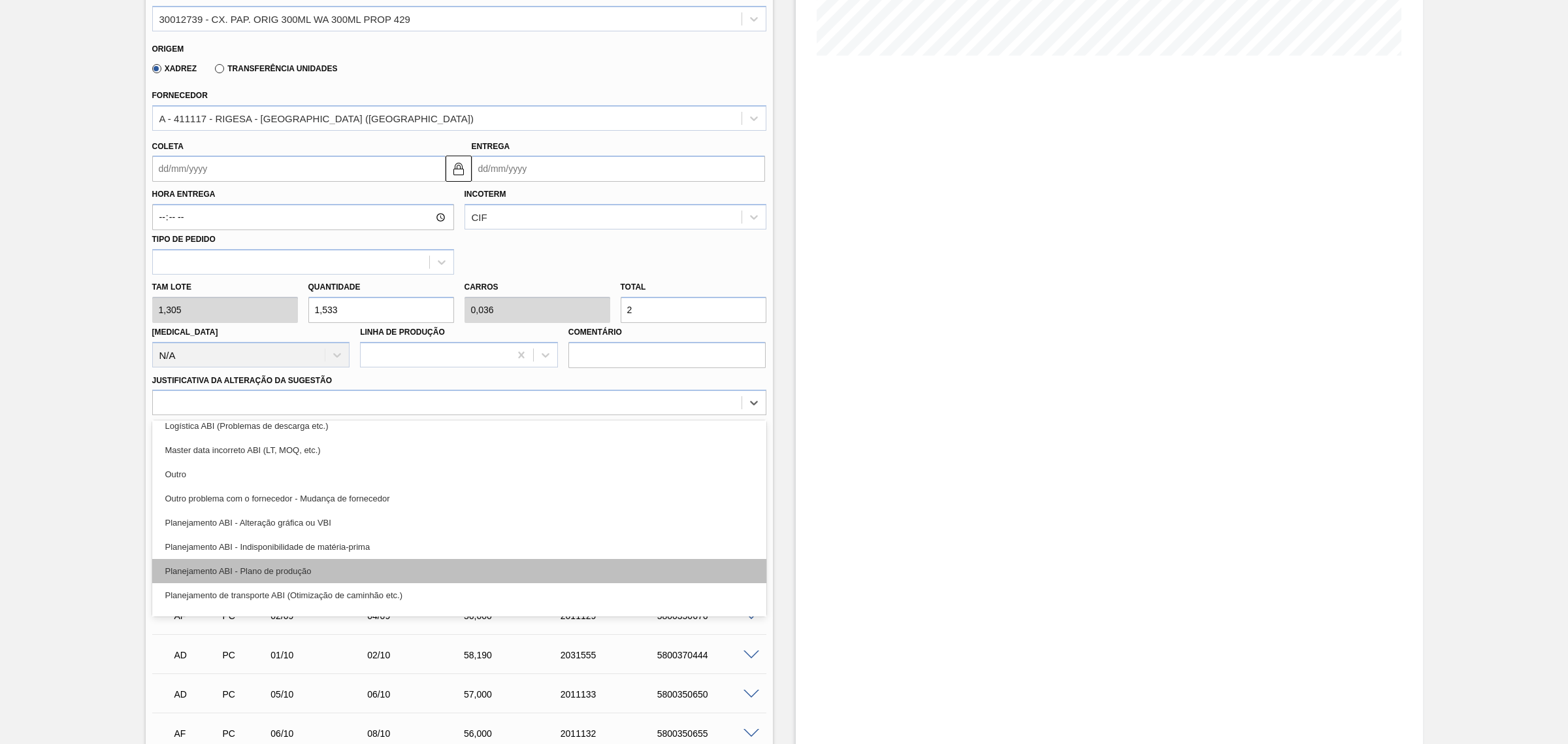
click at [357, 562] on div "Planejamento ABI - Plano de produção" at bounding box center [460, 570] width 614 height 24
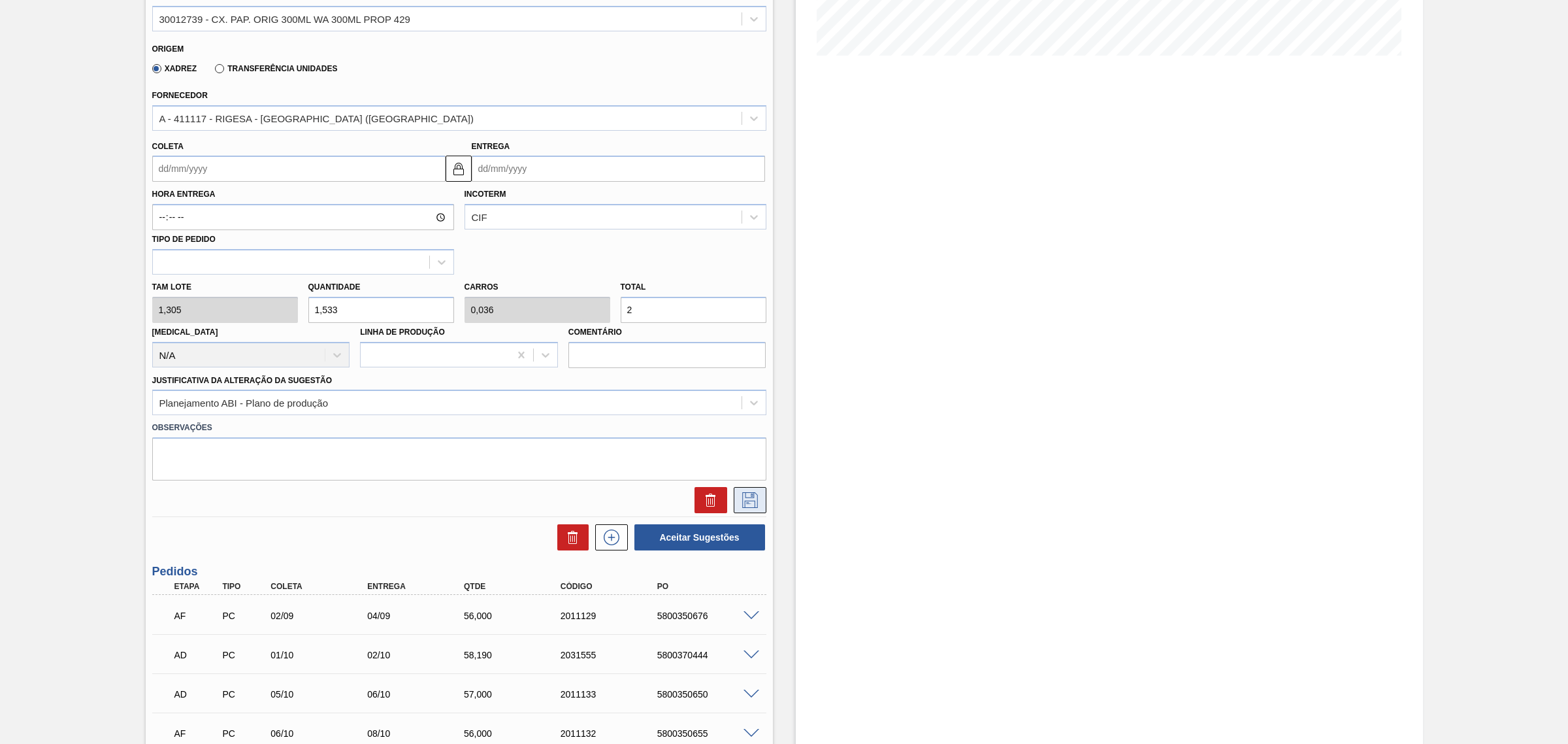
click at [746, 503] on icon at bounding box center [750, 500] width 21 height 16
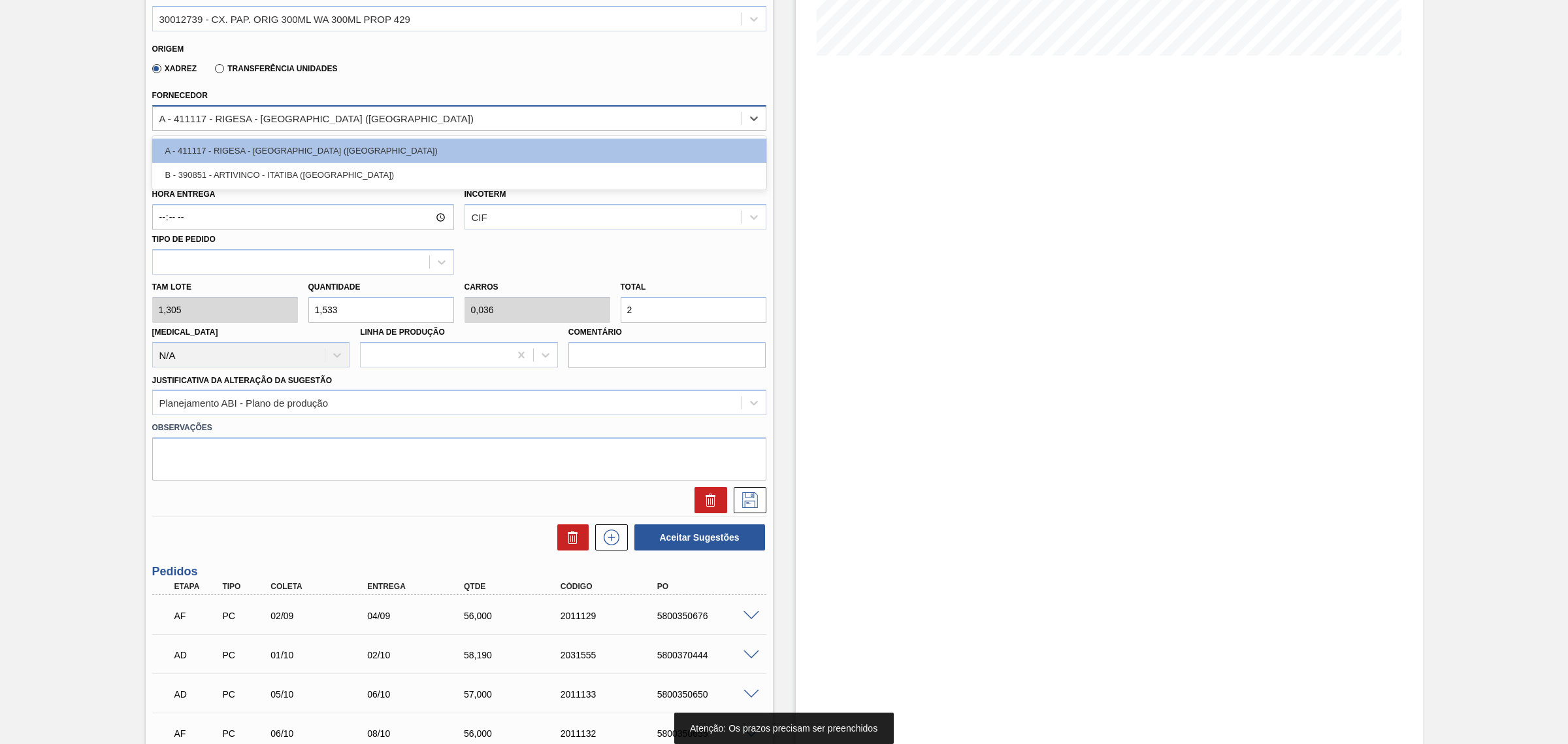
click at [285, 127] on div "A - 411117 - RIGESA - [GEOGRAPHIC_DATA] ([GEOGRAPHIC_DATA])" at bounding box center [447, 118] width 589 height 19
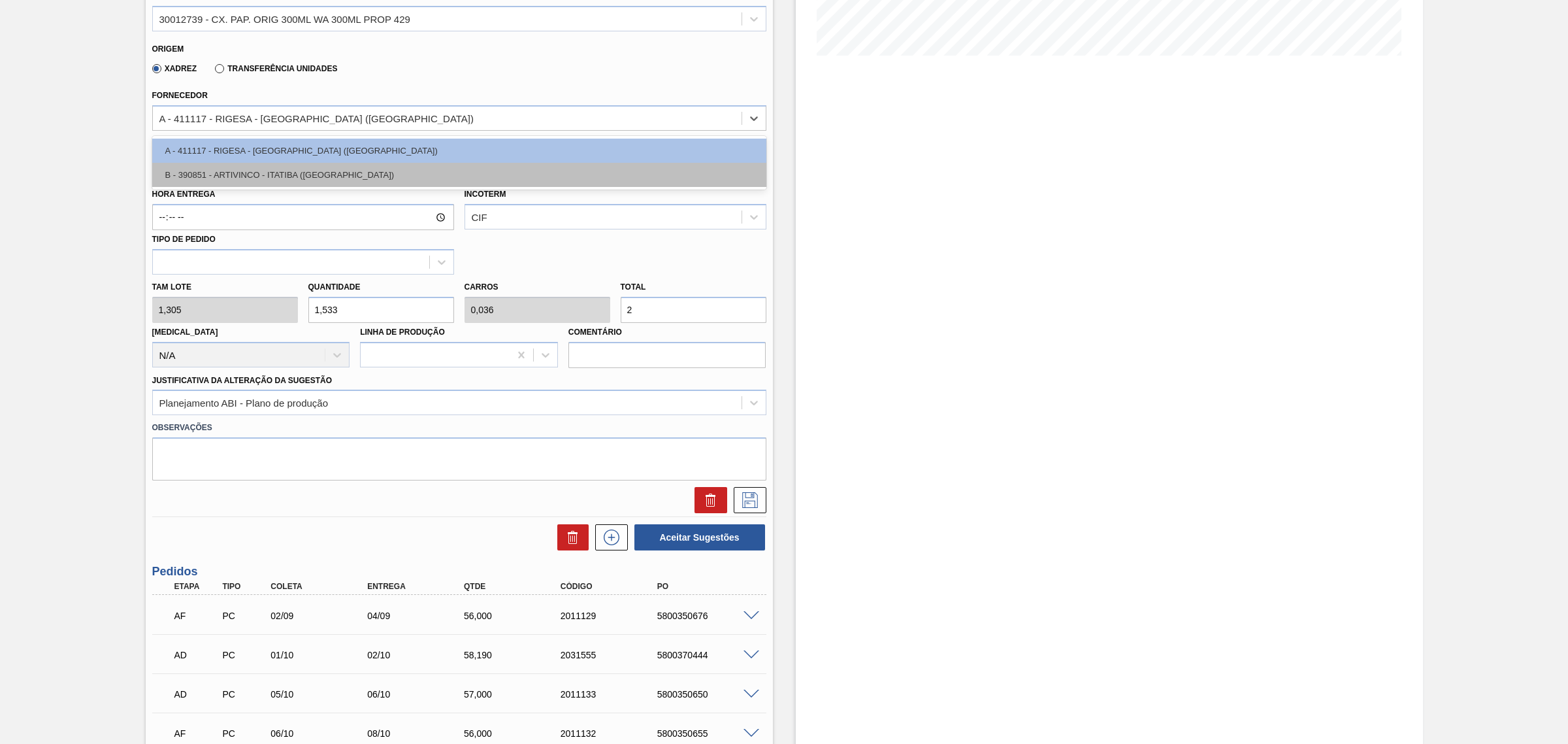
click at [301, 169] on div "B - 390851 - ARTIVINCO - ITATIBA ([GEOGRAPHIC_DATA])" at bounding box center [460, 174] width 614 height 24
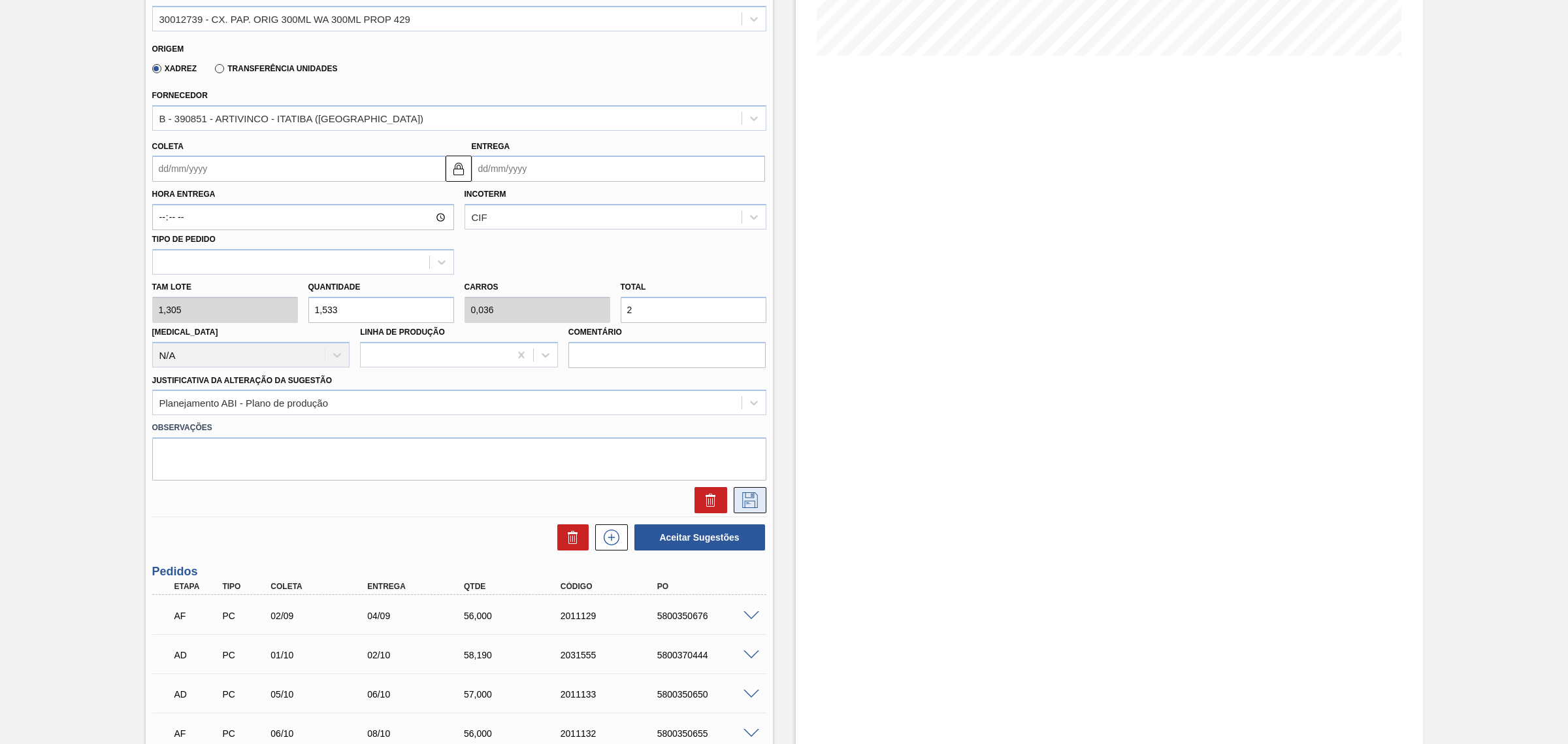
click at [755, 500] on icon at bounding box center [750, 500] width 21 height 16
click at [508, 175] on input "Entrega" at bounding box center [619, 168] width 293 height 26
click at [569, 328] on div "30" at bounding box center [571, 327] width 17 height 17
type input "[DATE]"
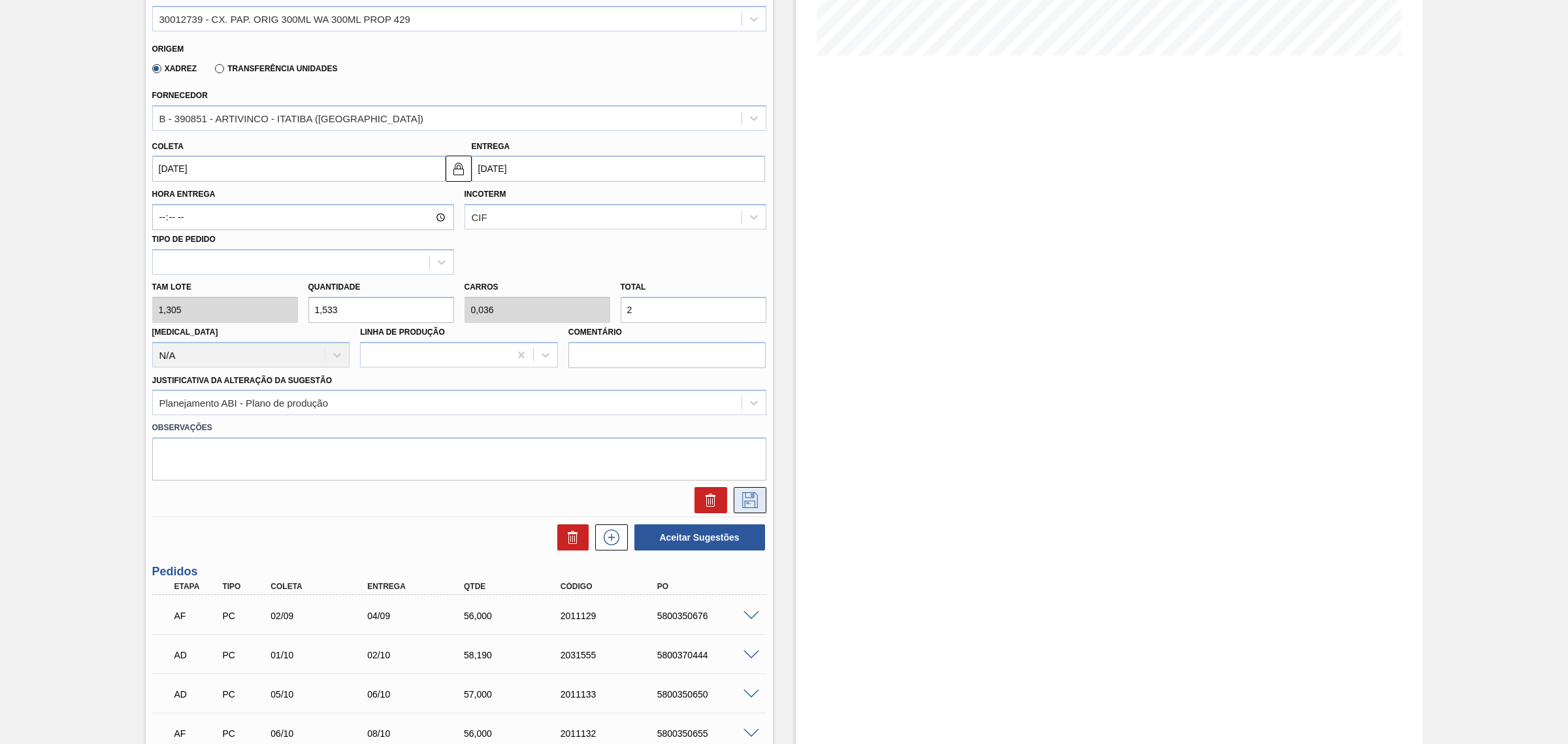
click at [749, 500] on icon at bounding box center [750, 500] width 21 height 16
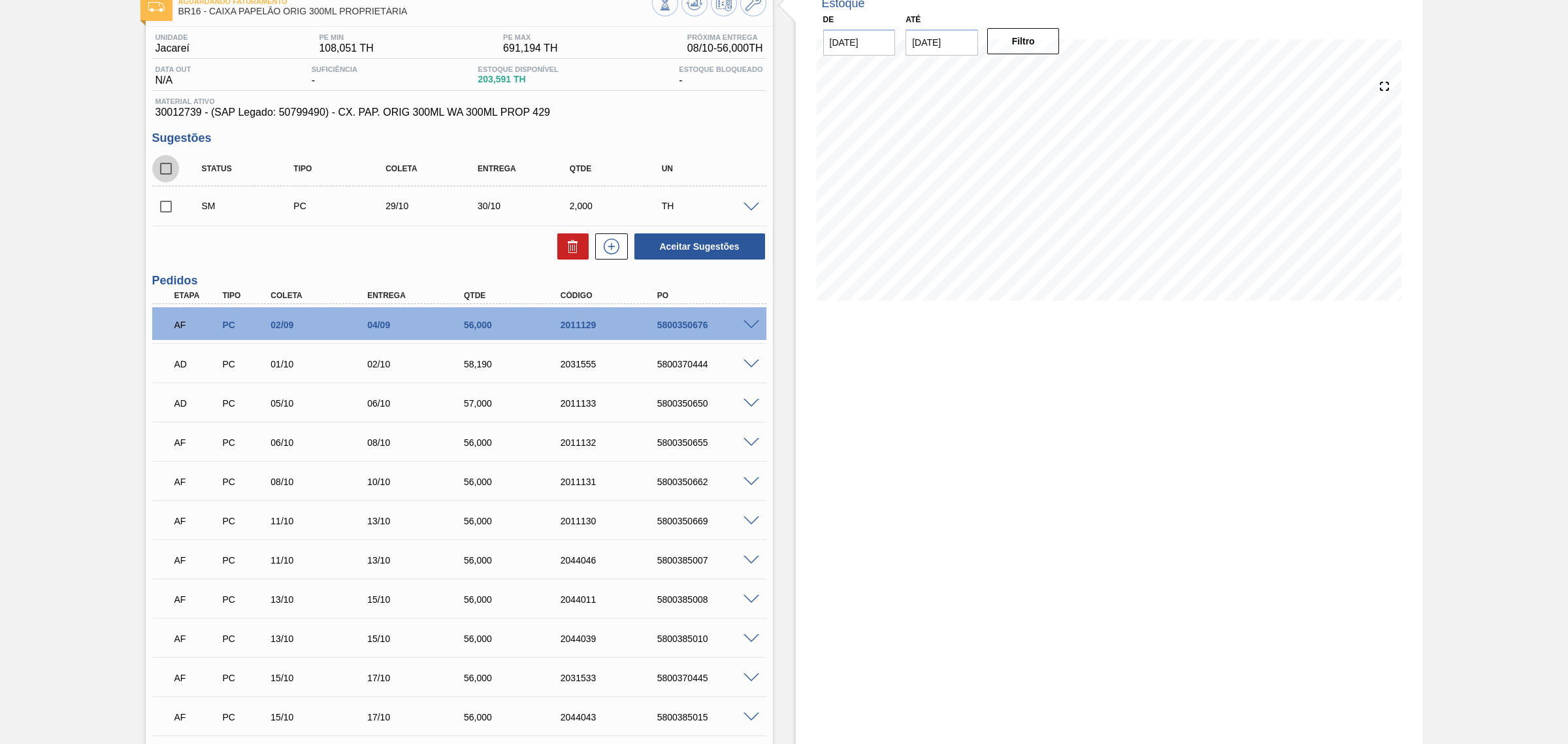
click at [169, 167] on input "checkbox" at bounding box center [166, 168] width 27 height 27
checkbox input "true"
click at [694, 252] on button "Aceitar Sugestões" at bounding box center [699, 246] width 131 height 26
checkbox input "false"
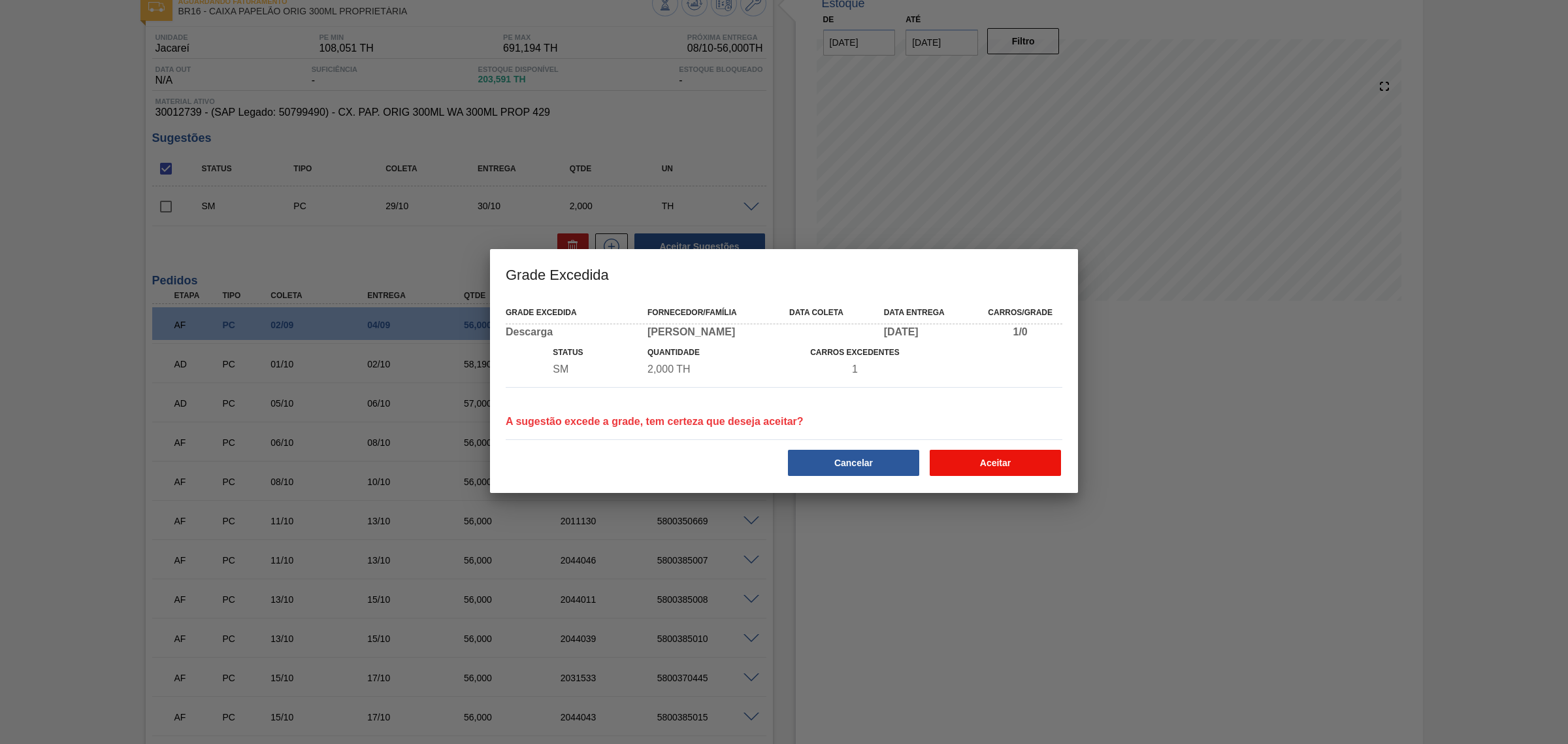
click at [1007, 455] on button "Aceitar" at bounding box center [995, 462] width 131 height 26
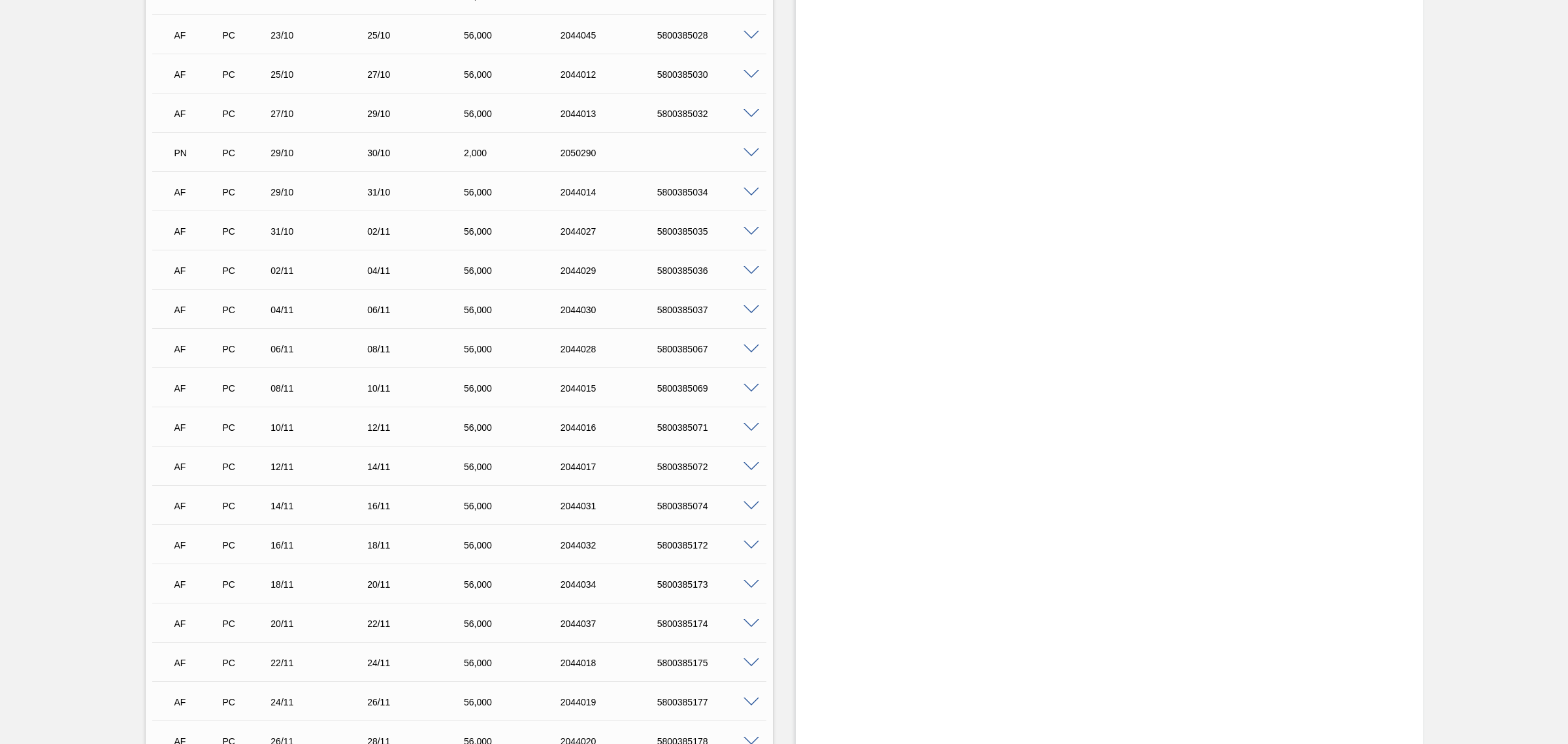
scroll to position [980, 0]
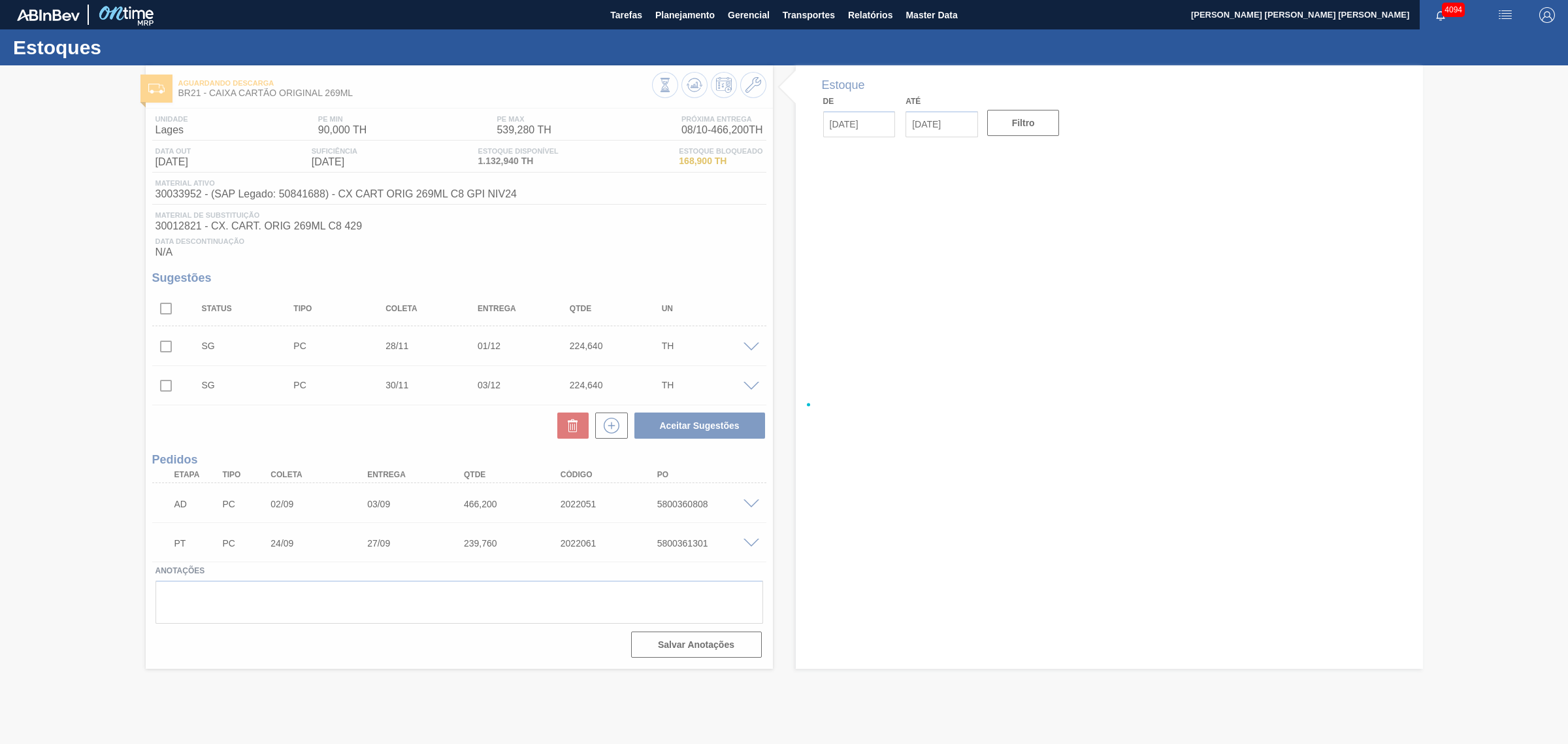
type input "[DATE]"
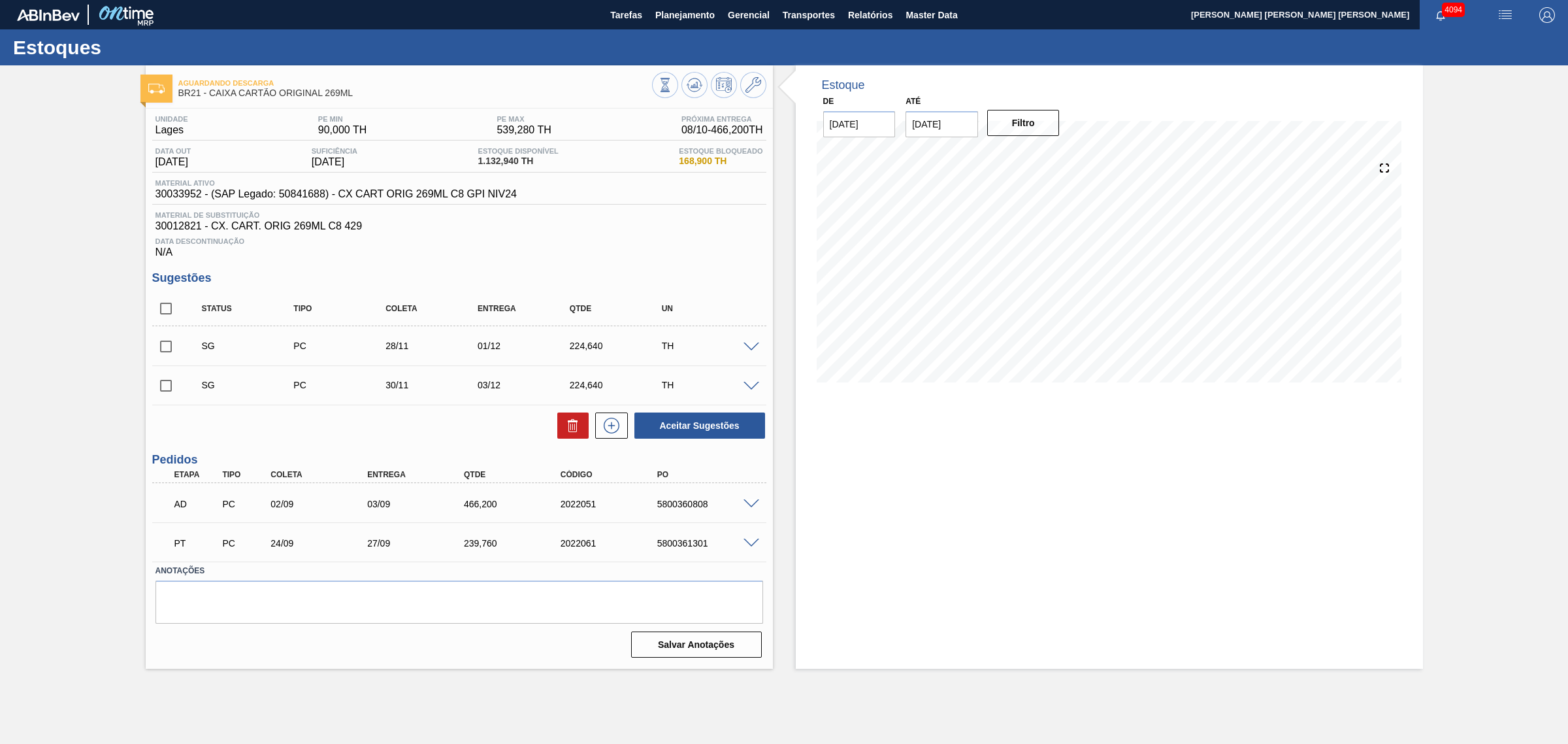
click at [750, 507] on span at bounding box center [752, 504] width 16 height 10
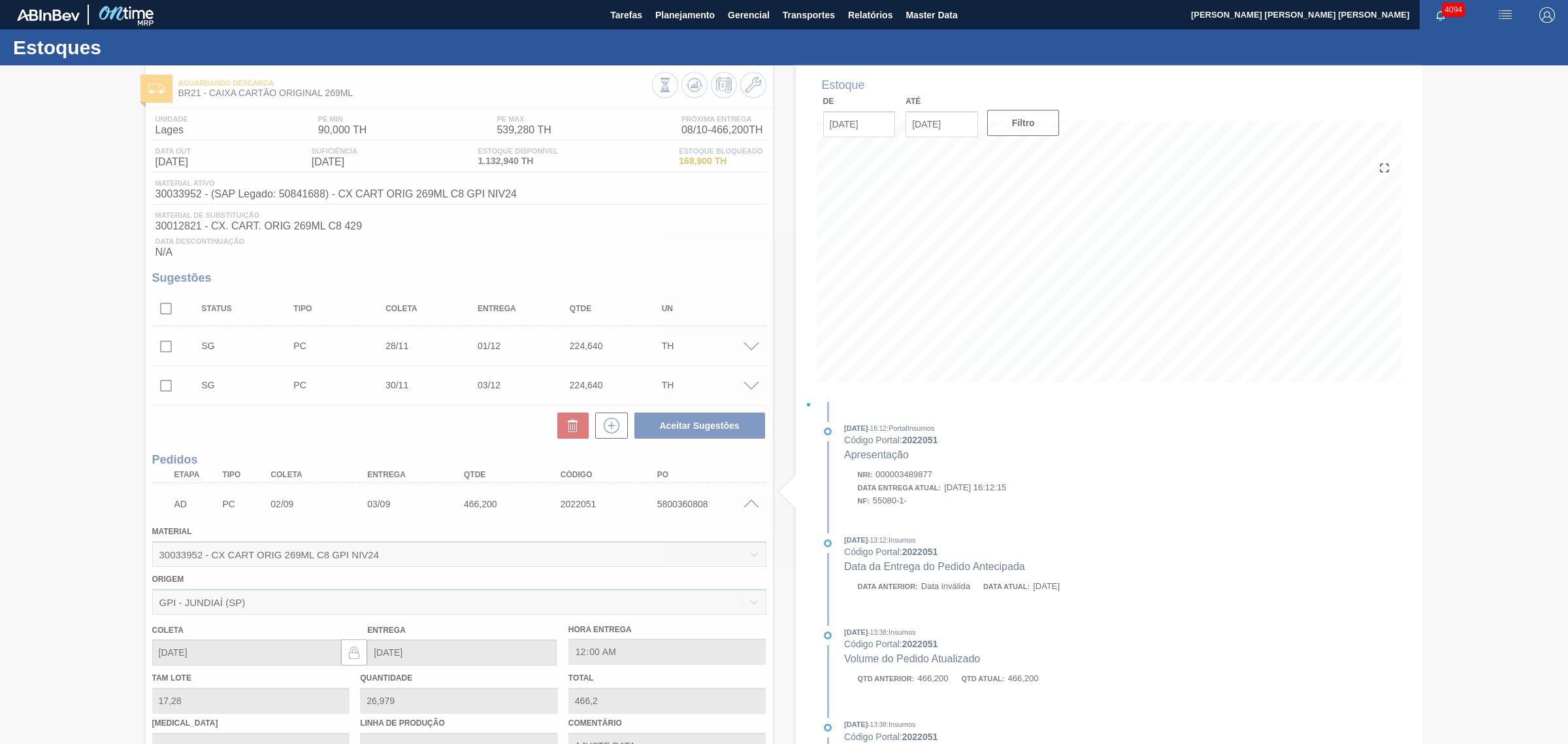
click at [745, 504] on div at bounding box center [784, 404] width 1568 height 678
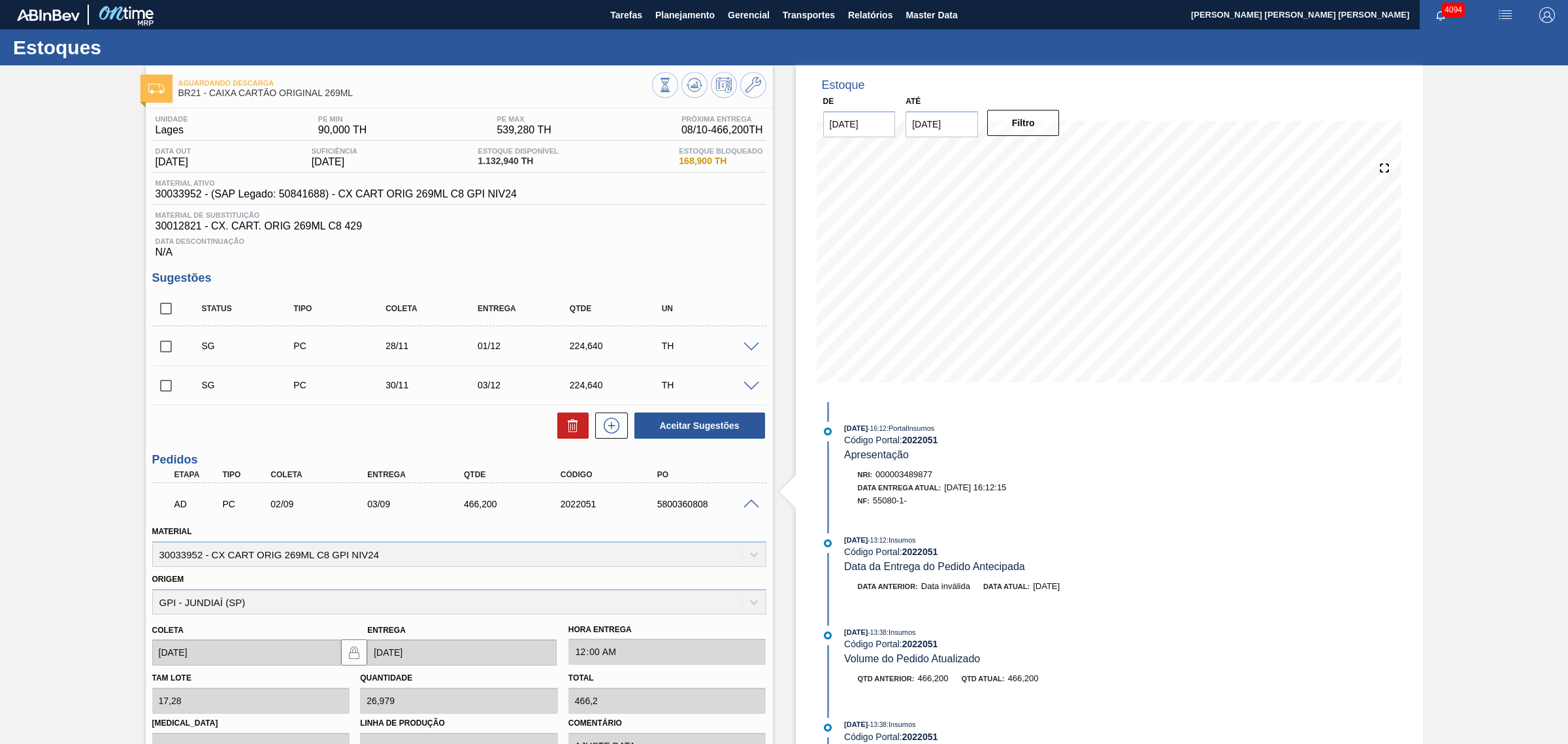
click at [744, 504] on span at bounding box center [752, 504] width 16 height 10
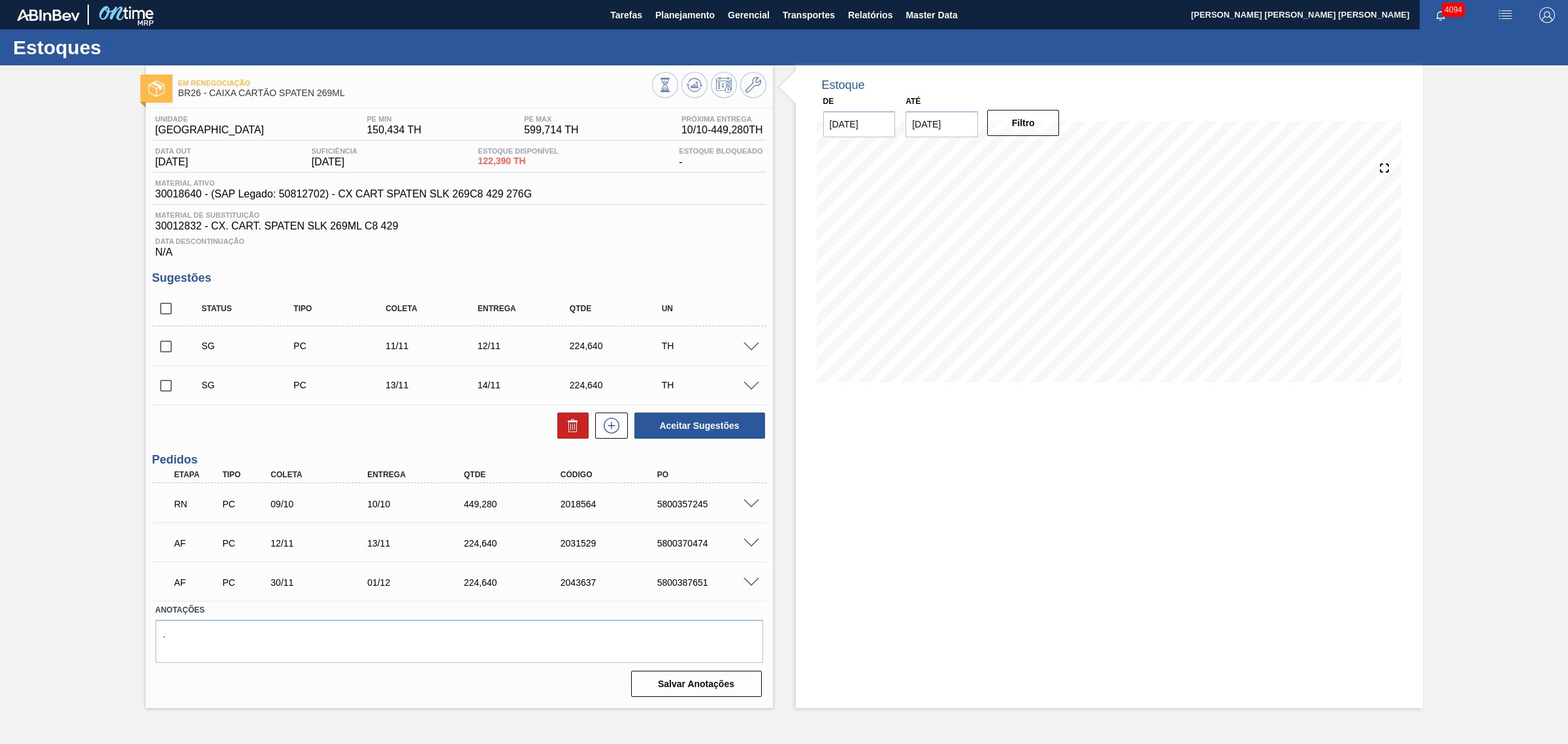
click at [169, 318] on input "checkbox" at bounding box center [166, 308] width 27 height 27
checkbox input "true"
click at [577, 431] on icon at bounding box center [573, 425] width 16 height 16
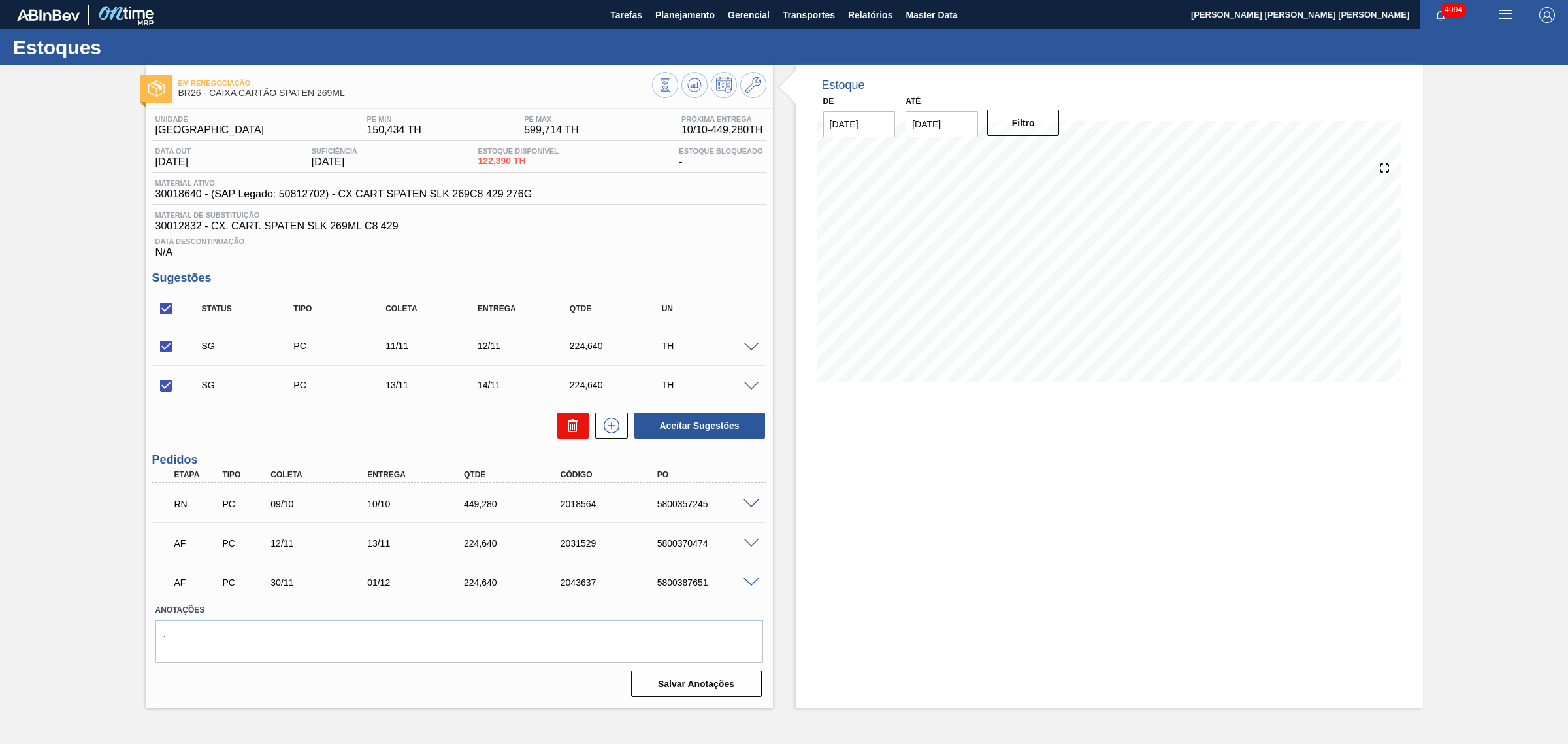
checkbox input "false"
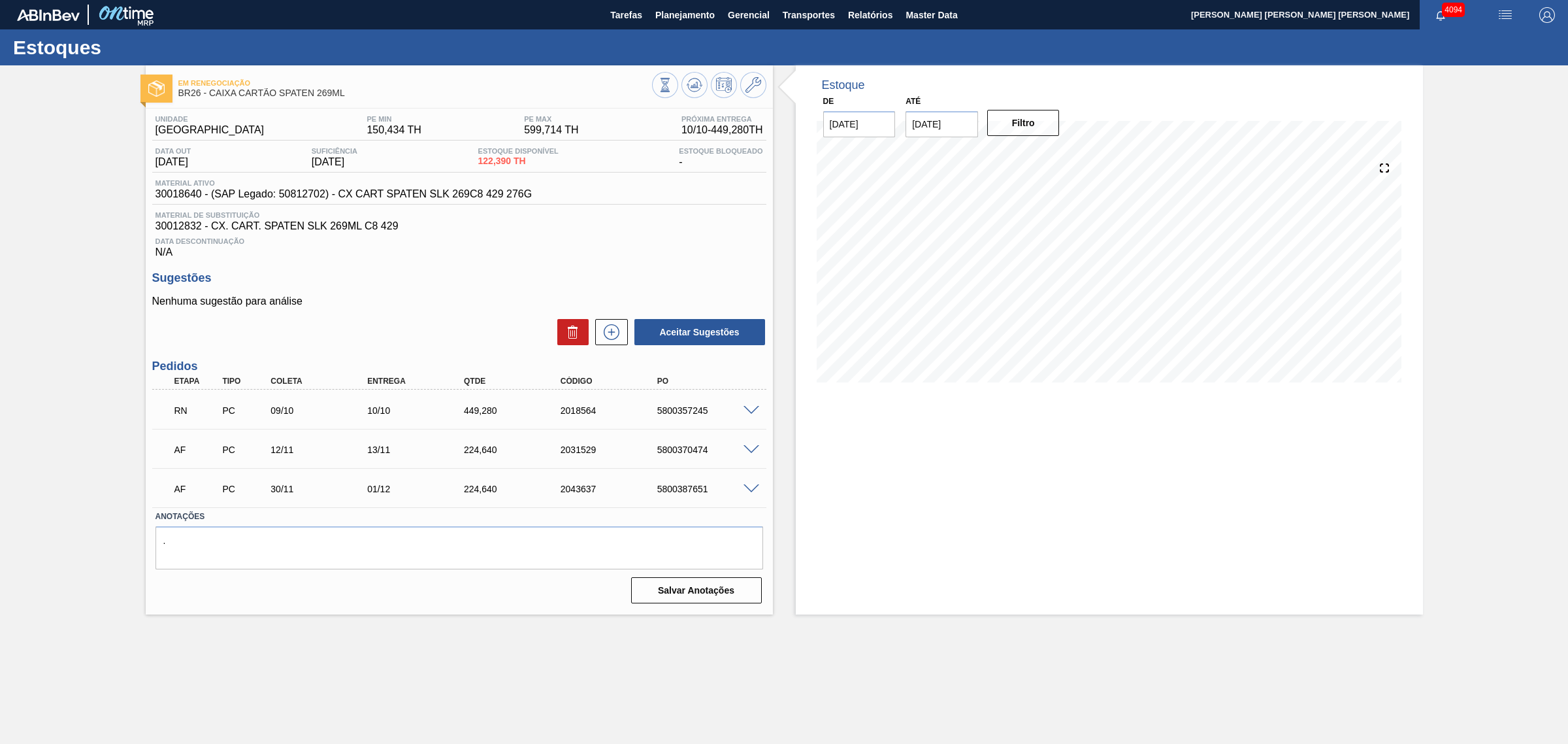
click at [756, 409] on span at bounding box center [752, 411] width 16 height 10
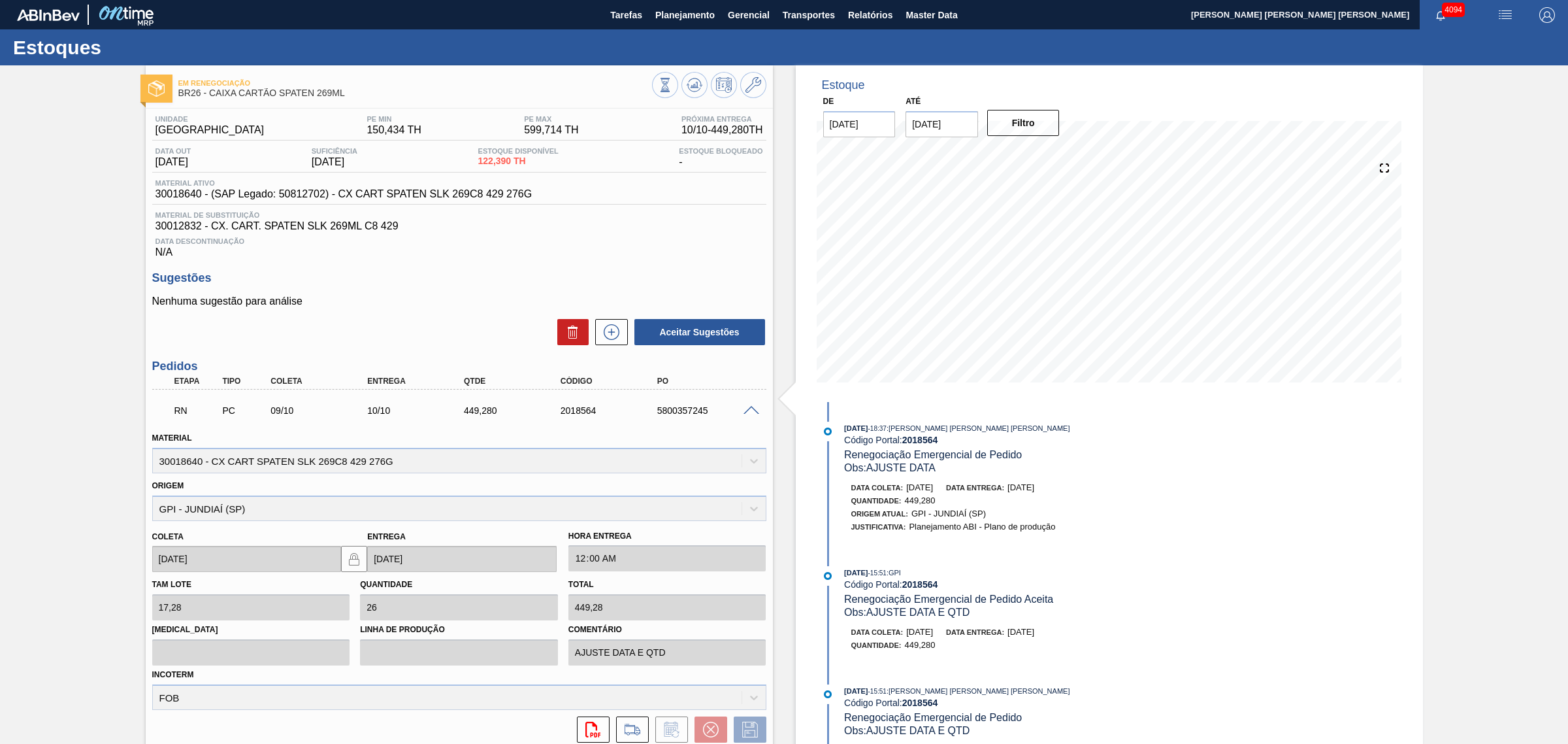
click at [747, 414] on span at bounding box center [752, 411] width 16 height 10
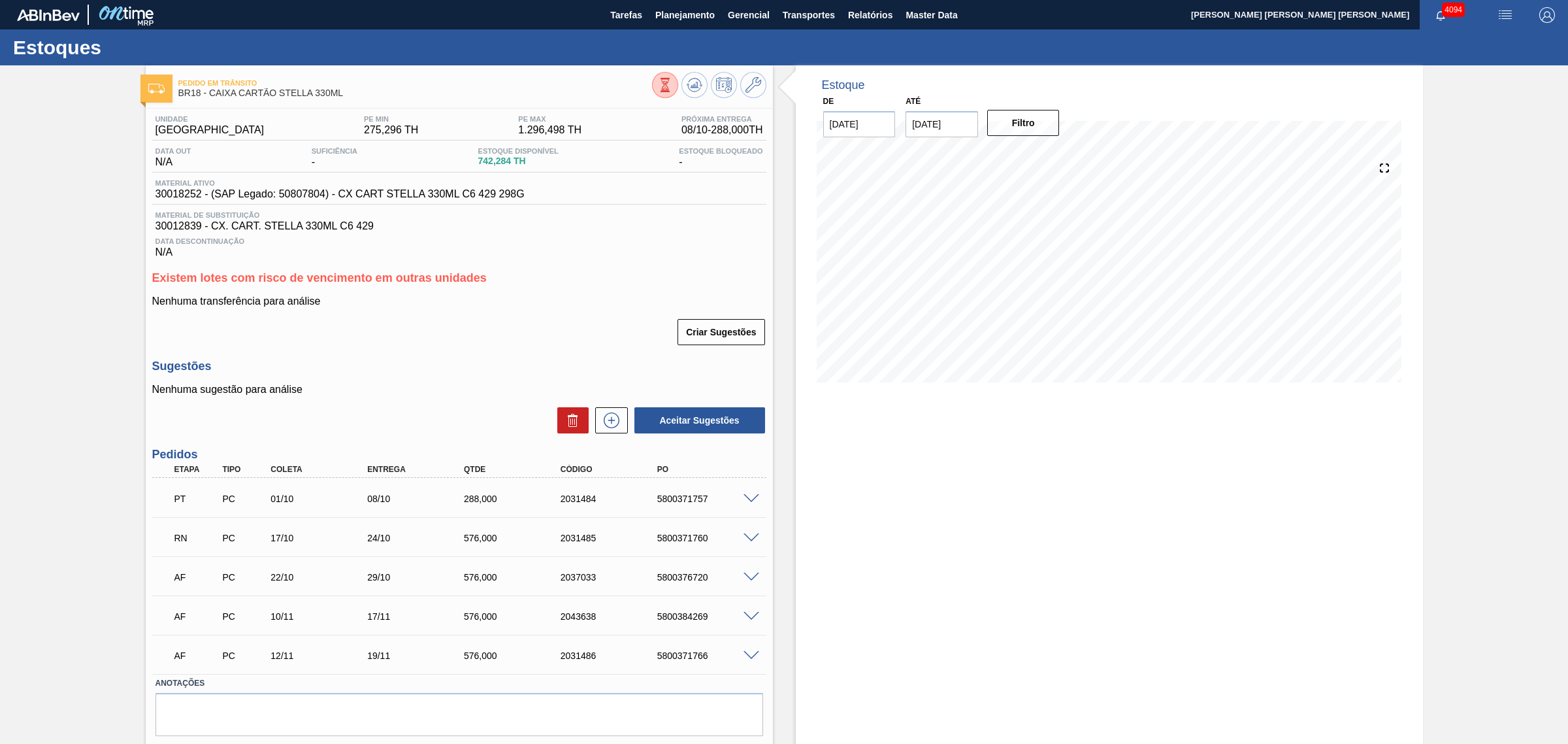
click at [749, 543] on span at bounding box center [752, 538] width 16 height 10
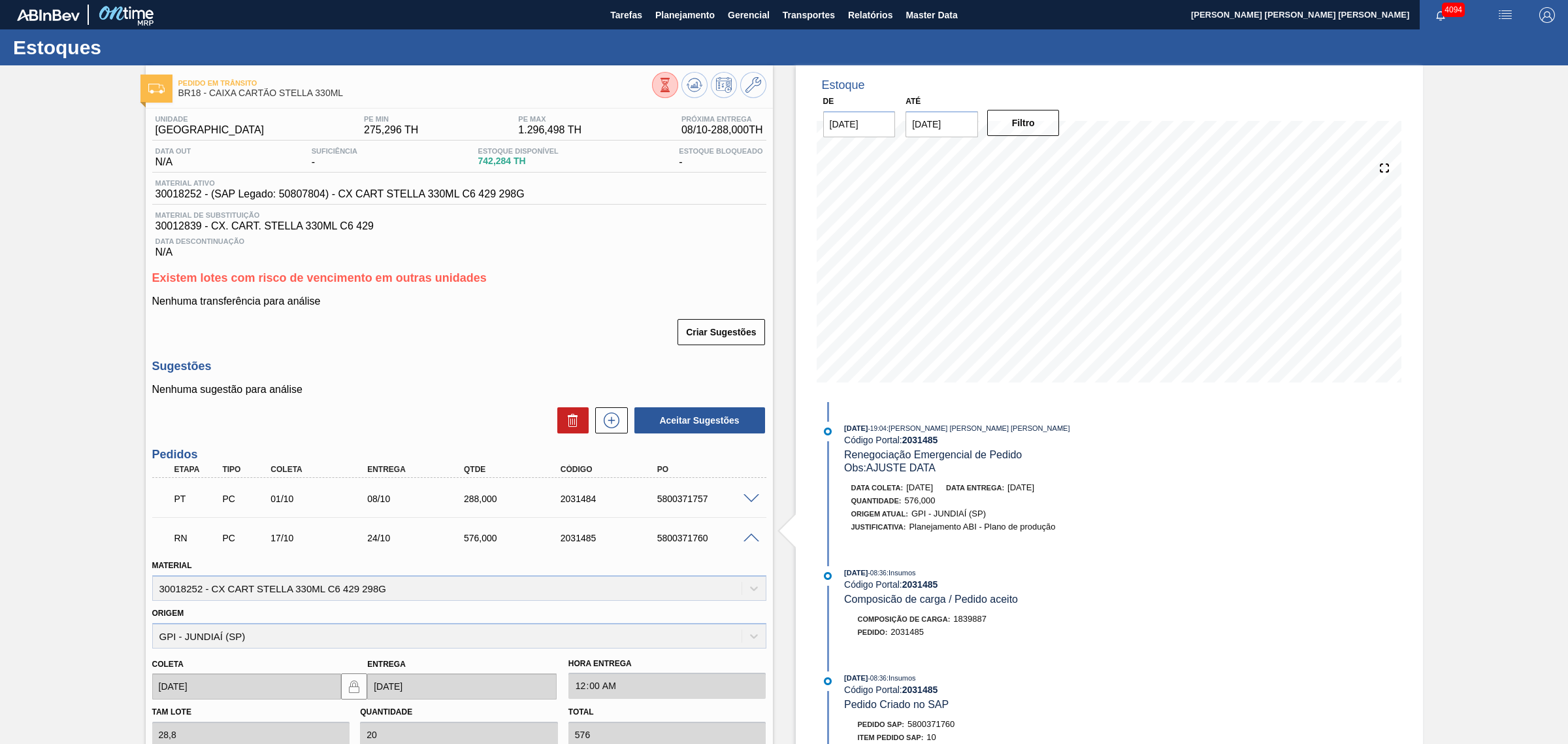
click at [752, 536] on span at bounding box center [752, 538] width 16 height 10
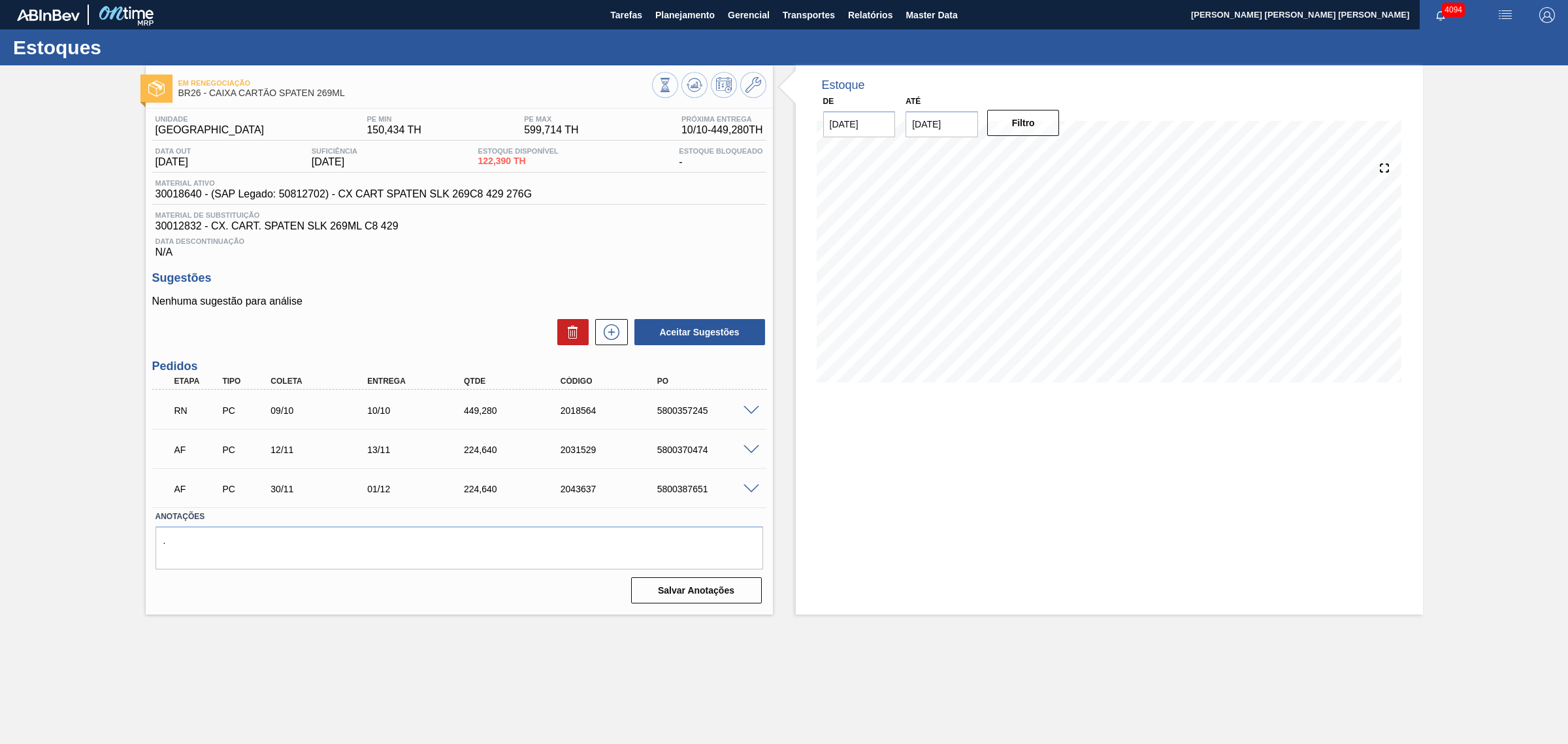
click at [754, 410] on span at bounding box center [752, 411] width 16 height 10
click at [750, 412] on span at bounding box center [752, 411] width 16 height 10
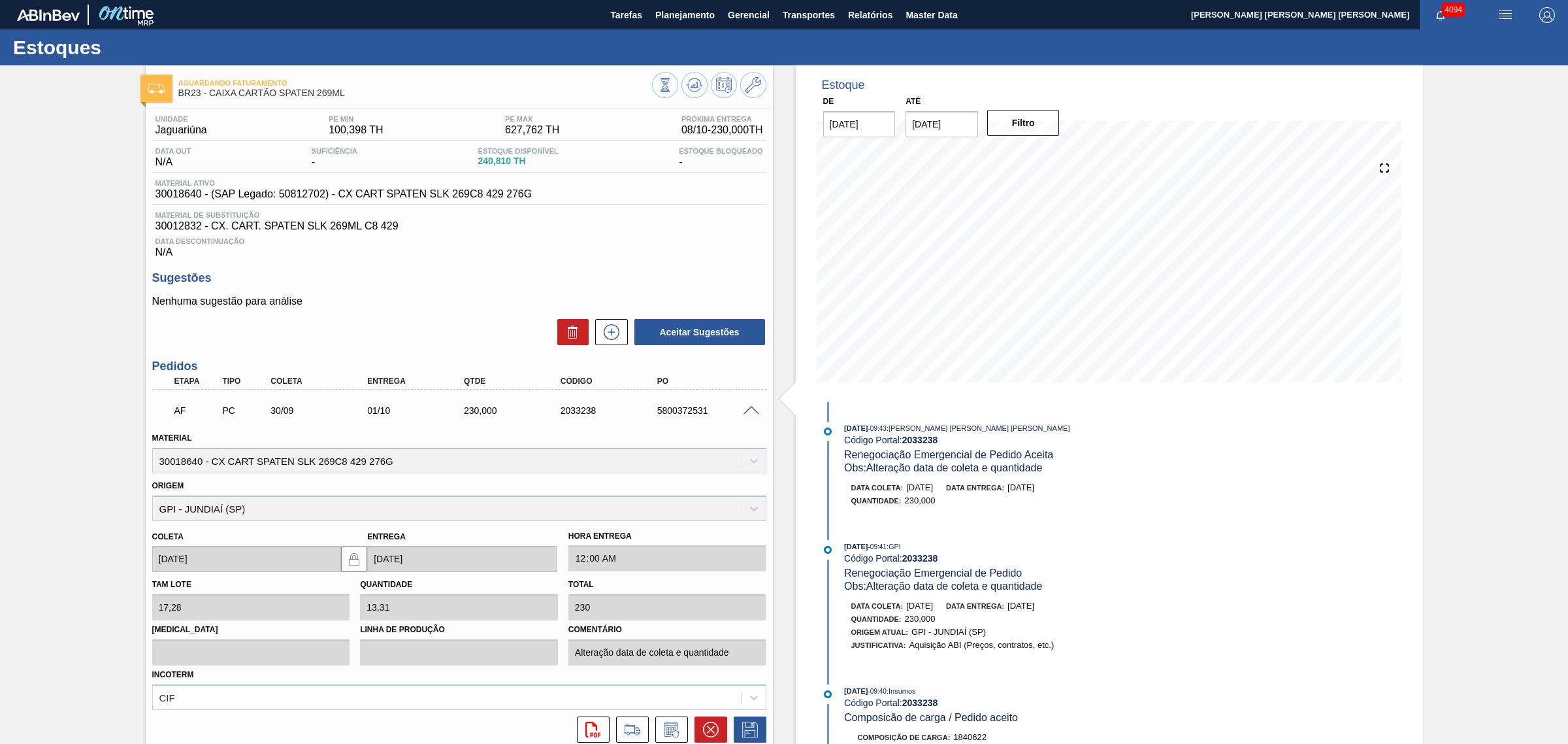
click at [750, 412] on span at bounding box center [752, 411] width 16 height 10
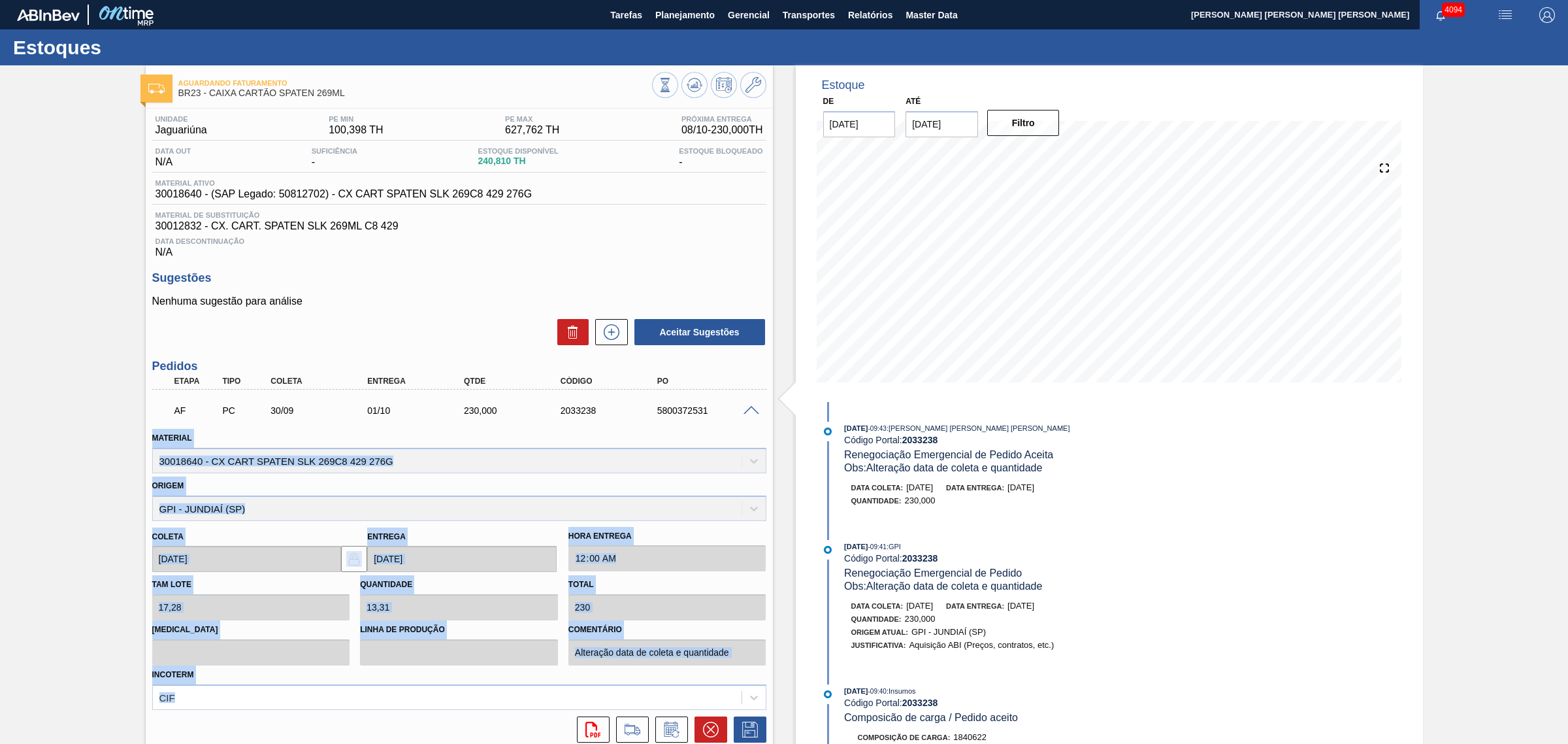
click at [748, 413] on span at bounding box center [752, 411] width 16 height 10
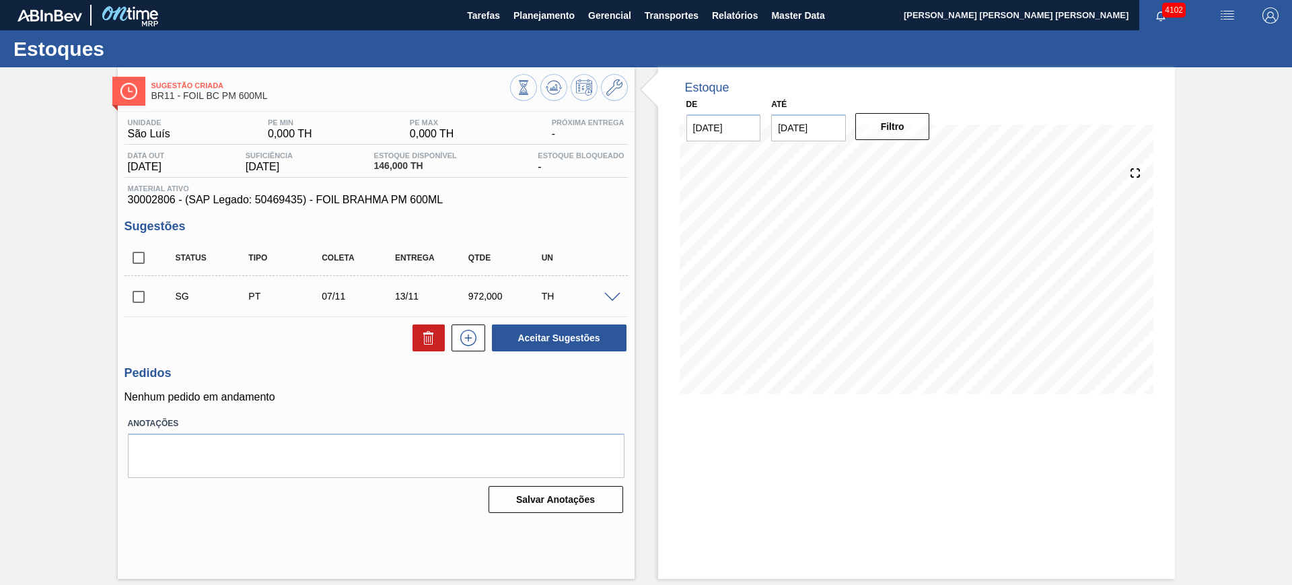
click at [616, 295] on span at bounding box center [612, 298] width 16 height 10
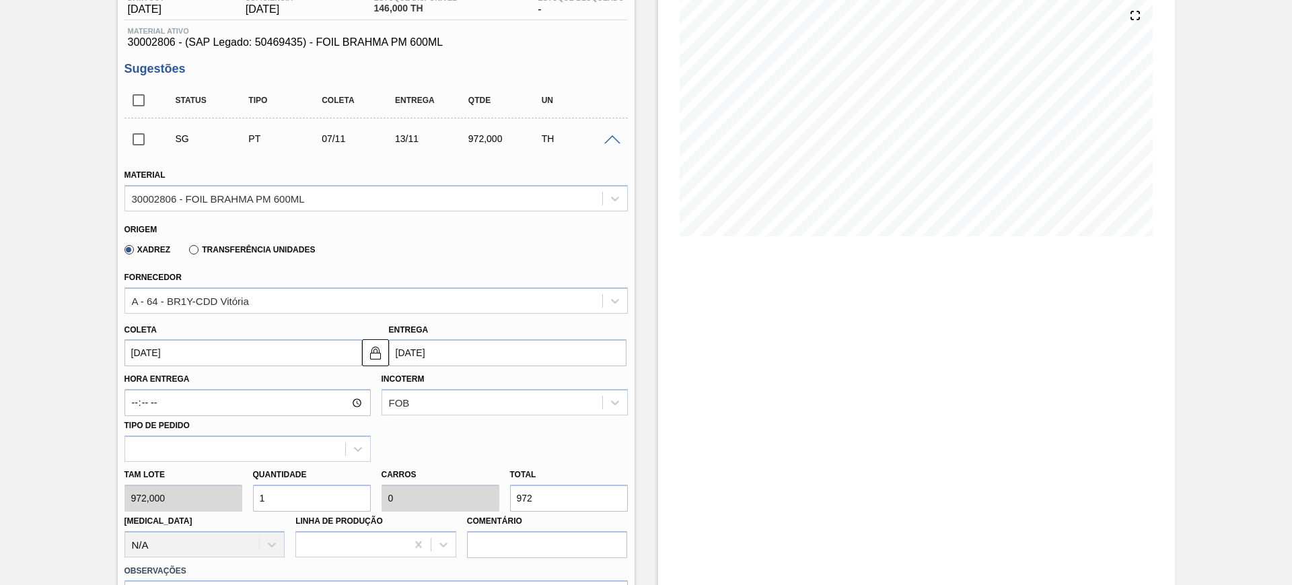
scroll to position [168, 0]
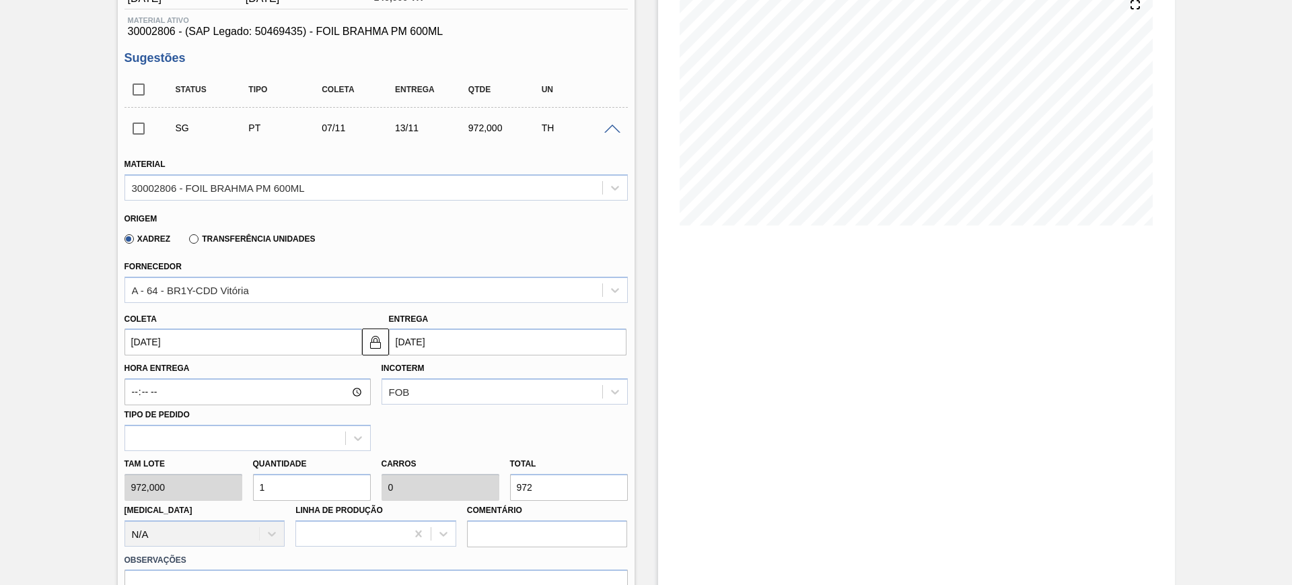
click at [303, 340] on input "[DATE]" at bounding box center [242, 341] width 237 height 27
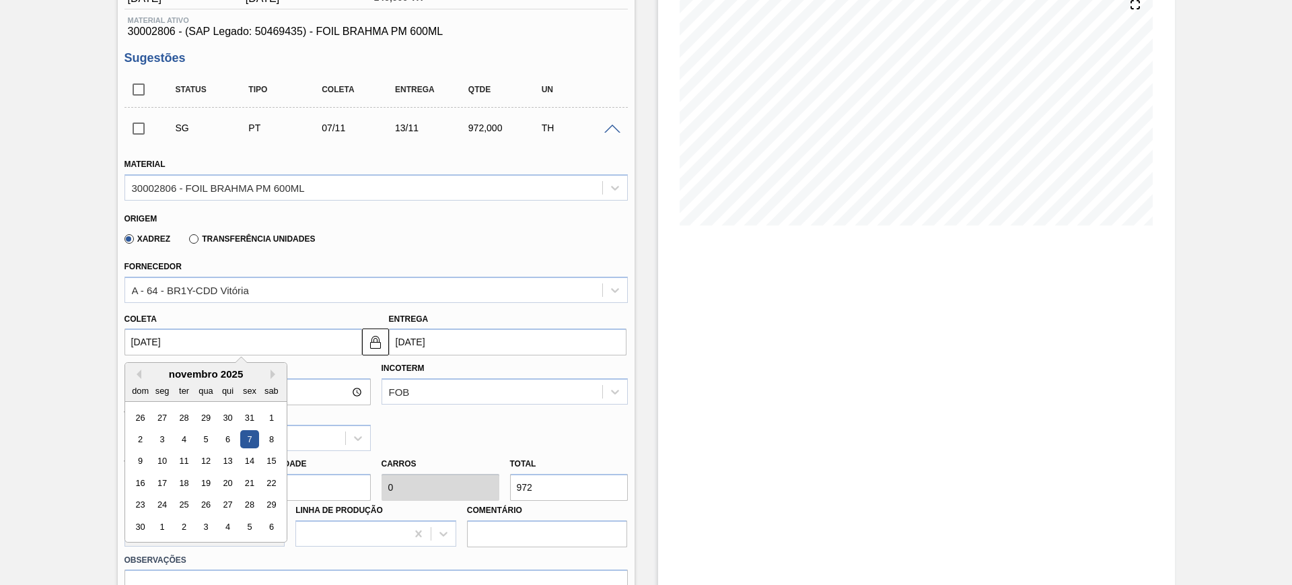
click at [248, 440] on div "7" at bounding box center [249, 439] width 18 height 18
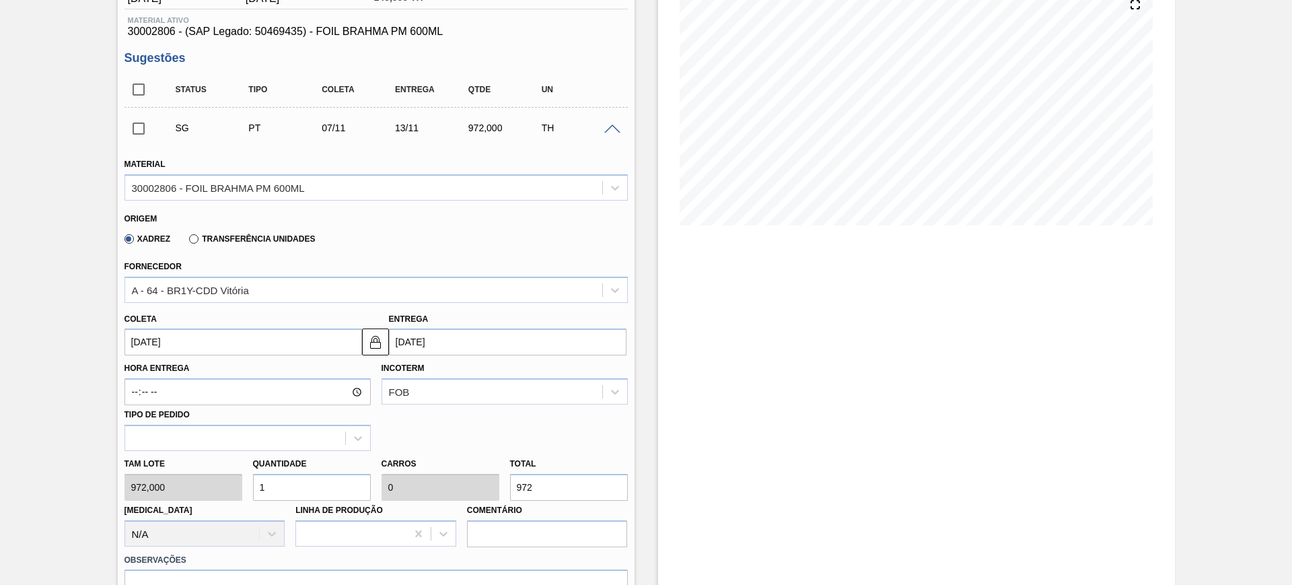
click at [189, 241] on label "Transferência Unidades" at bounding box center [252, 238] width 126 height 9
click at [187, 241] on input "Transferência Unidades" at bounding box center [187, 241] width 0 height 0
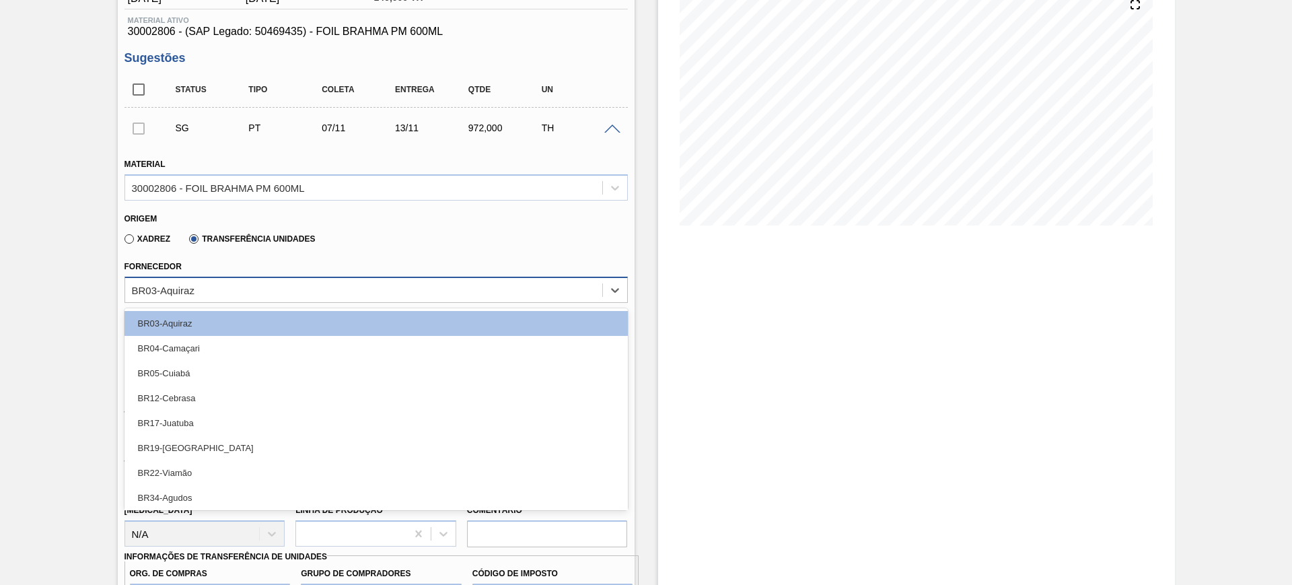
click at [215, 291] on div "BR03-Aquiraz" at bounding box center [363, 290] width 477 height 20
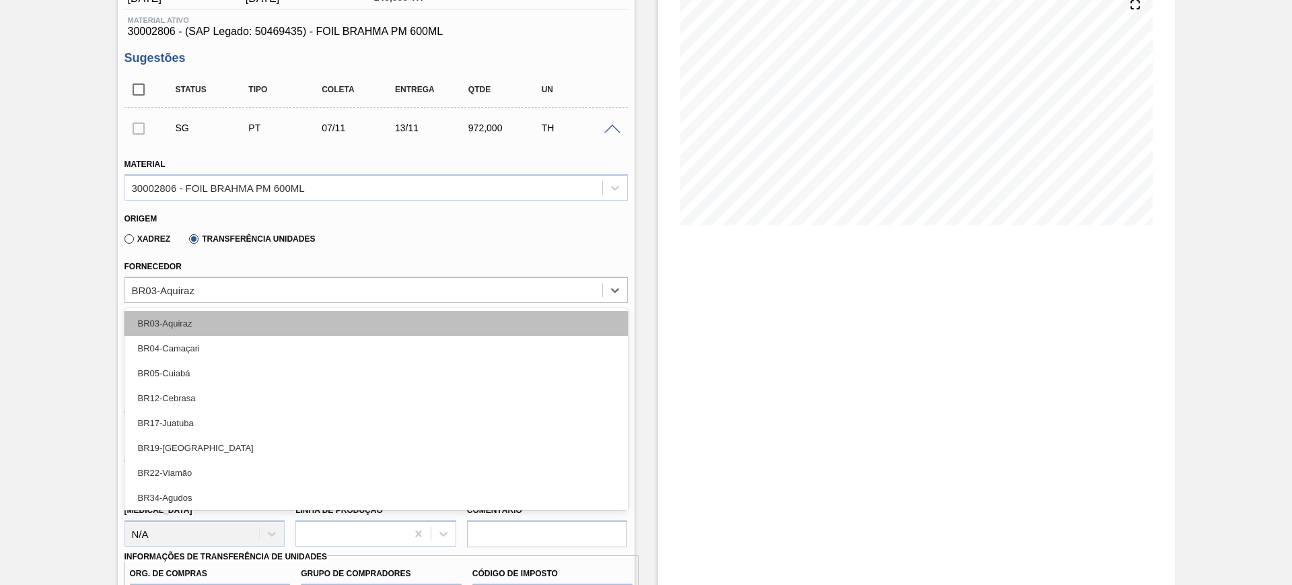
click at [222, 313] on div "BR03-Aquiraz" at bounding box center [375, 323] width 503 height 25
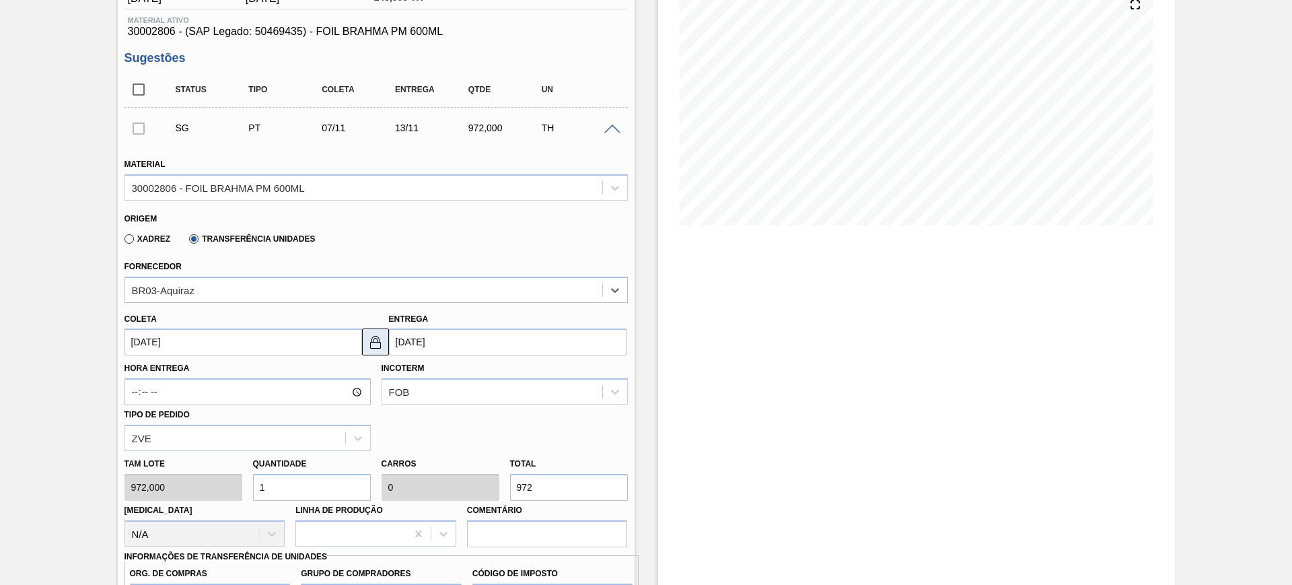
click at [373, 347] on img at bounding box center [375, 342] width 16 height 16
click at [424, 344] on input "[DATE]" at bounding box center [507, 341] width 237 height 27
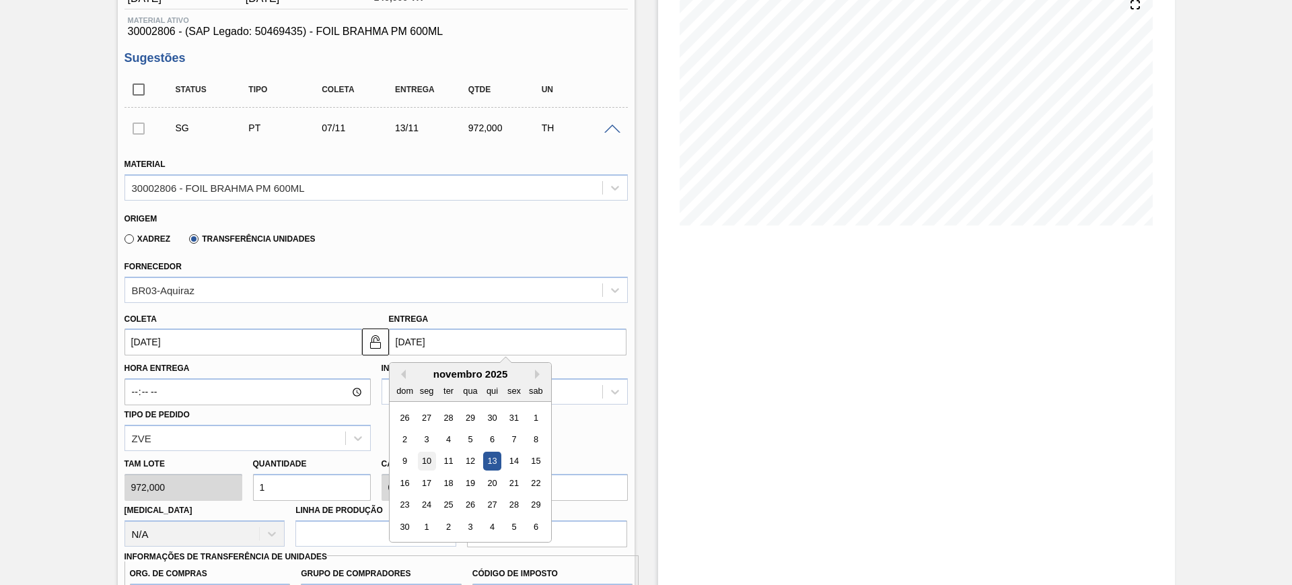
click at [430, 457] on div "10" at bounding box center [426, 461] width 18 height 18
type input "[DATE]"
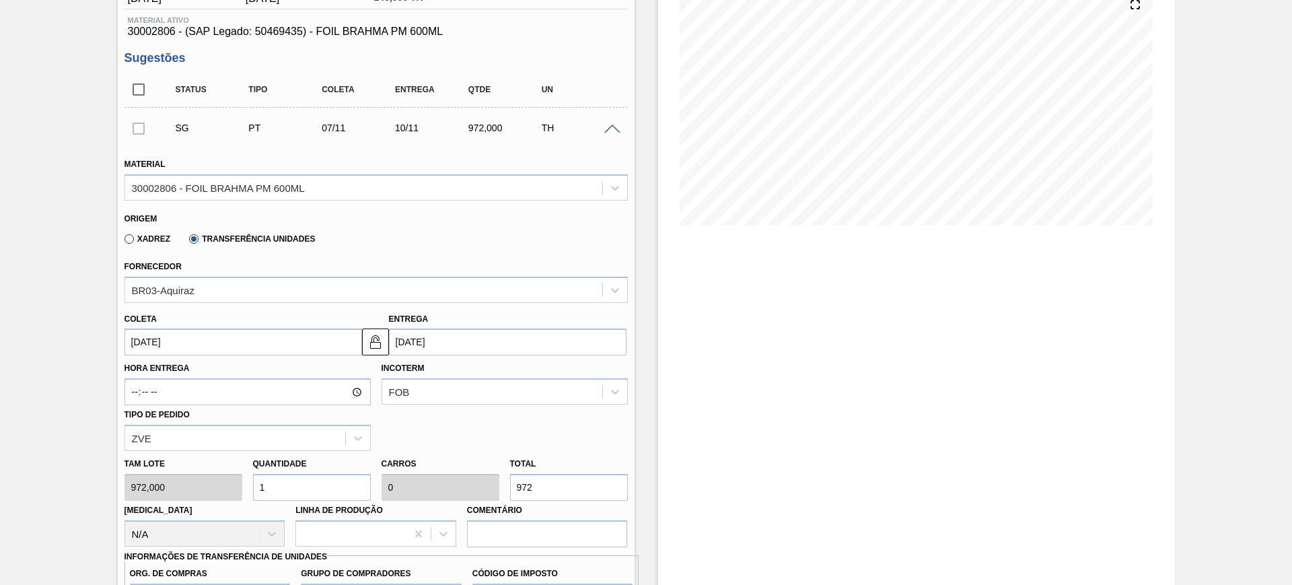
click at [258, 348] on input "[DATE]" at bounding box center [242, 341] width 237 height 27
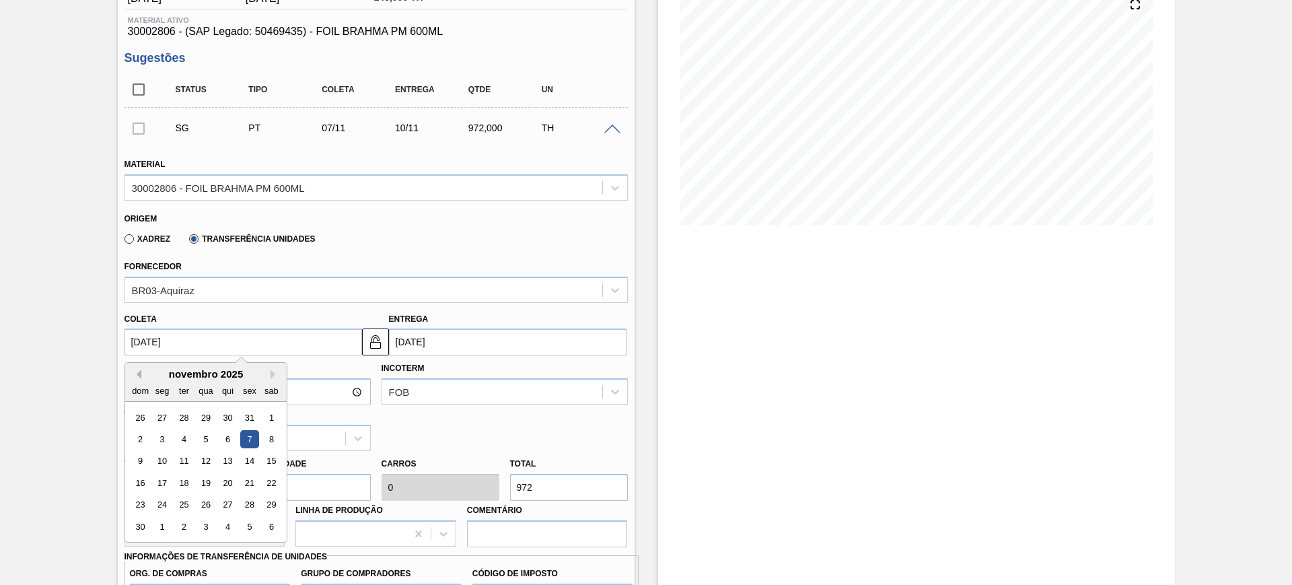
click at [133, 373] on button "Previous Month" at bounding box center [136, 373] width 9 height 9
click at [205, 437] on div "8" at bounding box center [205, 439] width 18 height 18
type input "[DATE]"
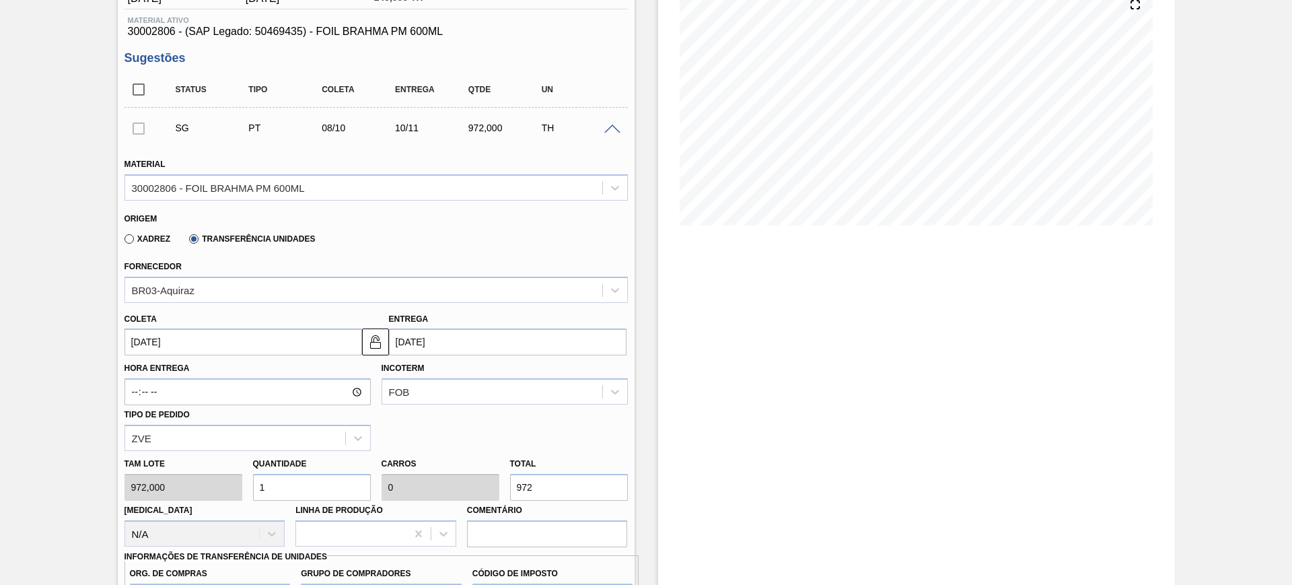
click at [479, 337] on input "10/11/2025" at bounding box center [507, 341] width 237 height 27
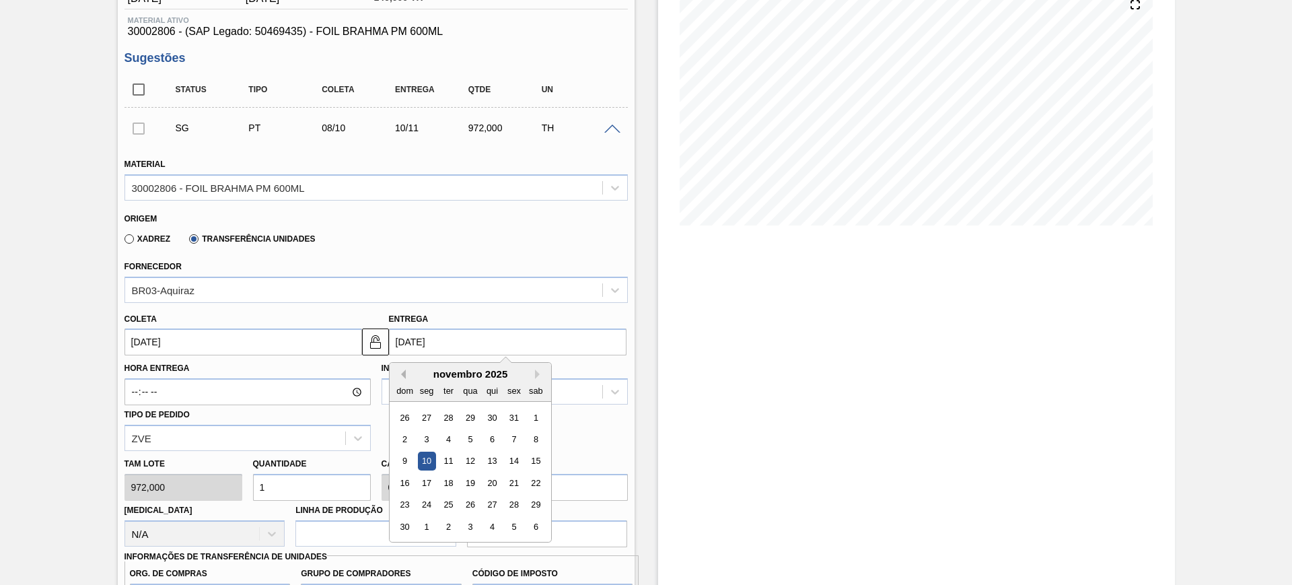
click at [403, 375] on button "Previous Month" at bounding box center [400, 373] width 9 height 9
click at [509, 432] on div "10" at bounding box center [514, 439] width 18 height 18
type input "10/10/2025"
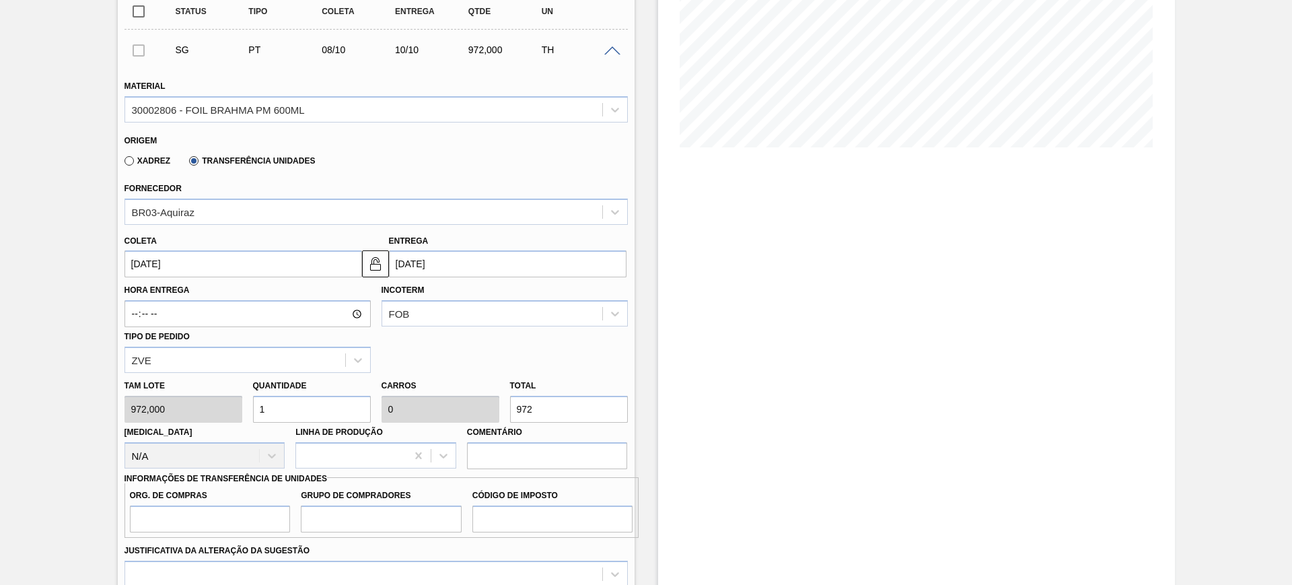
scroll to position [336, 0]
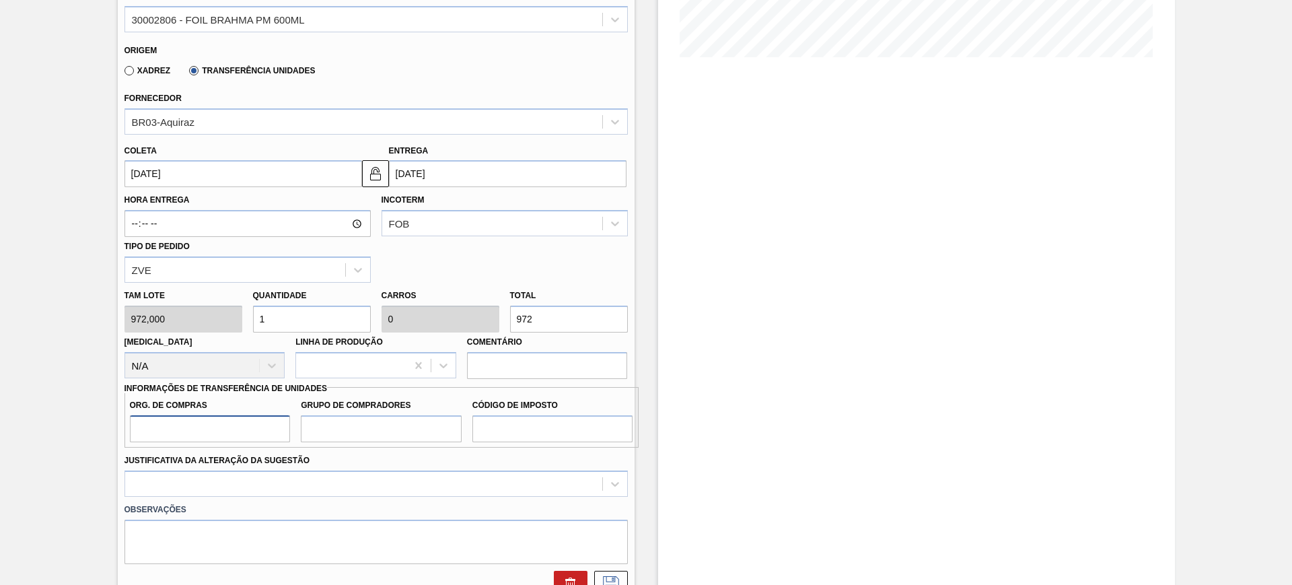
click at [249, 426] on input "Org. de Compras" at bounding box center [210, 428] width 161 height 27
type input "BR00"
type input "A01"
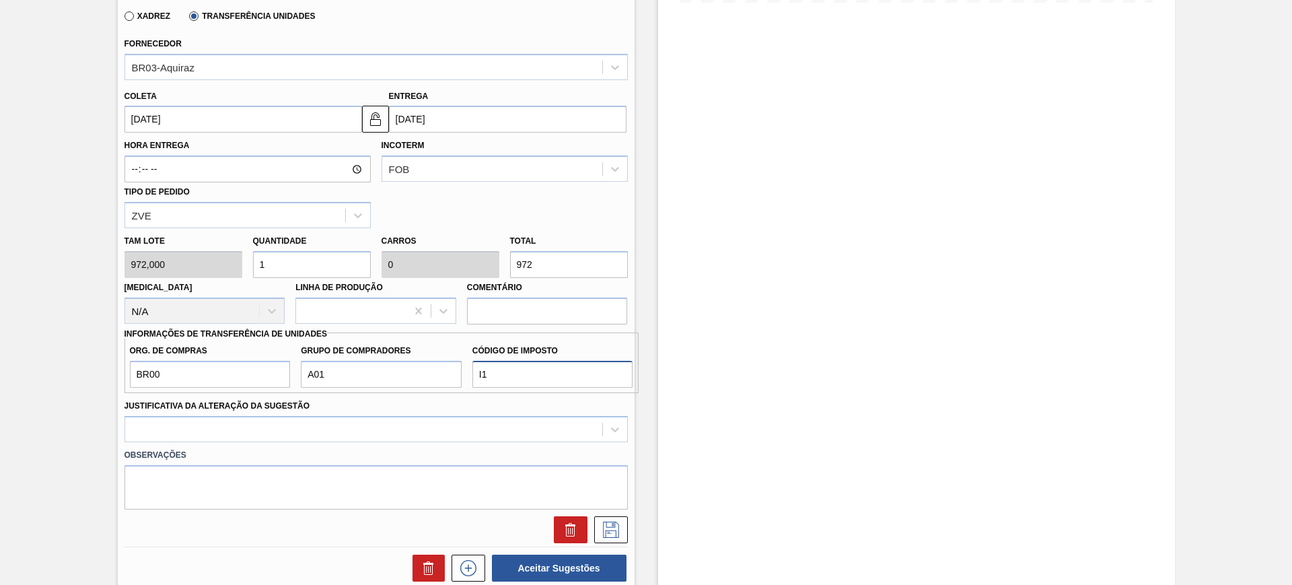
scroll to position [420, 0]
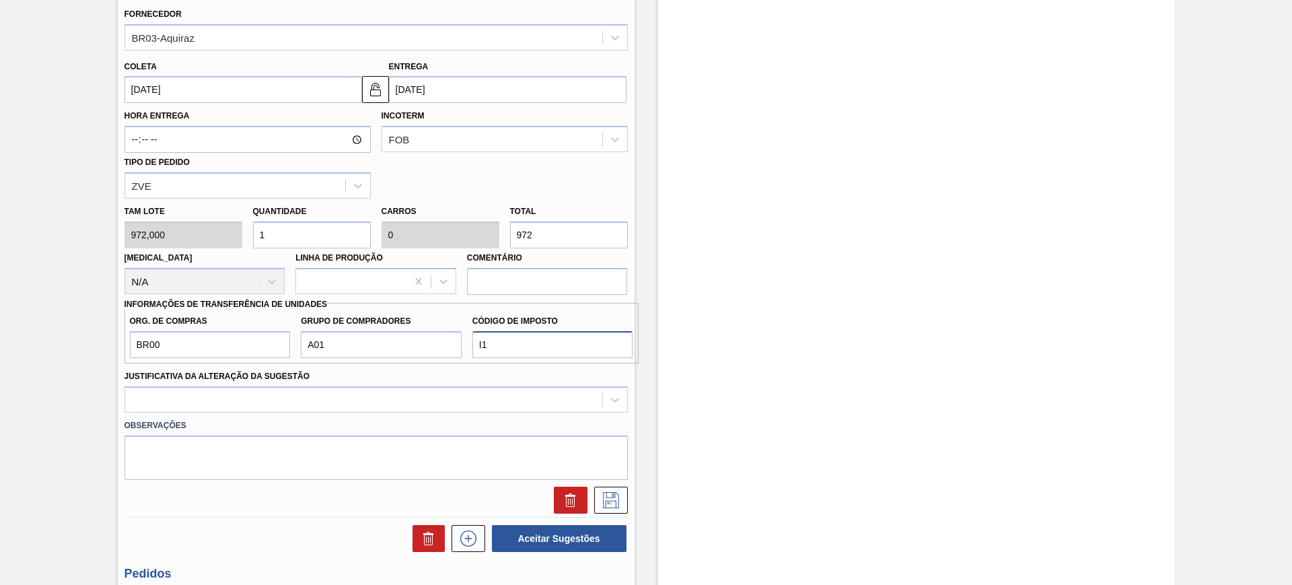
type input "I1"
click at [544, 228] on input "972" at bounding box center [569, 234] width 118 height 27
type input "0,009"
type input "9"
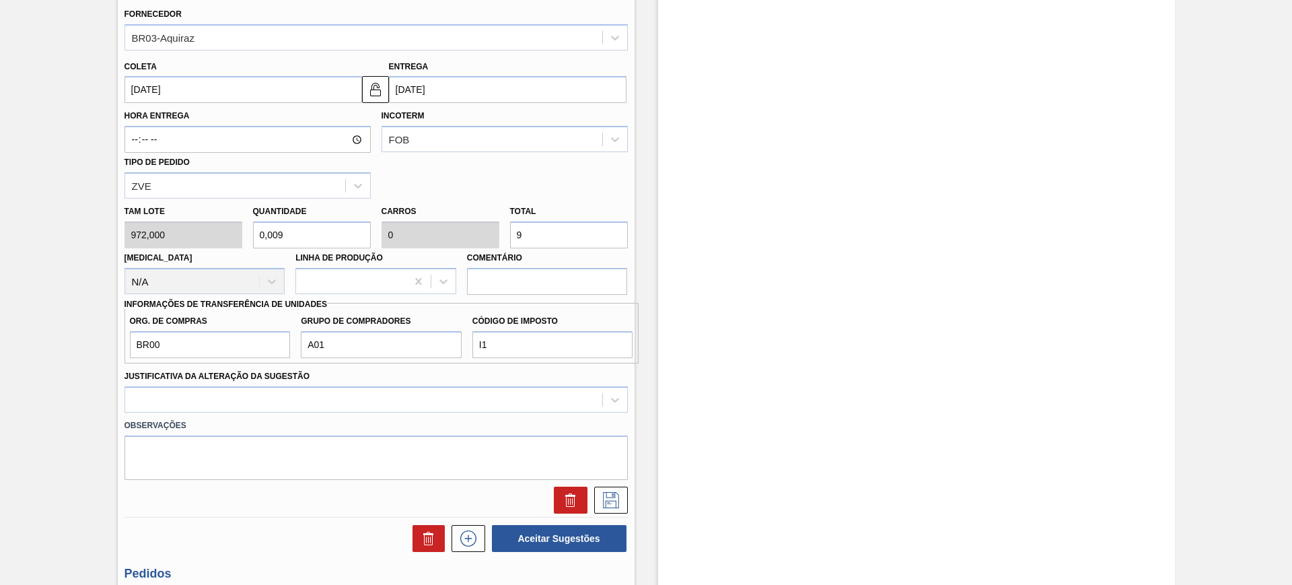
type input "0,093"
type input "90"
type input "0,926"
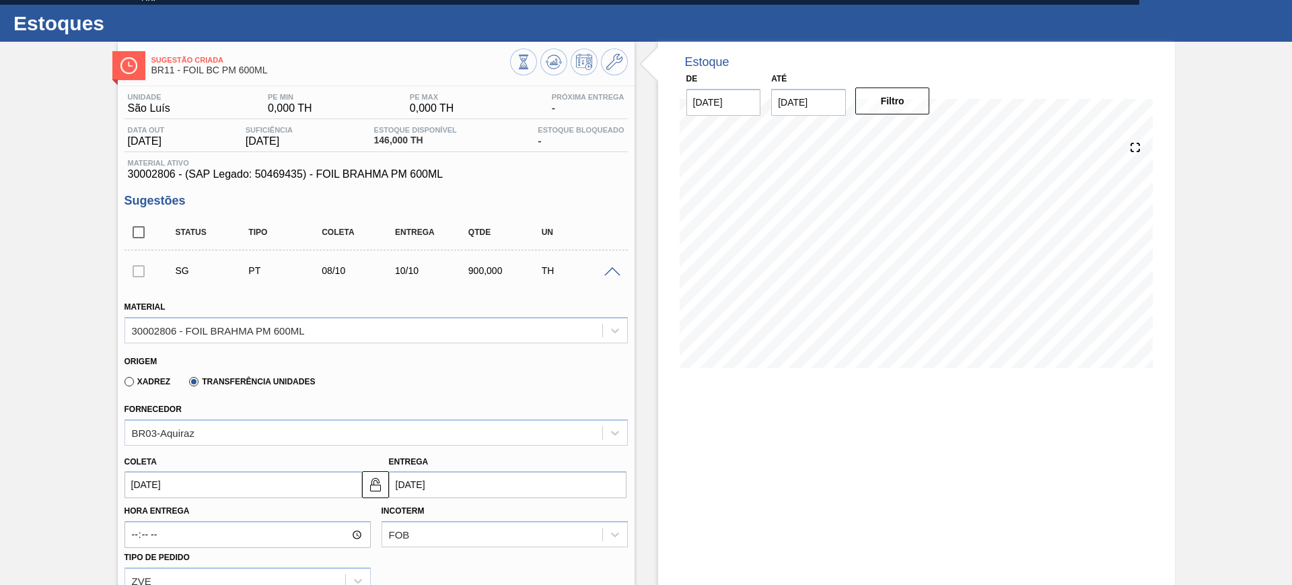
scroll to position [0, 0]
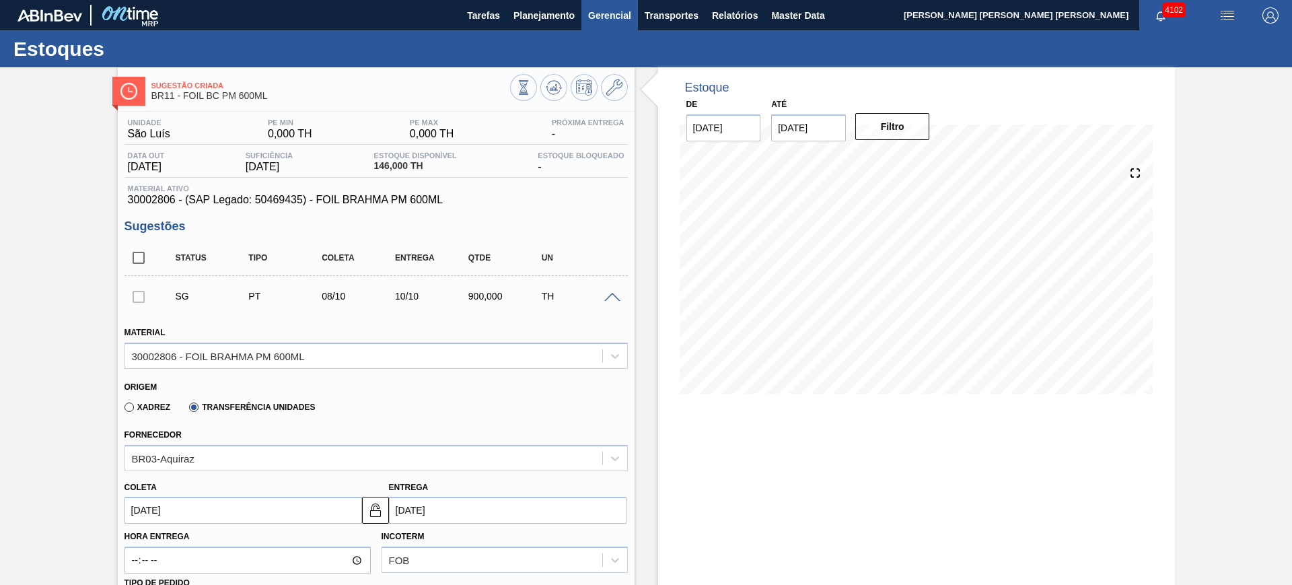
type input "900"
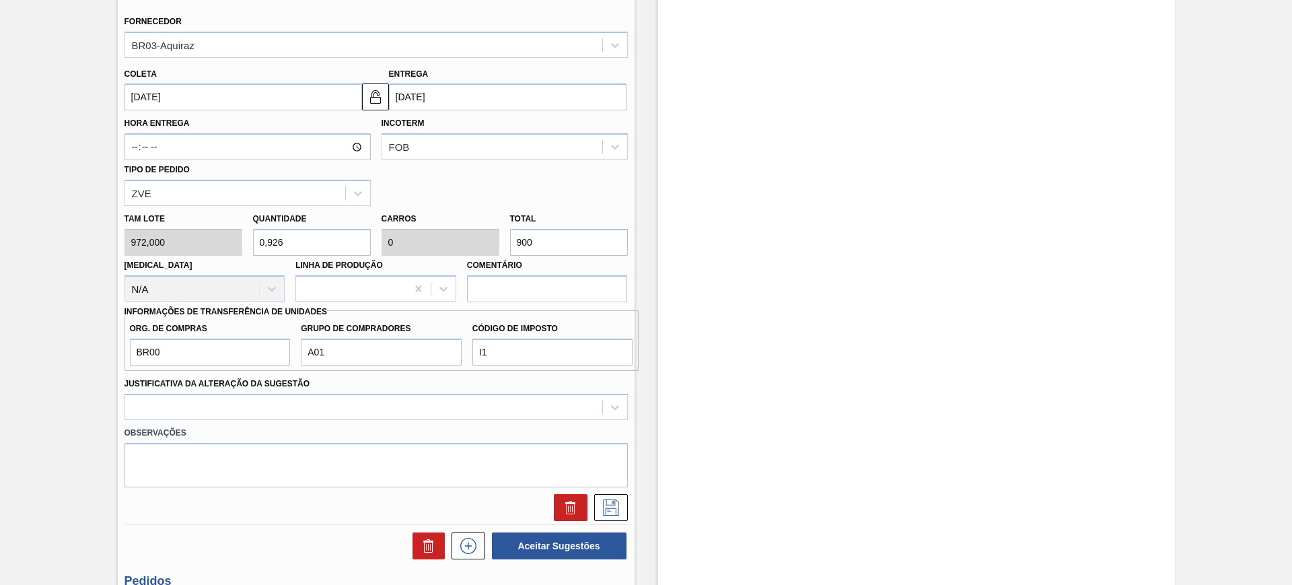
scroll to position [505, 0]
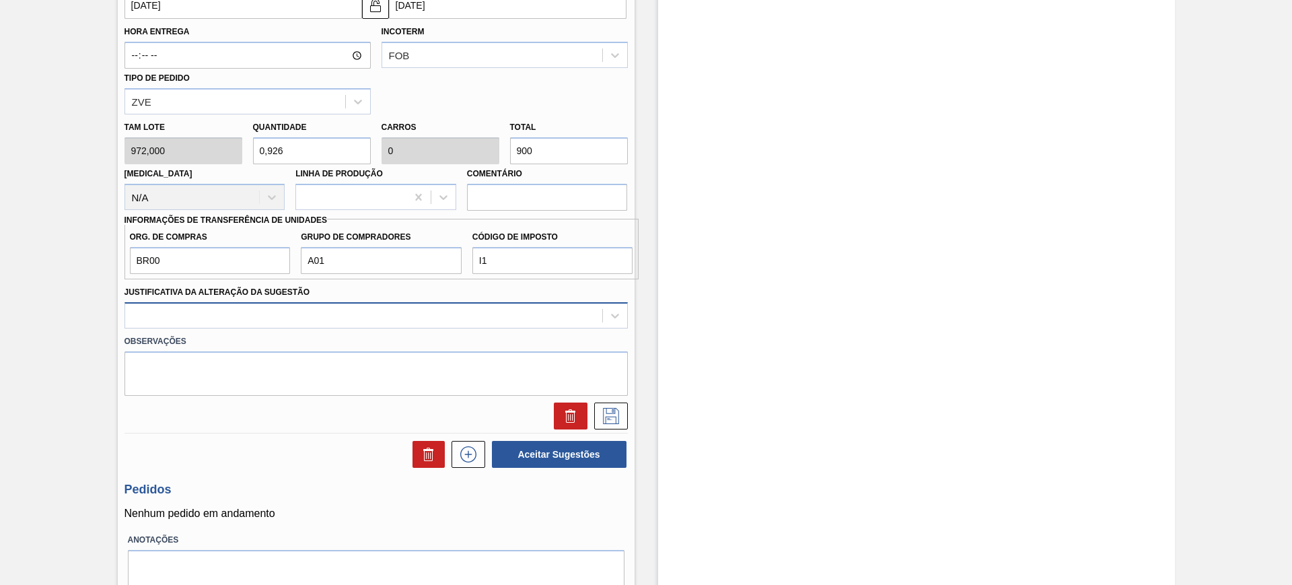
click at [348, 315] on div at bounding box center [363, 315] width 477 height 20
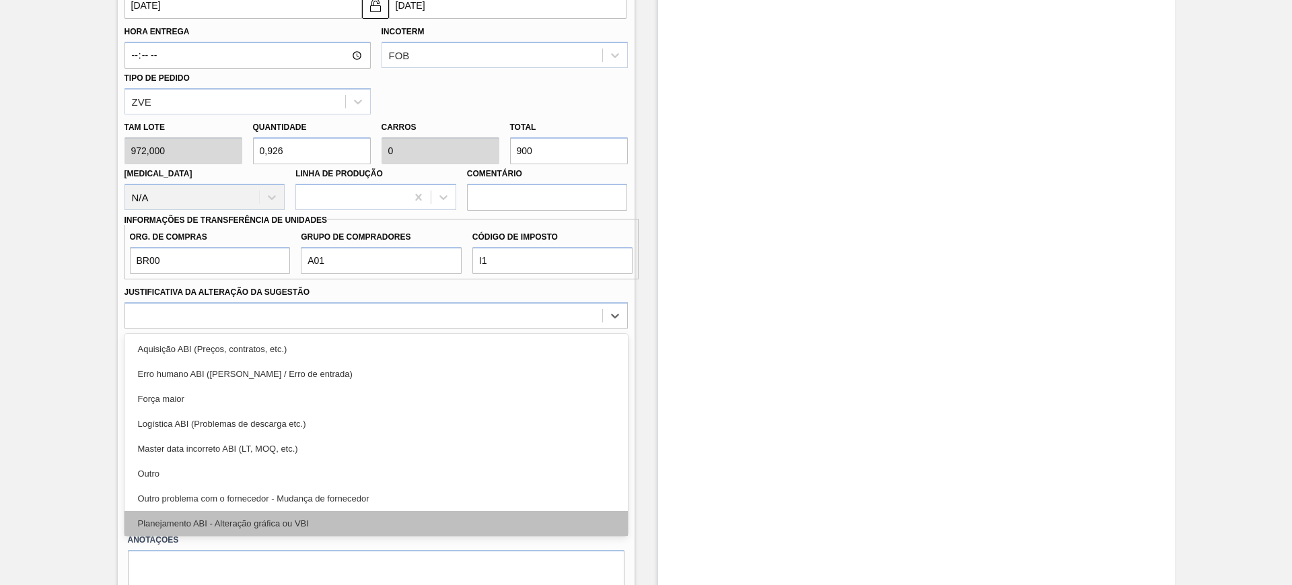
click at [350, 525] on div "Planejamento ABI - Alteração gráfica ou VBI" at bounding box center [375, 523] width 503 height 25
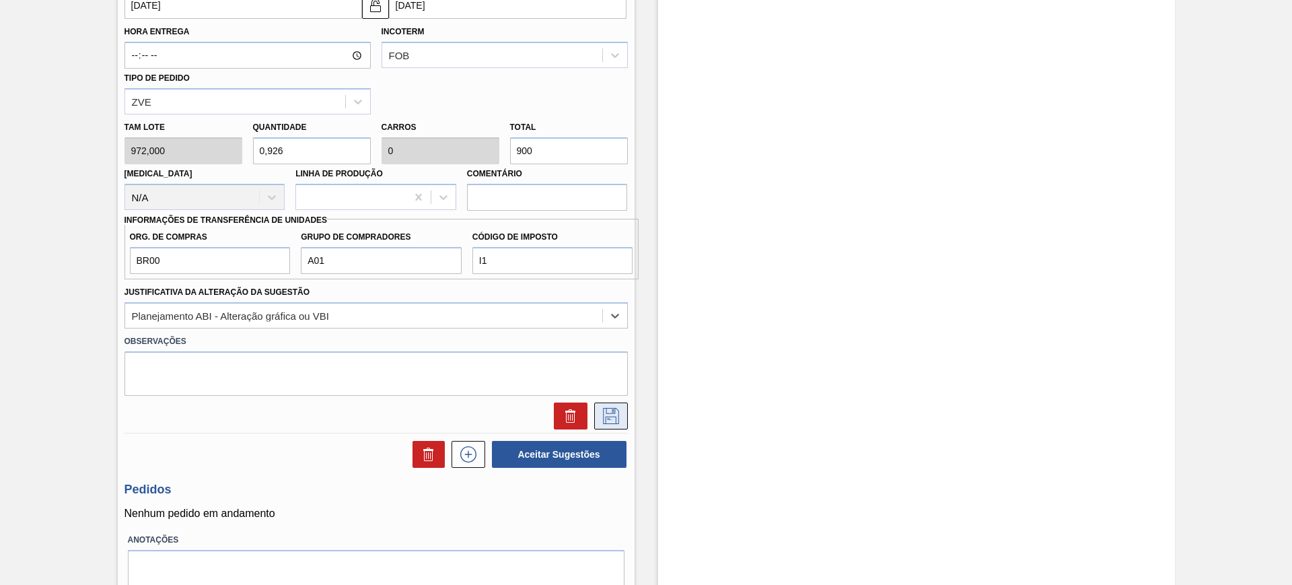
click at [600, 413] on icon at bounding box center [611, 416] width 22 height 16
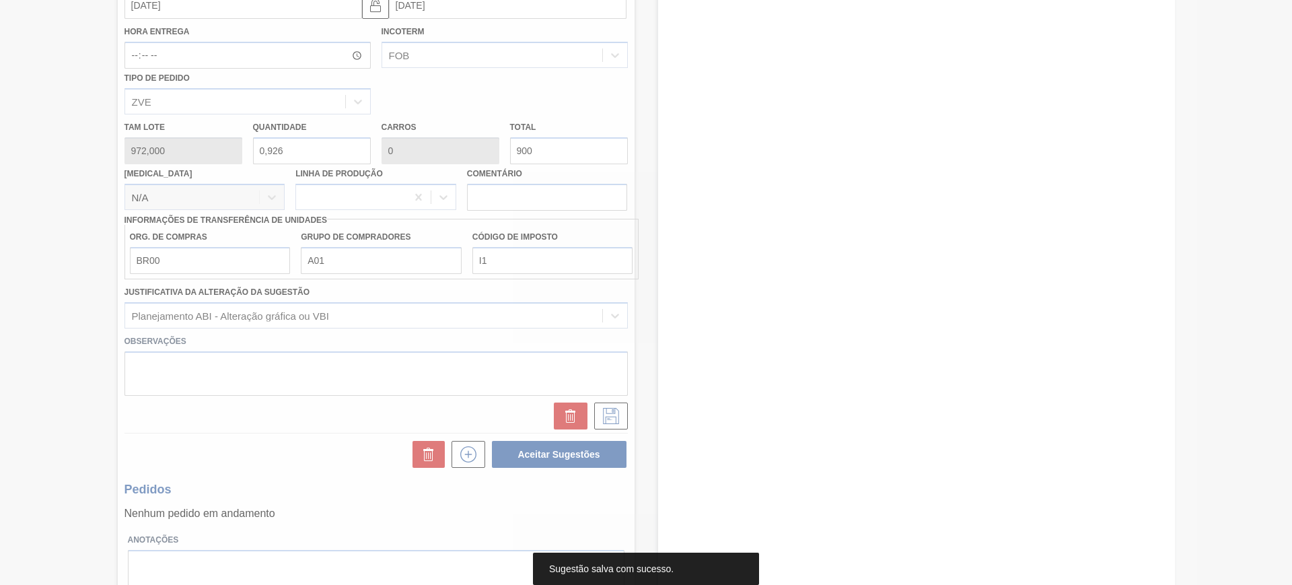
click at [478, 350] on div at bounding box center [646, 292] width 1292 height 585
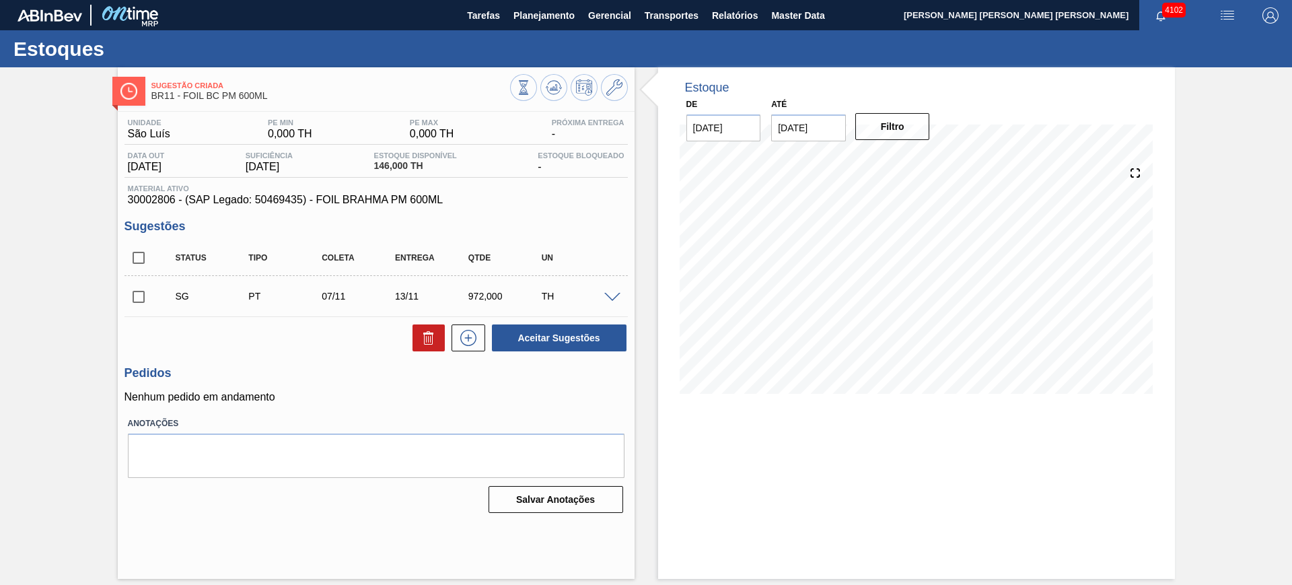
scroll to position [0, 0]
click at [607, 298] on span at bounding box center [612, 298] width 16 height 10
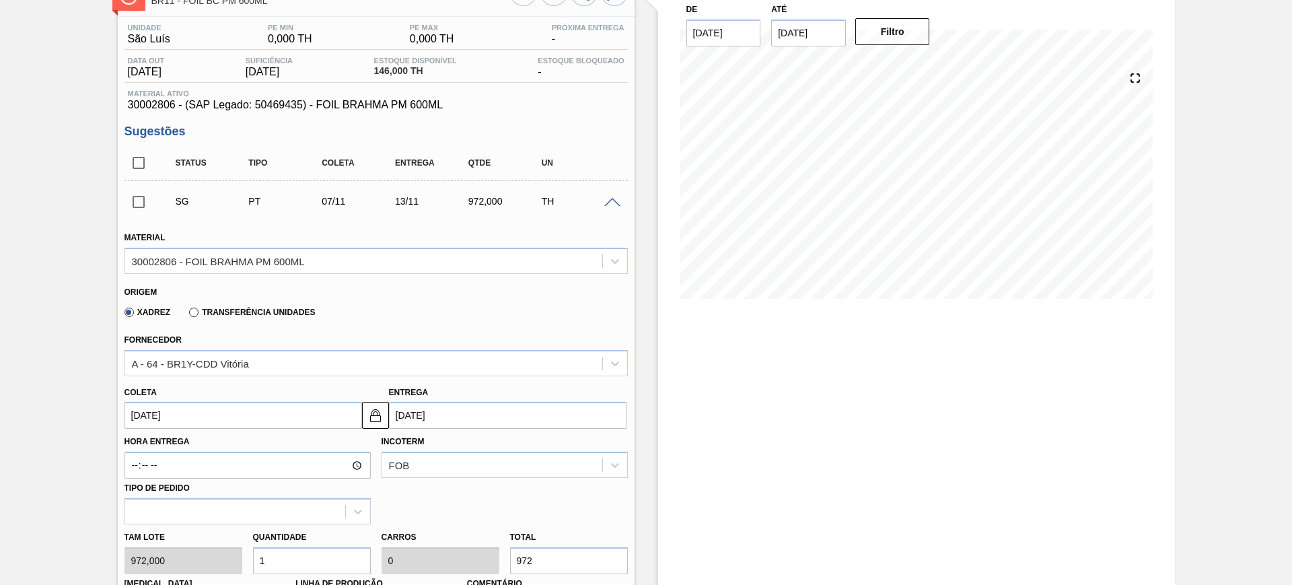
scroll to position [168, 0]
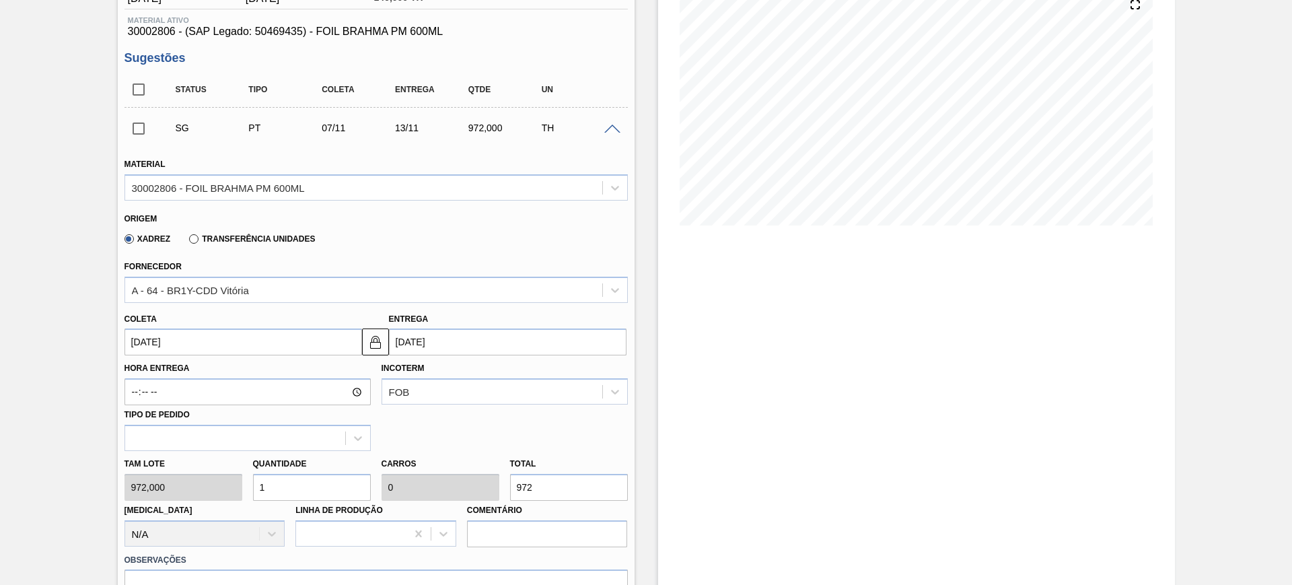
click at [217, 237] on label "Transferência Unidades" at bounding box center [252, 238] width 126 height 9
click at [187, 241] on input "Transferência Unidades" at bounding box center [187, 241] width 0 height 0
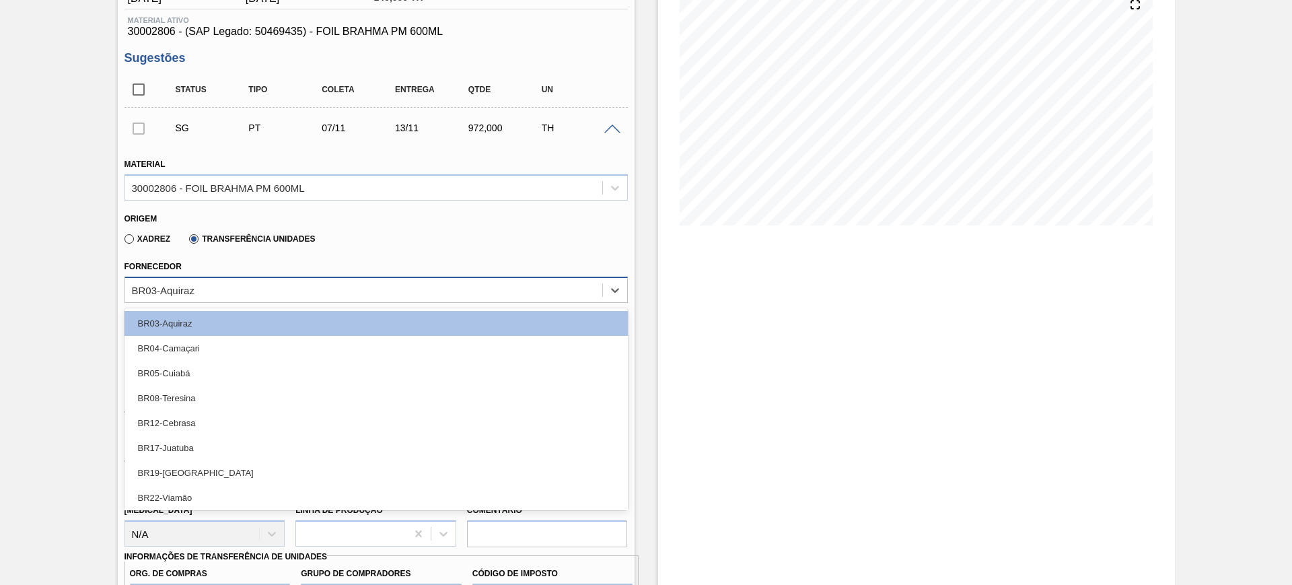
click at [217, 288] on div "BR03-Aquiraz" at bounding box center [363, 290] width 477 height 20
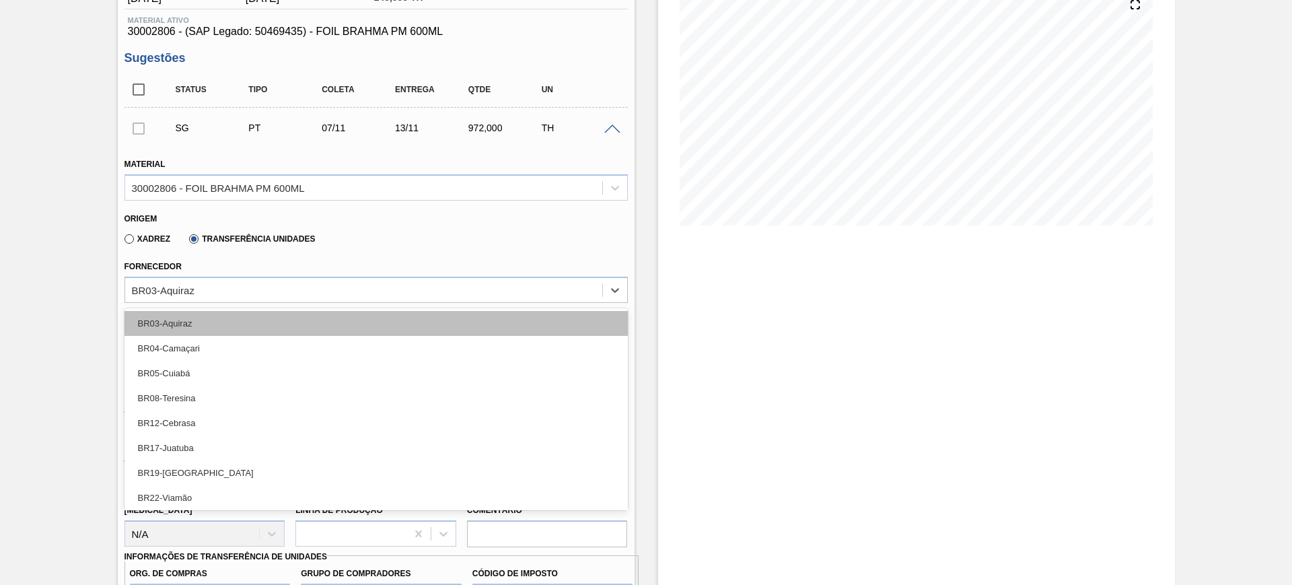
click at [219, 319] on div "BR03-Aquiraz" at bounding box center [375, 323] width 503 height 25
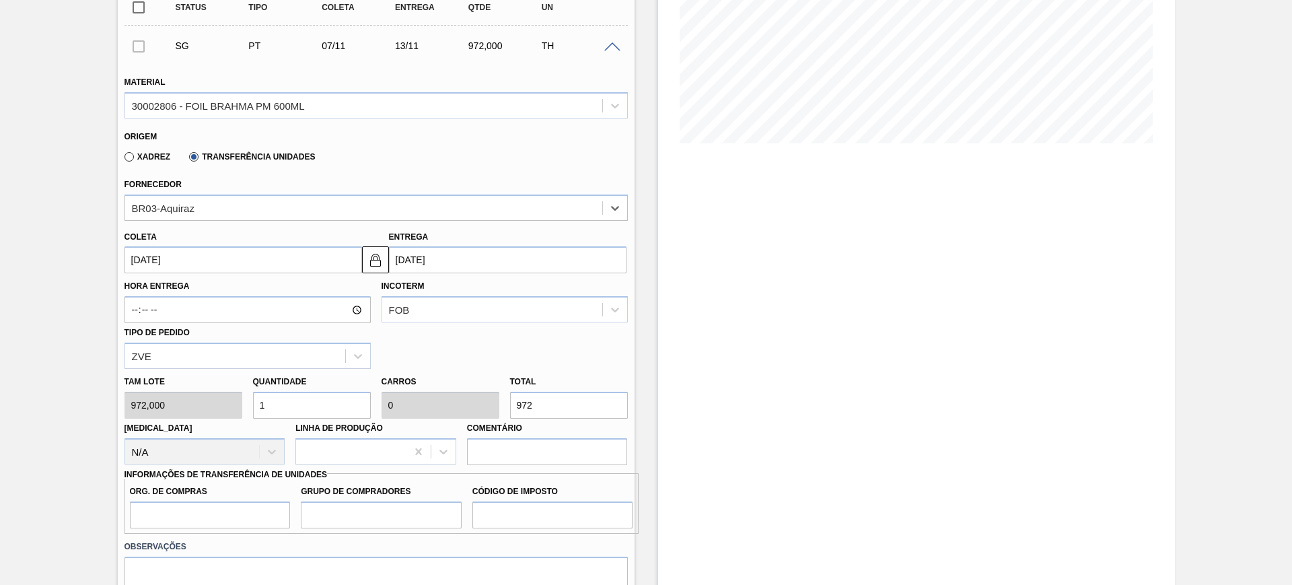
scroll to position [336, 0]
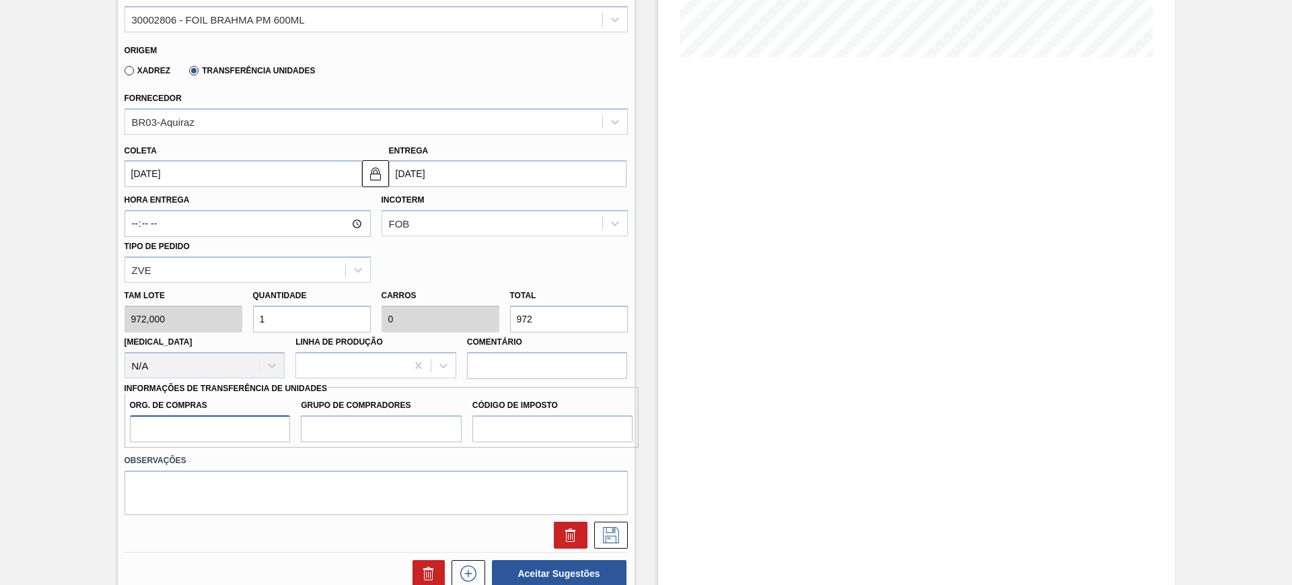
click at [246, 427] on input "Org. de Compras" at bounding box center [210, 428] width 161 height 27
type input "BR00"
type input "A"
type input "A01"
type input "I1"
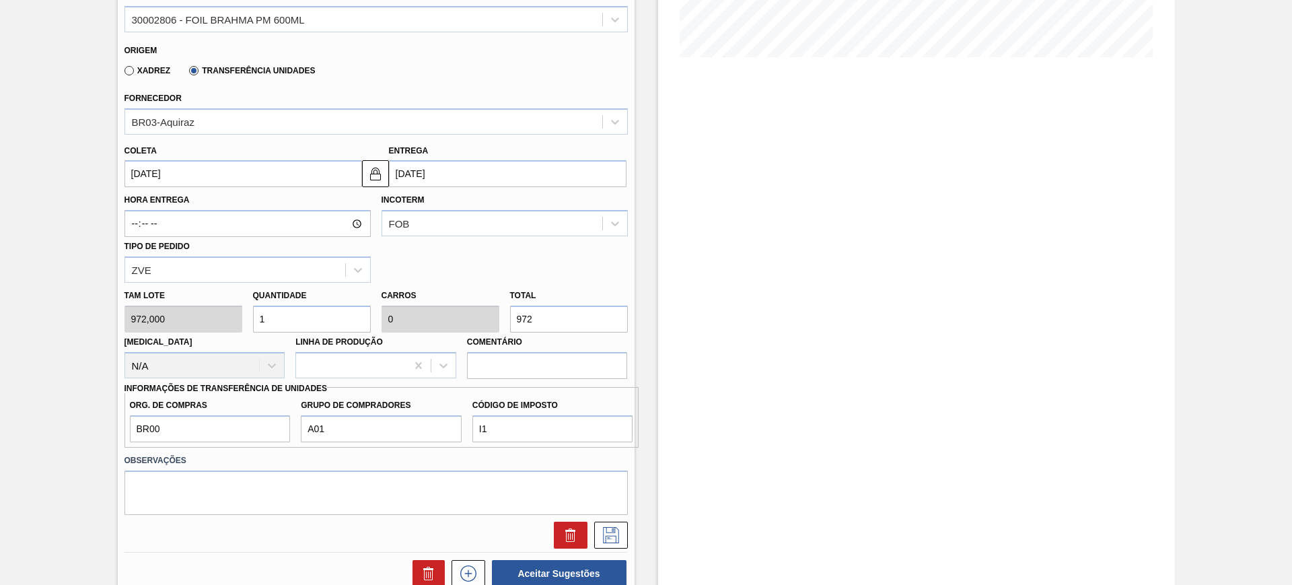
click at [572, 307] on input "972" at bounding box center [569, 318] width 118 height 27
type input "0,009"
type input "9"
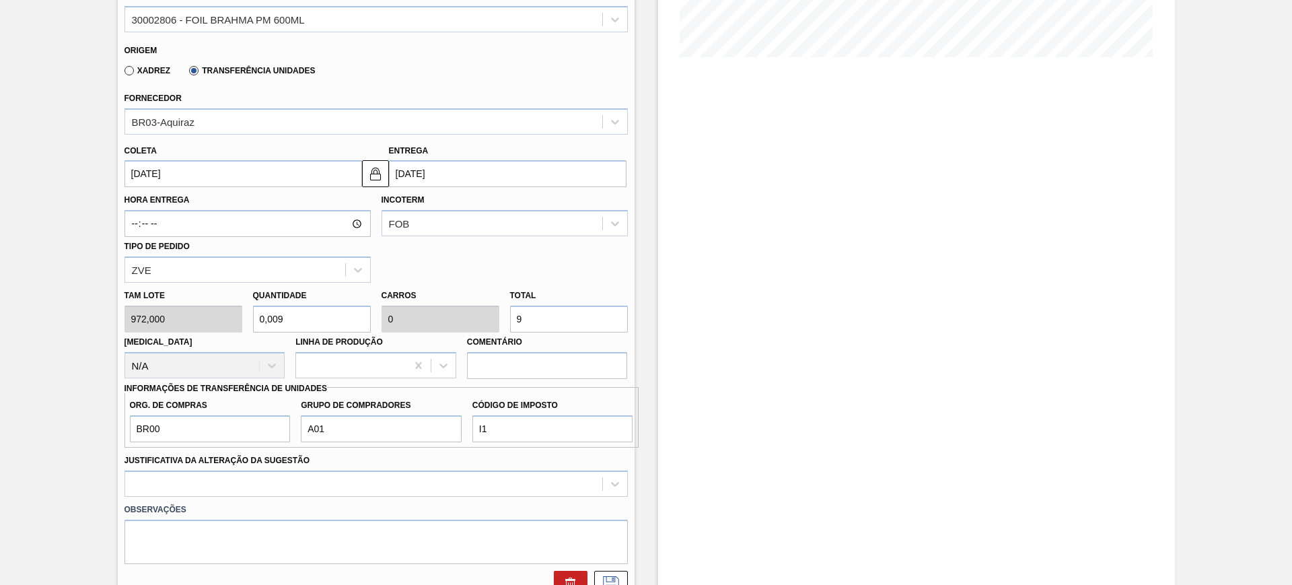
type input "0,093"
type input "90"
type input "0,926"
type input "900"
click at [374, 172] on img at bounding box center [375, 173] width 16 height 16
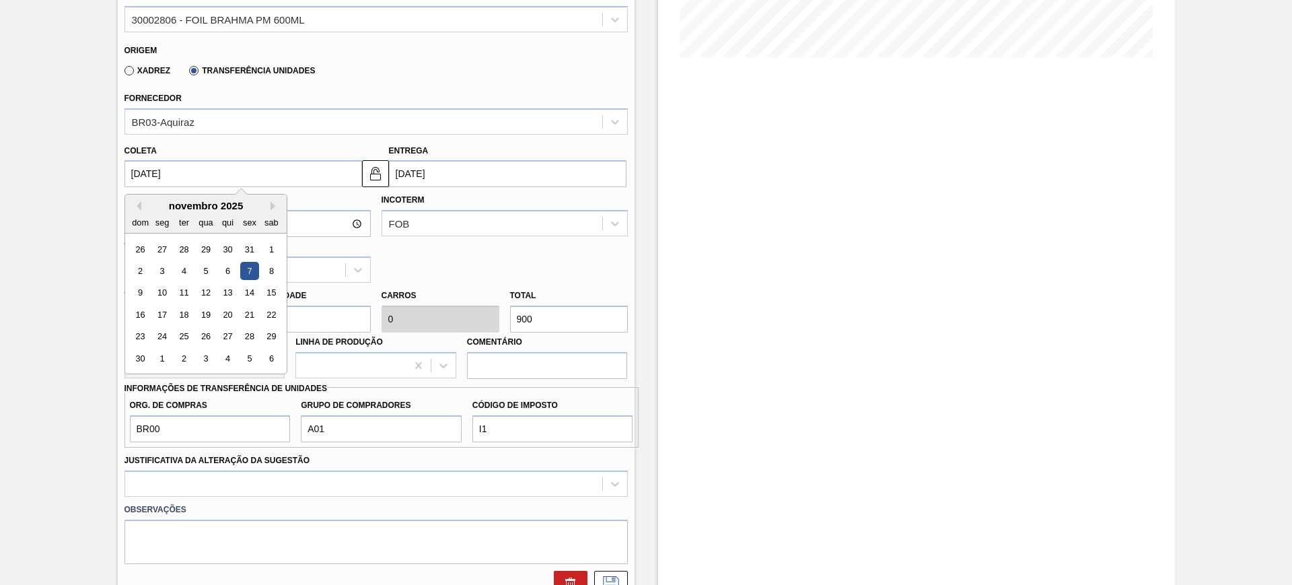
drag, startPoint x: 287, startPoint y: 180, endPoint x: 213, endPoint y: 208, distance: 79.0
click at [284, 180] on input "07/11/2025" at bounding box center [242, 173] width 237 height 27
click at [138, 205] on button "Previous Month" at bounding box center [136, 205] width 9 height 9
click at [207, 266] on div "8" at bounding box center [205, 271] width 18 height 18
type input "[DATE]"
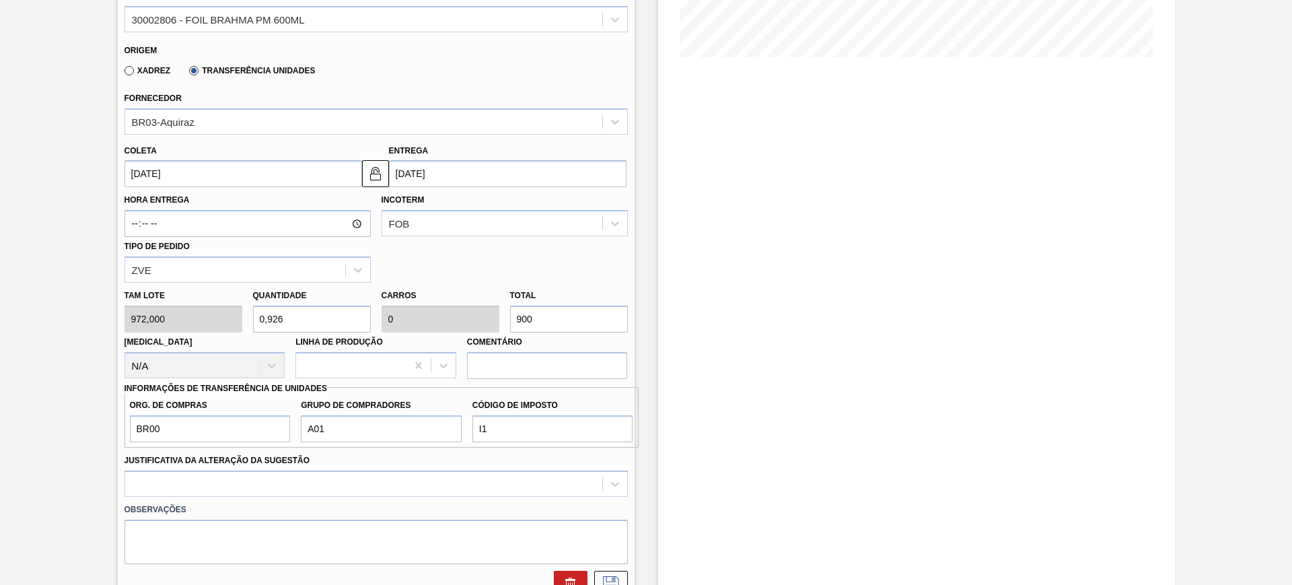
click at [456, 170] on input "13/11/2025" at bounding box center [507, 173] width 237 height 27
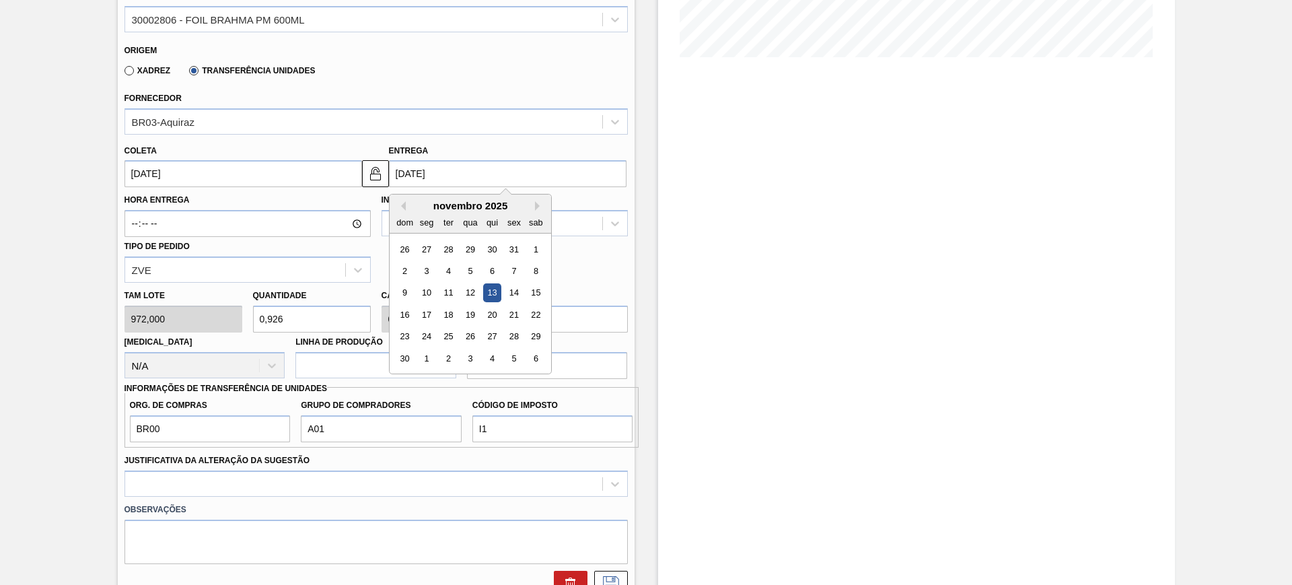
click at [405, 200] on div "novembro 2025" at bounding box center [469, 205] width 161 height 11
click at [402, 204] on button "Previous Month" at bounding box center [400, 205] width 9 height 9
click at [513, 271] on div "10" at bounding box center [514, 271] width 18 height 18
type input "[DATE]"
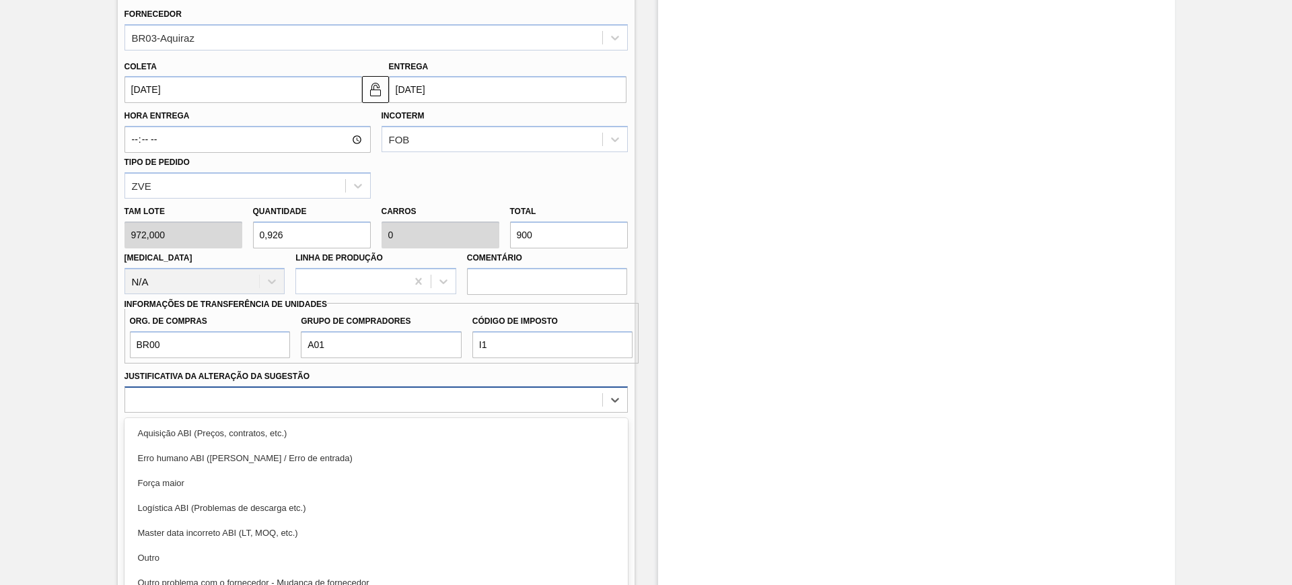
scroll to position [461, 0]
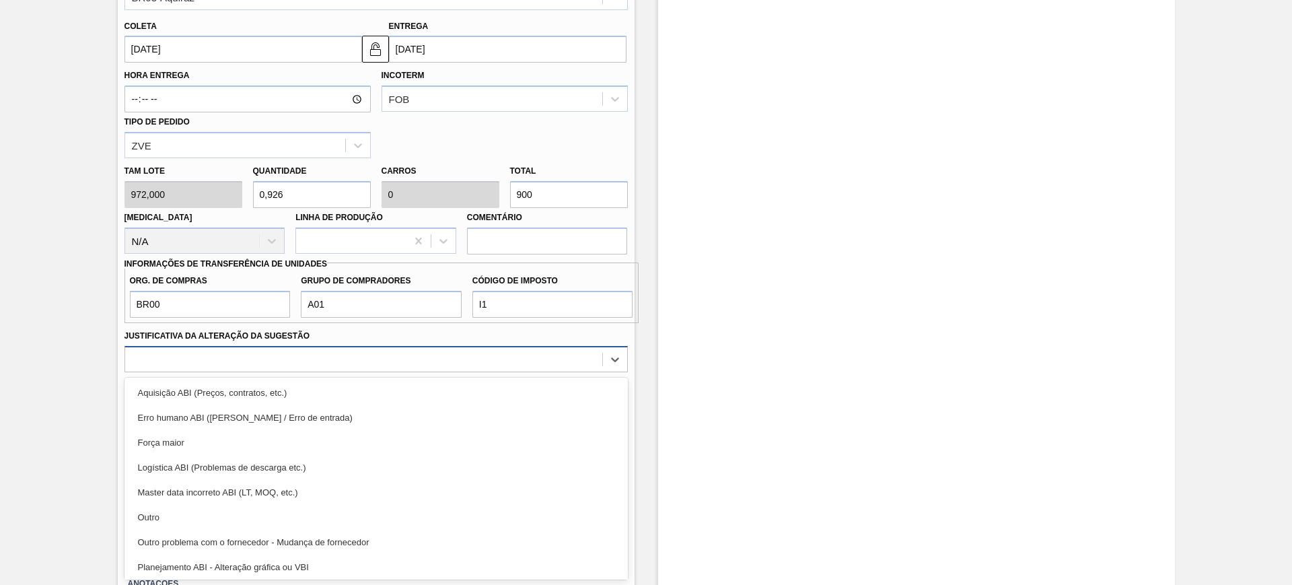
click at [382, 372] on div "option Aquisição ABI (Preços, contratos, etc.) focused, 1 of 18. 18 results ava…" at bounding box center [375, 359] width 503 height 26
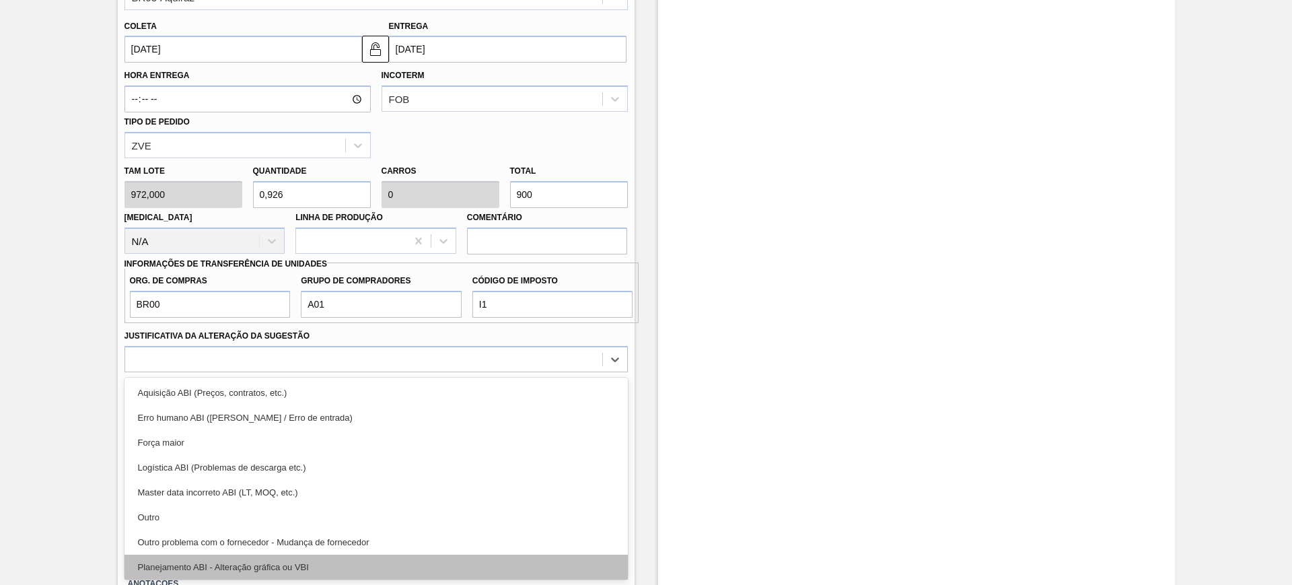
click at [345, 564] on div "Planejamento ABI - Alteração gráfica ou VBI" at bounding box center [375, 566] width 503 height 25
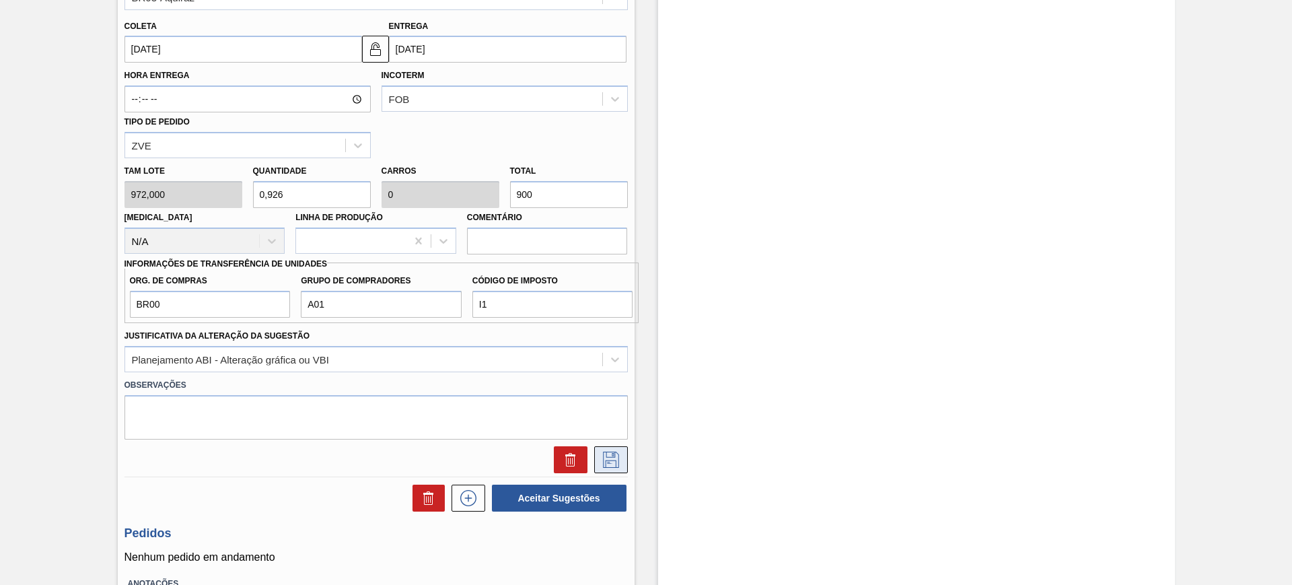
click at [611, 457] on icon at bounding box center [611, 459] width 22 height 16
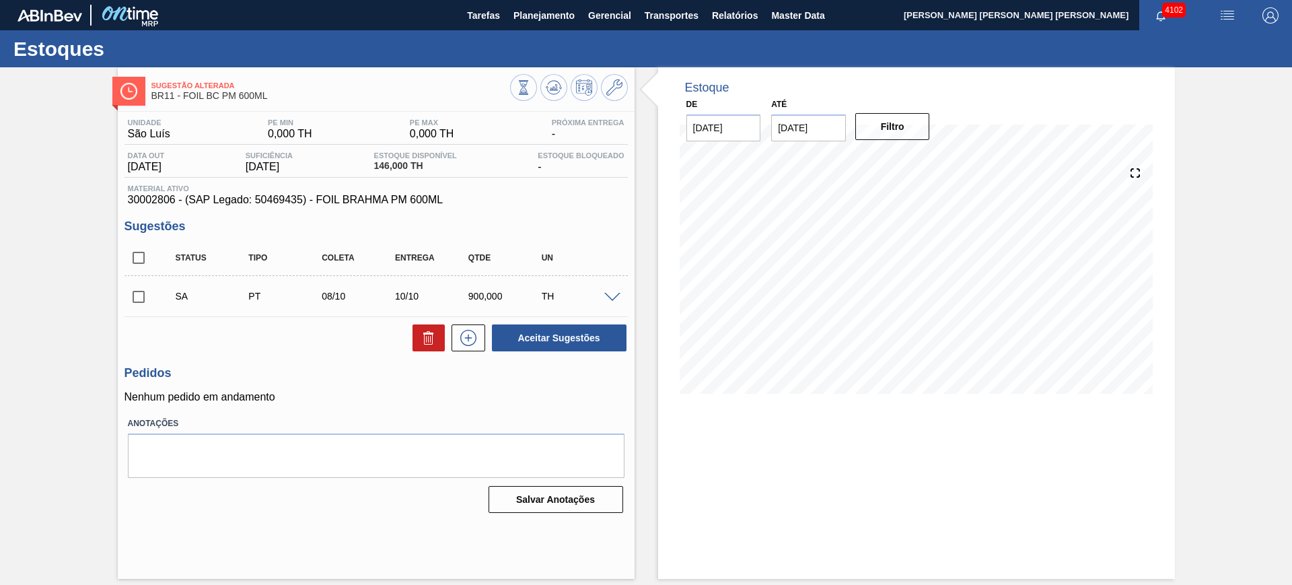
scroll to position [0, 0]
click at [143, 260] on input "checkbox" at bounding box center [138, 258] width 28 height 28
checkbox input "true"
click at [572, 340] on button "Aceitar Sugestões" at bounding box center [559, 337] width 135 height 27
checkbox input "false"
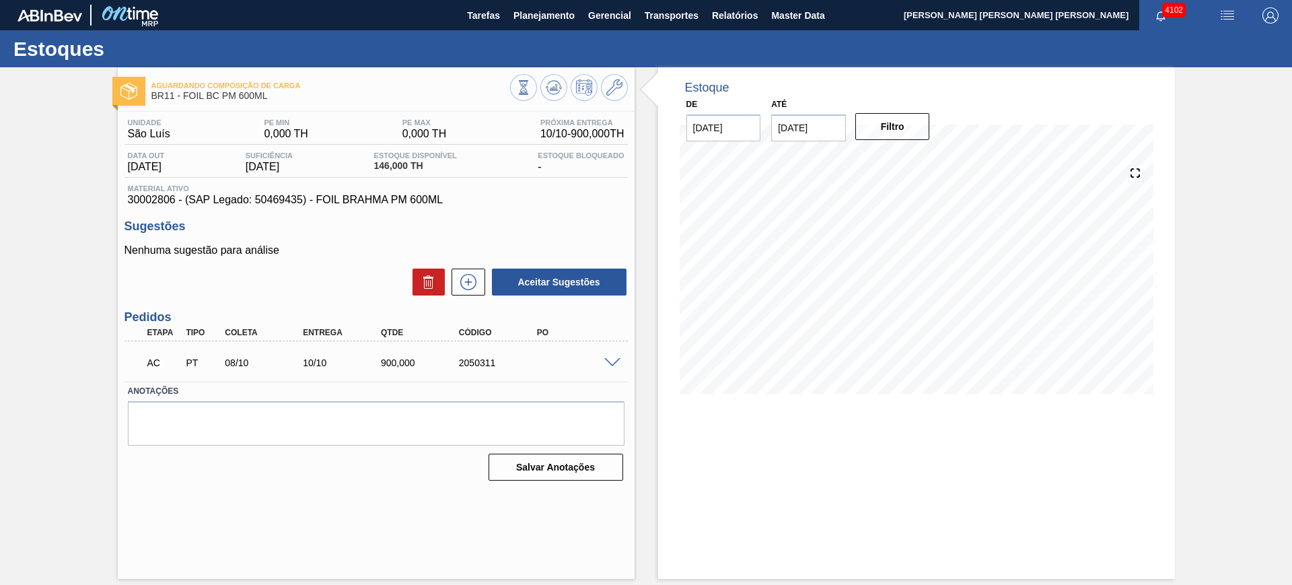
click at [616, 361] on span at bounding box center [612, 363] width 16 height 10
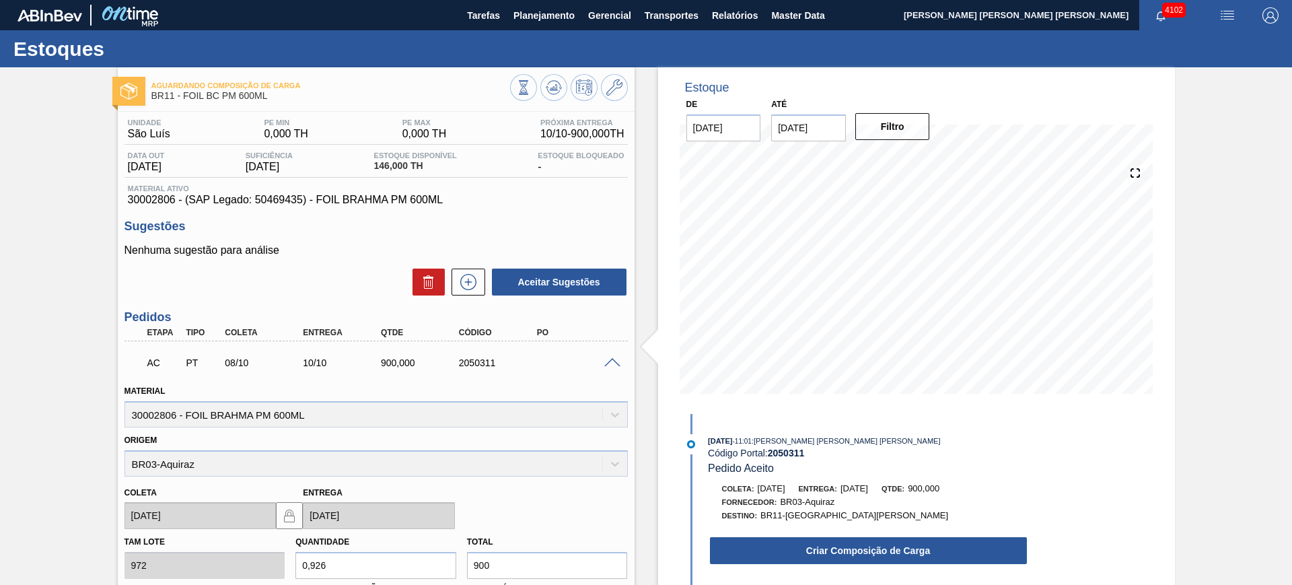
click at [844, 565] on div "08/10/2025 - 11:01 : CEZAR LEAO PEREIRA DE CASTRO Código Portal: 2050311 Pedido…" at bounding box center [854, 503] width 346 height 138
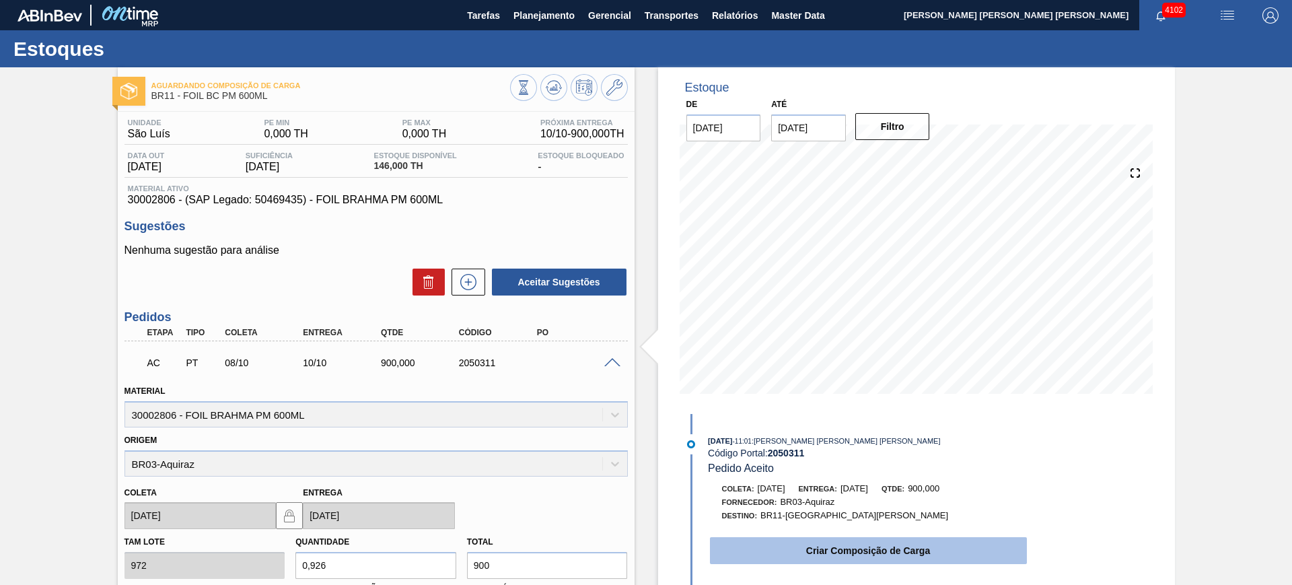
click at [836, 555] on button "Criar Composição de Carga" at bounding box center [868, 550] width 317 height 27
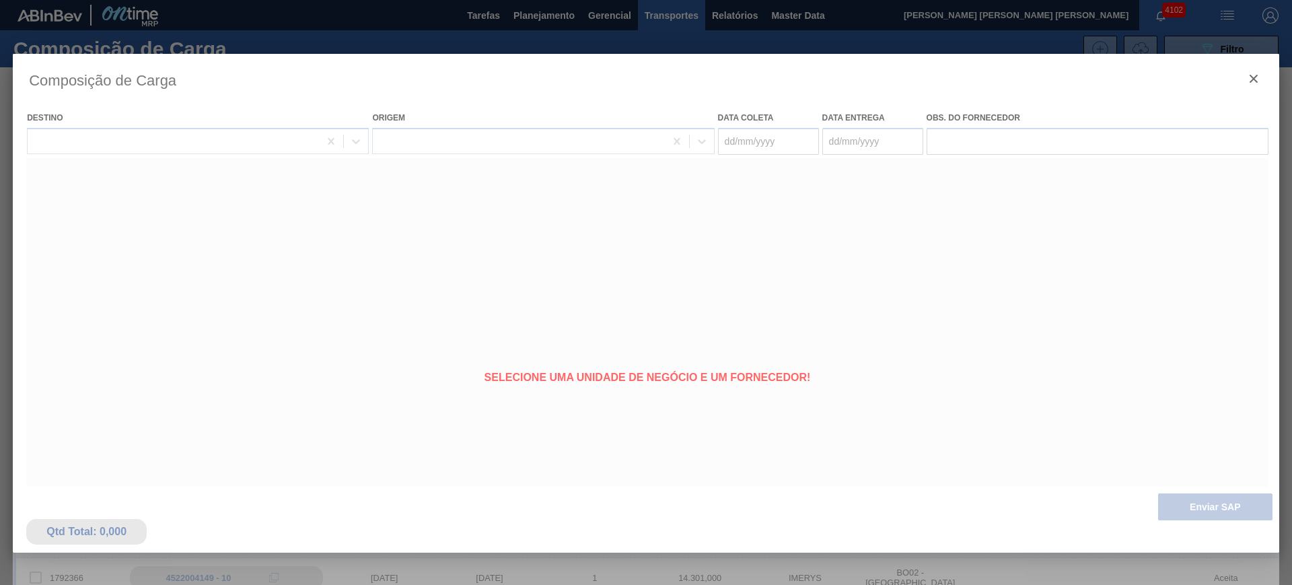
type coleta "[DATE]"
type Entrega "10/10/2025"
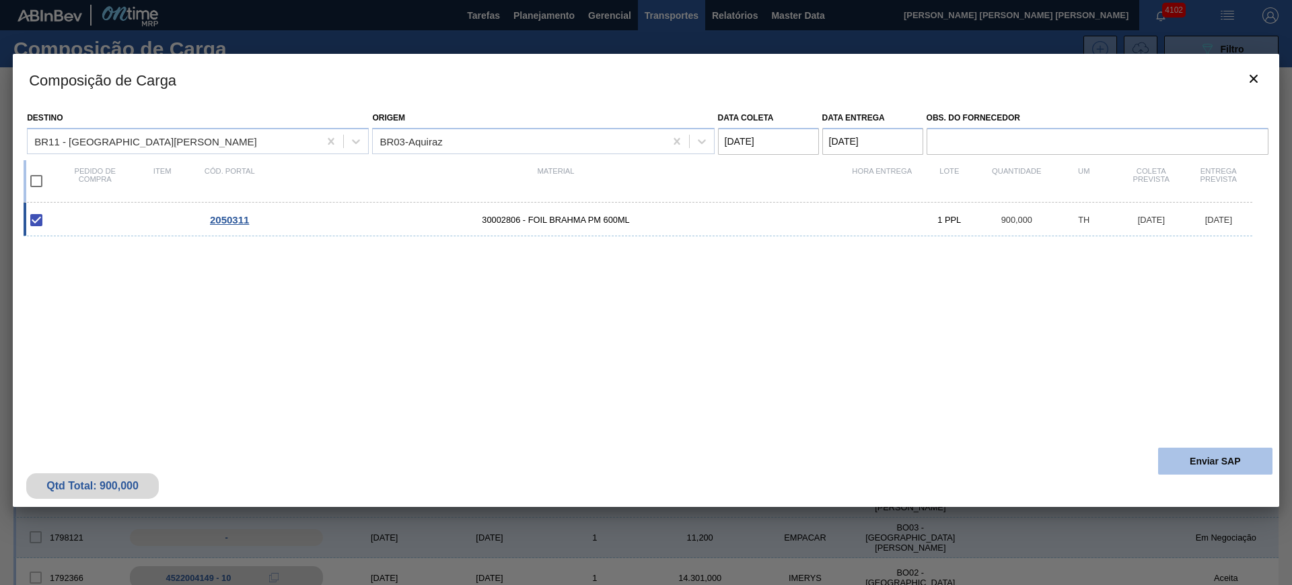
click at [1200, 461] on button "Enviar SAP" at bounding box center [1215, 460] width 114 height 27
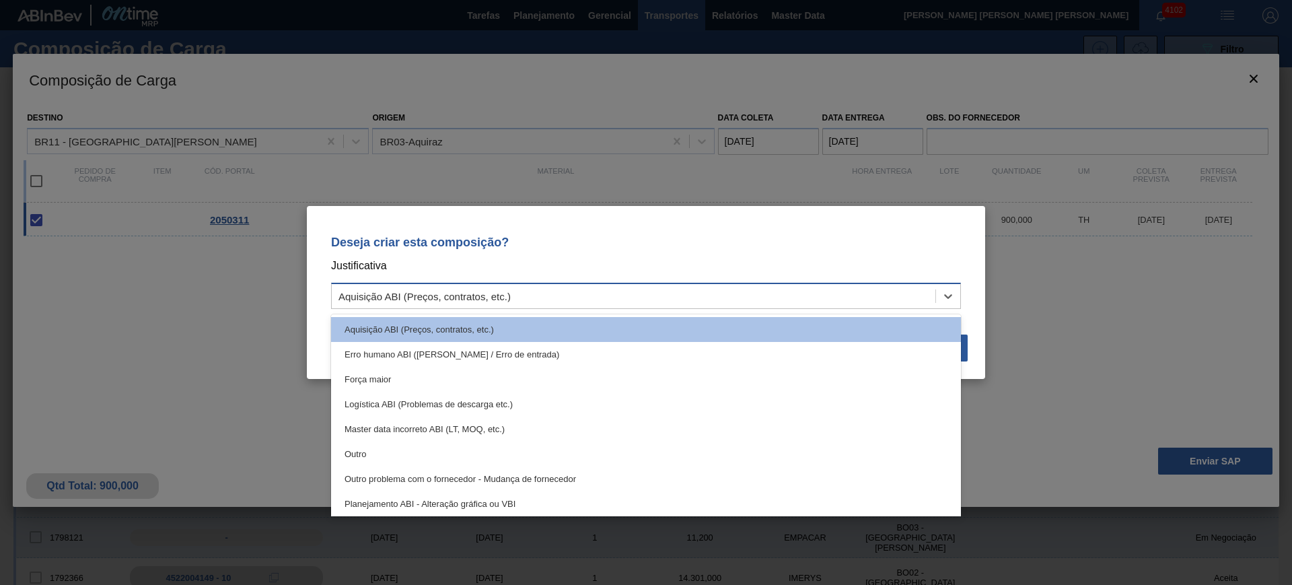
click at [717, 288] on div "Aquisição ABI (Preços, contratos, etc.)" at bounding box center [633, 297] width 603 height 20
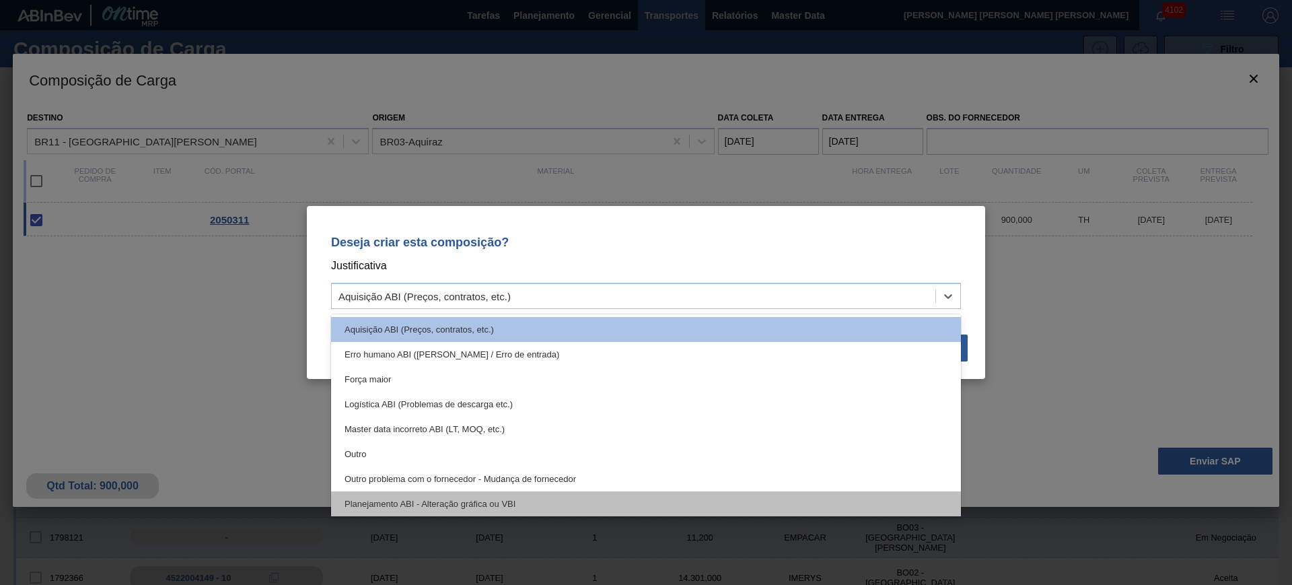
click at [484, 502] on div "Planejamento ABI - Alteração gráfica ou VBI" at bounding box center [646, 503] width 630 height 25
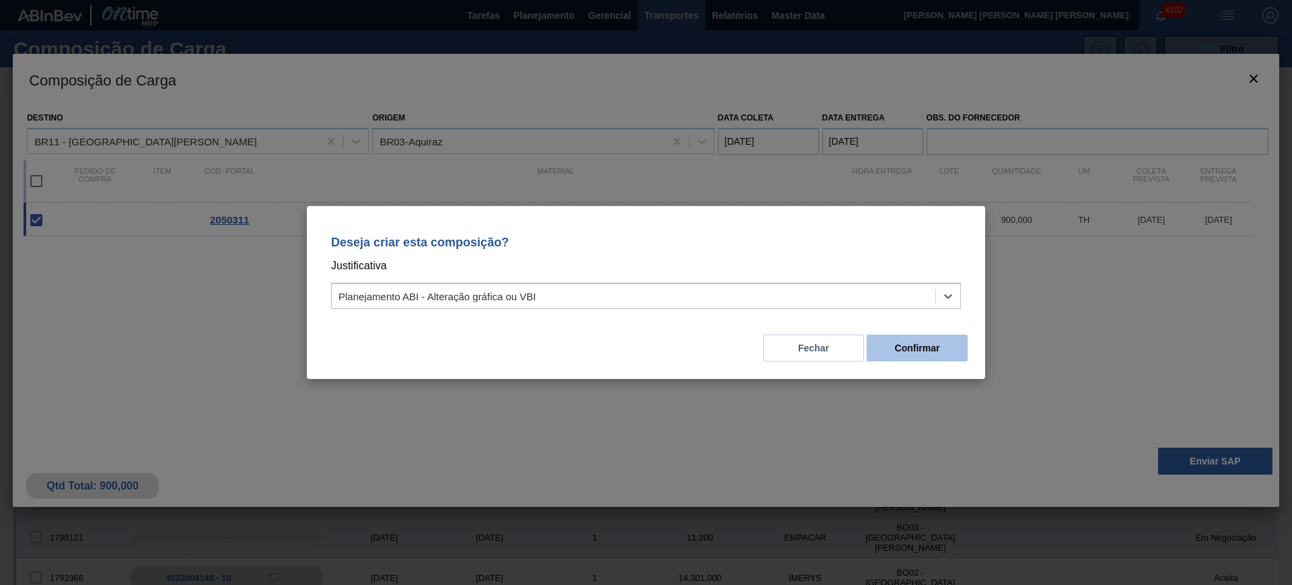
click at [916, 350] on button "Confirmar" at bounding box center [916, 347] width 101 height 27
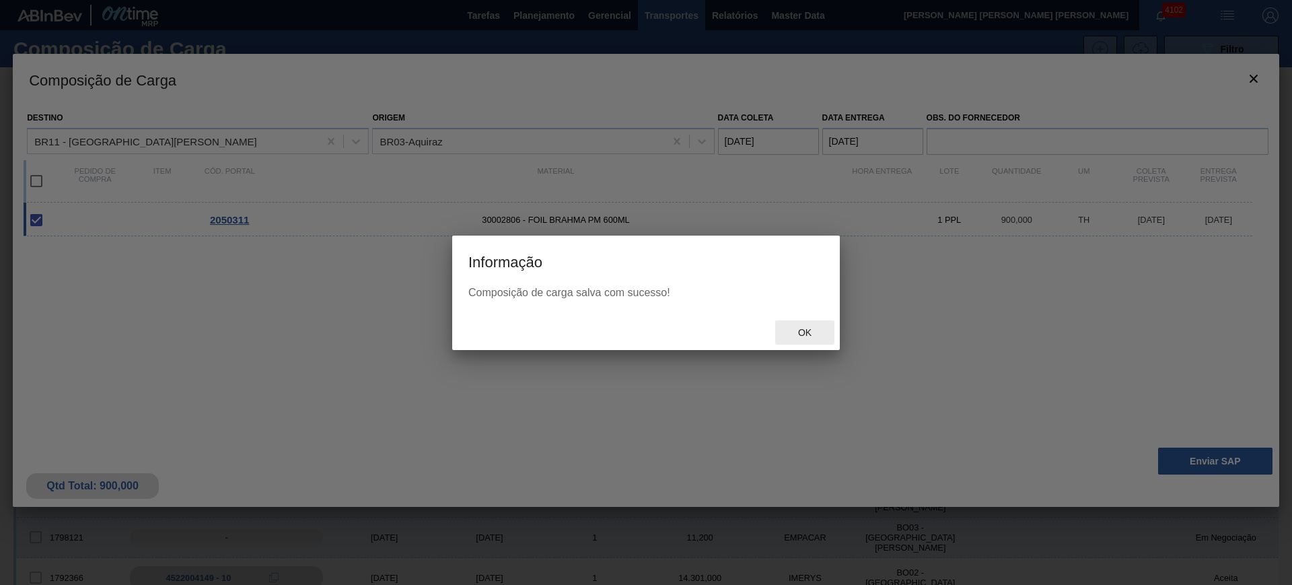
click at [807, 334] on span "Ok" at bounding box center [804, 332] width 35 height 11
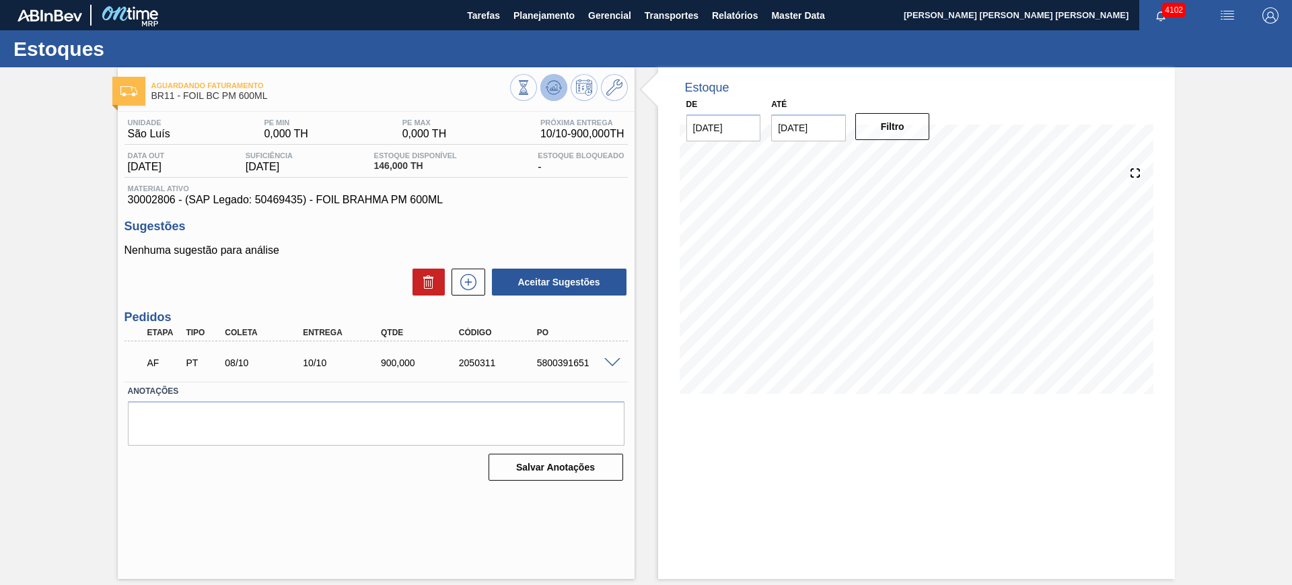
click at [548, 94] on icon at bounding box center [554, 87] width 16 height 16
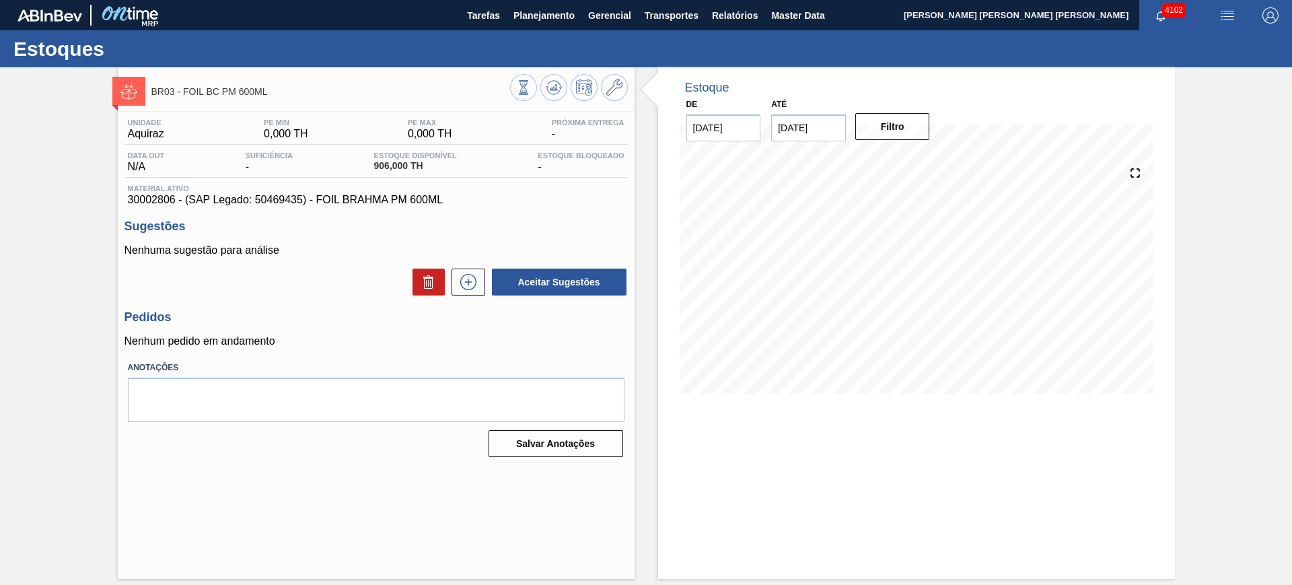
click at [265, 200] on span "30002806 - (SAP Legado: 50469435) - FOIL BRAHMA PM 600ML" at bounding box center [376, 200] width 496 height 12
copy span "30002806 - (SAP Legado: 50469435) - FOIL BRAHMA PM 600ML"
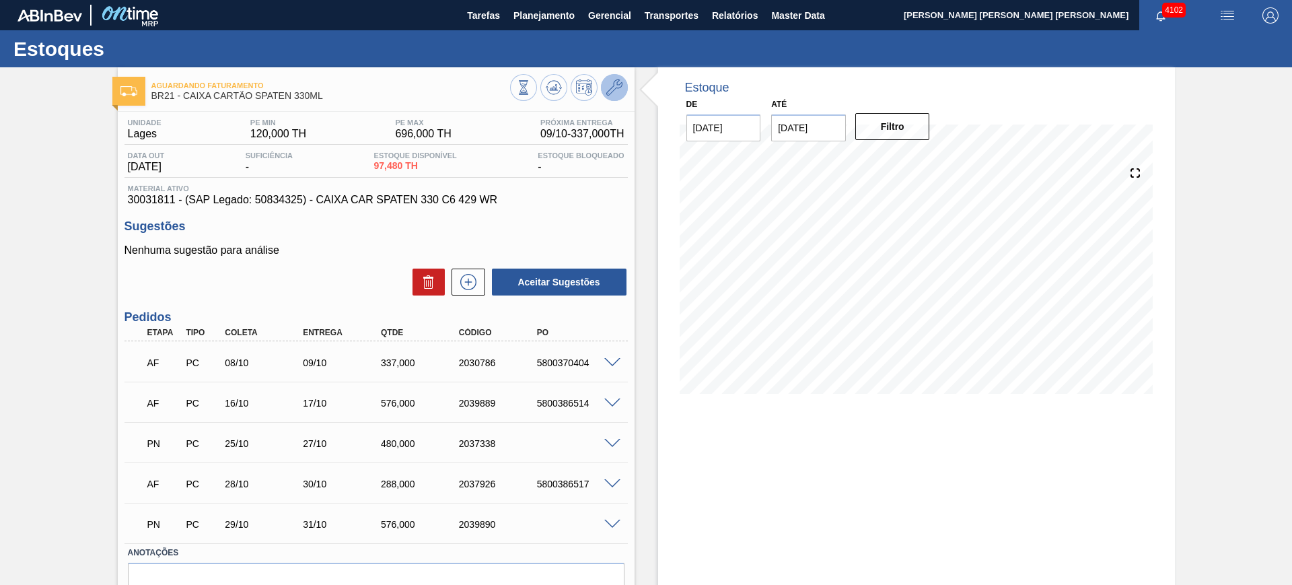
click at [609, 88] on icon at bounding box center [614, 87] width 16 height 16
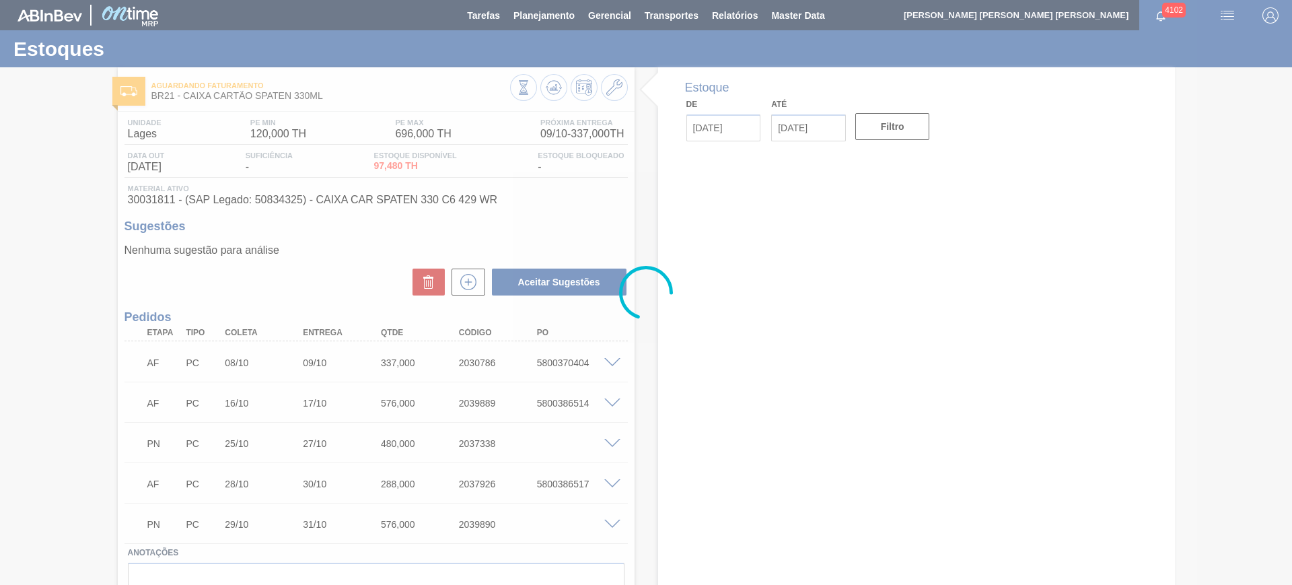
click at [612, 361] on div at bounding box center [646, 292] width 1292 height 585
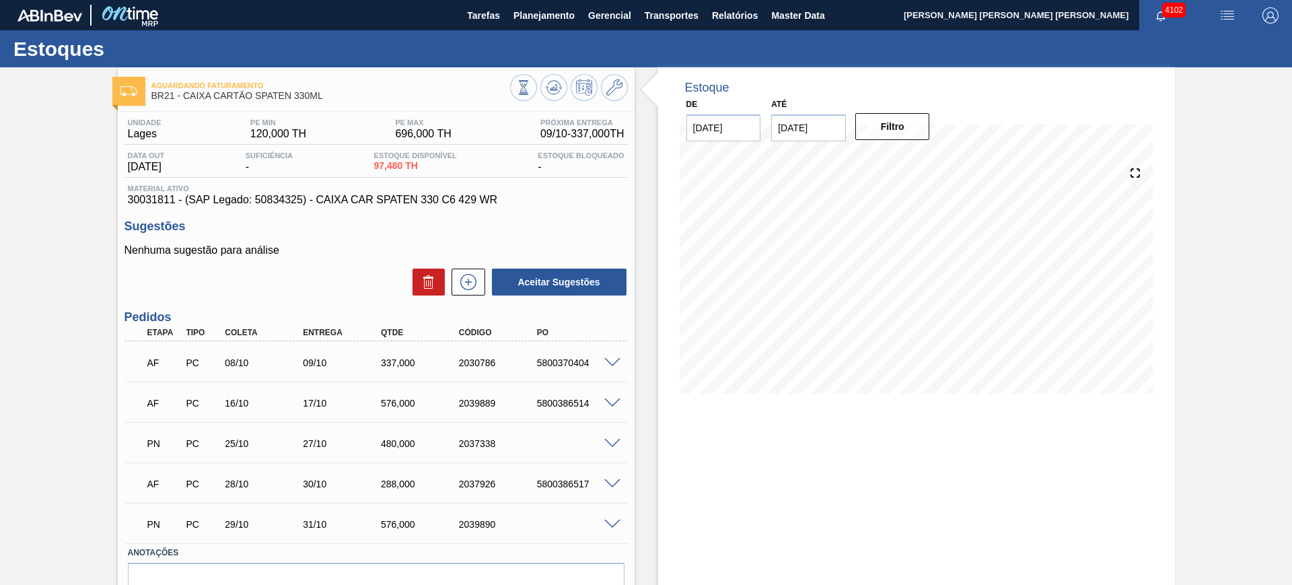
click at [612, 361] on span at bounding box center [612, 363] width 16 height 10
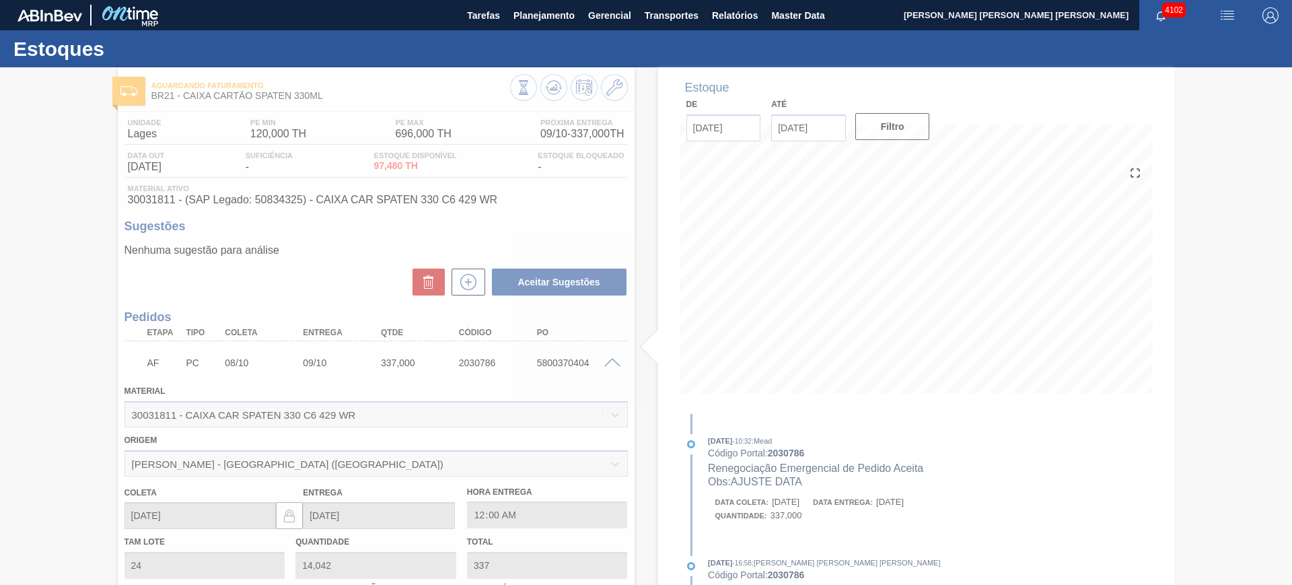
click at [463, 280] on div at bounding box center [646, 325] width 1292 height 517
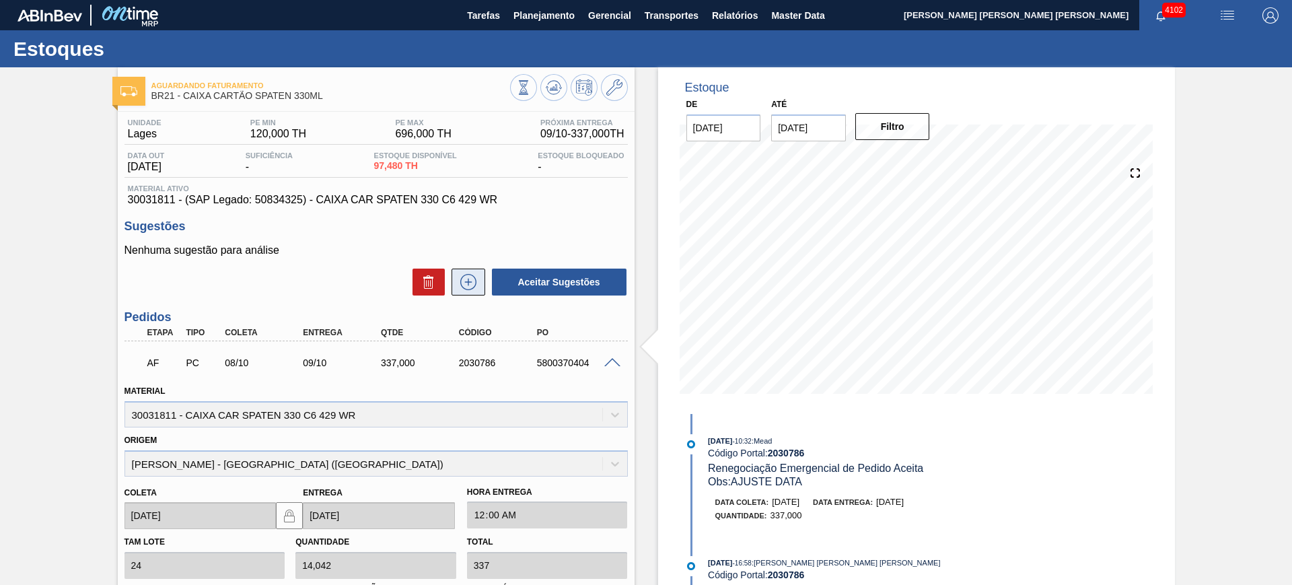
click at [465, 282] on icon at bounding box center [468, 282] width 22 height 16
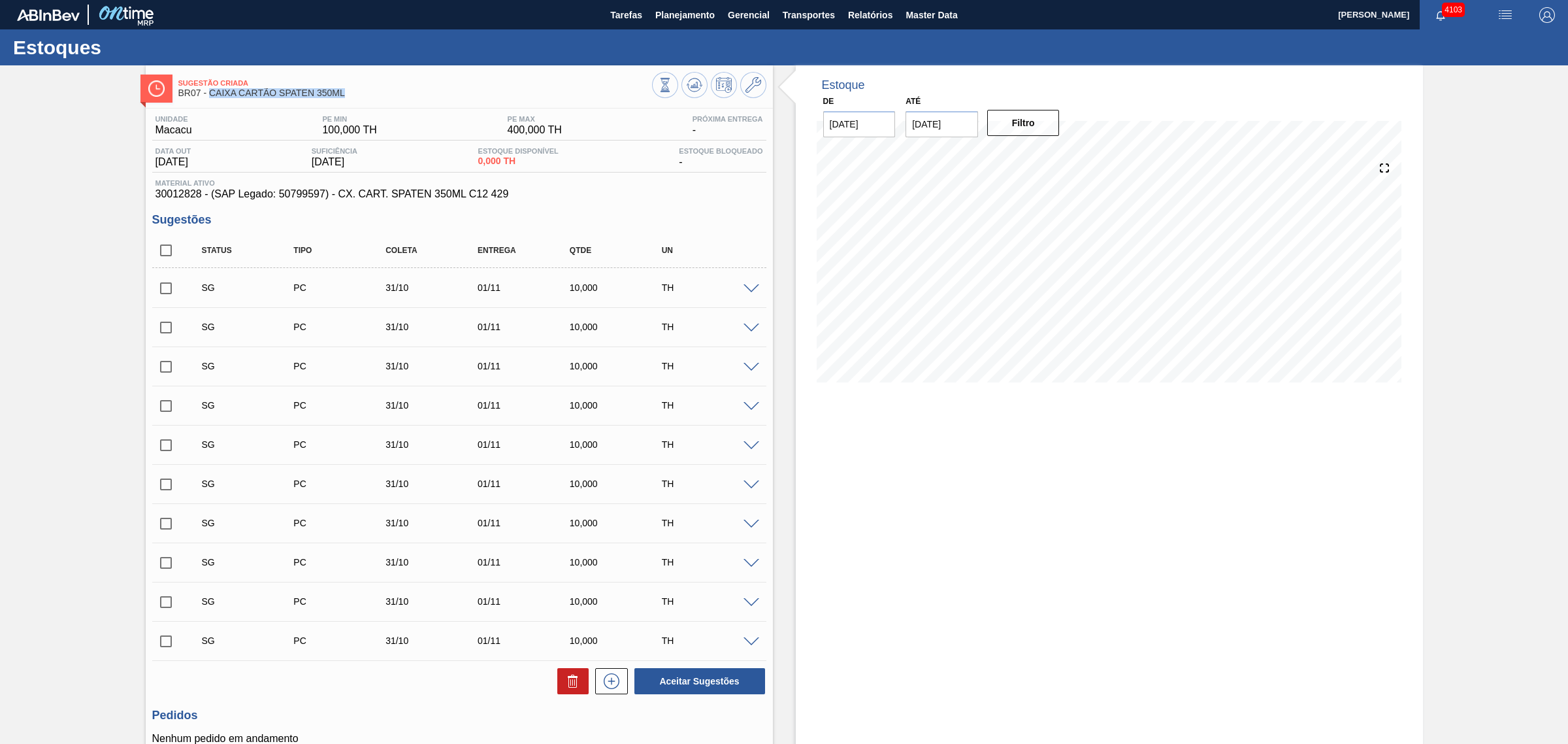
drag, startPoint x: 349, startPoint y: 96, endPoint x: 209, endPoint y: 99, distance: 140.0
click at [209, 99] on div "Sugestão Criada BR07 - CAIXA CARTÃO SPATEN 350ML" at bounding box center [416, 88] width 474 height 29
copy span "CAIXA CARTÃO SPATEN 350ML"
drag, startPoint x: 157, startPoint y: 253, endPoint x: 431, endPoint y: 554, distance: 407.0
click at [157, 253] on input "checkbox" at bounding box center [166, 251] width 27 height 27
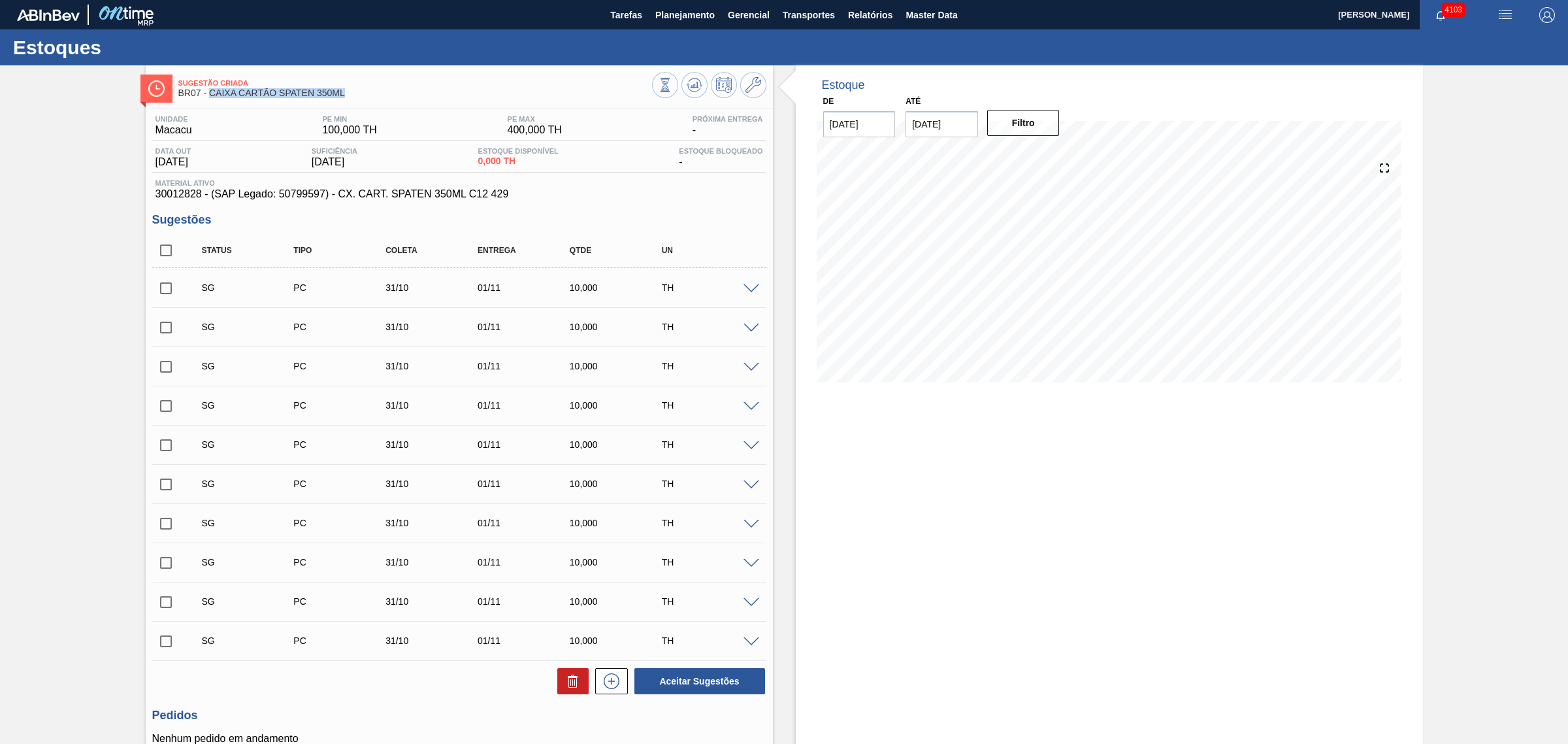
checkbox input "true"
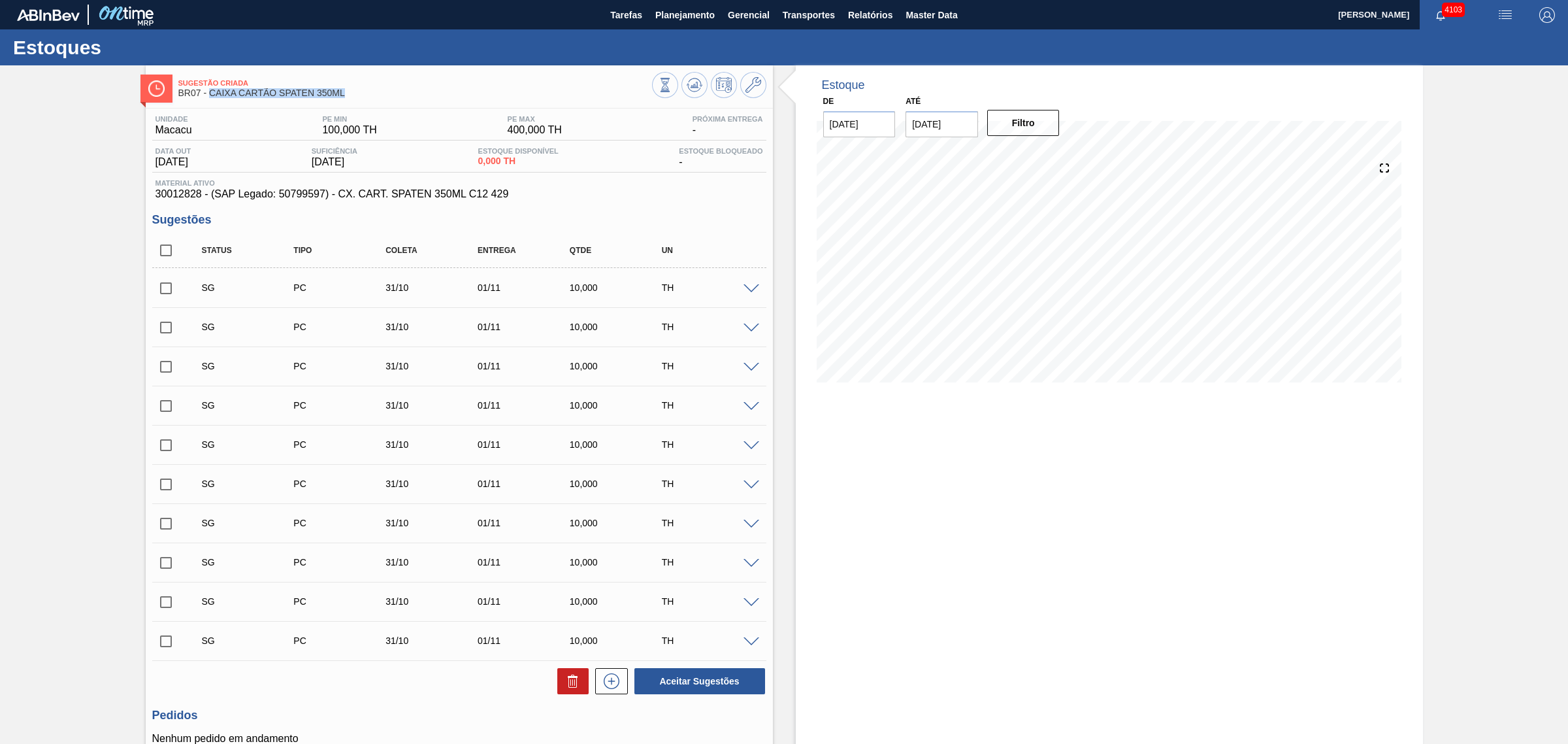
checkbox input "true"
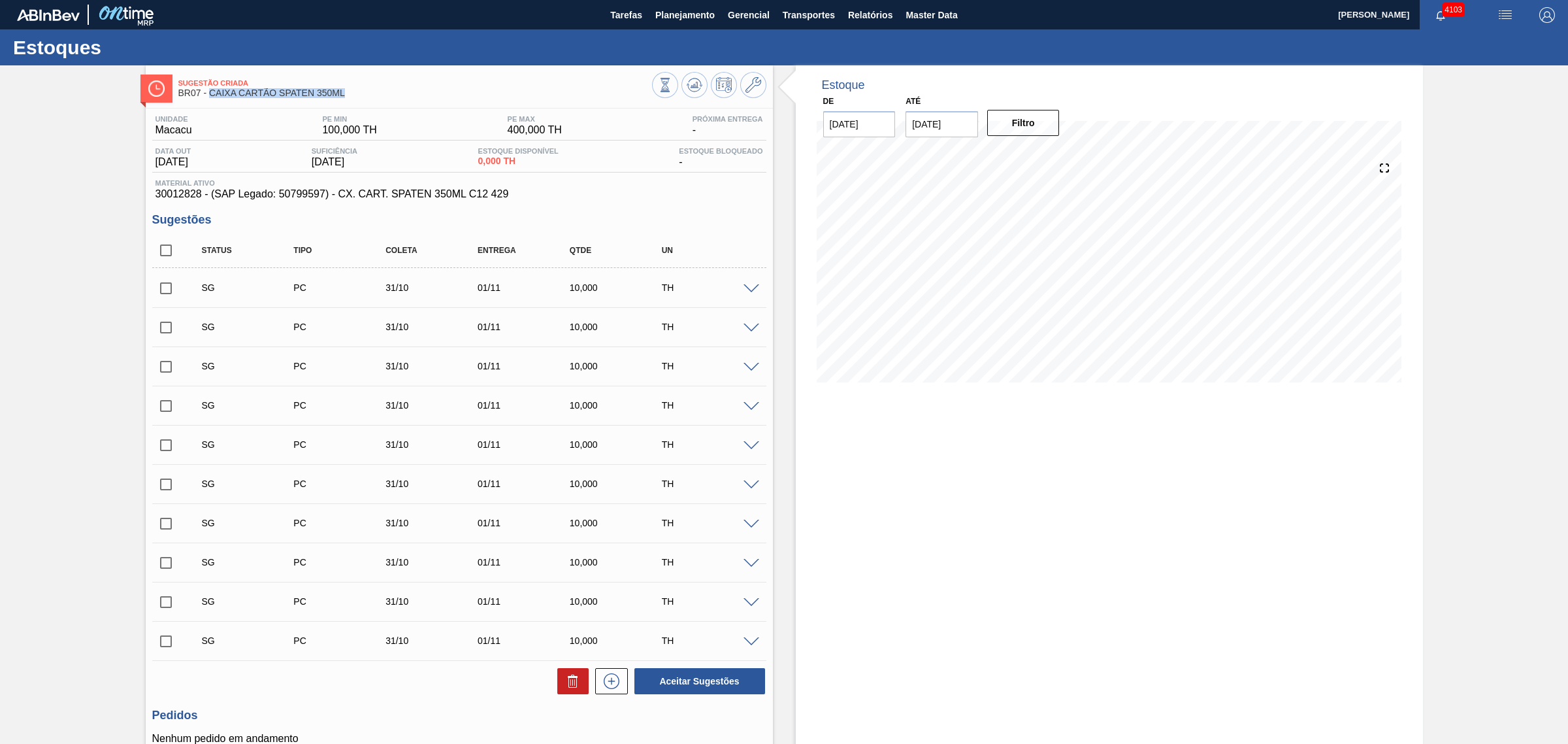
checkbox input "true"
click at [565, 567] on icon at bounding box center [573, 681] width 16 height 16
checkbox input "false"
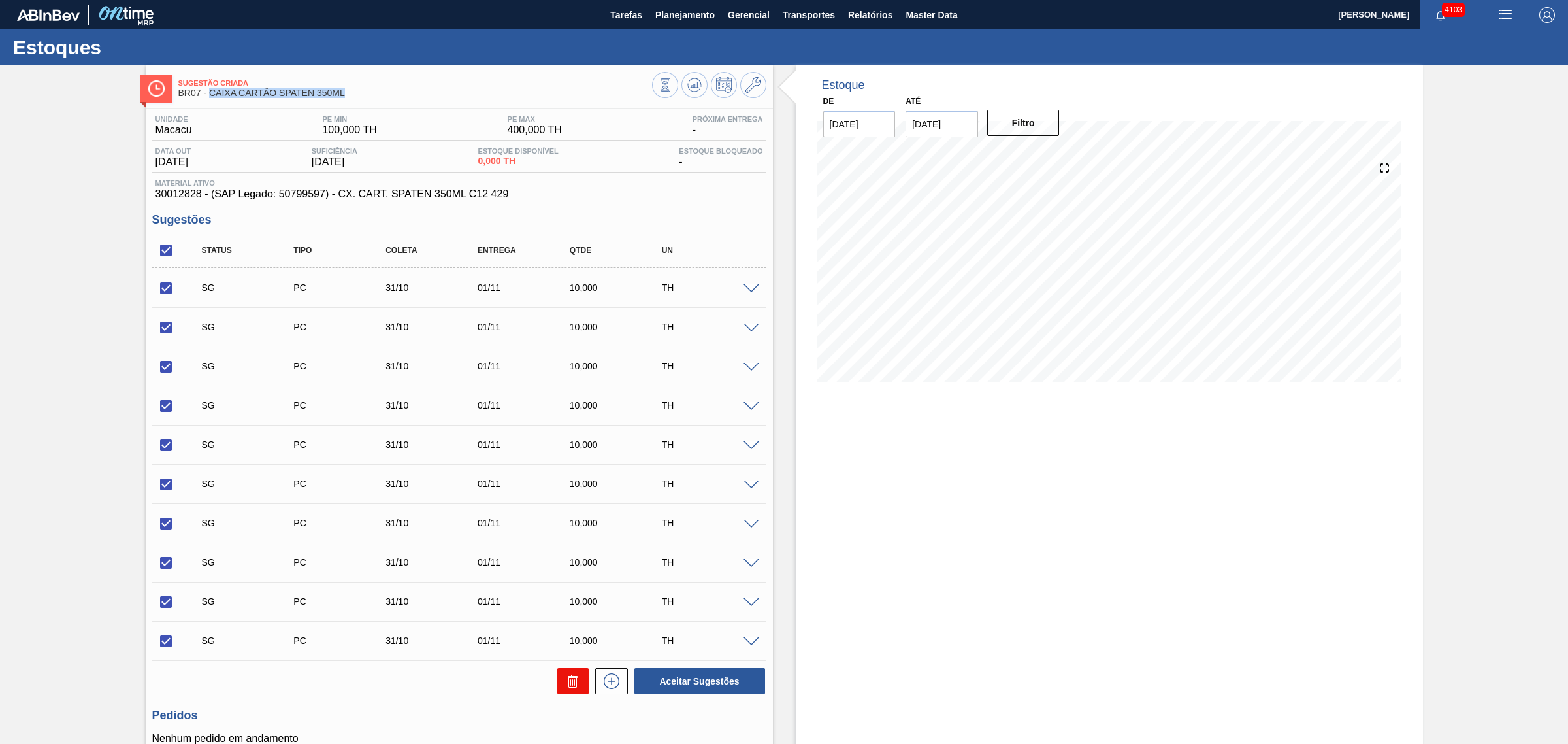
checkbox input "false"
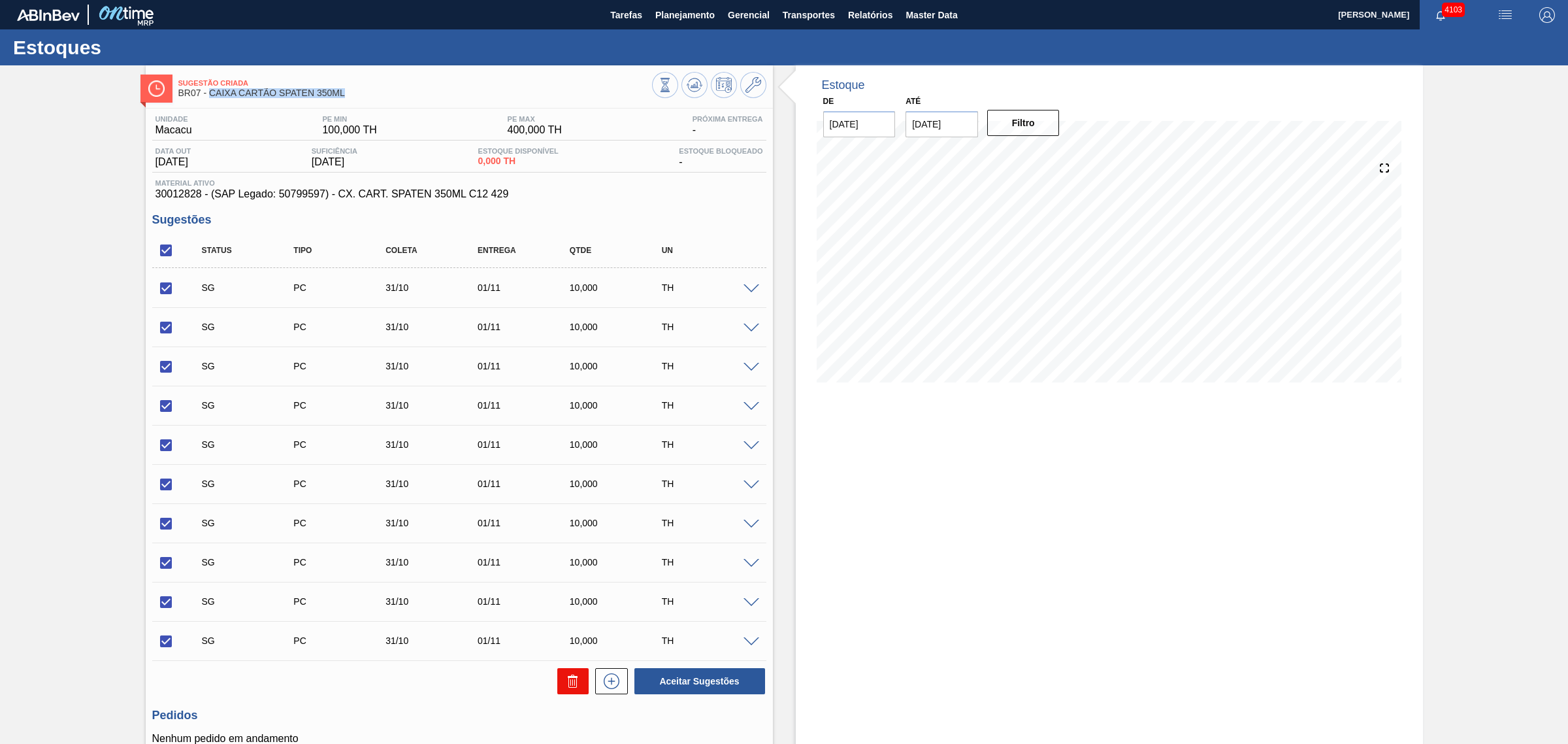
checkbox input "false"
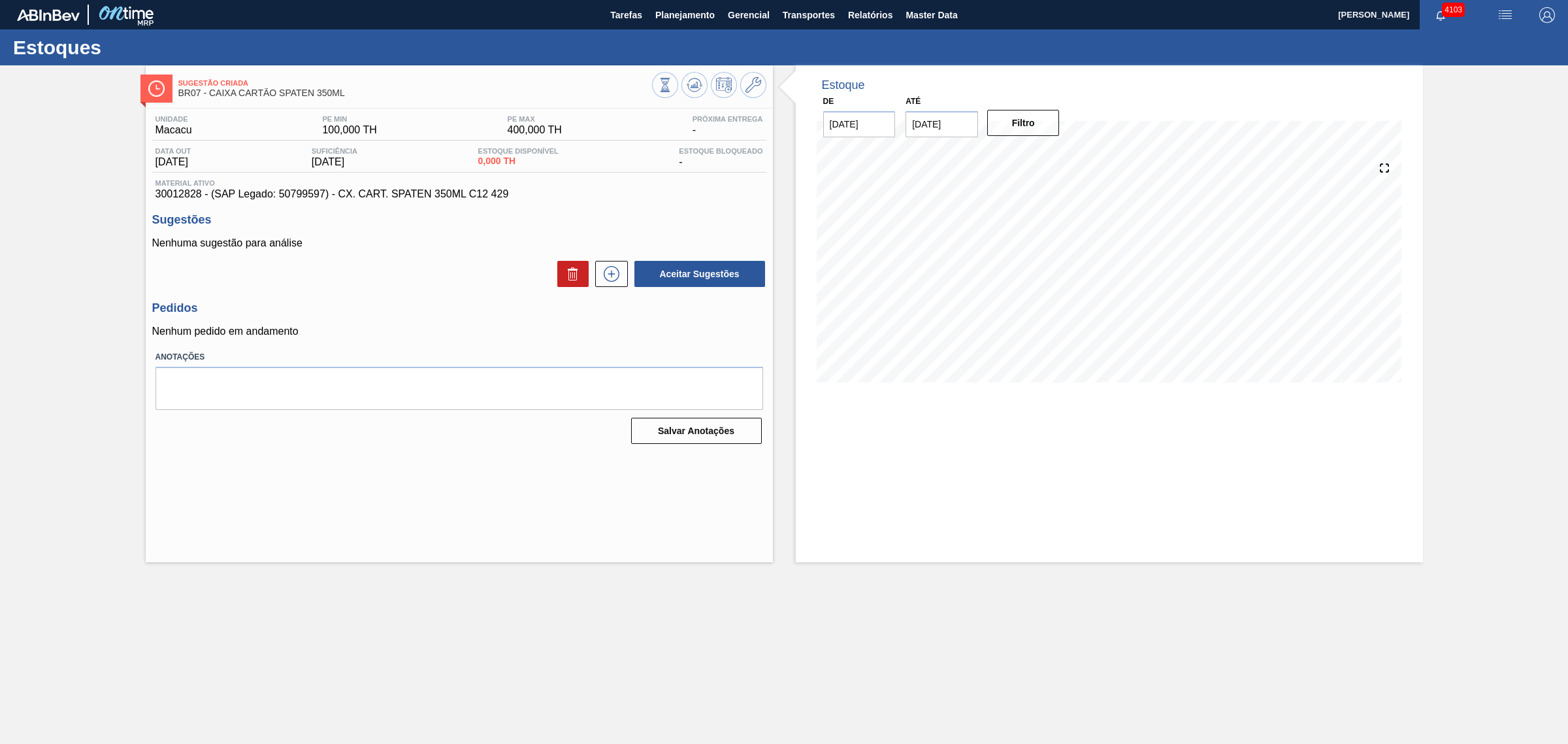
click at [1053, 423] on div "Estoque De 08/10/2025 Até 03/01/2026 Filtro 09/10 Projeção de Estoque 0 Nec.SAP…" at bounding box center [1109, 313] width 628 height 496
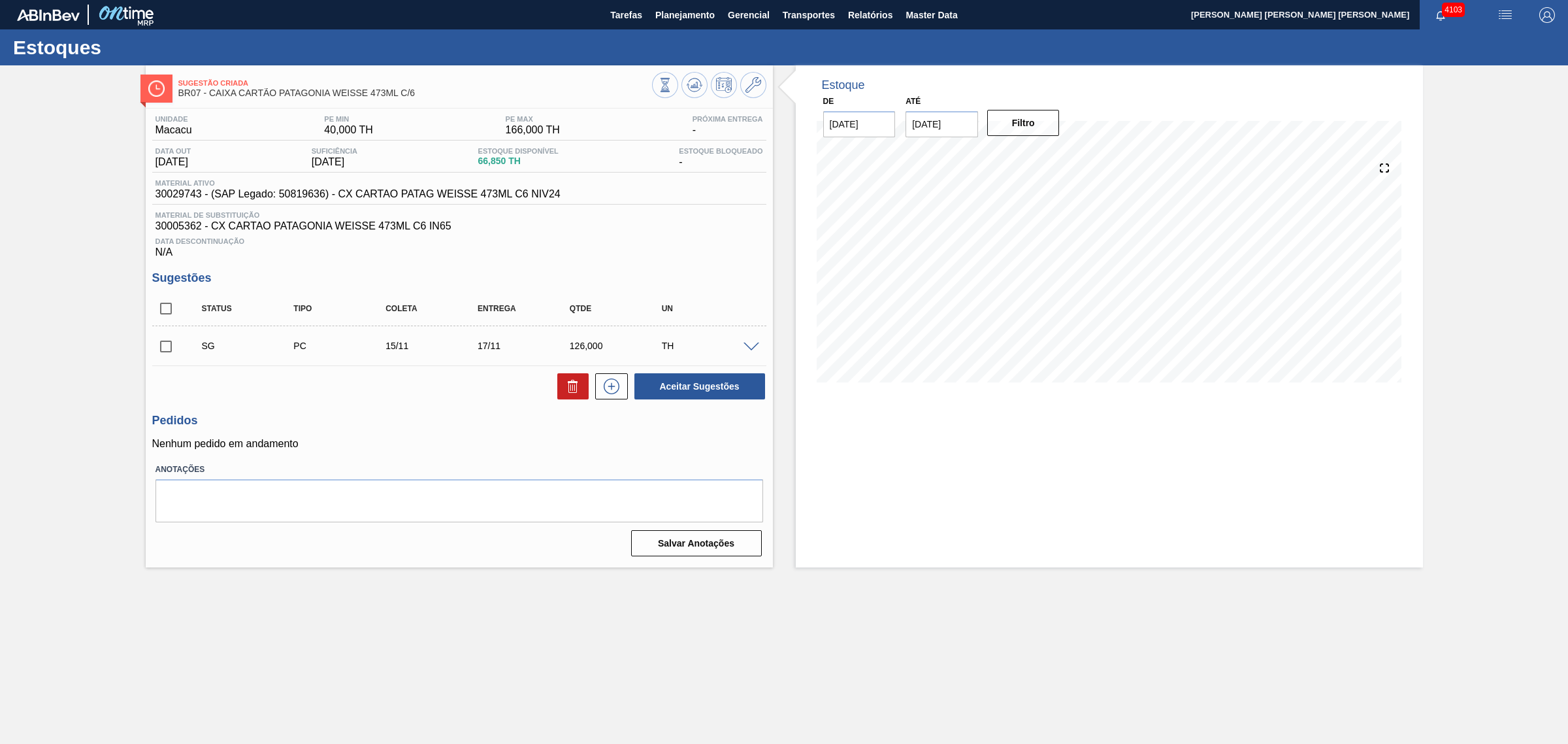
click at [165, 311] on input "checkbox" at bounding box center [166, 308] width 27 height 27
checkbox input "true"
click at [572, 389] on icon at bounding box center [573, 386] width 16 height 16
checkbox input "false"
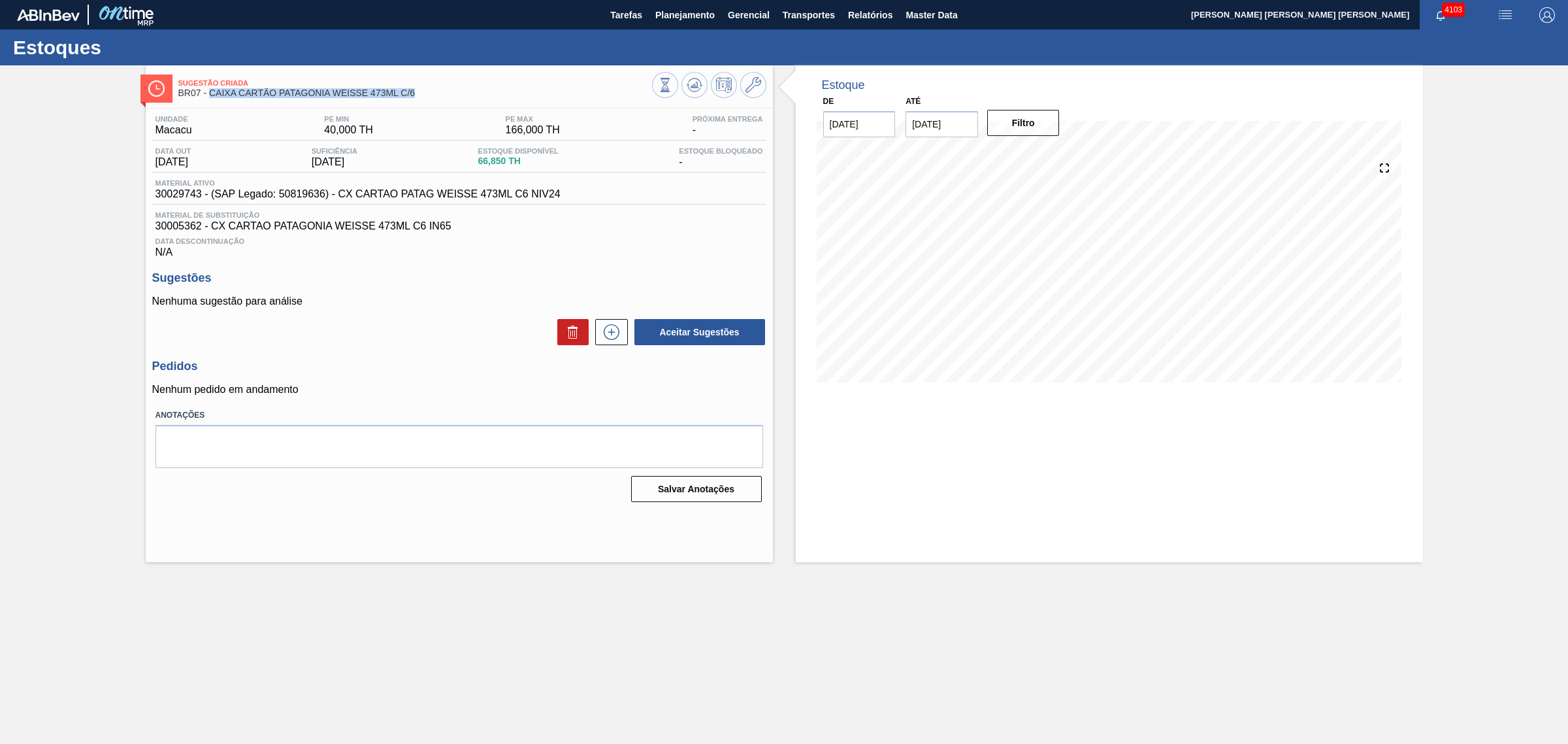
drag, startPoint x: 420, startPoint y: 95, endPoint x: 213, endPoint y: 99, distance: 207.0
click at [213, 99] on div "Sugestão Criada BR07 - CAIXA CARTÃO PATAGONIA WEISSE 473ML C/6" at bounding box center [416, 88] width 474 height 29
copy span "CAIXA CARTÃO PATAGONIA WEISSE 473ML C/6"
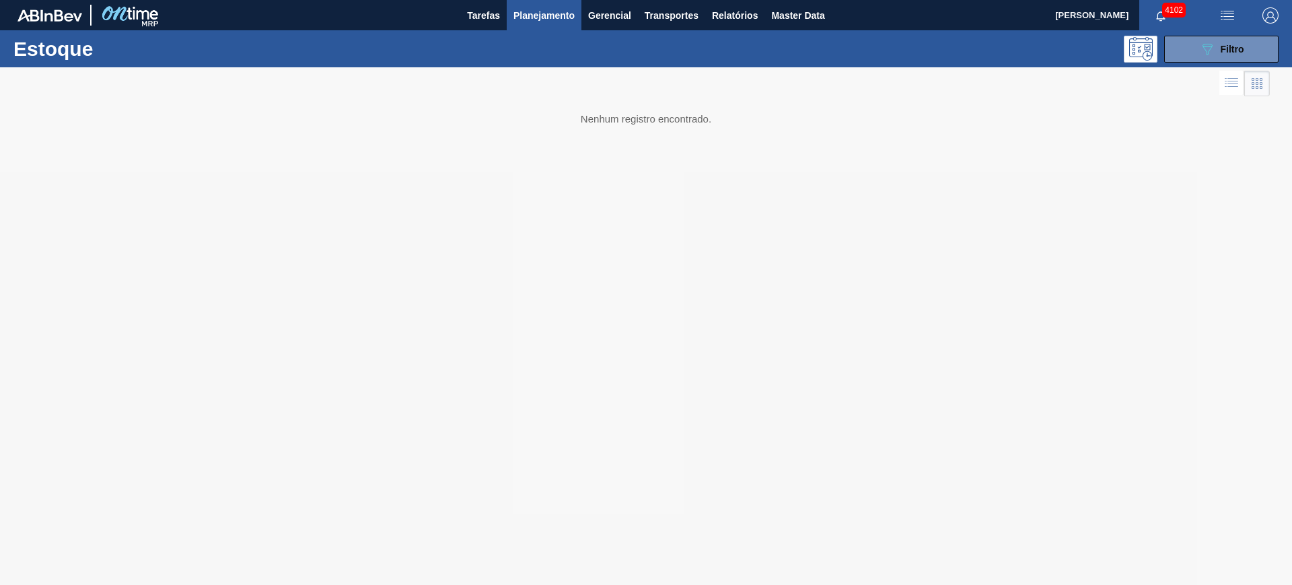
click at [1210, 63] on div "Estoque 089F7B8B-B2A5-4AFE-B5C0-19BA573D28AC Filtro" at bounding box center [646, 48] width 1292 height 37
click at [1183, 42] on button "089F7B8B-B2A5-4AFE-B5C0-19BA573D28AC Filtro" at bounding box center [1221, 49] width 114 height 27
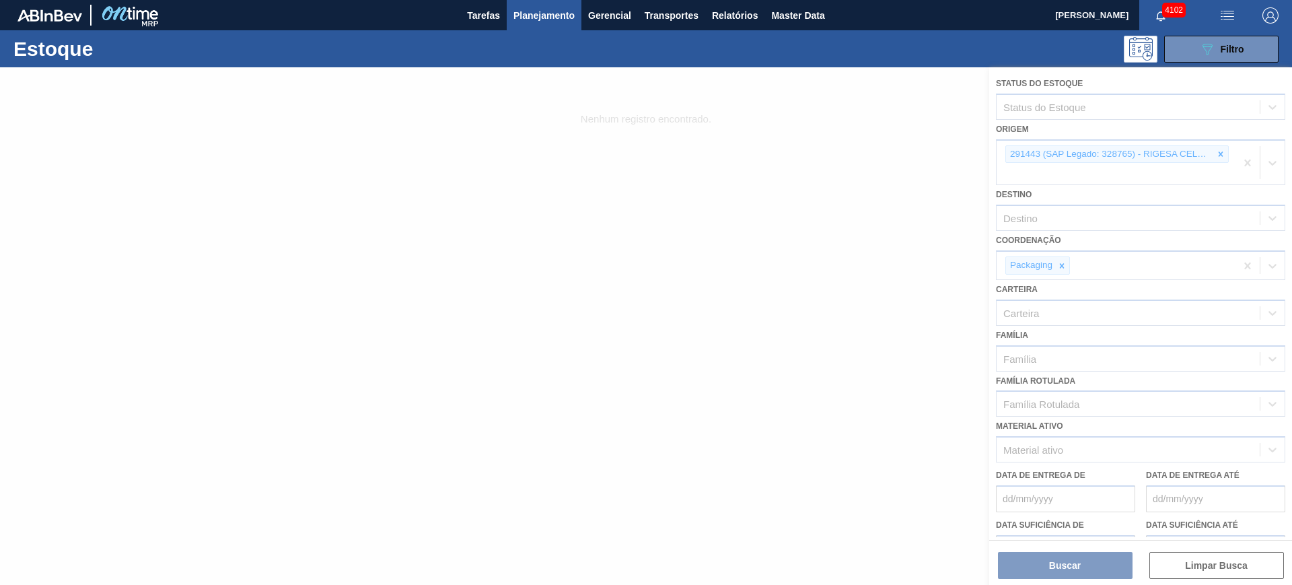
click at [808, 253] on div at bounding box center [646, 325] width 1292 height 517
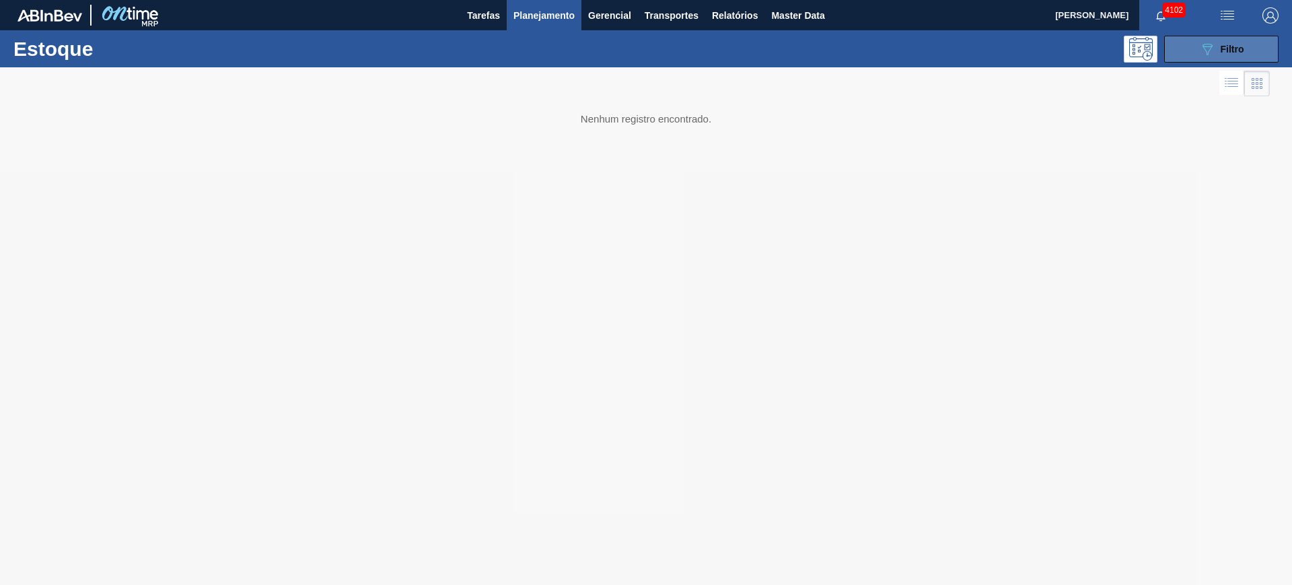
click at [1203, 53] on icon "089F7B8B-B2A5-4AFE-B5C0-19BA573D28AC" at bounding box center [1207, 49] width 16 height 16
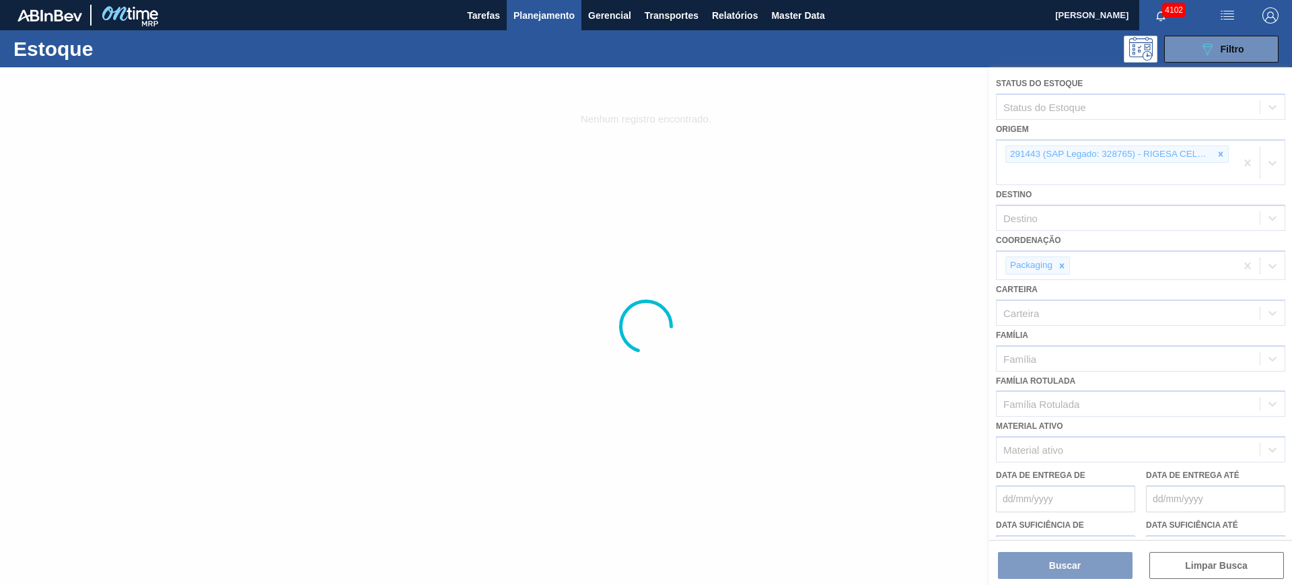
click at [838, 258] on div at bounding box center [646, 325] width 1292 height 517
click at [519, 7] on span "Planejamento" at bounding box center [543, 15] width 61 height 16
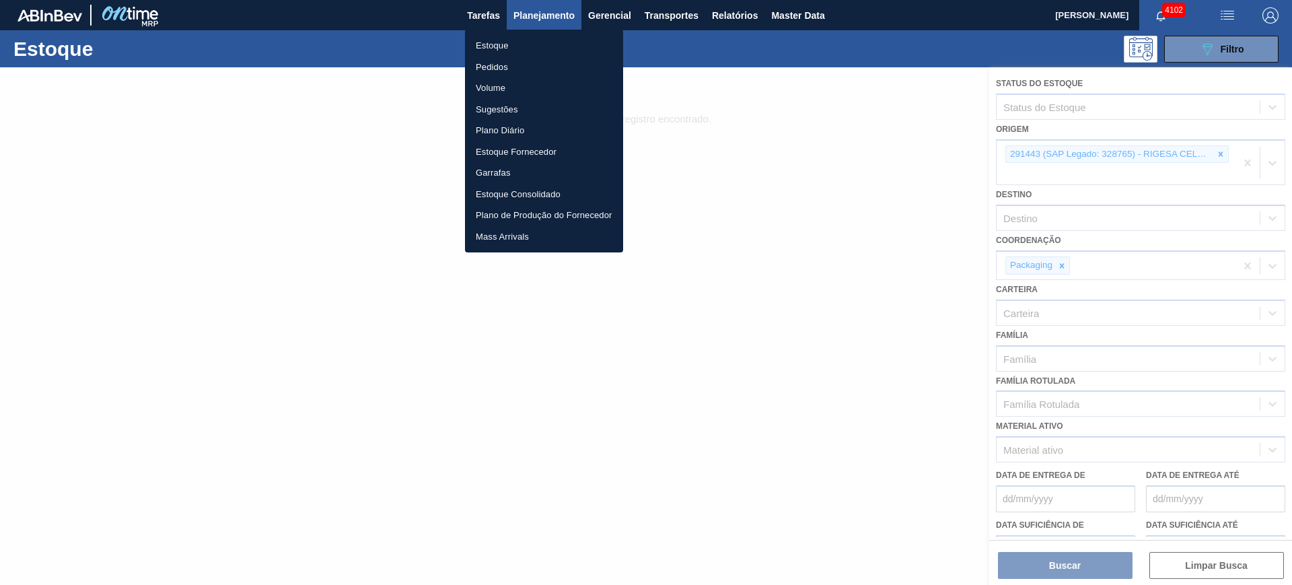
click at [496, 42] on li "Estoque" at bounding box center [544, 46] width 158 height 22
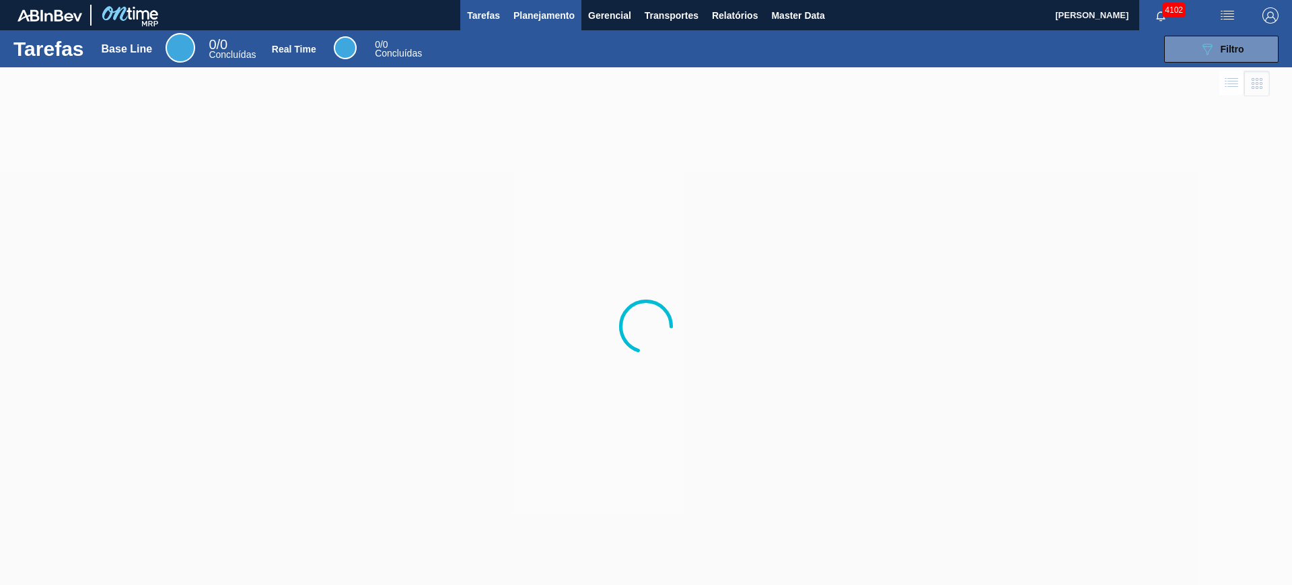
click at [536, 12] on span "Planejamento" at bounding box center [543, 15] width 61 height 16
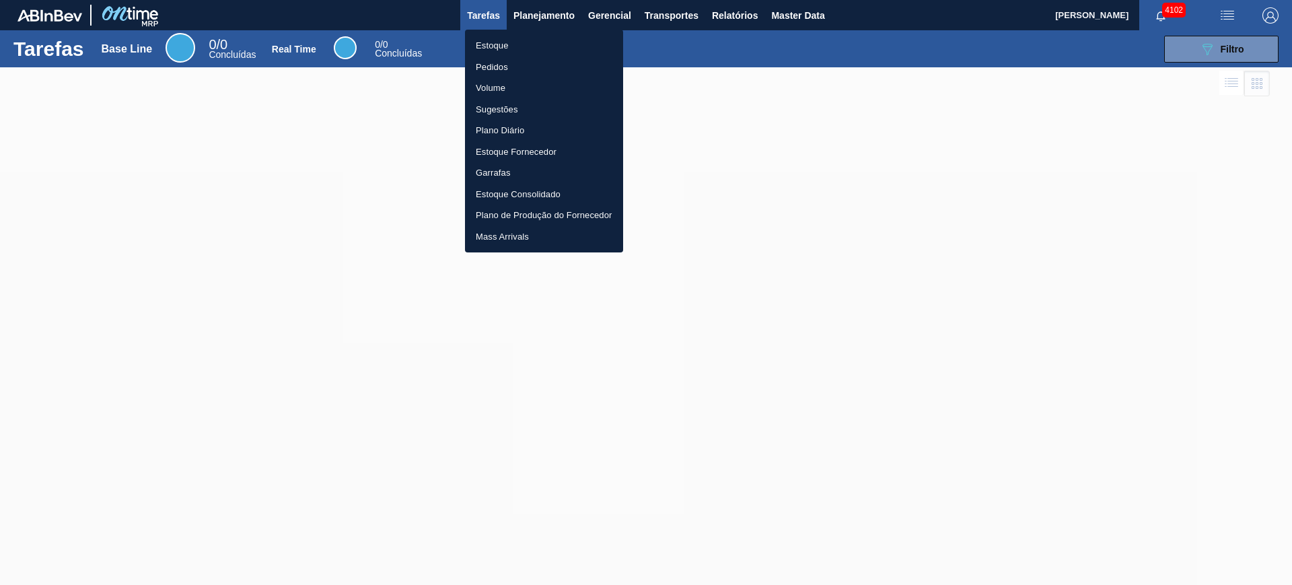
click at [486, 46] on li "Estoque" at bounding box center [544, 46] width 158 height 22
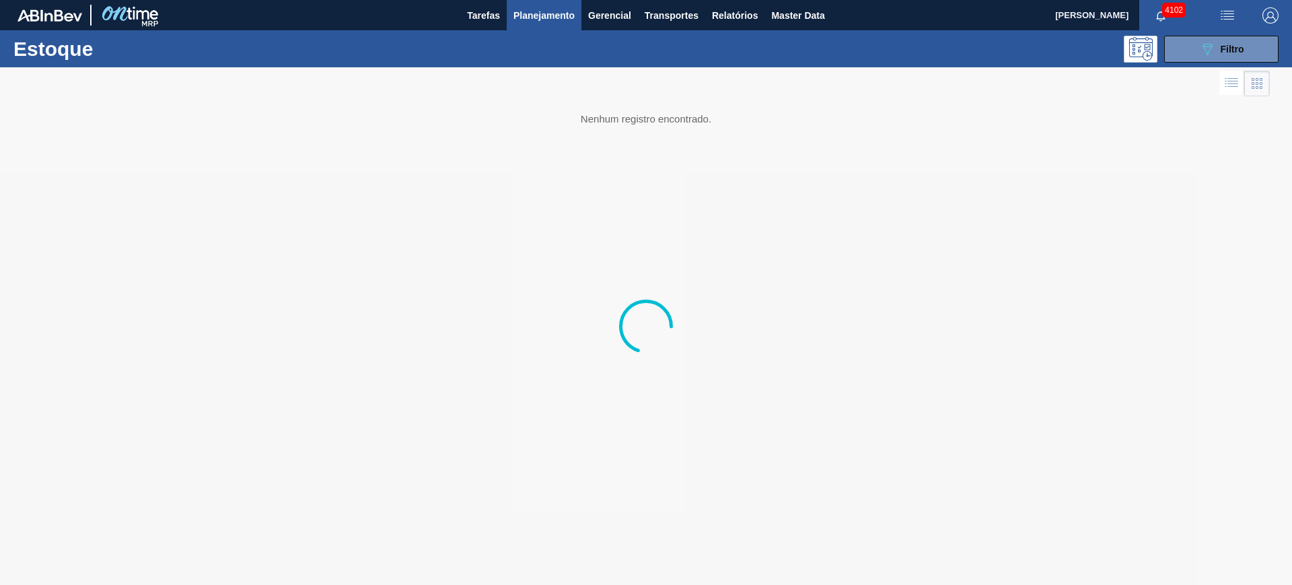
click at [766, 252] on div at bounding box center [646, 325] width 1292 height 517
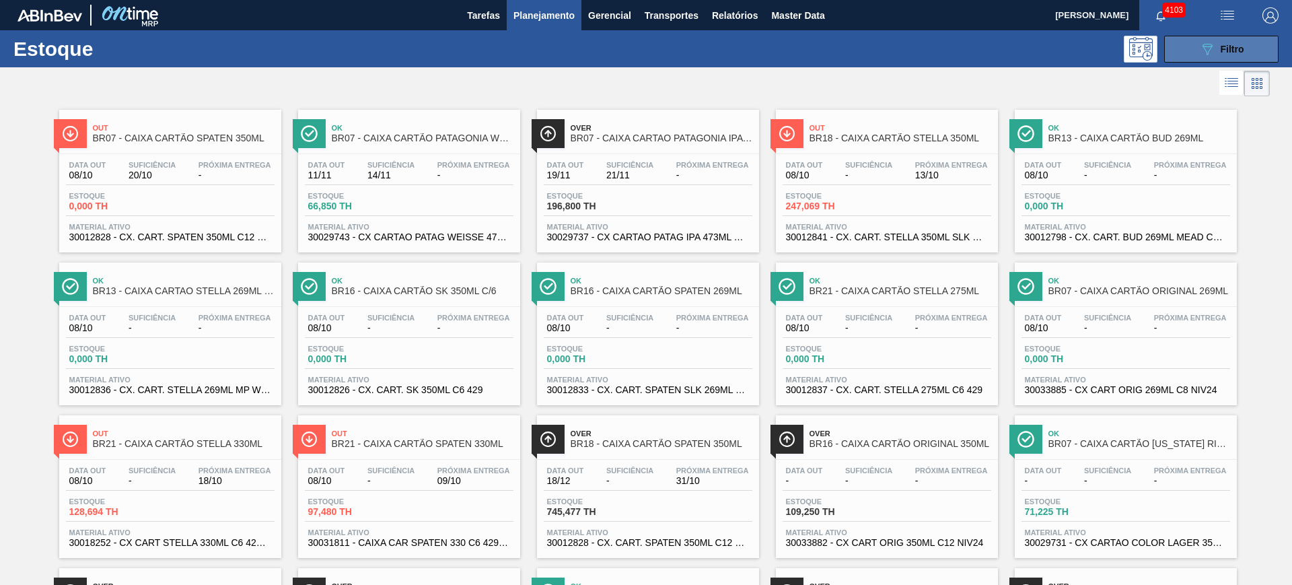
click at [1226, 50] on span "Filtro" at bounding box center [1232, 49] width 24 height 11
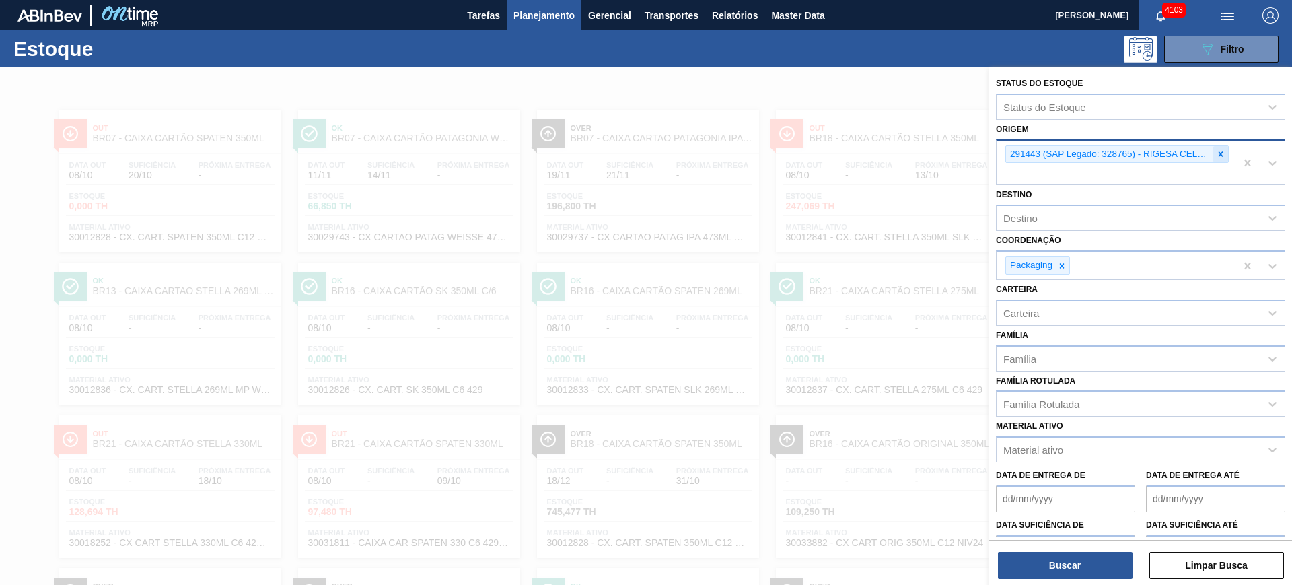
click at [1221, 158] on icon at bounding box center [1220, 153] width 9 height 9
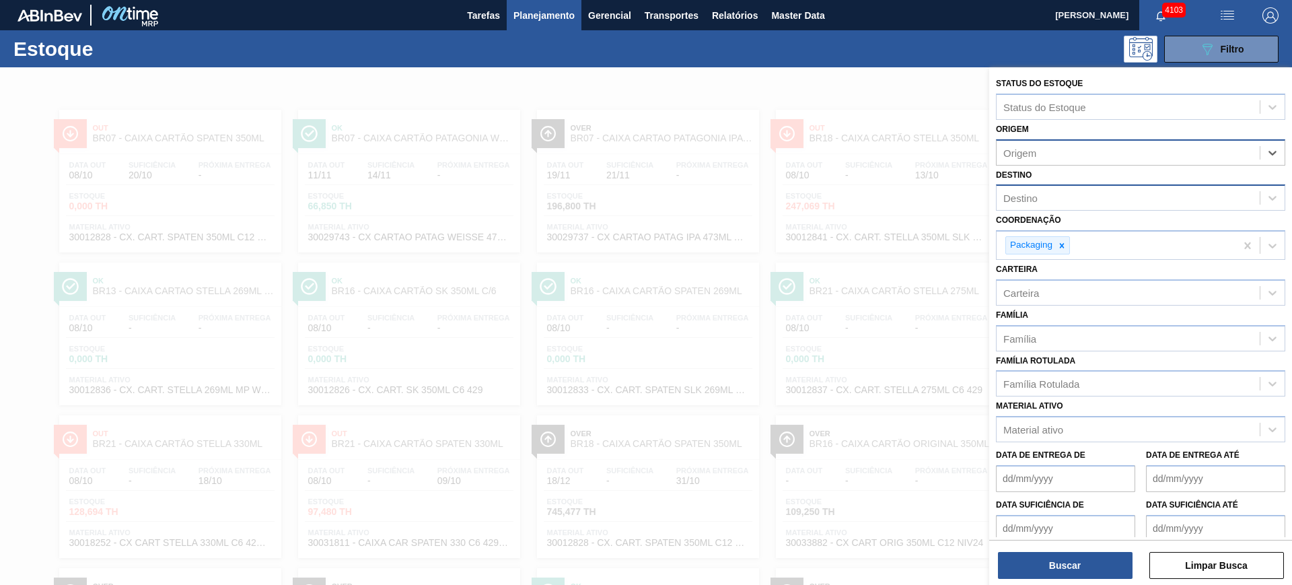
click at [1060, 202] on div "Destino" at bounding box center [1127, 198] width 263 height 20
type input "uber"
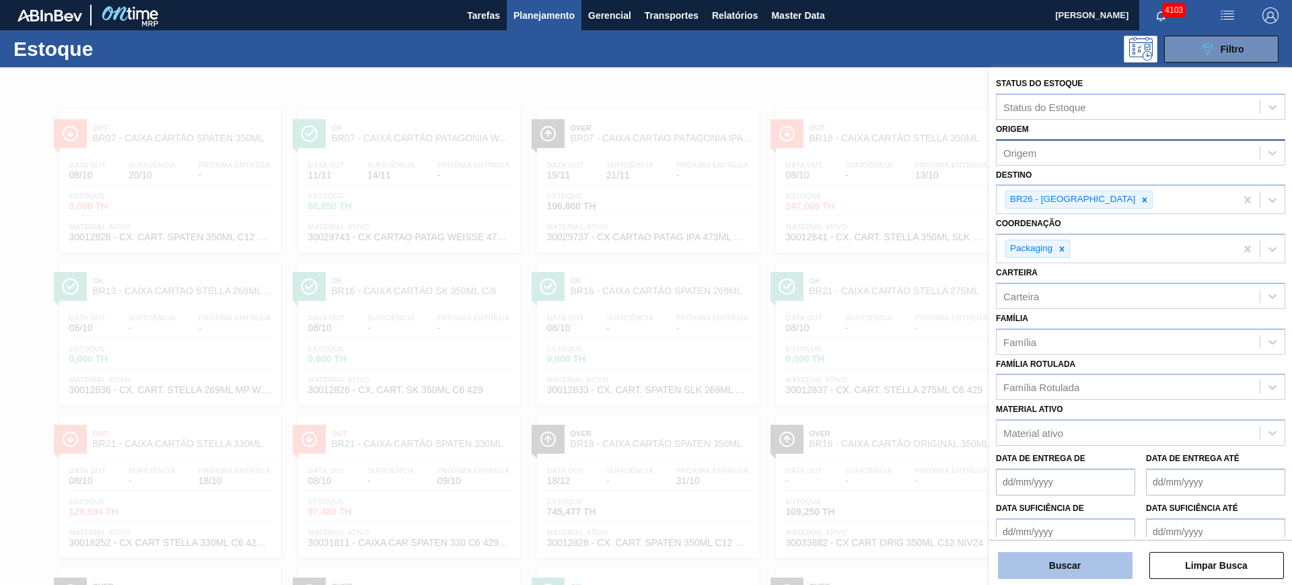
click at [1107, 566] on button "Buscar" at bounding box center [1065, 565] width 135 height 27
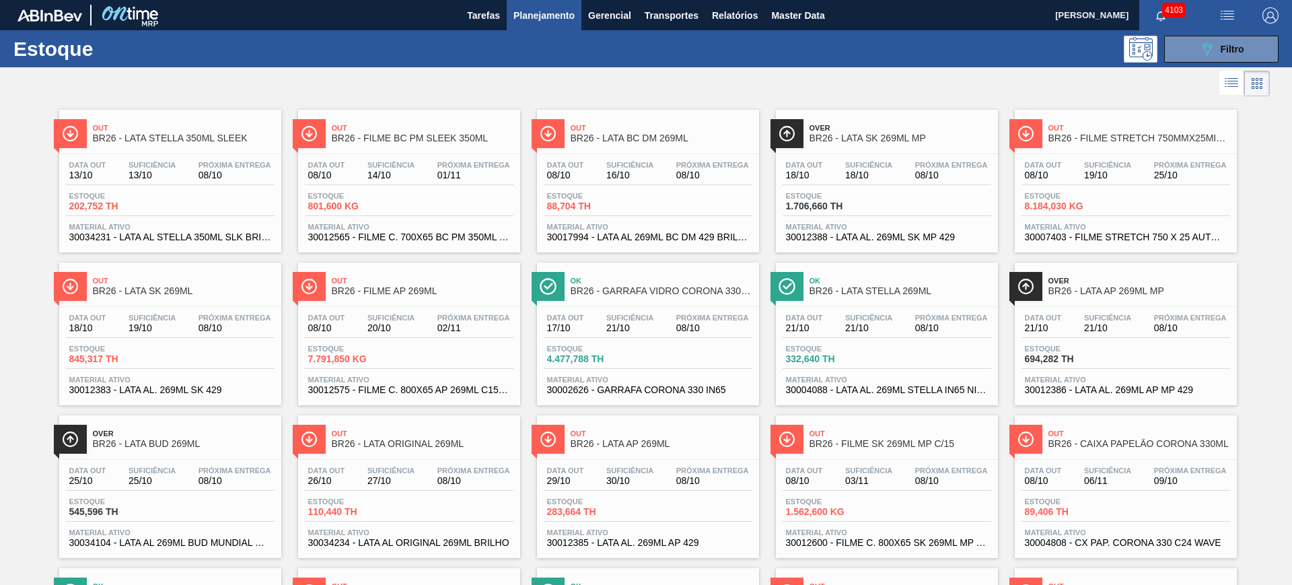
click at [1197, 62] on div "Estoque 089F7B8B-B2A5-4AFE-B5C0-19BA573D28AC Filtro" at bounding box center [646, 48] width 1292 height 37
drag, startPoint x: 1198, startPoint y: 59, endPoint x: 1175, endPoint y: 100, distance: 47.6
click at [1198, 58] on button "089F7B8B-B2A5-4AFE-B5C0-19BA573D28AC Filtro" at bounding box center [1221, 49] width 114 height 27
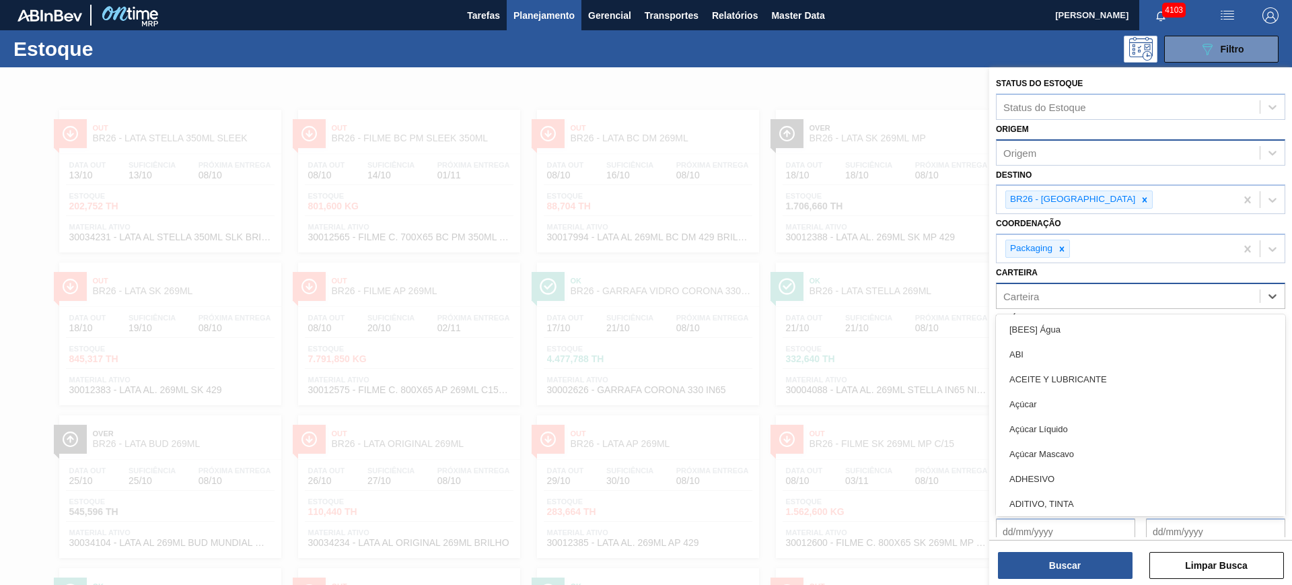
click at [1037, 299] on div "Carteira" at bounding box center [1021, 295] width 36 height 11
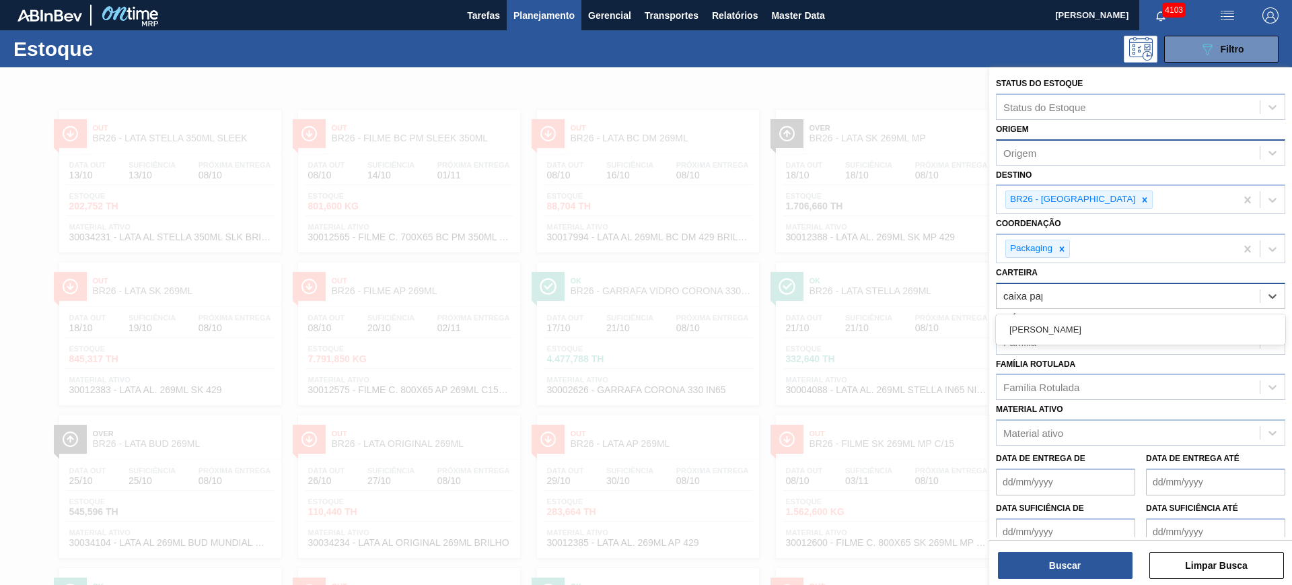
type input "caixa pape"
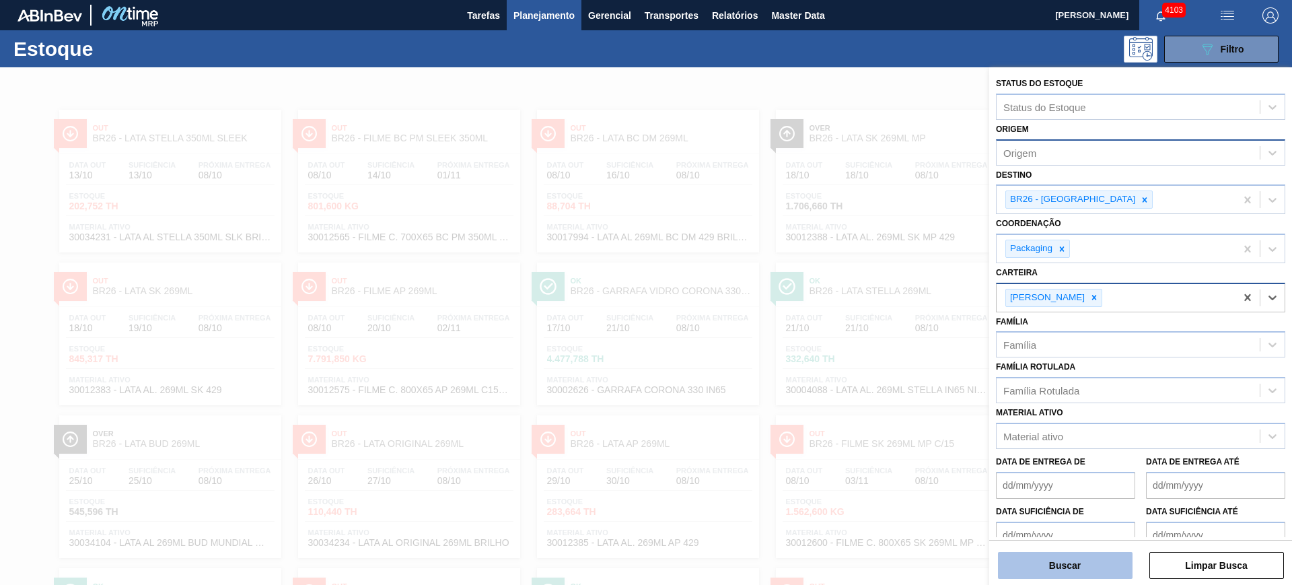
click at [1083, 557] on button "Buscar" at bounding box center [1065, 565] width 135 height 27
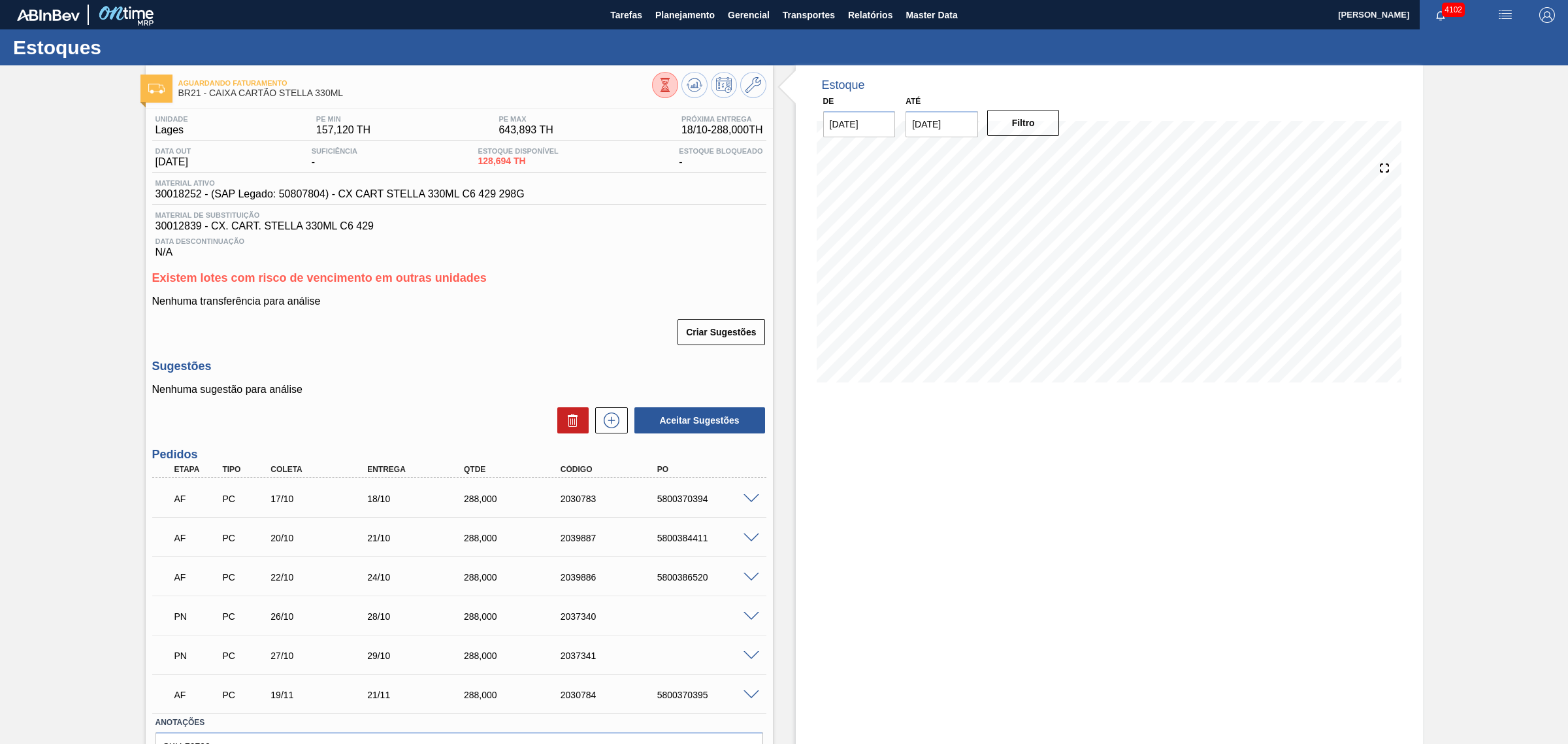
click at [749, 536] on span at bounding box center [752, 538] width 16 height 10
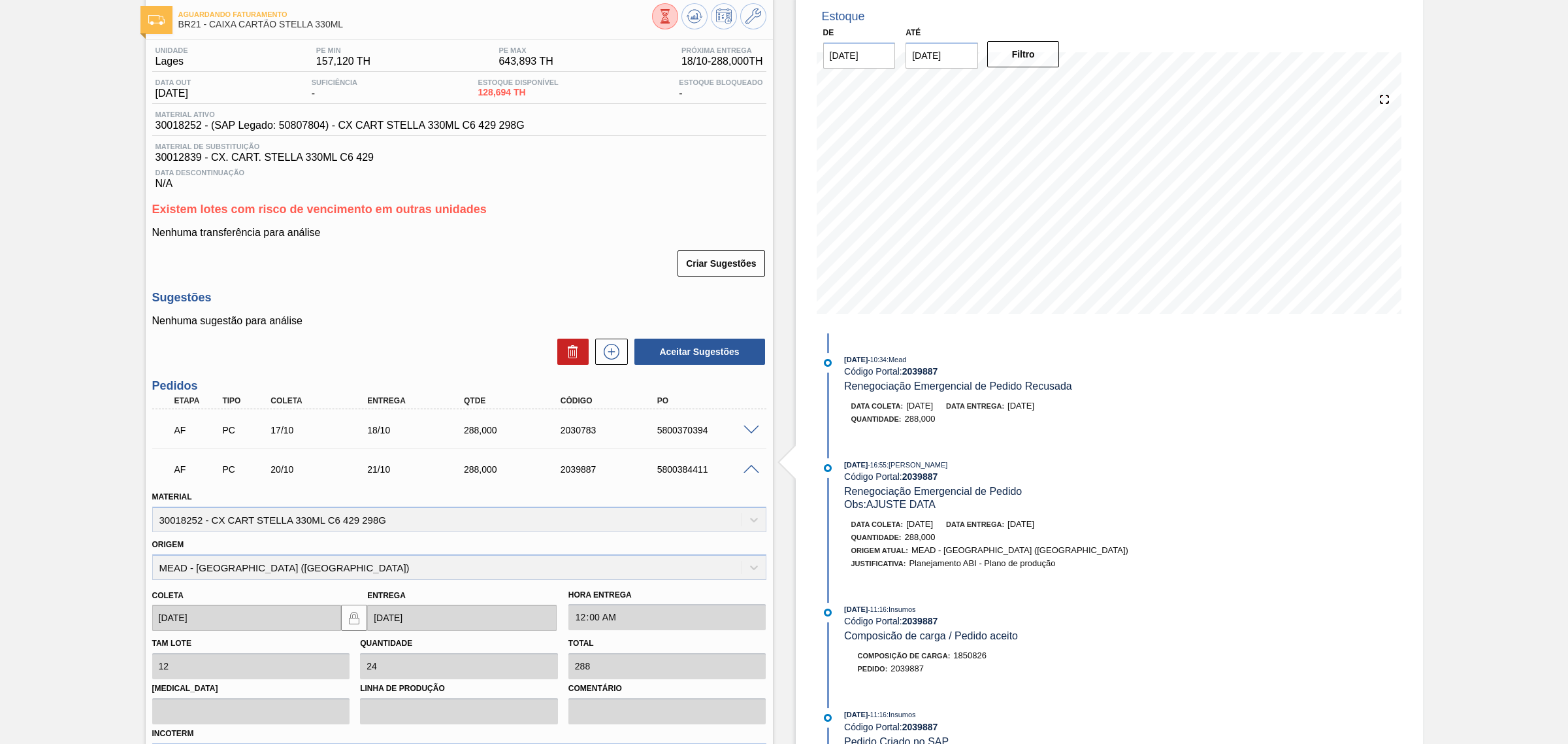
scroll to position [163, 0]
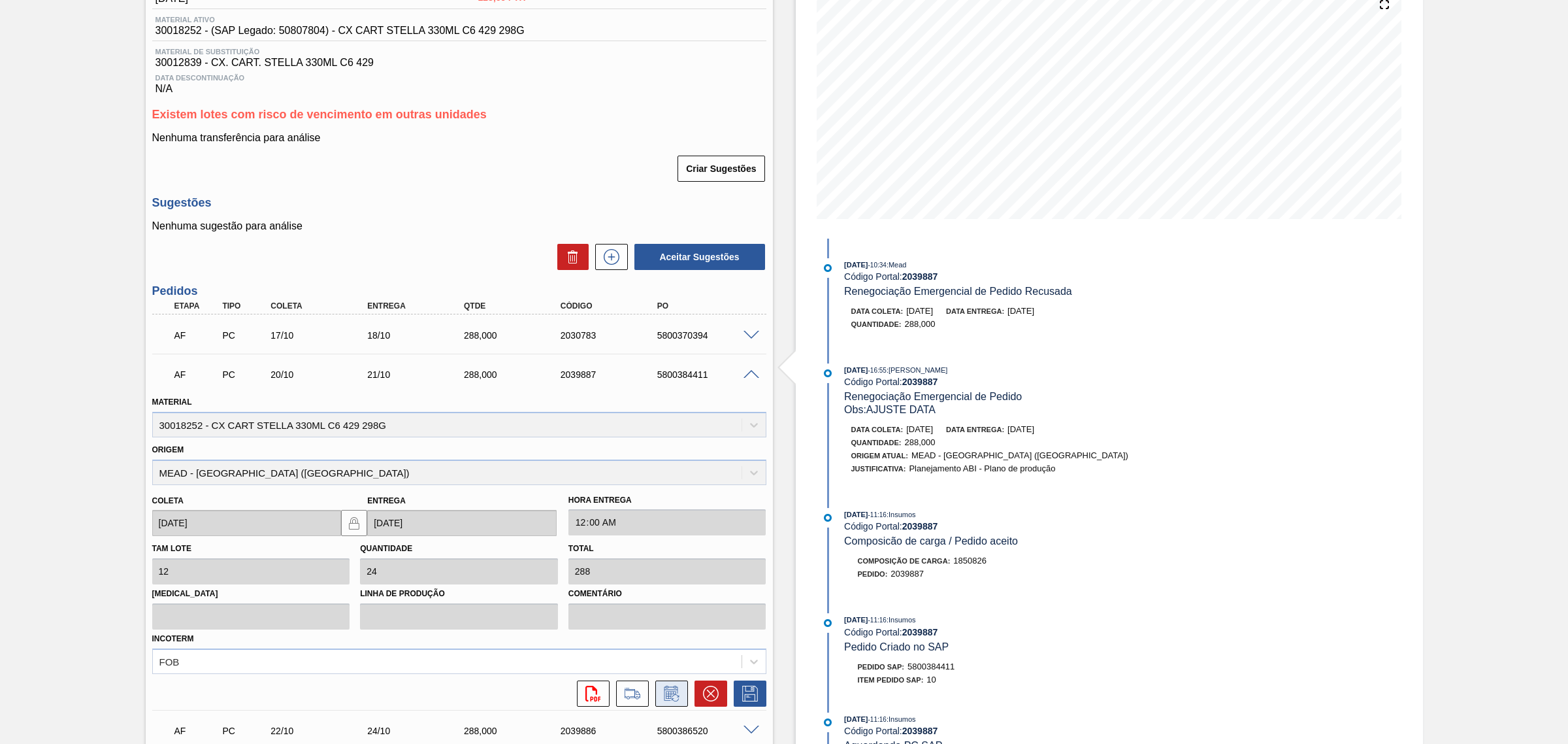
click at [670, 567] on icon at bounding box center [672, 693] width 21 height 16
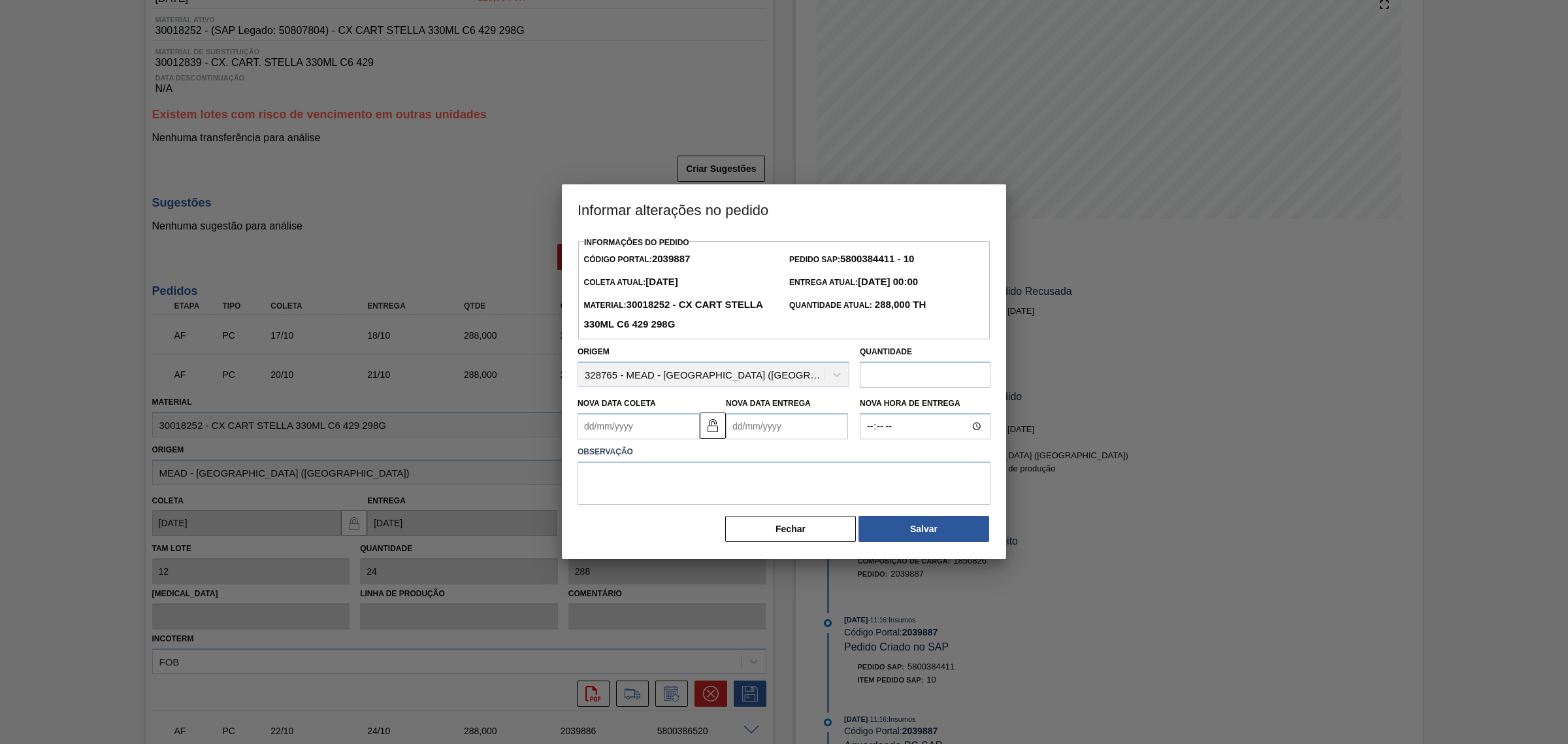
click at [754, 425] on Entrega2039887 "Nova Data Entrega" at bounding box center [787, 425] width 122 height 26
click at [889, 370] on input "text" at bounding box center [925, 374] width 131 height 26
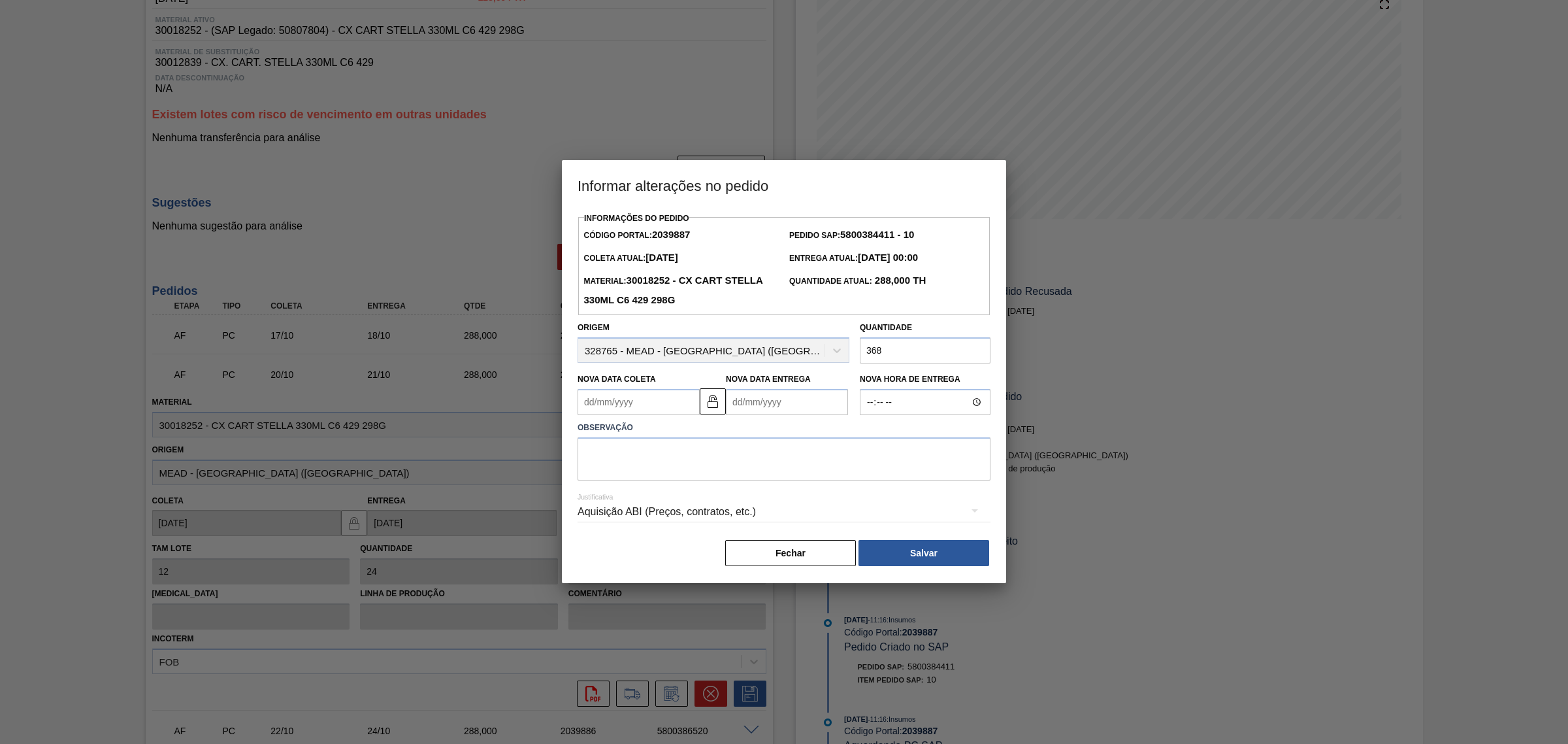
type input "368"
click at [792, 457] on textarea at bounding box center [784, 458] width 413 height 43
type textarea "AJUSTE QTD"
click at [735, 502] on div "Aquisição ABI (Preços, contratos, etc.)" at bounding box center [784, 512] width 413 height 37
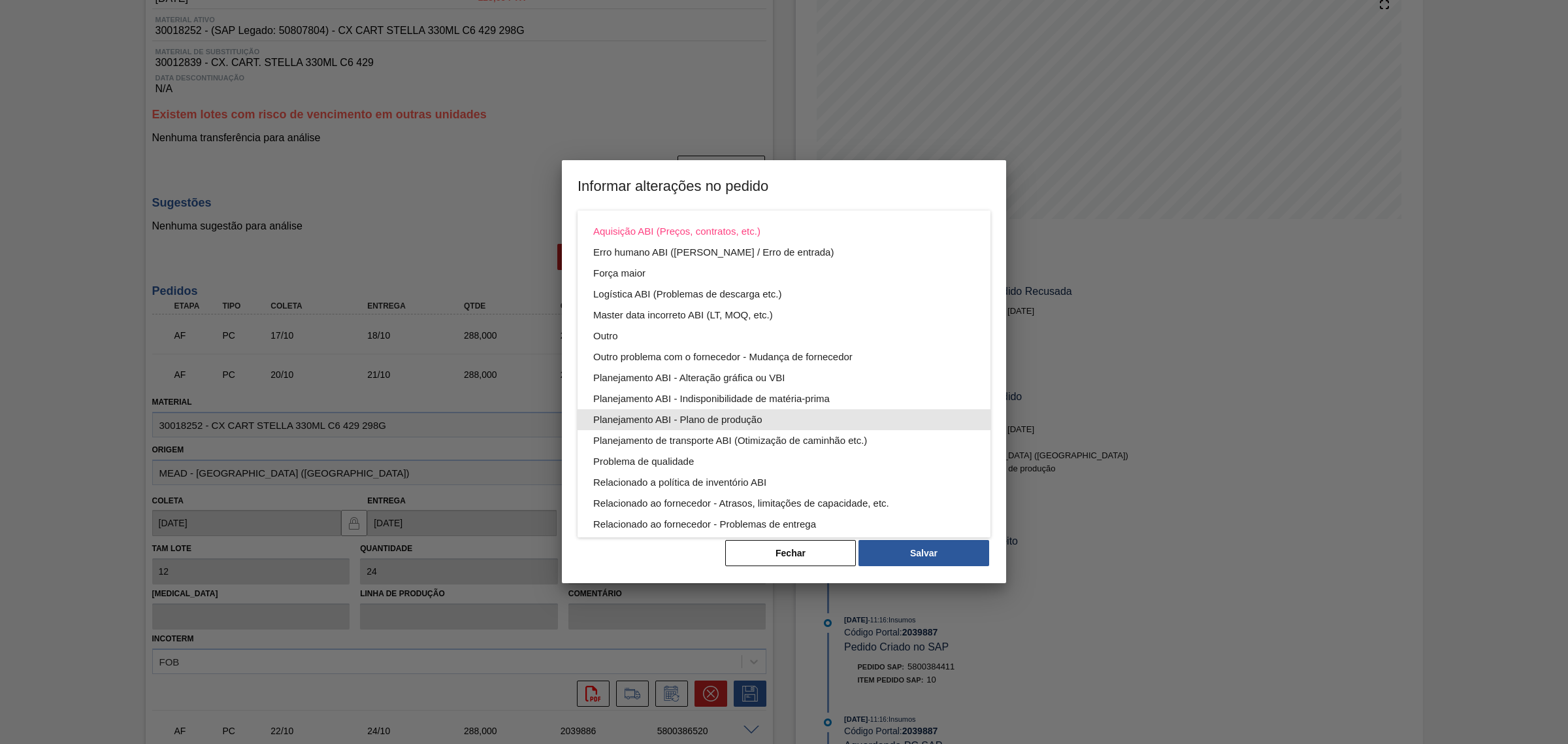
click at [759, 412] on div "Planejamento ABI - Plano de produção" at bounding box center [784, 420] width 382 height 21
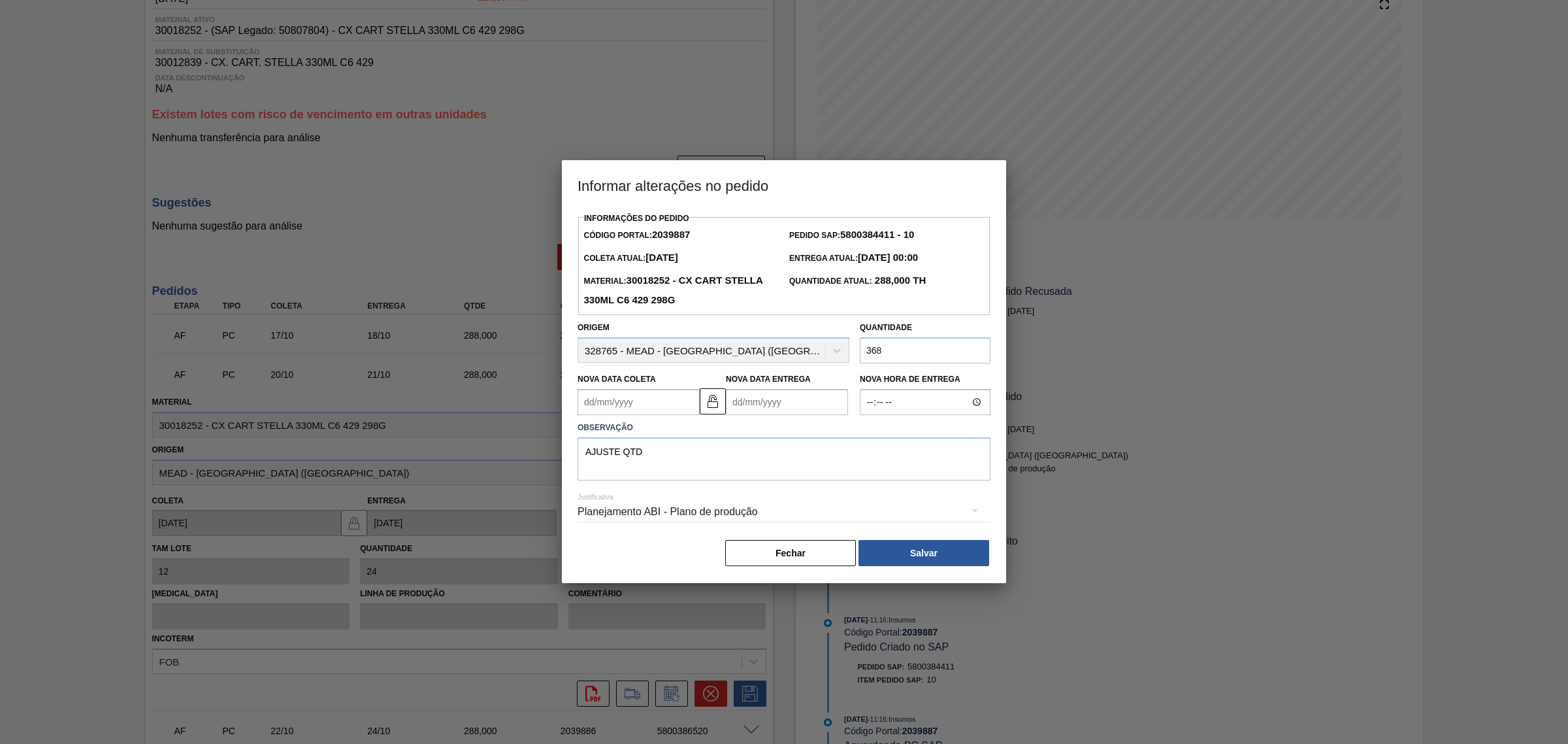
click at [923, 554] on button "Salvar" at bounding box center [924, 553] width 131 height 26
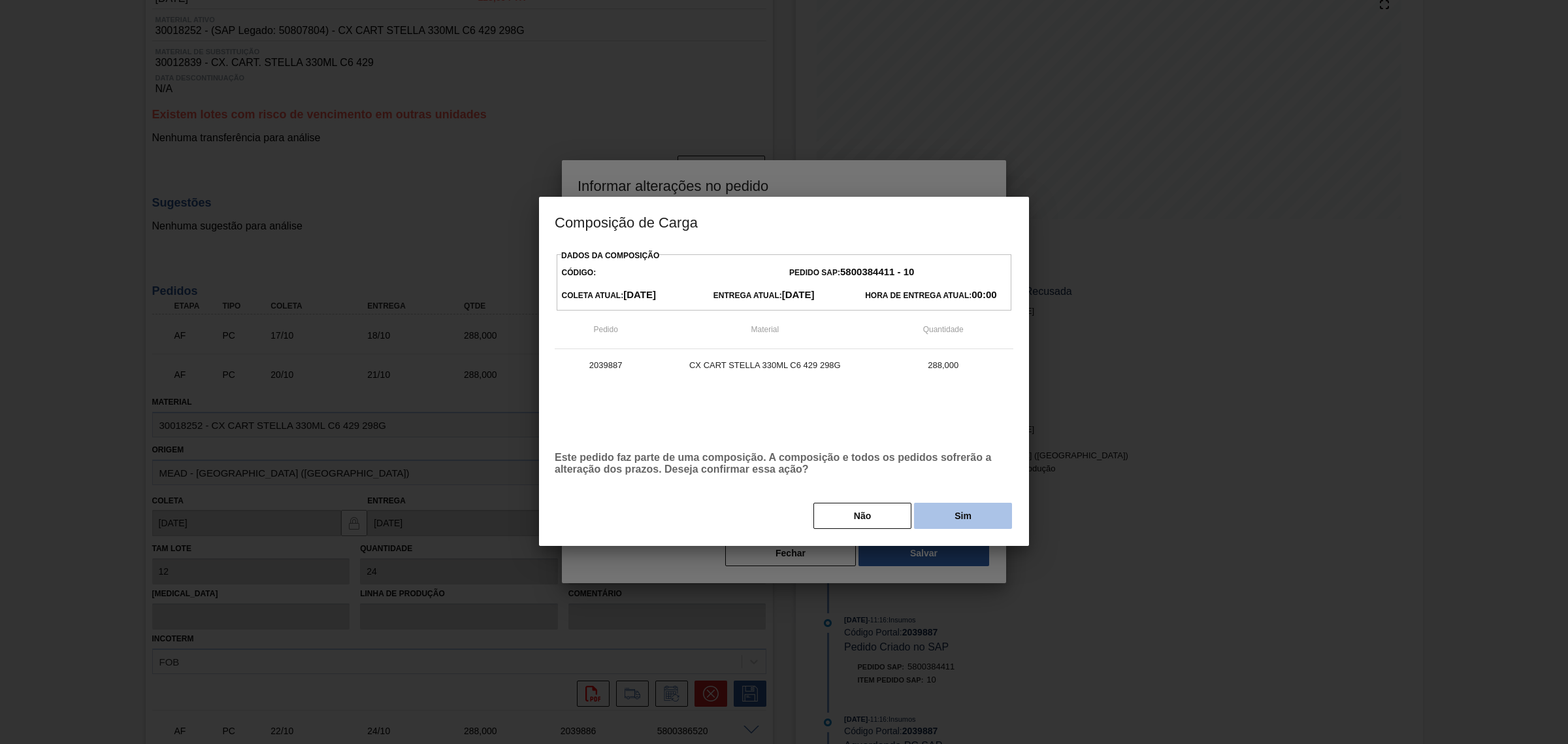
click at [945, 520] on button "Sim" at bounding box center [963, 515] width 98 height 26
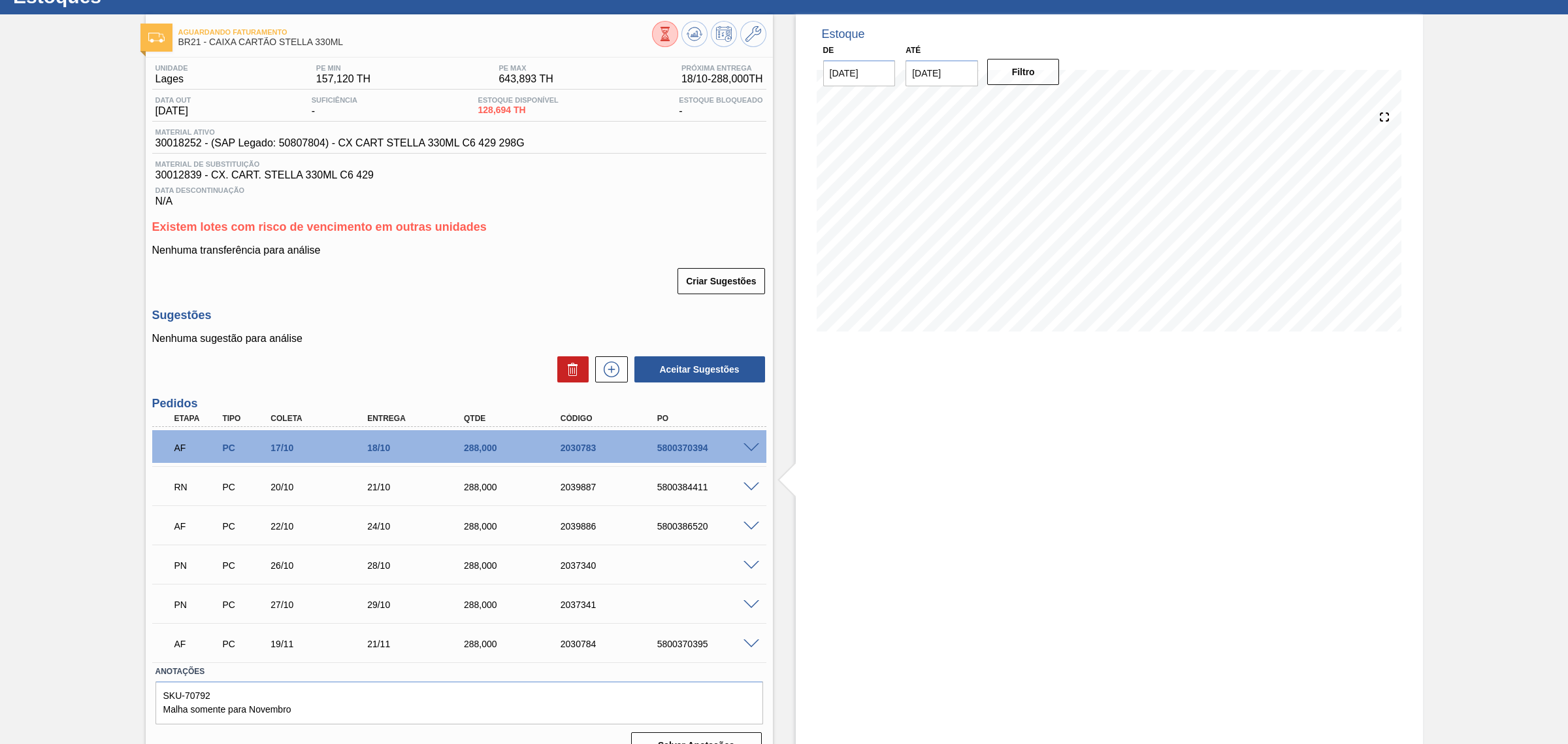
scroll to position [79, 0]
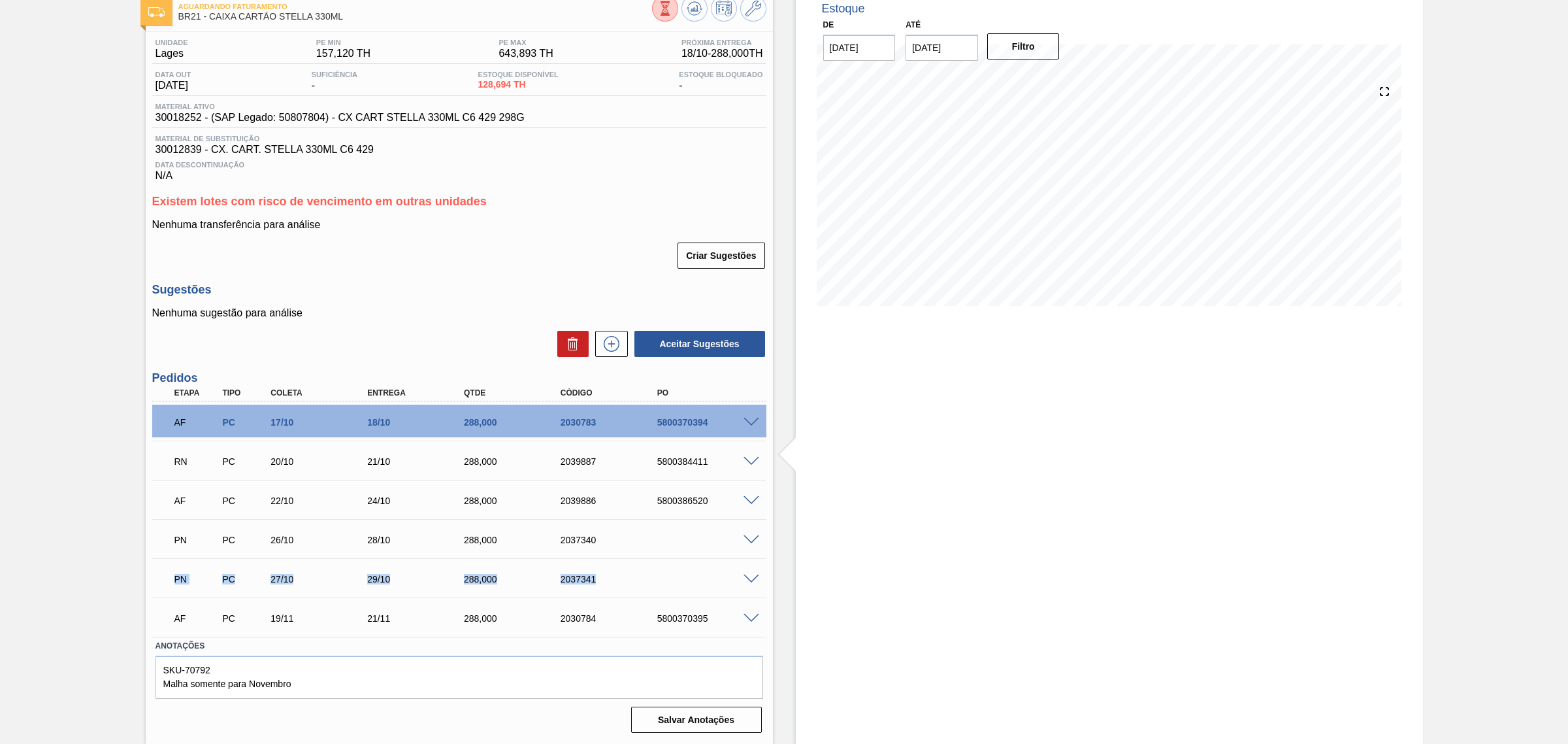
drag, startPoint x: 711, startPoint y: 530, endPoint x: 720, endPoint y: 580, distance: 50.8
click at [720, 567] on div "AF PC 17/10 18/10 288,000 2030783 5800370394 Material 30018252 - CX CART STELLA…" at bounding box center [460, 519] width 614 height 235
click at [894, 567] on div "Estoque De [DATE] Até [DATE] Filtro 09/11 Projeção de Estoque 992.938 [DOMAIN_N…" at bounding box center [1109, 366] width 628 height 755
drag, startPoint x: 263, startPoint y: 423, endPoint x: 301, endPoint y: 423, distance: 38.0
click at [301, 423] on div "AF PC 17/10 18/10 288,000 2030783 5800370394" at bounding box center [456, 421] width 580 height 26
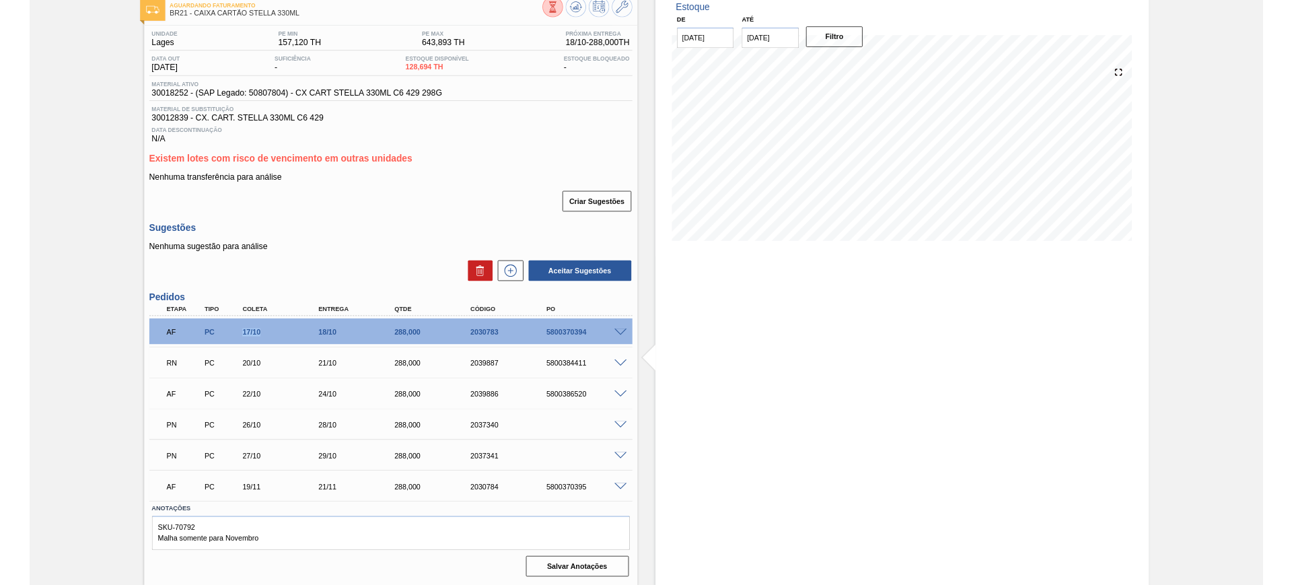
scroll to position [0, 0]
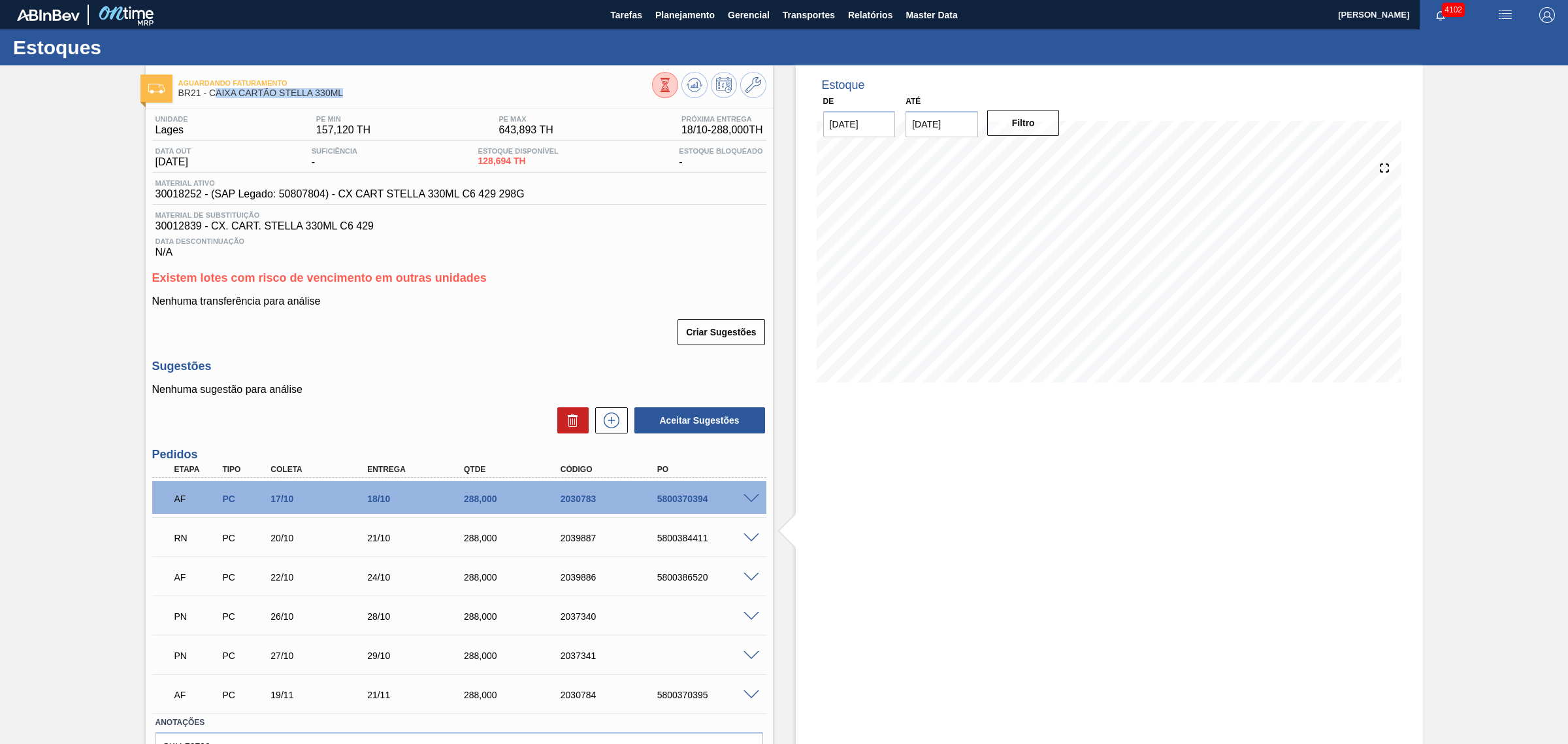
drag, startPoint x: 331, startPoint y: 96, endPoint x: 213, endPoint y: 101, distance: 118.1
click at [213, 101] on div "Aguardando Faturamento BR21 - CAIXA CARTÃO STELLA 330ML" at bounding box center [416, 88] width 474 height 29
copy span "CAIXA CARTÃO STELLA 330ML"
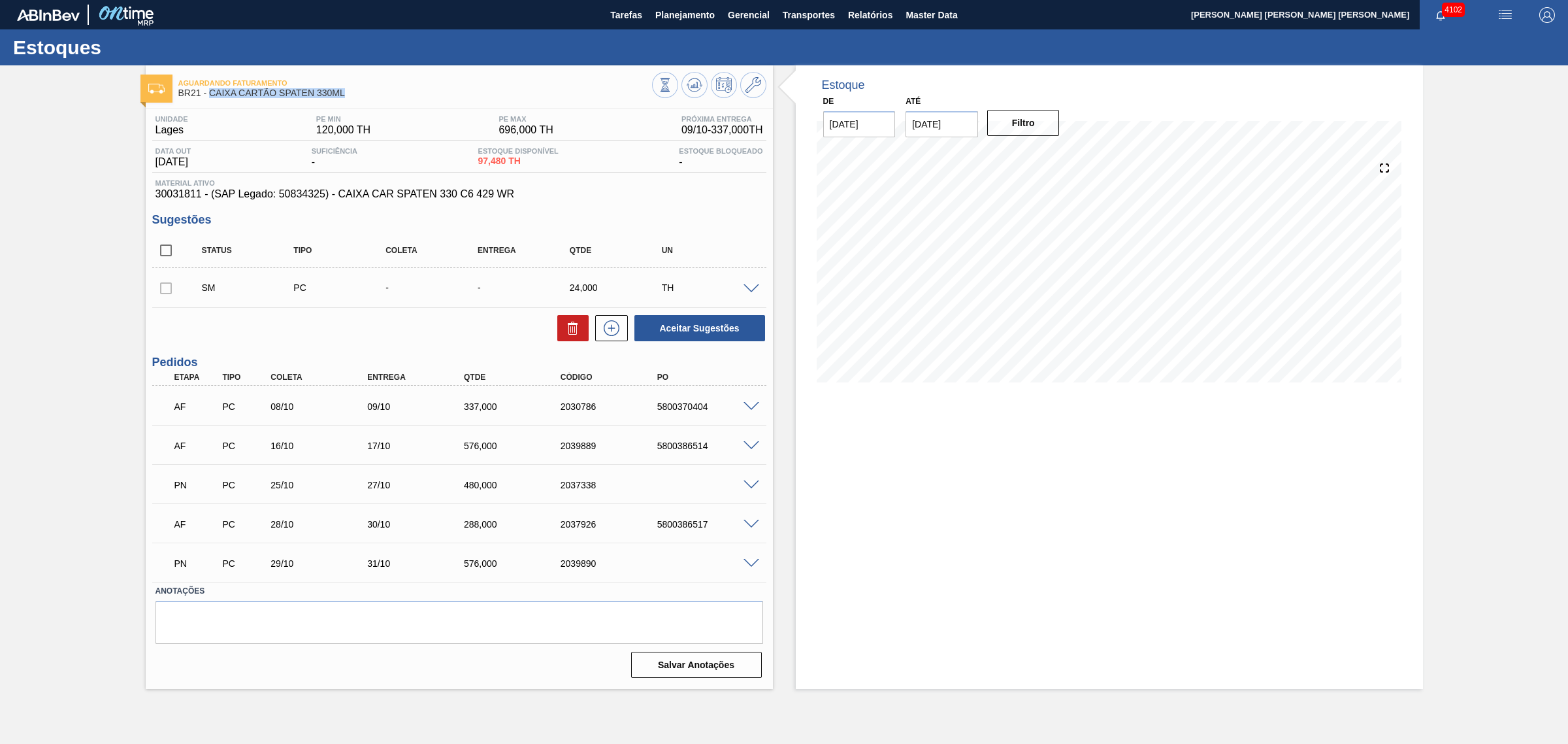
drag, startPoint x: 353, startPoint y: 95, endPoint x: 211, endPoint y: 99, distance: 142.1
click at [211, 99] on div "Aguardando Faturamento BR21 - CAIXA CARTÃO SPATEN 330ML" at bounding box center [416, 88] width 474 height 29
copy span "CAIXA CARTÃO SPATEN 330ML"
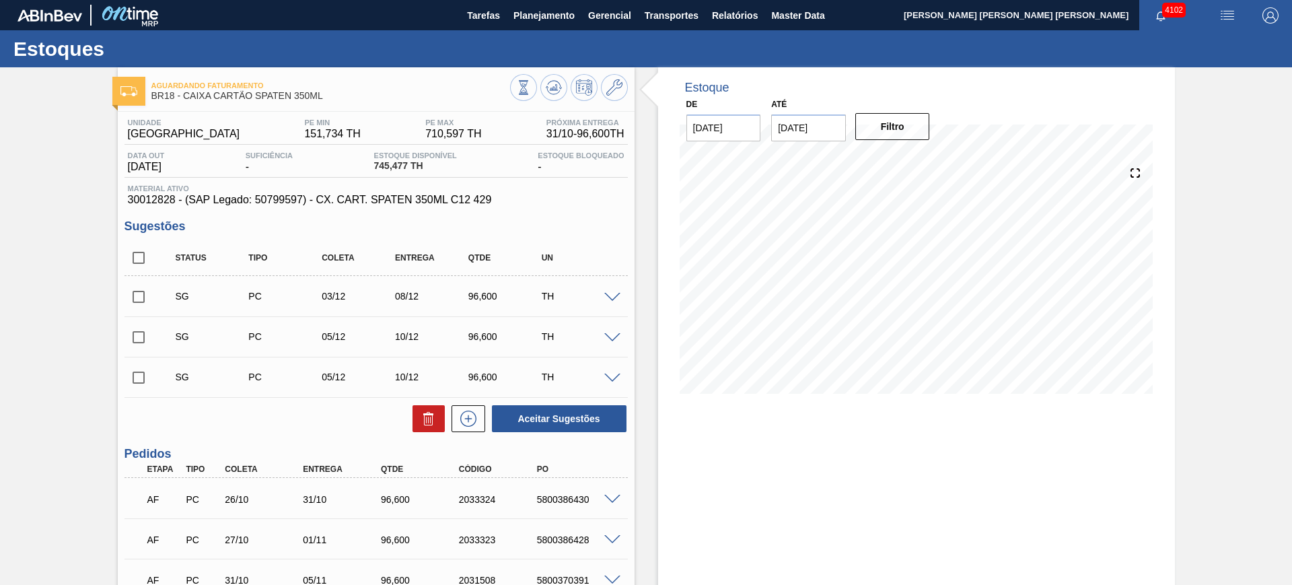
click at [140, 258] on input "checkbox" at bounding box center [138, 258] width 28 height 28
checkbox input "true"
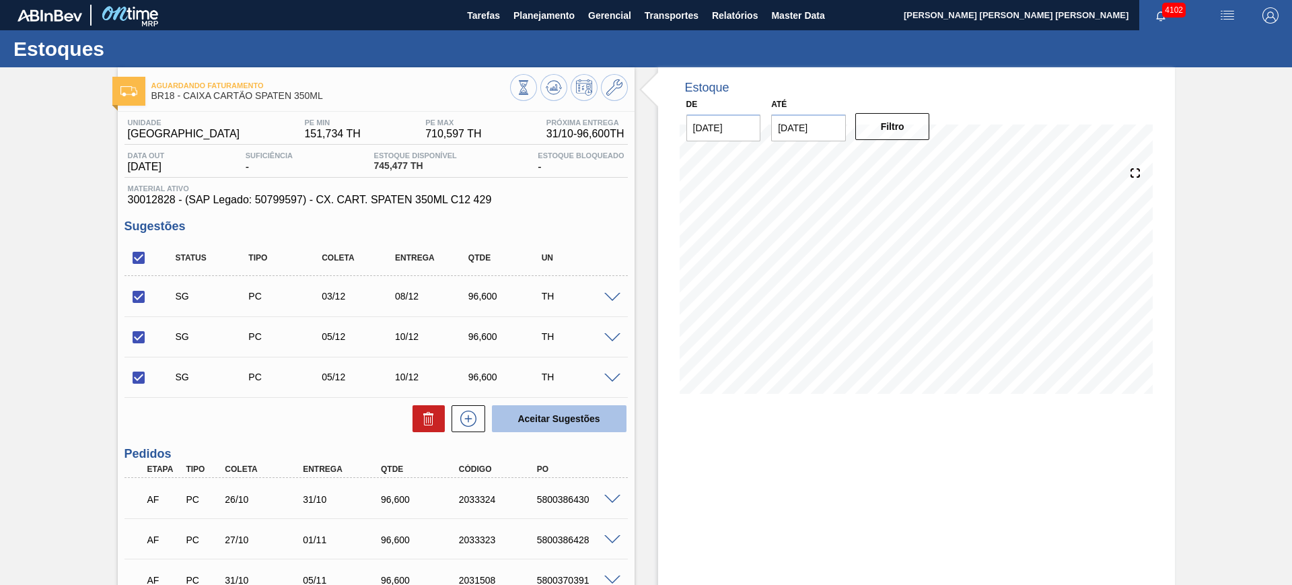
click at [531, 426] on button "Aceitar Sugestões" at bounding box center [559, 418] width 135 height 27
checkbox input "false"
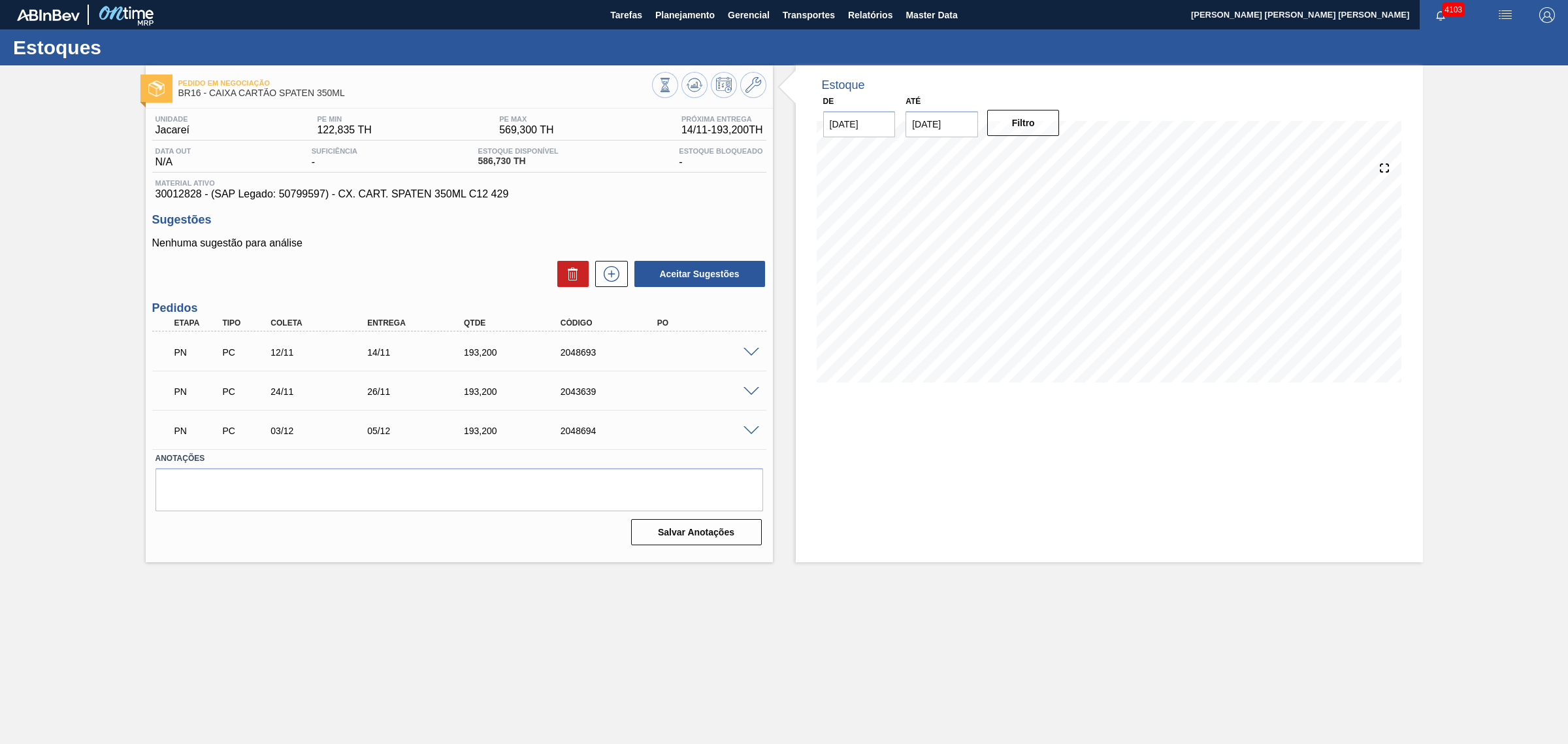
click at [752, 352] on span at bounding box center [752, 353] width 16 height 10
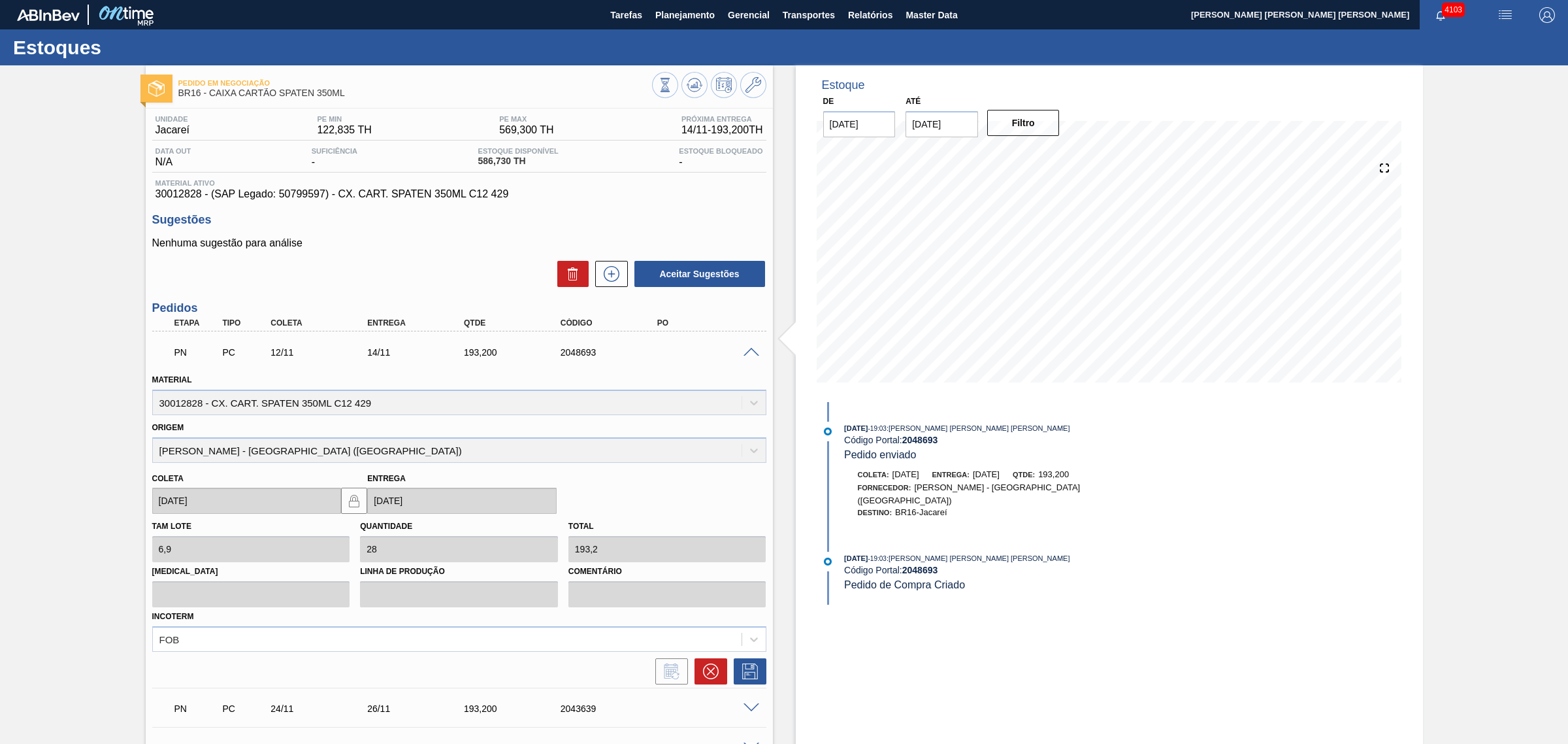
click at [752, 352] on span at bounding box center [752, 353] width 16 height 10
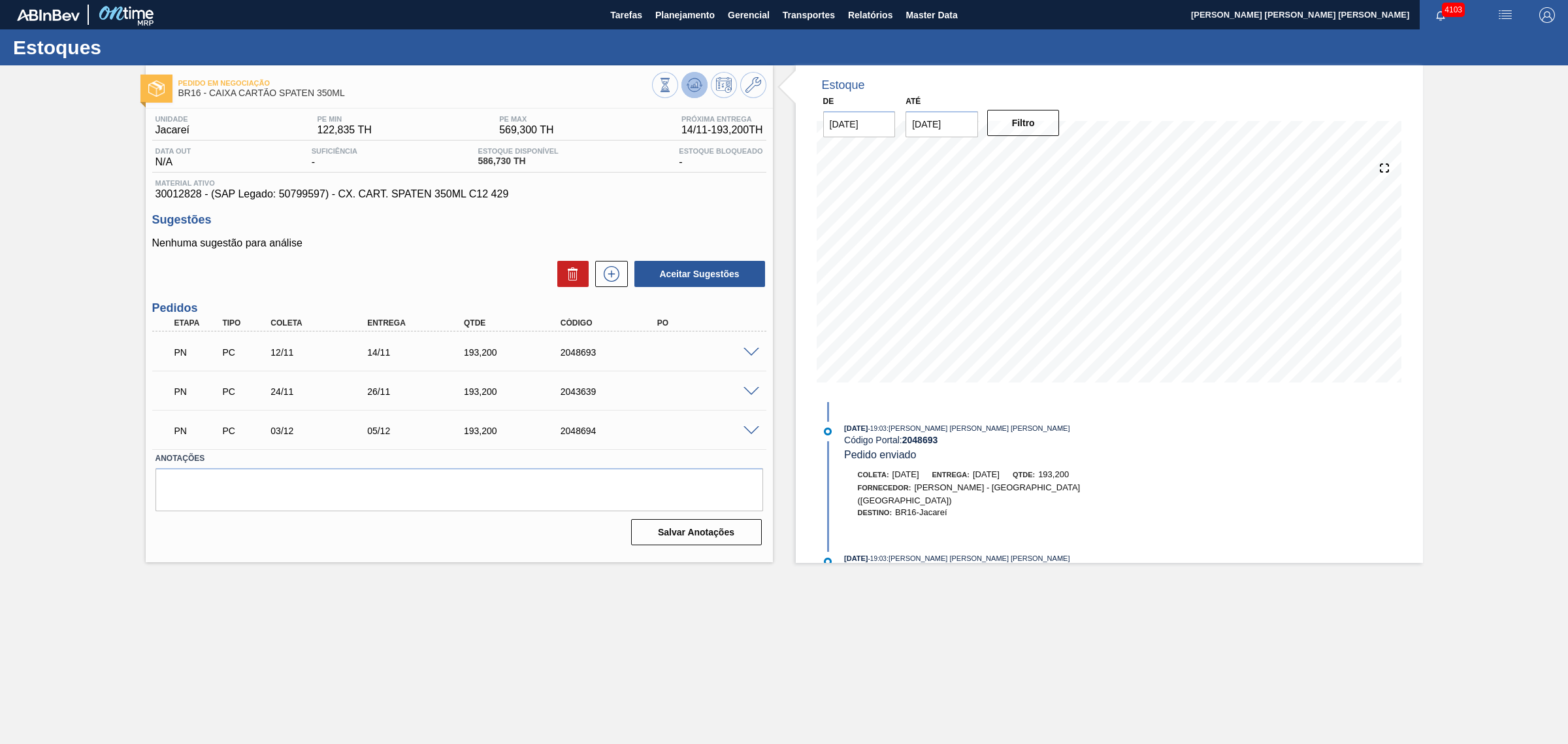
click at [688, 88] on icon at bounding box center [695, 85] width 16 height 16
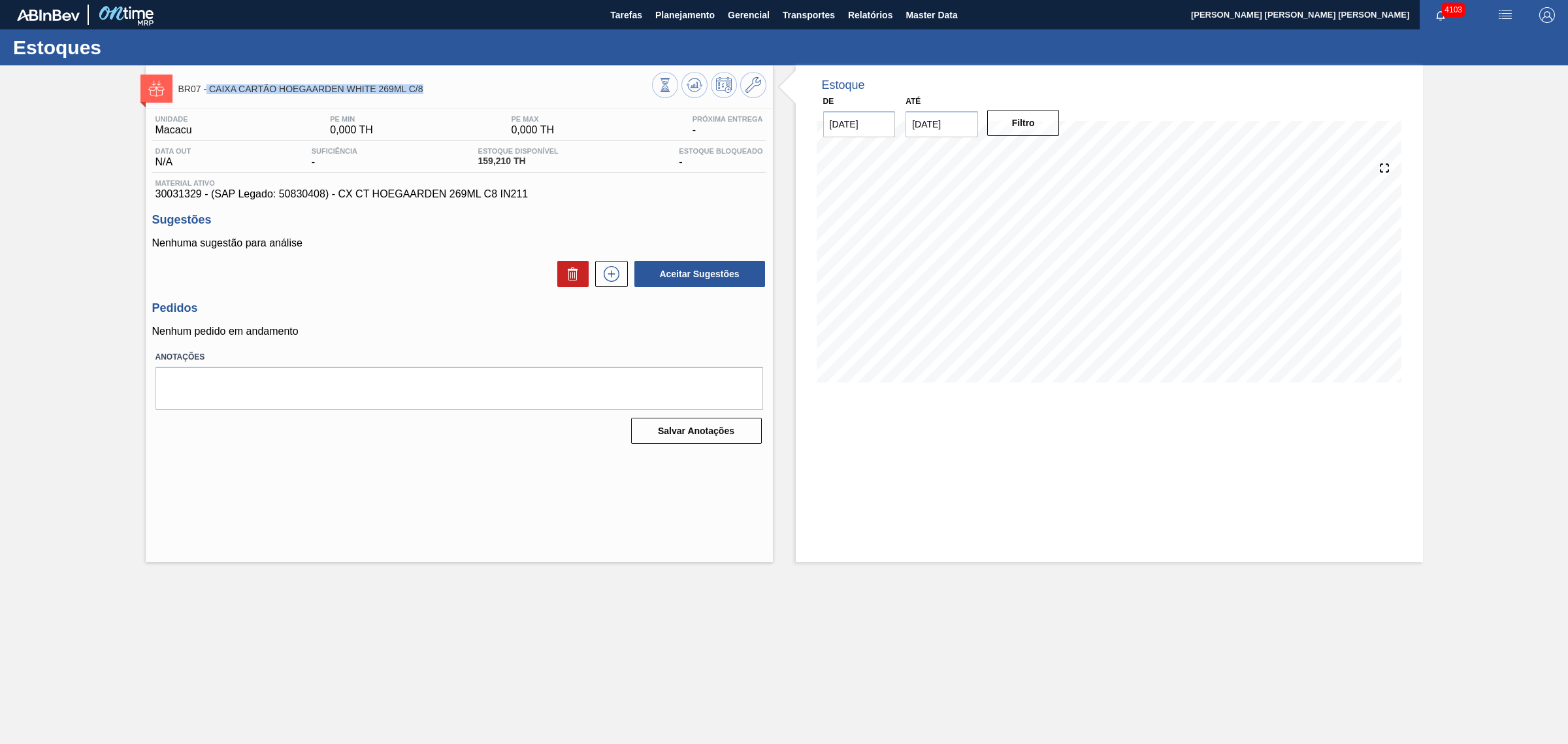
drag, startPoint x: 433, startPoint y: 92, endPoint x: 207, endPoint y: 83, distance: 226.2
click at [207, 83] on div "BR07 - CAIXA CARTÃO HOEGAARDEN WHITE 269ML C/8" at bounding box center [416, 88] width 474 height 29
copy span "CAIXA CARTÃO HOEGAARDEN WHITE 269ML C/8"
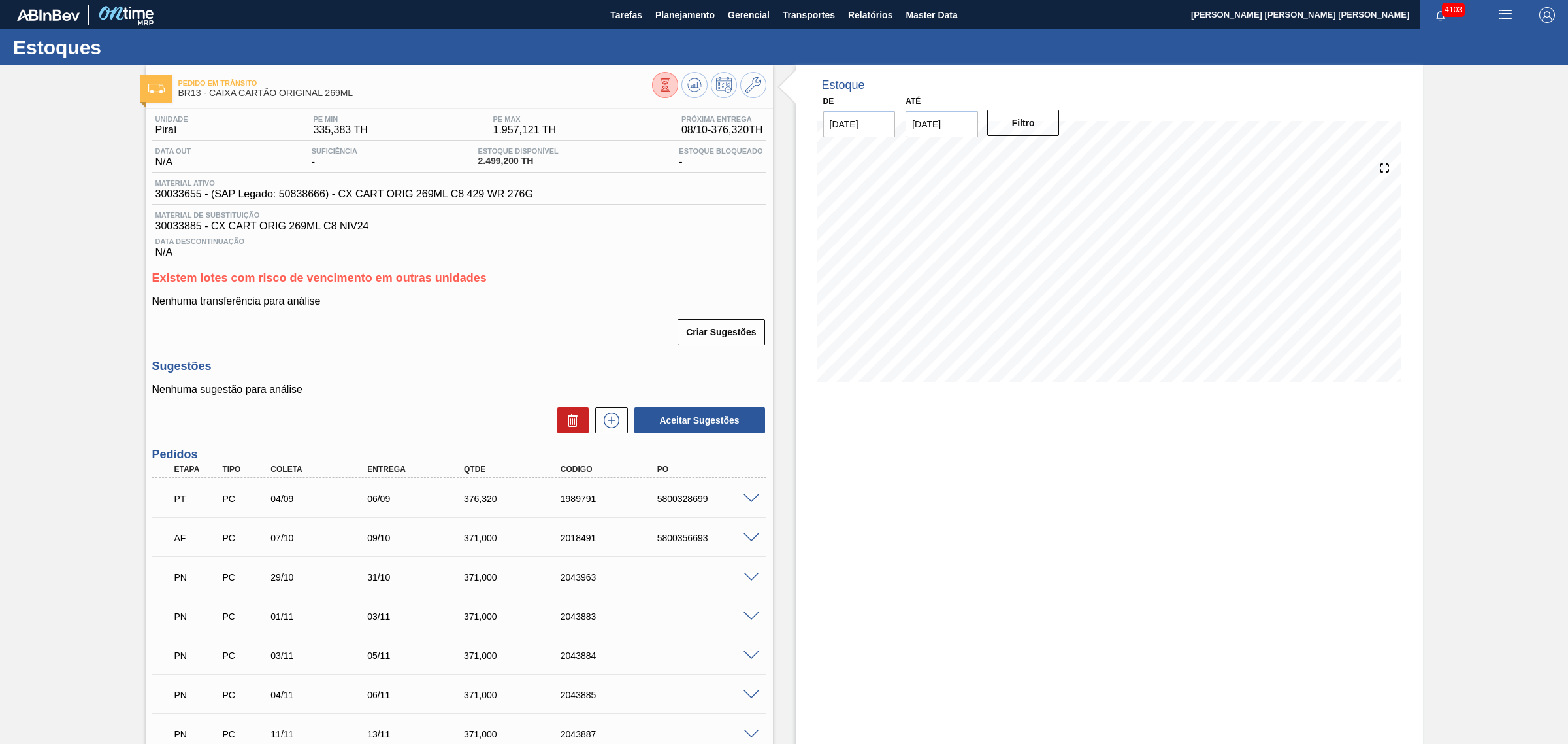
drag, startPoint x: 1011, startPoint y: 464, endPoint x: 991, endPoint y: 444, distance: 28.3
click at [1011, 464] on div "Estoque De [DATE] Até [DATE] Filtro 20/11 Projeção de Estoque 2,379.273 [DOMAIN…" at bounding box center [1109, 482] width 628 height 833
click at [903, 524] on div "Estoque De 08/10/2025 Até 03/01/2026 Filtro 20/11 Projeção de Estoque 2,379.273…" at bounding box center [1109, 482] width 628 height 833
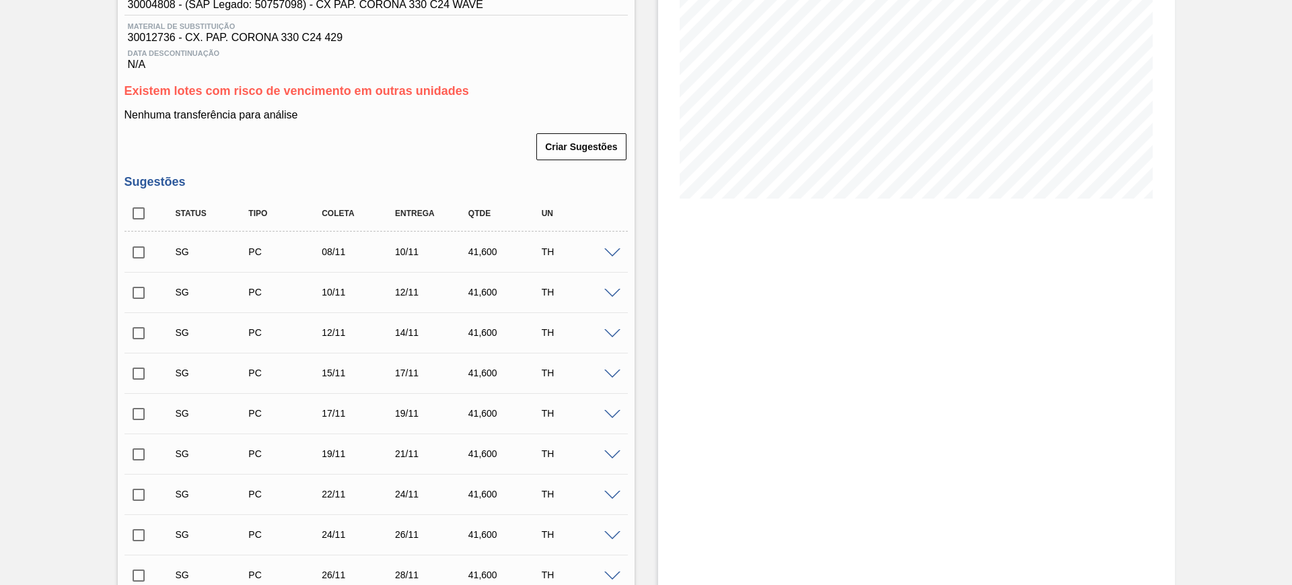
scroll to position [84, 0]
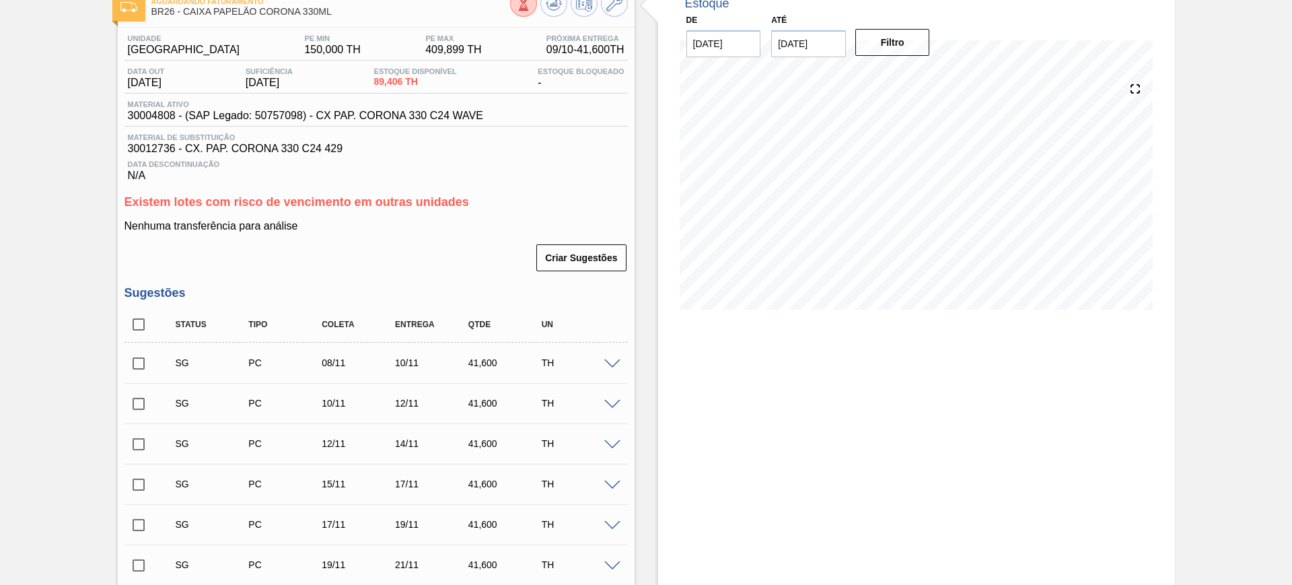
click at [609, 361] on span at bounding box center [612, 364] width 16 height 10
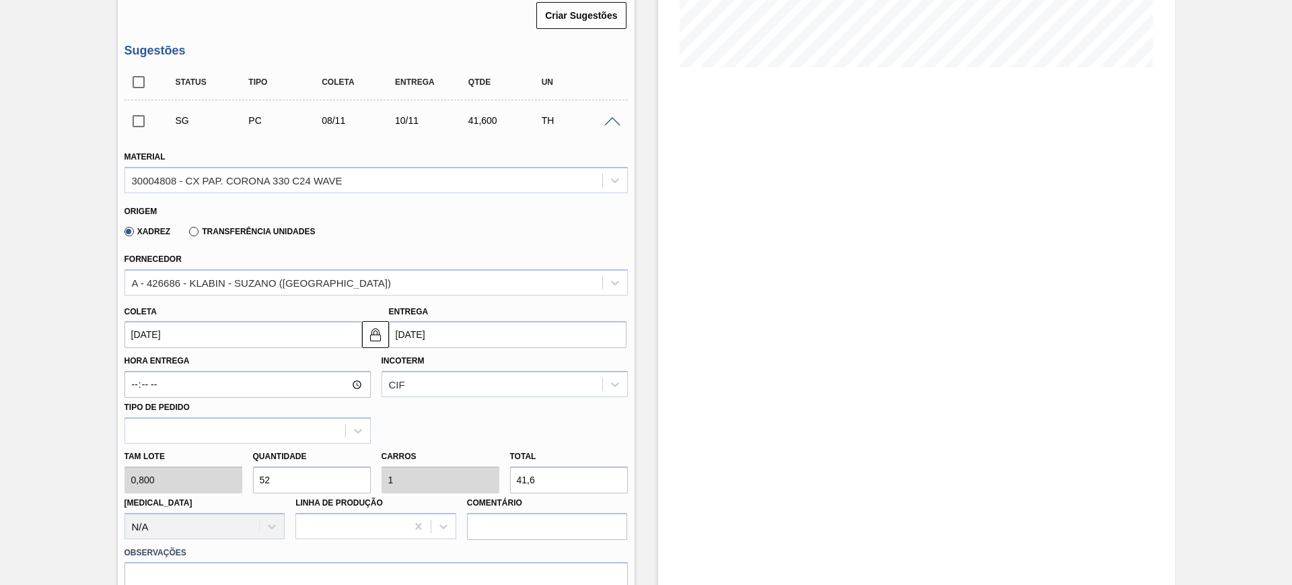
scroll to position [336, 0]
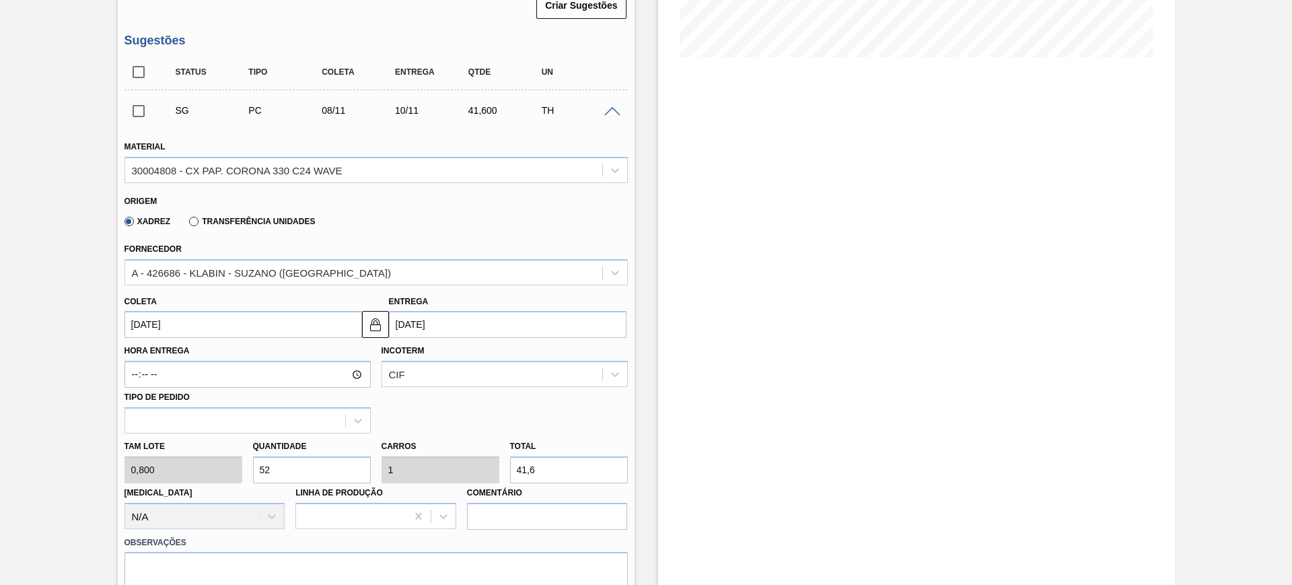
click at [473, 327] on input "10/11/2025" at bounding box center [507, 324] width 237 height 27
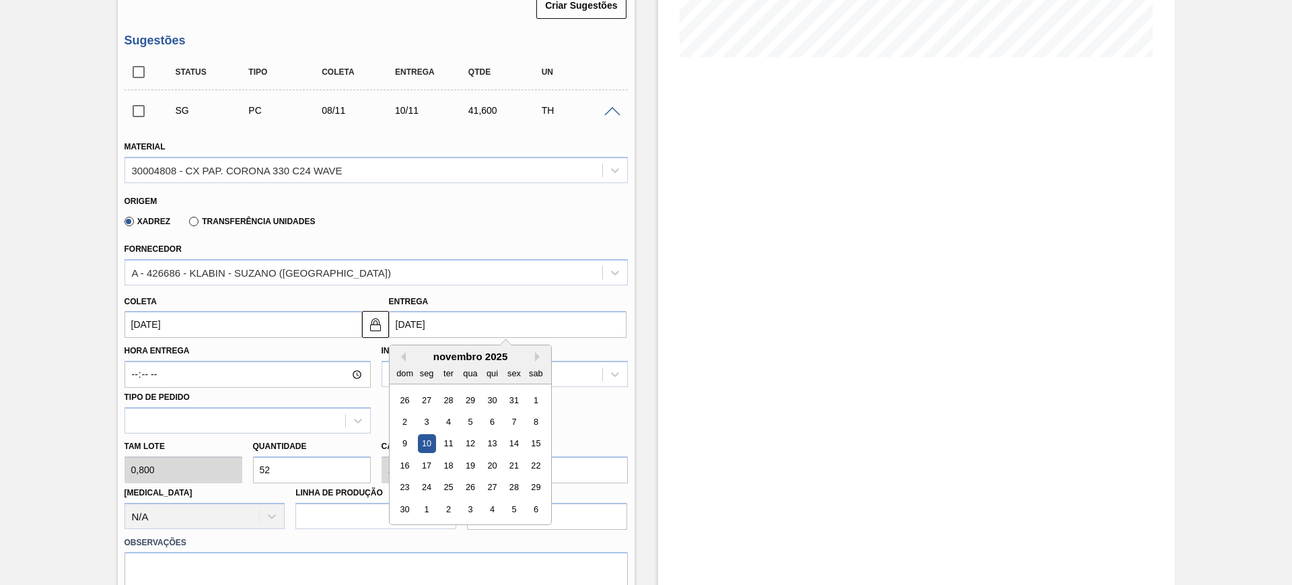
click at [404, 362] on div "dom seg ter qua qui sex sab" at bounding box center [469, 373] width 161 height 22
click at [403, 355] on button "Previous Month" at bounding box center [400, 356] width 9 height 9
click at [532, 426] on div "11" at bounding box center [535, 421] width 18 height 18
type input "09/10/2025"
type input "11/10/2025"
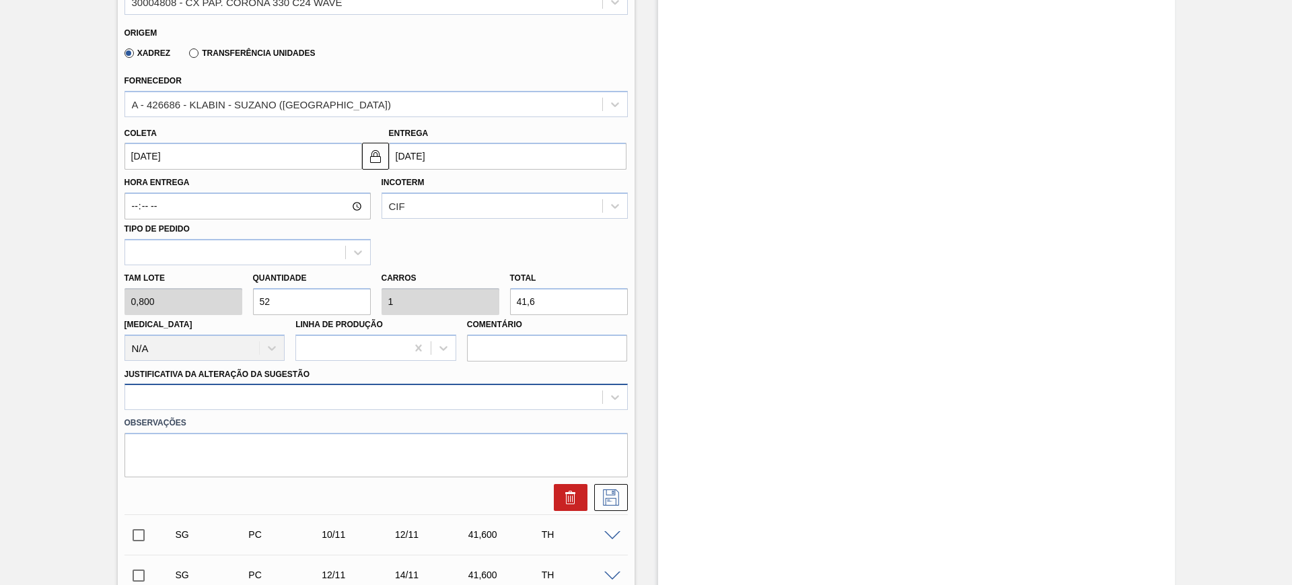
click at [433, 402] on div at bounding box center [375, 396] width 503 height 26
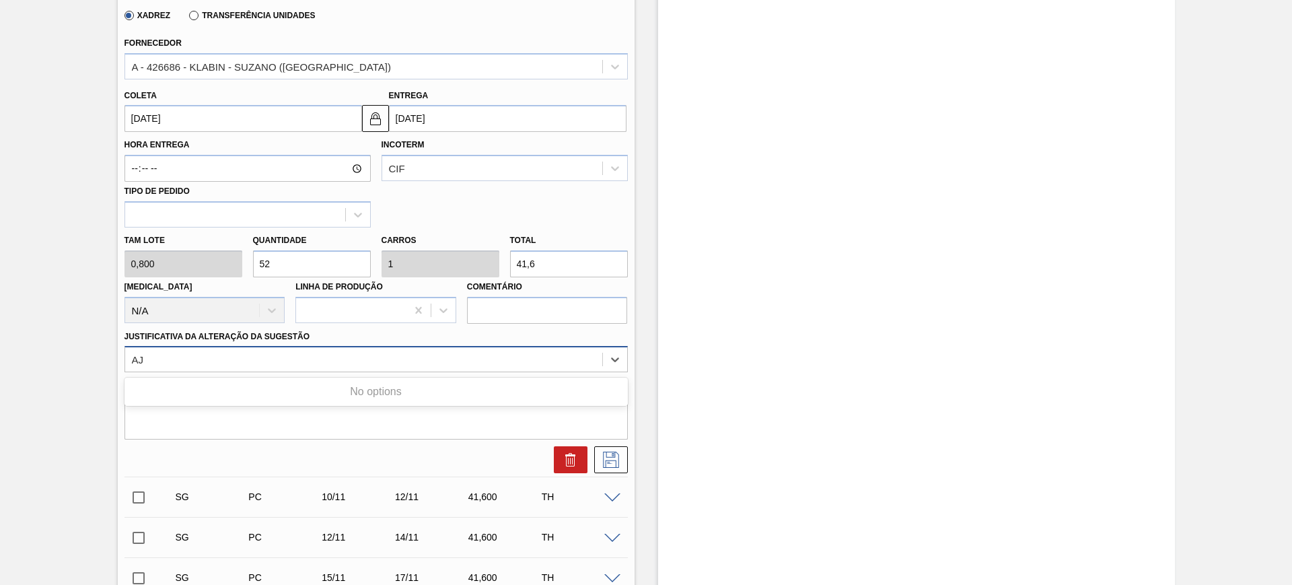
type Sugestão "A"
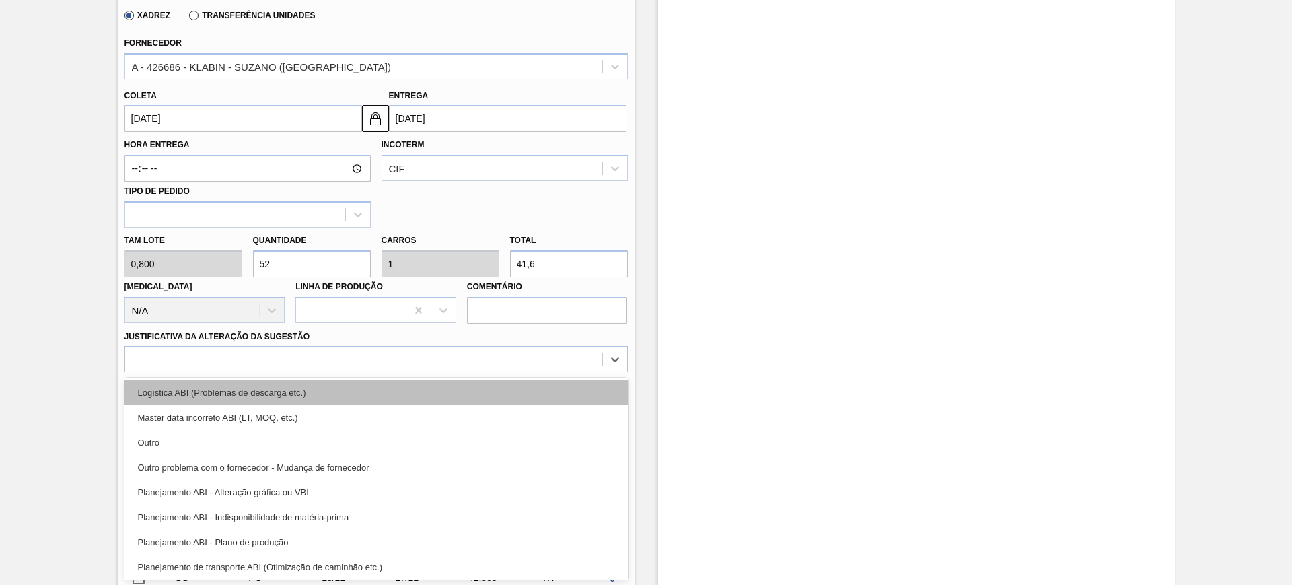
scroll to position [168, 0]
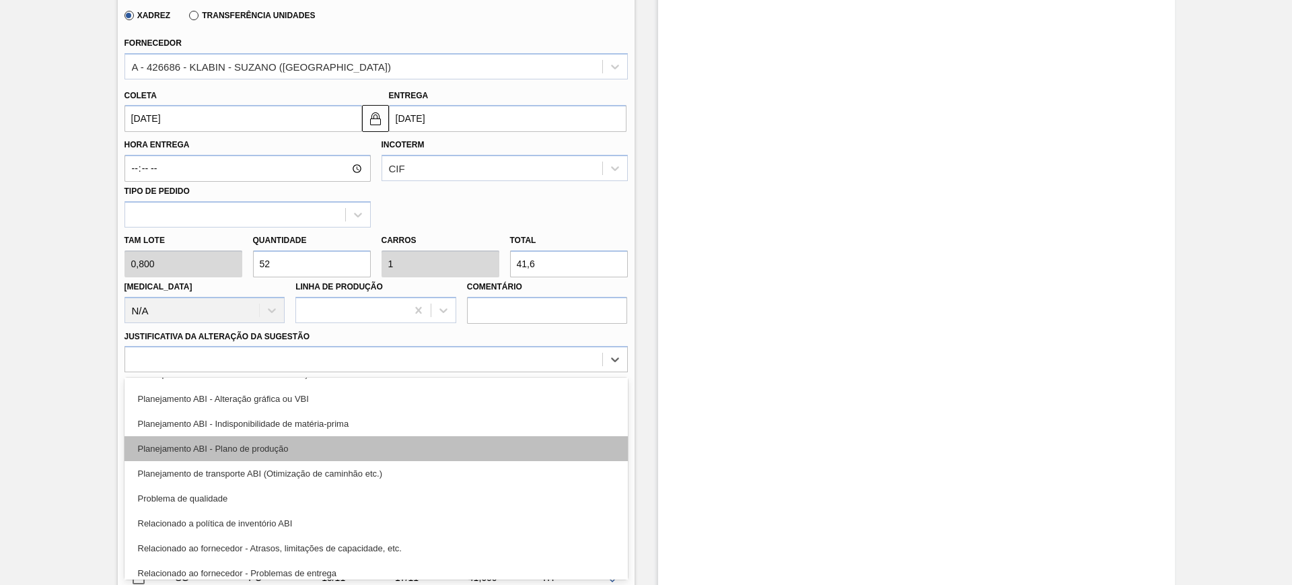
click at [292, 451] on div "Planejamento ABI - Plano de produção" at bounding box center [375, 448] width 503 height 25
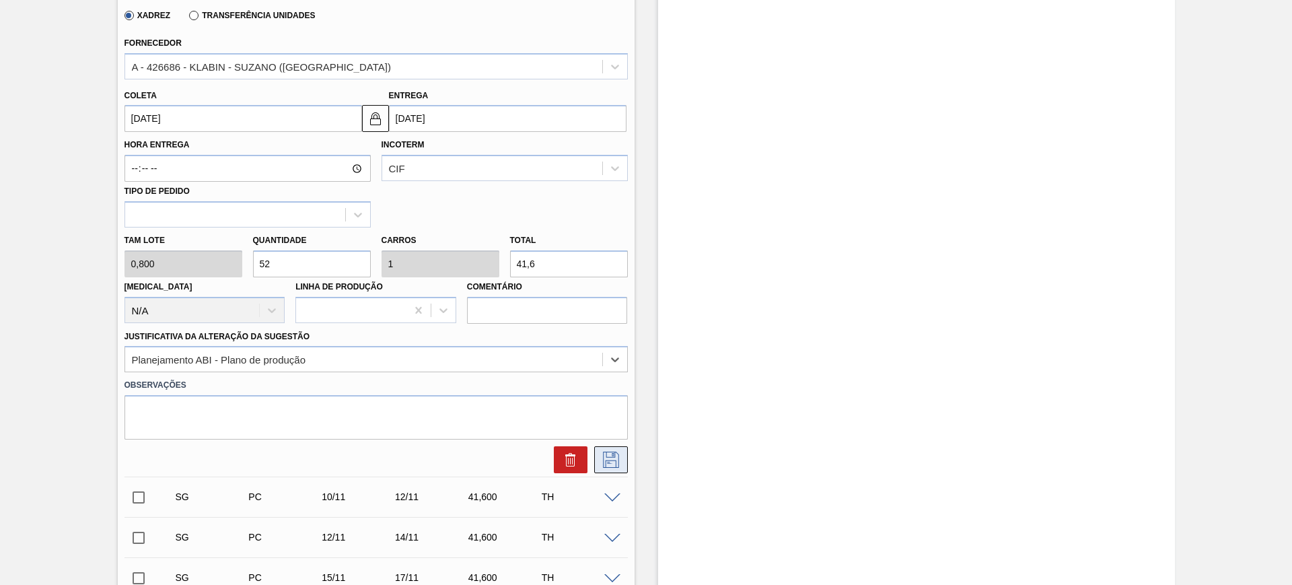
click at [617, 465] on icon at bounding box center [611, 459] width 16 height 16
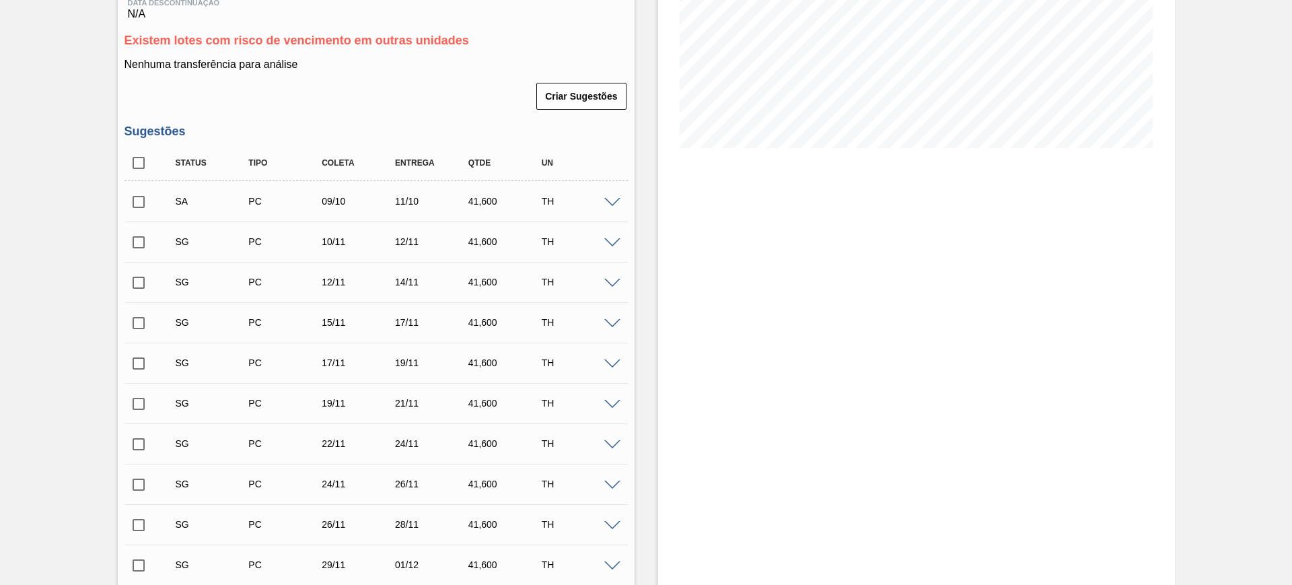
scroll to position [206, 0]
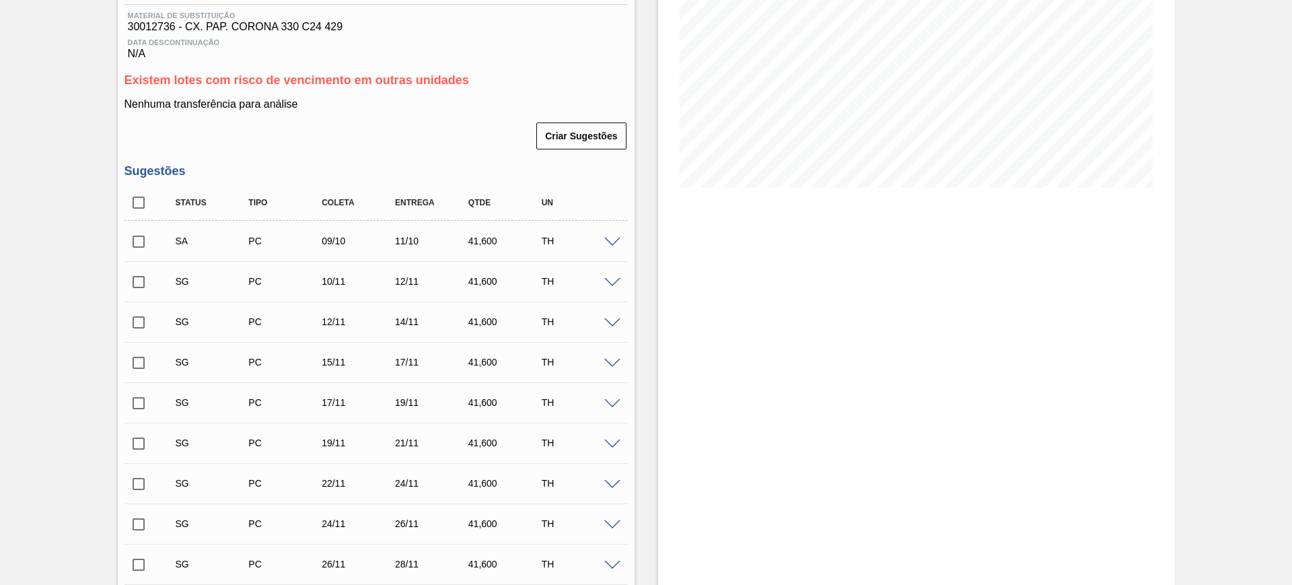
click at [145, 239] on input "checkbox" at bounding box center [138, 241] width 28 height 28
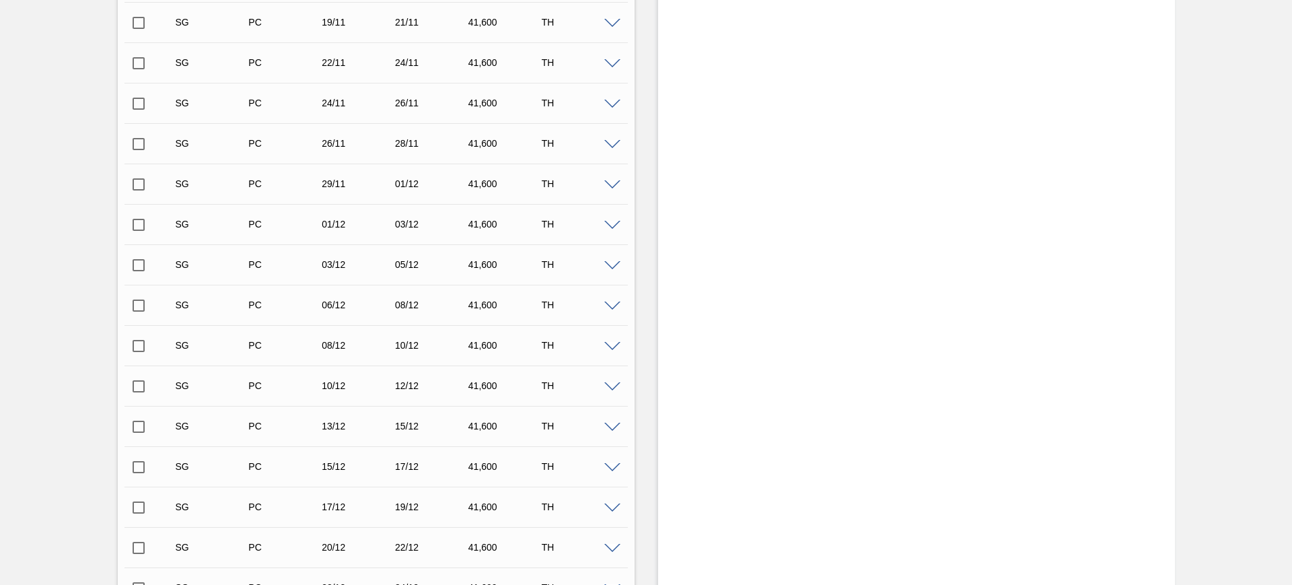
scroll to position [794, 0]
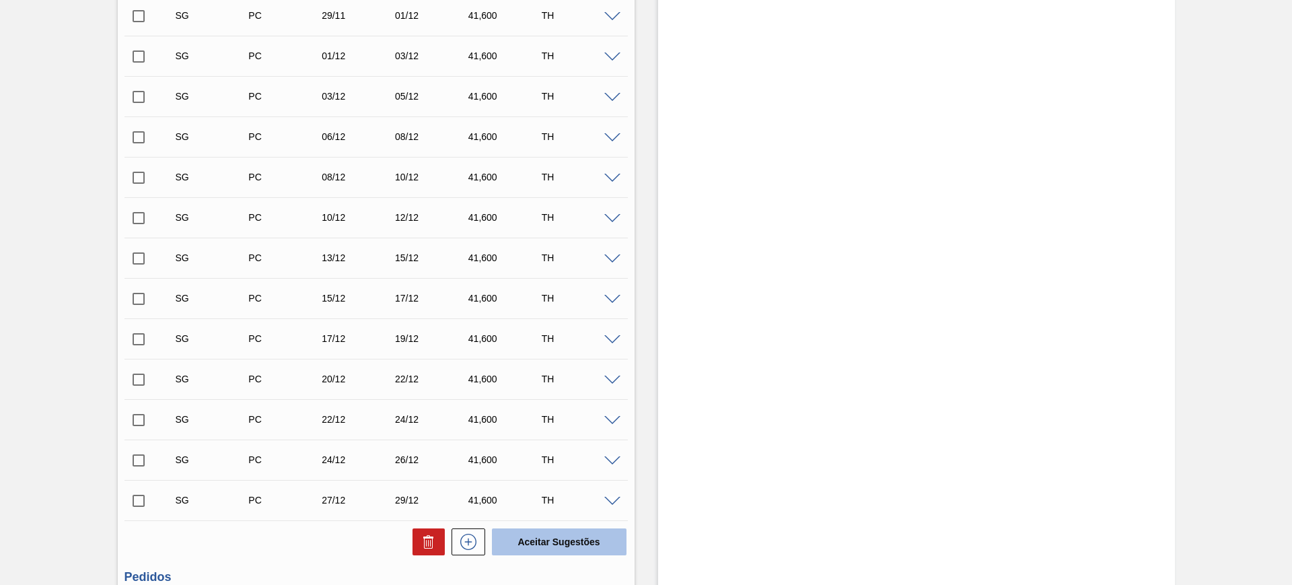
click at [567, 531] on button "Aceitar Sugestões" at bounding box center [559, 541] width 135 height 27
checkbox input "false"
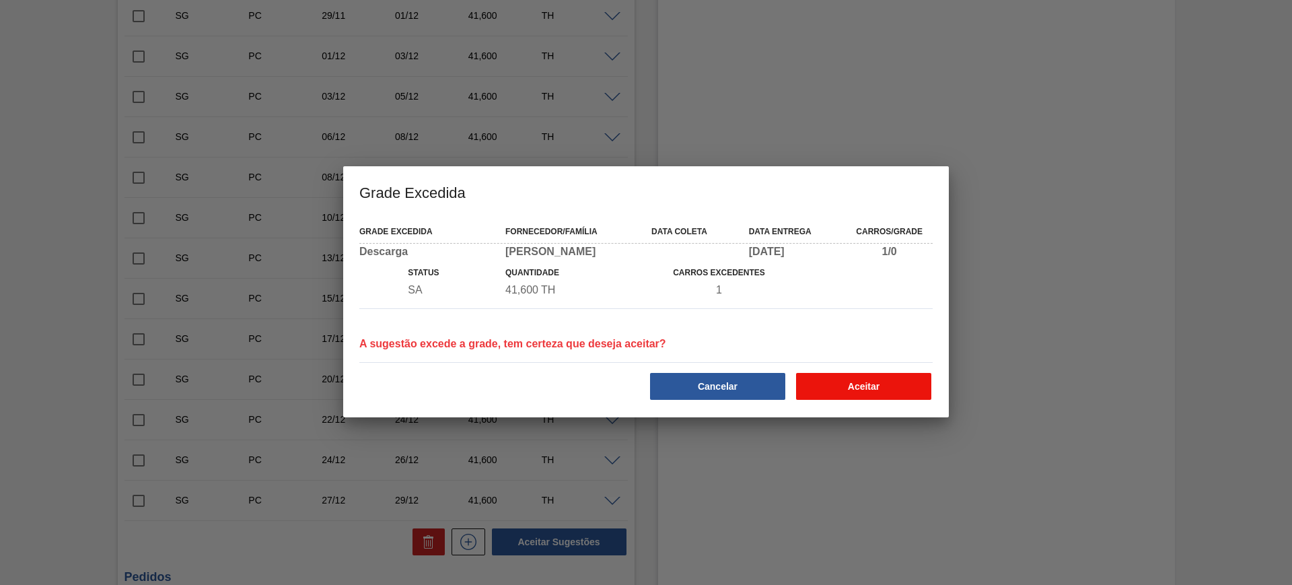
click at [831, 381] on button "Aceitar" at bounding box center [863, 386] width 135 height 27
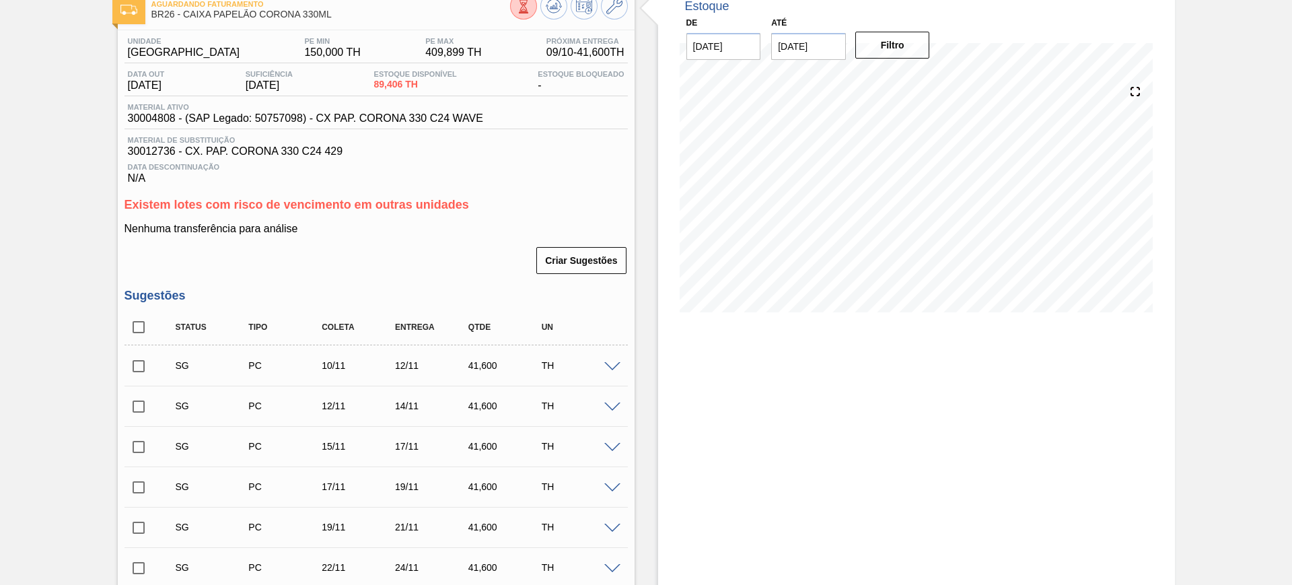
scroll to position [0, 0]
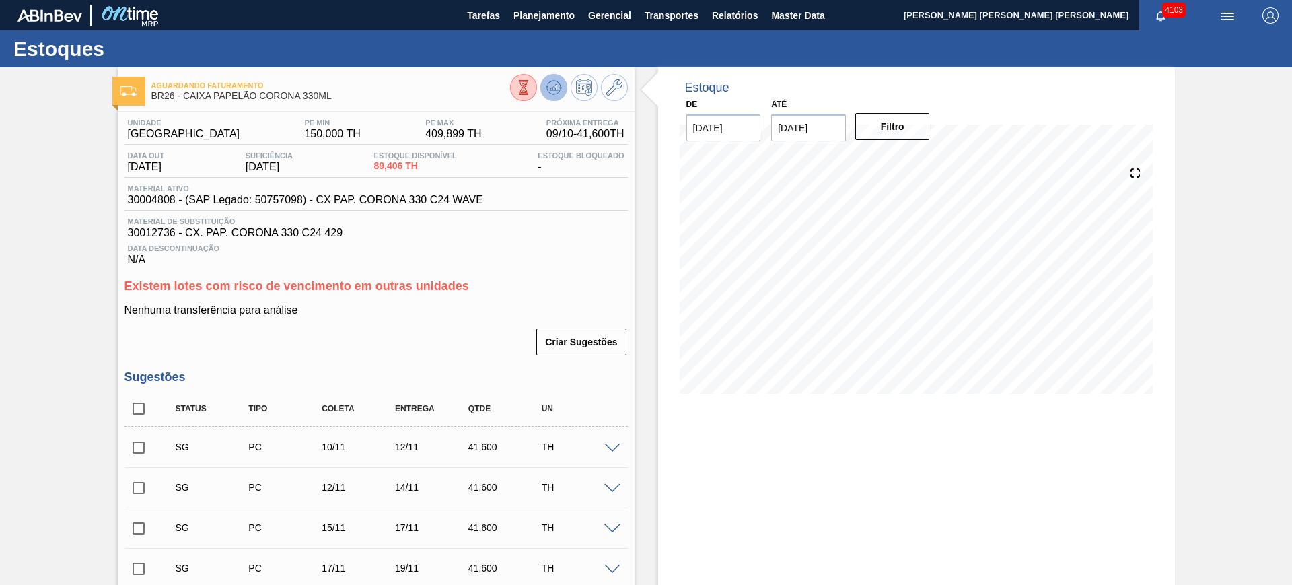
click at [552, 79] on icon at bounding box center [554, 87] width 16 height 16
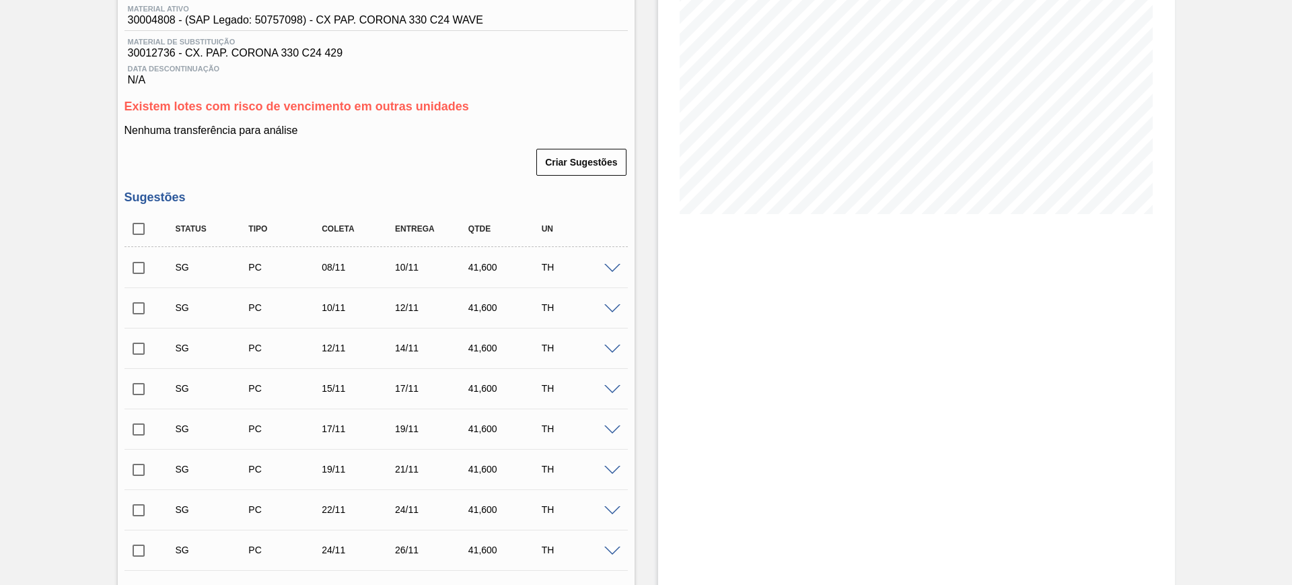
scroll to position [168, 0]
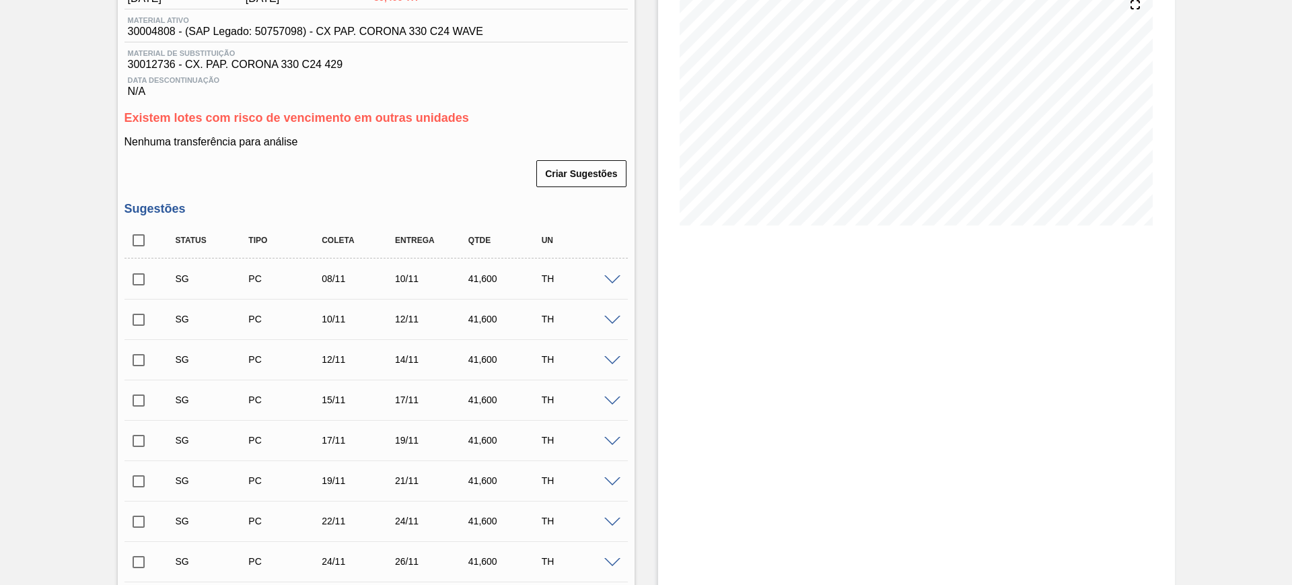
click at [610, 283] on span at bounding box center [612, 280] width 16 height 10
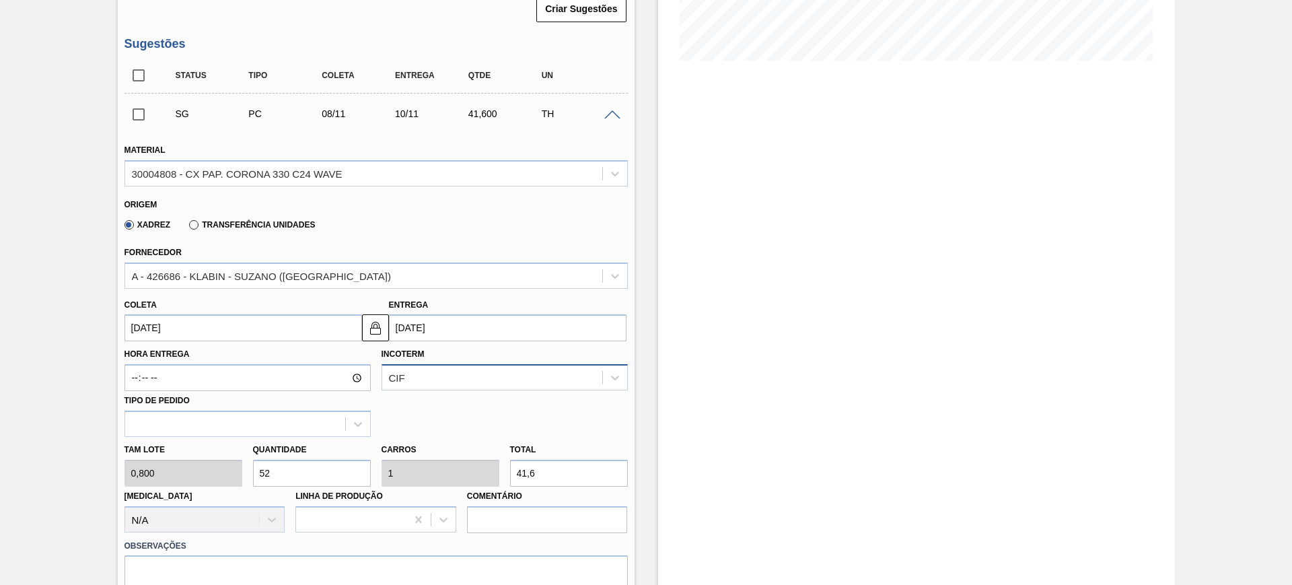
scroll to position [336, 0]
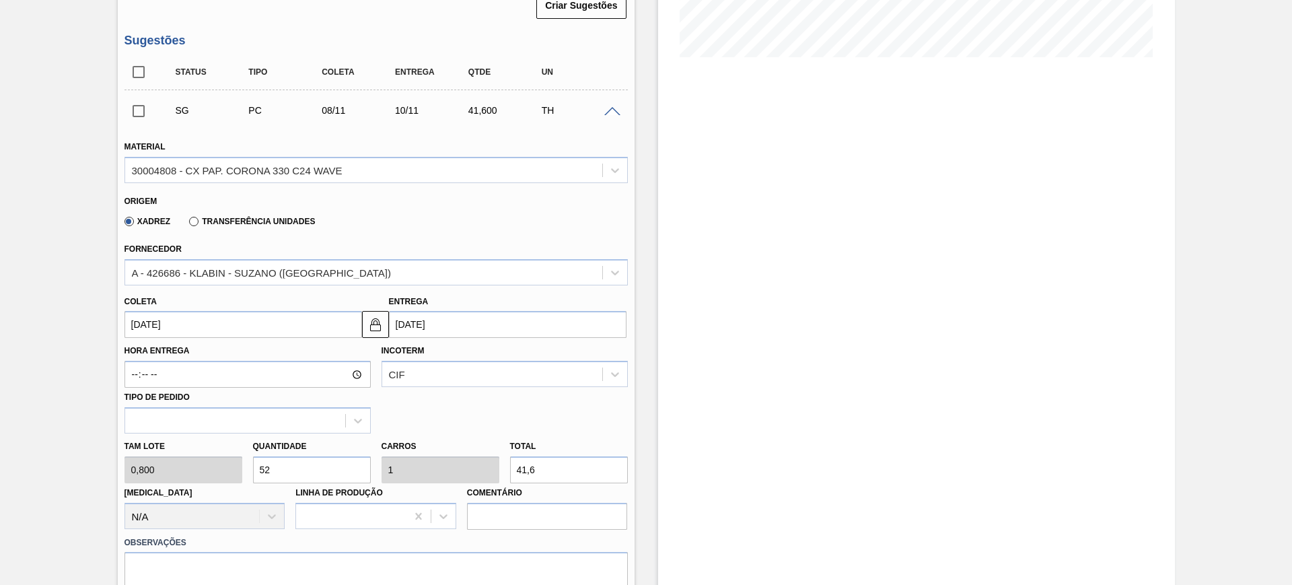
click at [435, 329] on input "10/11/2025" at bounding box center [507, 324] width 237 height 27
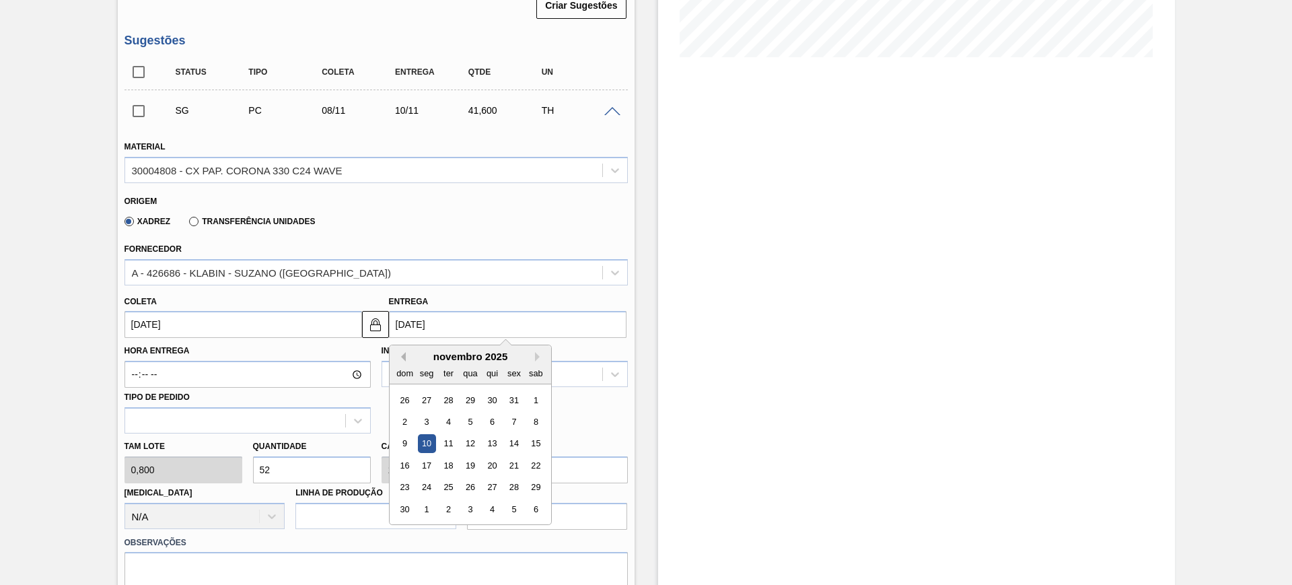
click at [404, 354] on button "Previous Month" at bounding box center [400, 356] width 9 height 9
click at [429, 441] on div "13" at bounding box center [426, 444] width 18 height 18
type input "11/10/2025"
type input "13/10/2025"
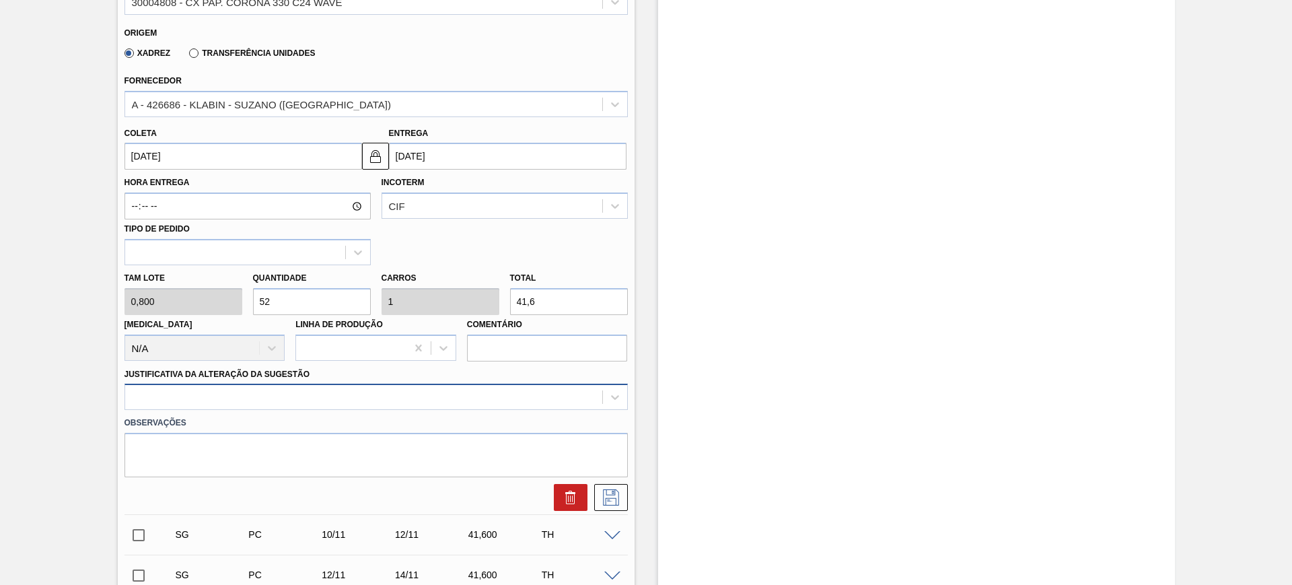
click at [384, 404] on div at bounding box center [375, 396] width 503 height 26
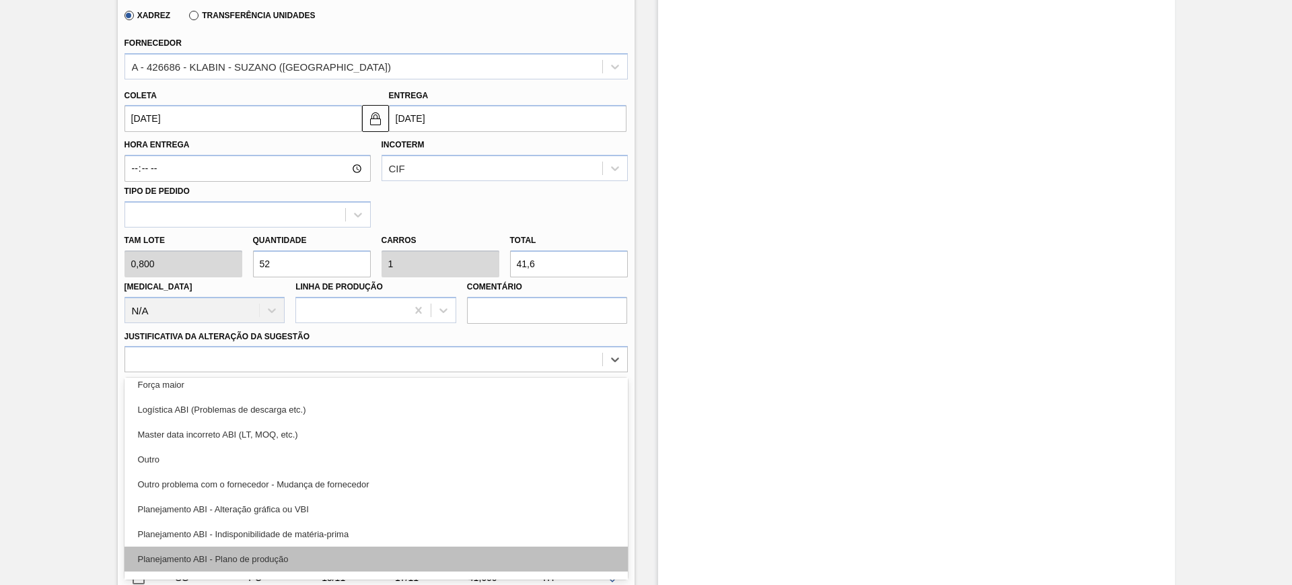
scroll to position [84, 0]
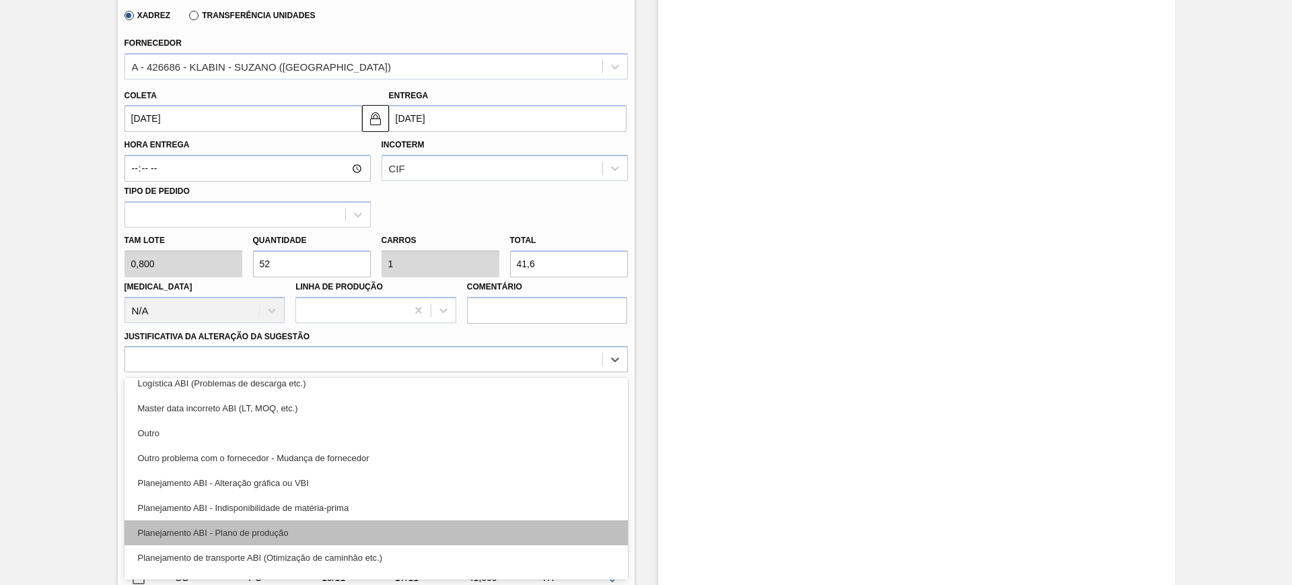
click at [397, 526] on div "Planejamento ABI - Plano de produção" at bounding box center [375, 532] width 503 height 25
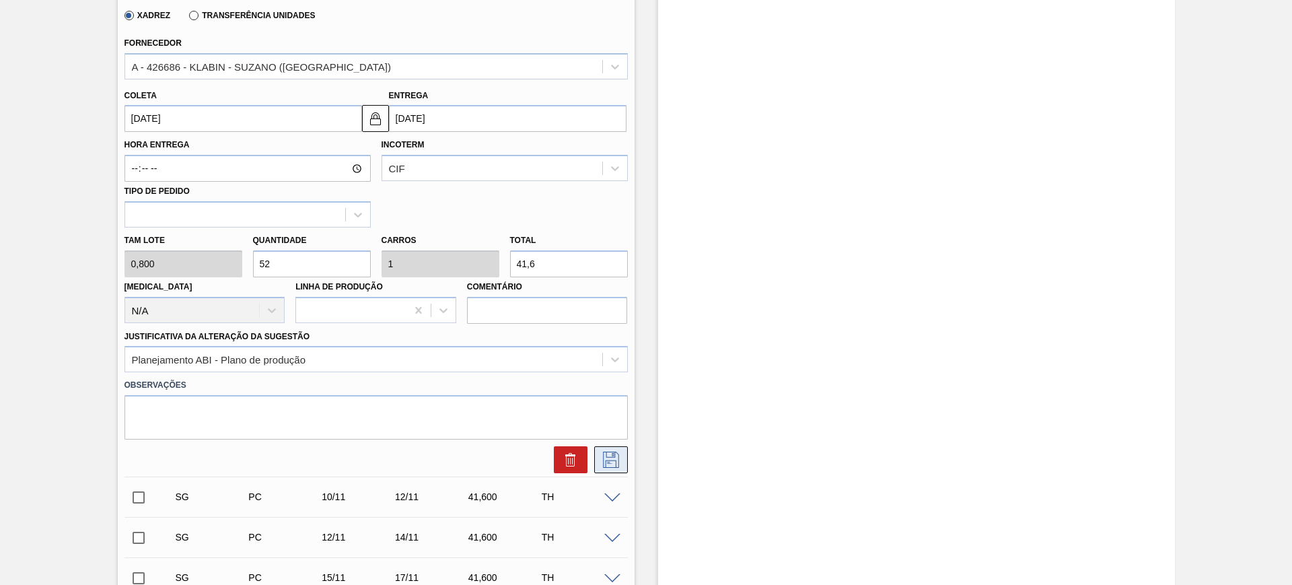
click at [611, 458] on icon at bounding box center [611, 459] width 22 height 16
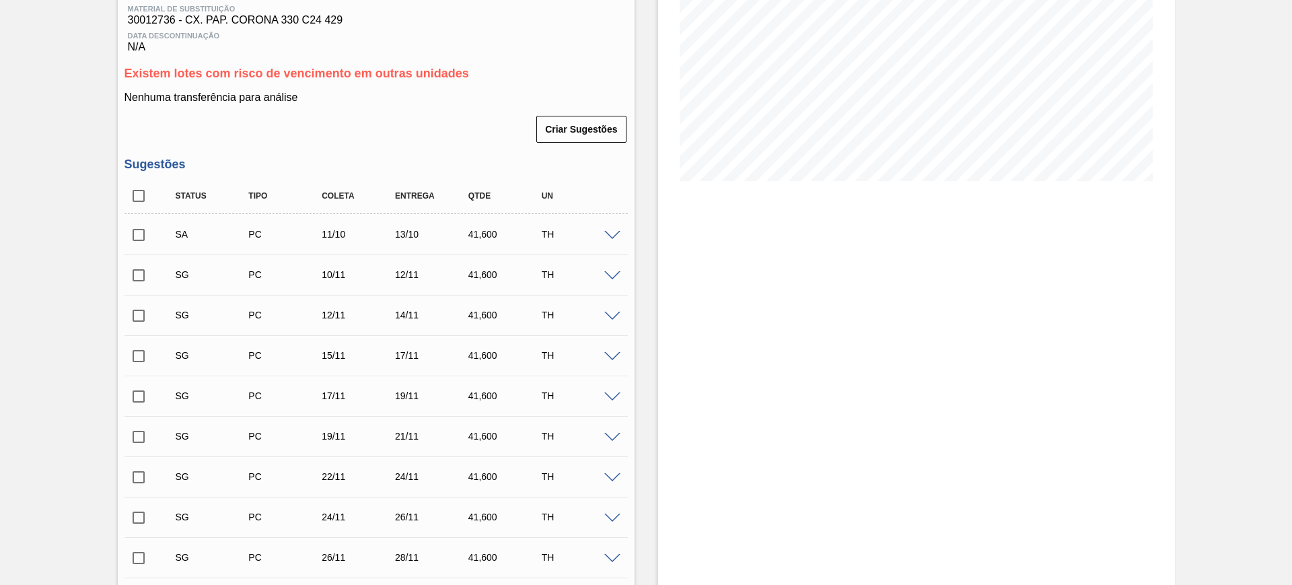
scroll to position [122, 0]
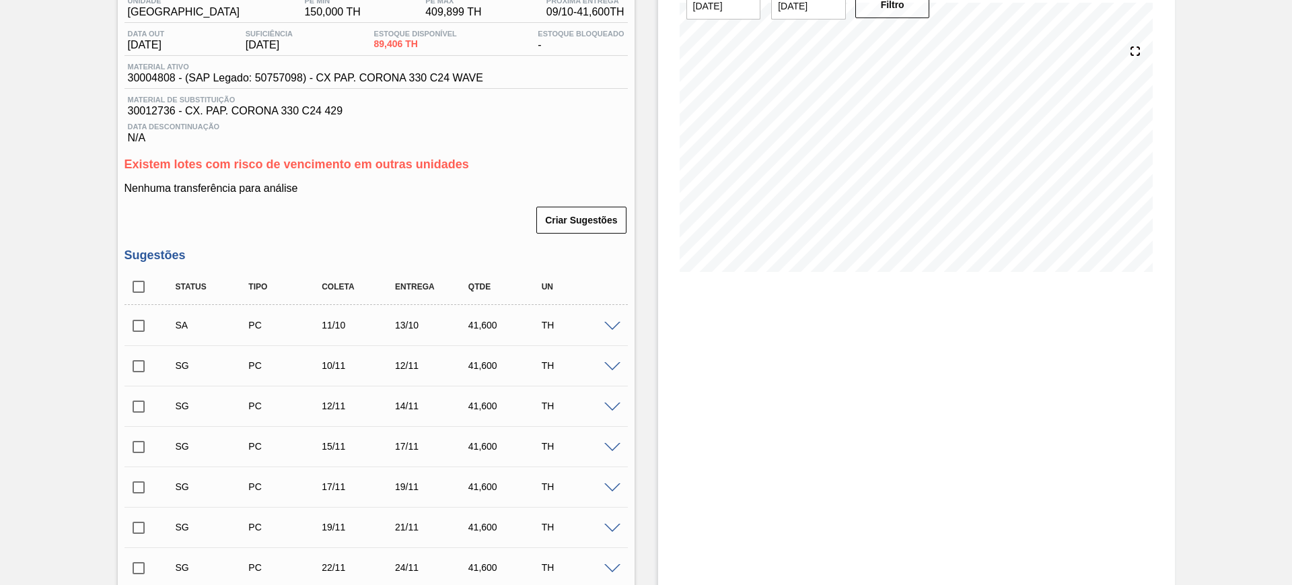
click at [142, 322] on input "checkbox" at bounding box center [138, 325] width 28 height 28
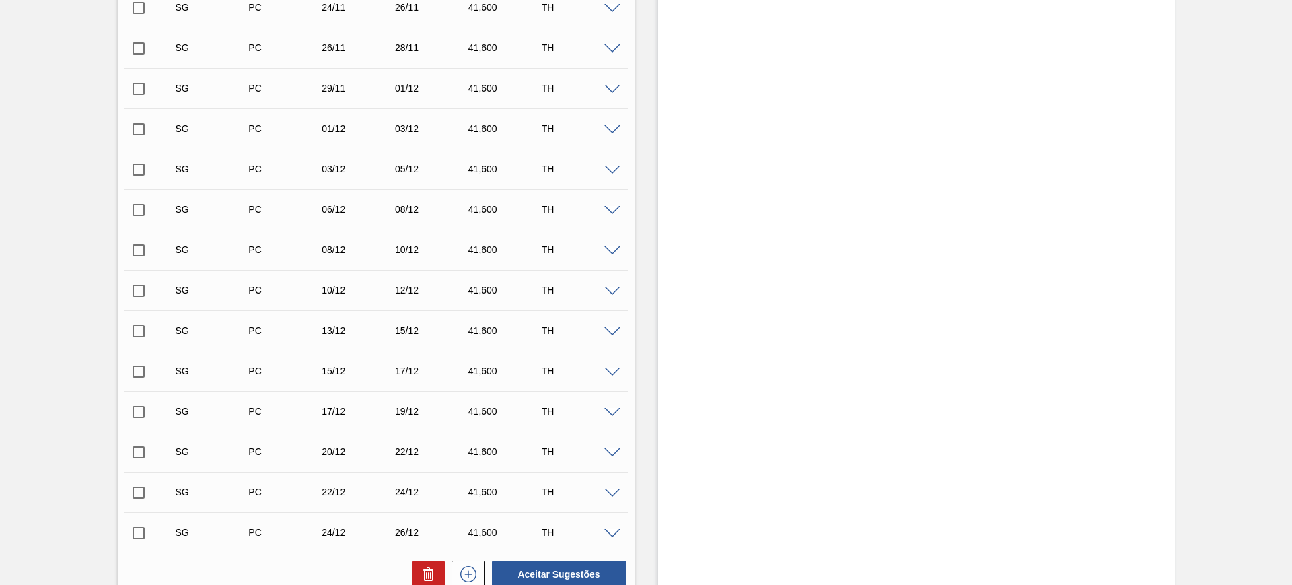
scroll to position [794, 0]
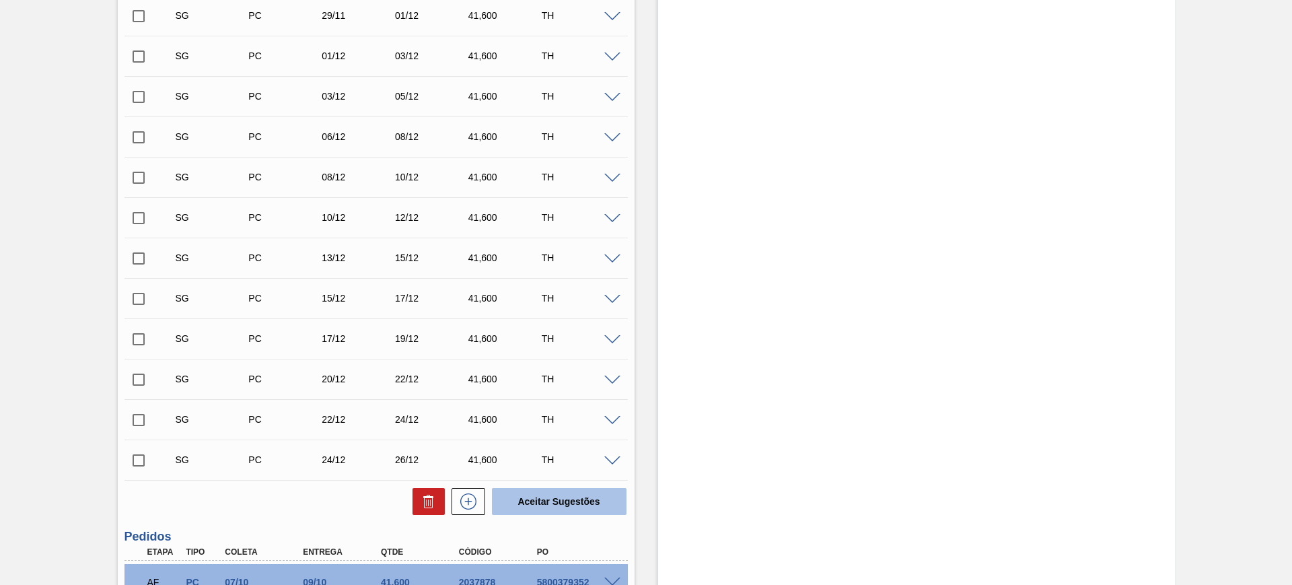
click at [576, 494] on button "Aceitar Sugestões" at bounding box center [559, 501] width 135 height 27
checkbox input "false"
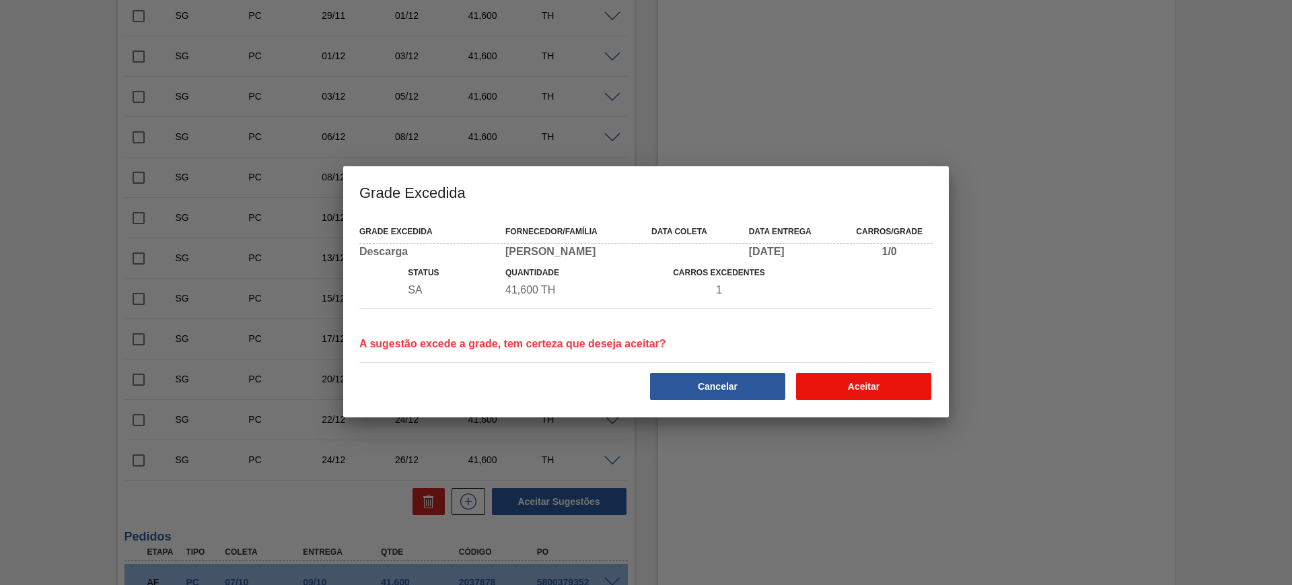
click at [863, 377] on button "Aceitar" at bounding box center [863, 386] width 135 height 27
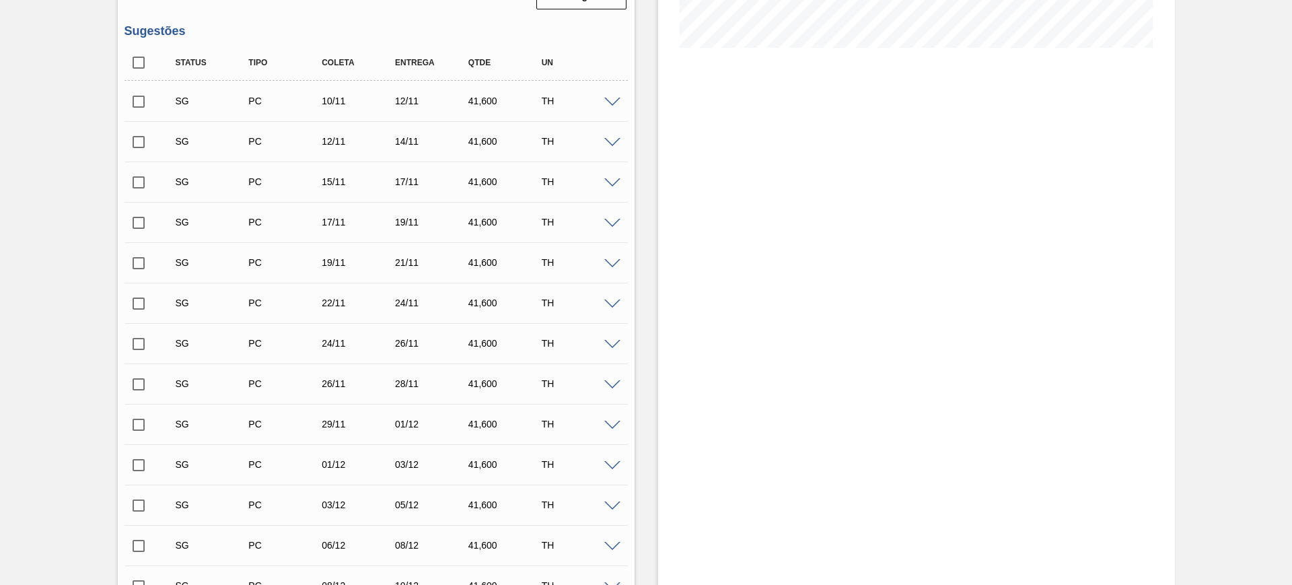
scroll to position [250, 0]
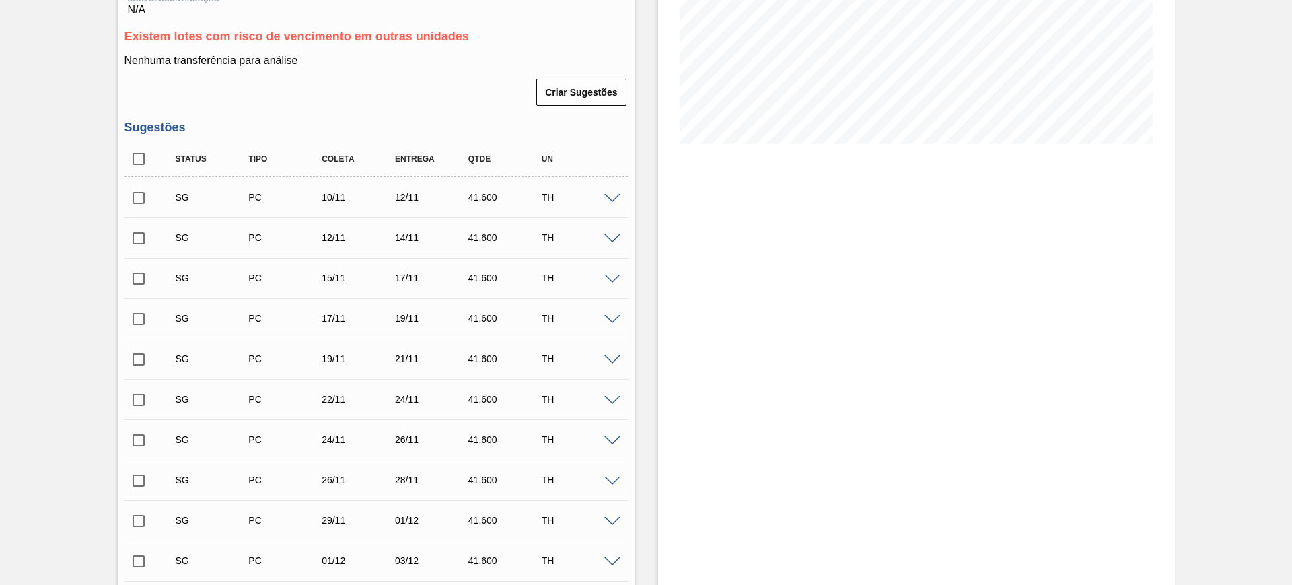
click at [611, 200] on span at bounding box center [612, 199] width 16 height 10
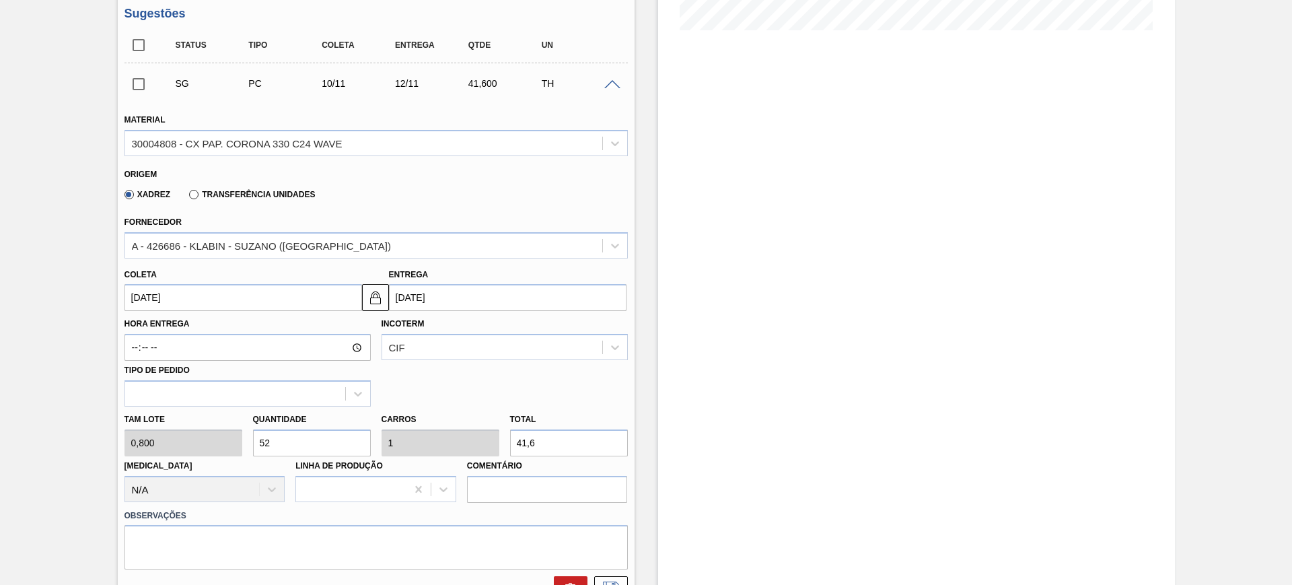
scroll to position [334, 0]
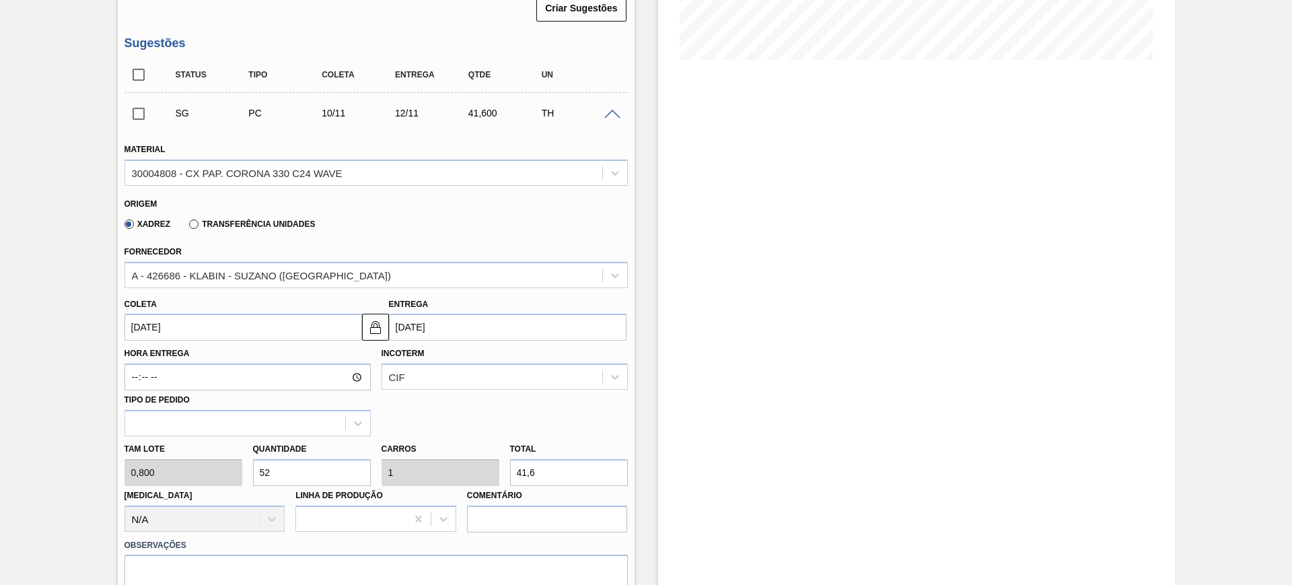
click at [435, 333] on input "12/11/2025" at bounding box center [507, 326] width 237 height 27
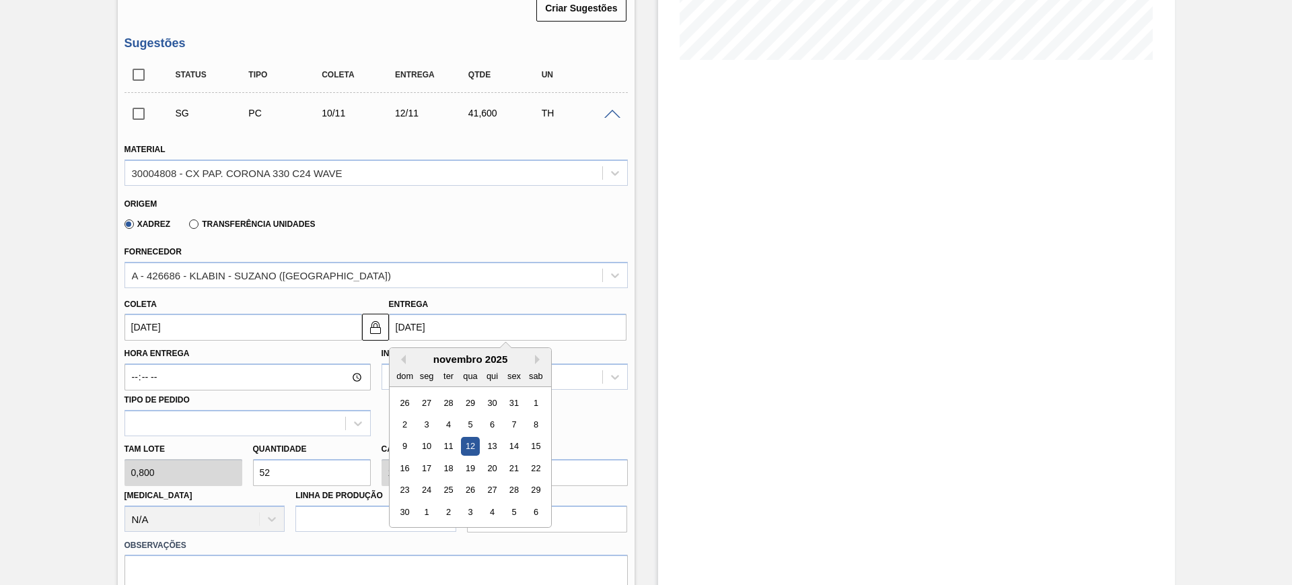
click at [406, 357] on div "novembro 2025" at bounding box center [469, 358] width 161 height 11
click at [405, 358] on div "novembro 2025" at bounding box center [469, 358] width 161 height 11
click at [404, 358] on button "Previous Month" at bounding box center [400, 359] width 9 height 9
click at [451, 443] on div "14" at bounding box center [448, 446] width 18 height 18
type input "12/10/2025"
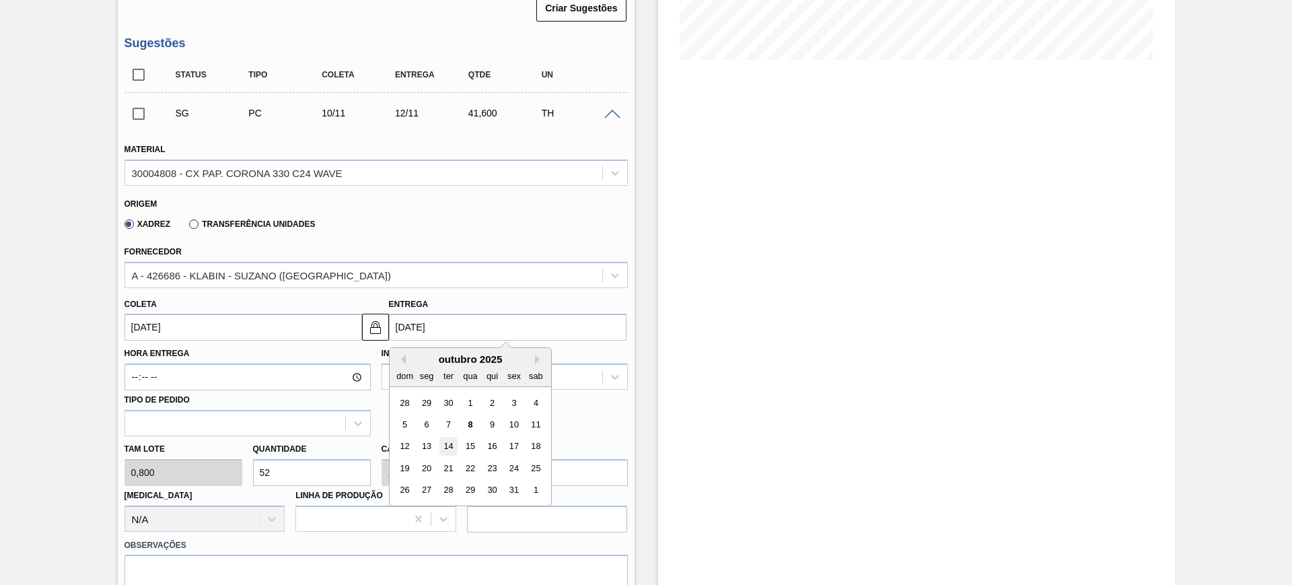
type input "14/10/2025"
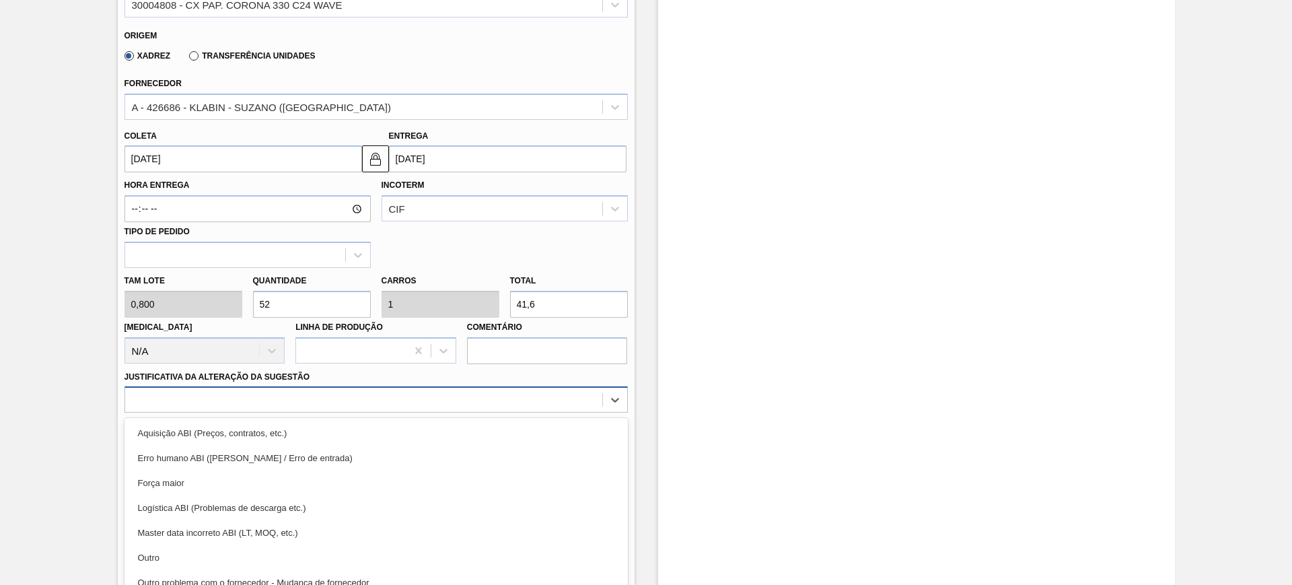
click at [420, 402] on div "option Aquisição ABI (Preços, contratos, etc.) focused, 1 of 18. 18 results ava…" at bounding box center [375, 399] width 503 height 26
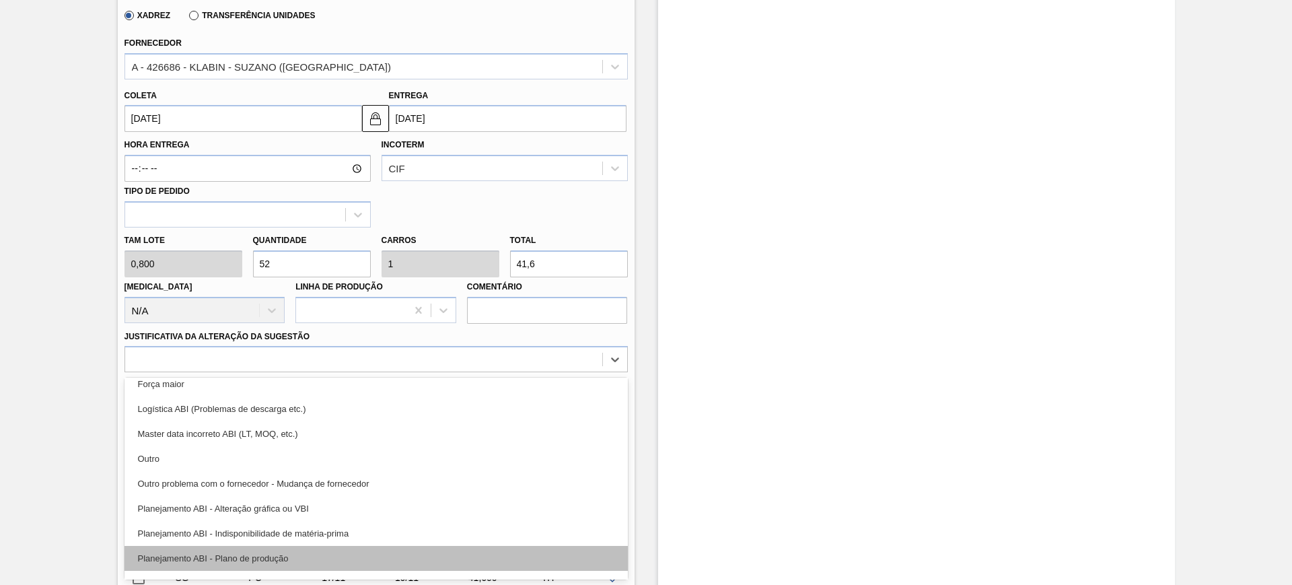
scroll to position [84, 0]
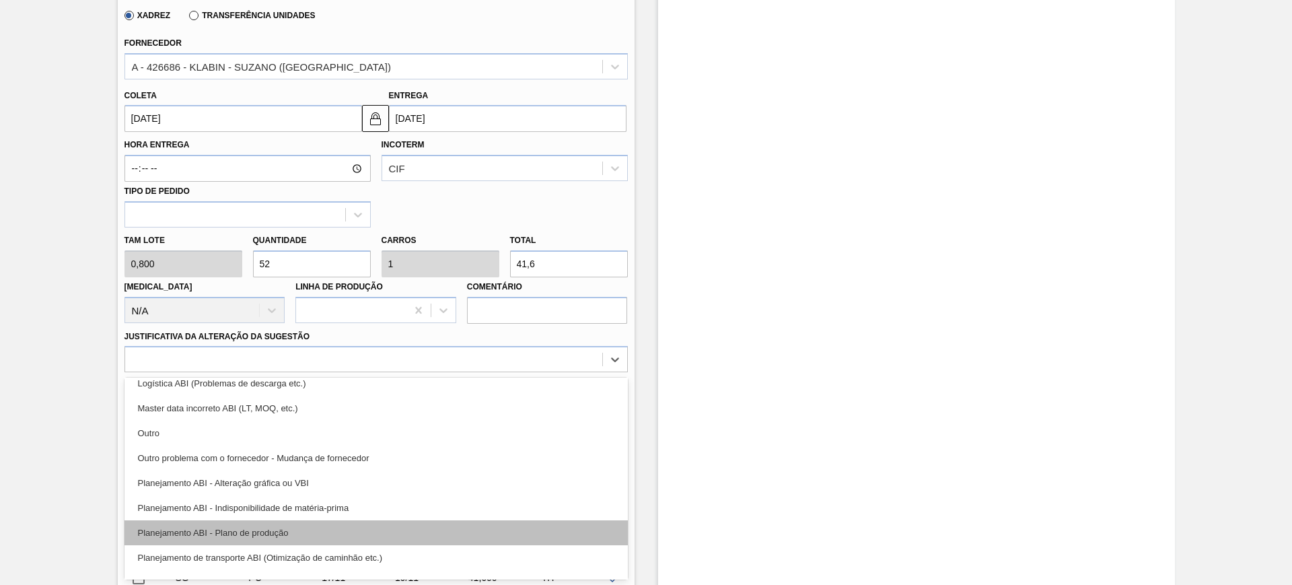
click at [379, 529] on div "Planejamento ABI - Plano de produção" at bounding box center [375, 532] width 503 height 25
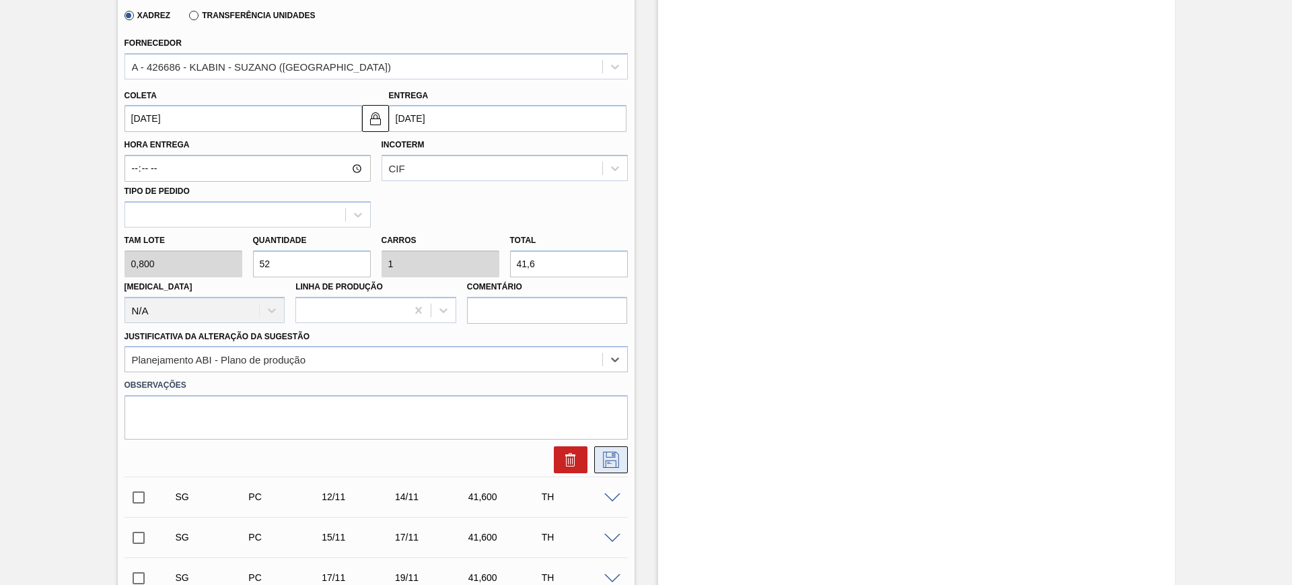
click at [607, 470] on button at bounding box center [611, 459] width 34 height 27
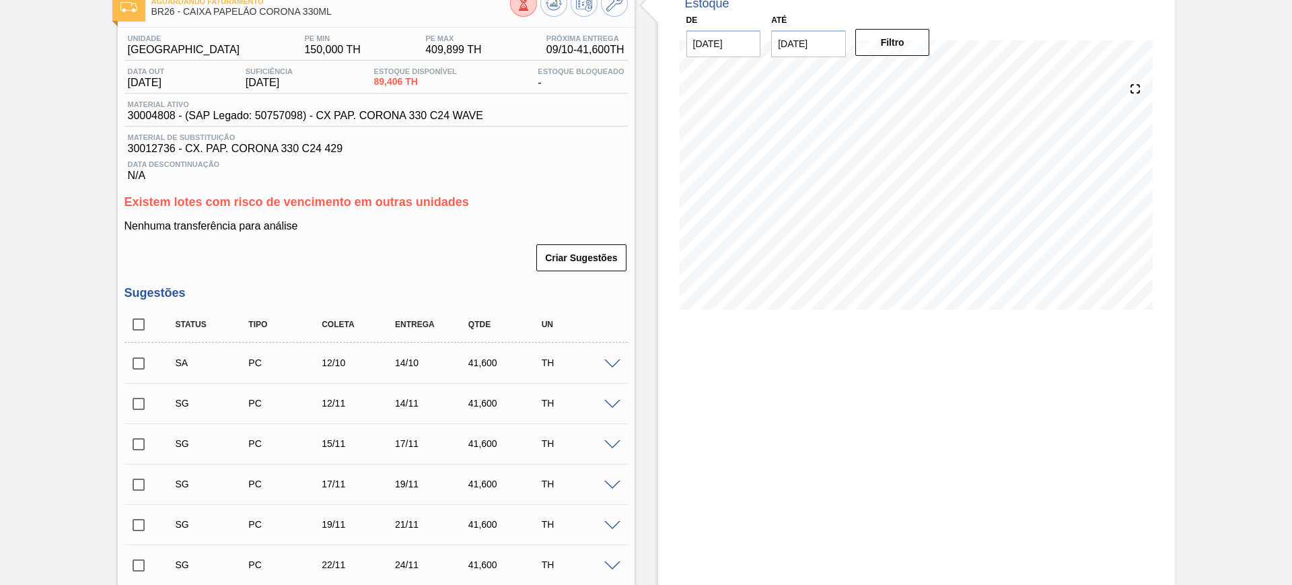
scroll to position [168, 0]
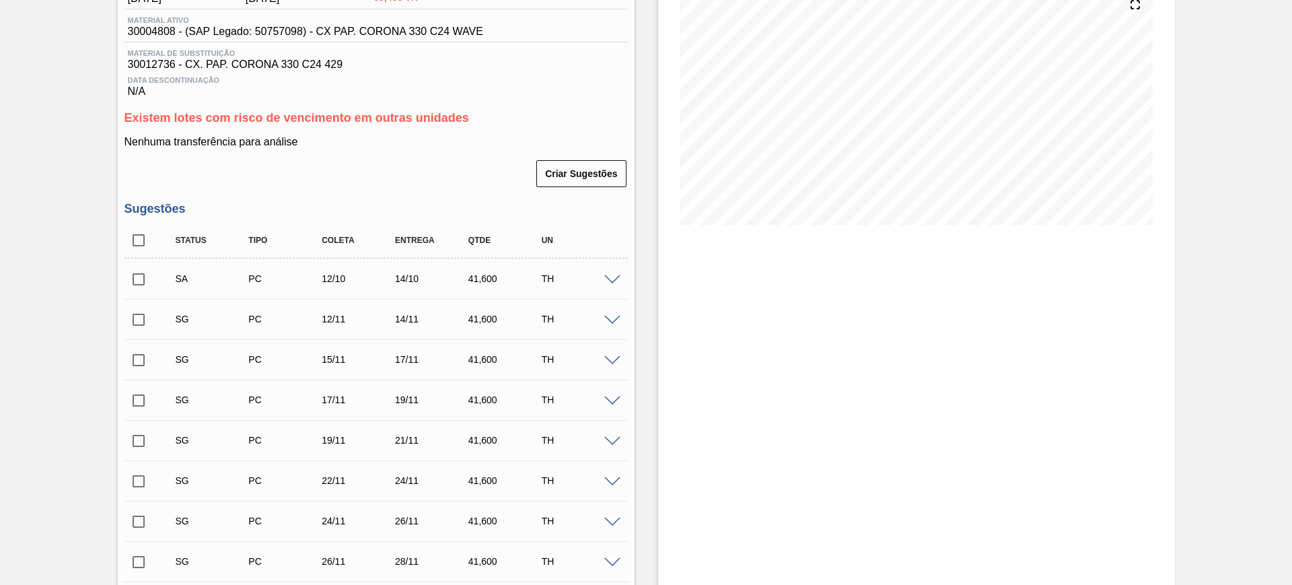
click at [611, 324] on div "TH" at bounding box center [578, 318] width 81 height 11
click at [611, 319] on span at bounding box center [612, 320] width 16 height 10
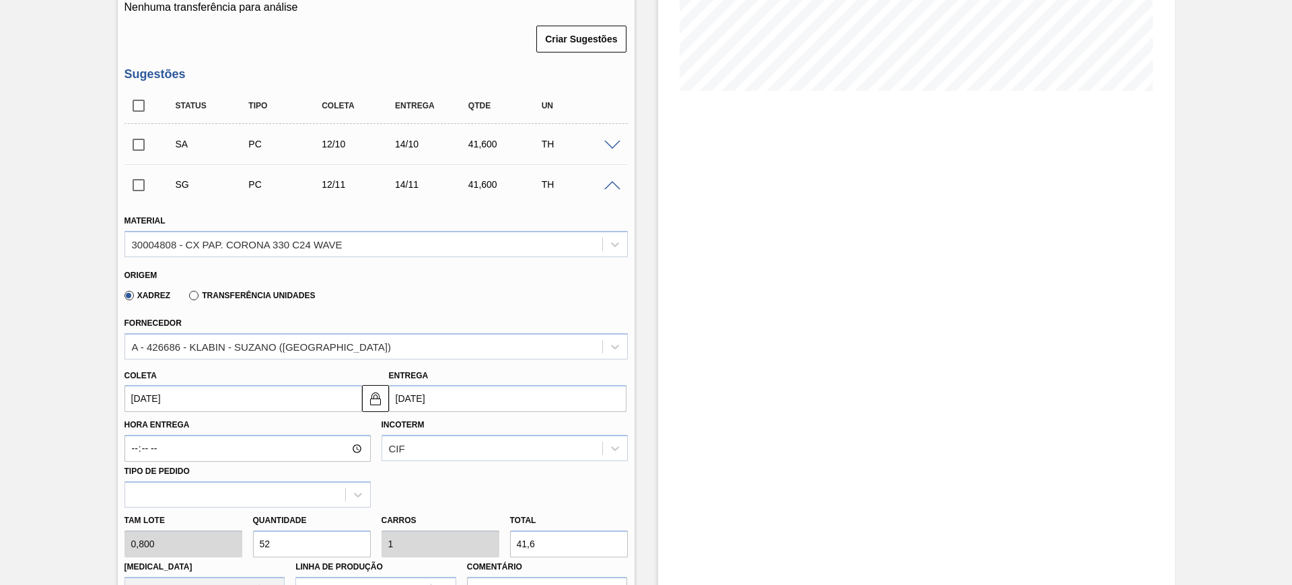
scroll to position [505, 0]
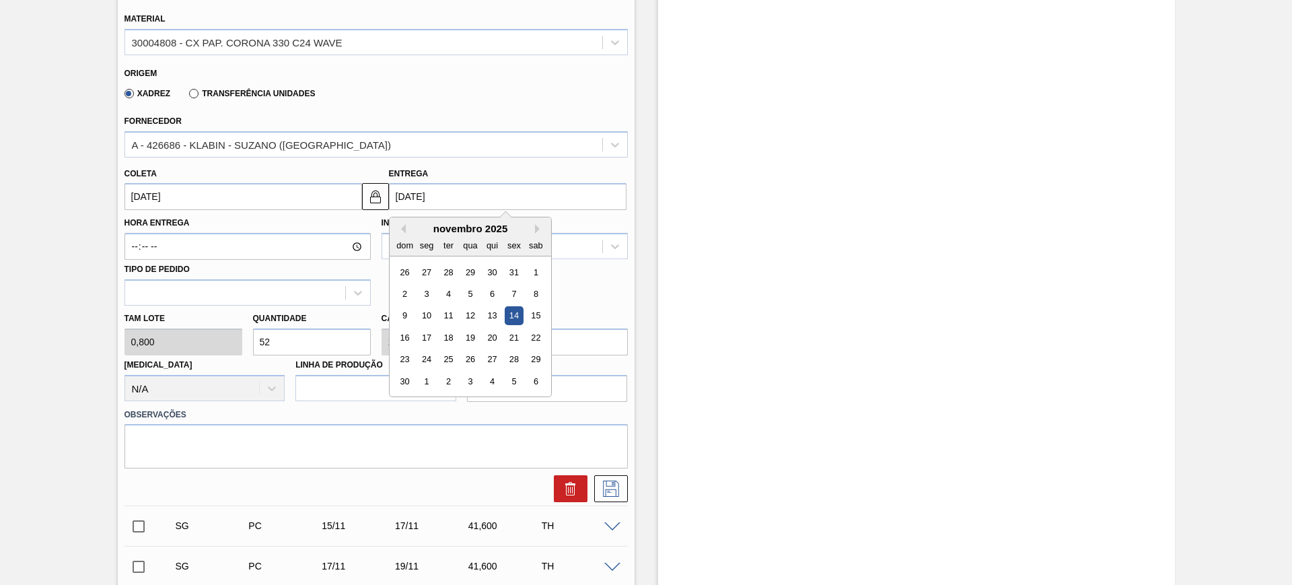
click at [479, 198] on input "14/11/2025" at bounding box center [507, 196] width 237 height 27
click at [538, 230] on button "Next Month" at bounding box center [539, 228] width 9 height 9
click at [402, 229] on button "Previous Month" at bounding box center [400, 228] width 9 height 9
click at [457, 313] on div "14" at bounding box center [448, 316] width 18 height 18
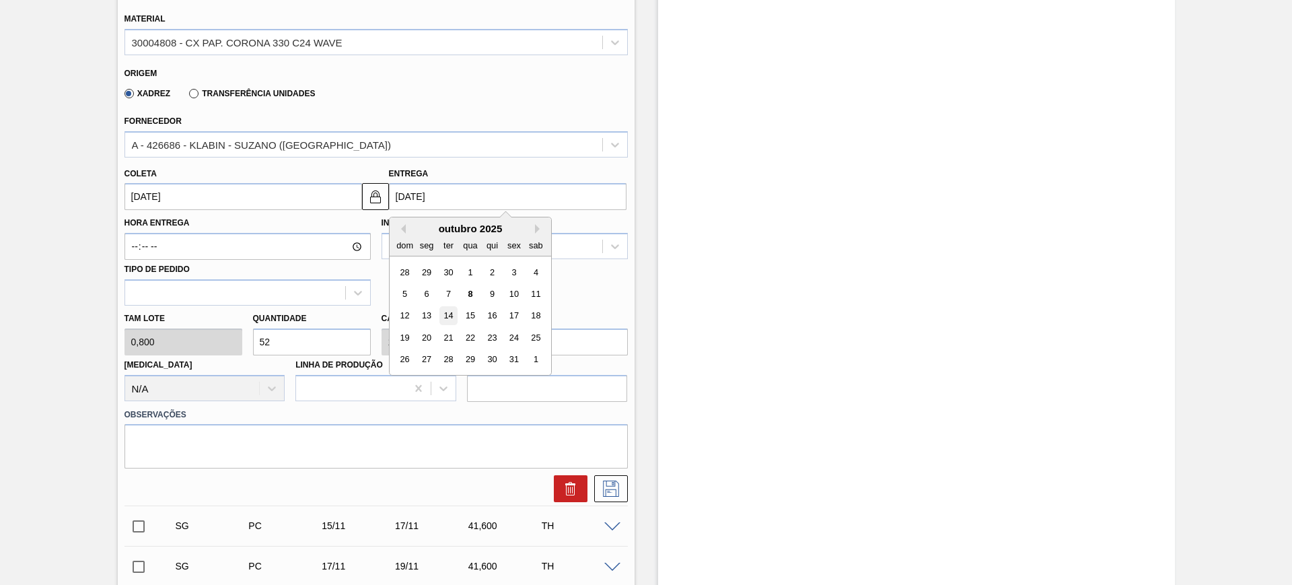
type input "12/10/2025"
type input "14/10/2025"
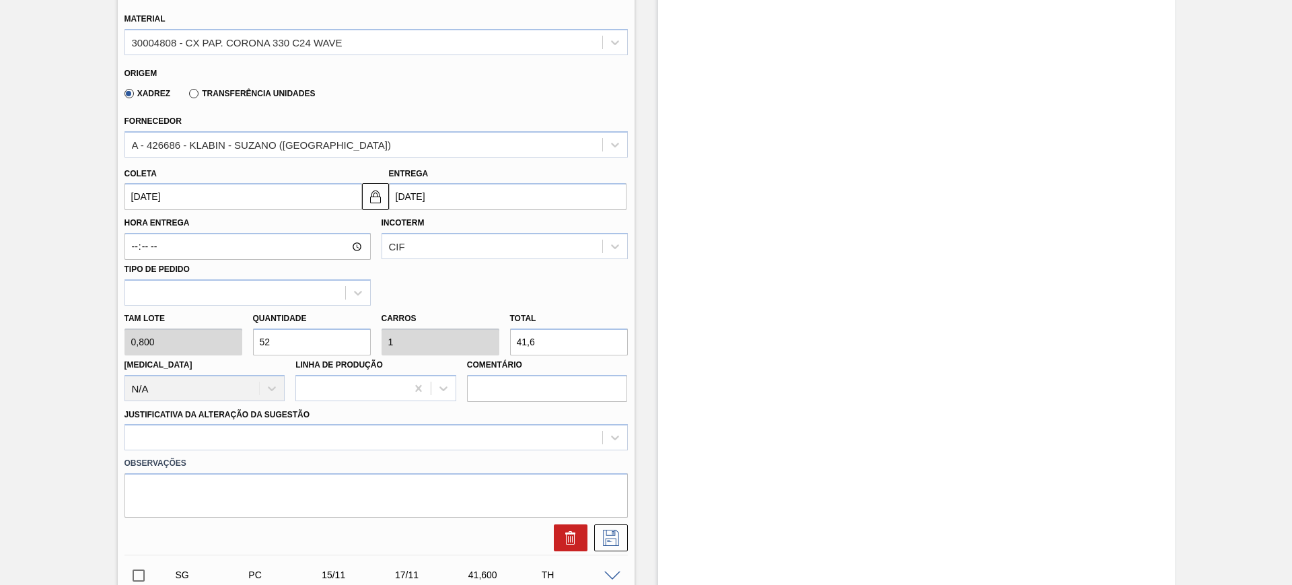
click at [433, 206] on input "14/10/2025" at bounding box center [507, 196] width 237 height 27
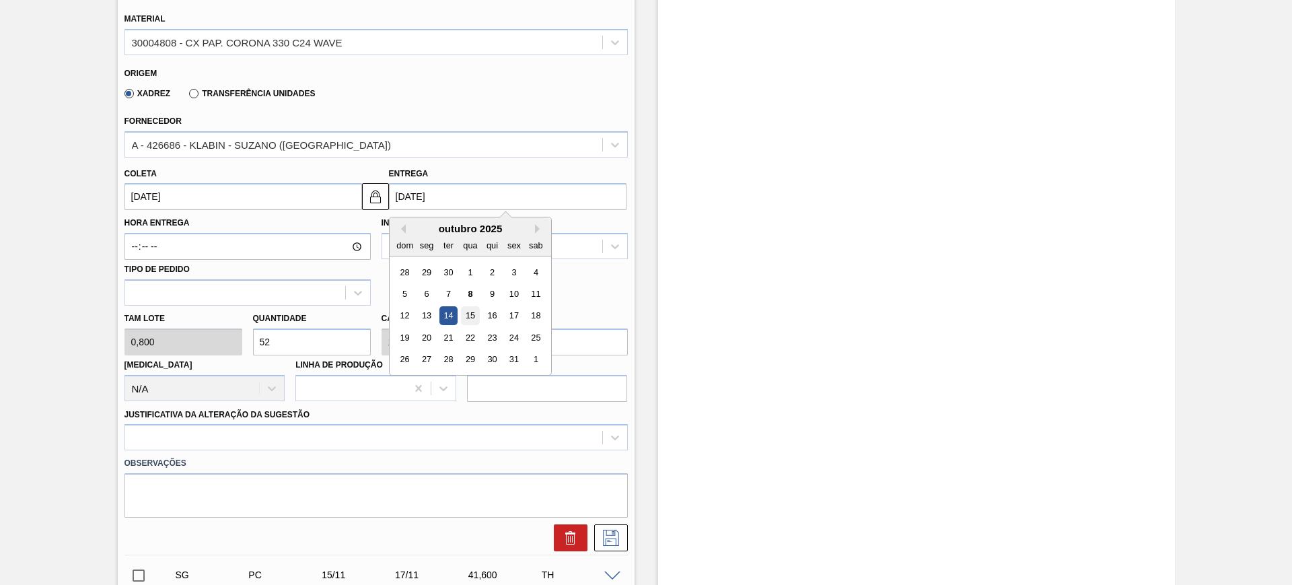
click at [466, 314] on div "15" at bounding box center [470, 316] width 18 height 18
type input "13/10/2025"
type input "15/10/2025"
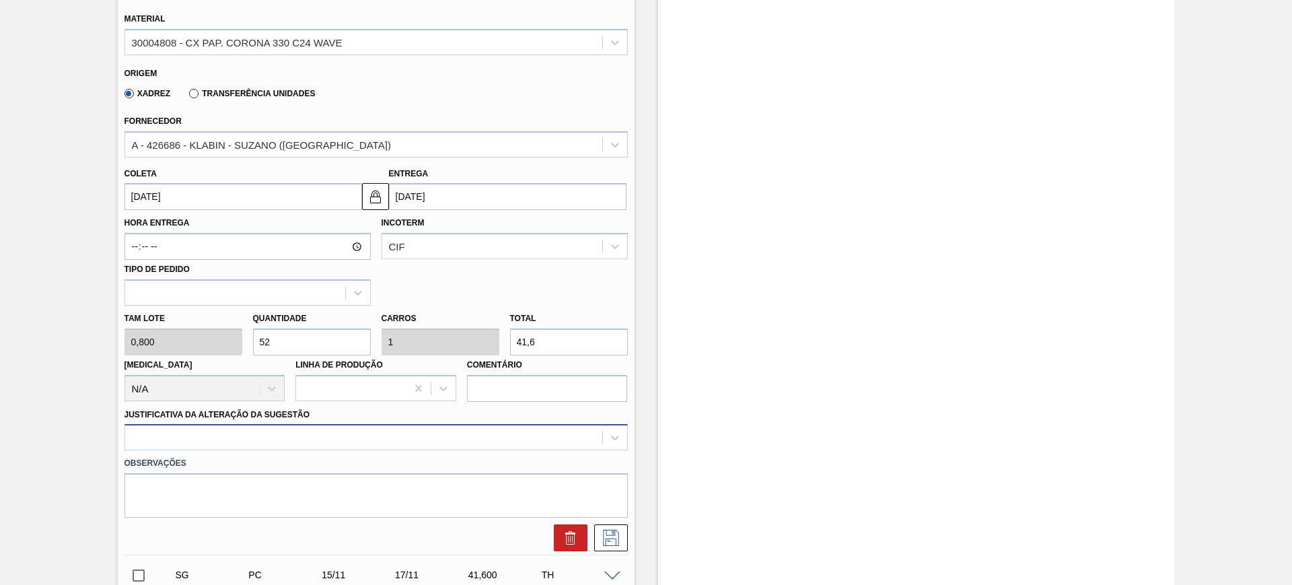
click at [471, 445] on div at bounding box center [375, 437] width 503 height 26
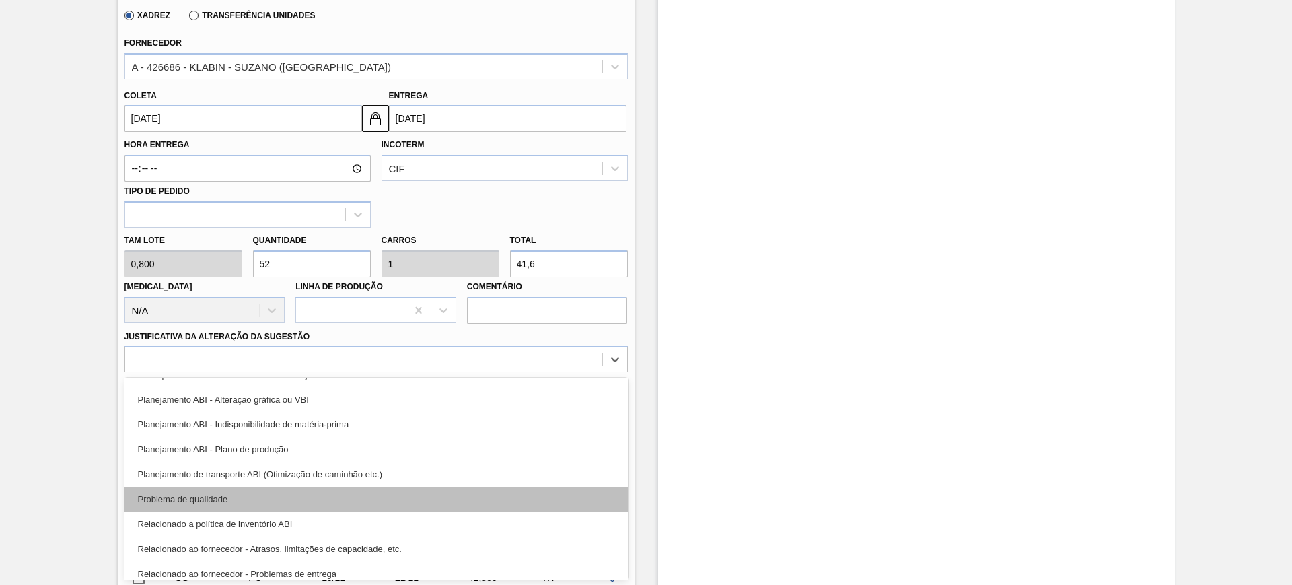
scroll to position [168, 0]
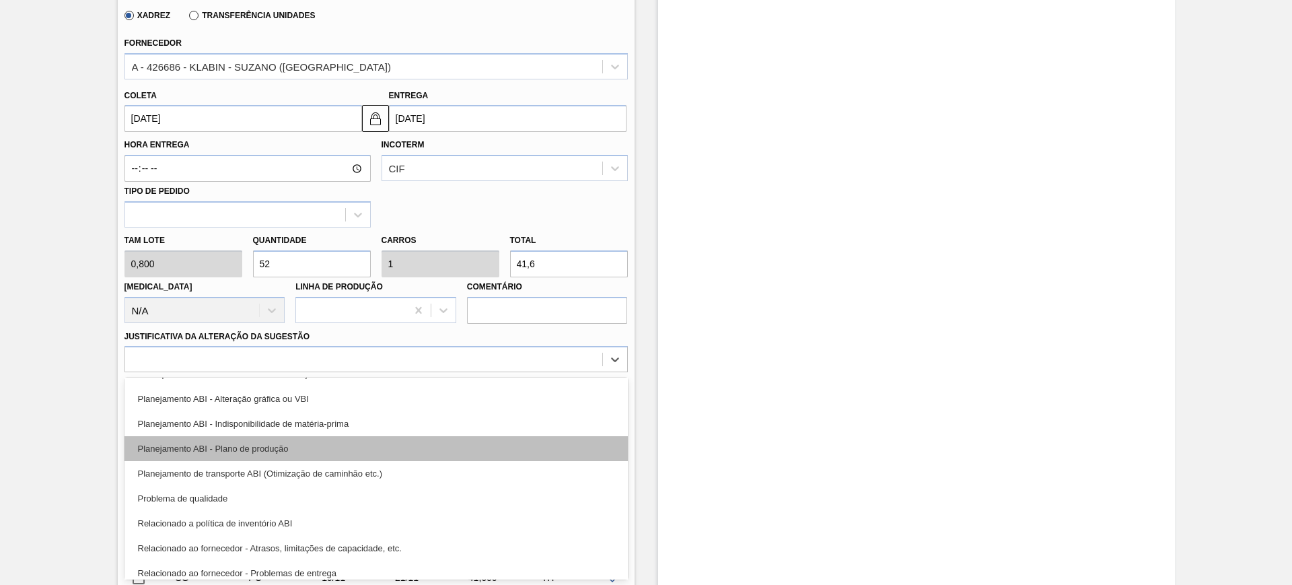
click at [387, 452] on div "Planejamento ABI - Plano de produção" at bounding box center [375, 448] width 503 height 25
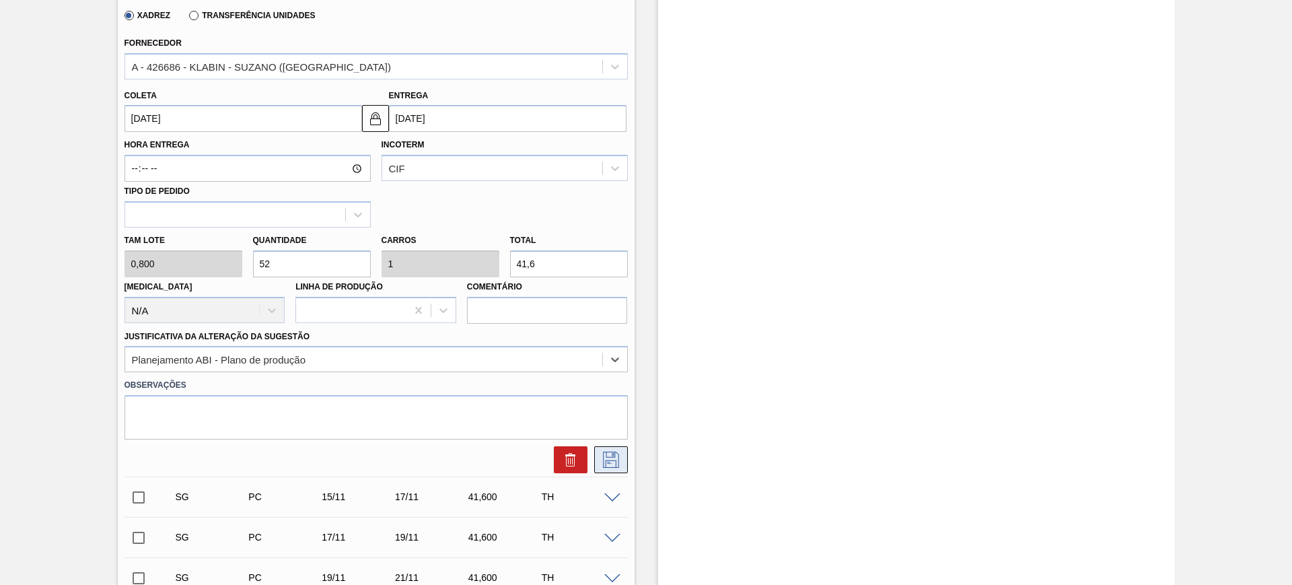
click at [612, 459] on icon at bounding box center [611, 459] width 22 height 16
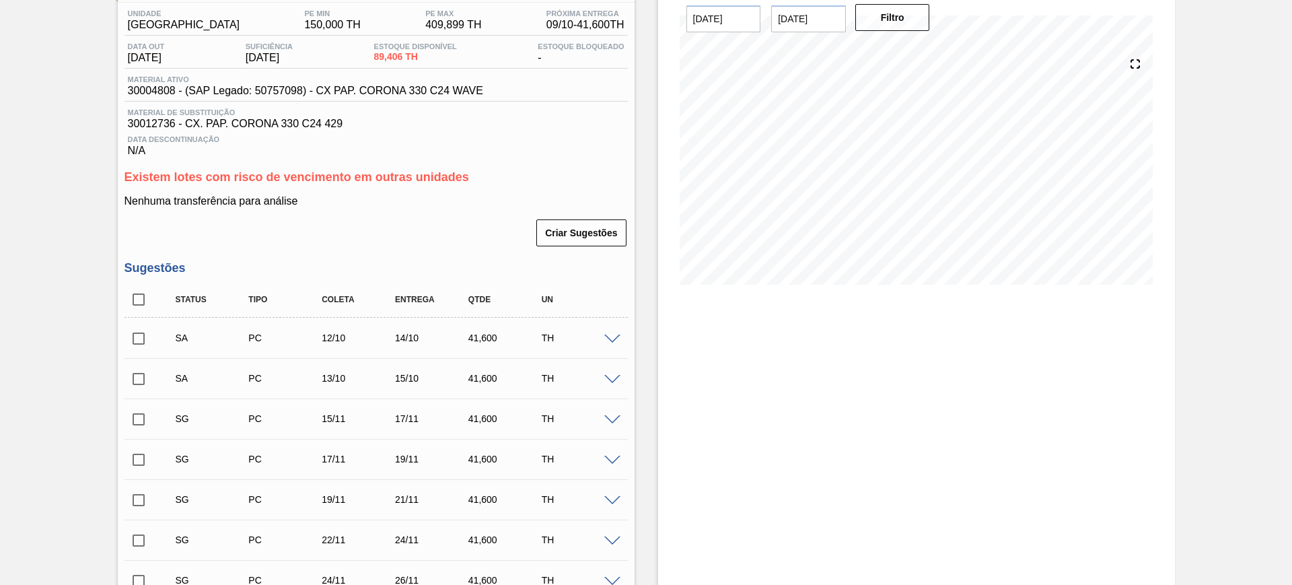
scroll to position [78, 0]
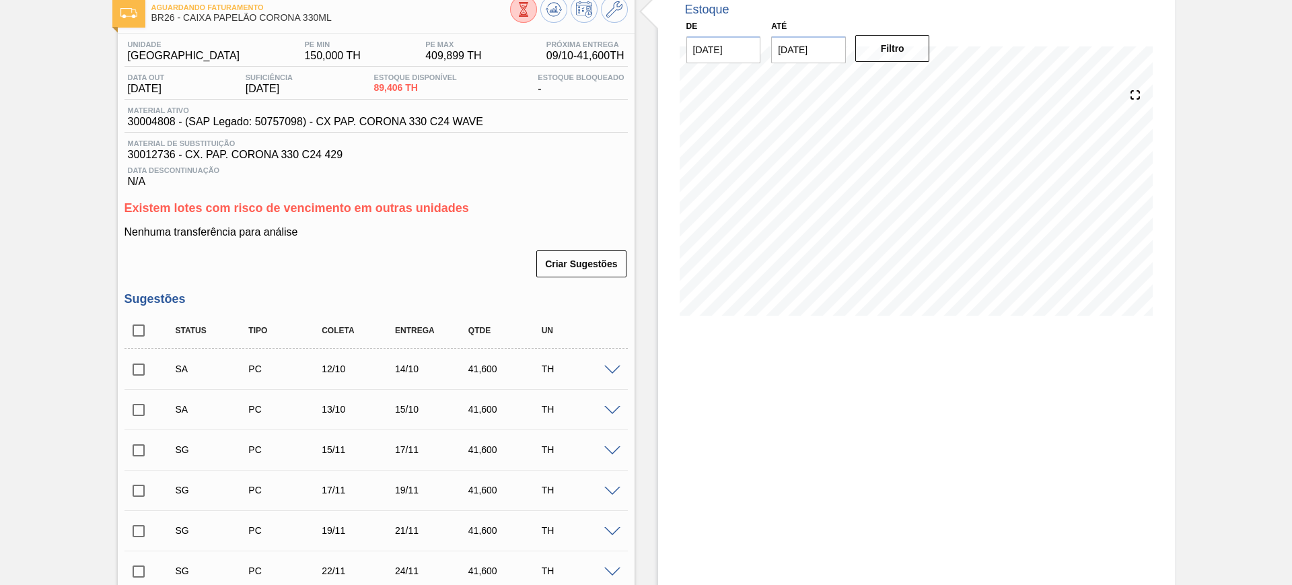
click at [145, 367] on input "checkbox" at bounding box center [138, 369] width 28 height 28
checkbox input "true"
click at [139, 403] on input "checkbox" at bounding box center [138, 410] width 28 height 28
checkbox input "true"
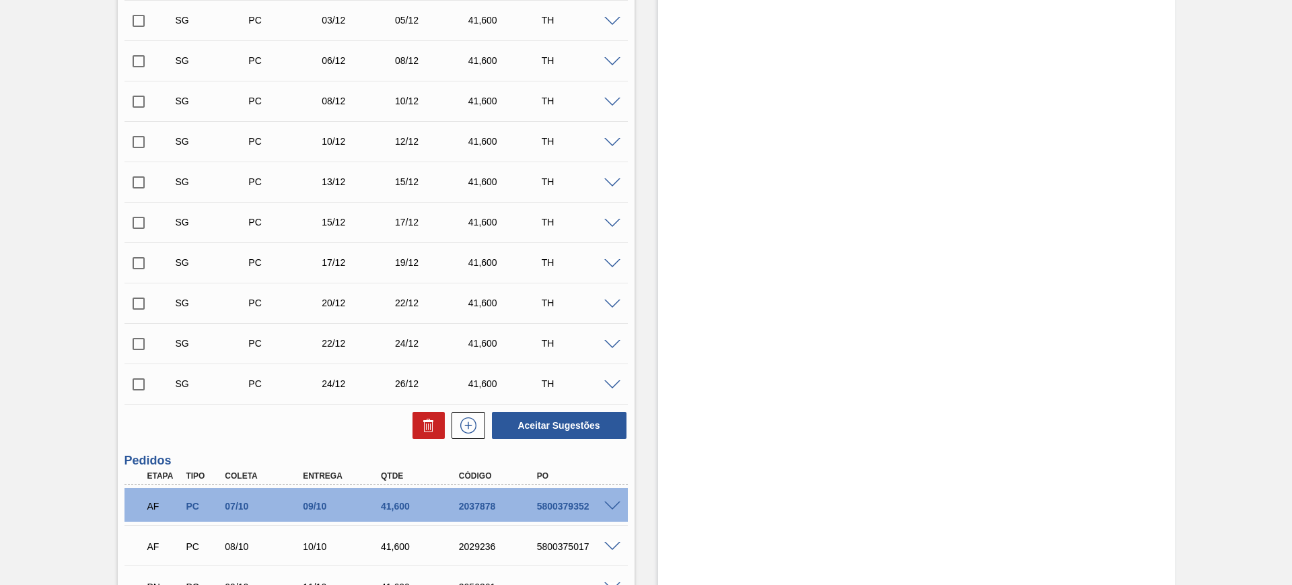
scroll to position [919, 0]
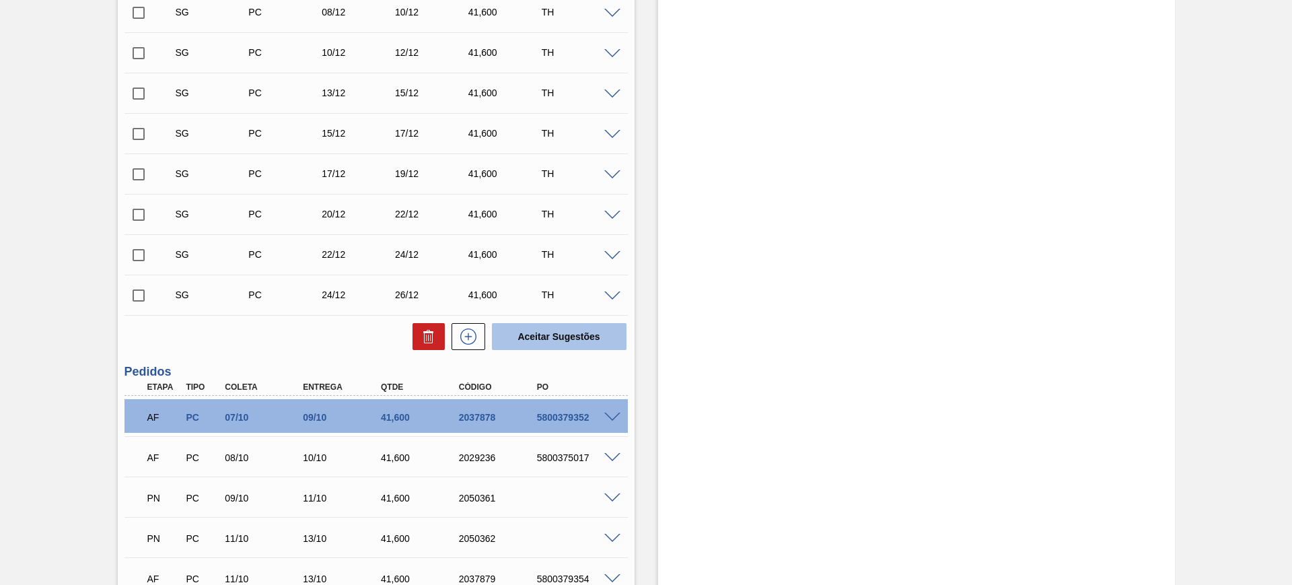
click at [562, 342] on button "Aceitar Sugestões" at bounding box center [559, 336] width 135 height 27
checkbox input "false"
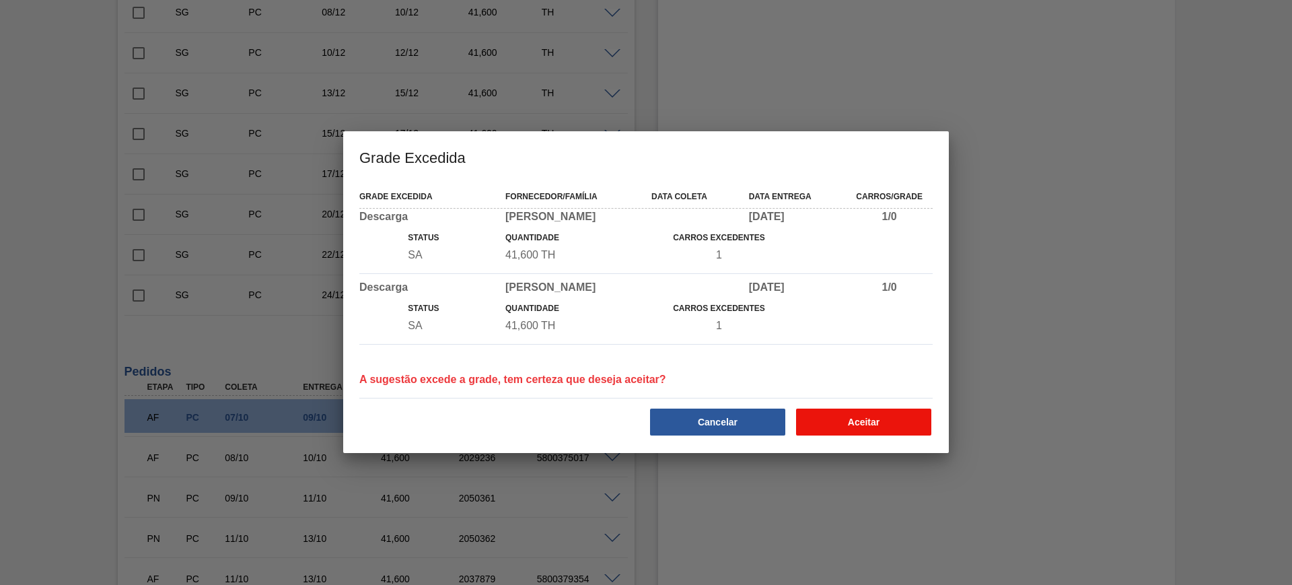
click at [860, 413] on button "Aceitar" at bounding box center [863, 421] width 135 height 27
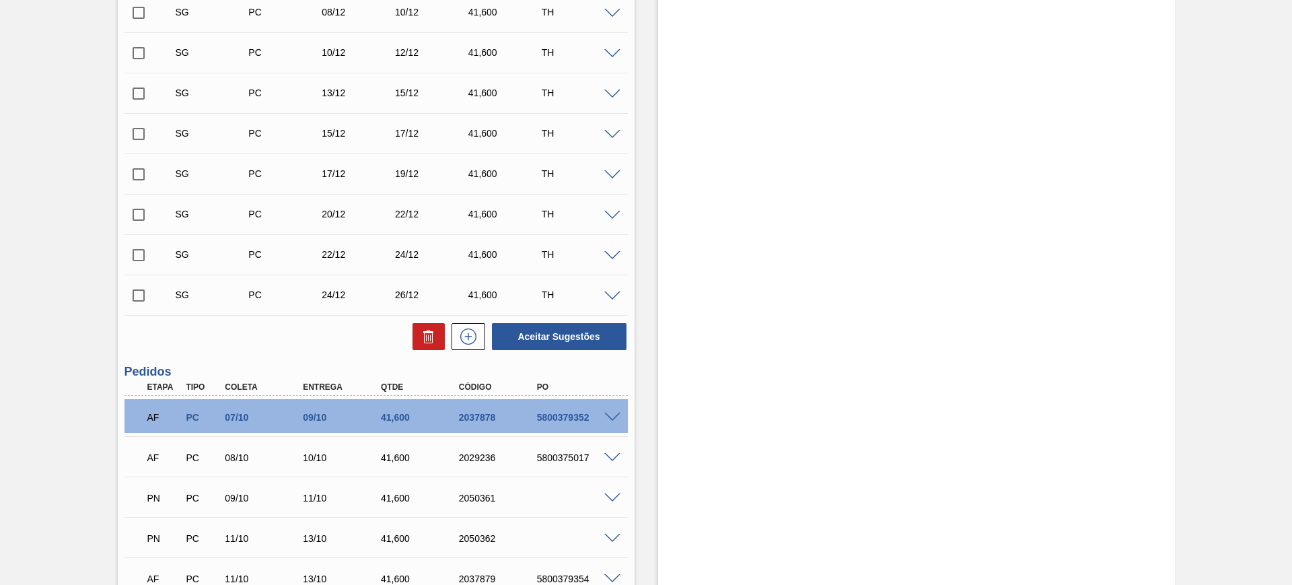
scroll to position [1006, 0]
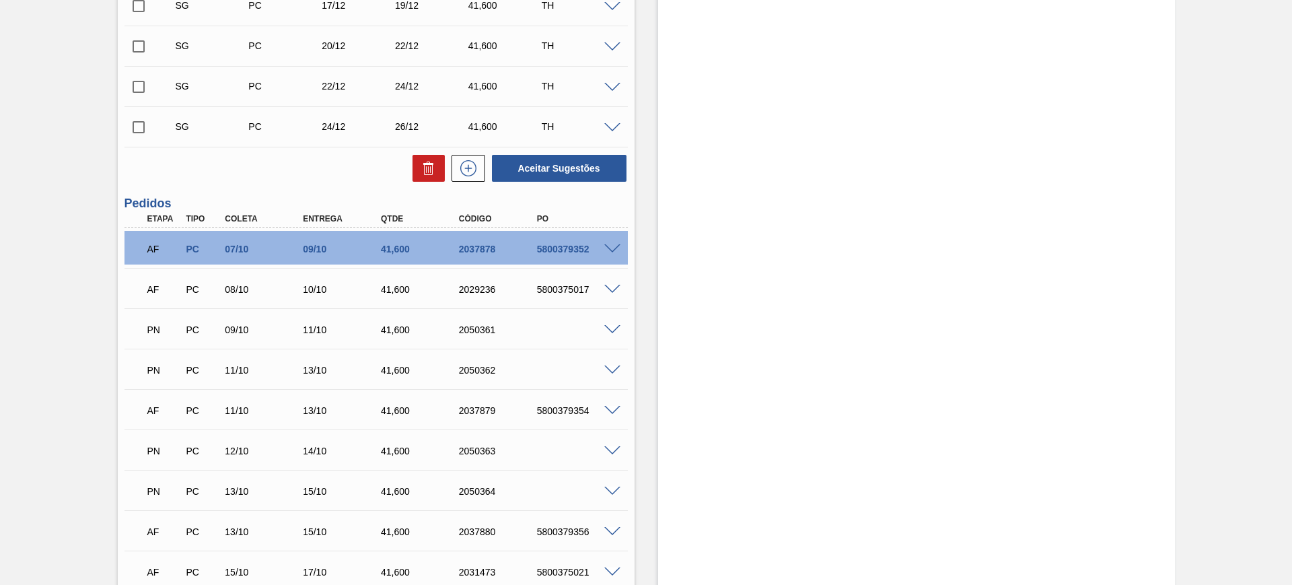
click at [610, 245] on span at bounding box center [612, 249] width 16 height 10
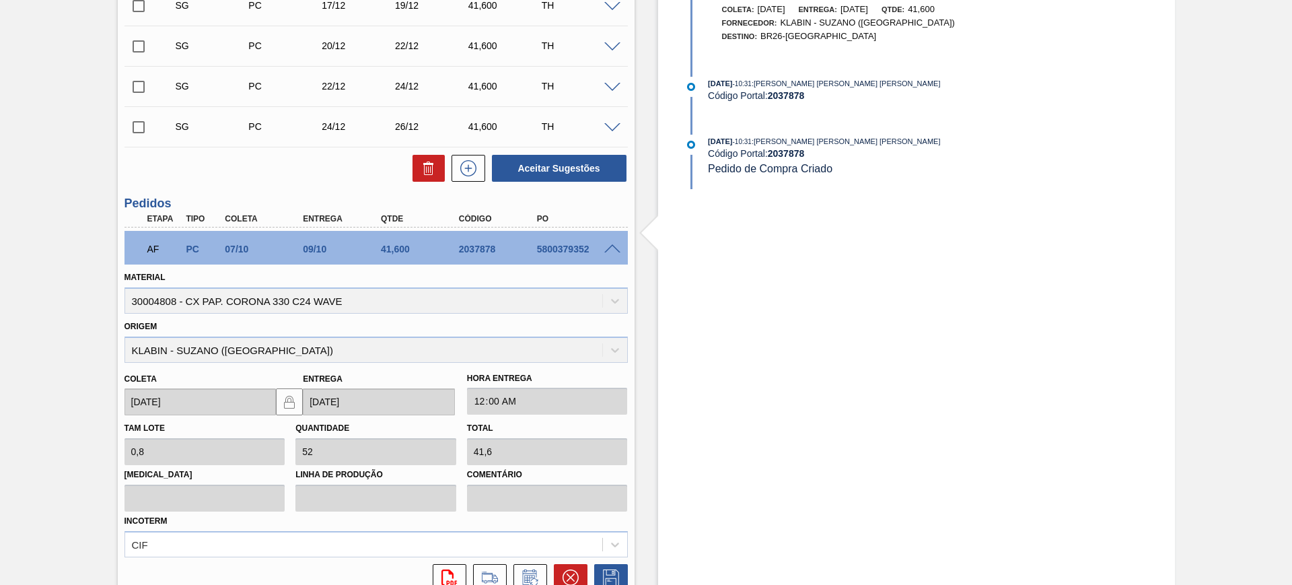
click at [610, 246] on span at bounding box center [612, 249] width 16 height 10
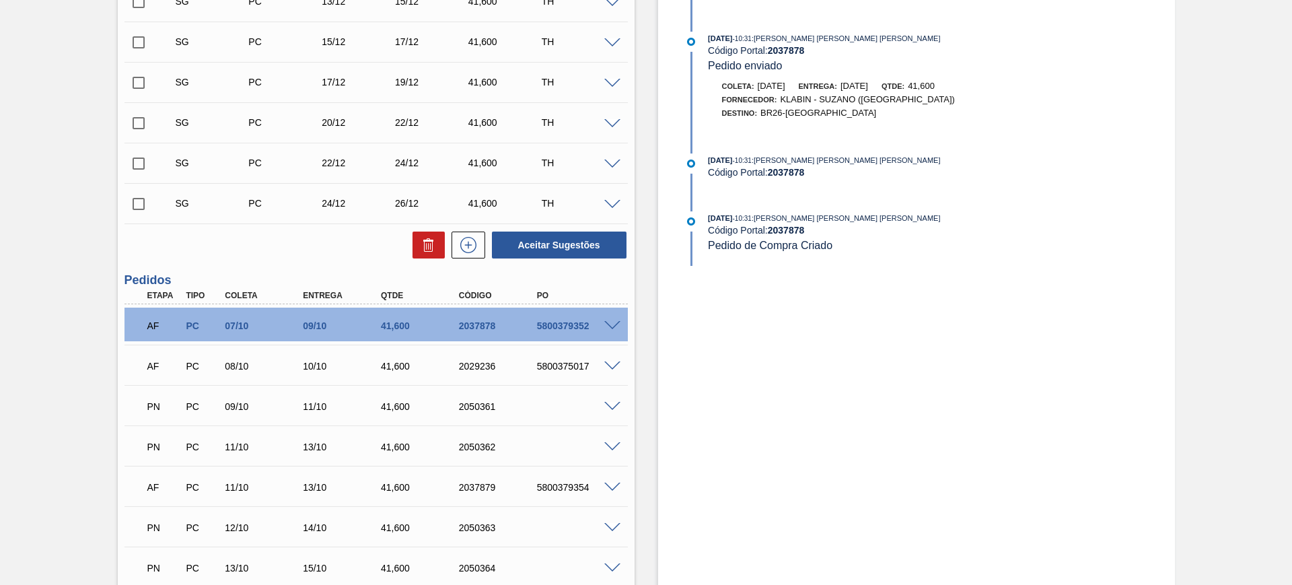
scroll to position [838, 0]
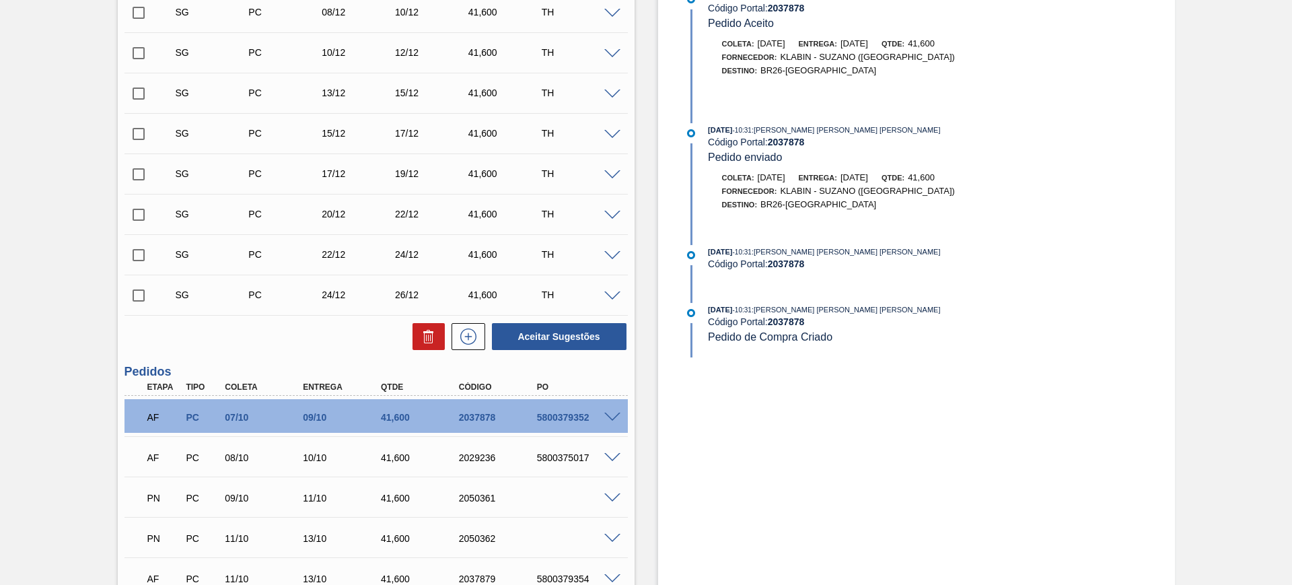
click at [611, 418] on span at bounding box center [612, 417] width 16 height 10
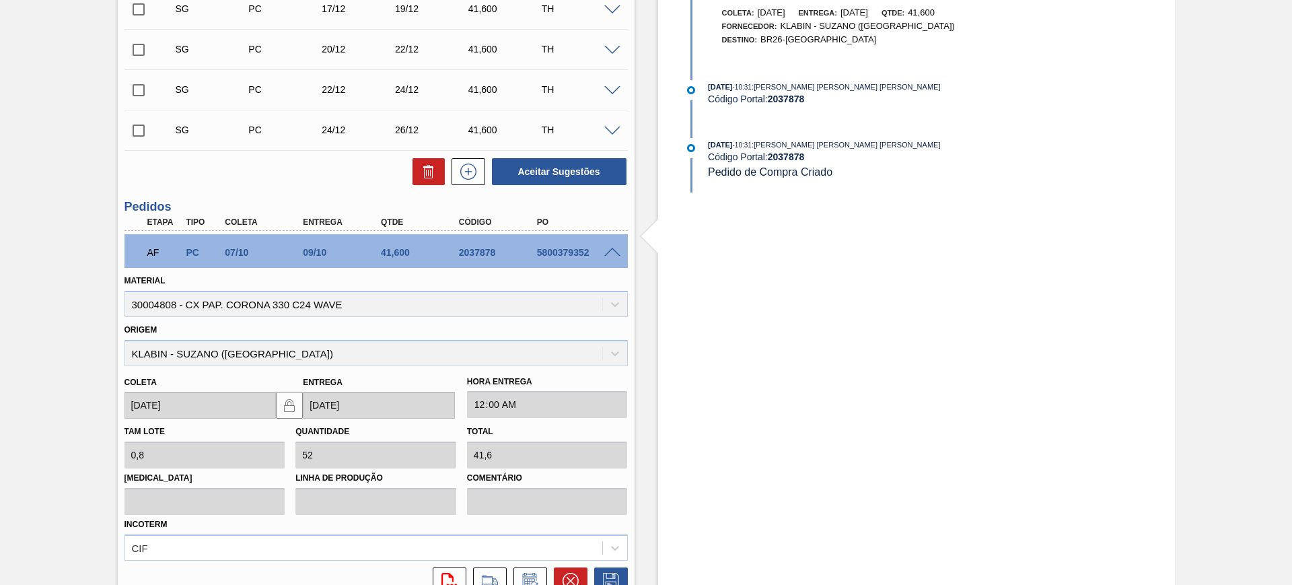
scroll to position [1006, 0]
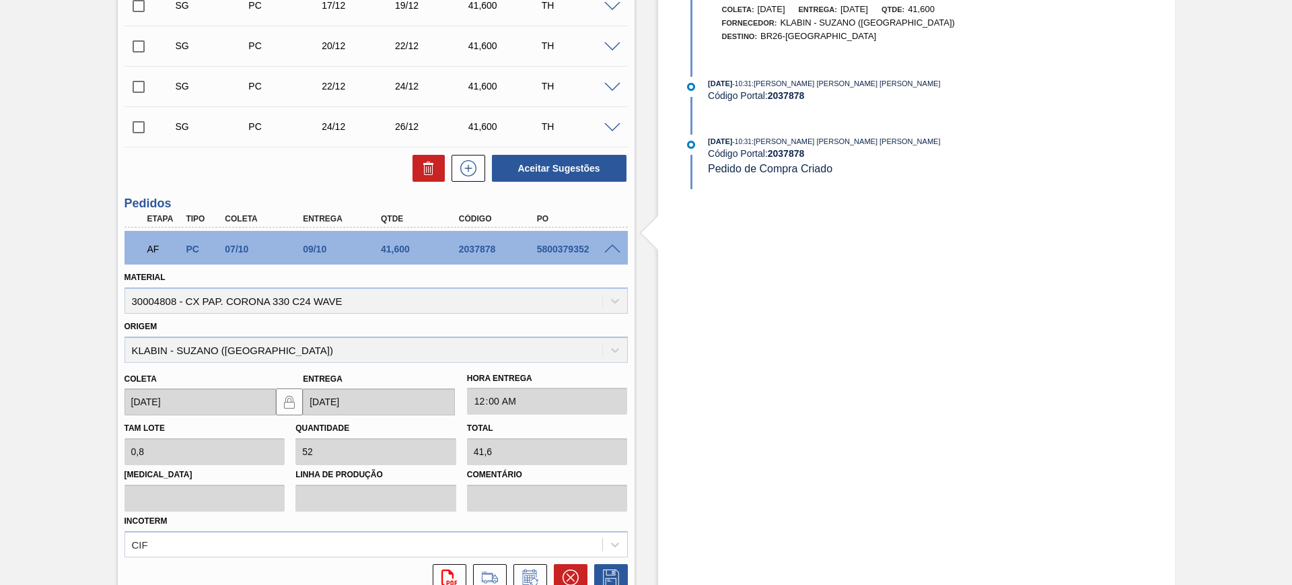
click at [609, 245] on span at bounding box center [612, 249] width 16 height 10
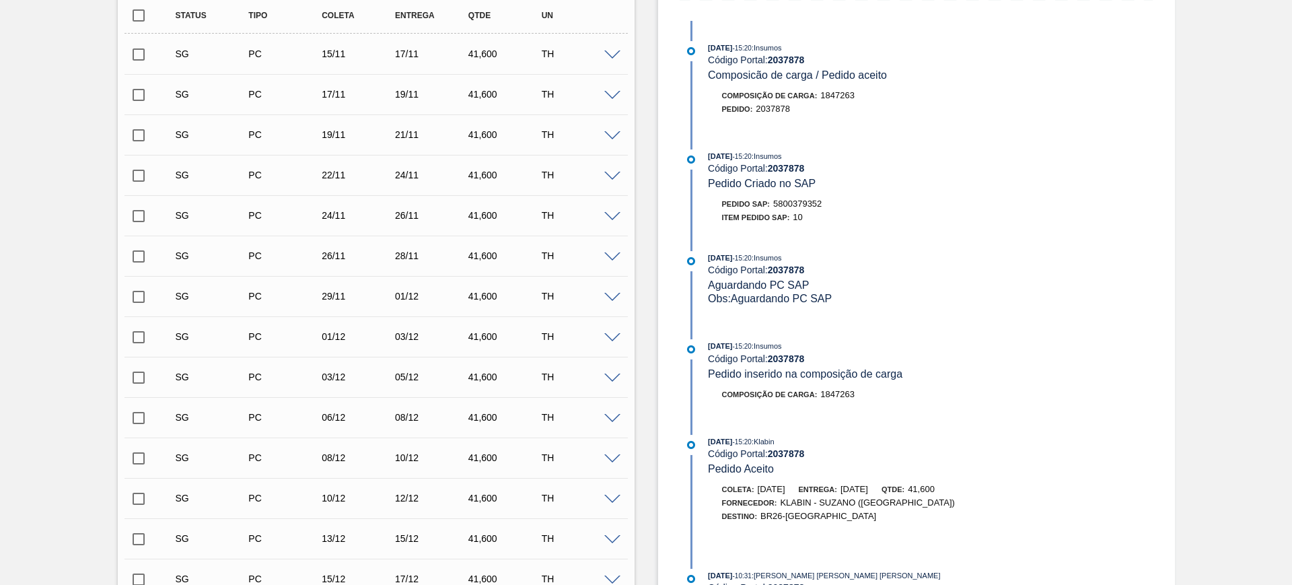
scroll to position [225, 0]
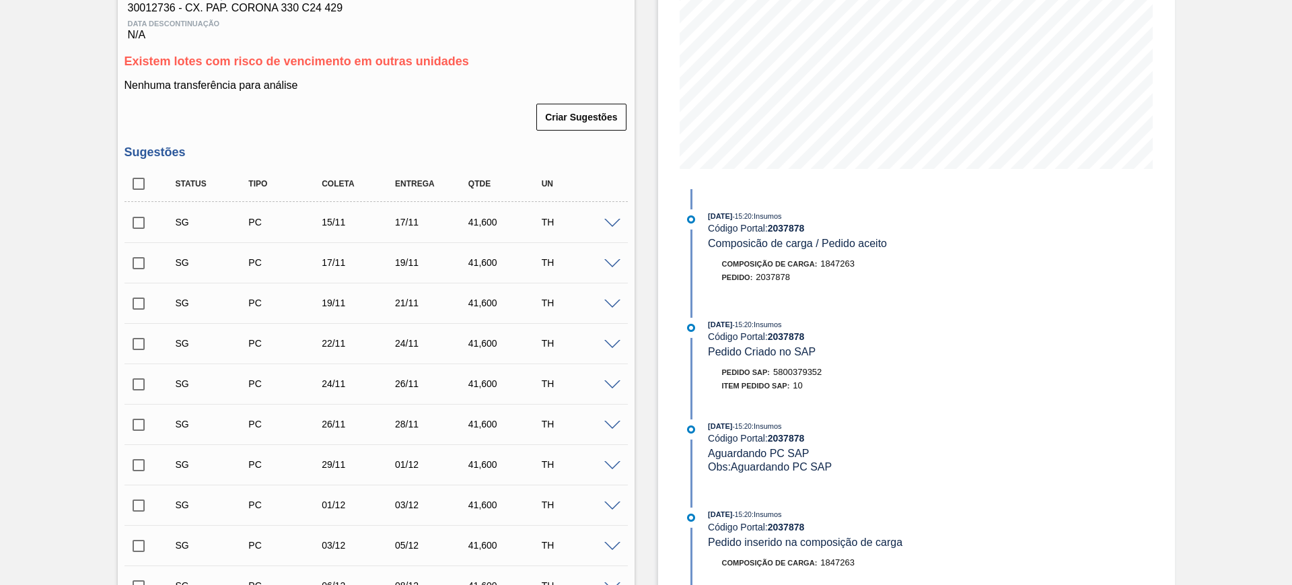
click at [611, 221] on span at bounding box center [612, 224] width 16 height 10
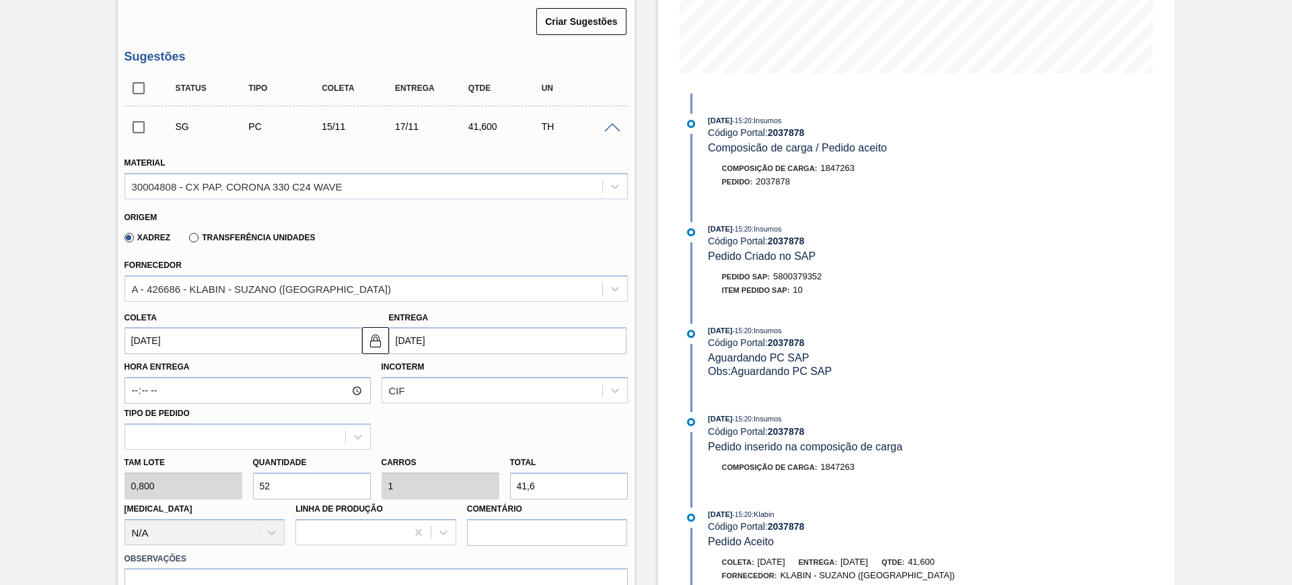
scroll to position [393, 0]
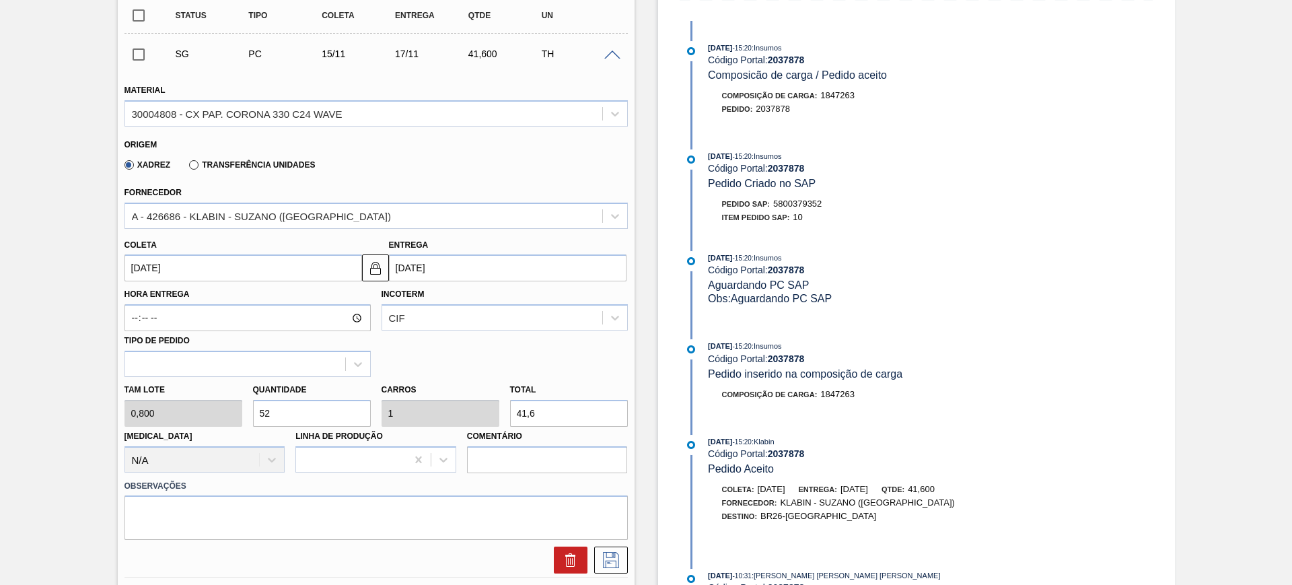
click at [446, 277] on input "17/11/2025" at bounding box center [507, 267] width 237 height 27
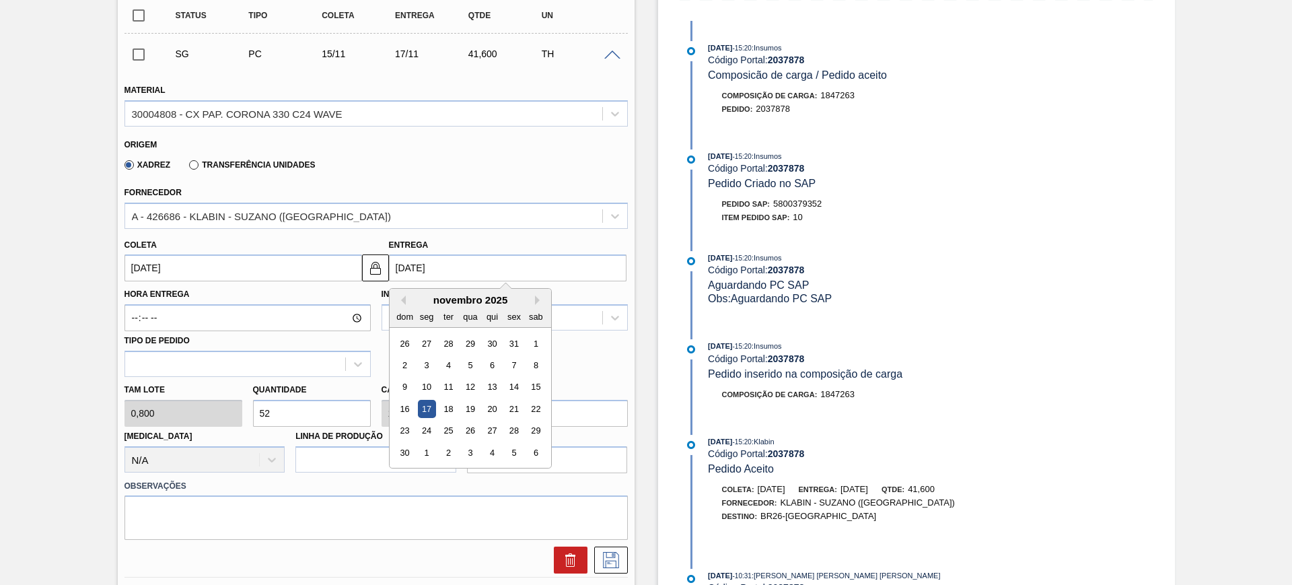
click at [404, 305] on div "dom seg ter qua qui sex sab" at bounding box center [469, 316] width 161 height 22
click at [402, 300] on button "Previous Month" at bounding box center [400, 299] width 9 height 9
click at [515, 357] on div "10" at bounding box center [514, 365] width 18 height 18
type input "[DATE]"
type input "10/10/2025"
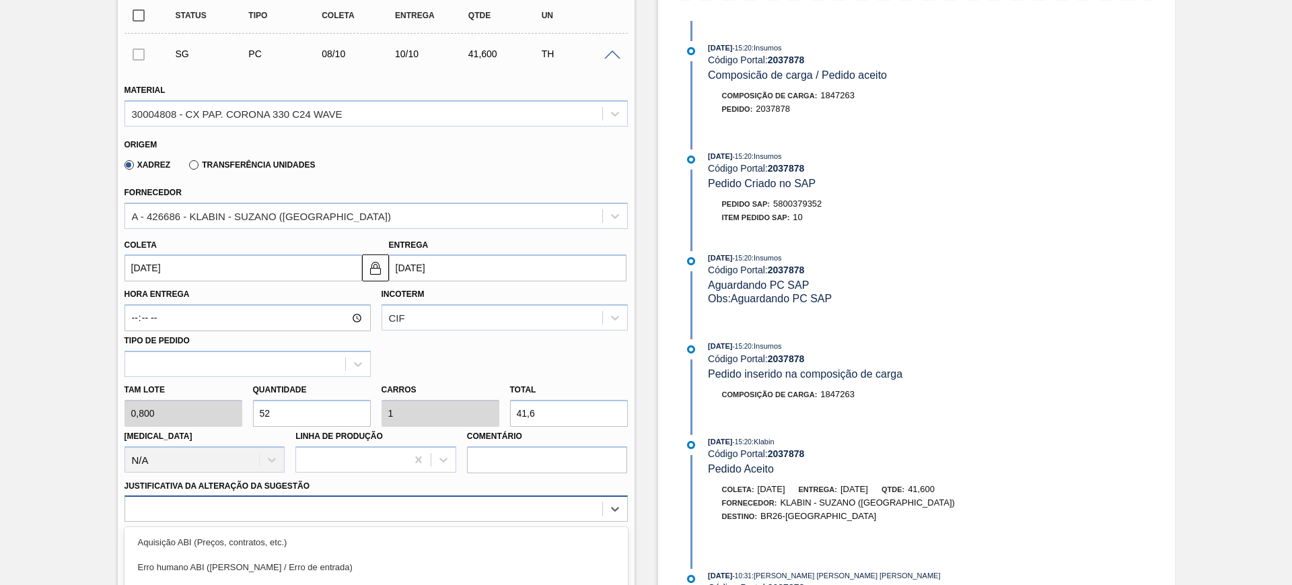
click at [416, 511] on div "option Aquisição ABI (Preços, contratos, etc.) focused, 1 of 18. 18 results ava…" at bounding box center [375, 508] width 503 height 26
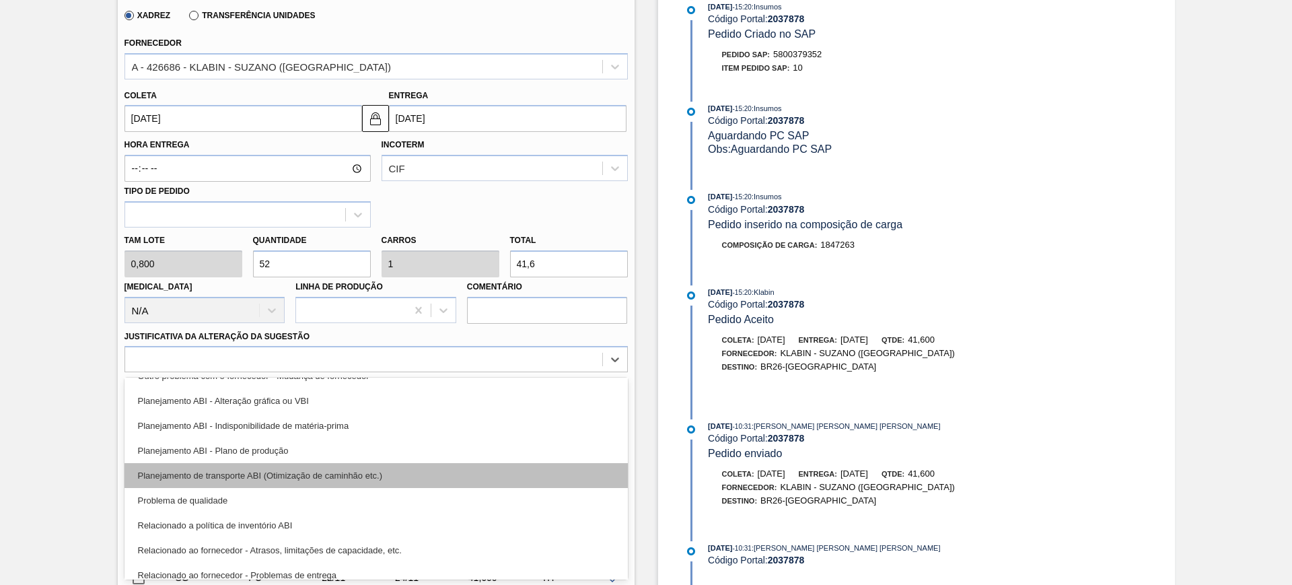
scroll to position [168, 0]
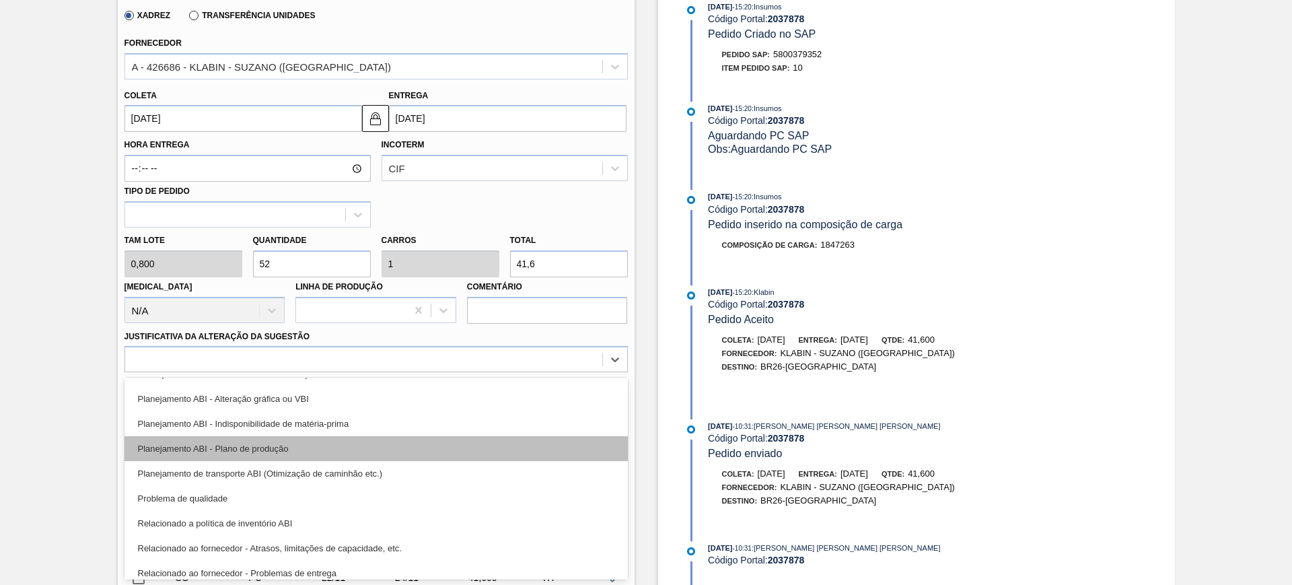
click at [363, 449] on div "Planejamento ABI - Plano de produção" at bounding box center [375, 448] width 503 height 25
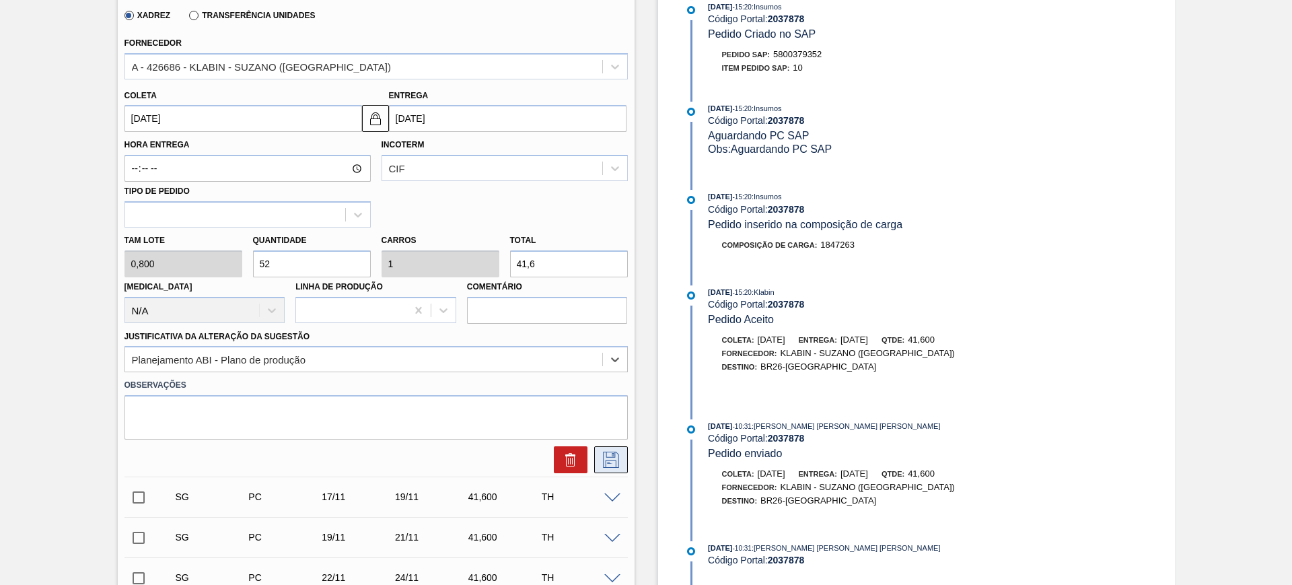
click at [617, 453] on icon at bounding box center [611, 459] width 22 height 16
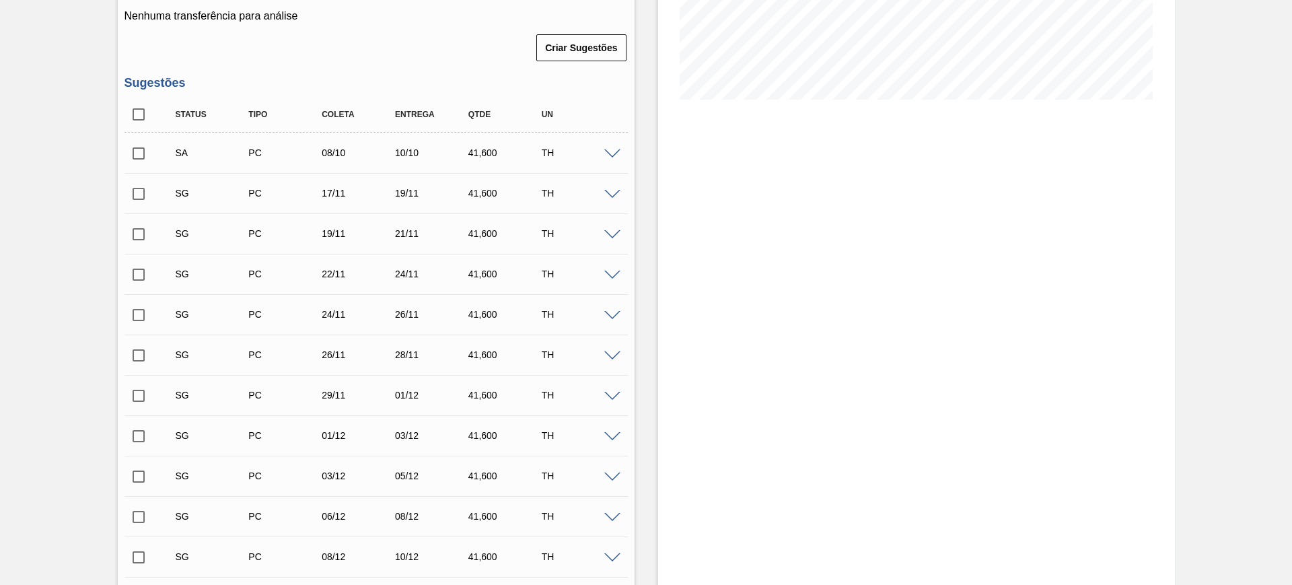
scroll to position [206, 0]
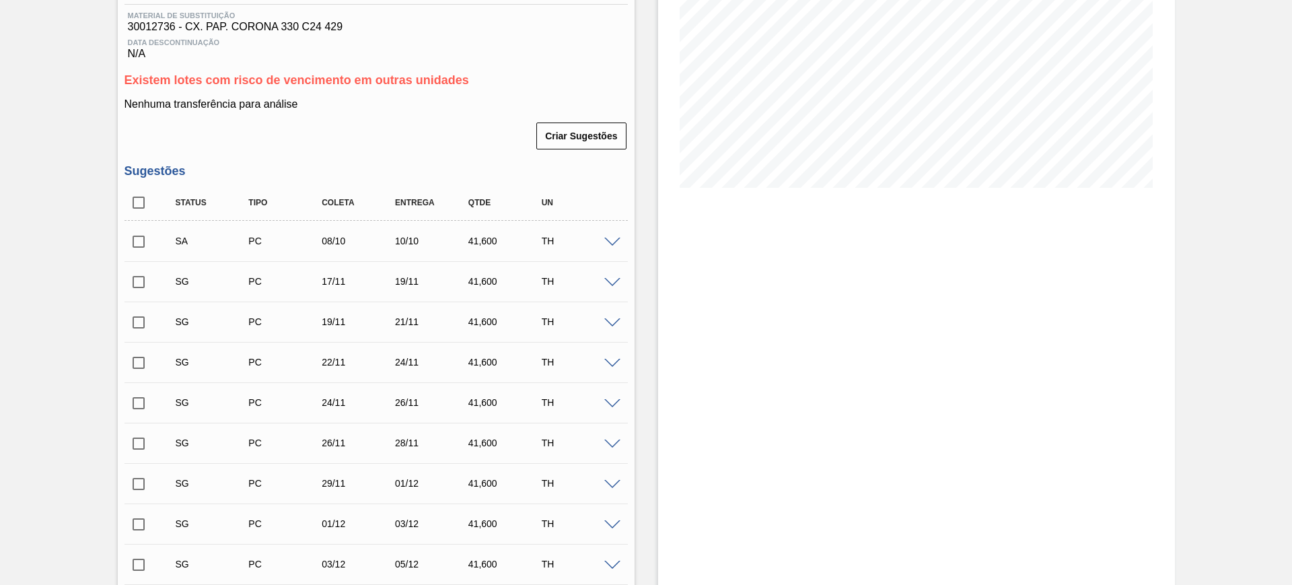
click at [138, 241] on input "checkbox" at bounding box center [138, 241] width 28 height 28
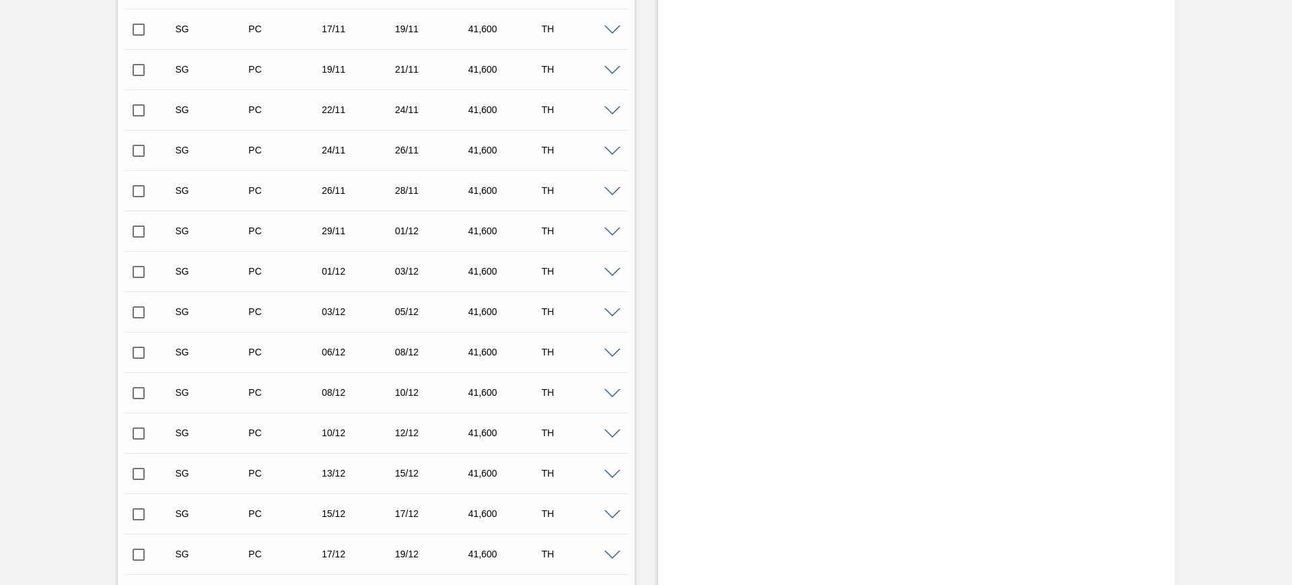
scroll to position [710, 0]
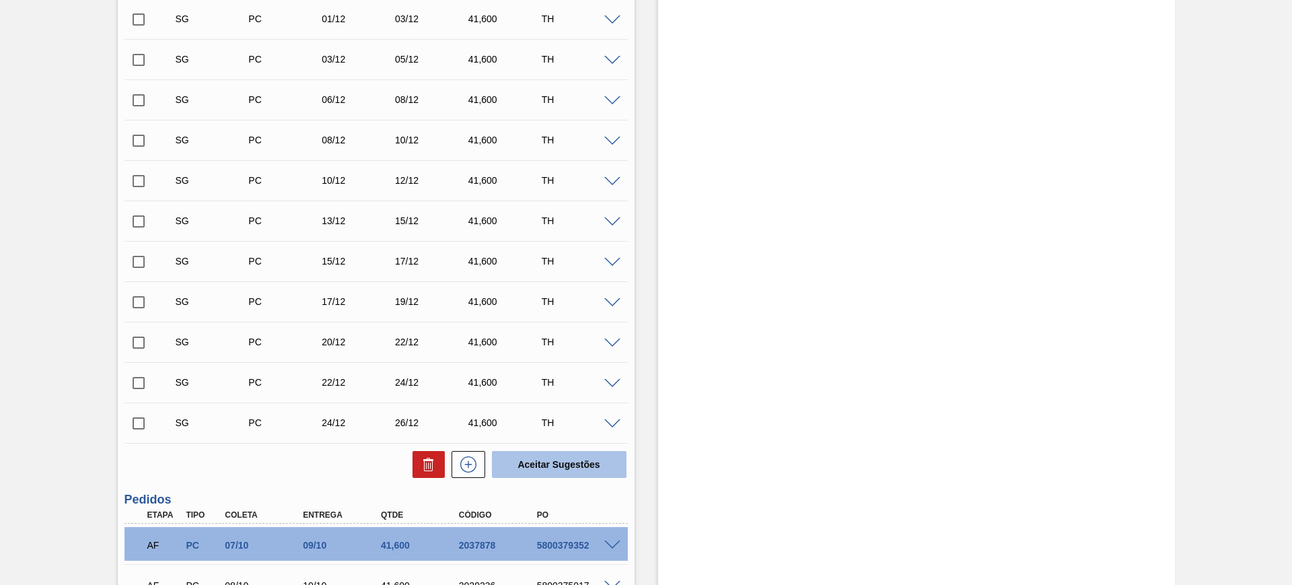
click at [565, 469] on button "Aceitar Sugestões" at bounding box center [559, 464] width 135 height 27
checkbox input "false"
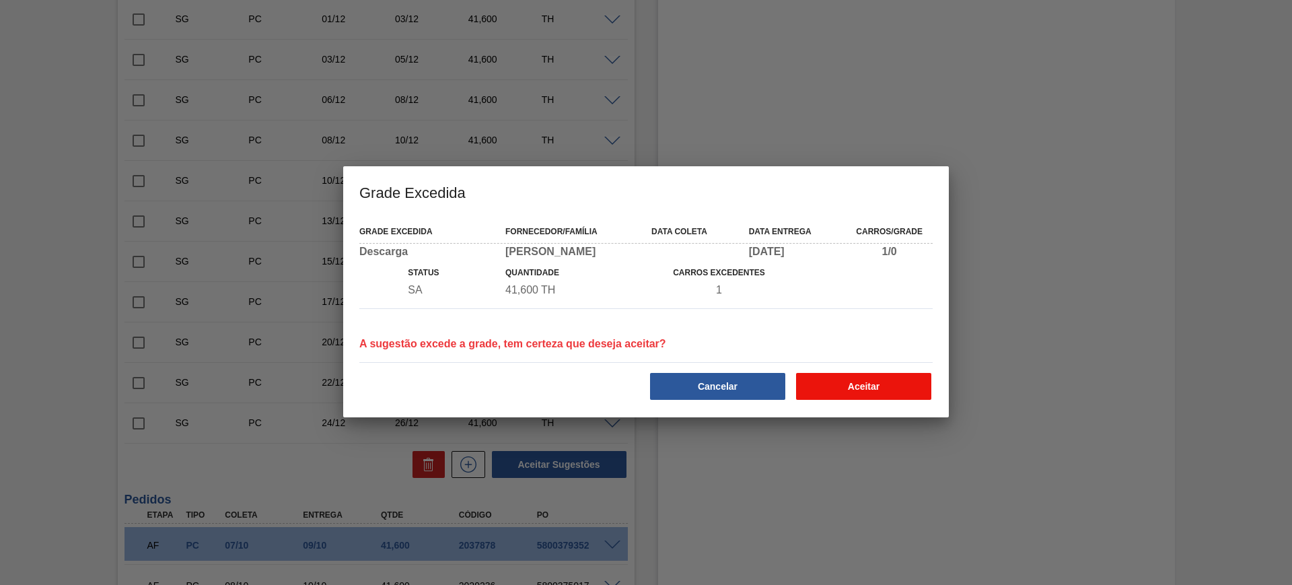
click at [821, 387] on button "Aceitar" at bounding box center [863, 386] width 135 height 27
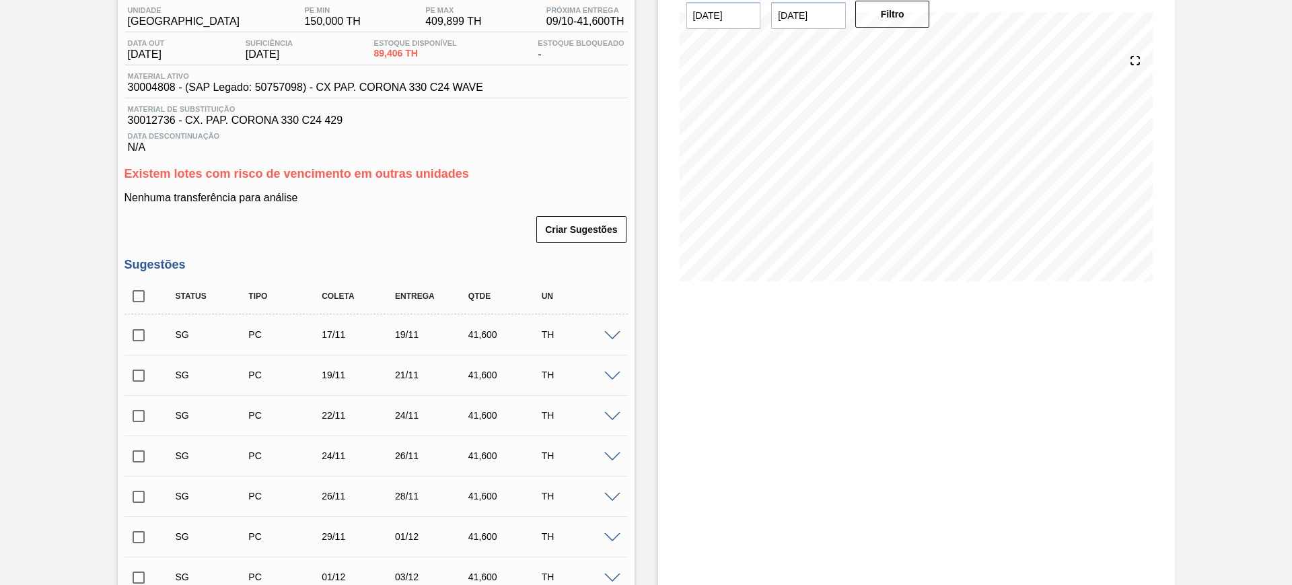
scroll to position [252, 0]
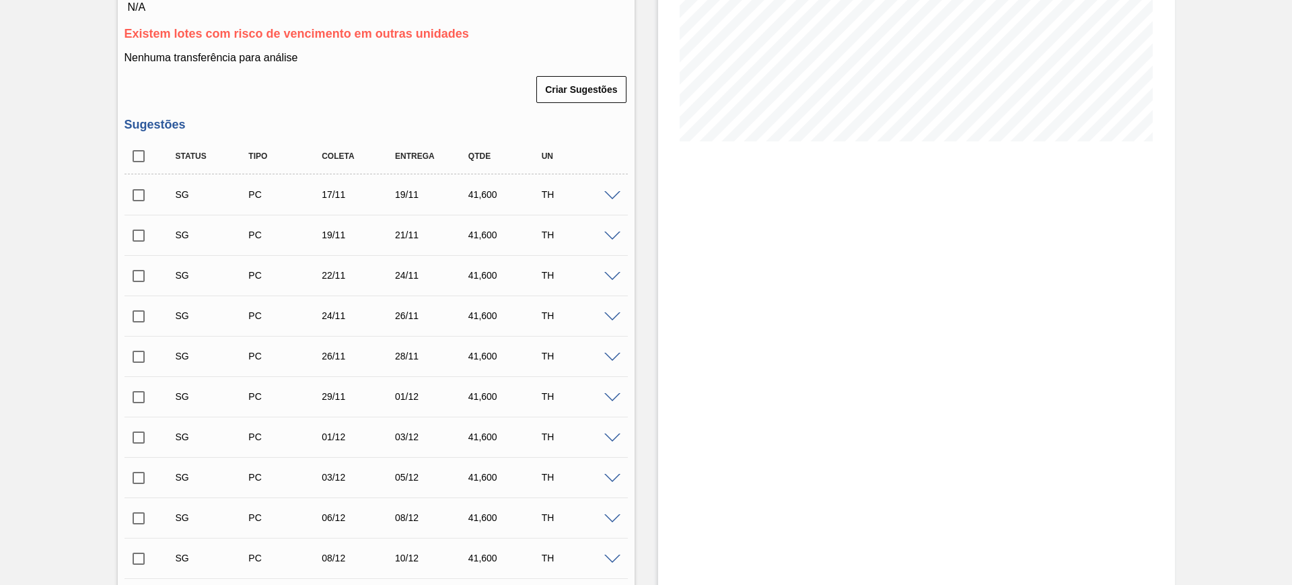
click at [612, 198] on span at bounding box center [612, 196] width 16 height 10
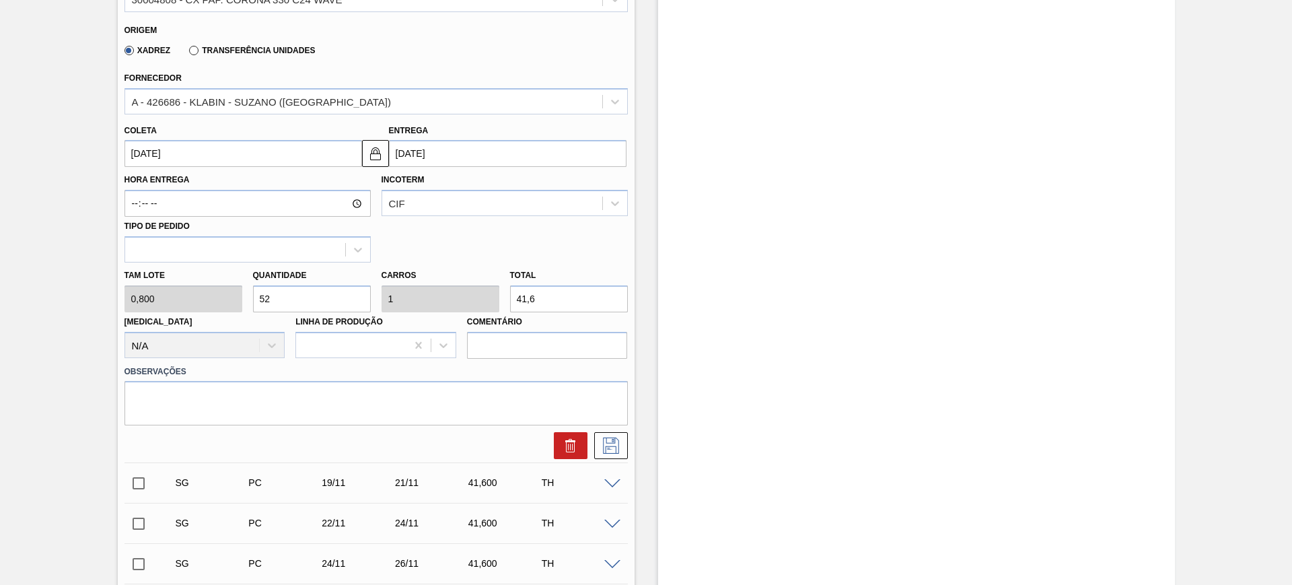
scroll to position [589, 0]
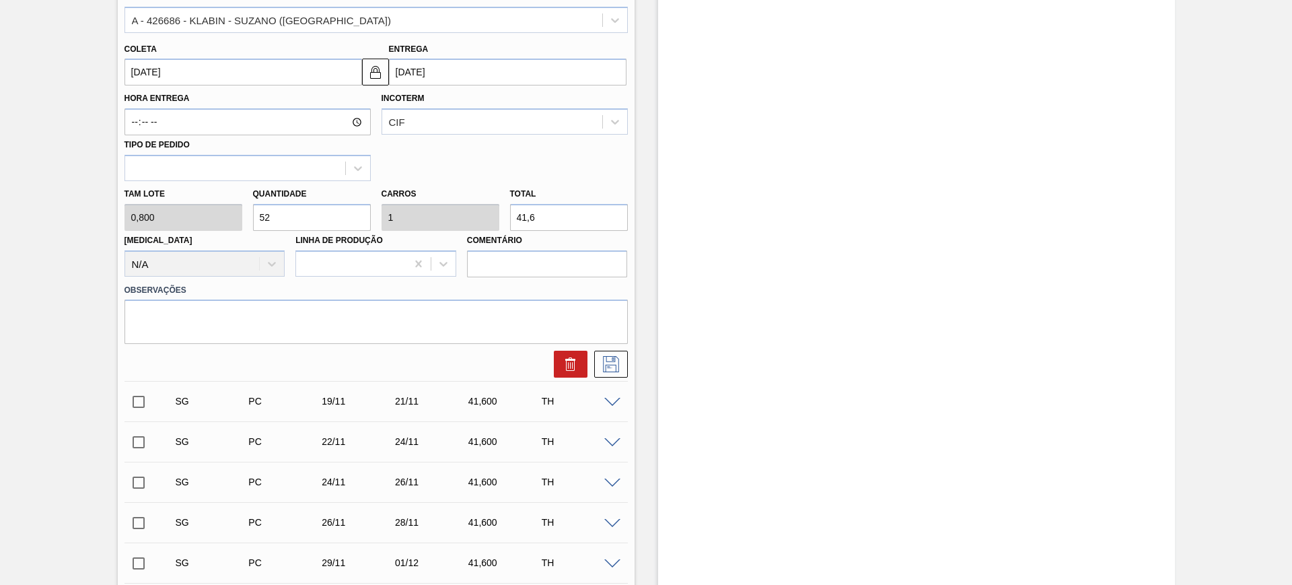
click at [445, 69] on input "19/11/2025" at bounding box center [507, 72] width 237 height 27
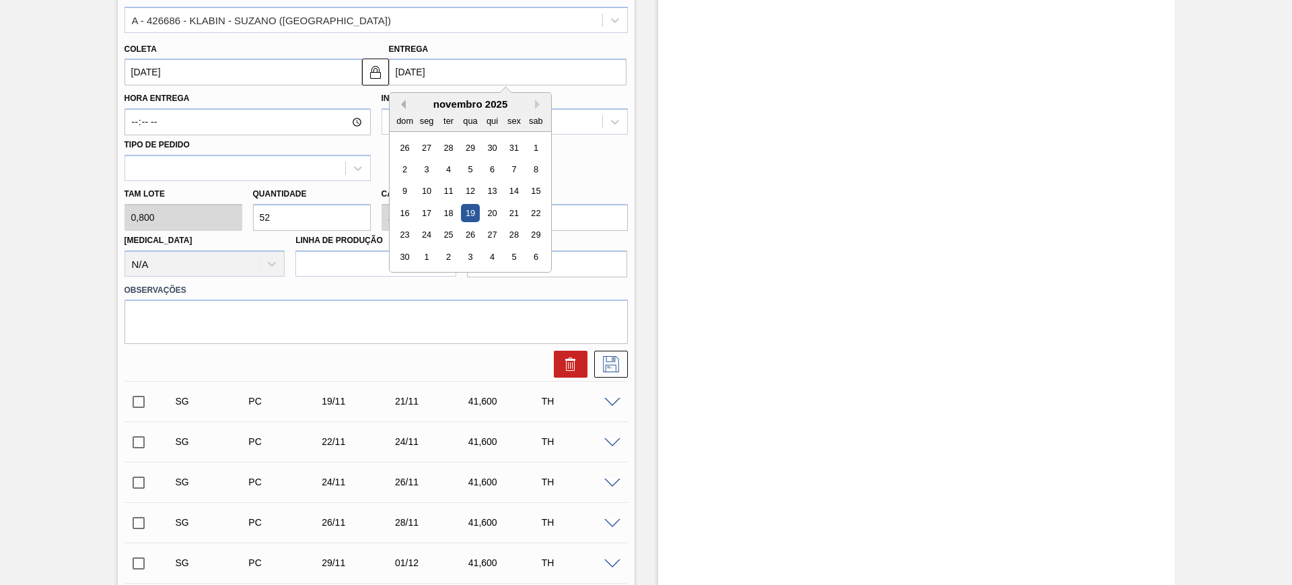
click at [402, 102] on button "Previous Month" at bounding box center [400, 104] width 9 height 9
click at [521, 188] on div "17" at bounding box center [514, 191] width 18 height 18
type input "15/10/2025"
type input "17/10/2025"
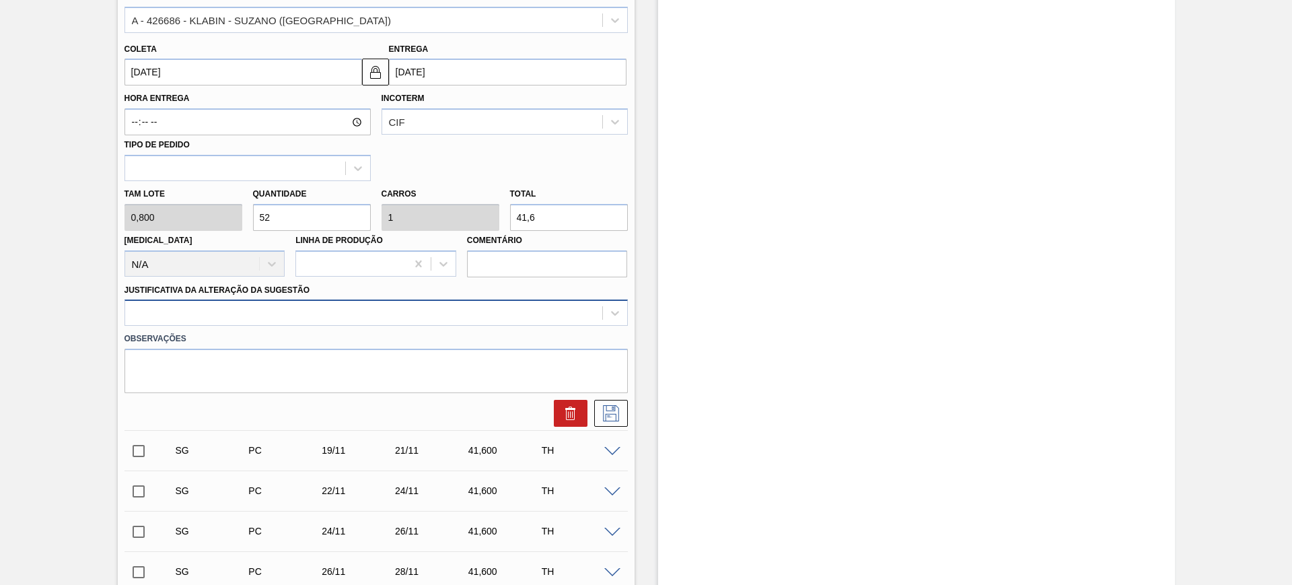
click at [339, 317] on div at bounding box center [363, 313] width 477 height 20
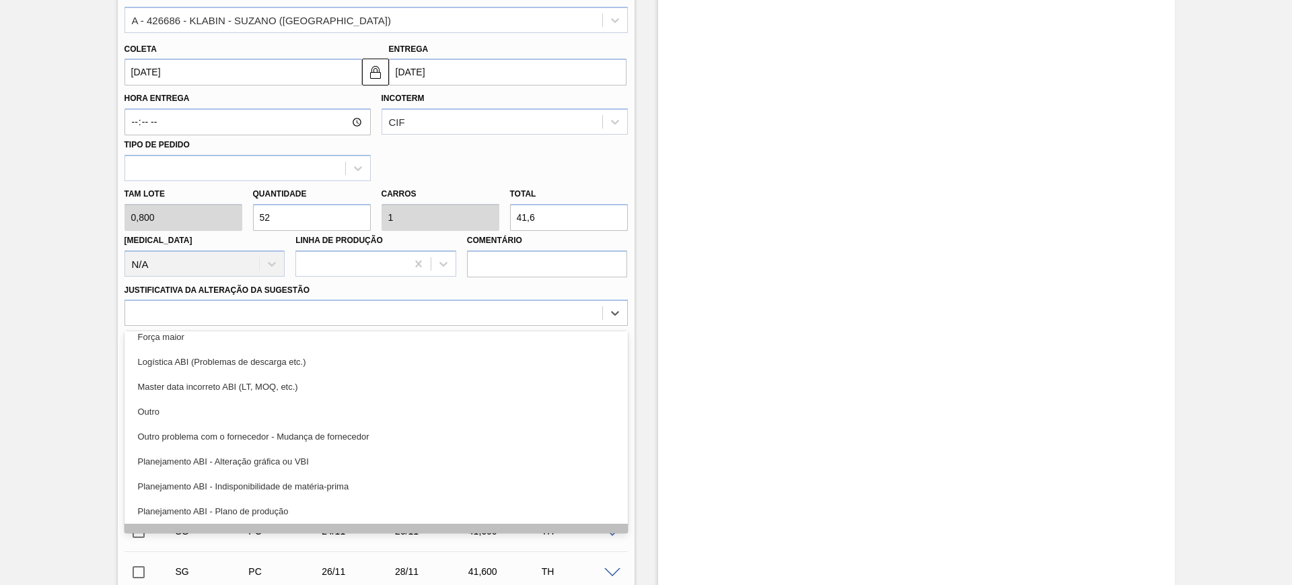
scroll to position [84, 0]
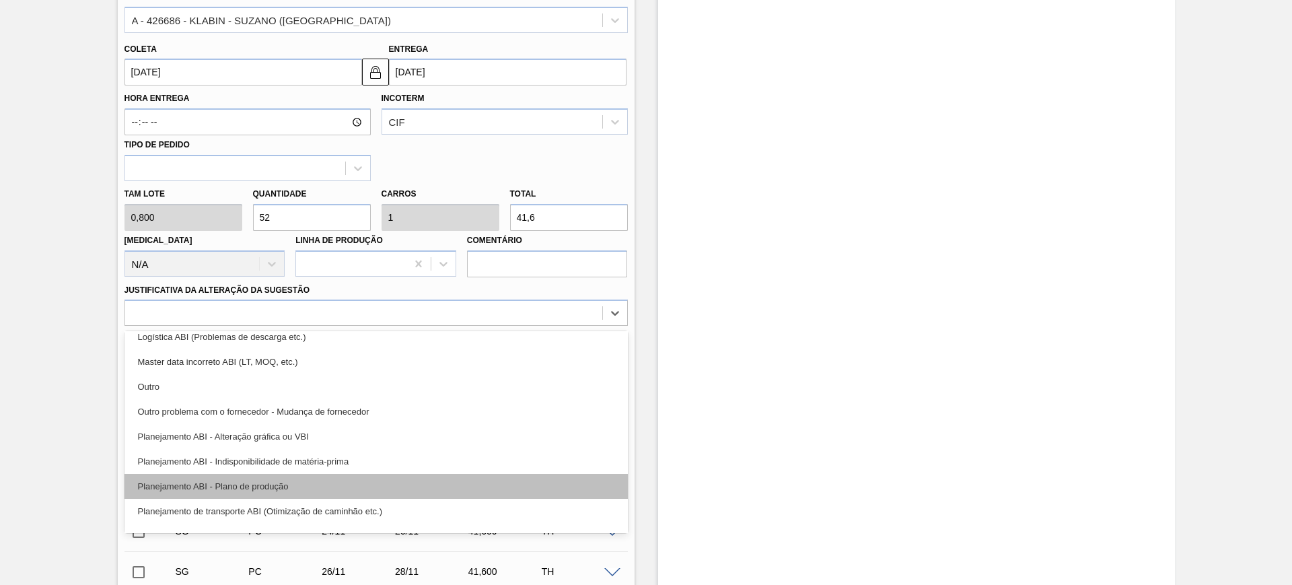
click at [359, 474] on div "Planejamento ABI - Plano de produção" at bounding box center [375, 486] width 503 height 25
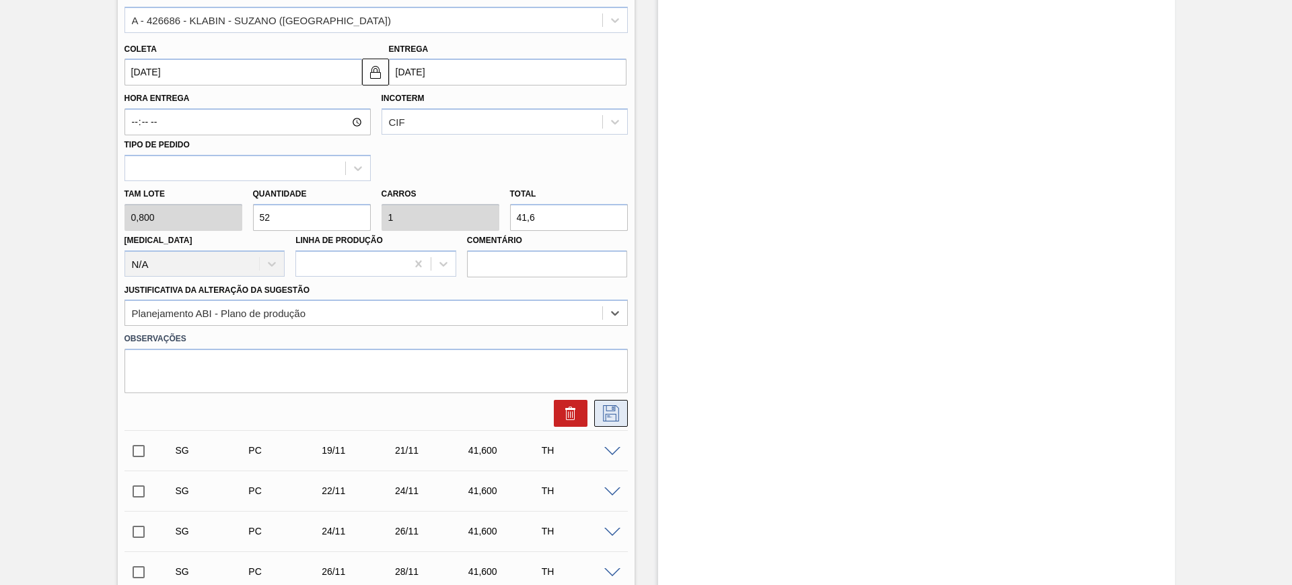
click at [609, 412] on icon at bounding box center [611, 413] width 22 height 16
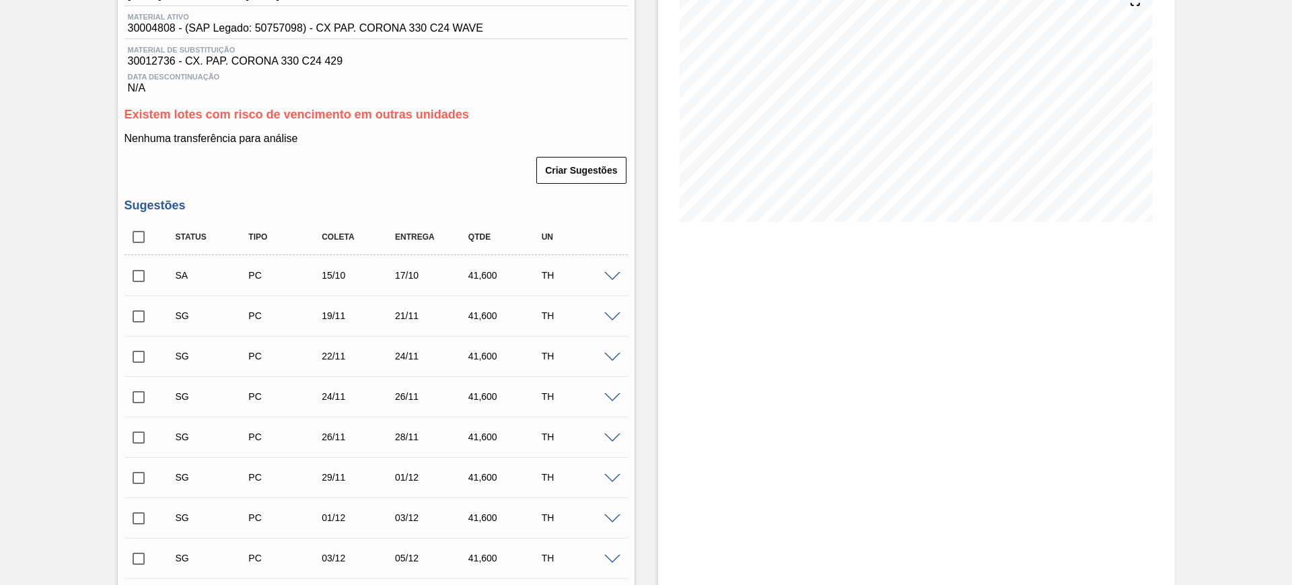
scroll to position [168, 0]
click at [135, 278] on input "checkbox" at bounding box center [138, 279] width 28 height 28
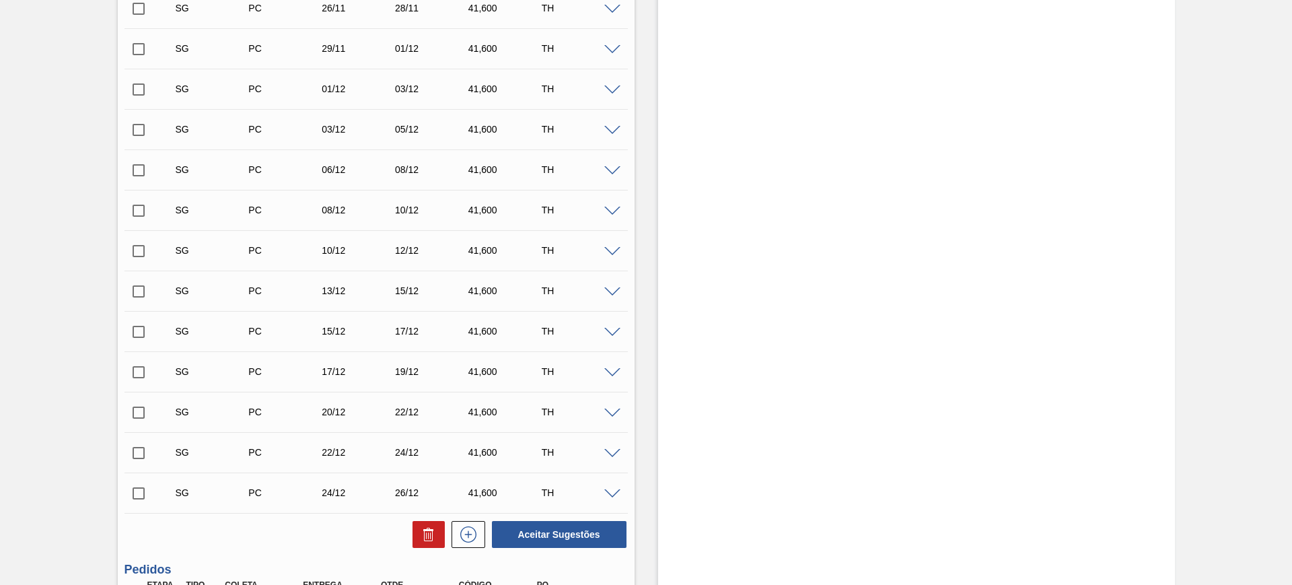
scroll to position [673, 0]
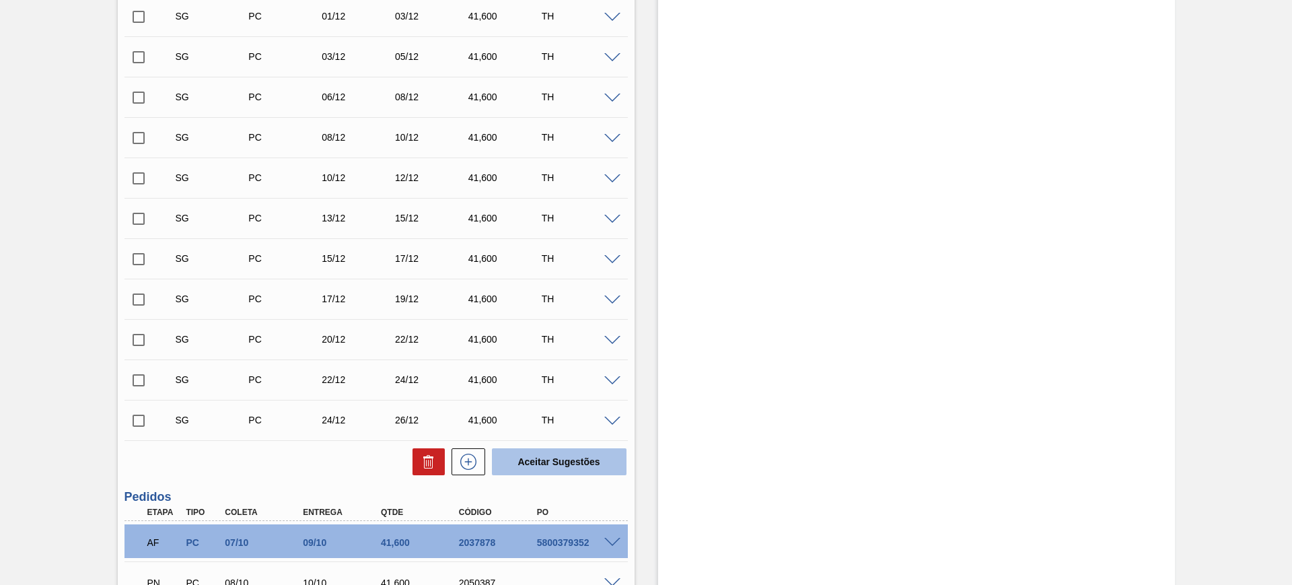
click at [565, 453] on button "Aceitar Sugestões" at bounding box center [559, 461] width 135 height 27
checkbox input "false"
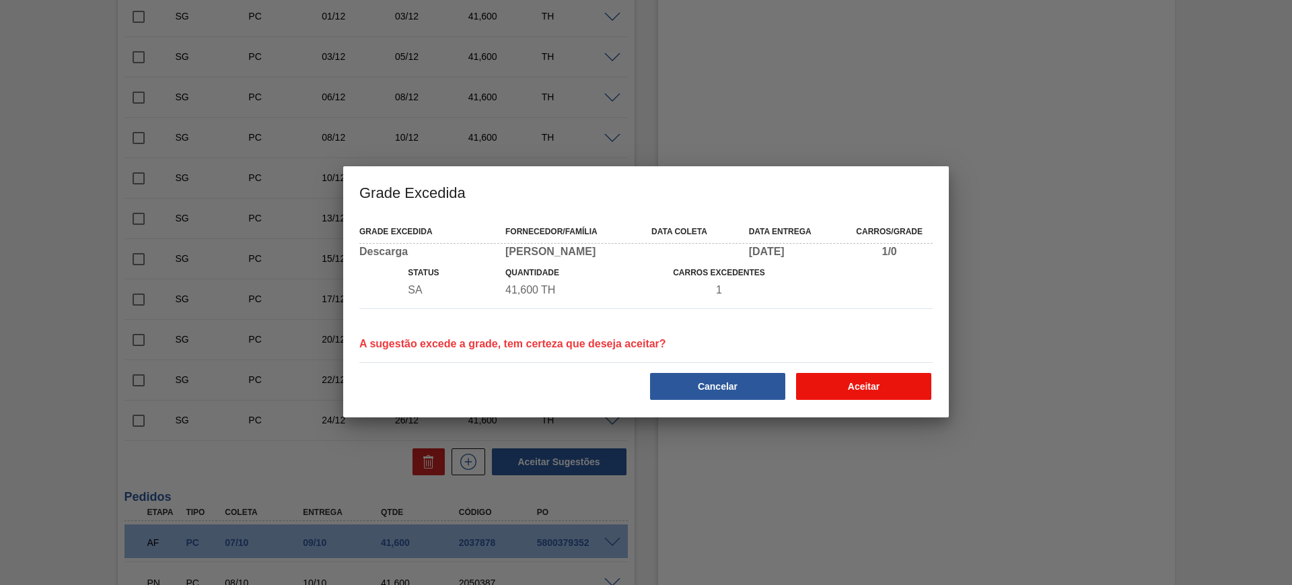
click at [868, 387] on button "Aceitar" at bounding box center [863, 386] width 135 height 27
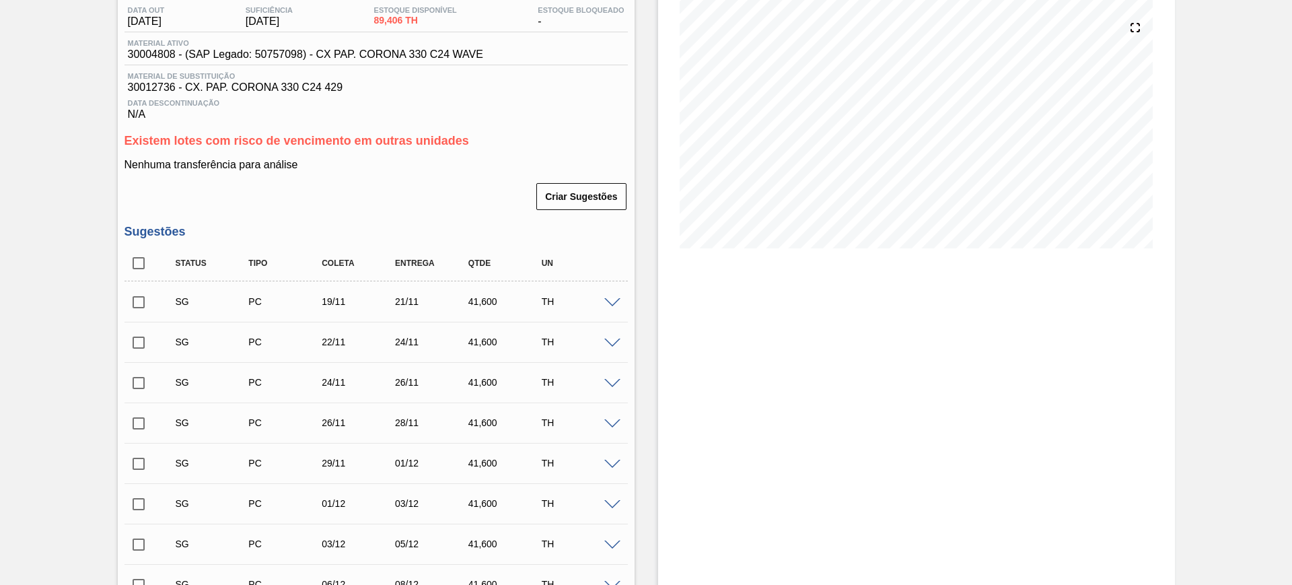
scroll to position [0, 0]
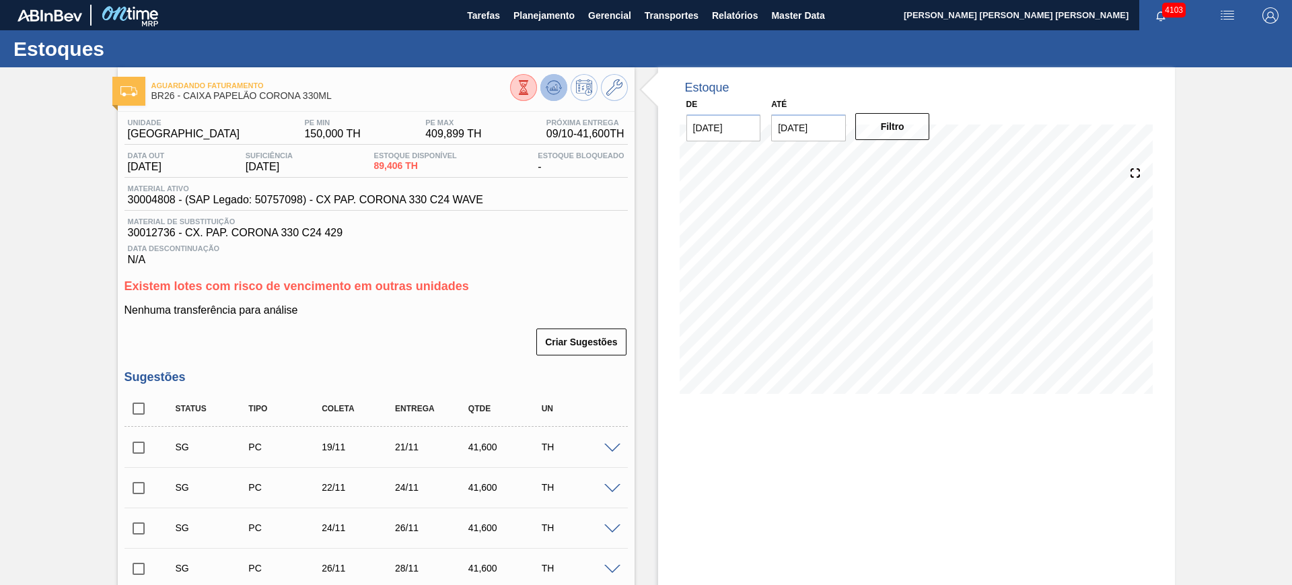
click at [564, 89] on button at bounding box center [553, 87] width 27 height 27
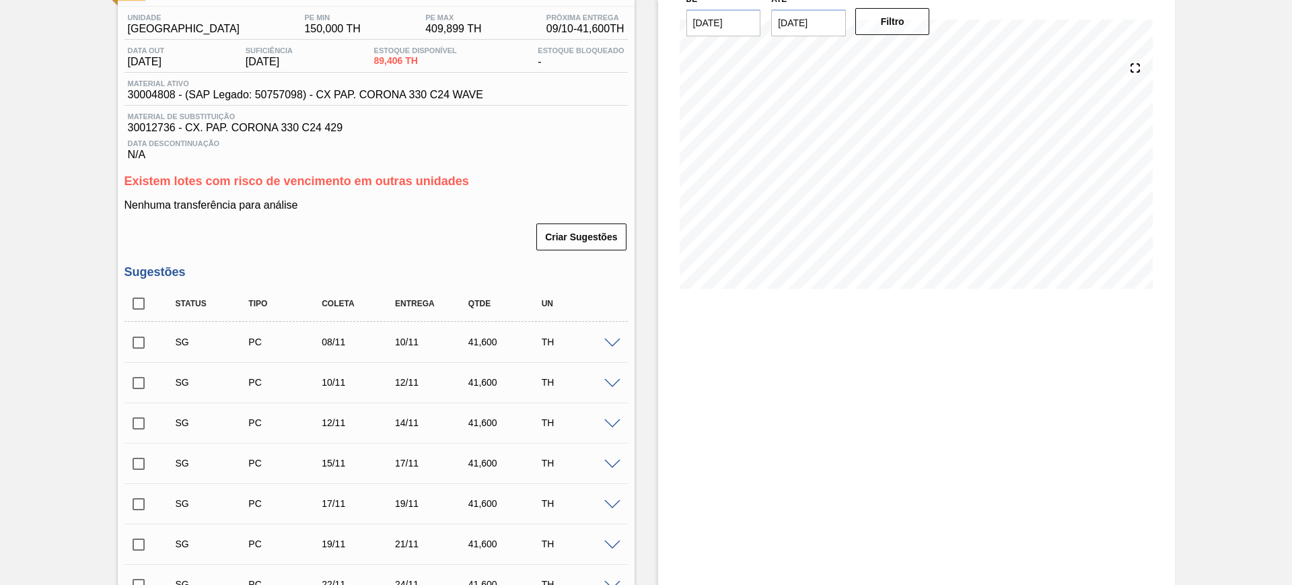
scroll to position [252, 0]
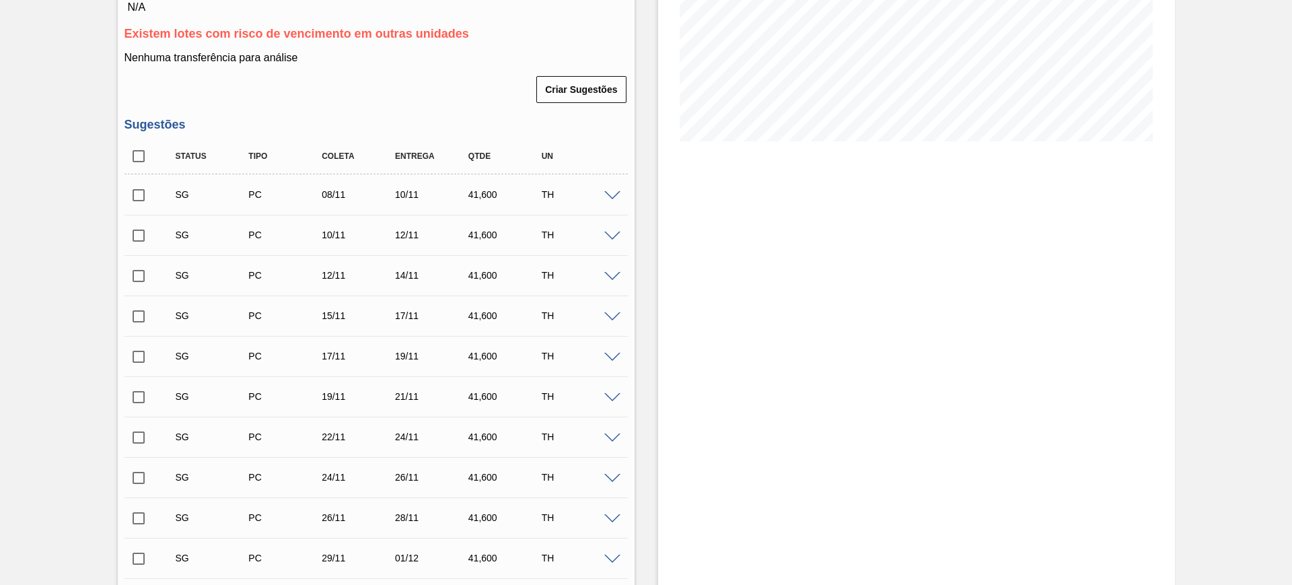
click at [615, 194] on span at bounding box center [612, 196] width 16 height 10
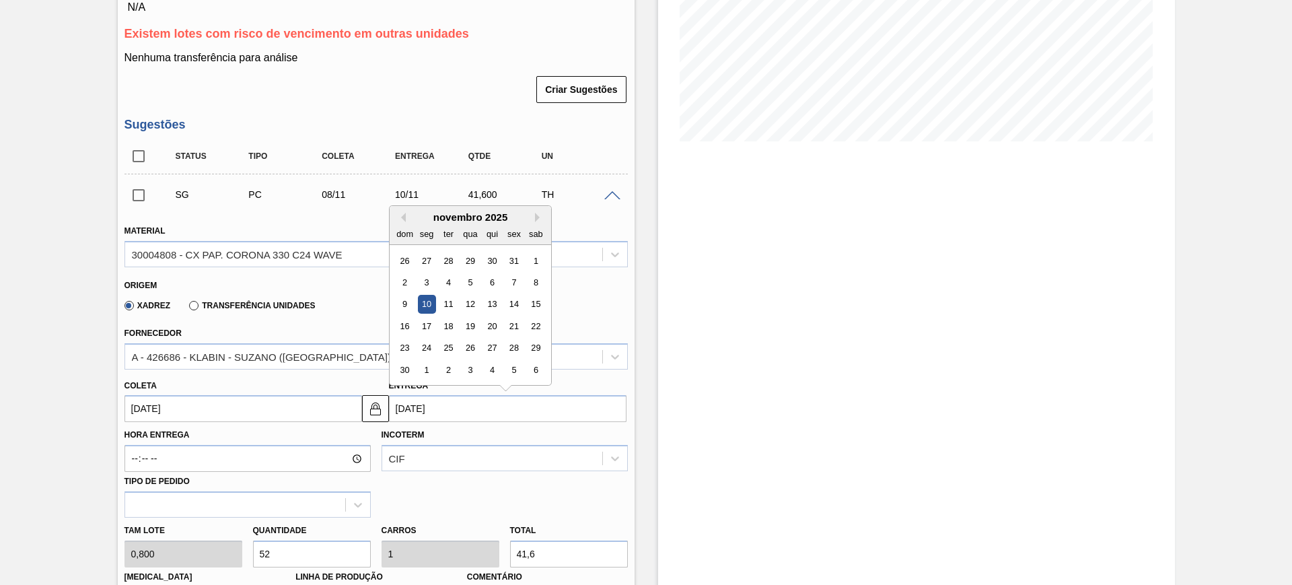
click at [468, 408] on input "10/11/2025" at bounding box center [507, 408] width 237 height 27
click at [406, 218] on div "novembro 2025" at bounding box center [469, 216] width 161 height 11
click at [403, 217] on button "Previous Month" at bounding box center [400, 217] width 9 height 9
click at [429, 329] on div "20" at bounding box center [426, 326] width 18 height 18
type input "18/10/2025"
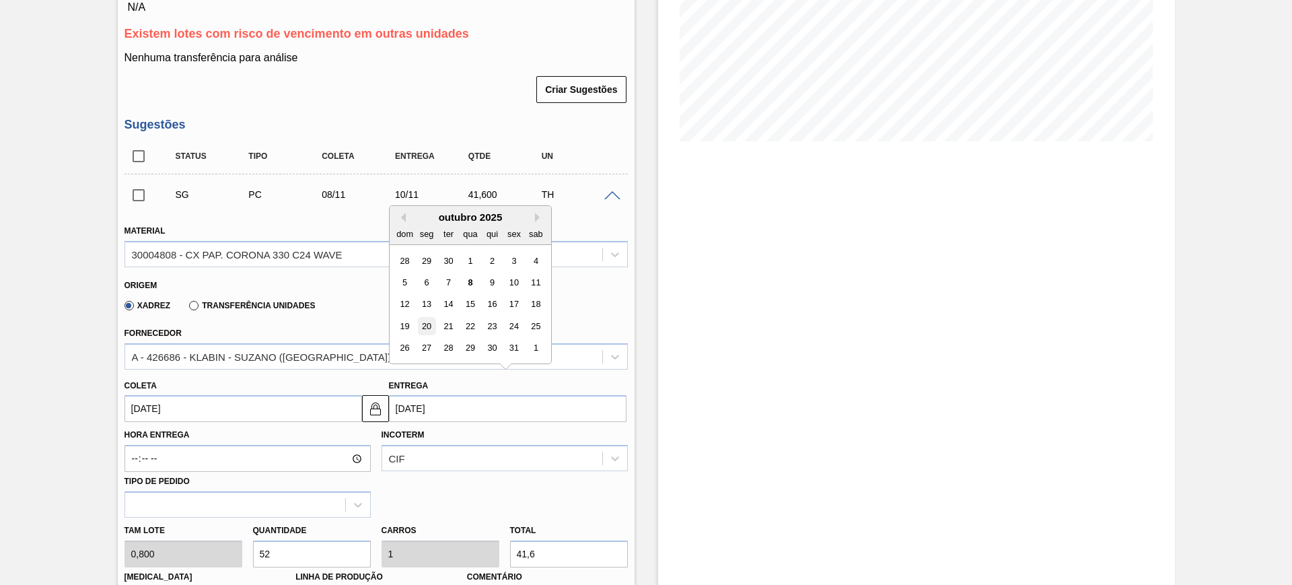
type input "20/10/2025"
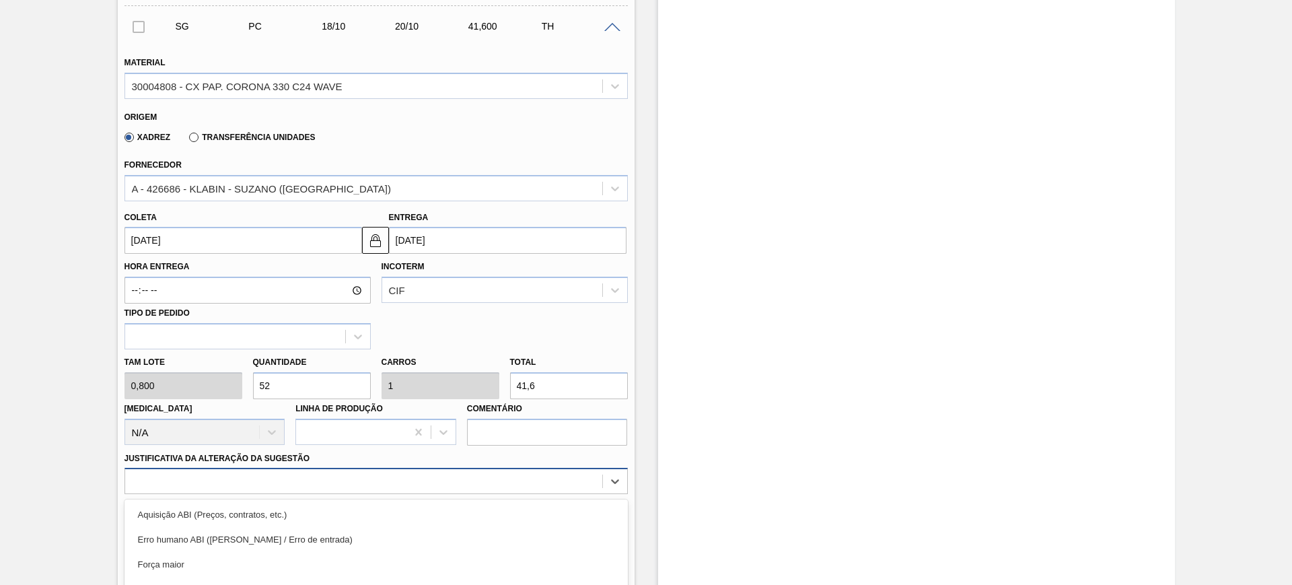
scroll to position [542, 0]
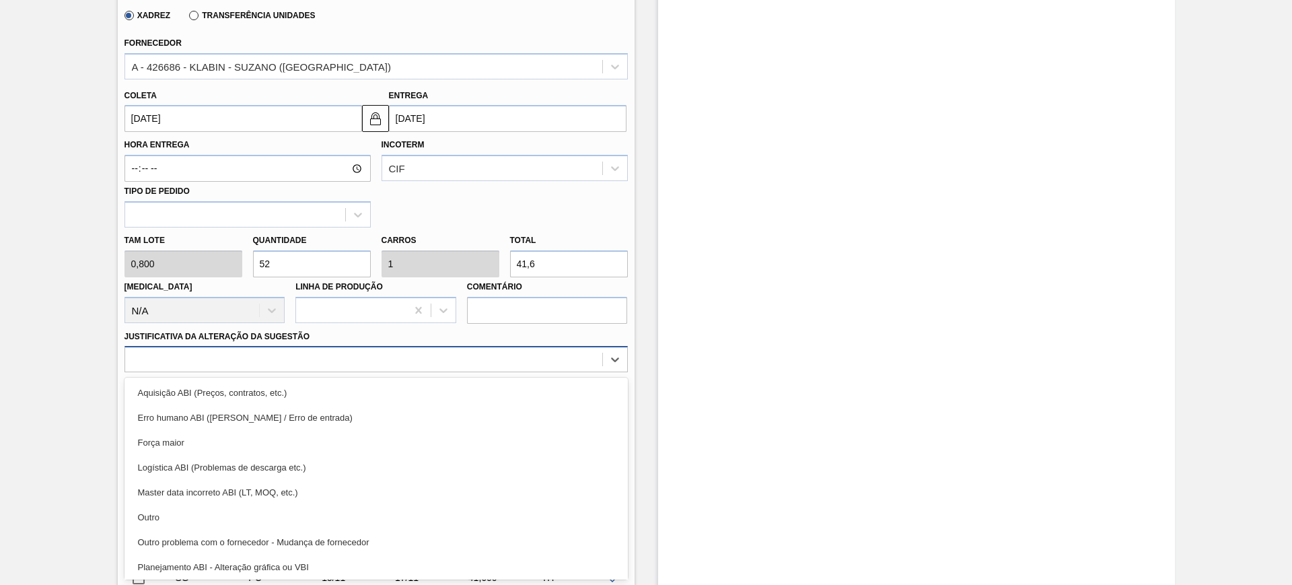
click at [419, 372] on div "option Master data incorreto ABI (LT, MOQ, etc.) focused, 5 of 18. 18 results a…" at bounding box center [375, 359] width 503 height 26
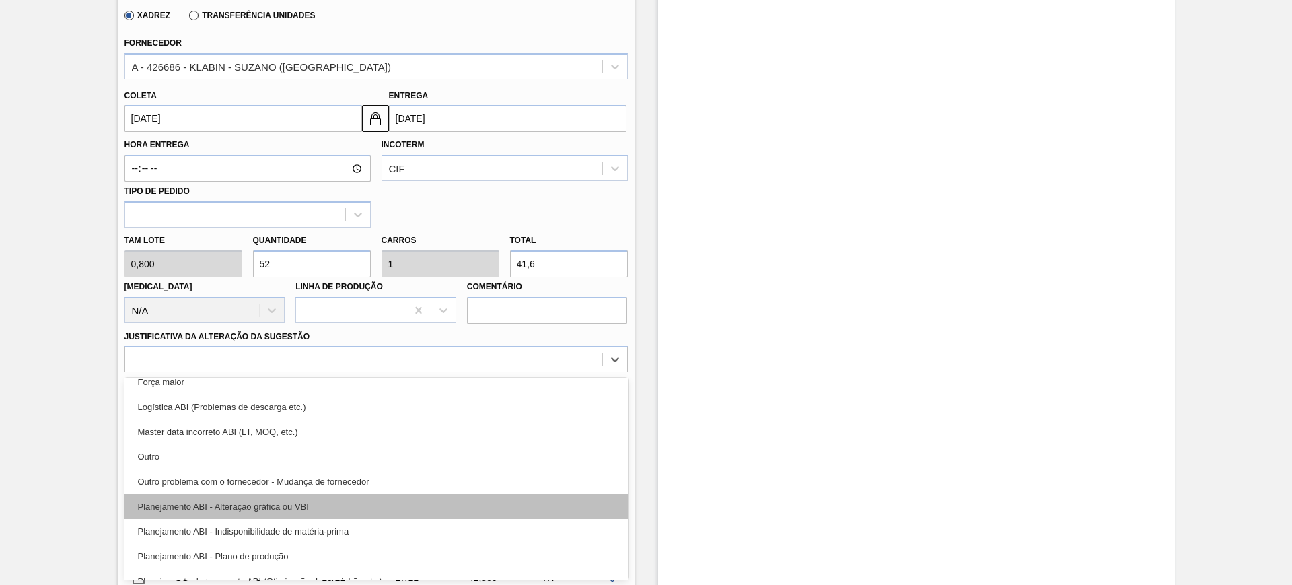
scroll to position [84, 0]
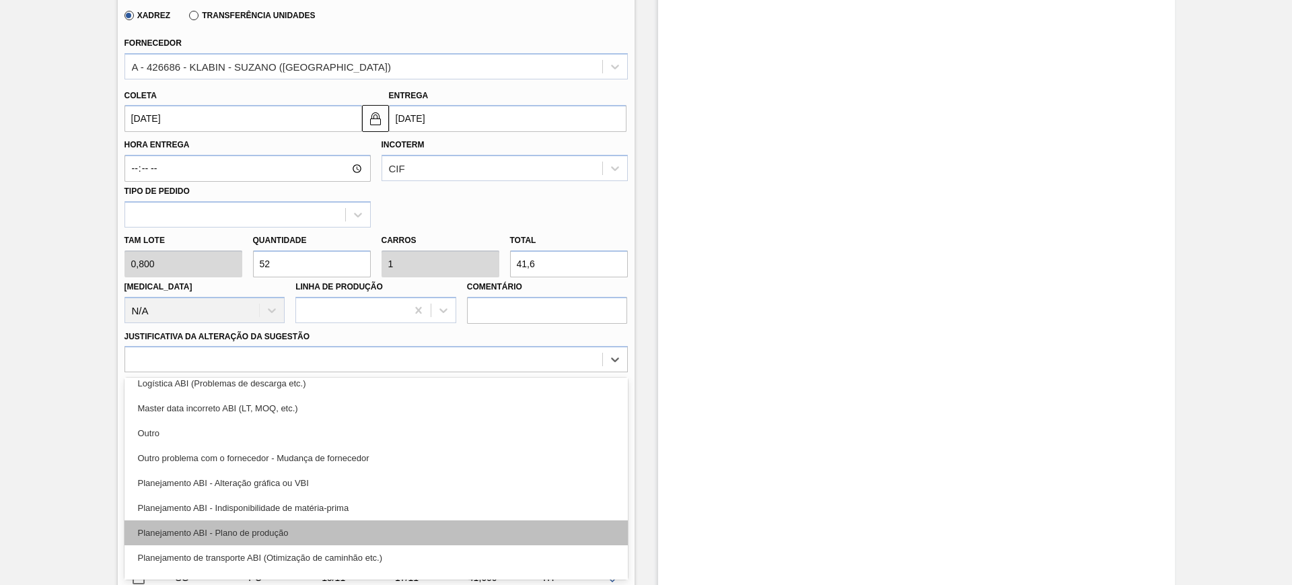
click at [391, 532] on div "Planejamento ABI - Plano de produção" at bounding box center [375, 532] width 503 height 25
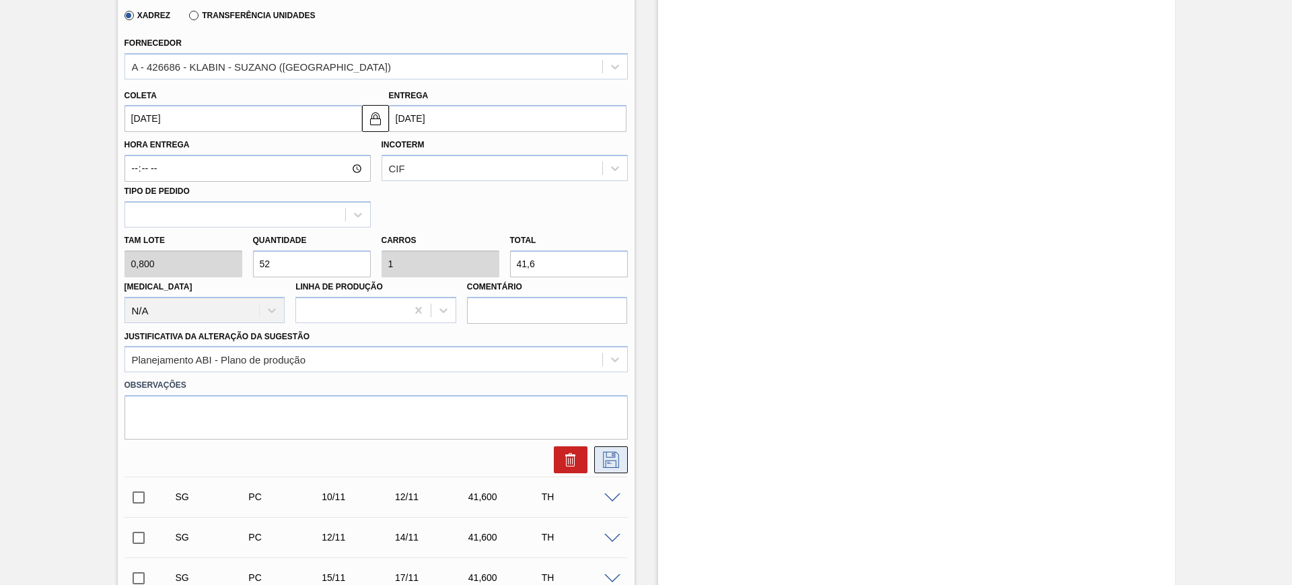
click at [620, 458] on icon at bounding box center [611, 459] width 22 height 16
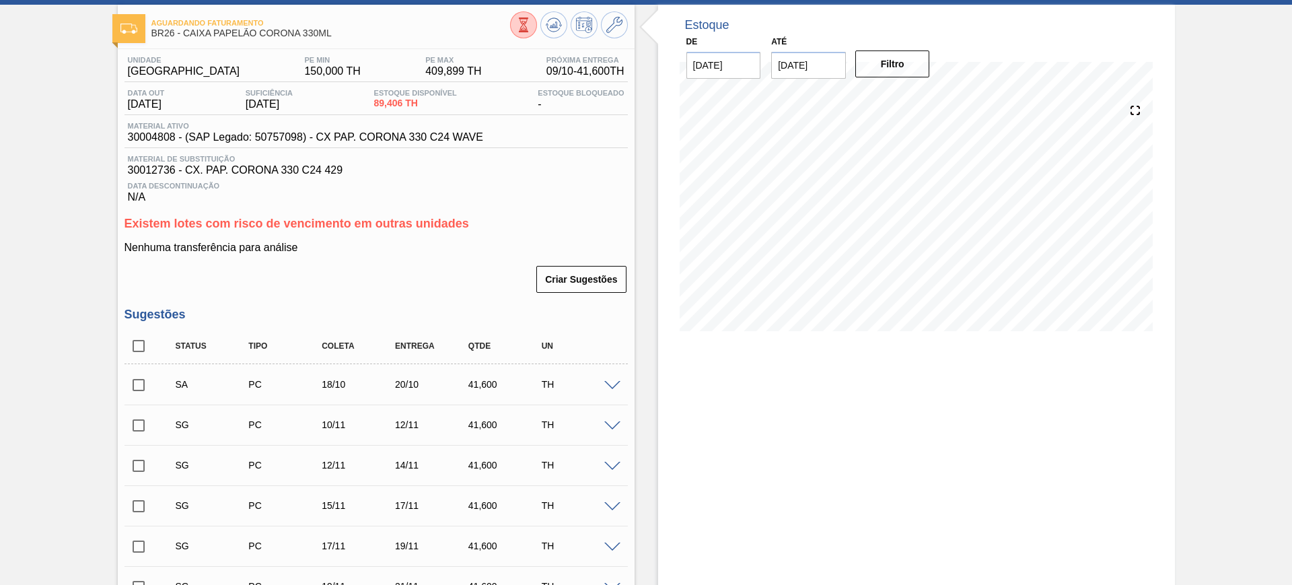
scroll to position [38, 0]
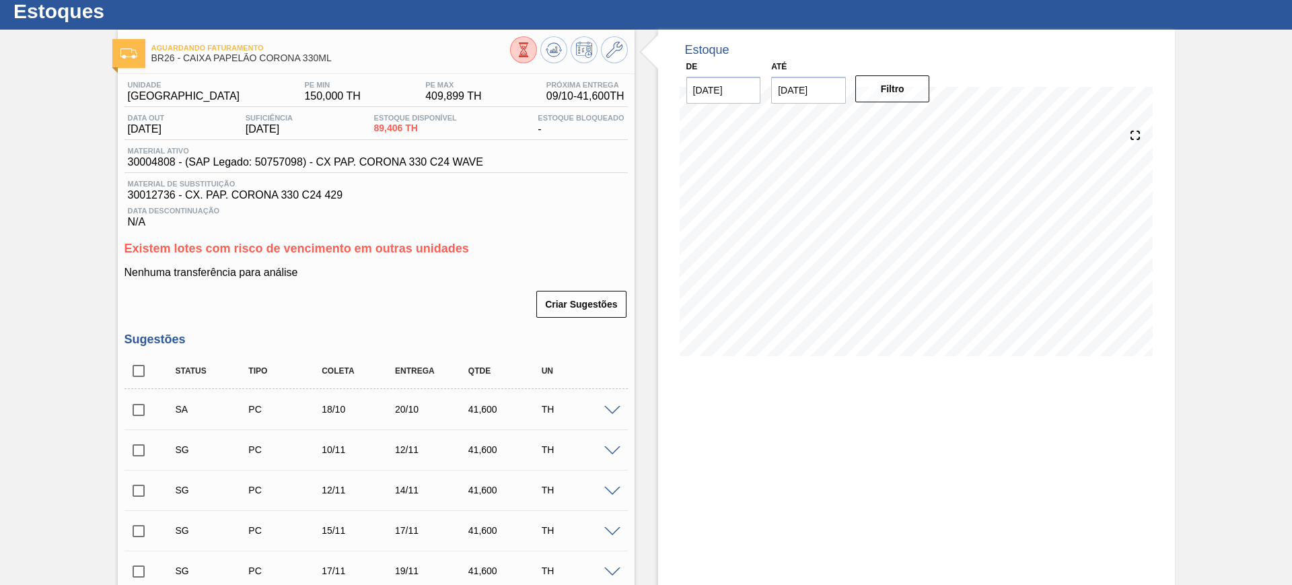
click at [139, 405] on input "checkbox" at bounding box center [138, 410] width 28 height 28
checkbox input "true"
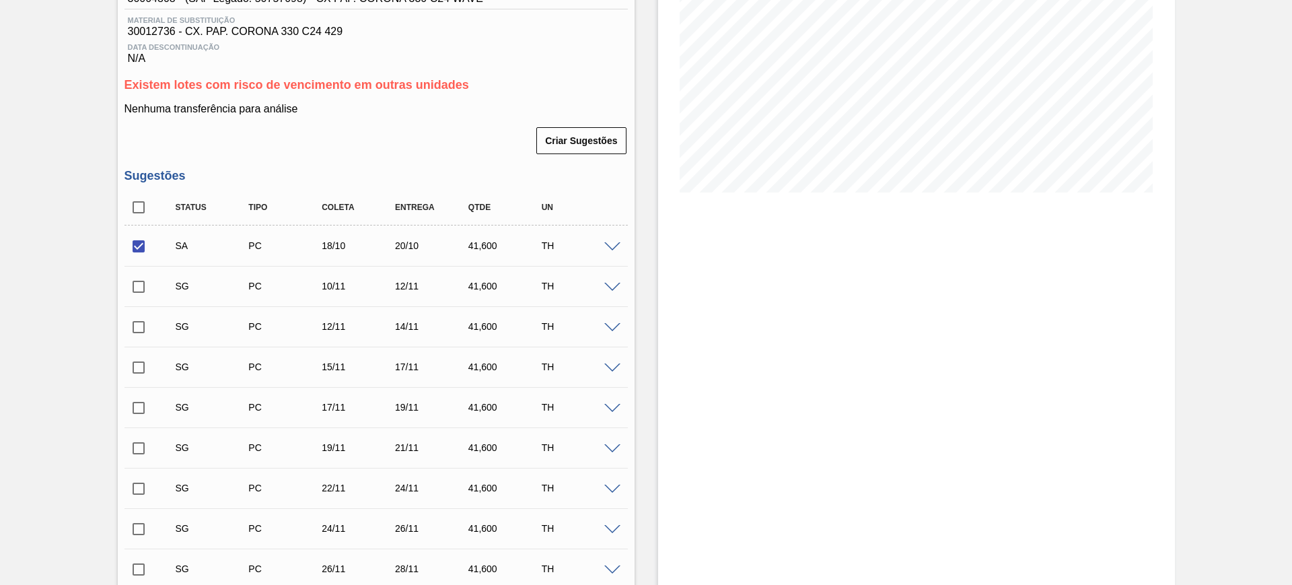
scroll to position [141, 0]
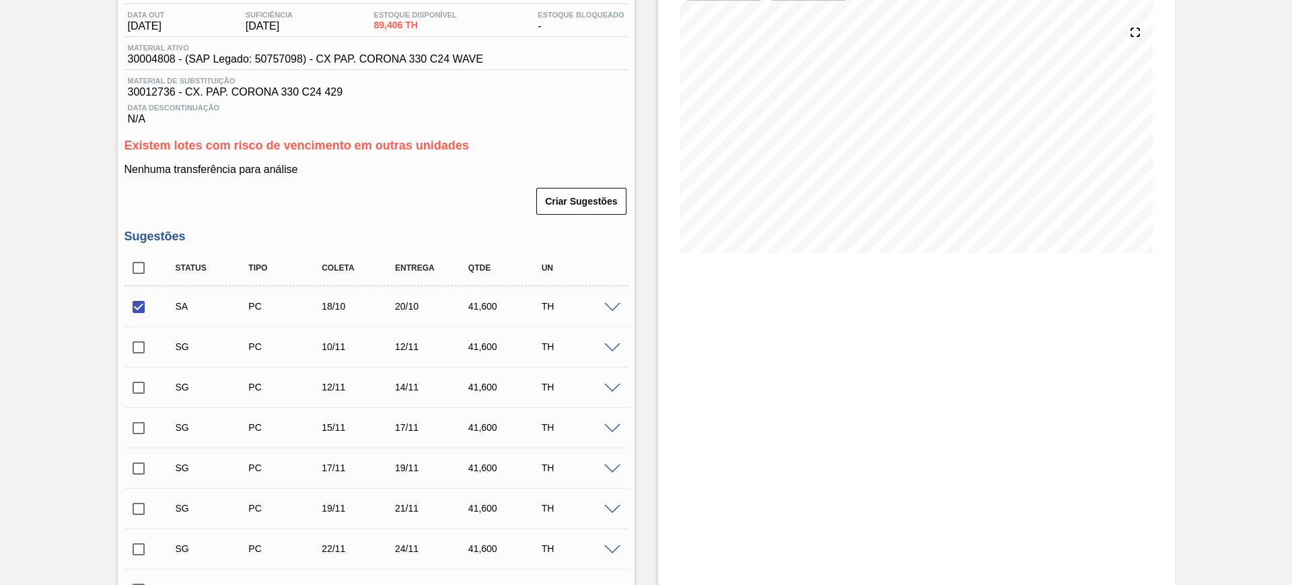
click at [613, 347] on span at bounding box center [612, 348] width 16 height 10
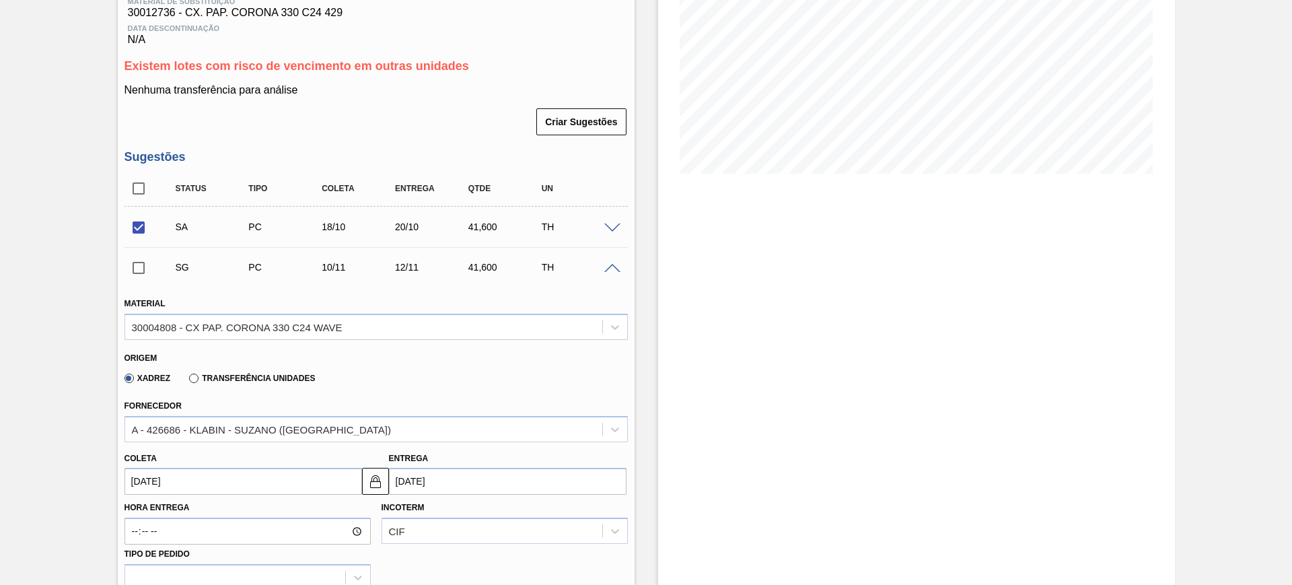
scroll to position [309, 0]
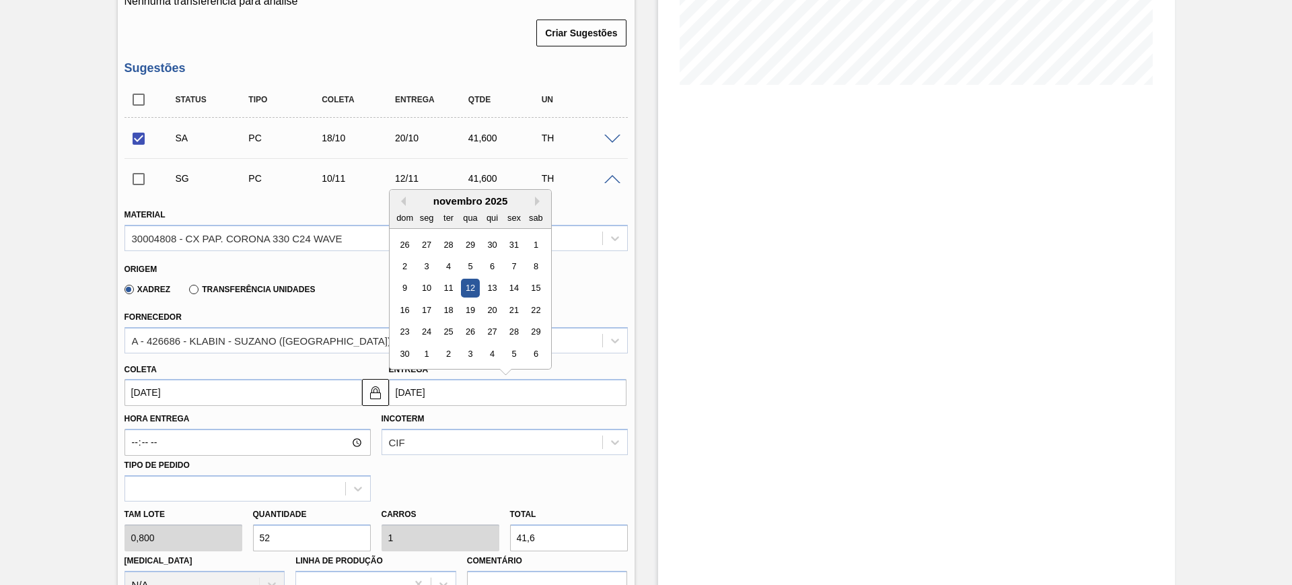
click at [444, 395] on input "12/11/2025" at bounding box center [507, 392] width 237 height 27
click at [402, 194] on div "novembro 2025 dom seg ter qua qui sex sab" at bounding box center [469, 209] width 161 height 39
click at [403, 196] on button "Previous Month" at bounding box center [400, 200] width 9 height 9
click at [446, 306] on div "21" at bounding box center [448, 310] width 18 height 18
type input "19/10/2025"
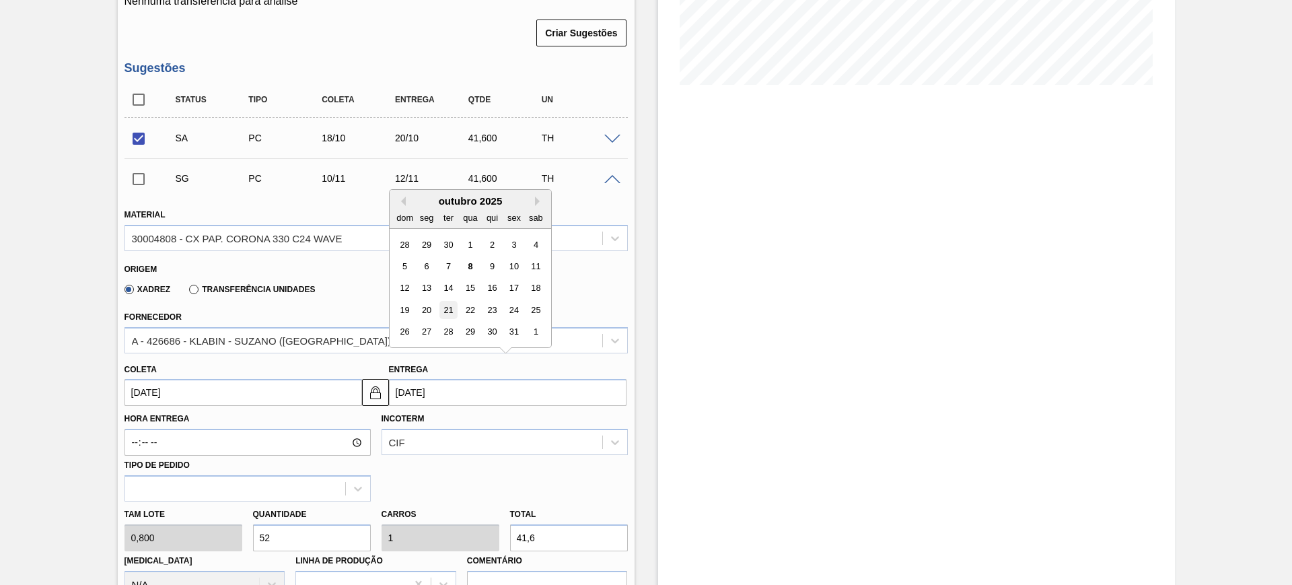
type input "21/10/2025"
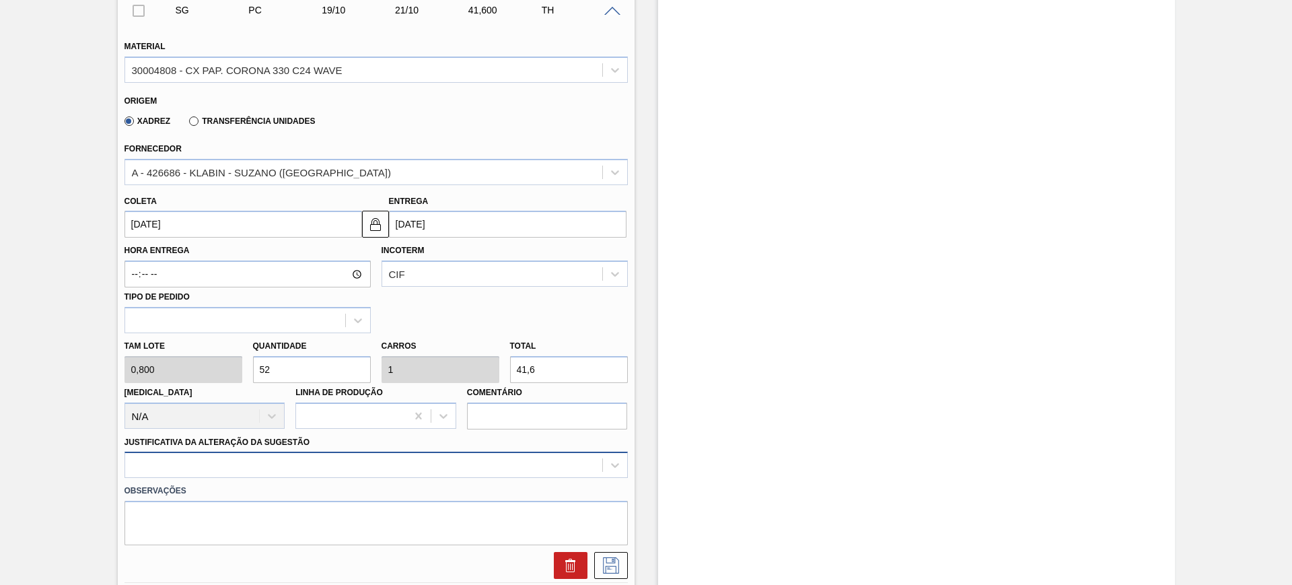
click at [391, 453] on div at bounding box center [375, 464] width 503 height 26
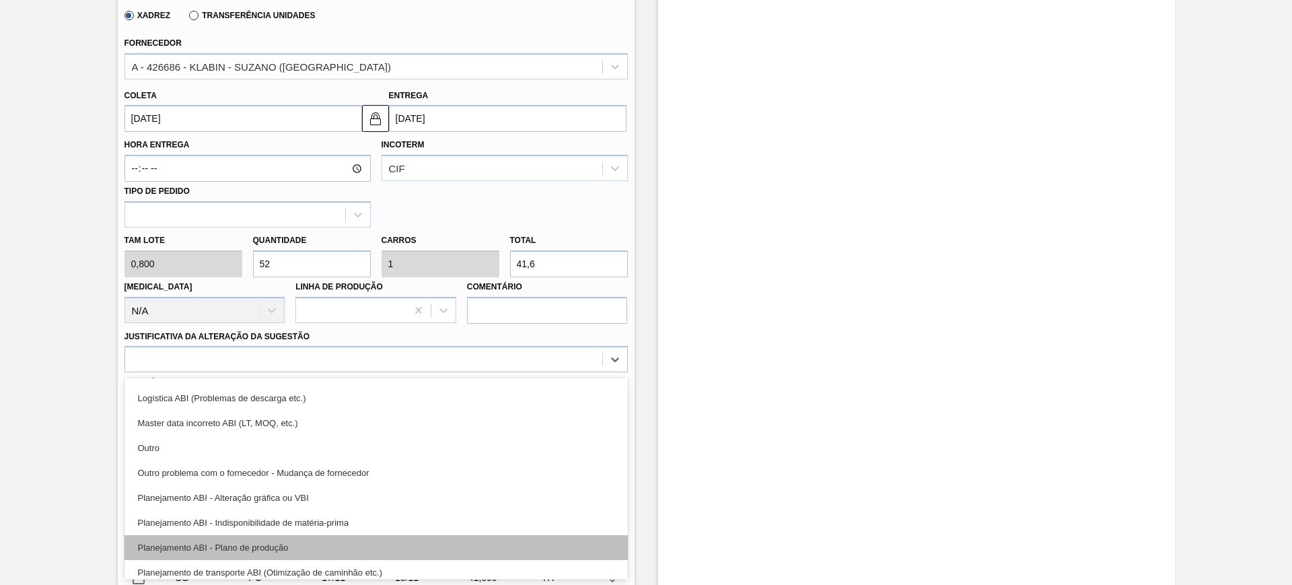
scroll to position [168, 0]
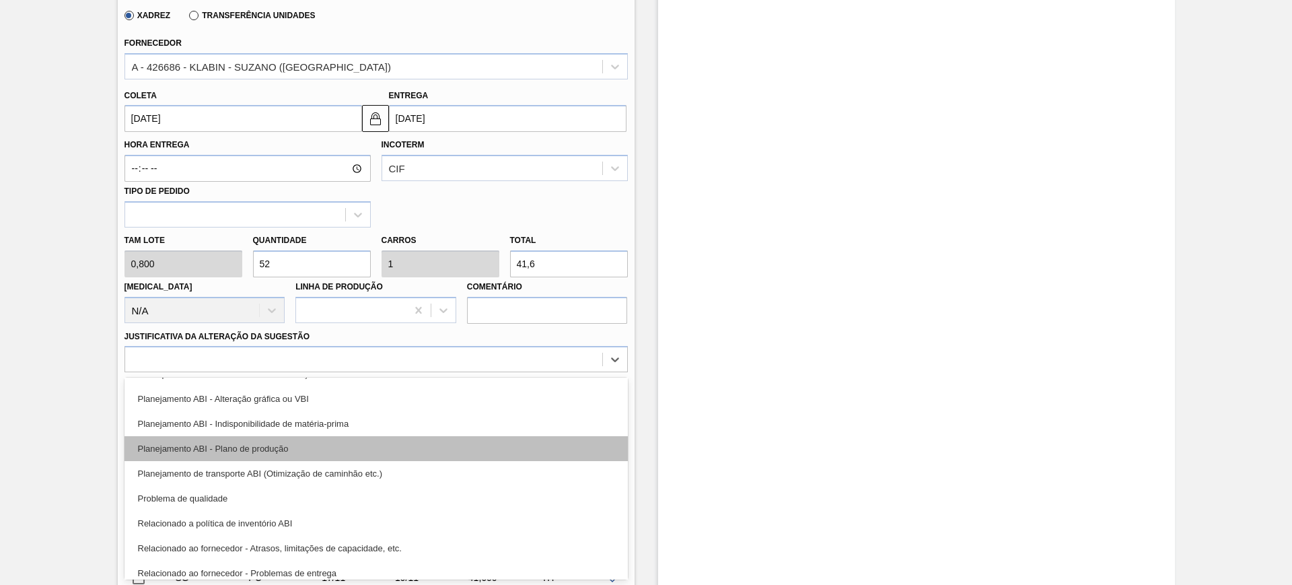
click at [346, 450] on div "Planejamento ABI - Plano de produção" at bounding box center [375, 448] width 503 height 25
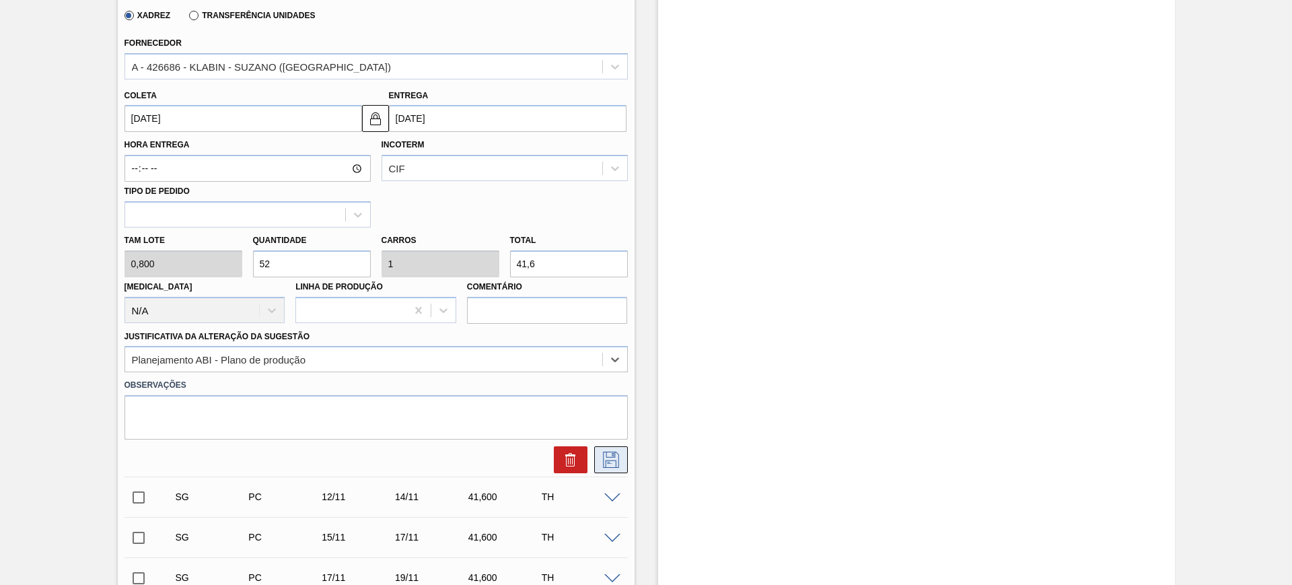
click at [616, 461] on icon at bounding box center [611, 459] width 22 height 16
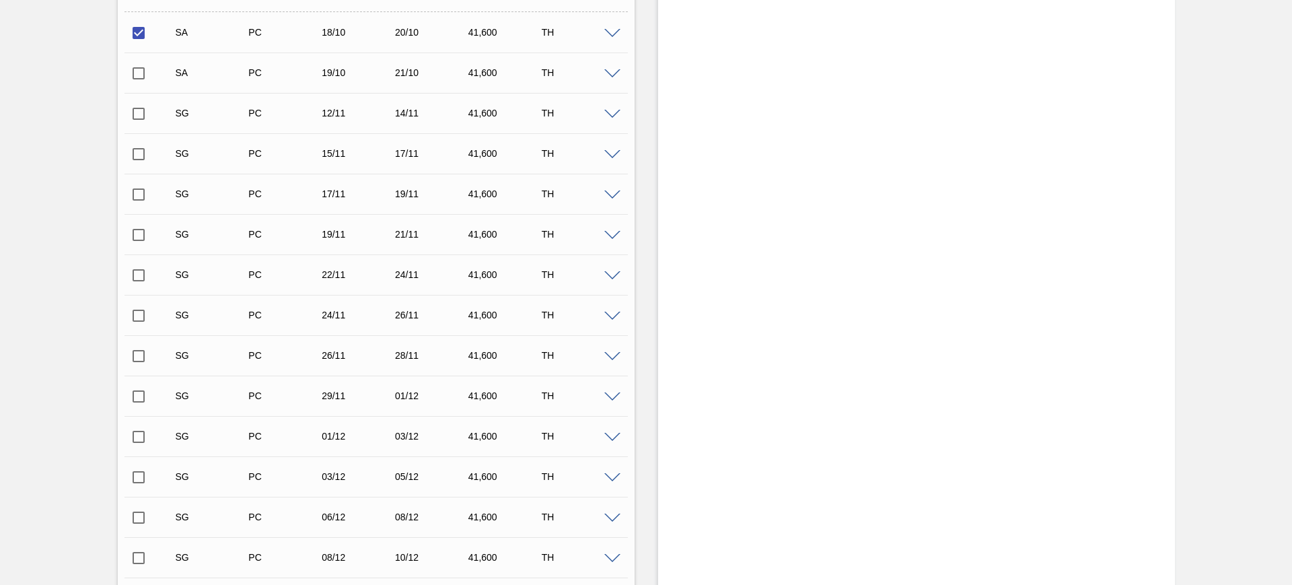
scroll to position [246, 0]
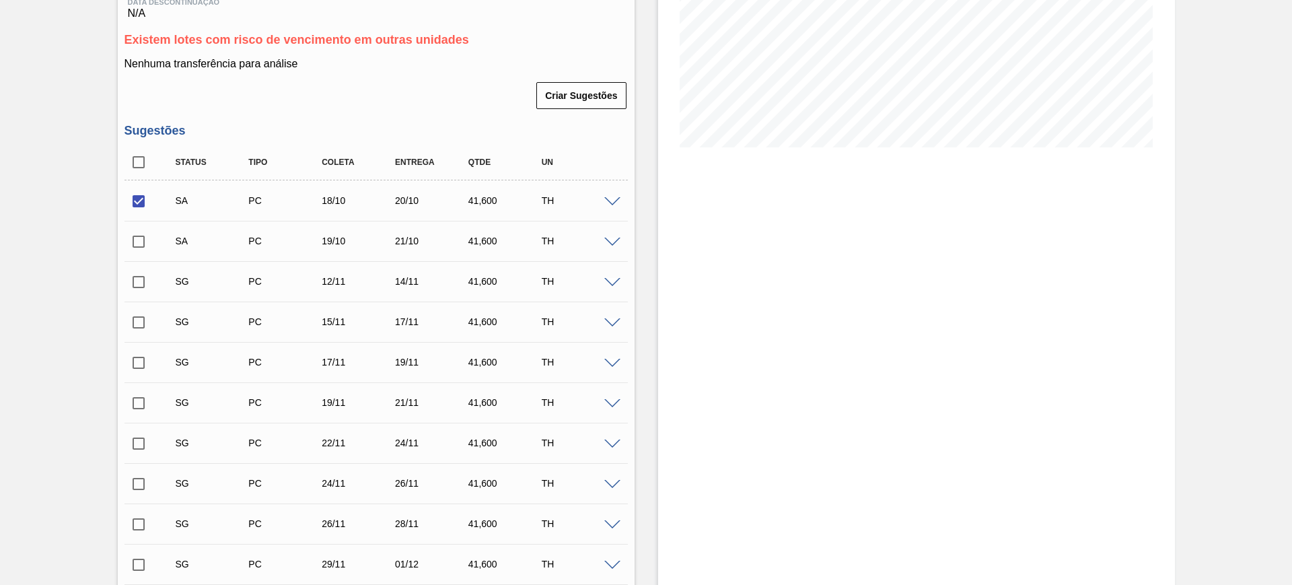
click at [134, 235] on input "checkbox" at bounding box center [138, 241] width 28 height 28
checkbox input "true"
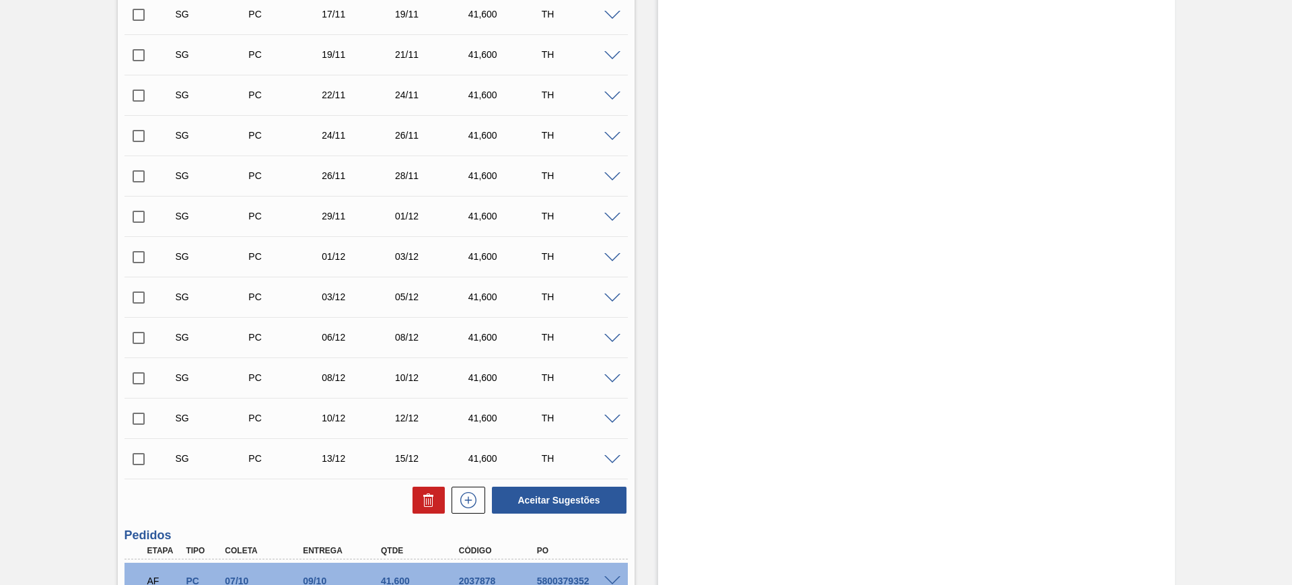
scroll to position [667, 0]
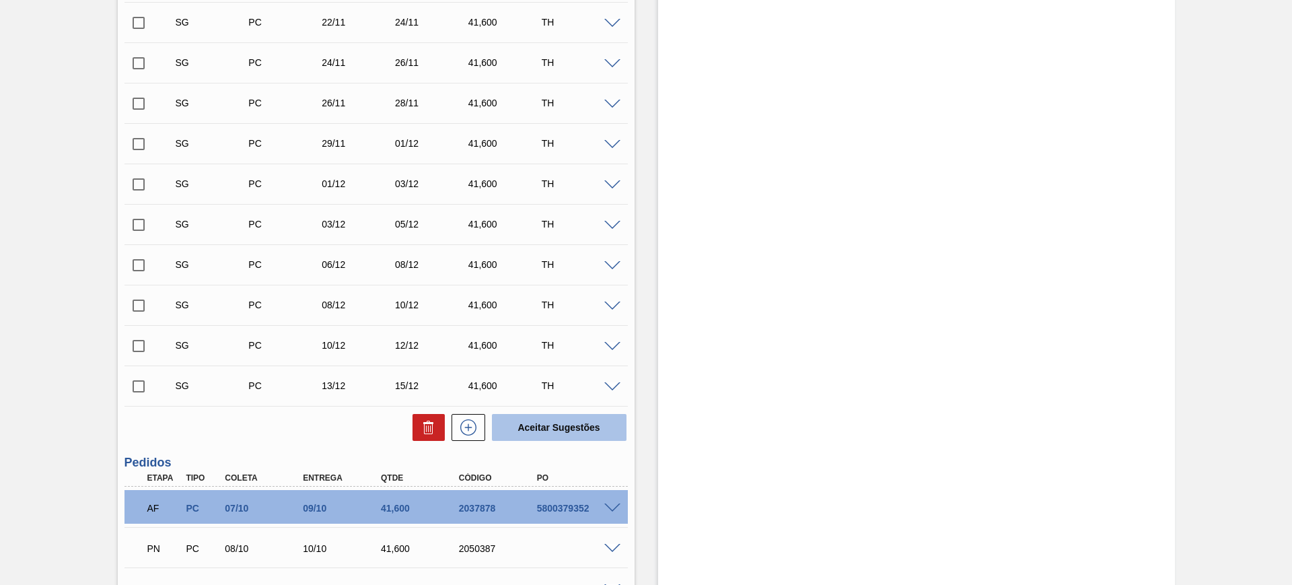
click at [567, 431] on button "Aceitar Sugestões" at bounding box center [559, 427] width 135 height 27
checkbox input "false"
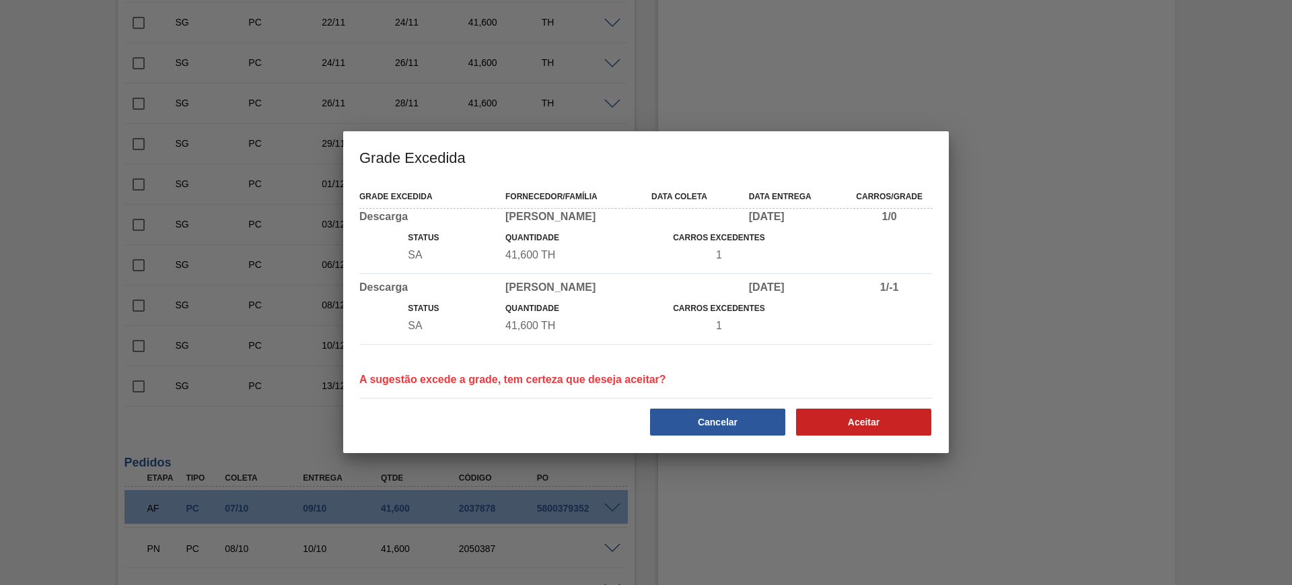
click at [825, 407] on div "Aceitar" at bounding box center [865, 422] width 146 height 30
click at [839, 416] on button "Aceitar" at bounding box center [863, 421] width 135 height 27
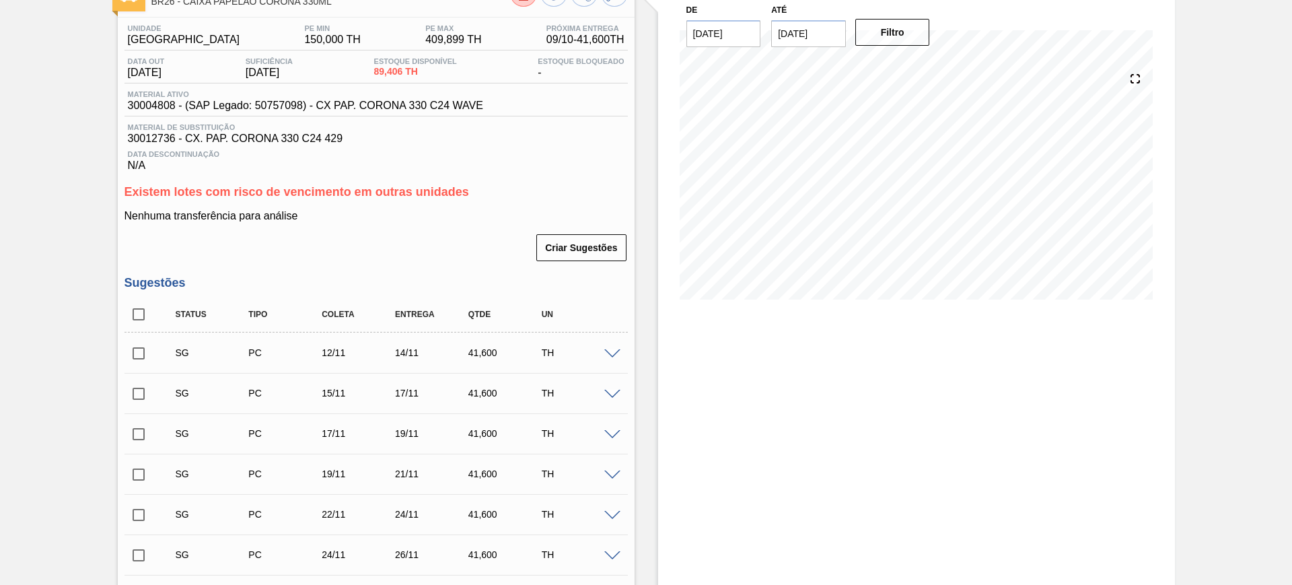
scroll to position [0, 0]
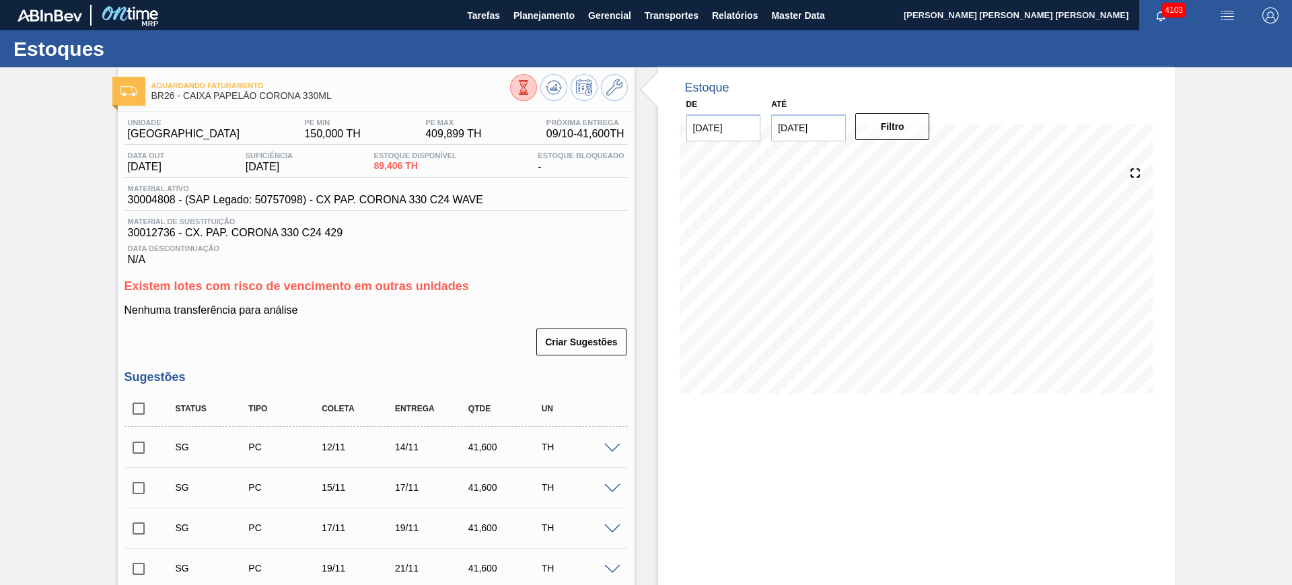
click at [533, 254] on div "Data Descontinuação N/A" at bounding box center [375, 252] width 503 height 27
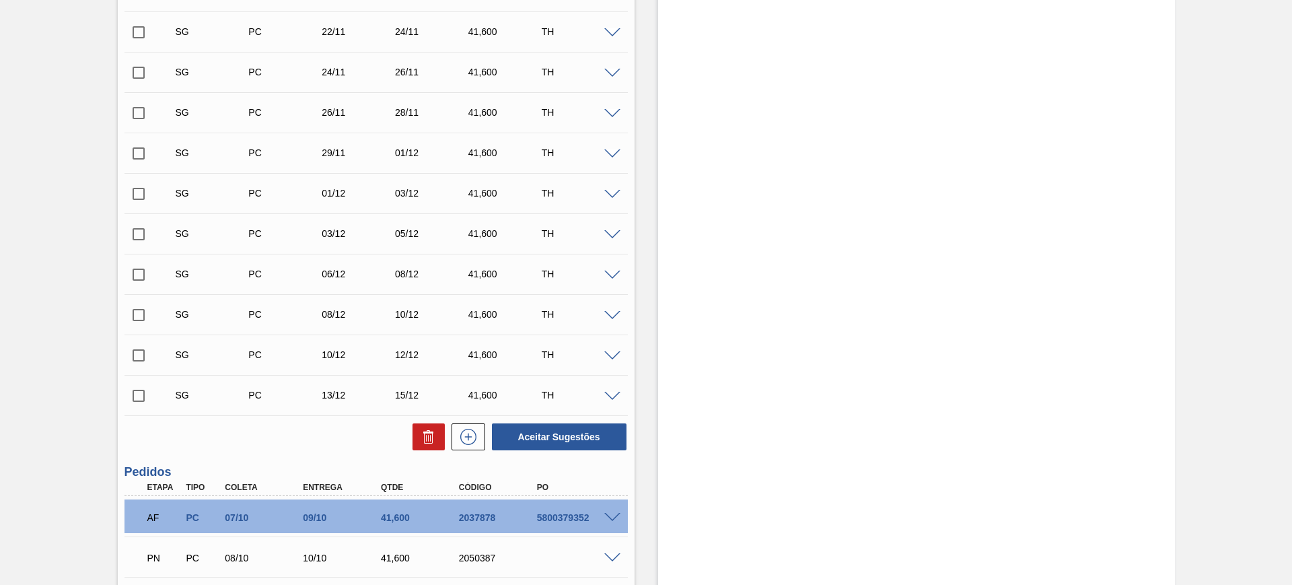
scroll to position [757, 0]
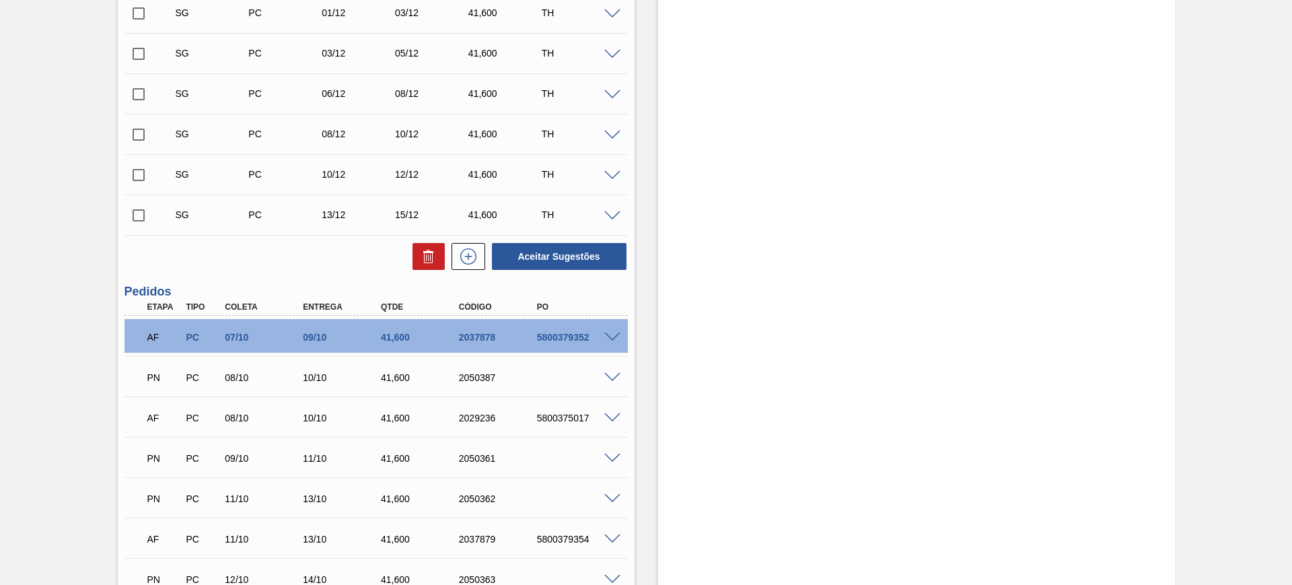
click at [613, 334] on span at bounding box center [612, 337] width 16 height 10
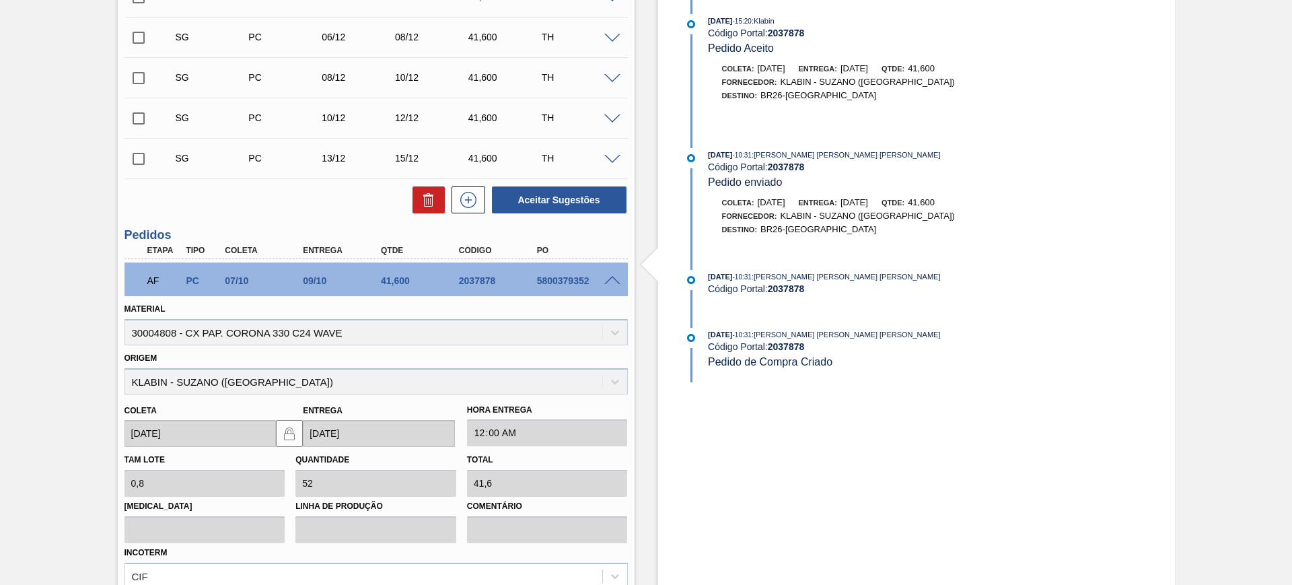
scroll to position [925, 0]
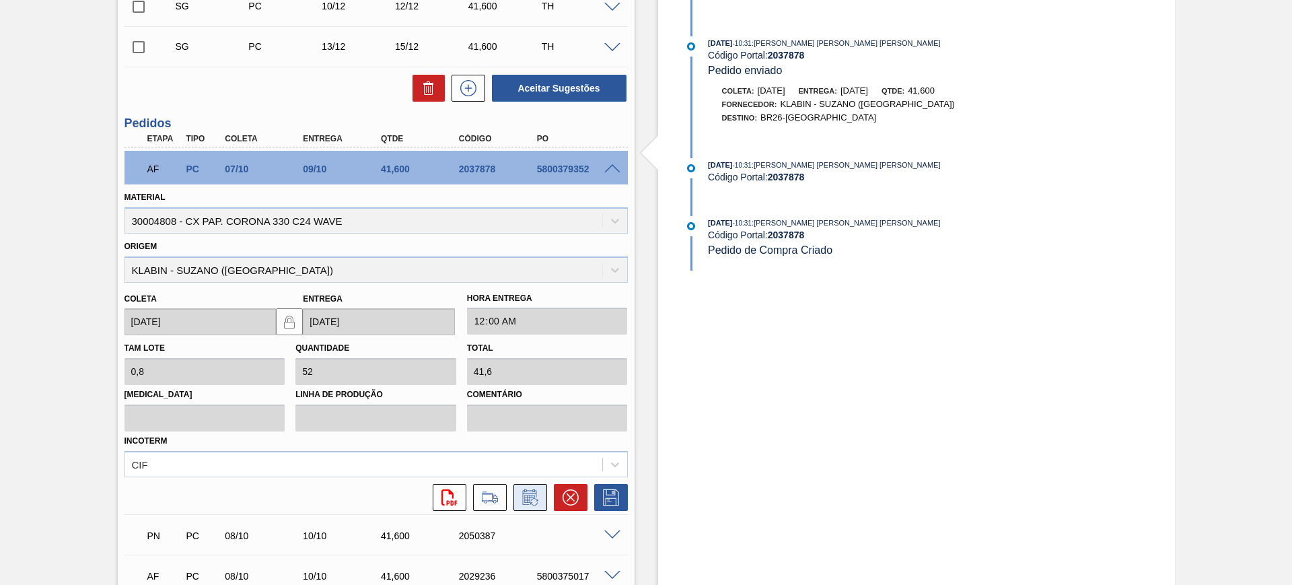
click at [526, 491] on icon at bounding box center [530, 497] width 22 height 16
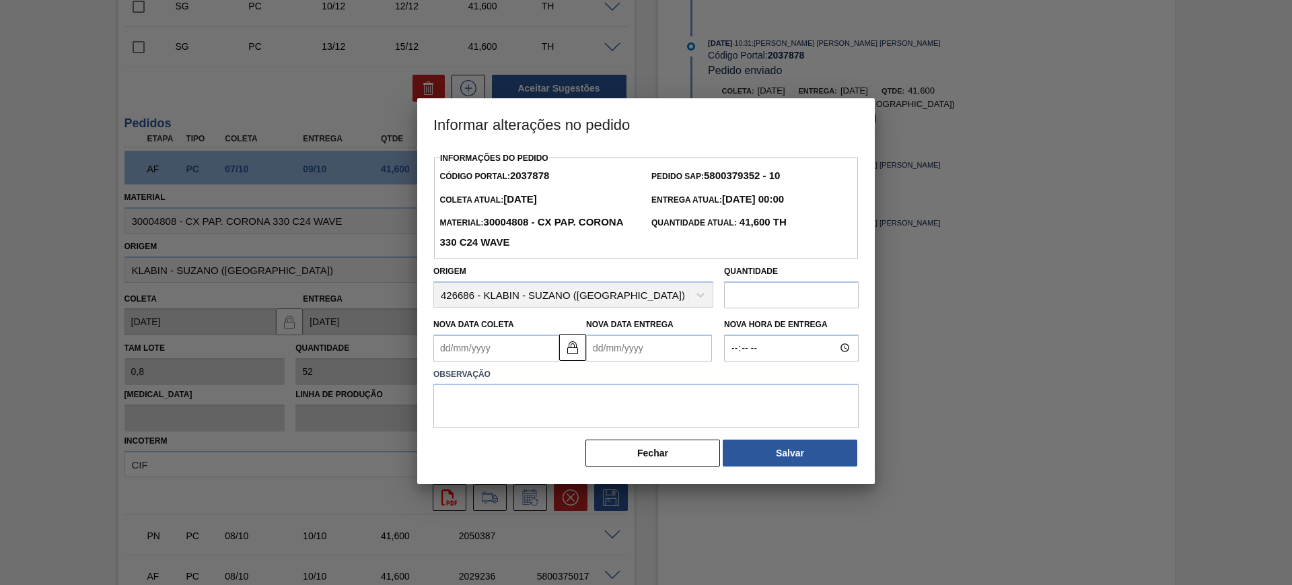
click at [611, 350] on Entrega2037878 "Nova Data Entrega" at bounding box center [649, 347] width 126 height 27
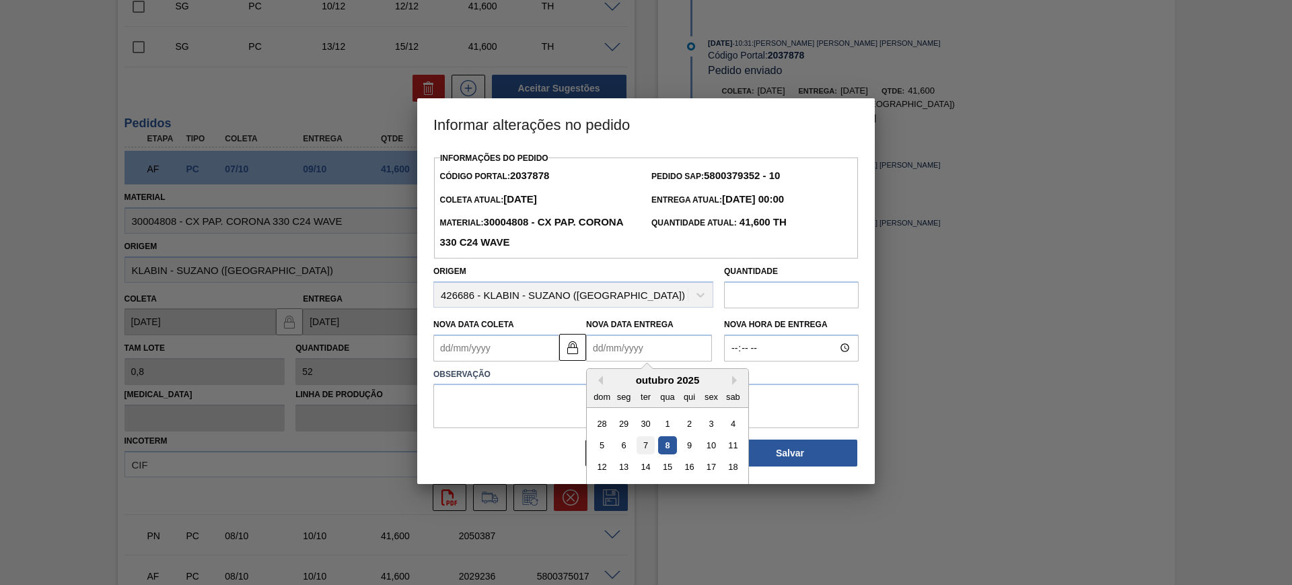
scroll to position [45, 0]
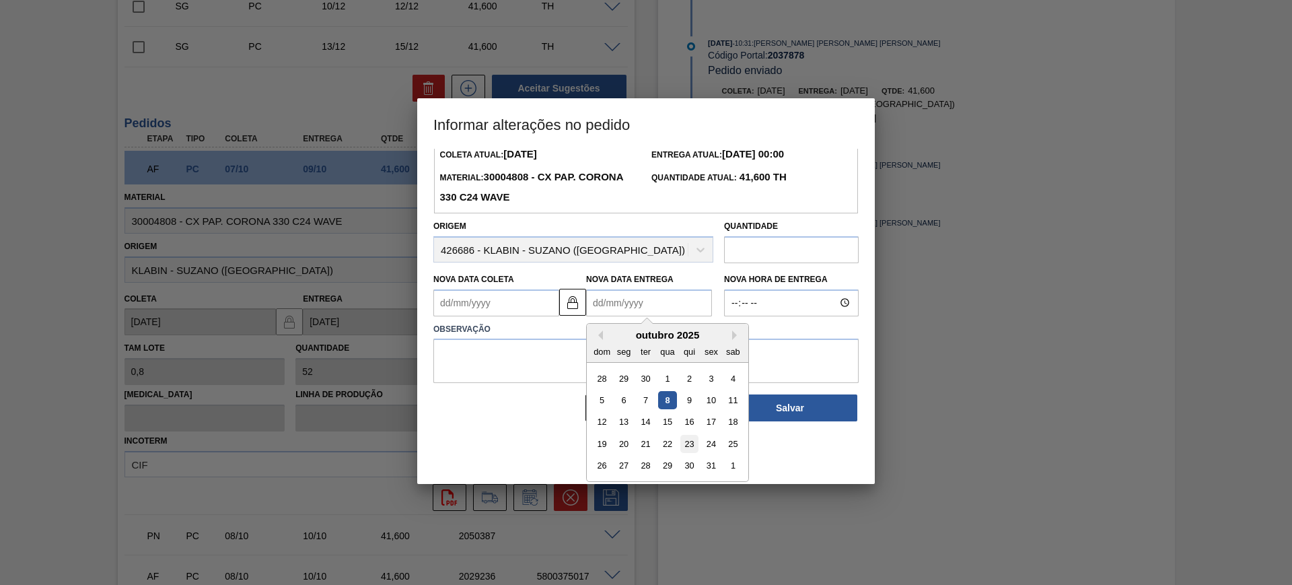
click at [686, 450] on div "23" at bounding box center [689, 444] width 18 height 18
type Coleta2037878 "21/10/2025"
type Entrega2037878 "23/10/2025"
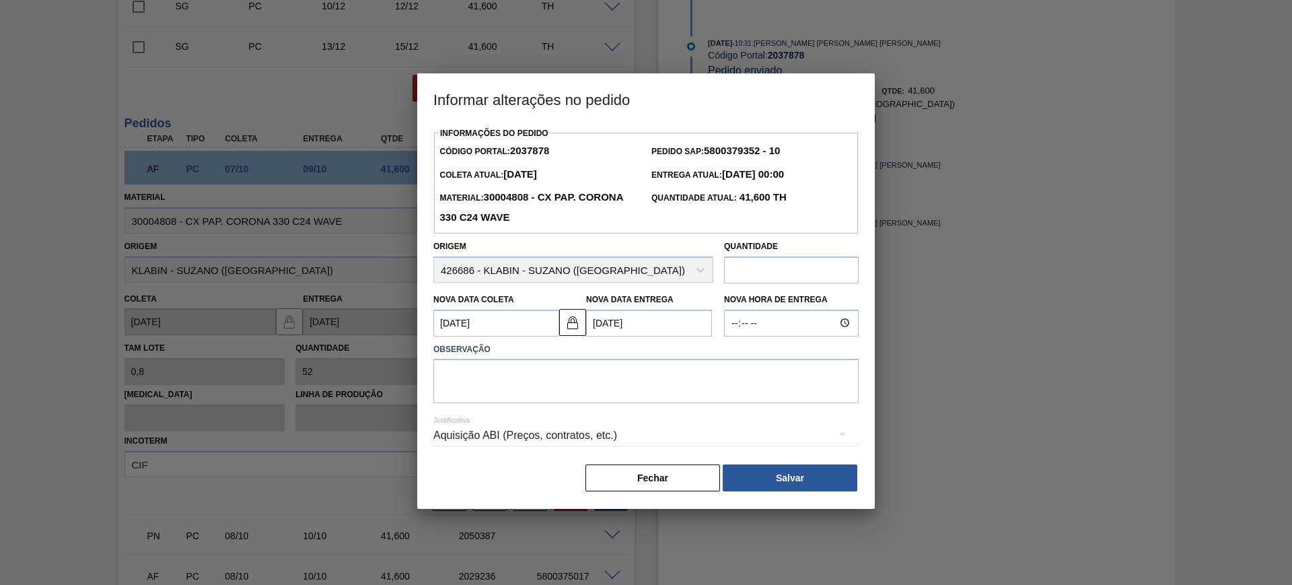
scroll to position [0, 0]
click at [650, 386] on textarea at bounding box center [645, 381] width 425 height 44
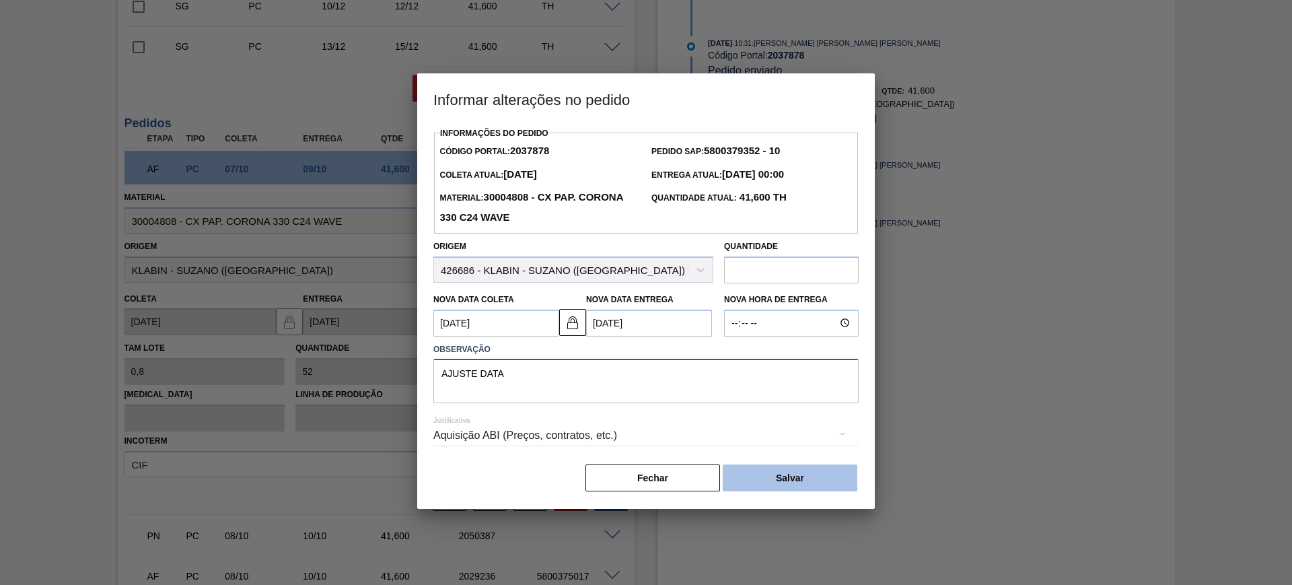
type textarea "AJUSTE DATA"
click at [812, 472] on button "Salvar" at bounding box center [789, 477] width 135 height 27
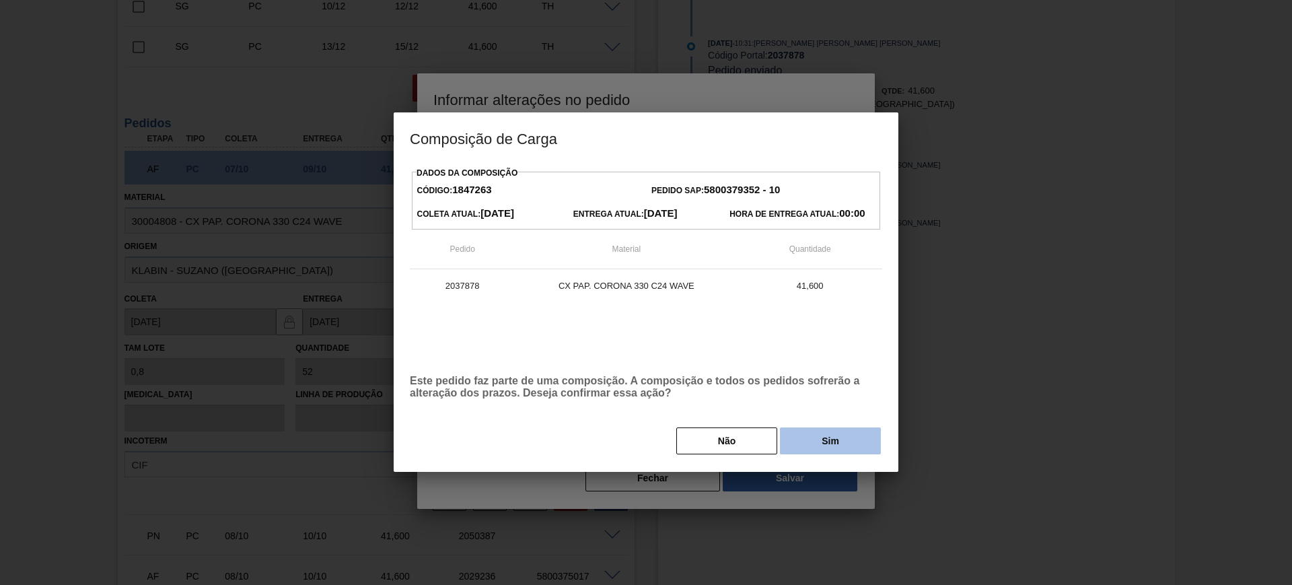
click at [819, 440] on button "Sim" at bounding box center [830, 440] width 101 height 27
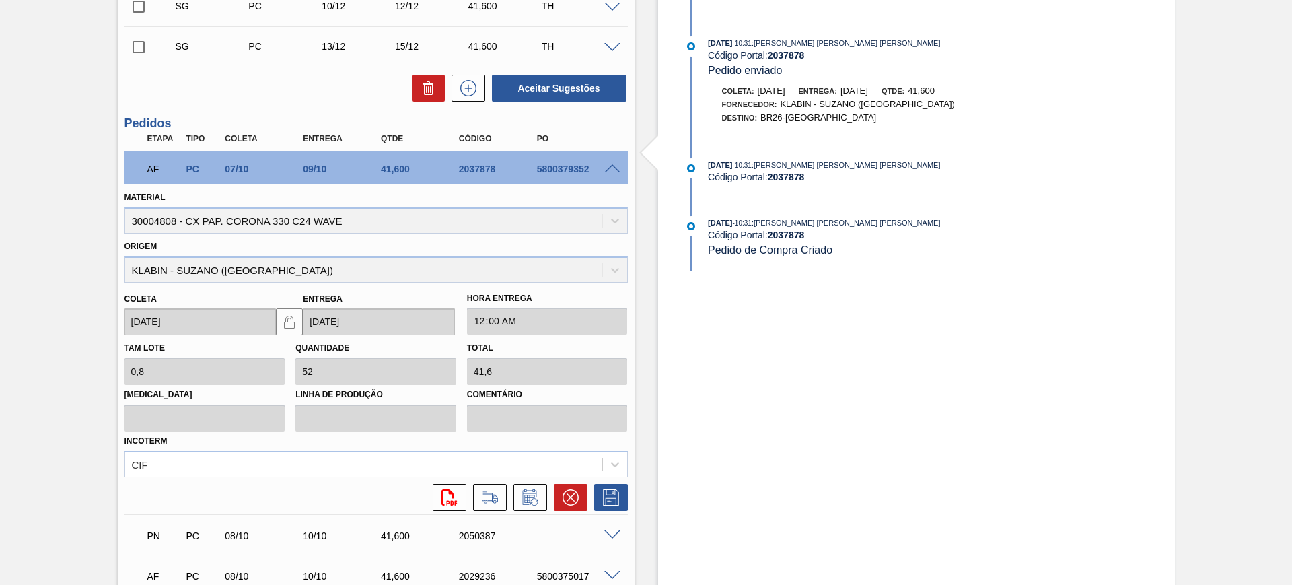
click at [613, 166] on span at bounding box center [612, 169] width 16 height 10
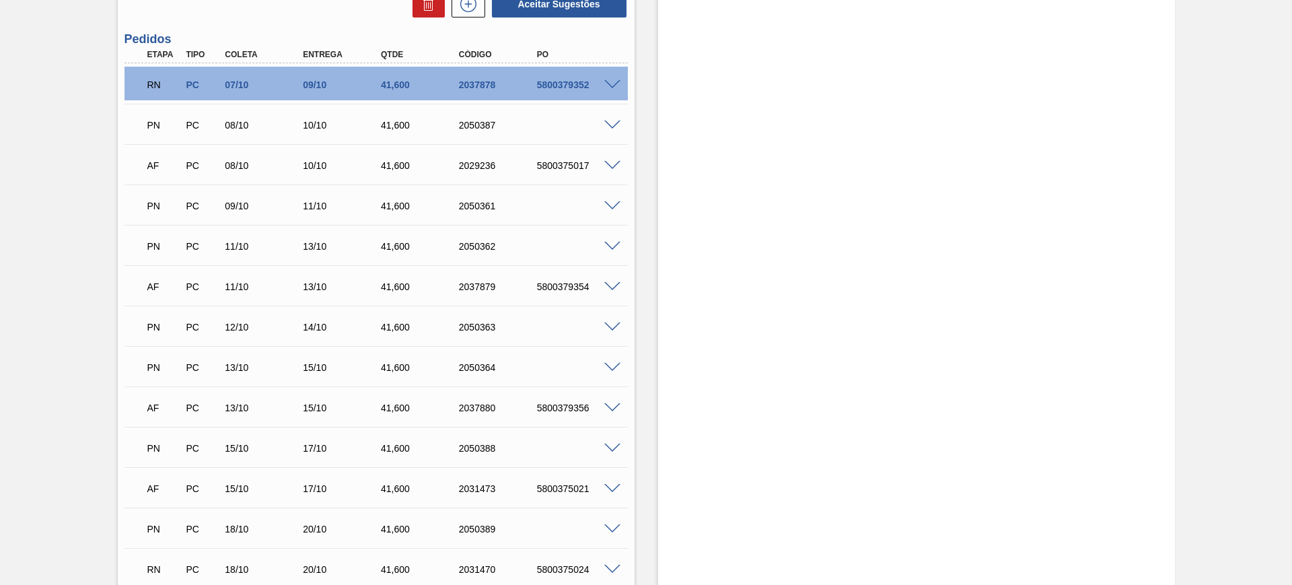
scroll to position [925, 0]
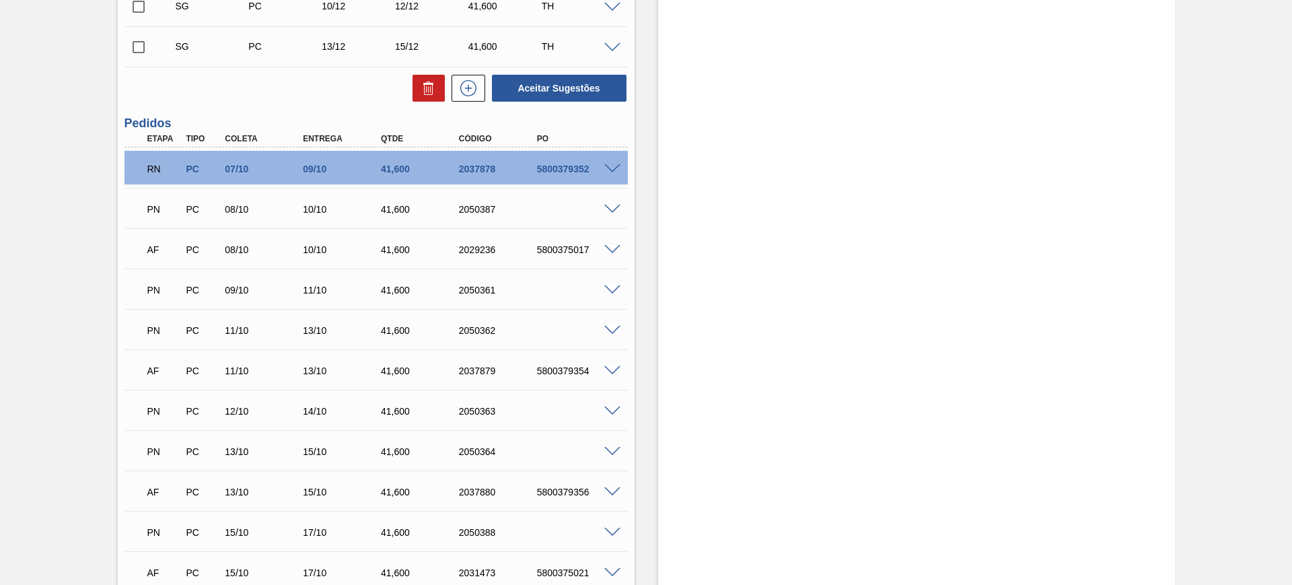
click at [614, 246] on span at bounding box center [612, 250] width 16 height 10
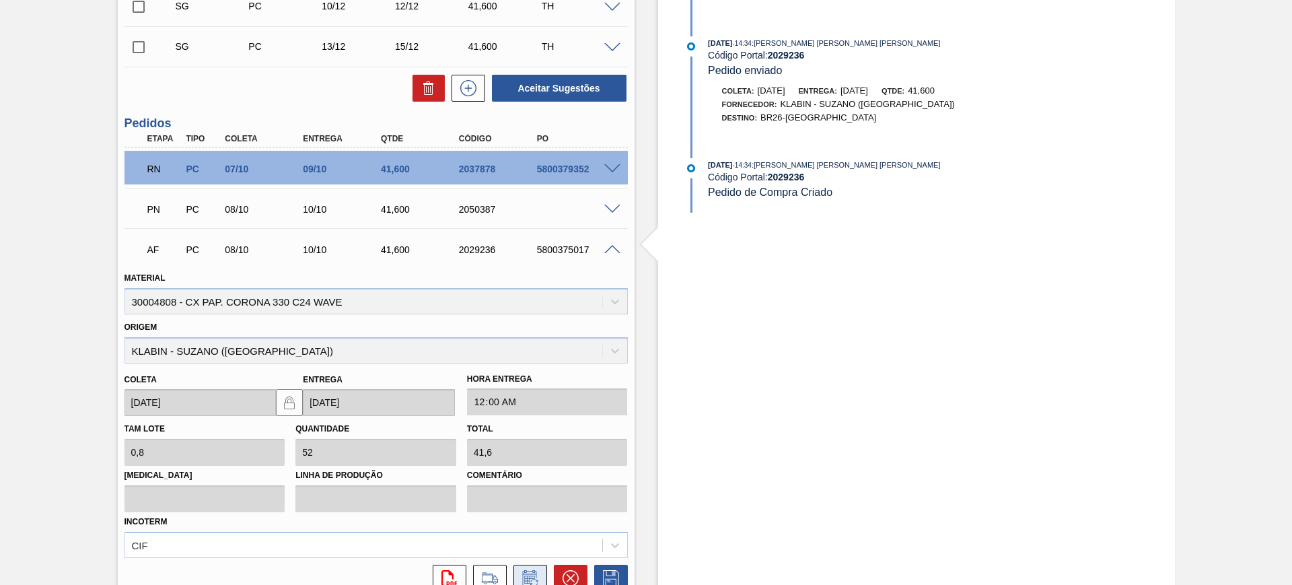
click at [525, 576] on icon at bounding box center [530, 578] width 22 height 16
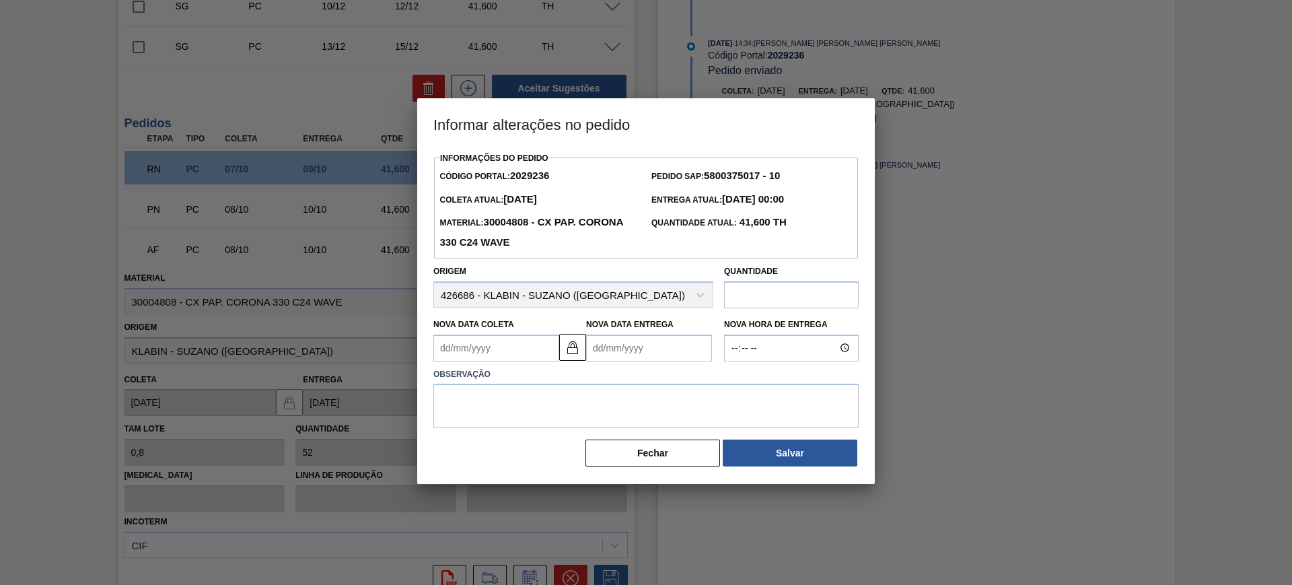
click at [622, 352] on Entrega2029236 "Nova Data Entrega" at bounding box center [649, 347] width 126 height 27
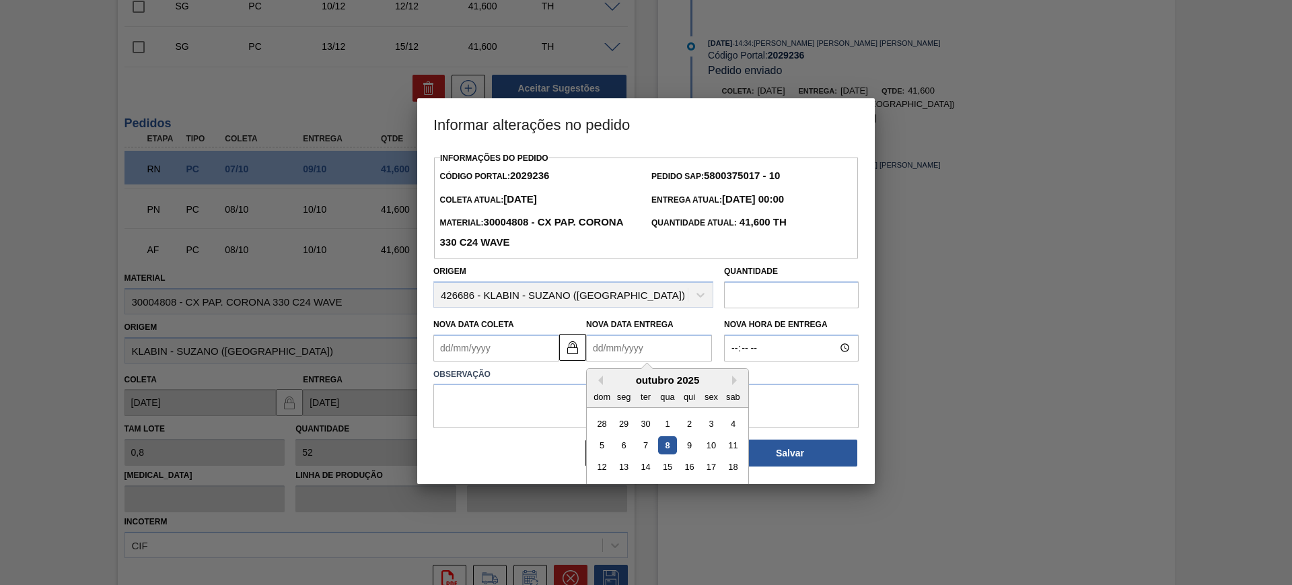
scroll to position [45, 0]
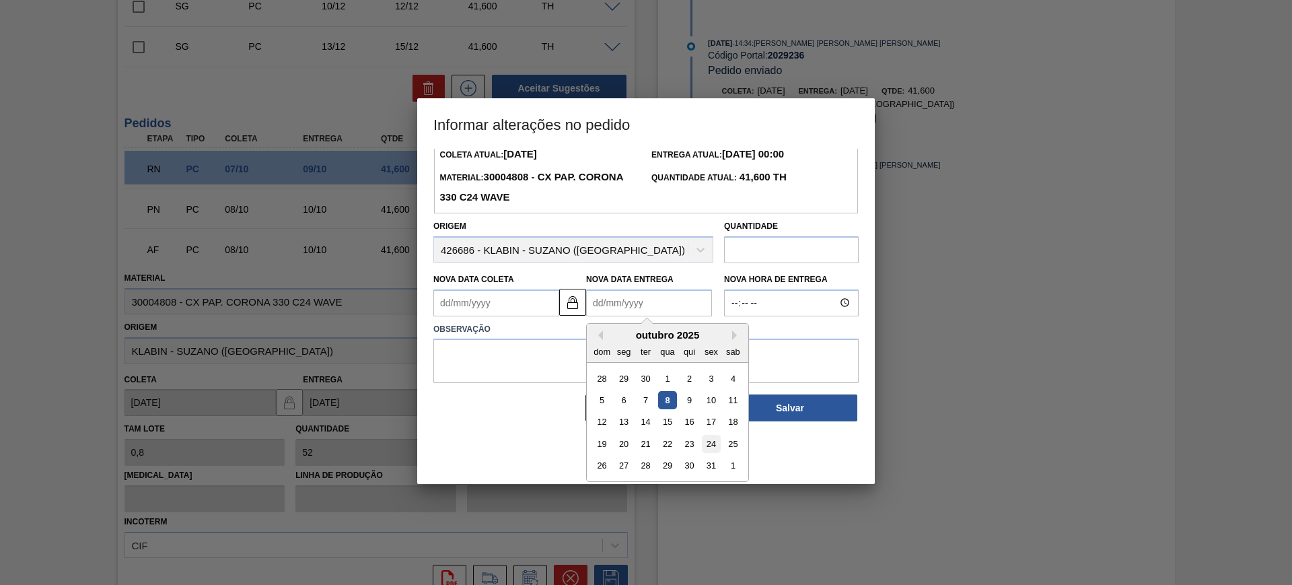
click at [708, 451] on div "24" at bounding box center [711, 444] width 18 height 18
type Coleta2029236 "22/10/2025"
type Entrega2029236 "24/10/2025"
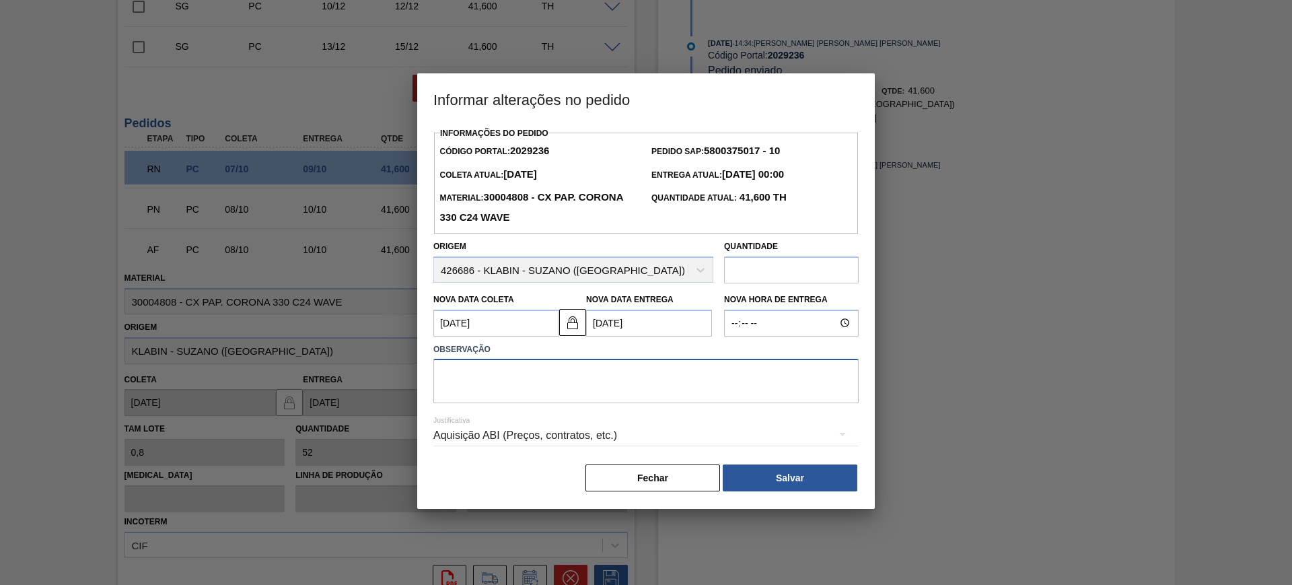
click at [644, 392] on textarea at bounding box center [645, 381] width 425 height 44
type textarea "AJUSTE DATA"
click at [701, 416] on div "Aquisição ABI (Preços, contratos, etc.)" at bounding box center [645, 436] width 425 height 48
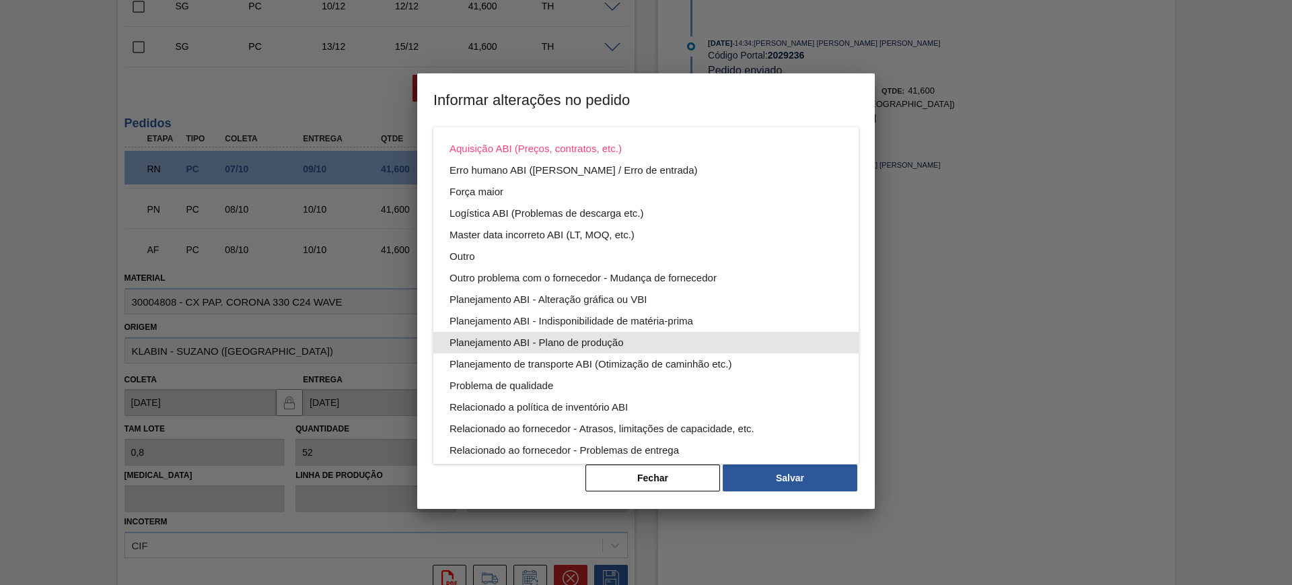
click at [661, 339] on div "Planejamento ABI - Plano de produção" at bounding box center [645, 343] width 393 height 22
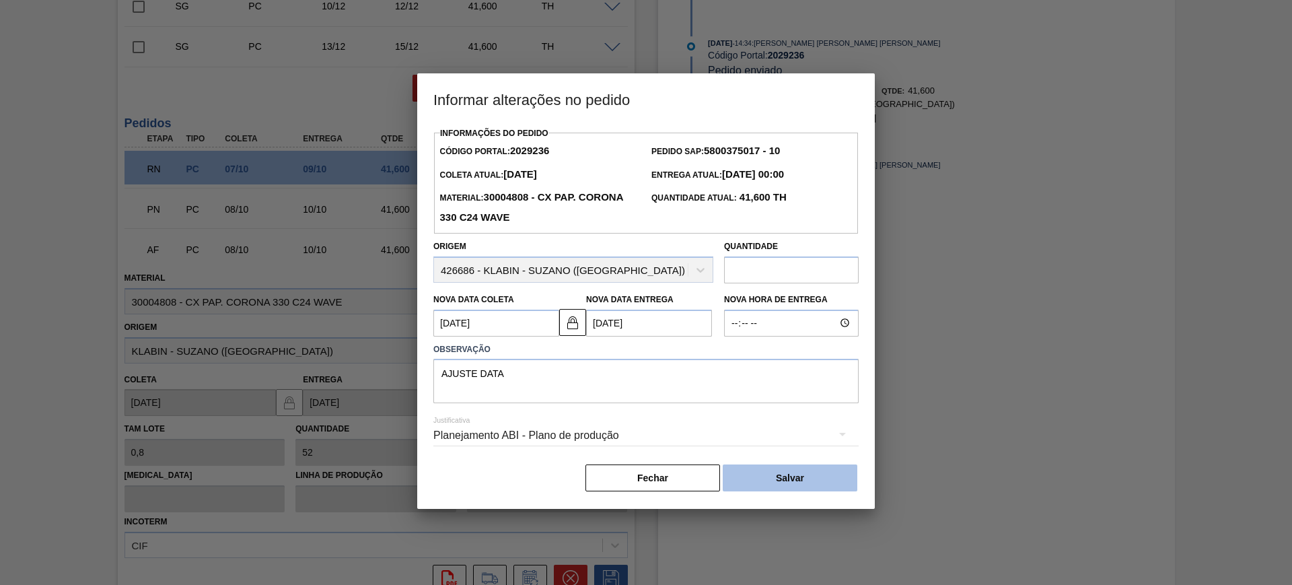
click at [831, 490] on button "Salvar" at bounding box center [789, 477] width 135 height 27
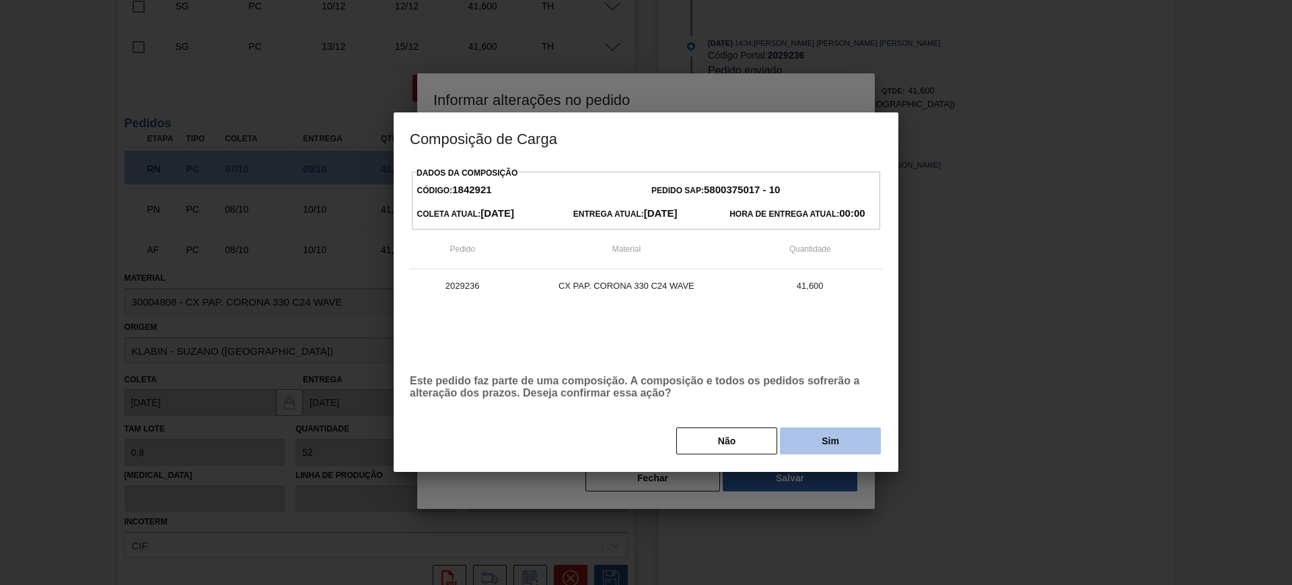
click at [829, 447] on button "Sim" at bounding box center [830, 440] width 101 height 27
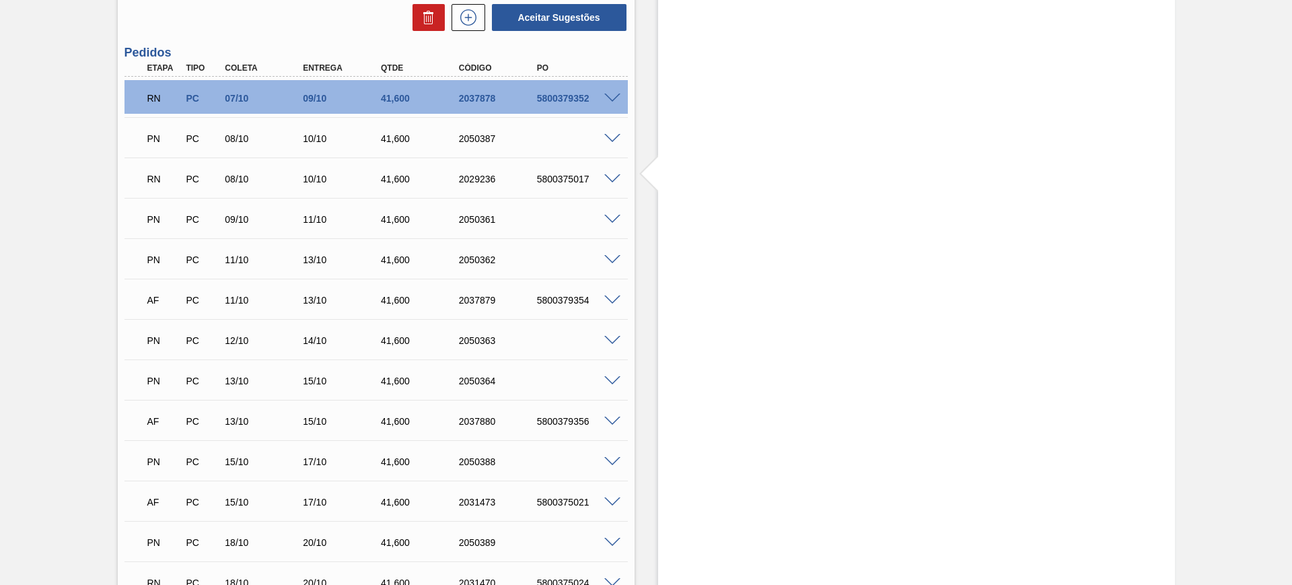
scroll to position [925, 0]
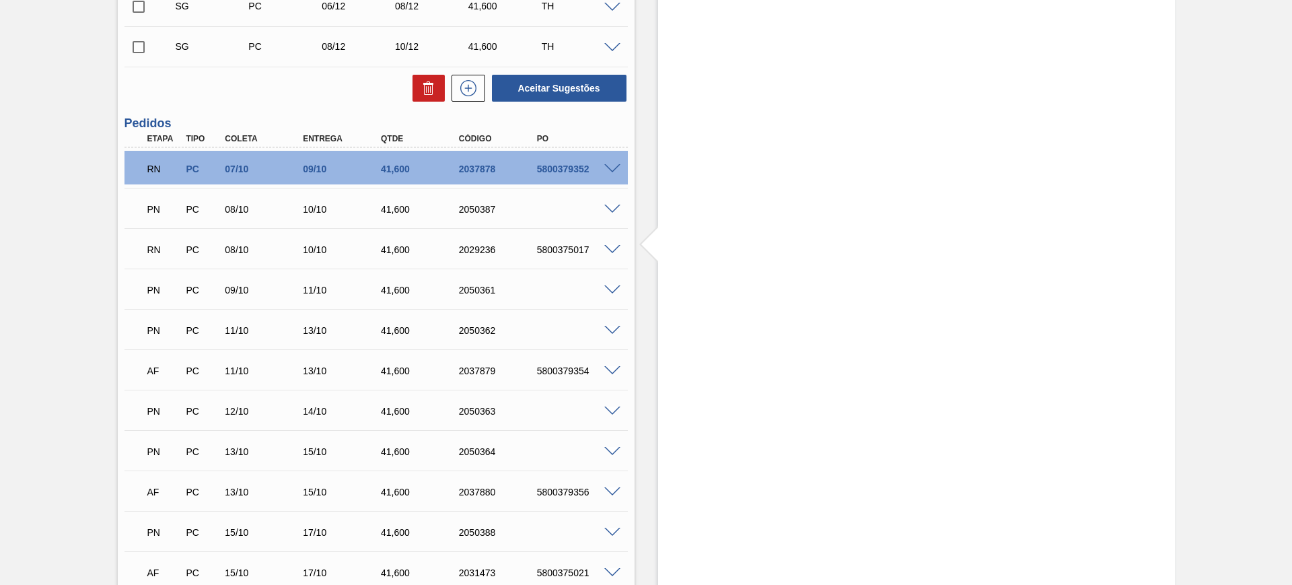
click at [896, 435] on div "Estoque De 08/10/2025 Até 03/01/2026 Filtro" at bounding box center [916, 143] width 517 height 2003
drag, startPoint x: 296, startPoint y: 336, endPoint x: 502, endPoint y: 342, distance: 205.9
click at [502, 342] on div "PN PC 11/10 13/10 41,600 2050362" at bounding box center [373, 328] width 468 height 27
drag, startPoint x: 369, startPoint y: 373, endPoint x: 523, endPoint y: 361, distance: 154.6
click at [523, 361] on div "AF PC 11/10 13/10 41,600 2037879 5800379354" at bounding box center [373, 369] width 468 height 27
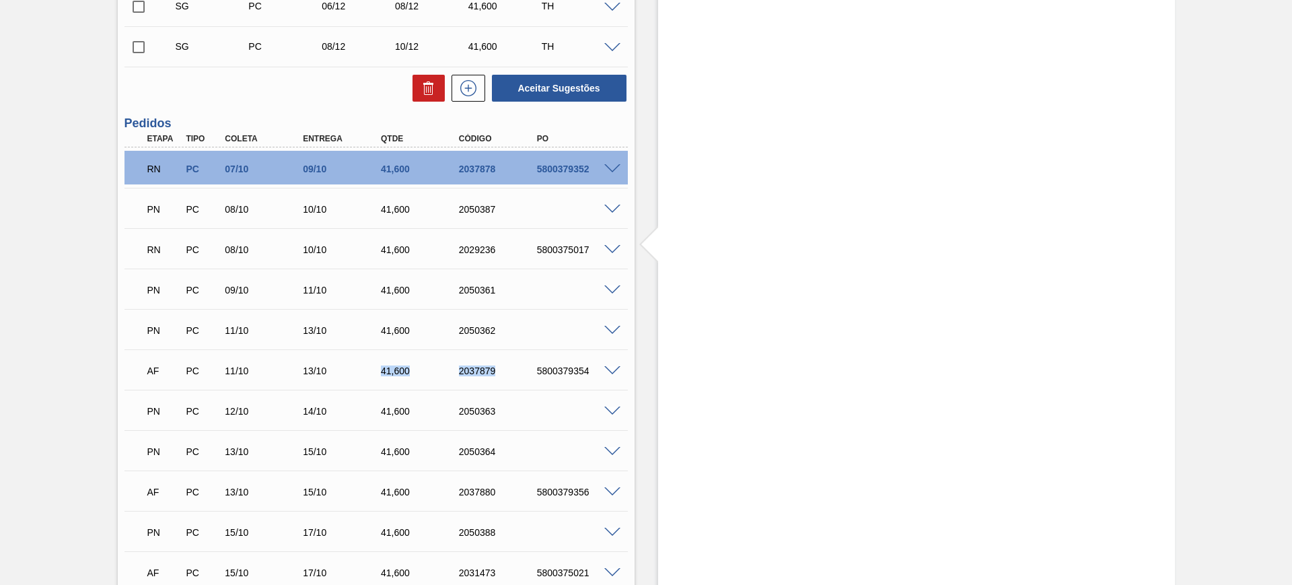
scroll to position [1009, 0]
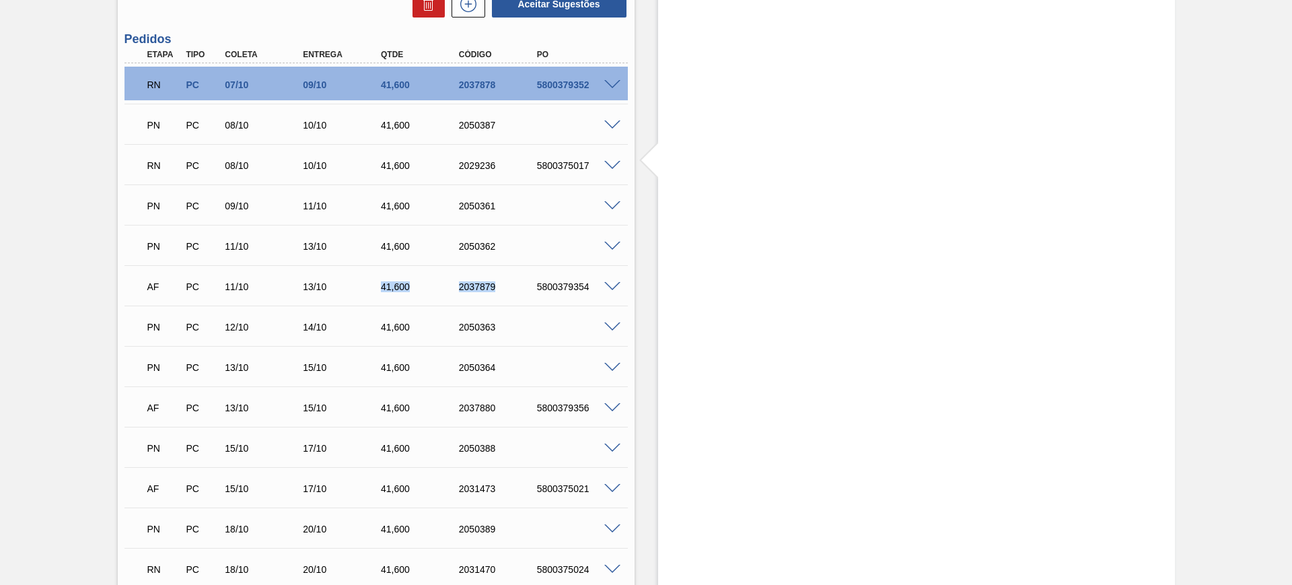
click at [614, 285] on span at bounding box center [612, 287] width 16 height 10
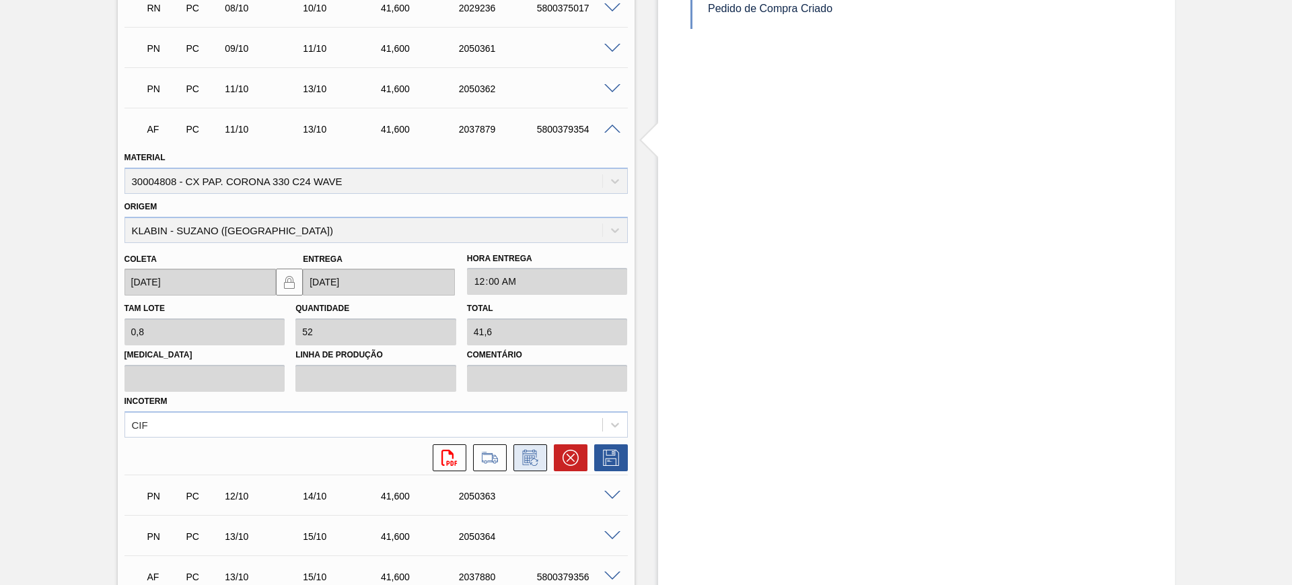
scroll to position [1177, 0]
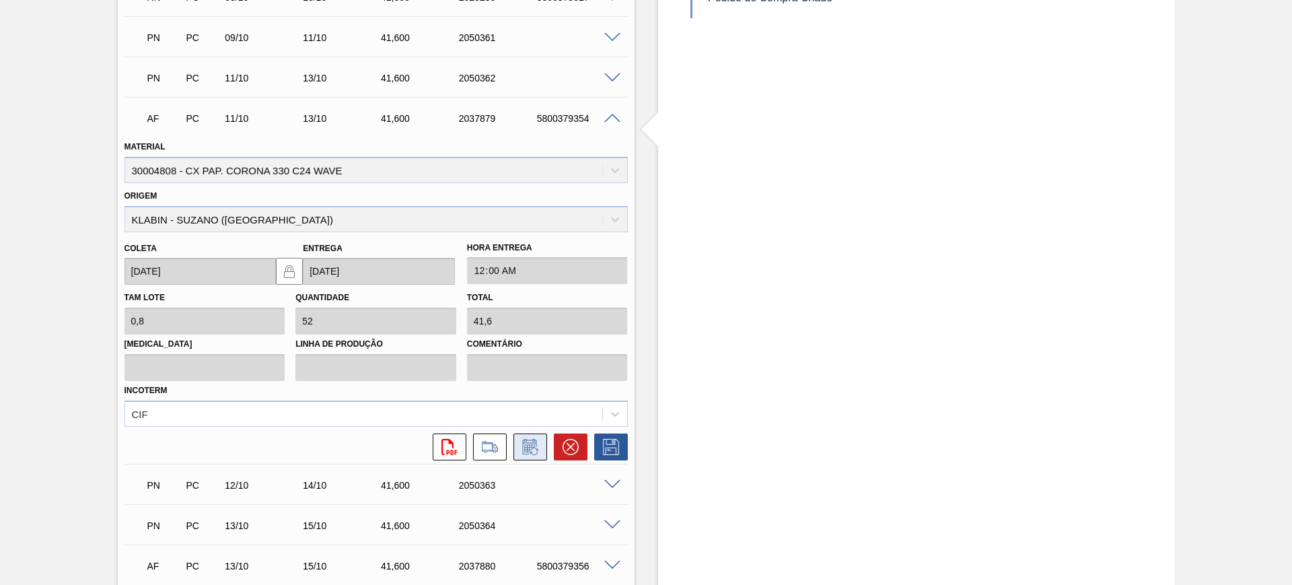
click at [540, 446] on button at bounding box center [530, 446] width 34 height 27
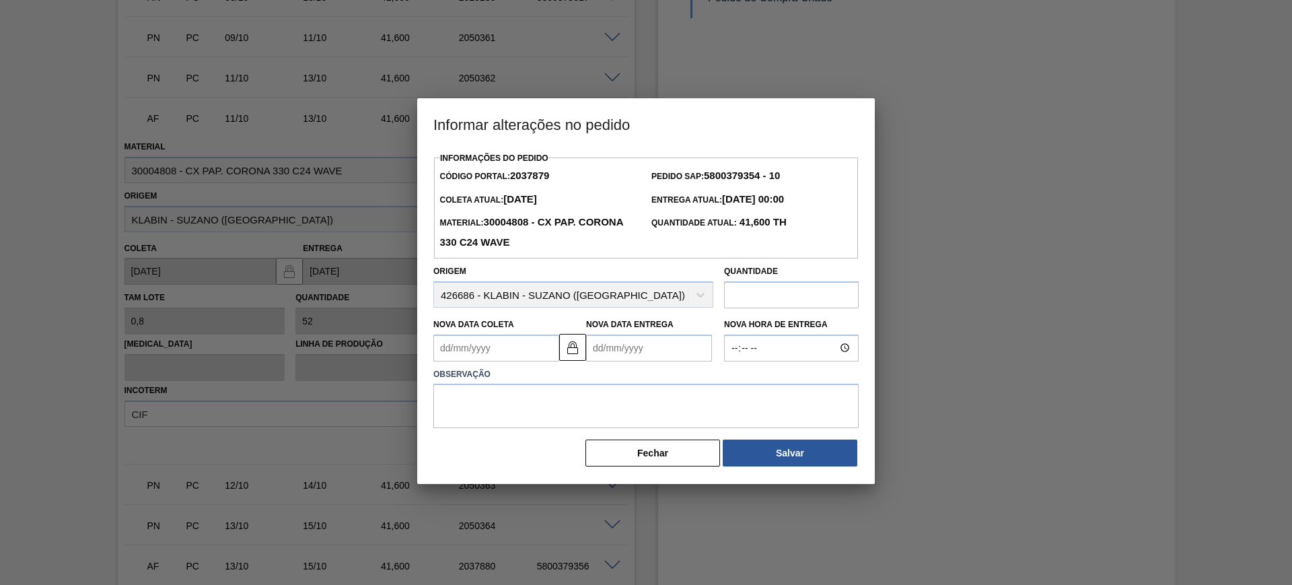
click at [622, 348] on Entrega2037879 "Nova Data Entrega" at bounding box center [649, 347] width 126 height 27
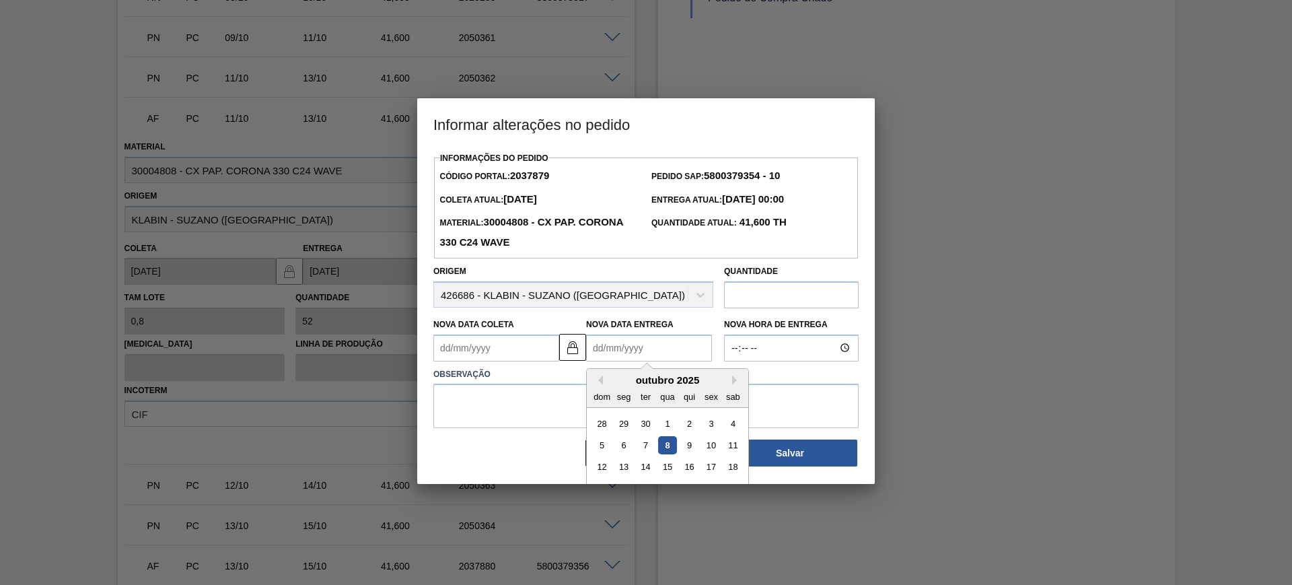
type Coleta2037879 "30/09/2025"
type Entrega2037879 "2"
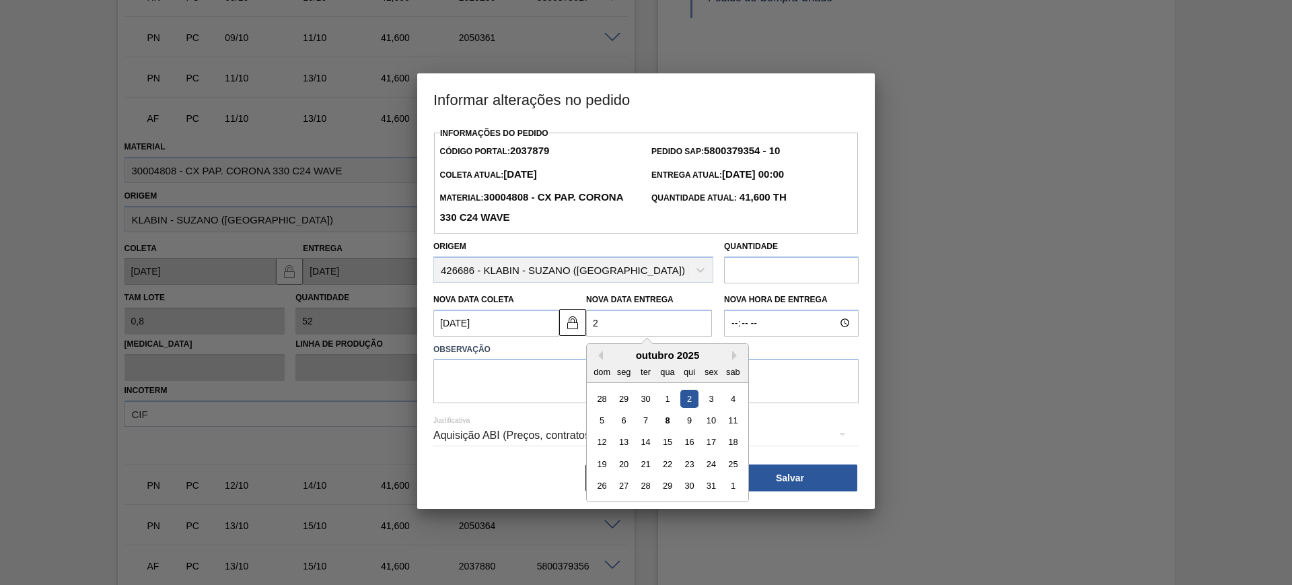
type Coleta2037879 "25/10/2025"
type Entrega2037879 "27/10/2025"
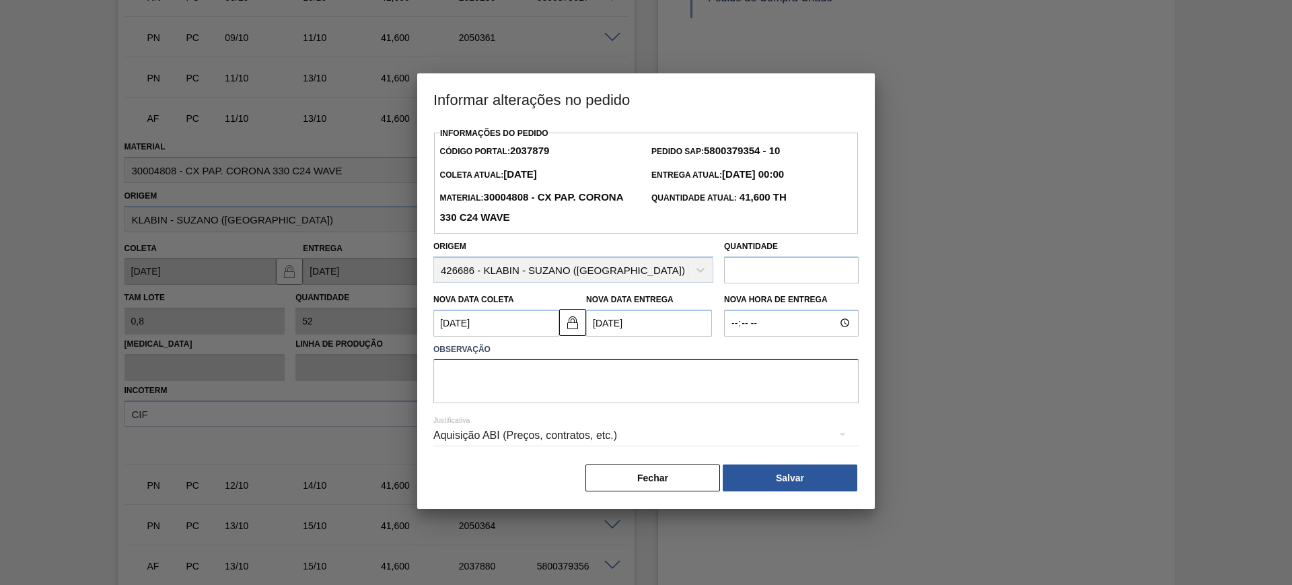
click at [617, 375] on textarea at bounding box center [645, 381] width 425 height 44
click at [613, 432] on div "Aquisição ABI (Preços, contratos, etc.)" at bounding box center [645, 435] width 425 height 38
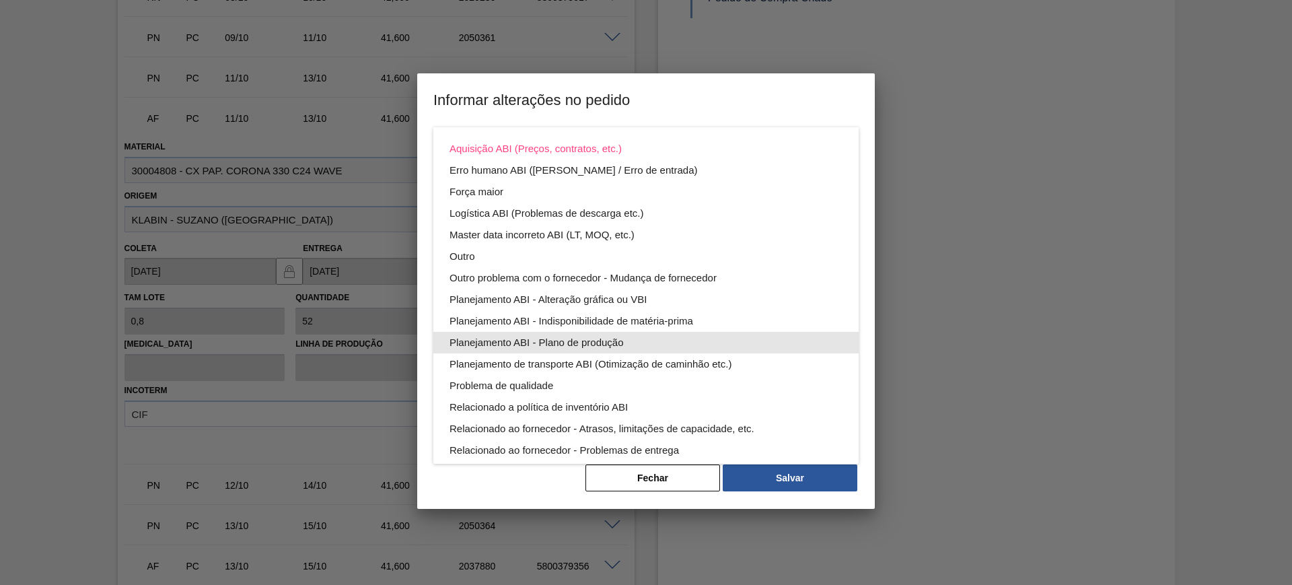
click at [664, 342] on div "Planejamento ABI - Plano de produção" at bounding box center [645, 343] width 393 height 22
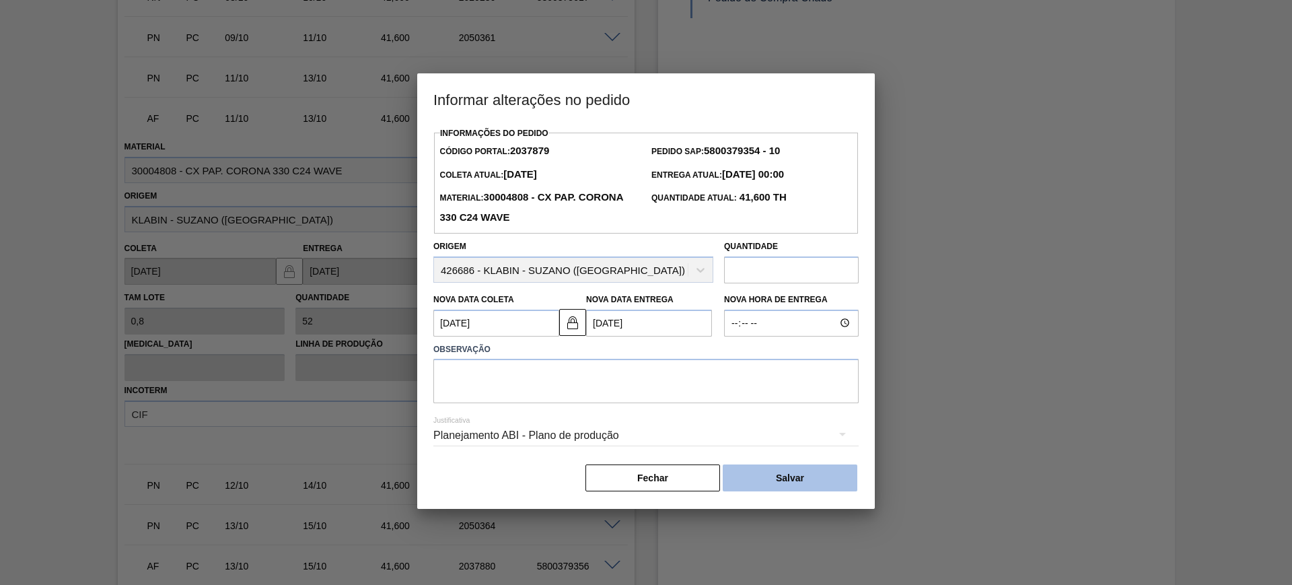
click at [798, 472] on button "Salvar" at bounding box center [789, 477] width 135 height 27
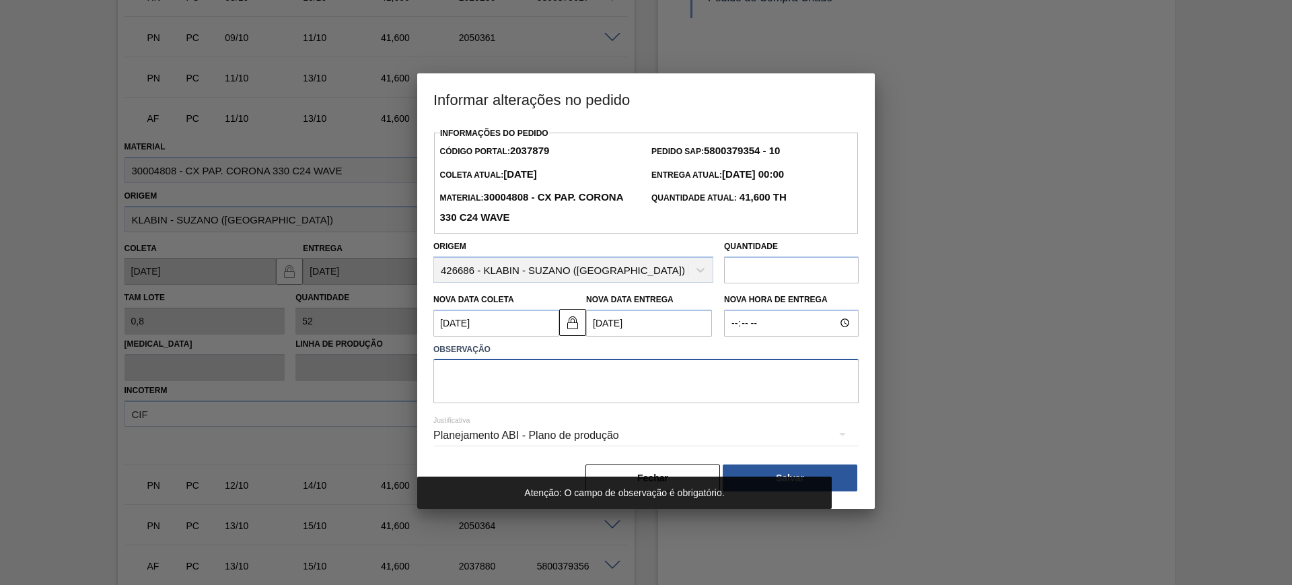
click at [582, 386] on textarea at bounding box center [645, 381] width 425 height 44
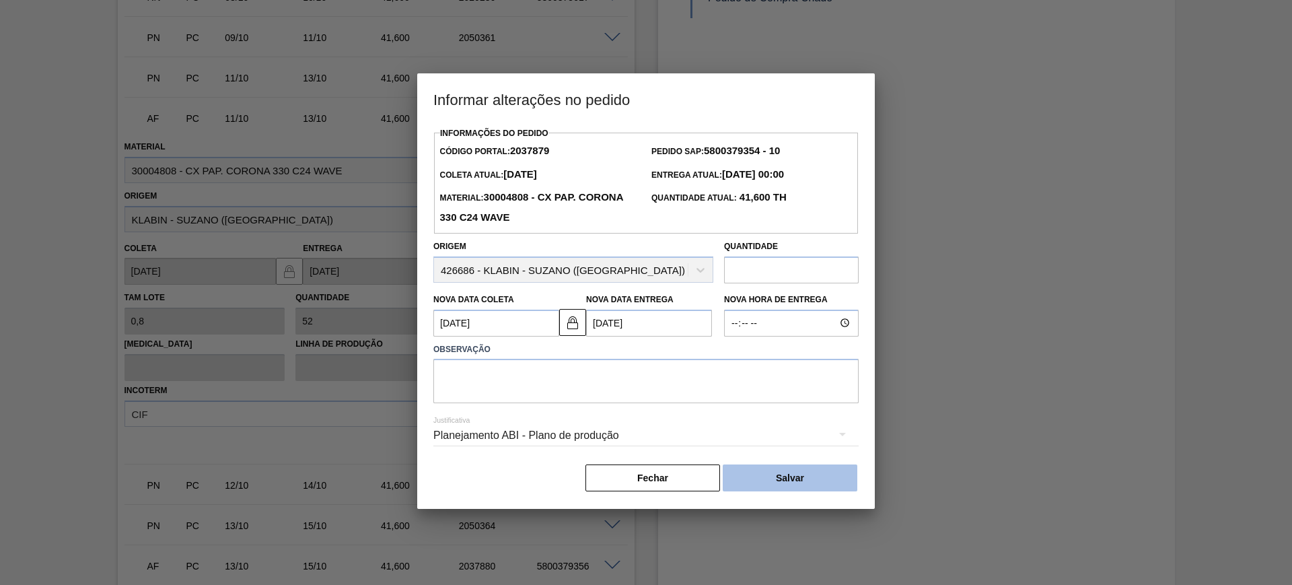
click at [777, 478] on button "Salvar" at bounding box center [789, 477] width 135 height 27
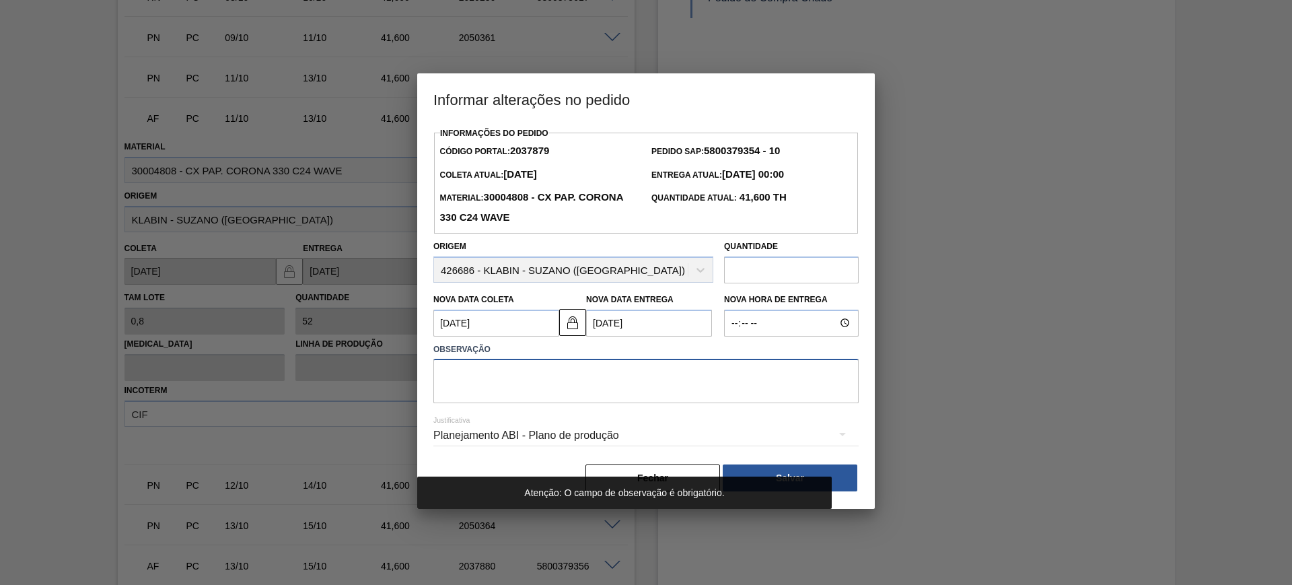
click at [650, 390] on textarea at bounding box center [645, 381] width 425 height 44
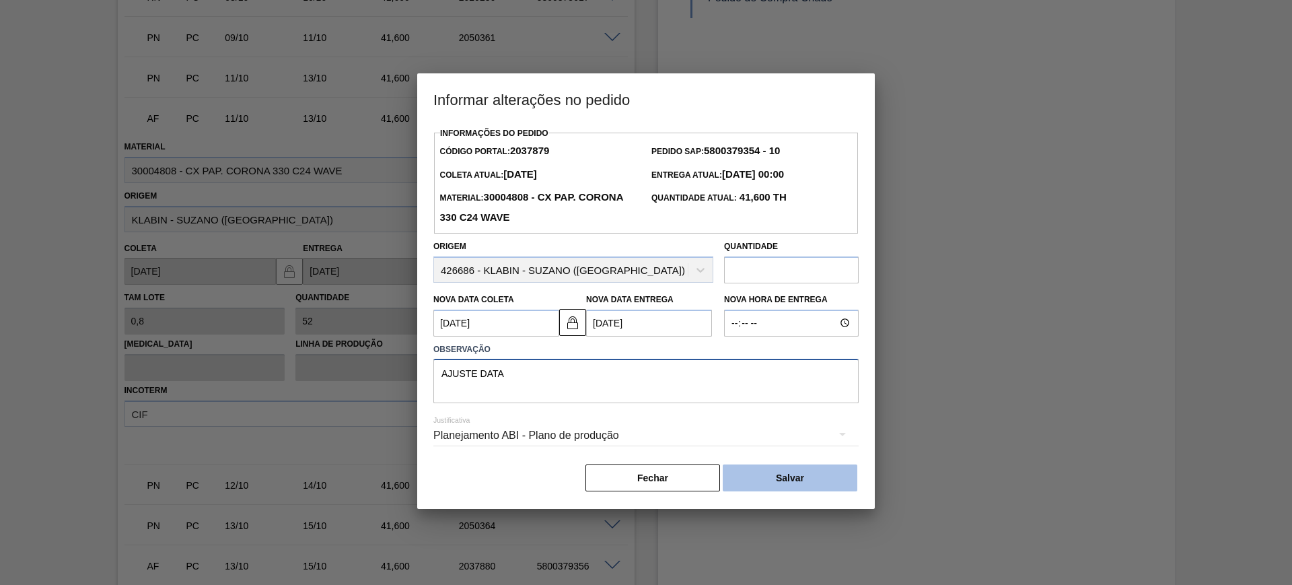
type textarea "AJUSTE DATA"
click at [770, 476] on button "Salvar" at bounding box center [789, 477] width 135 height 27
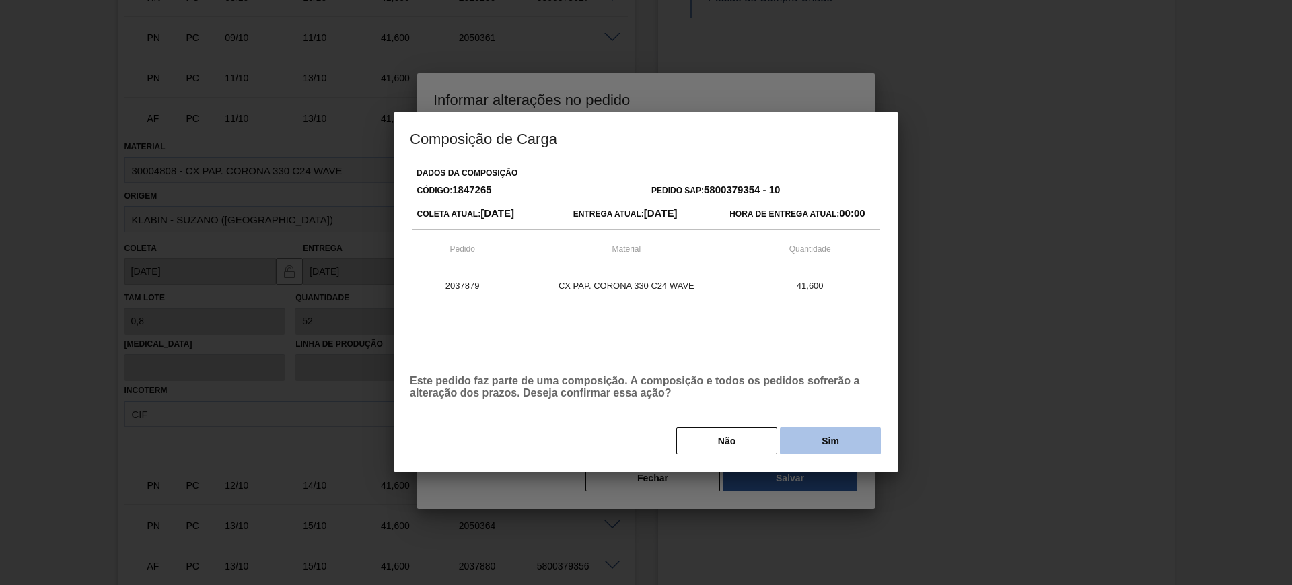
click at [827, 445] on button "Sim" at bounding box center [830, 440] width 101 height 27
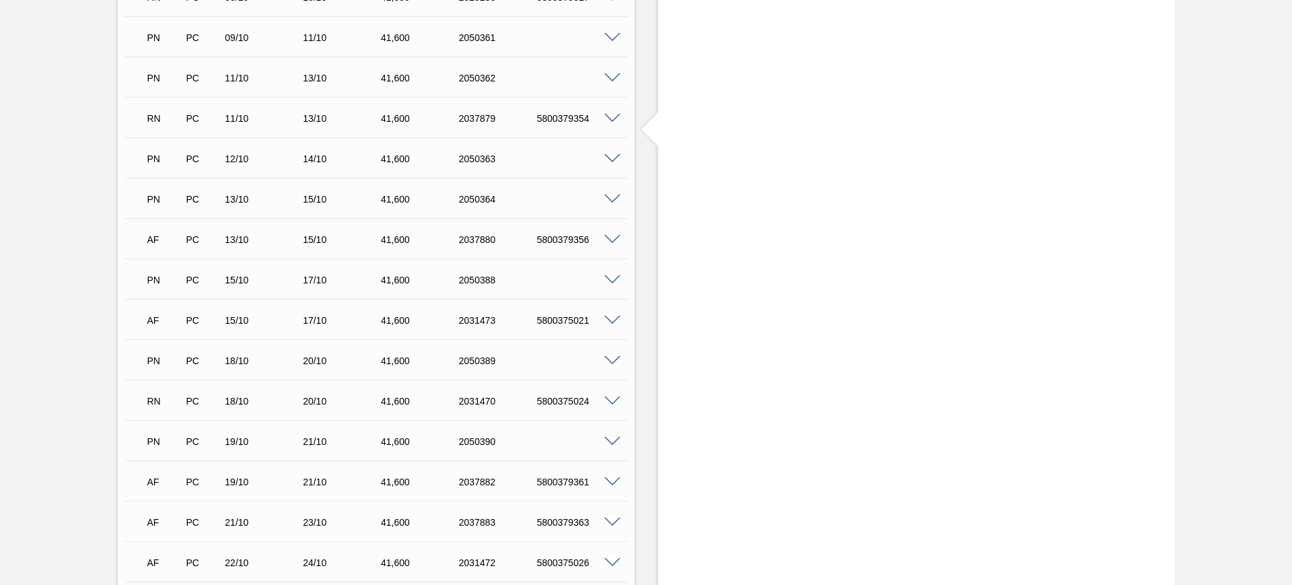
click at [498, 330] on div "AF PC 15/10 17/10 41,600 2031473 5800375021" at bounding box center [373, 318] width 468 height 27
click at [500, 204] on div "PN PC 13/10 15/10 41,600 2050364" at bounding box center [373, 197] width 468 height 27
click at [617, 242] on span at bounding box center [612, 240] width 16 height 10
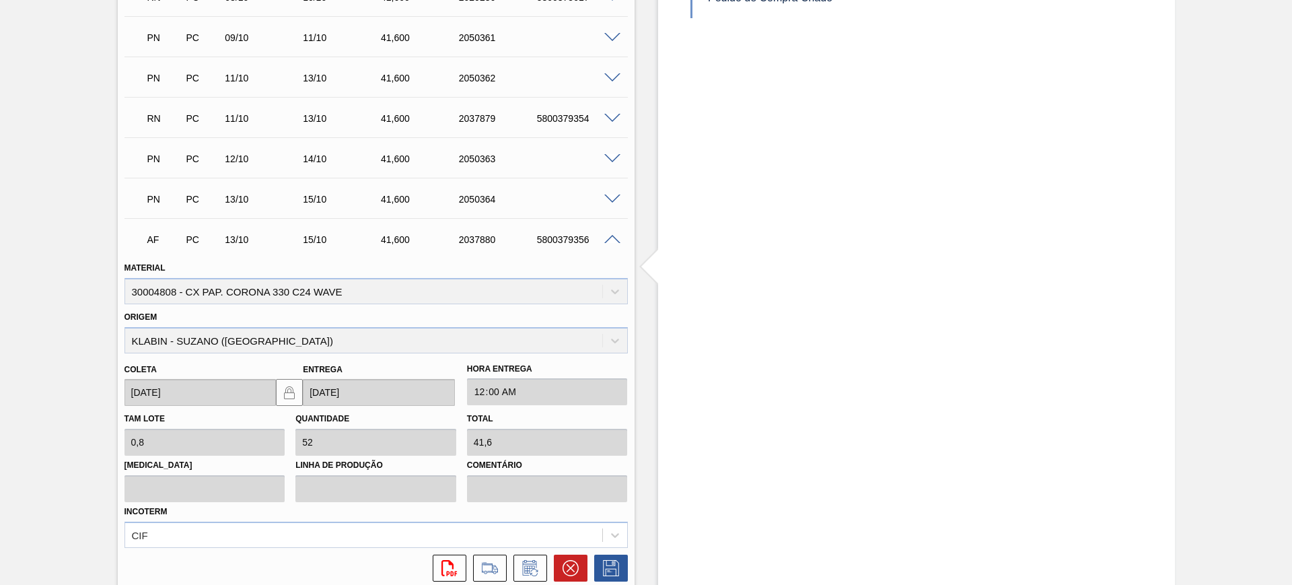
click at [530, 568] on icon at bounding box center [530, 568] width 22 height 16
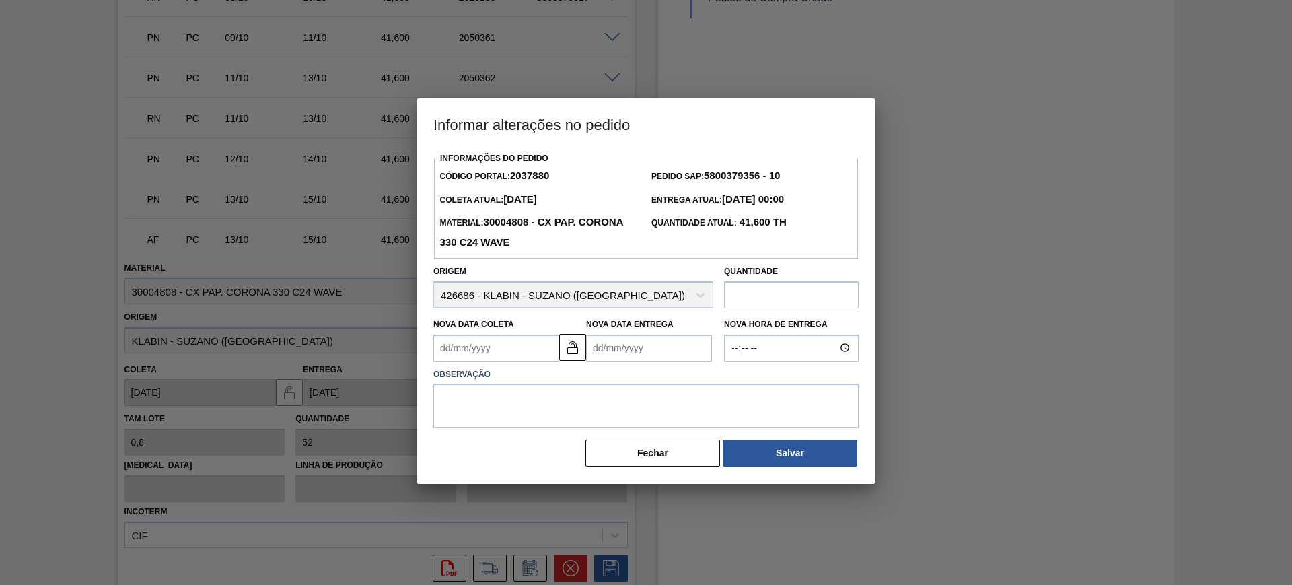
click at [659, 353] on Entrega2037880 "Nova Data Entrega" at bounding box center [649, 347] width 126 height 27
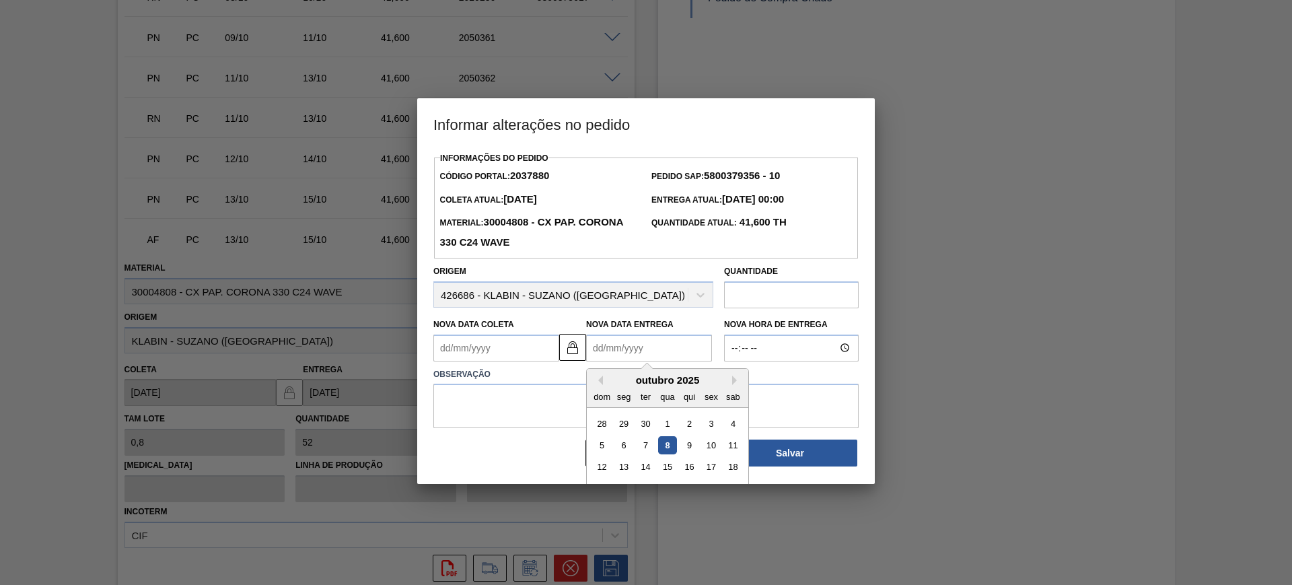
scroll to position [45, 0]
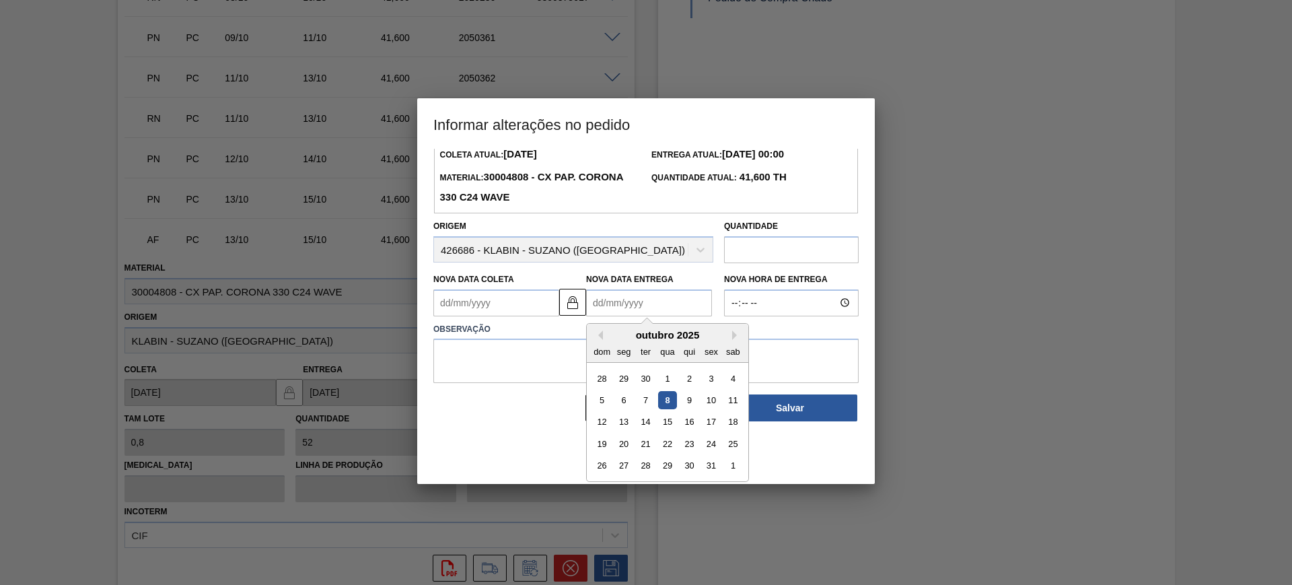
drag, startPoint x: 646, startPoint y: 470, endPoint x: 642, endPoint y: 463, distance: 7.5
click at [646, 470] on div "28" at bounding box center [645, 465] width 18 height 18
type Coleta2037880 "26/10/2025"
type Entrega2037880 "28/10/2025"
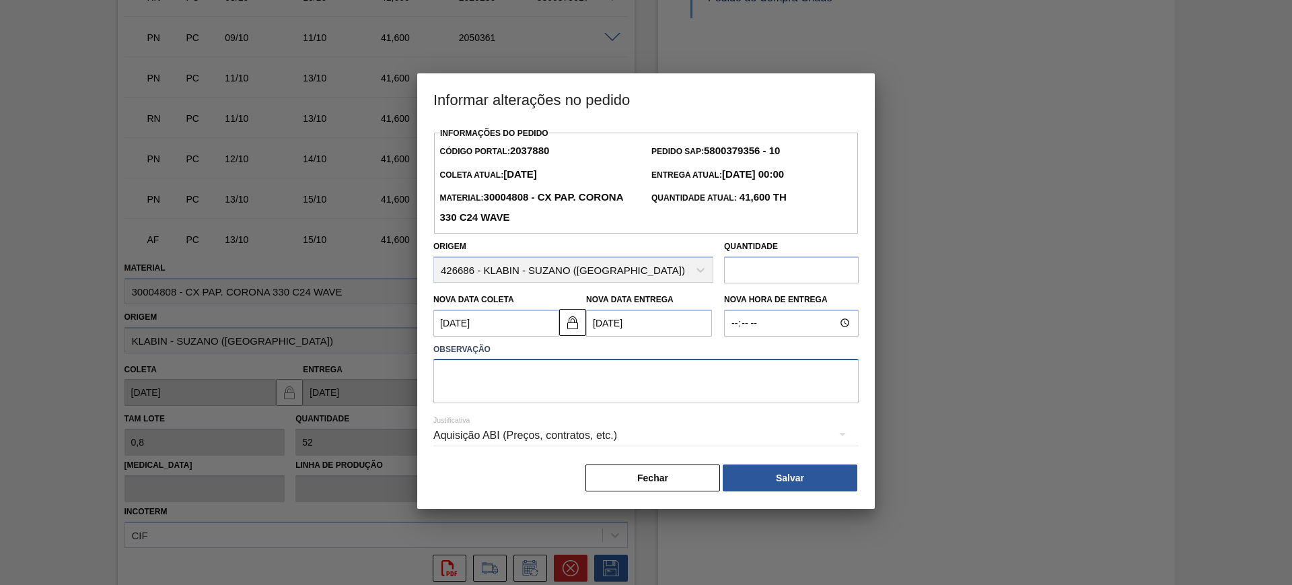
click at [620, 390] on textarea at bounding box center [645, 381] width 425 height 44
type textarea "AJUSTE DATA"
click at [738, 433] on div "Aquisição ABI (Preços, contratos, etc.)" at bounding box center [645, 435] width 425 height 38
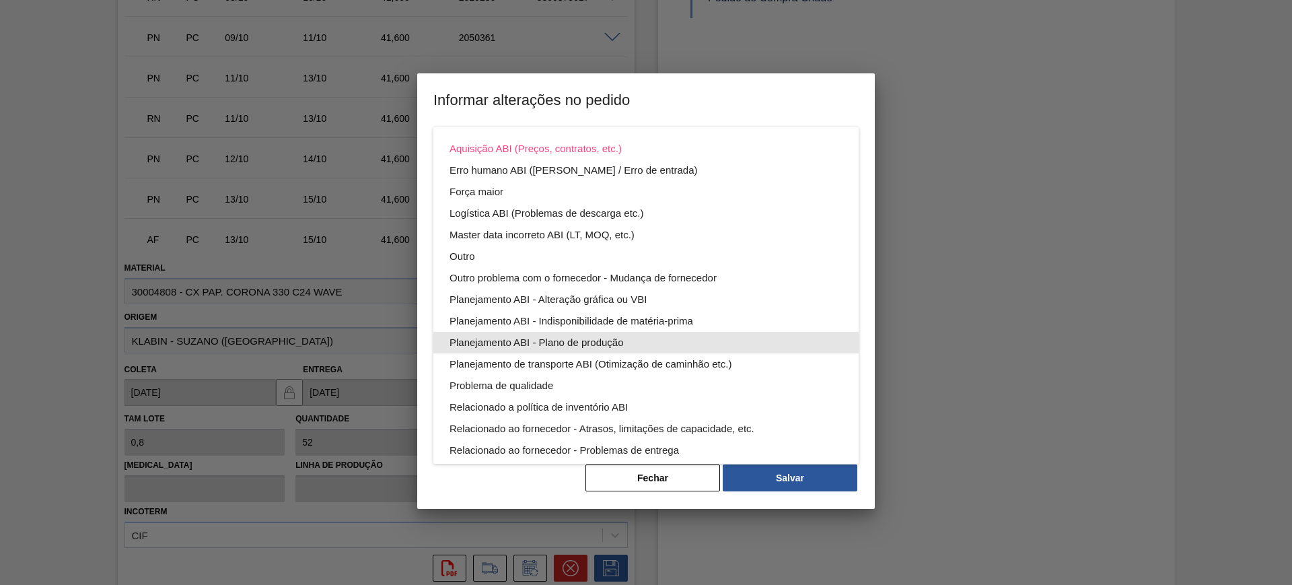
click at [690, 346] on div "Planejamento ABI - Plano de produção" at bounding box center [645, 343] width 393 height 22
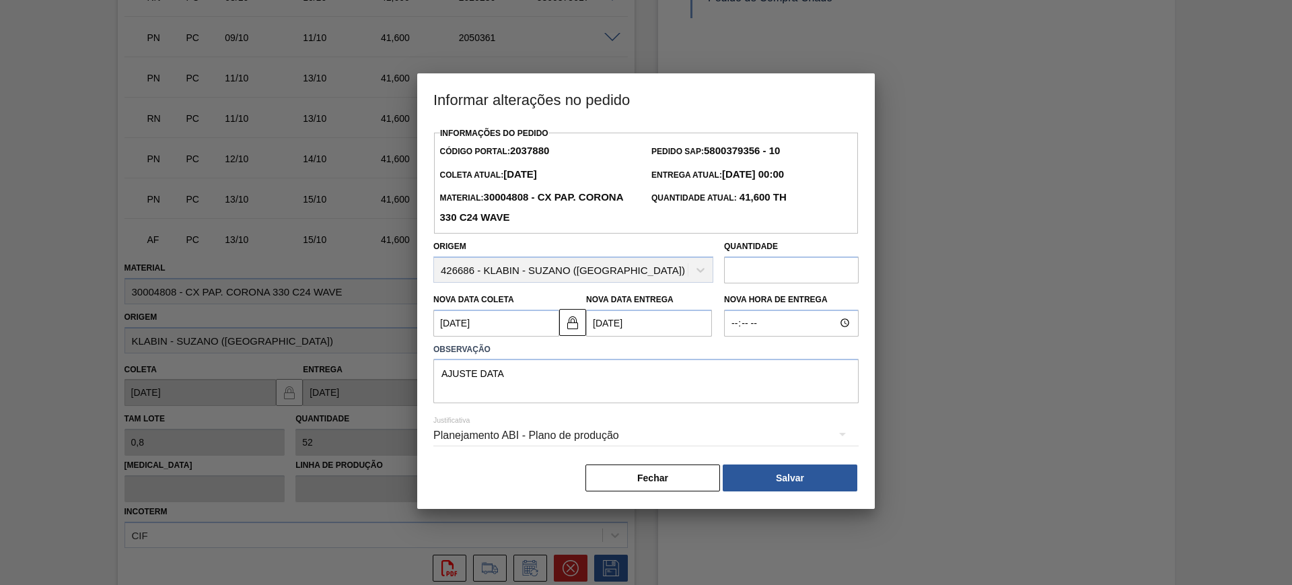
click at [815, 476] on button "Salvar" at bounding box center [789, 477] width 135 height 27
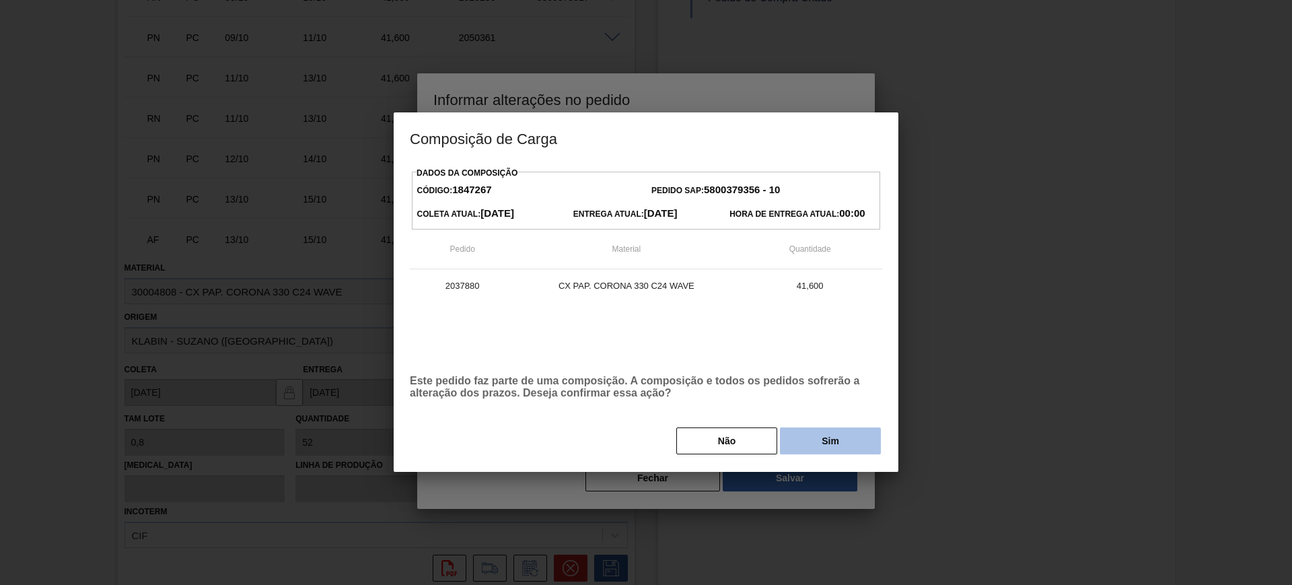
click at [828, 445] on button "Sim" at bounding box center [830, 440] width 101 height 27
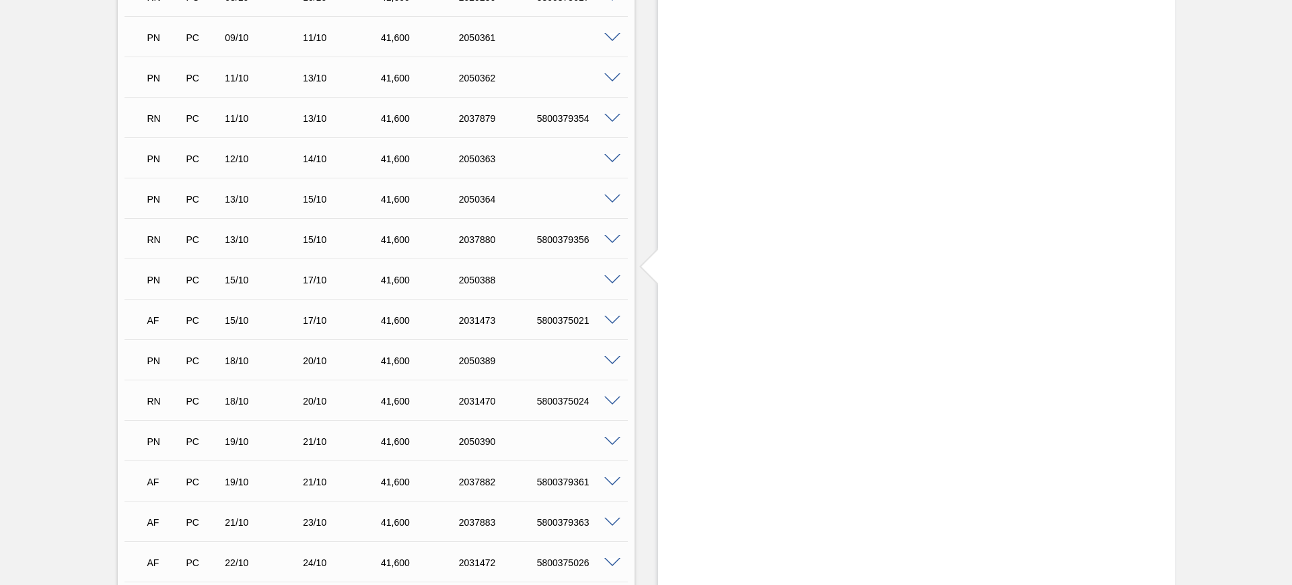
click at [544, 356] on div "PN PC 18/10 20/10 41,600 2050389" at bounding box center [373, 359] width 468 height 27
click at [608, 316] on span at bounding box center [612, 320] width 16 height 10
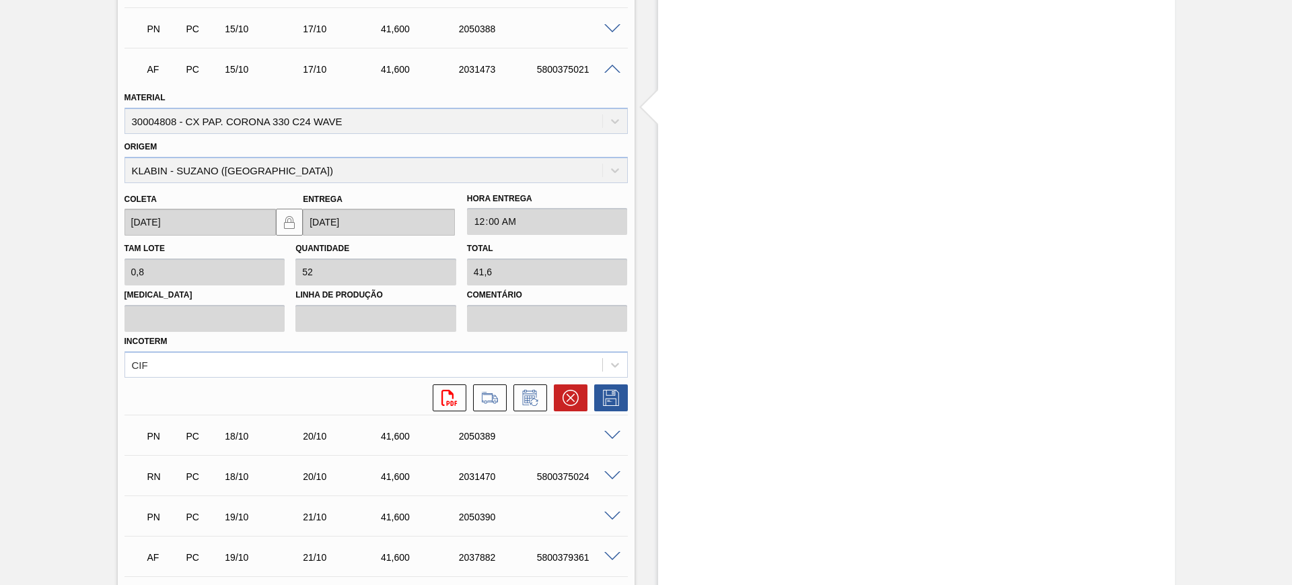
scroll to position [1429, 0]
click at [535, 401] on icon at bounding box center [530, 396] width 22 height 16
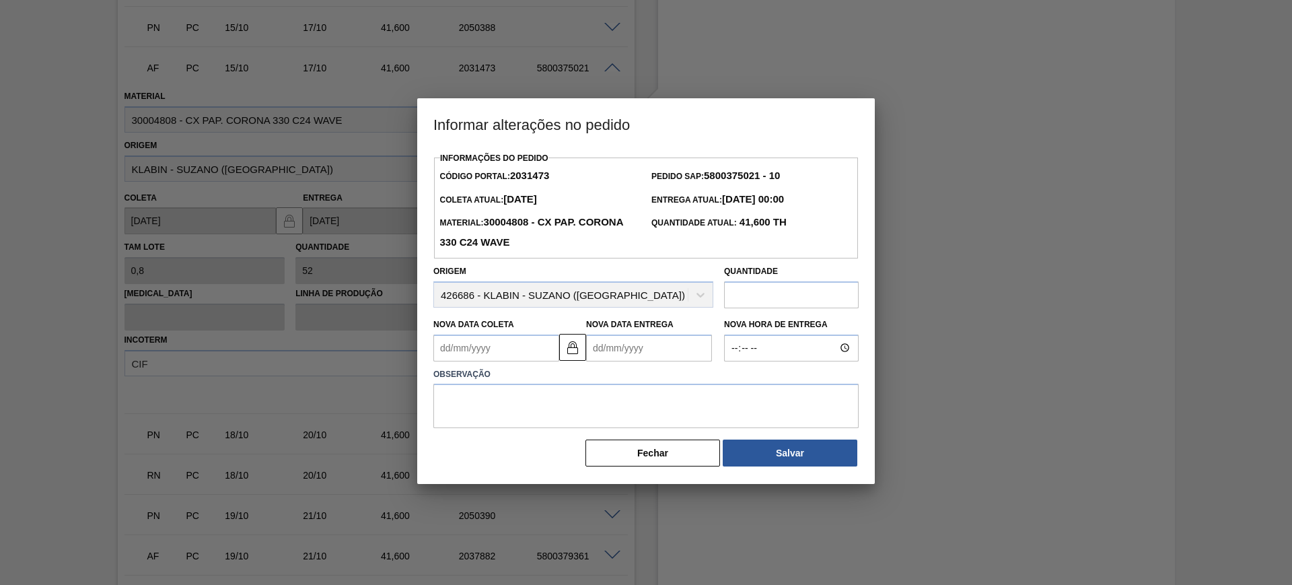
click at [607, 349] on Entrega2031473 "Nova Data Entrega" at bounding box center [649, 347] width 126 height 27
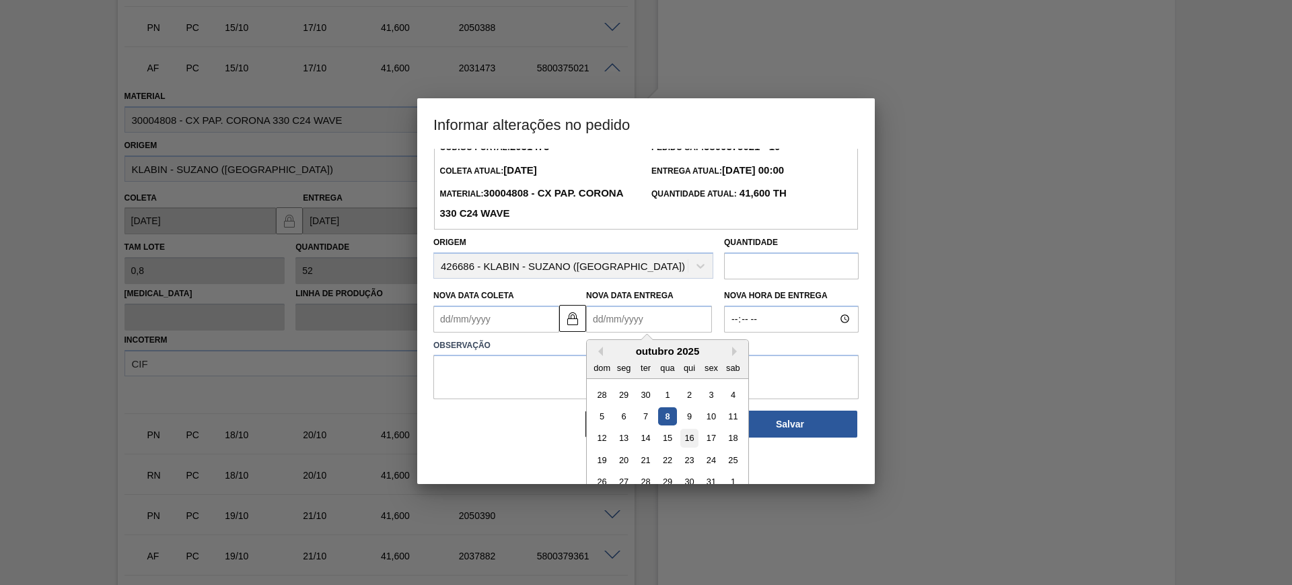
scroll to position [45, 0]
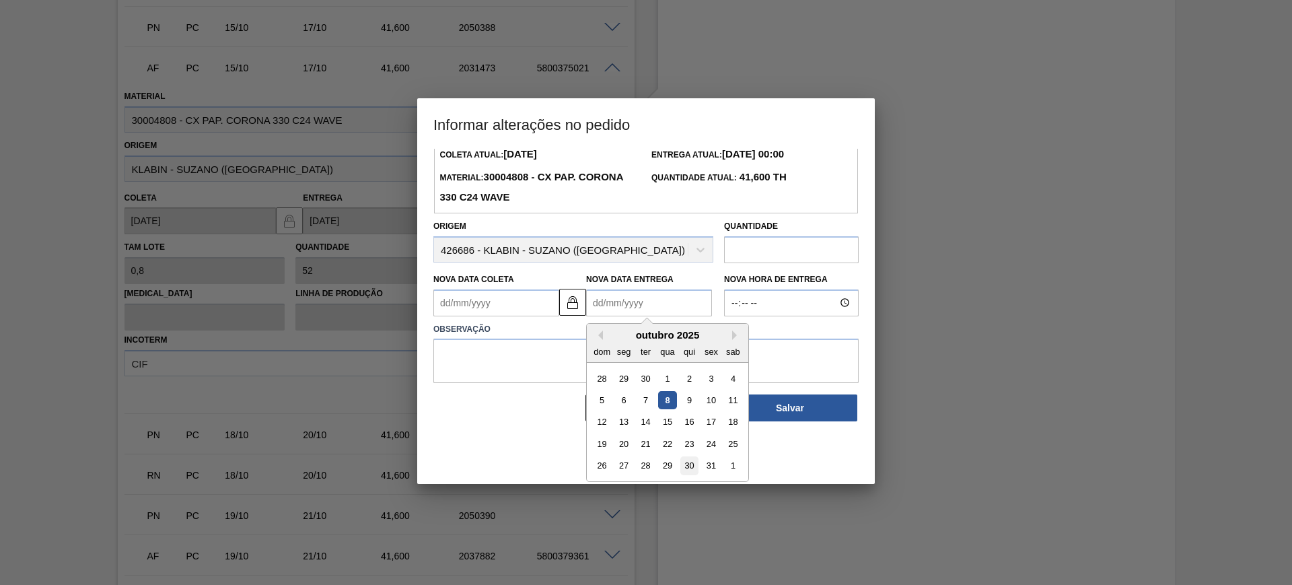
click at [691, 465] on div "30" at bounding box center [689, 465] width 18 height 18
type Coleta2031473 "28/10/2025"
type Entrega2031473 "30/10/2025"
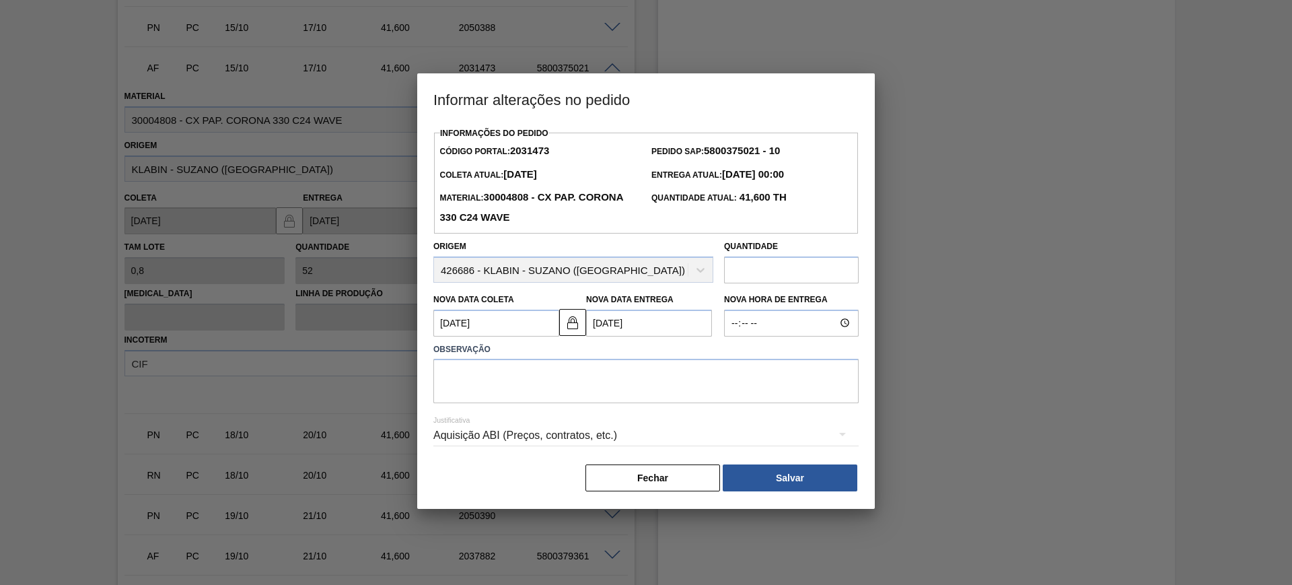
scroll to position [0, 0]
click at [644, 397] on textarea at bounding box center [645, 381] width 425 height 44
type textarea "AJUSTE DATA"
click at [632, 437] on div "Aquisição ABI (Preços, contratos, etc.)" at bounding box center [645, 435] width 425 height 38
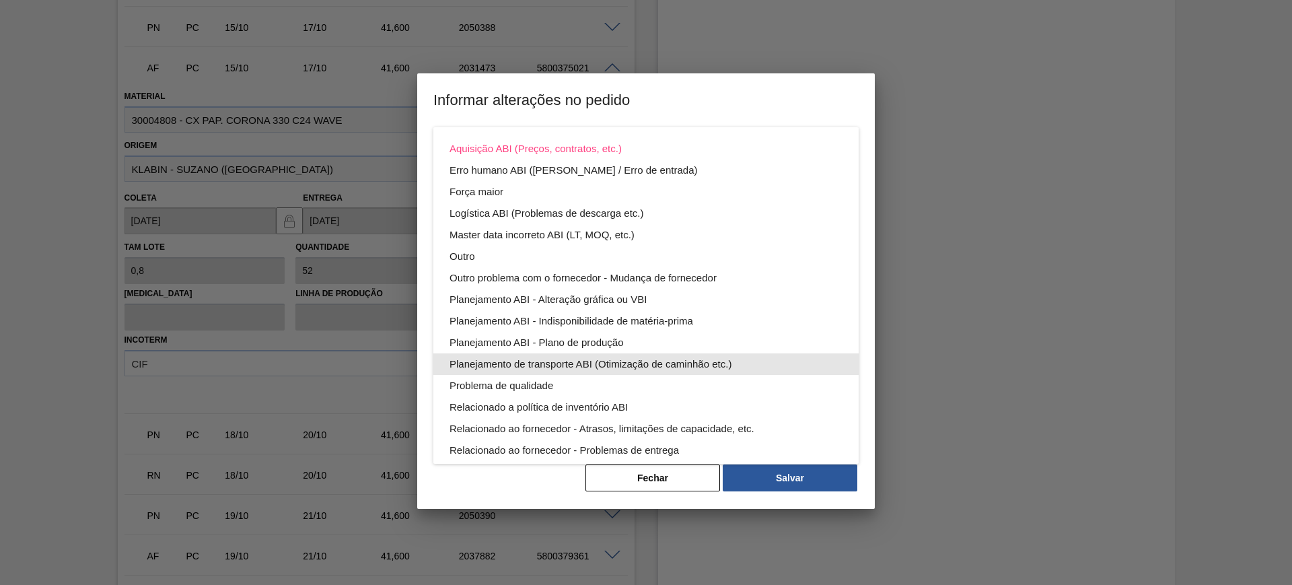
click at [620, 350] on div "Planejamento ABI - Plano de produção" at bounding box center [645, 343] width 393 height 22
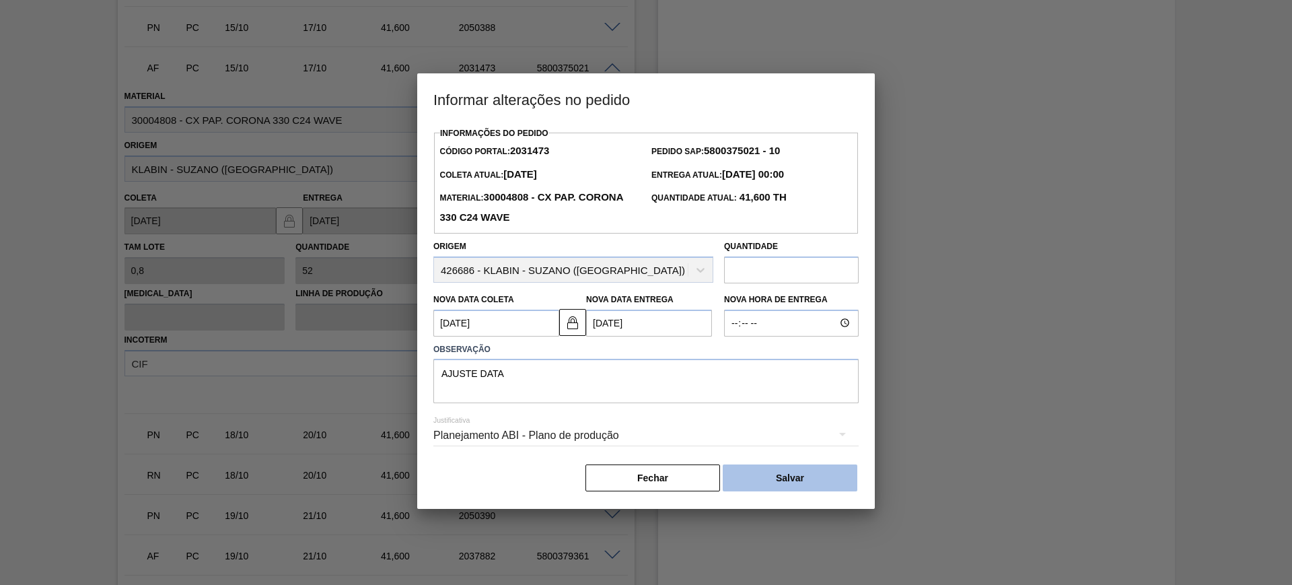
click at [815, 480] on button "Salvar" at bounding box center [789, 477] width 135 height 27
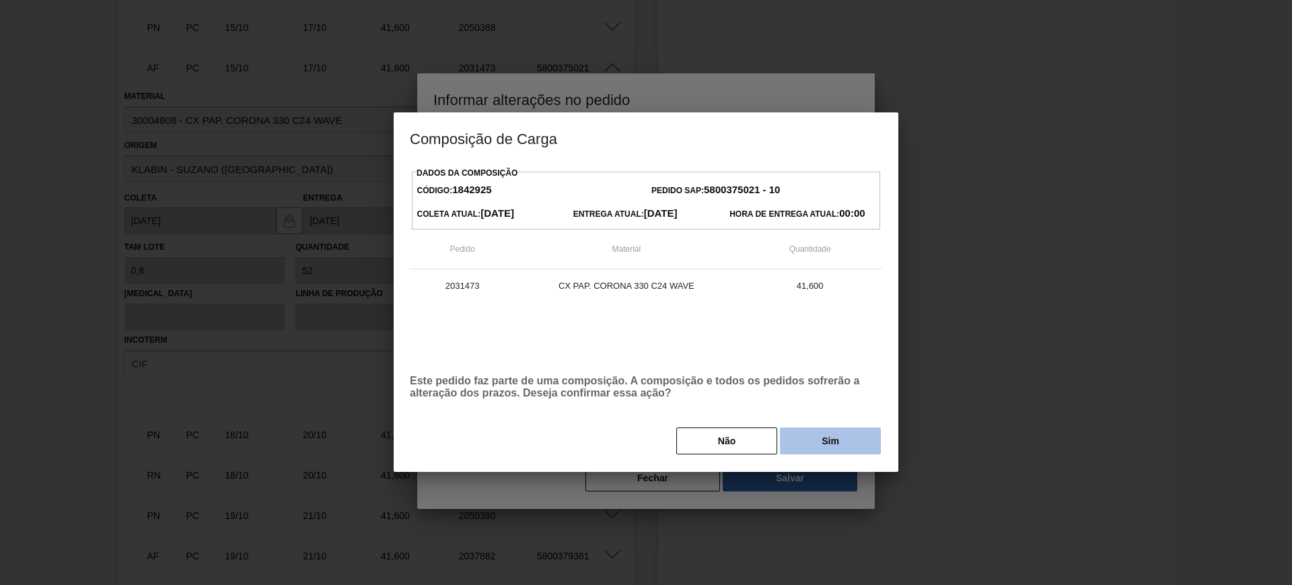
click at [829, 447] on button "Sim" at bounding box center [830, 440] width 101 height 27
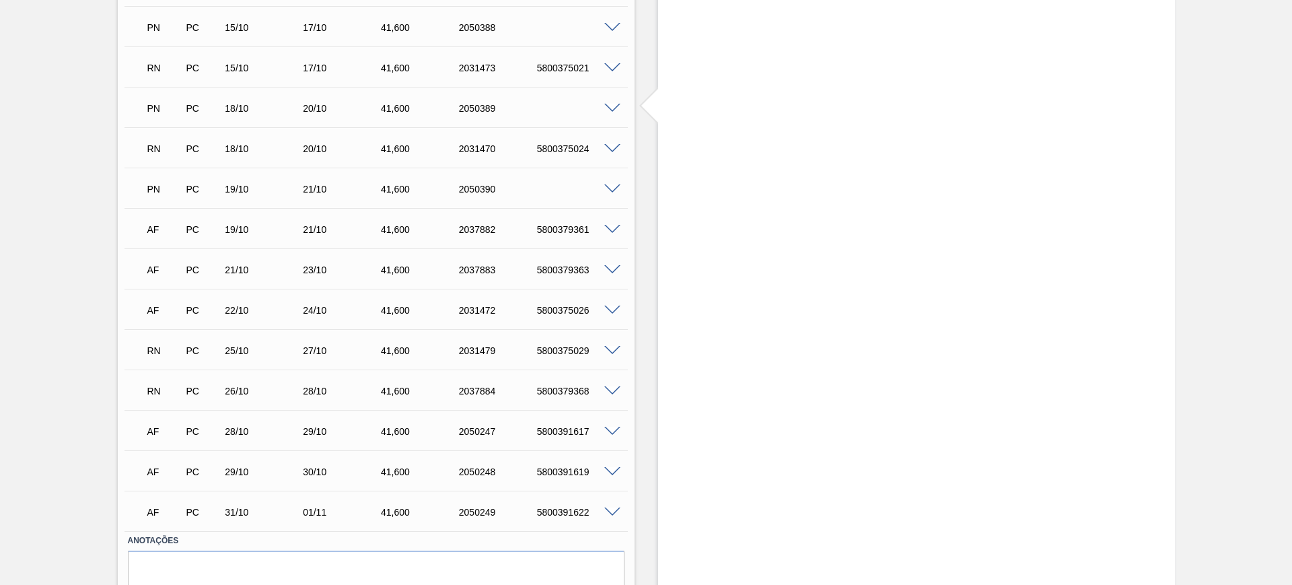
click at [611, 147] on span at bounding box center [612, 149] width 16 height 10
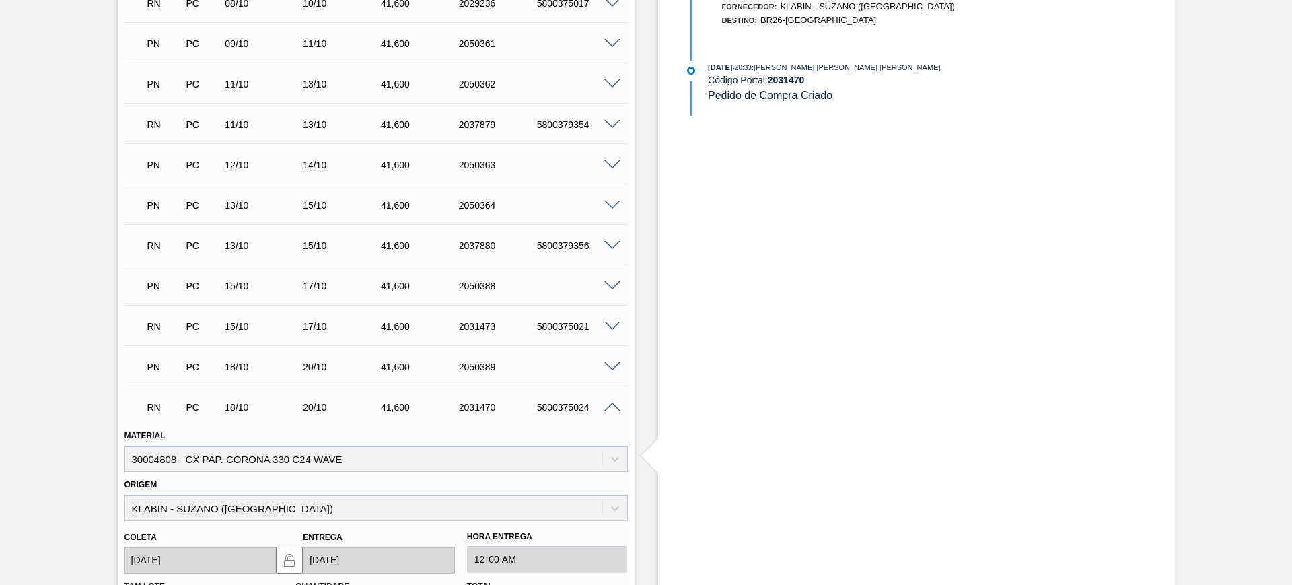
scroll to position [1177, 0]
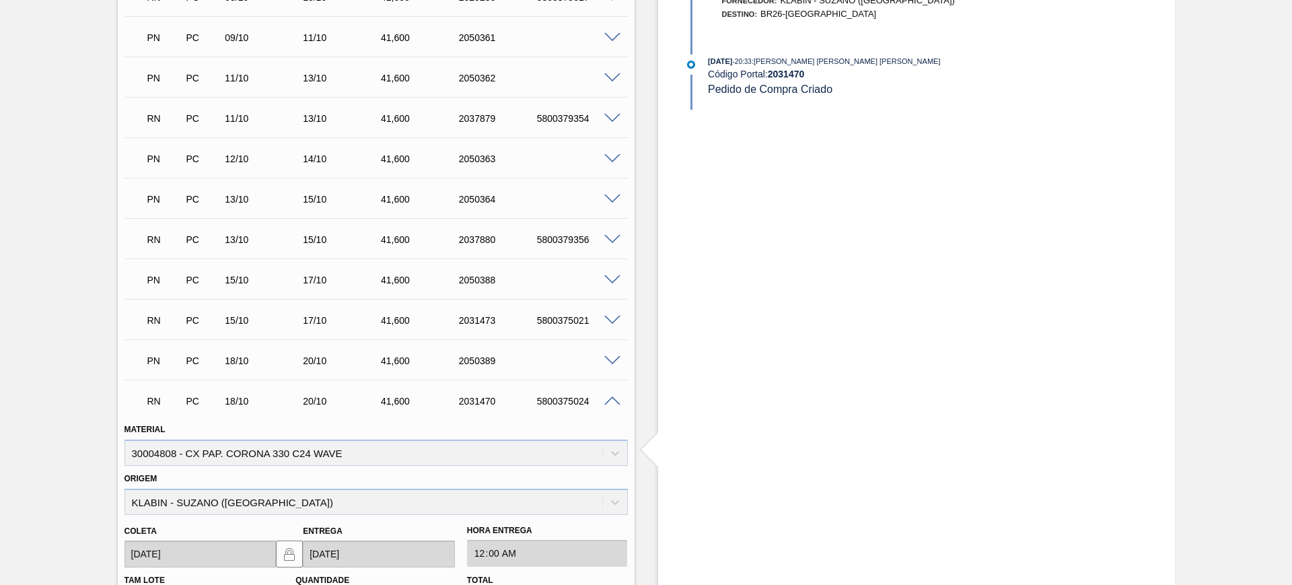
click at [609, 396] on span at bounding box center [612, 401] width 16 height 10
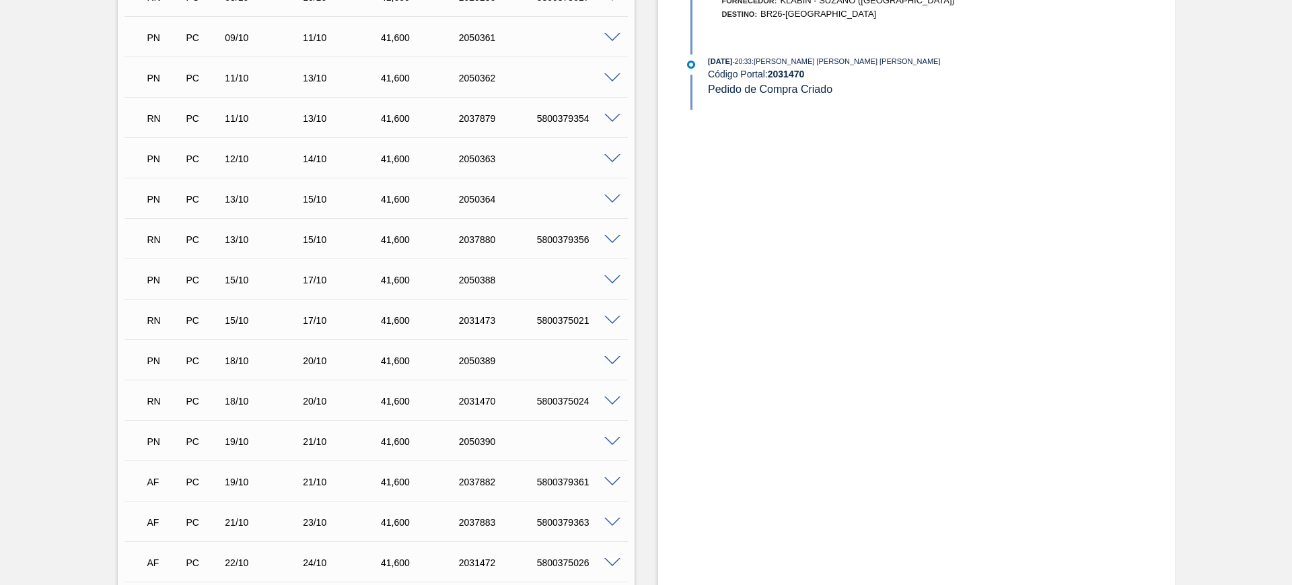
click at [614, 237] on span at bounding box center [612, 240] width 16 height 10
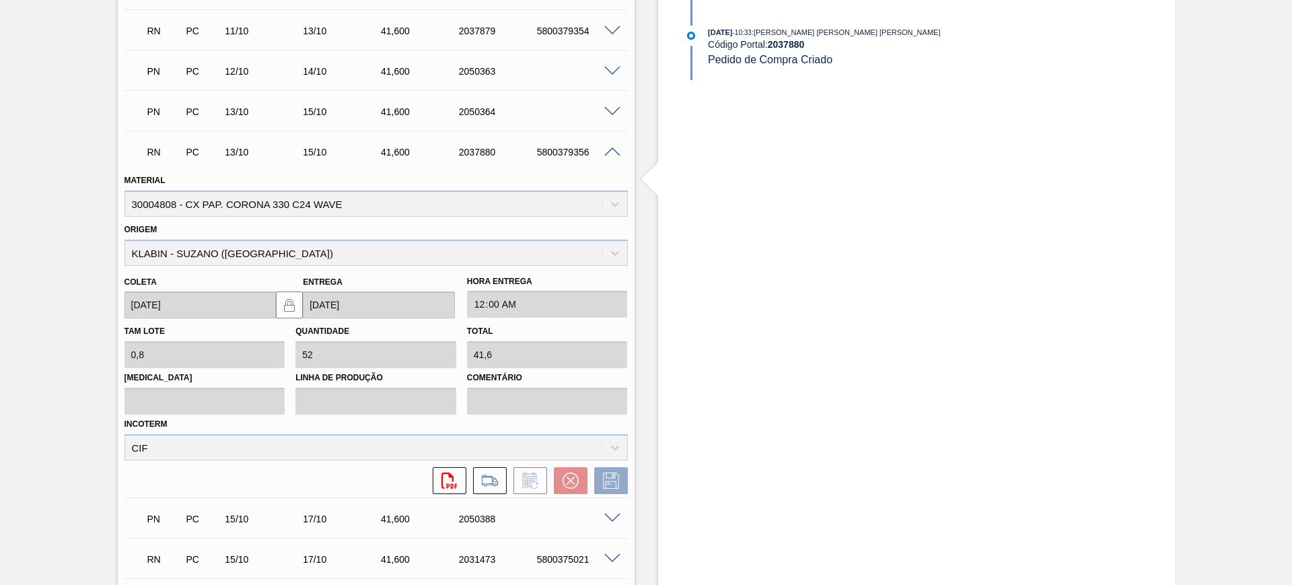
scroll to position [1261, 0]
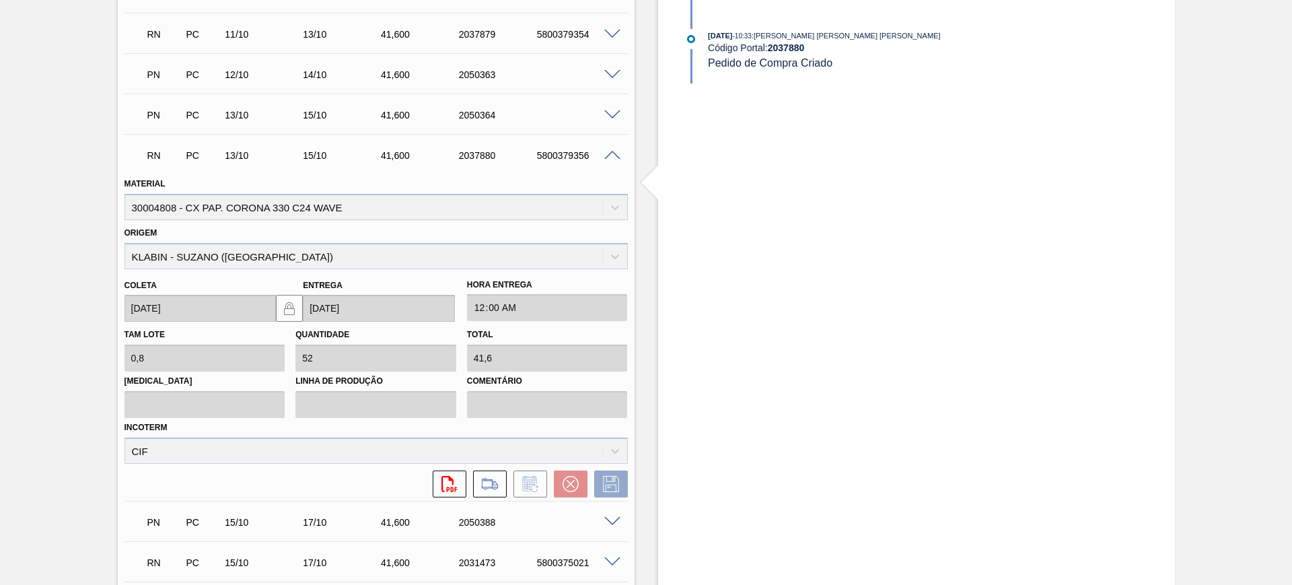
click at [611, 156] on span at bounding box center [612, 156] width 16 height 10
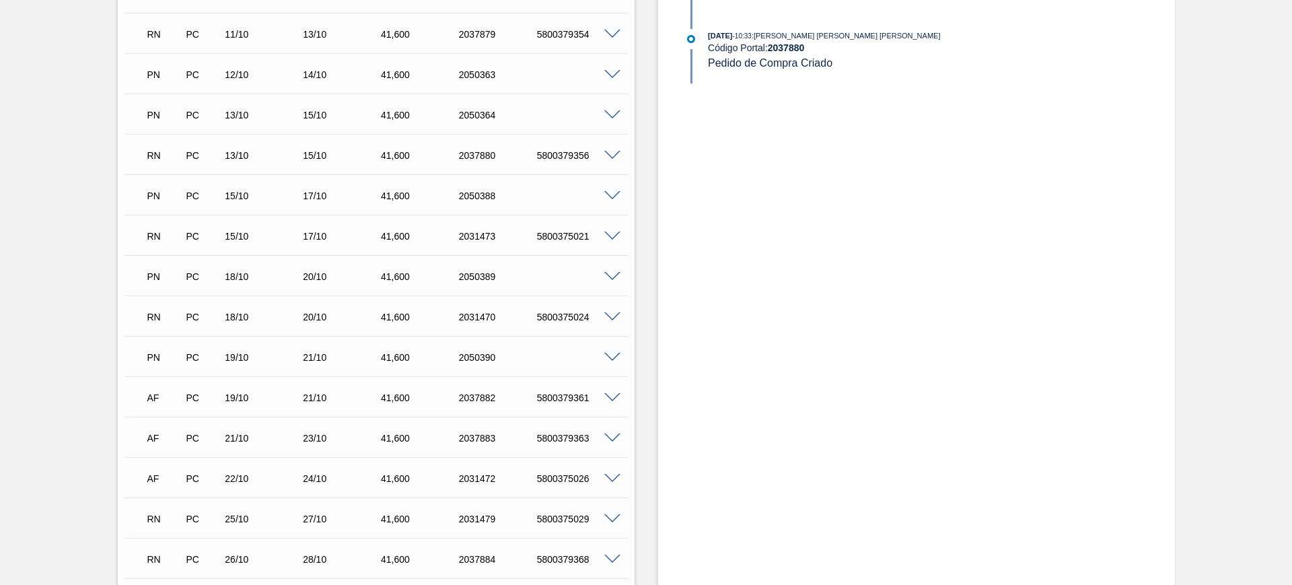
click at [609, 312] on span at bounding box center [612, 317] width 16 height 10
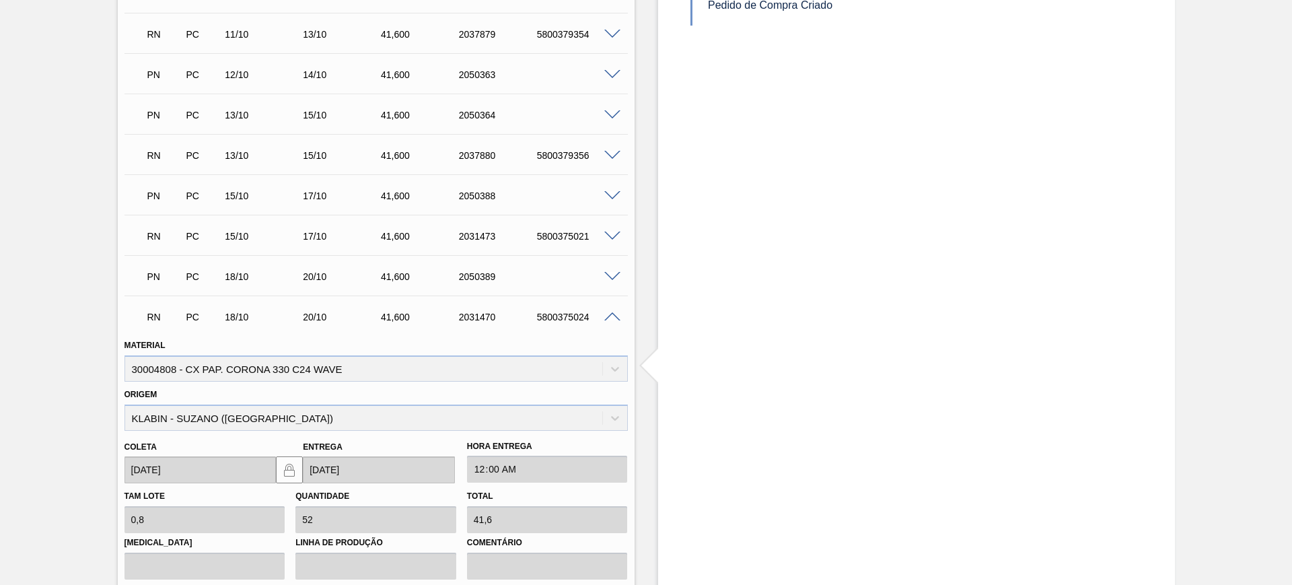
click at [612, 316] on span at bounding box center [612, 317] width 16 height 10
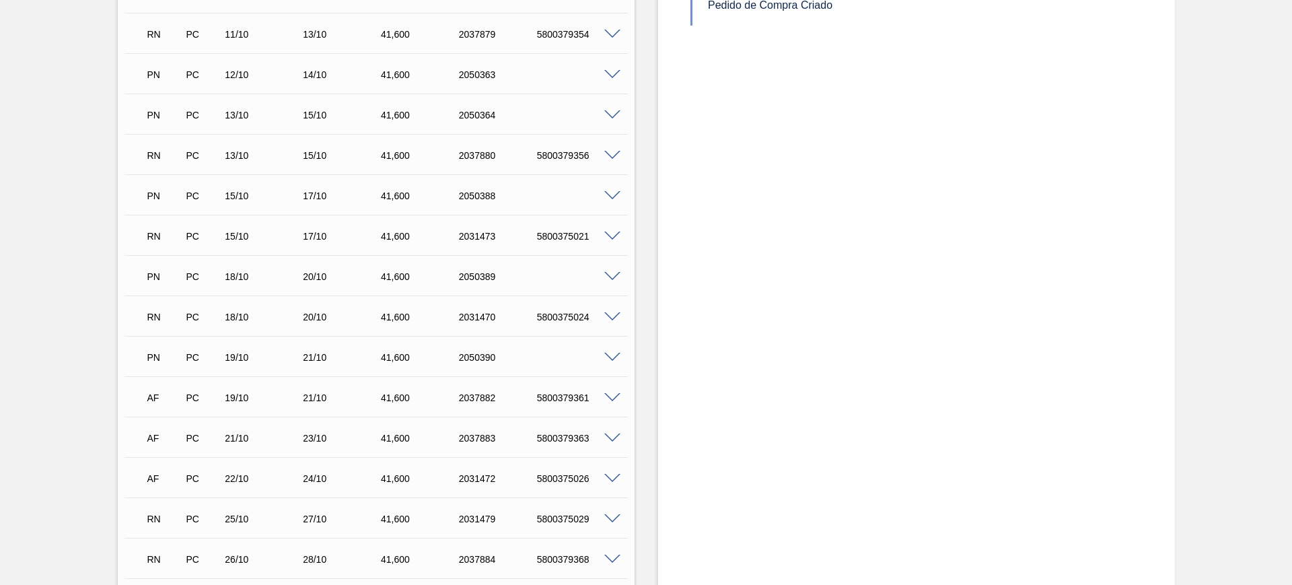
click at [615, 318] on span at bounding box center [612, 317] width 16 height 10
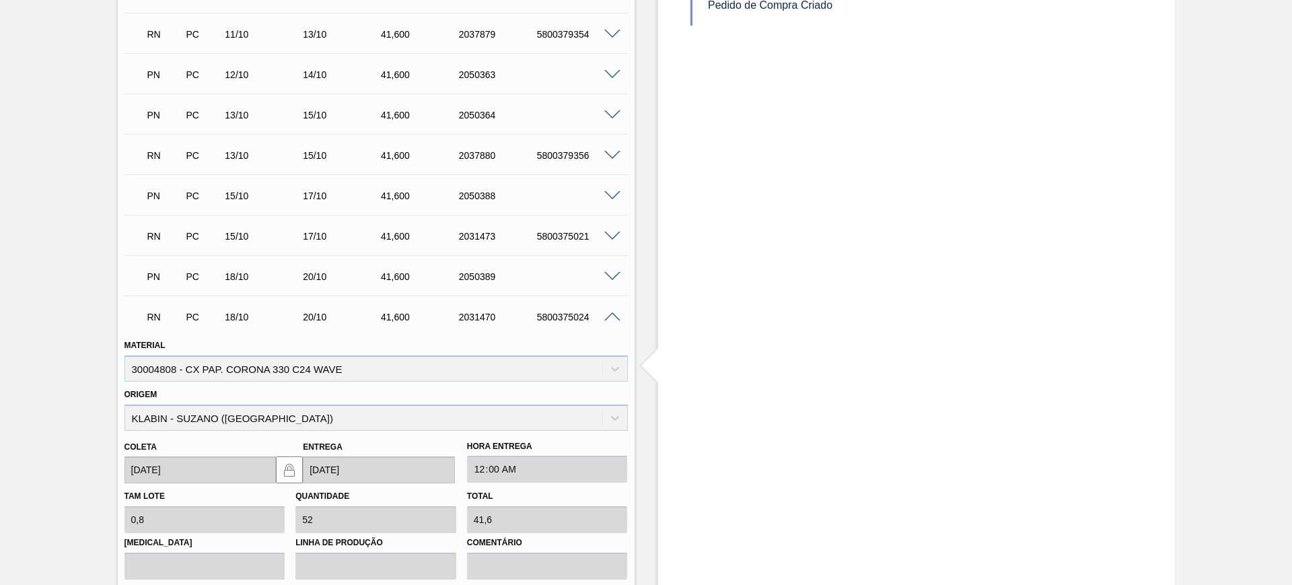
click at [615, 318] on span at bounding box center [612, 317] width 16 height 10
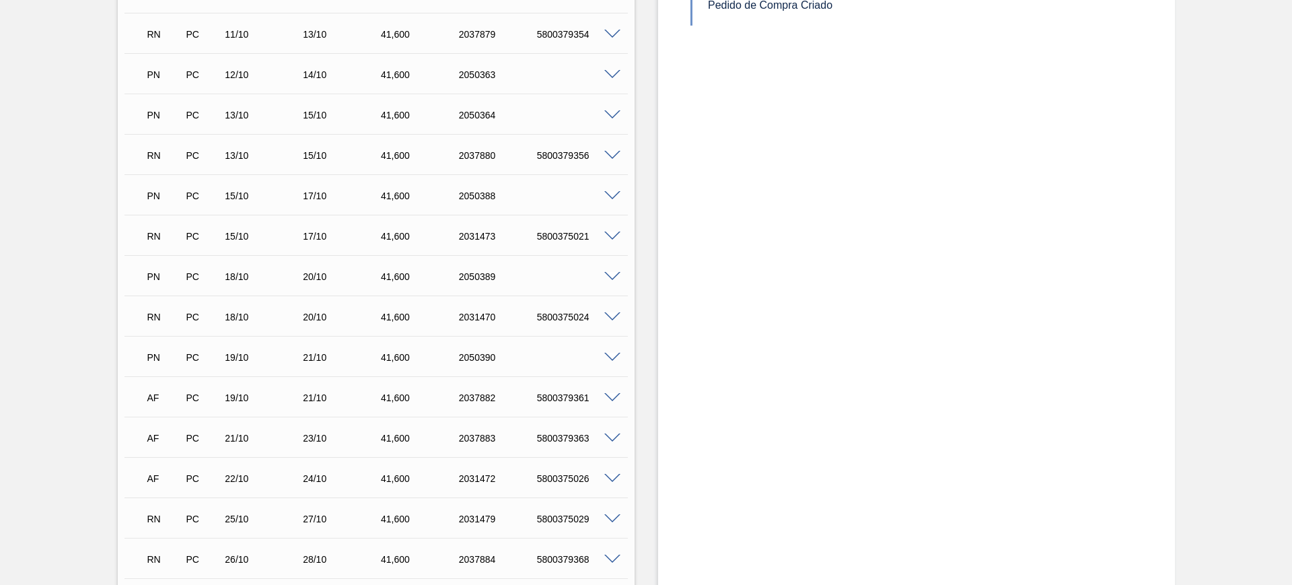
scroll to position [1345, 0]
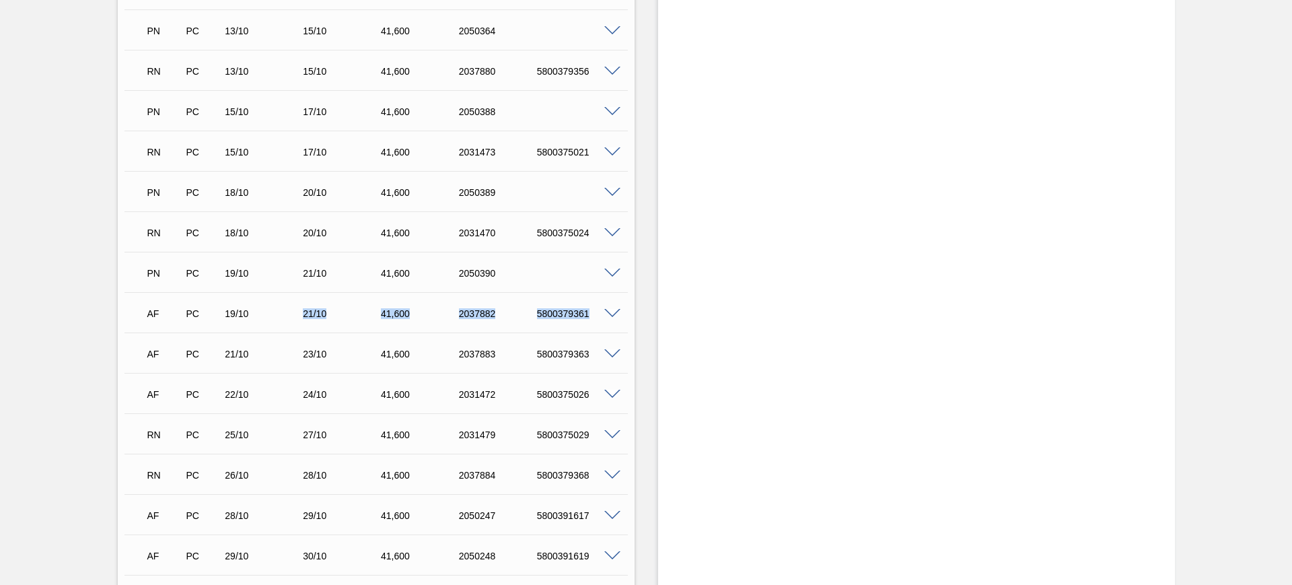
drag, startPoint x: 298, startPoint y: 311, endPoint x: 587, endPoint y: 306, distance: 289.3
click at [587, 306] on div "AF PC 19/10 21/10 41,600 2037882 5800379361" at bounding box center [373, 312] width 468 height 27
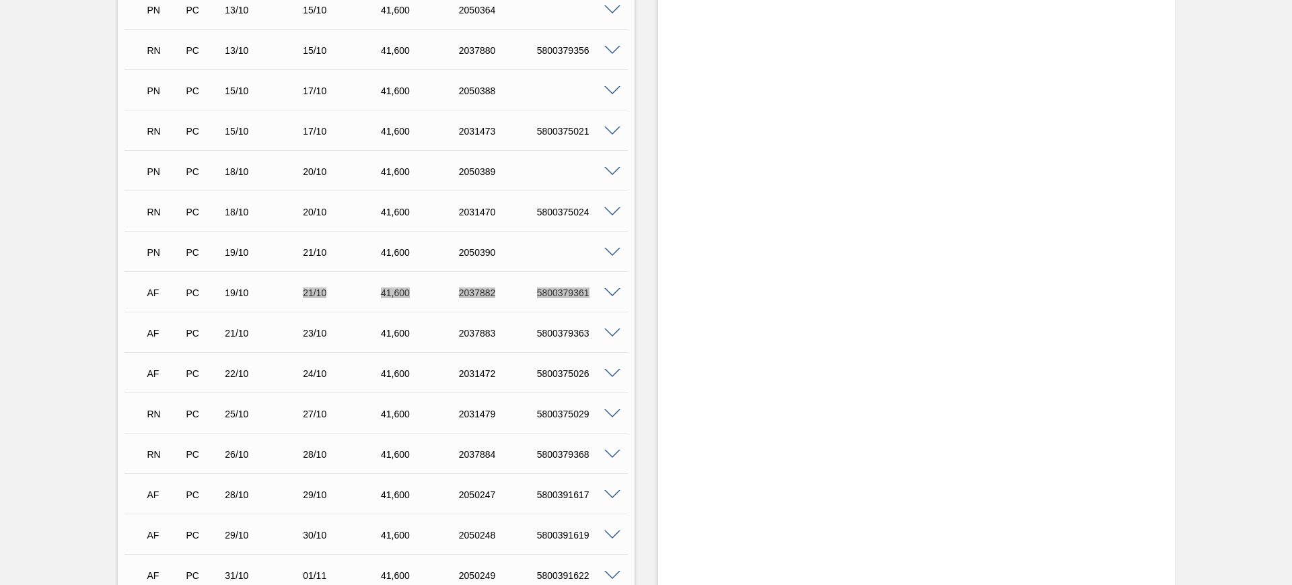
scroll to position [1486, 0]
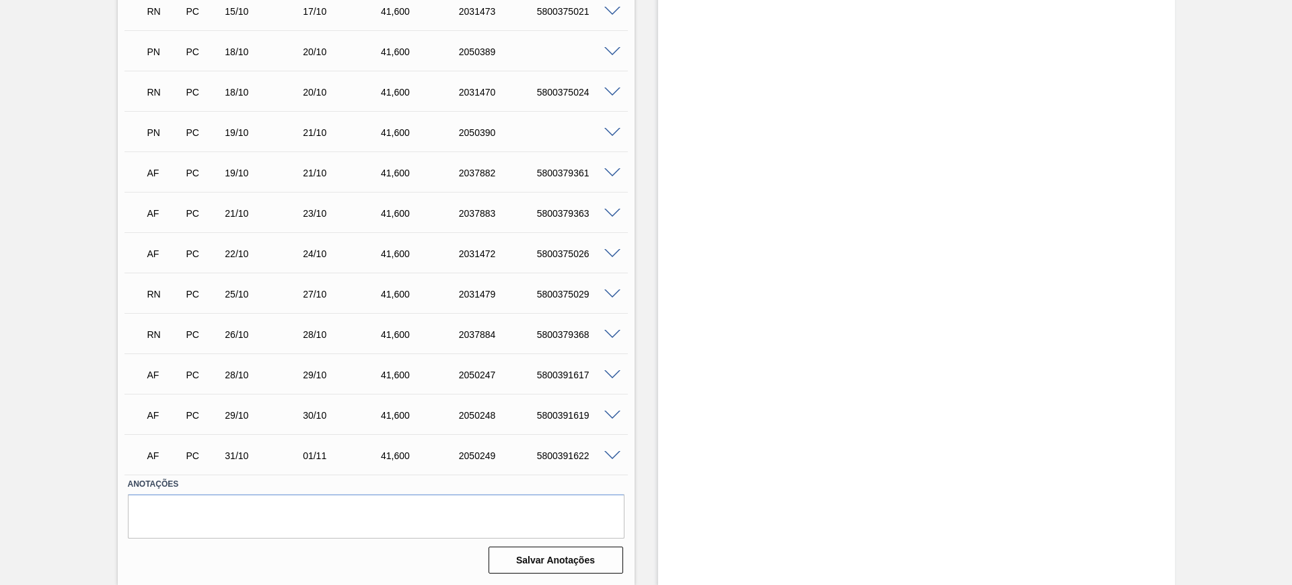
click at [606, 172] on span at bounding box center [612, 173] width 16 height 10
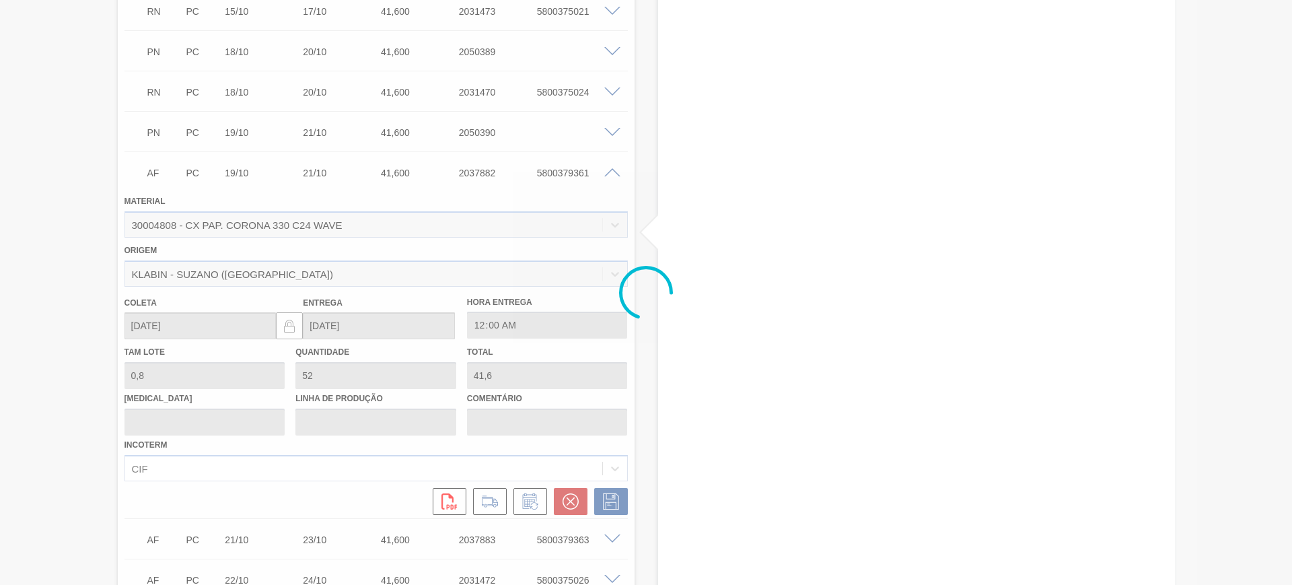
click at [531, 501] on div at bounding box center [646, 292] width 1292 height 585
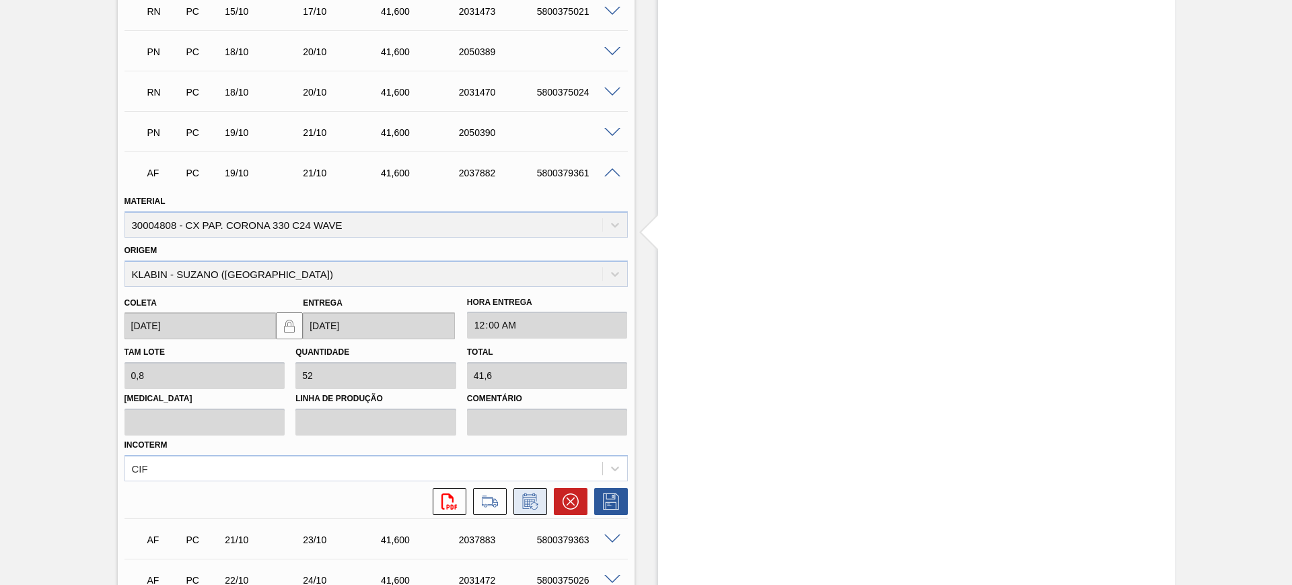
click at [531, 501] on icon at bounding box center [530, 501] width 22 height 16
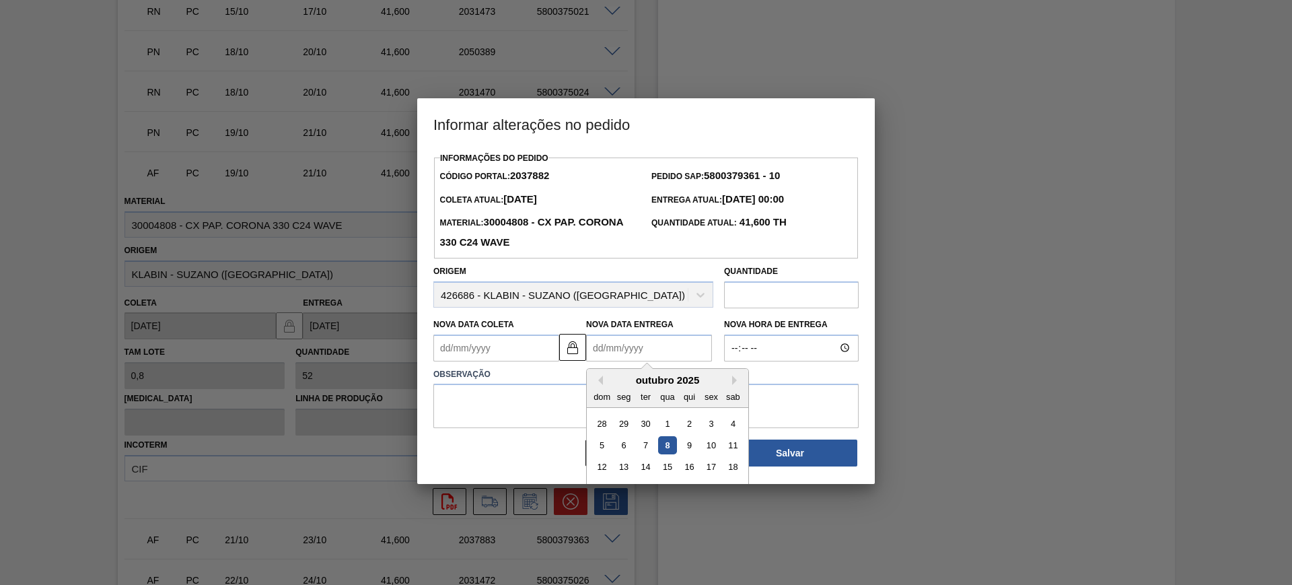
click at [618, 355] on Entrega2037882 "Nova Data Entrega" at bounding box center [649, 347] width 126 height 27
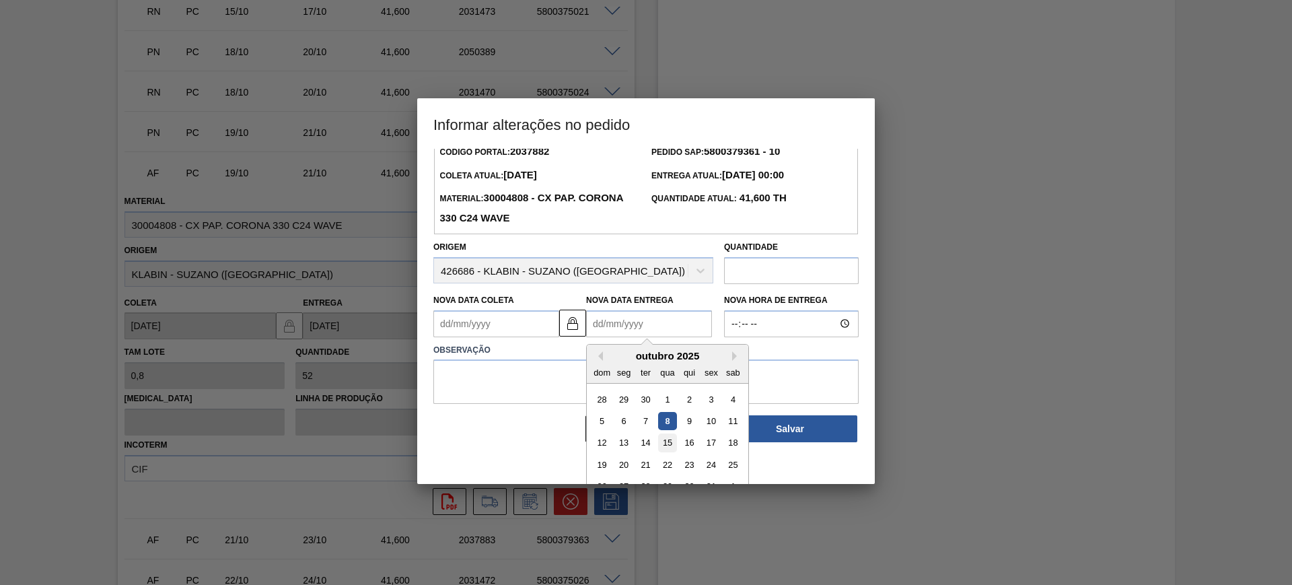
scroll to position [45, 0]
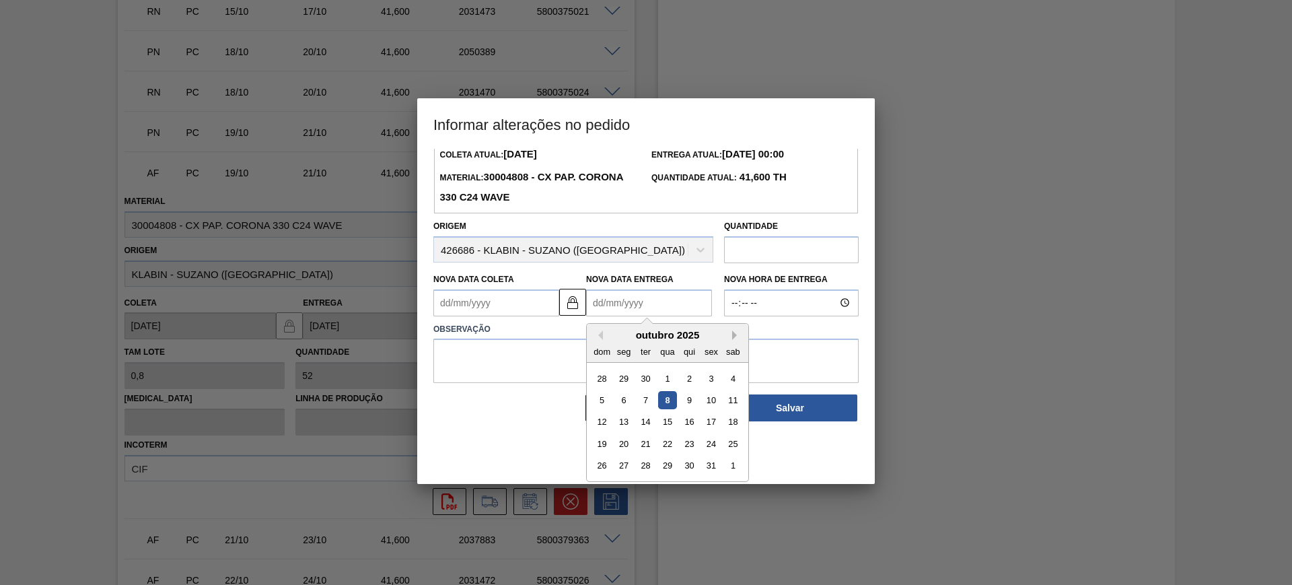
click at [734, 338] on button "Next Month" at bounding box center [736, 334] width 9 height 9
click at [623, 404] on div "3" at bounding box center [624, 400] width 18 height 18
type Coleta2037882 "01/11/2025"
type Entrega2037882 "03/11/2025"
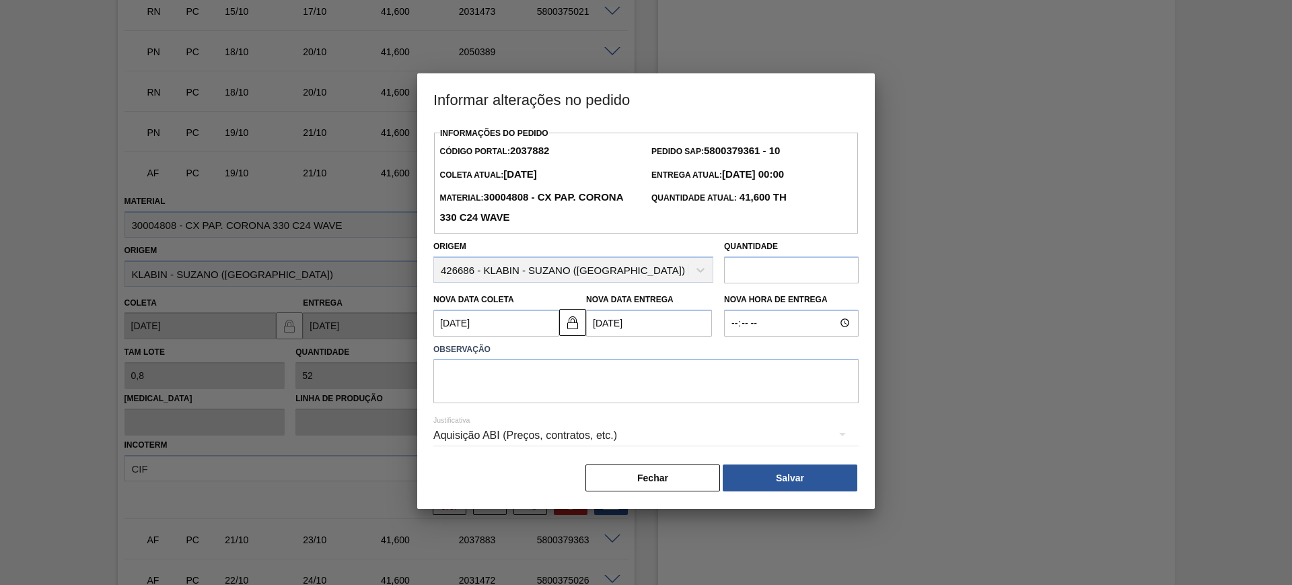
scroll to position [0, 0]
click at [605, 385] on textarea at bounding box center [645, 381] width 425 height 44
type textarea "AJUSTE DATA"
click at [542, 435] on div "Aquisição ABI (Preços, contratos, etc.)" at bounding box center [645, 435] width 425 height 38
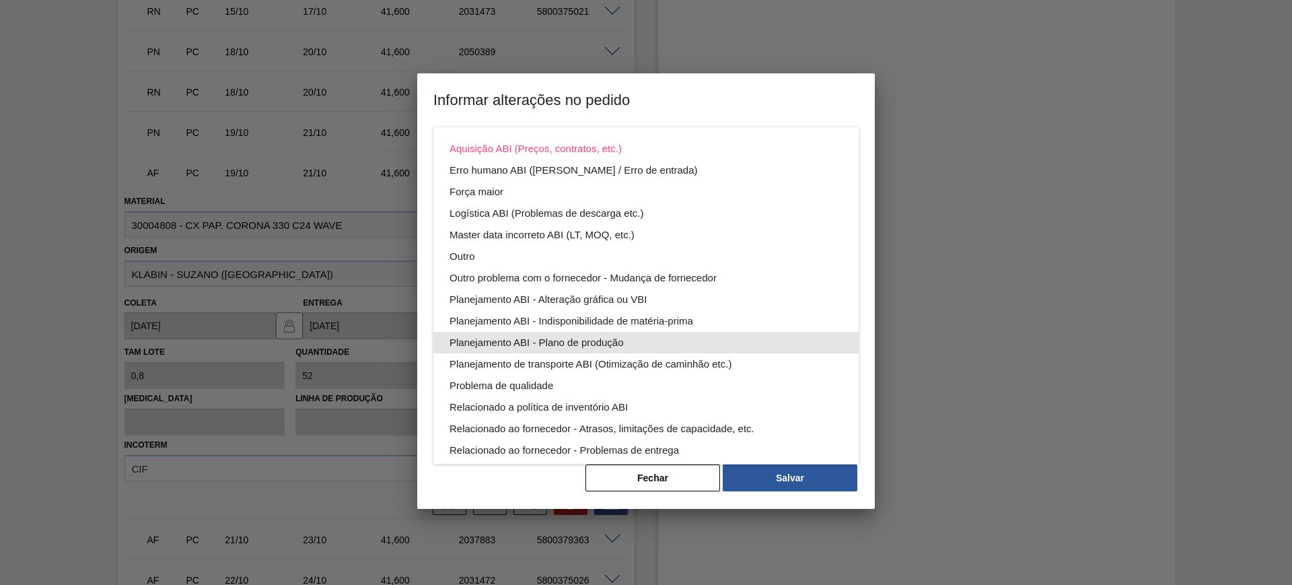
click at [630, 342] on div "Planejamento ABI - Plano de produção" at bounding box center [645, 343] width 393 height 22
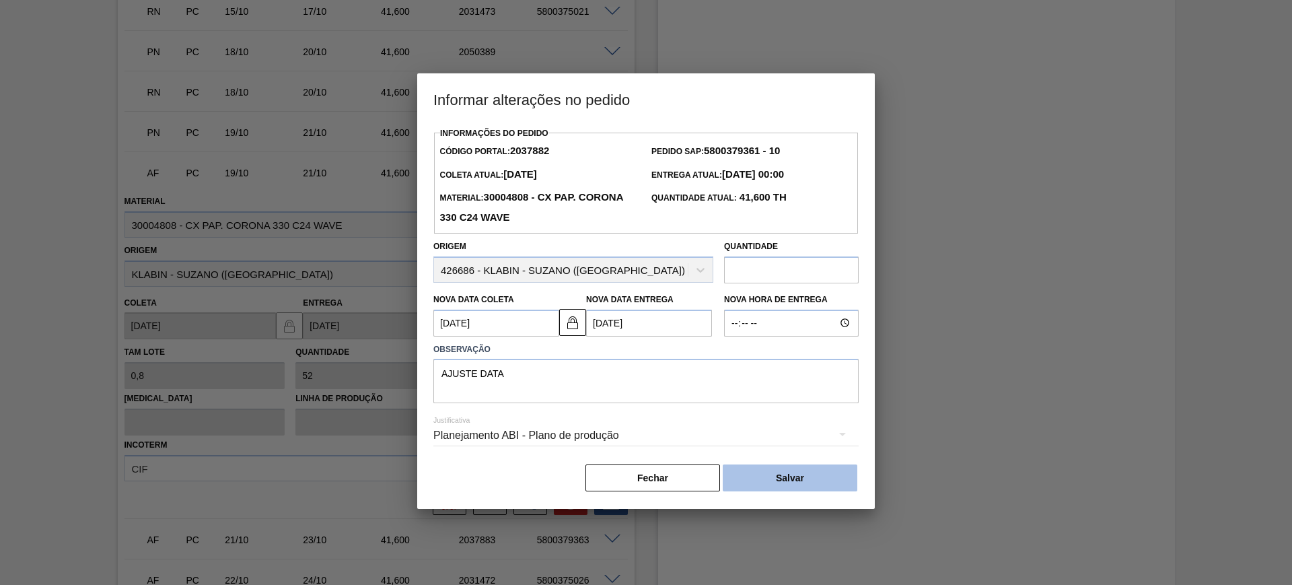
click at [800, 483] on button "Salvar" at bounding box center [789, 477] width 135 height 27
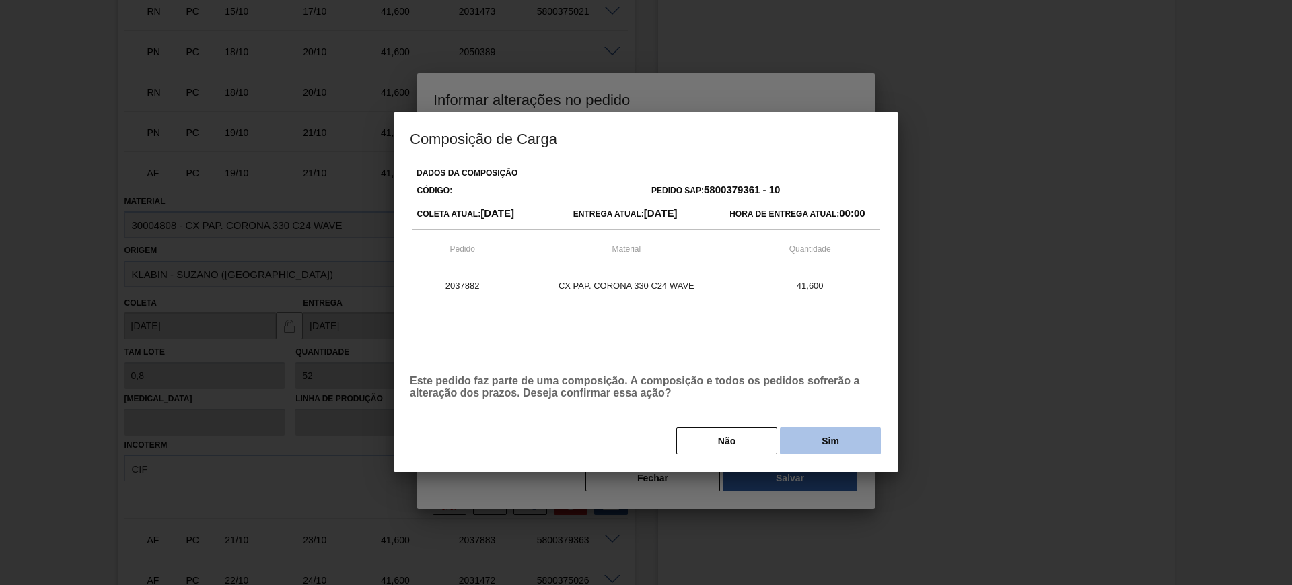
click at [842, 431] on button "Sim" at bounding box center [830, 440] width 101 height 27
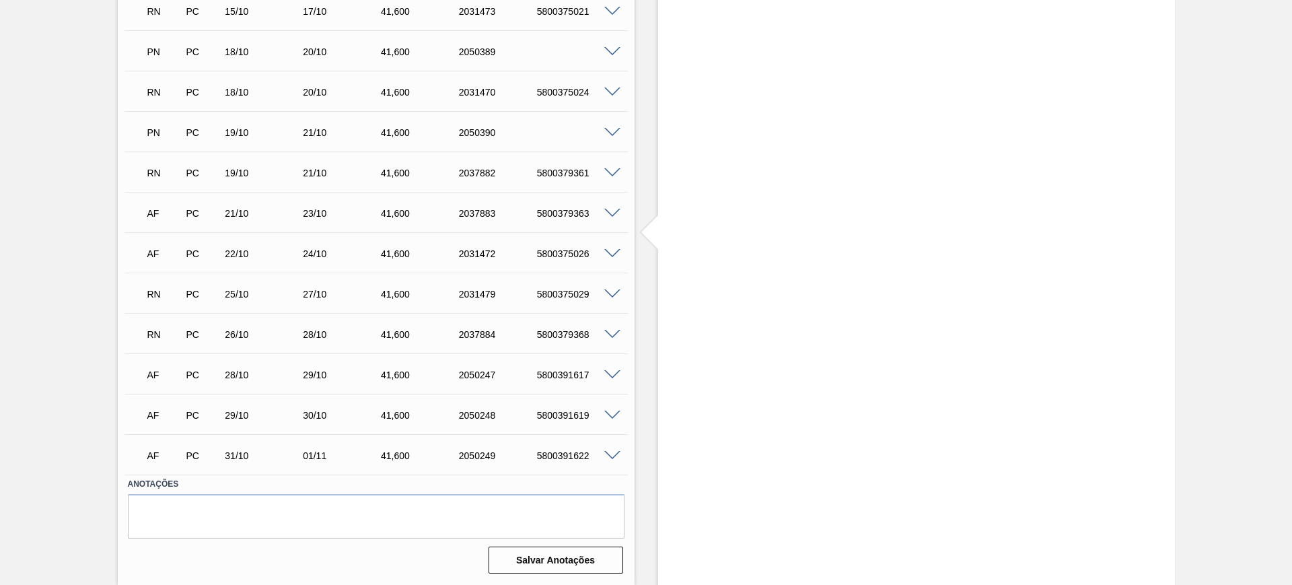
click at [608, 211] on span at bounding box center [612, 214] width 16 height 10
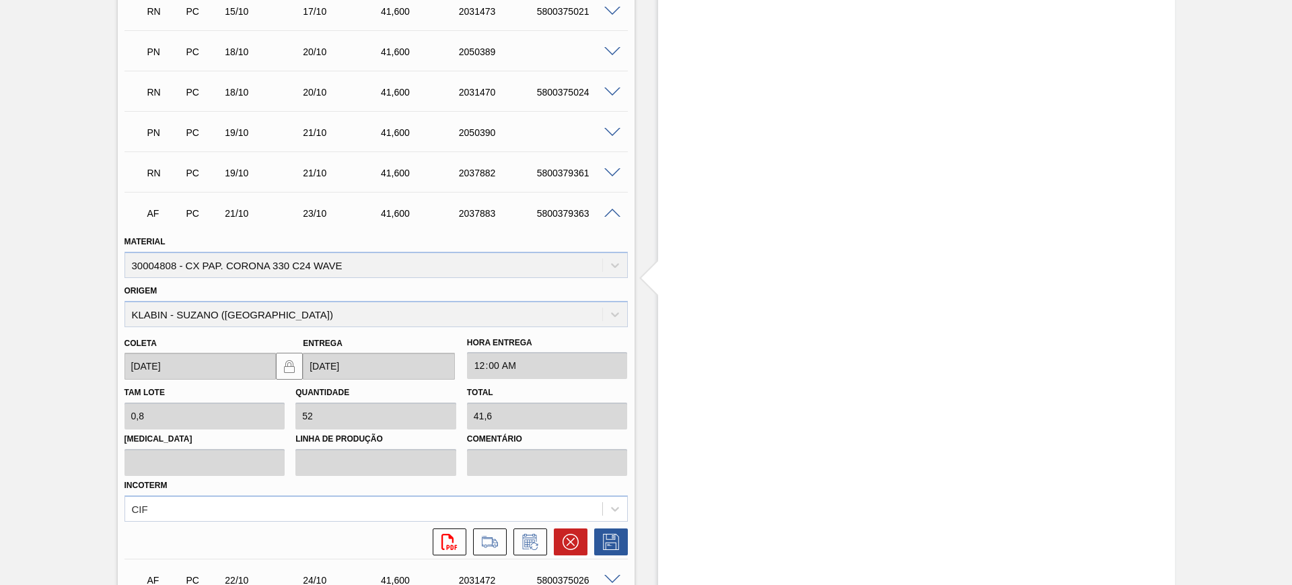
click at [608, 211] on span at bounding box center [612, 214] width 16 height 10
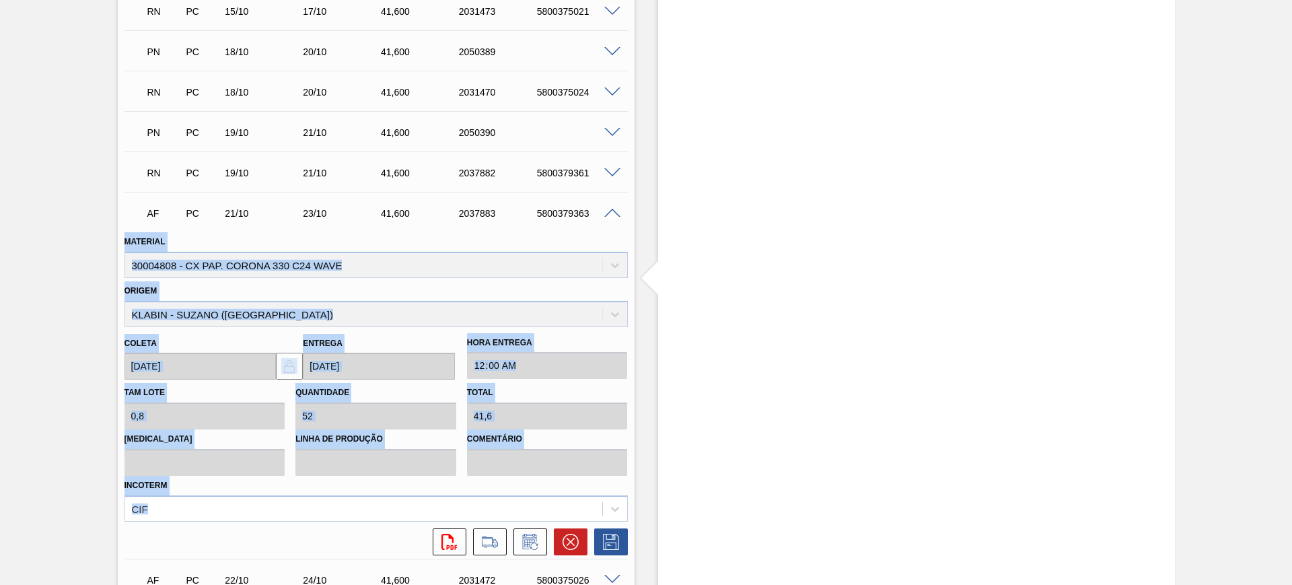
click at [608, 211] on span at bounding box center [612, 214] width 16 height 10
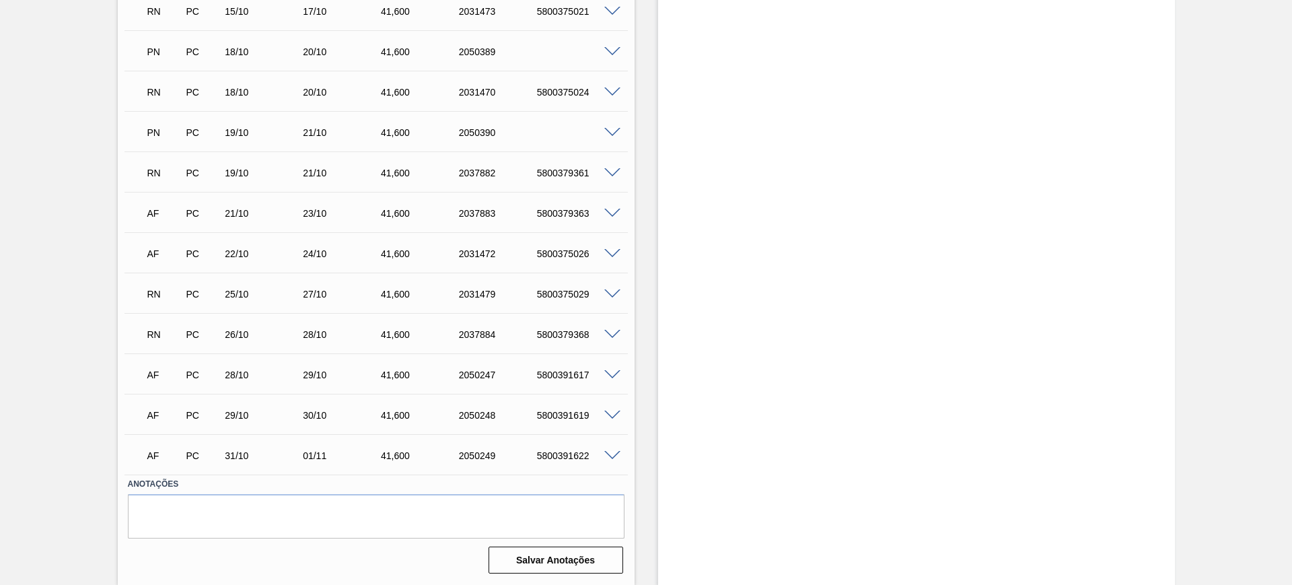
click at [608, 289] on span at bounding box center [612, 294] width 16 height 10
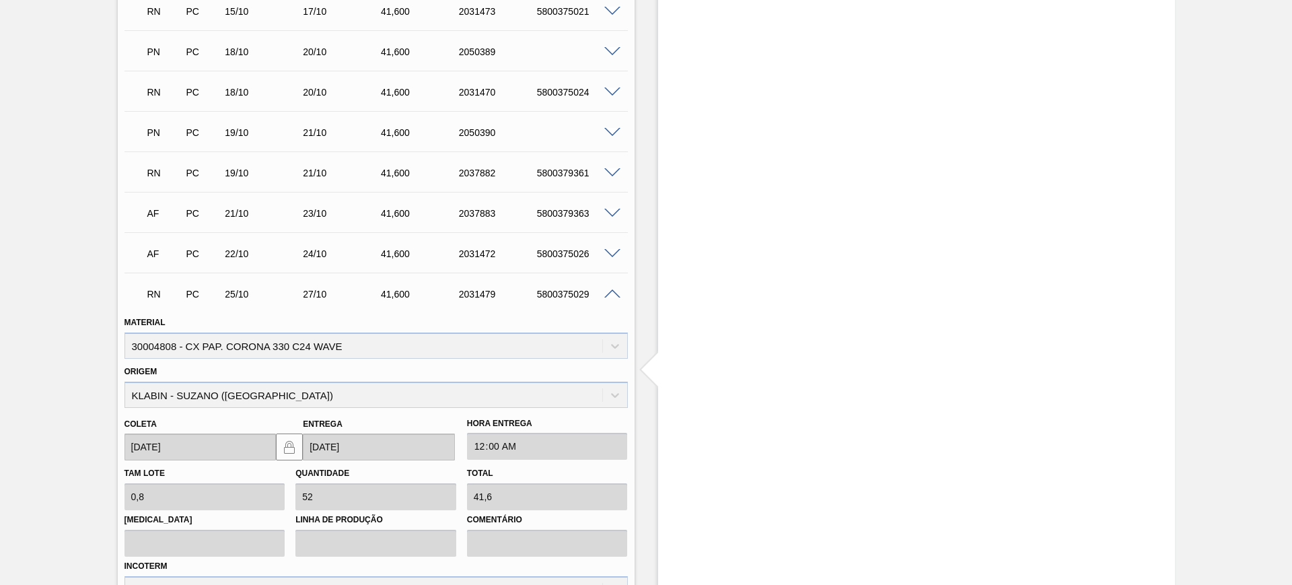
click at [607, 293] on span at bounding box center [612, 294] width 16 height 10
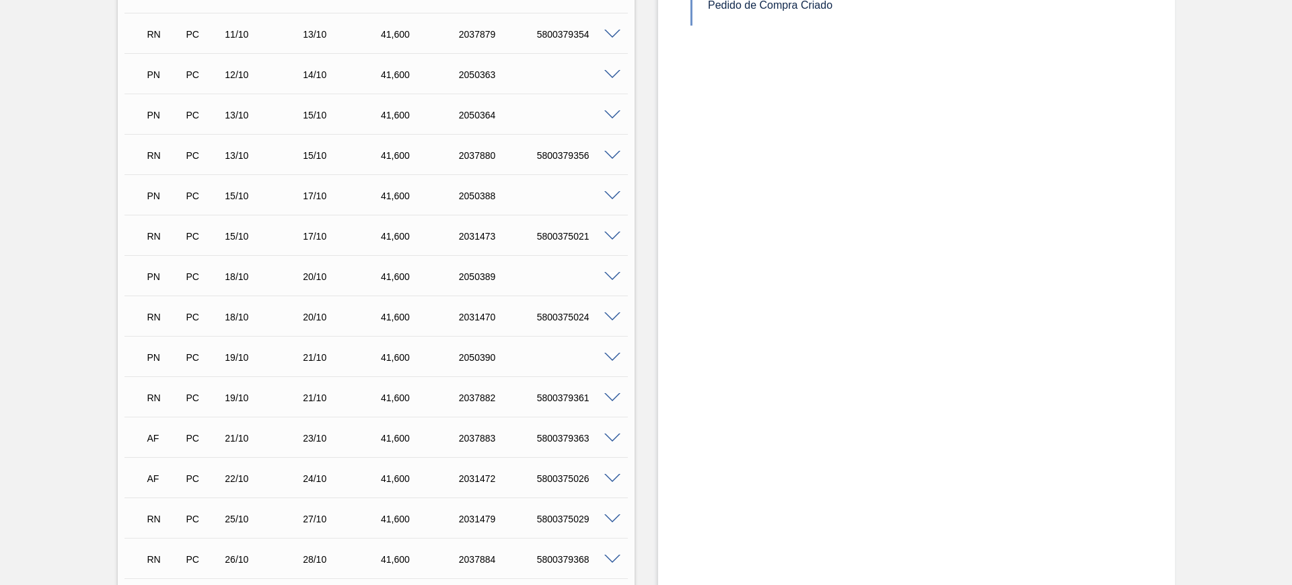
scroll to position [1486, 0]
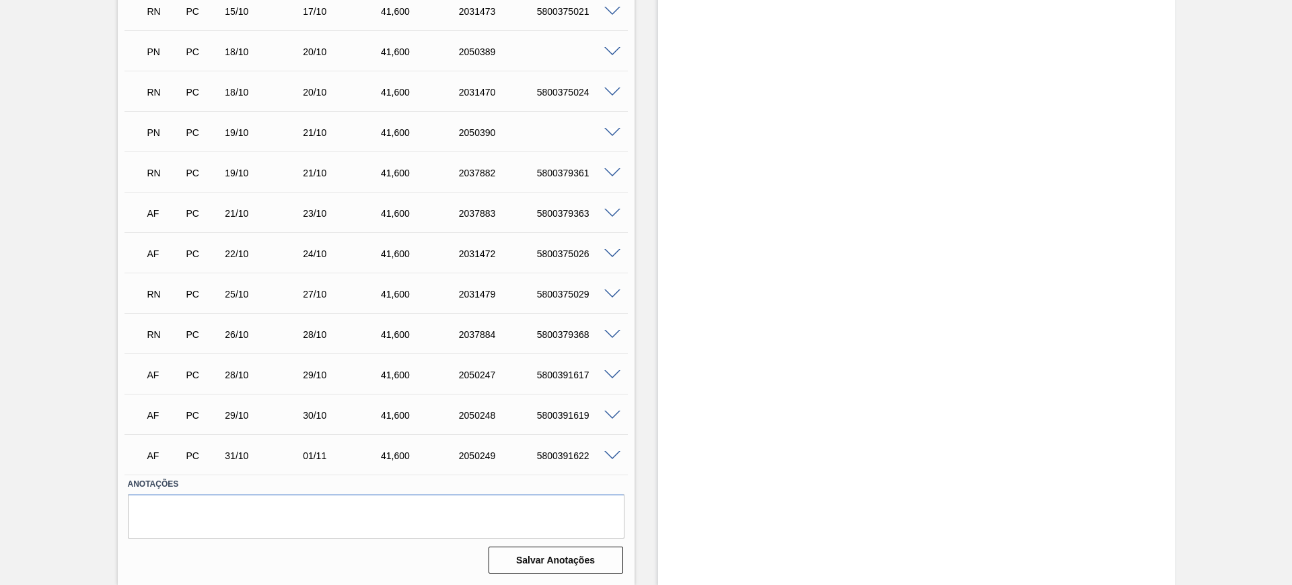
click at [613, 214] on span at bounding box center [612, 214] width 16 height 10
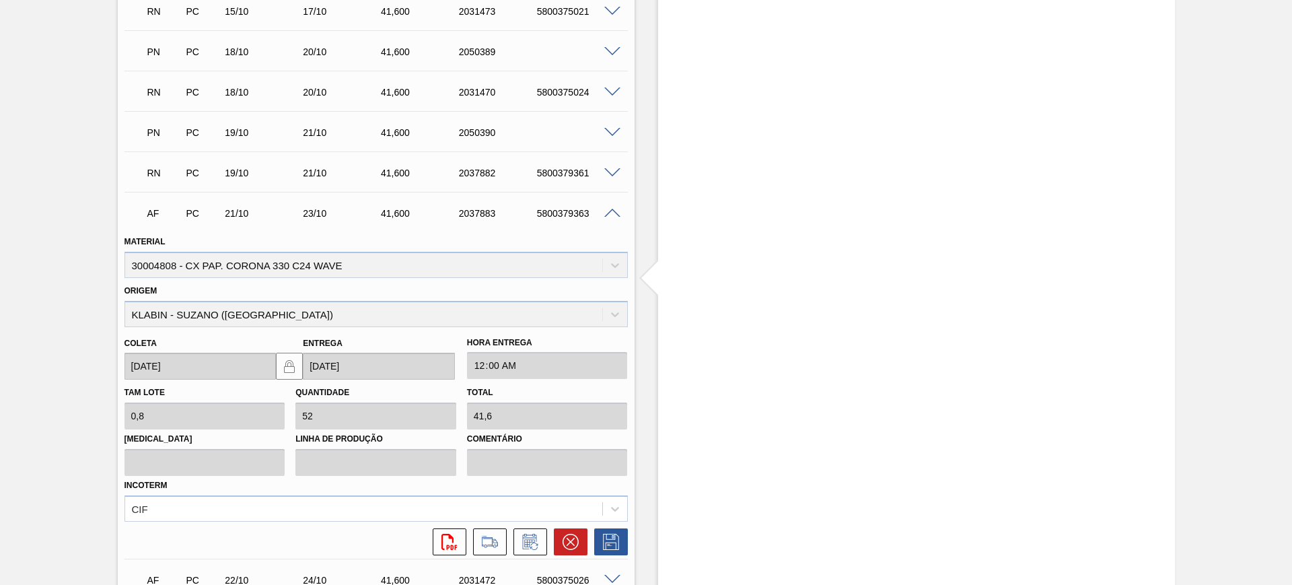
click at [613, 214] on span at bounding box center [612, 214] width 16 height 10
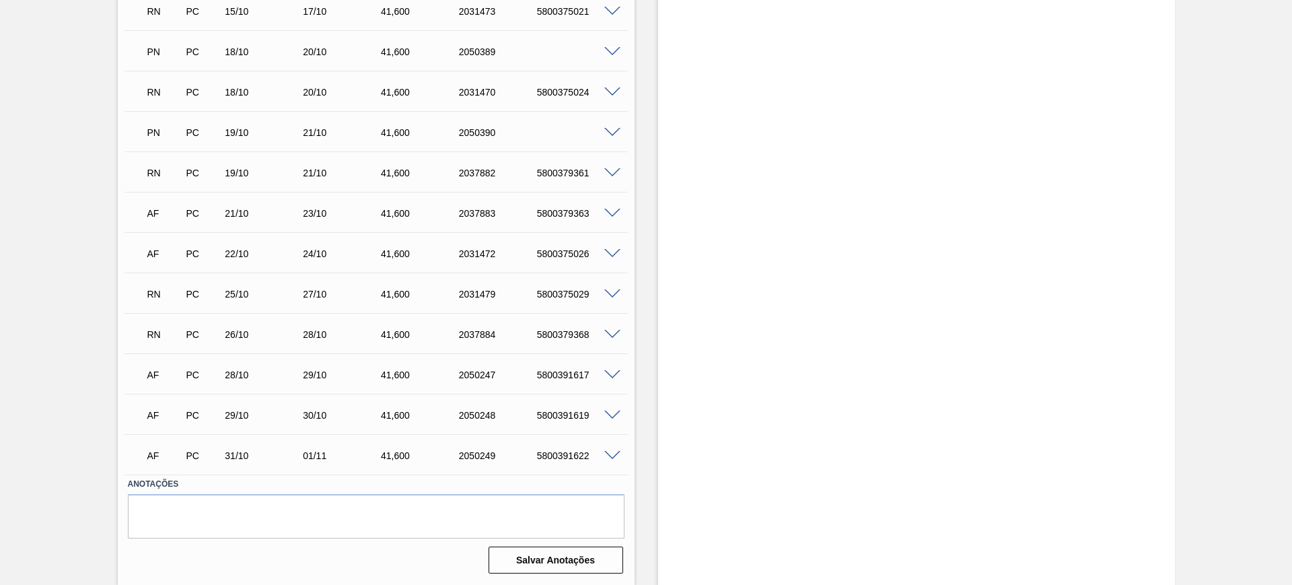
click at [613, 214] on span at bounding box center [612, 214] width 16 height 10
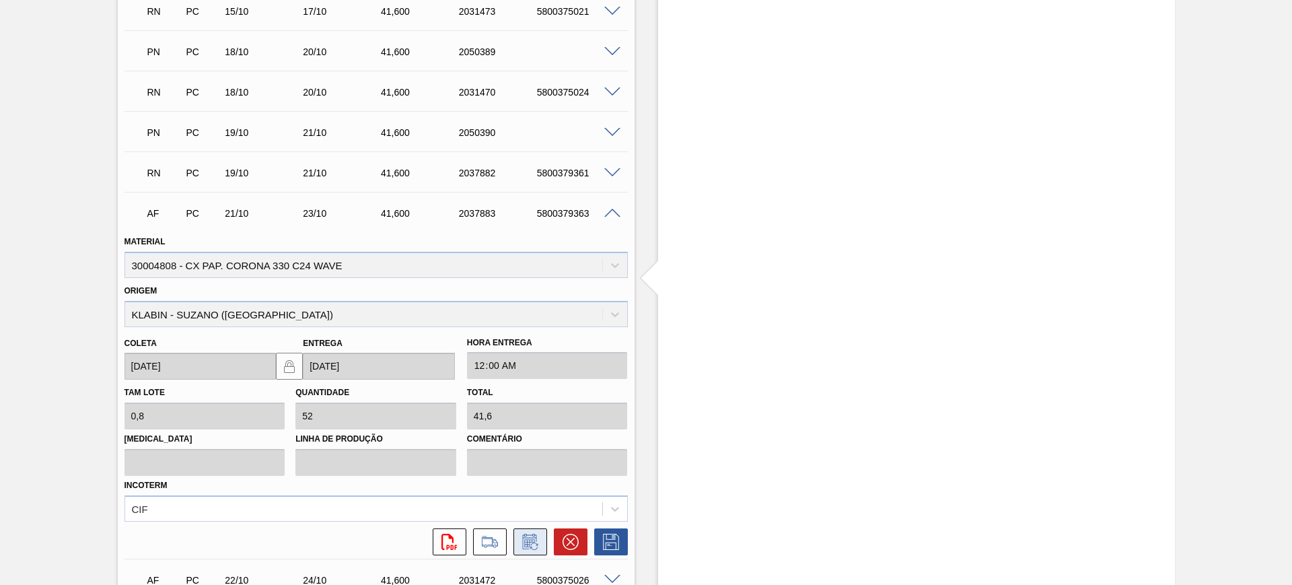
click at [522, 542] on icon at bounding box center [529, 540] width 14 height 15
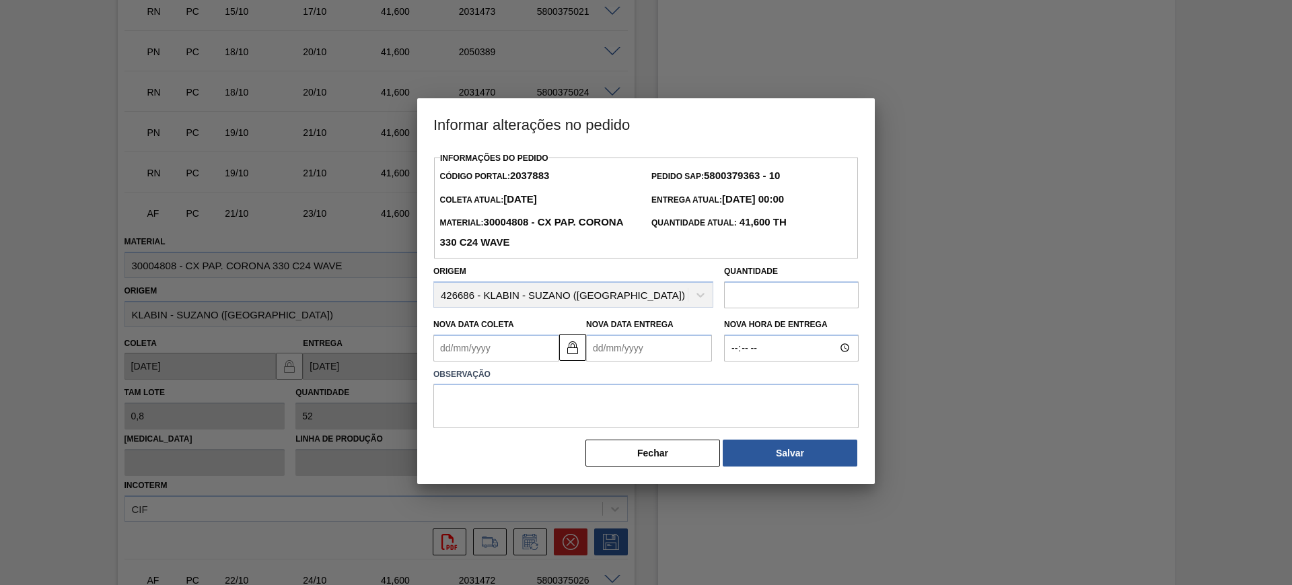
click at [663, 359] on Entrega2037883 "Nova Data Entrega" at bounding box center [649, 347] width 126 height 27
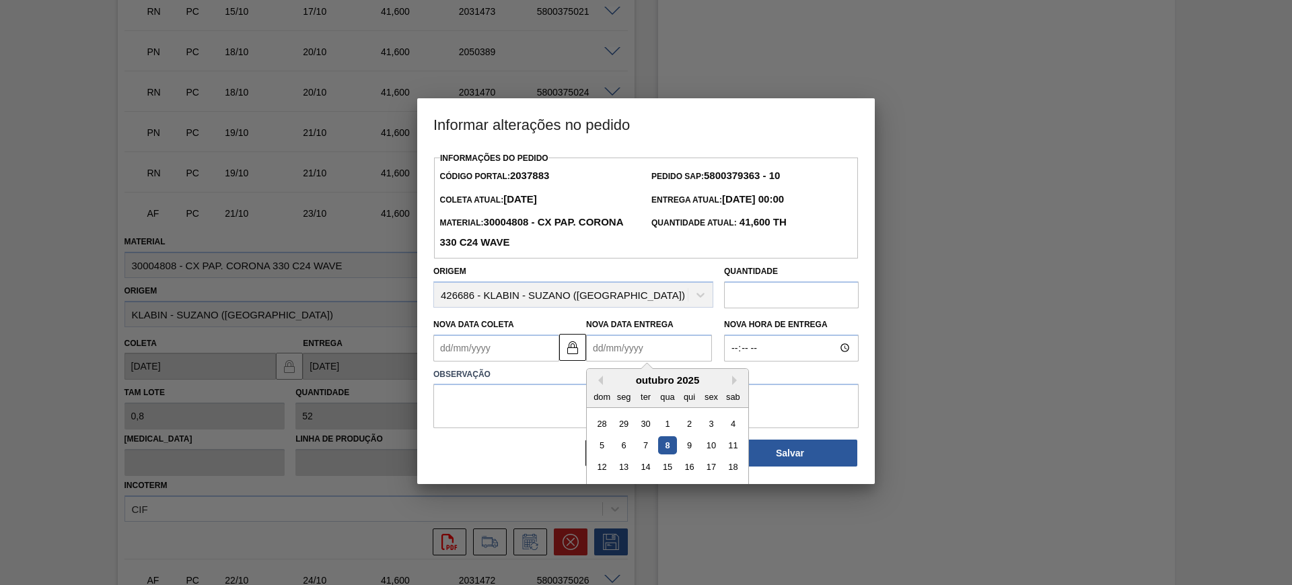
scroll to position [45, 0]
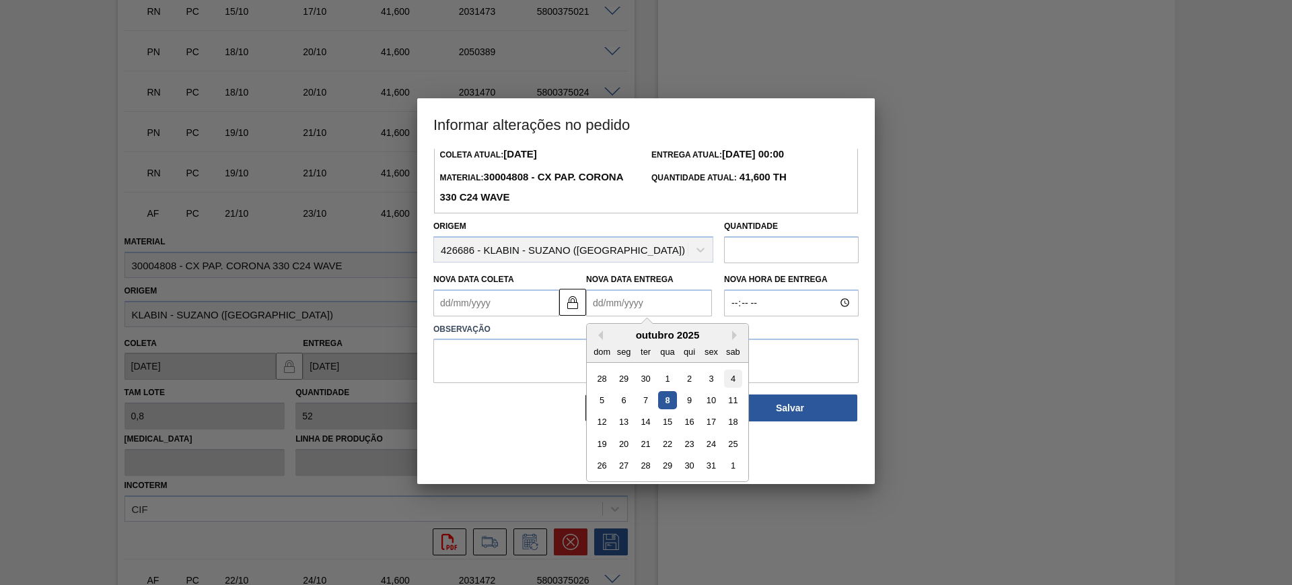
click at [732, 382] on div "4" at bounding box center [733, 378] width 18 height 18
type Coleta2037883 "02/10/2025"
type Entrega2037883 "04/10/2025"
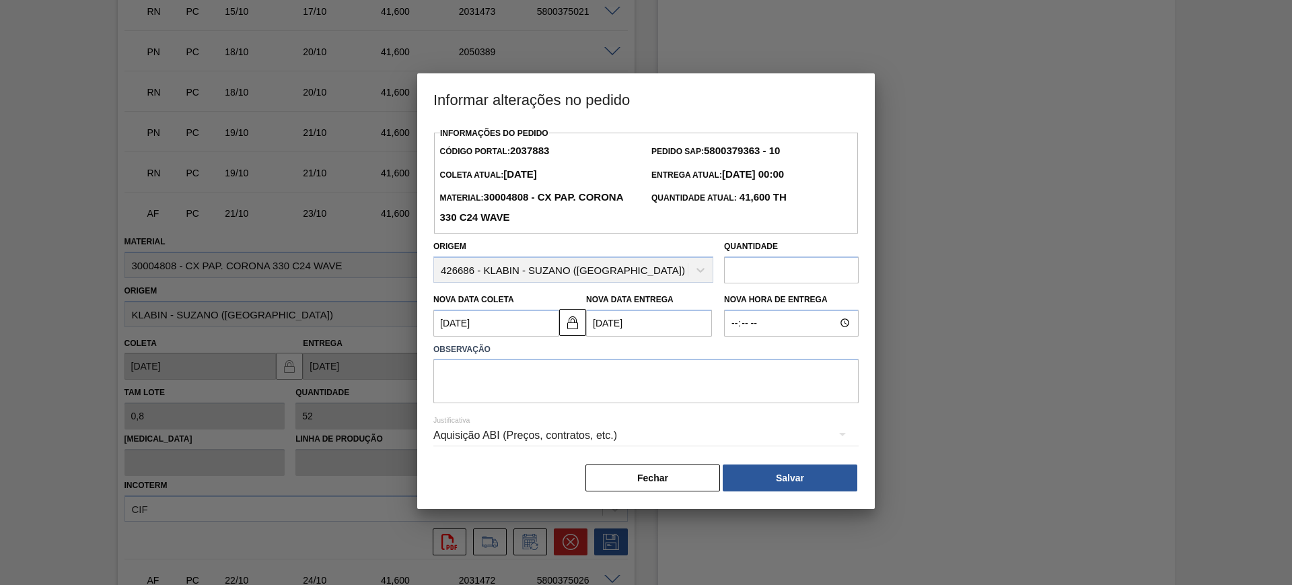
click at [647, 324] on Entrega2037883 "04/10/2025" at bounding box center [649, 322] width 126 height 27
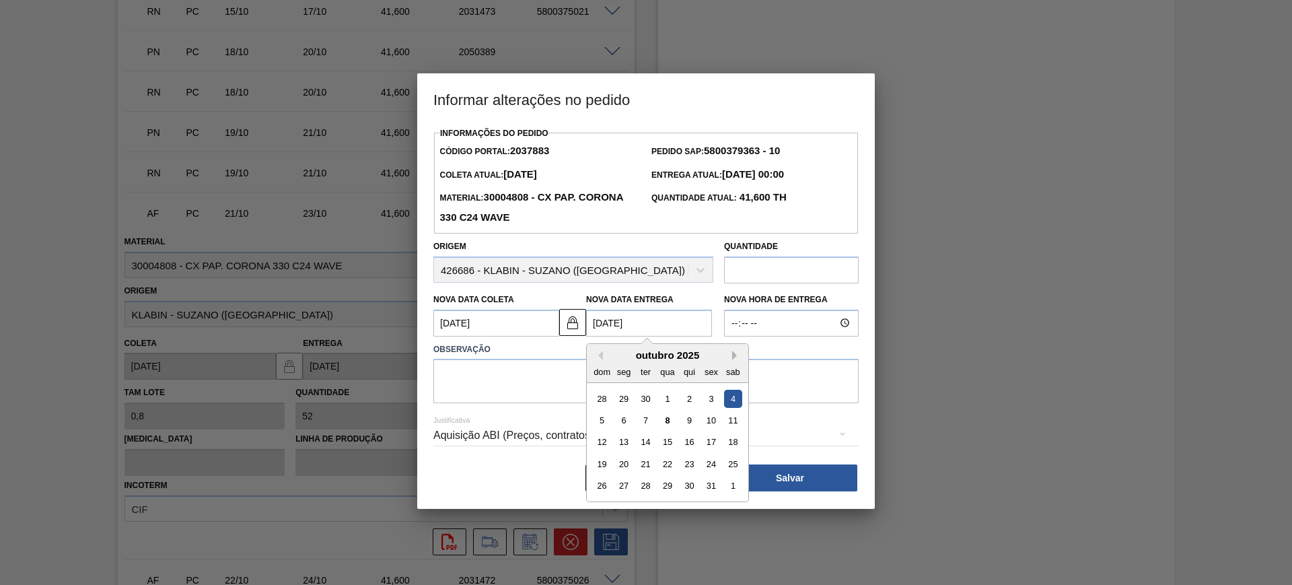
click at [733, 357] on button "Next Month" at bounding box center [736, 354] width 9 height 9
click at [644, 425] on div "4" at bounding box center [645, 420] width 18 height 18
type Coleta2037883 "02/11/2025"
type Entrega2037883 "04/11/2025"
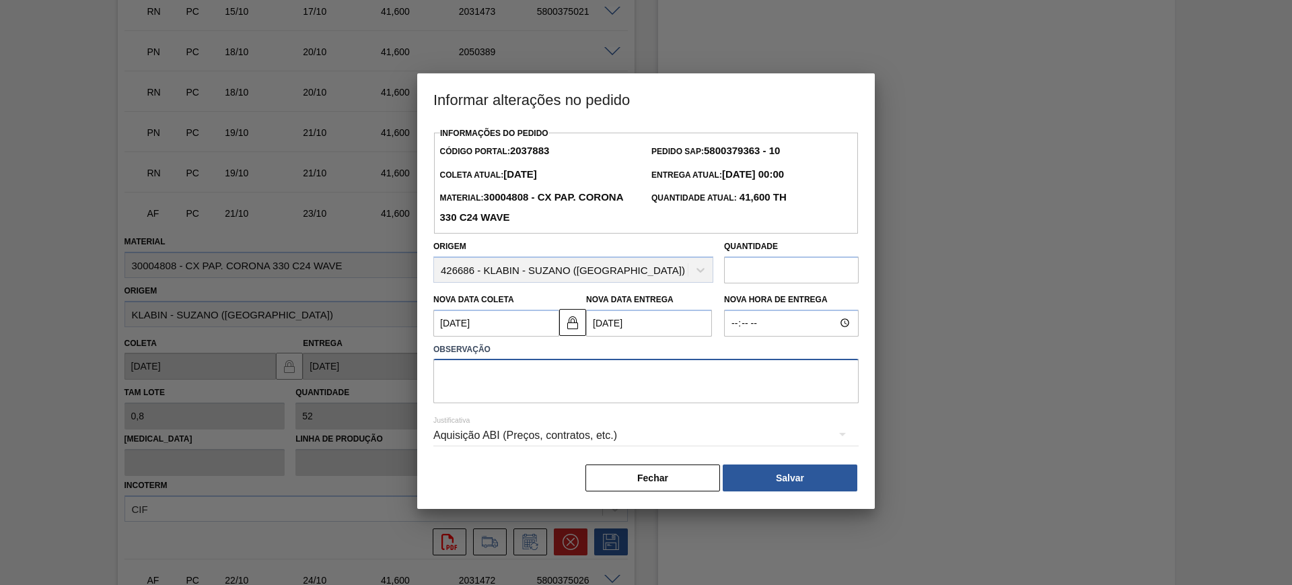
click at [650, 389] on textarea at bounding box center [645, 381] width 425 height 44
type textarea "AJUSTAR DATA"
click at [710, 440] on div "Aquisição ABI (Preços, contratos, etc.)" at bounding box center [645, 435] width 425 height 38
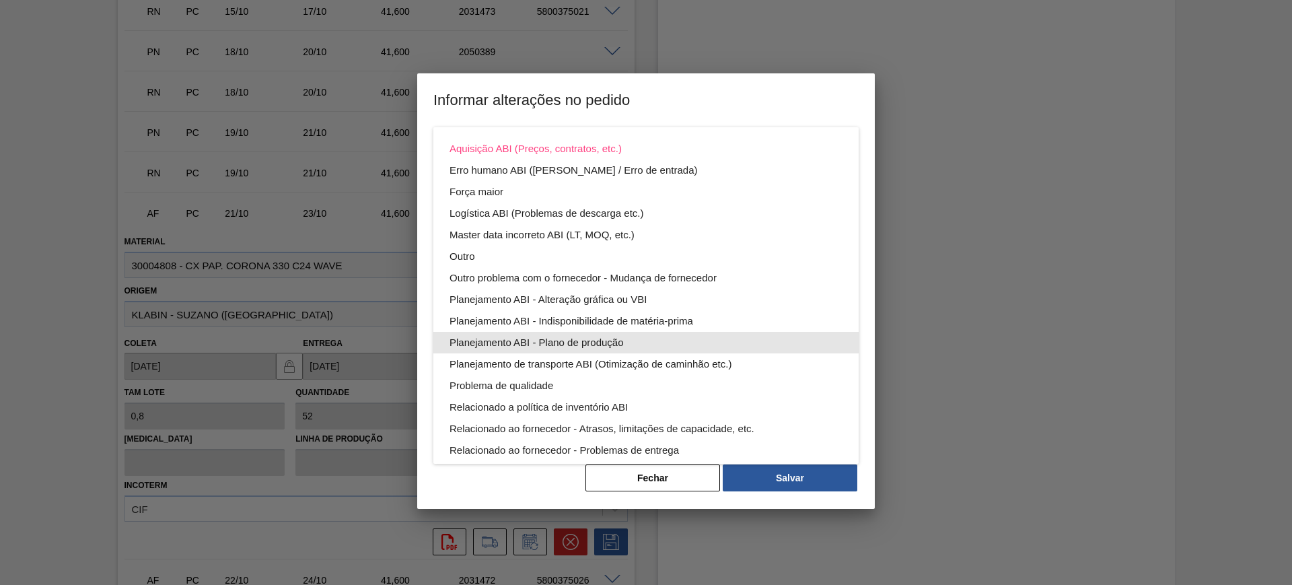
click at [647, 338] on div "Planejamento ABI - Plano de produção" at bounding box center [645, 343] width 393 height 22
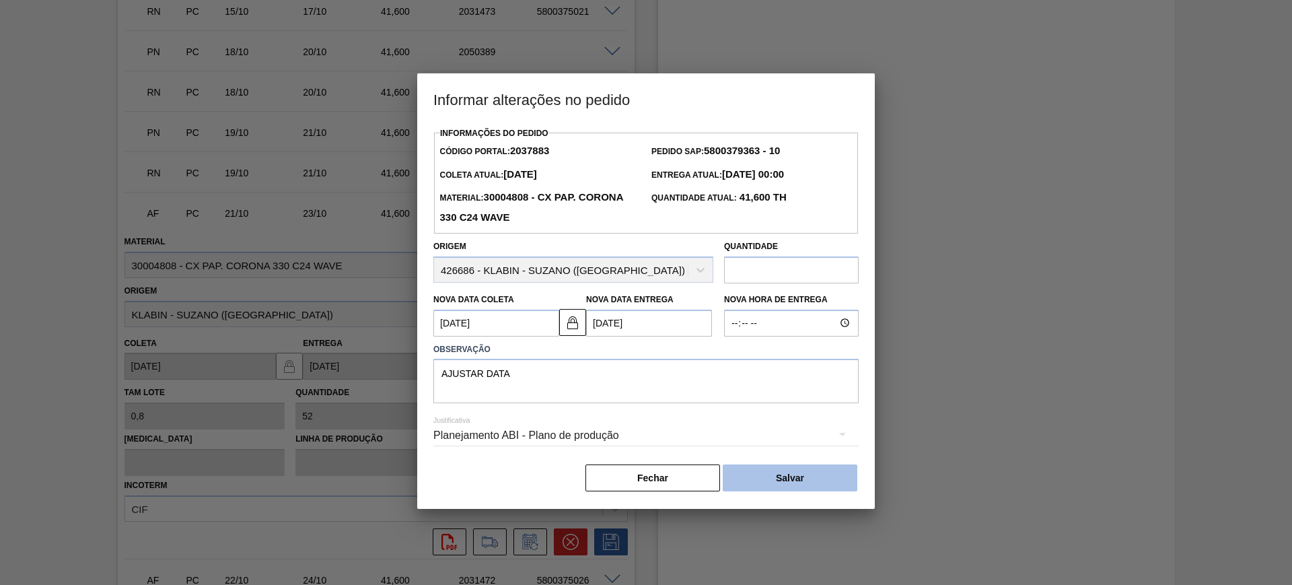
click at [796, 479] on button "Salvar" at bounding box center [789, 477] width 135 height 27
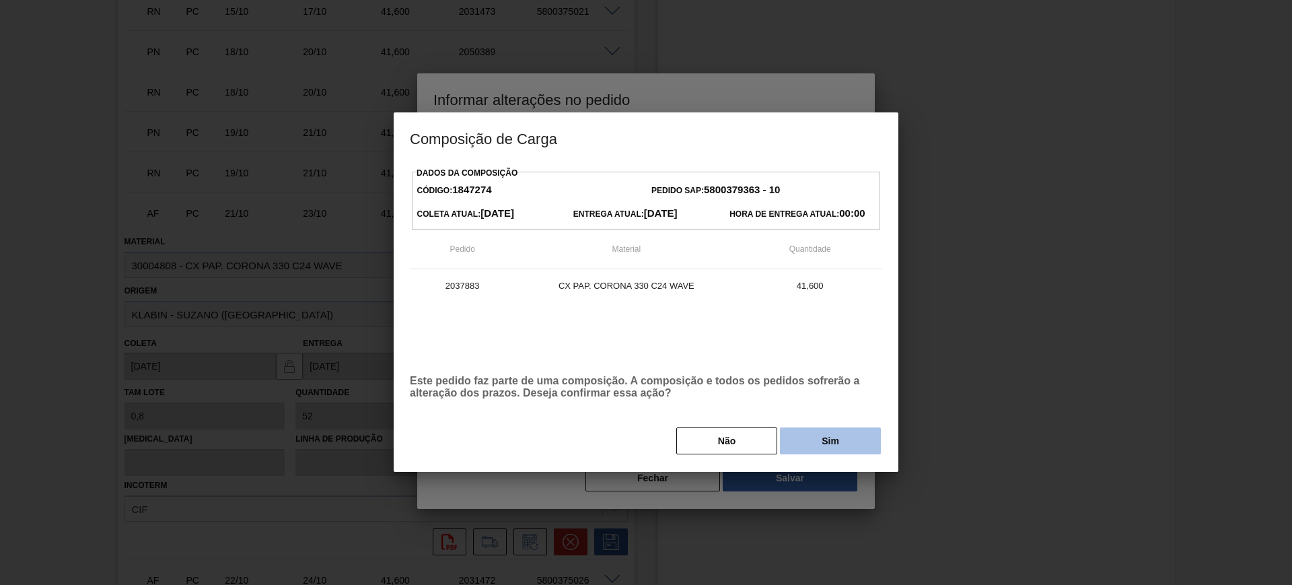
click at [819, 445] on button "Sim" at bounding box center [830, 440] width 101 height 27
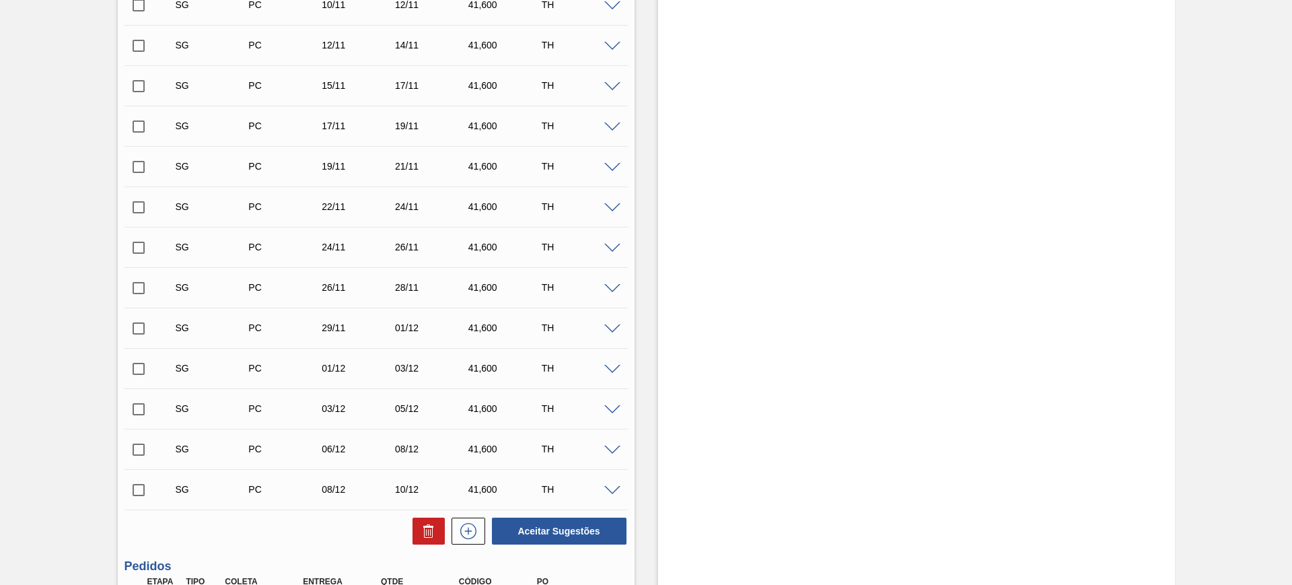
scroll to position [589, 0]
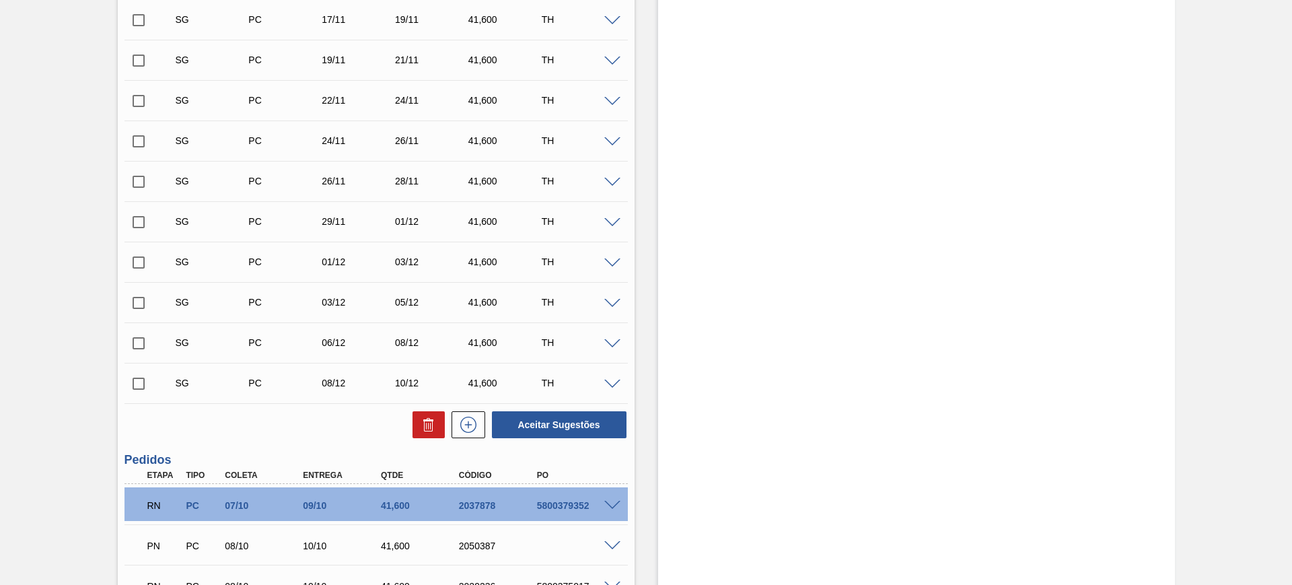
click at [786, 204] on div "Estoque De 08/10/2025 Até 03/01/2026 Filtro 22/10 Projeção de Estoque 361.13 Ne…" at bounding box center [916, 480] width 517 height 2003
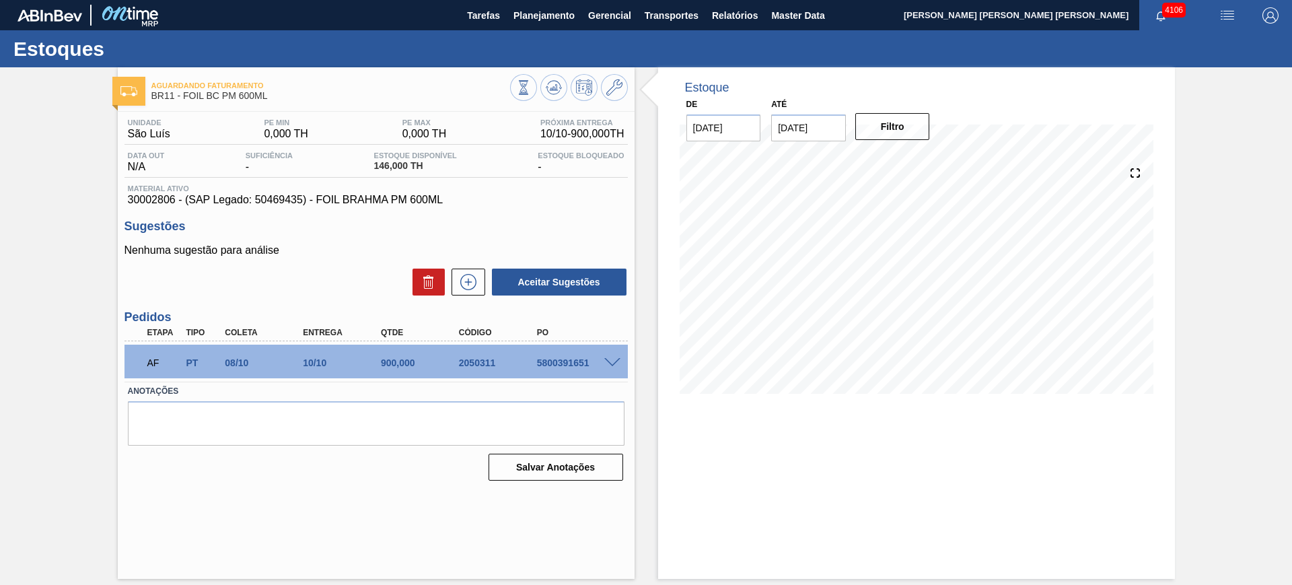
click at [608, 365] on span at bounding box center [612, 363] width 16 height 10
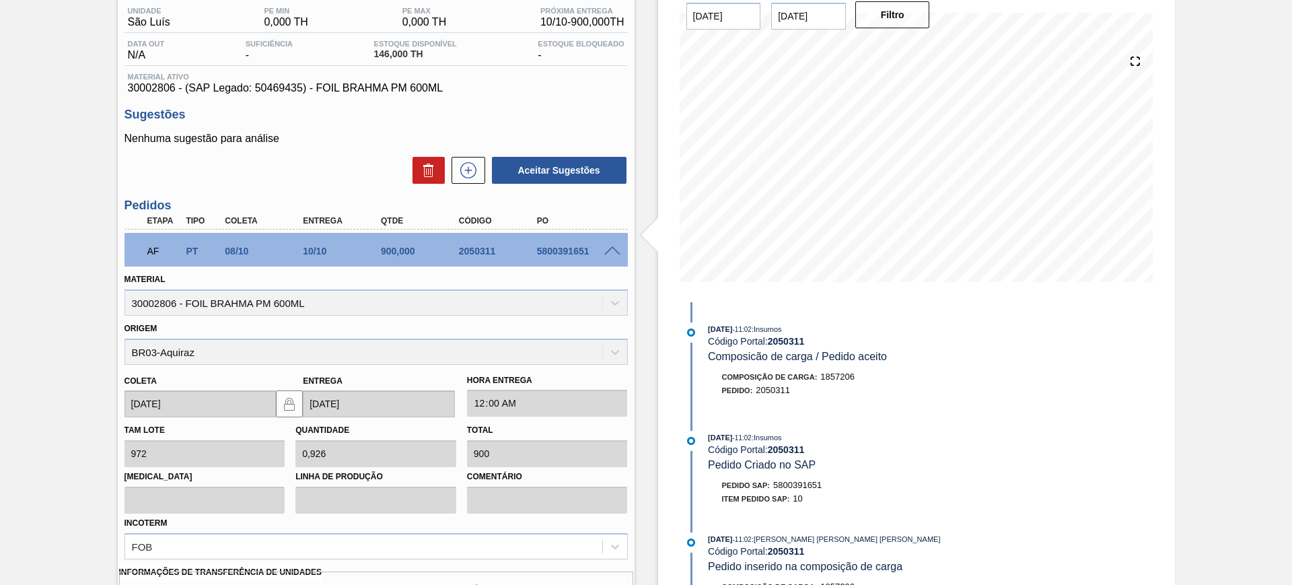
scroll to position [305, 0]
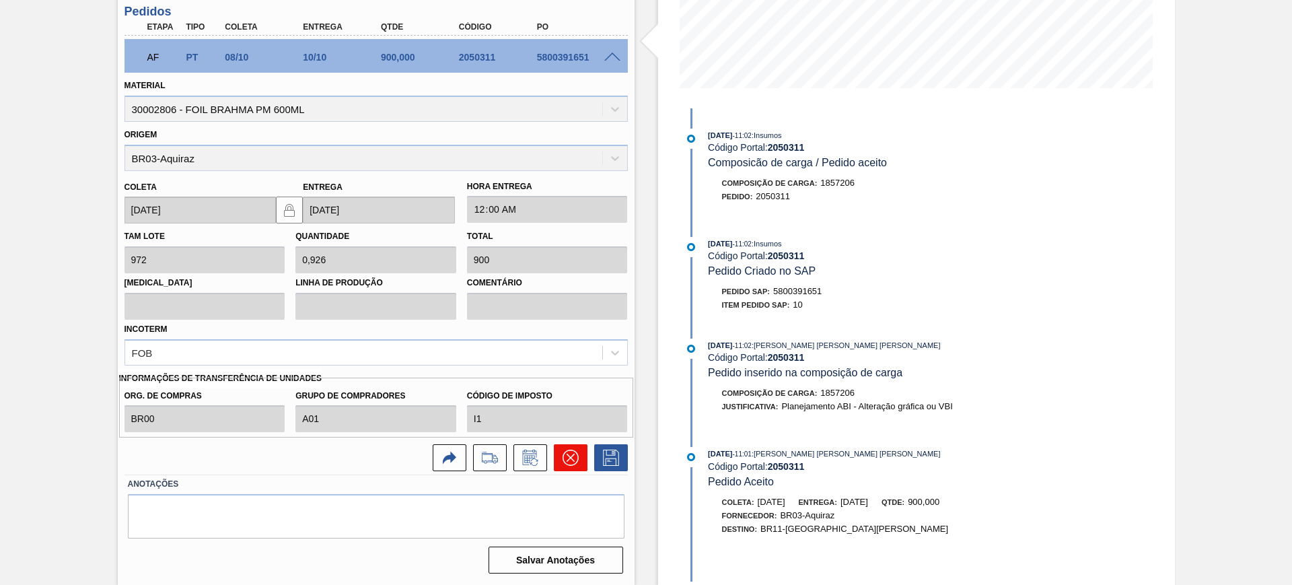
click at [574, 457] on icon at bounding box center [570, 457] width 16 height 16
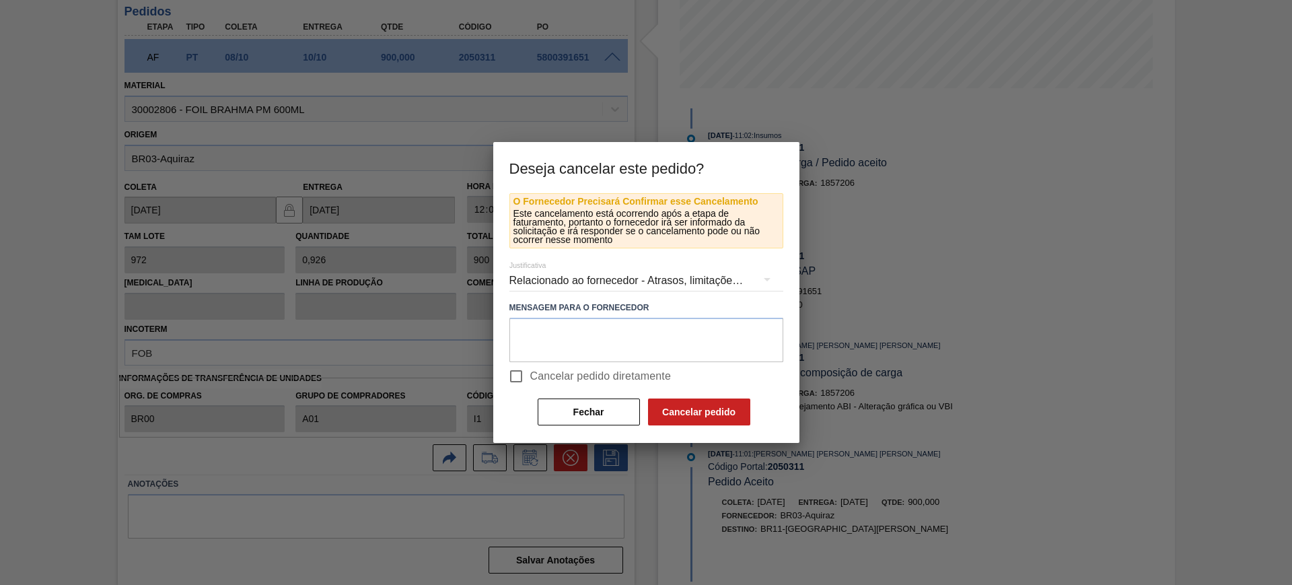
click at [581, 381] on span "Cancelar pedido diretamente" at bounding box center [600, 376] width 141 height 16
click at [530, 381] on input "Cancelar pedido diretamente" at bounding box center [516, 376] width 28 height 28
checkbox input "true"
click at [673, 408] on button "Cancelar pedido" at bounding box center [699, 411] width 102 height 27
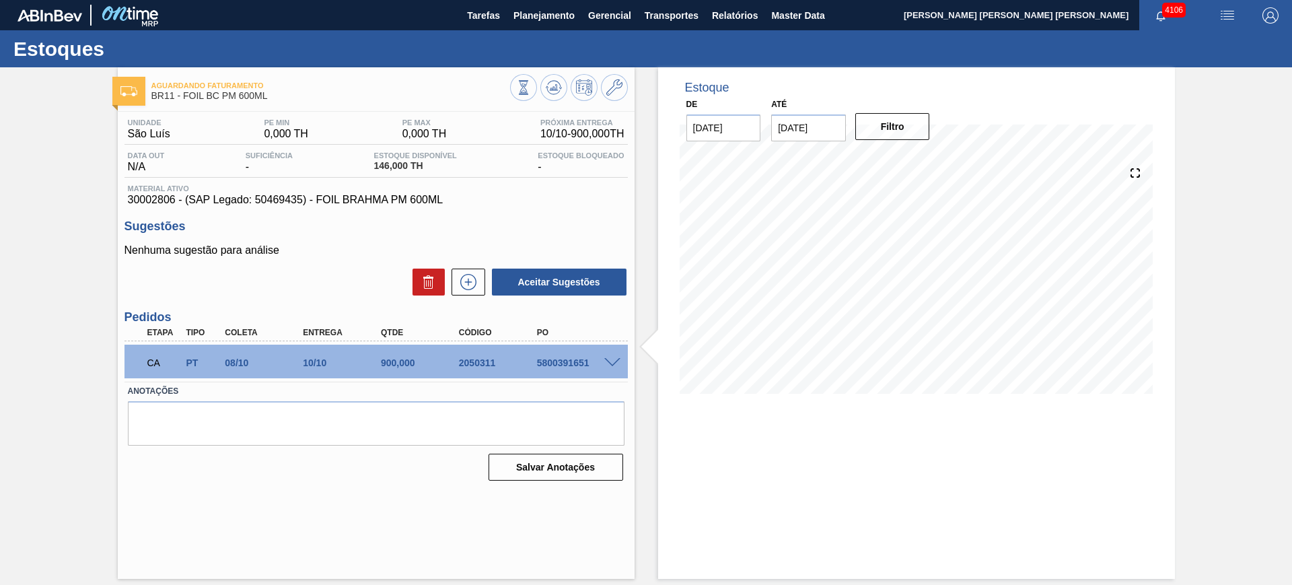
scroll to position [0, 0]
click at [551, 75] on button at bounding box center [553, 87] width 27 height 27
